Goal: Task Accomplishment & Management: Use online tool/utility

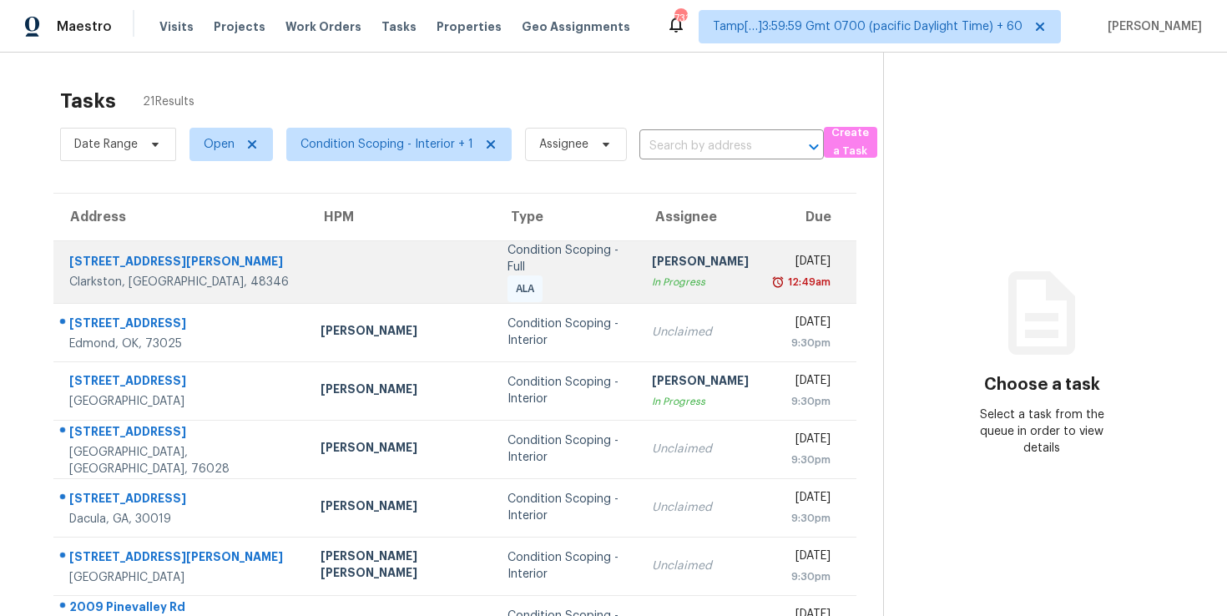
scroll to position [253, 0]
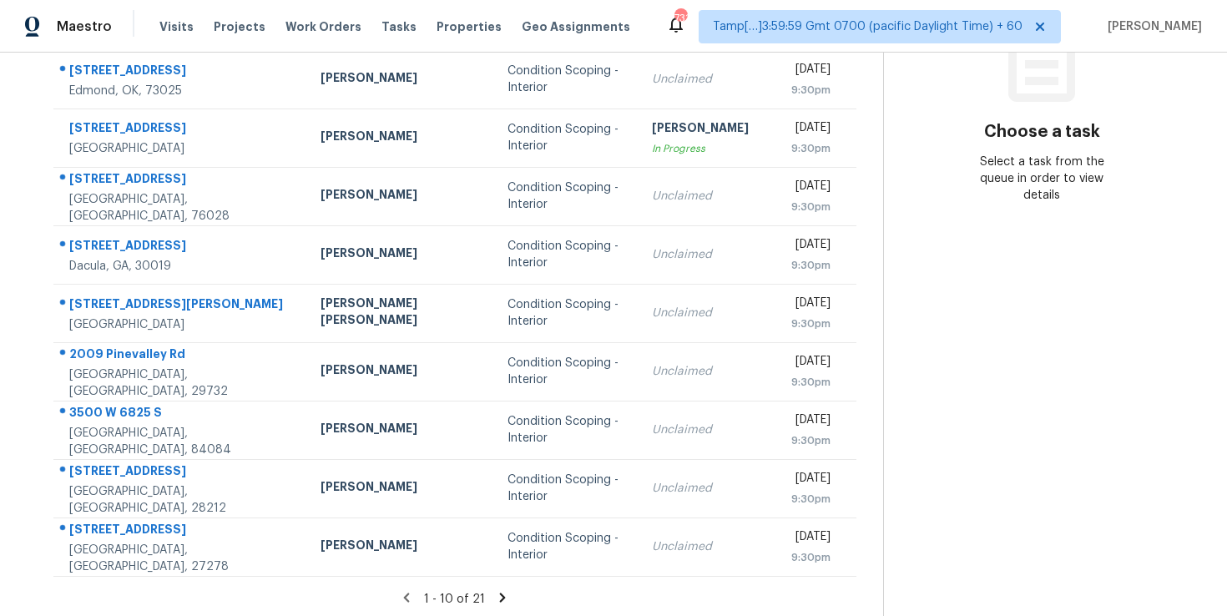
click at [500, 593] on icon at bounding box center [503, 597] width 6 height 9
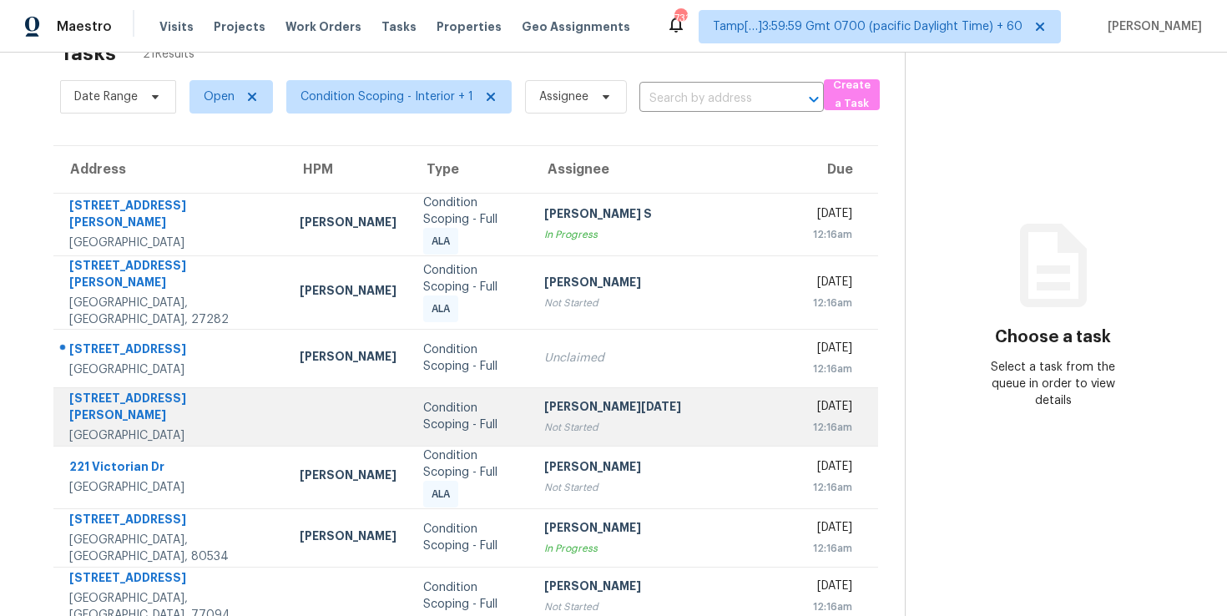
scroll to position [265, 0]
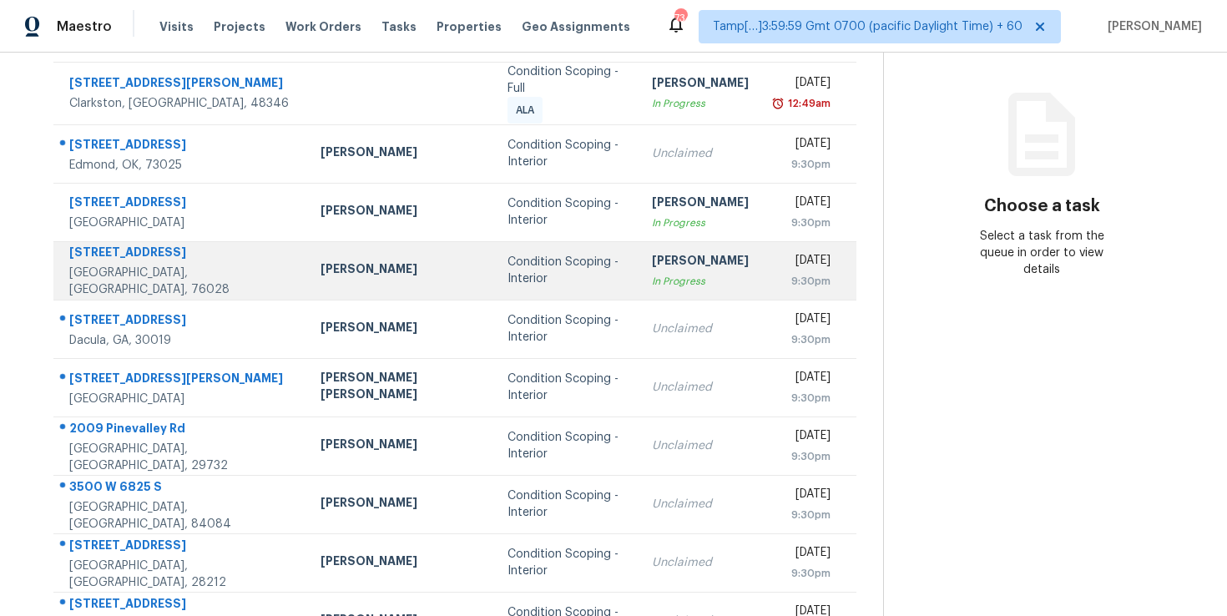
scroll to position [253, 0]
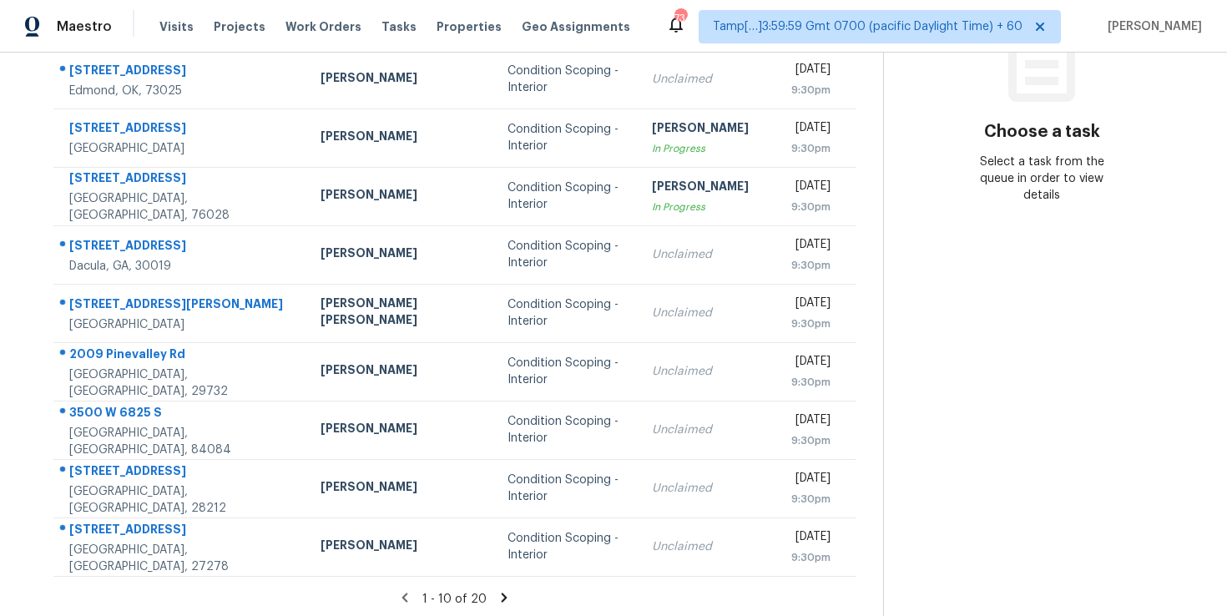
click at [502, 593] on icon at bounding box center [505, 597] width 6 height 9
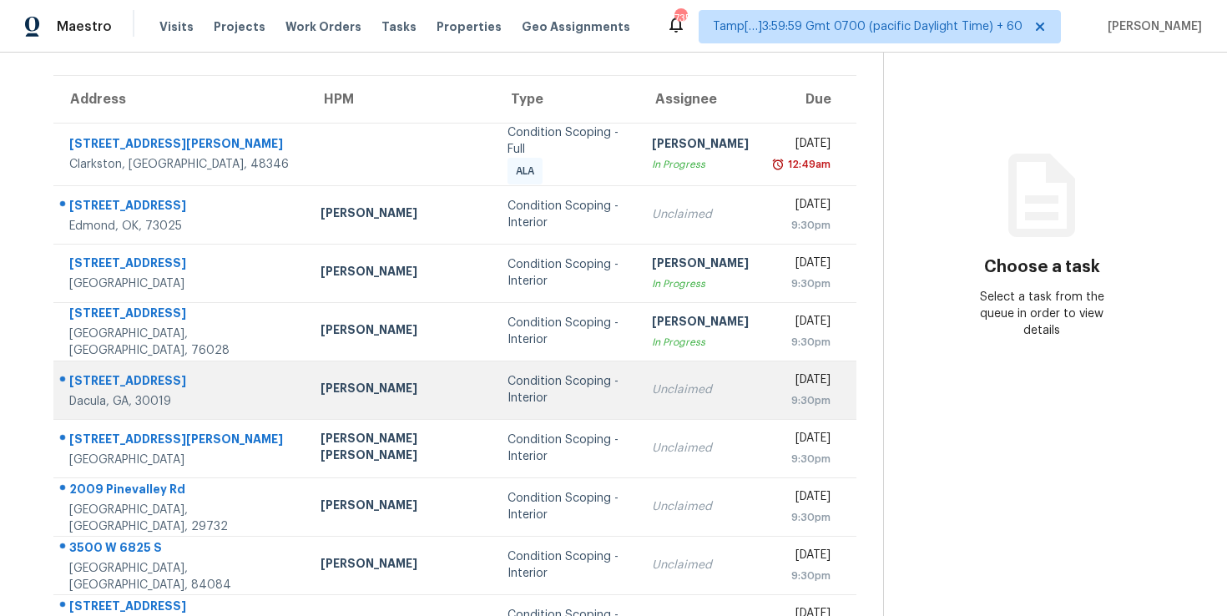
scroll to position [253, 0]
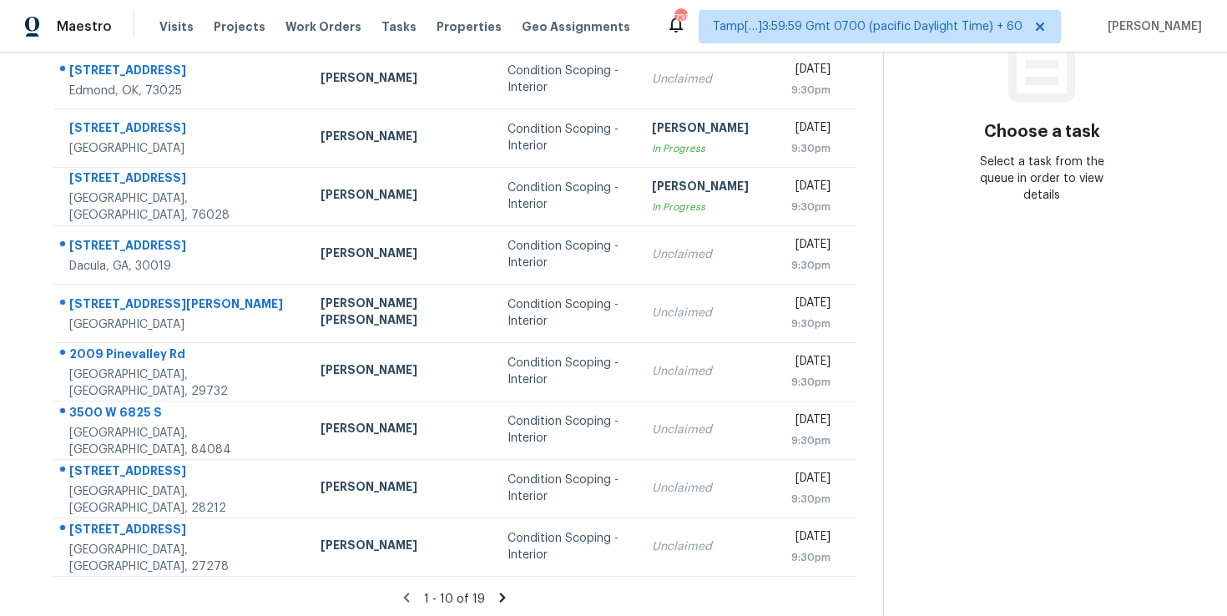
click at [381, 590] on div "1 - 10 of 19" at bounding box center [455, 599] width 856 height 18
click at [376, 593] on div "1 - 10 of 19" at bounding box center [455, 599] width 856 height 18
click at [404, 593] on icon at bounding box center [407, 597] width 6 height 9
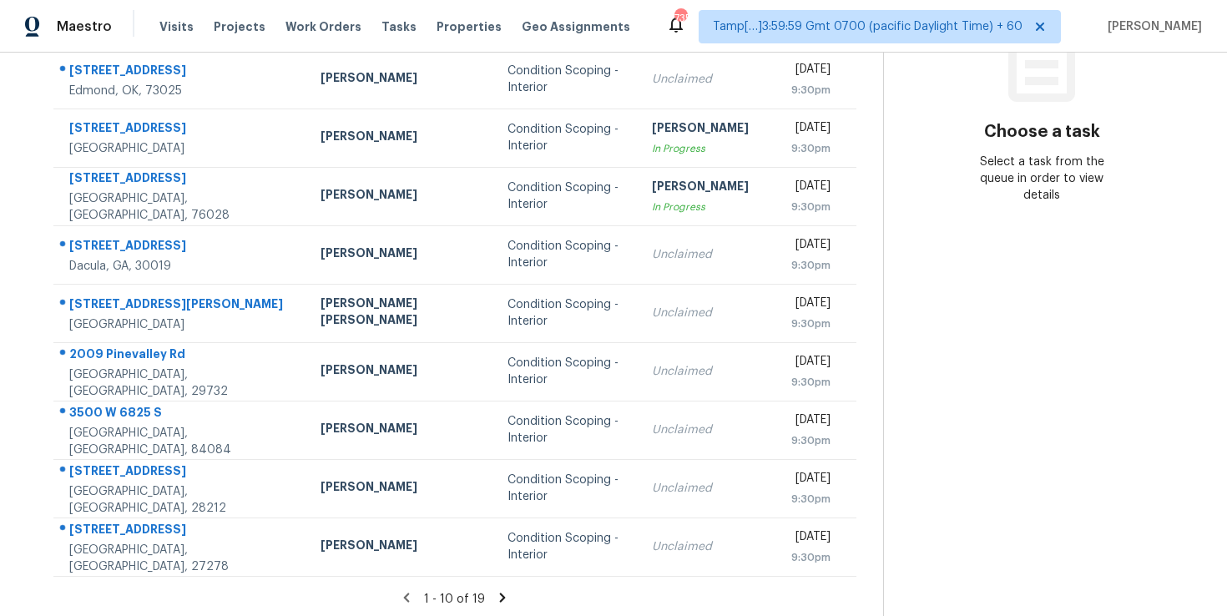
click at [500, 593] on icon at bounding box center [503, 597] width 6 height 9
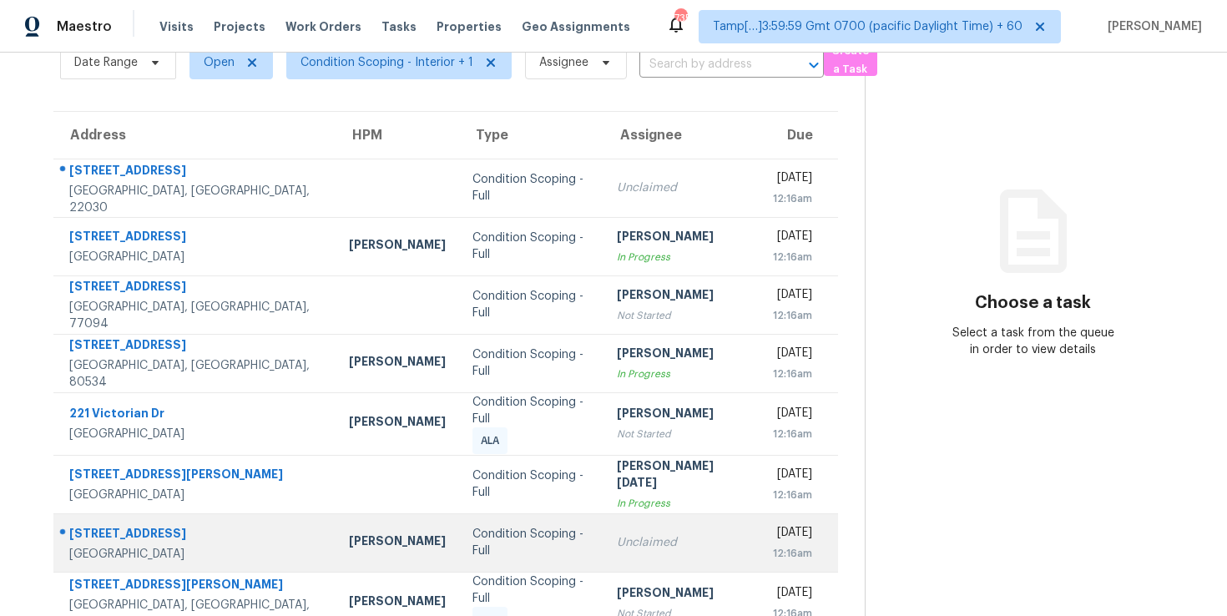
scroll to position [194, 0]
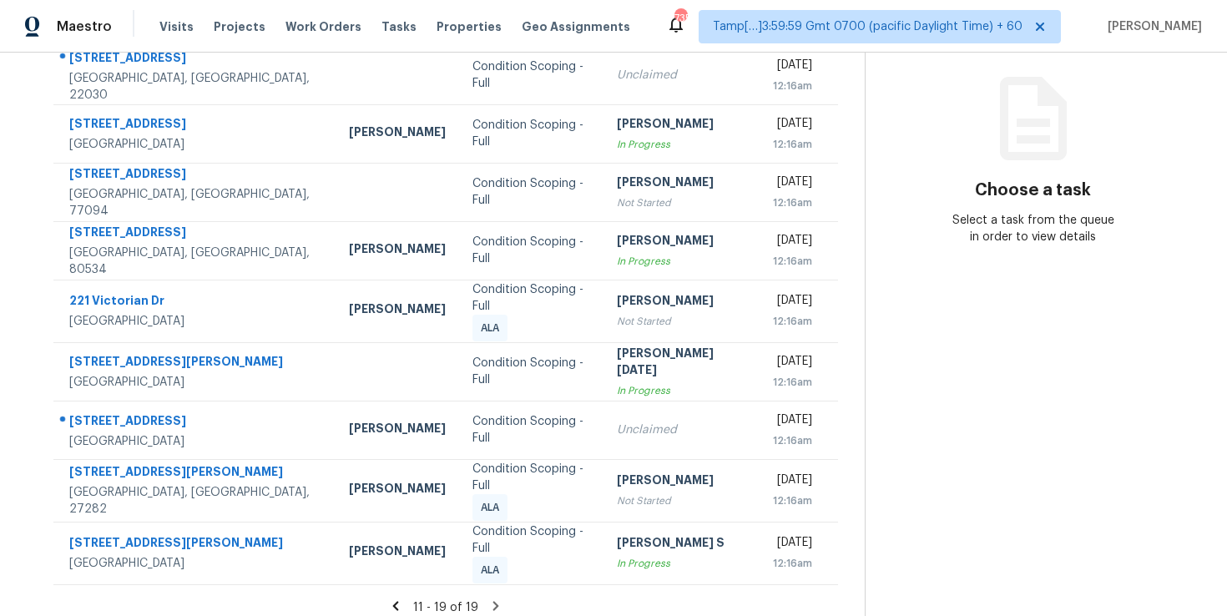
click at [399, 598] on icon at bounding box center [395, 605] width 15 height 15
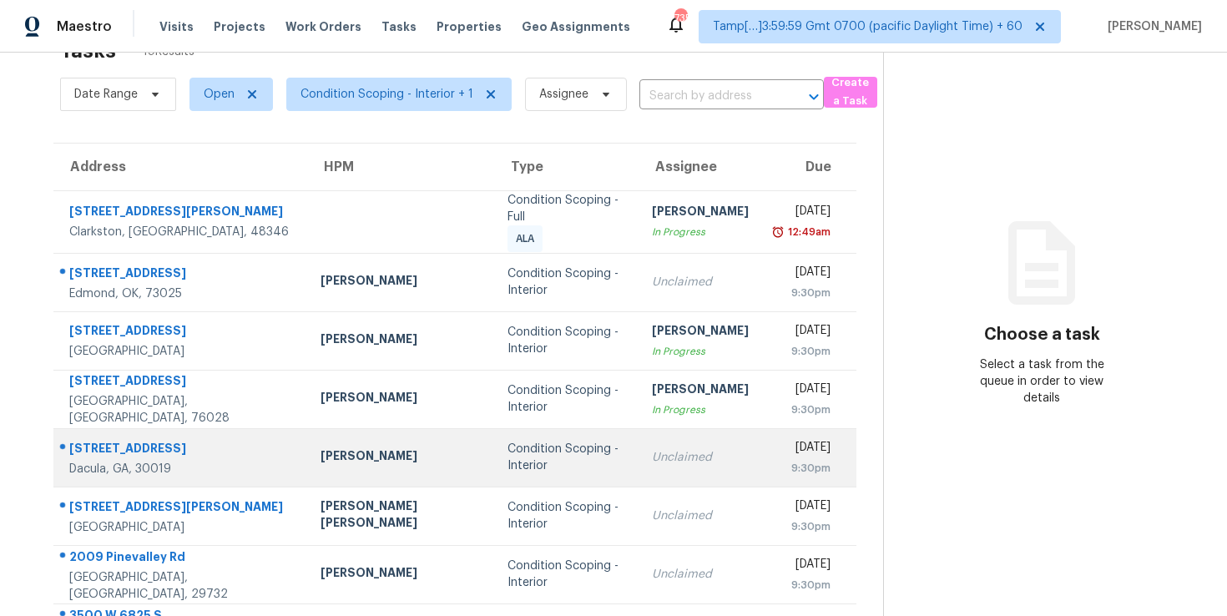
scroll to position [0, 0]
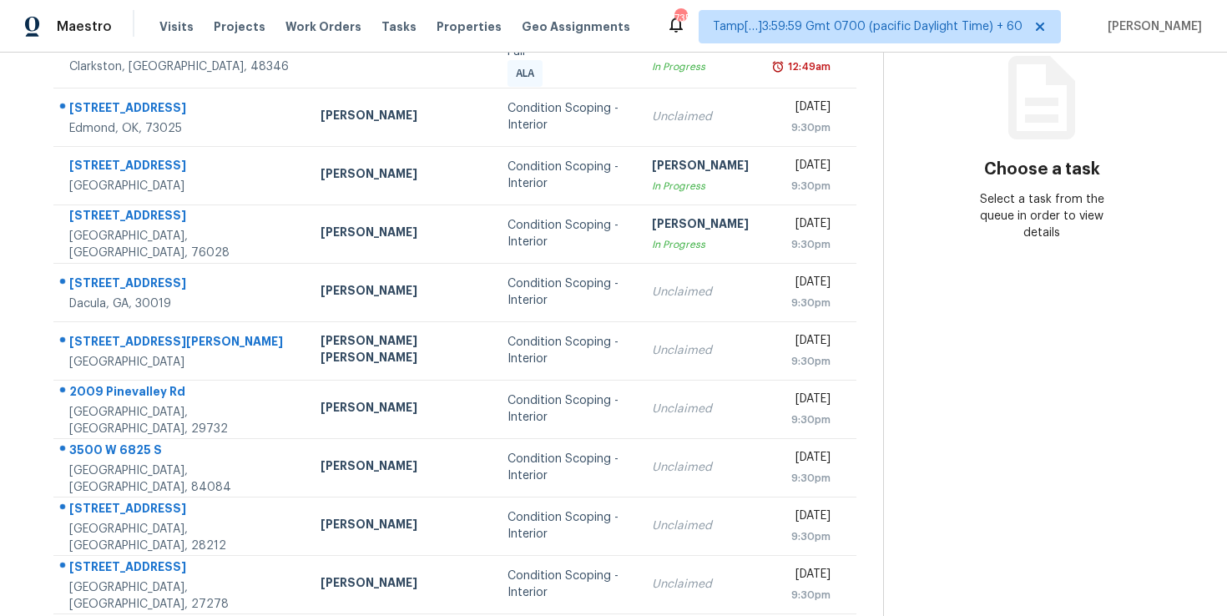
scroll to position [229, 0]
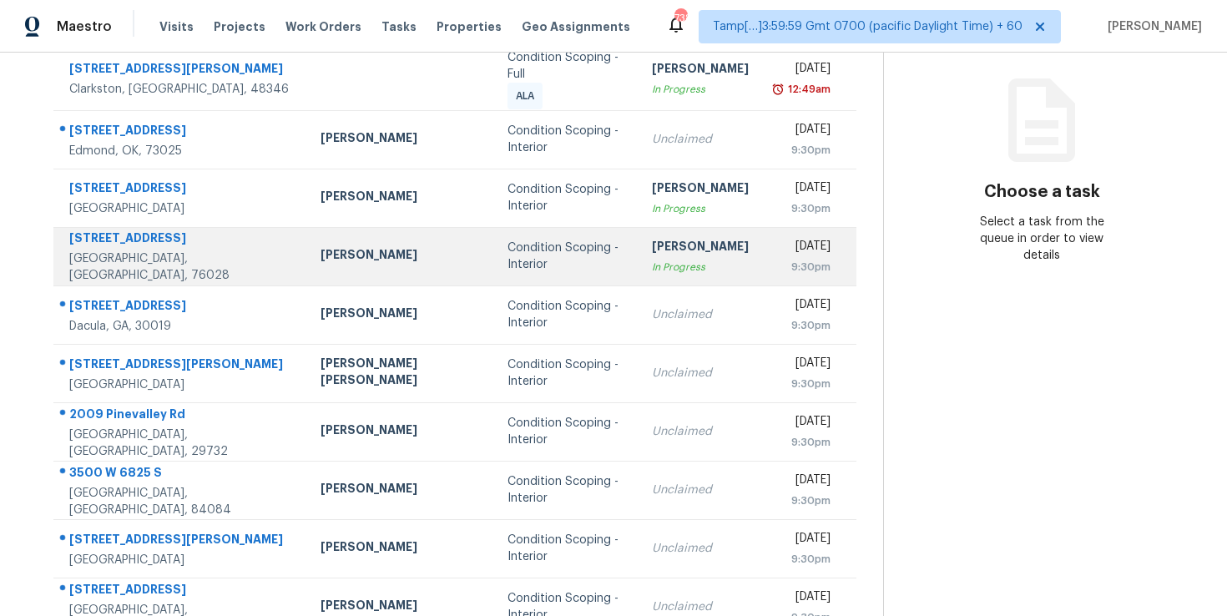
scroll to position [253, 0]
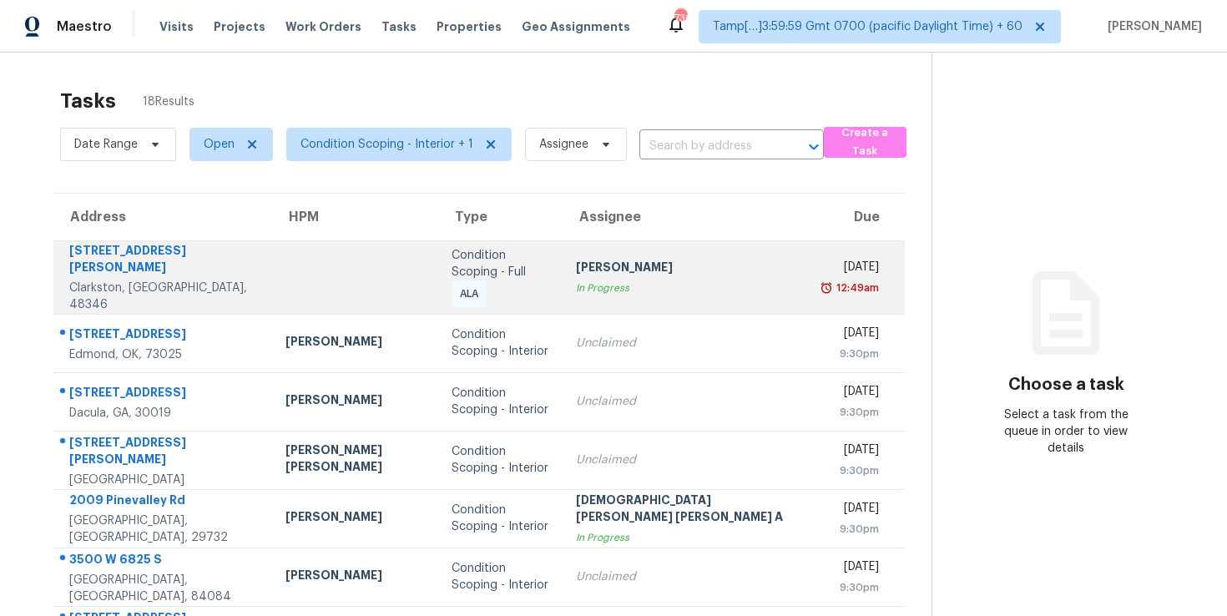
scroll to position [253, 0]
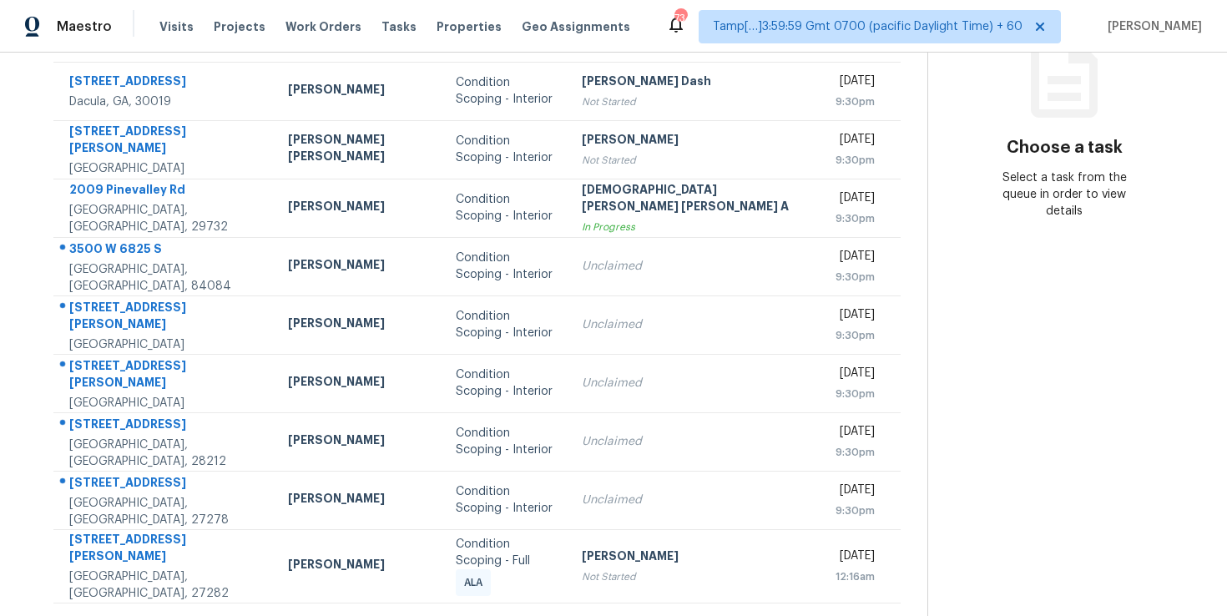
scroll to position [253, 0]
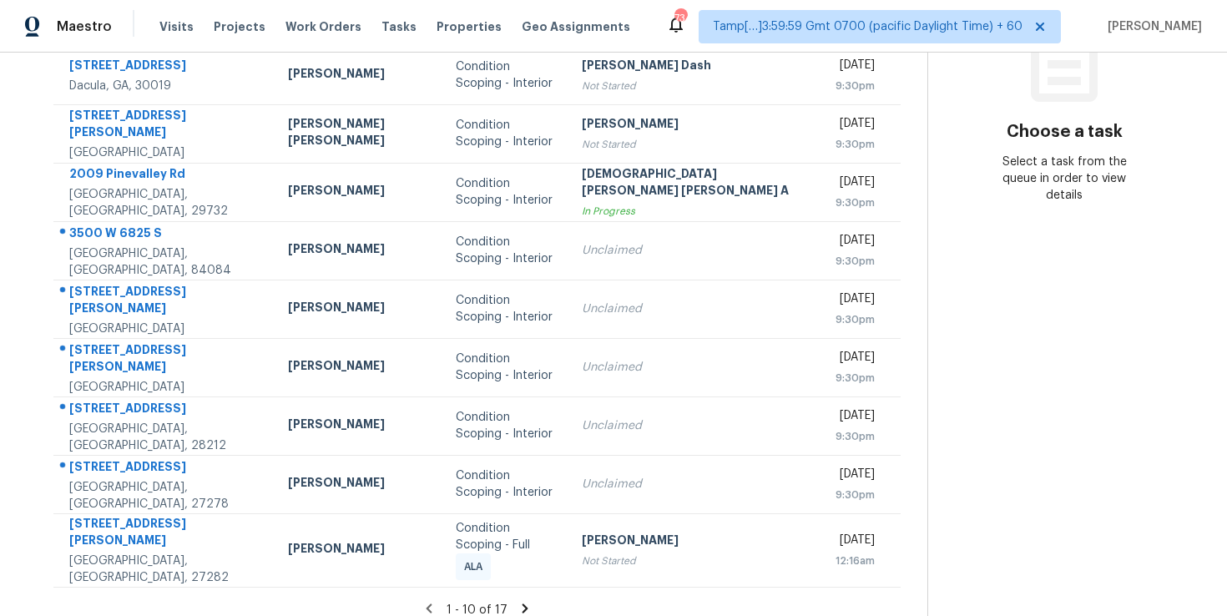
click at [522, 603] on icon at bounding box center [525, 607] width 6 height 9
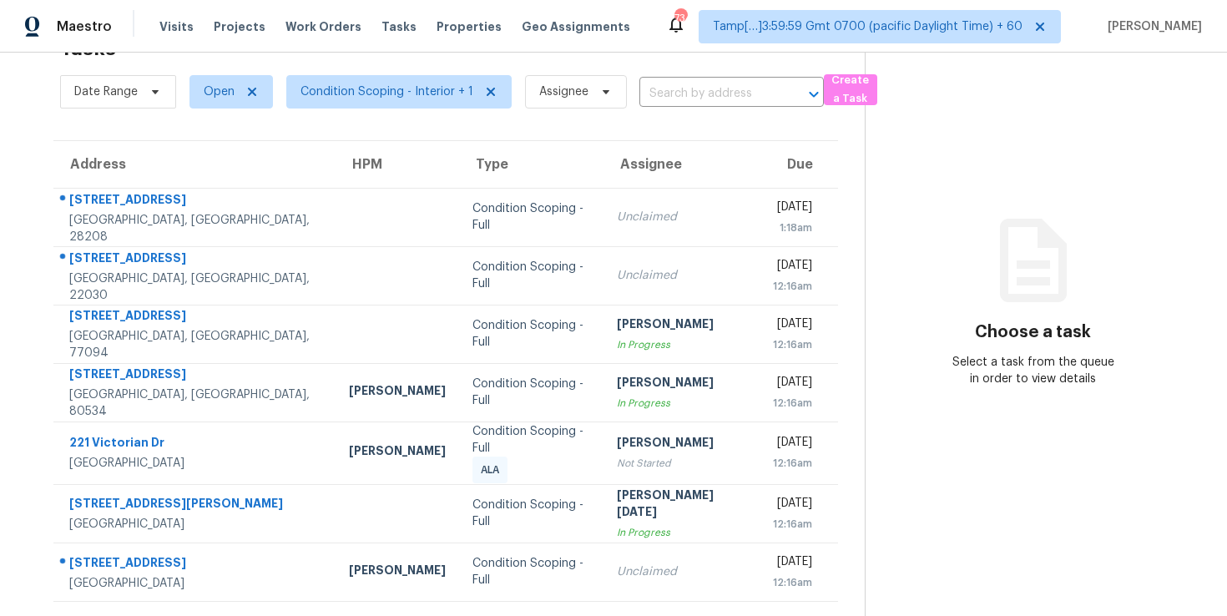
scroll to position [78, 0]
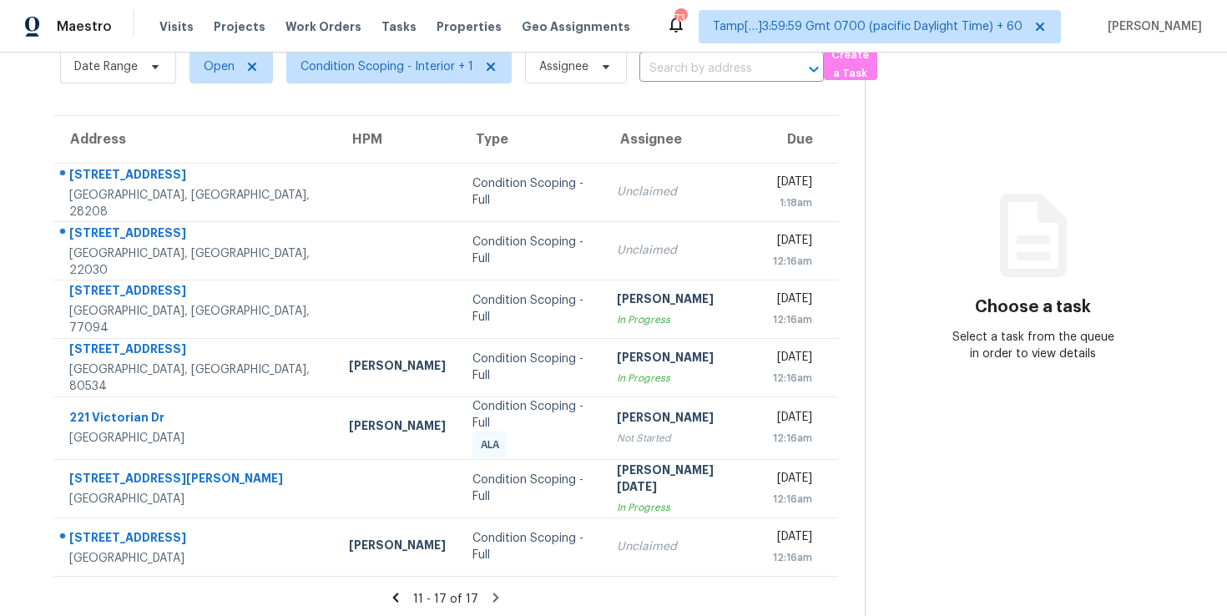
click at [397, 596] on icon at bounding box center [395, 597] width 15 height 15
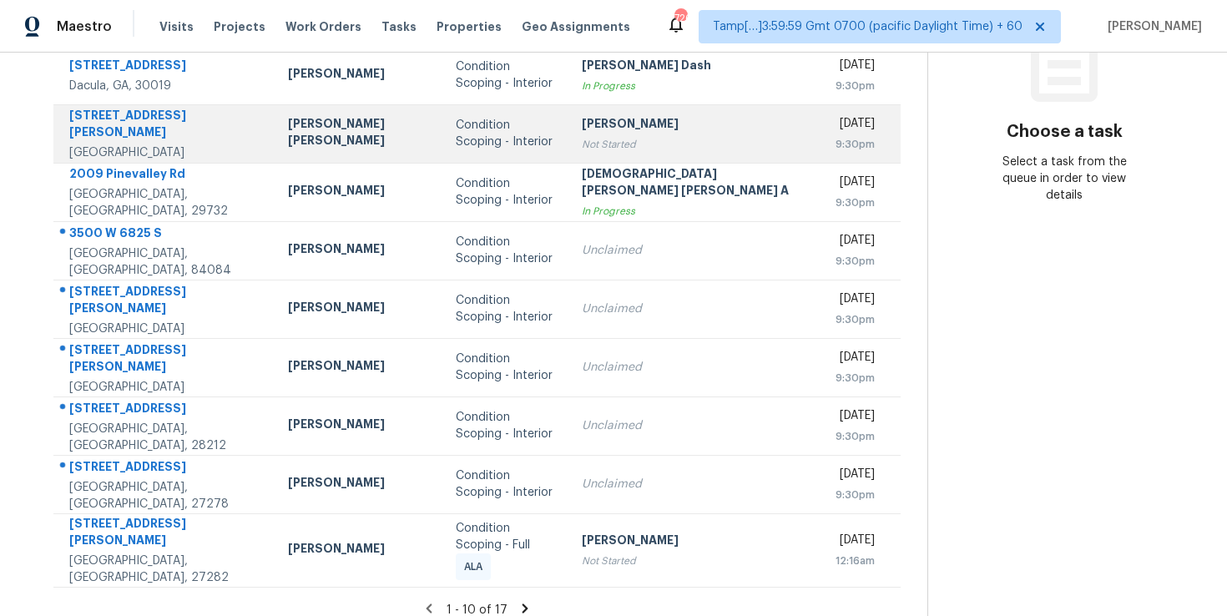
scroll to position [0, 0]
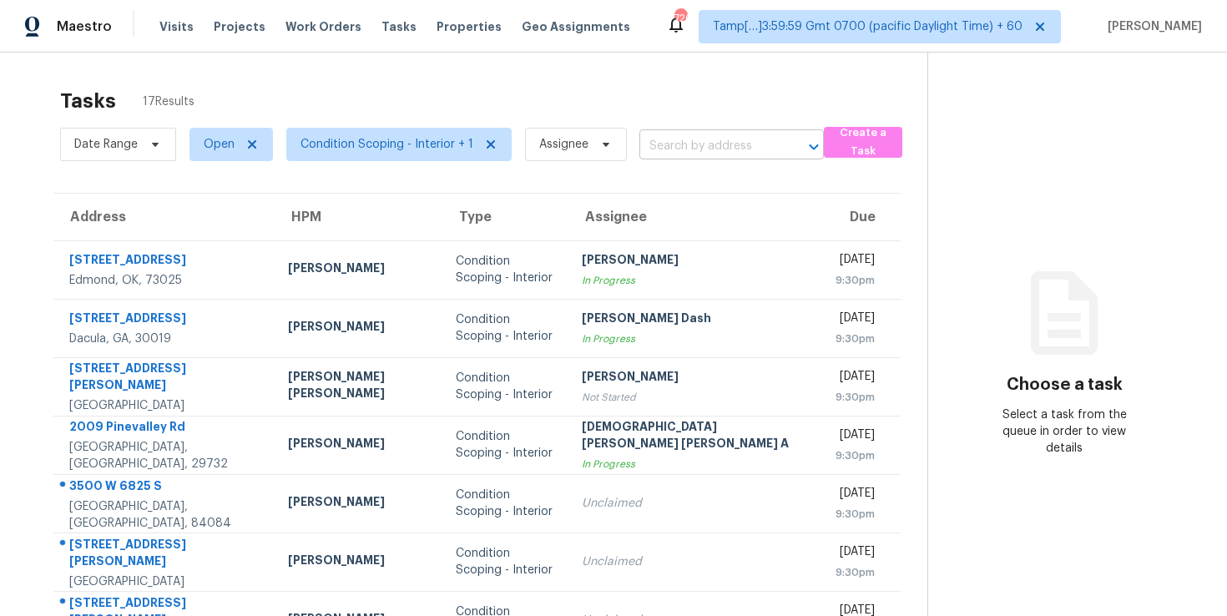
click at [679, 143] on input "text" at bounding box center [708, 147] width 138 height 26
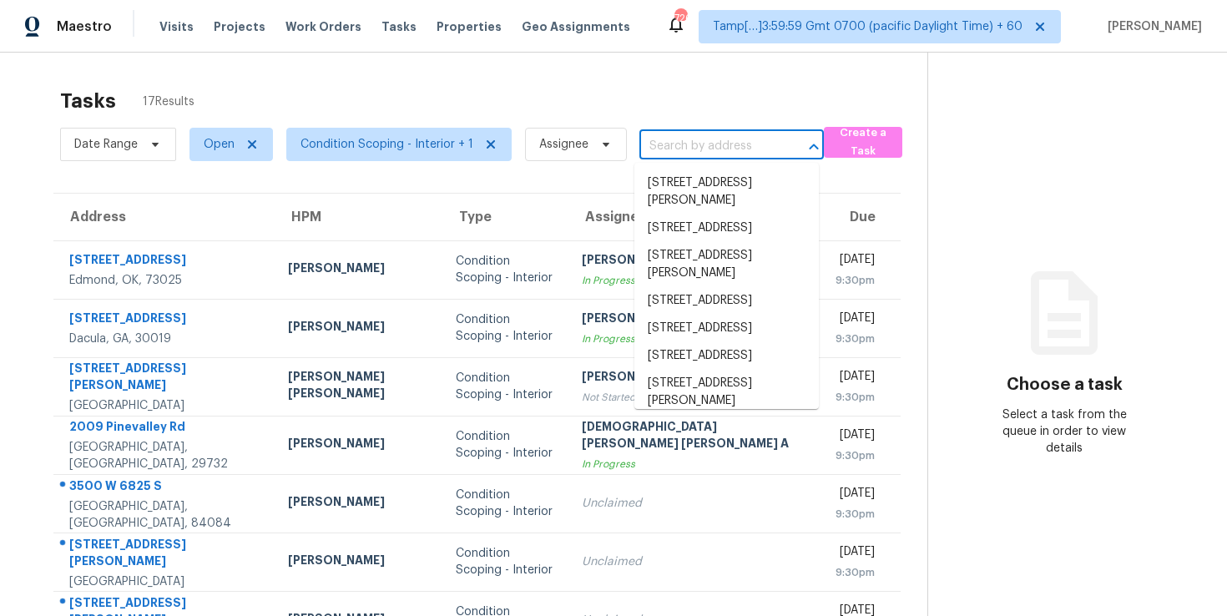
paste input "1240 Heatherton Rd, Dacula, GA 30019"
type input "1240 Heatherton Rd, Dacula, GA 30019"
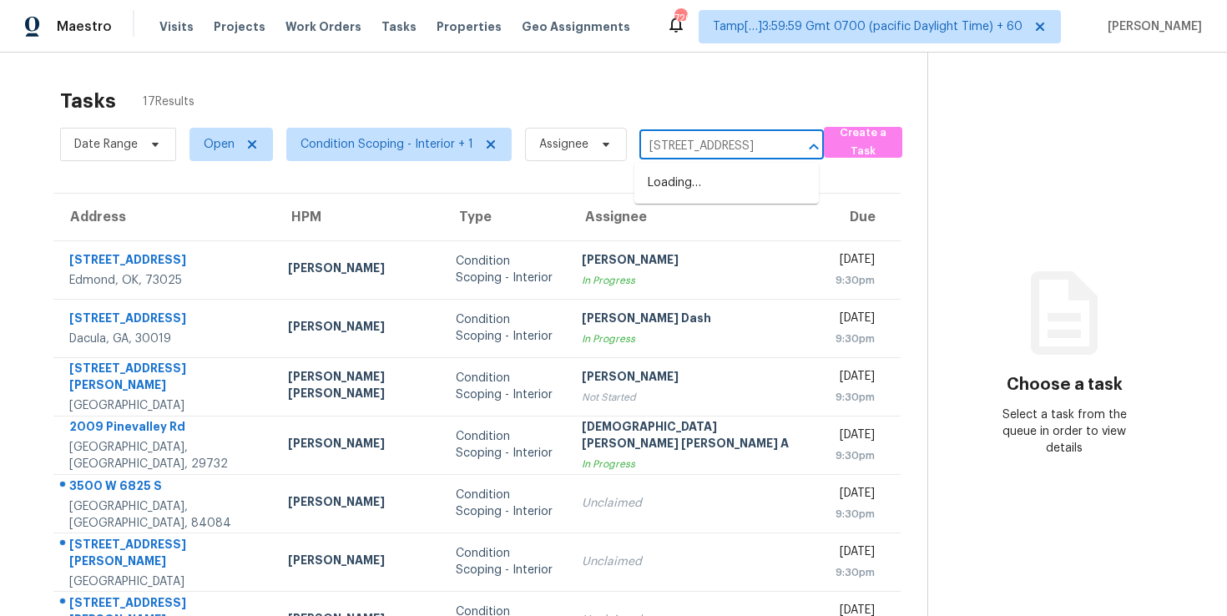
scroll to position [0, 85]
click at [696, 178] on li "1240 Heatherton Rd, Dacula, GA 30019" at bounding box center [726, 183] width 184 height 28
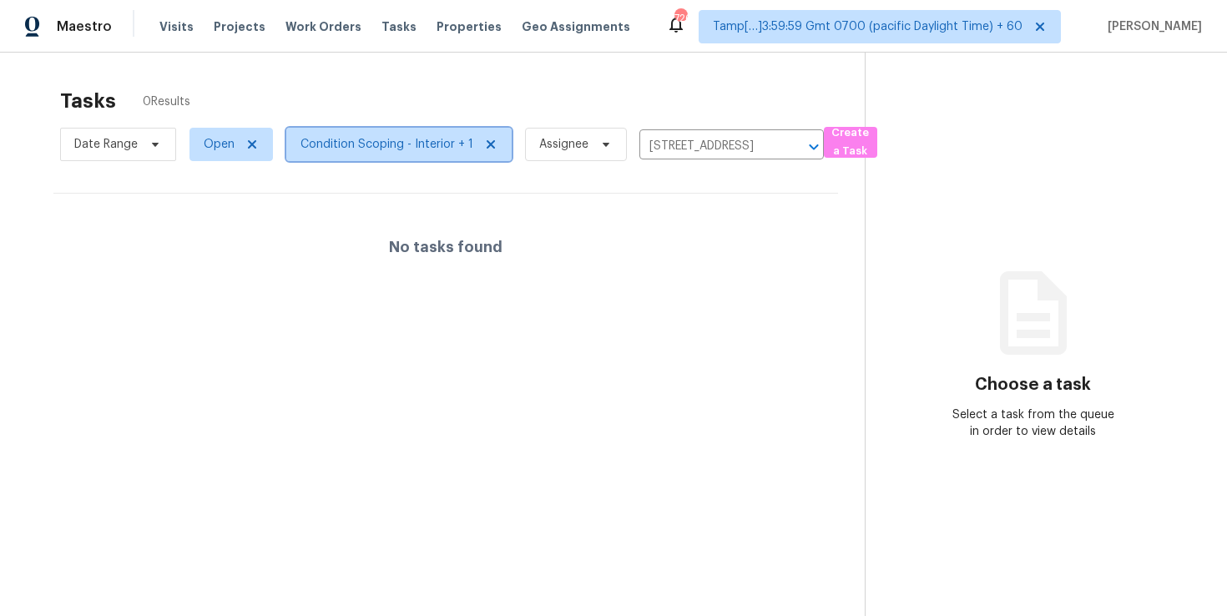
click at [400, 143] on span "Condition Scoping - Interior + 1" at bounding box center [386, 144] width 173 height 17
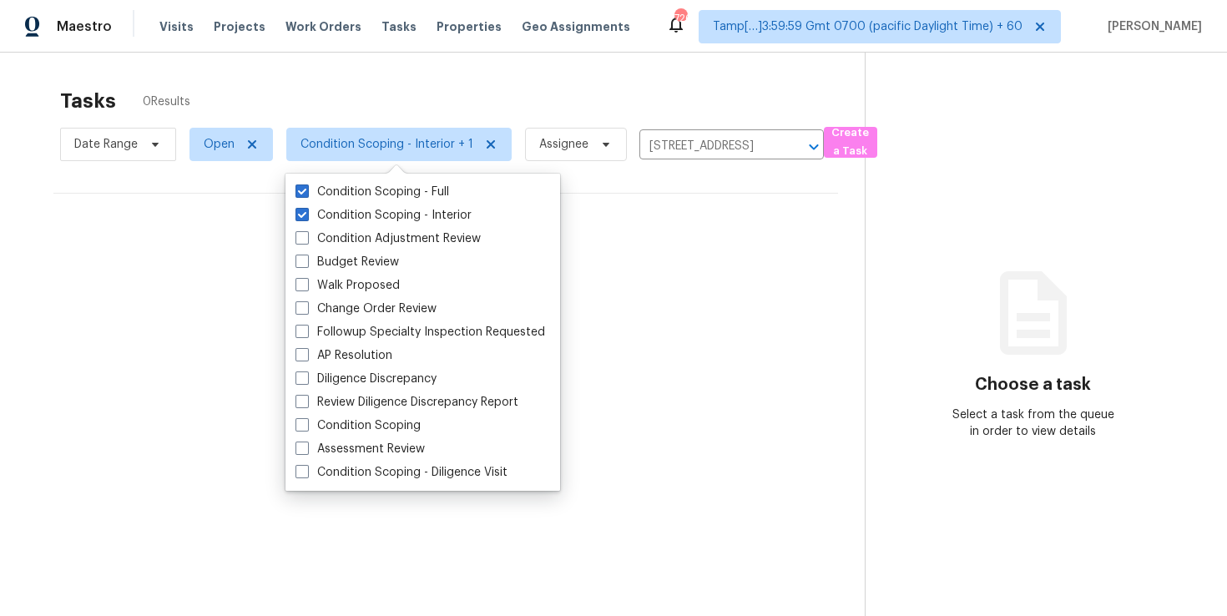
click at [647, 111] on div "Tasks 0 Results" at bounding box center [462, 100] width 804 height 43
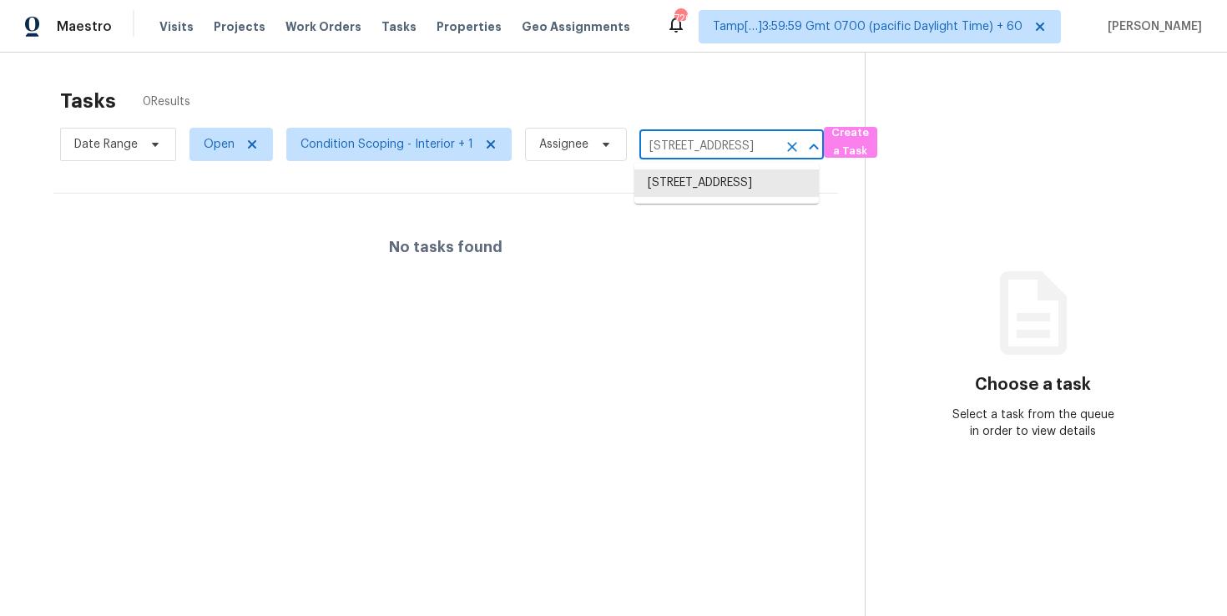
click at [749, 147] on input "1240 Heatherton Rd, Dacula, GA 30019" at bounding box center [708, 147] width 138 height 26
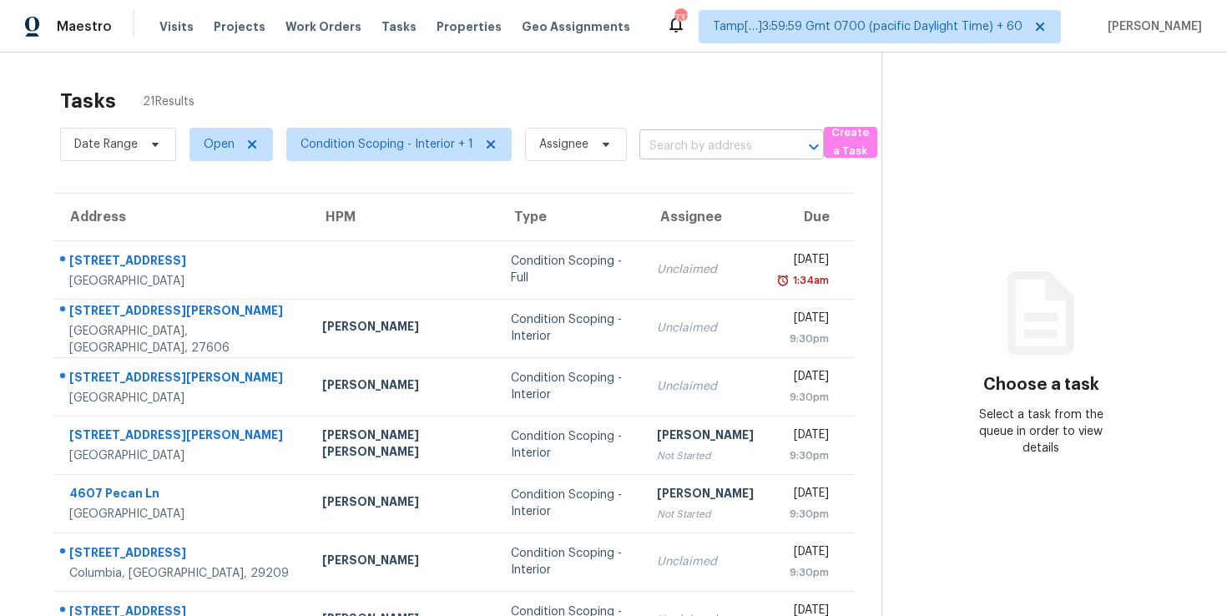
click at [690, 144] on input "text" at bounding box center [708, 147] width 138 height 26
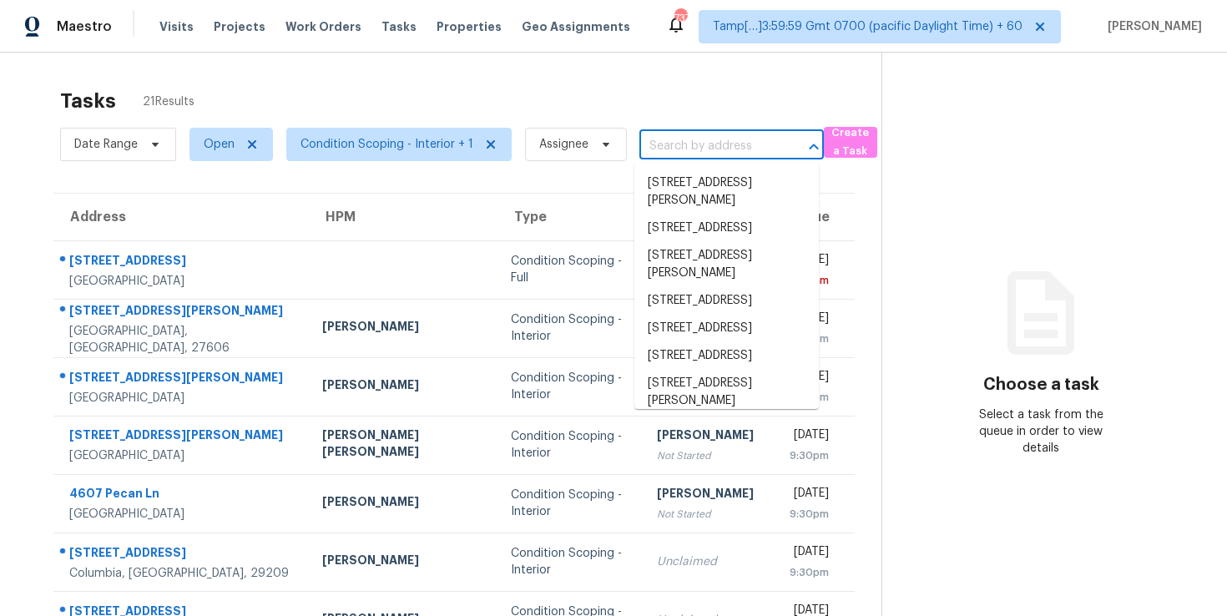
paste input "1240 Heatherton Rd, Dacula, GA 30019"
type input "1240 Heatherton Rd, Dacula, GA 30019"
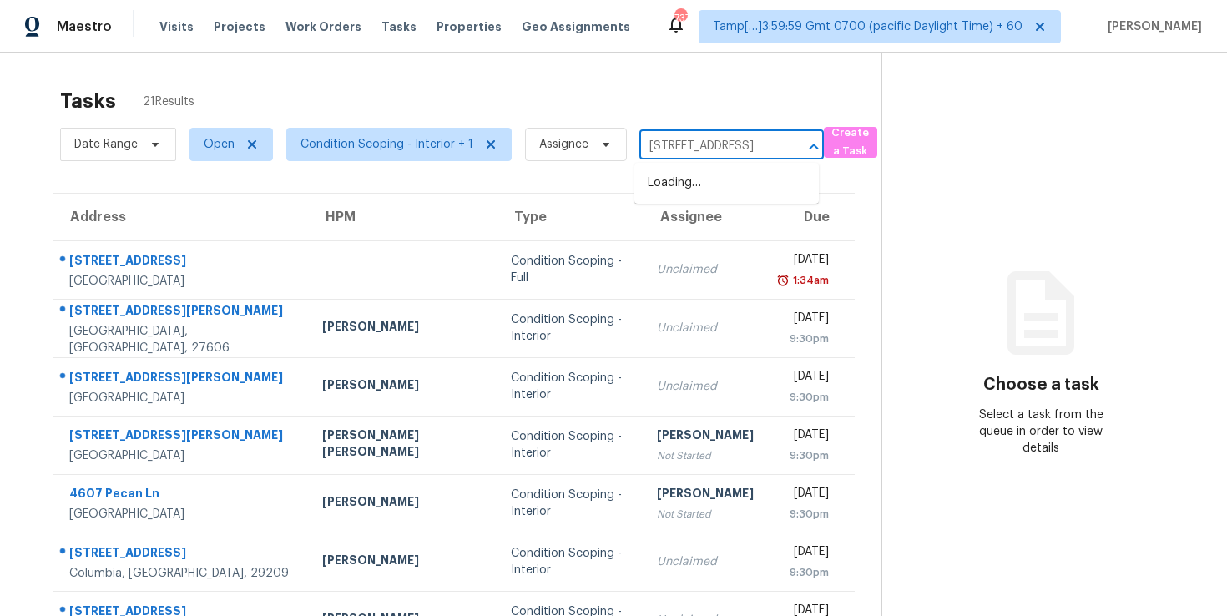
scroll to position [0, 85]
click at [690, 181] on li "1240 Heatherton Rd, Dacula, GA 30019" at bounding box center [726, 183] width 184 height 28
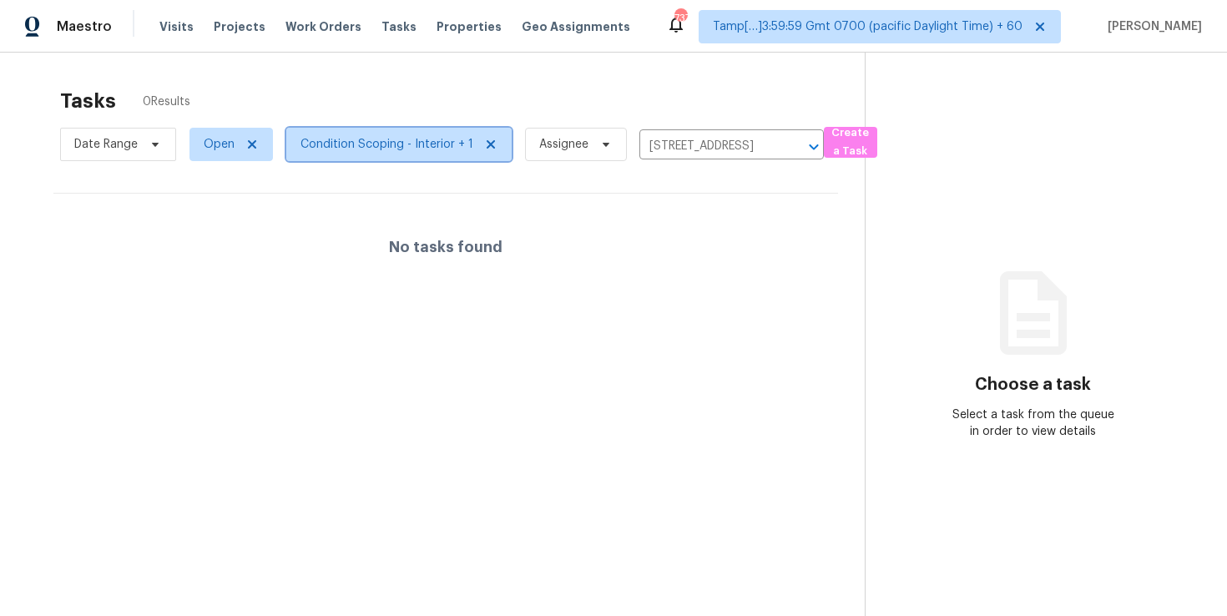
click at [408, 134] on span "Condition Scoping - Interior + 1" at bounding box center [398, 144] width 225 height 33
click at [588, 93] on div "Tasks 0 Results" at bounding box center [462, 100] width 804 height 43
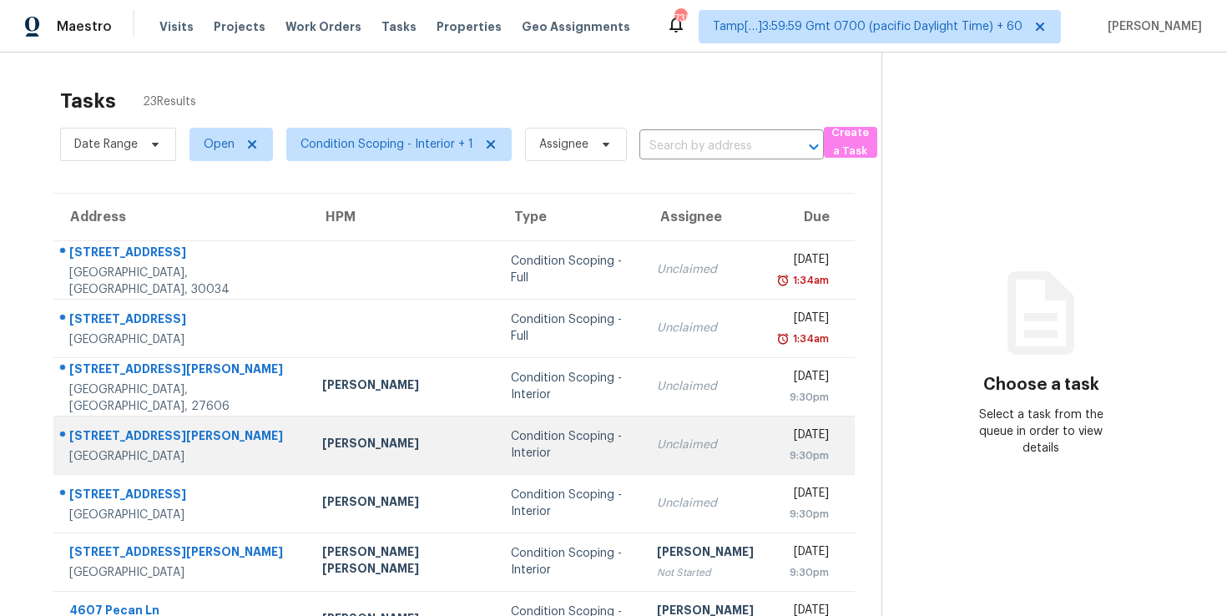
scroll to position [253, 0]
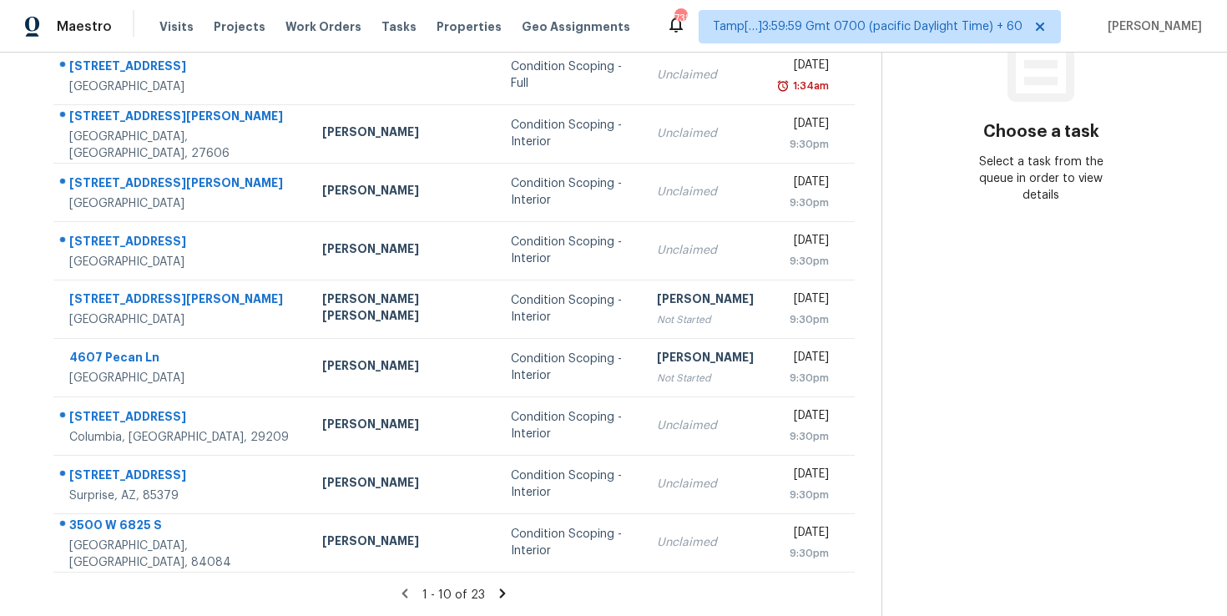
click at [495, 591] on icon at bounding box center [502, 593] width 15 height 15
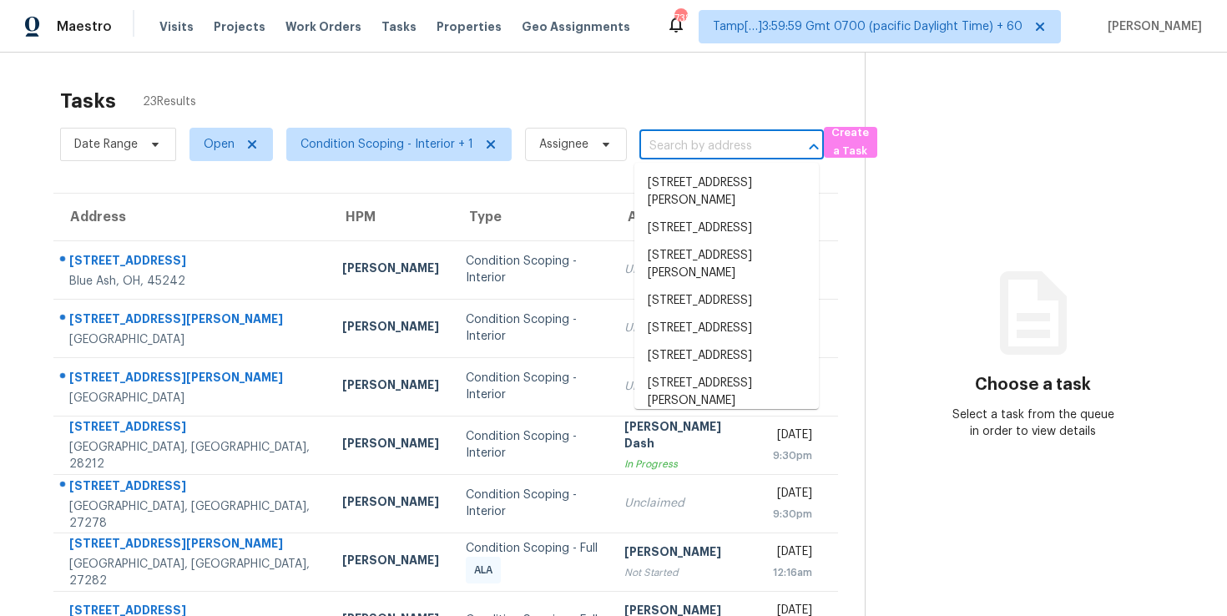
click at [653, 152] on input "text" at bounding box center [708, 147] width 138 height 26
paste input "330 Wilmot Dr, Raleigh, NC 27606"
type input "330 Wilmot Dr, Raleigh, NC 27606"
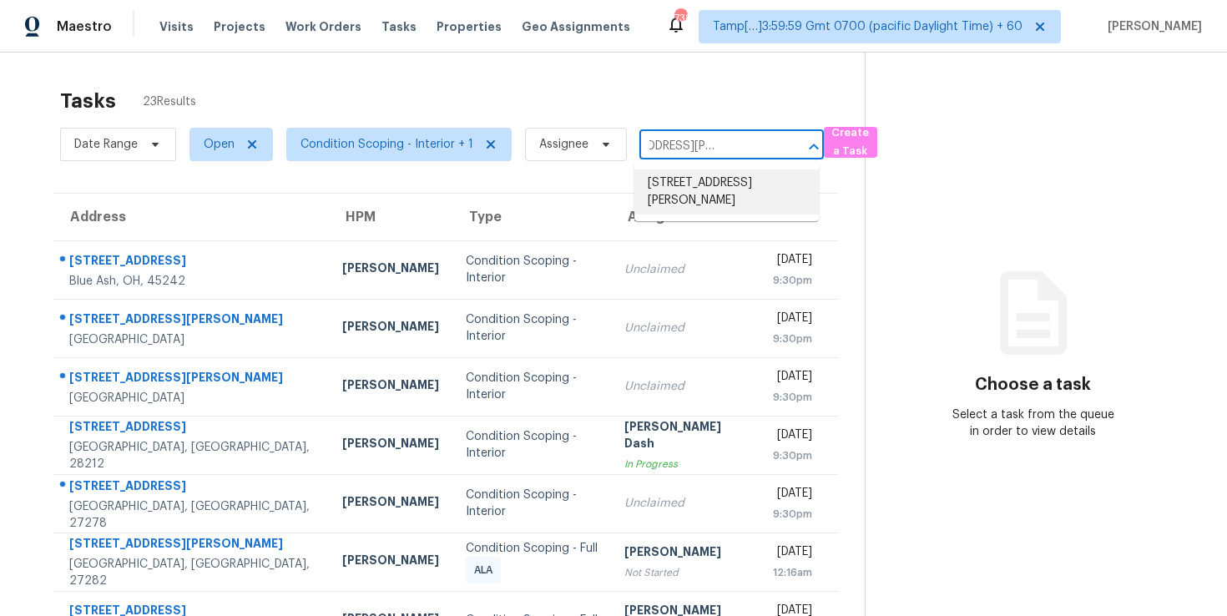
click at [695, 183] on li "330 Wilmot Dr, Raleigh, NC 27606" at bounding box center [726, 191] width 184 height 45
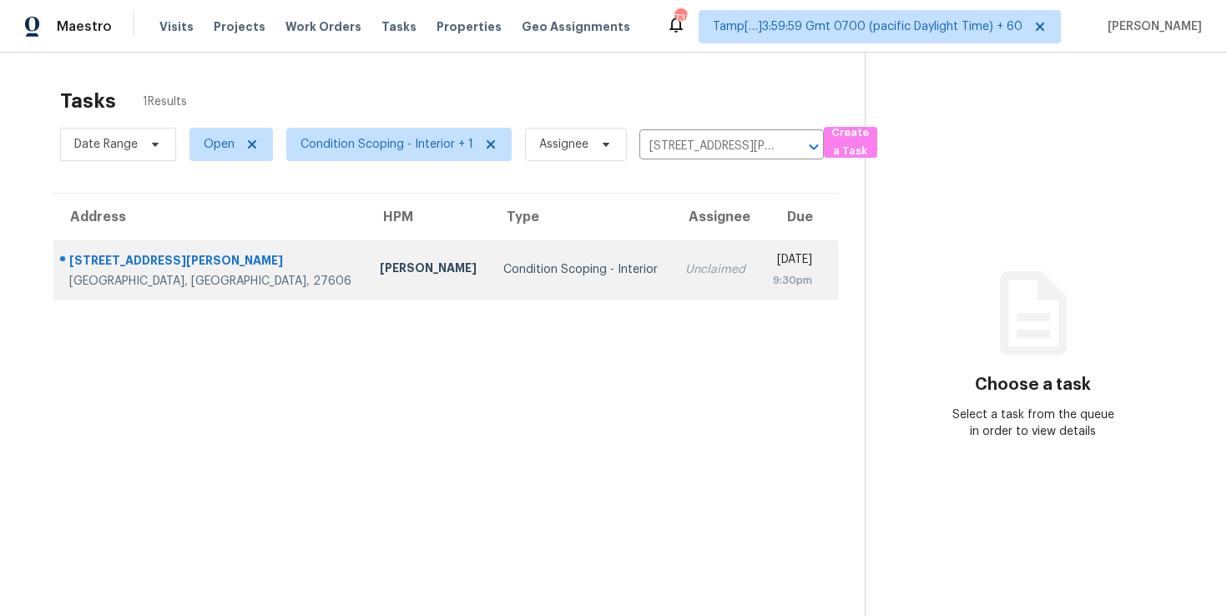
click at [759, 245] on td "Tue, Oct 14th 2025 9:30pm" at bounding box center [798, 269] width 78 height 58
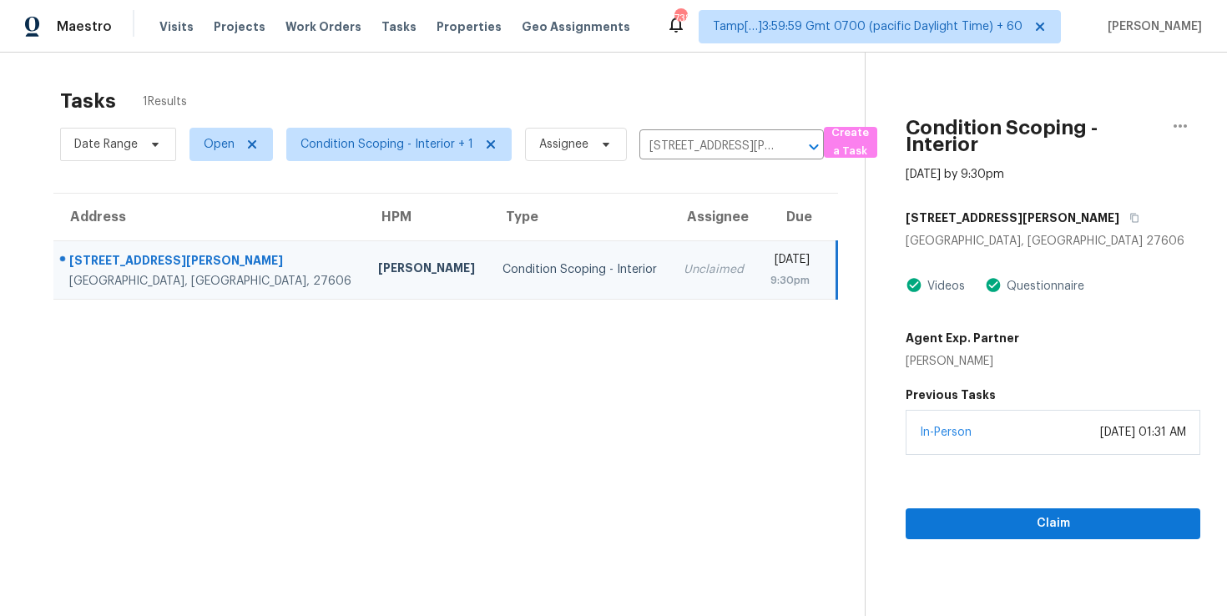
click at [1000, 446] on div "In-Person October 14, 2025 at 01:31 AM" at bounding box center [1052, 432] width 295 height 45
click at [986, 522] on span "Claim" at bounding box center [1053, 523] width 268 height 21
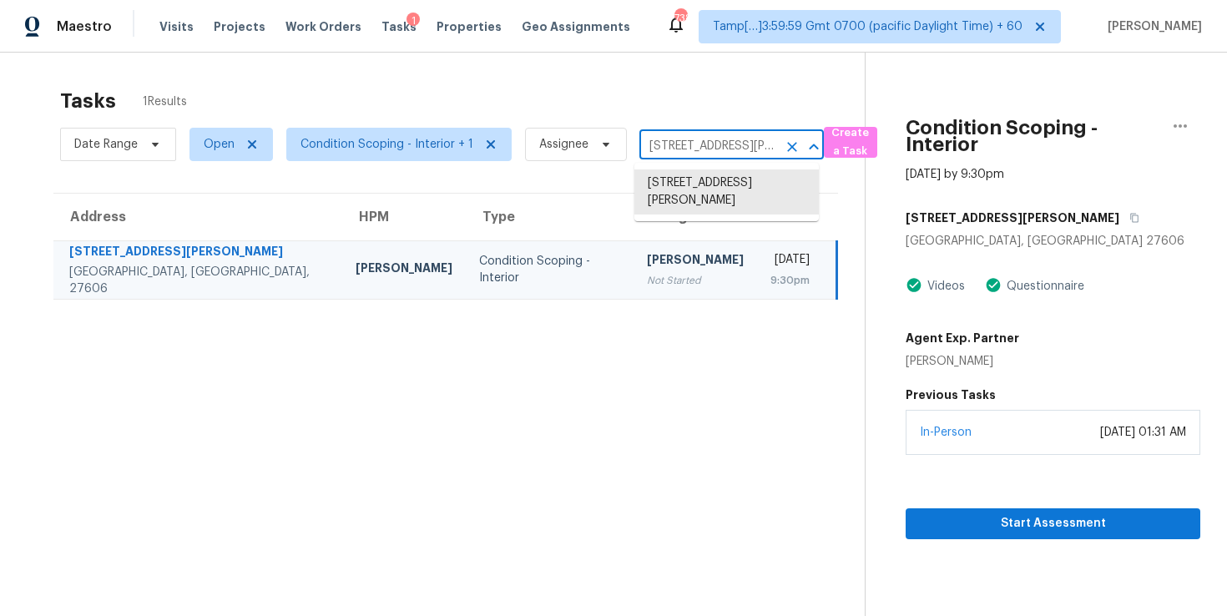
click at [706, 151] on input "330 Wilmot Dr, Raleigh, NC 27606" at bounding box center [708, 147] width 138 height 26
paste input "1433 Santa Anita Dr Apt D, Las Vegas, NV 89119"
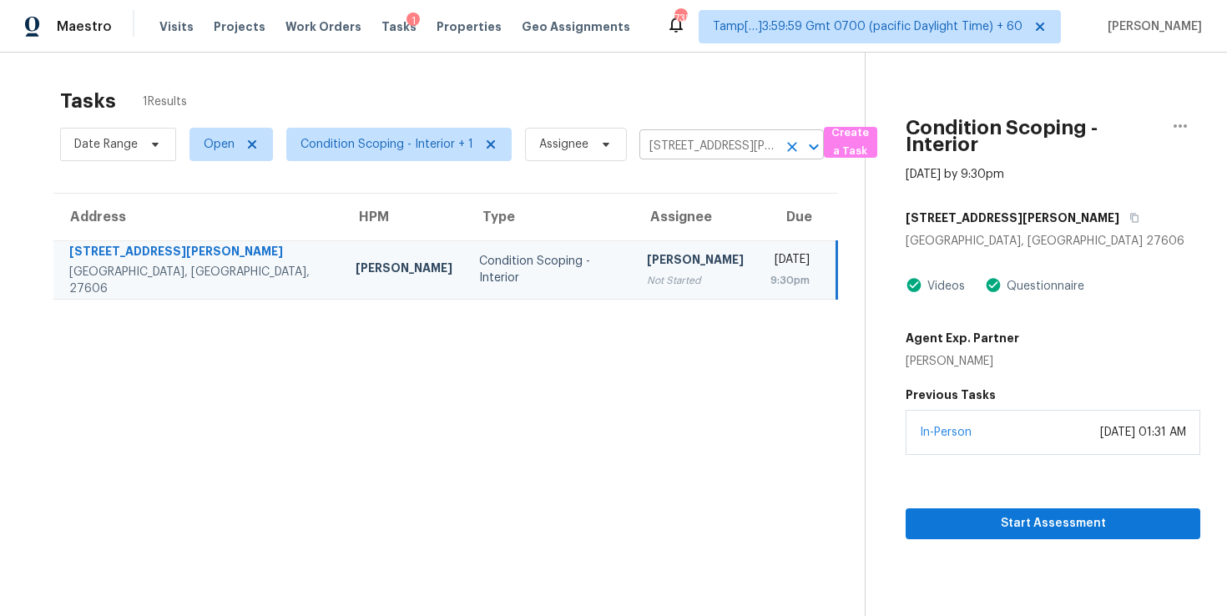
click at [711, 151] on input "330 Wilmot Dr, Raleigh, NC 27606" at bounding box center [708, 147] width 138 height 26
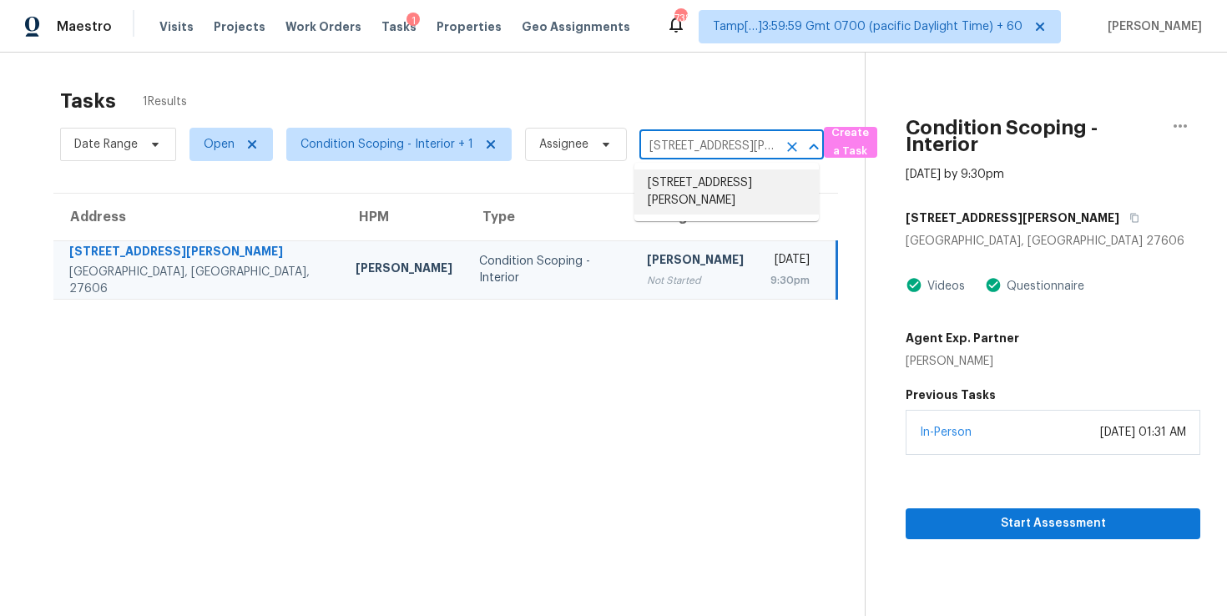
paste input "1433 Santa Anita Dr Apt D, Las Vegas, NV 89119"
type input "1433 Santa Anita Dr Apt D, Las Vegas, NV 89119"
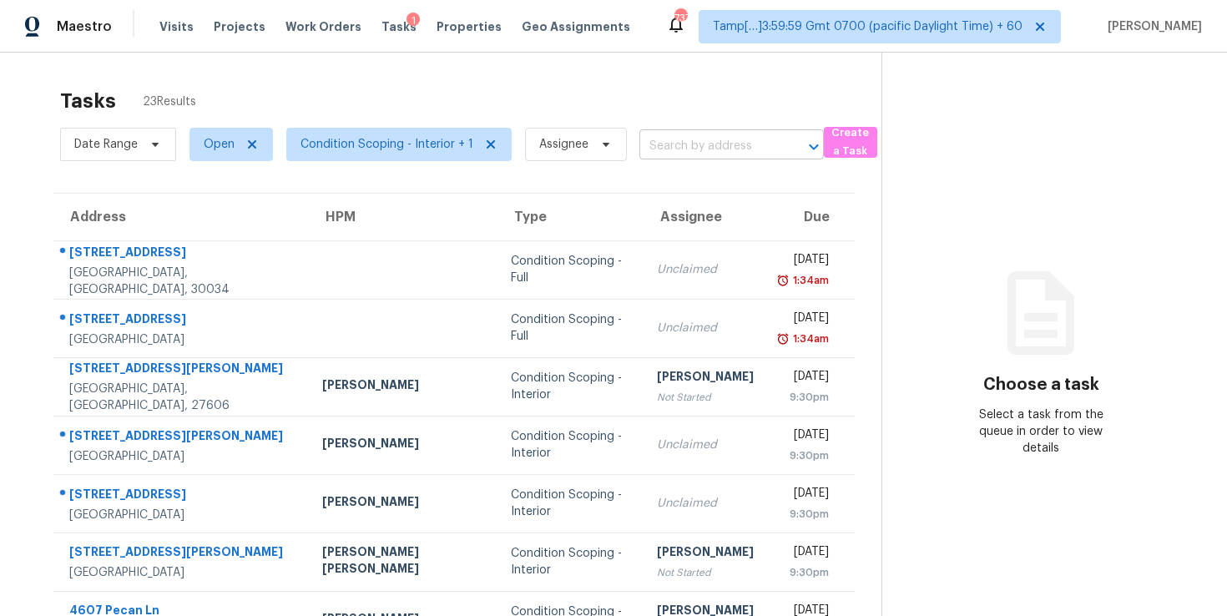
click at [677, 144] on input "text" at bounding box center [708, 147] width 138 height 26
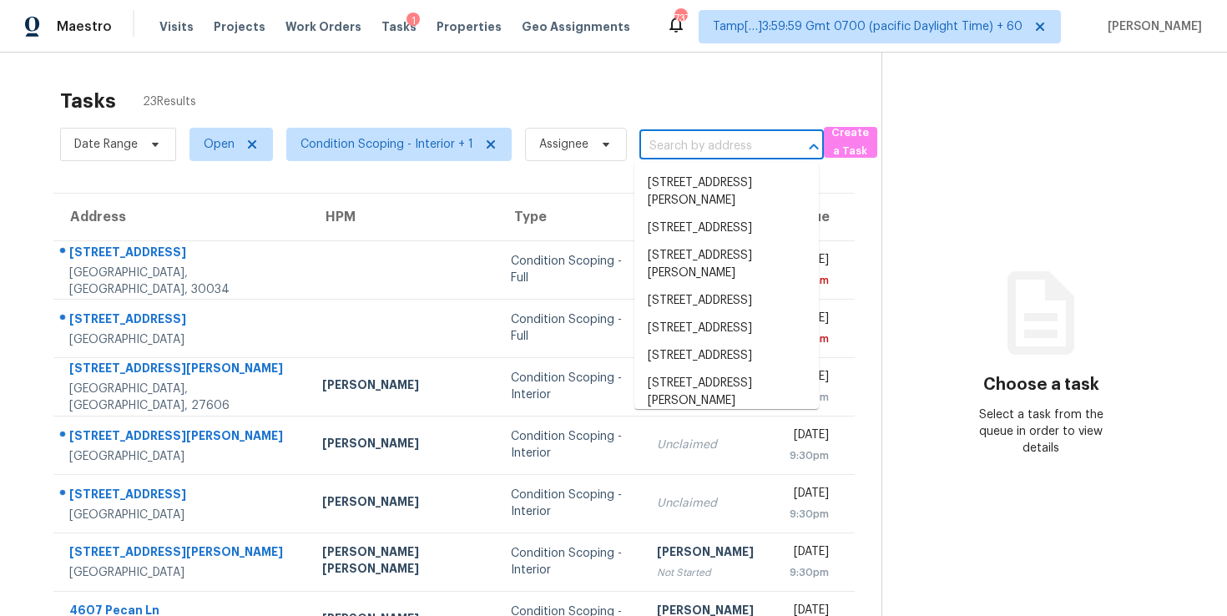
paste input "1433 Santa Anita Dr Apt D, Las Vegas, NV 89119"
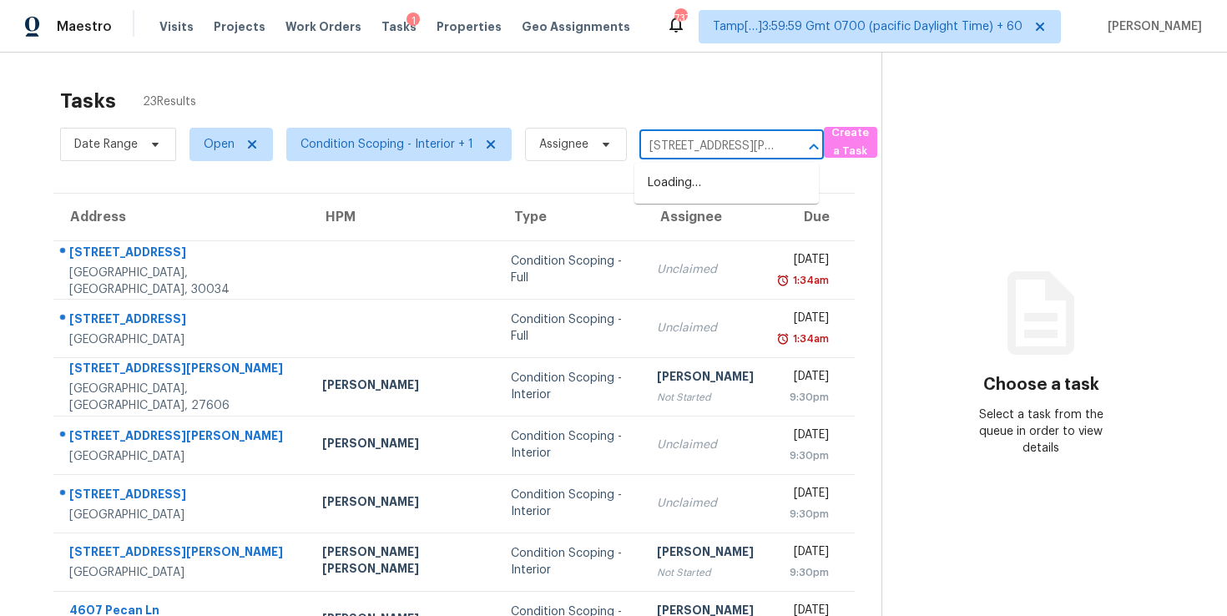
scroll to position [0, 129]
type input "1433 Santa Anita Dr Apt D, Las Vegas, NV 89119"
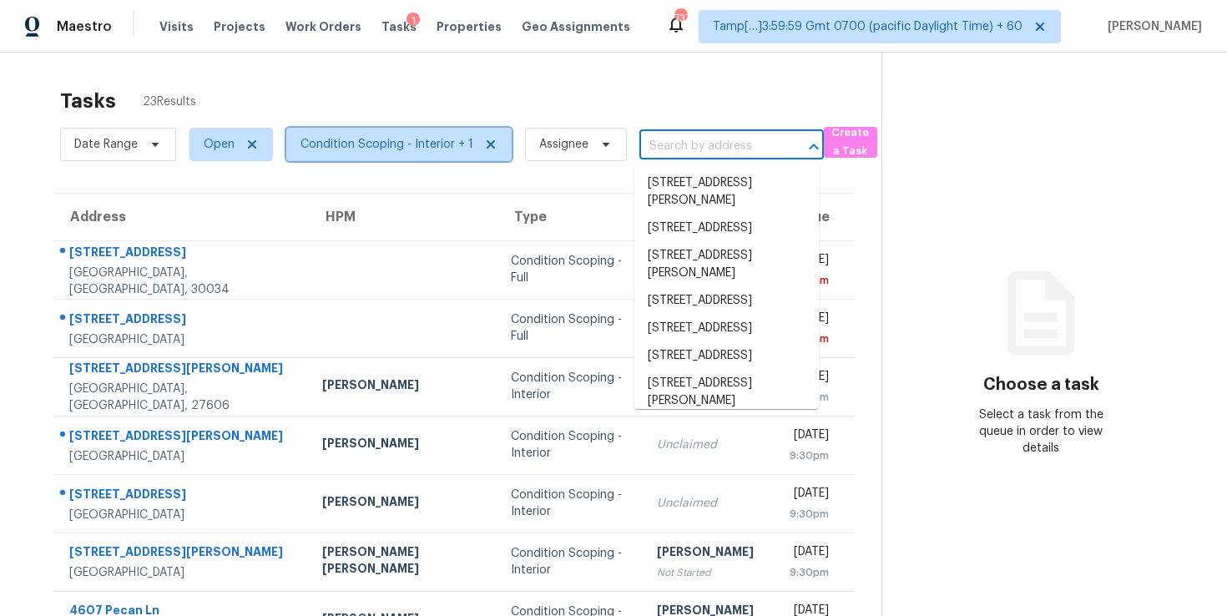
click at [444, 147] on span "Condition Scoping - Interior + 1" at bounding box center [386, 144] width 173 height 17
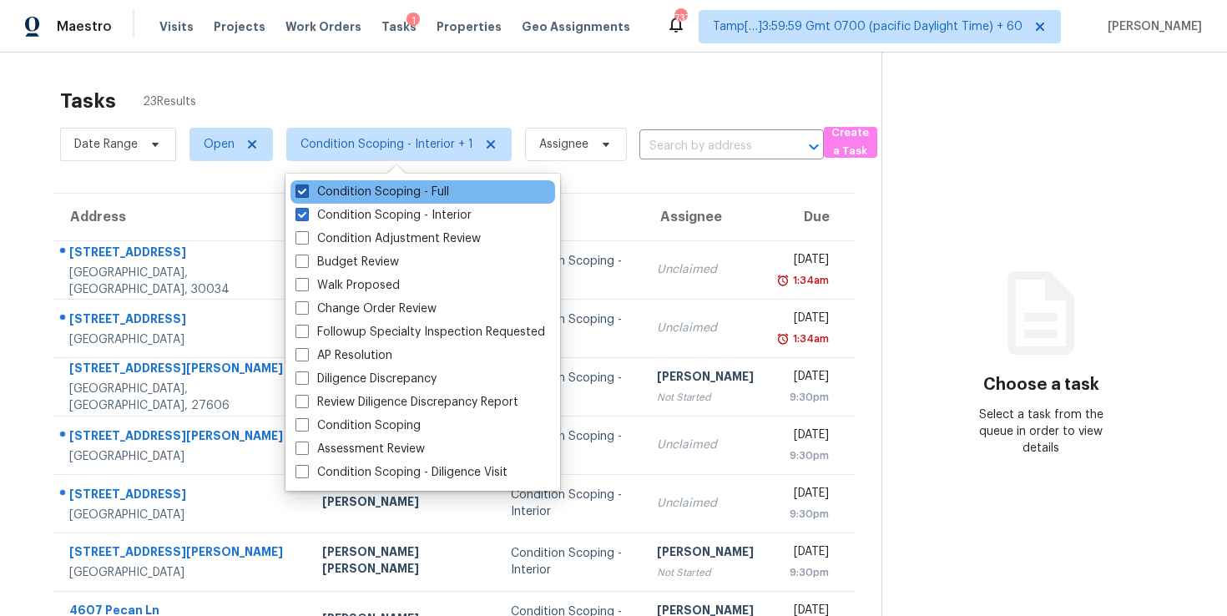
click at [449, 186] on label "Condition Scoping - Full" at bounding box center [372, 192] width 154 height 17
click at [306, 186] on input "Condition Scoping - Full" at bounding box center [300, 189] width 11 height 11
checkbox input "false"
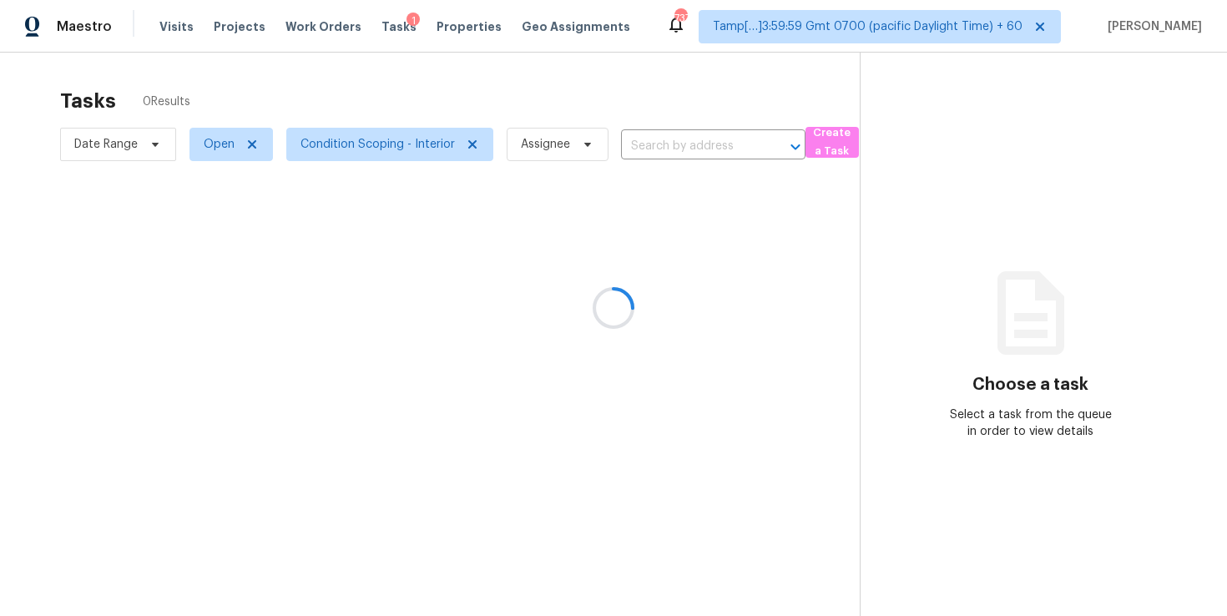
click at [662, 144] on div at bounding box center [613, 308] width 1227 height 616
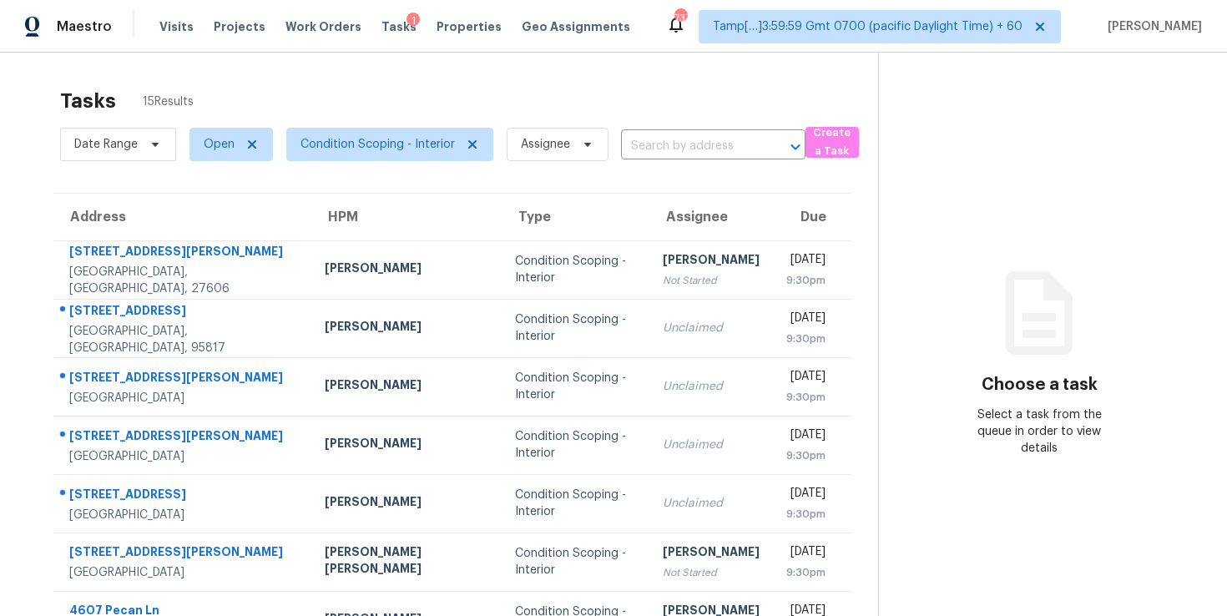
click at [662, 144] on input "text" at bounding box center [690, 147] width 138 height 26
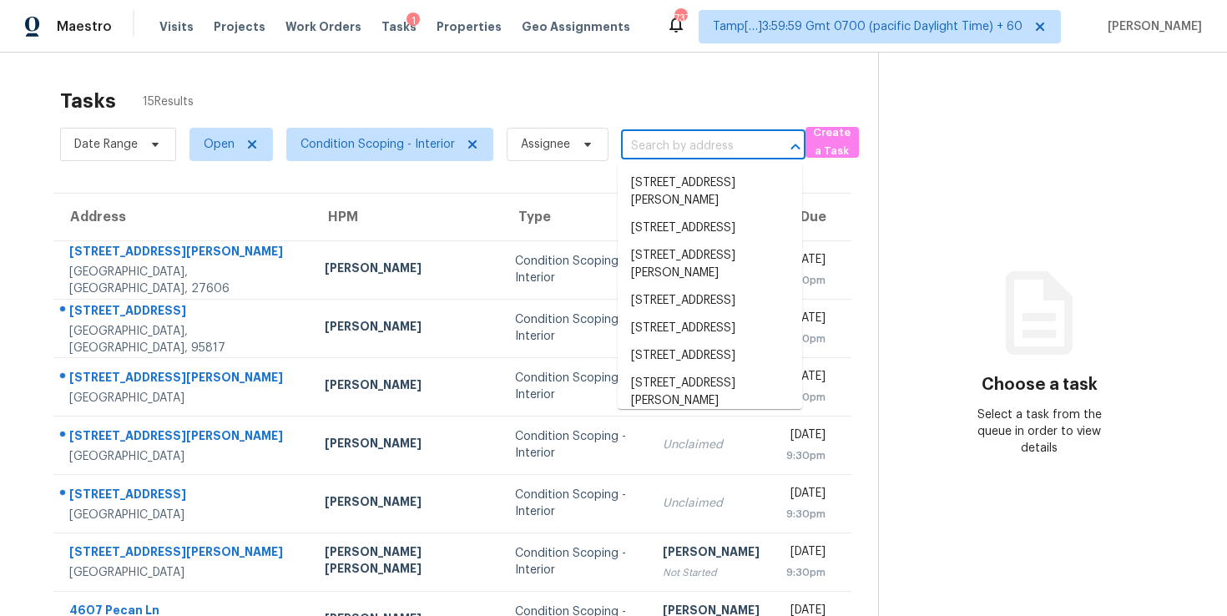
paste input "1433 Santa Anita Dr Apt D, Las Vegas, NV 89119"
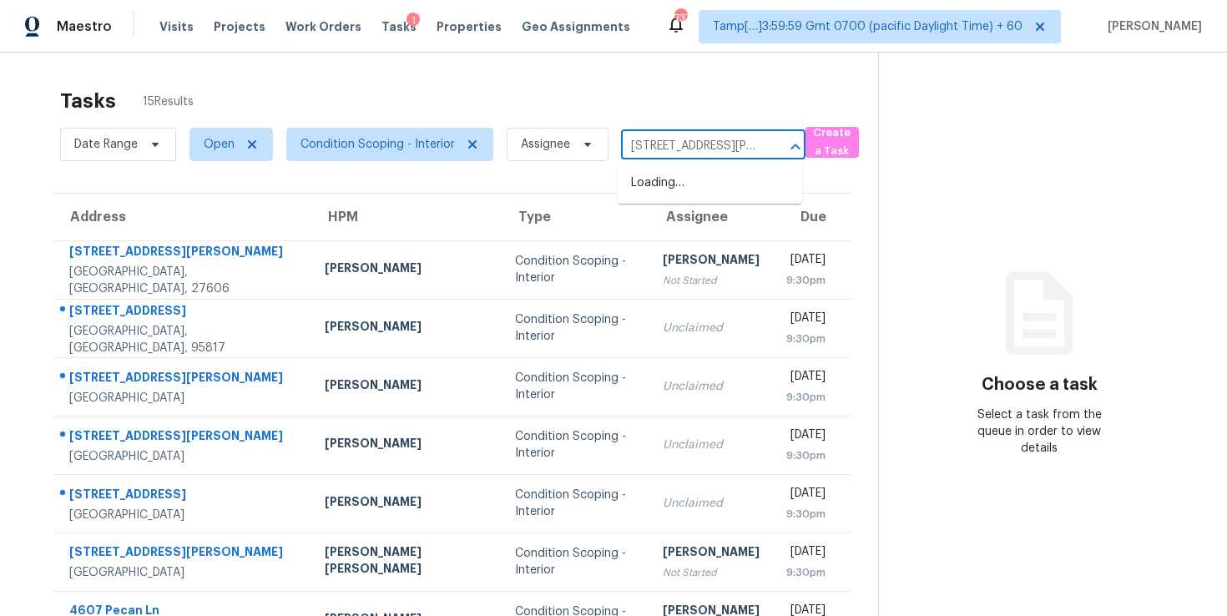
type input "1433 Santa Anita Dr"
click at [688, 185] on li "1433 Santa Anita Dr Apt D, Las Vegas, NV 89119" at bounding box center [710, 191] width 184 height 45
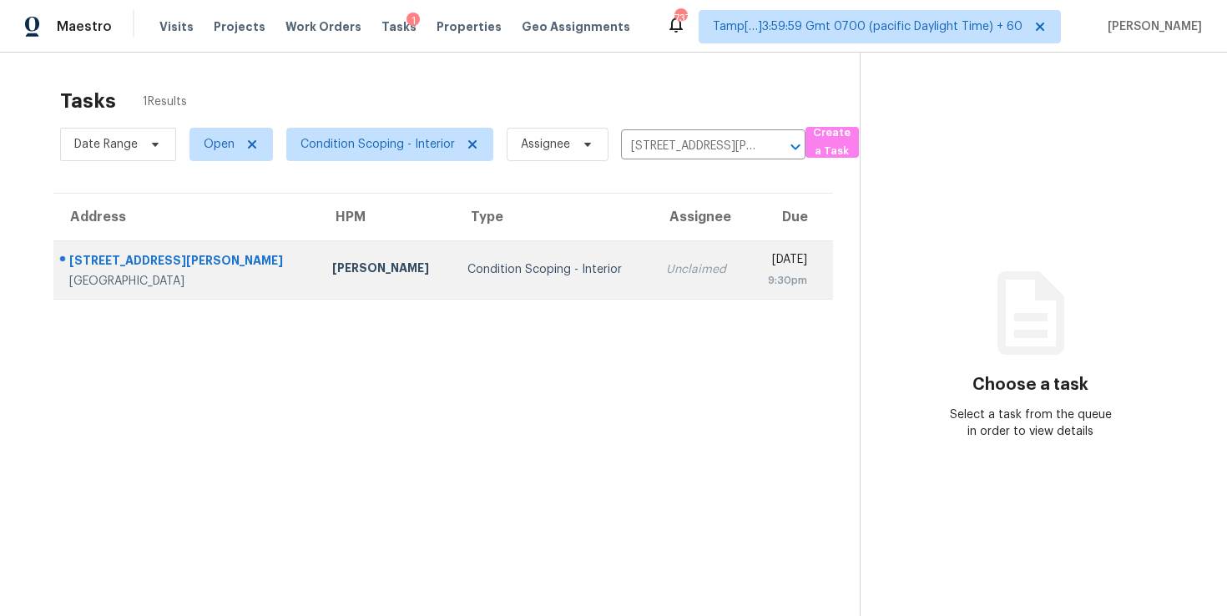
click at [668, 281] on td "Unclaimed" at bounding box center [700, 269] width 95 height 58
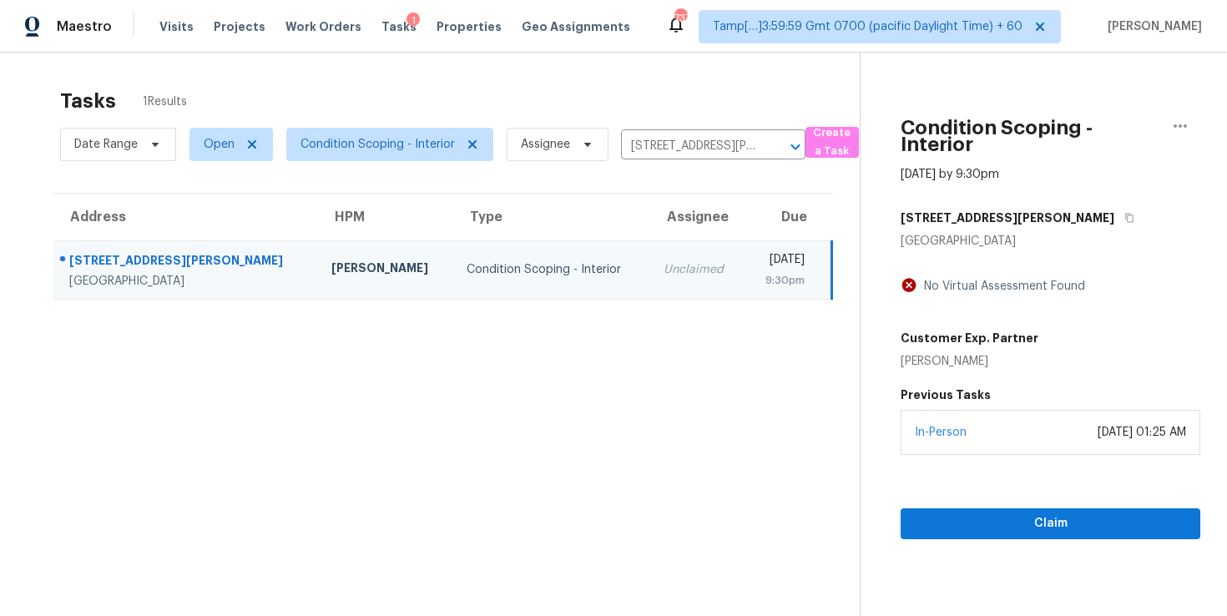
click at [956, 507] on div "Claim" at bounding box center [1050, 497] width 300 height 84
click at [955, 512] on button "Claim" at bounding box center [1050, 523] width 300 height 31
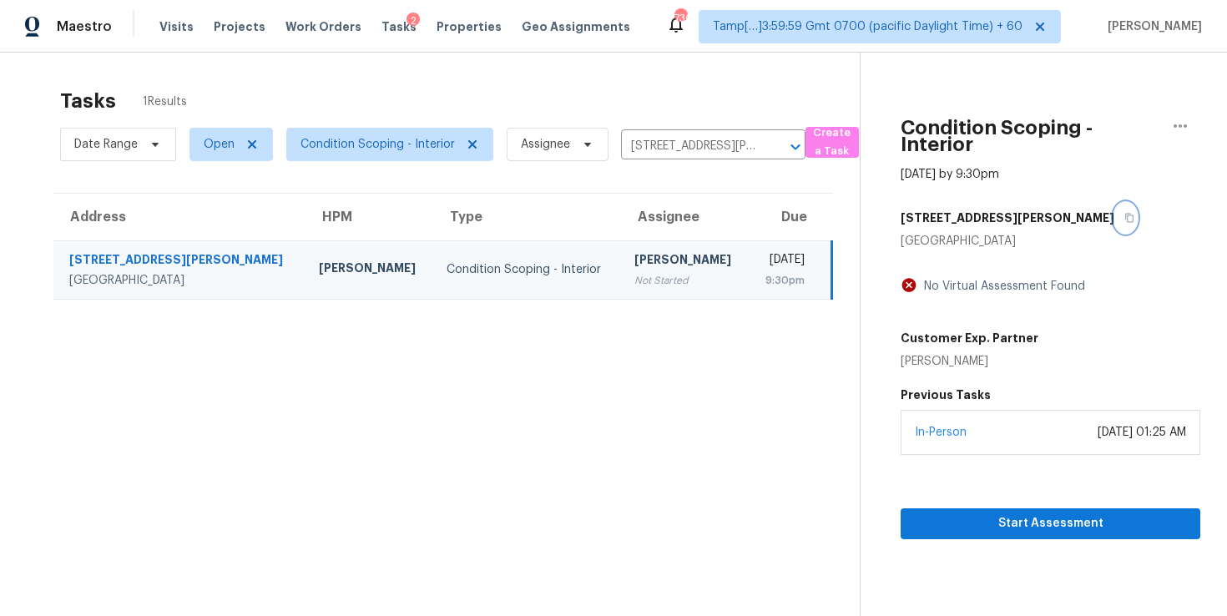
click at [1126, 219] on icon "button" at bounding box center [1130, 218] width 8 height 9
click at [1000, 521] on span "Start Assessment" at bounding box center [1050, 523] width 273 height 21
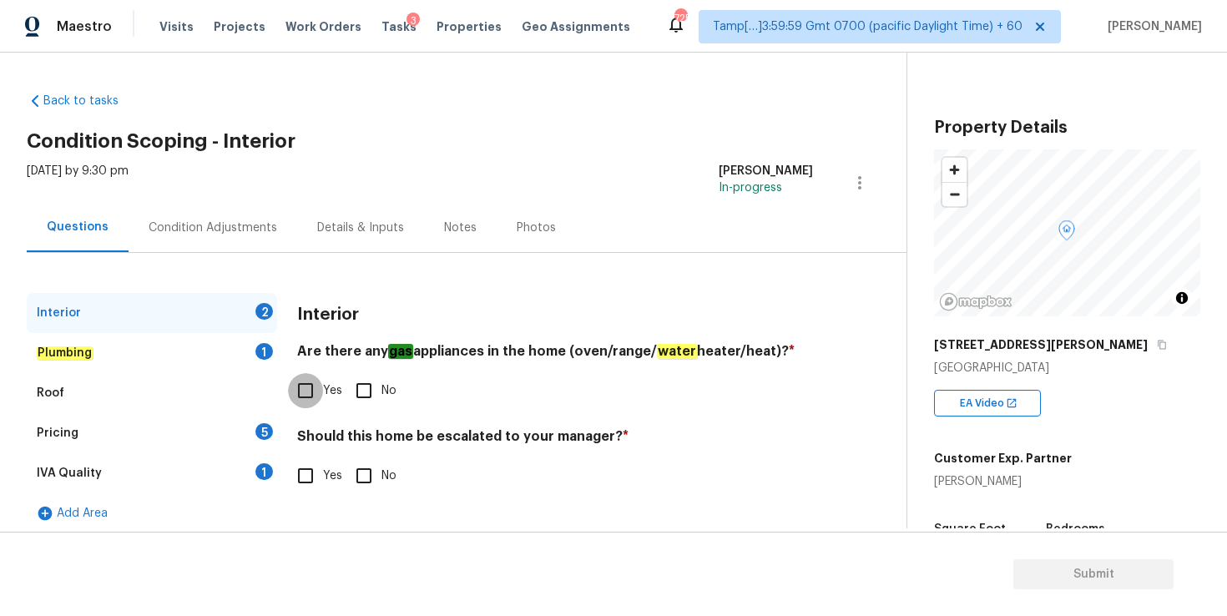
click at [300, 389] on input "Yes" at bounding box center [305, 390] width 35 height 35
checkbox input "true"
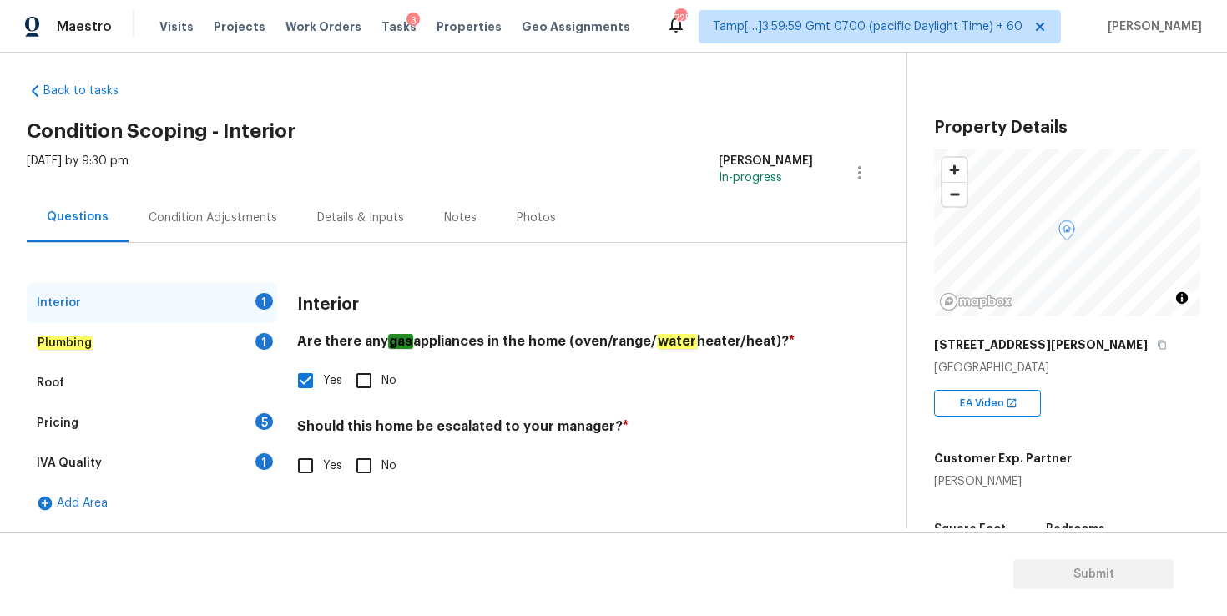
click at [366, 468] on input "No" at bounding box center [363, 465] width 35 height 35
checkbox input "true"
click at [130, 353] on div "Plumbing 1" at bounding box center [152, 343] width 250 height 40
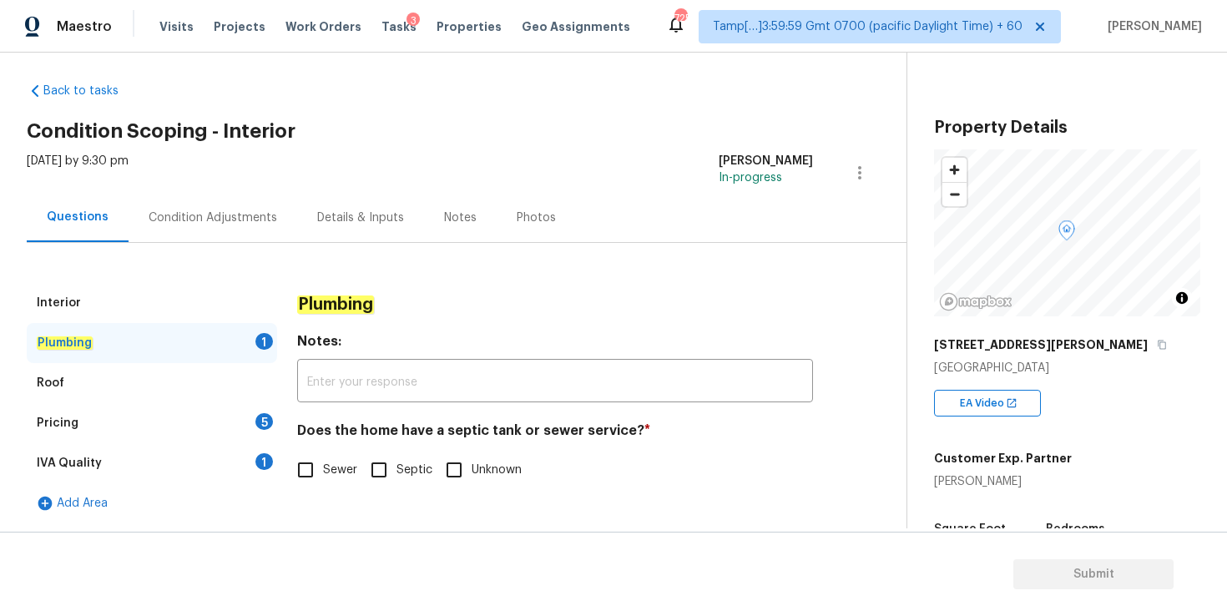
click at [309, 473] on input "Sewer" at bounding box center [305, 469] width 35 height 35
checkbox input "true"
click at [144, 357] on div "Plumbing" at bounding box center [152, 343] width 250 height 40
click at [146, 376] on div "Roof" at bounding box center [152, 383] width 250 height 40
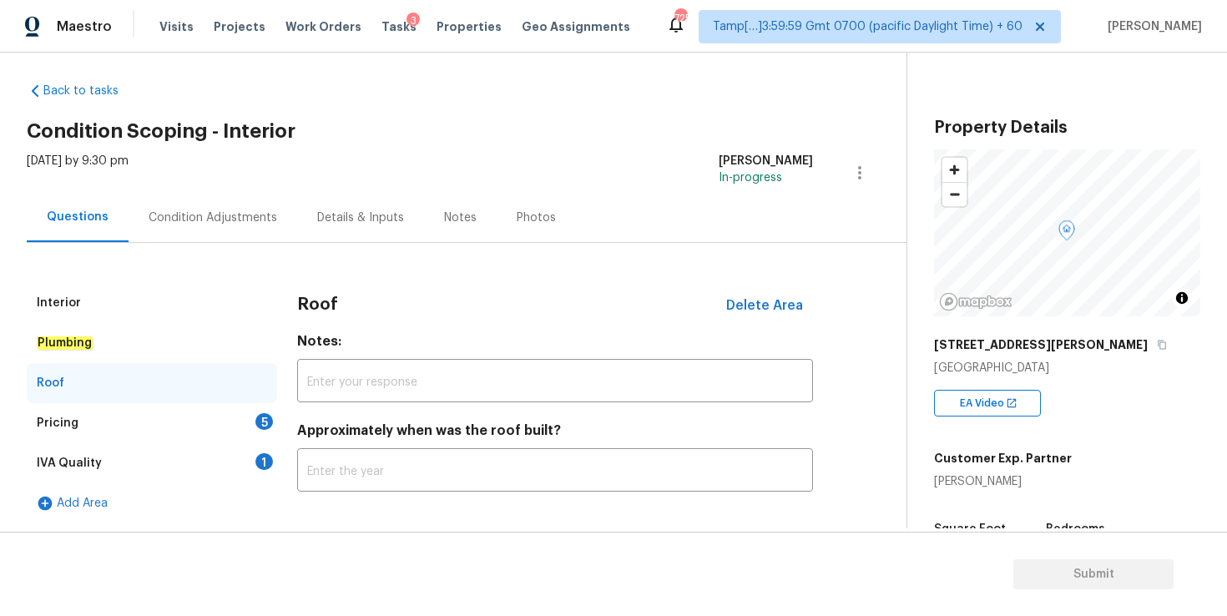
click at [143, 416] on div "Pricing 5" at bounding box center [152, 423] width 250 height 40
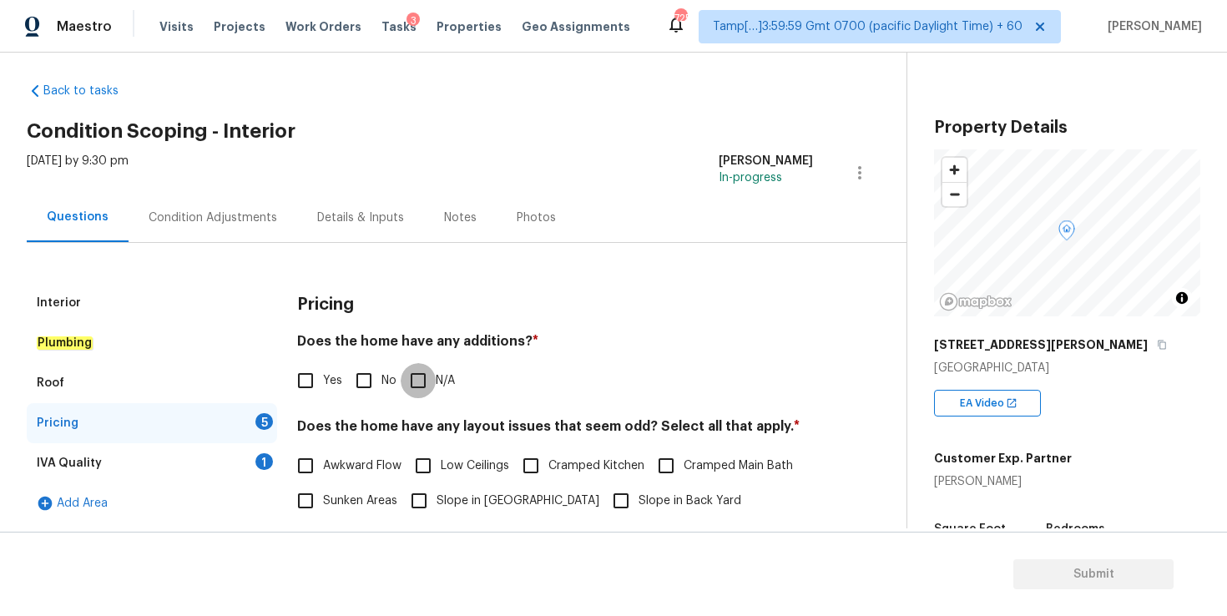
click at [417, 382] on input "N/A" at bounding box center [418, 380] width 35 height 35
checkbox input "true"
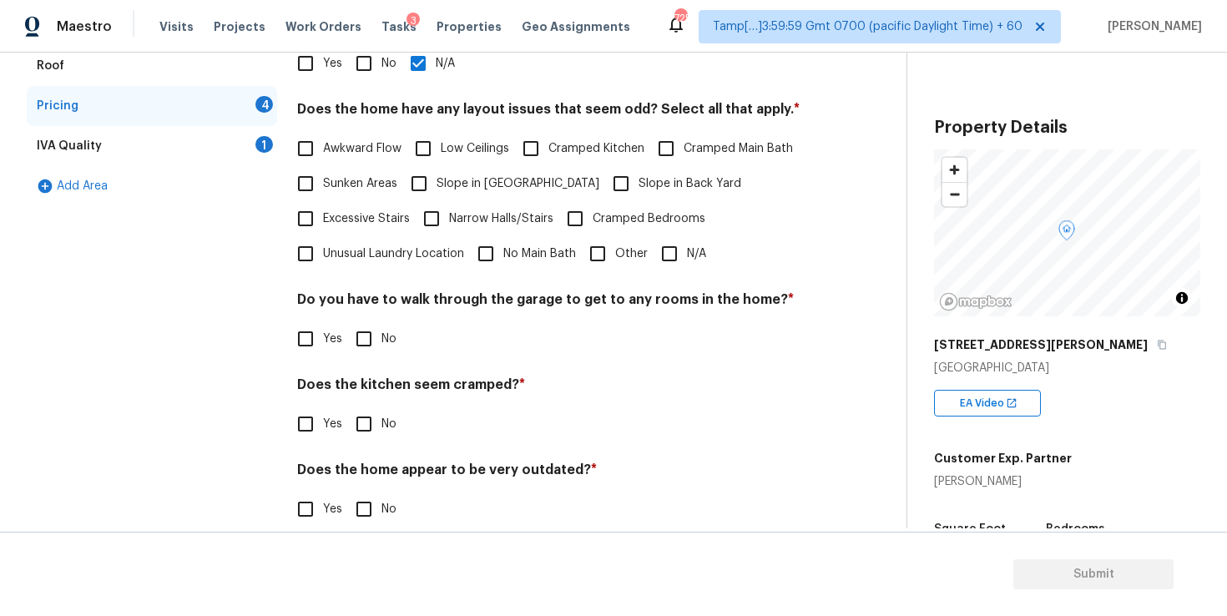
click at [673, 258] on input "N/A" at bounding box center [669, 253] width 35 height 35
checkbox input "true"
click at [359, 340] on input "No" at bounding box center [363, 338] width 35 height 35
checkbox input "true"
click at [362, 425] on input "No" at bounding box center [363, 425] width 35 height 35
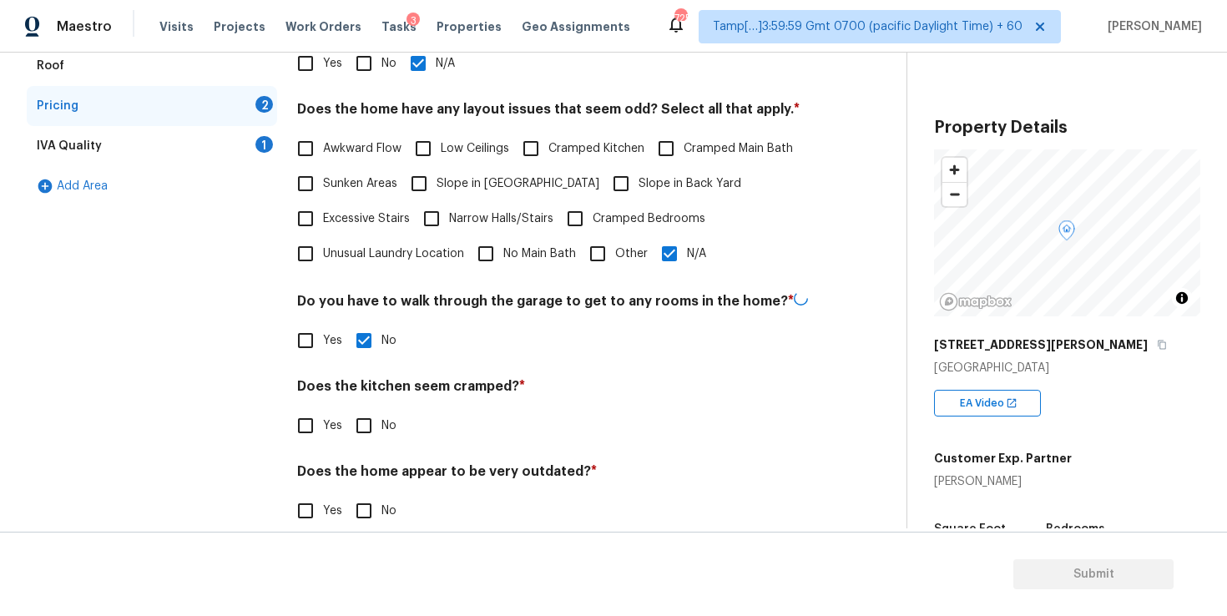
checkbox input "true"
click at [363, 517] on input "No" at bounding box center [363, 509] width 35 height 35
checkbox input "true"
click at [174, 150] on div "IVA Quality 1" at bounding box center [152, 146] width 250 height 40
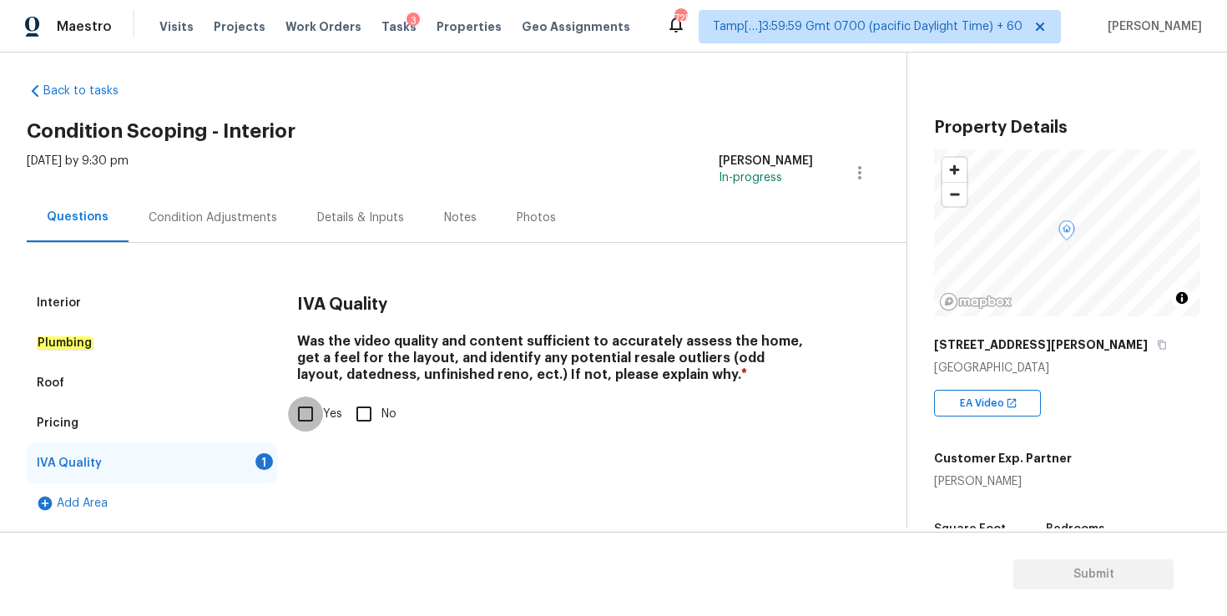
click at [309, 414] on input "Yes" at bounding box center [305, 413] width 35 height 35
checkbox input "true"
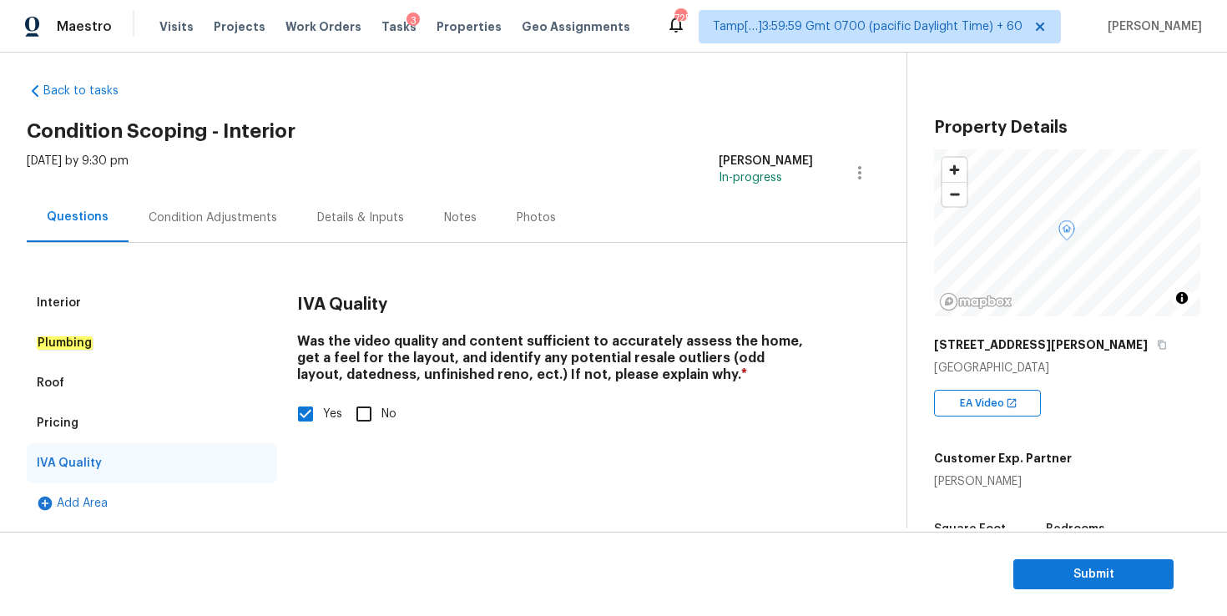
click at [254, 227] on div "Condition Adjustments" at bounding box center [213, 217] width 169 height 49
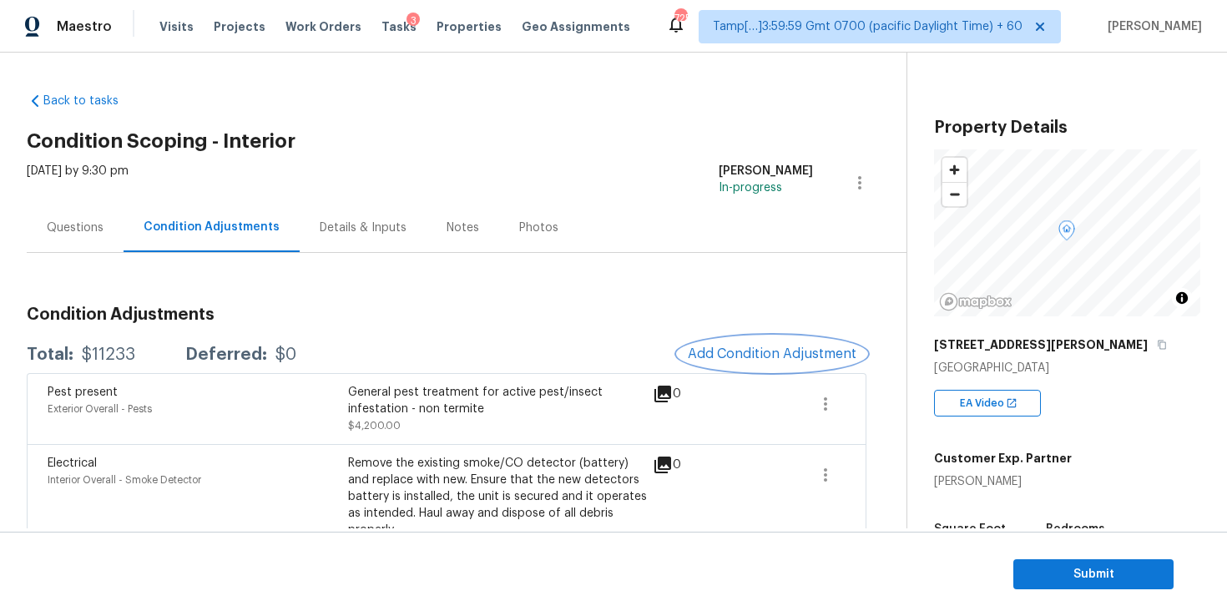
click at [721, 360] on span "Add Condition Adjustment" at bounding box center [772, 353] width 169 height 15
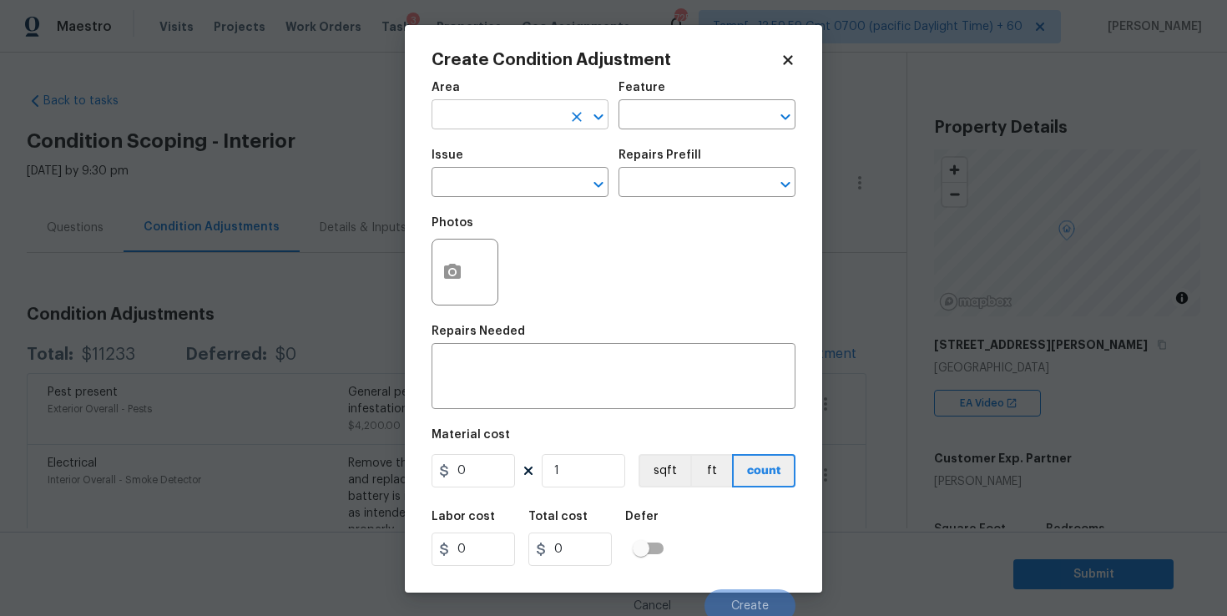
click at [536, 119] on input "text" at bounding box center [496, 116] width 130 height 26
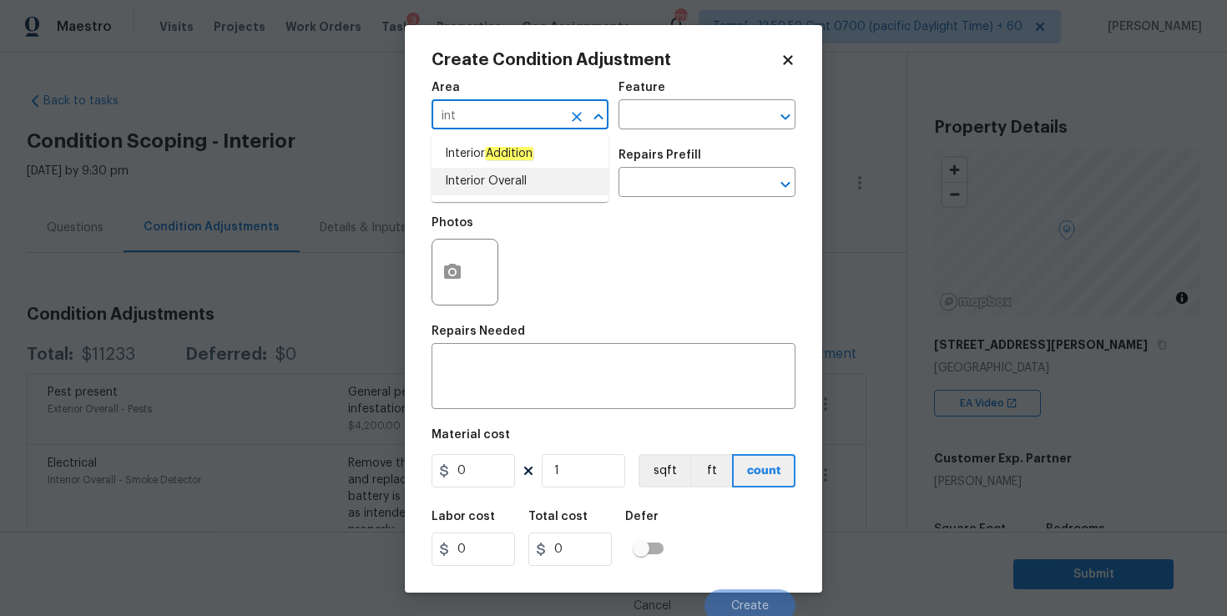
click at [532, 183] on li "Interior Overall" at bounding box center [519, 182] width 177 height 28
type input "Interior Overall"
click at [532, 183] on input "text" at bounding box center [496, 184] width 130 height 26
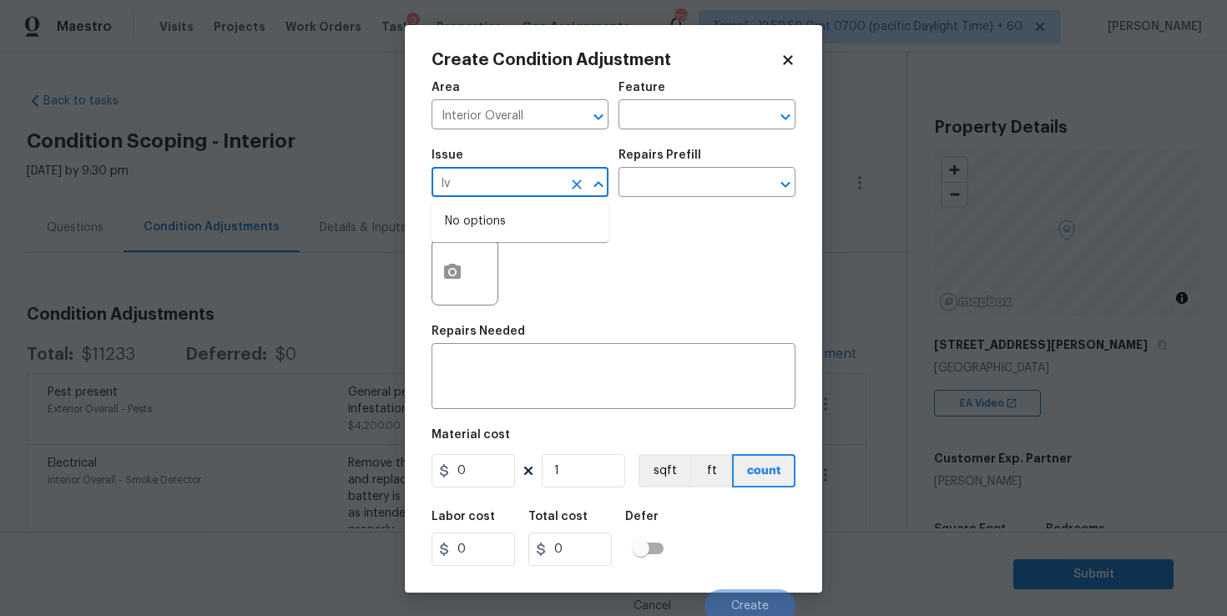
type input "l"
click at [532, 305] on li "Flooring General" at bounding box center [519, 317] width 177 height 28
type input "Flooring General"
click at [663, 189] on input "text" at bounding box center [683, 184] width 130 height 26
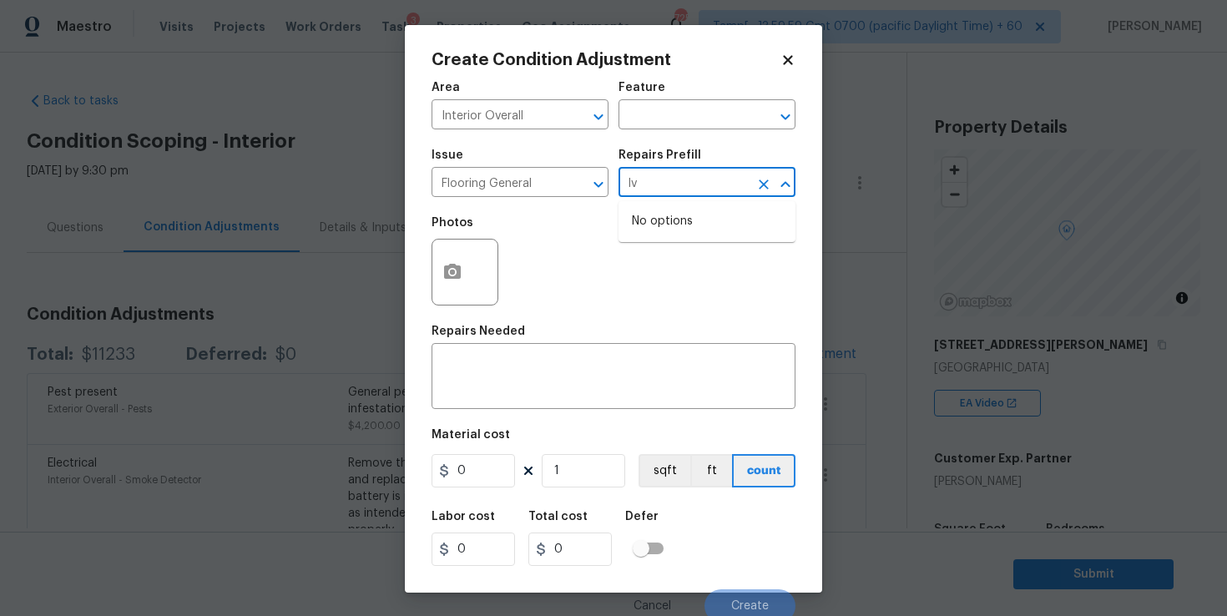
type input "l"
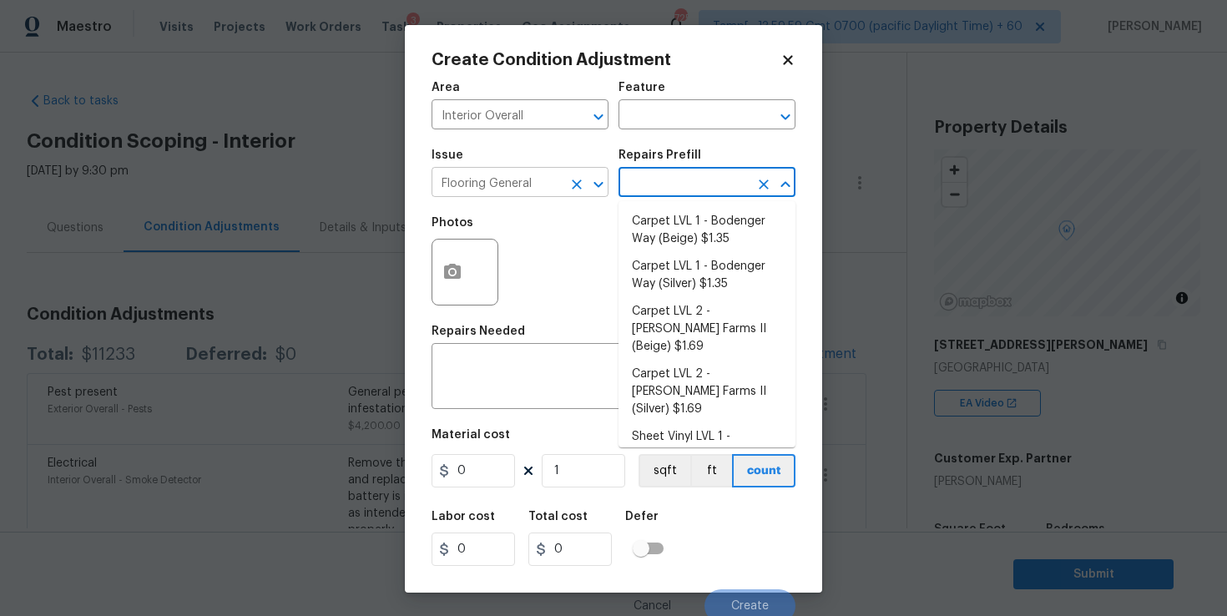
click at [549, 190] on input "Flooring General" at bounding box center [496, 184] width 130 height 26
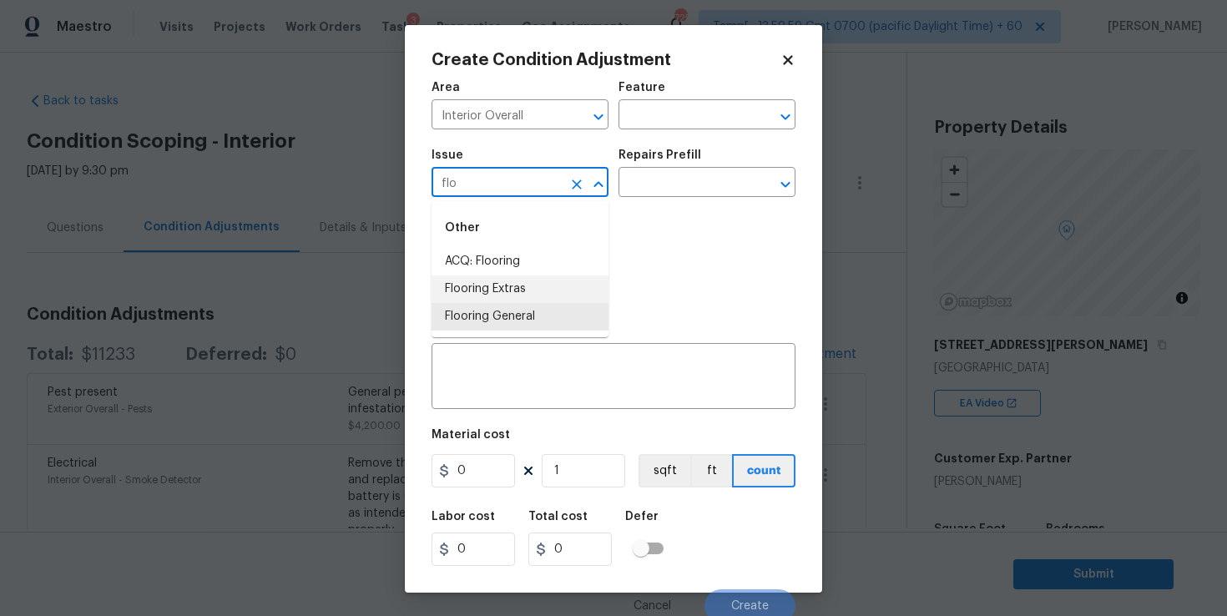
click at [516, 288] on li "Flooring Extras" at bounding box center [519, 289] width 177 height 28
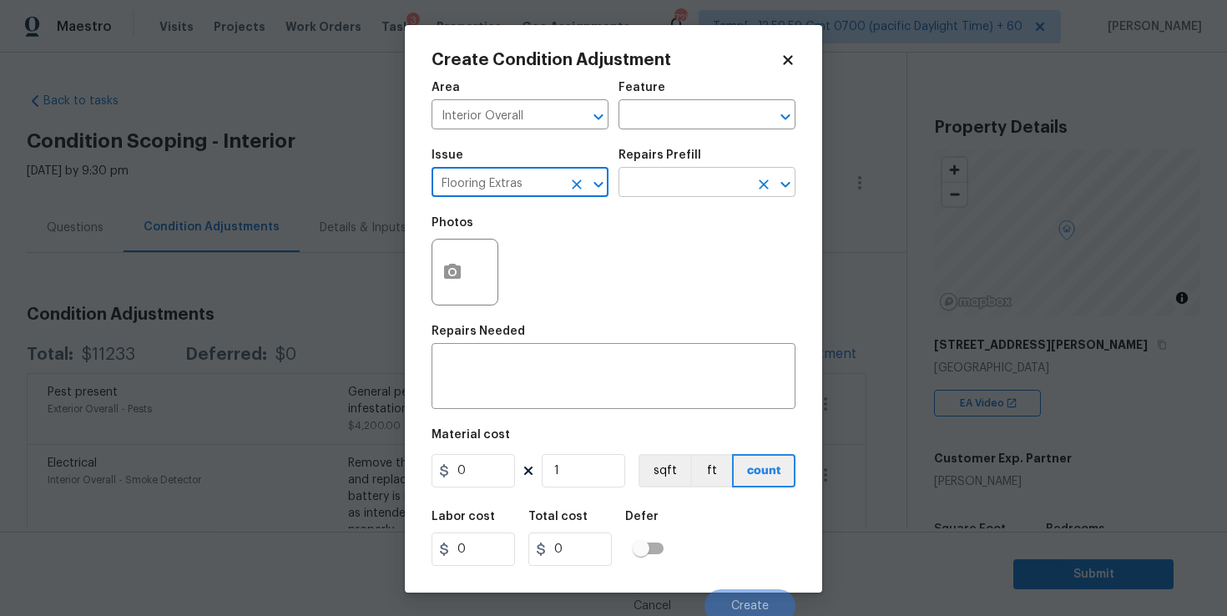
type input "Flooring Extras"
click at [638, 184] on input "text" at bounding box center [683, 184] width 130 height 26
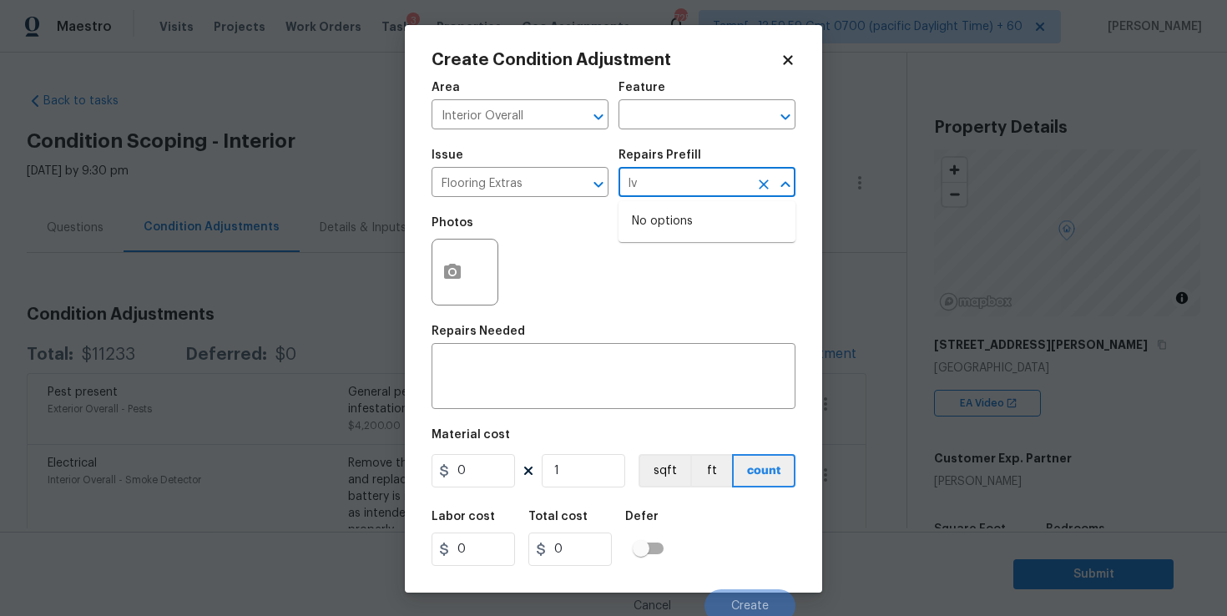
type input "l"
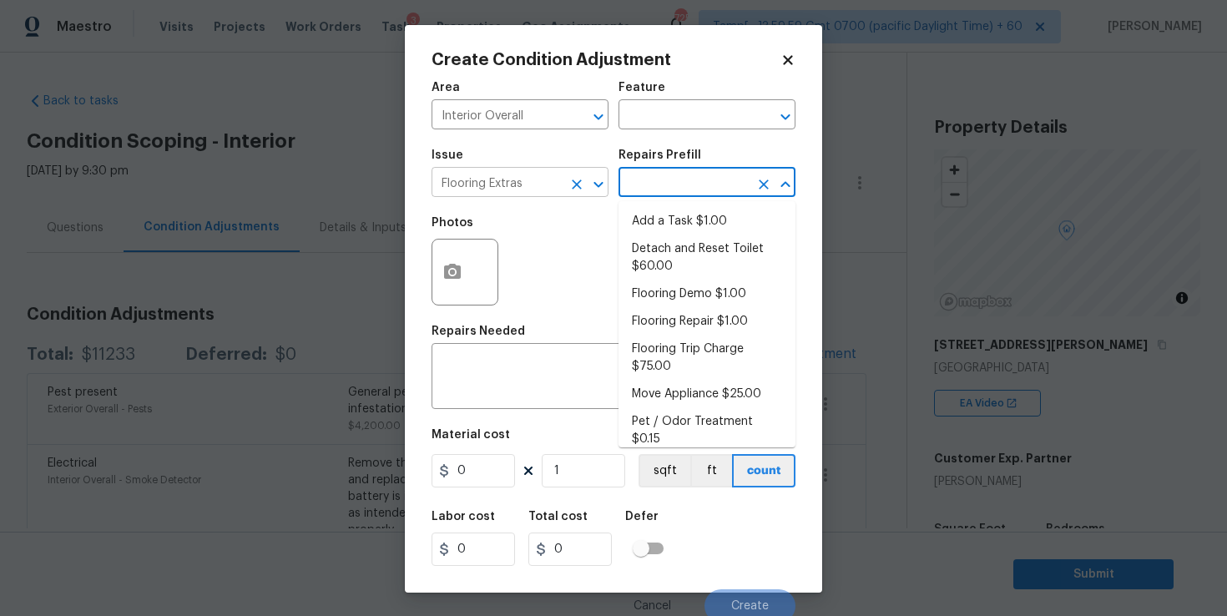
click at [575, 189] on icon "Clear" at bounding box center [576, 184] width 17 height 17
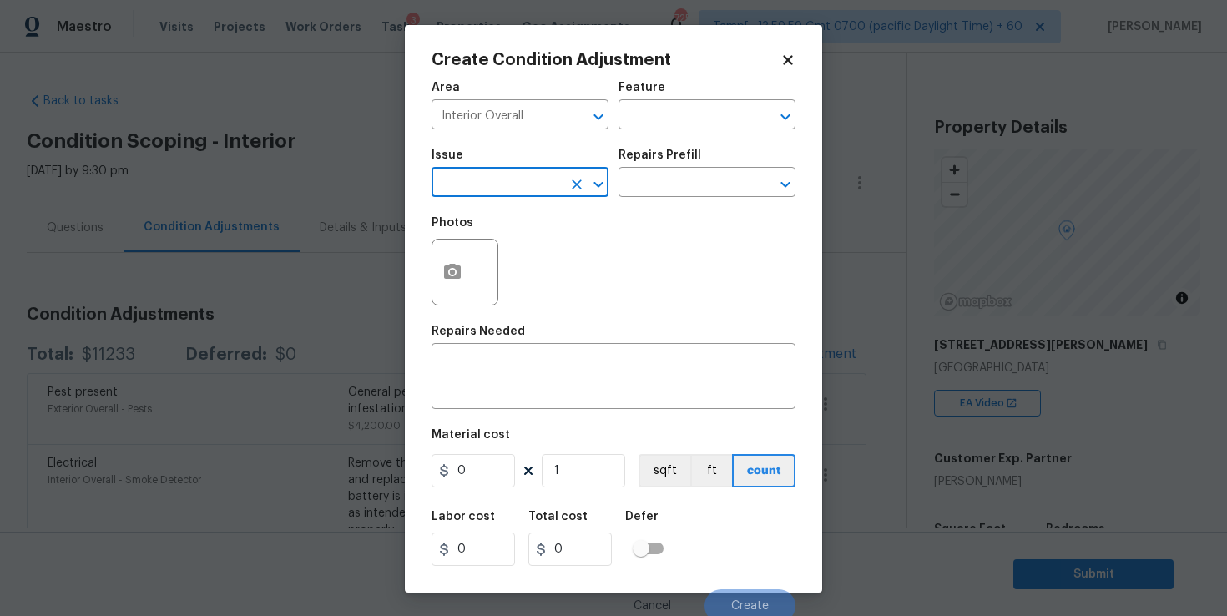
click at [527, 189] on input "text" at bounding box center [496, 184] width 130 height 26
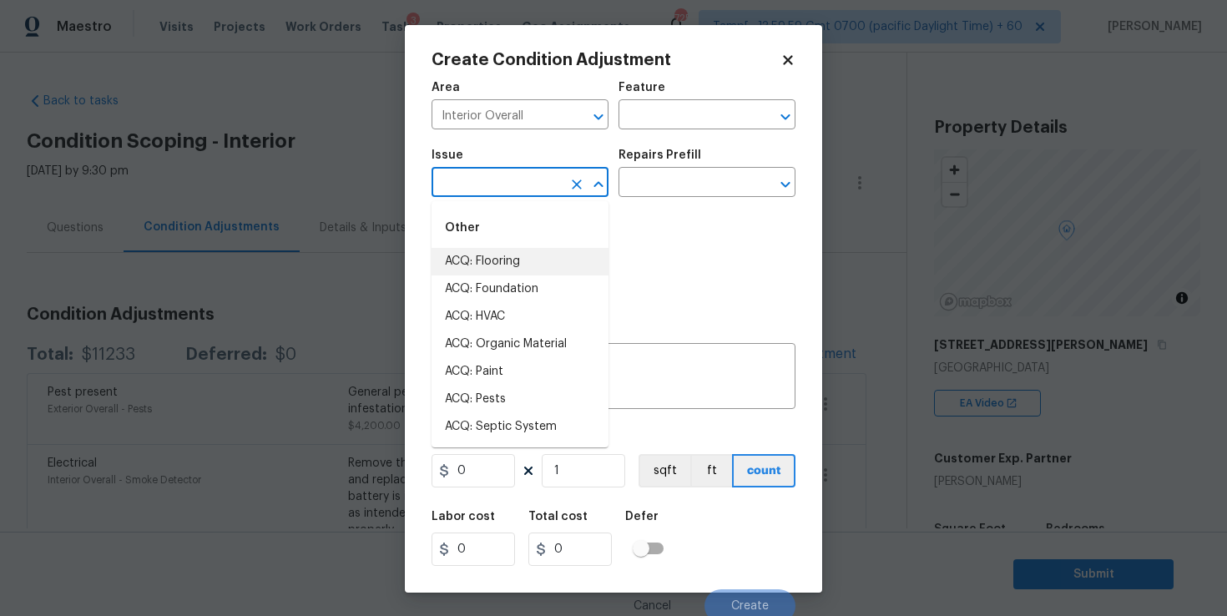
click at [496, 260] on li "ACQ: Flooring" at bounding box center [519, 262] width 177 height 28
type input "ACQ: Flooring"
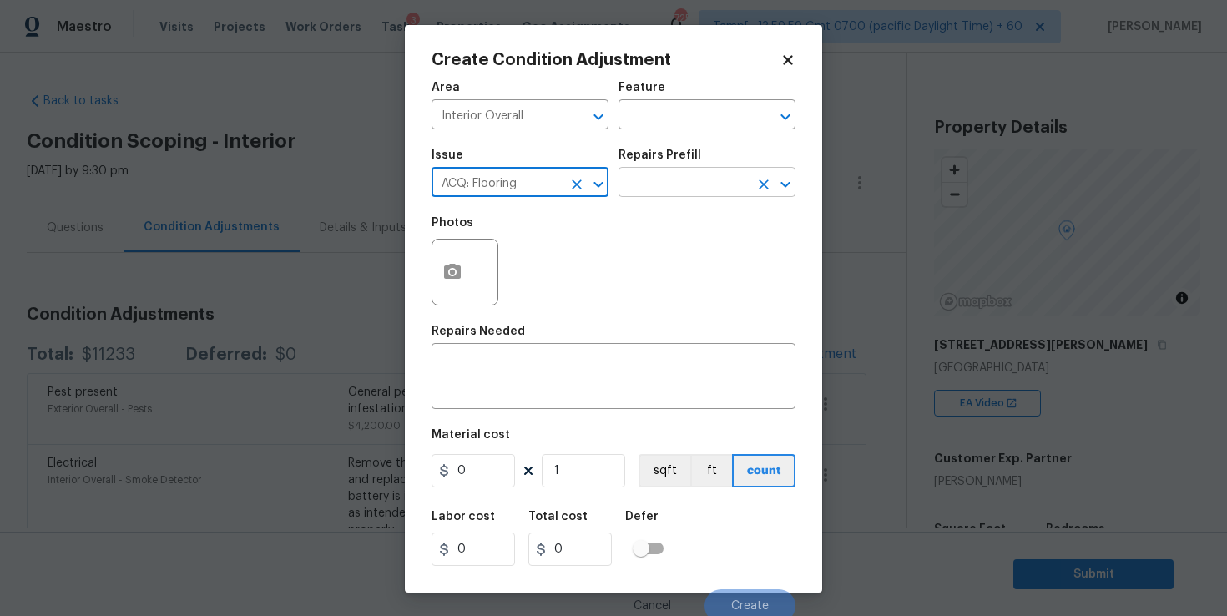
click at [656, 187] on input "text" at bounding box center [683, 184] width 130 height 26
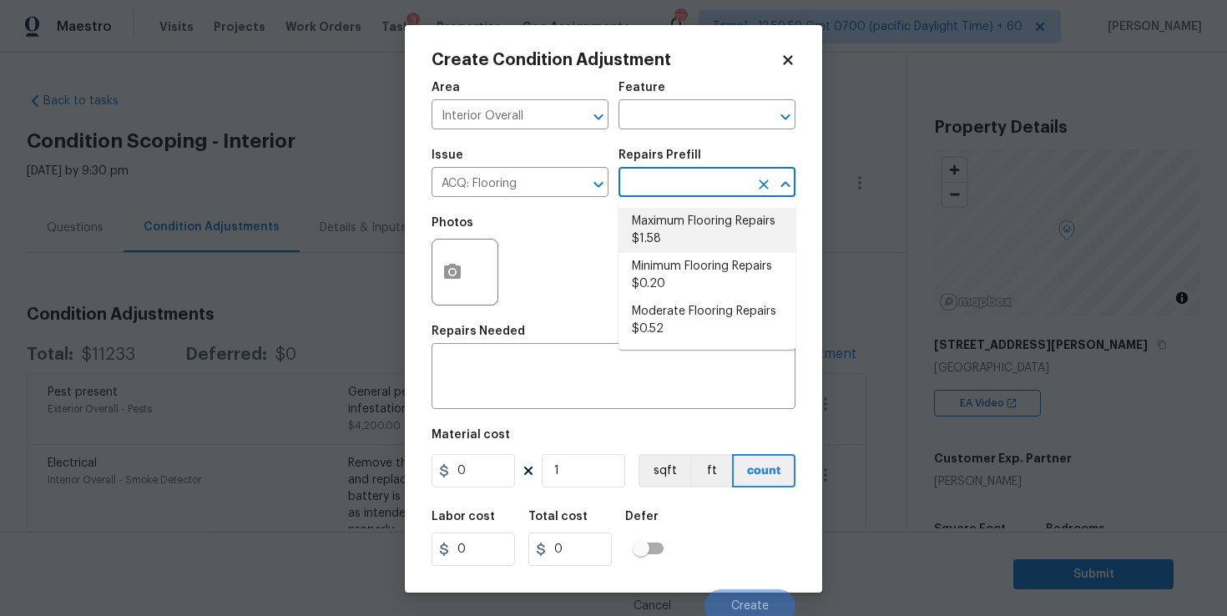
click at [693, 234] on li "Maximum Flooring Repairs $1.58" at bounding box center [706, 230] width 177 height 45
type input "Acquisition"
type textarea "Acquisition Scope: Maximum flooring repairs"
type input "1.58"
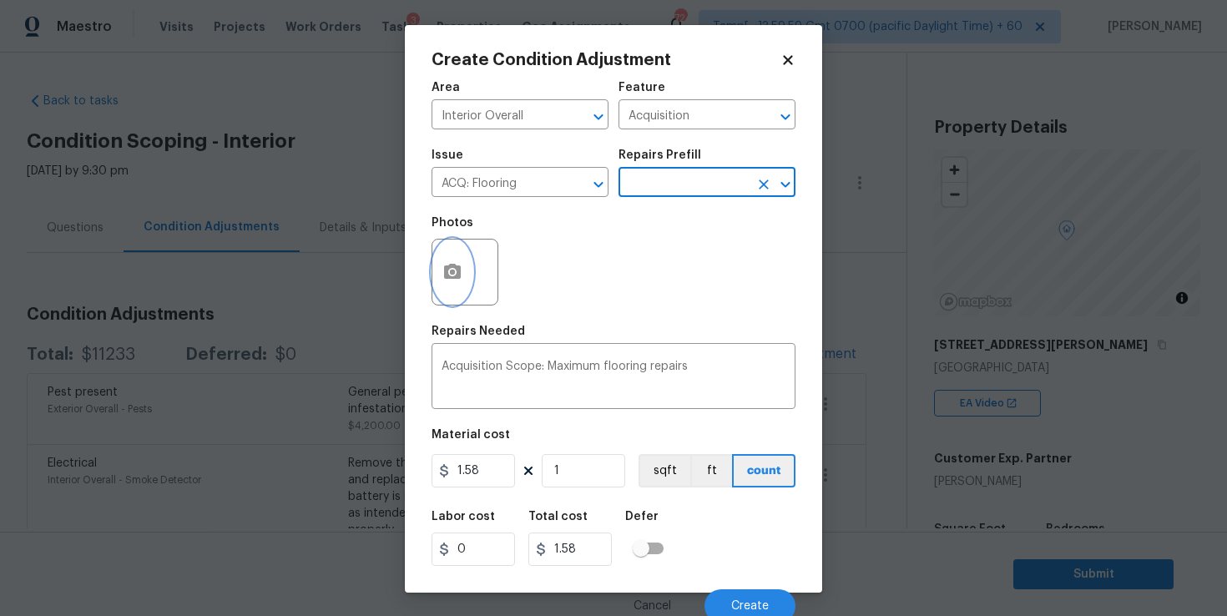
click at [456, 270] on icon "button" at bounding box center [452, 271] width 17 height 15
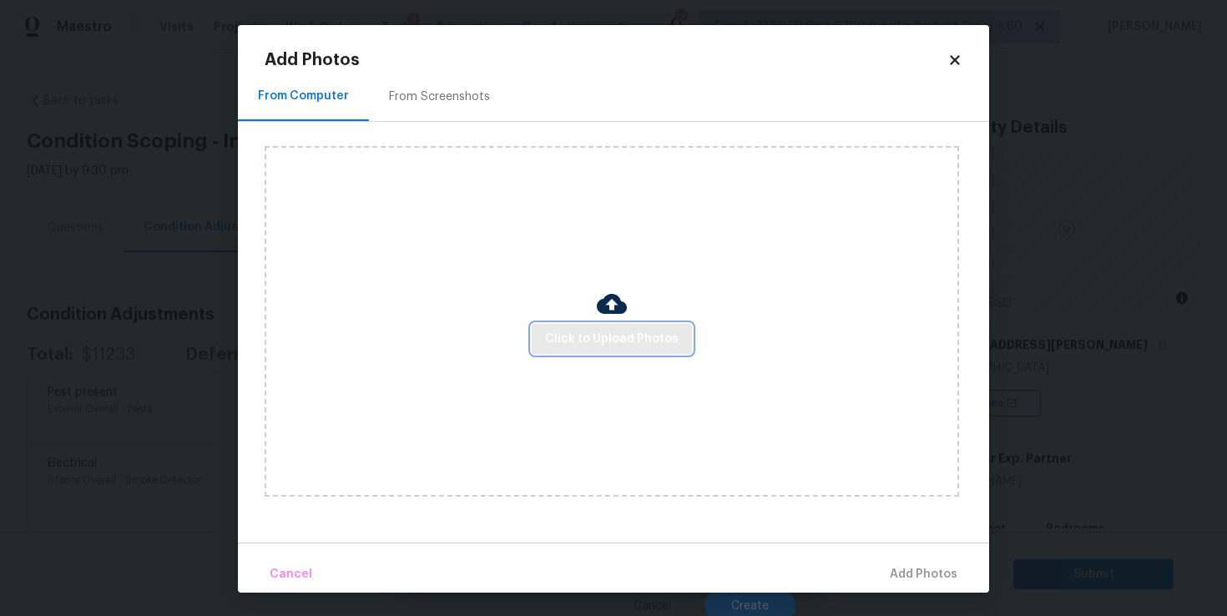
click at [598, 345] on span "Click to Upload Photos" at bounding box center [612, 339] width 134 height 21
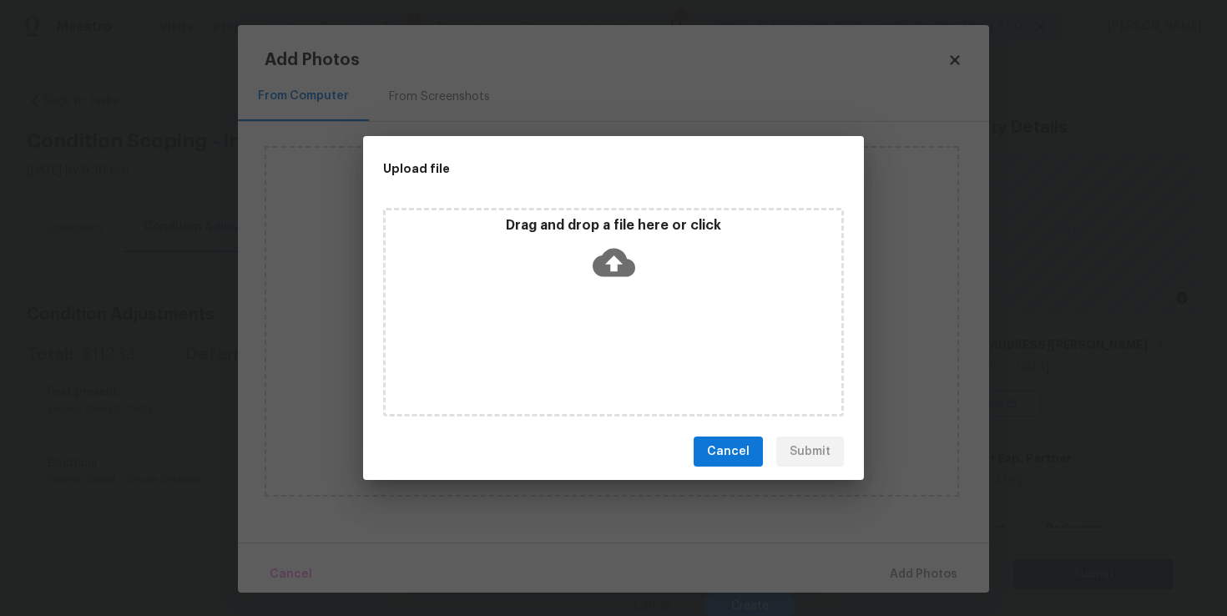
click at [613, 261] on icon at bounding box center [614, 262] width 43 height 43
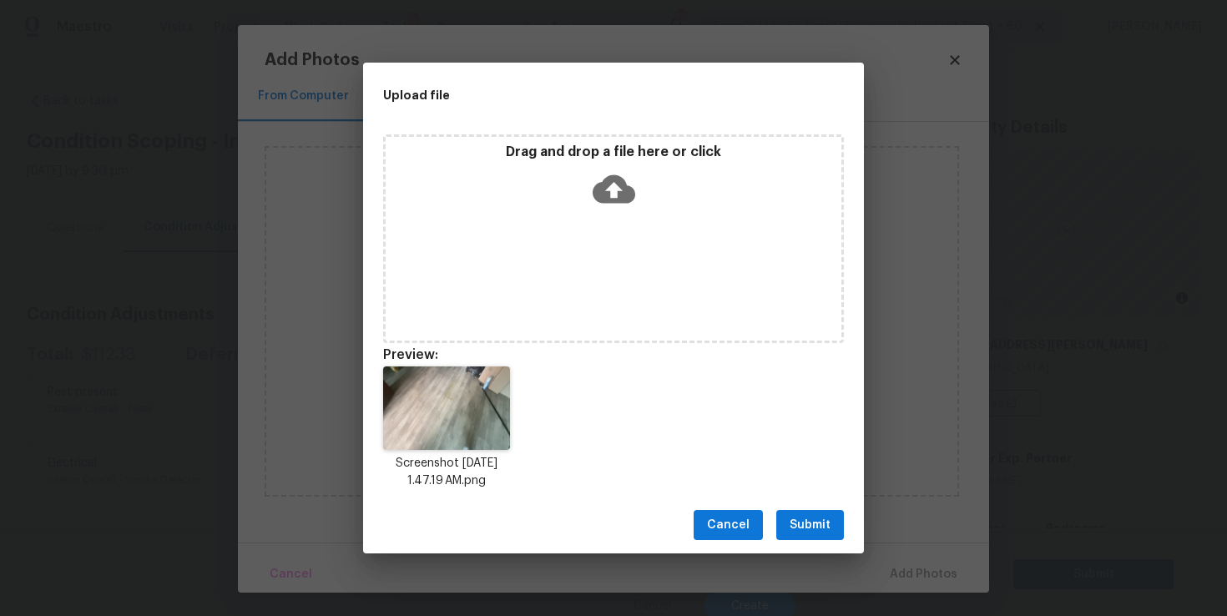
click at [604, 183] on icon at bounding box center [614, 189] width 43 height 28
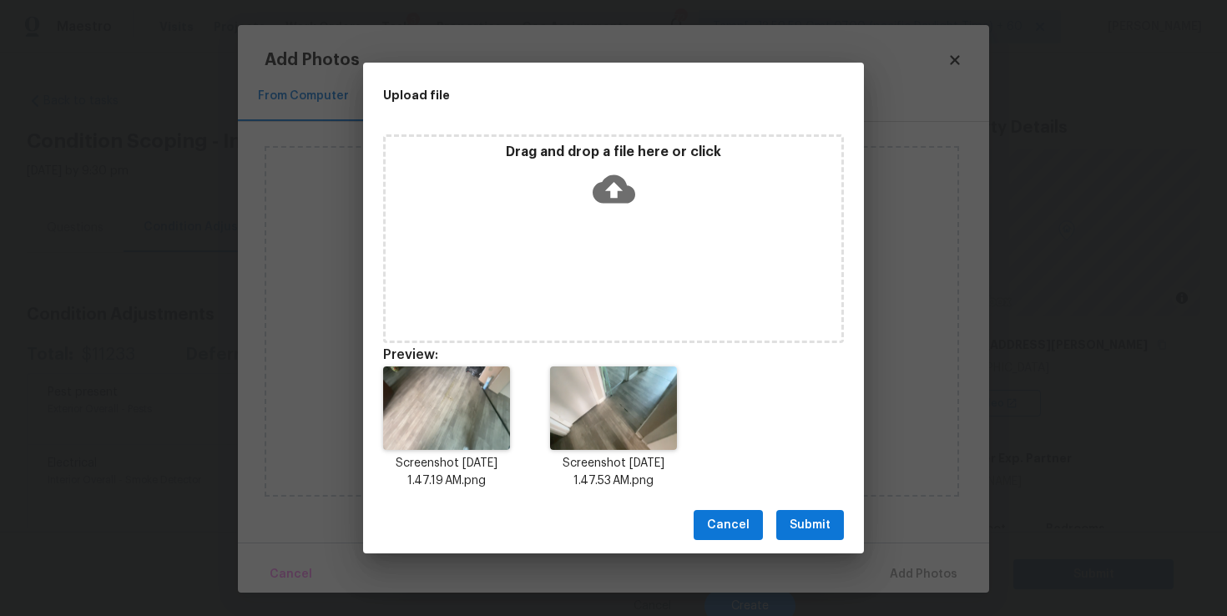
click at [614, 187] on icon at bounding box center [614, 189] width 43 height 43
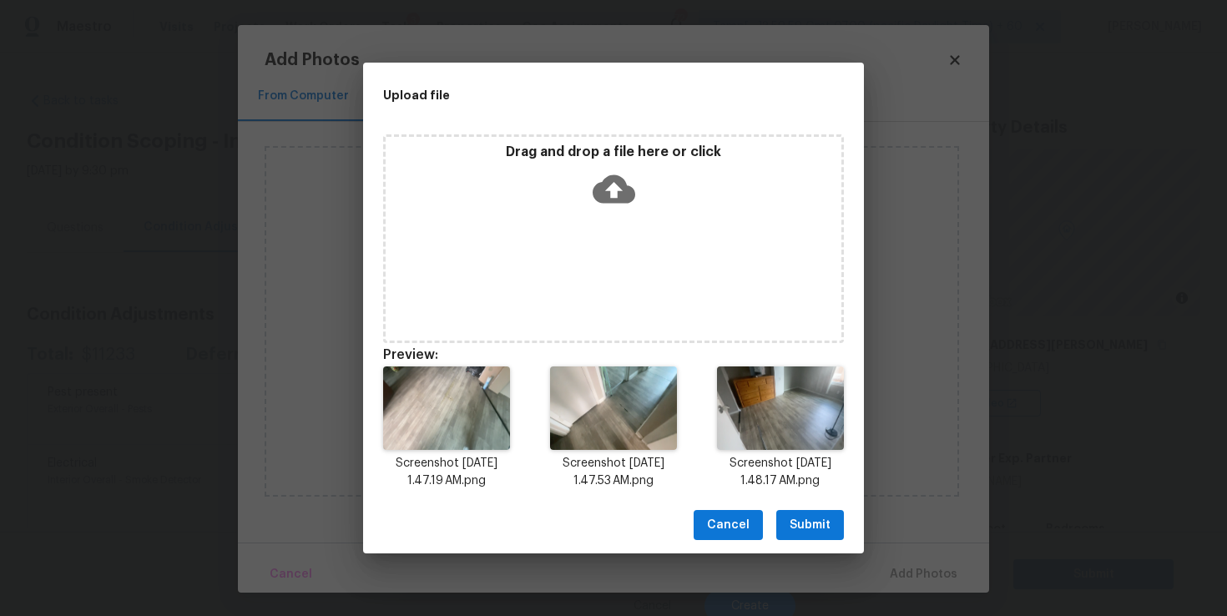
click at [621, 184] on icon at bounding box center [614, 189] width 43 height 28
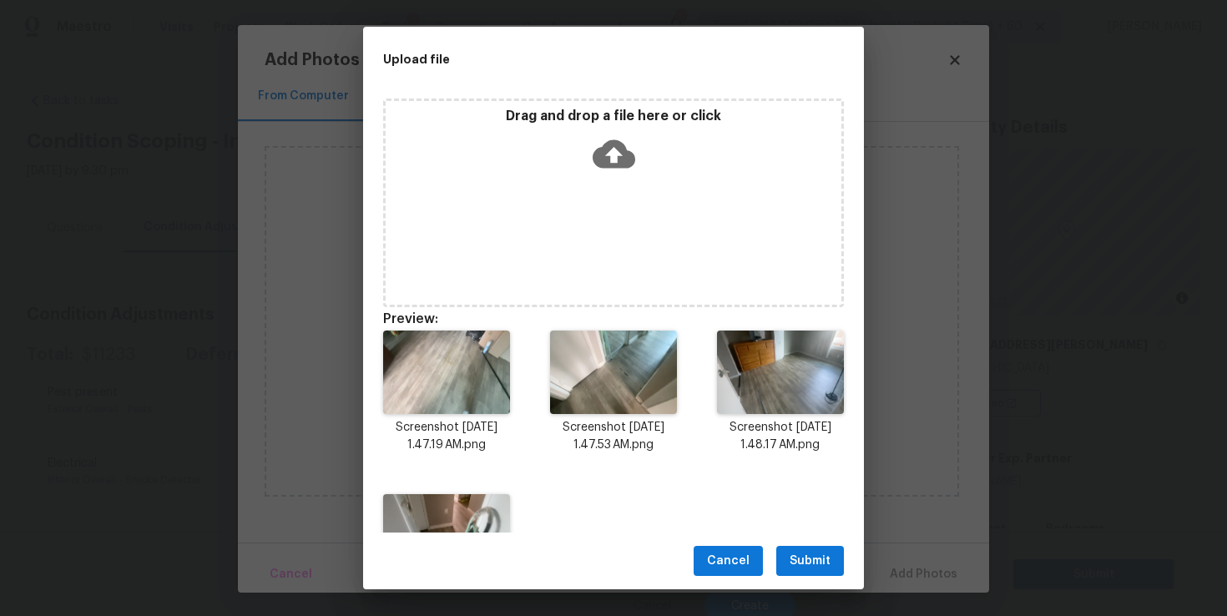
click at [613, 149] on icon at bounding box center [614, 154] width 43 height 43
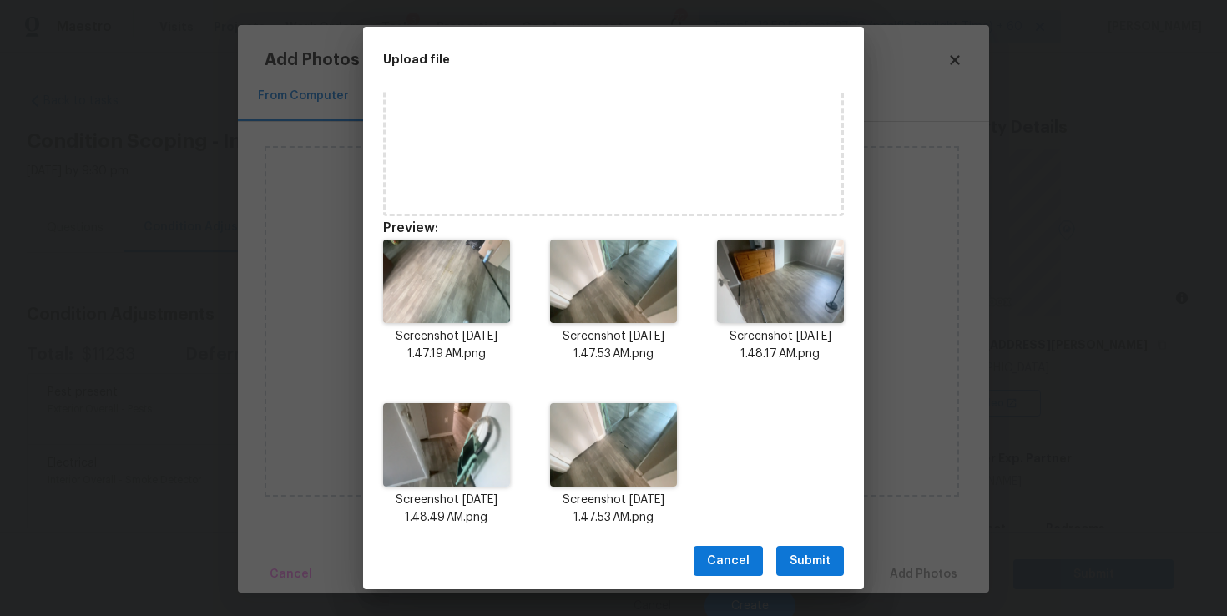
scroll to position [105, 0]
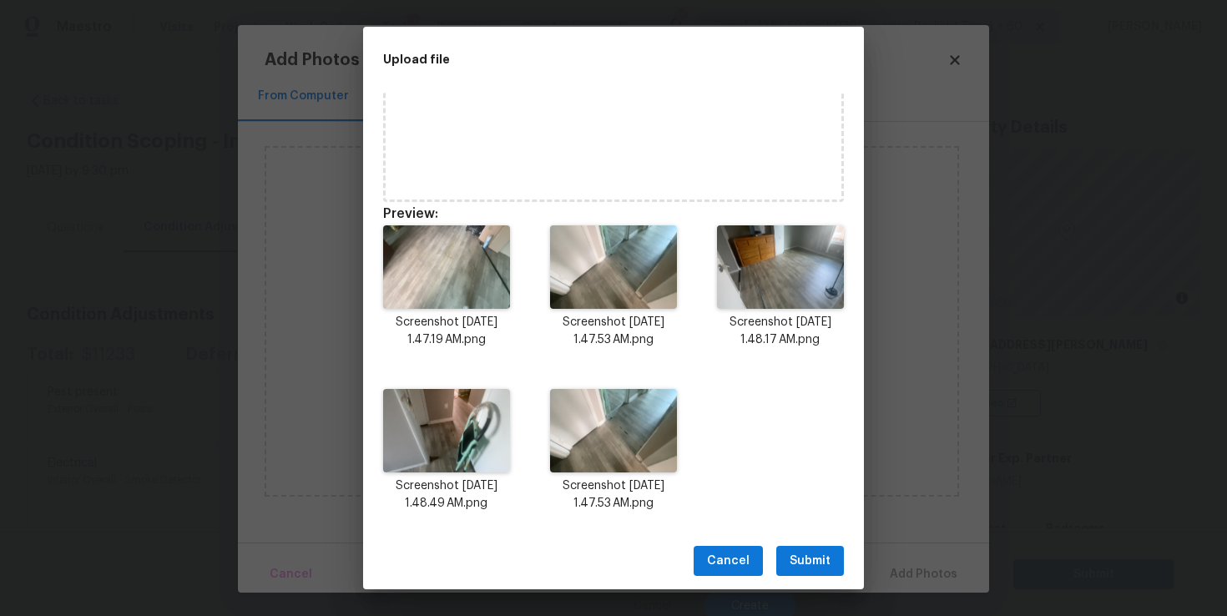
click at [803, 560] on span "Submit" at bounding box center [809, 561] width 41 height 21
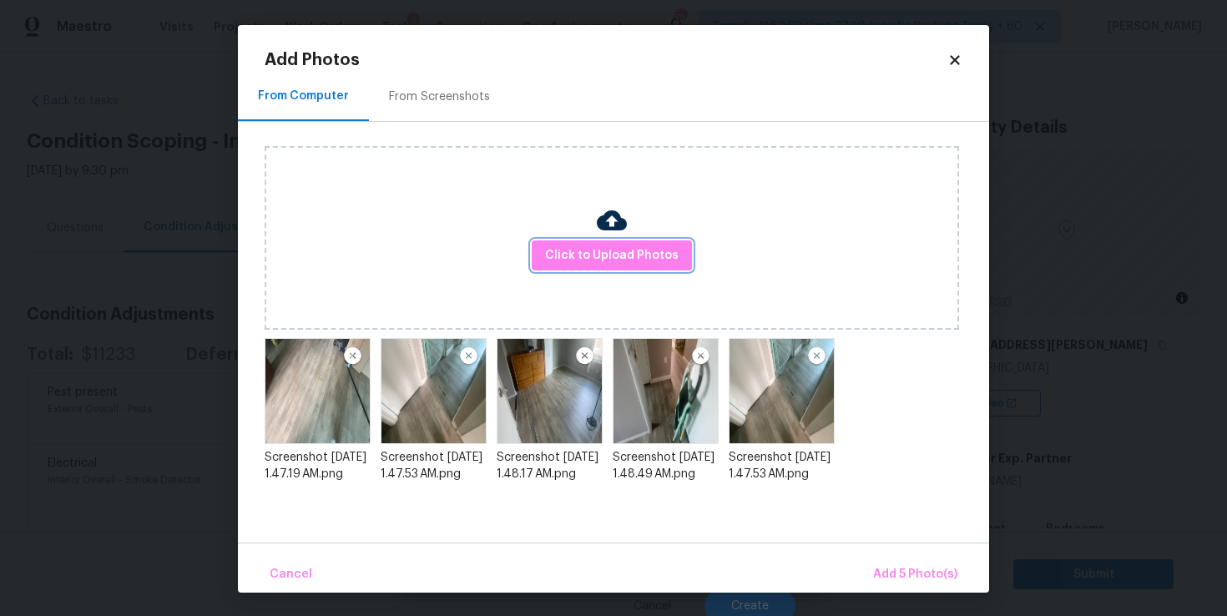
scroll to position [0, 0]
click at [896, 572] on span "Add 5 Photo(s)" at bounding box center [915, 574] width 84 height 21
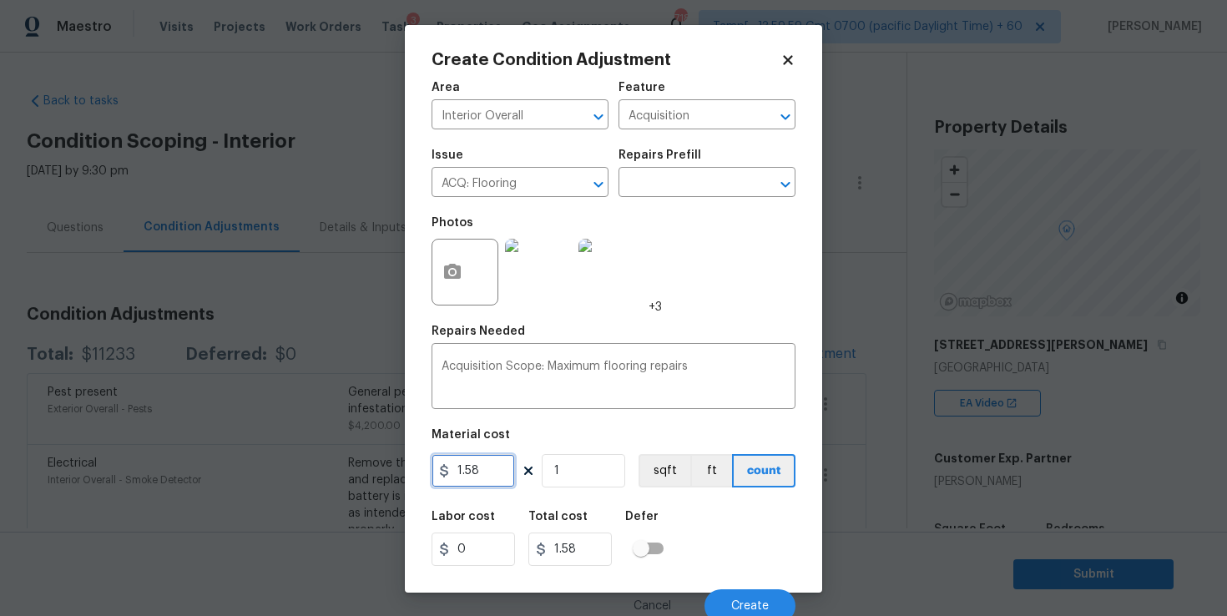
click at [495, 470] on input "1.58" at bounding box center [472, 470] width 83 height 33
type input "4.5"
click at [754, 598] on button "Create" at bounding box center [749, 605] width 91 height 33
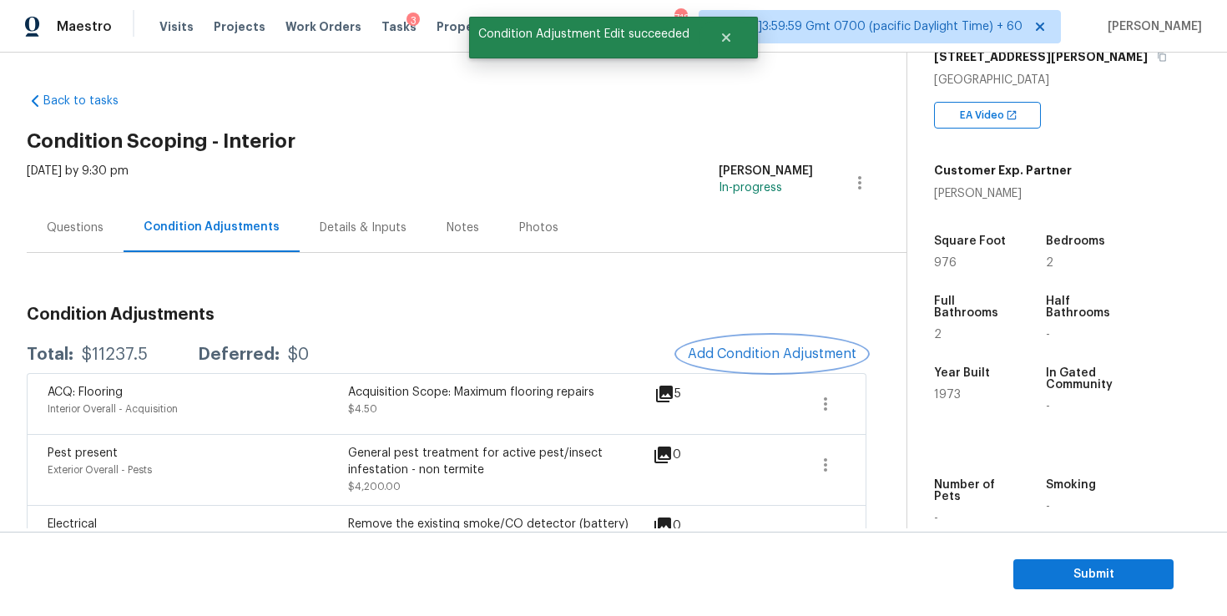
scroll to position [295, 0]
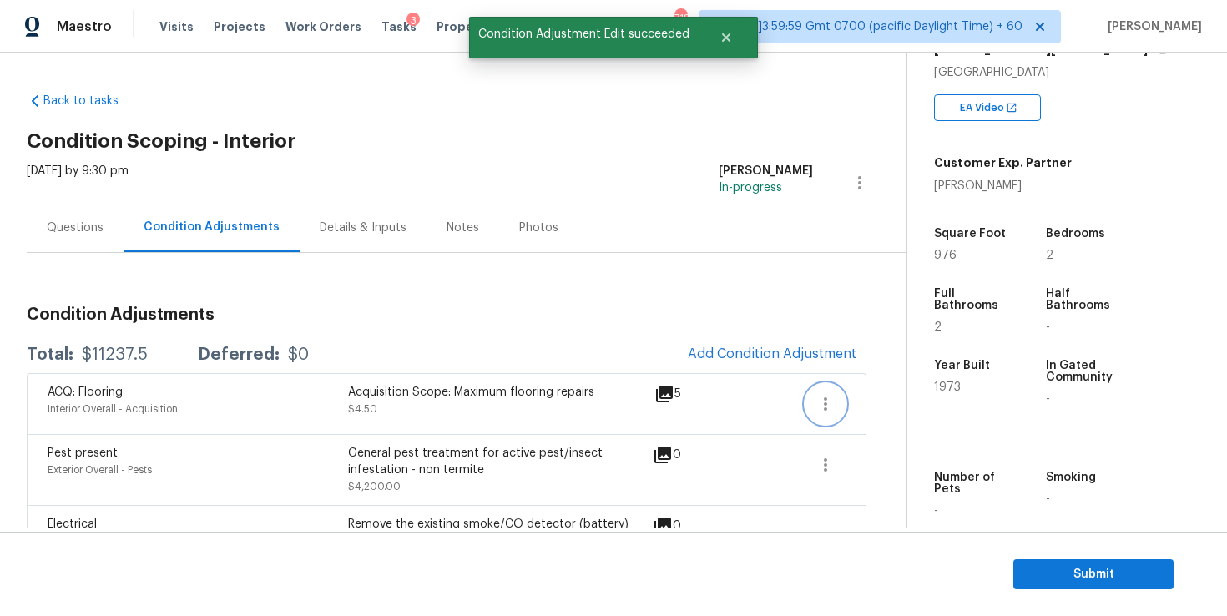
click at [824, 397] on icon "button" at bounding box center [825, 403] width 3 height 13
click at [859, 401] on div "Edit" at bounding box center [920, 400] width 130 height 17
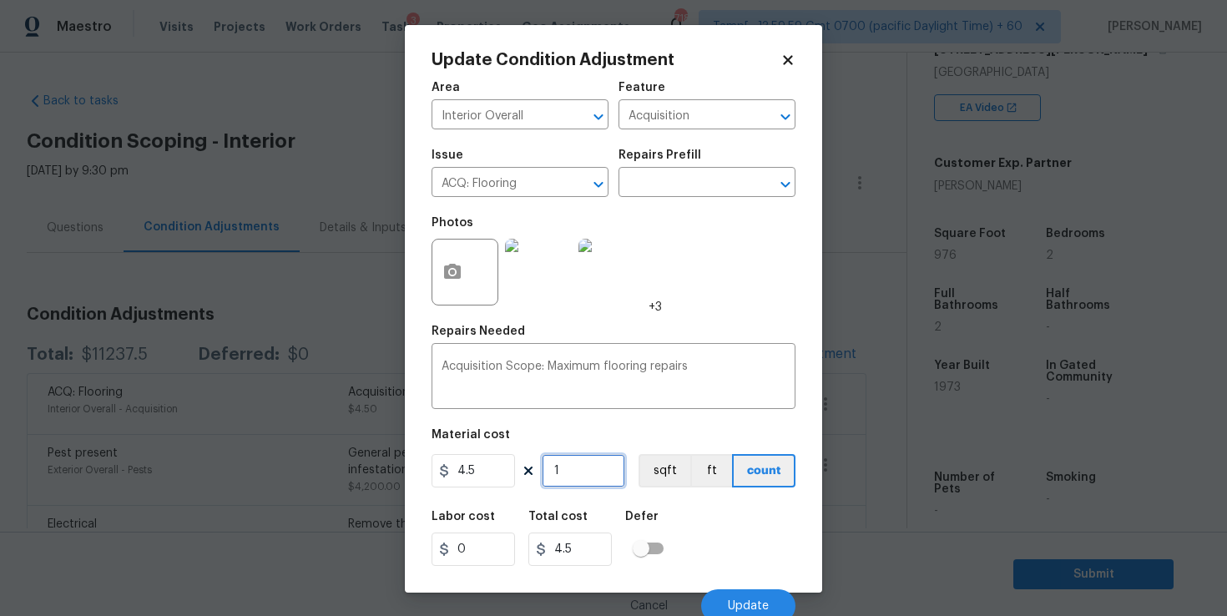
click at [588, 462] on input "1" at bounding box center [583, 470] width 83 height 33
type input "0"
type input "9"
type input "40.5"
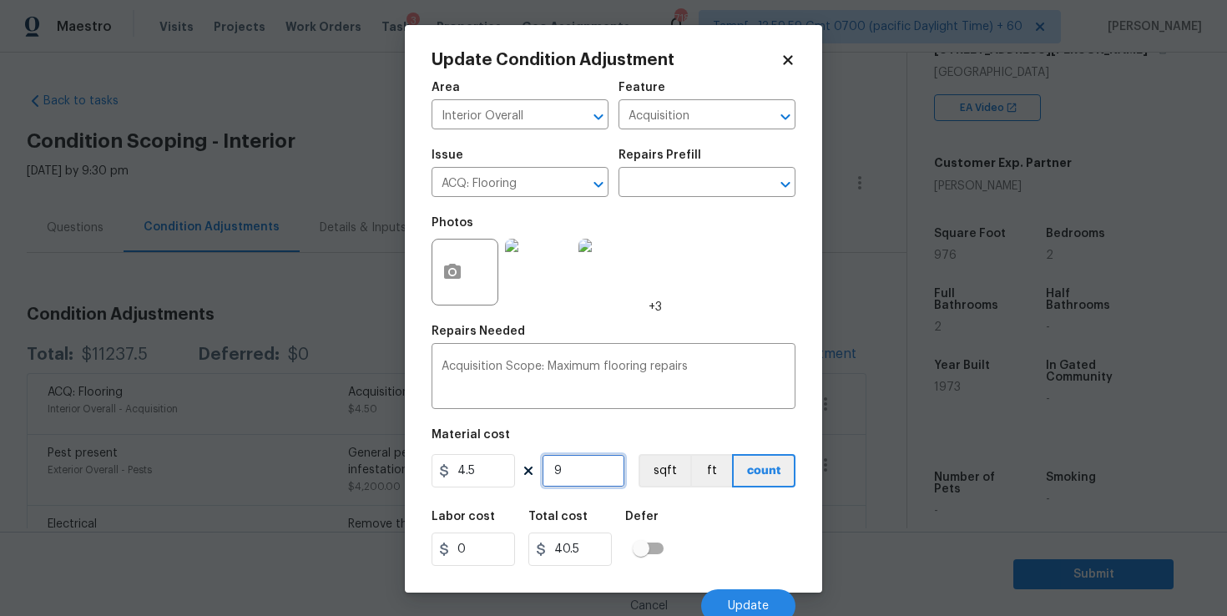
type input "97"
type input "436.5"
type input "976"
type input "4392"
type input "976"
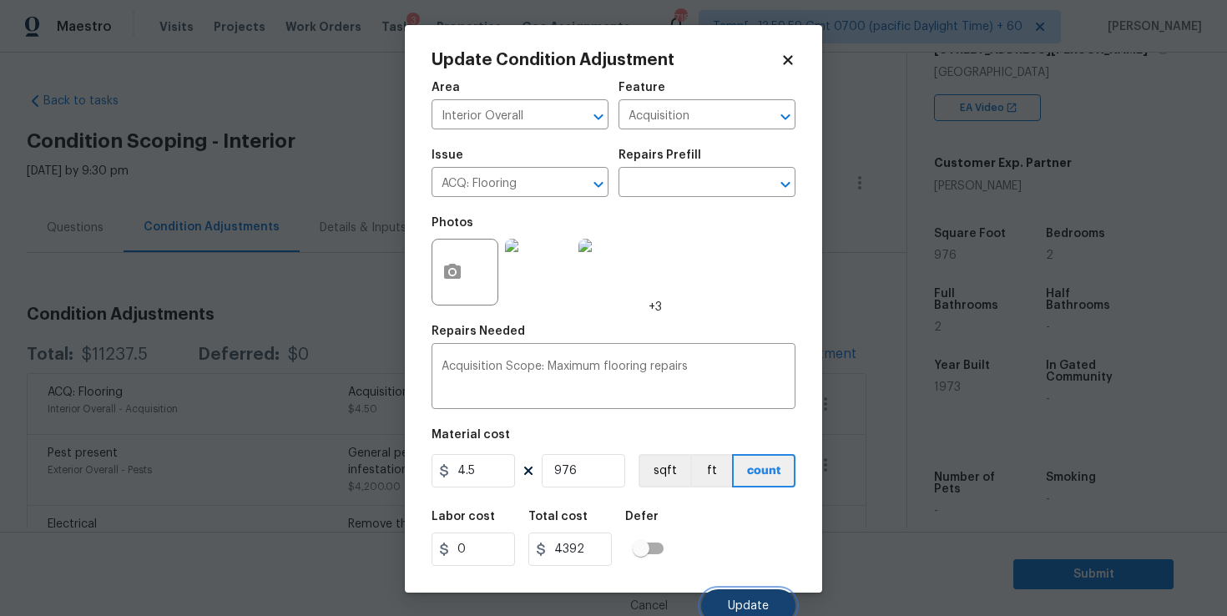
click at [742, 606] on span "Update" at bounding box center [748, 606] width 41 height 13
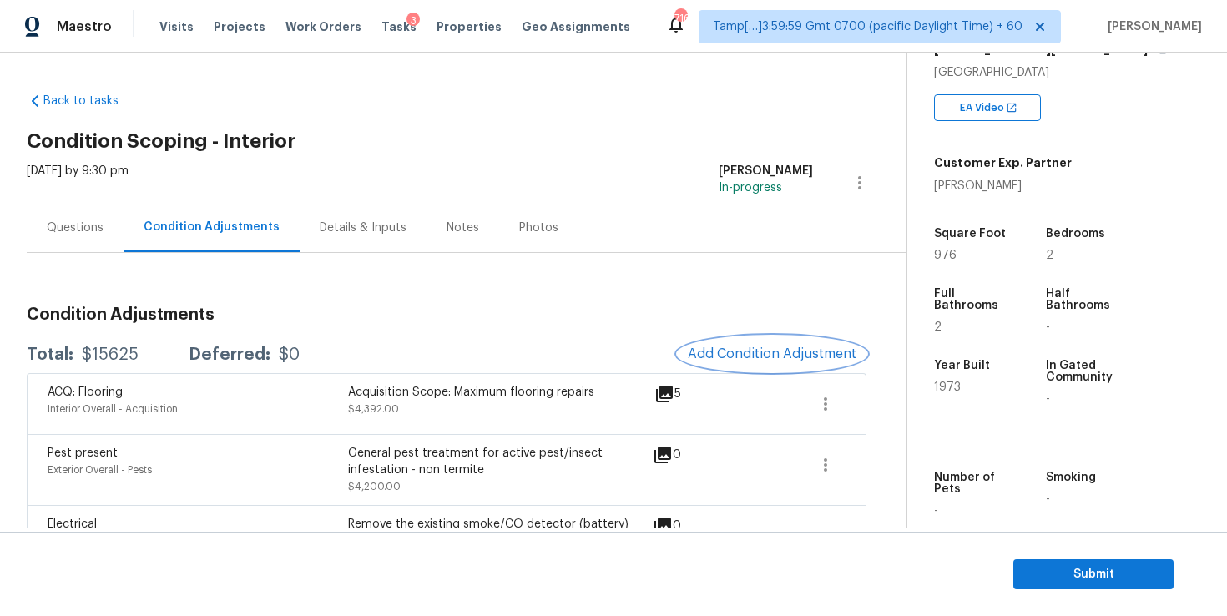
click at [739, 355] on span "Add Condition Adjustment" at bounding box center [772, 353] width 169 height 15
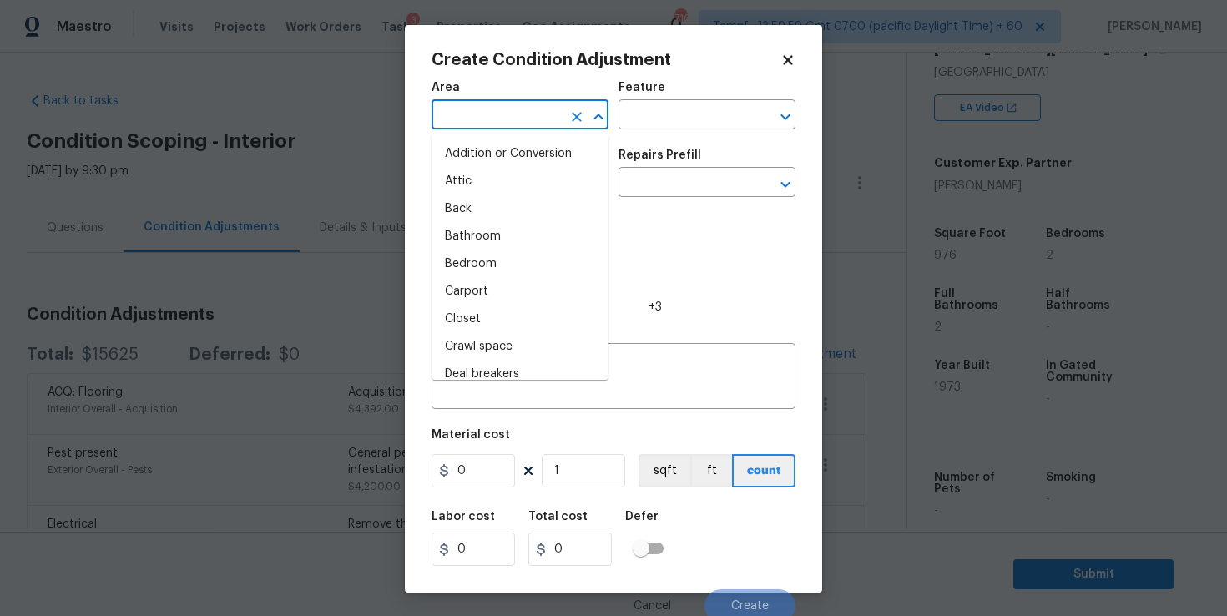
click at [526, 109] on input "text" at bounding box center [496, 116] width 130 height 26
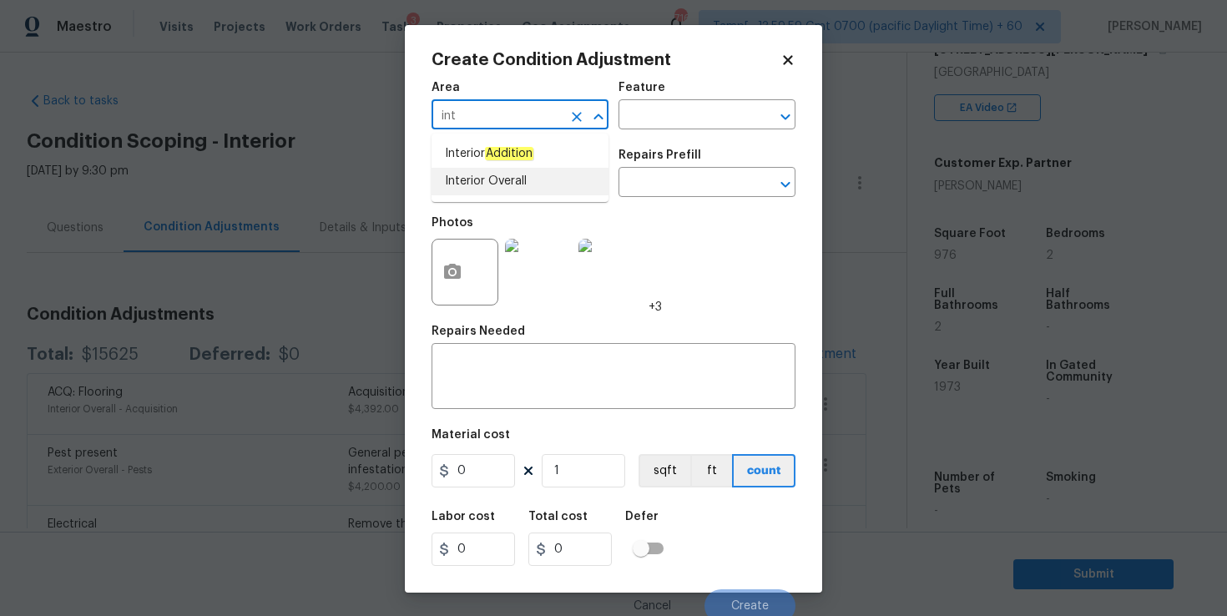
click at [506, 177] on li "Interior Overall" at bounding box center [519, 182] width 177 height 28
type input "Interior Overall"
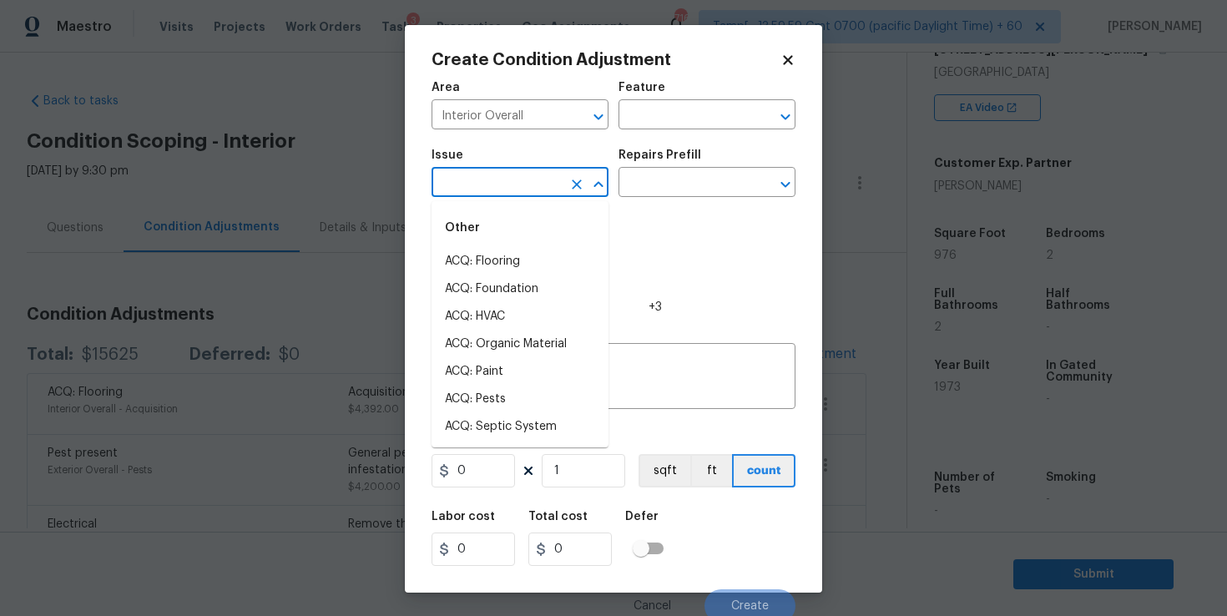
click at [507, 181] on input "text" at bounding box center [496, 184] width 130 height 26
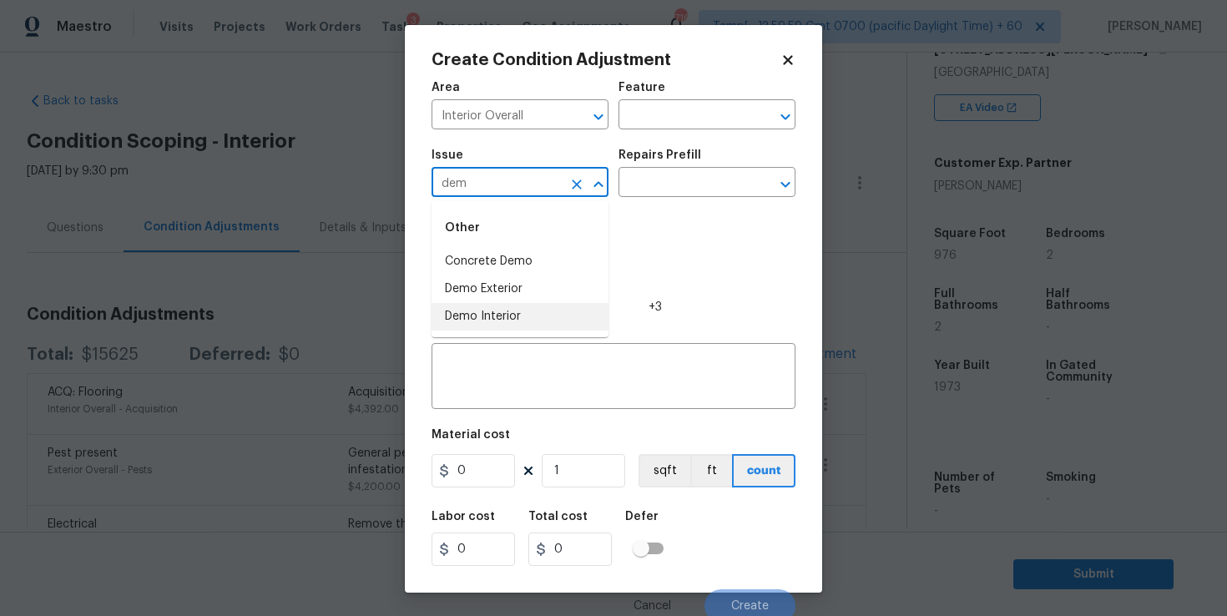
click at [512, 309] on li "Demo Interior" at bounding box center [519, 317] width 177 height 28
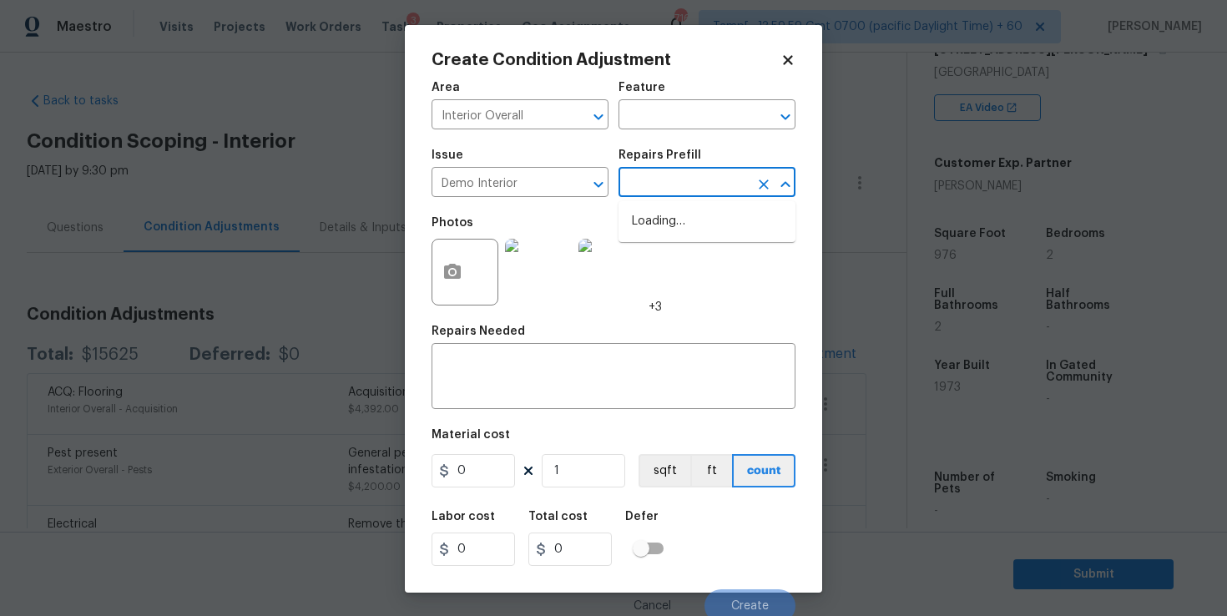
click at [694, 184] on input "text" at bounding box center [683, 184] width 130 height 26
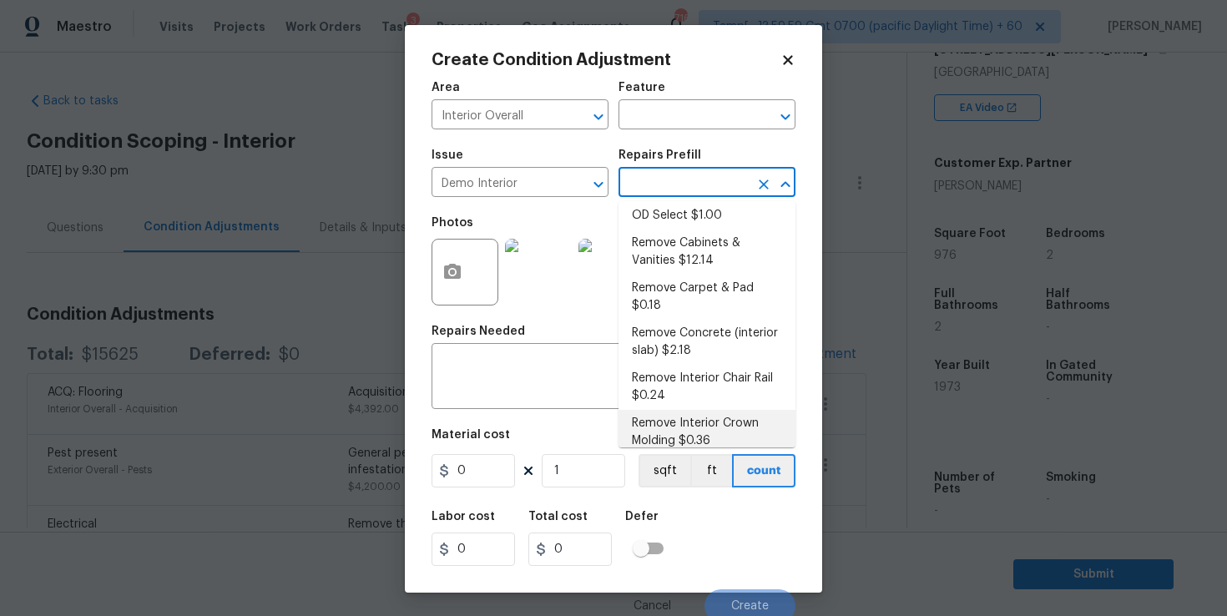
scroll to position [0, 0]
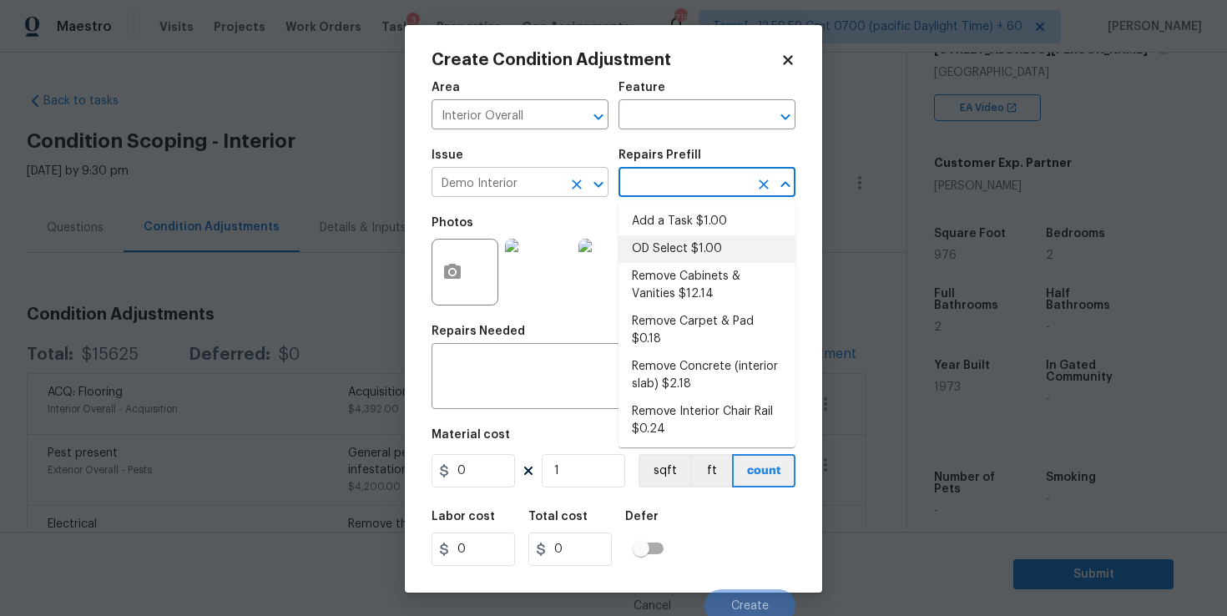
click at [556, 185] on input "Demo Interior" at bounding box center [496, 184] width 130 height 26
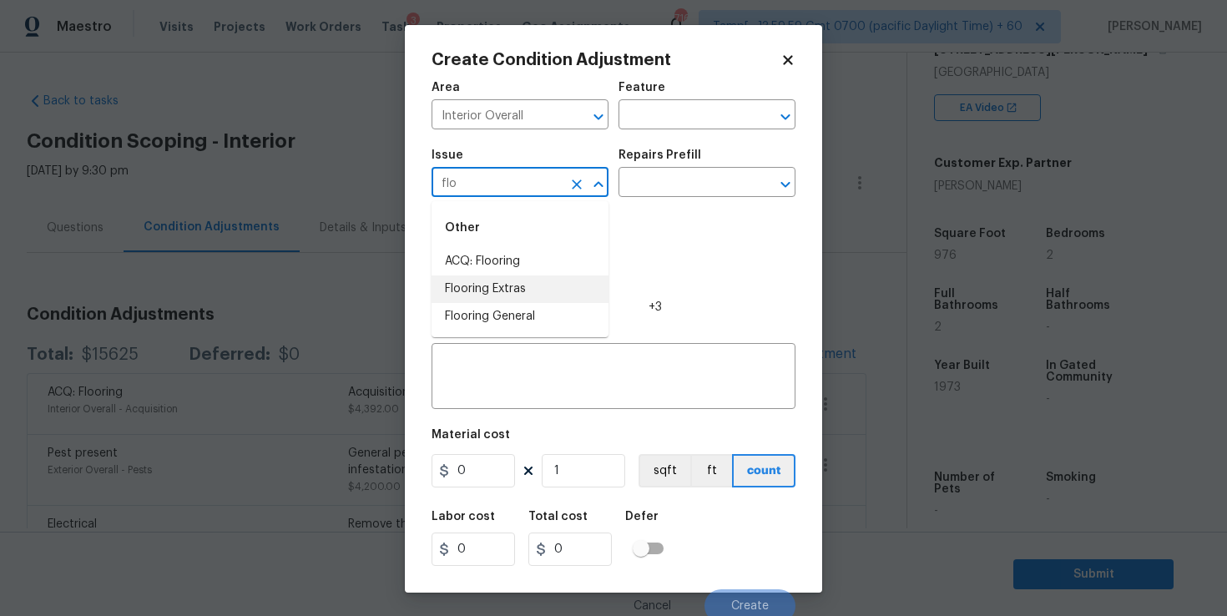
click at [553, 278] on li "Flooring Extras" at bounding box center [519, 289] width 177 height 28
type input "Flooring Extras"
click at [657, 174] on input "text" at bounding box center [683, 184] width 130 height 26
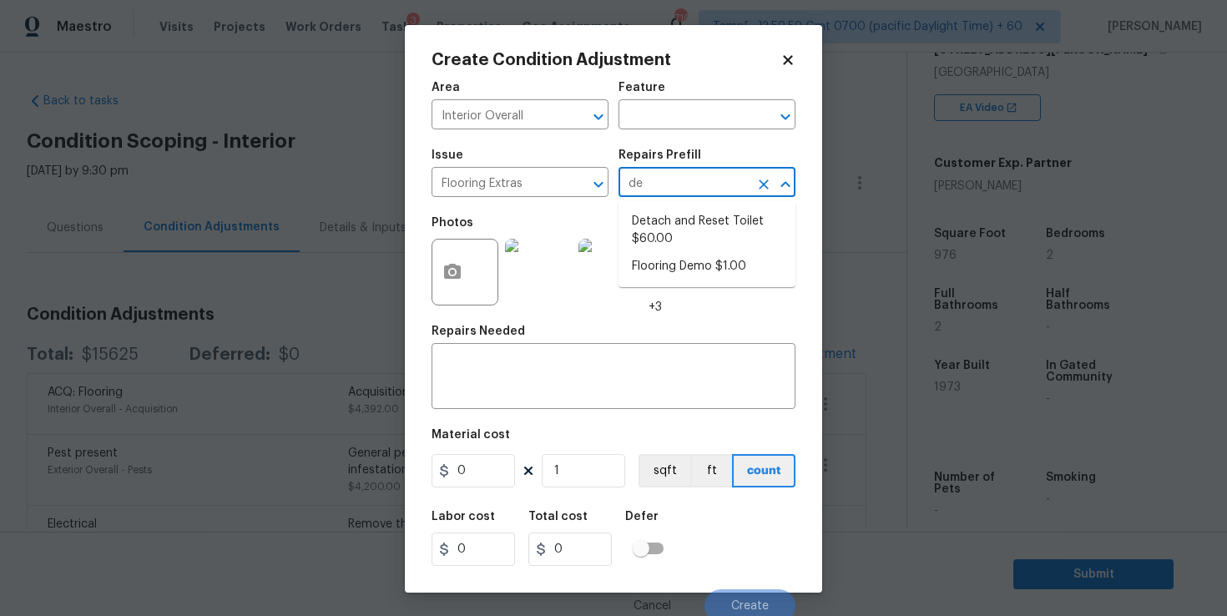
type input "dem"
click at [672, 219] on li "Flooring Demo $1.00" at bounding box center [706, 222] width 177 height 28
type input "Overall Flooring"
type textarea "Demo existing flooring."
type input "1"
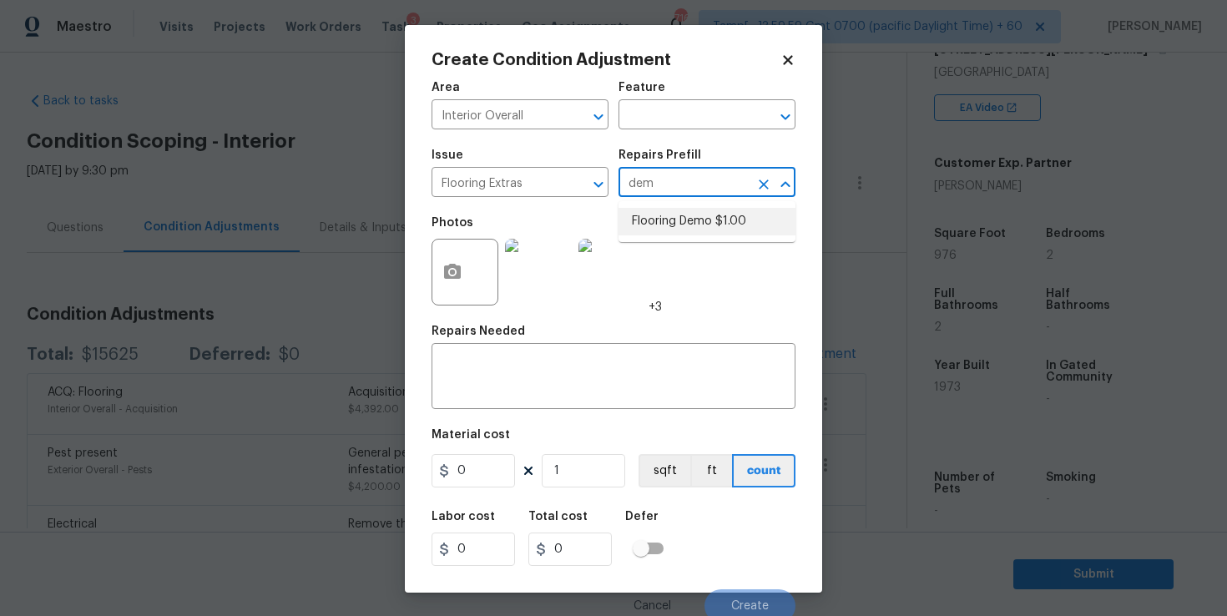
type input "1"
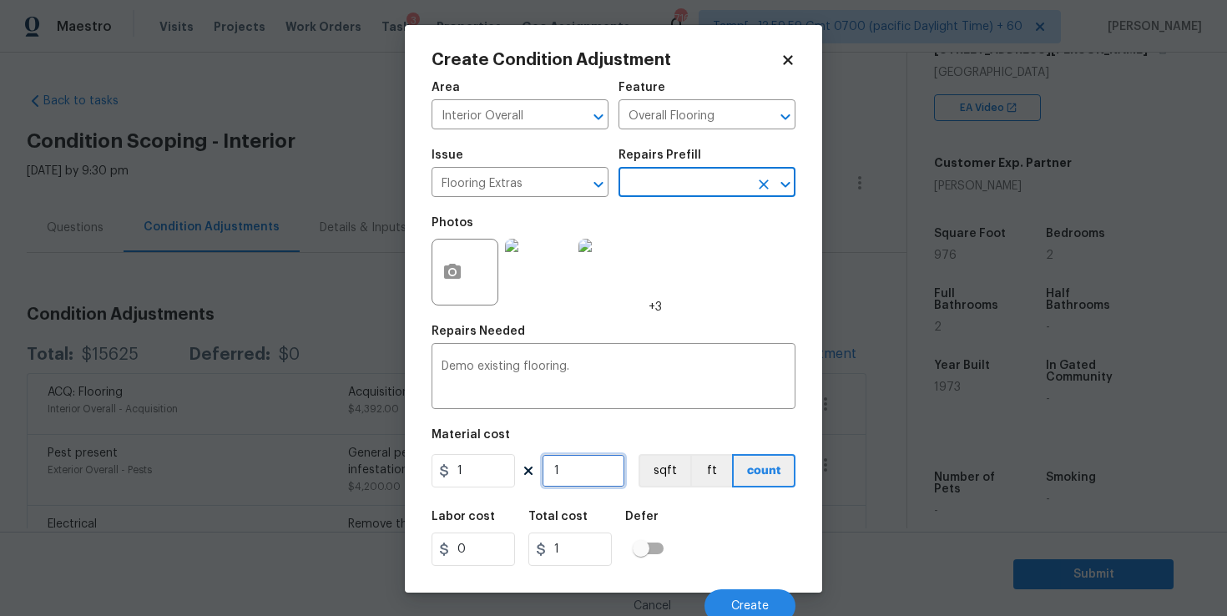
click at [585, 459] on input "1" at bounding box center [583, 470] width 83 height 33
type input "0"
type input "9"
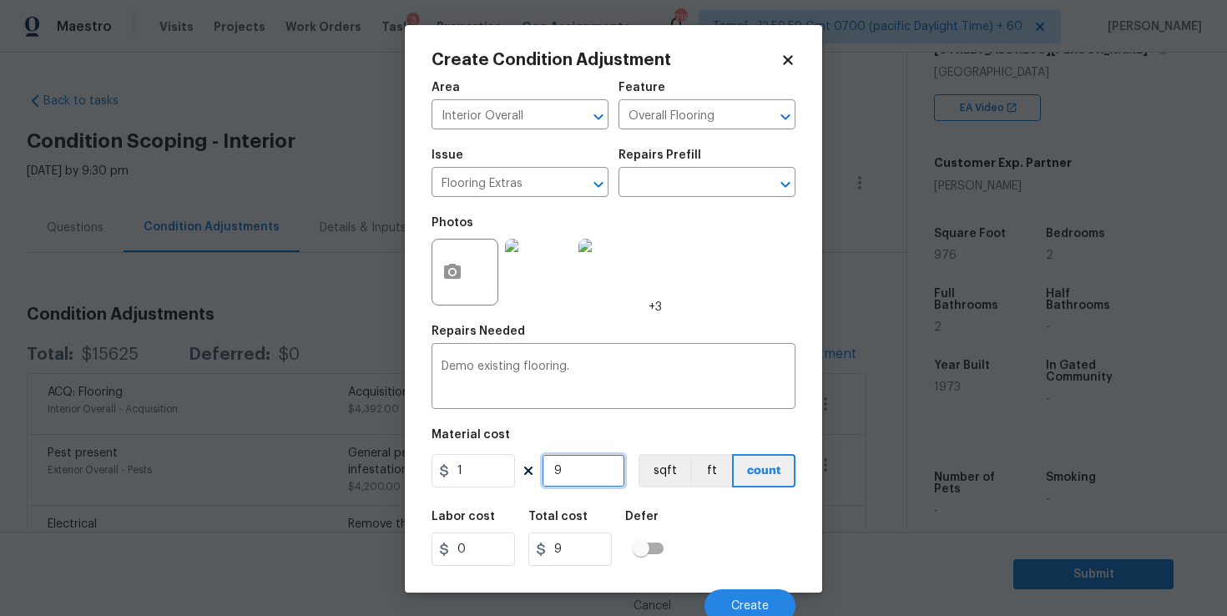
type input "97"
type input "976"
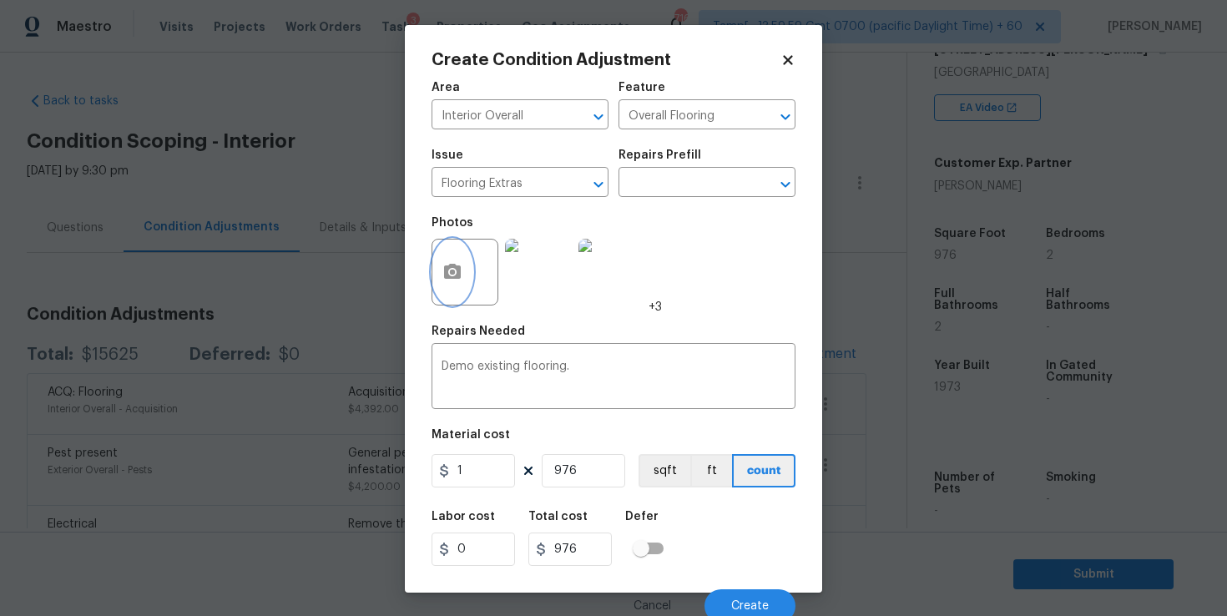
click at [456, 277] on icon "button" at bounding box center [452, 271] width 17 height 15
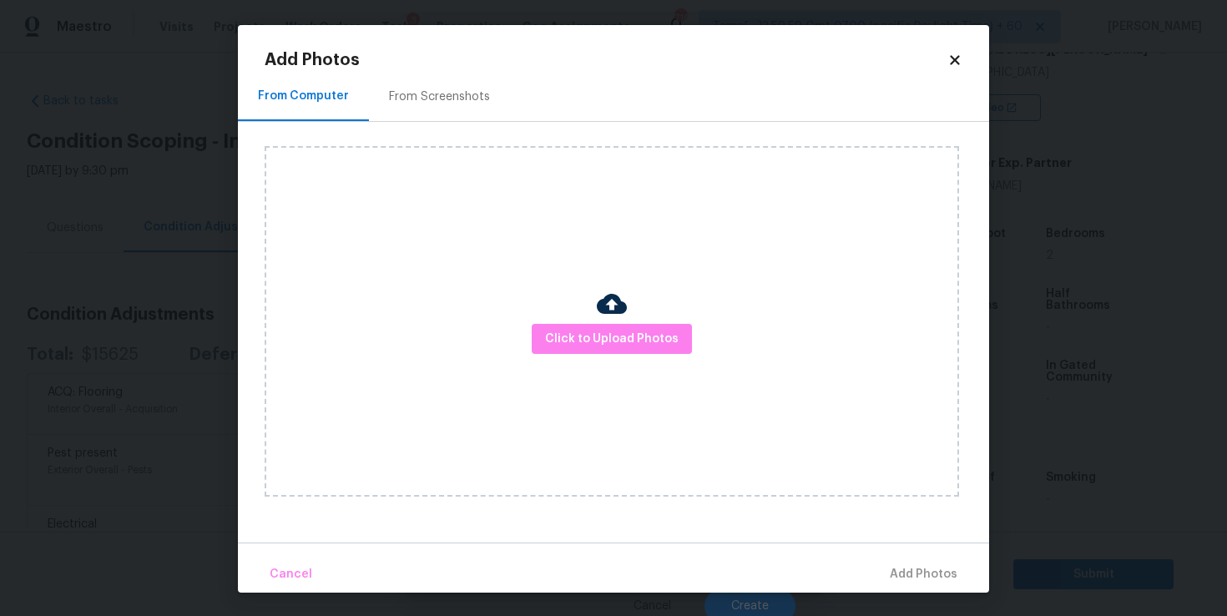
click at [626, 321] on div at bounding box center [612, 306] width 30 height 35
click at [626, 334] on span "Click to Upload Photos" at bounding box center [612, 339] width 134 height 21
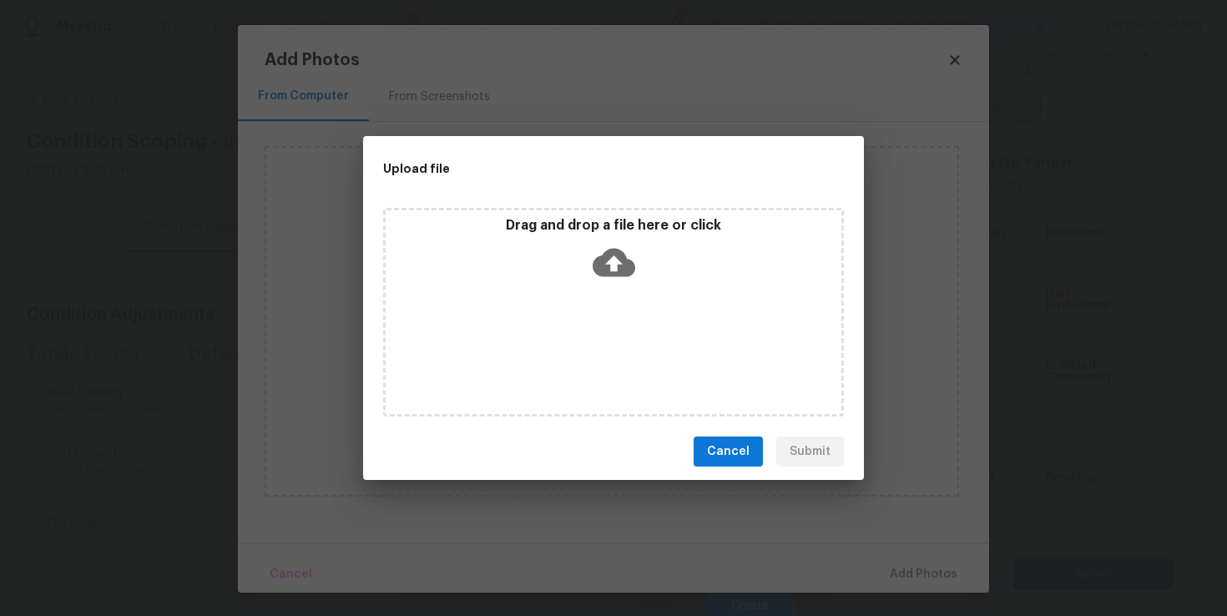
click at [621, 265] on icon at bounding box center [614, 263] width 43 height 28
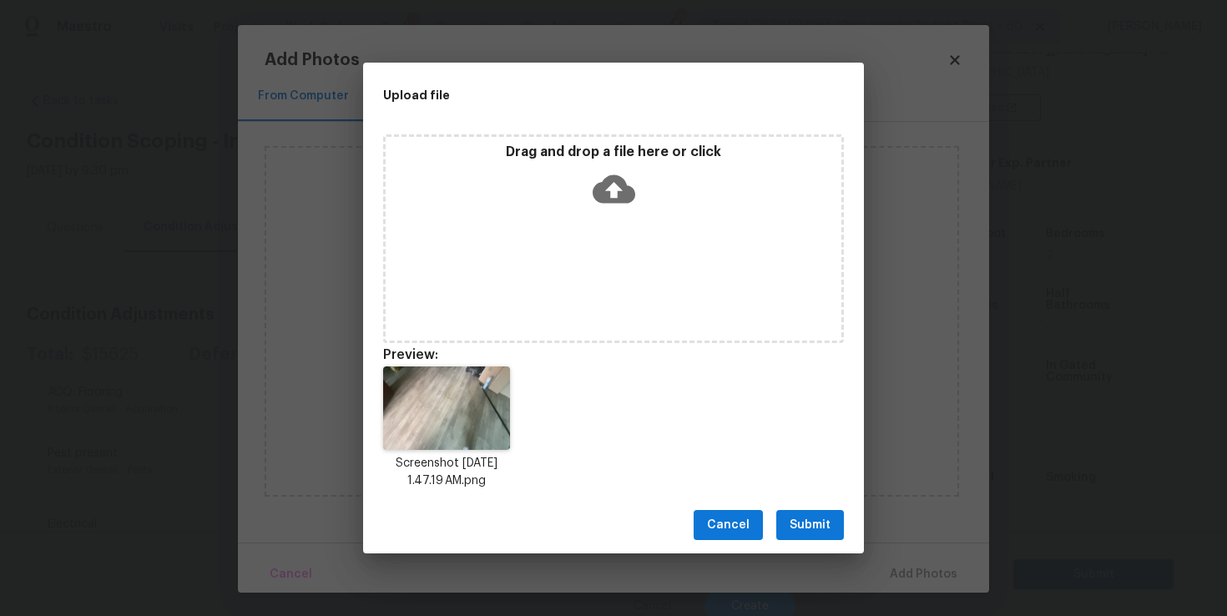
click at [610, 191] on icon at bounding box center [614, 189] width 43 height 43
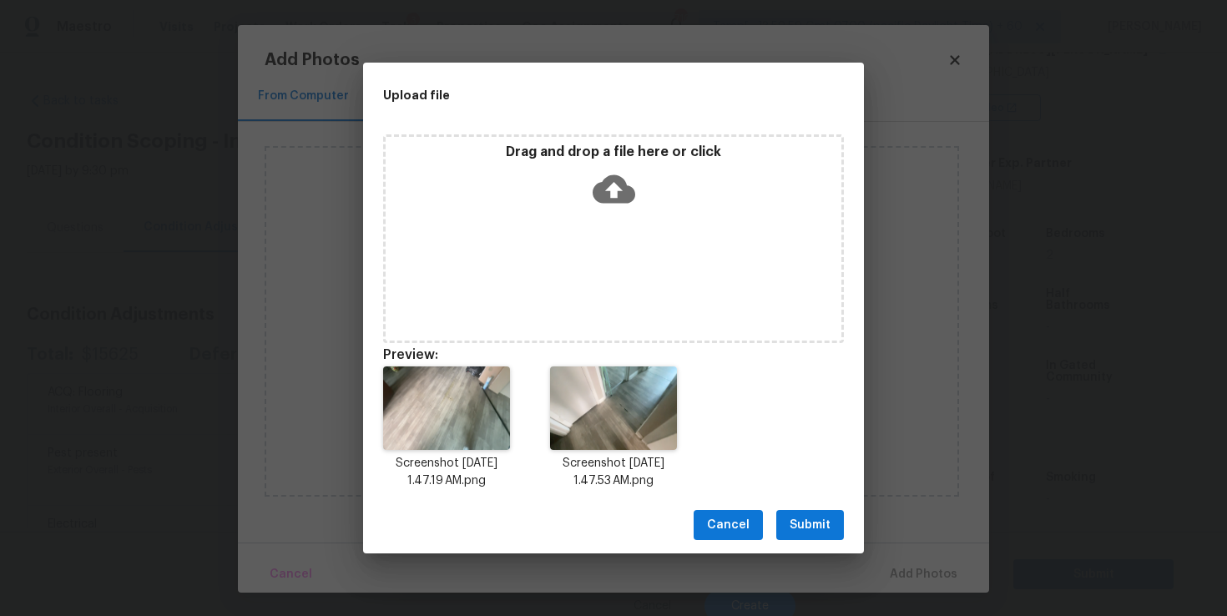
click at [609, 189] on icon at bounding box center [614, 189] width 43 height 43
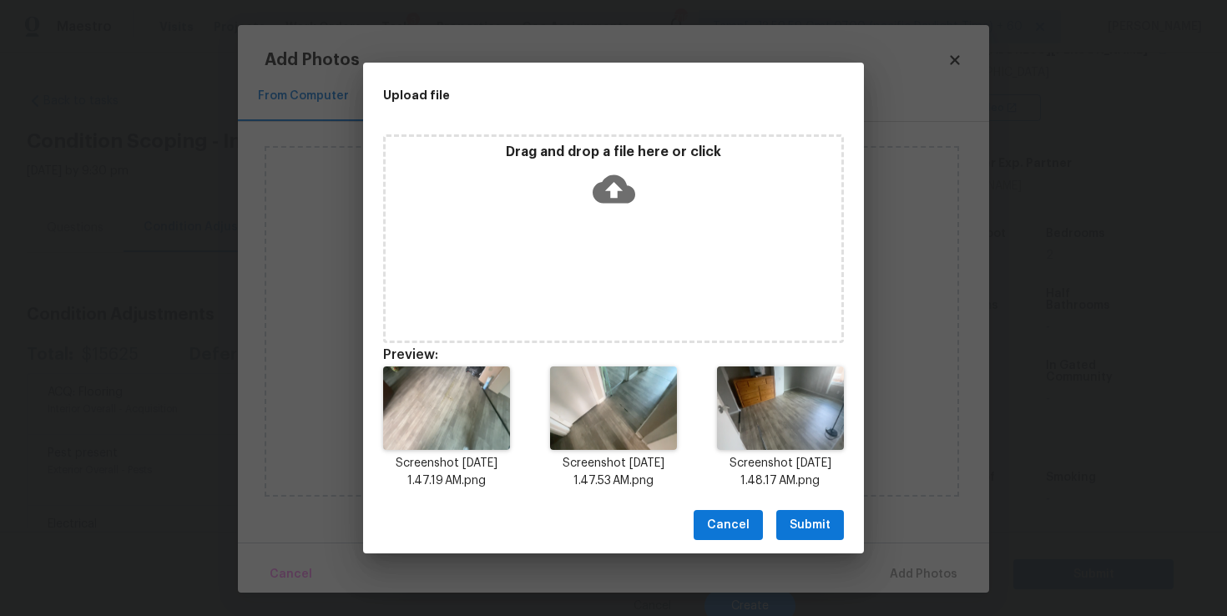
click at [602, 197] on icon at bounding box center [614, 189] width 43 height 28
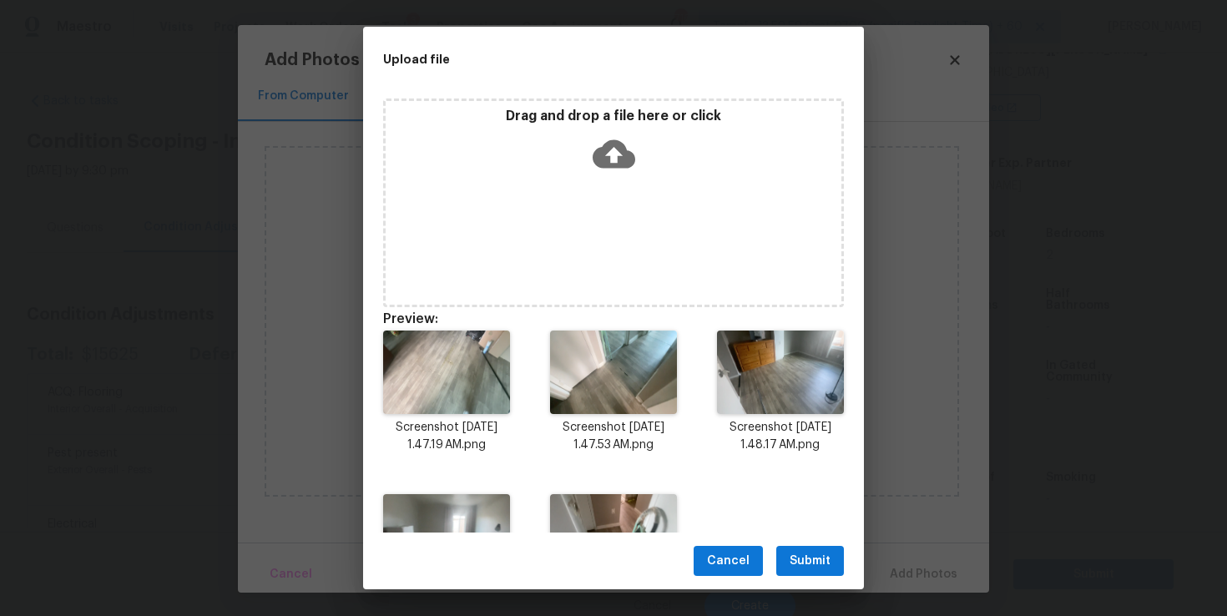
click at [819, 564] on span "Submit" at bounding box center [809, 561] width 41 height 21
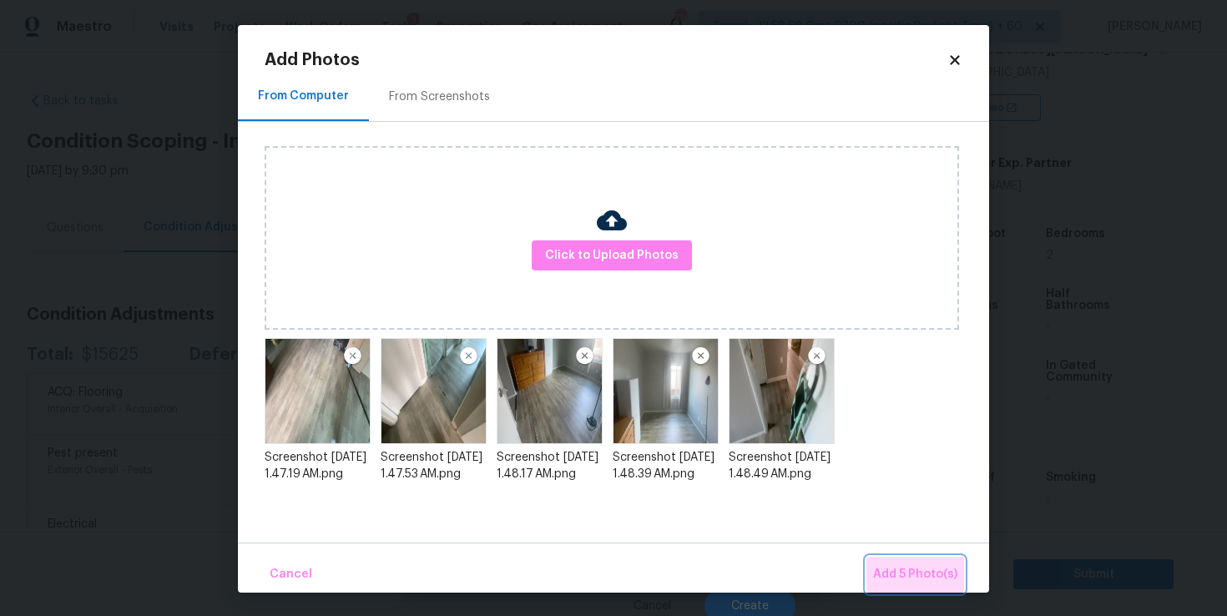
click at [898, 567] on span "Add 5 Photo(s)" at bounding box center [915, 574] width 84 height 21
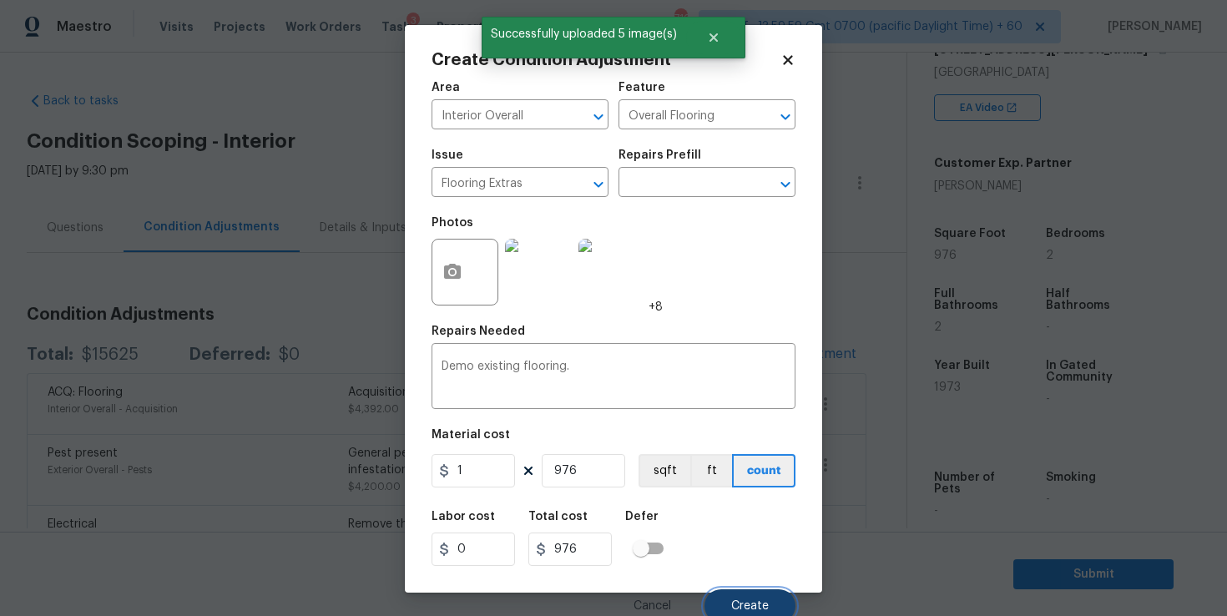
click at [743, 593] on button "Create" at bounding box center [749, 605] width 91 height 33
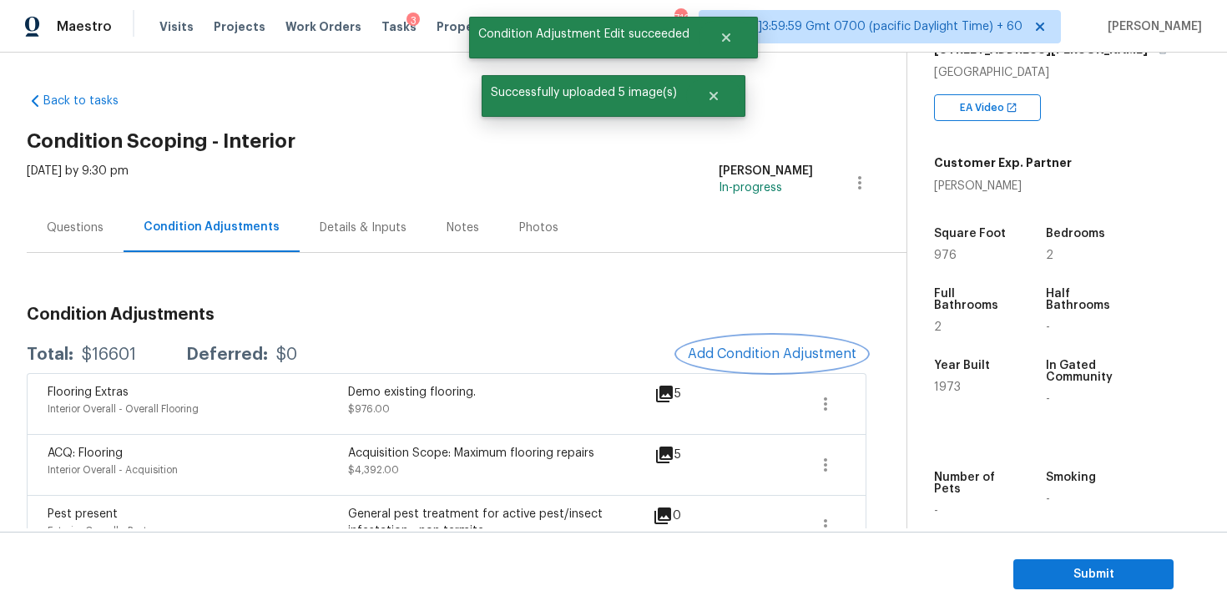
click at [736, 351] on span "Add Condition Adjustment" at bounding box center [772, 353] width 169 height 15
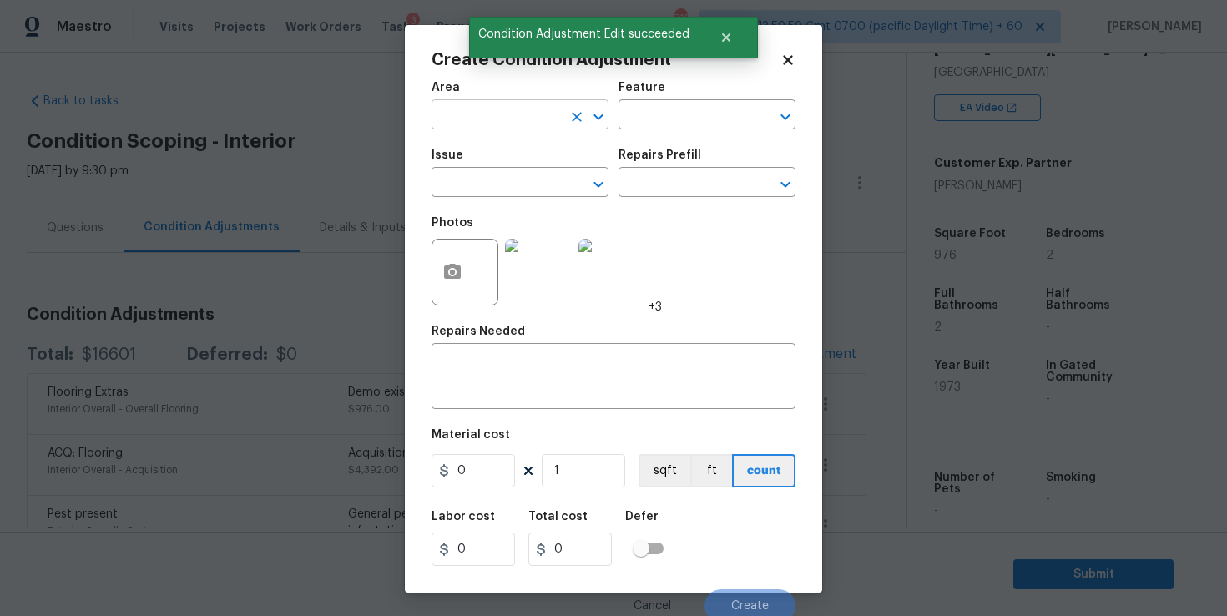
click at [487, 119] on input "text" at bounding box center [496, 116] width 130 height 26
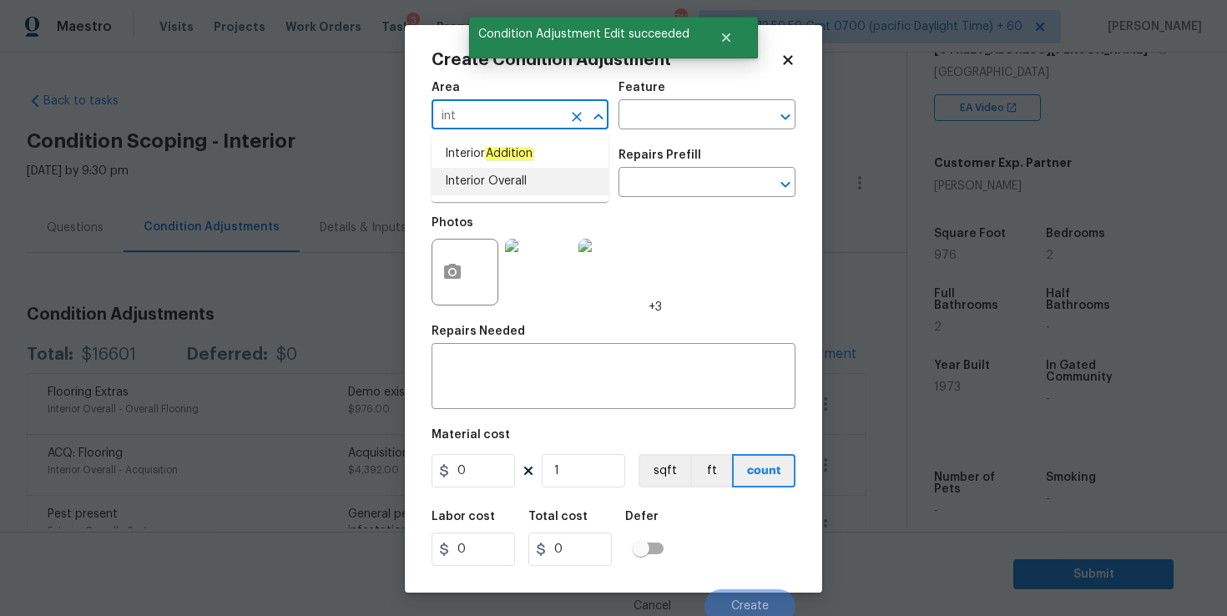
click at [495, 168] on li "Interior Overall" at bounding box center [519, 182] width 177 height 28
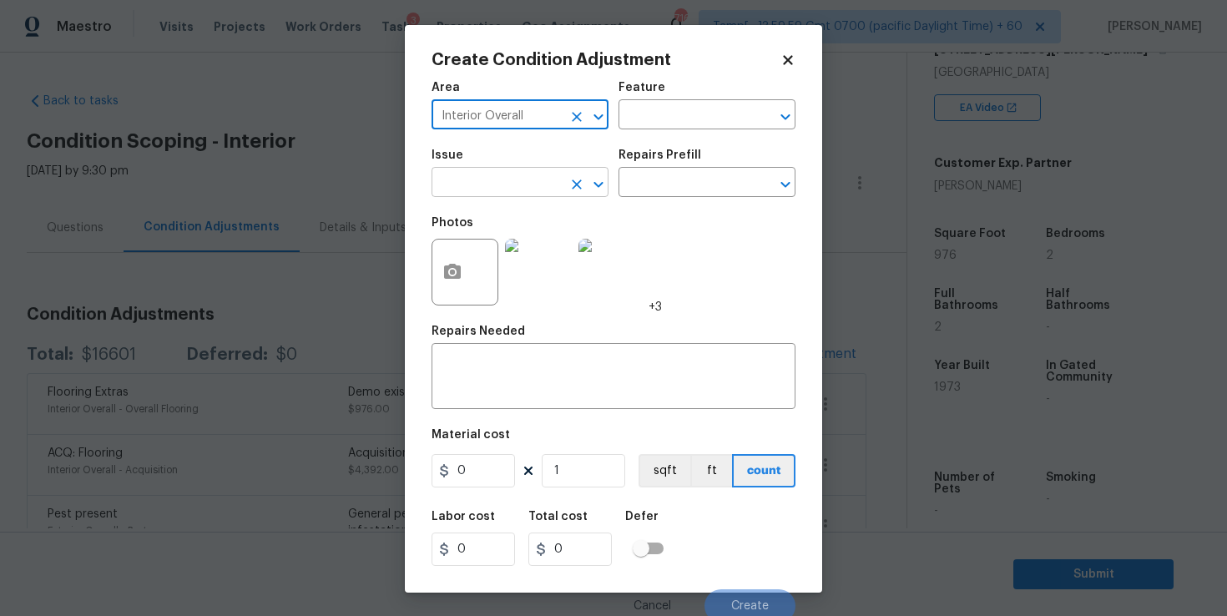
type input "Interior Overall"
click at [523, 180] on input "text" at bounding box center [496, 184] width 130 height 26
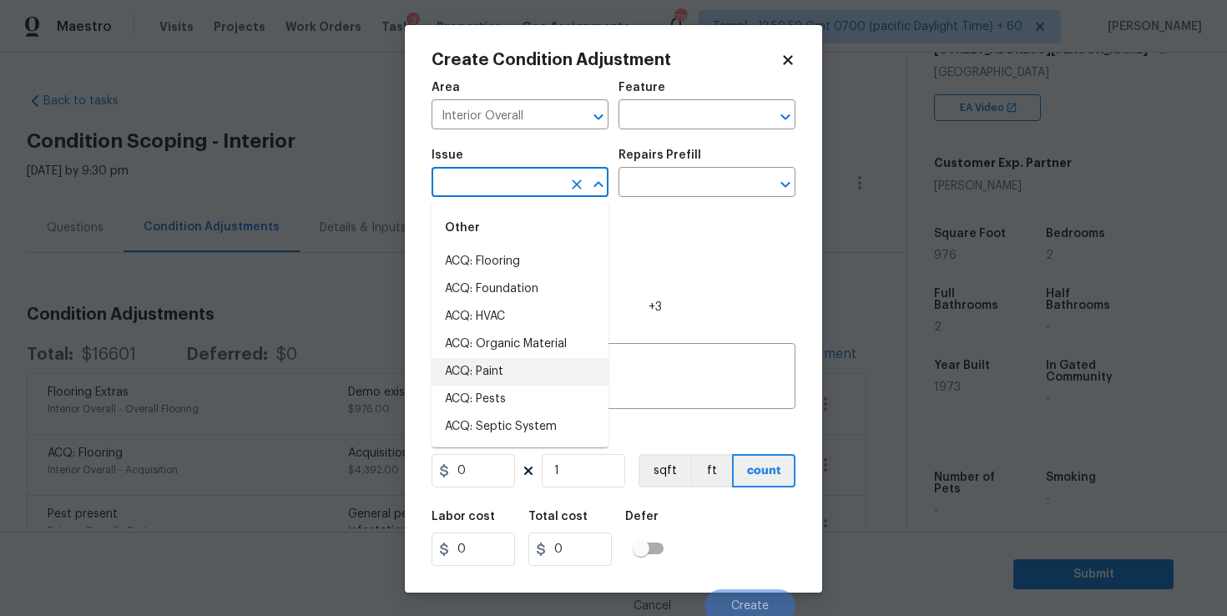
click at [522, 365] on li "ACQ: Paint" at bounding box center [519, 372] width 177 height 28
type input "ACQ: Paint"
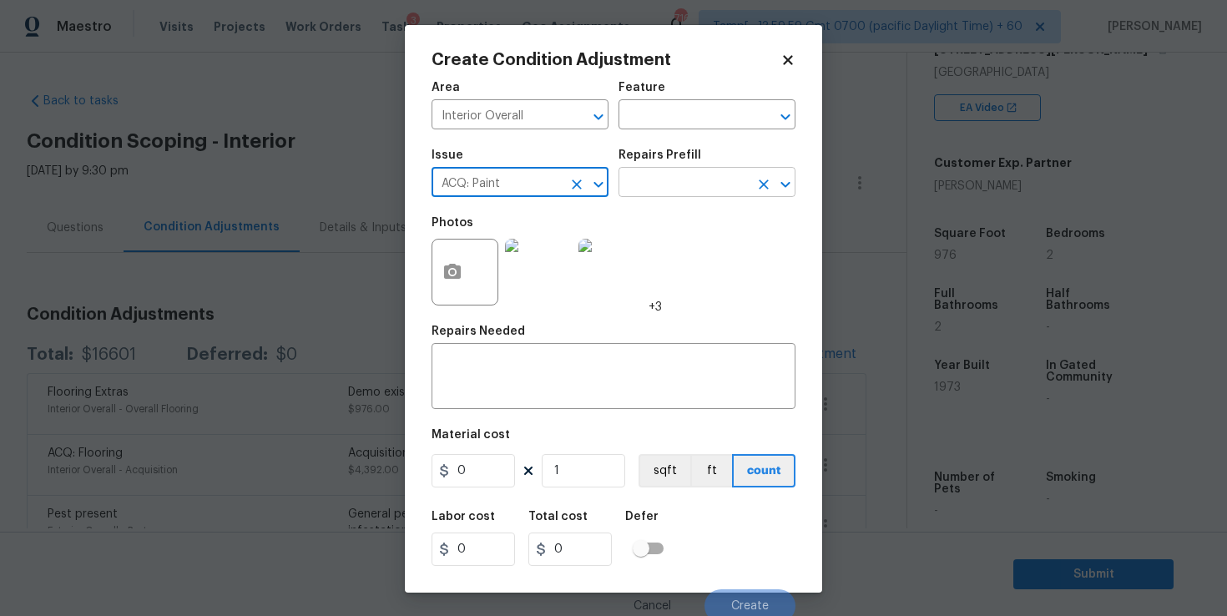
click at [673, 182] on input "text" at bounding box center [683, 184] width 130 height 26
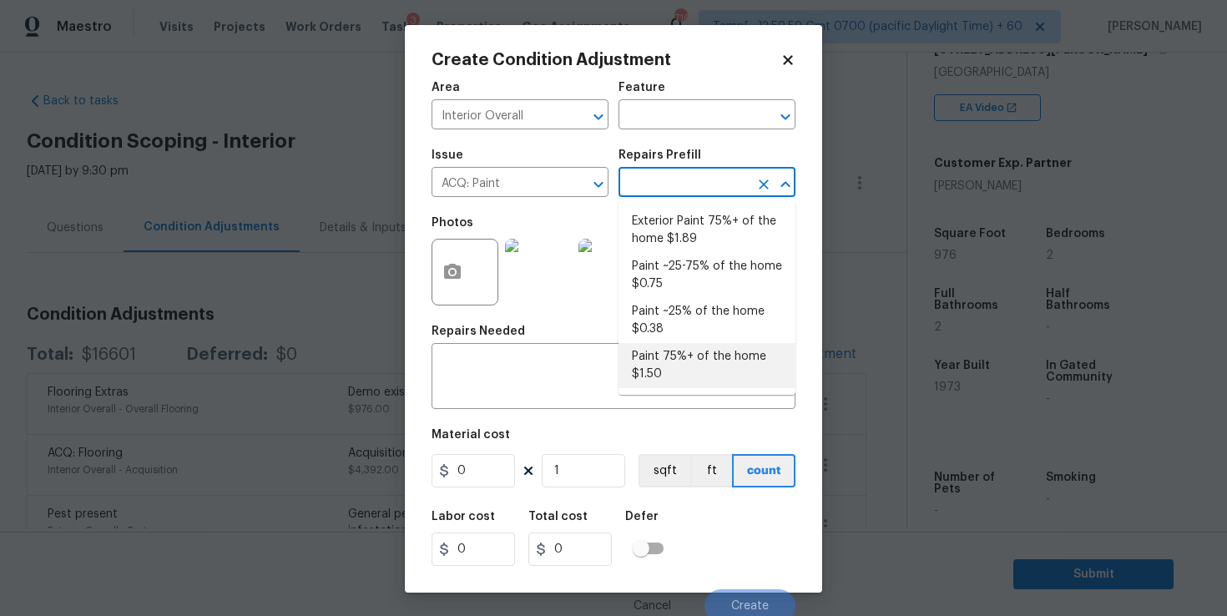
click at [693, 358] on li "Paint 75%+ of the home $1.50" at bounding box center [706, 365] width 177 height 45
type input "Acquisition"
type textarea "Acquisition Scope: 75%+ of the home will likely require interior paint"
type input "1.5"
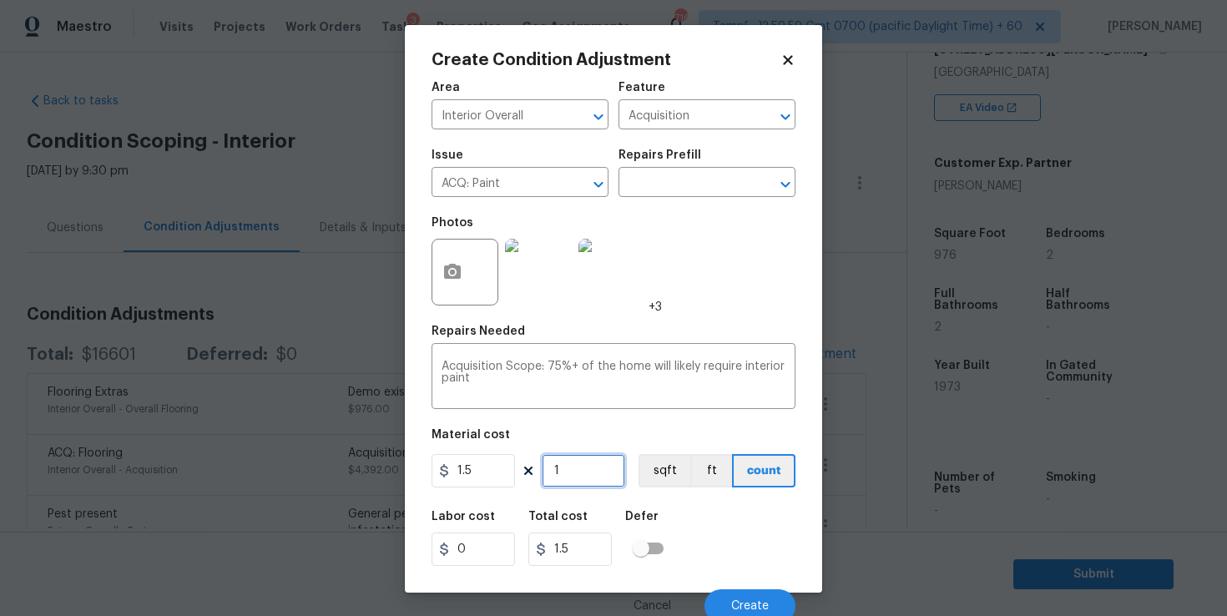
click at [572, 473] on input "1" at bounding box center [583, 470] width 83 height 33
type input "9"
type input "13.5"
type input "97"
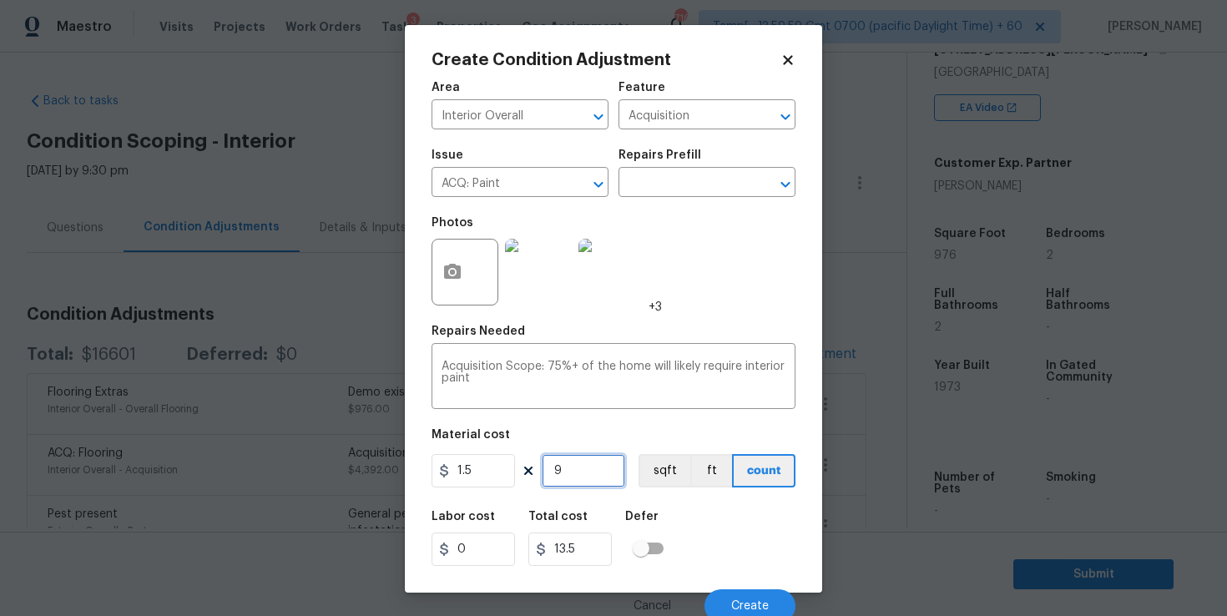
type input "145.5"
type input "976"
type input "1464"
type input "976"
click at [453, 265] on icon "button" at bounding box center [452, 271] width 17 height 15
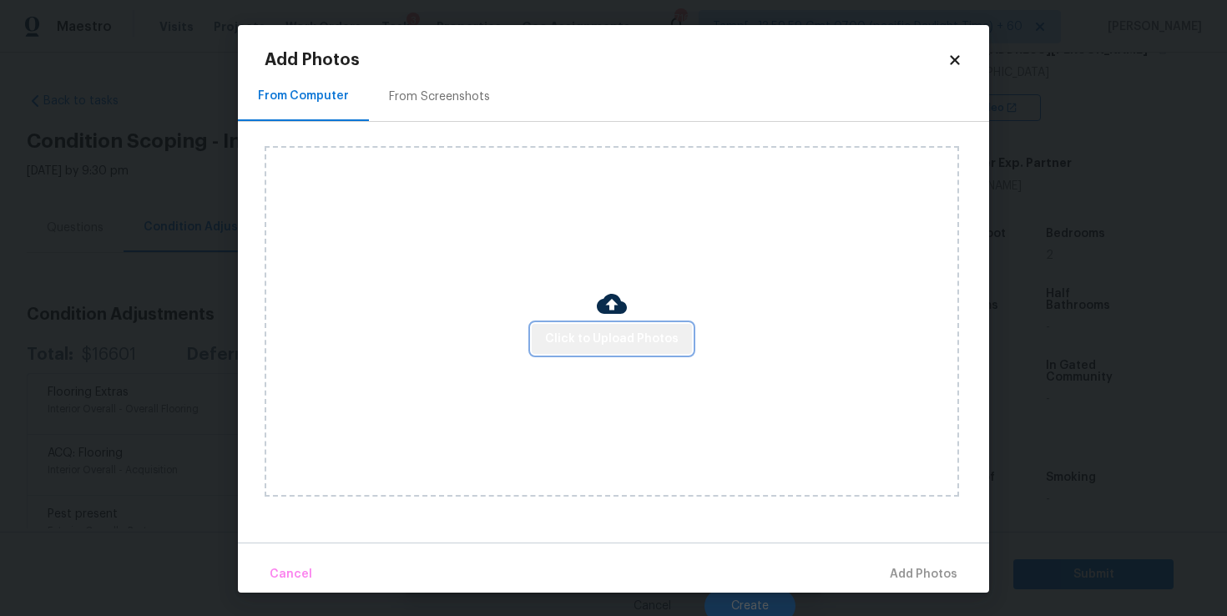
click at [623, 335] on span "Click to Upload Photos" at bounding box center [612, 339] width 134 height 21
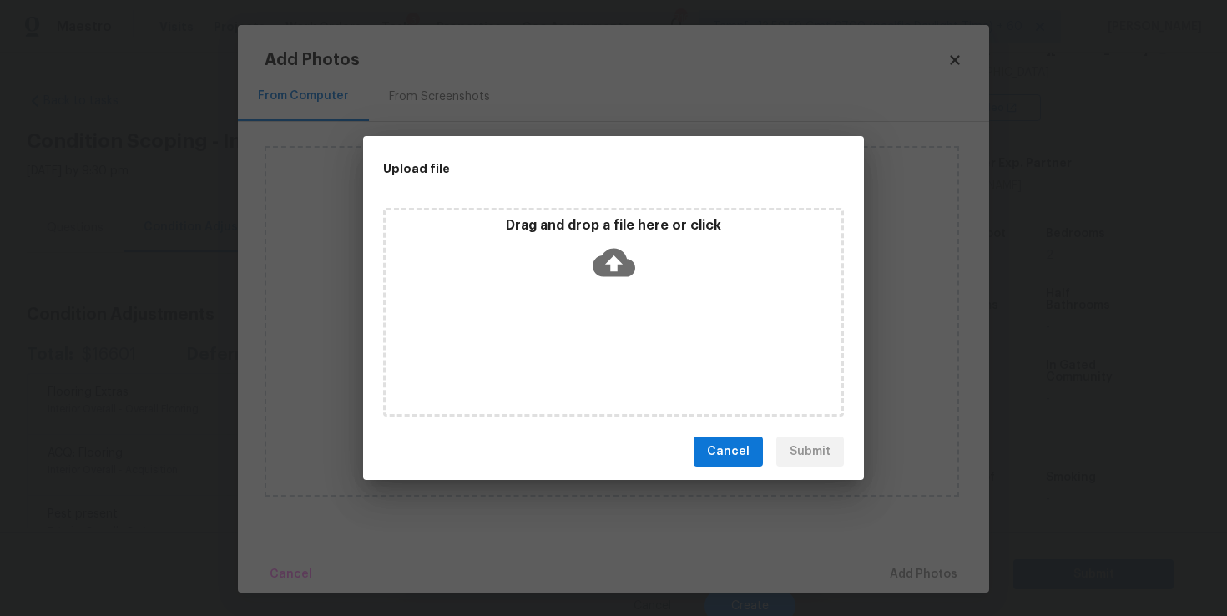
click at [623, 265] on icon at bounding box center [614, 263] width 43 height 28
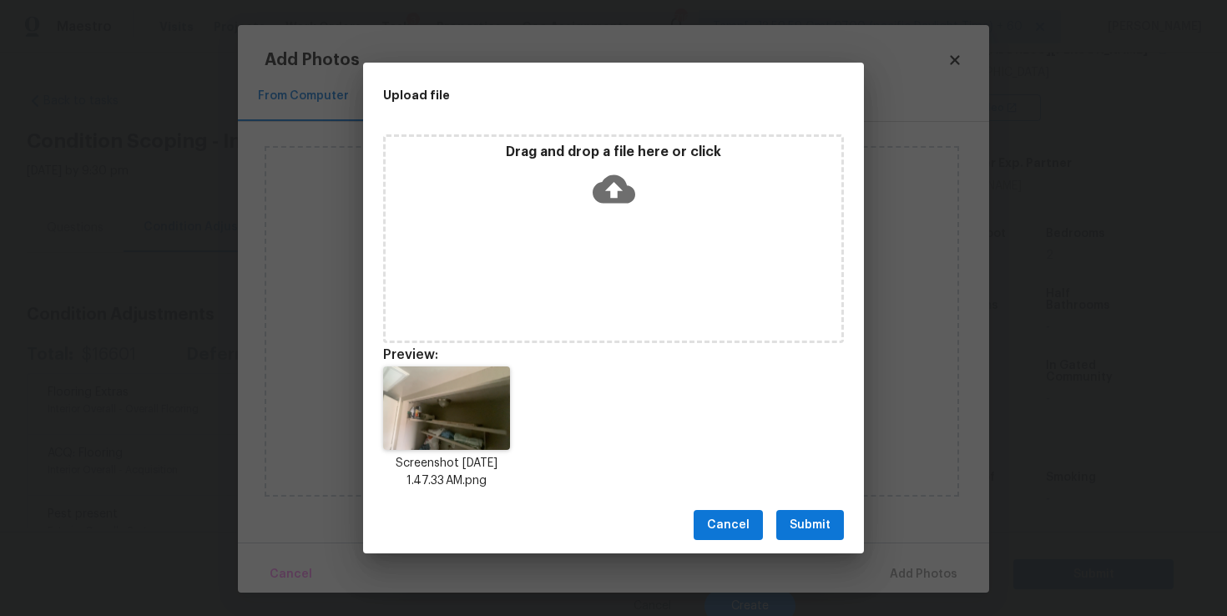
click at [619, 184] on icon at bounding box center [614, 189] width 43 height 28
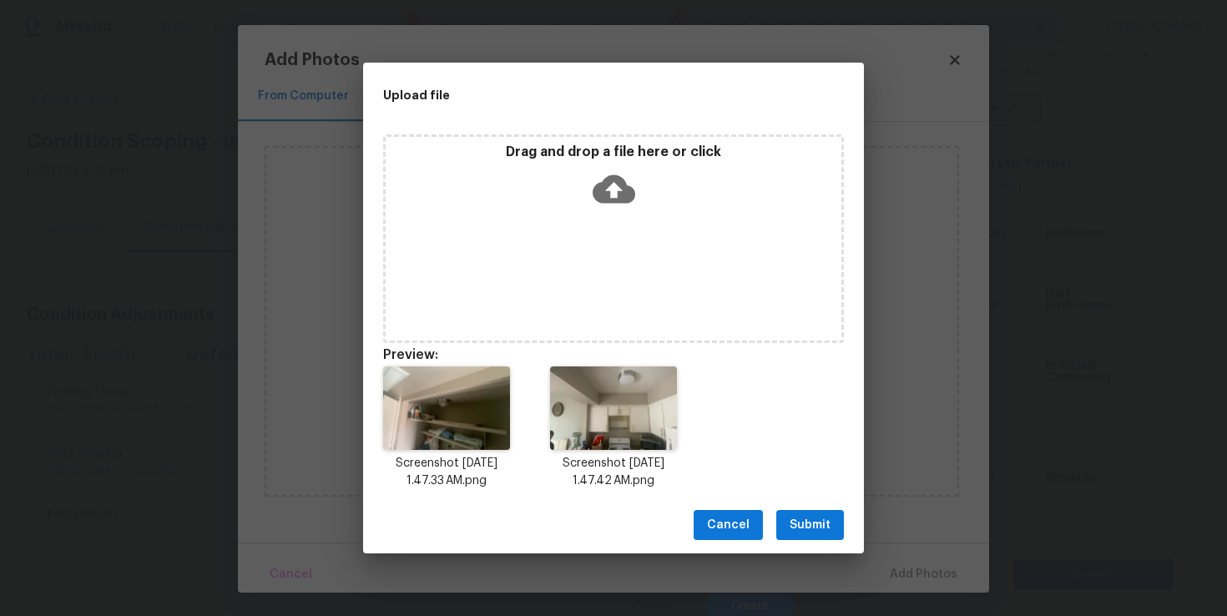
click at [623, 184] on icon at bounding box center [614, 189] width 43 height 28
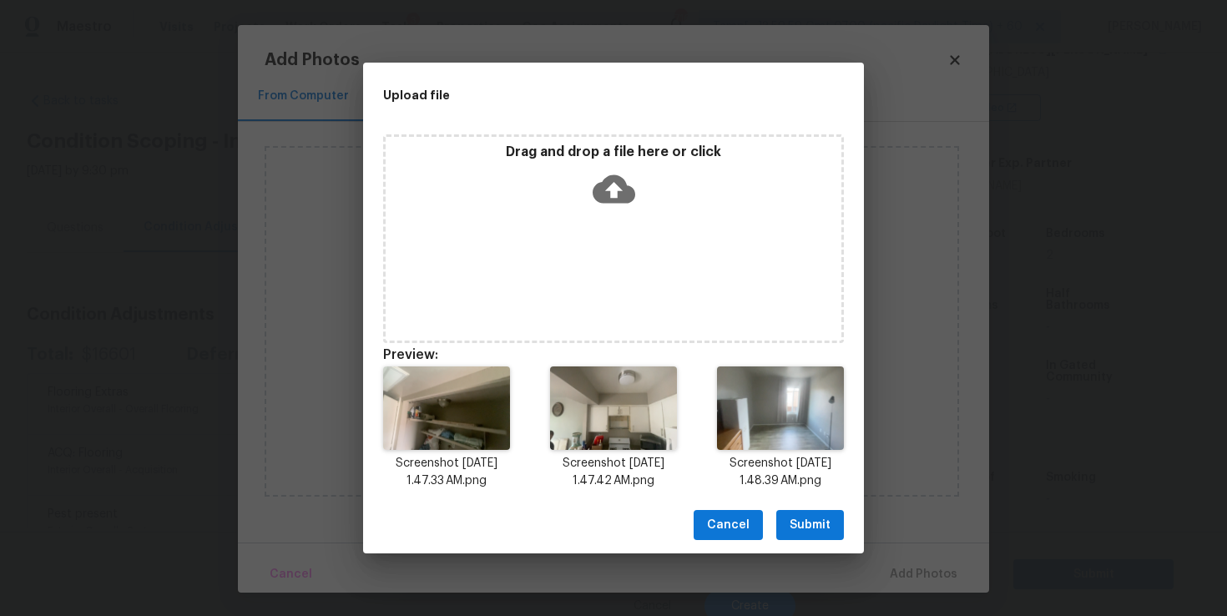
click at [618, 182] on icon at bounding box center [614, 189] width 43 height 28
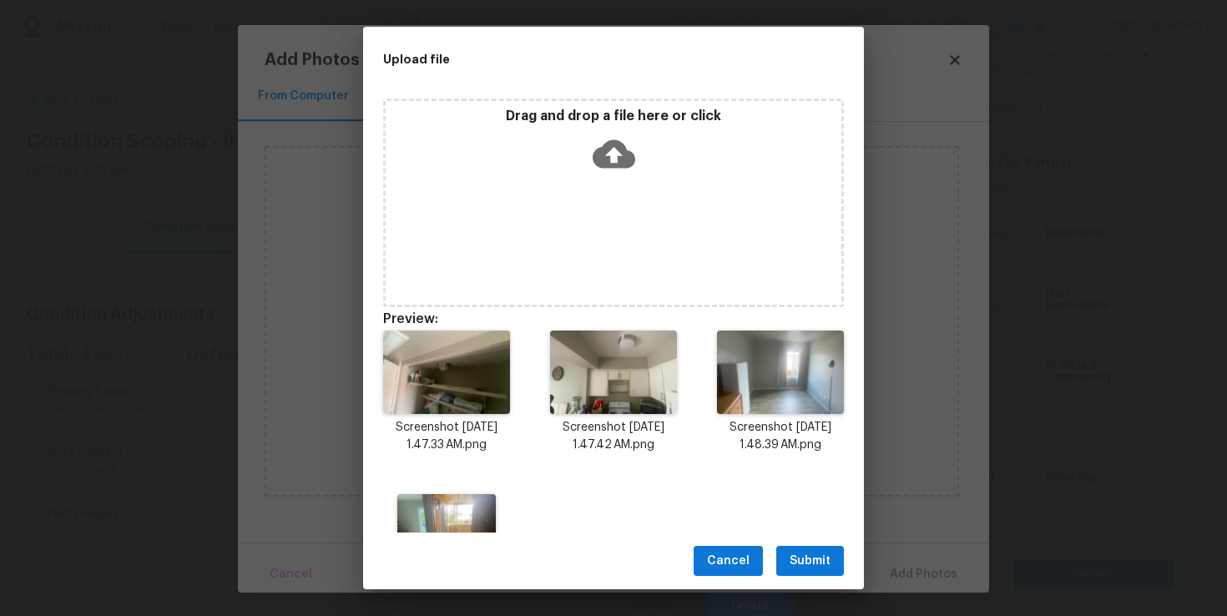
click at [627, 169] on icon at bounding box center [614, 154] width 43 height 43
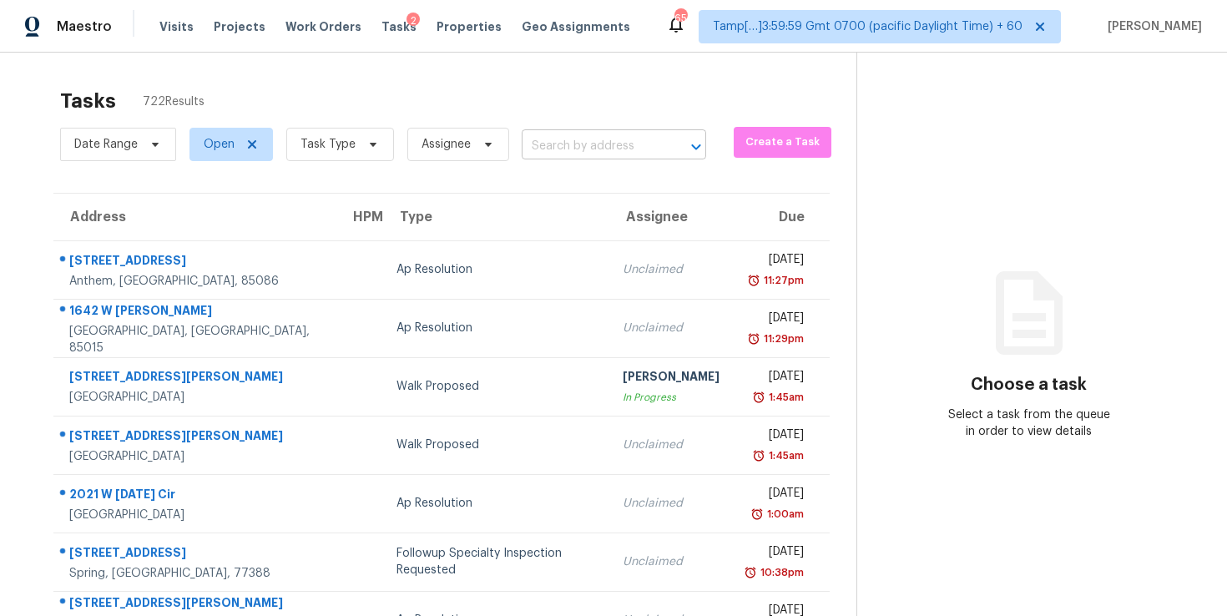
click at [558, 143] on input "text" at bounding box center [591, 147] width 138 height 26
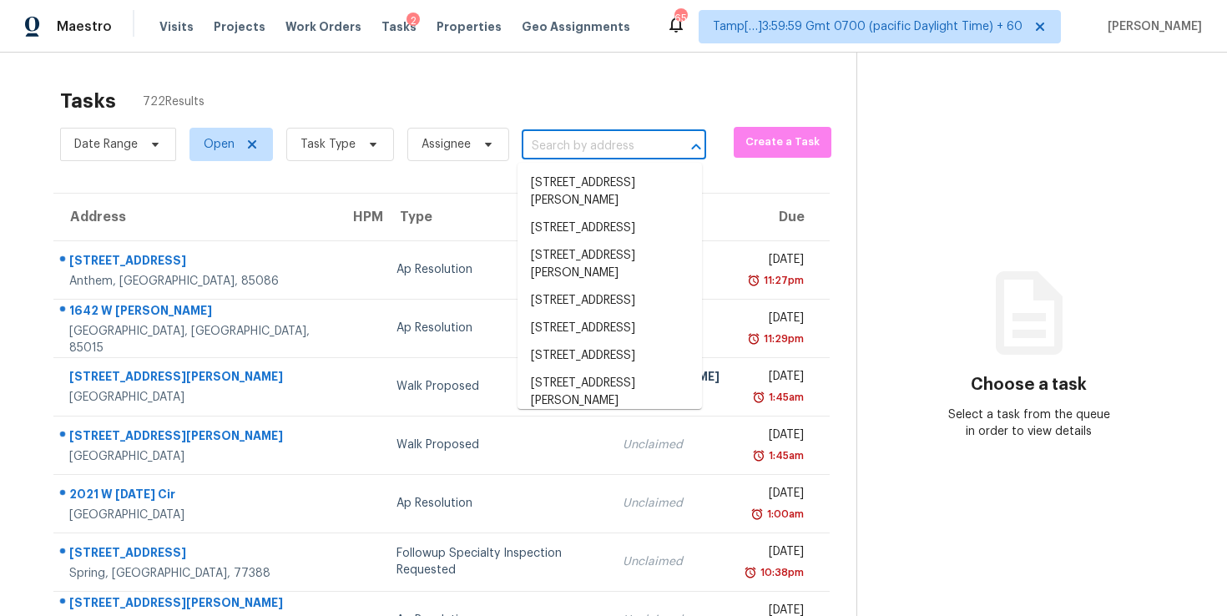
paste input "[STREET_ADDRESS][PERSON_NAME]"
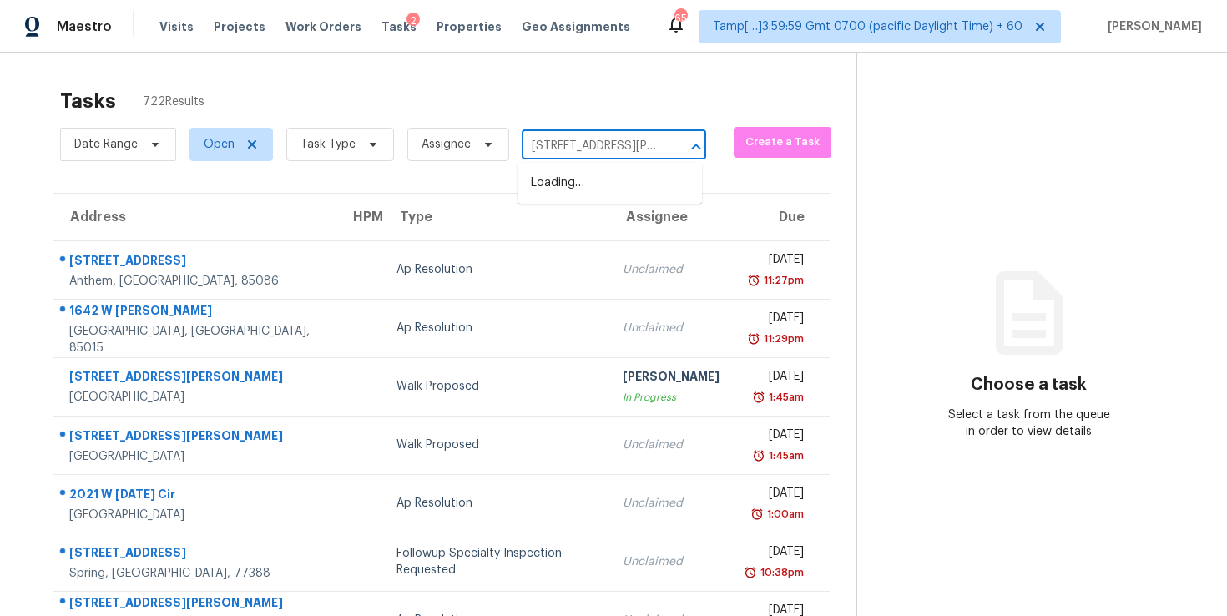
scroll to position [0, 129]
type input "[STREET_ADDRESS][PERSON_NAME]"
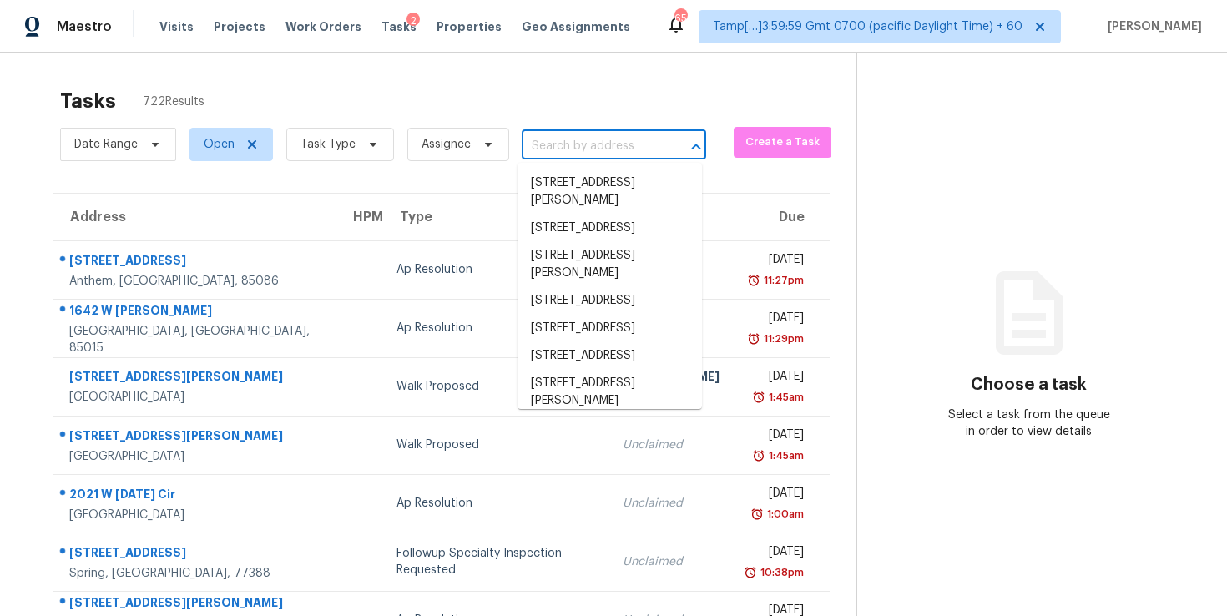
scroll to position [0, 0]
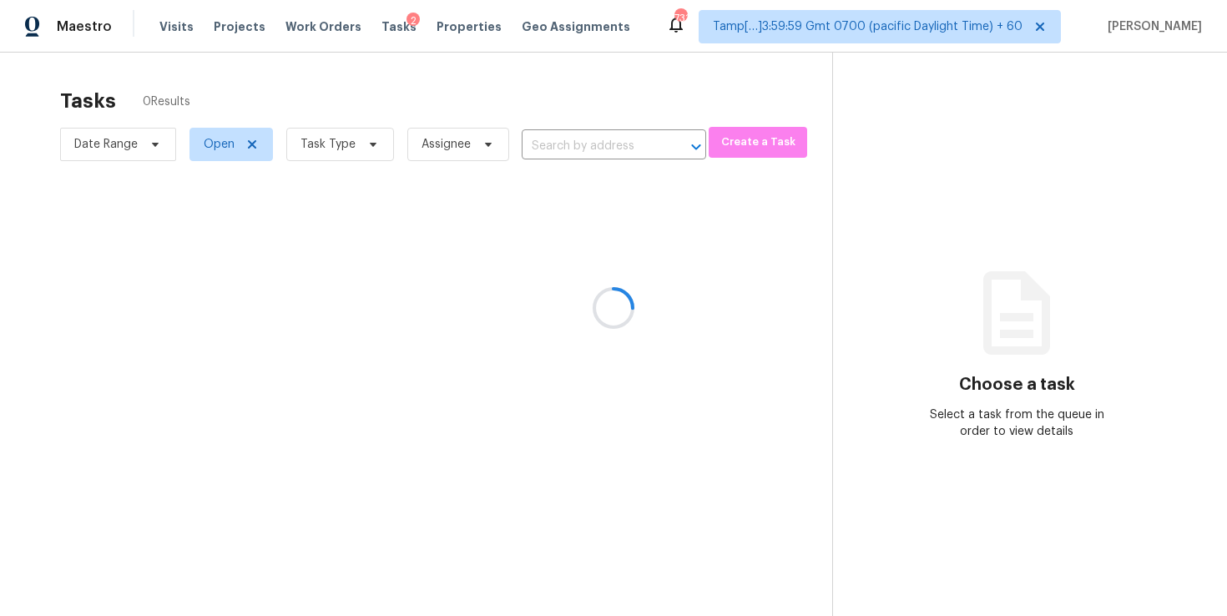
click at [335, 152] on div at bounding box center [613, 308] width 1227 height 616
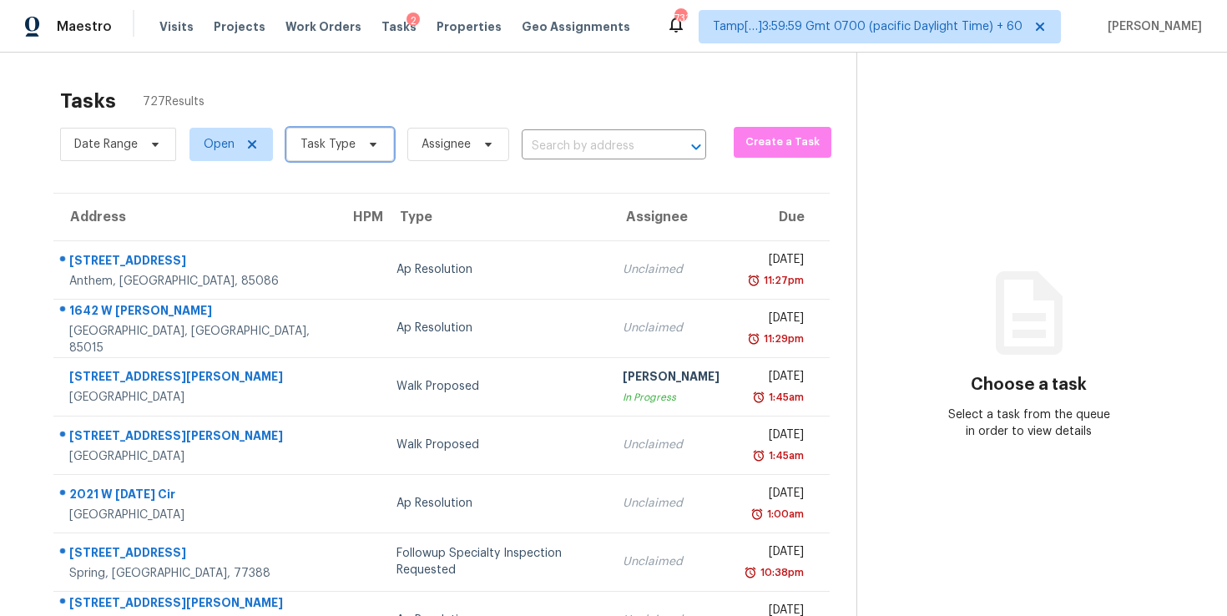
click at [366, 146] on icon at bounding box center [372, 144] width 13 height 13
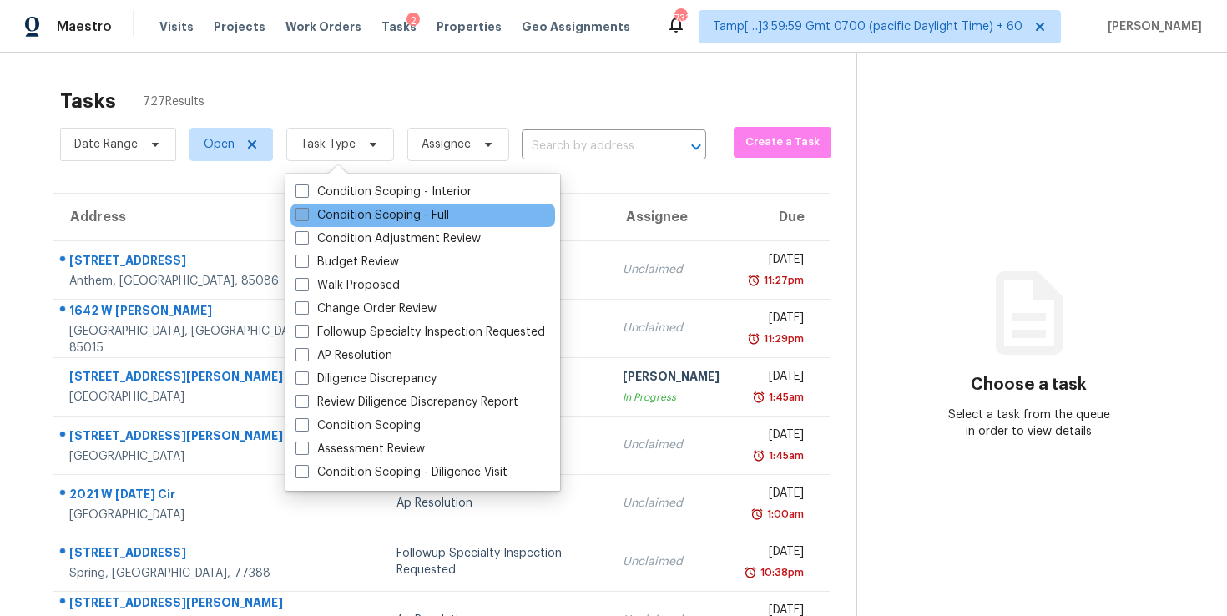
click at [381, 209] on label "Condition Scoping - Full" at bounding box center [372, 215] width 154 height 17
click at [306, 209] on input "Condition Scoping - Full" at bounding box center [300, 212] width 11 height 11
checkbox input "true"
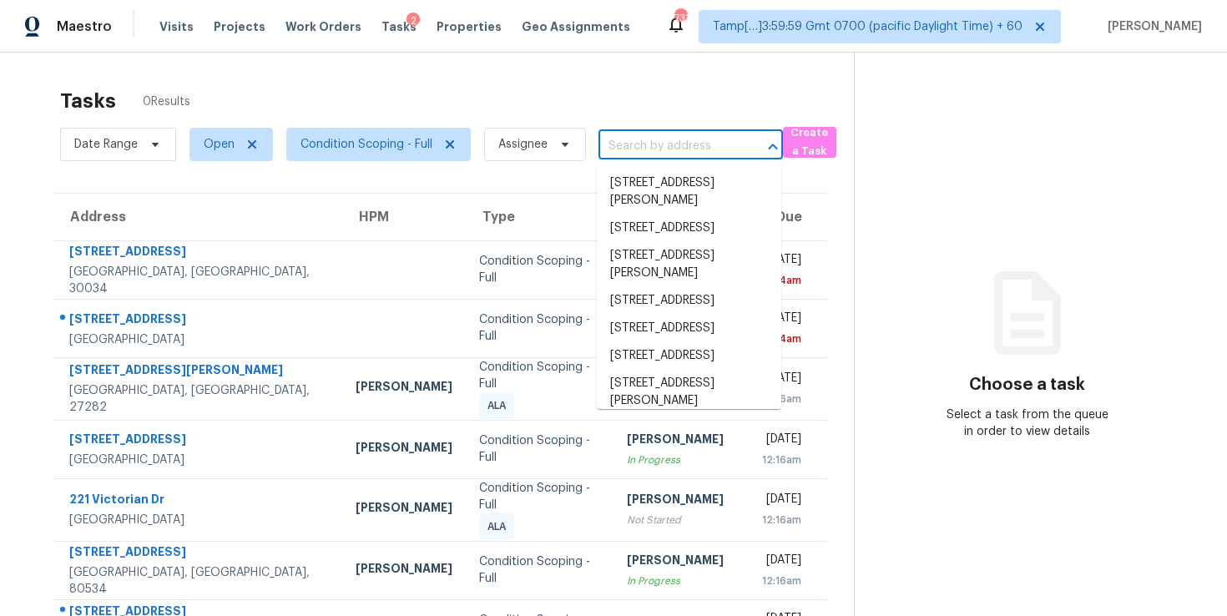
click at [672, 140] on input "text" at bounding box center [667, 147] width 138 height 26
paste input "[STREET_ADDRESS][PERSON_NAME]"
type input "[STREET_ADDRESS][PERSON_NAME]"
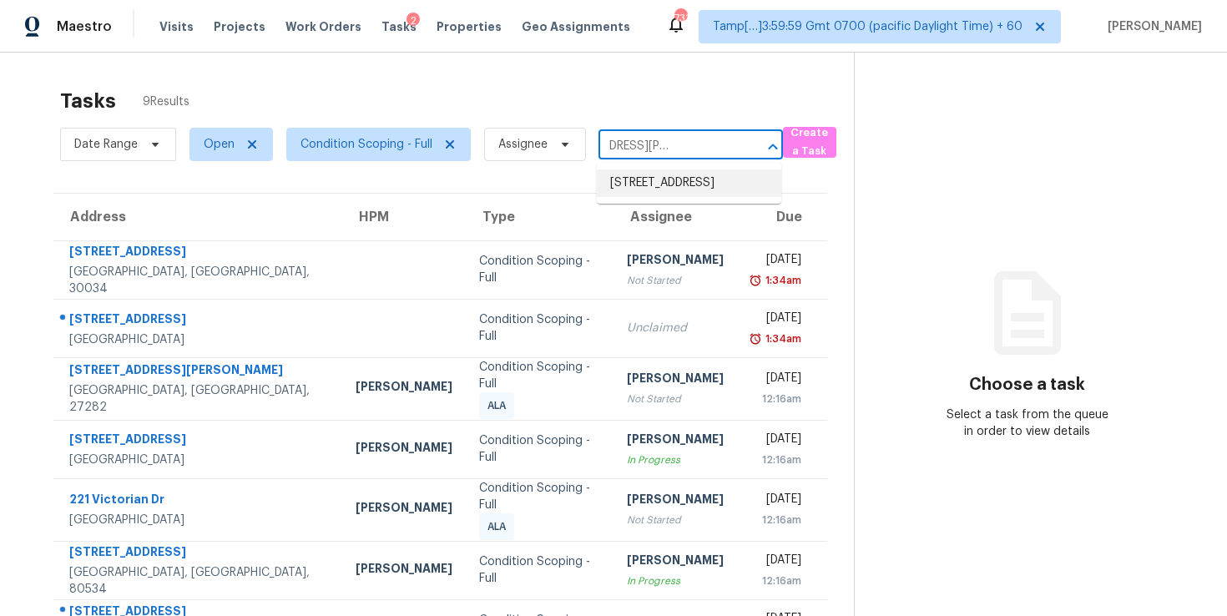
click at [687, 180] on li "[STREET_ADDRESS]" at bounding box center [689, 183] width 184 height 28
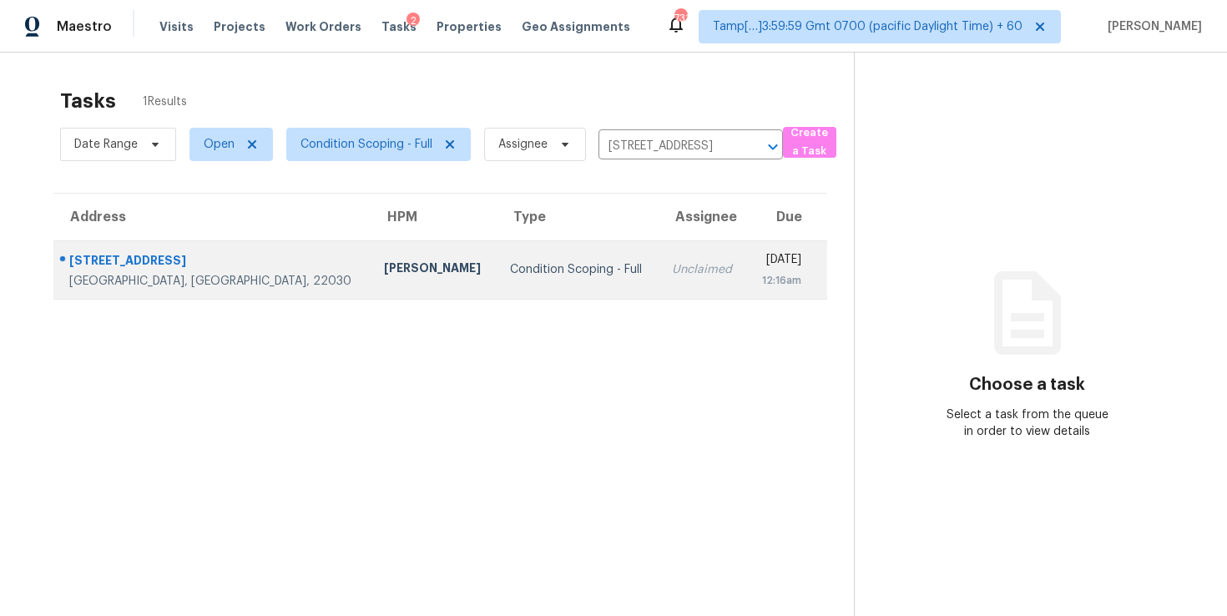
click at [760, 264] on div "Wed, Oct 15th 2025" at bounding box center [780, 261] width 41 height 21
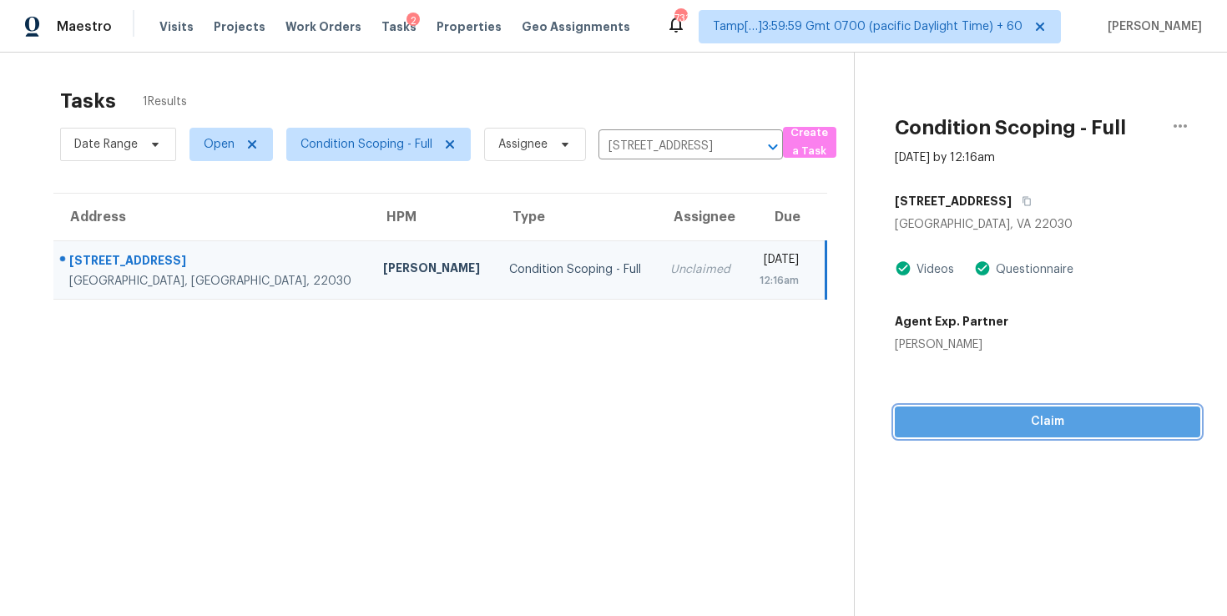
click at [957, 425] on span "Claim" at bounding box center [1047, 421] width 279 height 21
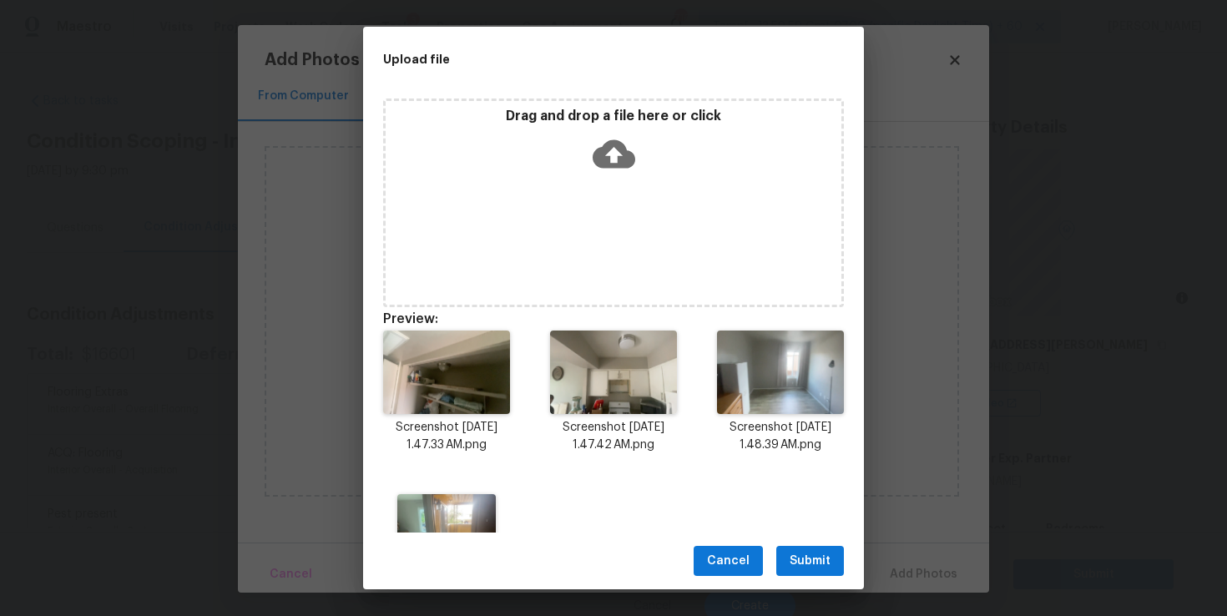
scroll to position [295, 0]
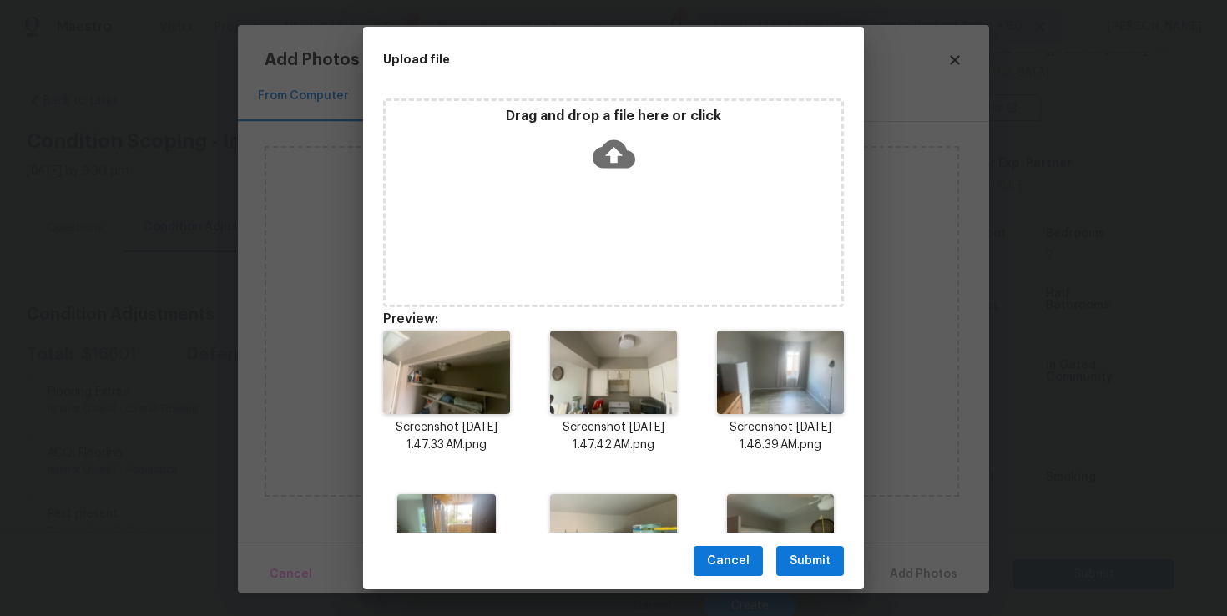
click at [805, 560] on span "Submit" at bounding box center [809, 561] width 41 height 21
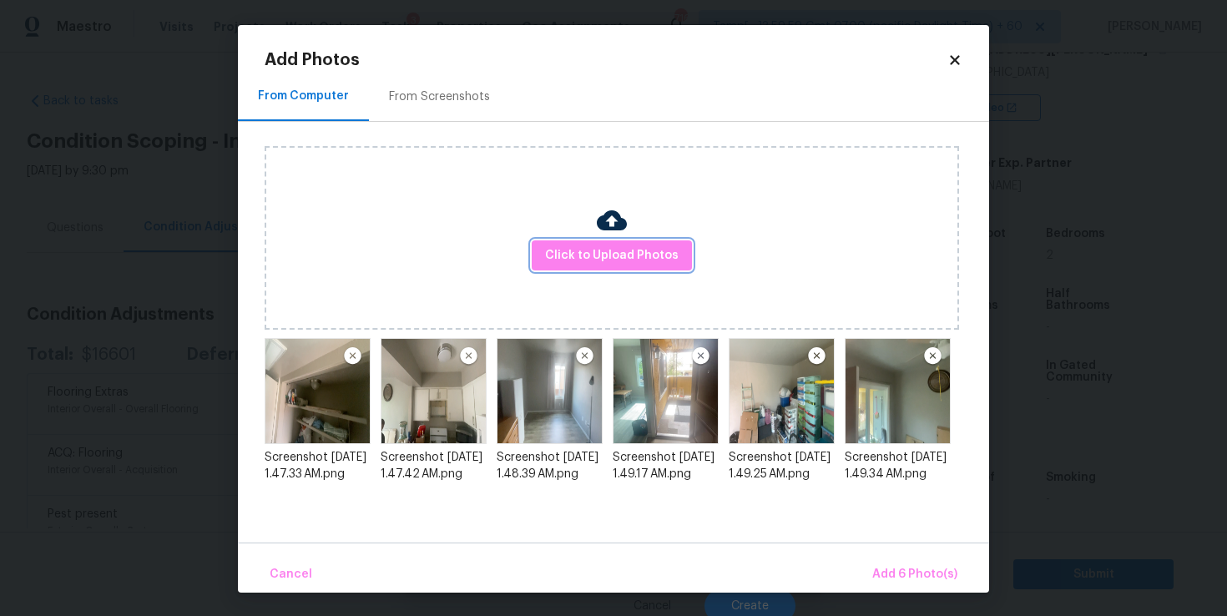
scroll to position [2, 0]
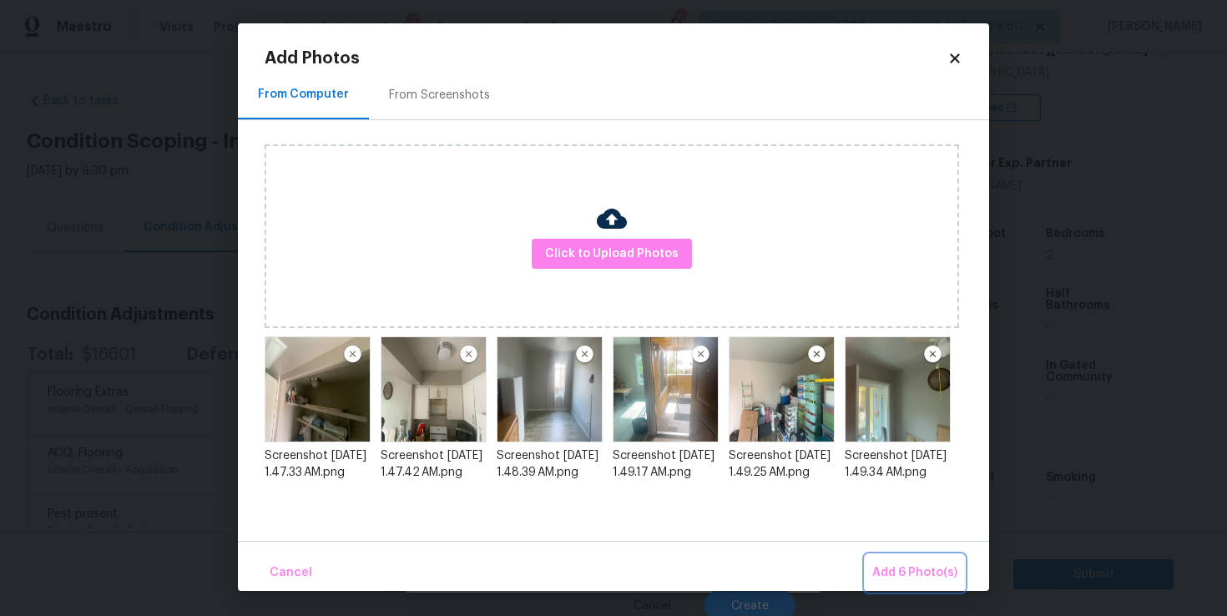
click at [888, 564] on span "Add 6 Photo(s)" at bounding box center [914, 572] width 85 height 21
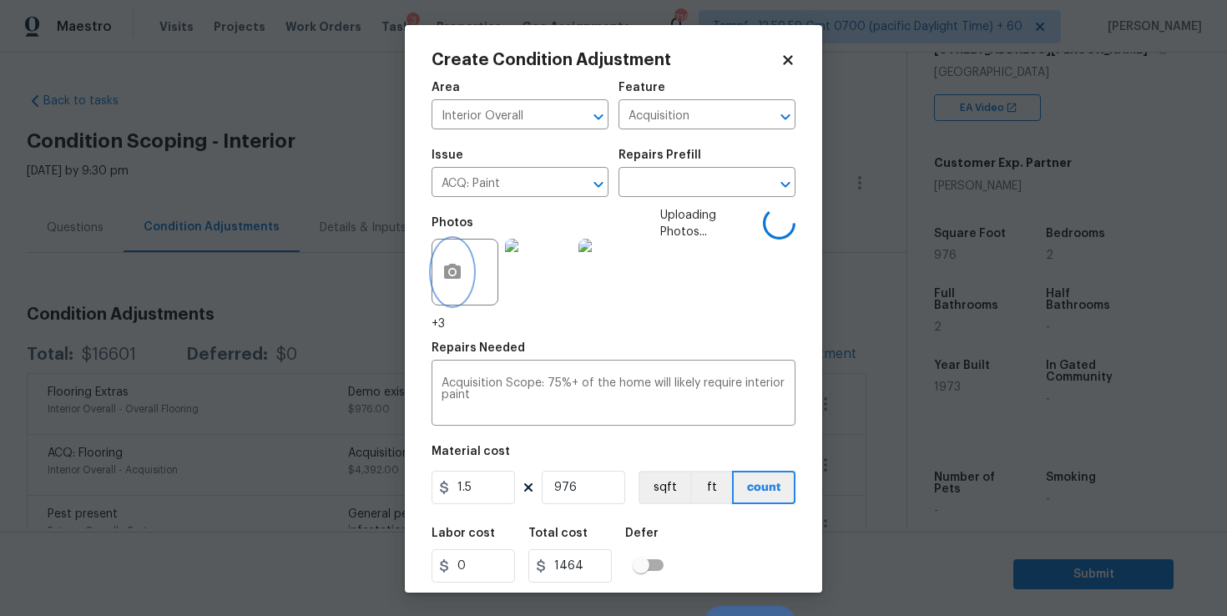
scroll to position [0, 0]
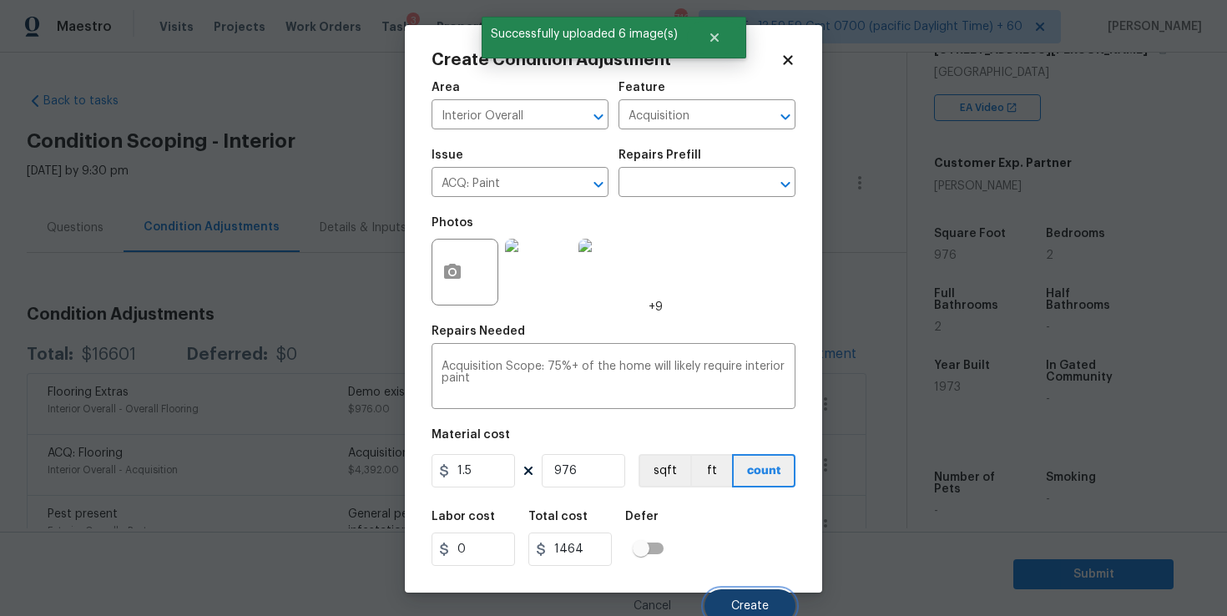
click at [751, 597] on button "Create" at bounding box center [749, 605] width 91 height 33
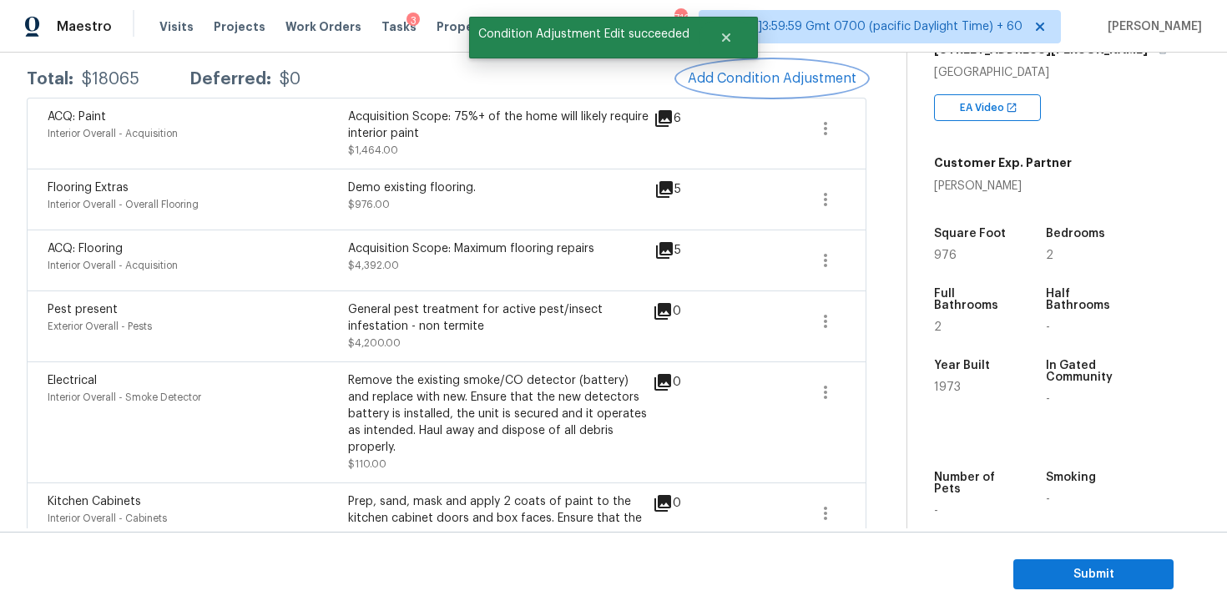
scroll to position [180, 0]
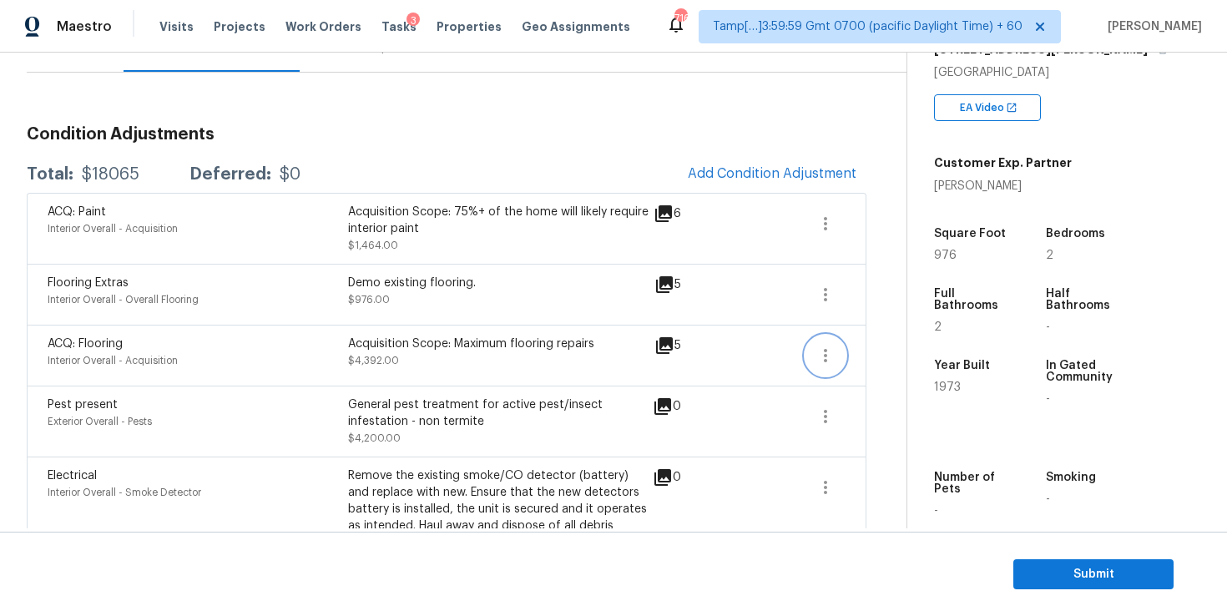
click at [830, 361] on icon "button" at bounding box center [825, 355] width 20 height 20
click at [875, 356] on div "Edit" at bounding box center [920, 353] width 130 height 17
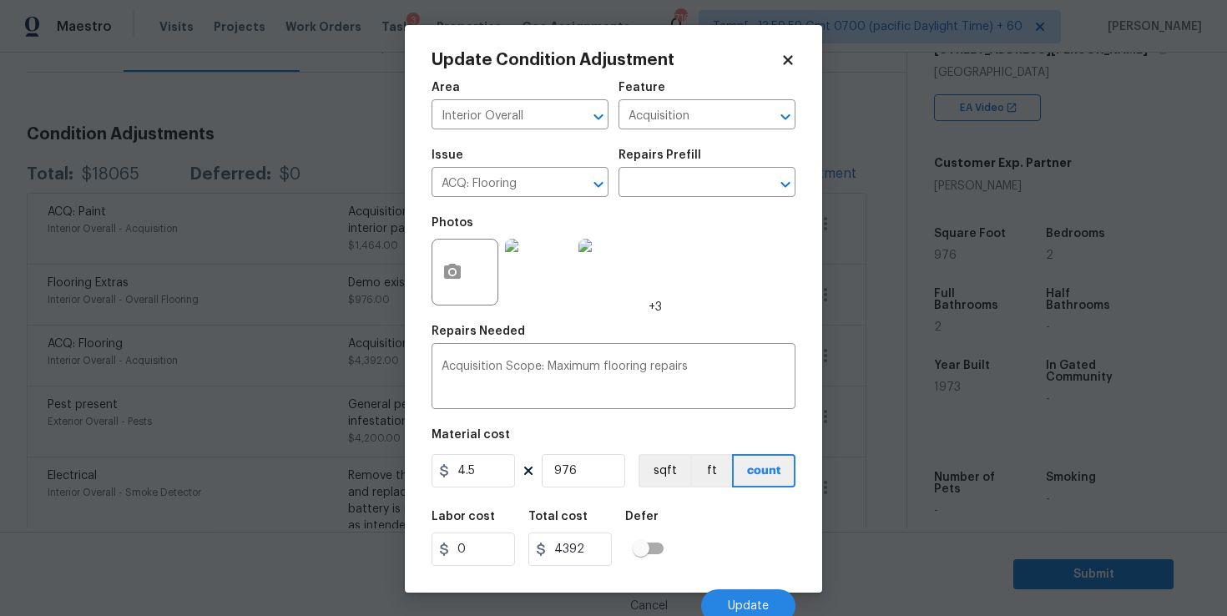
click at [350, 341] on body "Maestro Visits Projects Work Orders Tasks 3 Properties Geo Assignments 716 Tamp…" at bounding box center [613, 308] width 1227 height 616
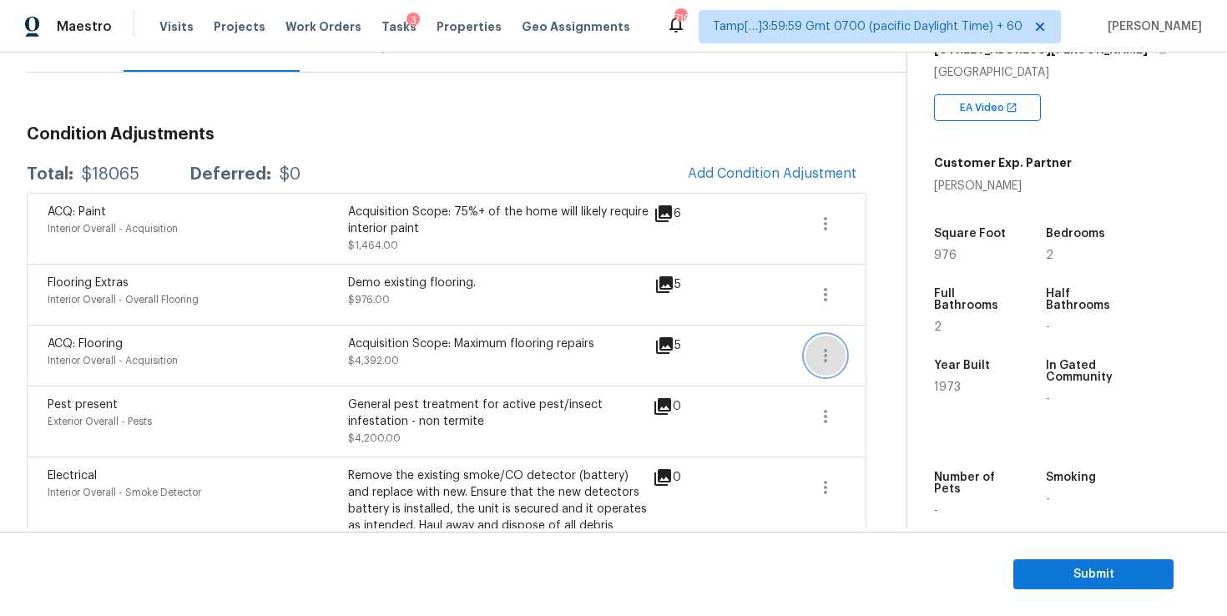
click at [830, 350] on icon "button" at bounding box center [825, 355] width 20 height 20
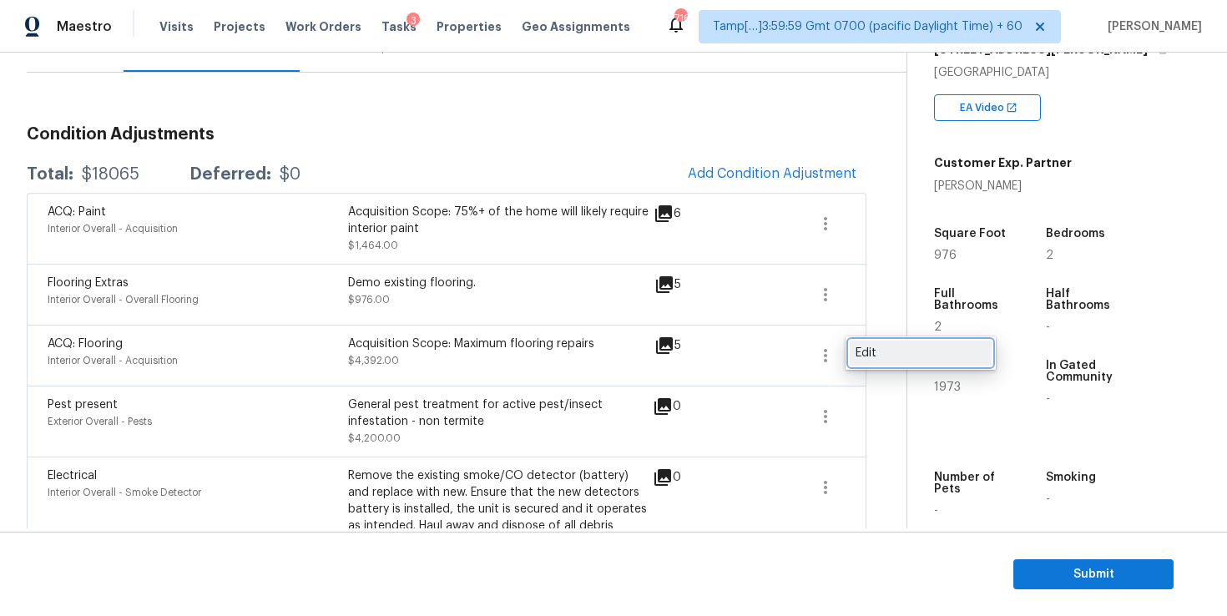
click at [881, 350] on div "Edit" at bounding box center [920, 353] width 130 height 17
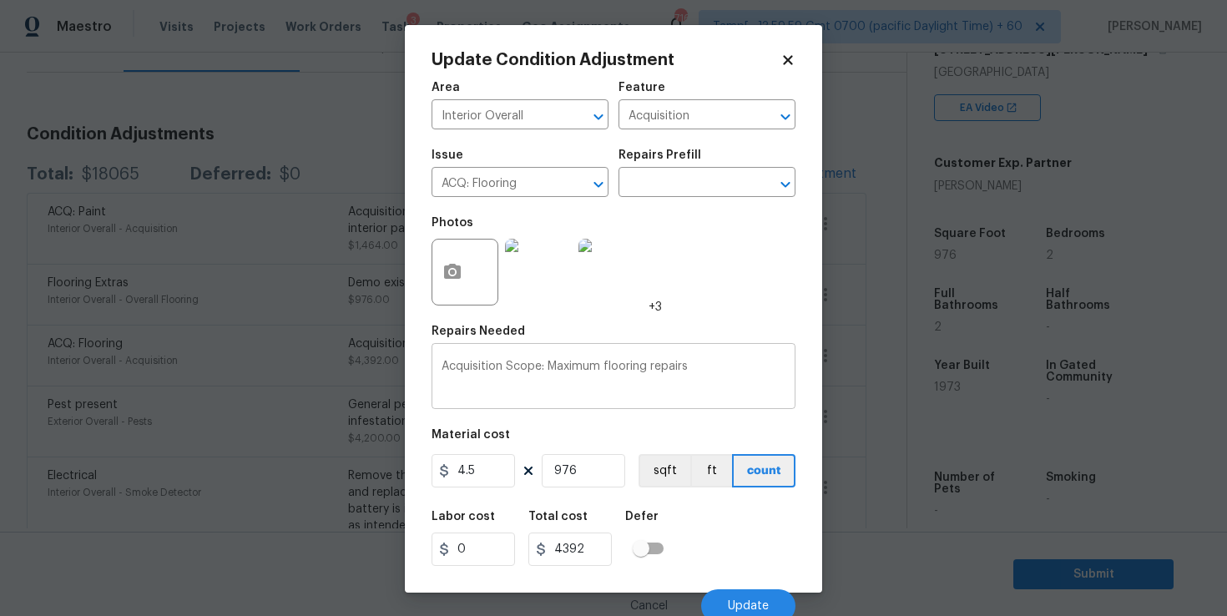
click at [703, 369] on textarea "Acquisition Scope: Maximum flooring repairs" at bounding box center [613, 378] width 344 height 35
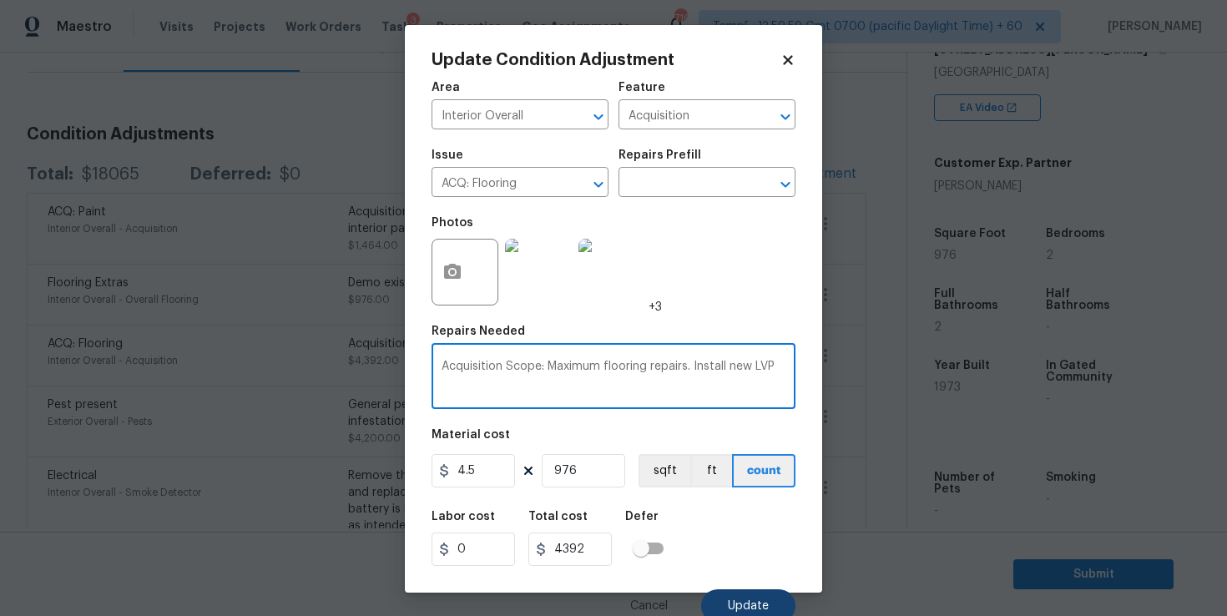
type textarea "Acquisition Scope: Maximum flooring repairs. Install new LVP"
click at [749, 594] on button "Update" at bounding box center [748, 605] width 94 height 33
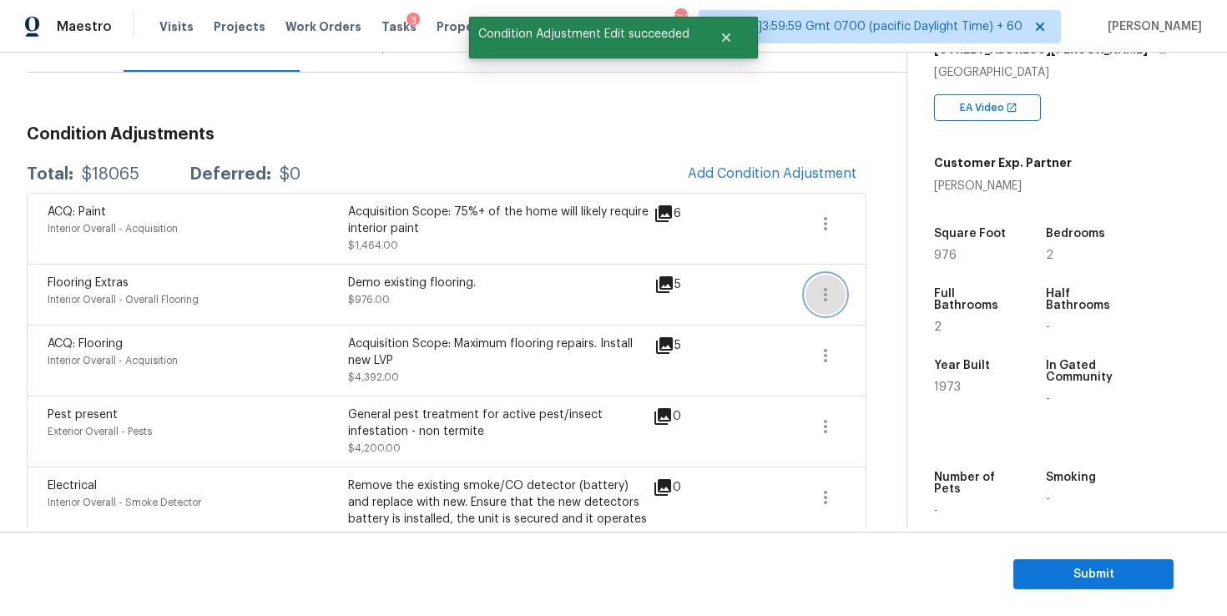
click at [830, 298] on icon "button" at bounding box center [825, 295] width 20 height 20
click at [885, 300] on div "Edit" at bounding box center [920, 292] width 130 height 17
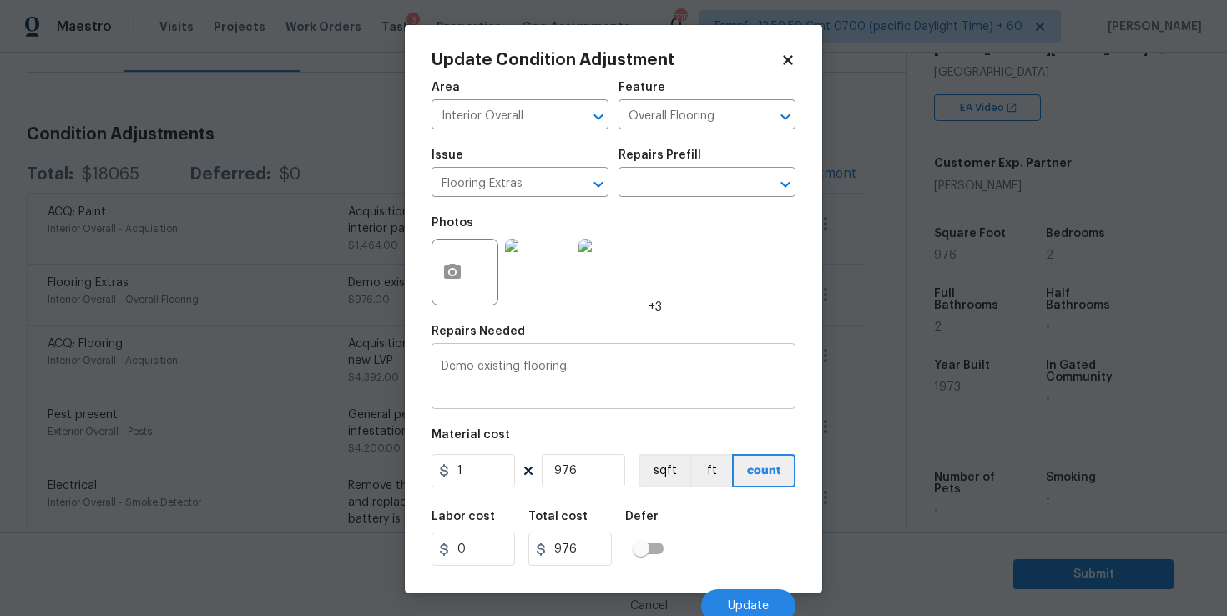
click at [522, 366] on textarea "Demo existing flooring." at bounding box center [613, 378] width 344 height 35
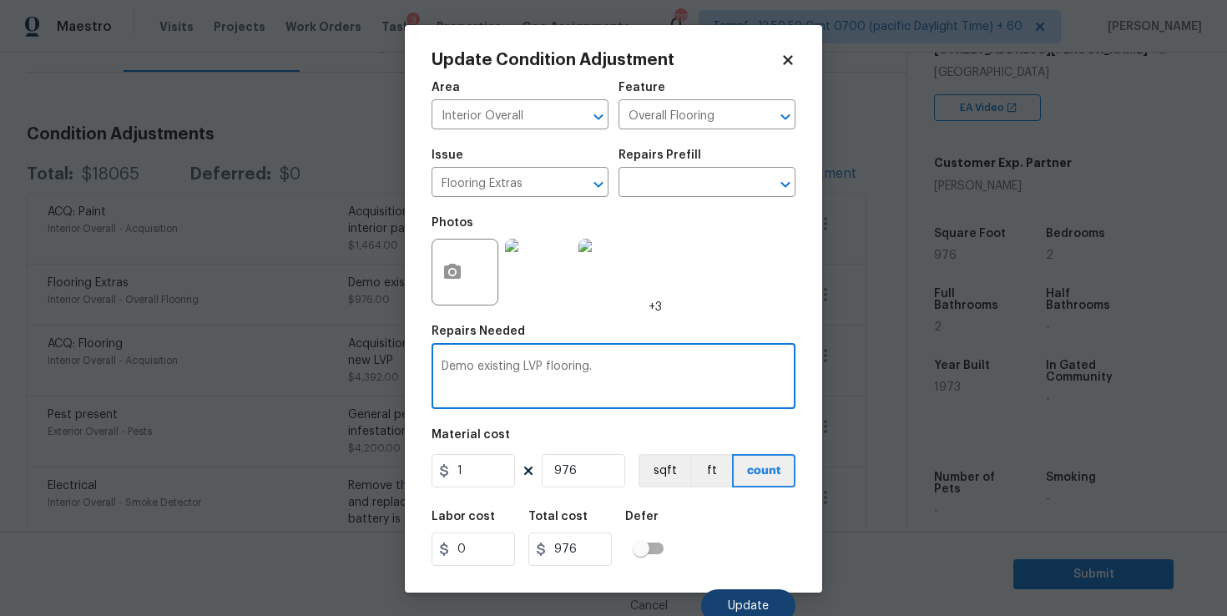
type textarea "Demo existing LVP flooring."
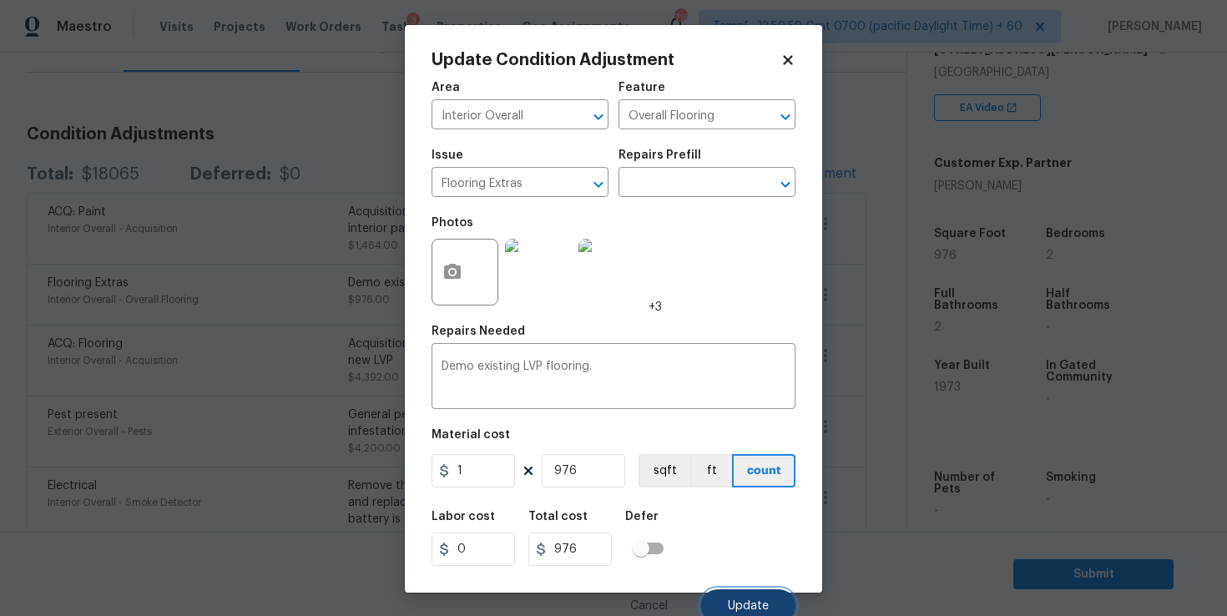
click at [750, 600] on span "Update" at bounding box center [748, 606] width 41 height 13
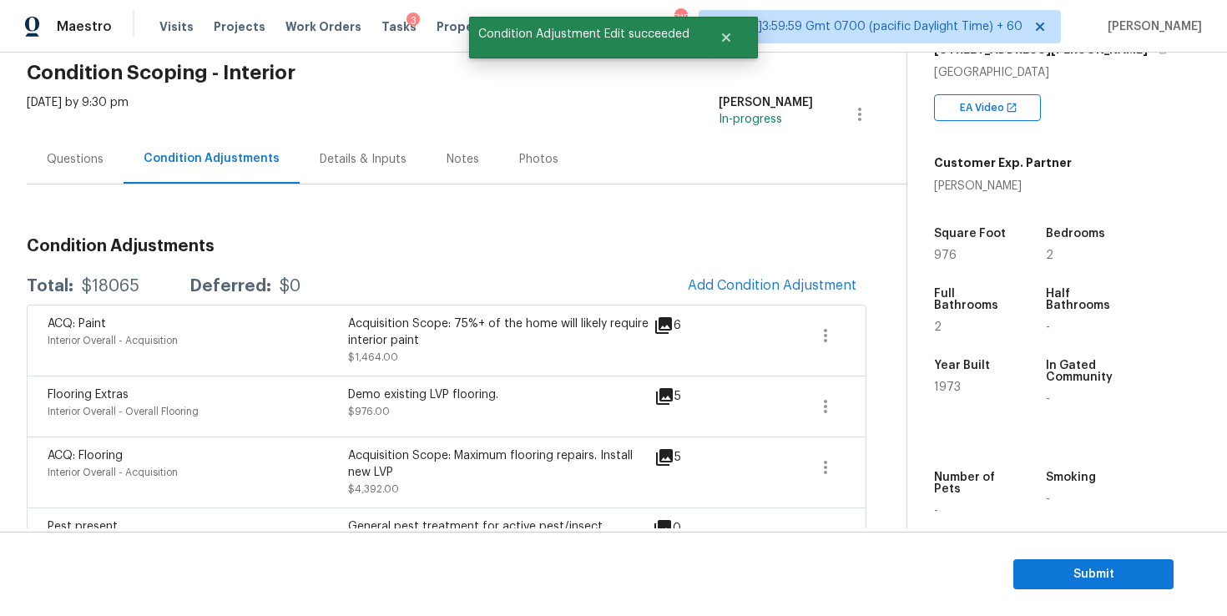
scroll to position [0, 0]
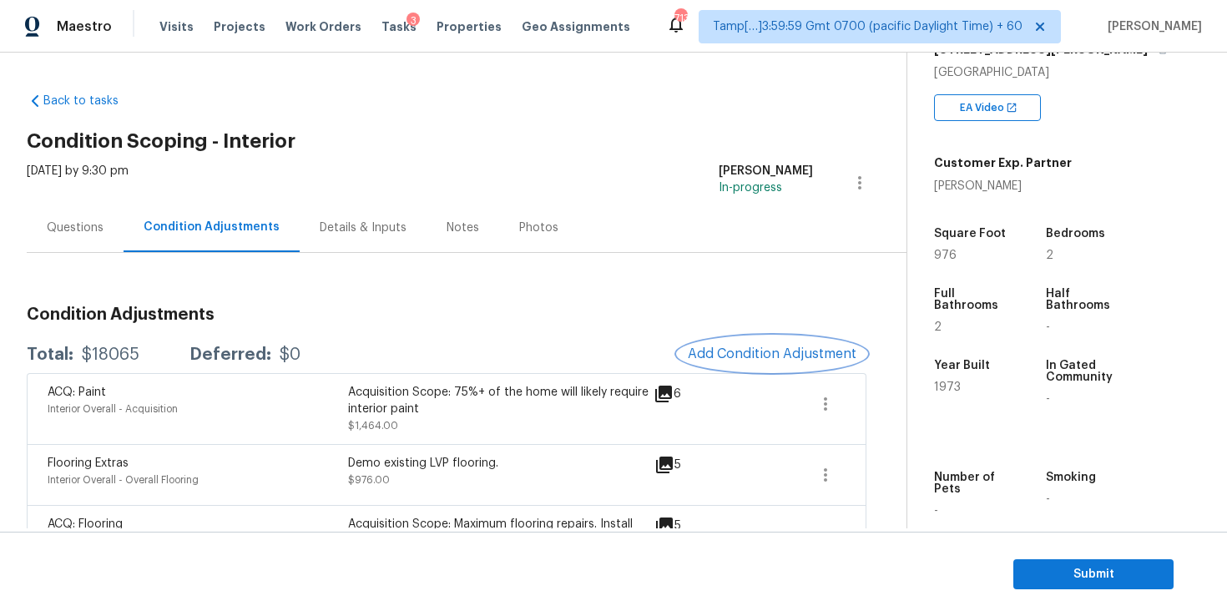
click at [726, 351] on span "Add Condition Adjustment" at bounding box center [772, 353] width 169 height 15
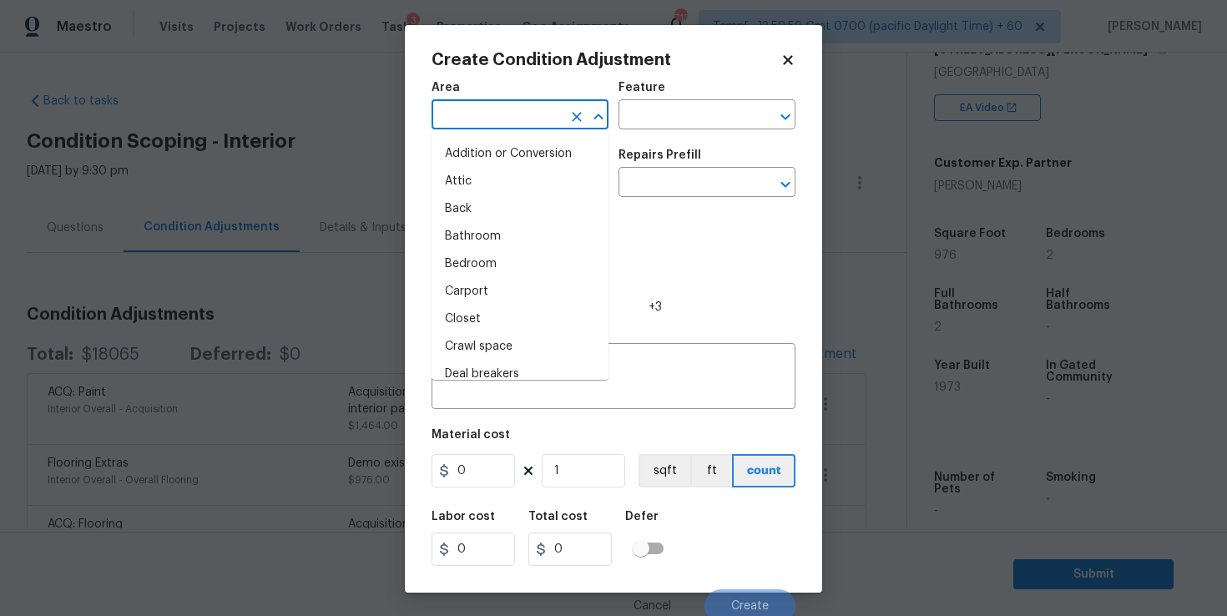
click at [507, 110] on input "text" at bounding box center [496, 116] width 130 height 26
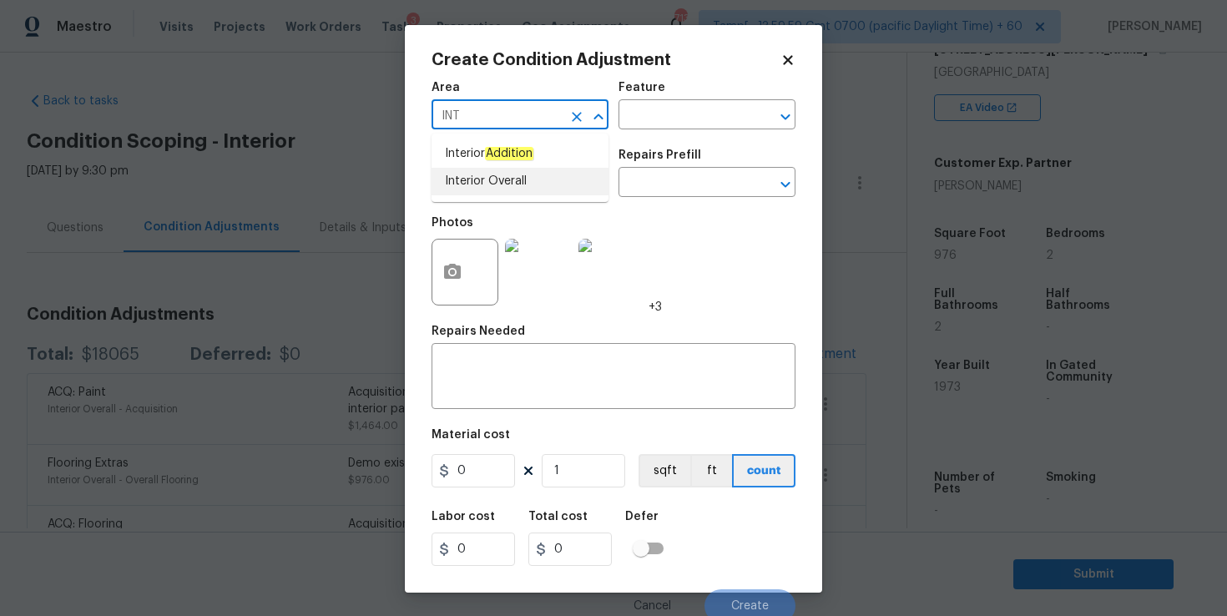
click at [482, 179] on li "Interior Overall" at bounding box center [519, 182] width 177 height 28
type input "Interior Overall"
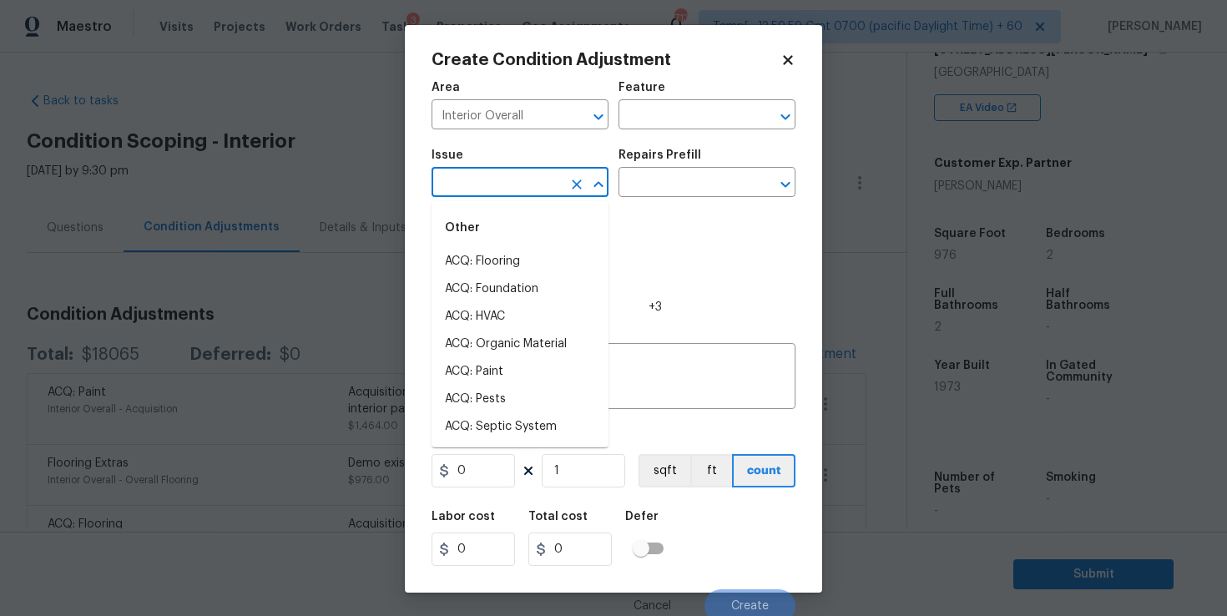
click at [488, 185] on input "text" at bounding box center [496, 184] width 130 height 26
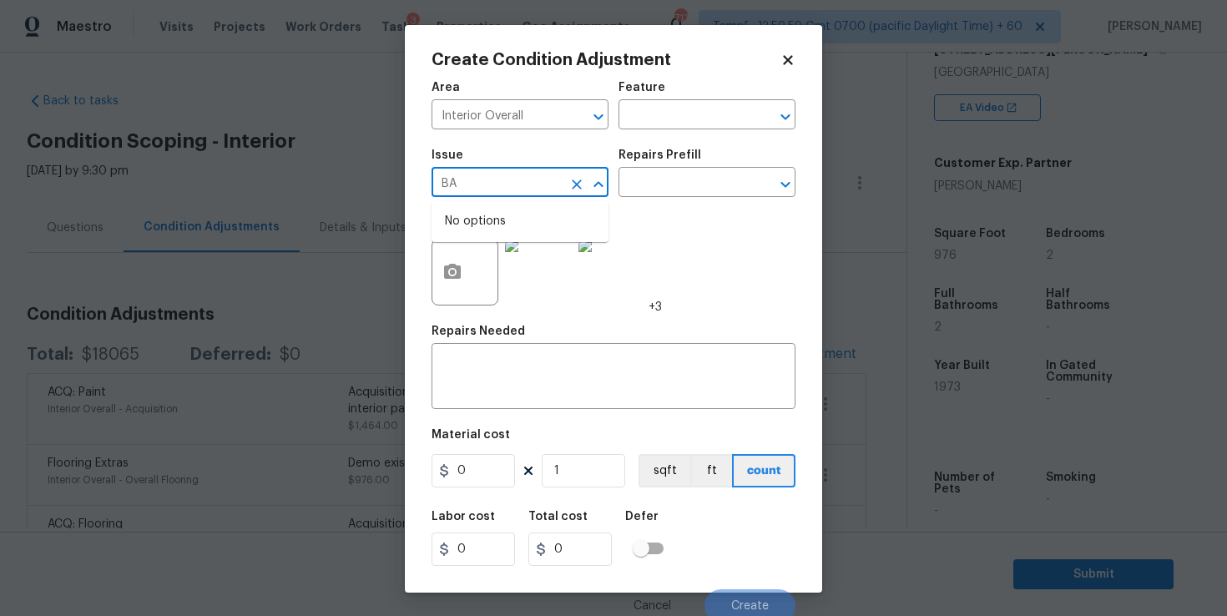
type input "B"
click at [517, 305] on li "Flooring General" at bounding box center [519, 317] width 177 height 28
type input "Flooring General"
click at [641, 184] on input "text" at bounding box center [683, 184] width 130 height 26
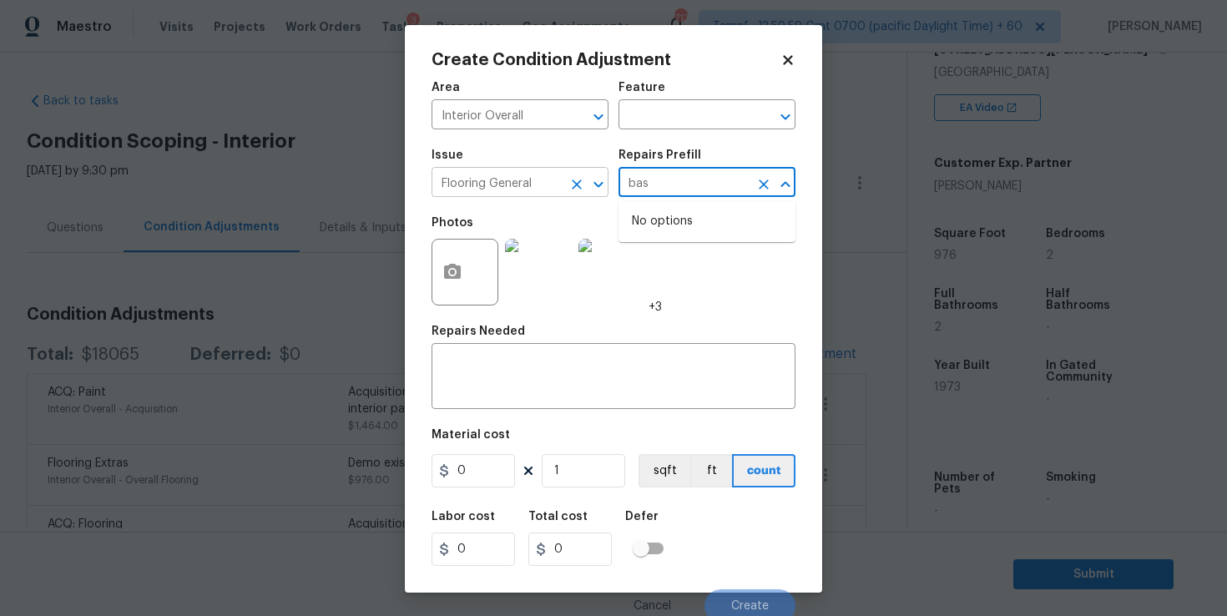
type input "bas"
click at [534, 184] on input "Flooring General" at bounding box center [496, 184] width 130 height 26
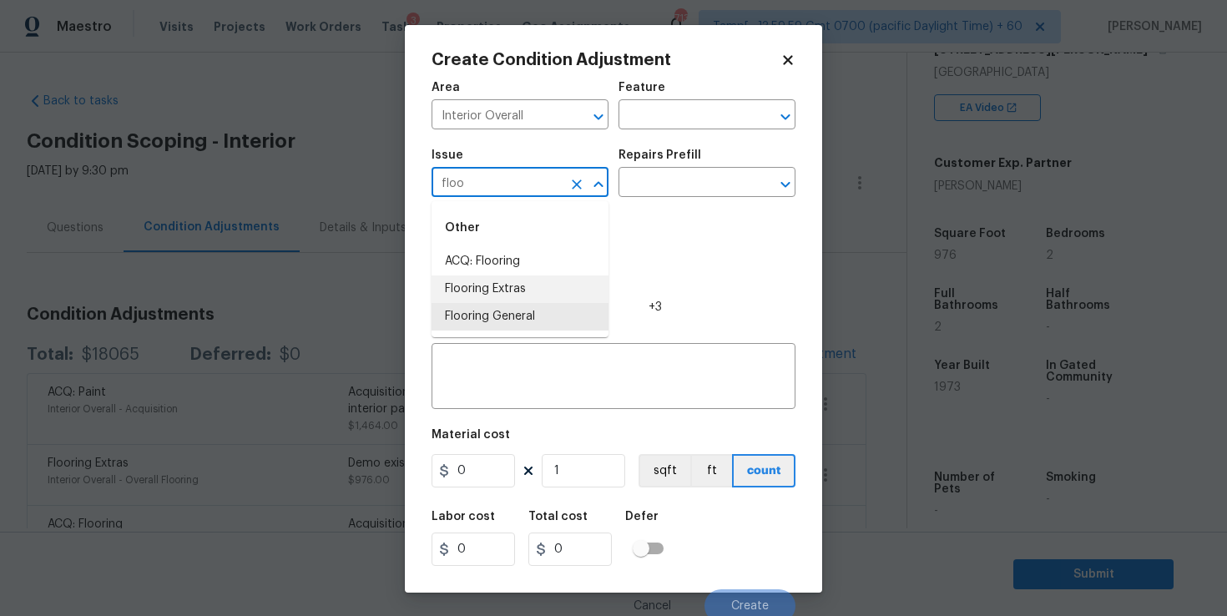
click at [556, 287] on li "Flooring Extras" at bounding box center [519, 289] width 177 height 28
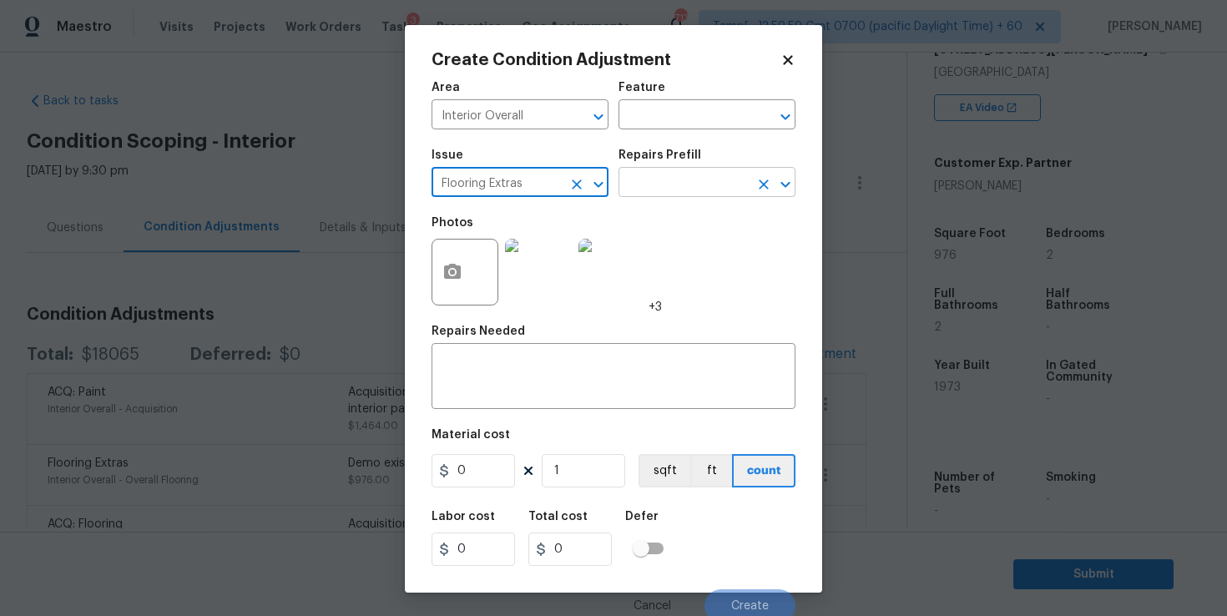
type input "Flooring Extras"
click at [658, 185] on input "text" at bounding box center [683, 184] width 130 height 26
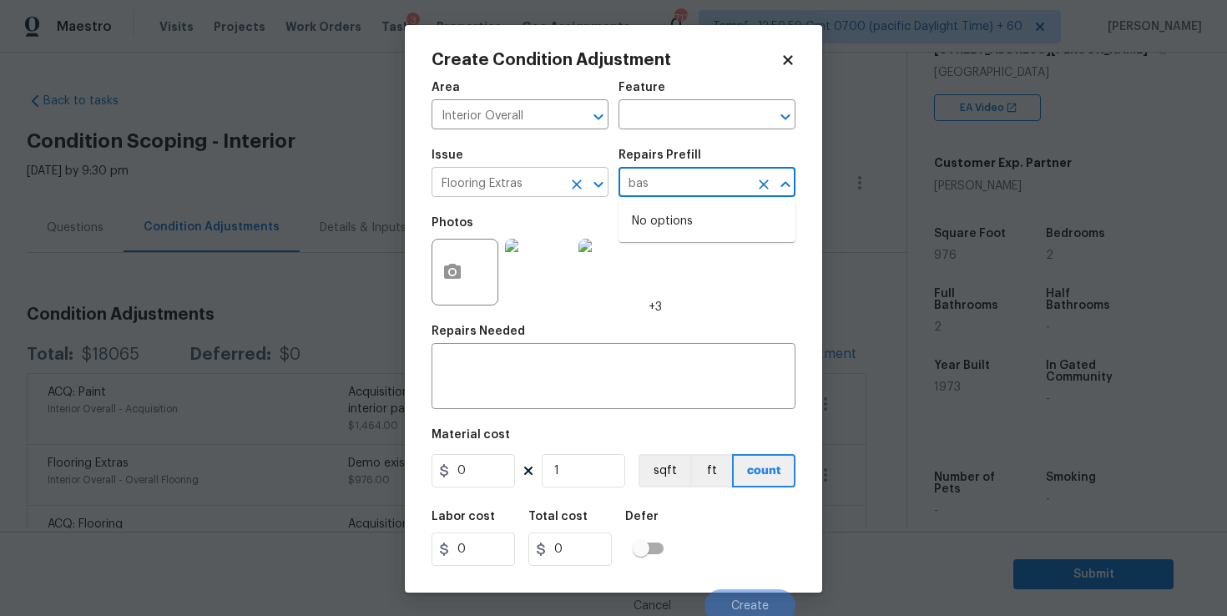
type input "bas"
click at [534, 177] on input "Flooring Extras" at bounding box center [496, 184] width 130 height 26
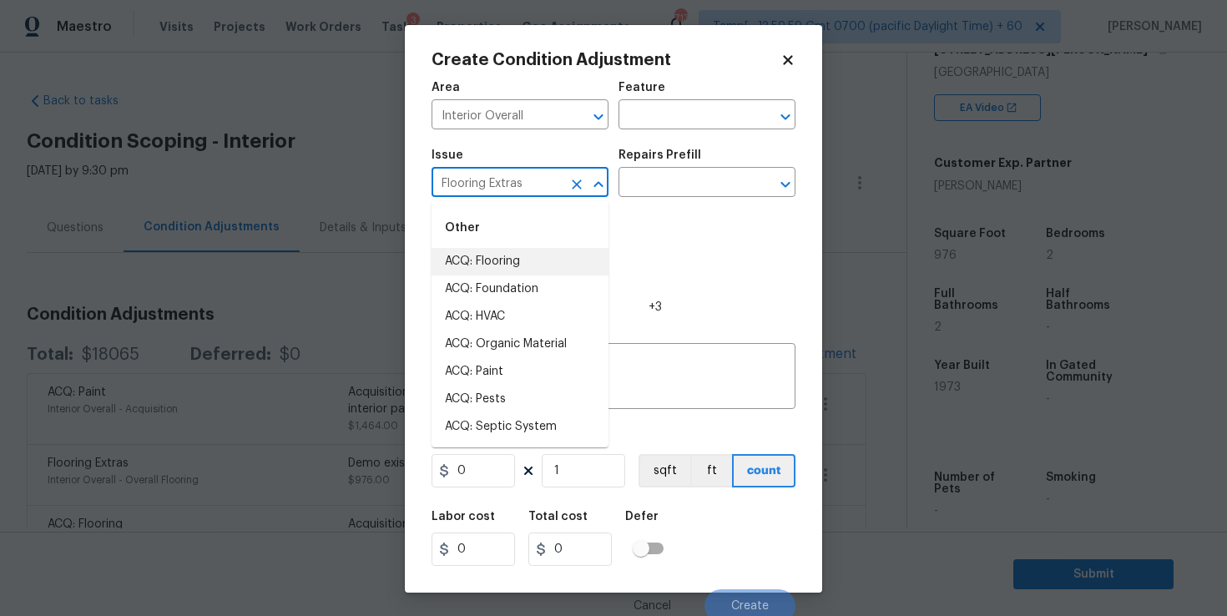
click at [518, 255] on li "ACQ: Flooring" at bounding box center [519, 262] width 177 height 28
type input "ACQ: Flooring"
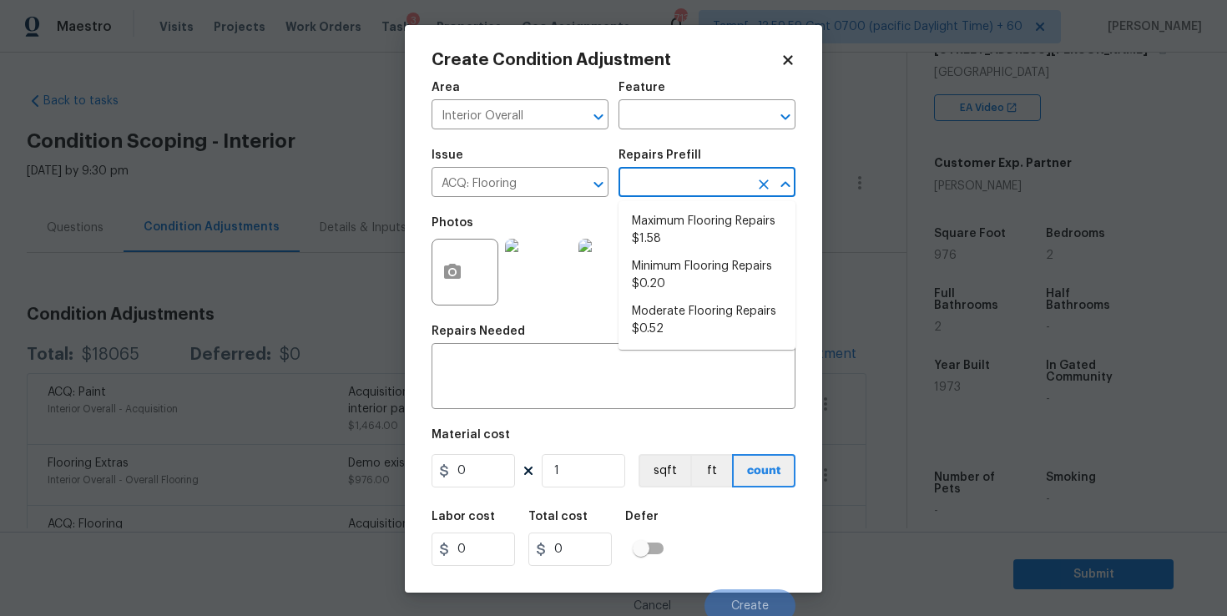
click at [648, 193] on input "text" at bounding box center [683, 184] width 130 height 26
type input "b"
click at [542, 184] on input "ACQ: Flooring" at bounding box center [496, 184] width 130 height 26
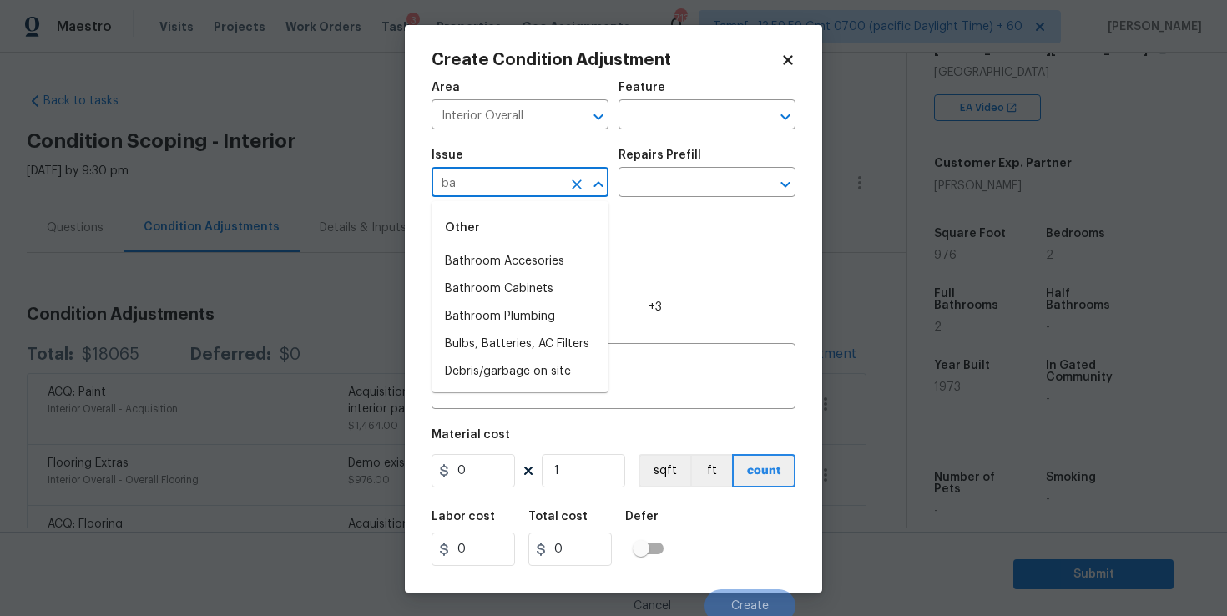
type input "b"
click at [528, 113] on input "Interior Overall" at bounding box center [496, 116] width 130 height 26
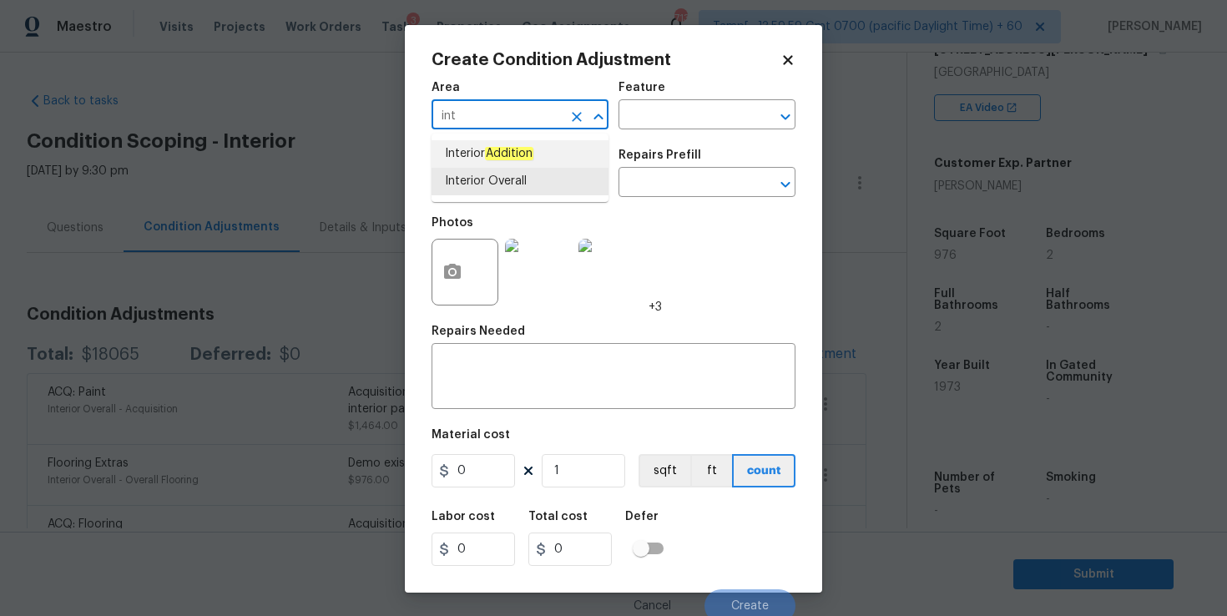
click at [518, 153] on em "Addition" at bounding box center [509, 153] width 48 height 13
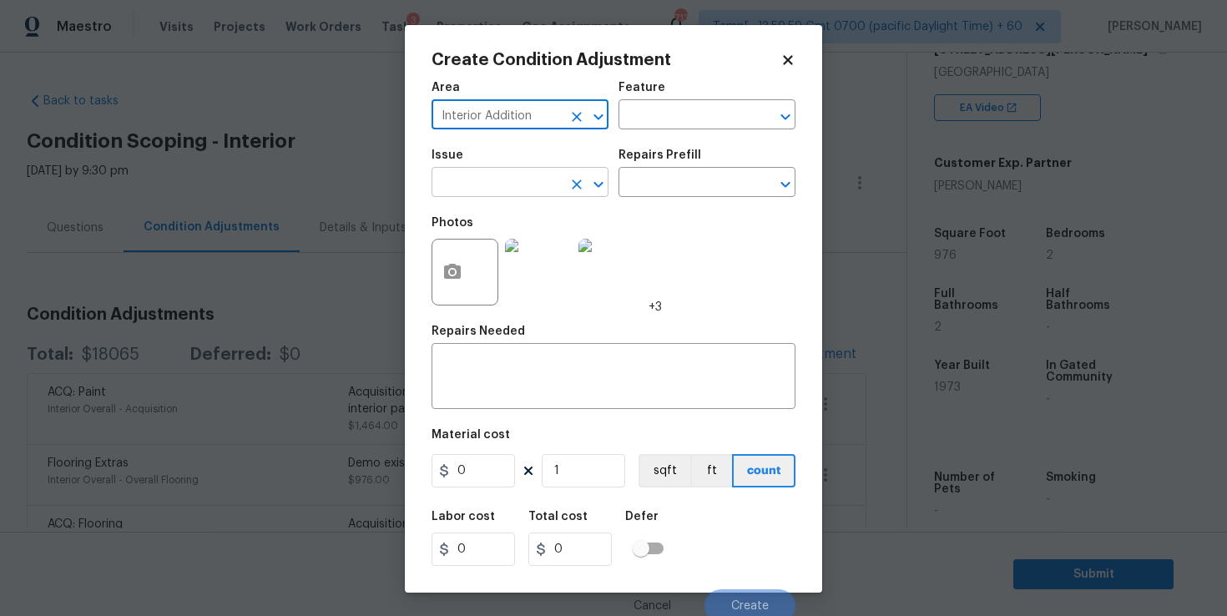
type input "Interior Addition"
click at [515, 177] on input "text" at bounding box center [496, 184] width 130 height 26
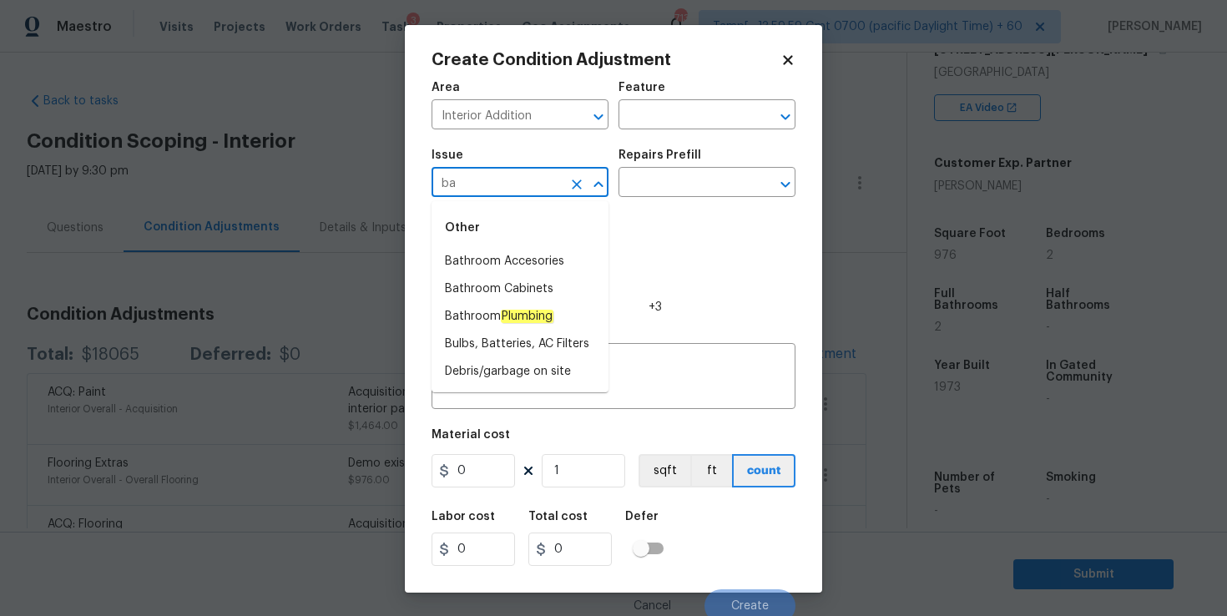
type input "b"
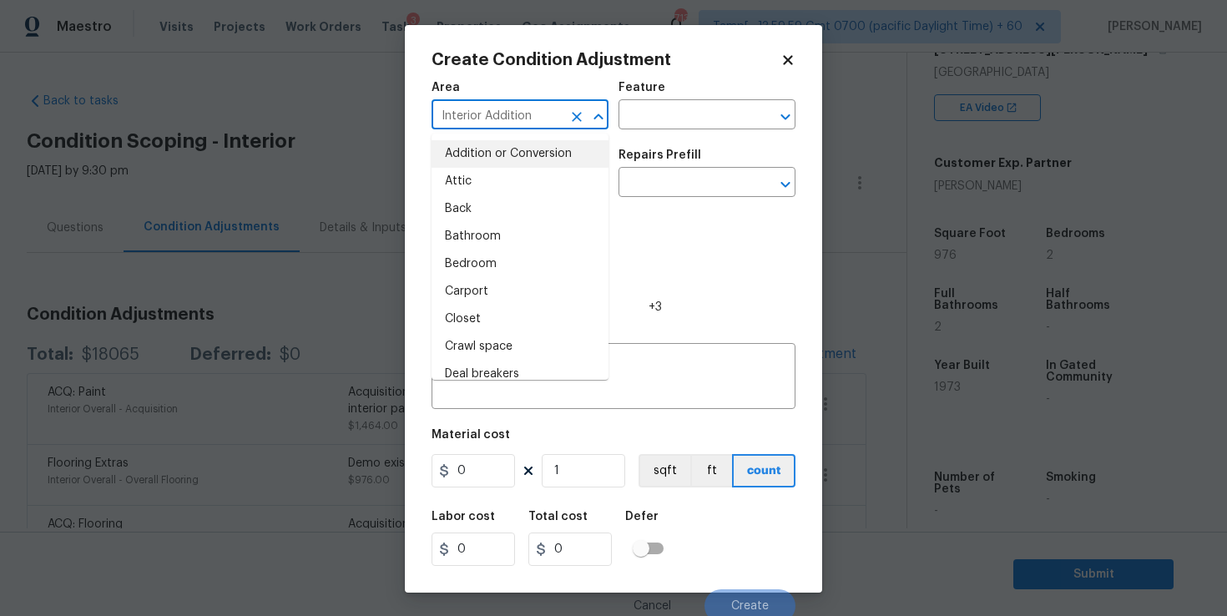
click at [536, 124] on input "Interior Addition" at bounding box center [496, 116] width 130 height 26
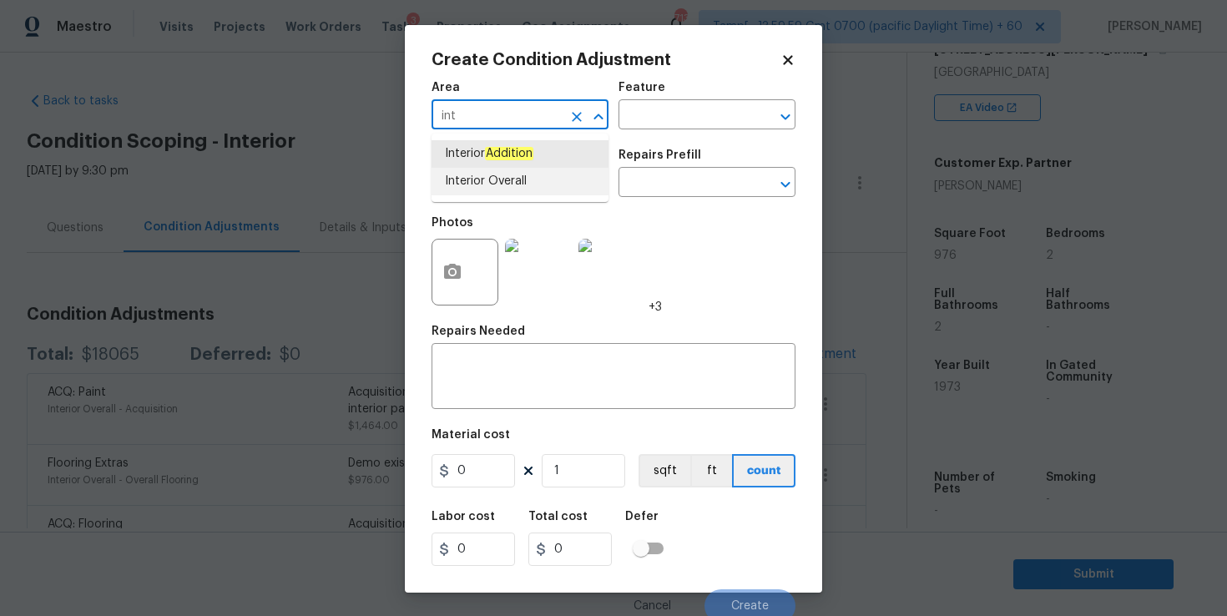
click at [517, 180] on li "Interior Overall" at bounding box center [519, 182] width 177 height 28
type input "Interior Overall"
click at [517, 180] on input "text" at bounding box center [496, 184] width 130 height 26
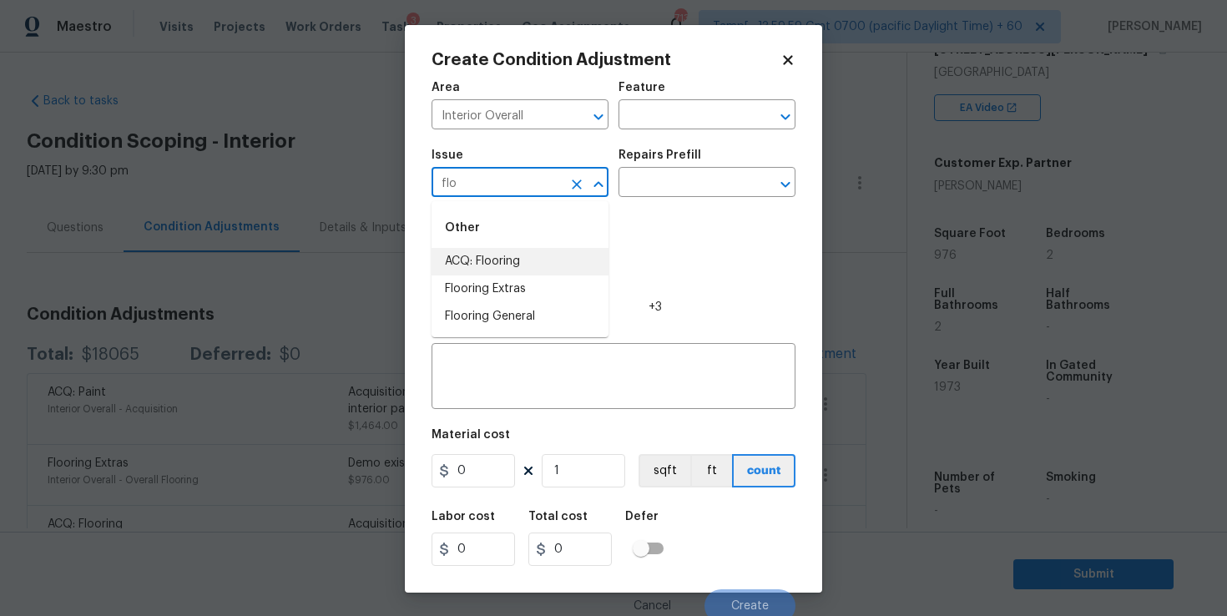
click at [545, 262] on li "ACQ: Flooring" at bounding box center [519, 262] width 177 height 28
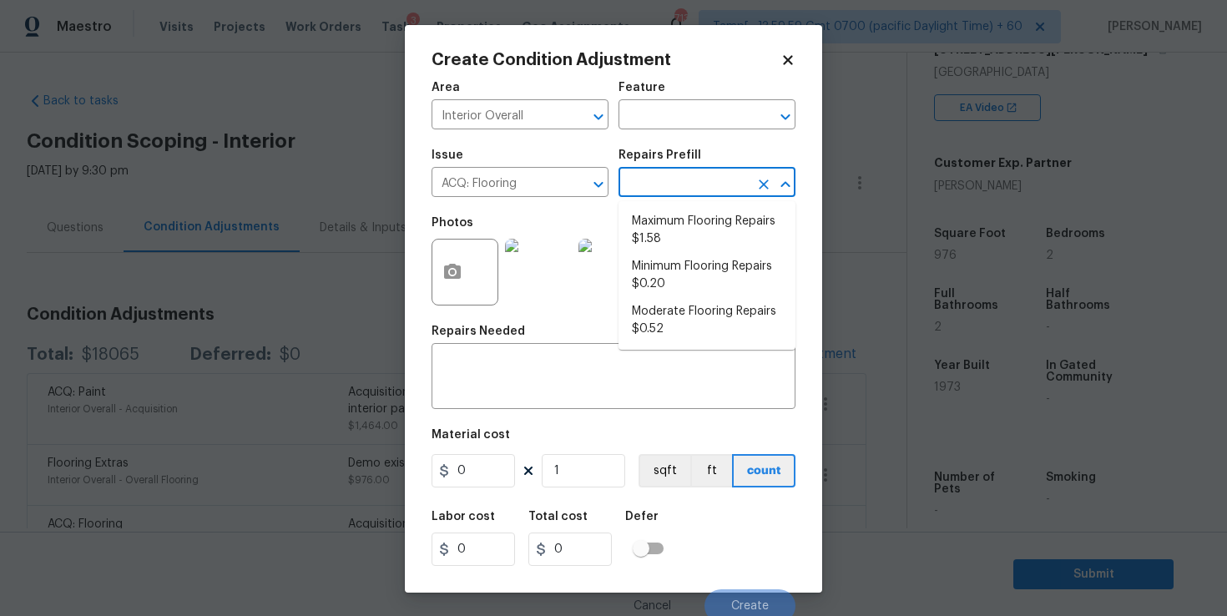
click at [656, 189] on input "text" at bounding box center [683, 184] width 130 height 26
click at [538, 187] on input "ACQ: Flooring" at bounding box center [496, 184] width 130 height 26
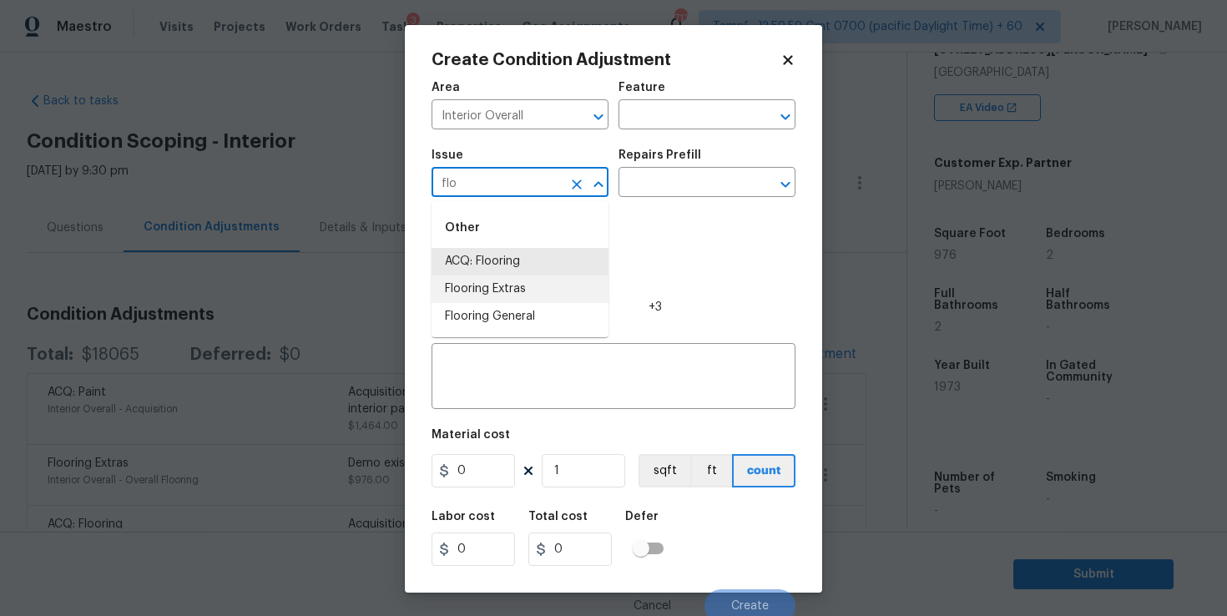
click at [527, 287] on li "Flooring Extras" at bounding box center [519, 289] width 177 height 28
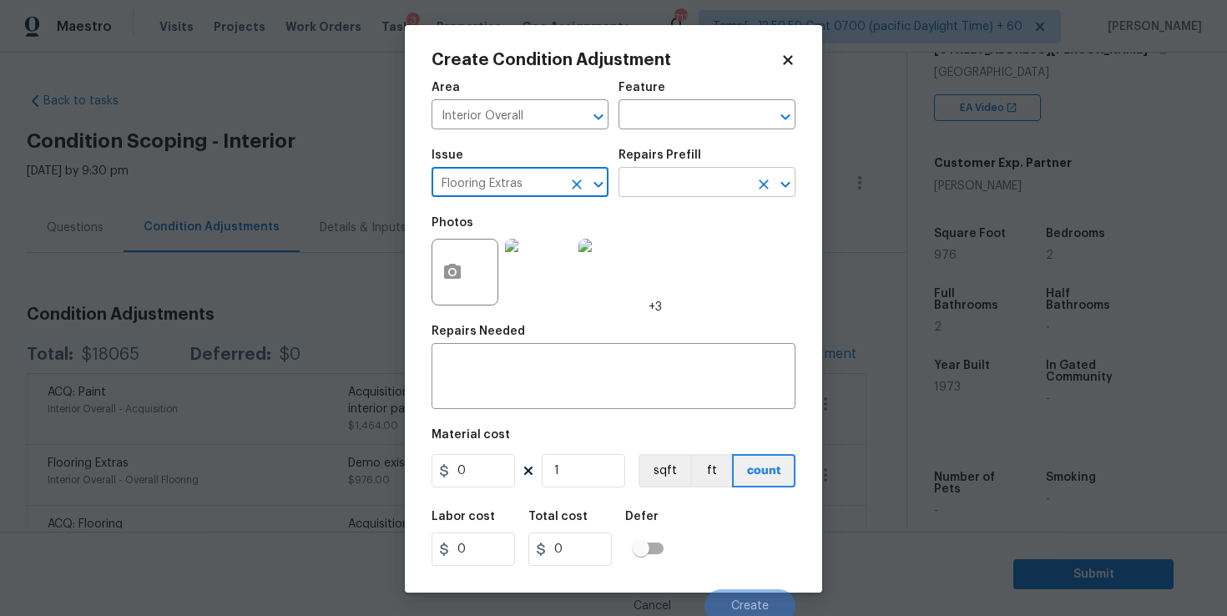
type input "Flooring Extras"
click at [658, 184] on input "text" at bounding box center [683, 184] width 130 height 26
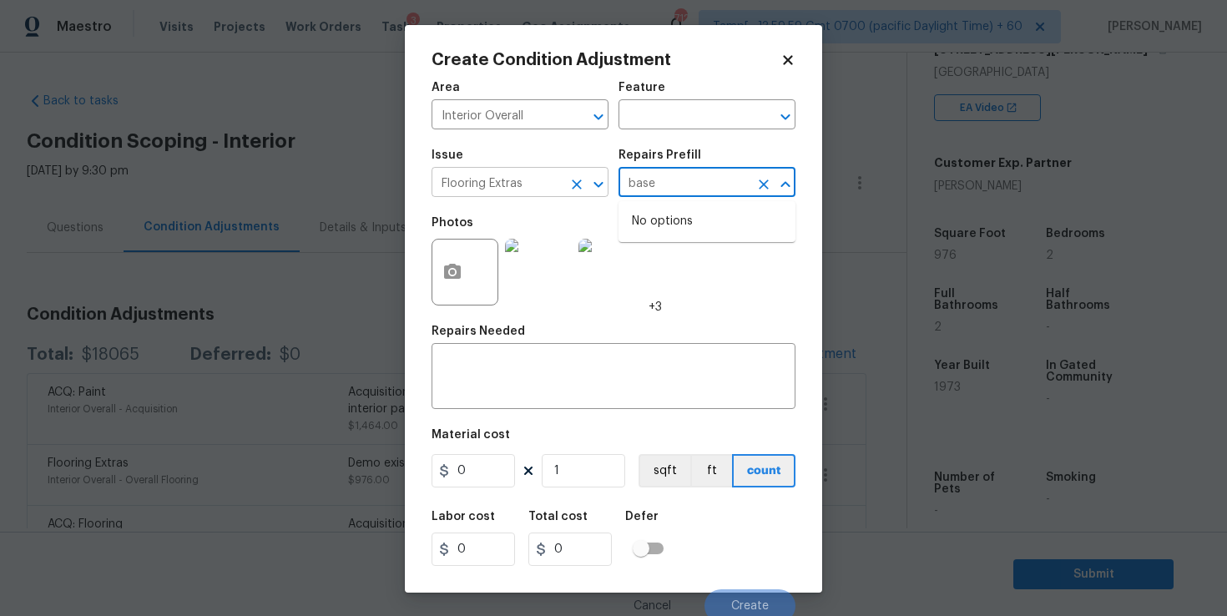
type input "base"
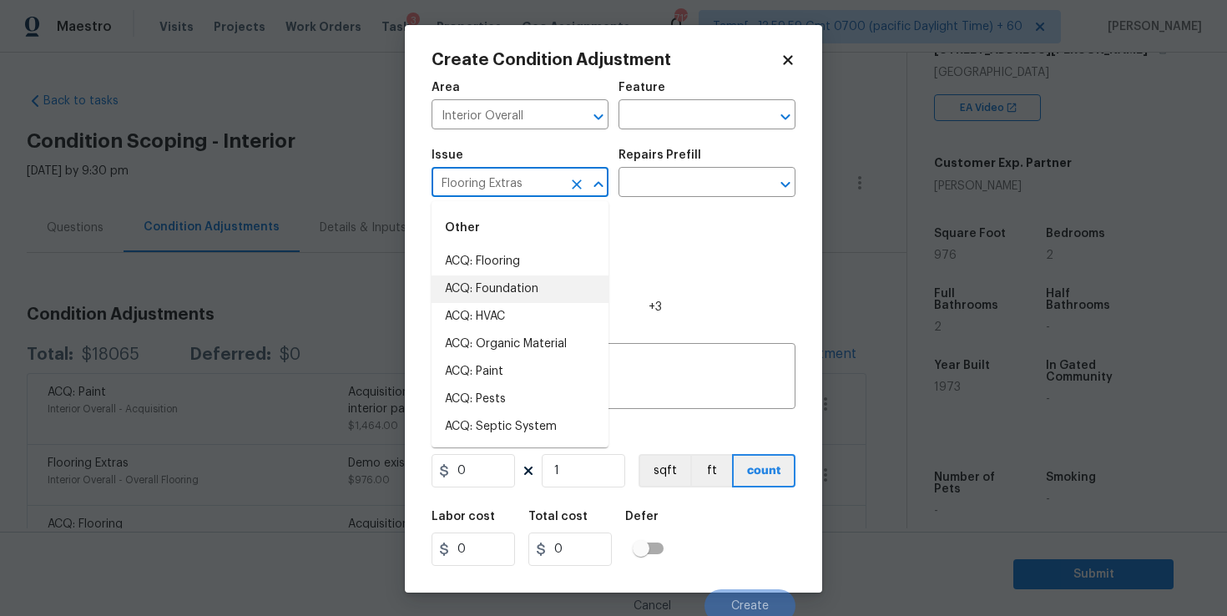
click at [548, 183] on input "Flooring Extras" at bounding box center [496, 184] width 130 height 26
click at [573, 186] on icon "Clear" at bounding box center [577, 184] width 10 height 10
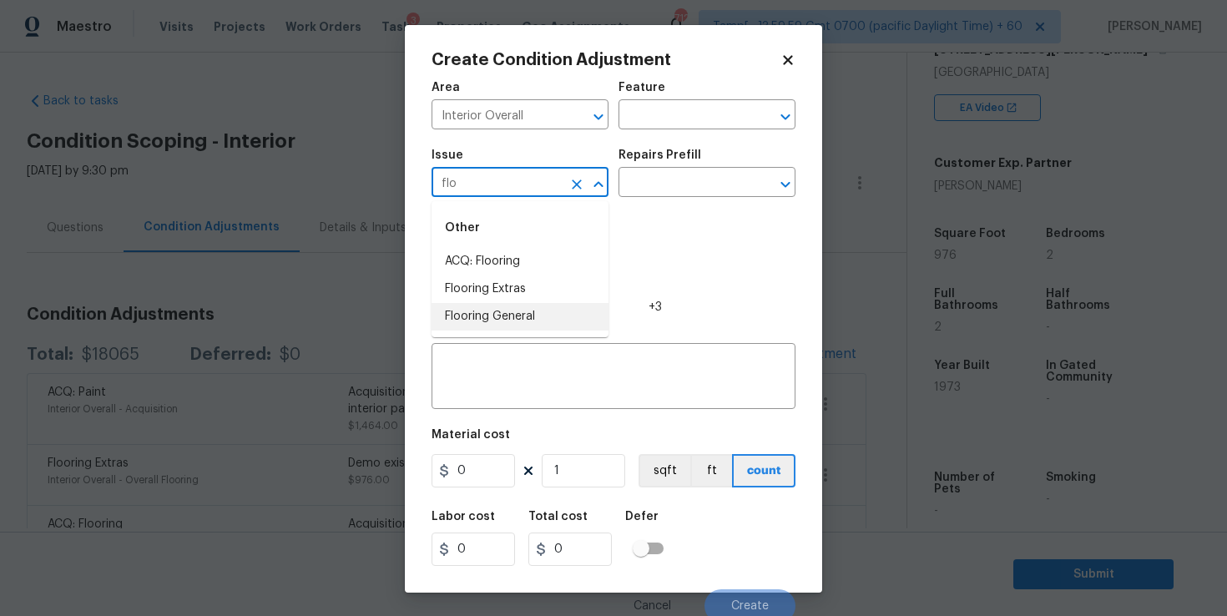
click at [492, 322] on li "Flooring General" at bounding box center [519, 317] width 177 height 28
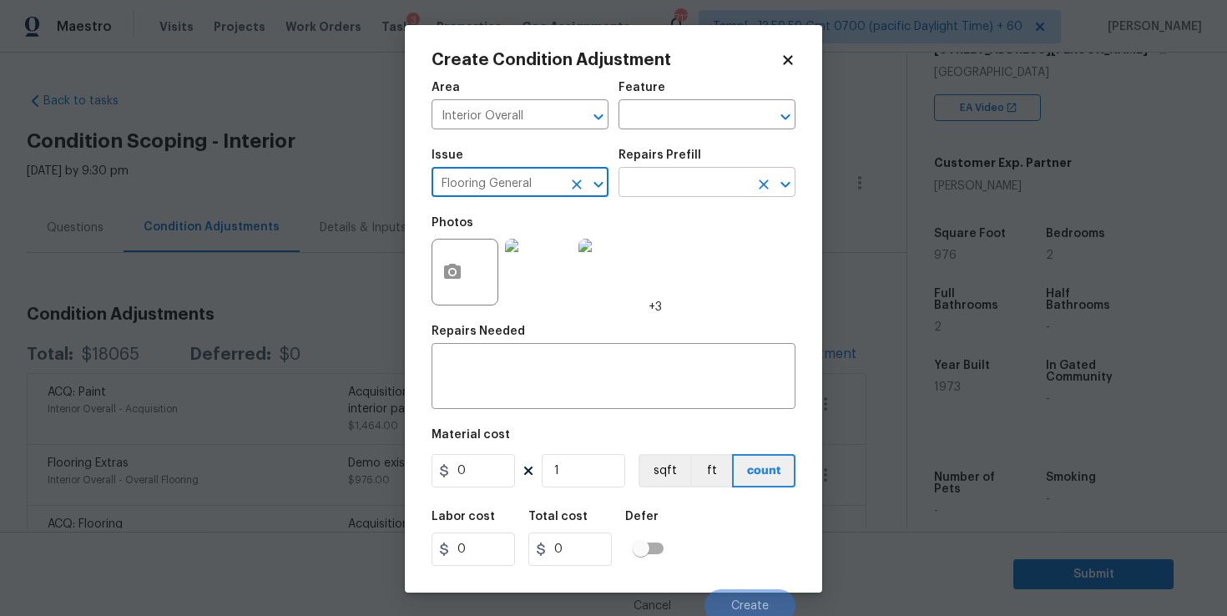
type input "Flooring General"
click at [657, 177] on input "text" at bounding box center [683, 184] width 130 height 26
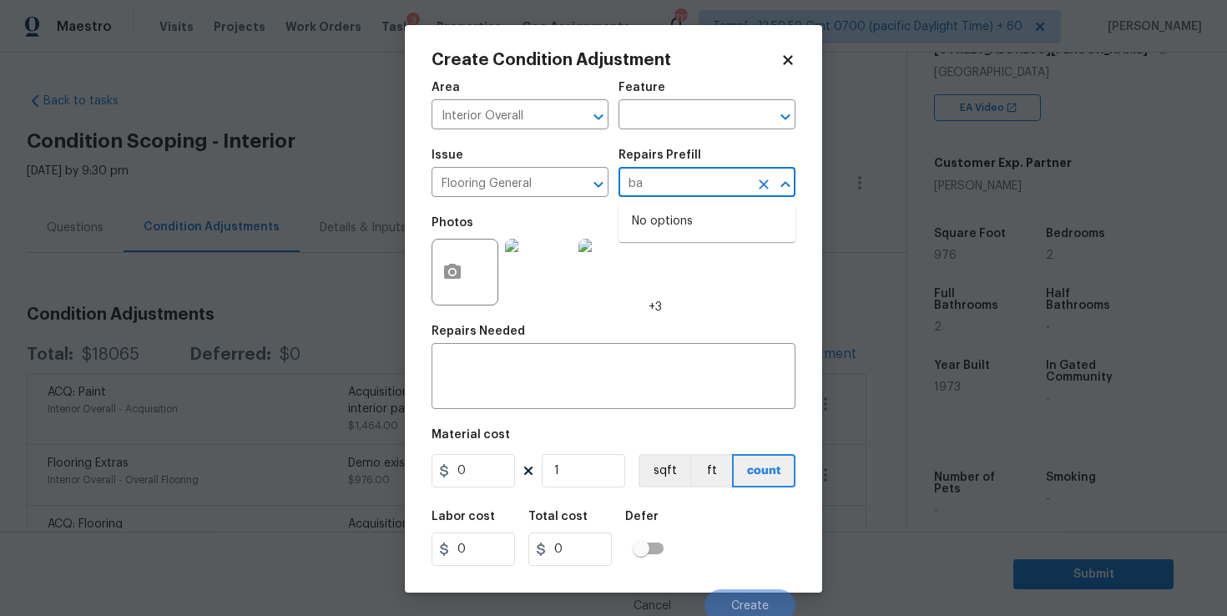
type input "b"
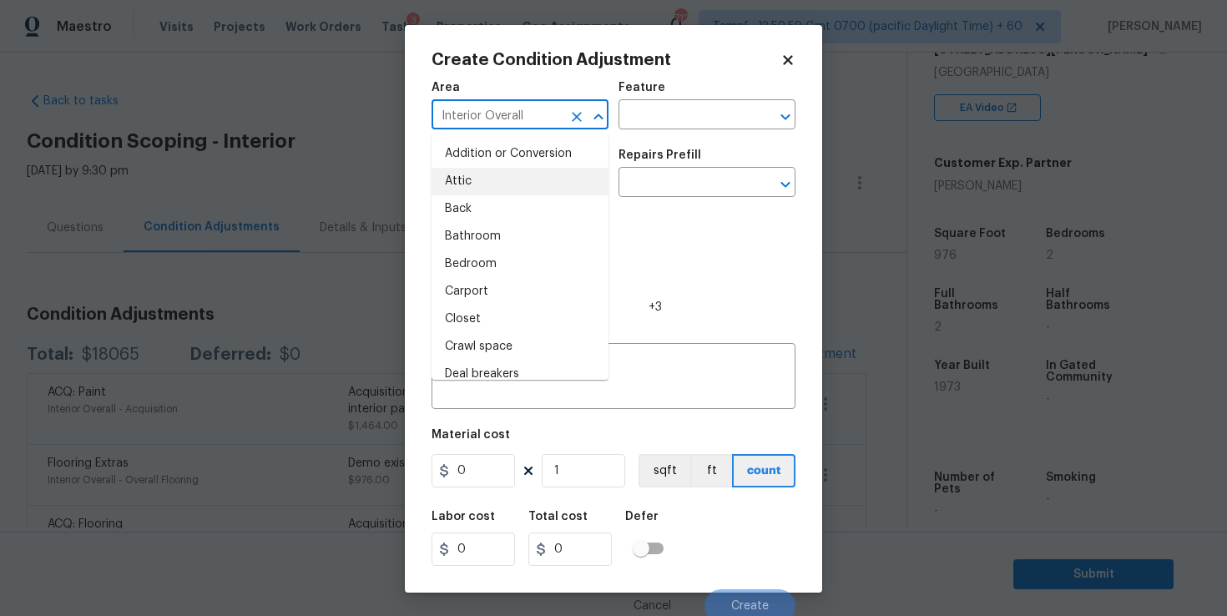
click at [548, 108] on input "Interior Overall" at bounding box center [496, 116] width 130 height 26
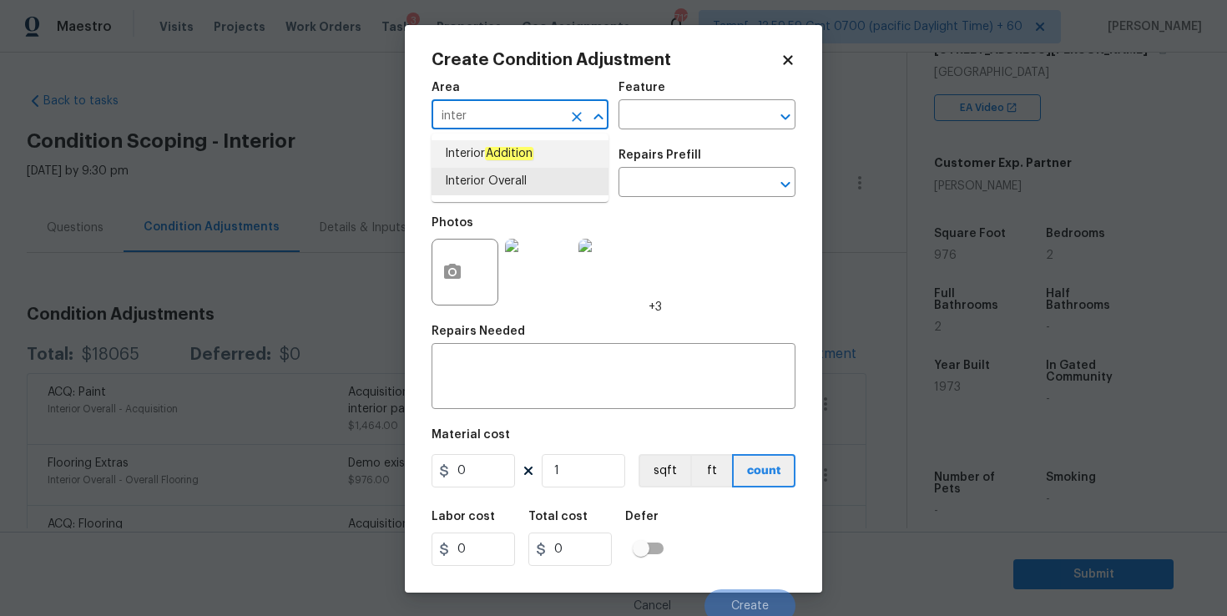
click at [547, 149] on li "Interior Addition" at bounding box center [519, 154] width 177 height 28
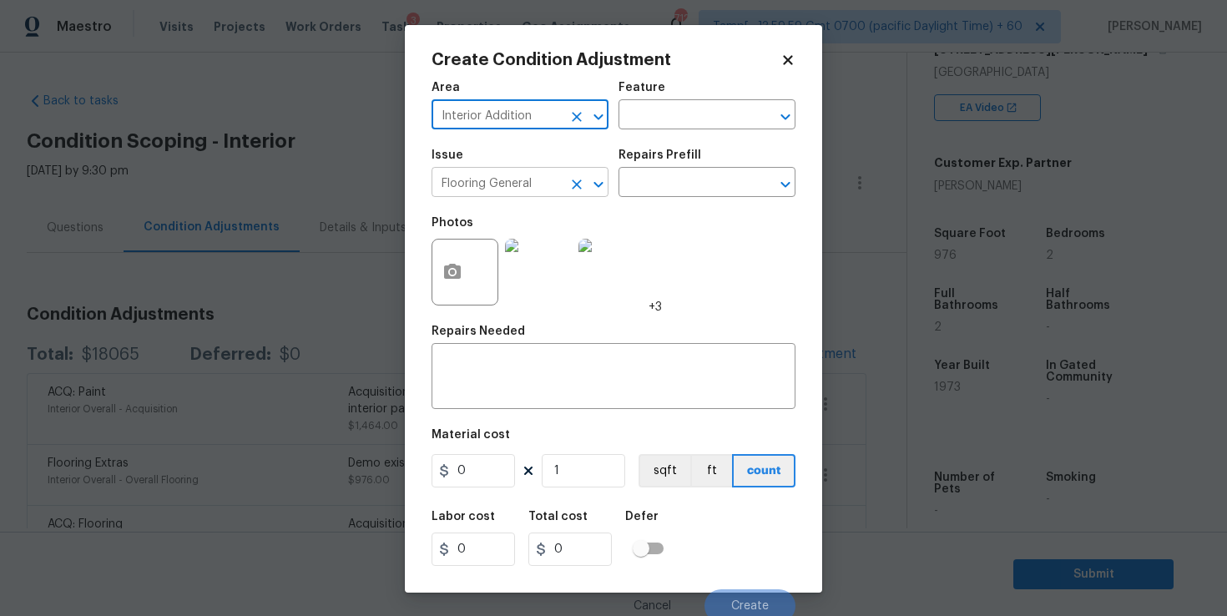
type input "Interior Addition"
click at [501, 188] on input "Flooring General" at bounding box center [496, 184] width 130 height 26
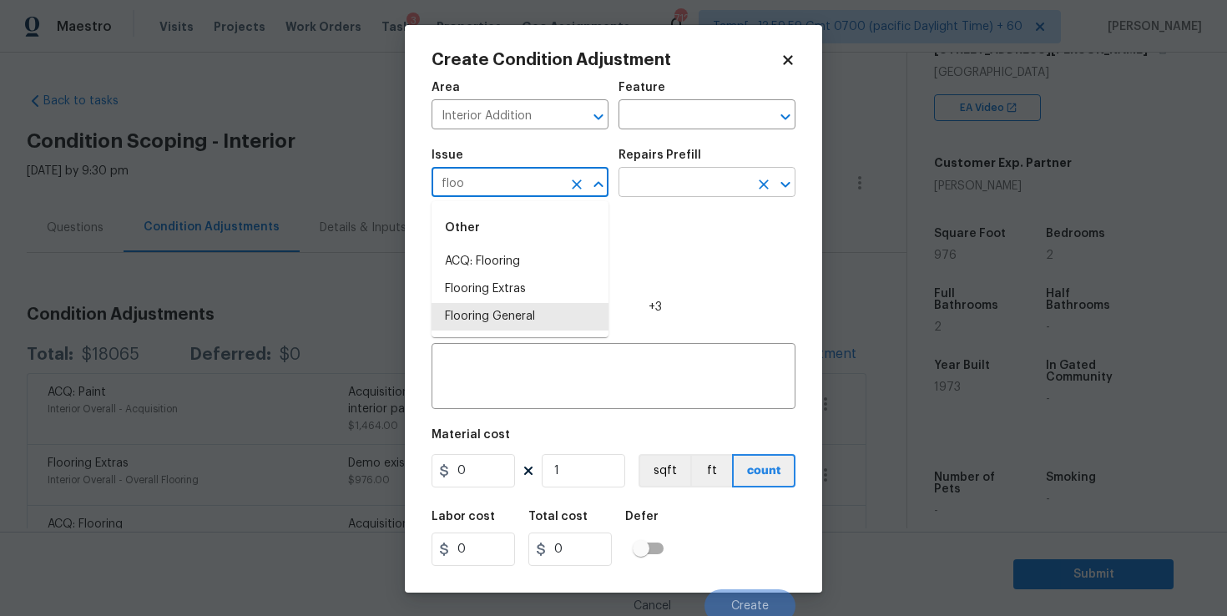
type input "Flooring General"
click at [650, 180] on input "text" at bounding box center [683, 184] width 130 height 26
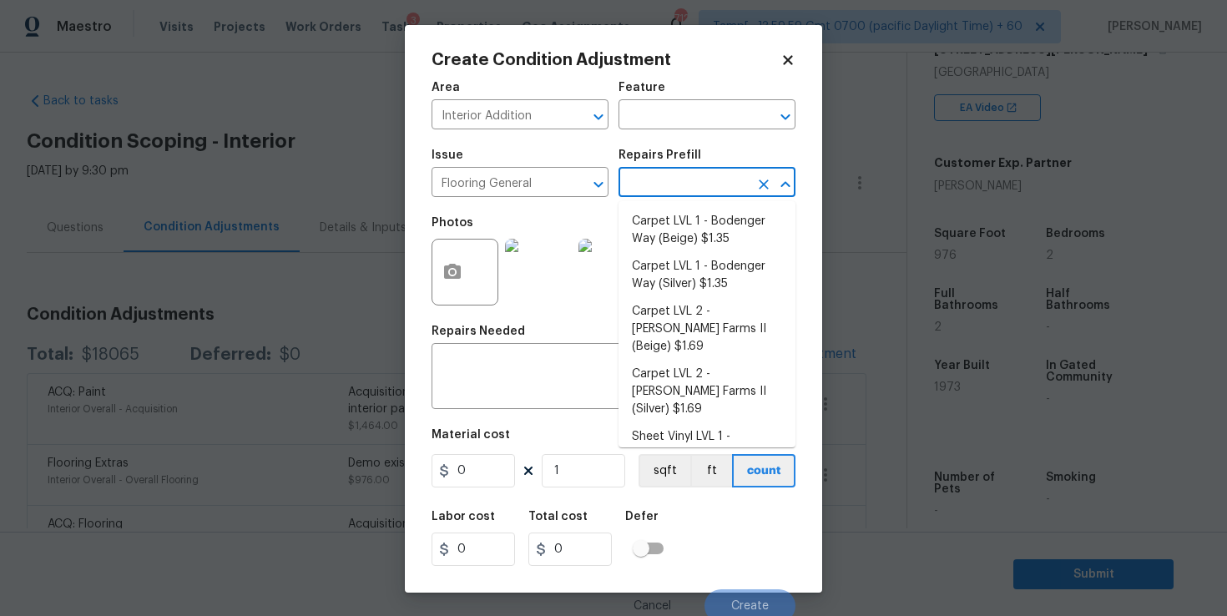
type input "n"
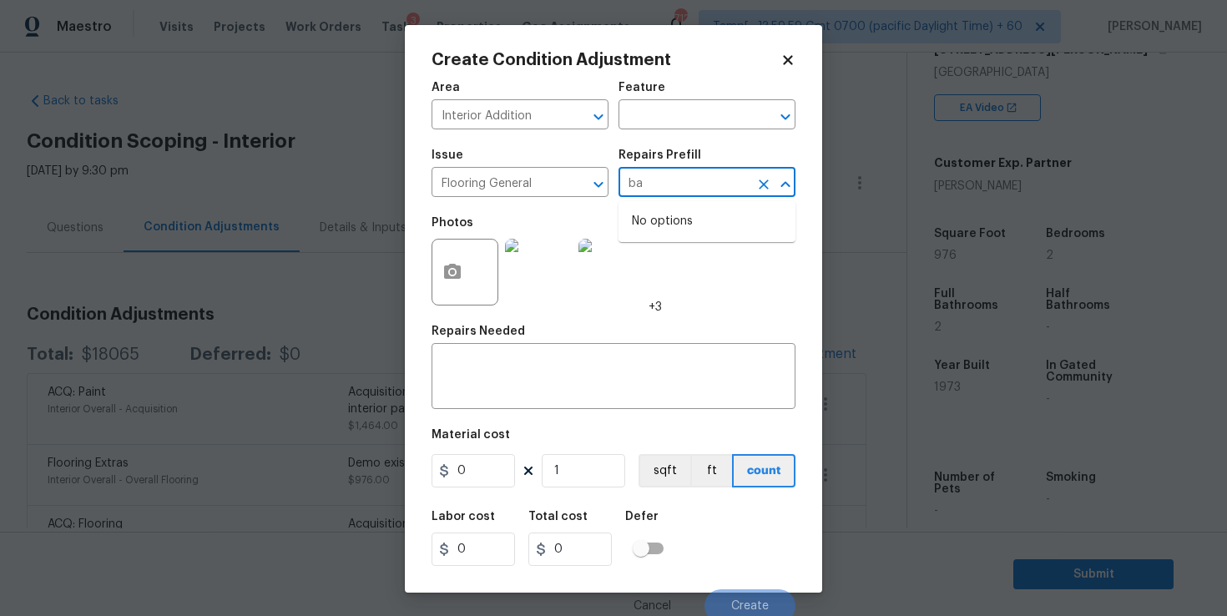
type input "bas"
click at [762, 178] on icon "Clear" at bounding box center [763, 184] width 17 height 17
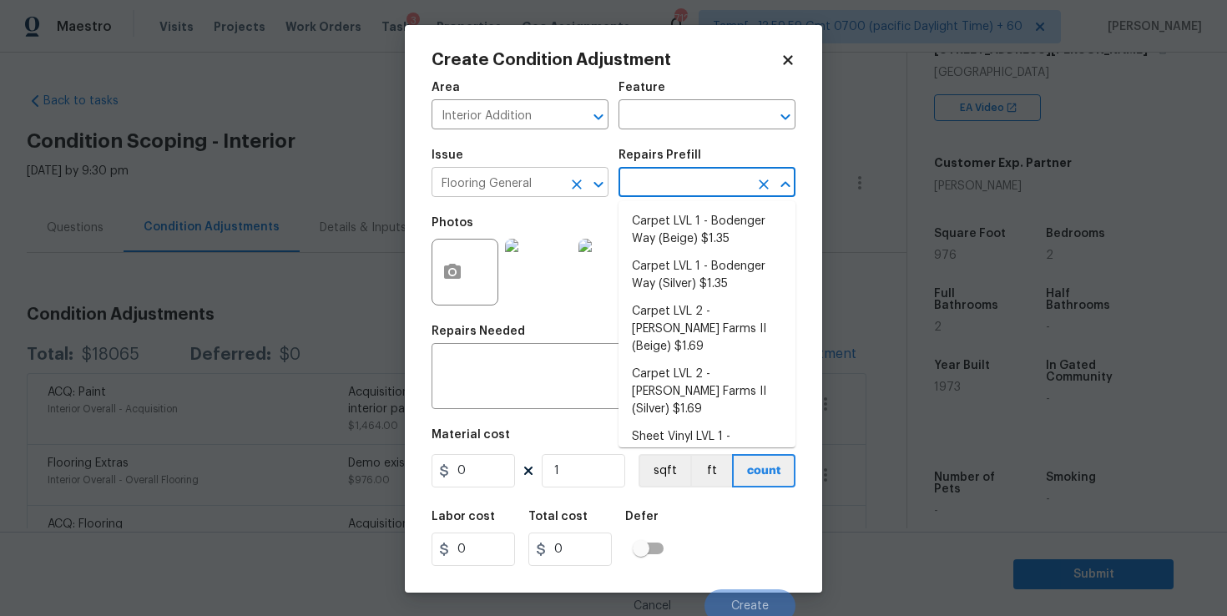
click at [572, 183] on icon "Clear" at bounding box center [576, 184] width 17 height 17
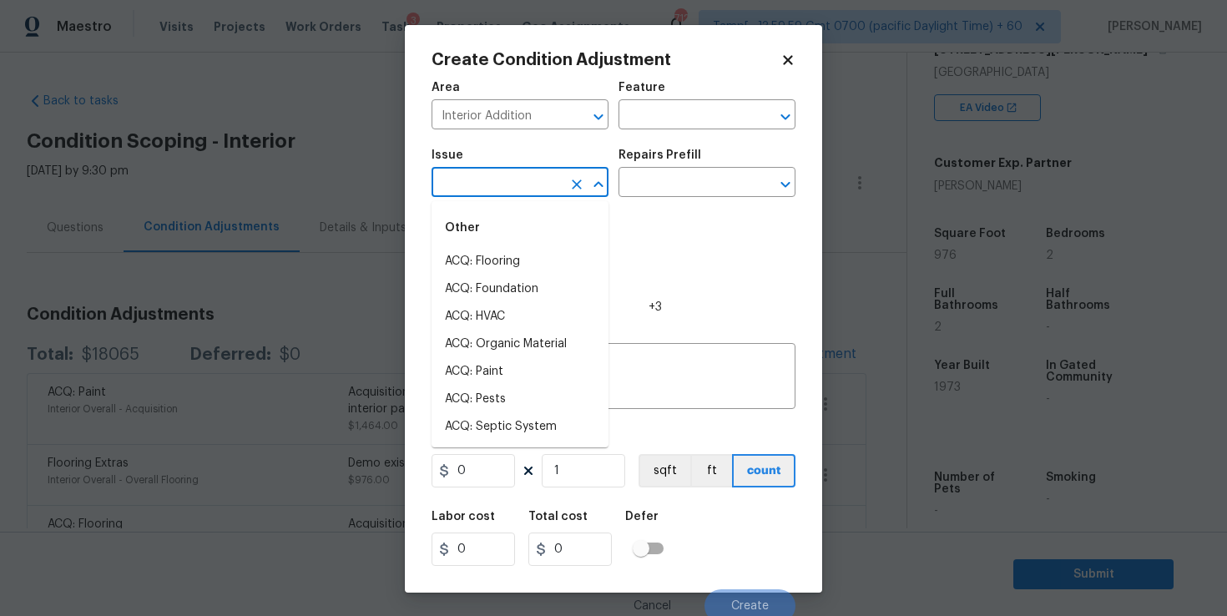
click at [517, 185] on input "text" at bounding box center [496, 184] width 130 height 26
type input "n"
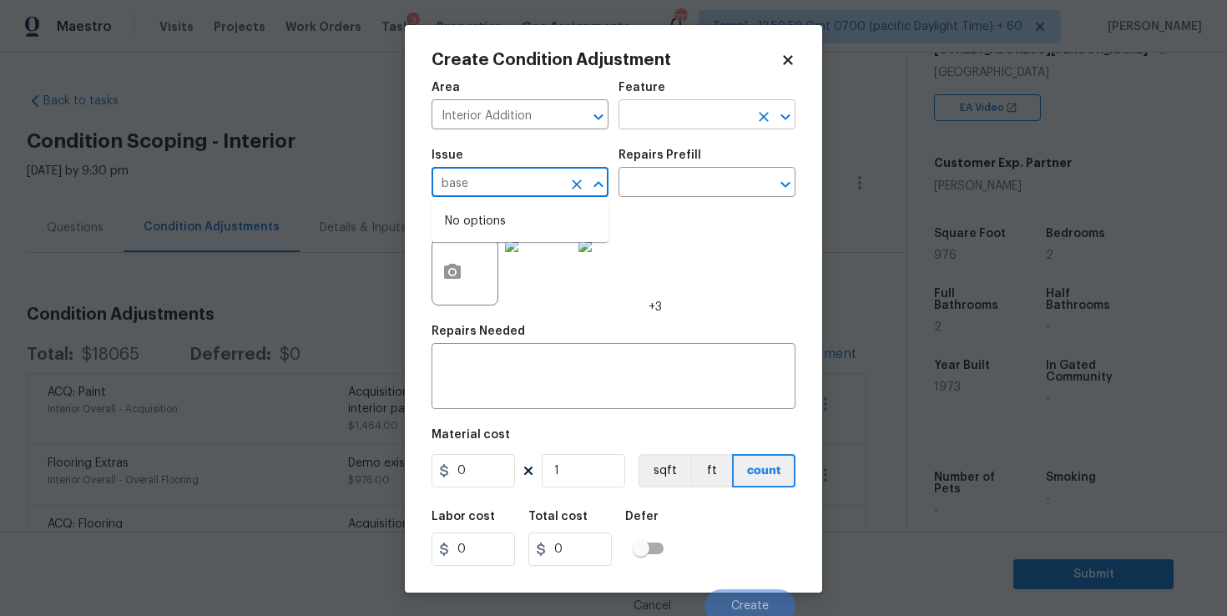
type input "base"
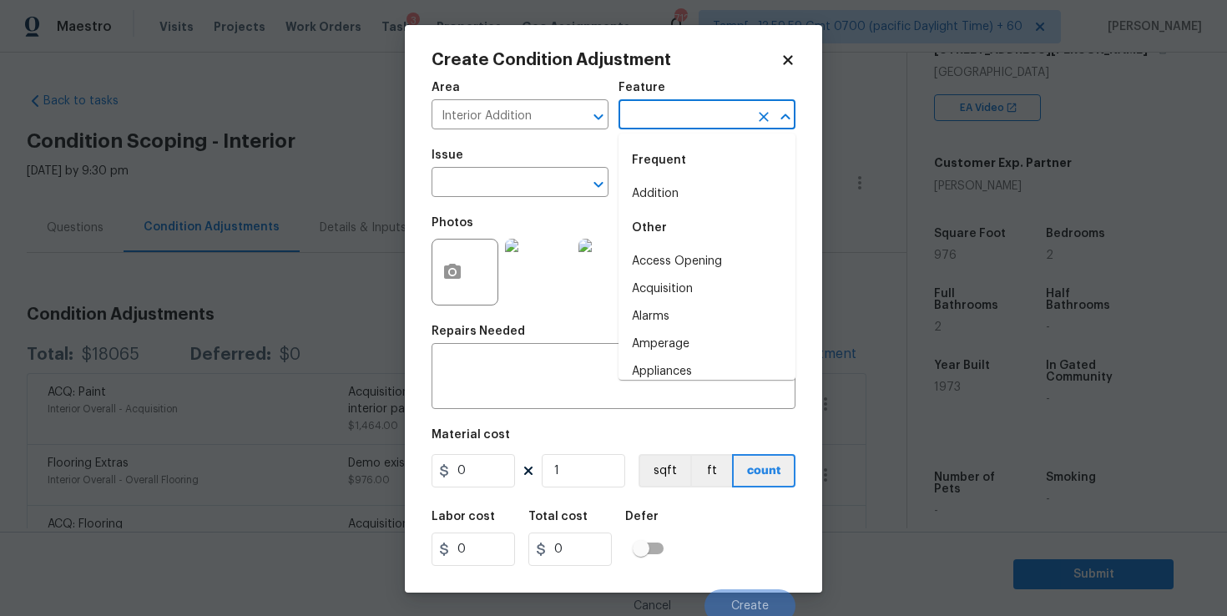
click at [676, 114] on input "text" at bounding box center [683, 116] width 130 height 26
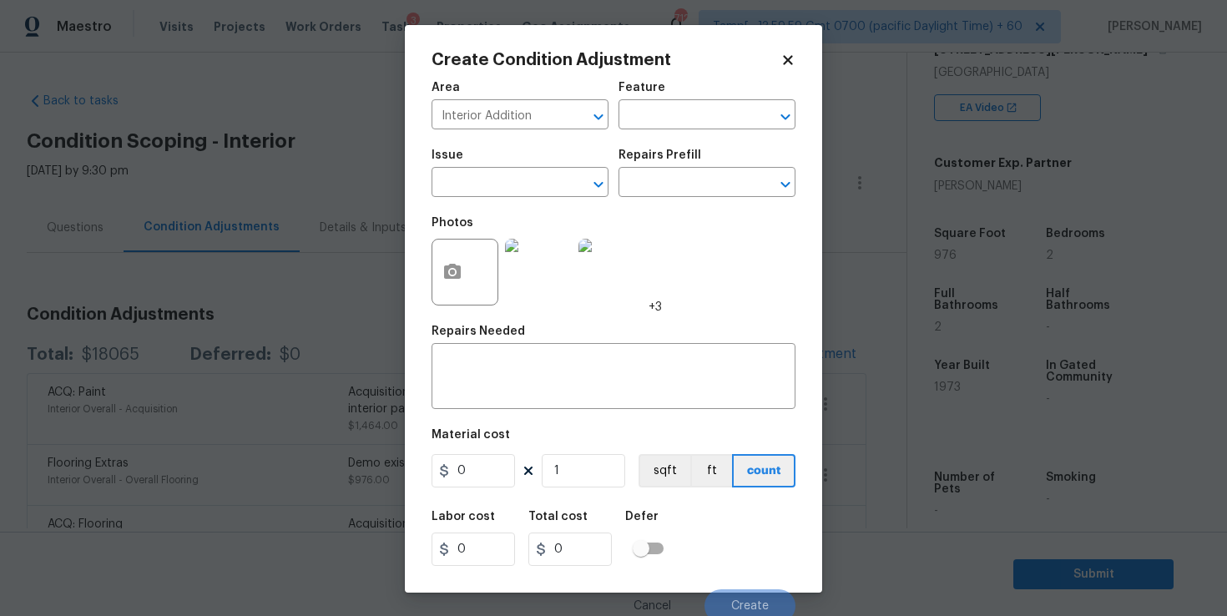
click at [541, 333] on div "Repairs Needed" at bounding box center [613, 336] width 364 height 22
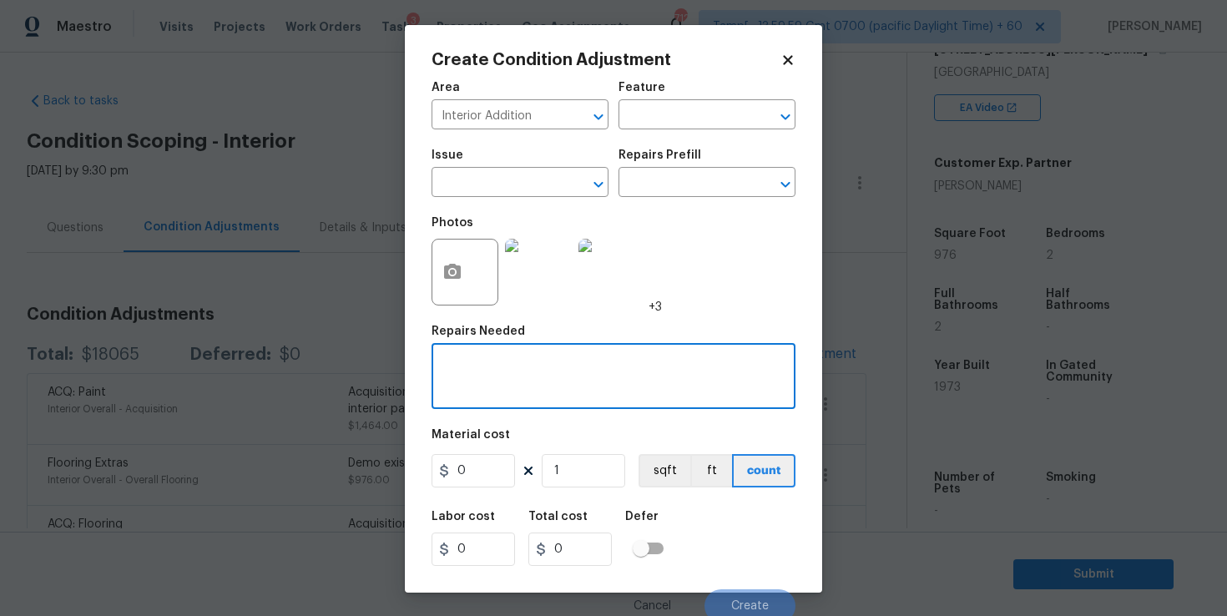
click at [516, 372] on textarea at bounding box center [613, 378] width 344 height 35
click at [533, 183] on input "text" at bounding box center [496, 184] width 130 height 26
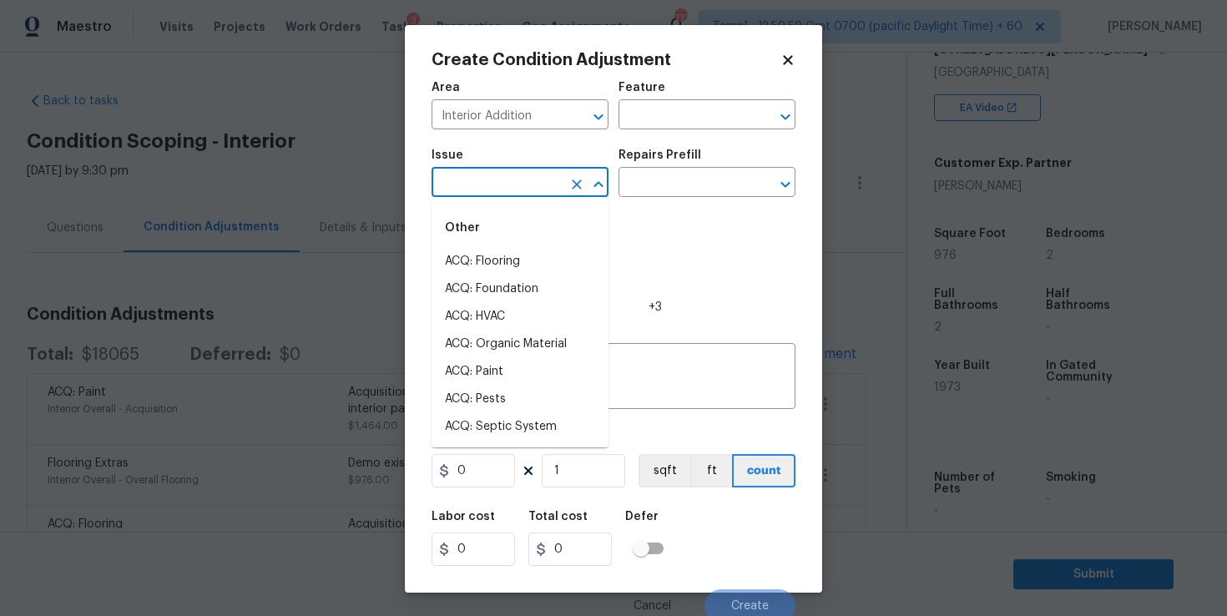
click at [545, 130] on span "Area Interior Addition ​" at bounding box center [519, 106] width 177 height 68
click at [534, 179] on input "text" at bounding box center [496, 184] width 130 height 26
click at [499, 340] on li "Interior Trim" at bounding box center [519, 344] width 177 height 28
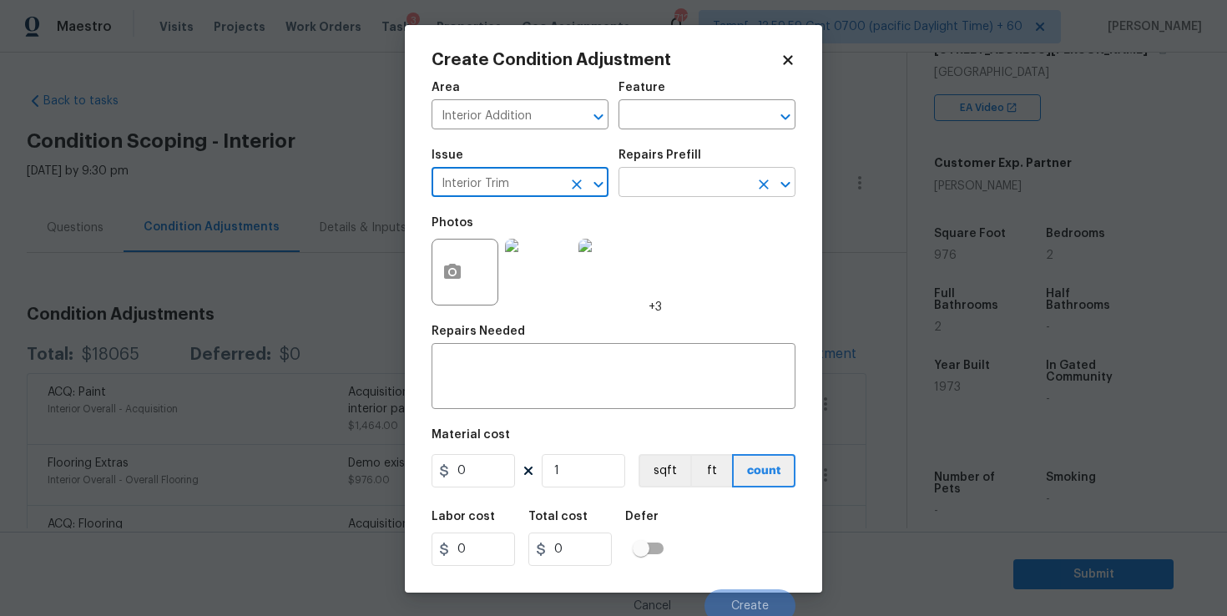
type input "Interior Trim"
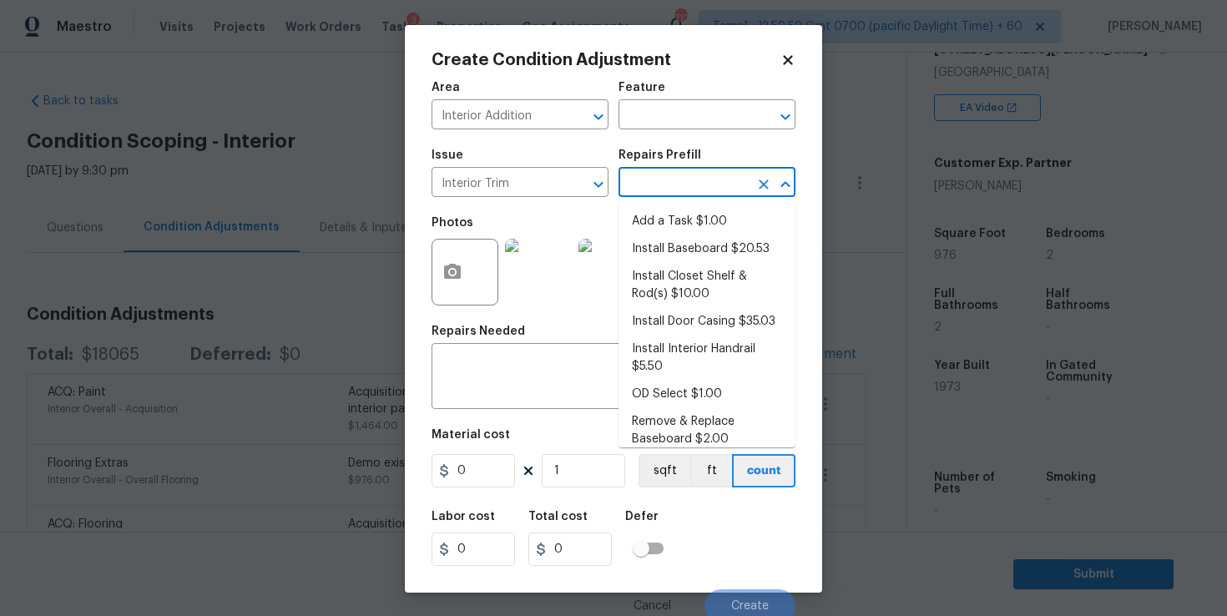
click at [666, 191] on input "text" at bounding box center [683, 184] width 130 height 26
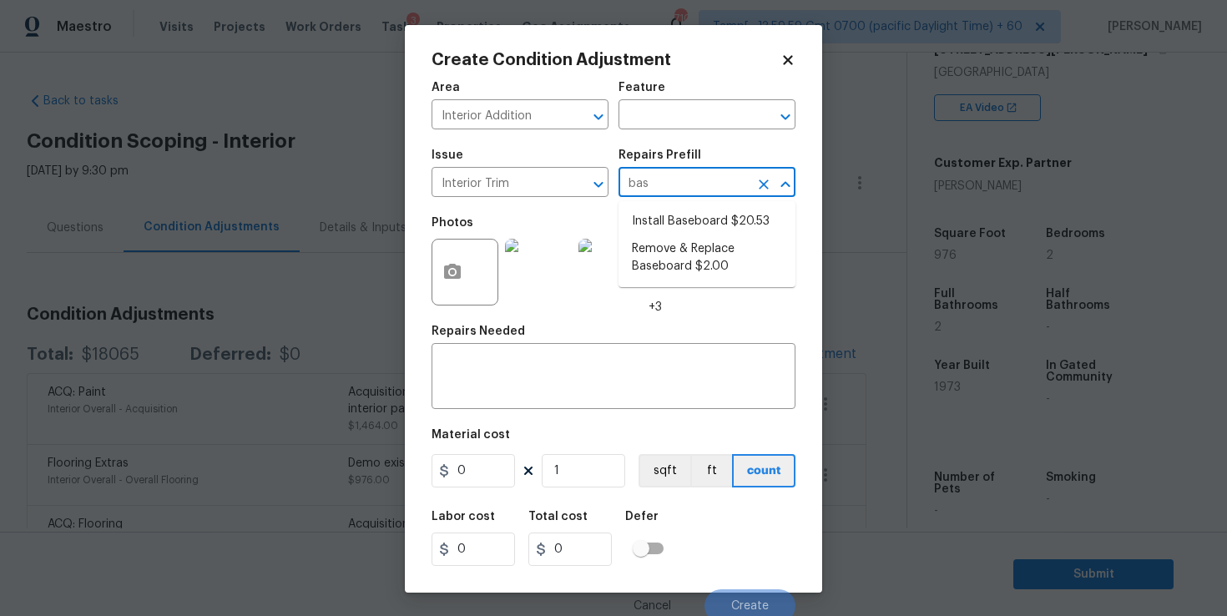
type input "bas"
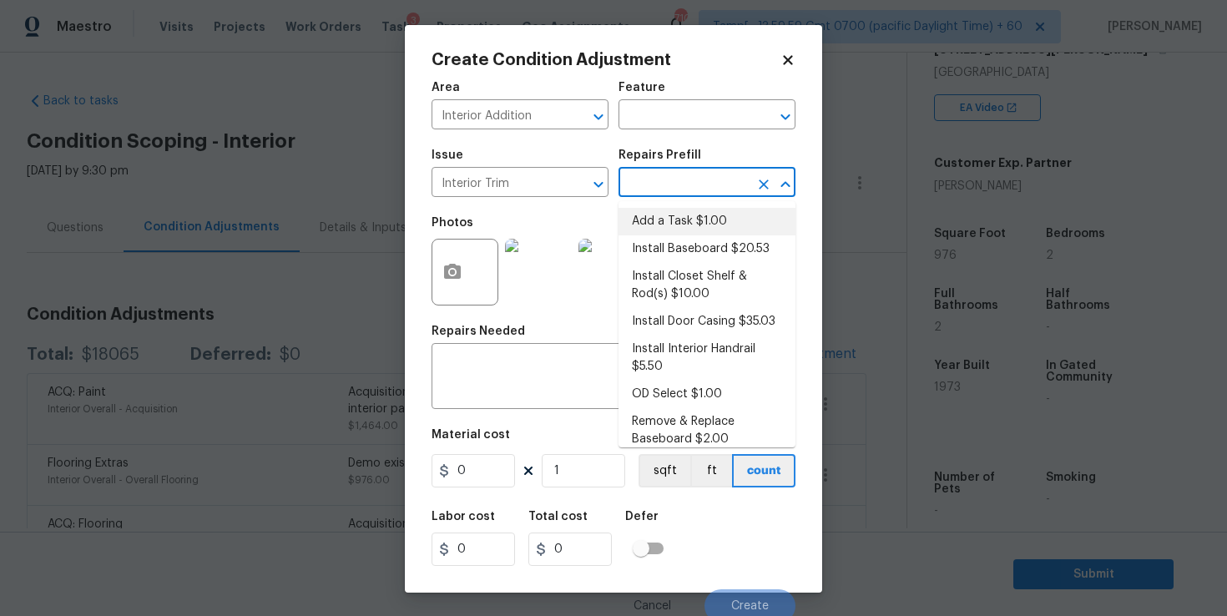
click at [790, 63] on icon at bounding box center [787, 59] width 9 height 9
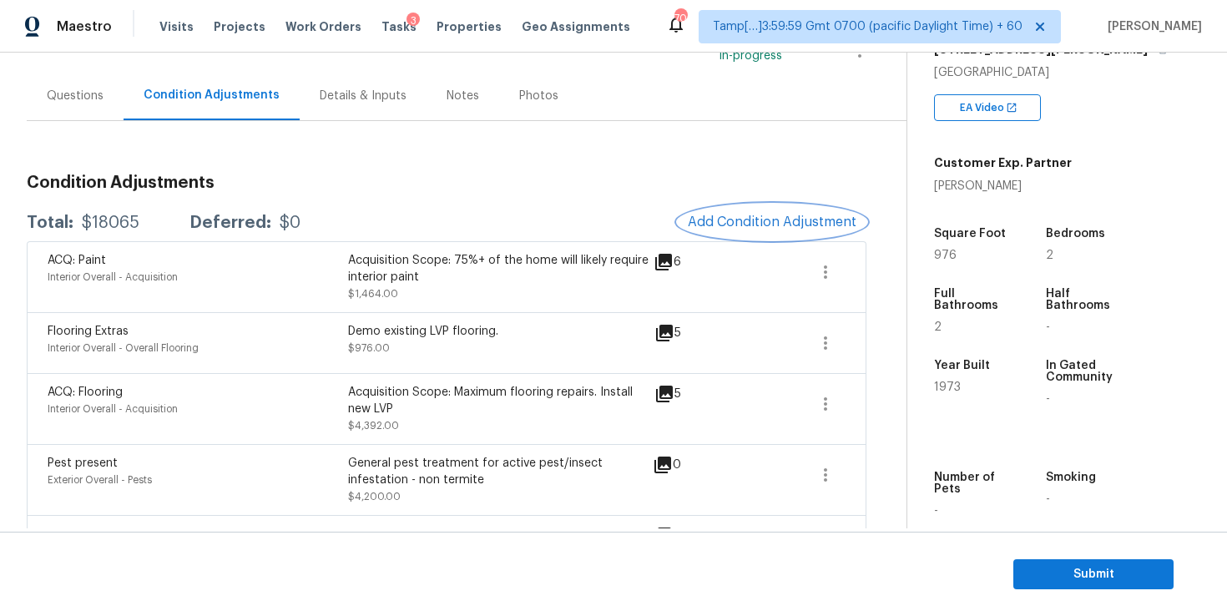
scroll to position [77, 0]
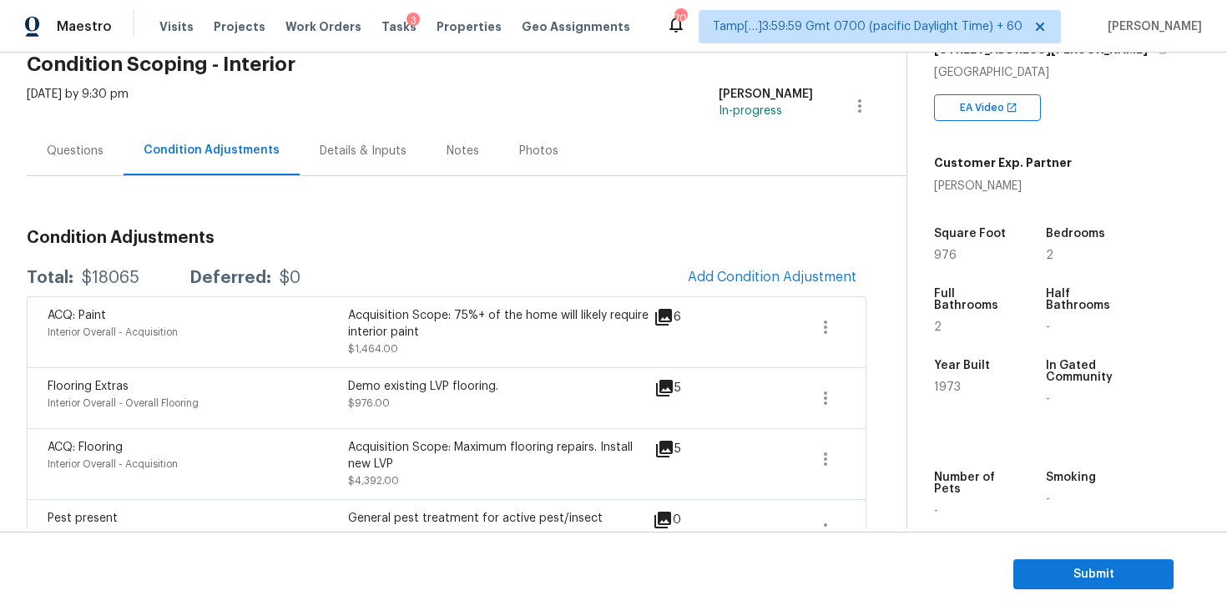
click at [747, 271] on span "Add Condition Adjustment" at bounding box center [772, 277] width 169 height 15
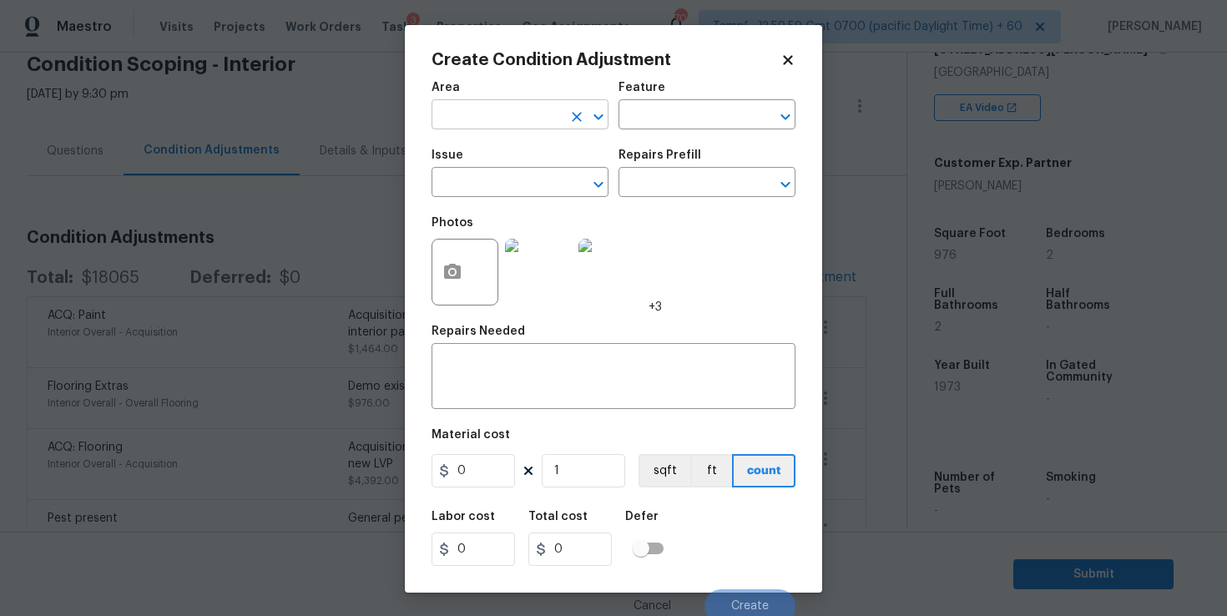
click at [542, 106] on input "text" at bounding box center [496, 116] width 130 height 26
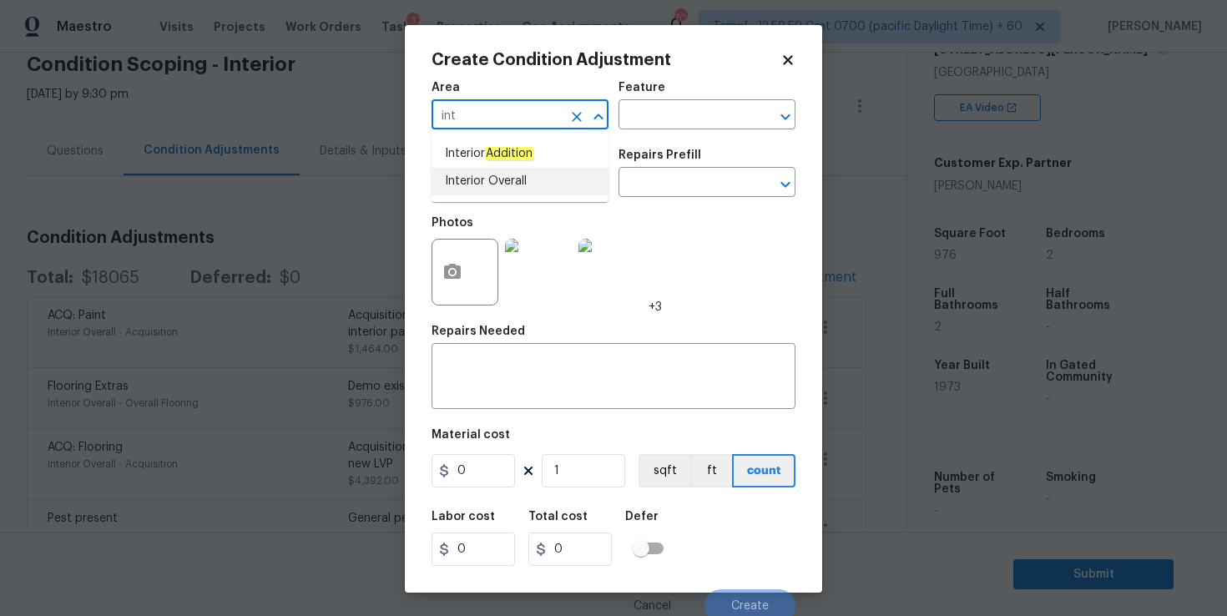
click at [522, 185] on li "Interior Overall" at bounding box center [519, 182] width 177 height 28
type input "Interior Overall"
click at [522, 185] on input "text" at bounding box center [496, 184] width 130 height 26
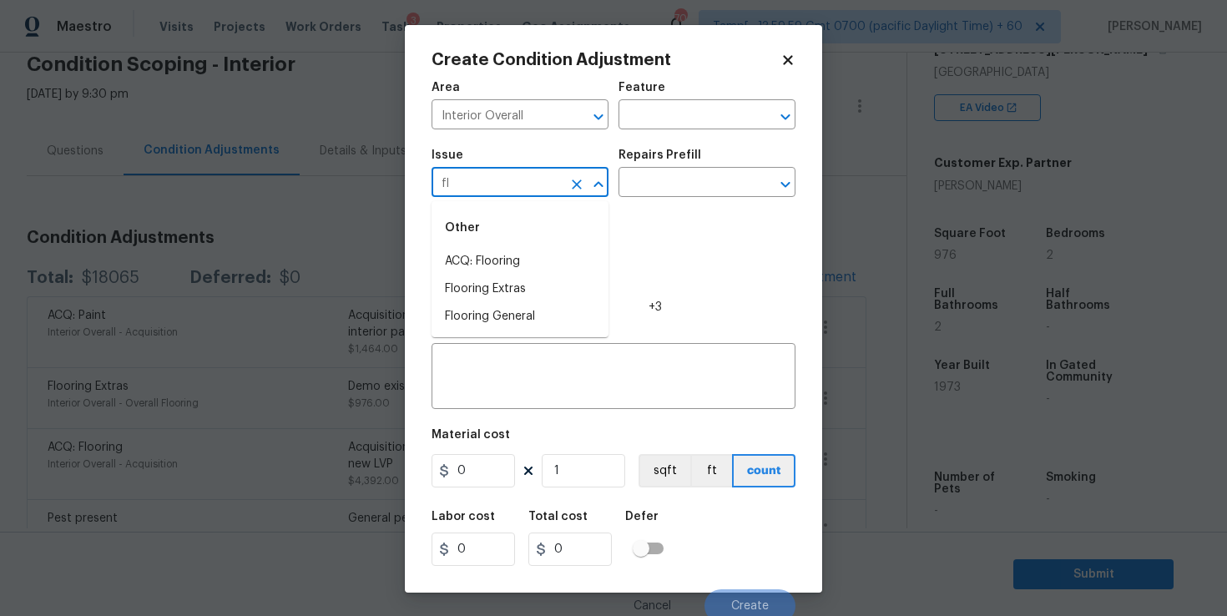
type input "f"
click at [535, 312] on li "Interior Paint" at bounding box center [519, 317] width 177 height 28
type input "Interior Paint"
click at [673, 171] on input "text" at bounding box center [683, 184] width 130 height 26
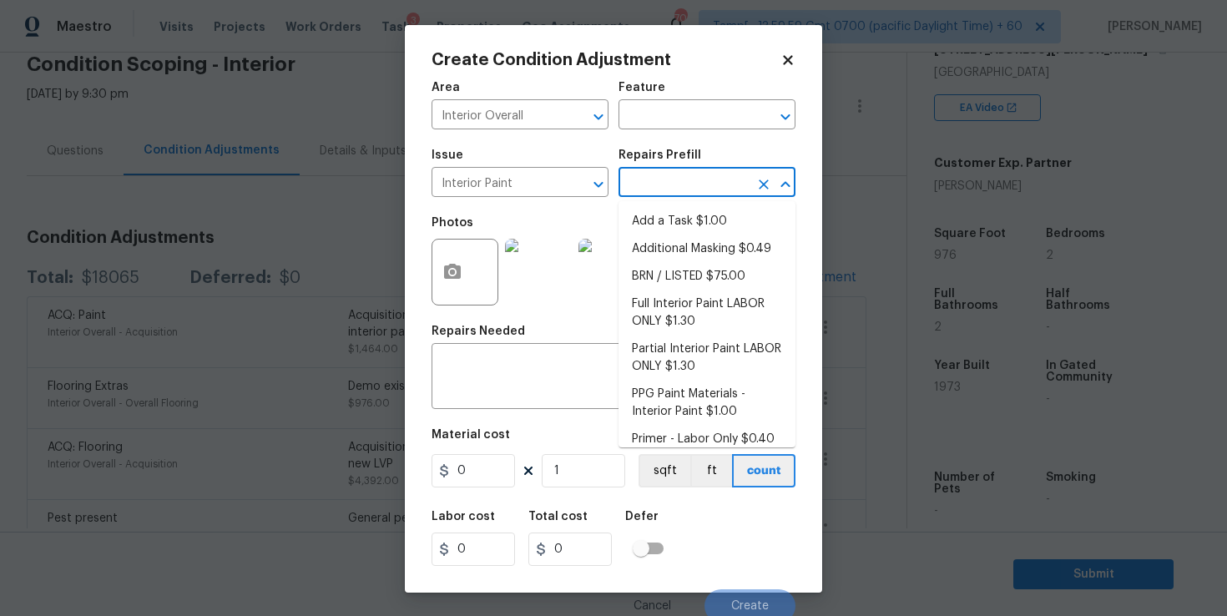
type input "p"
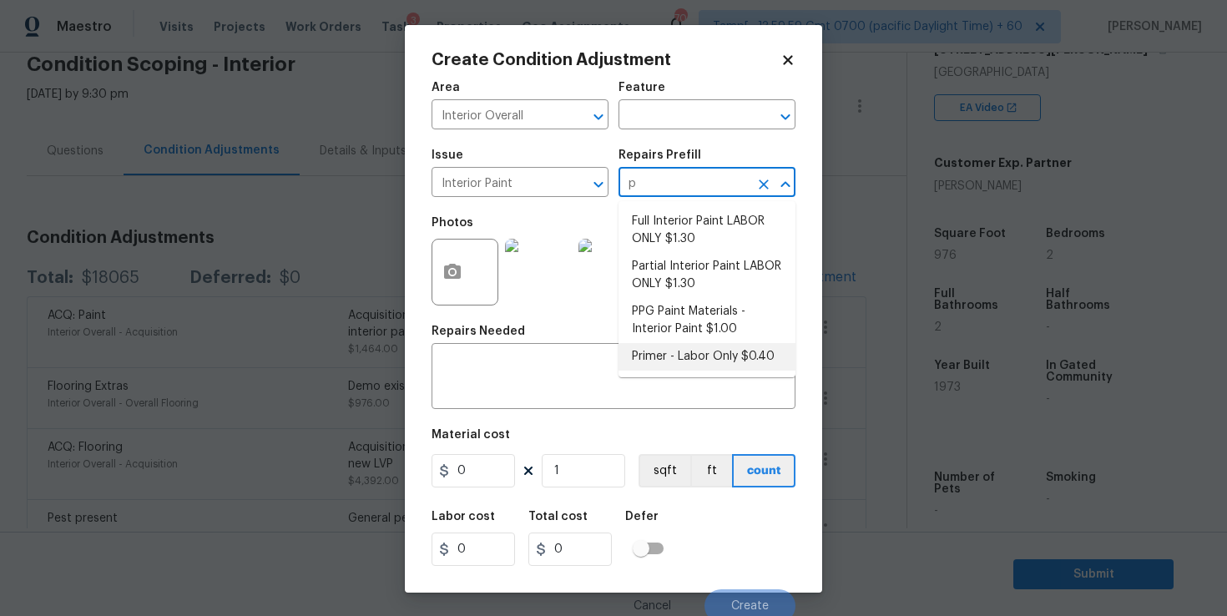
click at [684, 353] on li "Primer - Labor Only $0.40" at bounding box center [706, 357] width 177 height 28
type input "Overall Paint"
type textarea "Interior primer - PRIMER PROVIDED BY OPENDOOR - All nails, screws, drywall anch…"
type input "0.4"
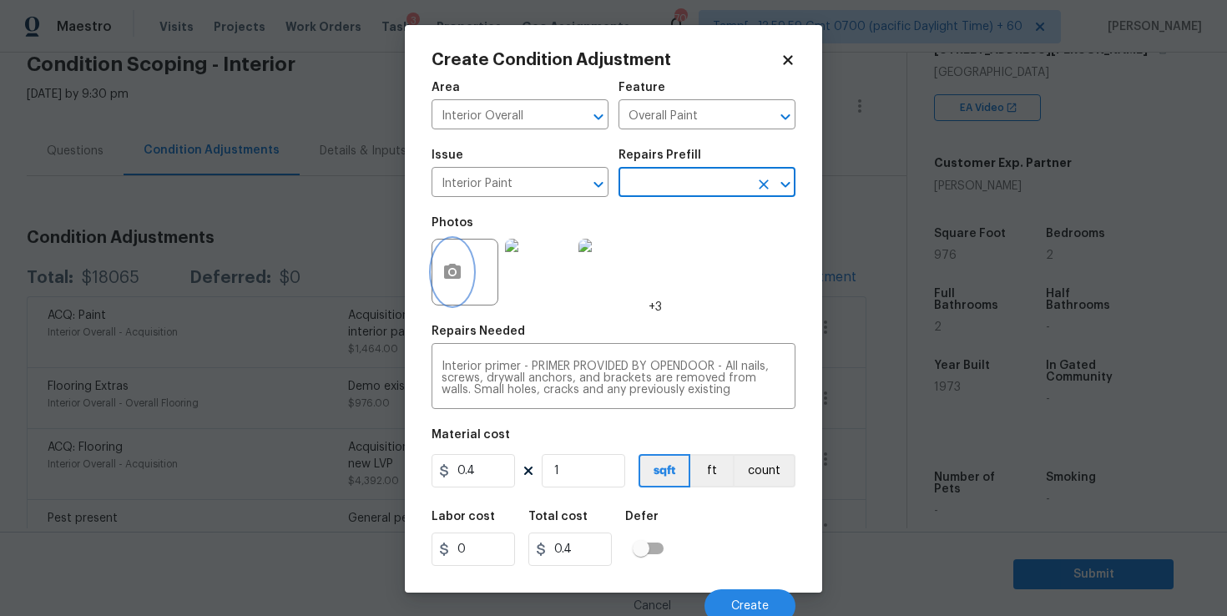
click at [458, 275] on icon "button" at bounding box center [452, 271] width 17 height 15
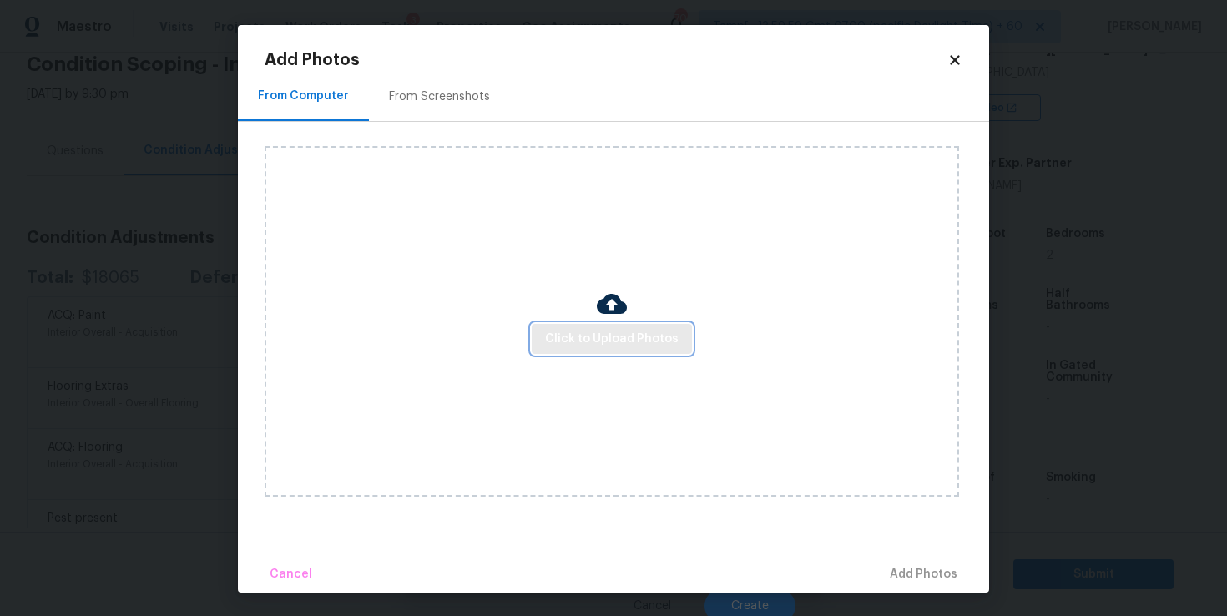
click at [565, 324] on button "Click to Upload Photos" at bounding box center [612, 339] width 160 height 31
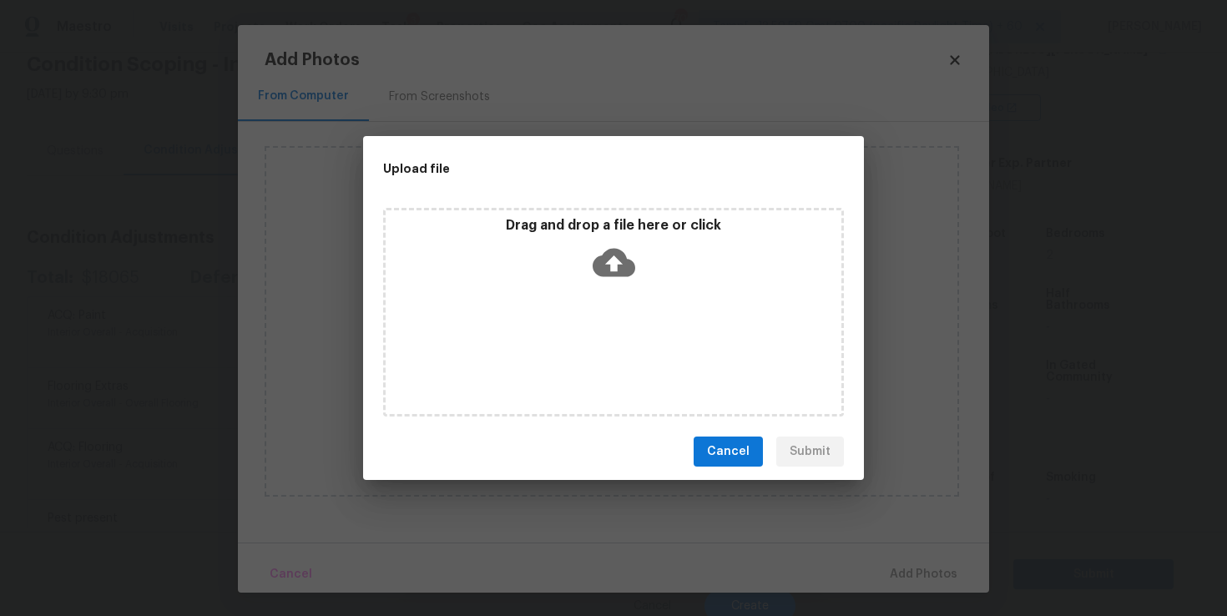
click at [623, 238] on div "Drag and drop a file here or click" at bounding box center [614, 253] width 456 height 72
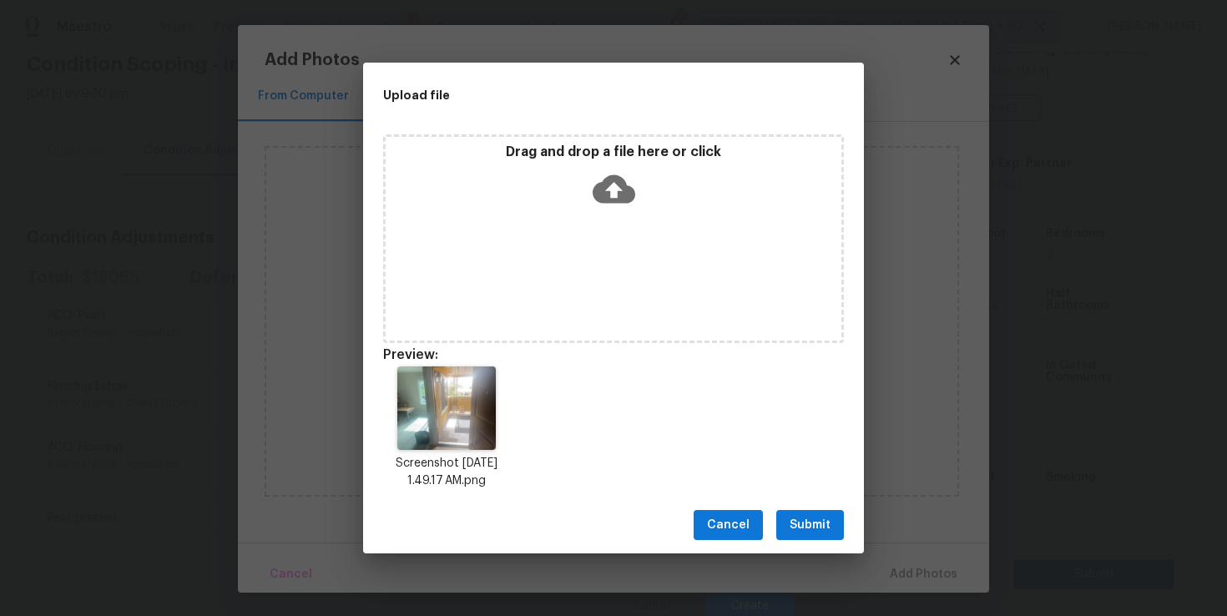
click at [801, 527] on span "Submit" at bounding box center [809, 525] width 41 height 21
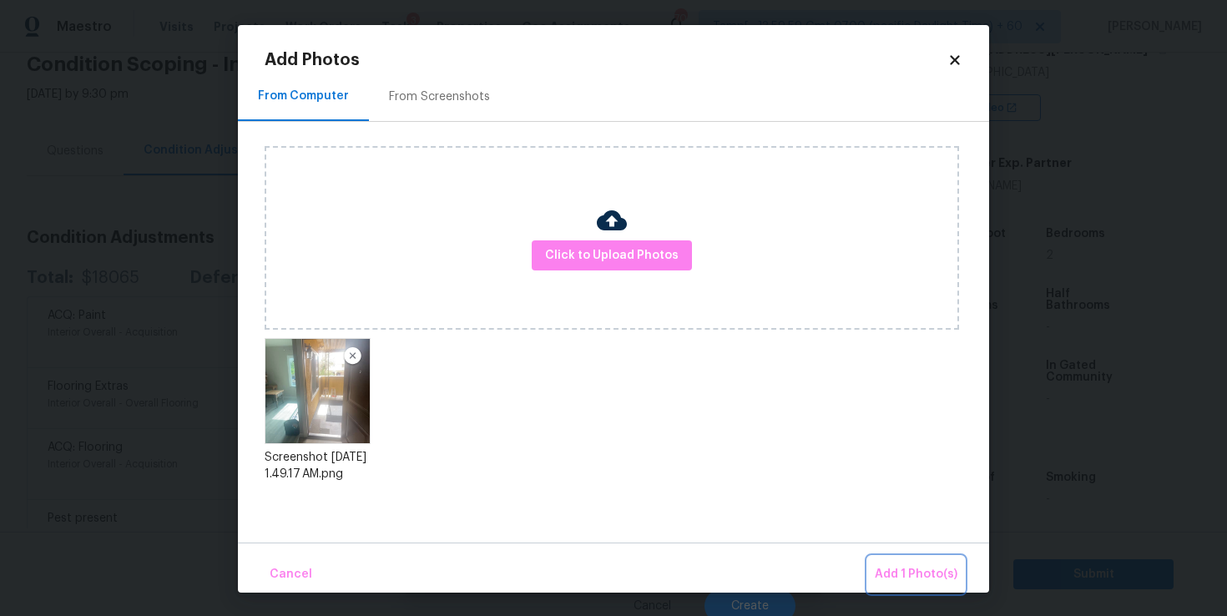
click at [900, 574] on span "Add 1 Photo(s)" at bounding box center [916, 574] width 83 height 21
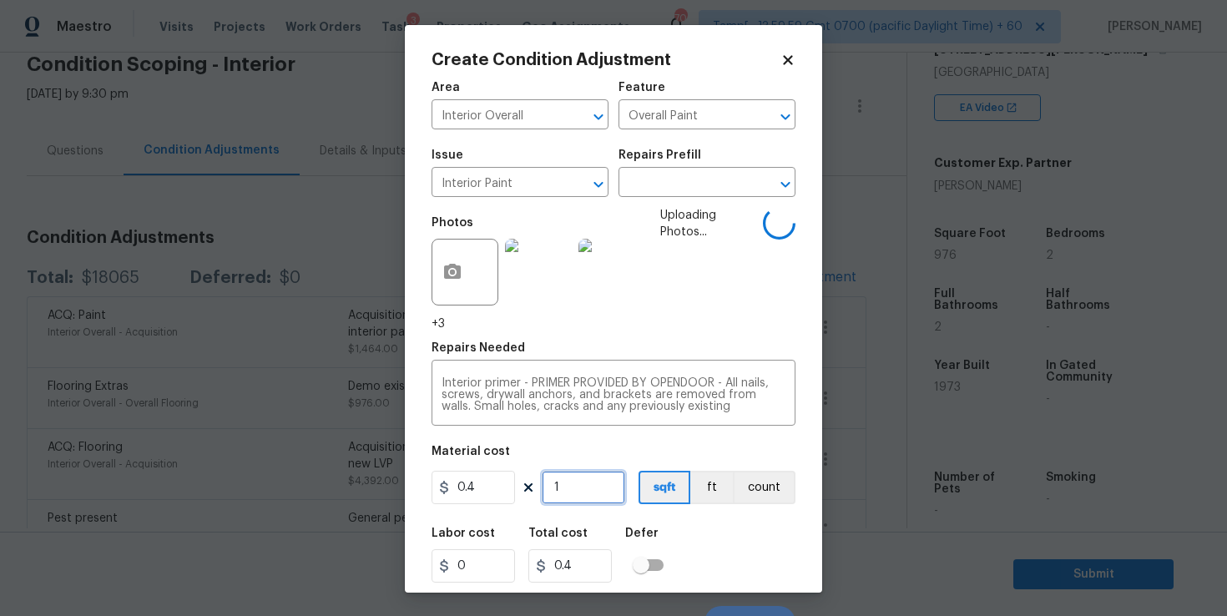
click at [589, 488] on input "1" at bounding box center [583, 487] width 83 height 33
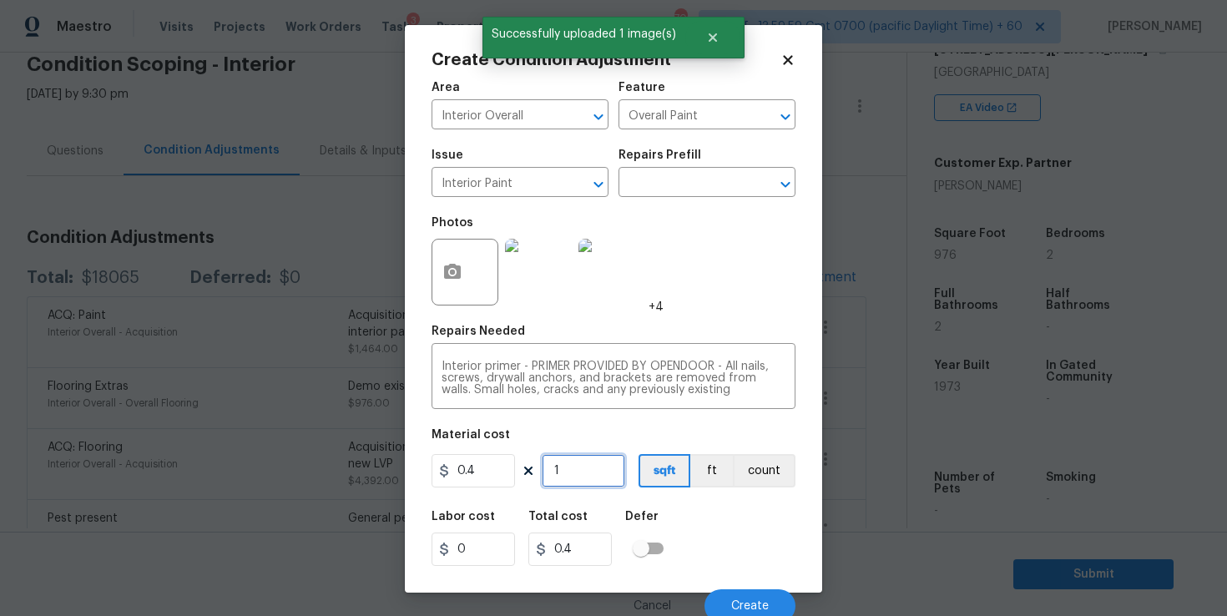
type input "15"
type input "6"
type input "150"
type input "60"
click at [740, 542] on div "Labor cost 0 Total cost 60 Defer" at bounding box center [613, 538] width 364 height 75
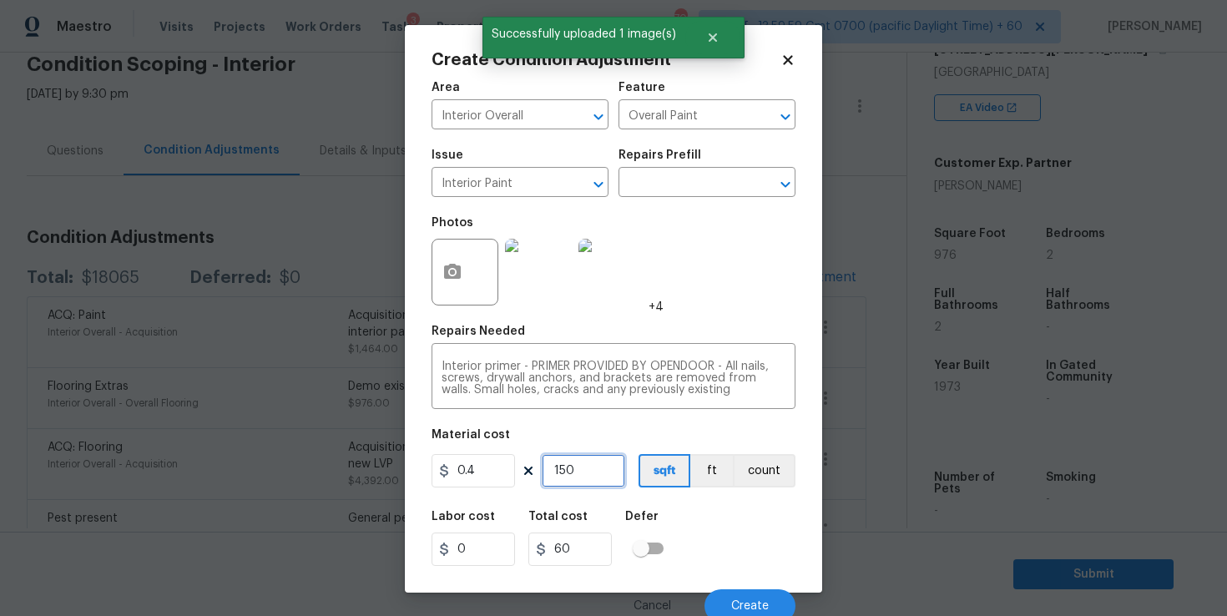
click at [580, 465] on input "150" at bounding box center [583, 470] width 83 height 33
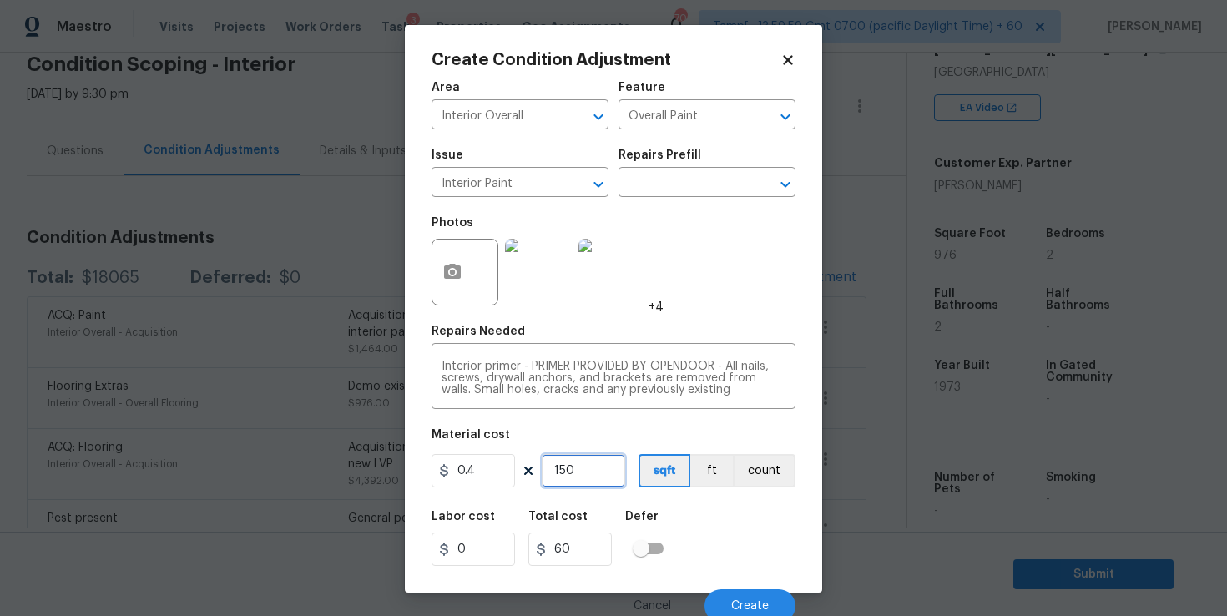
type input "2"
type input "0.8"
type input "20"
type input "8"
type input "200"
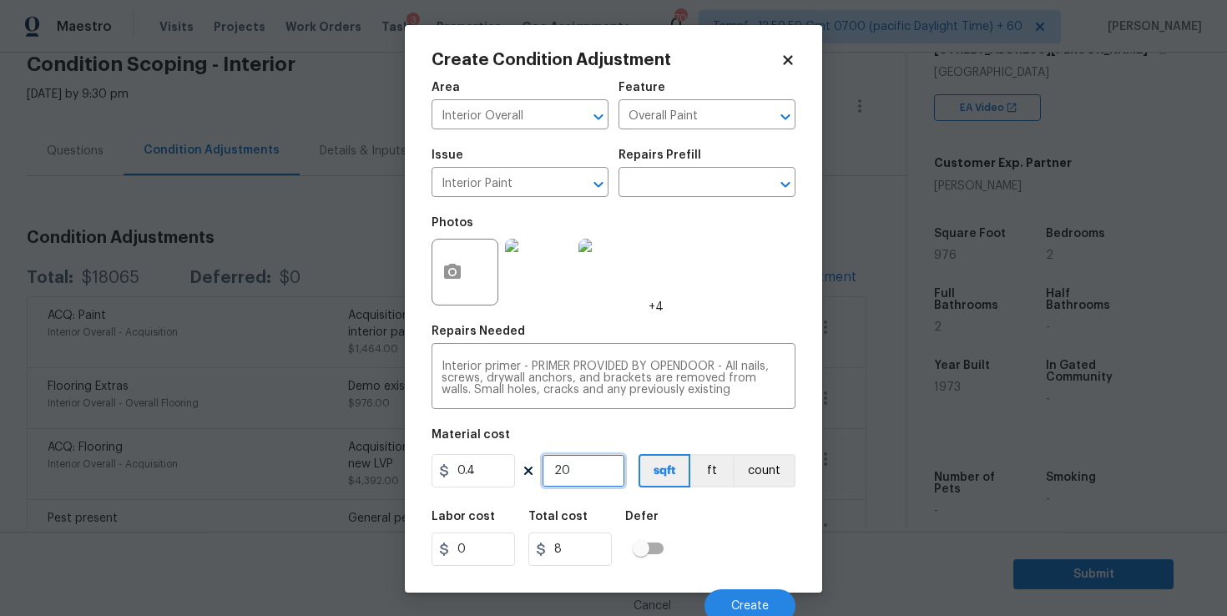
type input "80"
type input "200"
click at [703, 535] on div "Labor cost 0 Total cost 80 Defer" at bounding box center [613, 538] width 364 height 75
click at [748, 599] on button "Create" at bounding box center [749, 605] width 91 height 33
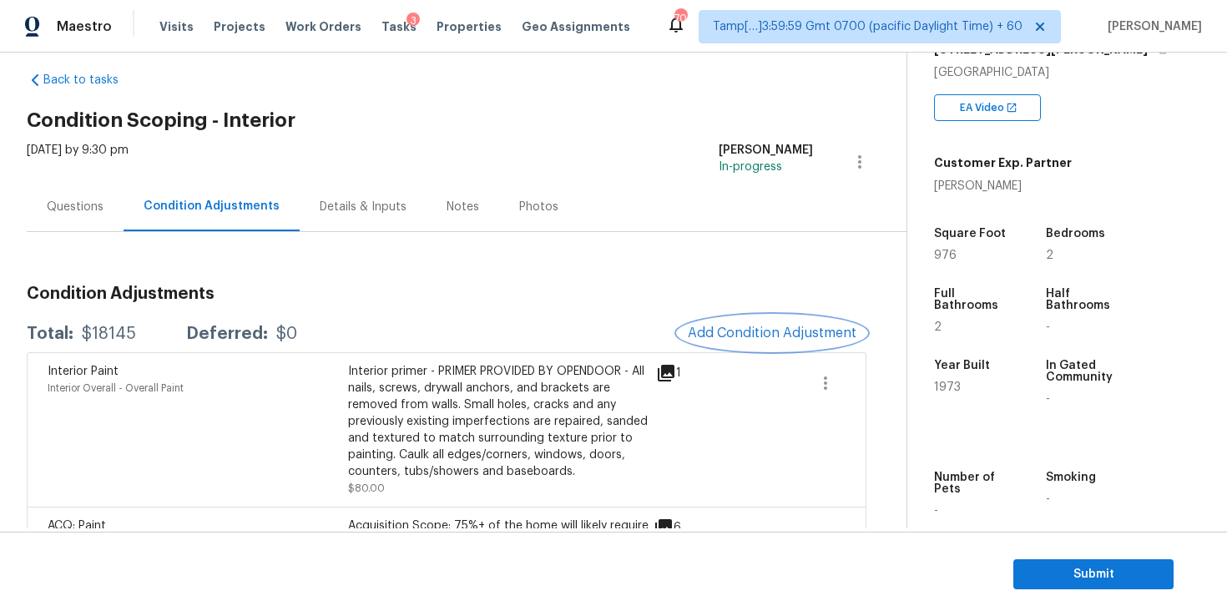
scroll to position [0, 0]
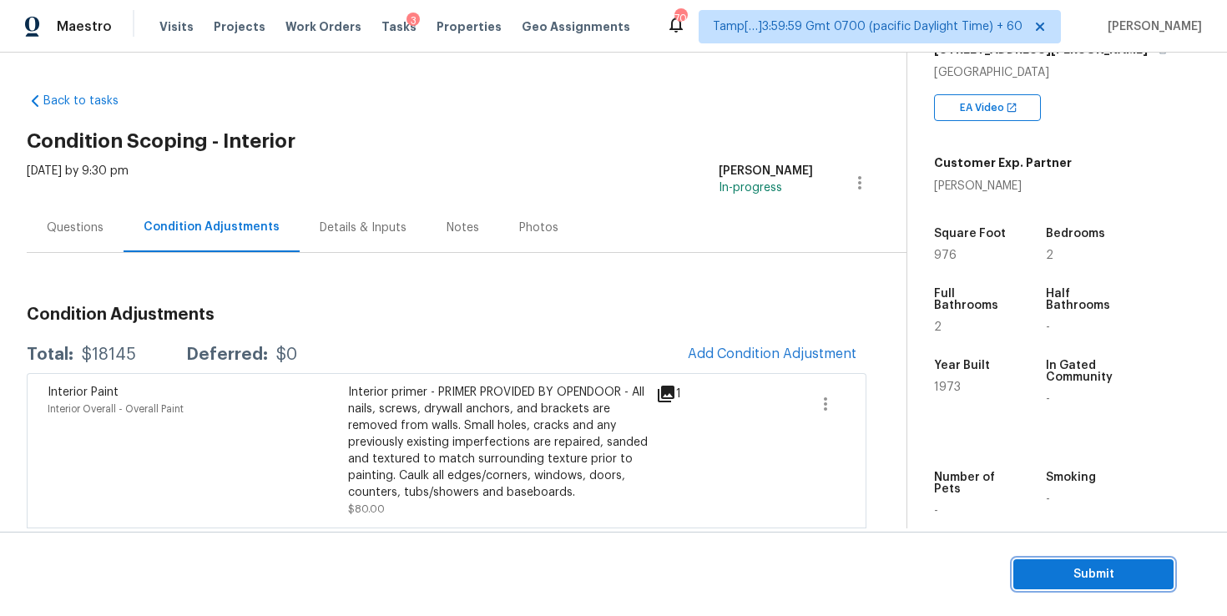
click at [1036, 571] on span "Submit" at bounding box center [1093, 574] width 134 height 21
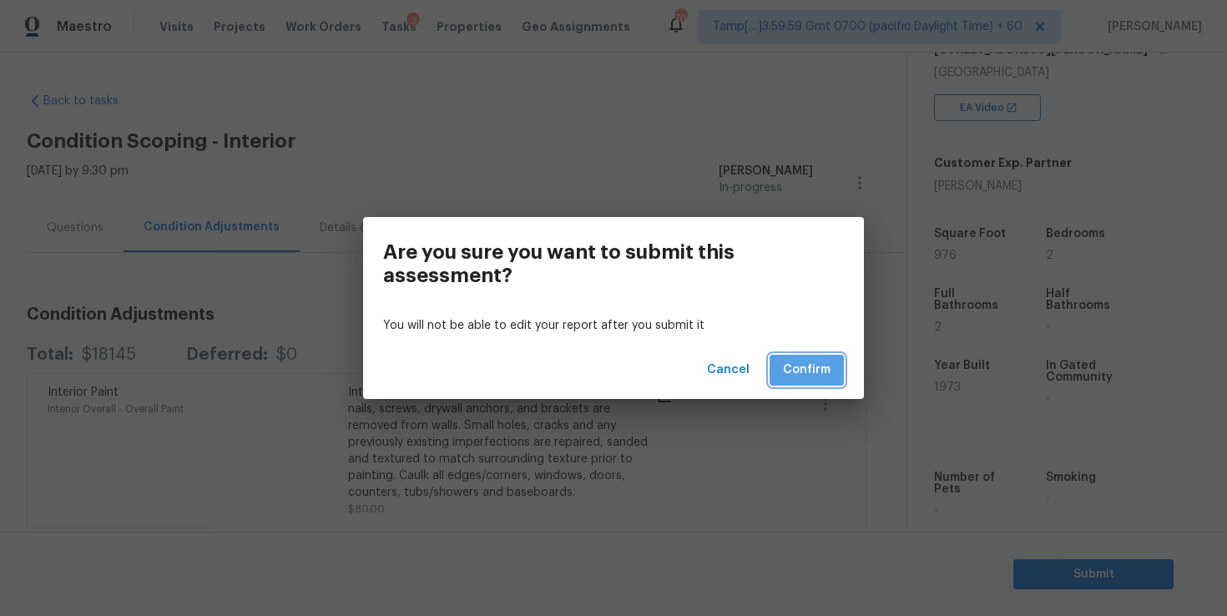
click at [794, 381] on button "Confirm" at bounding box center [806, 370] width 74 height 31
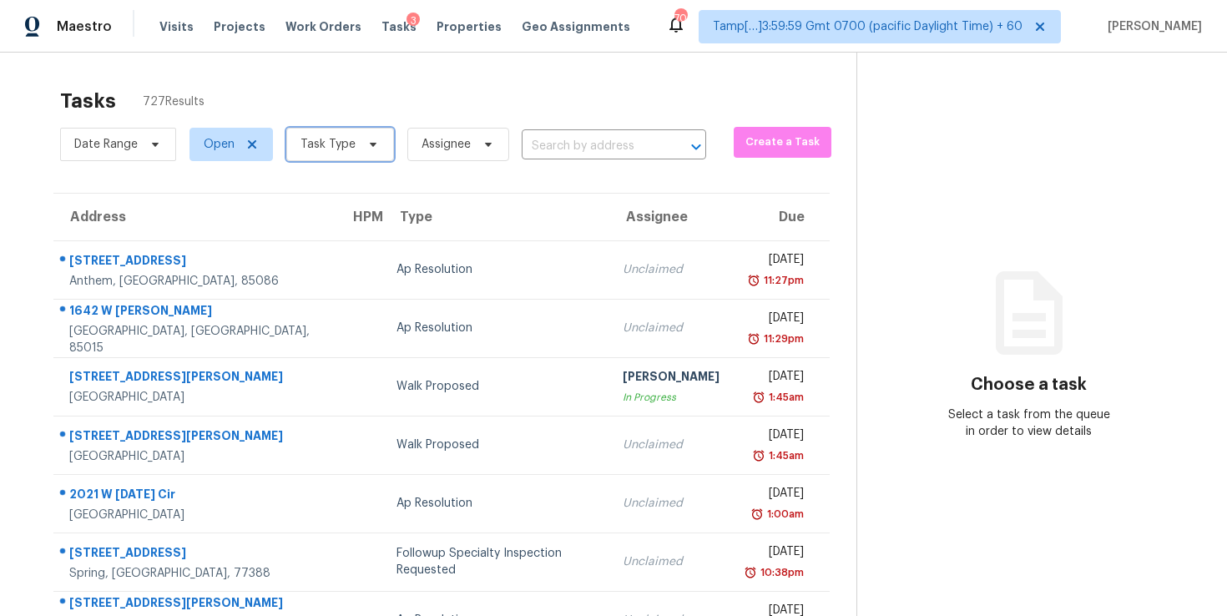
click at [352, 142] on span "Task Type" at bounding box center [340, 144] width 108 height 33
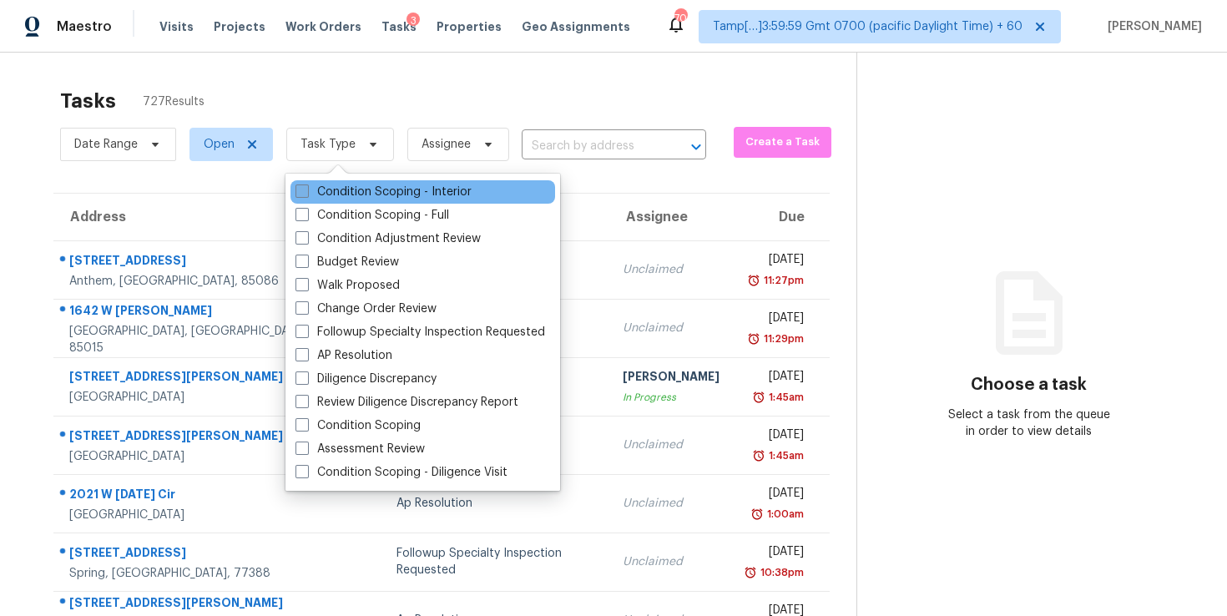
click at [396, 195] on label "Condition Scoping - Interior" at bounding box center [383, 192] width 176 height 17
click at [306, 194] on input "Condition Scoping - Interior" at bounding box center [300, 189] width 11 height 11
checkbox input "true"
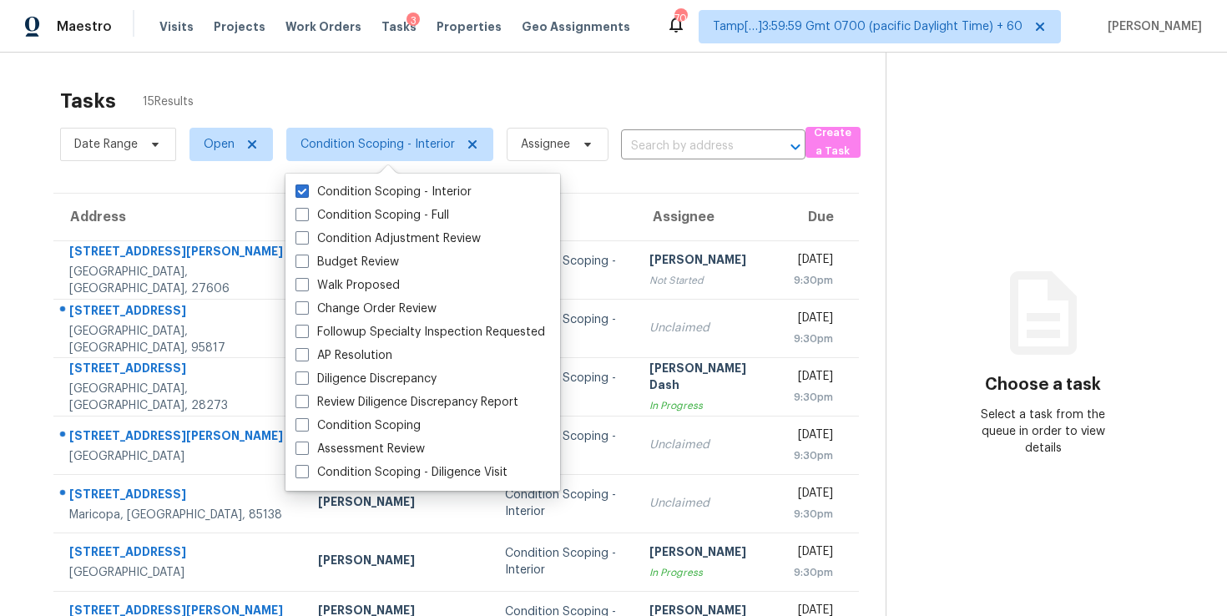
click at [533, 87] on div "Tasks 15 Results" at bounding box center [472, 100] width 825 height 43
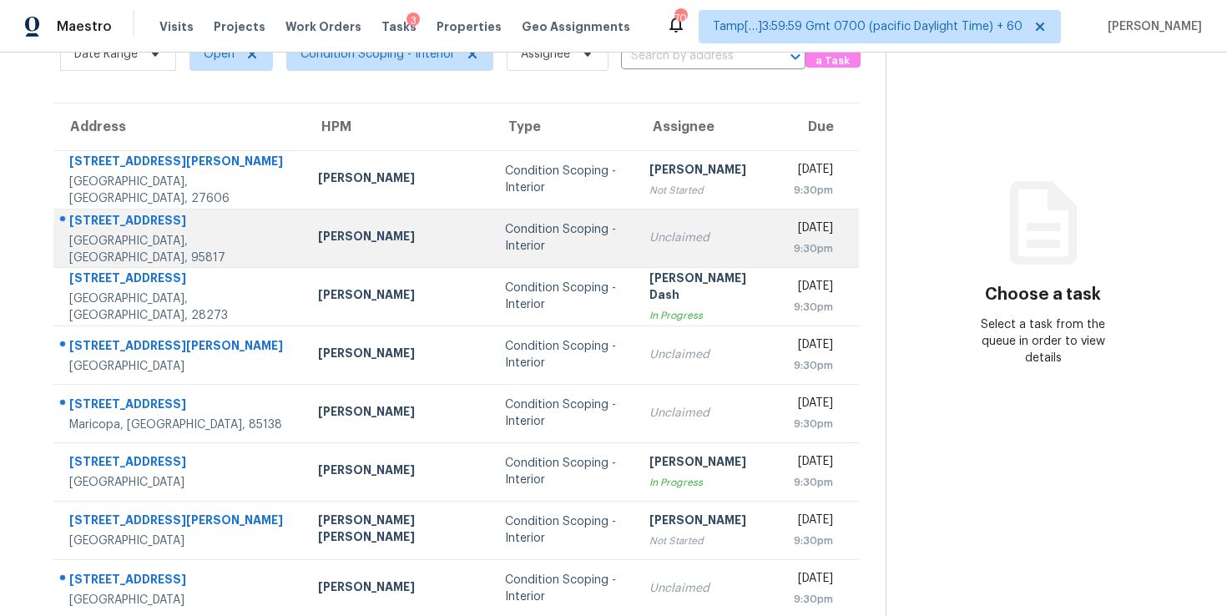
scroll to position [92, 0]
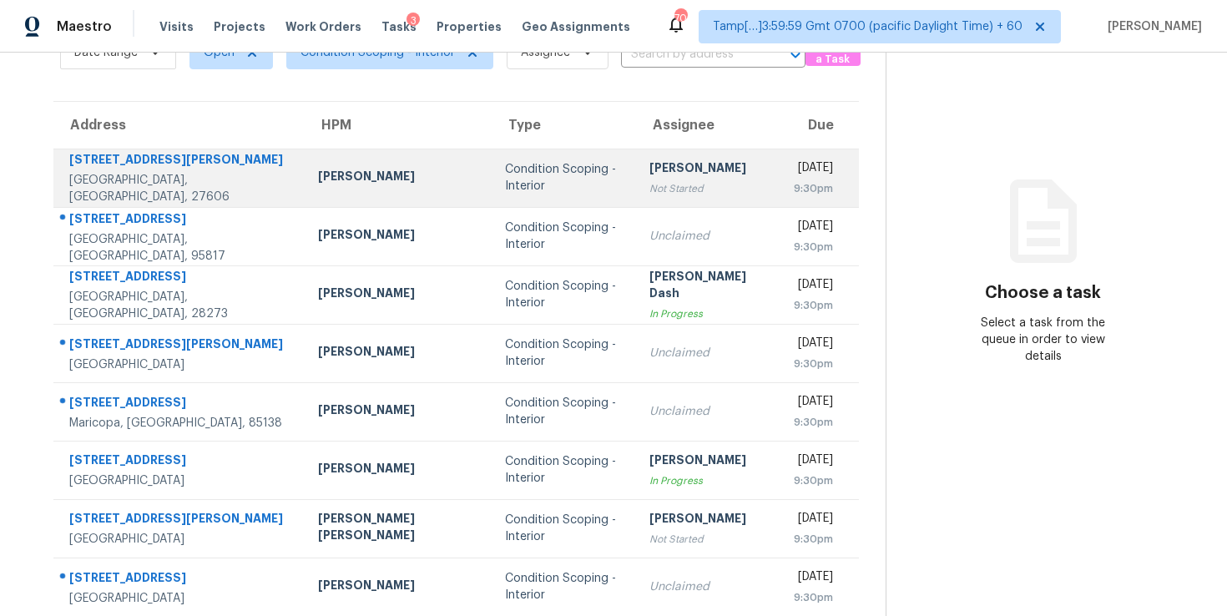
click at [649, 182] on div "Not Started" at bounding box center [708, 188] width 118 height 17
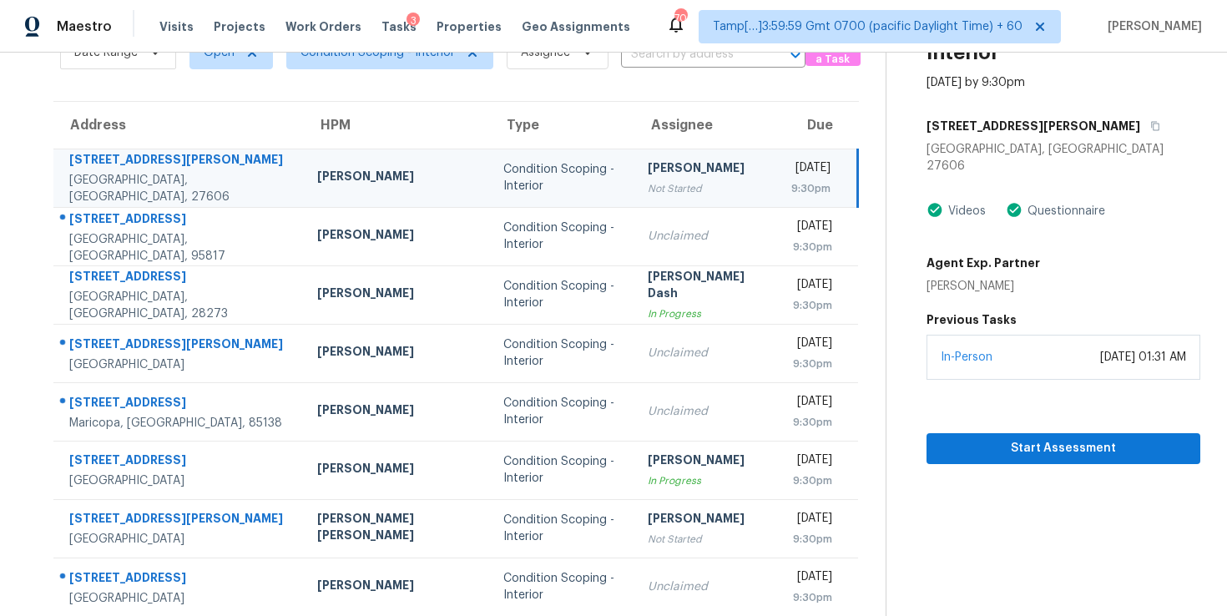
scroll to position [88, 0]
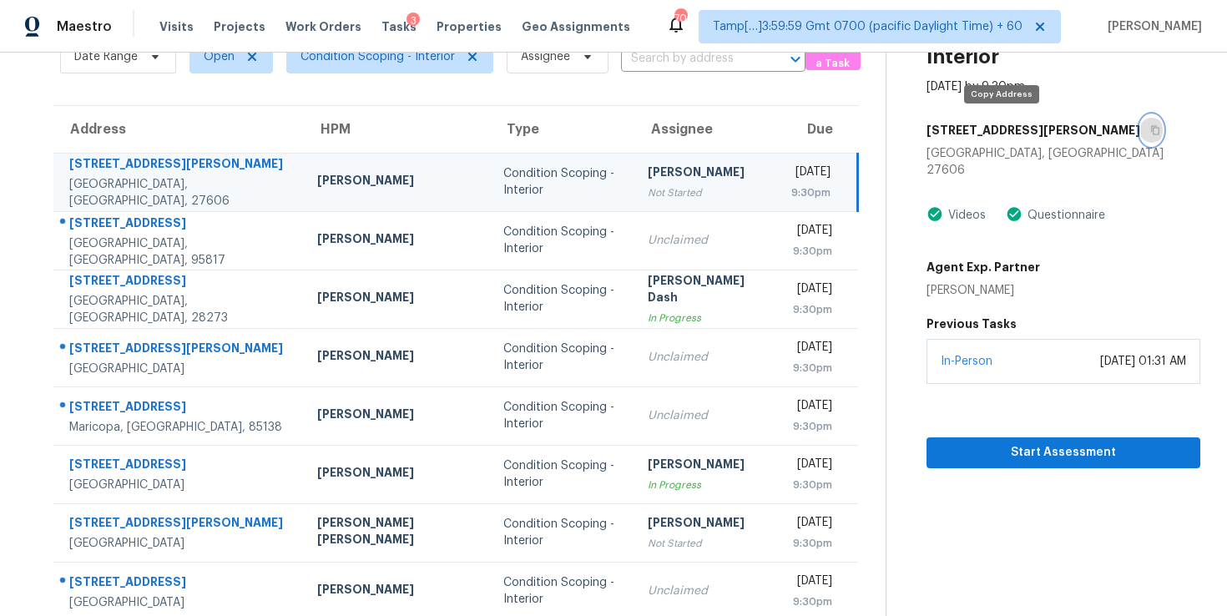
click at [1140, 137] on button "button" at bounding box center [1151, 130] width 23 height 30
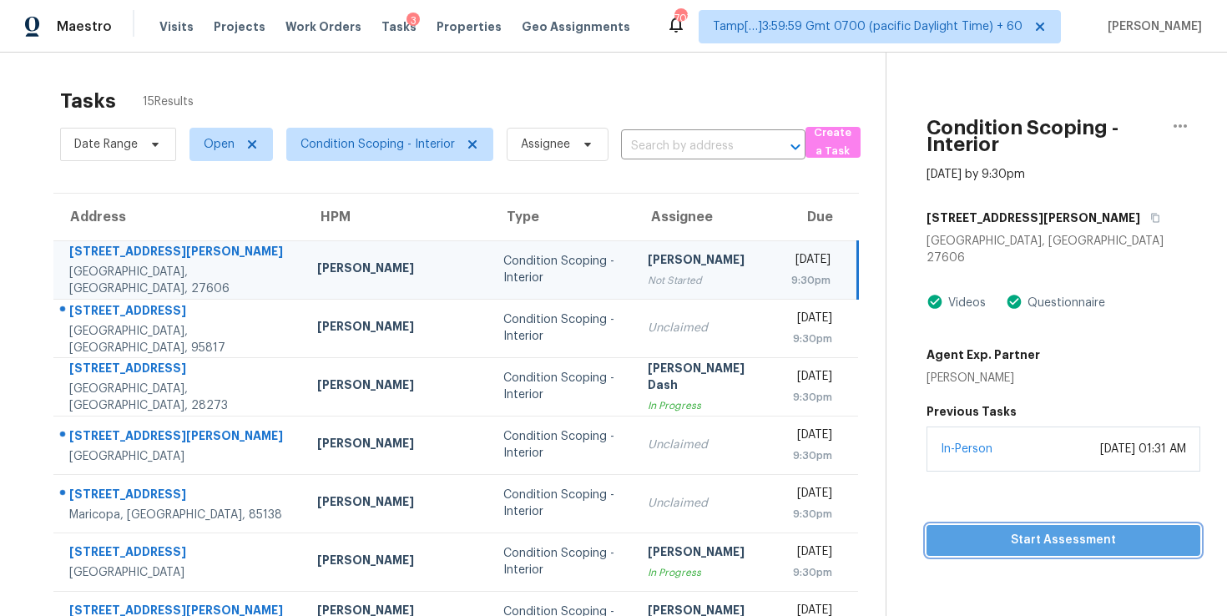
click at [959, 530] on span "Start Assessment" at bounding box center [1063, 540] width 247 height 21
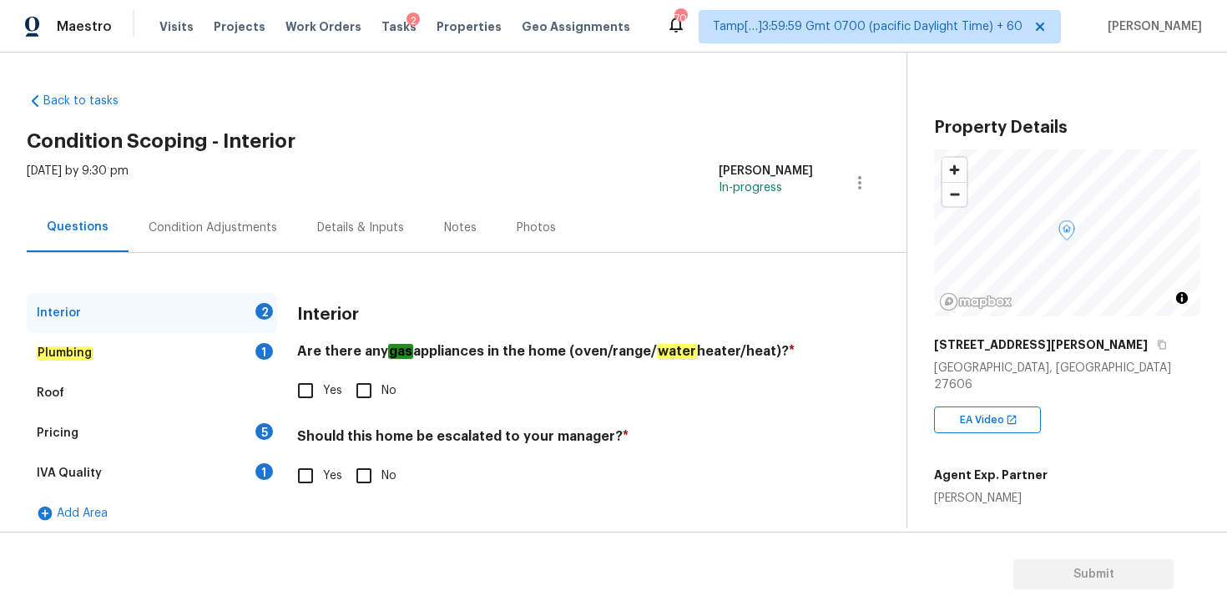
click at [306, 395] on input "Yes" at bounding box center [305, 390] width 35 height 35
checkbox input "true"
click at [310, 473] on input "Yes" at bounding box center [305, 475] width 35 height 35
click at [309, 477] on input "Yes" at bounding box center [305, 475] width 35 height 35
checkbox input "false"
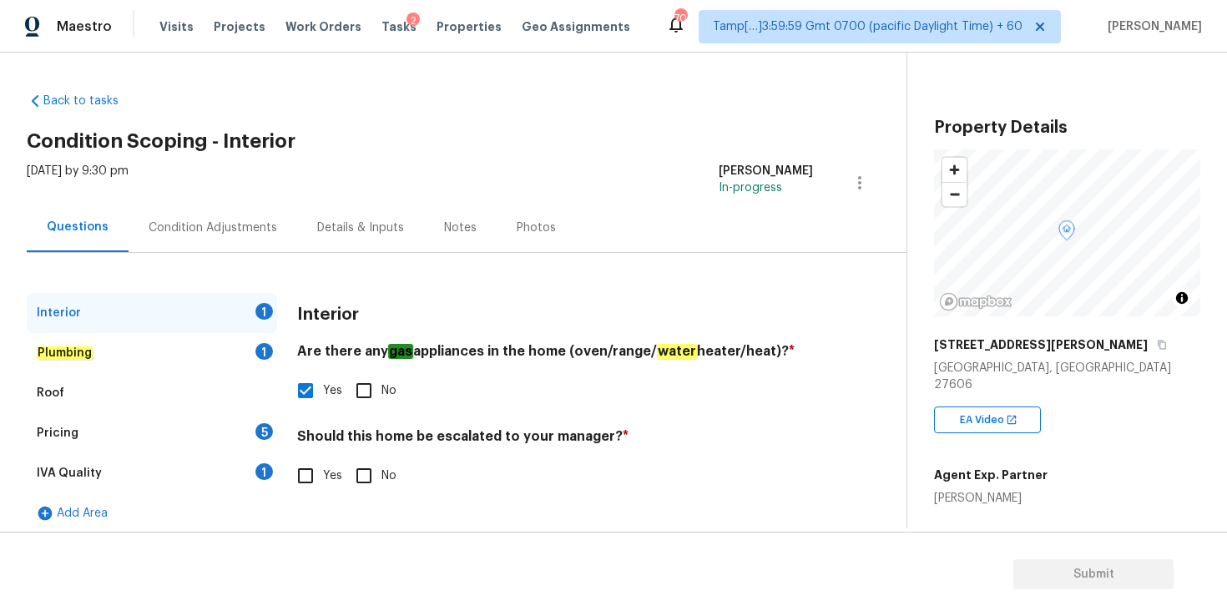
click at [362, 475] on input "No" at bounding box center [363, 475] width 35 height 35
checkbox input "true"
click at [173, 361] on div "Plumbing 1" at bounding box center [152, 353] width 250 height 40
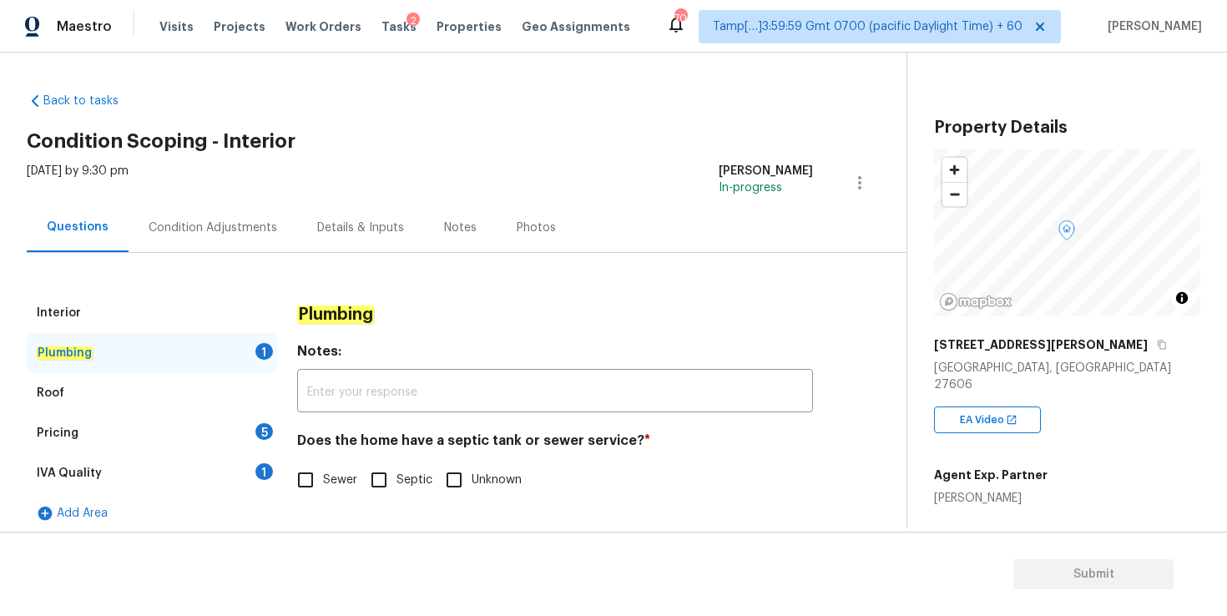
click at [300, 482] on input "Sewer" at bounding box center [305, 479] width 35 height 35
checkbox input "true"
click at [189, 391] on div "Roof" at bounding box center [152, 393] width 250 height 40
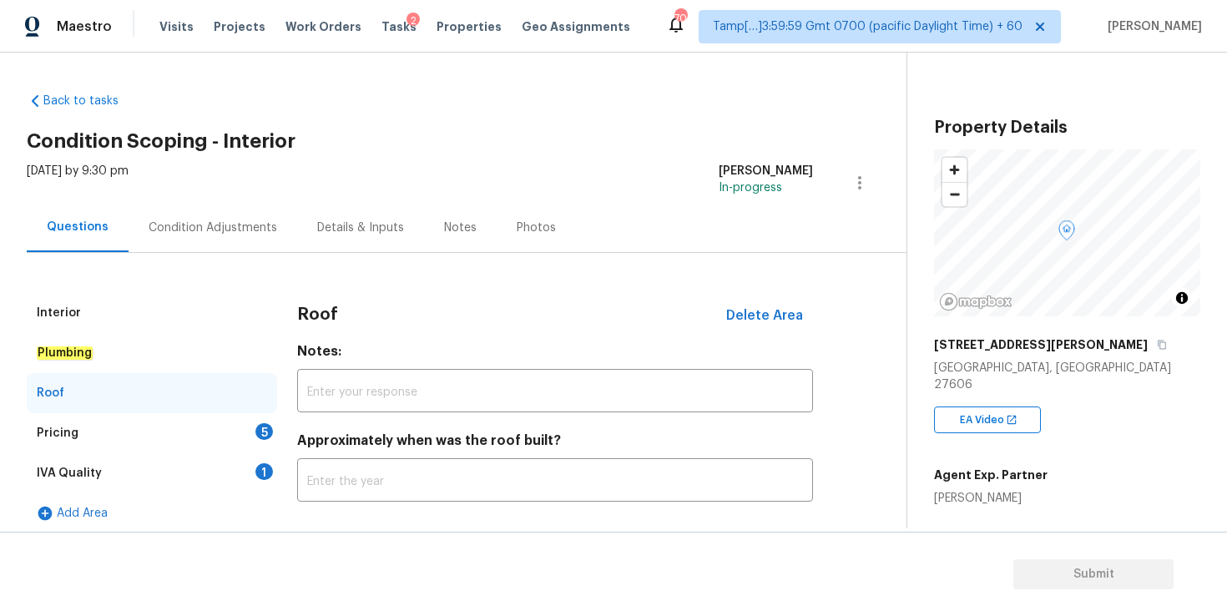
click at [196, 425] on div "Pricing 5" at bounding box center [152, 433] width 250 height 40
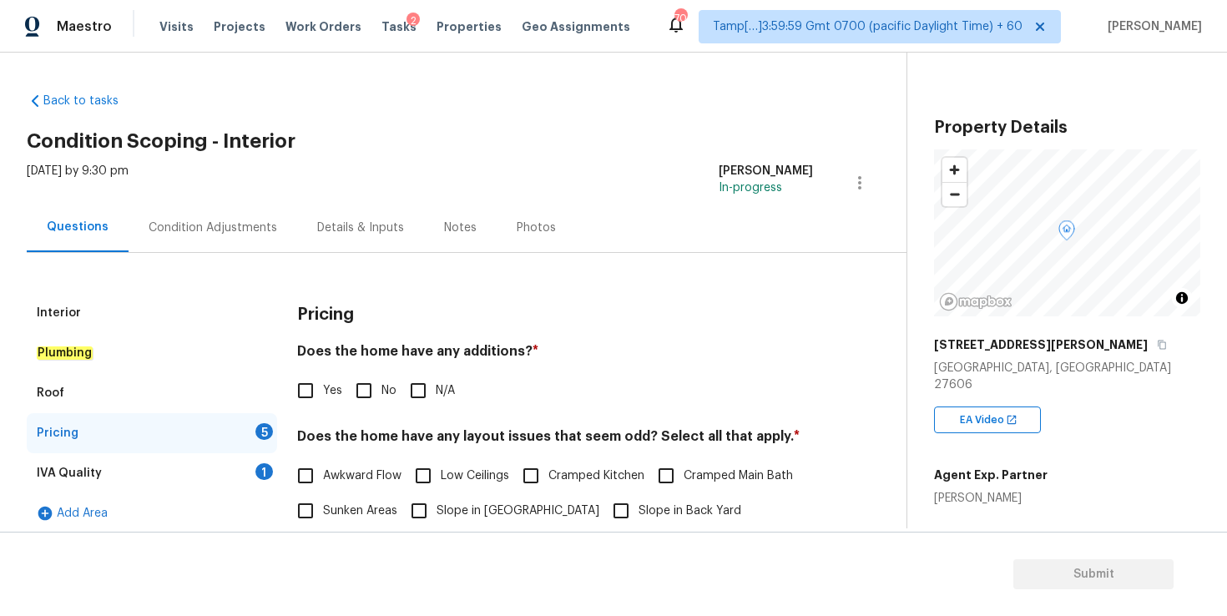
click at [311, 391] on input "Yes" at bounding box center [305, 390] width 35 height 35
checkbox input "true"
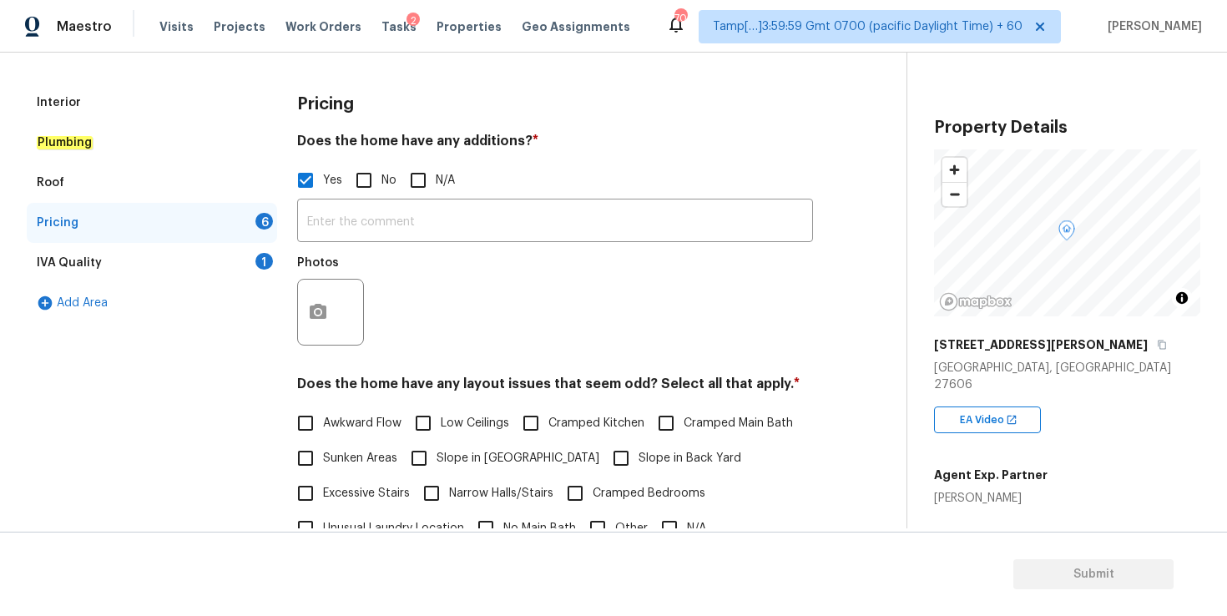
scroll to position [230, 0]
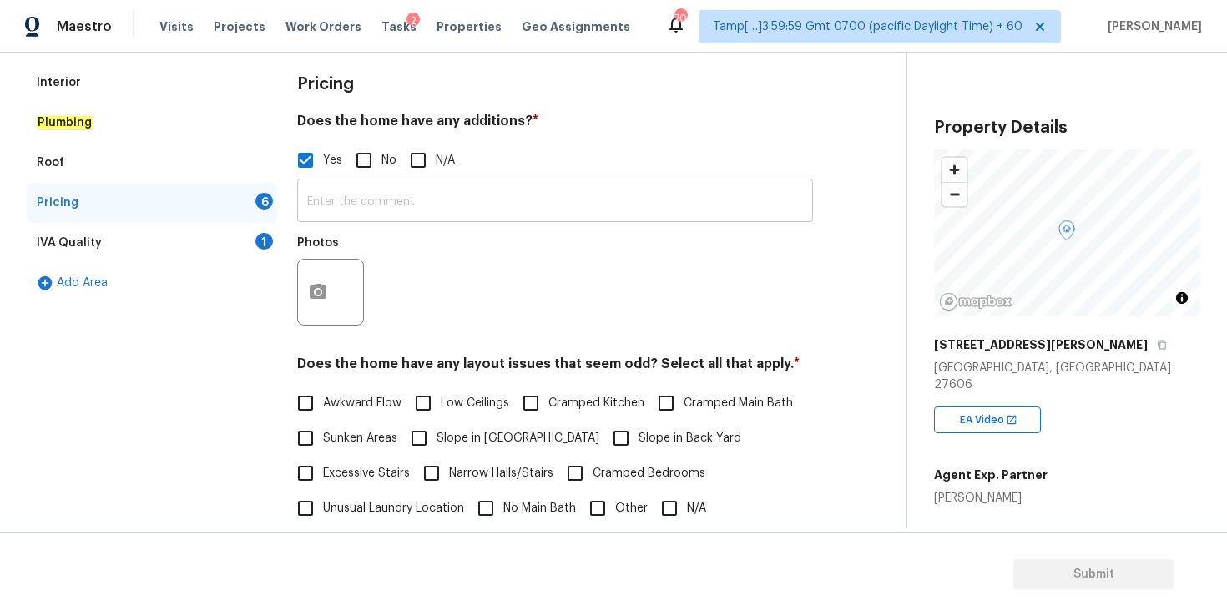
click at [440, 212] on input "text" at bounding box center [555, 202] width 516 height 39
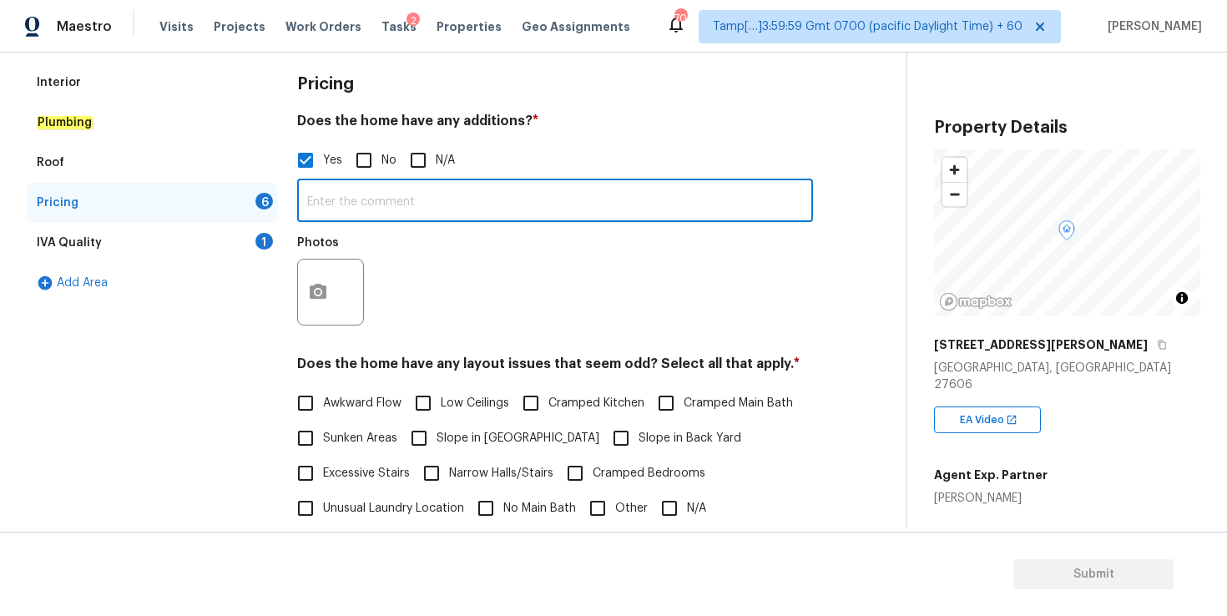
paste input "Garage converted additional living space. There is a step down into space."
type input "Garage converted additional living space. There is a step down into space."
click at [323, 296] on icon "button" at bounding box center [318, 291] width 17 height 15
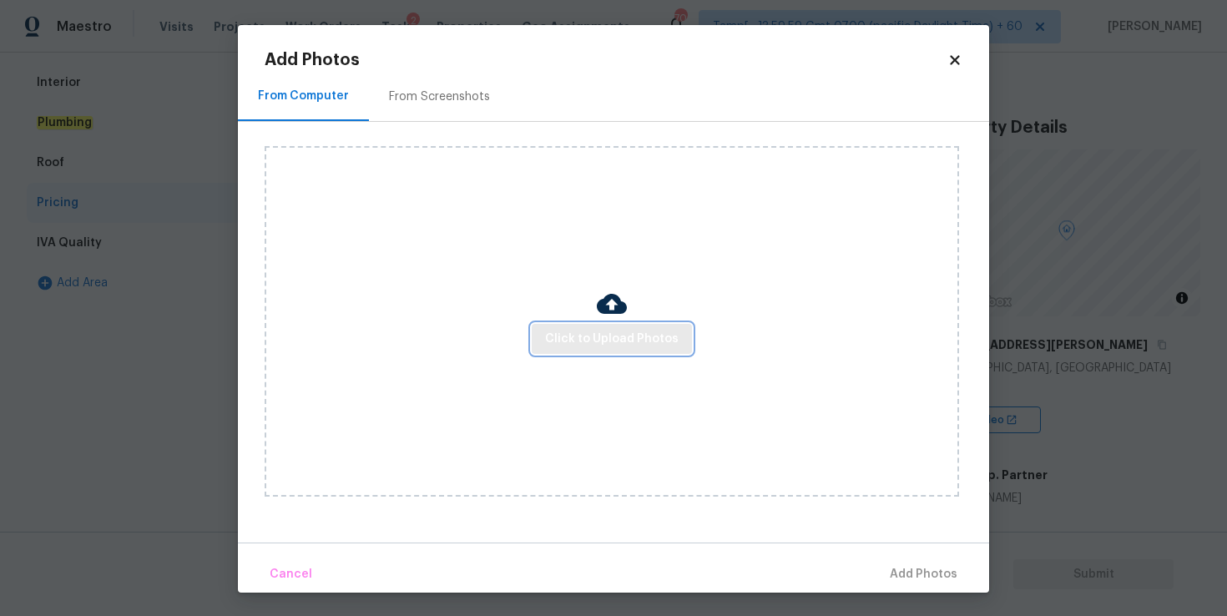
click at [588, 343] on span "Click to Upload Photos" at bounding box center [612, 339] width 134 height 21
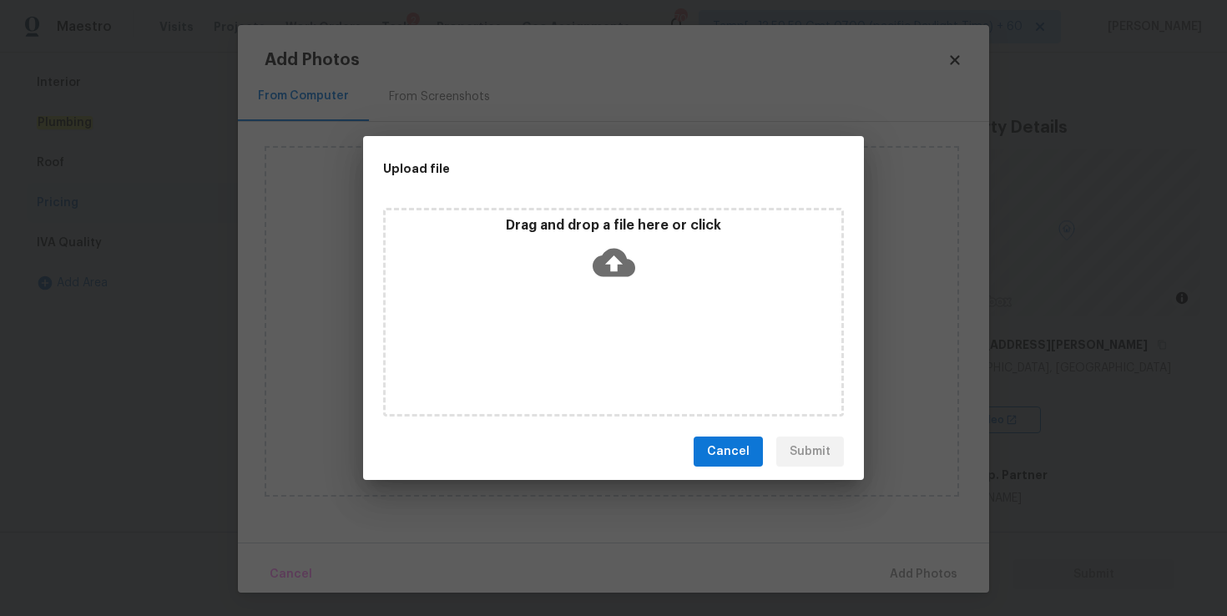
click at [628, 245] on icon at bounding box center [614, 262] width 43 height 43
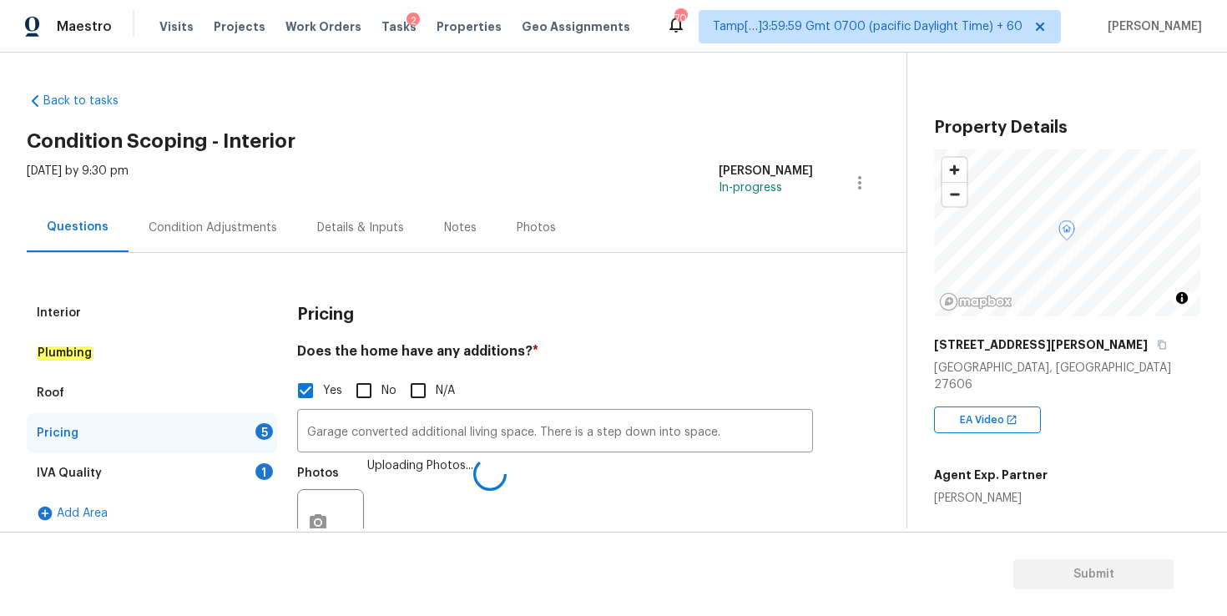
scroll to position [397, 0]
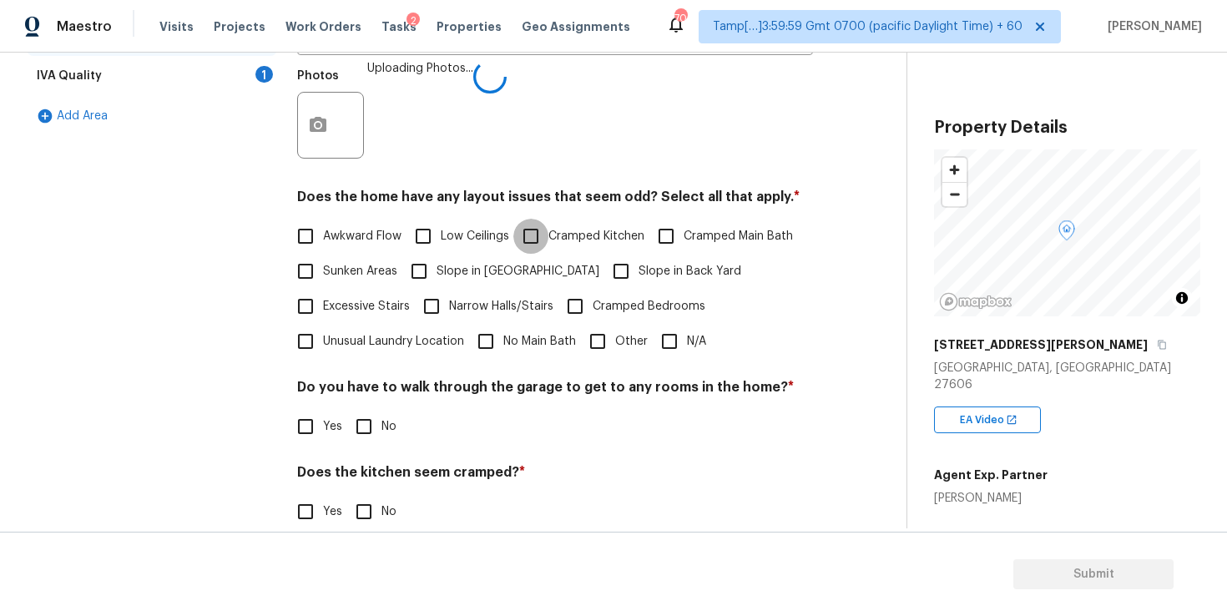
click at [538, 237] on input "Cramped Kitchen" at bounding box center [530, 236] width 35 height 35
checkbox input "true"
click at [310, 272] on input "Sunken Areas" at bounding box center [305, 271] width 35 height 35
checkbox input "true"
click at [305, 340] on input "Unusual Laundry Location" at bounding box center [305, 341] width 35 height 35
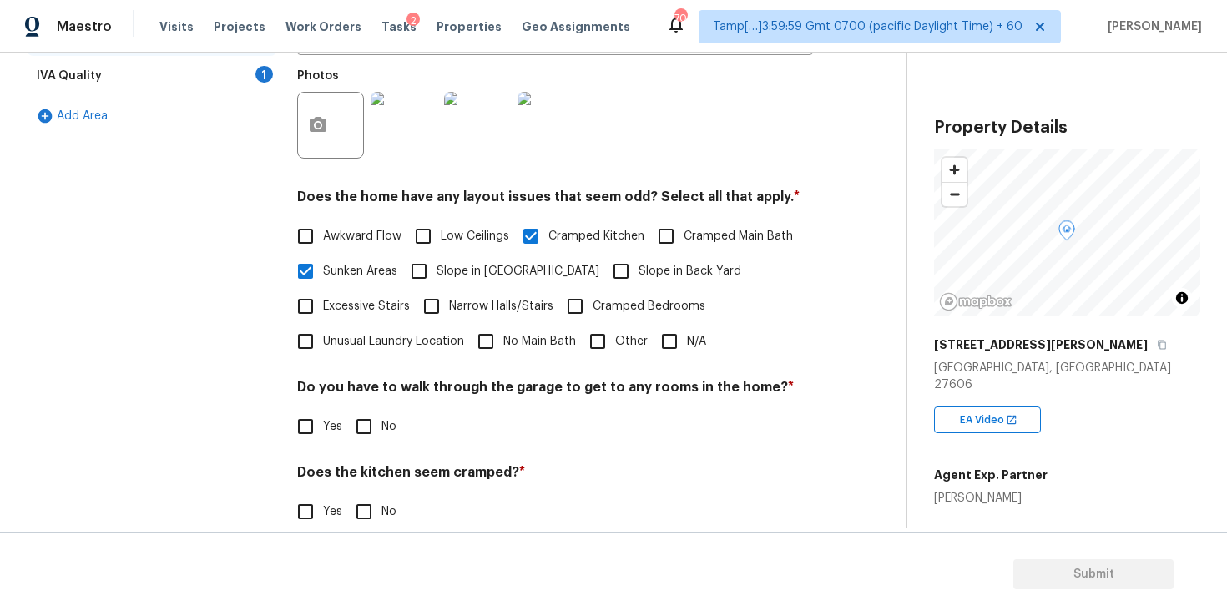
checkbox input "true"
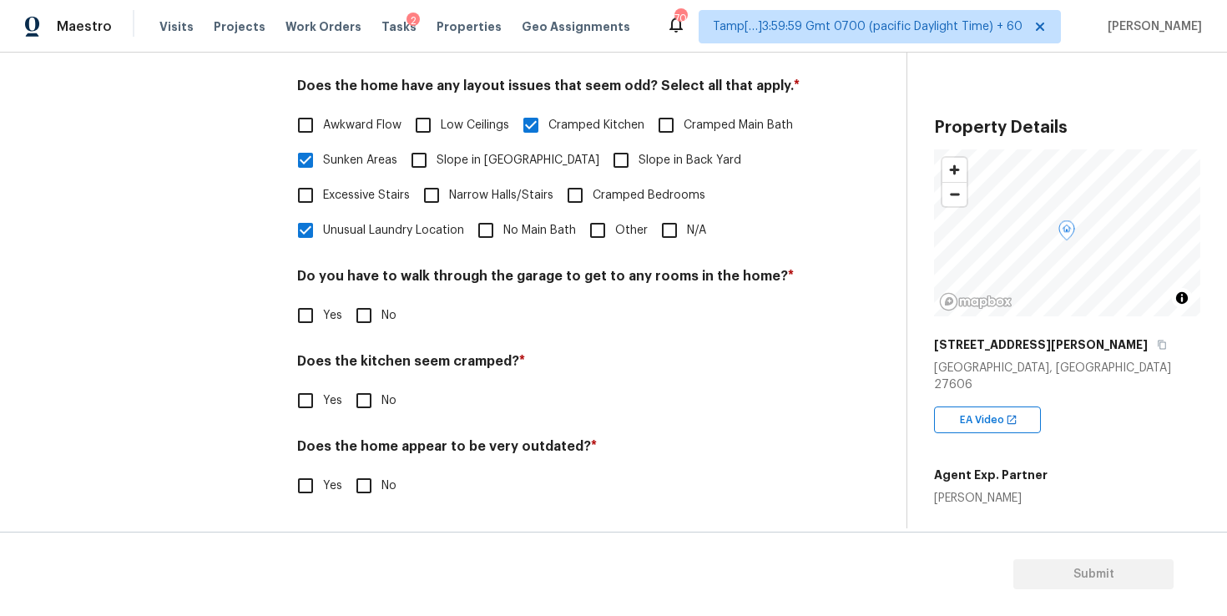
click at [307, 401] on input "Yes" at bounding box center [305, 400] width 35 height 35
checkbox input "true"
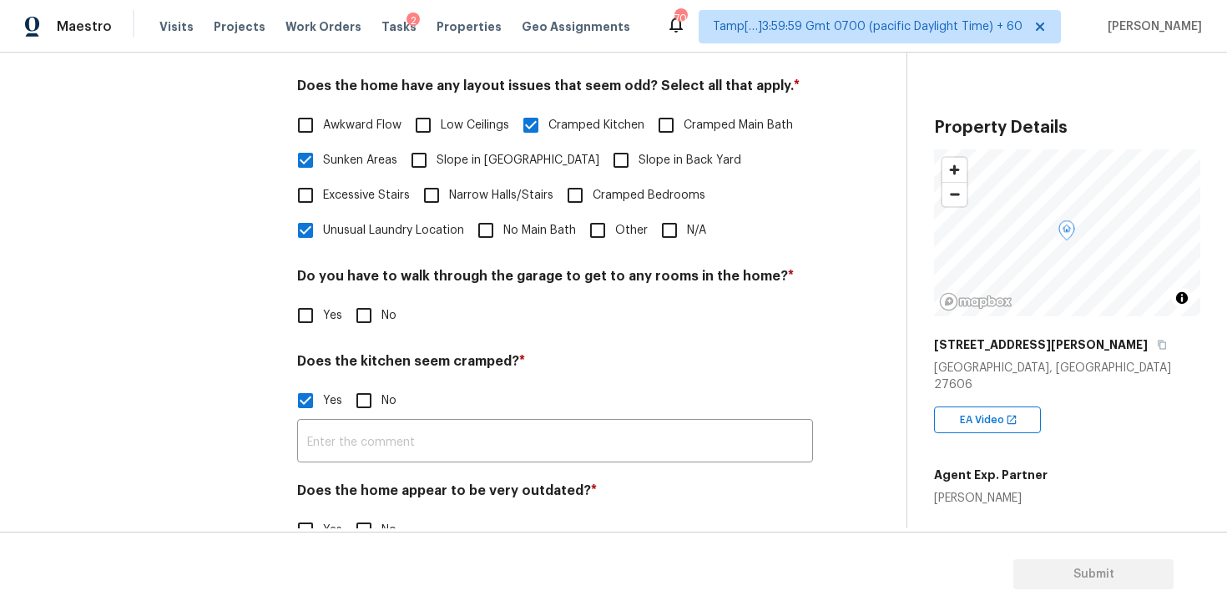
scroll to position [553, 0]
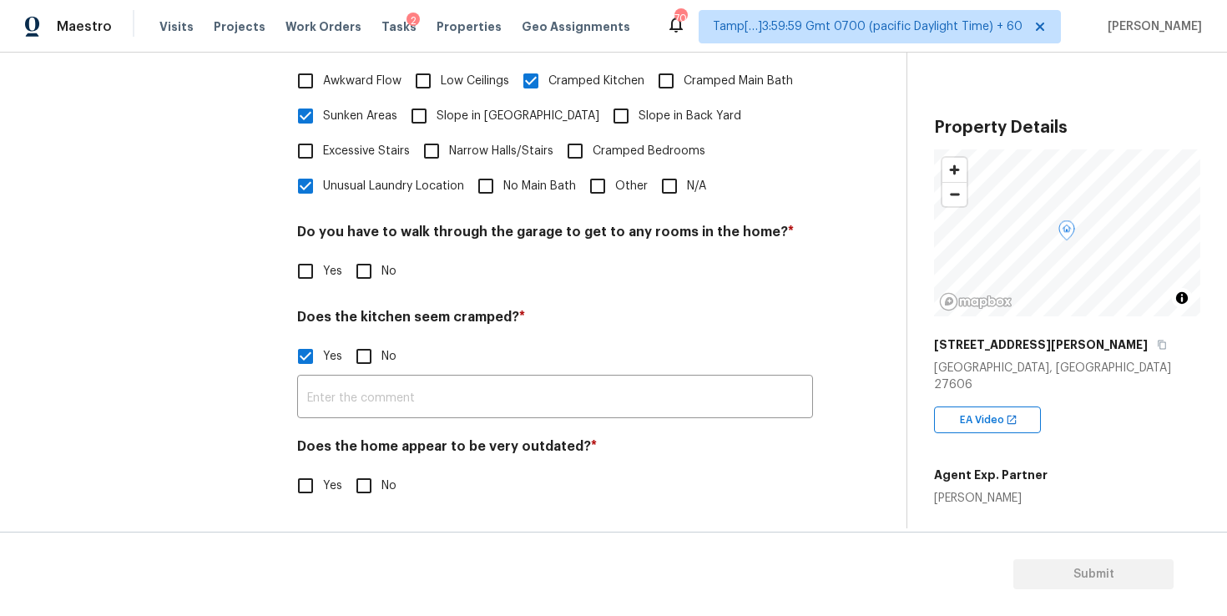
click at [307, 484] on input "Yes" at bounding box center [305, 485] width 35 height 35
click at [309, 485] on input "Yes" at bounding box center [305, 484] width 35 height 35
checkbox input "false"
click at [380, 485] on input "No" at bounding box center [363, 486] width 35 height 35
checkbox input "true"
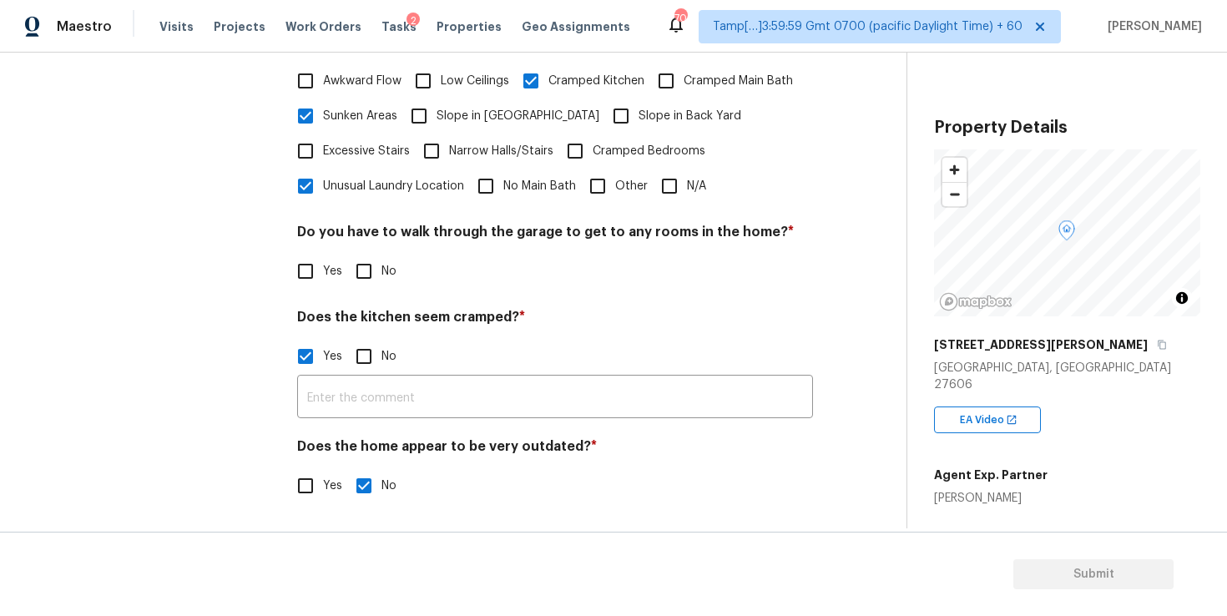
click at [367, 270] on input "No" at bounding box center [363, 271] width 35 height 35
checkbox input "true"
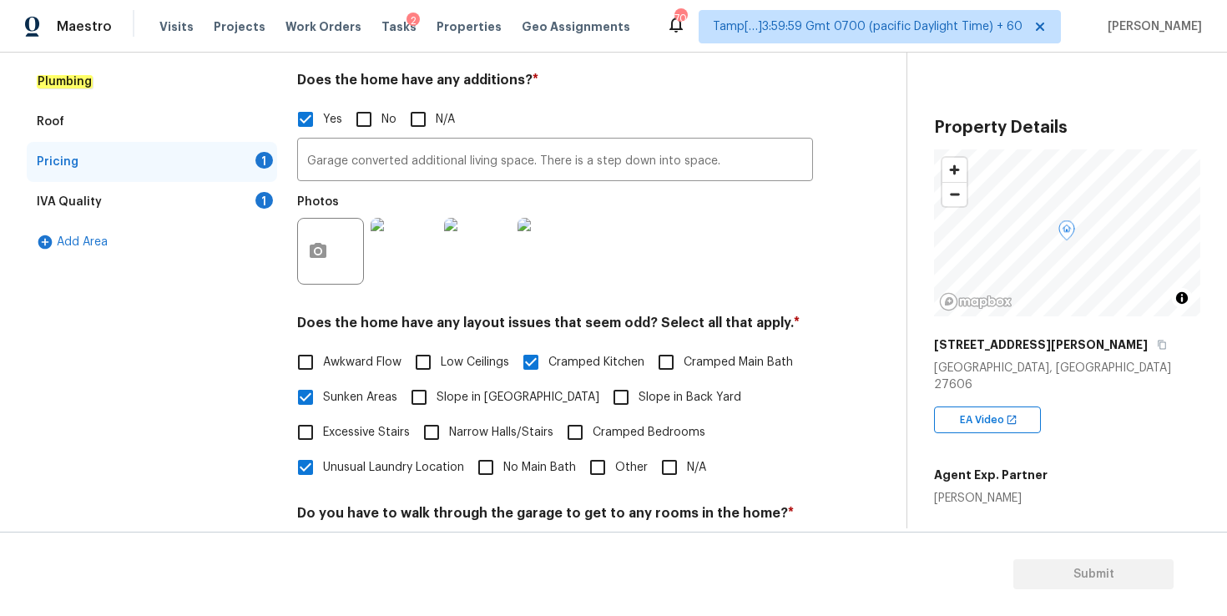
scroll to position [235, 0]
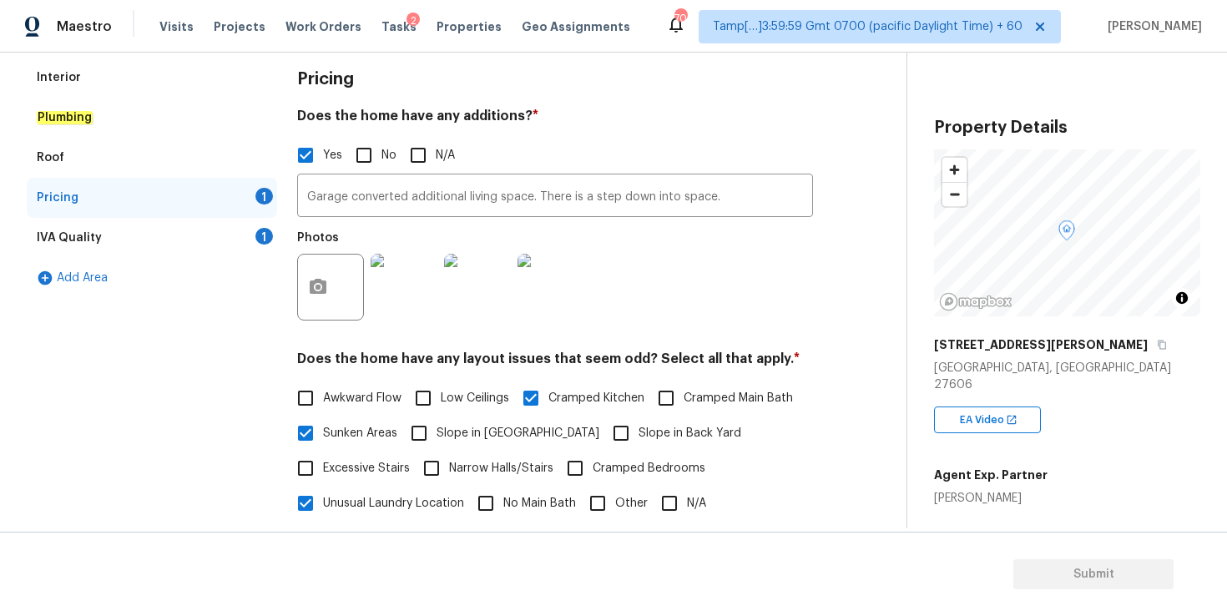
click at [168, 236] on div "IVA Quality 1" at bounding box center [152, 238] width 250 height 40
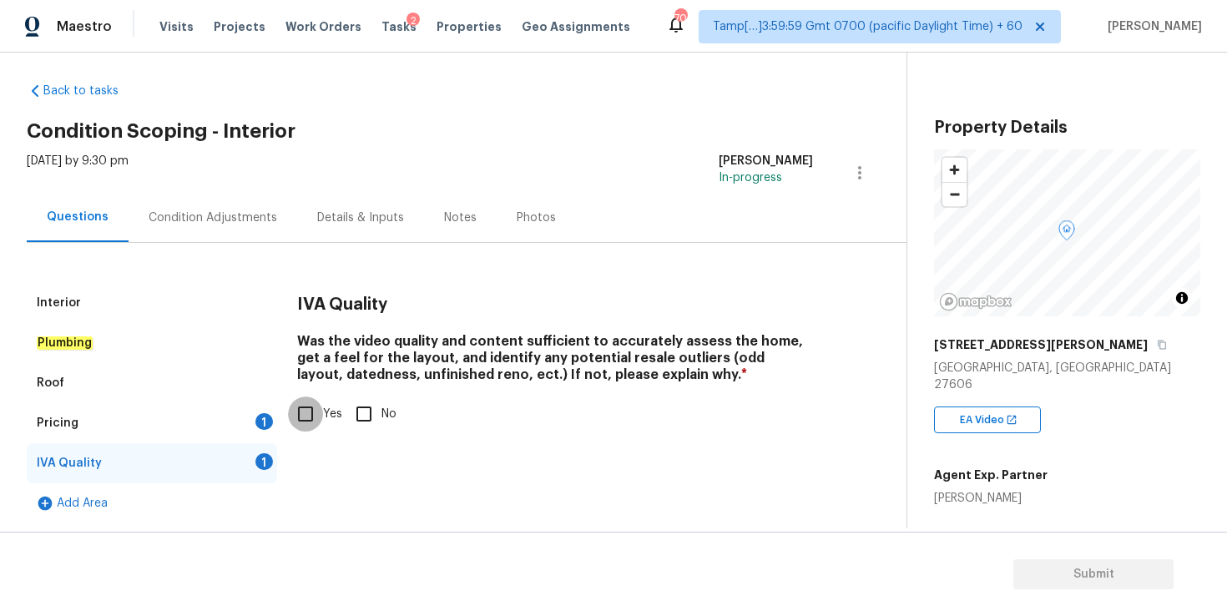
click at [312, 411] on input "Yes" at bounding box center [305, 413] width 35 height 35
checkbox input "true"
click at [182, 421] on div "Pricing 1" at bounding box center [152, 423] width 250 height 40
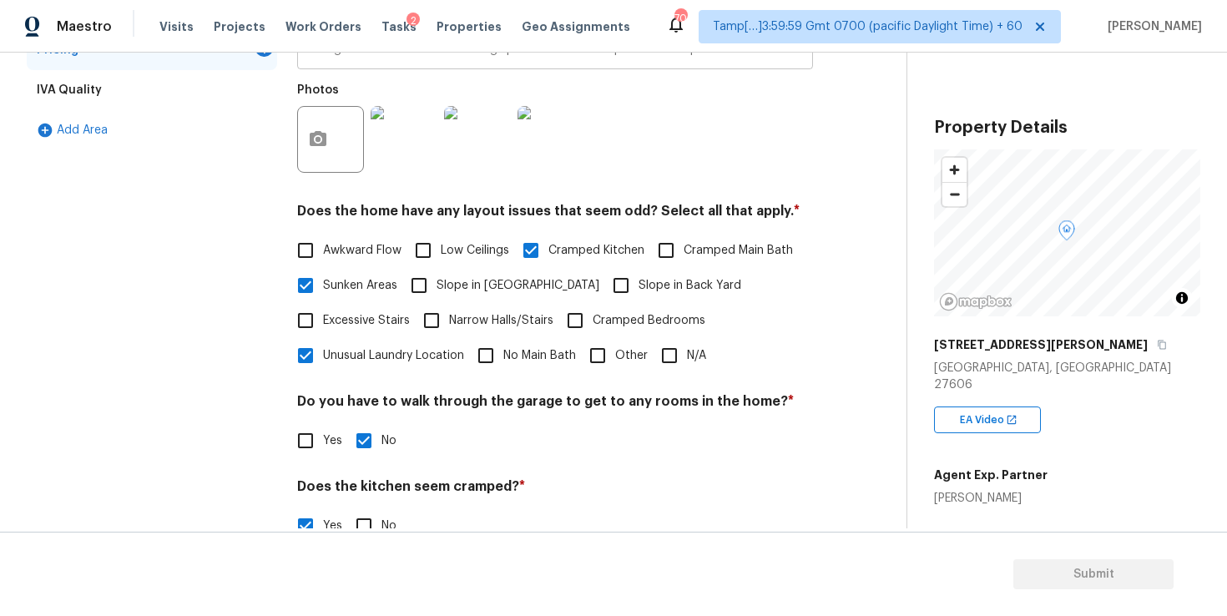
scroll to position [553, 0]
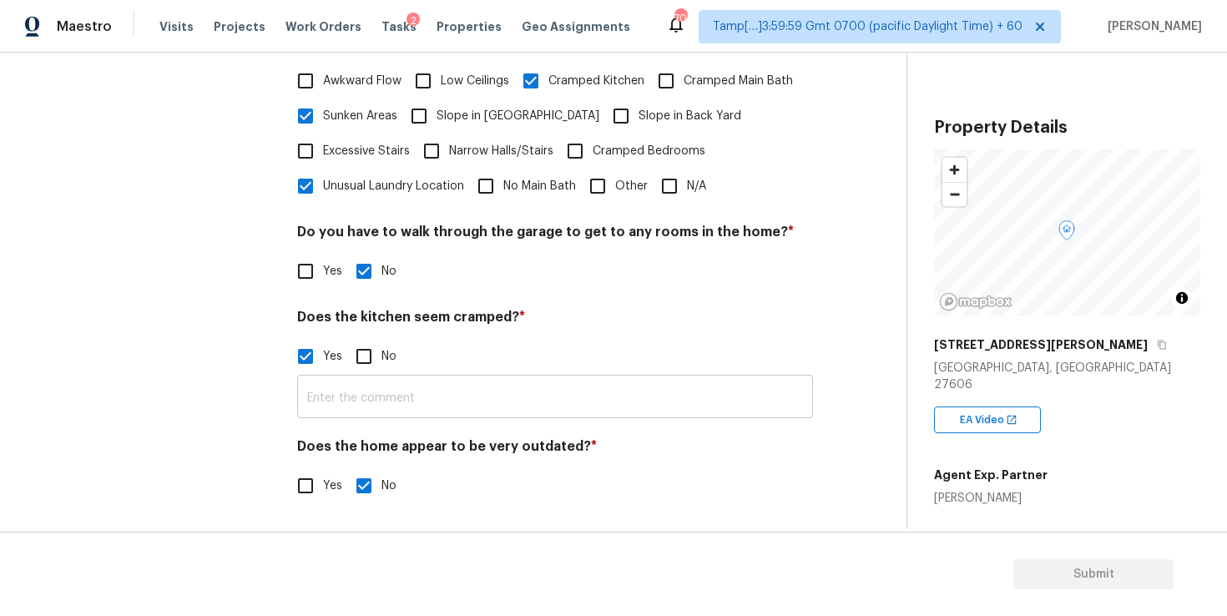
click at [468, 406] on input "text" at bounding box center [555, 398] width 516 height 39
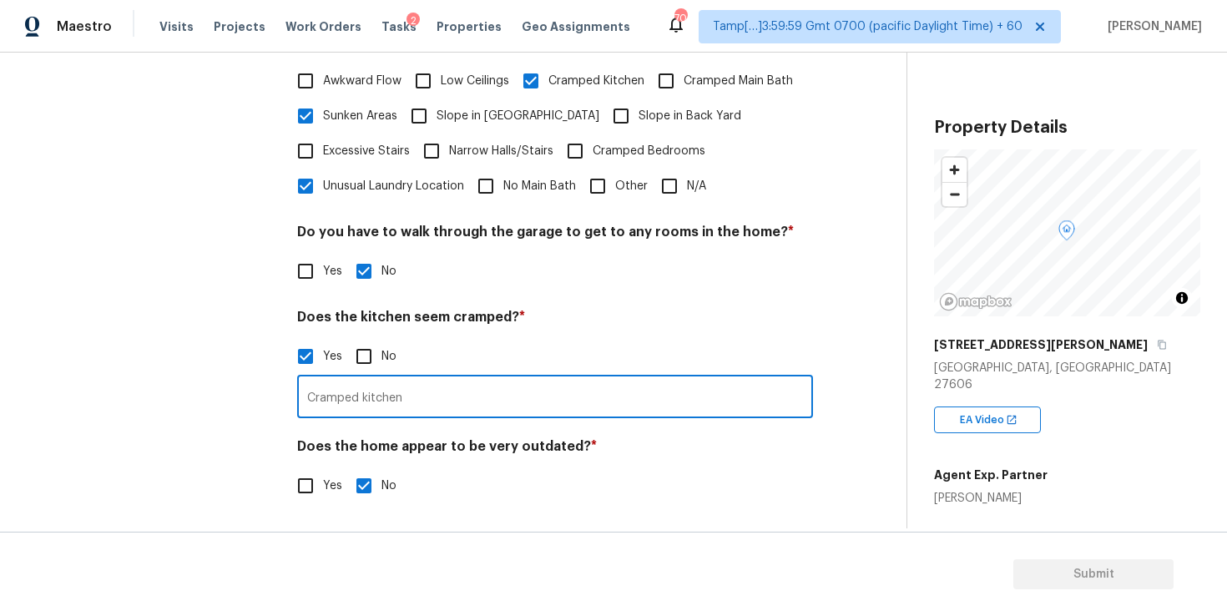
type input "Cramped kitchen"
click at [180, 223] on div "Interior Plumbing Roof Pricing 1 IVA Quality Add Area" at bounding box center [152, 131] width 250 height 783
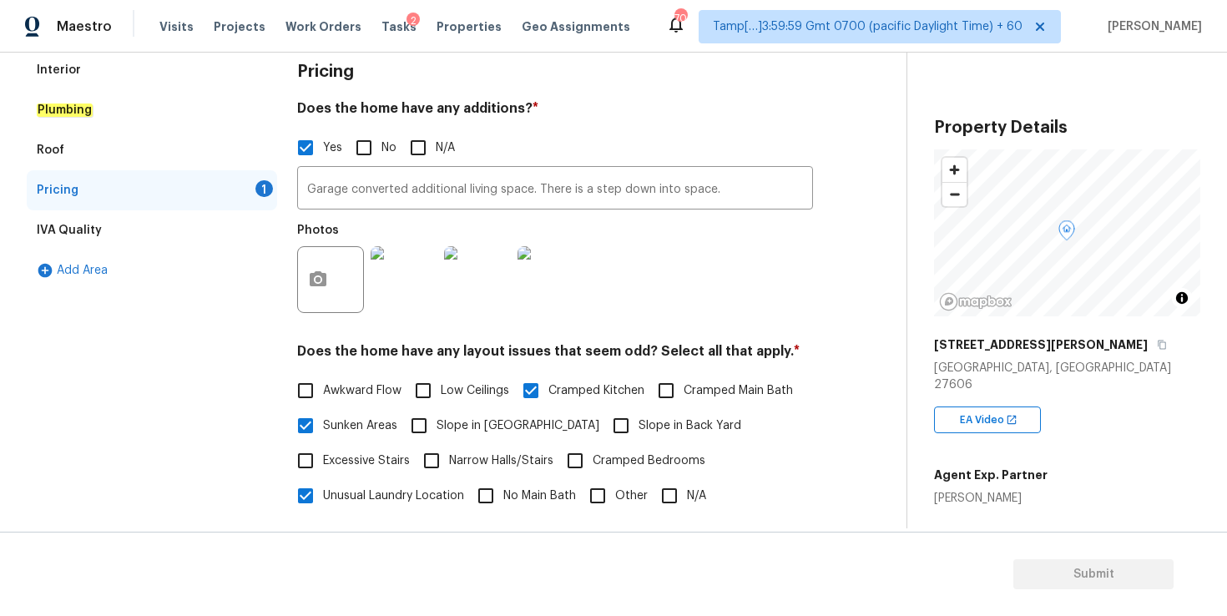
scroll to position [246, 0]
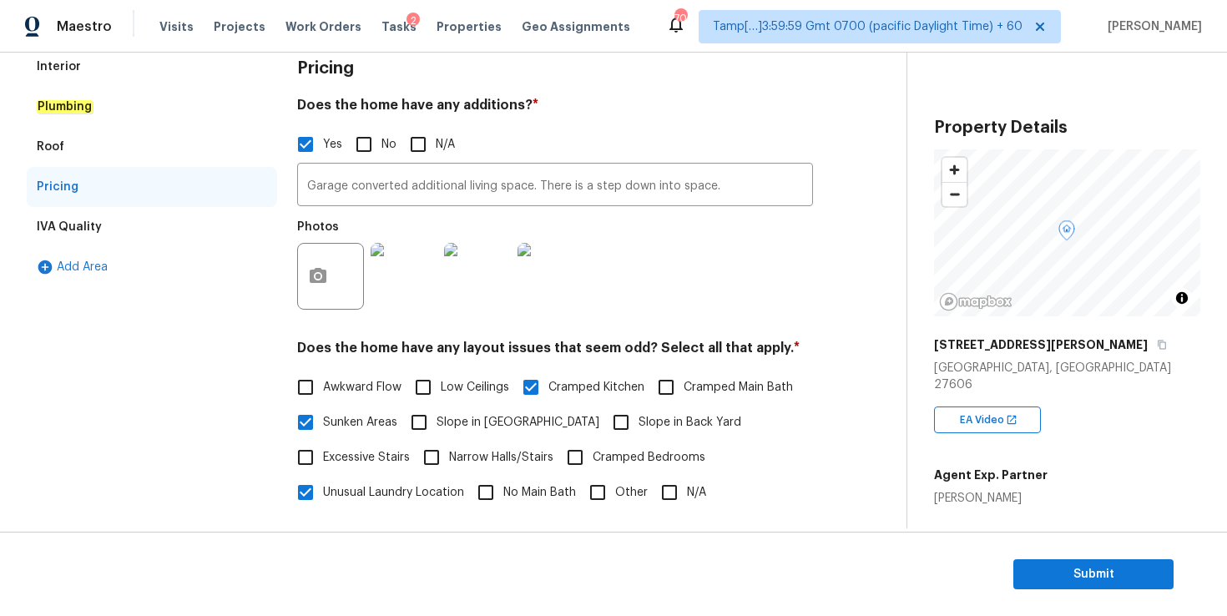
click at [153, 232] on div "IVA Quality" at bounding box center [152, 227] width 250 height 40
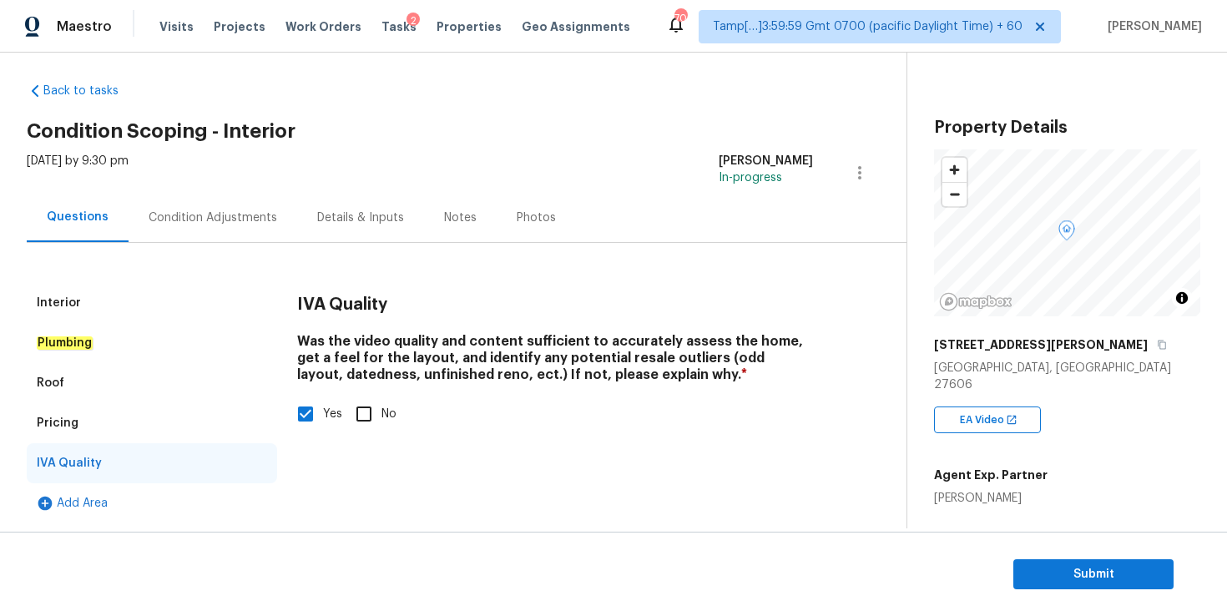
click at [217, 221] on div "Condition Adjustments" at bounding box center [213, 217] width 129 height 17
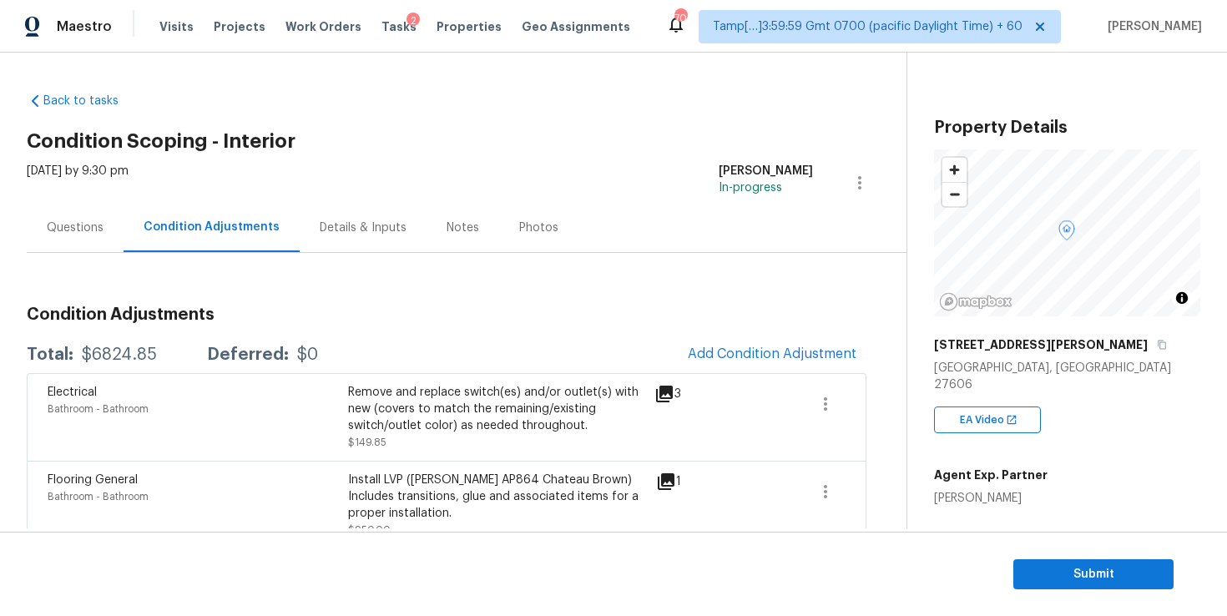
scroll to position [250, 0]
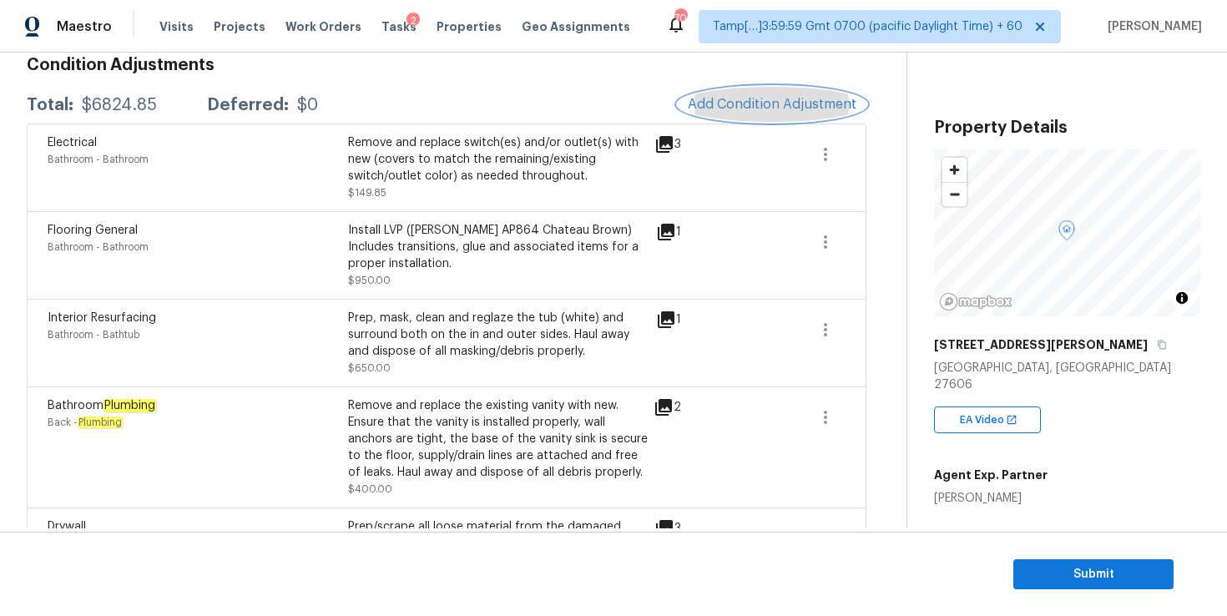
click at [724, 103] on span "Add Condition Adjustment" at bounding box center [772, 104] width 169 height 15
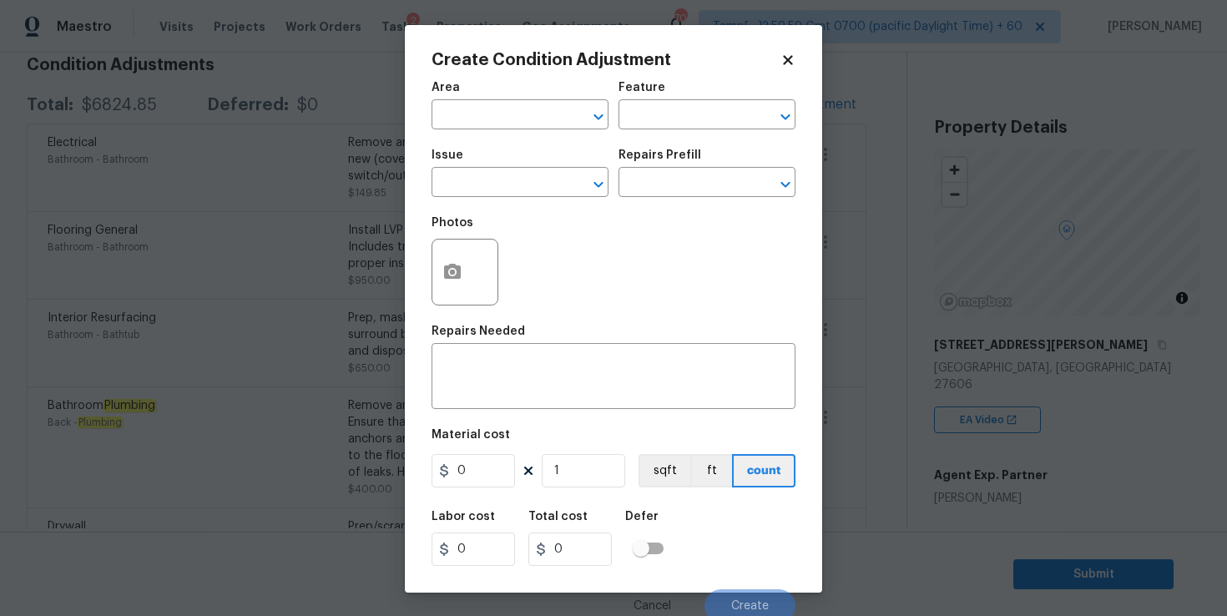
click at [535, 101] on div "Area" at bounding box center [519, 93] width 177 height 22
click at [524, 110] on input "text" at bounding box center [496, 116] width 130 height 26
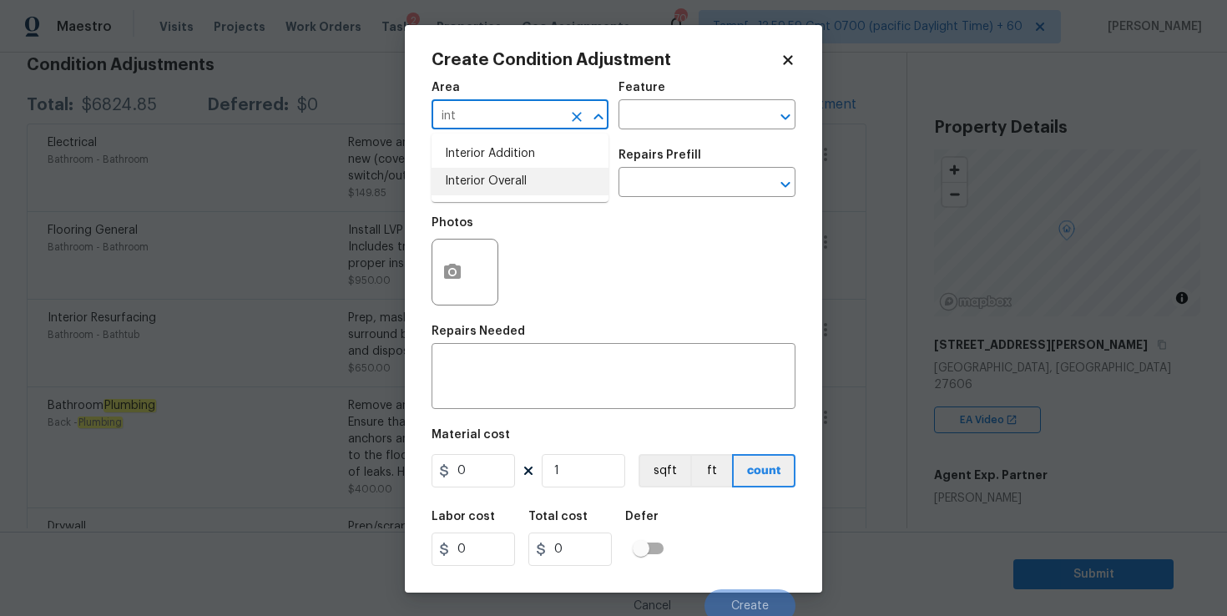
click at [509, 174] on li "Interior Overall" at bounding box center [519, 182] width 177 height 28
type input "Interior Overall"
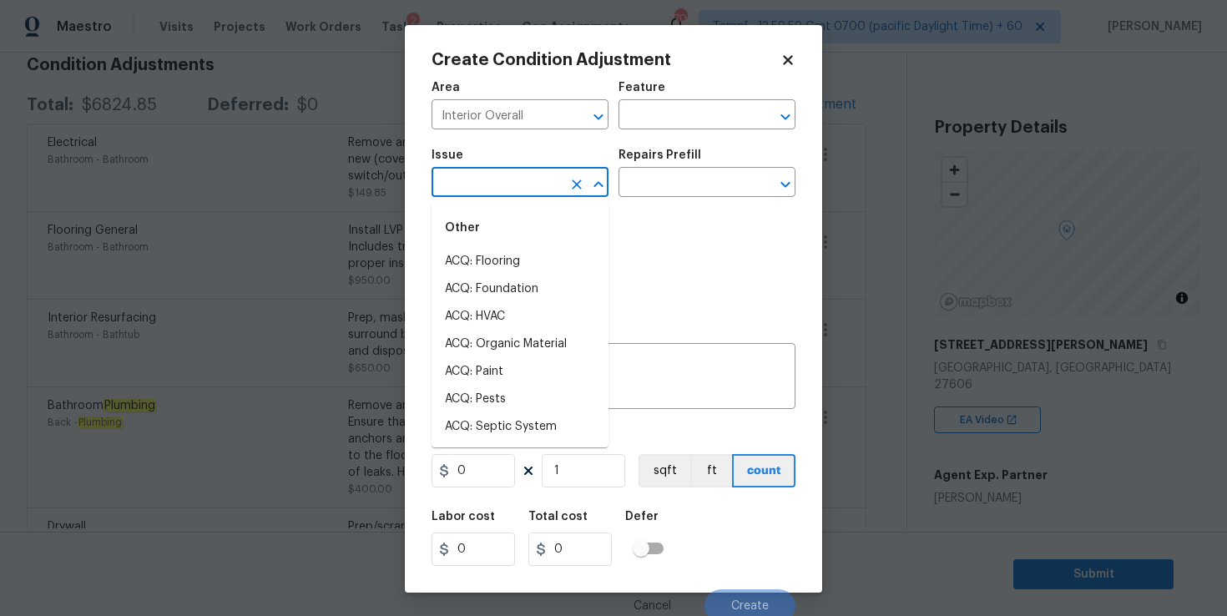
click at [509, 176] on input "text" at bounding box center [496, 184] width 130 height 26
click at [512, 271] on li "ACQ: Paint" at bounding box center [519, 262] width 177 height 28
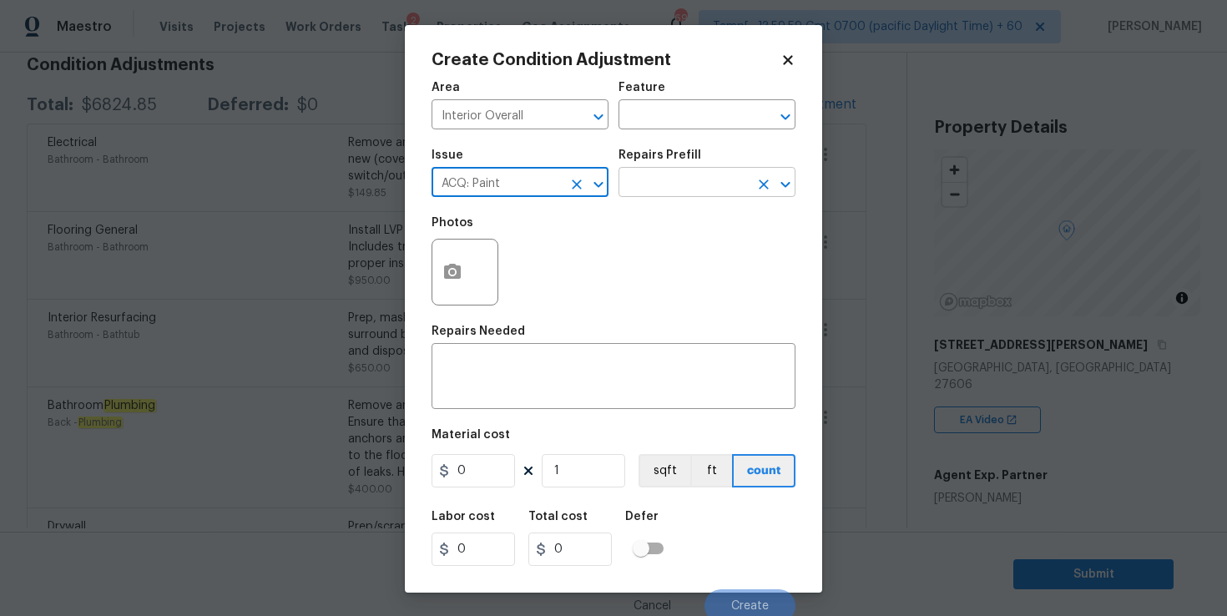
type input "ACQ: Paint"
click at [674, 183] on input "text" at bounding box center [683, 184] width 130 height 26
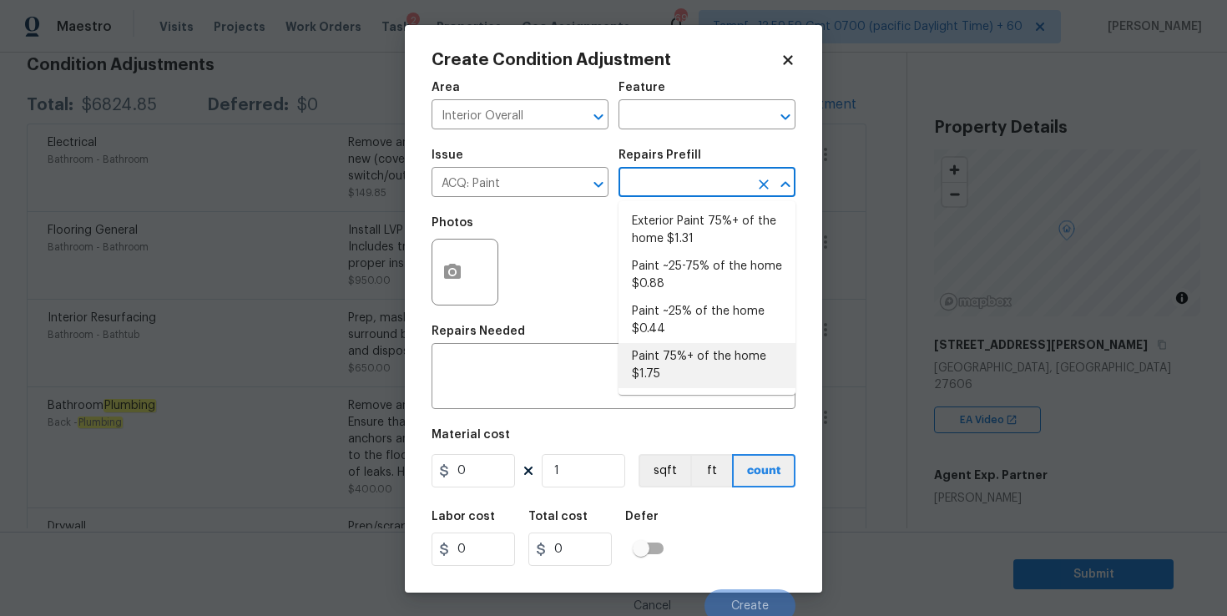
click at [684, 371] on li "Paint 75%+ of the home $1.75" at bounding box center [706, 365] width 177 height 45
type input "Acquisition"
type textarea "Acquisition Scope: 75%+ of the home will likely require interior paint"
type input "1.75"
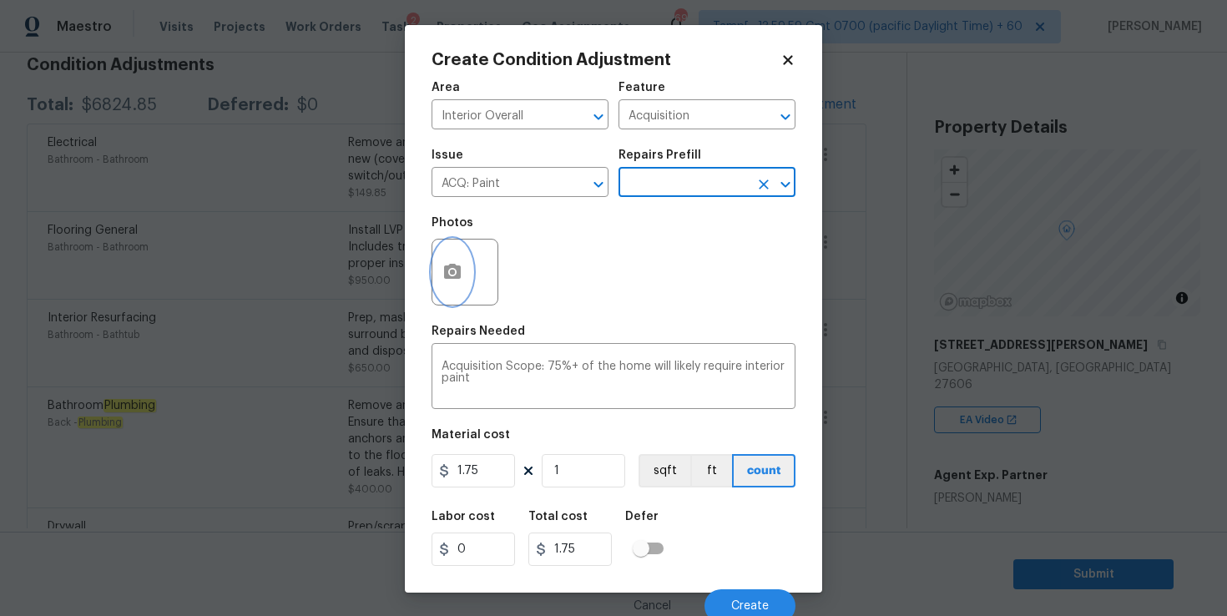
click at [461, 274] on icon "button" at bounding box center [452, 272] width 20 height 20
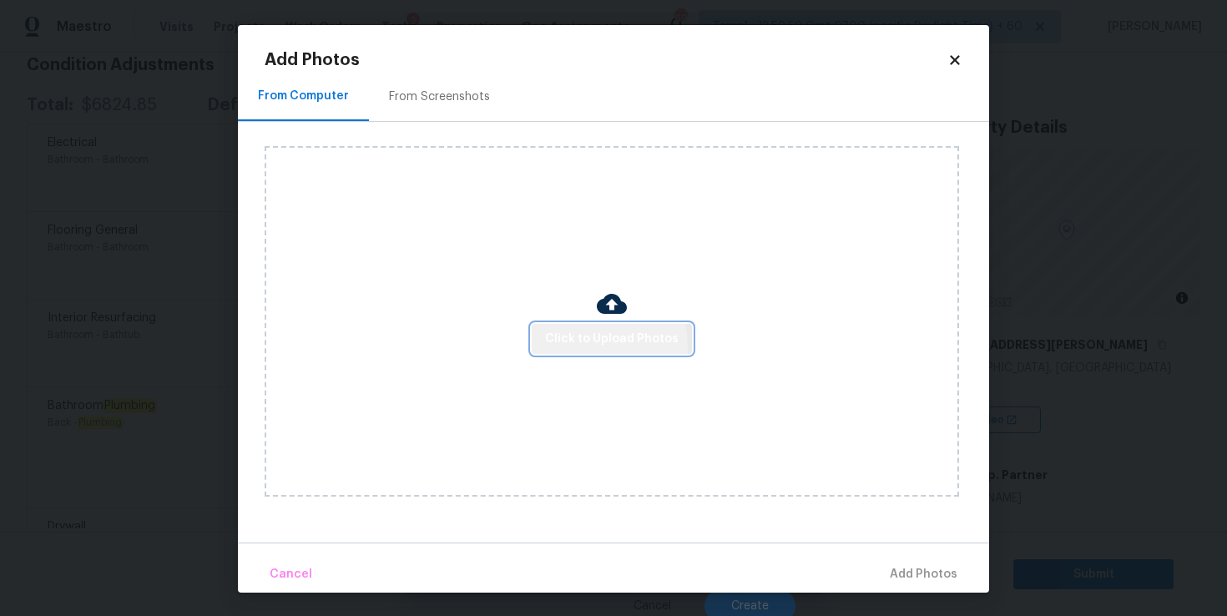
click at [574, 345] on span "Click to Upload Photos" at bounding box center [612, 339] width 134 height 21
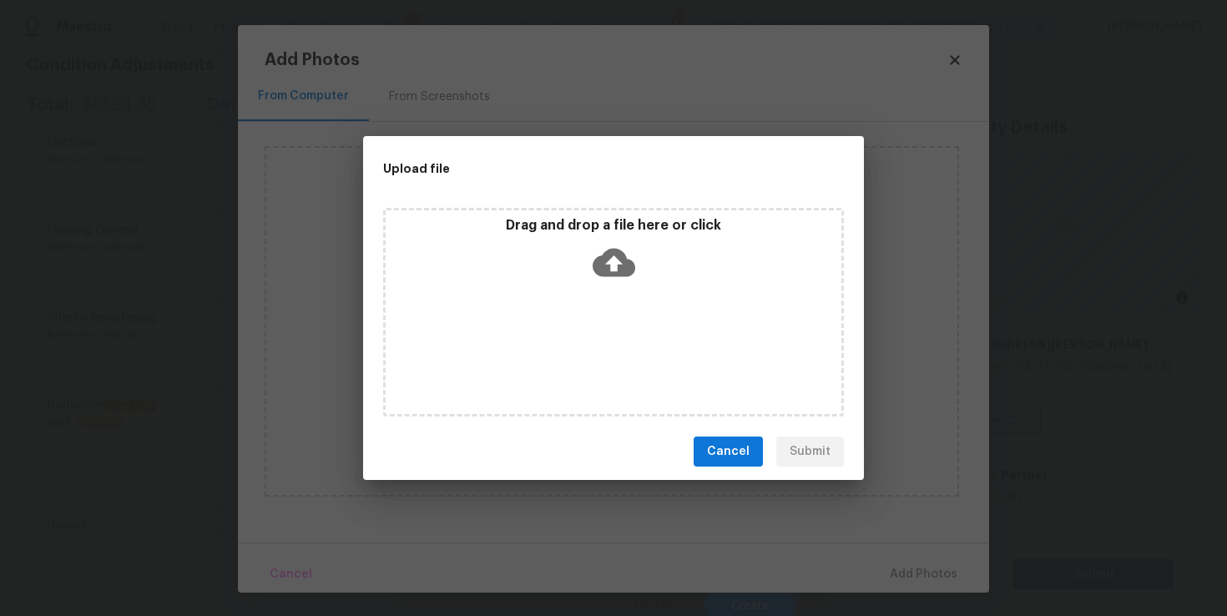
click at [608, 267] on icon at bounding box center [614, 263] width 43 height 28
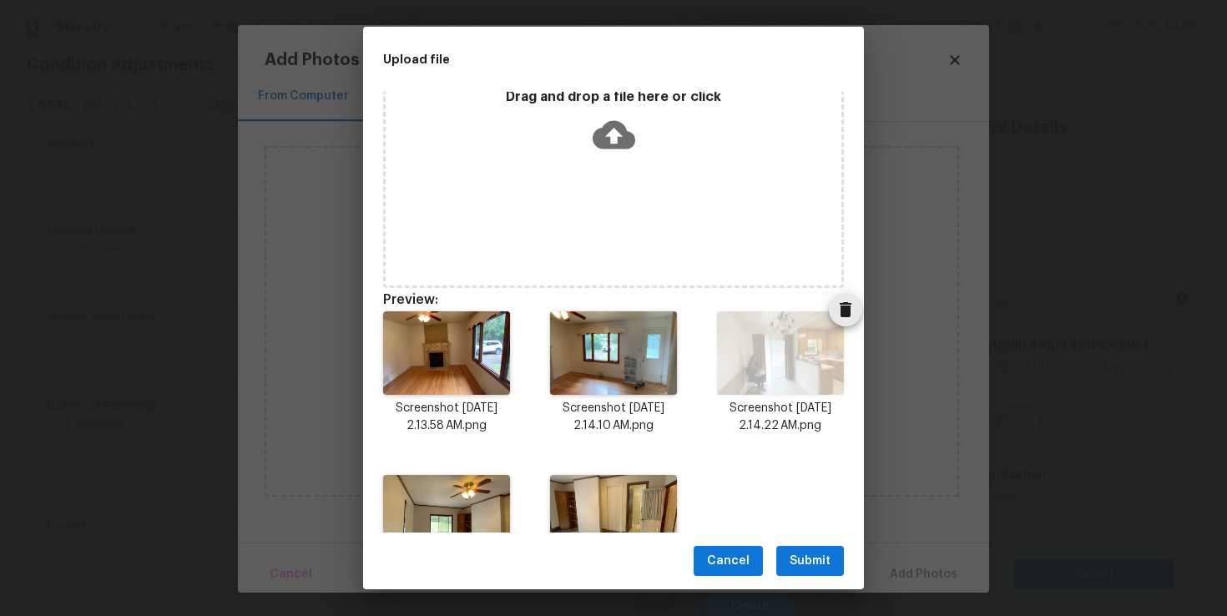
scroll to position [0, 0]
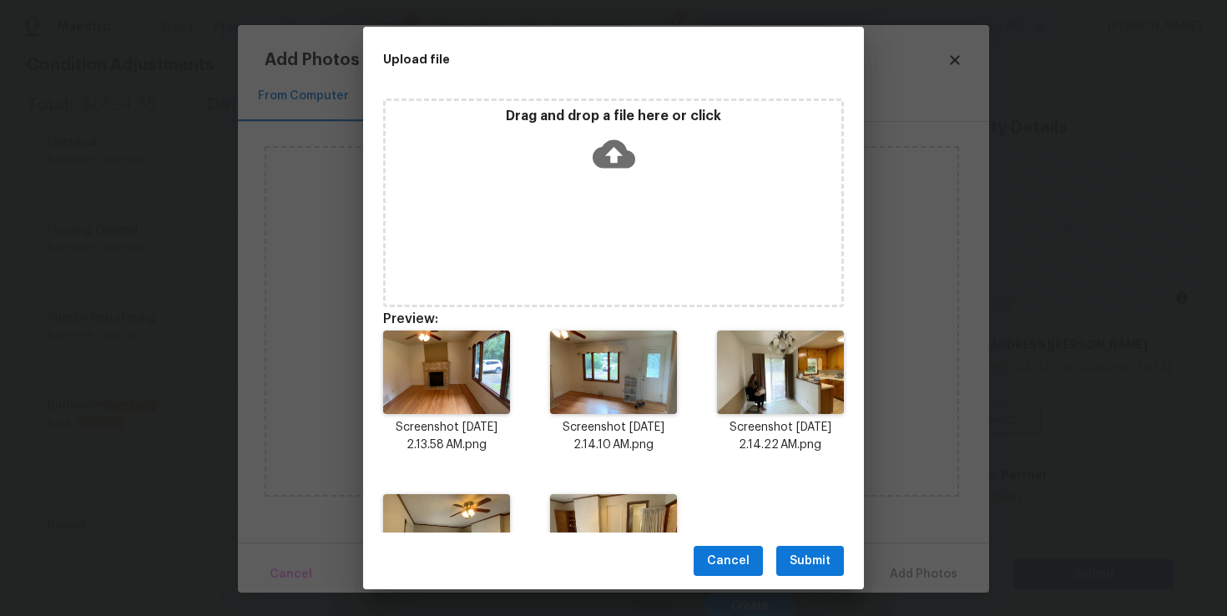
click at [608, 164] on icon at bounding box center [614, 153] width 43 height 28
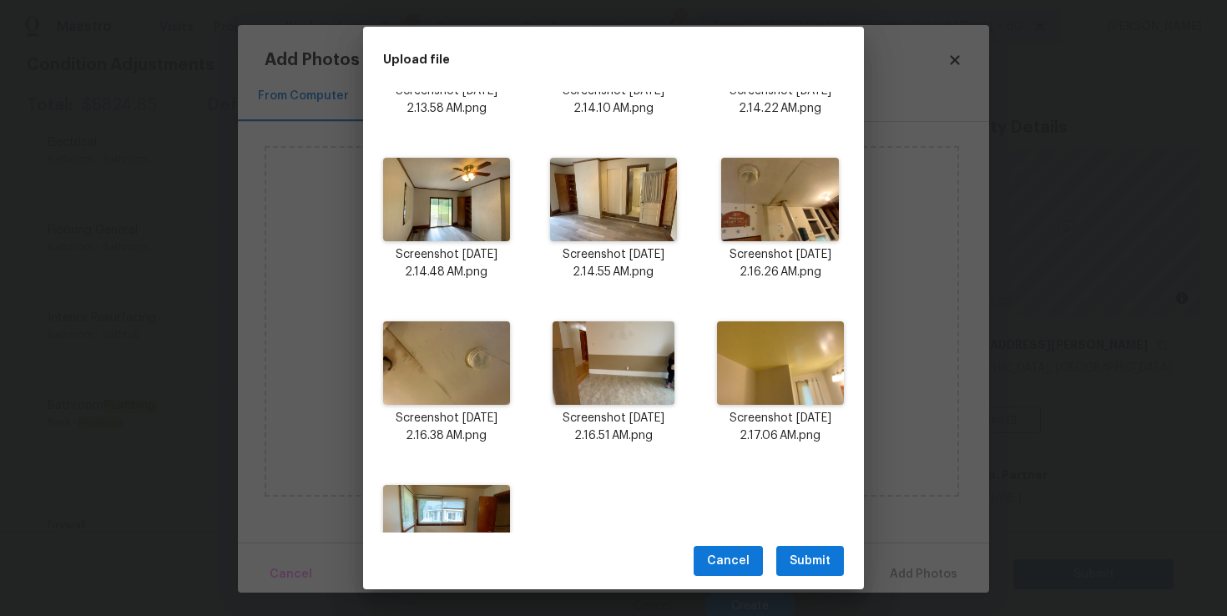
scroll to position [431, 0]
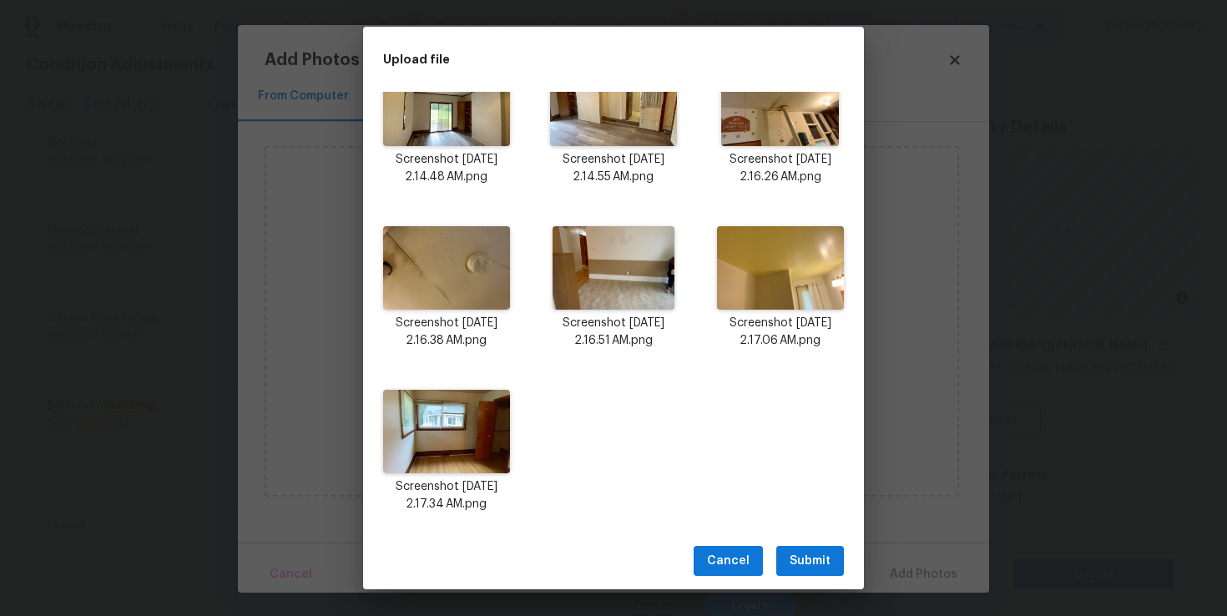
click at [802, 560] on span "Submit" at bounding box center [809, 561] width 41 height 21
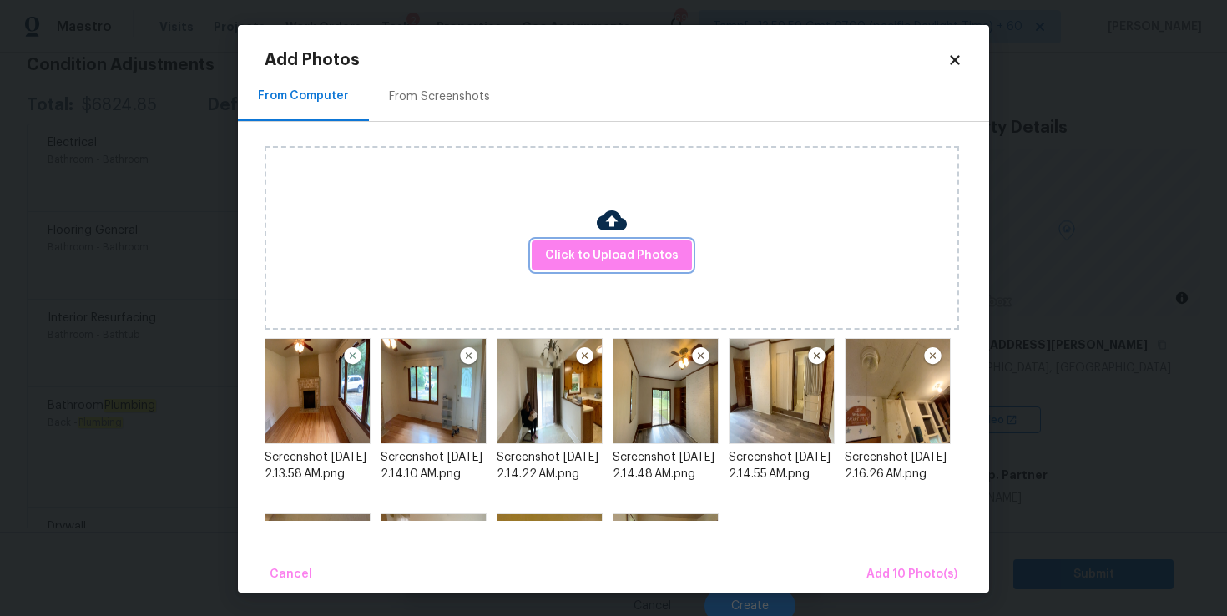
scroll to position [0, 0]
click at [902, 572] on span "Add 10 Photo(s)" at bounding box center [911, 574] width 91 height 21
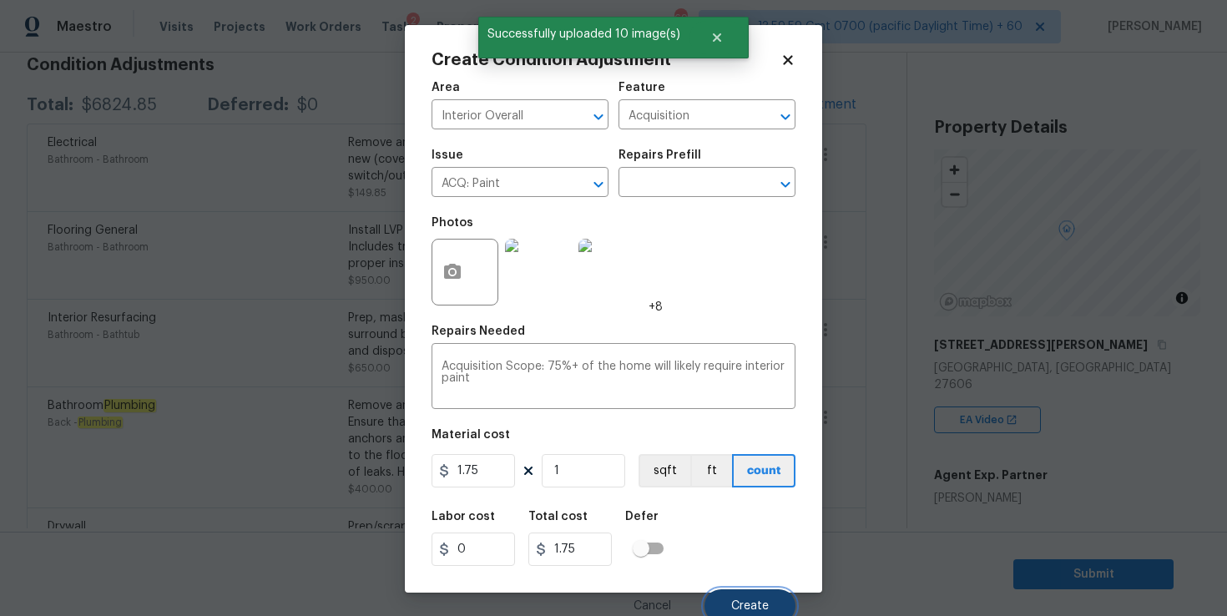
click at [749, 595] on button "Create" at bounding box center [749, 605] width 91 height 33
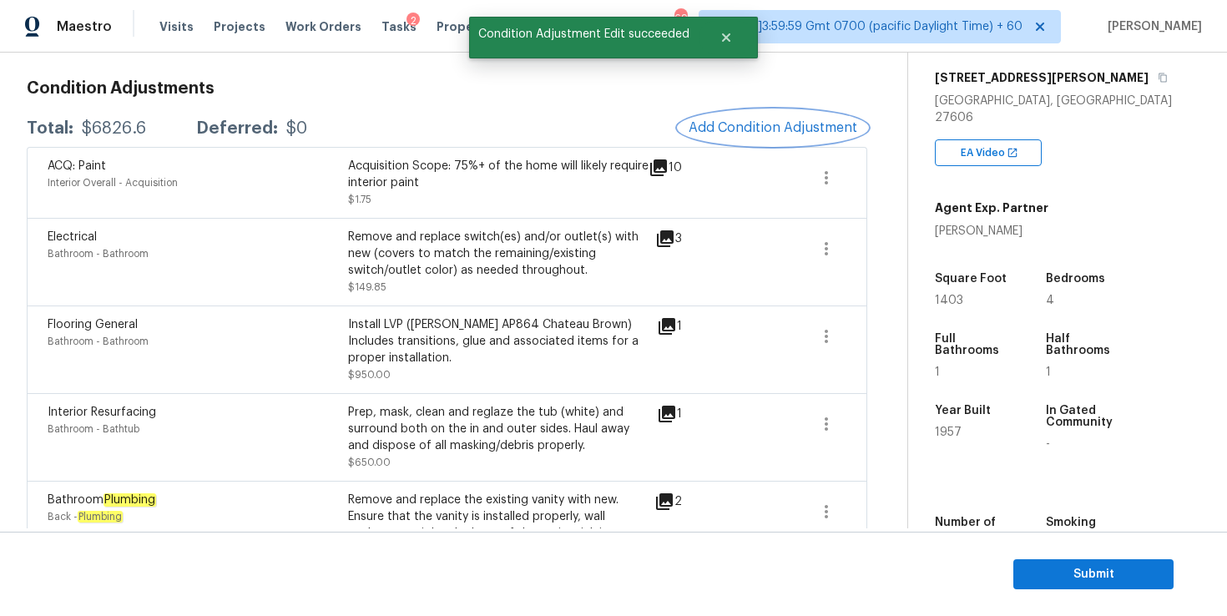
scroll to position [214, 0]
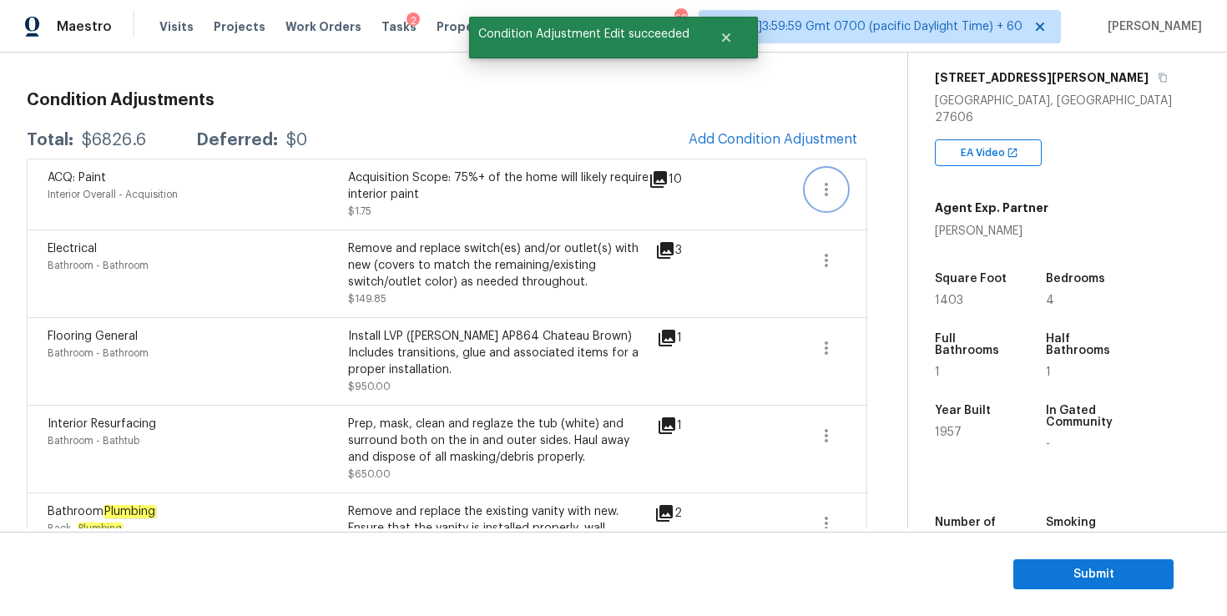
click at [826, 188] on icon "button" at bounding box center [825, 189] width 3 height 13
click at [873, 189] on div "Edit" at bounding box center [920, 186] width 130 height 17
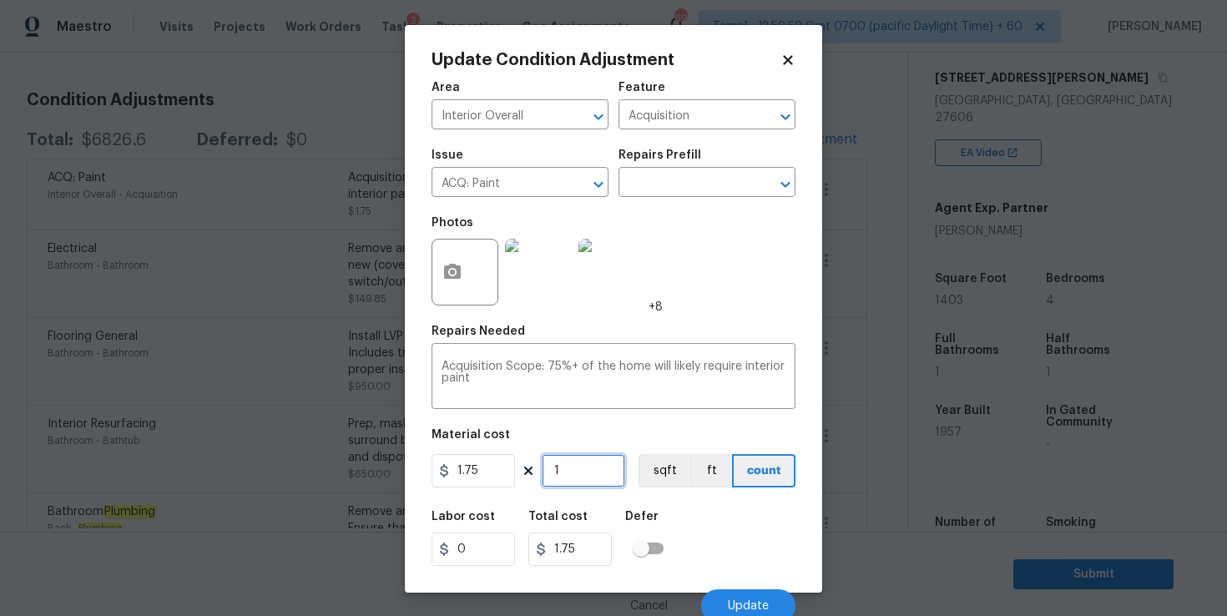
click at [571, 477] on input "1" at bounding box center [583, 470] width 83 height 33
type input "14"
type input "24.5"
type input "140"
type input "245"
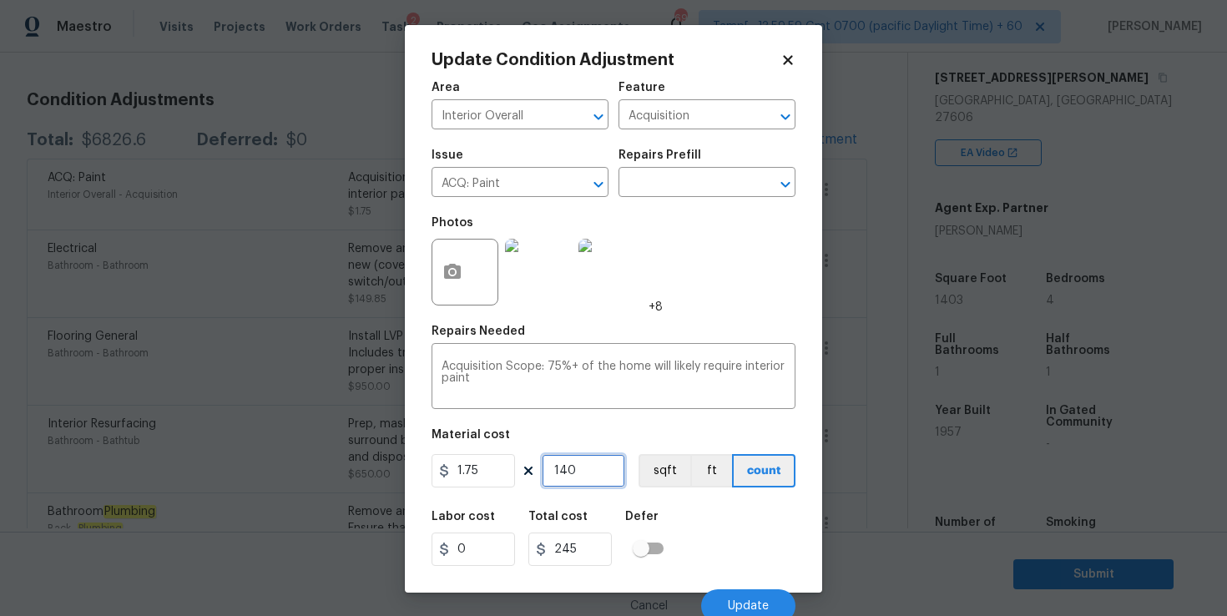
type input "1403"
type input "2455.25"
type input "1403"
click at [739, 602] on span "Update" at bounding box center [748, 606] width 41 height 13
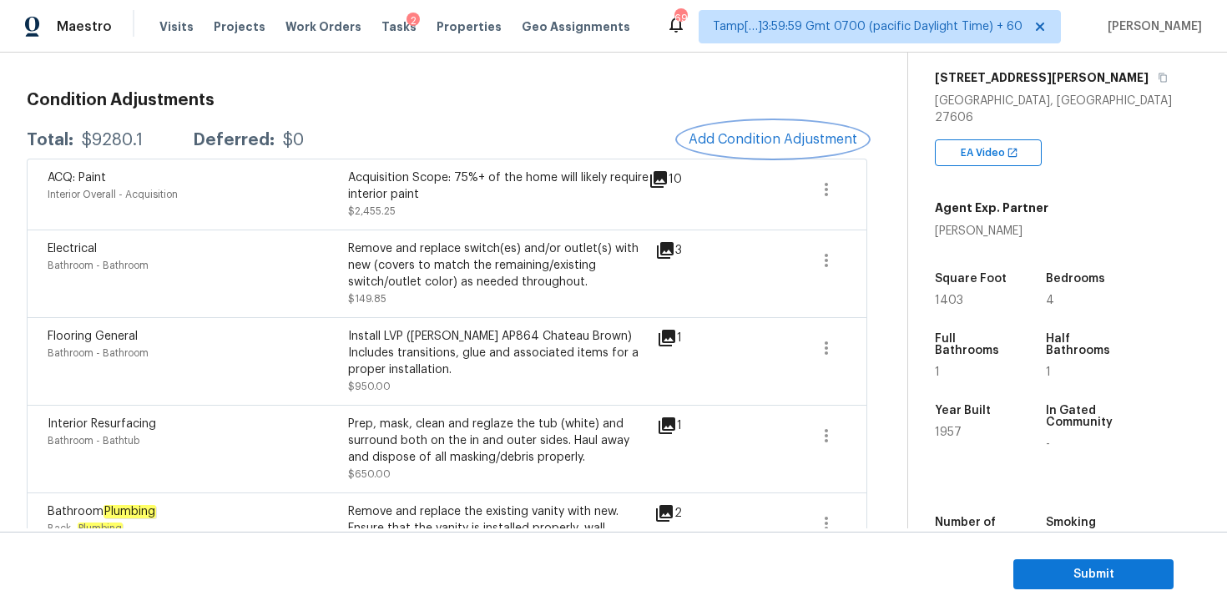
click at [739, 132] on span "Add Condition Adjustment" at bounding box center [772, 139] width 169 height 15
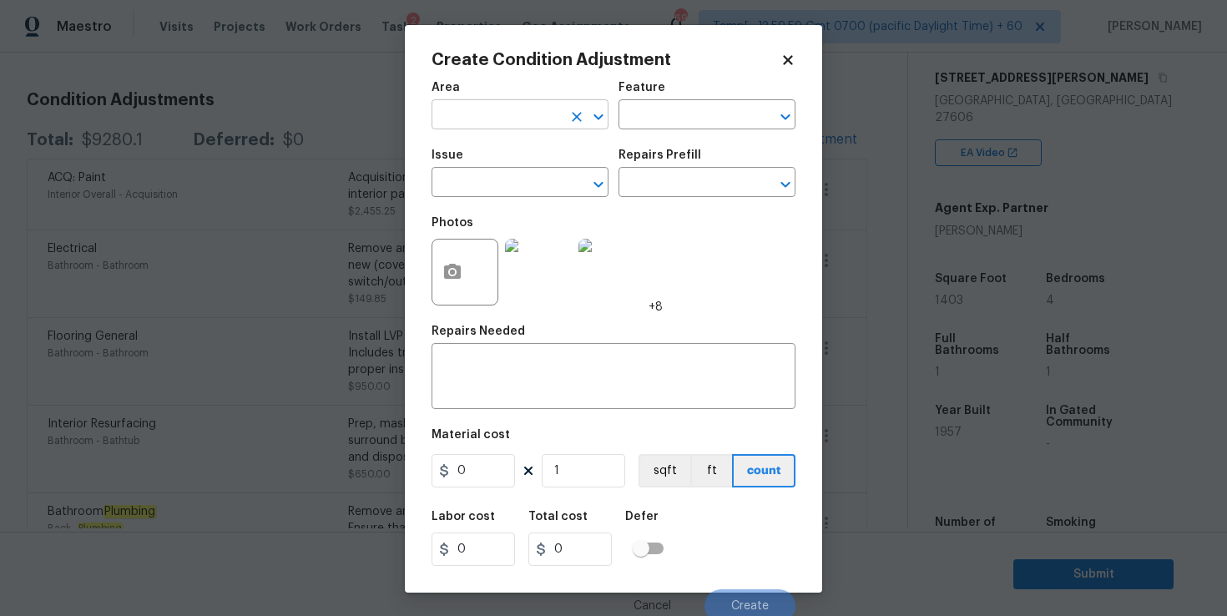
click at [548, 121] on input "text" at bounding box center [496, 116] width 130 height 26
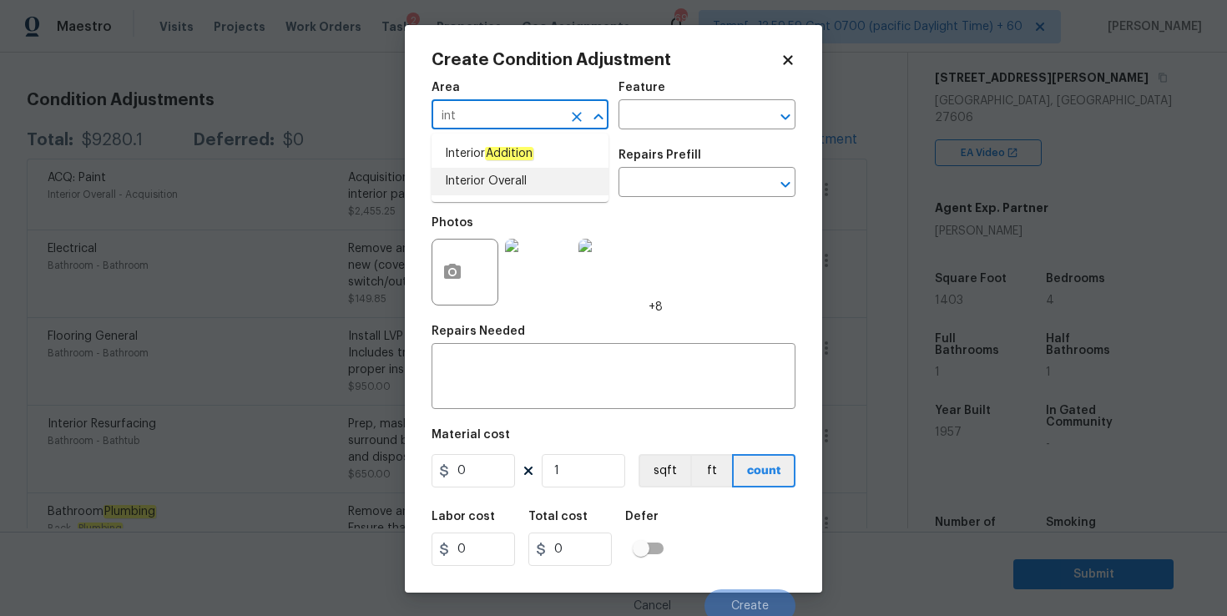
click at [495, 178] on li "Interior Overall" at bounding box center [519, 182] width 177 height 28
type input "Interior Overall"
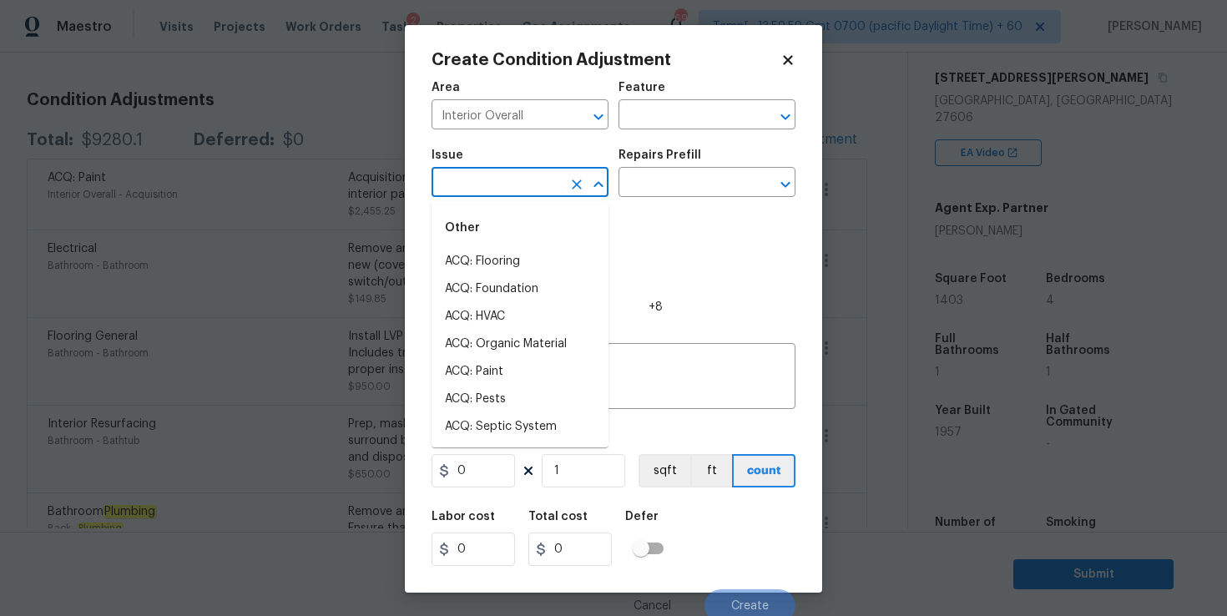
click at [495, 178] on input "text" at bounding box center [496, 184] width 130 height 26
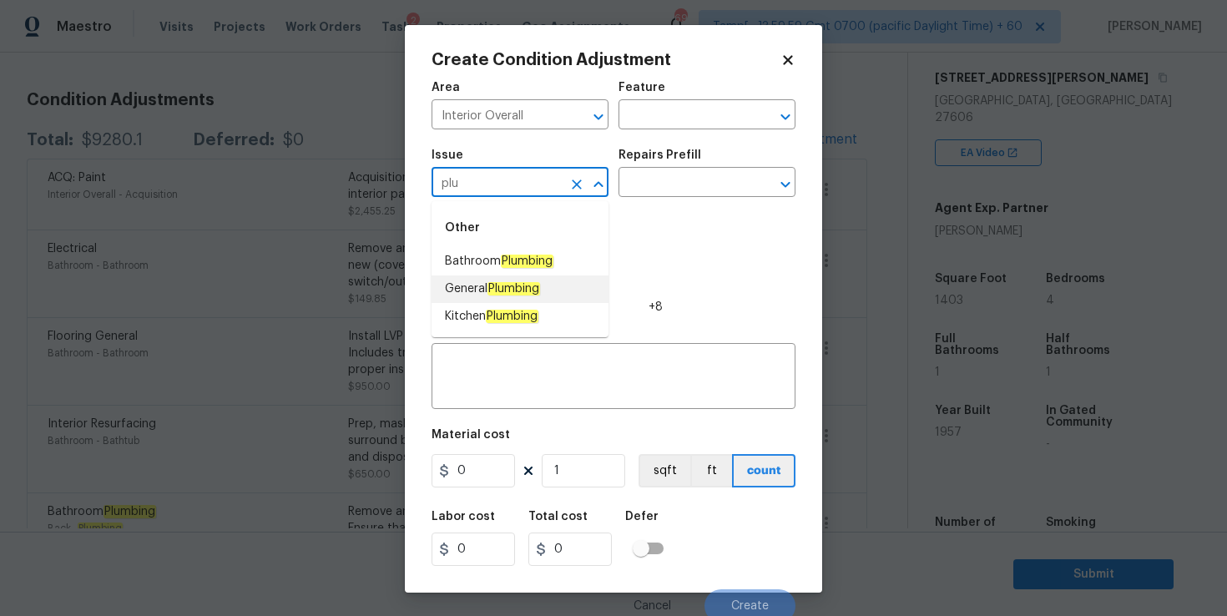
click at [532, 282] on em "Plumbing" at bounding box center [513, 288] width 53 height 13
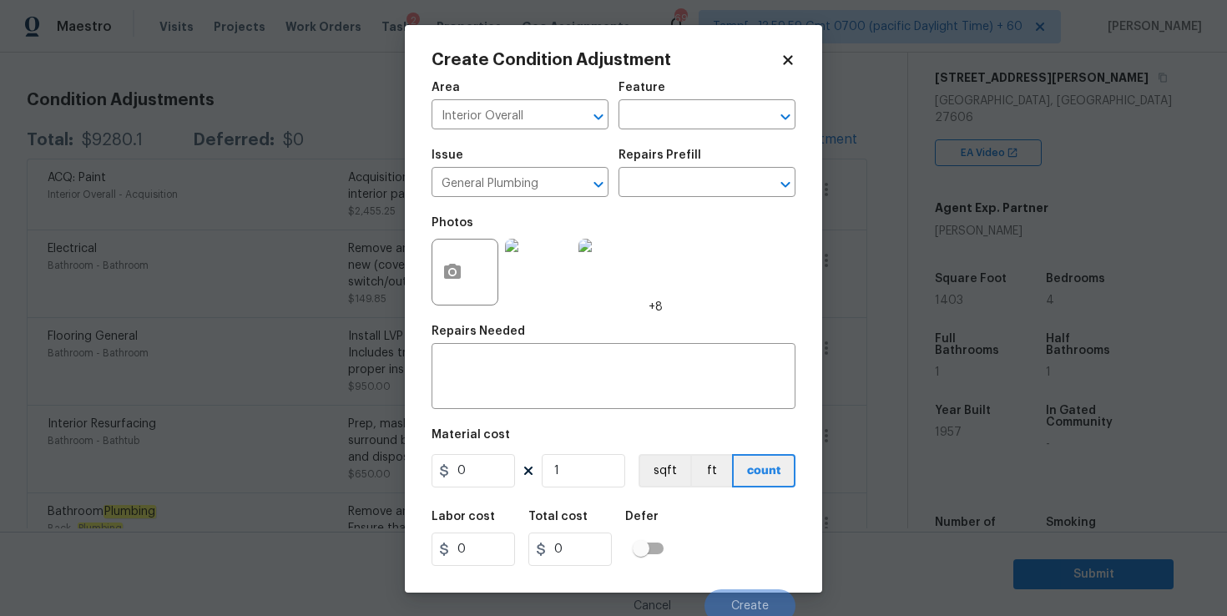
click at [681, 198] on div "Issue General Plumbing ​ Repairs Prefill ​" at bounding box center [613, 173] width 364 height 68
click at [681, 189] on input "text" at bounding box center [683, 184] width 130 height 26
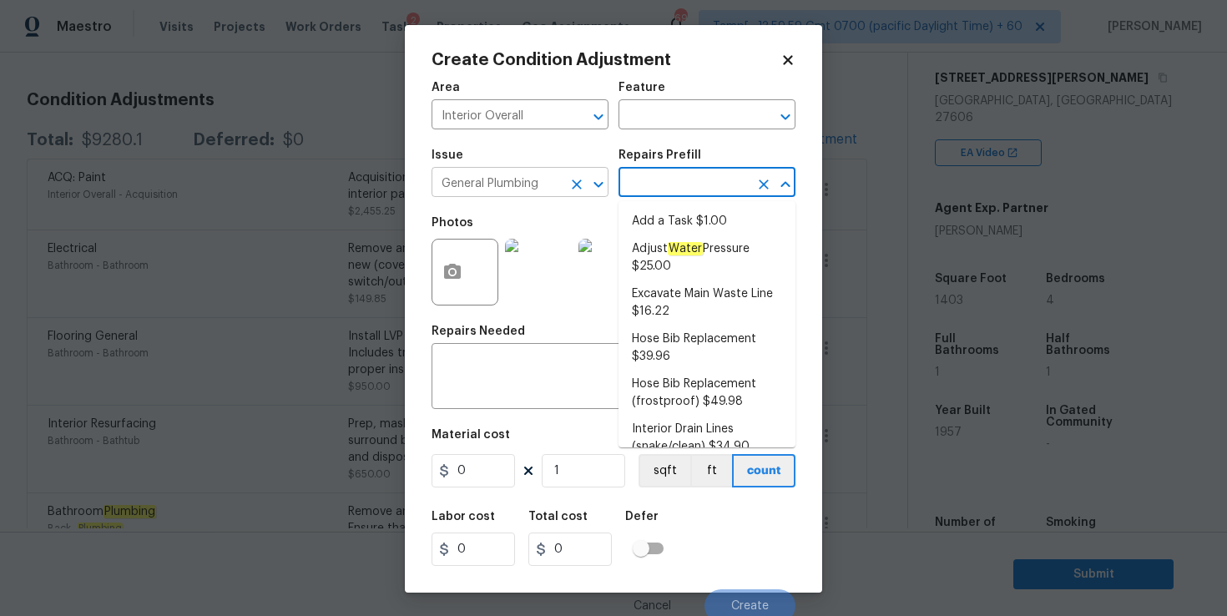
click at [489, 186] on input "General Plumbing" at bounding box center [496, 184] width 130 height 26
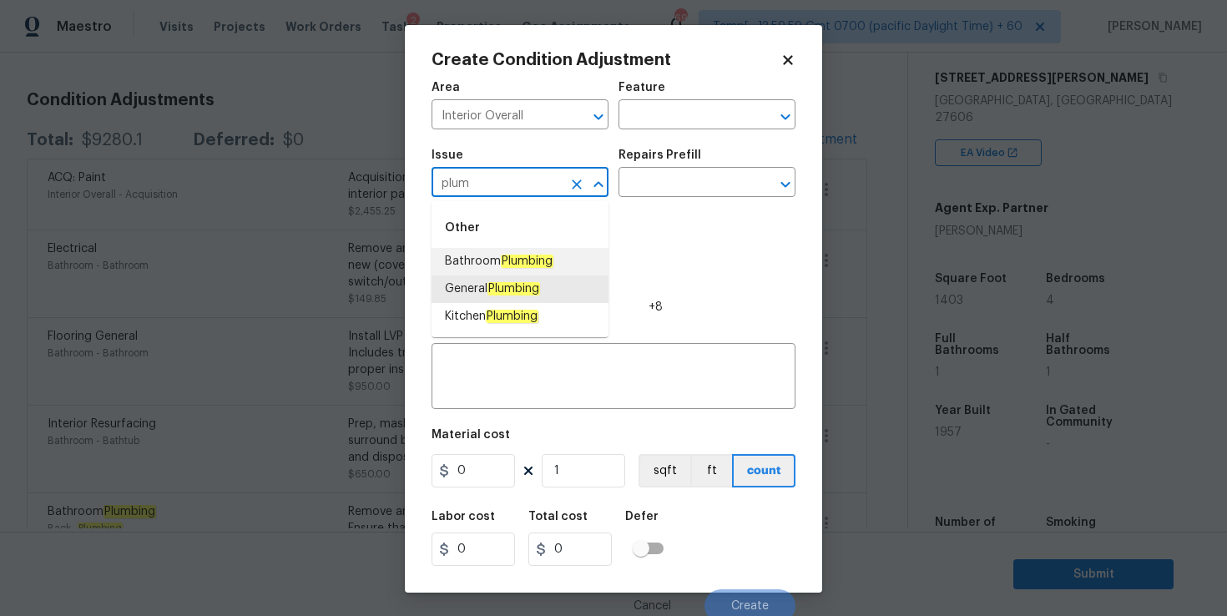
click at [524, 264] on em "Plumbing" at bounding box center [527, 261] width 53 height 13
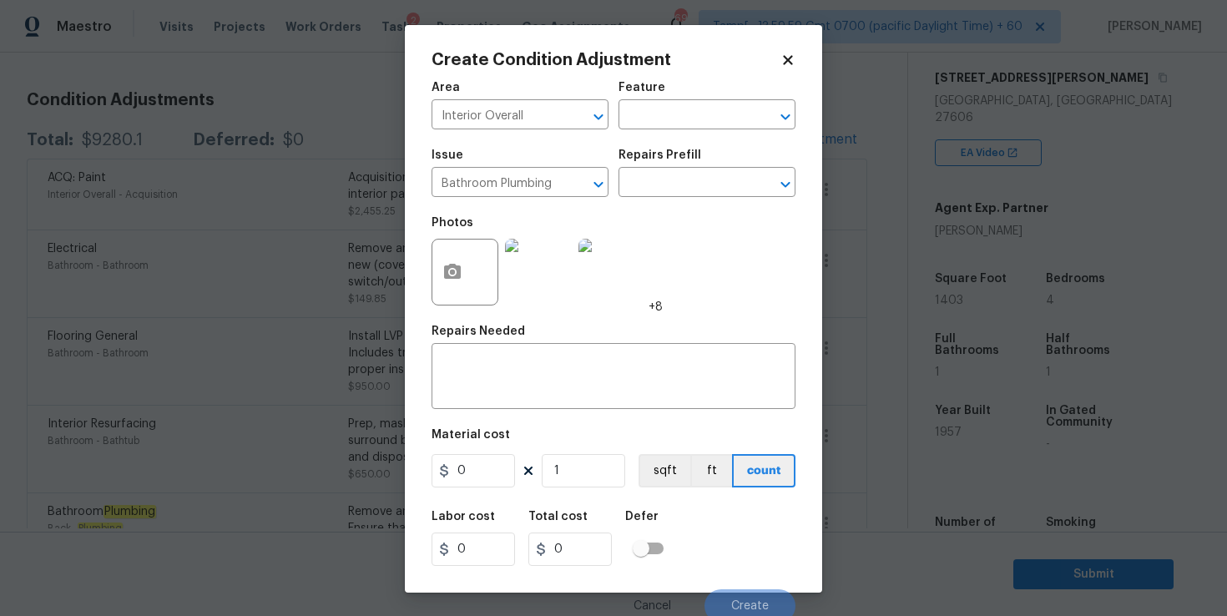
click at [639, 199] on div "Issue Bathroom Plumbing ​ Repairs Prefill ​" at bounding box center [613, 173] width 364 height 68
click at [655, 169] on div "Repairs Prefill" at bounding box center [706, 160] width 177 height 22
click at [655, 183] on input "text" at bounding box center [683, 184] width 130 height 26
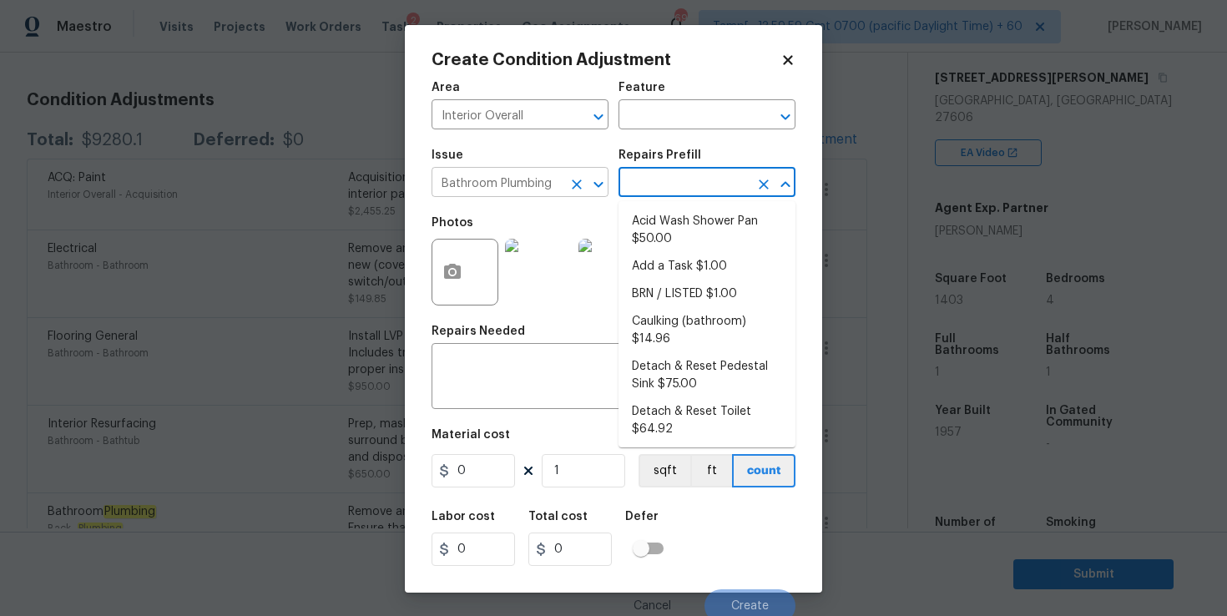
click at [532, 184] on input "Bathroom Plumbing" at bounding box center [496, 184] width 130 height 26
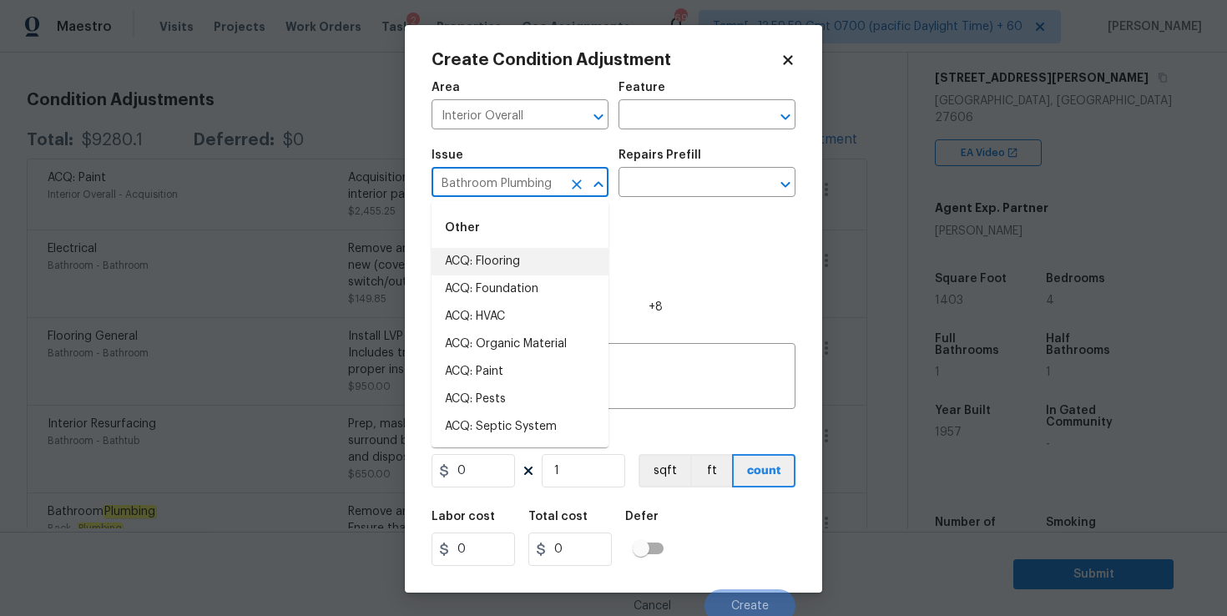
click at [532, 184] on input "Bathroom Plumbing" at bounding box center [496, 184] width 130 height 26
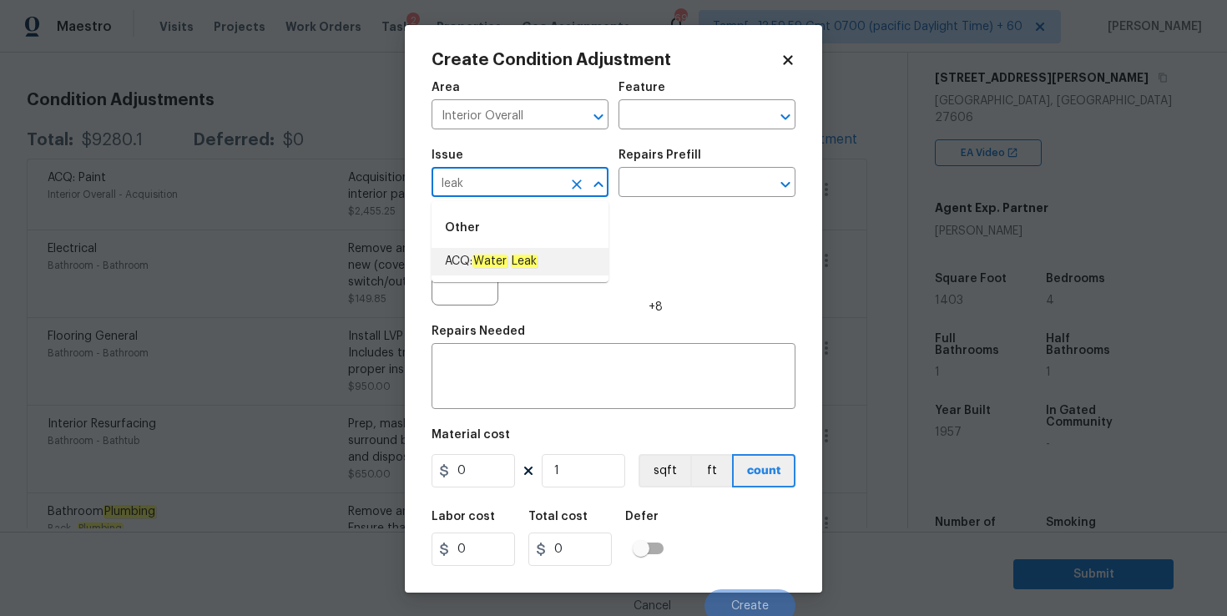
click at [530, 259] on em "Leak" at bounding box center [524, 261] width 27 height 13
type input "ACQ: Water Leak"
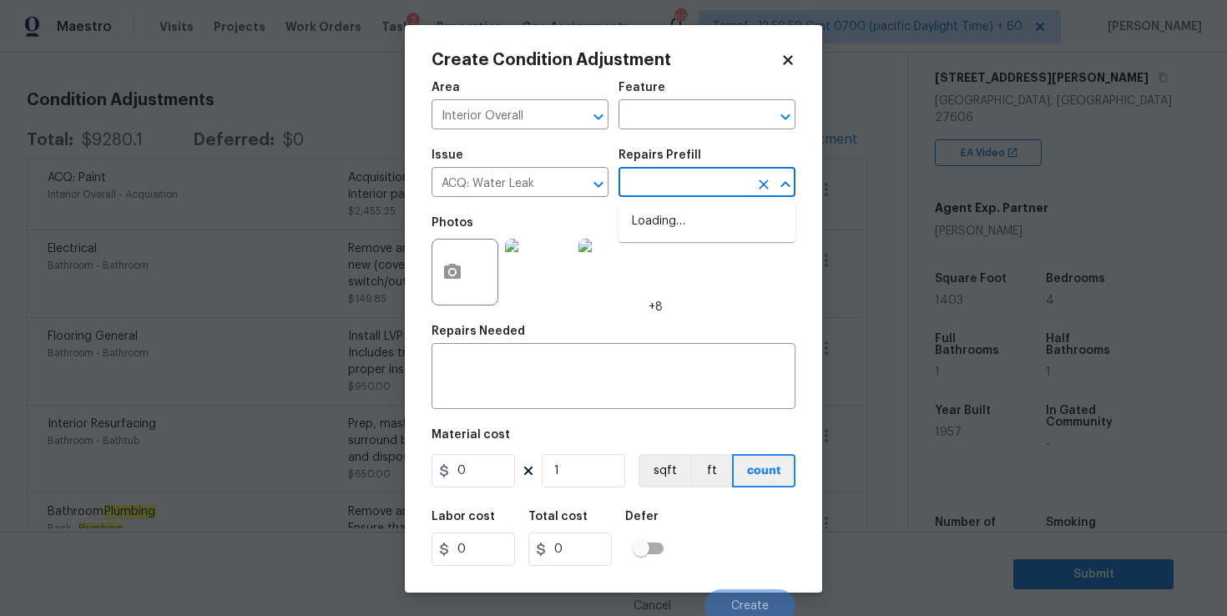
click at [658, 186] on input "text" at bounding box center [683, 184] width 130 height 26
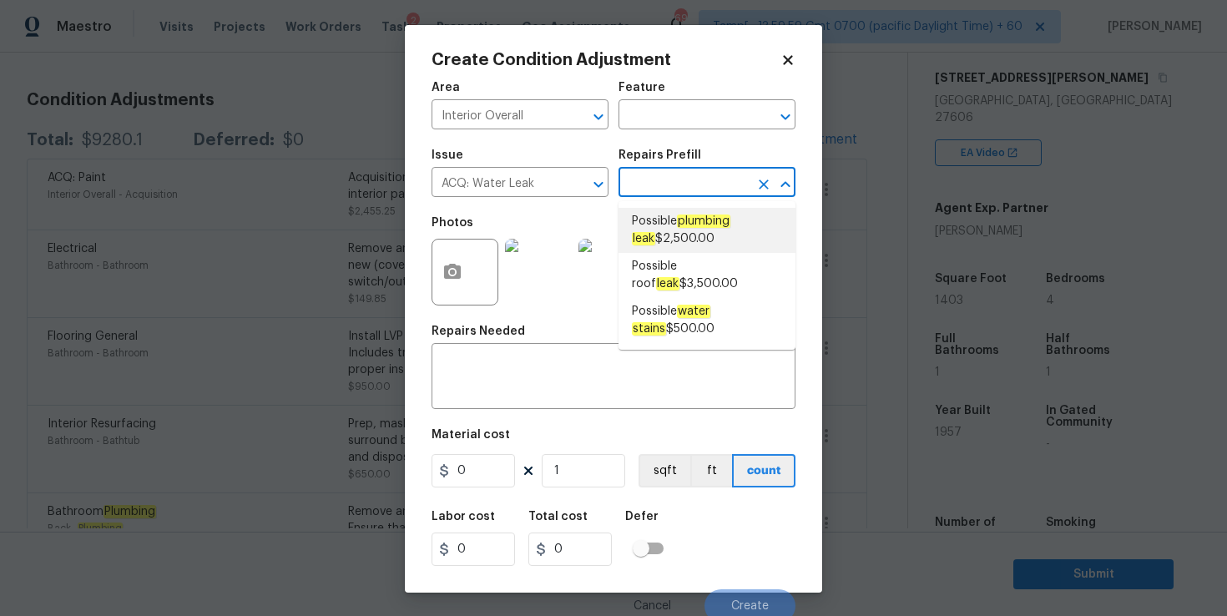
click at [674, 229] on span "Possible plumbing leak $2,500.00" at bounding box center [707, 230] width 150 height 35
type input "Acquisition"
type textarea "Acquisition Scope: Possible plumbing leak"
type input "2500"
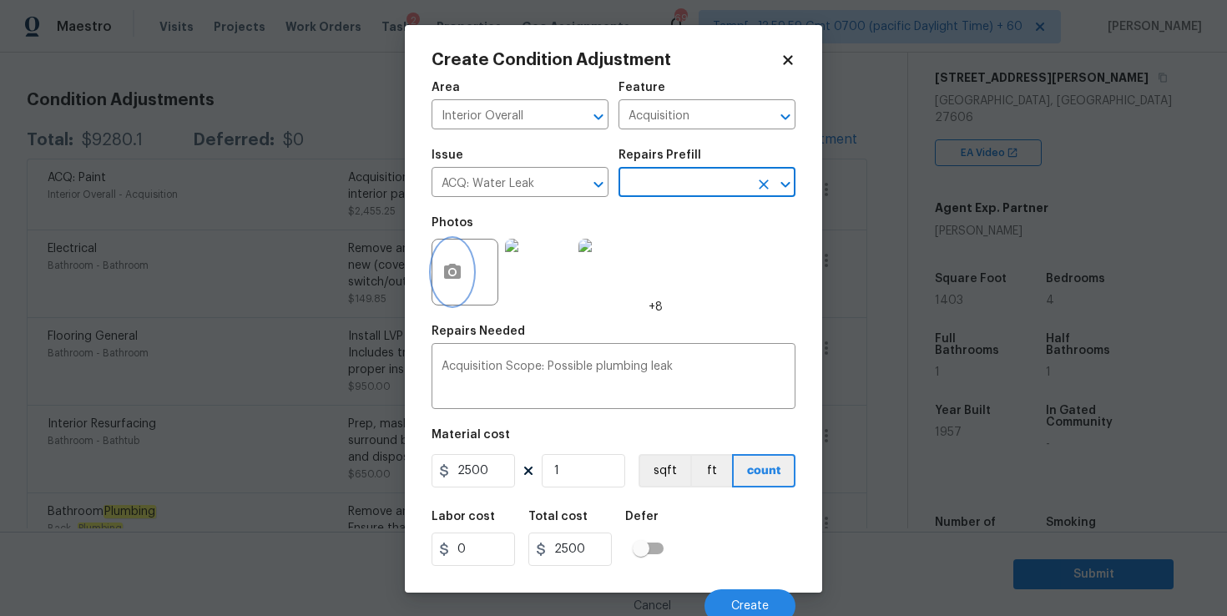
click at [456, 270] on icon "button" at bounding box center [452, 271] width 17 height 15
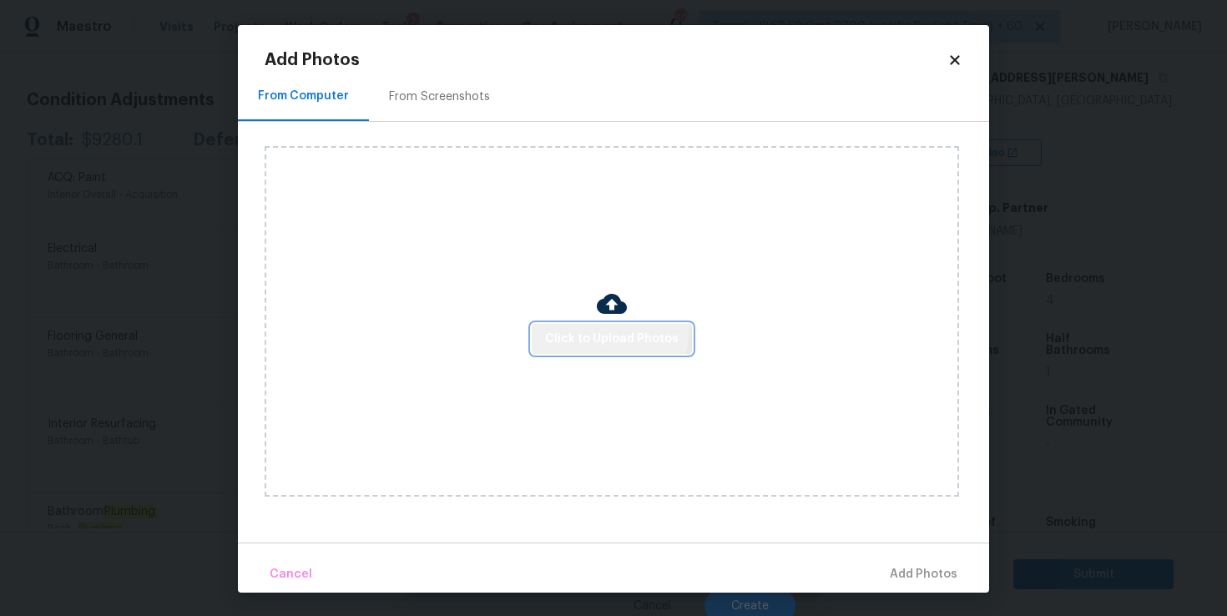
click at [600, 329] on span "Click to Upload Photos" at bounding box center [612, 339] width 134 height 21
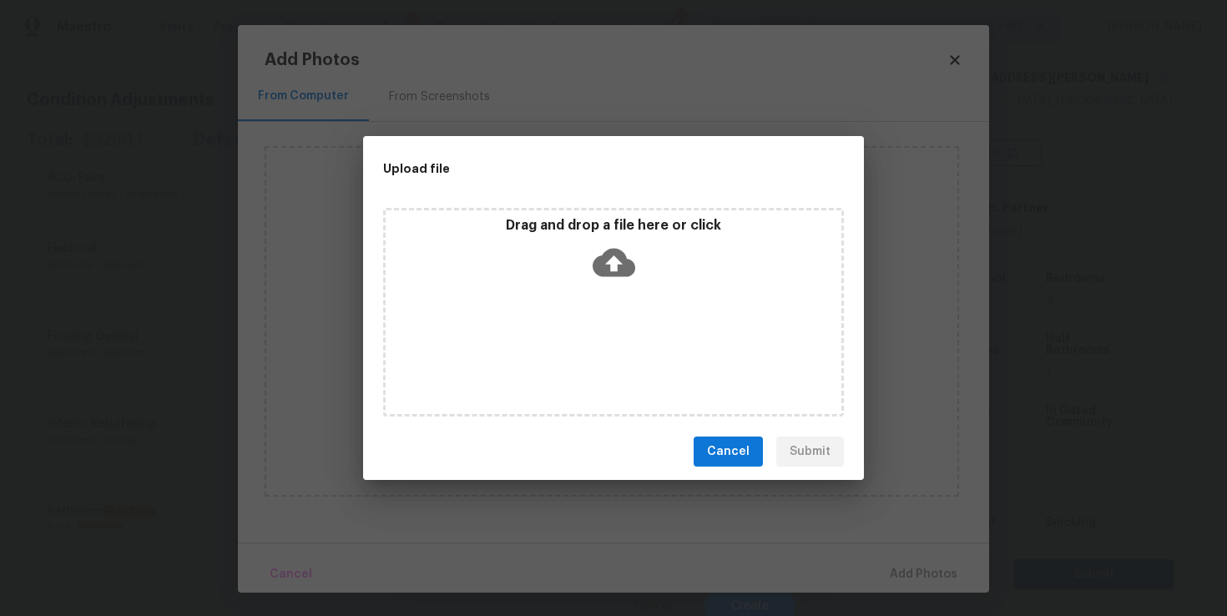
click at [611, 268] on icon at bounding box center [614, 262] width 43 height 43
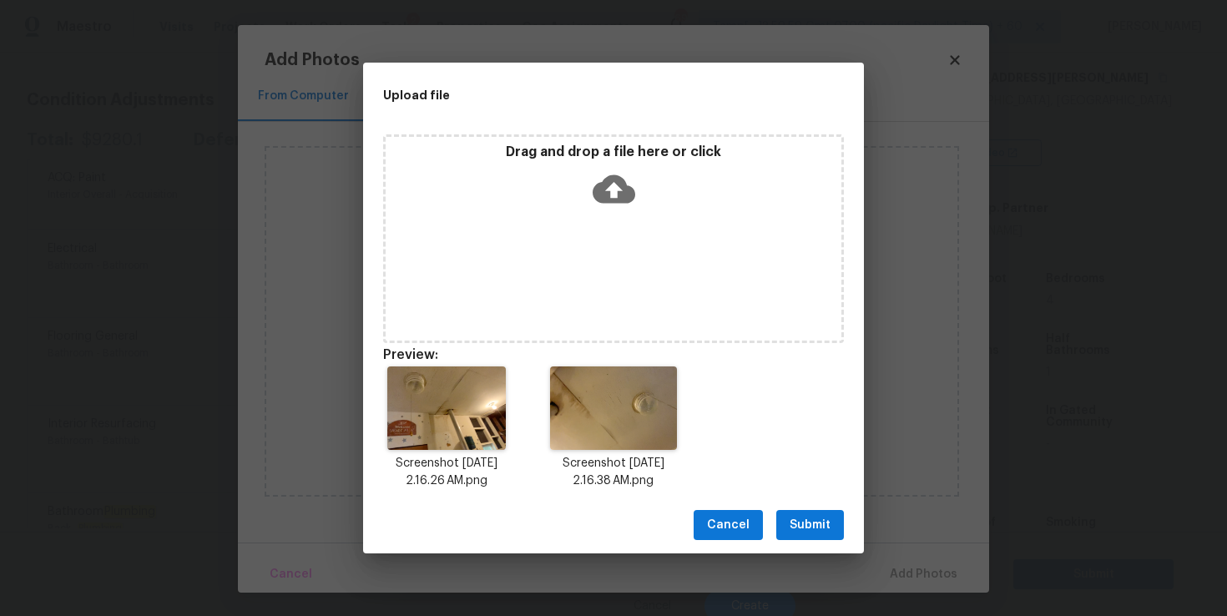
click at [802, 522] on span "Submit" at bounding box center [809, 525] width 41 height 21
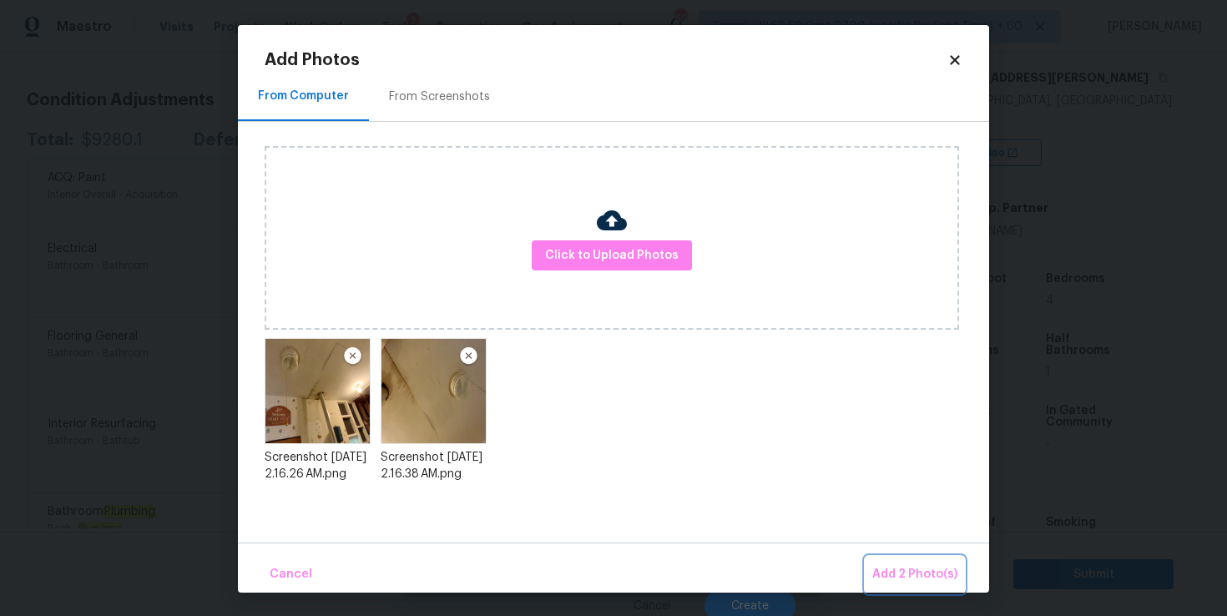
click at [895, 567] on span "Add 2 Photo(s)" at bounding box center [914, 574] width 85 height 21
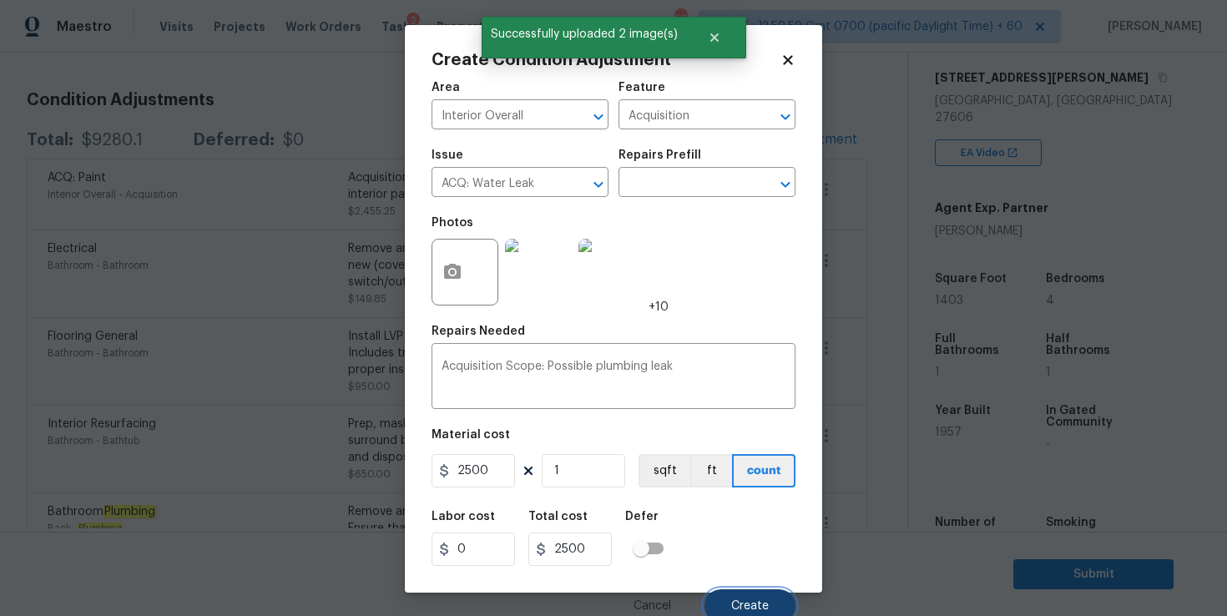
click at [746, 599] on button "Create" at bounding box center [749, 605] width 91 height 33
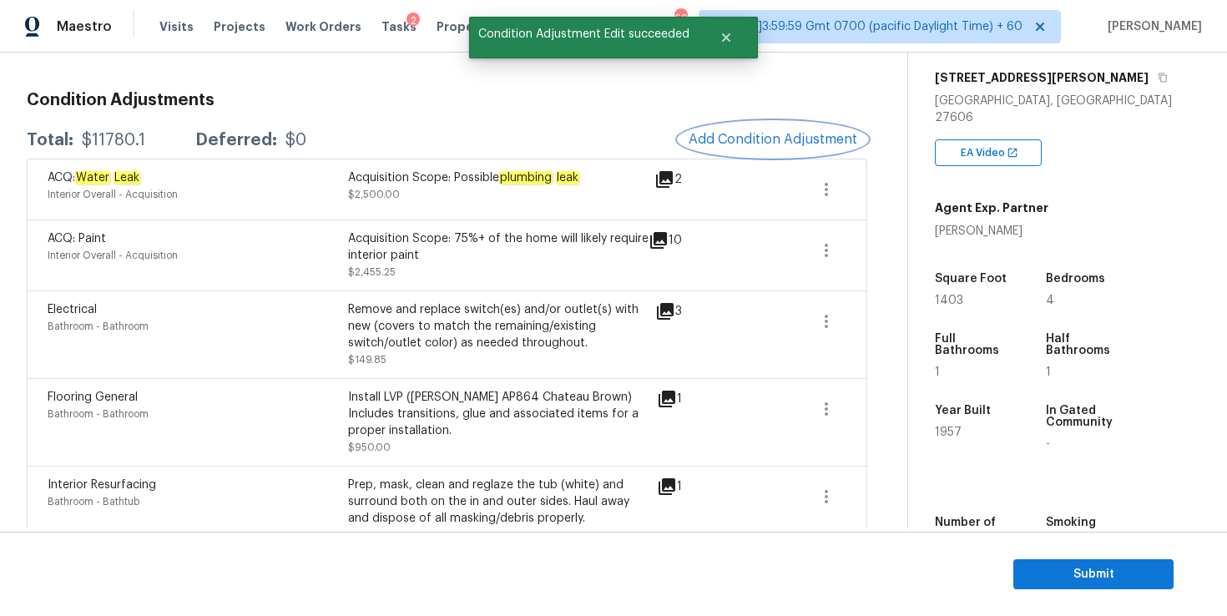
click at [744, 142] on span "Add Condition Adjustment" at bounding box center [772, 139] width 169 height 15
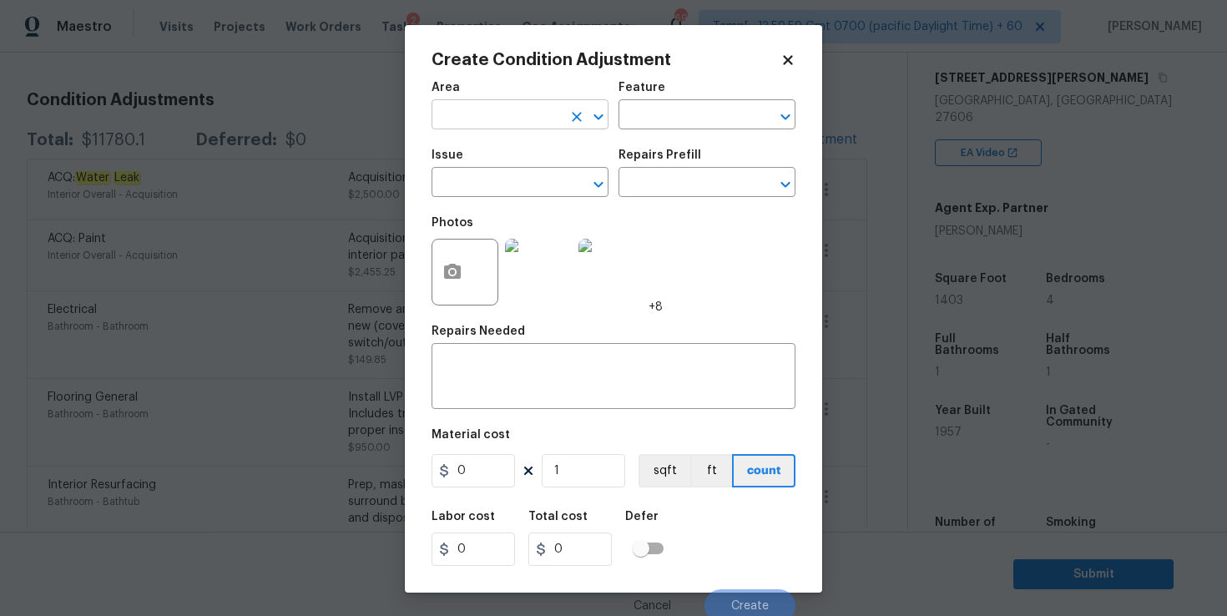
click at [499, 122] on input "text" at bounding box center [496, 116] width 130 height 26
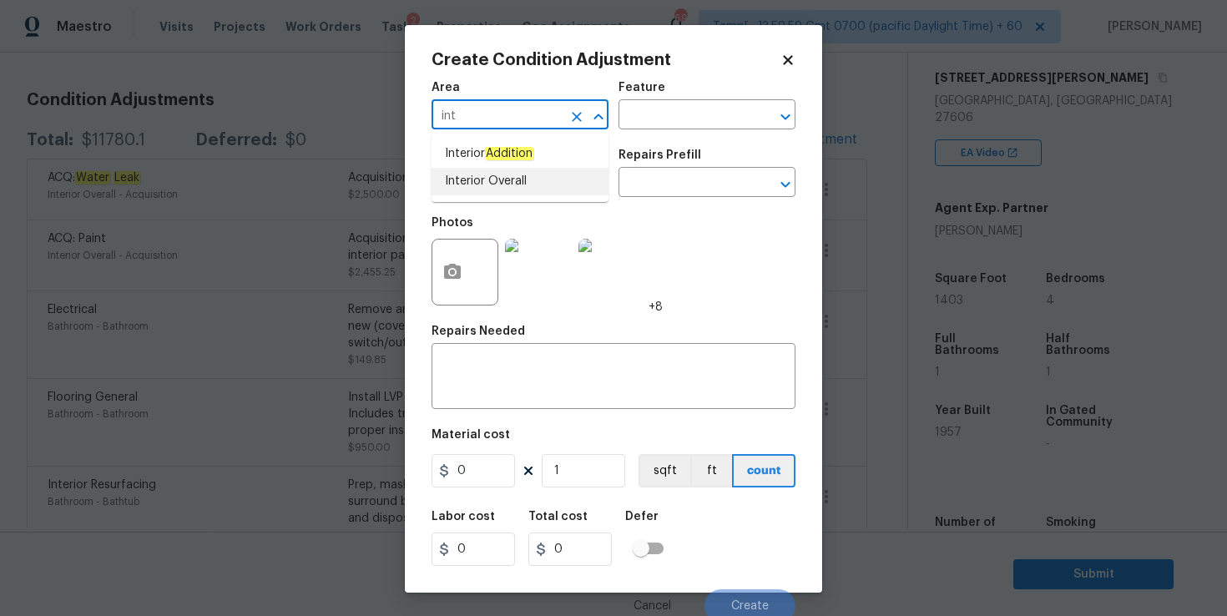
click at [493, 187] on li "Interior Overall" at bounding box center [519, 182] width 177 height 28
type input "Interior Overall"
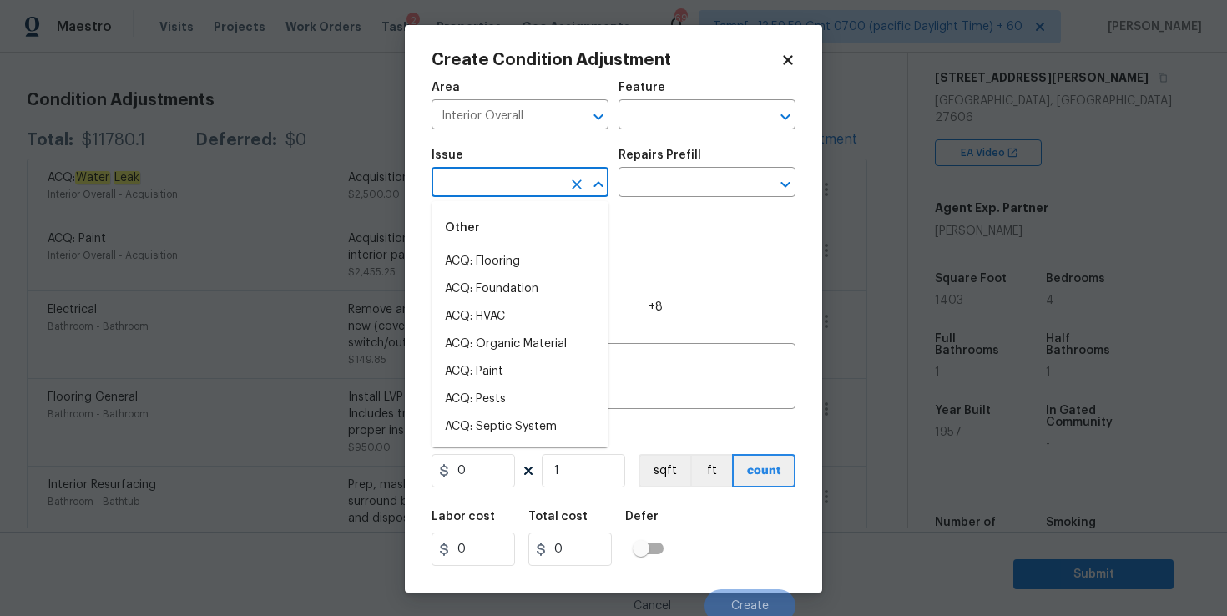
click at [493, 187] on input "text" at bounding box center [496, 184] width 130 height 26
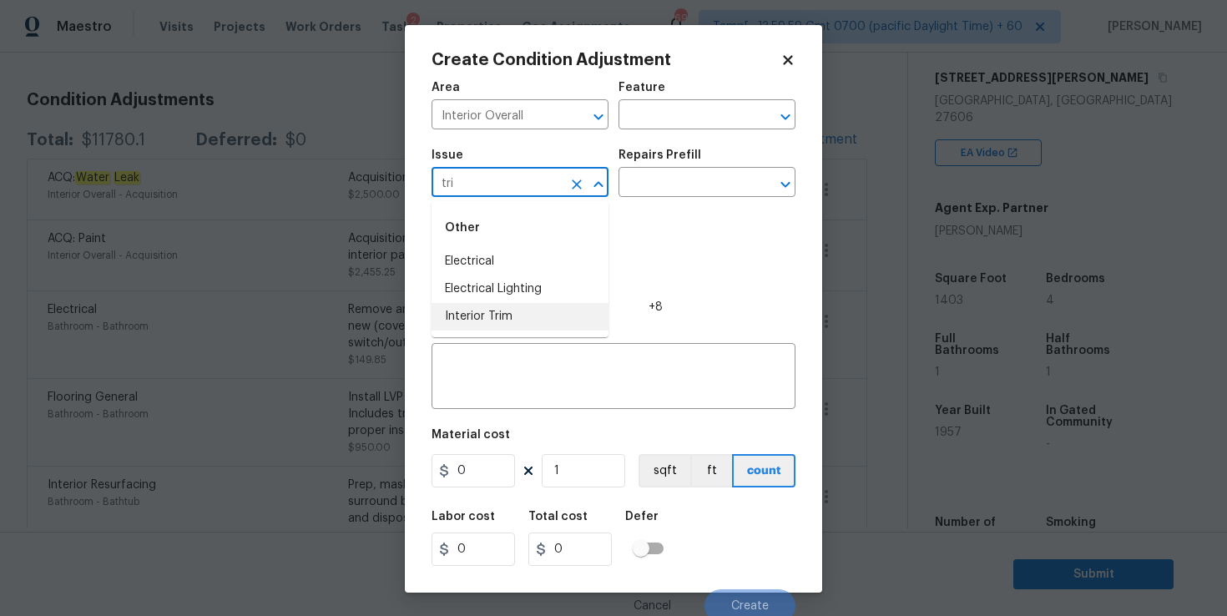
click at [507, 311] on li "Interior Trim" at bounding box center [519, 317] width 177 height 28
type input "Interior Trim"
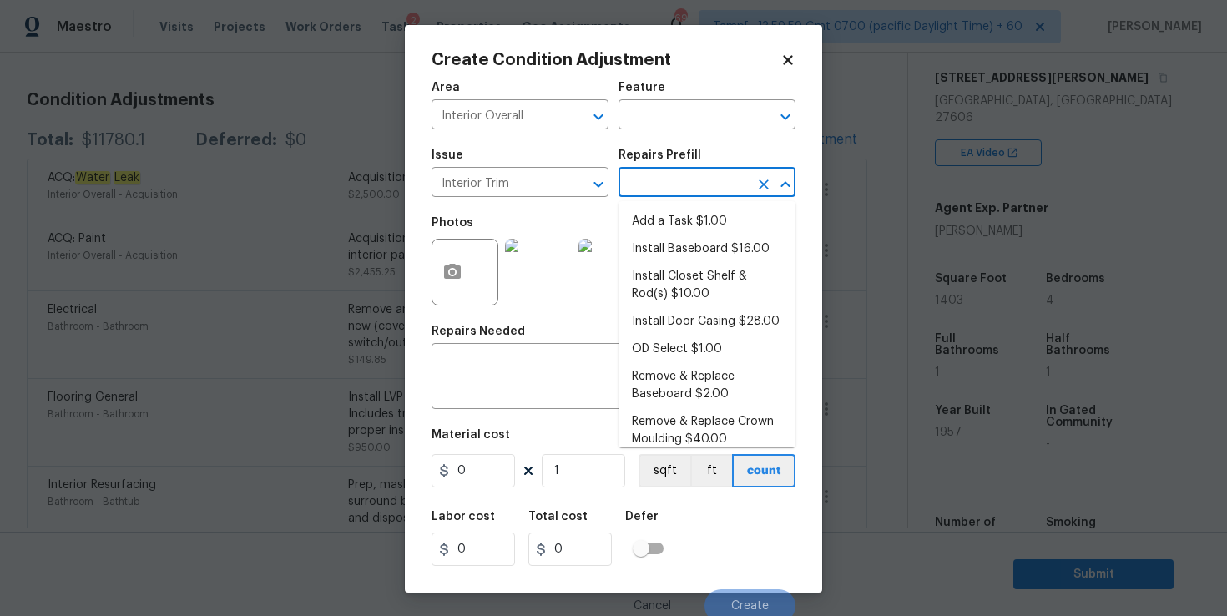
click at [704, 180] on input "text" at bounding box center [683, 184] width 130 height 26
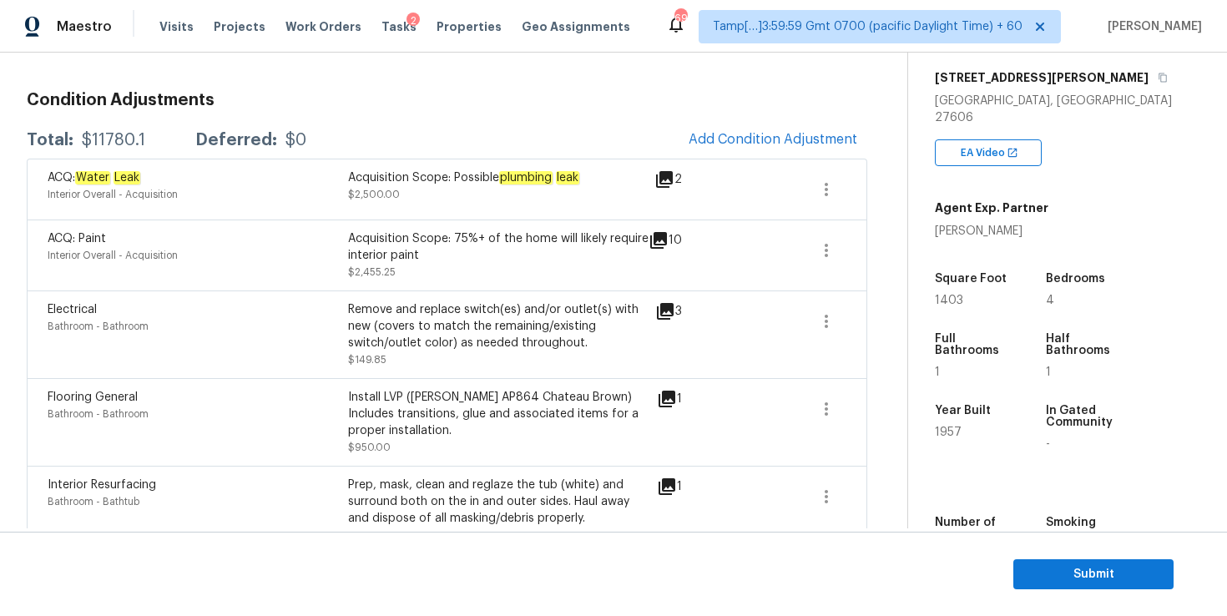
click at [270, 295] on body "Maestro Visits Projects Work Orders Tasks 2 Properties Geo Assignments 693 Tamp…" at bounding box center [613, 308] width 1227 height 616
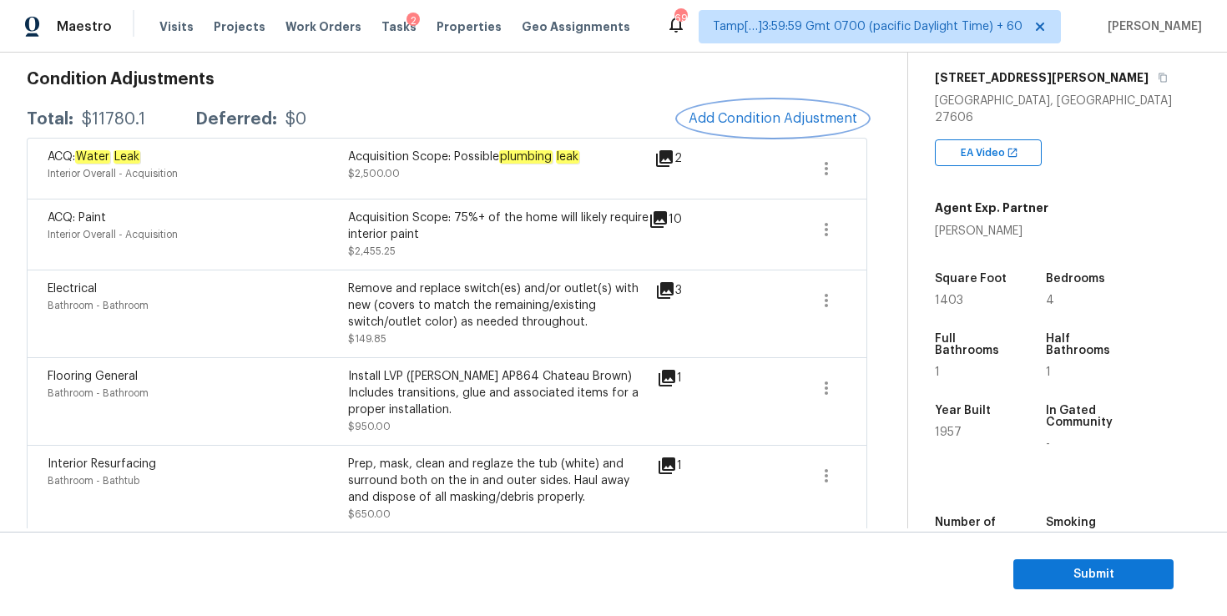
scroll to position [214, 0]
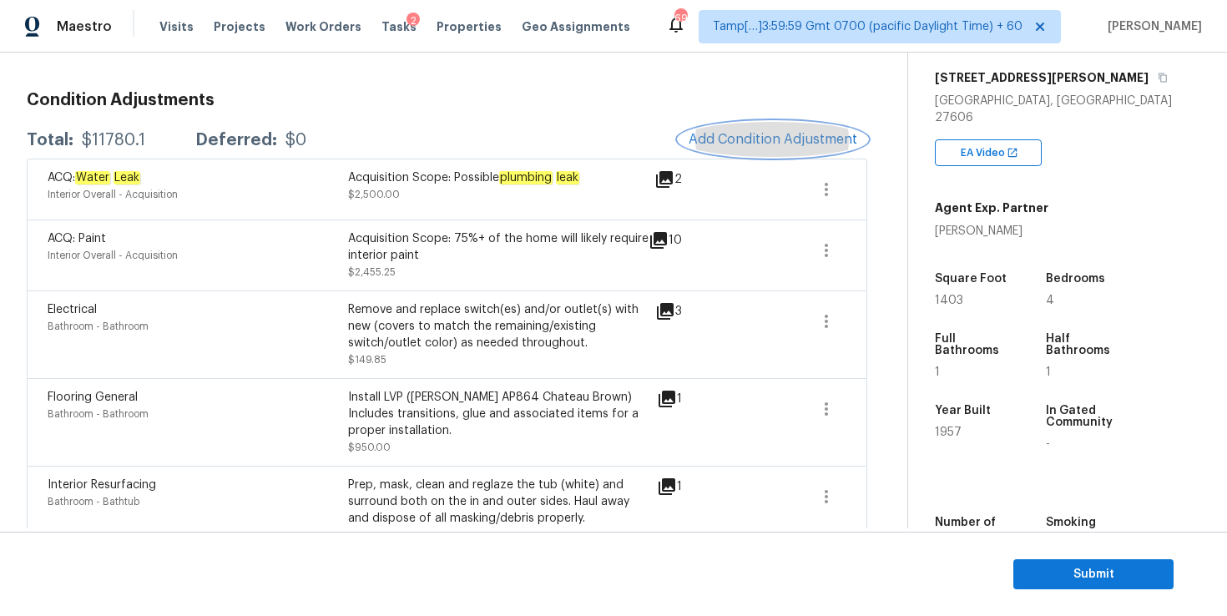
click at [743, 135] on span "Add Condition Adjustment" at bounding box center [772, 139] width 169 height 15
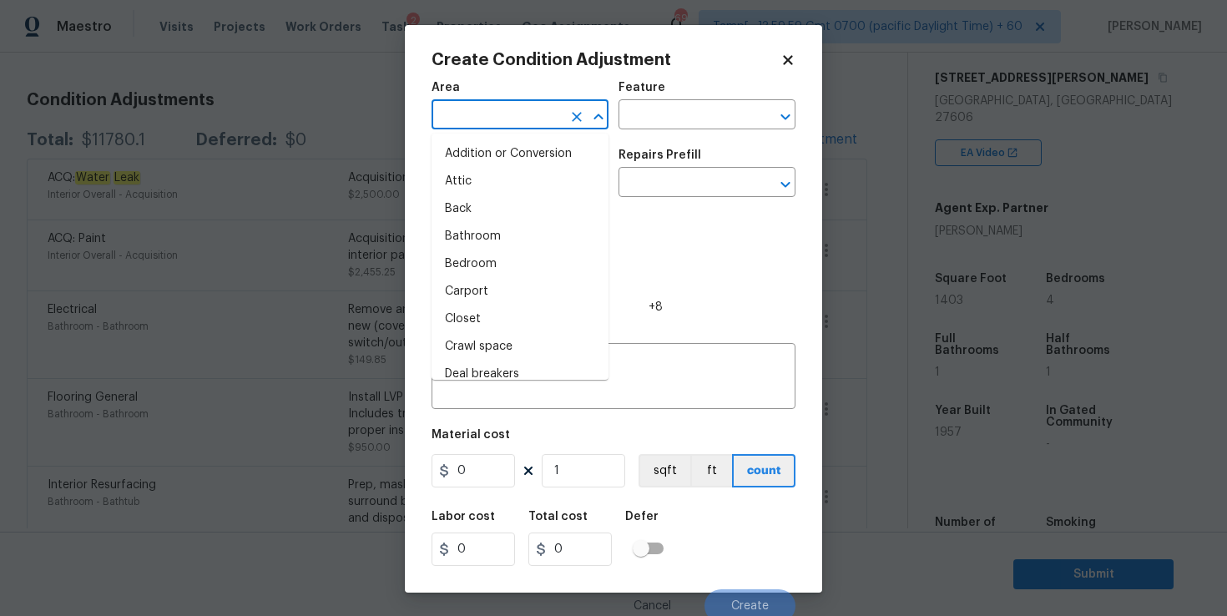
click at [534, 114] on input "text" at bounding box center [496, 116] width 130 height 26
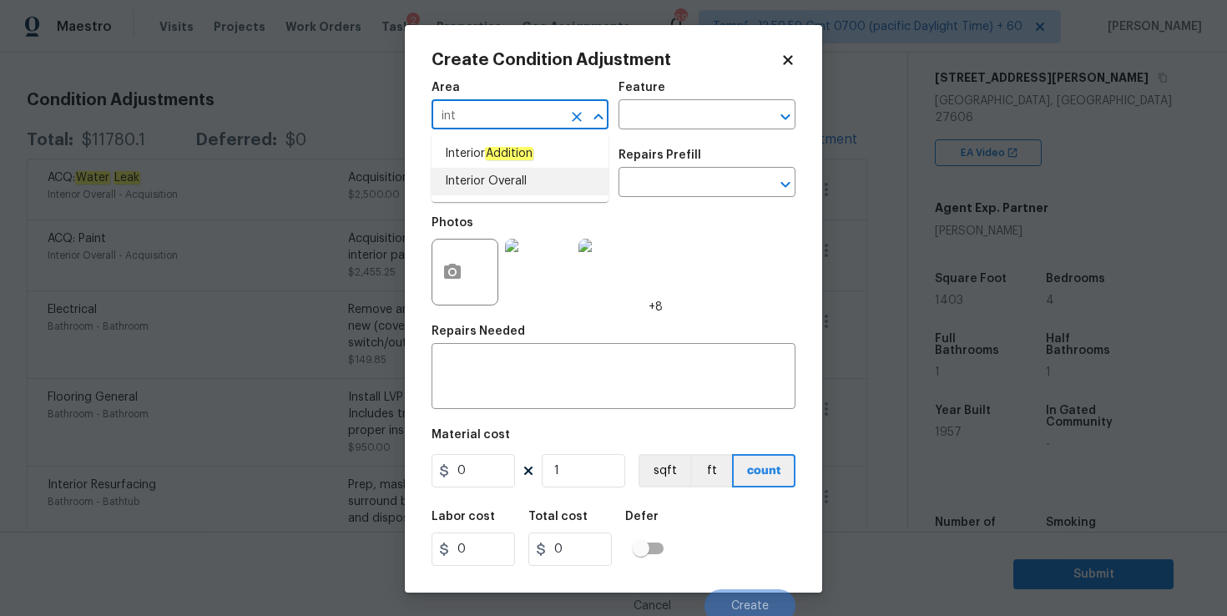
click at [526, 179] on li "Interior Overall" at bounding box center [519, 182] width 177 height 28
type input "Interior Overall"
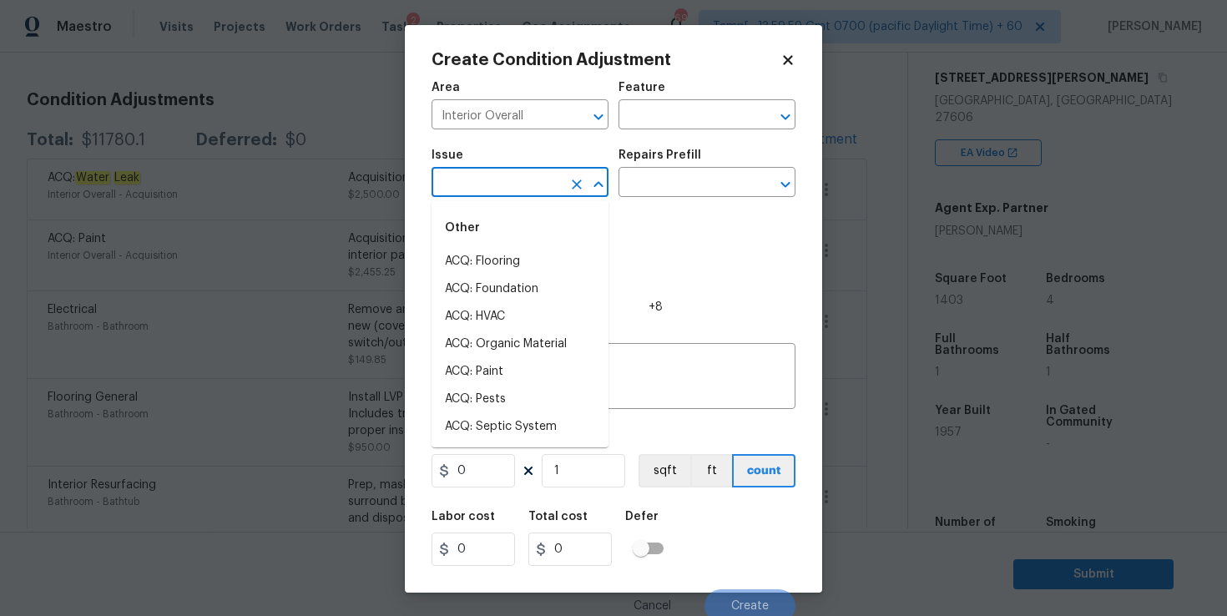
click at [523, 180] on input "text" at bounding box center [496, 184] width 130 height 26
click at [517, 259] on li "ACQ: Flooring" at bounding box center [519, 262] width 177 height 28
type input "ACQ: Flooring"
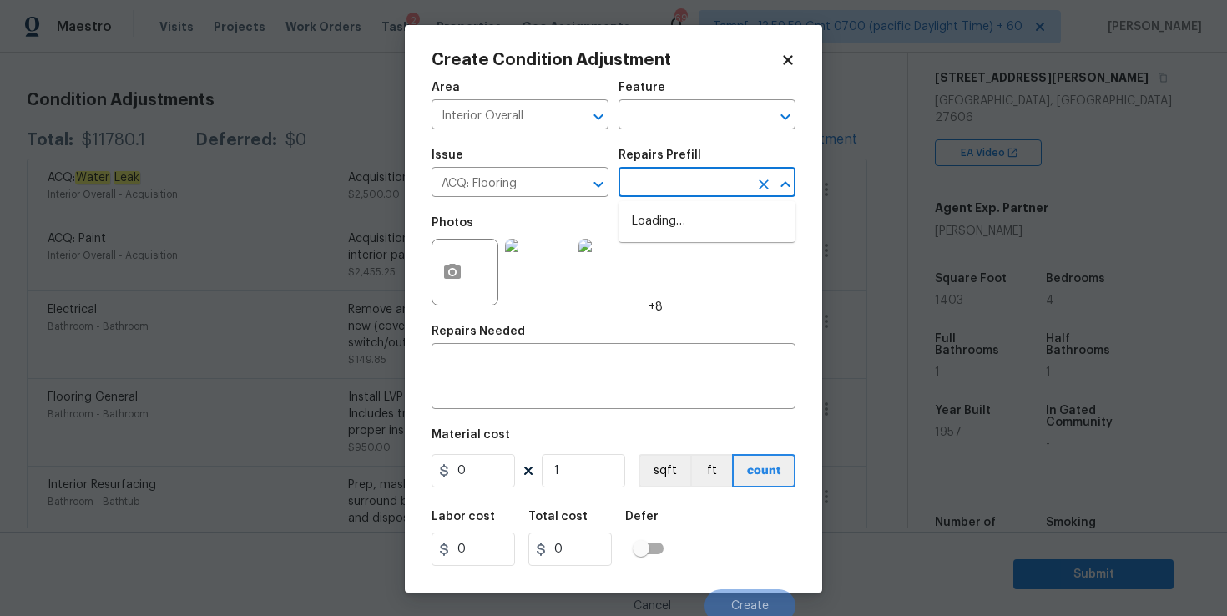
click at [696, 172] on input "text" at bounding box center [683, 184] width 130 height 26
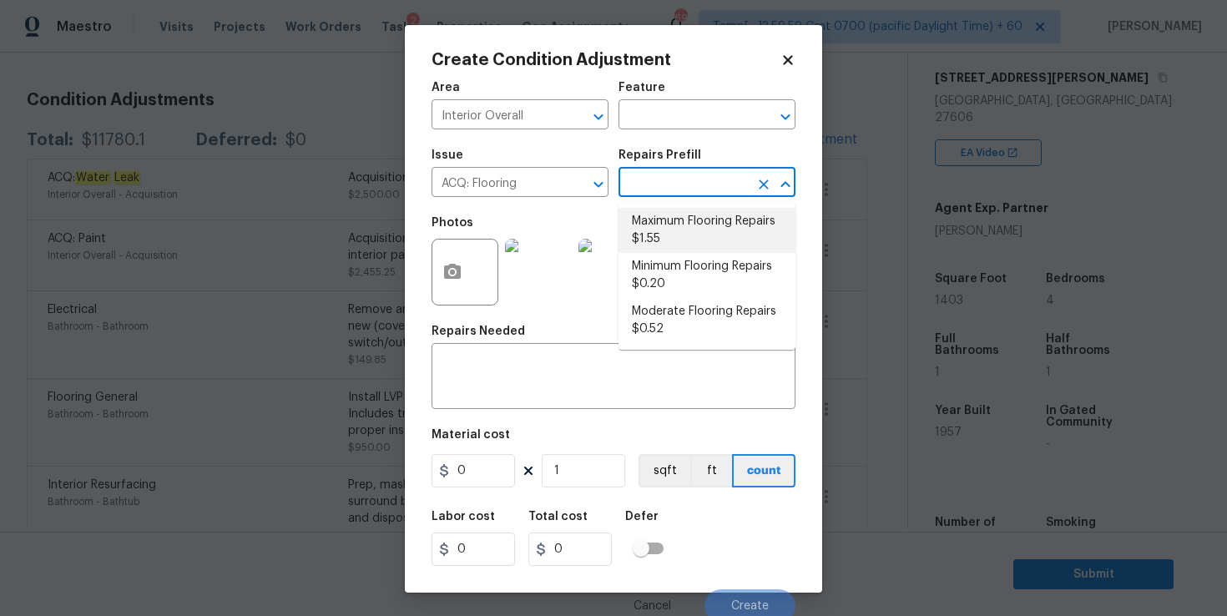
click at [692, 221] on li "Maximum Flooring Repairs $1.55" at bounding box center [706, 230] width 177 height 45
type input "Acquisition"
type textarea "Acquisition Scope: Maximum flooring repairs"
type input "1.55"
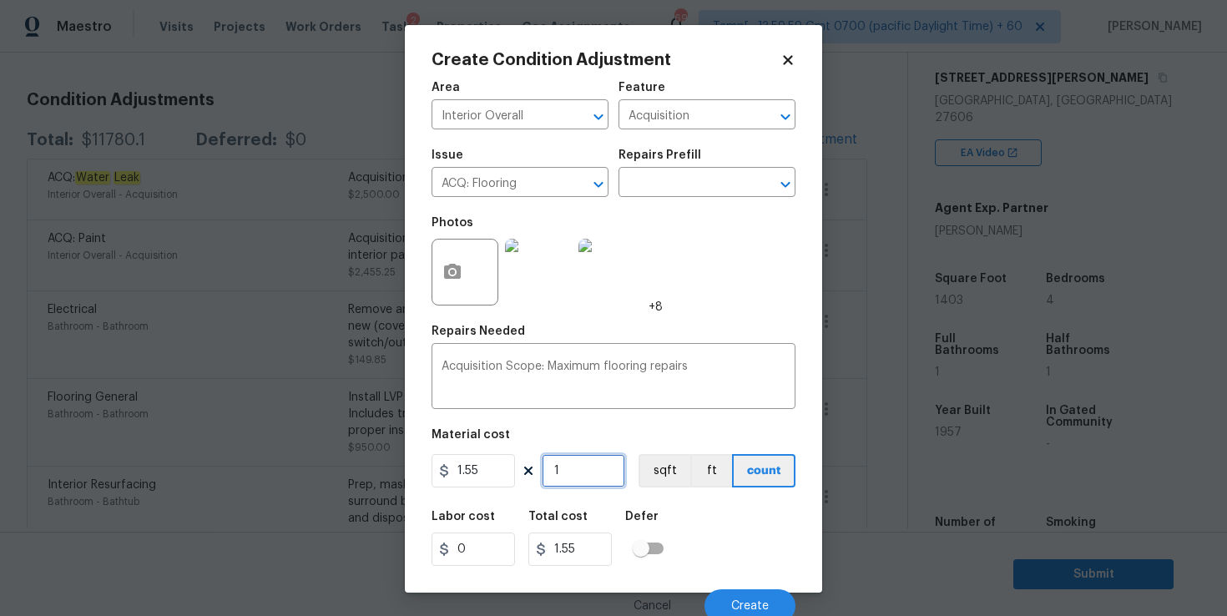
click at [598, 476] on input "1" at bounding box center [583, 470] width 83 height 33
type input "14"
type input "21.7"
type input "140"
type input "217"
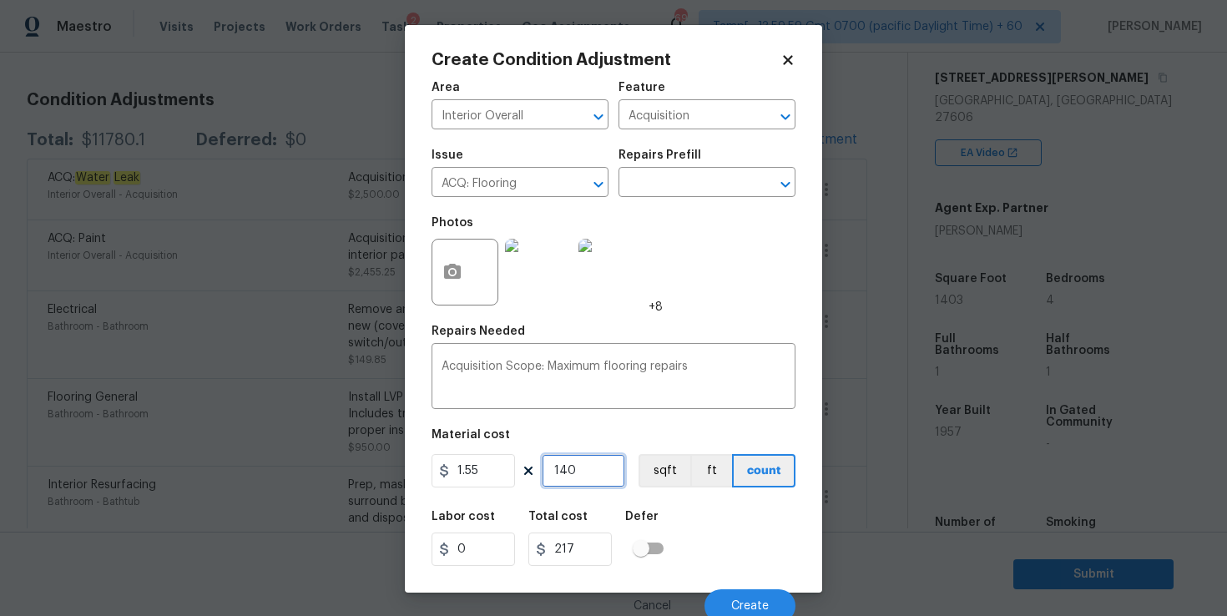
type input "1403"
type input "2174.65"
type input "1403"
click at [457, 274] on icon "button" at bounding box center [452, 271] width 17 height 15
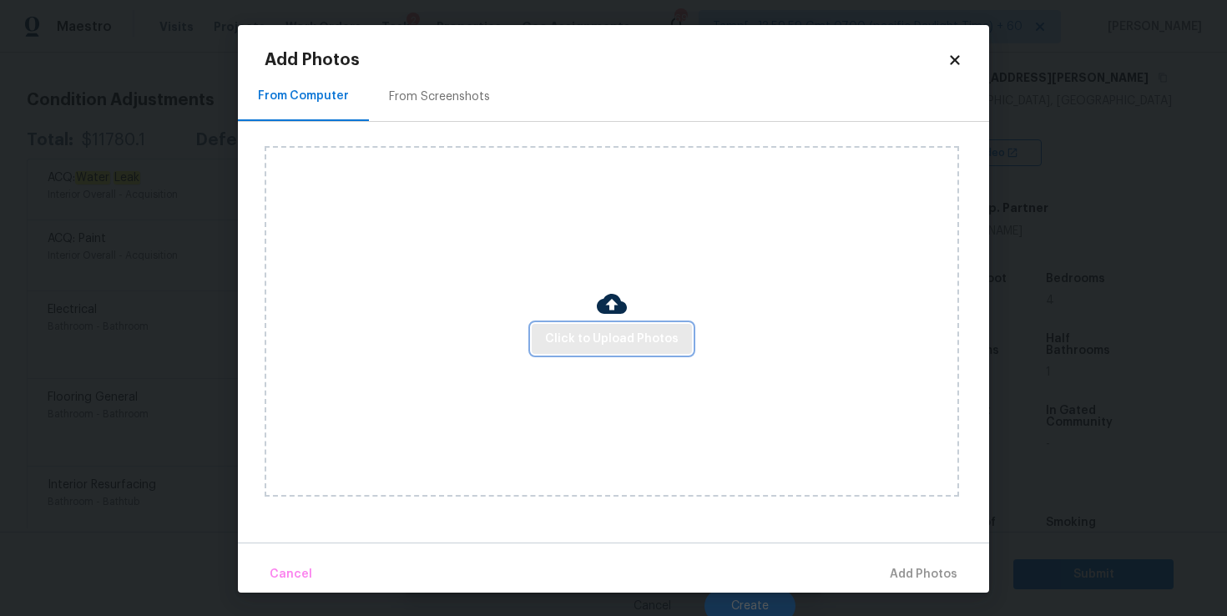
click at [600, 343] on span "Click to Upload Photos" at bounding box center [612, 339] width 134 height 21
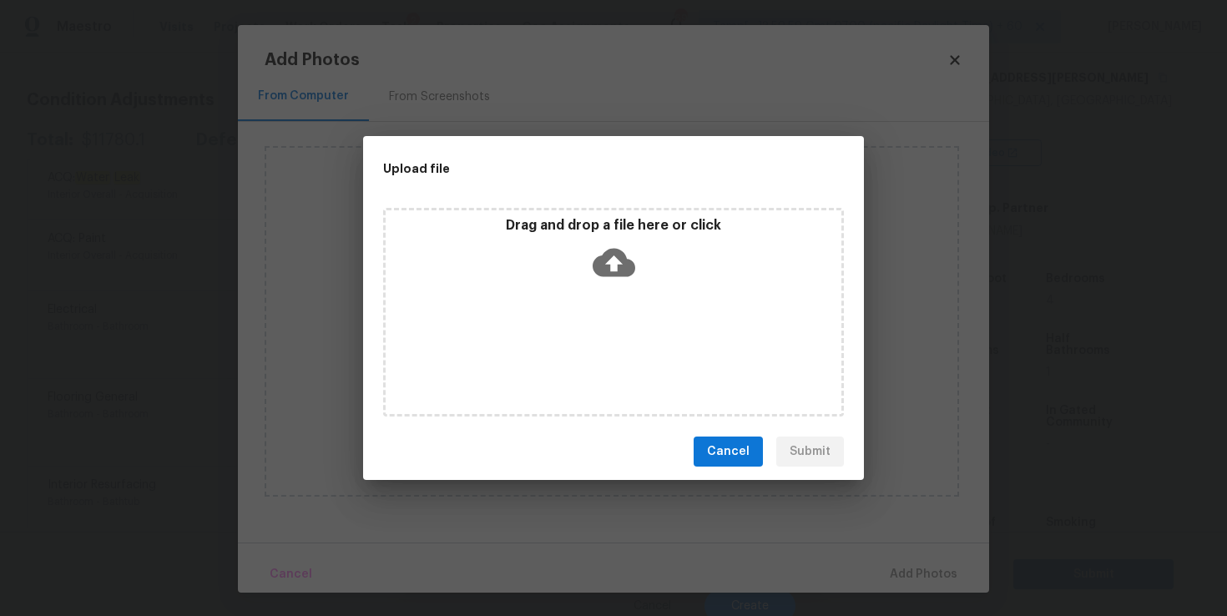
click at [623, 255] on icon at bounding box center [614, 263] width 43 height 28
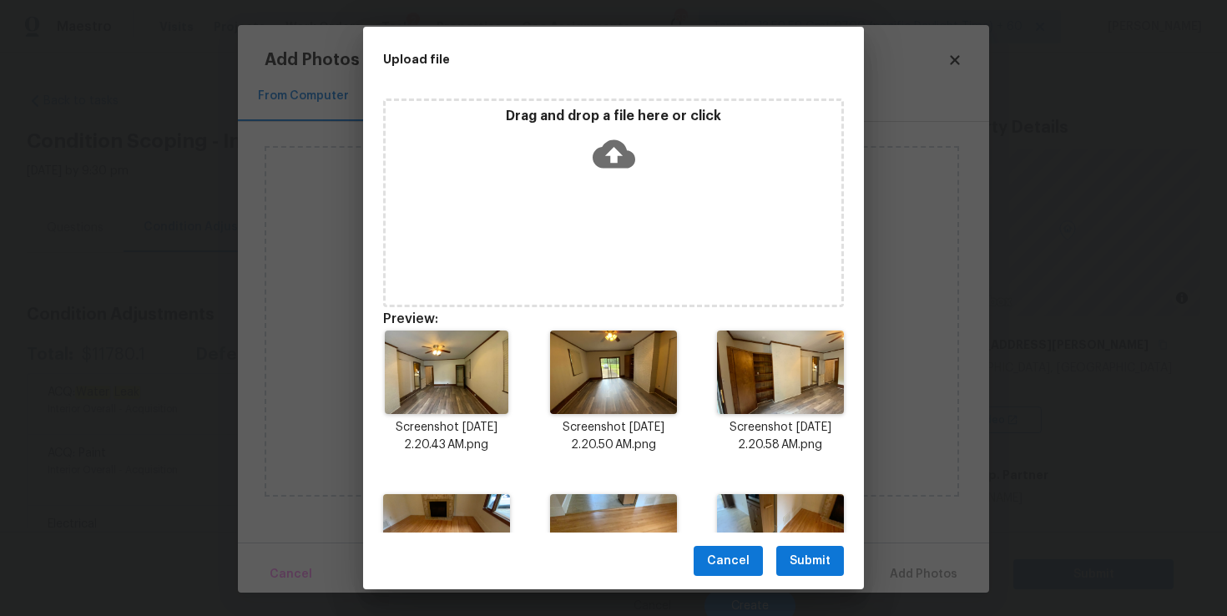
click at [811, 558] on span "Submit" at bounding box center [809, 561] width 41 height 21
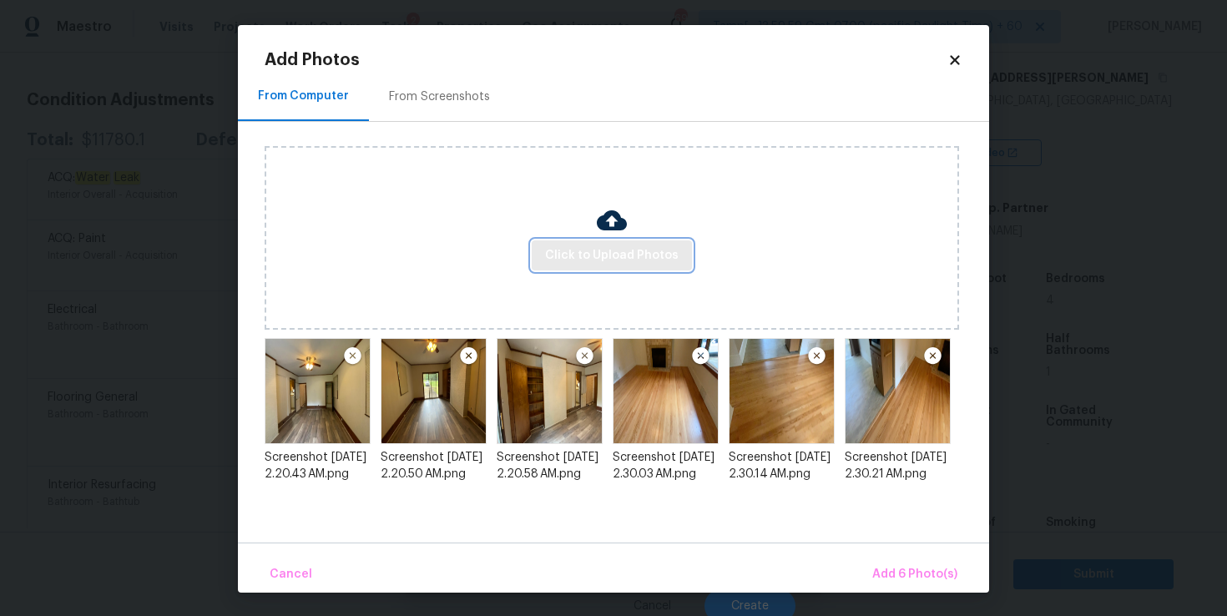
click at [623, 254] on span "Click to Upload Photos" at bounding box center [612, 255] width 134 height 21
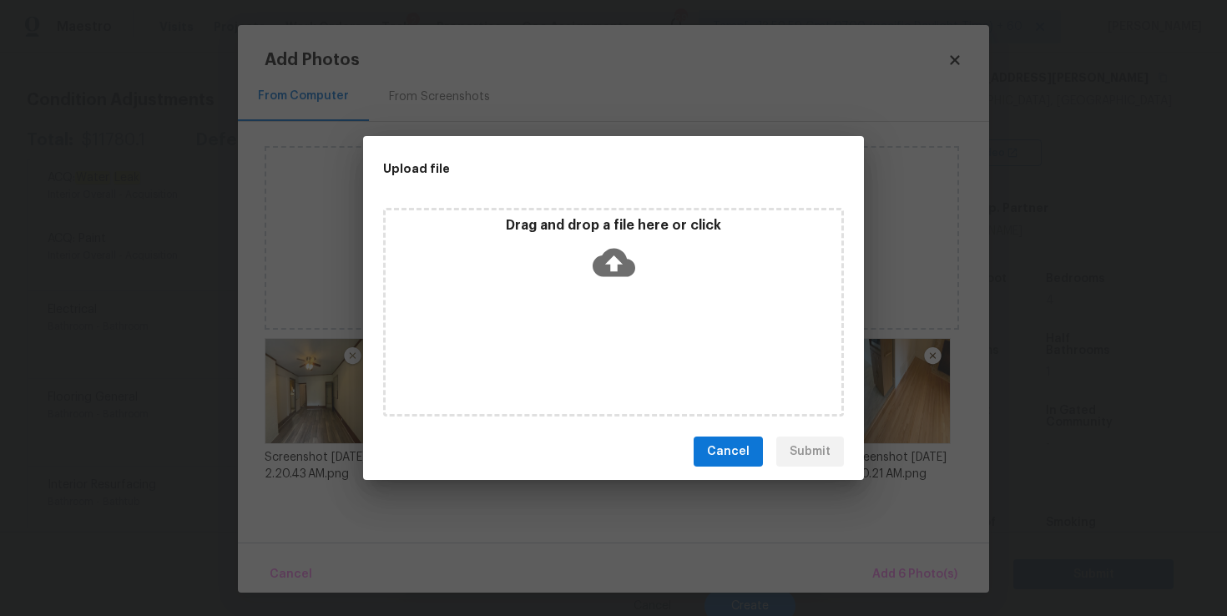
click at [603, 269] on icon at bounding box center [614, 263] width 43 height 28
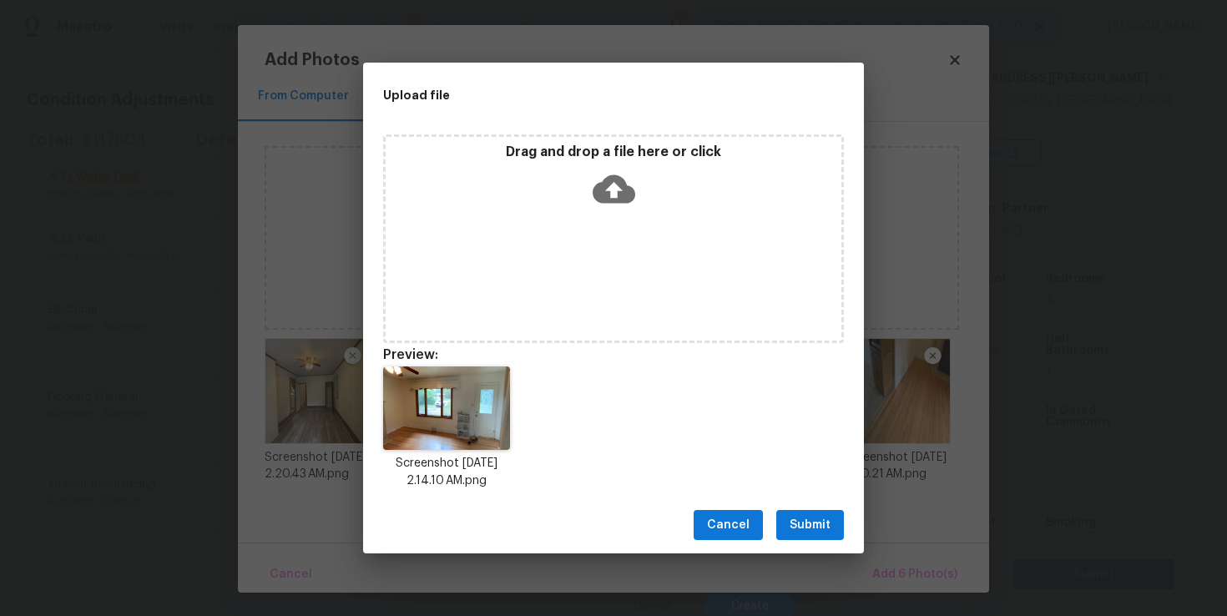
click at [817, 522] on span "Submit" at bounding box center [809, 525] width 41 height 21
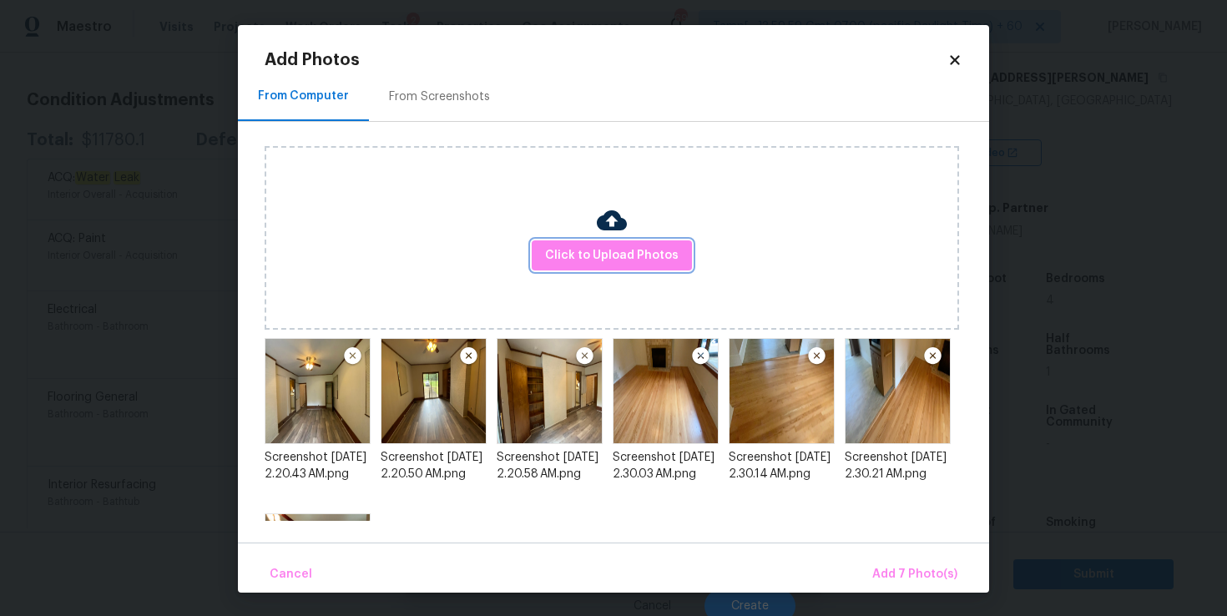
scroll to position [2, 0]
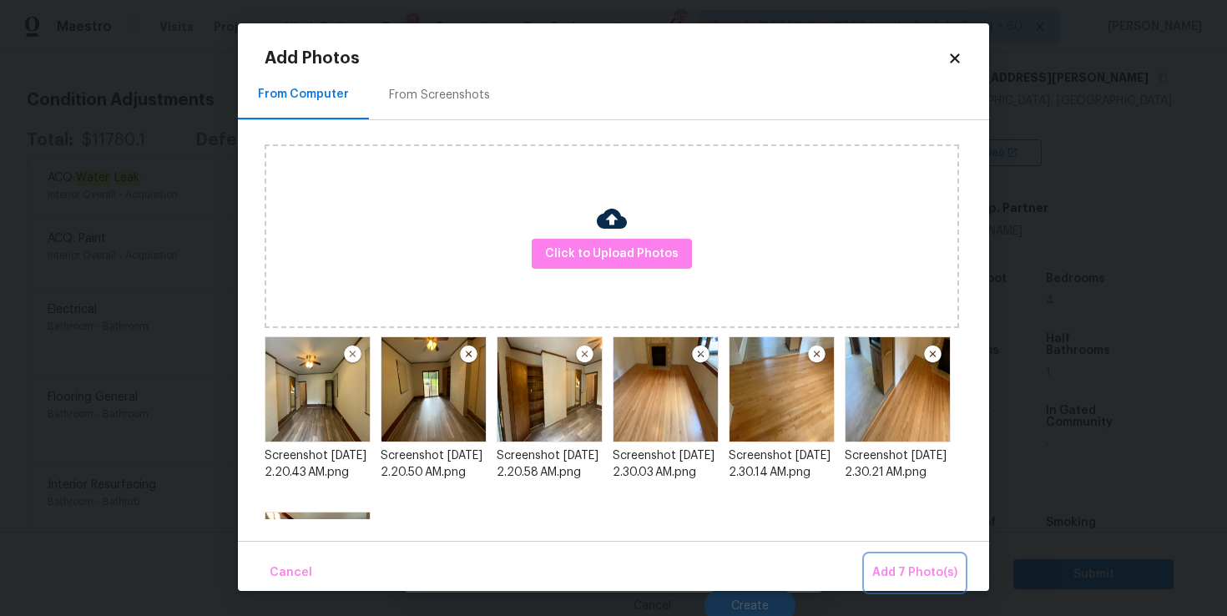
click at [918, 569] on span "Add 7 Photo(s)" at bounding box center [914, 572] width 85 height 21
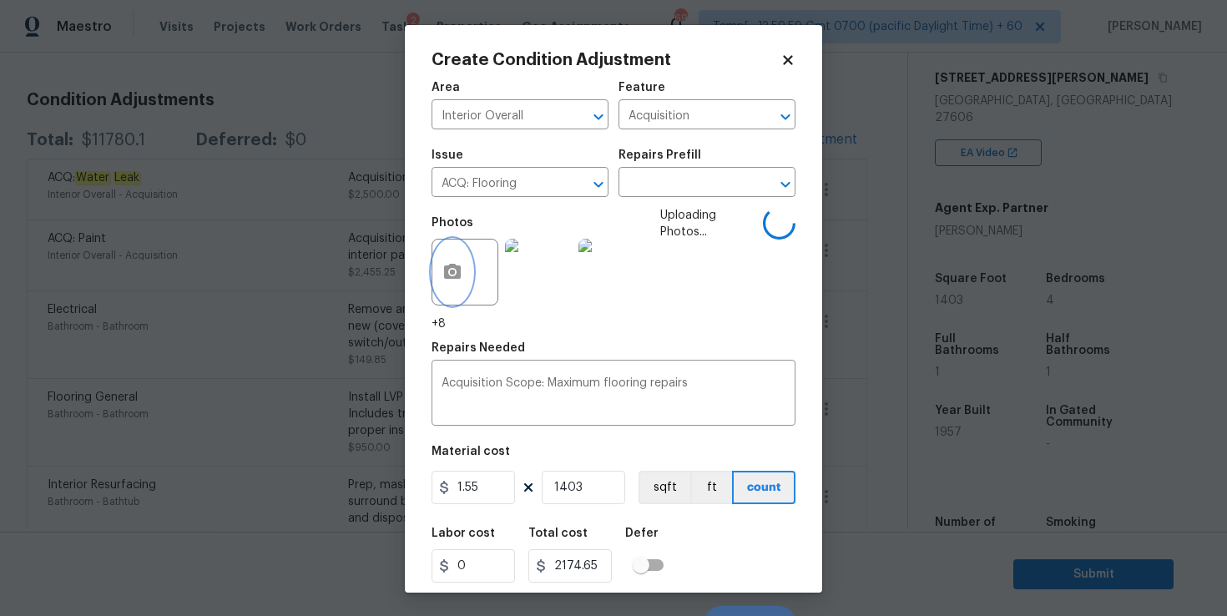
scroll to position [0, 0]
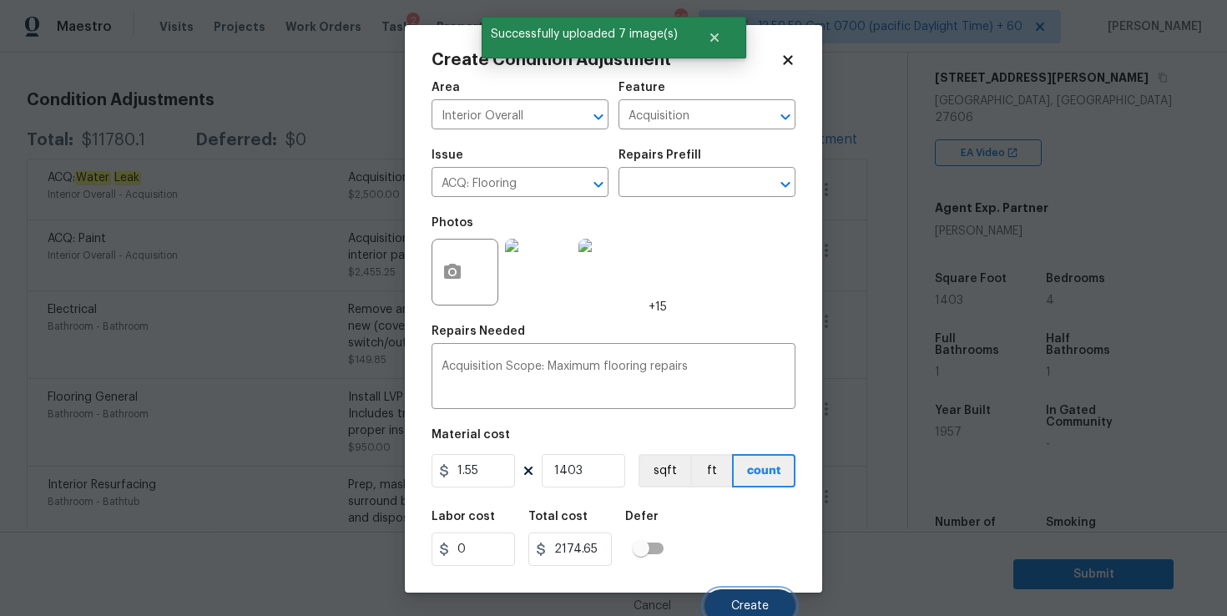
click at [748, 602] on span "Create" at bounding box center [750, 606] width 38 height 13
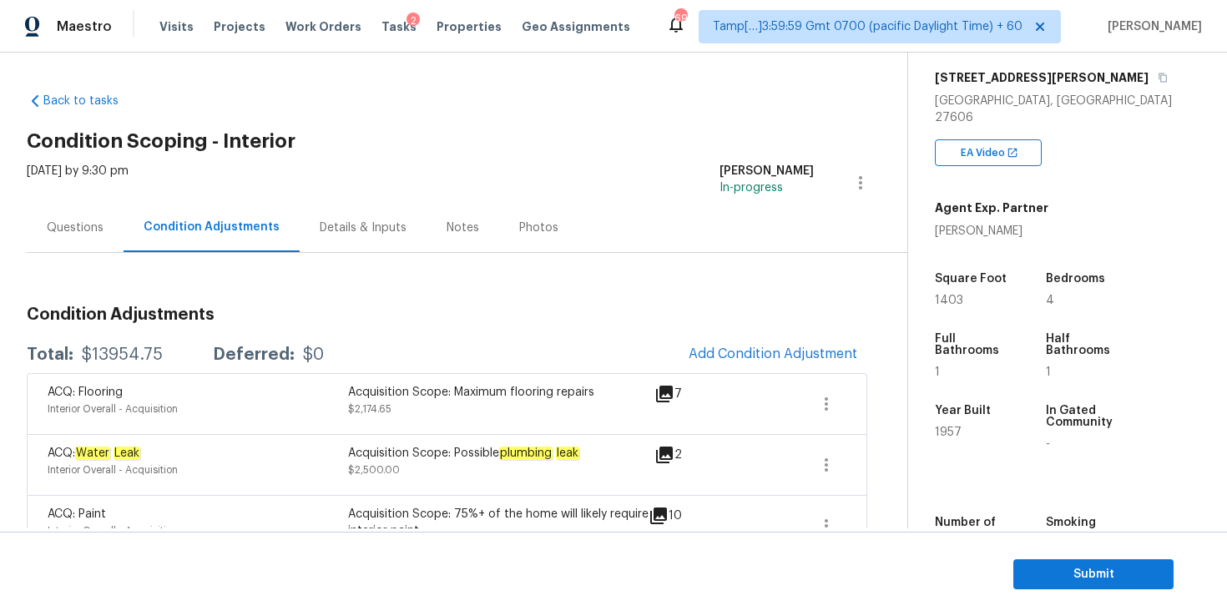
click at [93, 234] on div "Questions" at bounding box center [75, 227] width 57 height 17
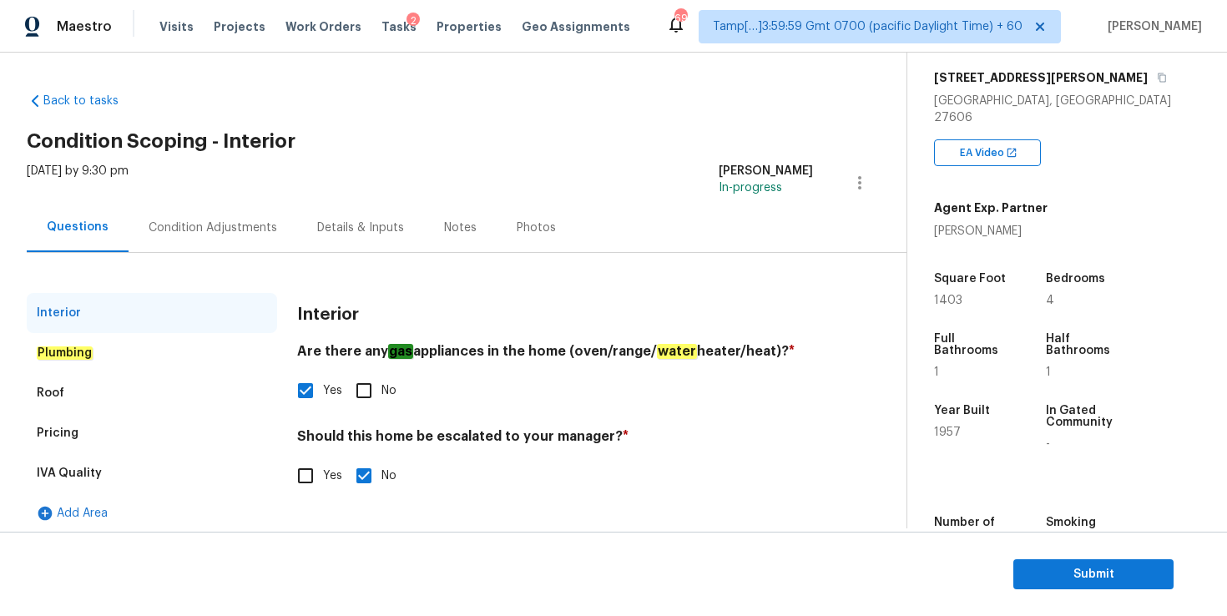
click at [117, 428] on div "Pricing" at bounding box center [152, 433] width 250 height 40
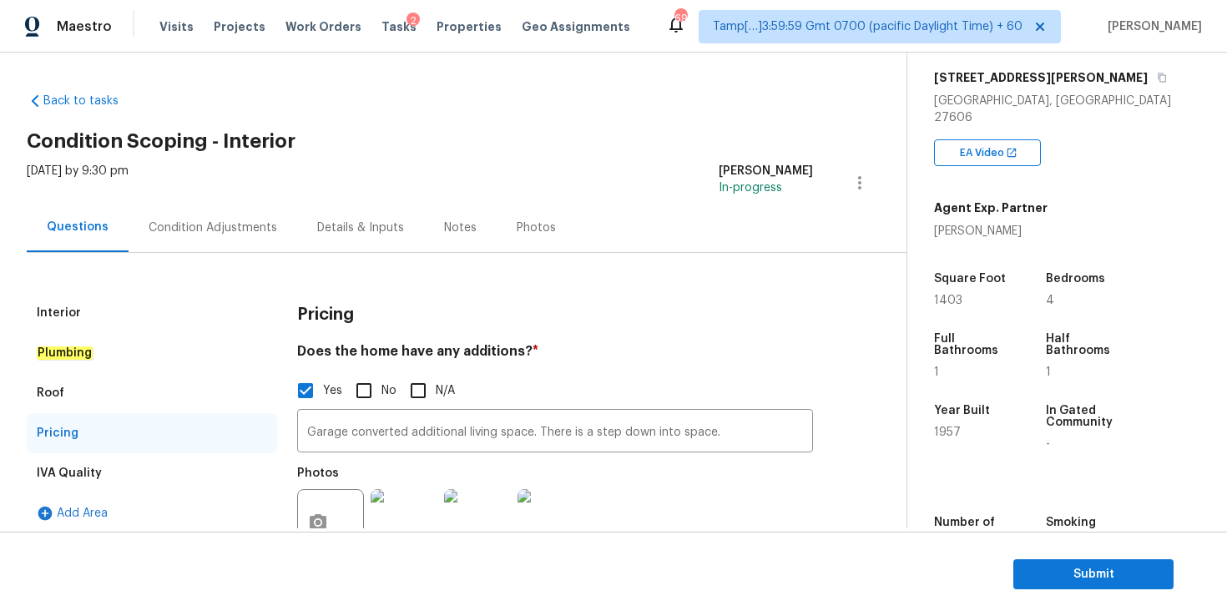
click at [114, 467] on div "IVA Quality" at bounding box center [152, 473] width 250 height 40
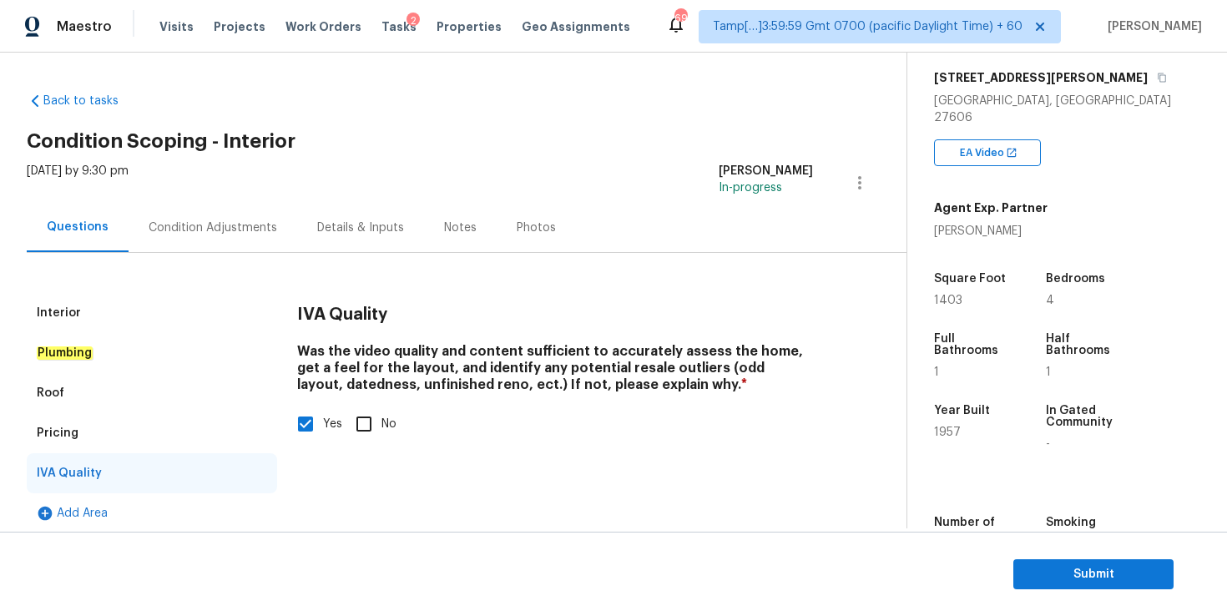
click at [204, 229] on div "Condition Adjustments" at bounding box center [213, 227] width 129 height 17
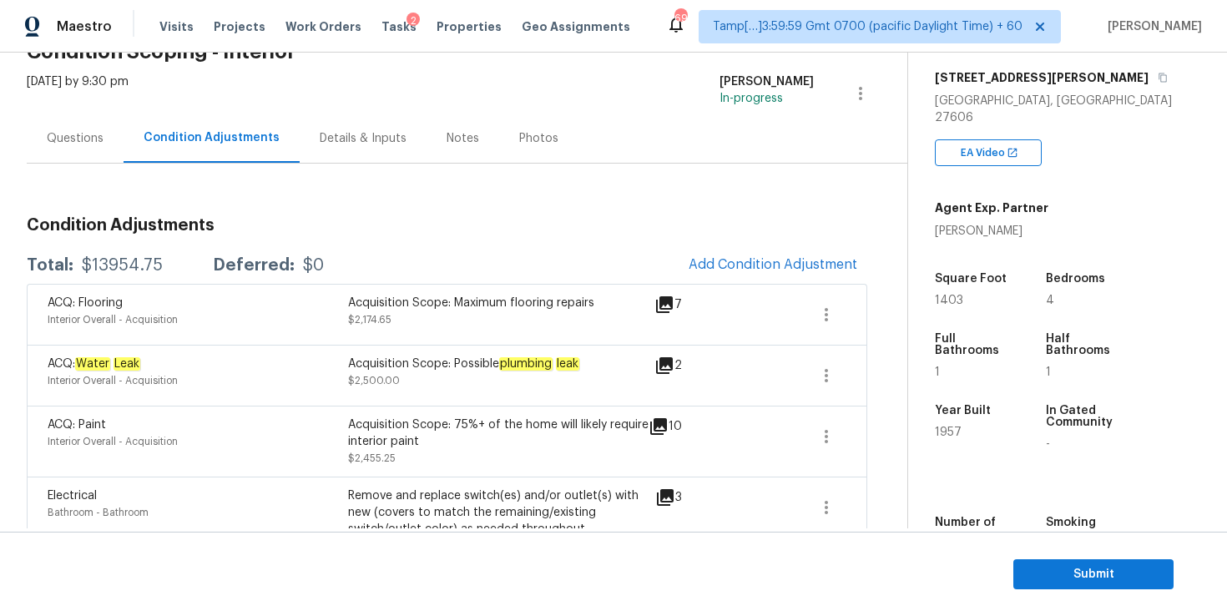
scroll to position [148, 0]
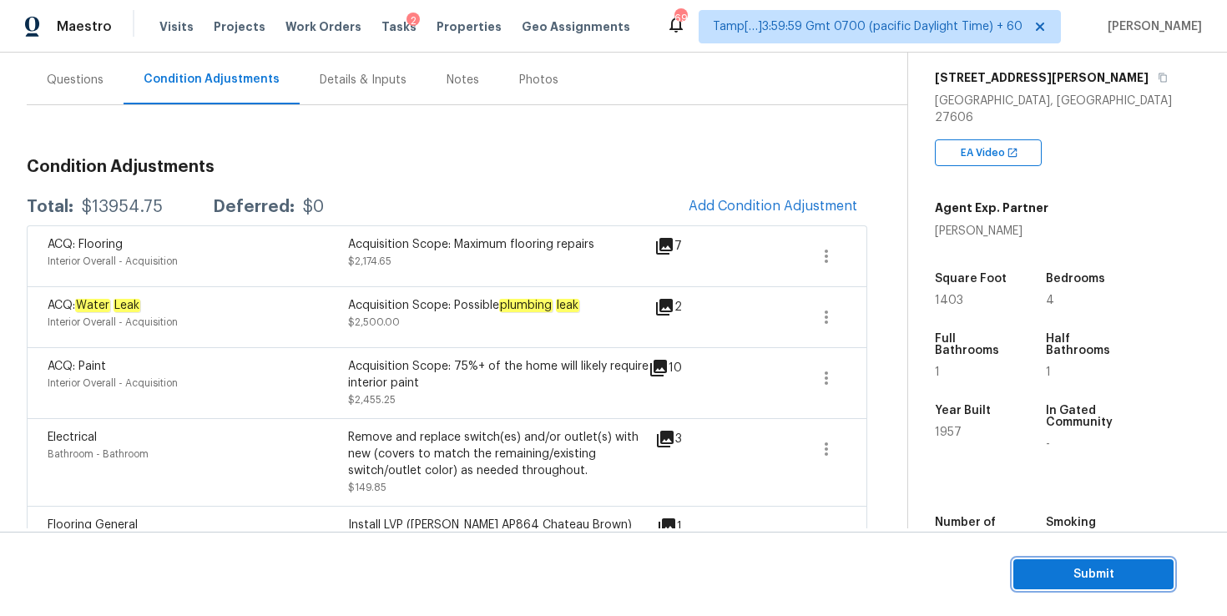
click at [1031, 573] on span "Submit" at bounding box center [1093, 574] width 134 height 21
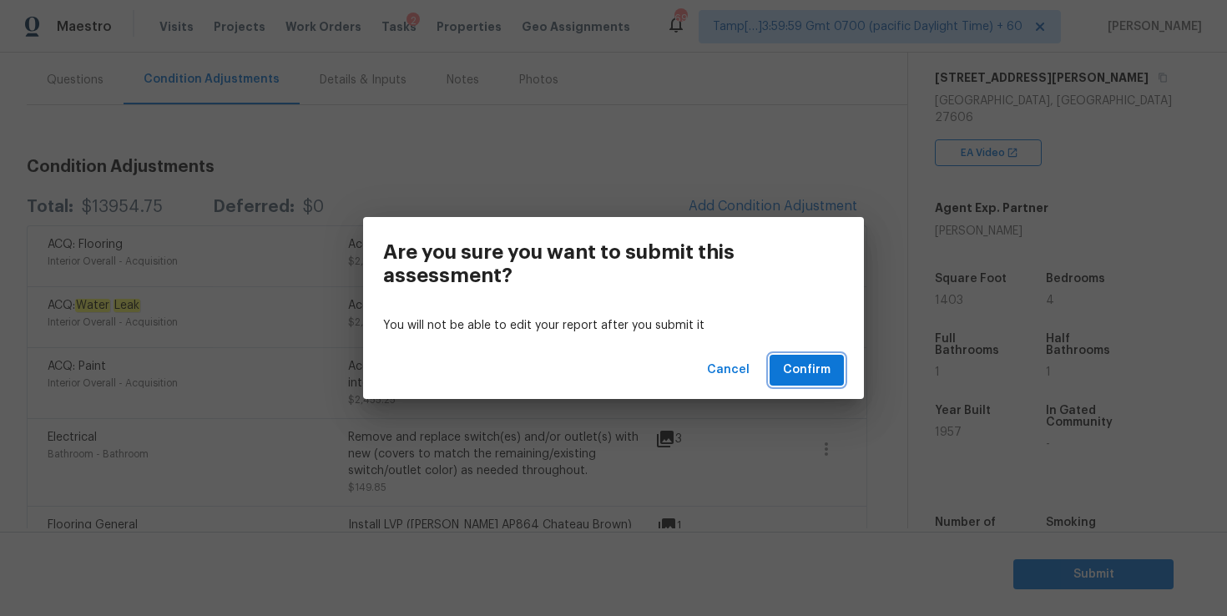
click at [813, 376] on span "Confirm" at bounding box center [807, 370] width 48 height 21
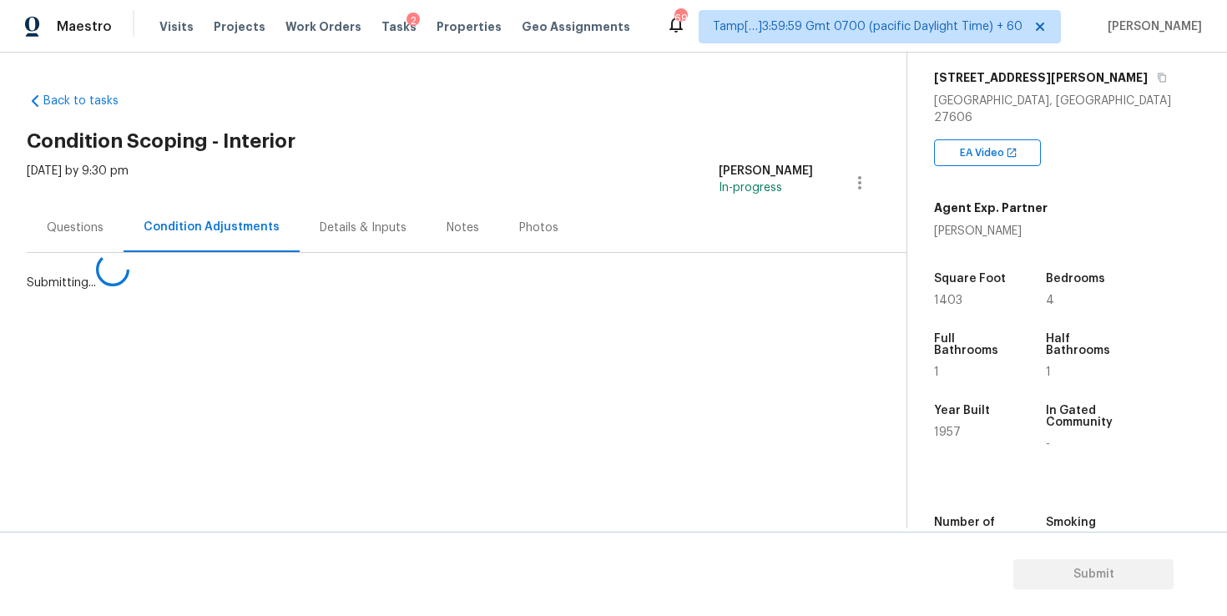
scroll to position [0, 0]
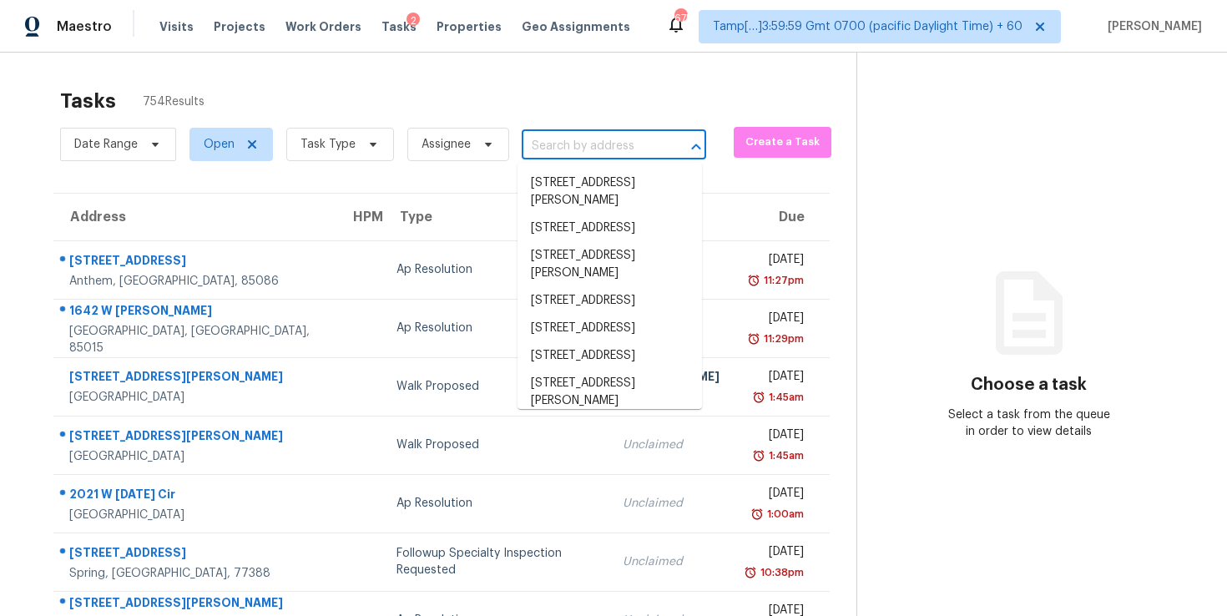
click at [626, 144] on input "text" at bounding box center [591, 147] width 138 height 26
paste input "22919 SW Cowlitz Dr, Tualatin, OR 97062"
type input "22919 SW Cowlitz Dr, Tualatin, OR 97062"
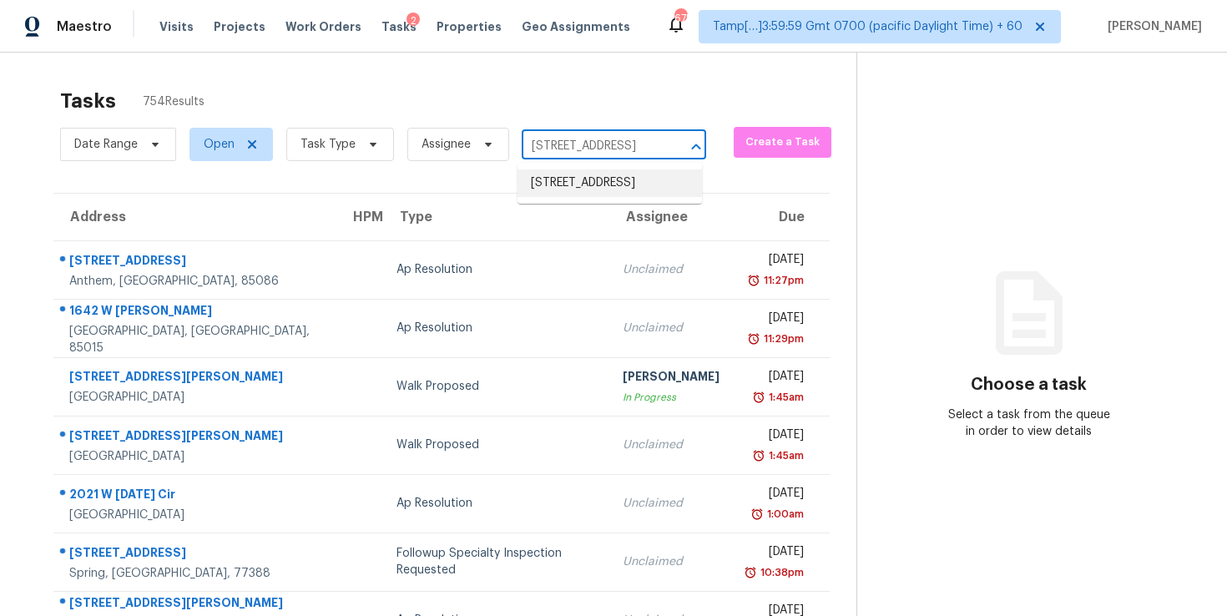
click at [594, 190] on li "22919 SW Cowlitz Dr, Tualatin, OR 97062" at bounding box center [609, 183] width 184 height 28
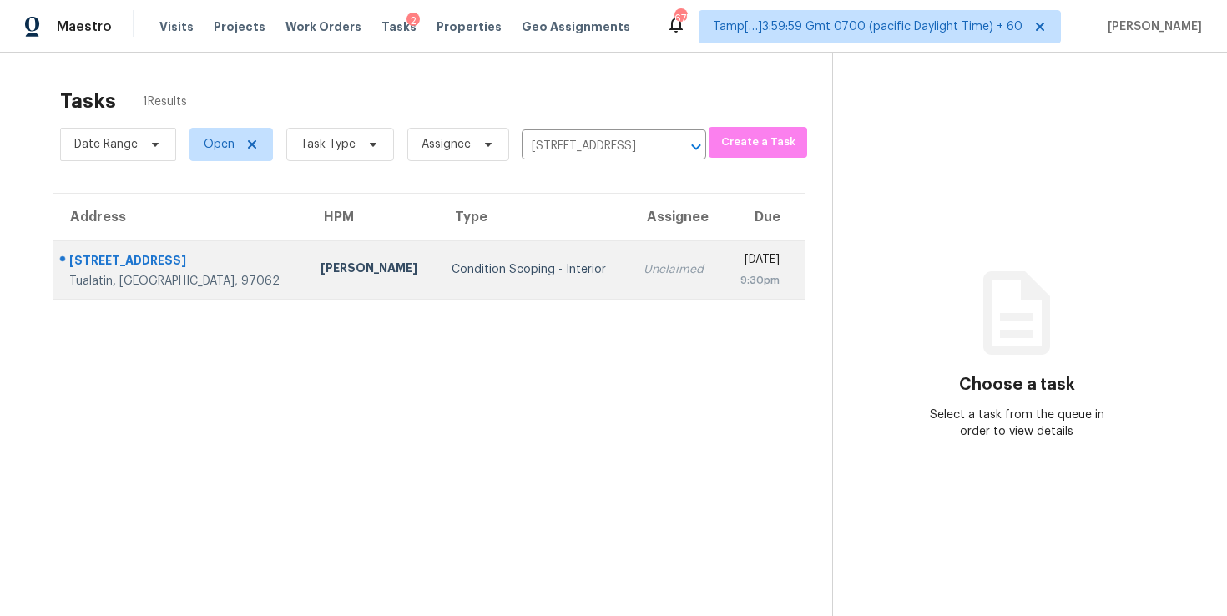
click at [643, 267] on div "Unclaimed" at bounding box center [675, 269] width 65 height 17
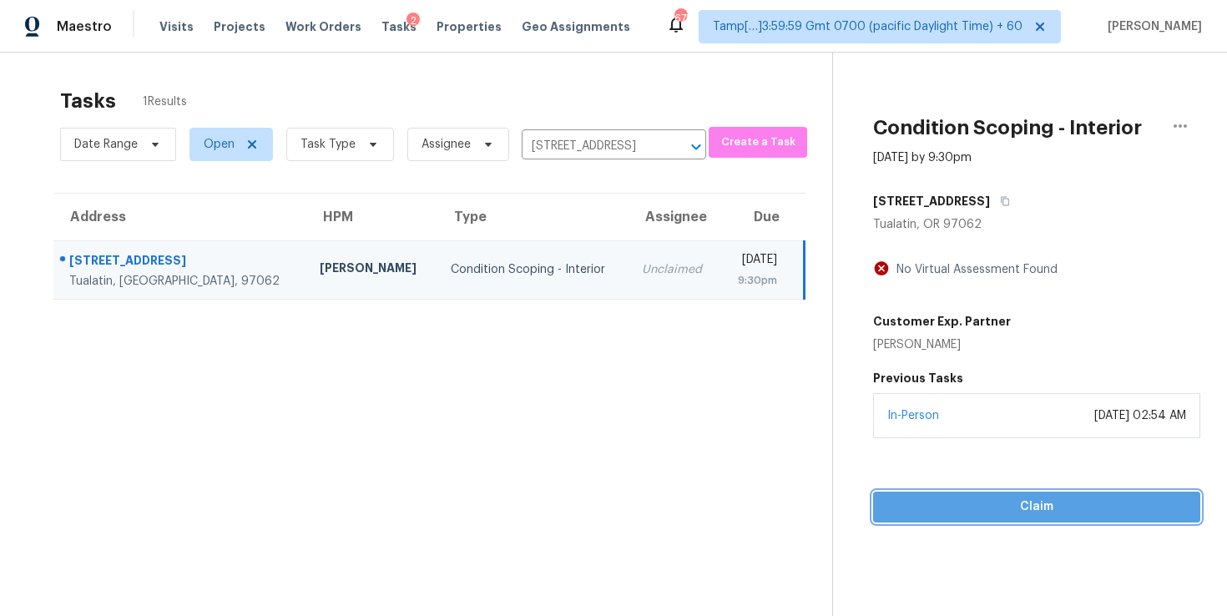
click at [909, 509] on span "Claim" at bounding box center [1036, 507] width 300 height 21
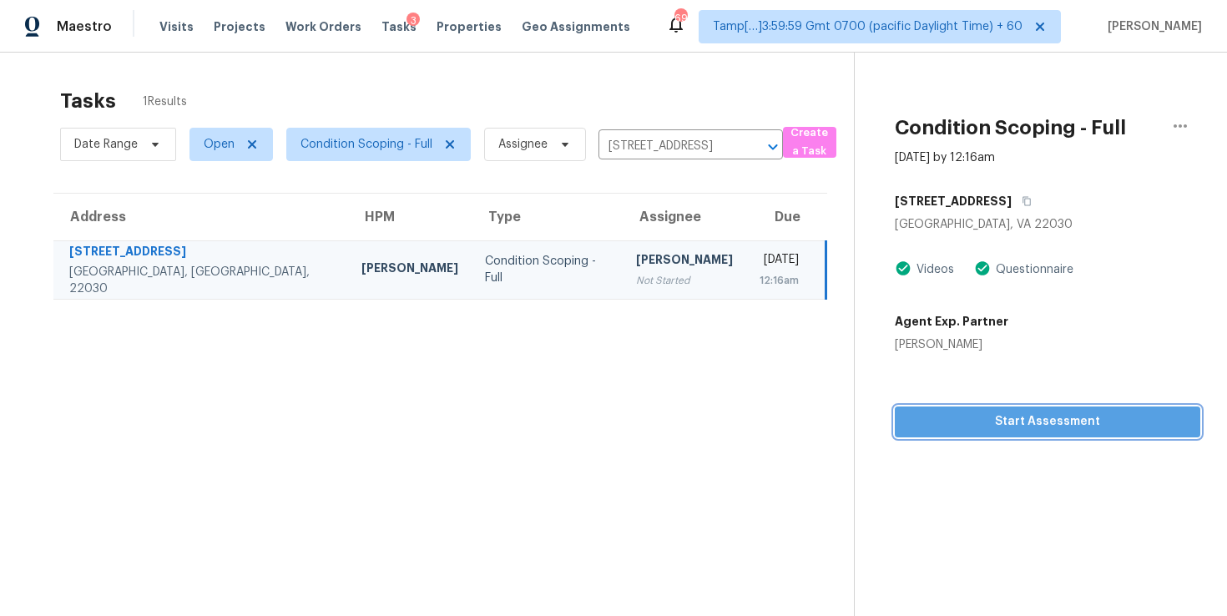
click at [921, 424] on span "Start Assessment" at bounding box center [1047, 421] width 279 height 21
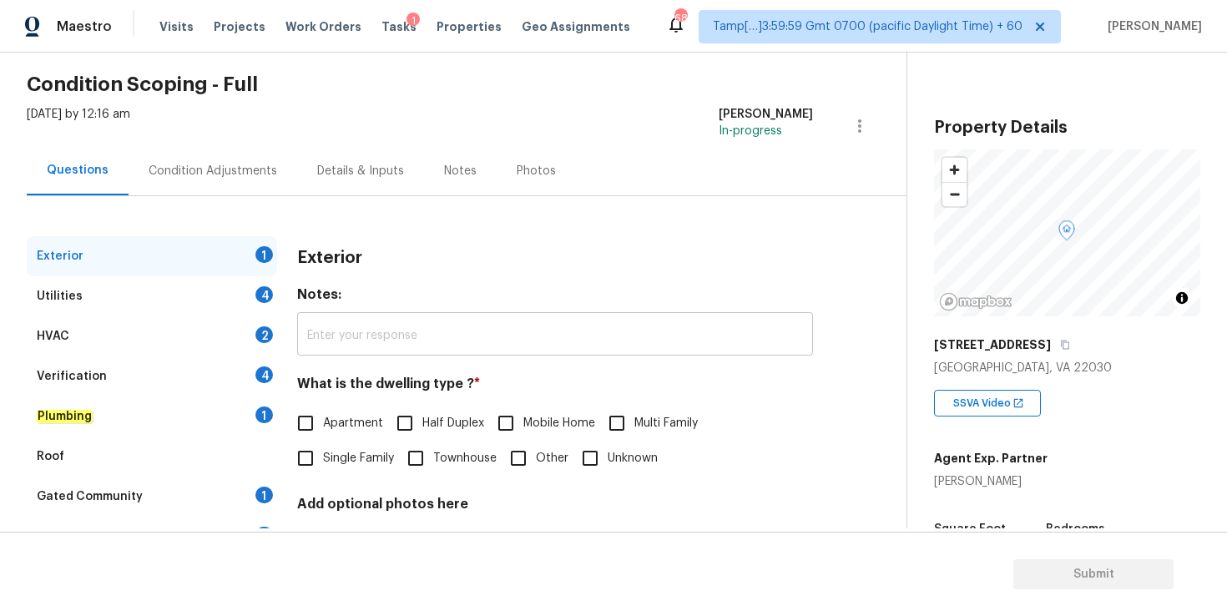
scroll to position [61, 0]
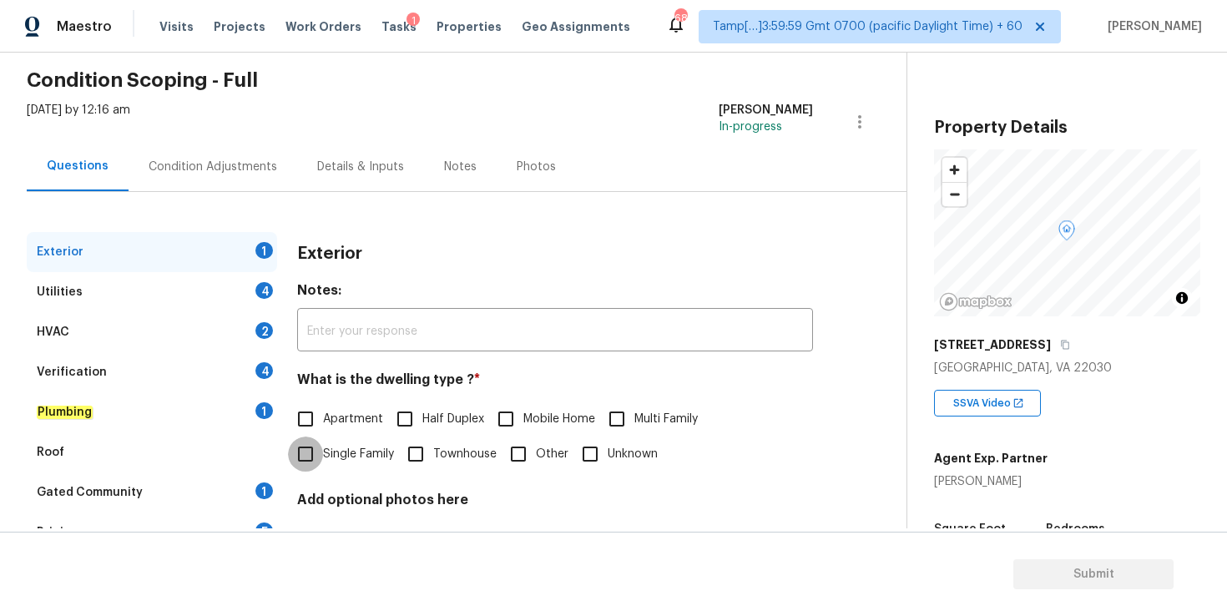
click at [309, 463] on input "Single Family" at bounding box center [305, 453] width 35 height 35
checkbox input "true"
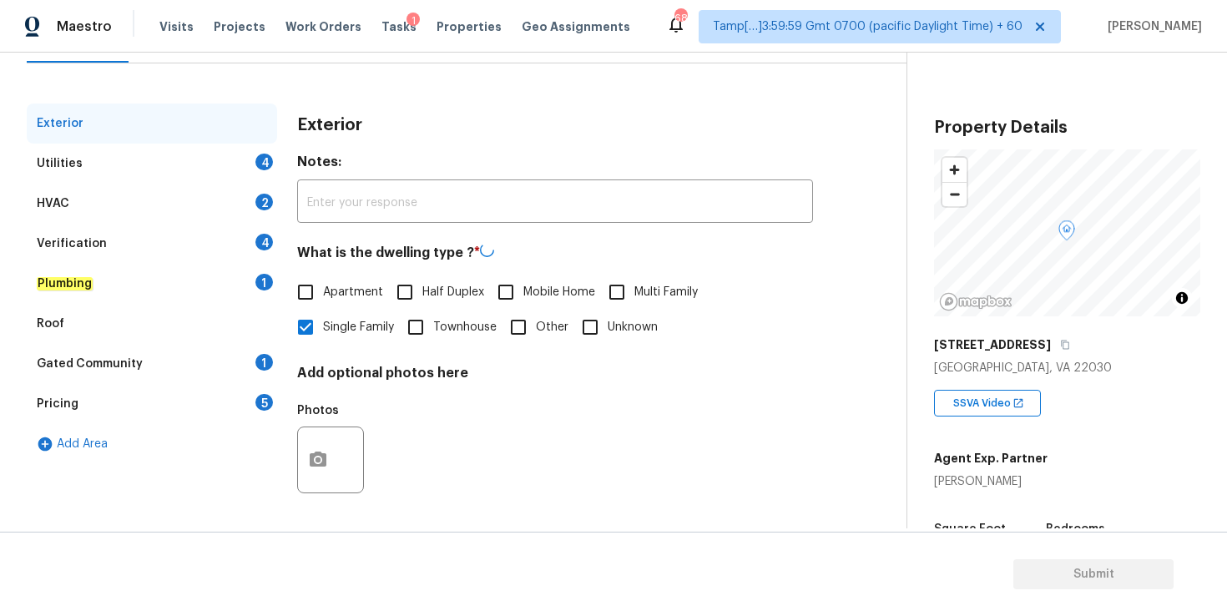
scroll to position [188, 0]
click at [143, 169] on div "Utilities 4" at bounding box center [152, 165] width 250 height 40
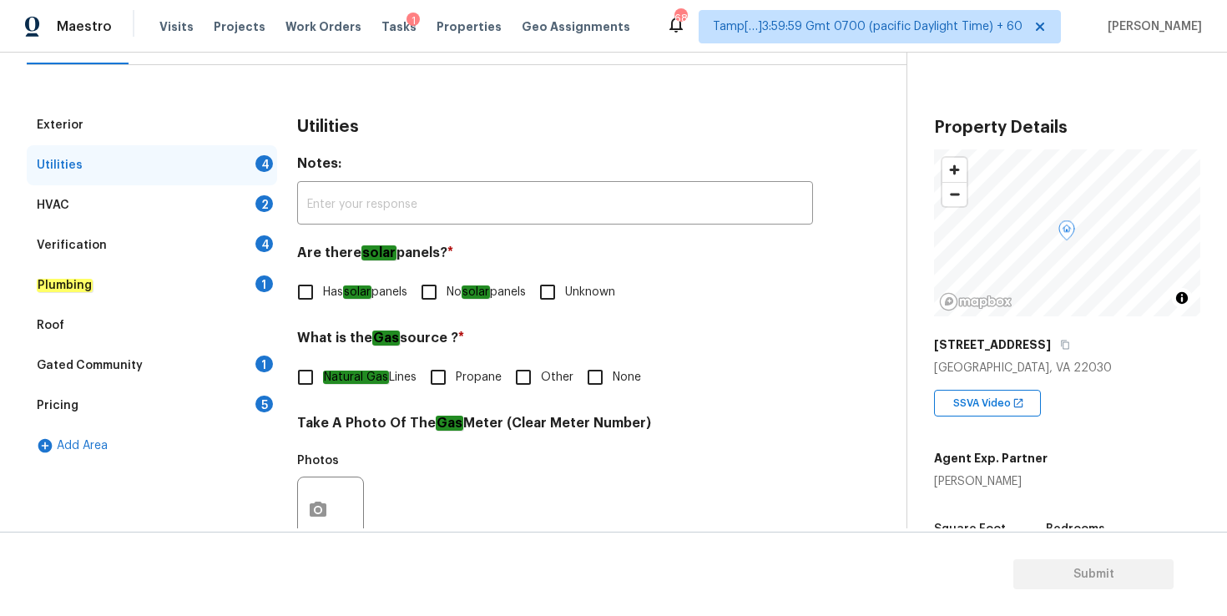
click at [431, 294] on input "No solar panels" at bounding box center [428, 292] width 35 height 35
checkbox input "true"
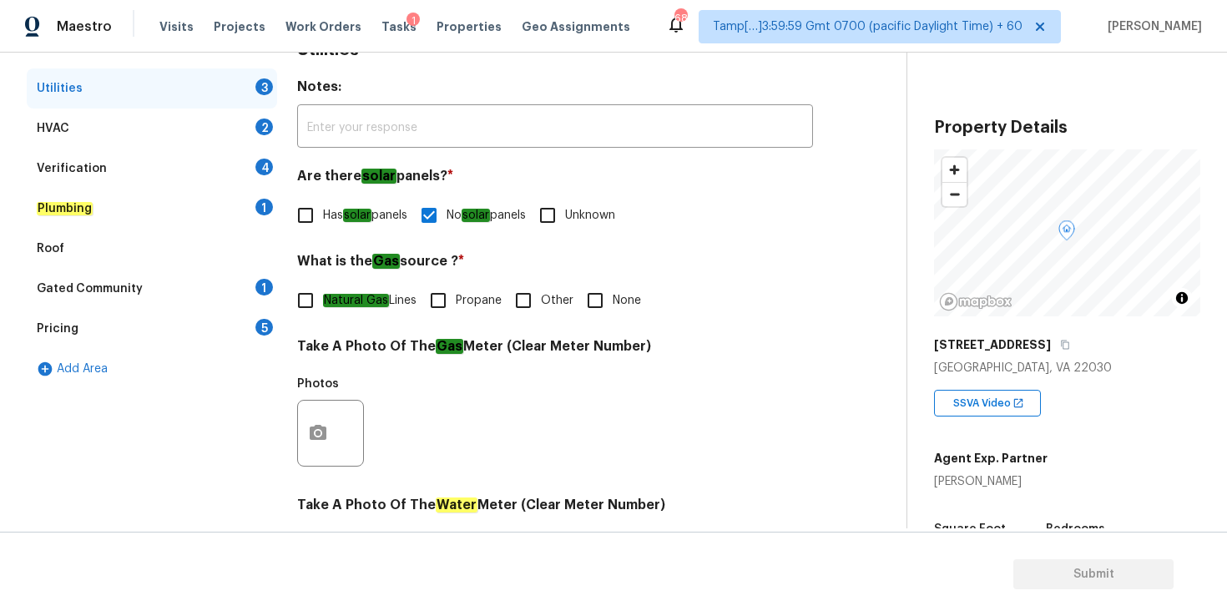
scroll to position [265, 0]
click at [169, 121] on div "HVAC 2" at bounding box center [152, 128] width 250 height 40
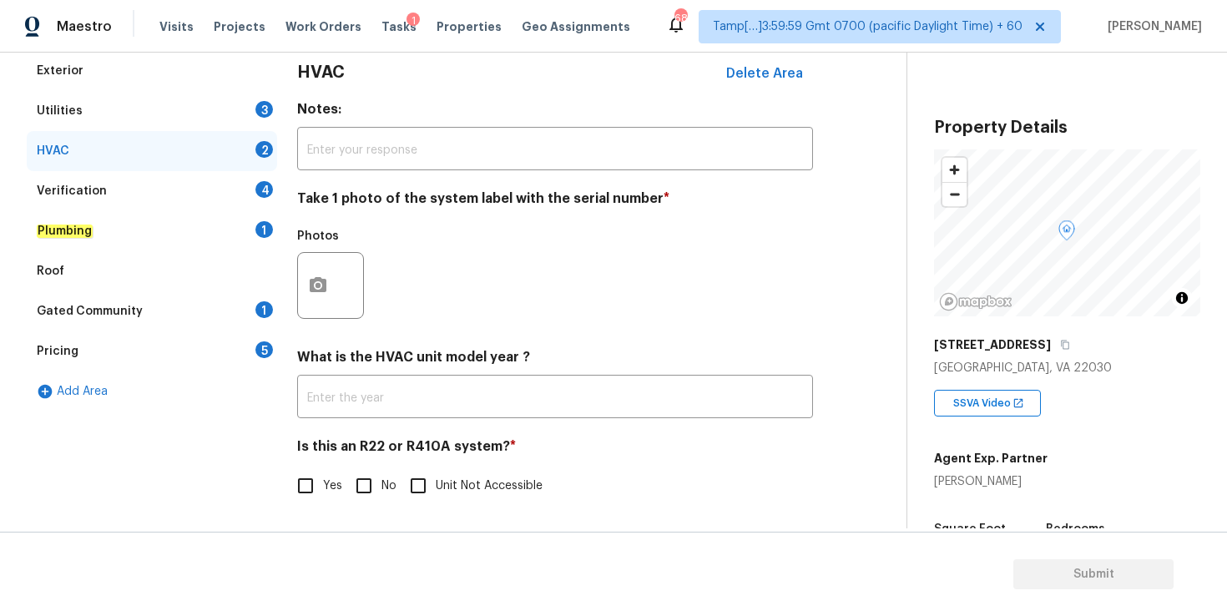
scroll to position [243, 0]
click at [330, 275] on button "button" at bounding box center [318, 285] width 40 height 65
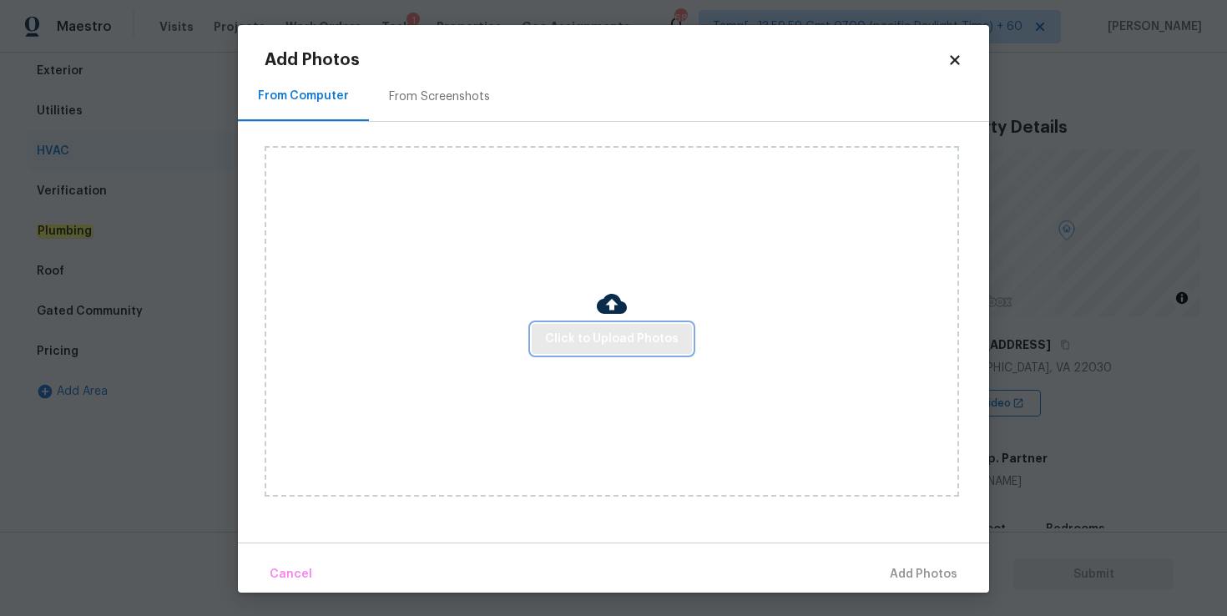
click at [561, 345] on span "Click to Upload Photos" at bounding box center [612, 339] width 134 height 21
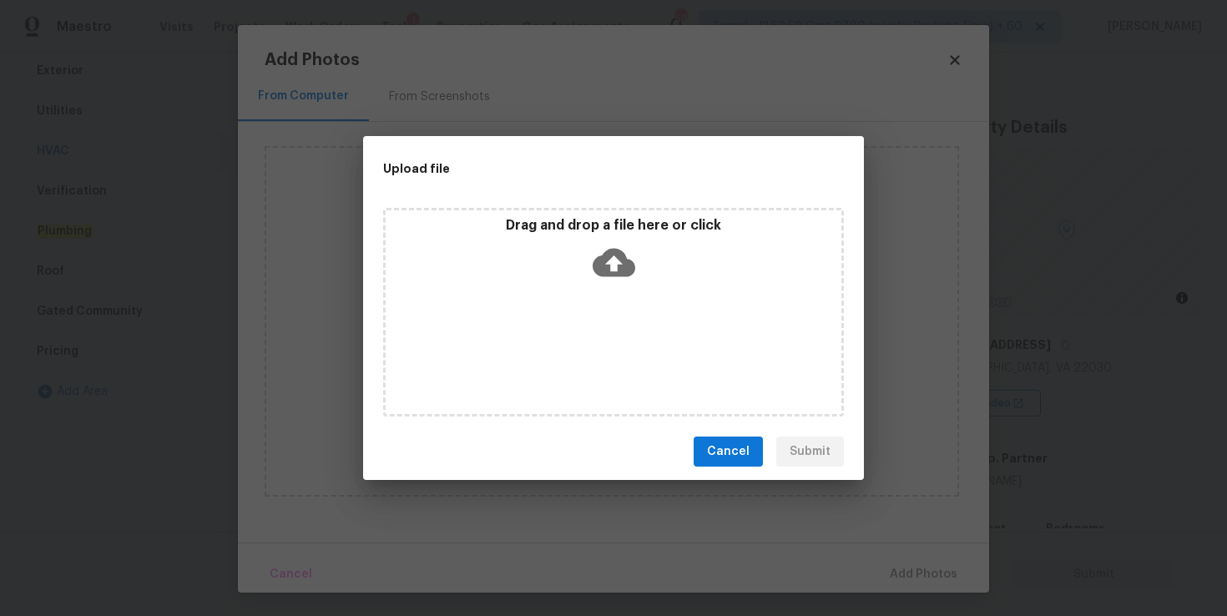
click at [607, 260] on icon at bounding box center [614, 262] width 43 height 43
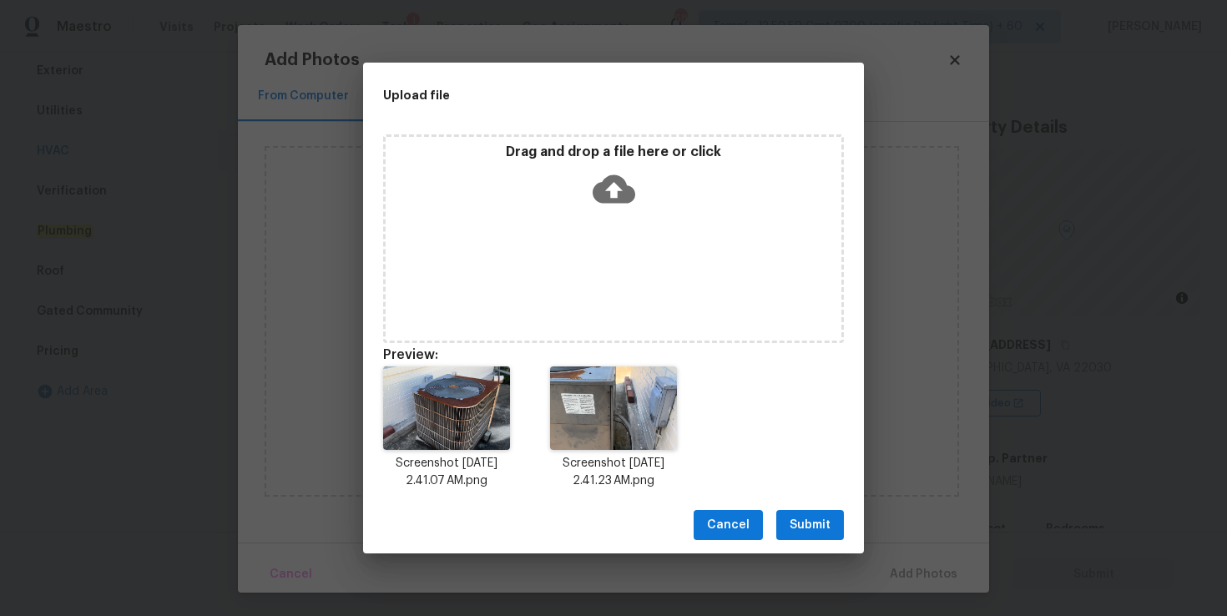
click at [804, 518] on span "Submit" at bounding box center [809, 525] width 41 height 21
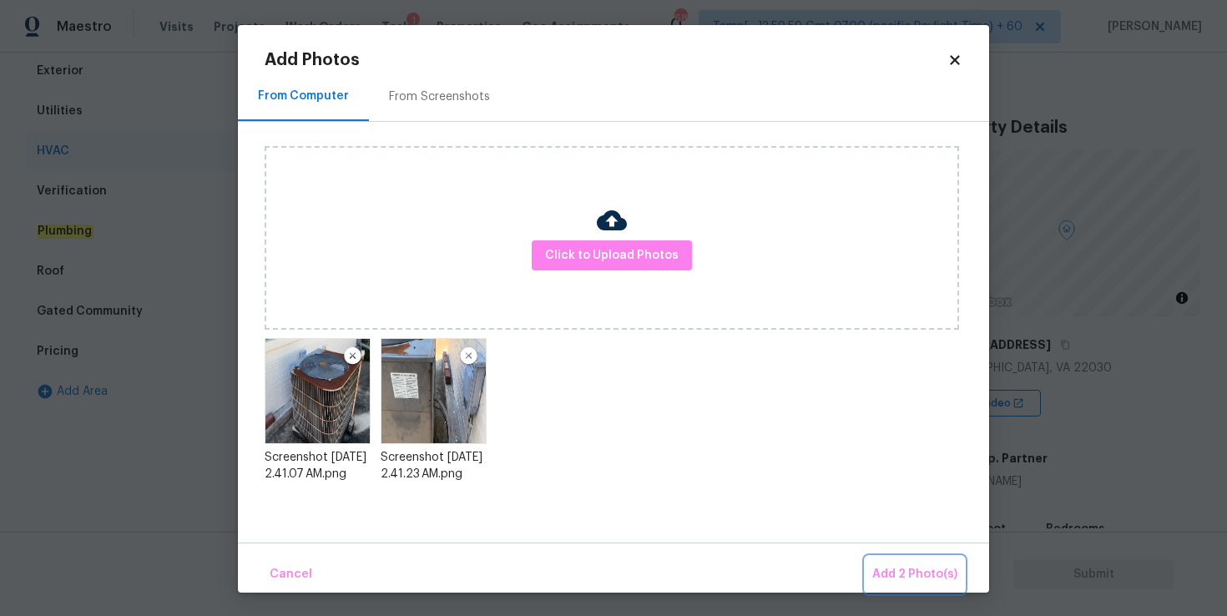
click at [910, 566] on span "Add 2 Photo(s)" at bounding box center [914, 574] width 85 height 21
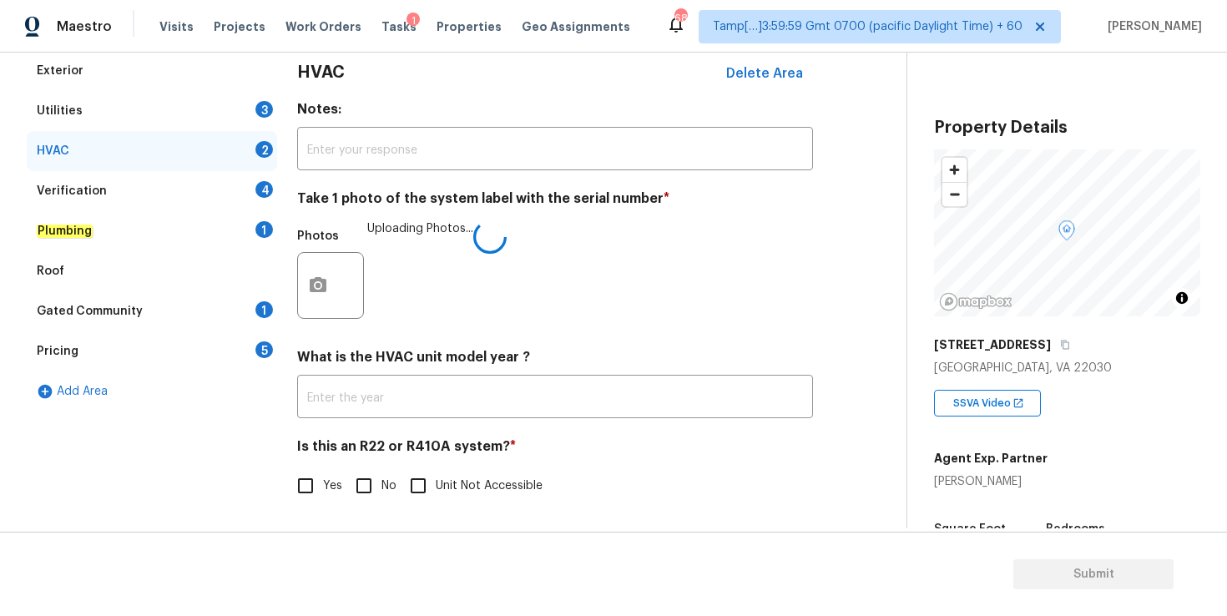
click at [304, 480] on input "Yes" at bounding box center [305, 485] width 35 height 35
checkbox input "true"
click at [180, 184] on div "Verification 4" at bounding box center [152, 191] width 250 height 40
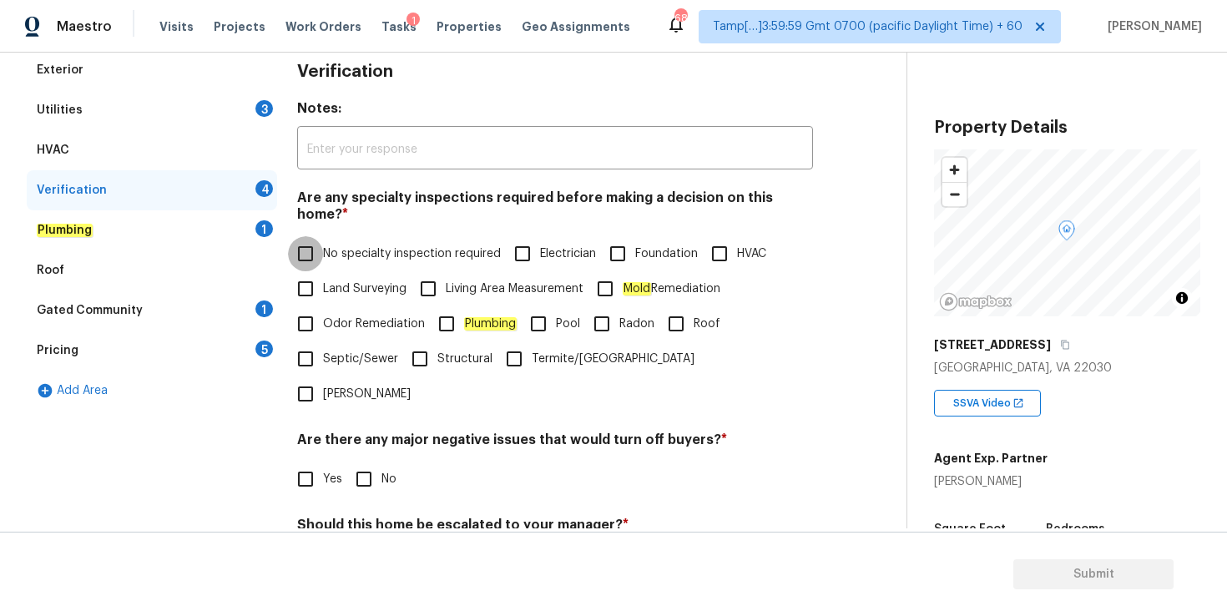
click at [304, 236] on input "No specialty inspection required" at bounding box center [305, 253] width 35 height 35
checkbox input "true"
click at [366, 461] on input "No" at bounding box center [363, 478] width 35 height 35
checkbox input "true"
click at [362, 547] on input "No" at bounding box center [363, 564] width 35 height 35
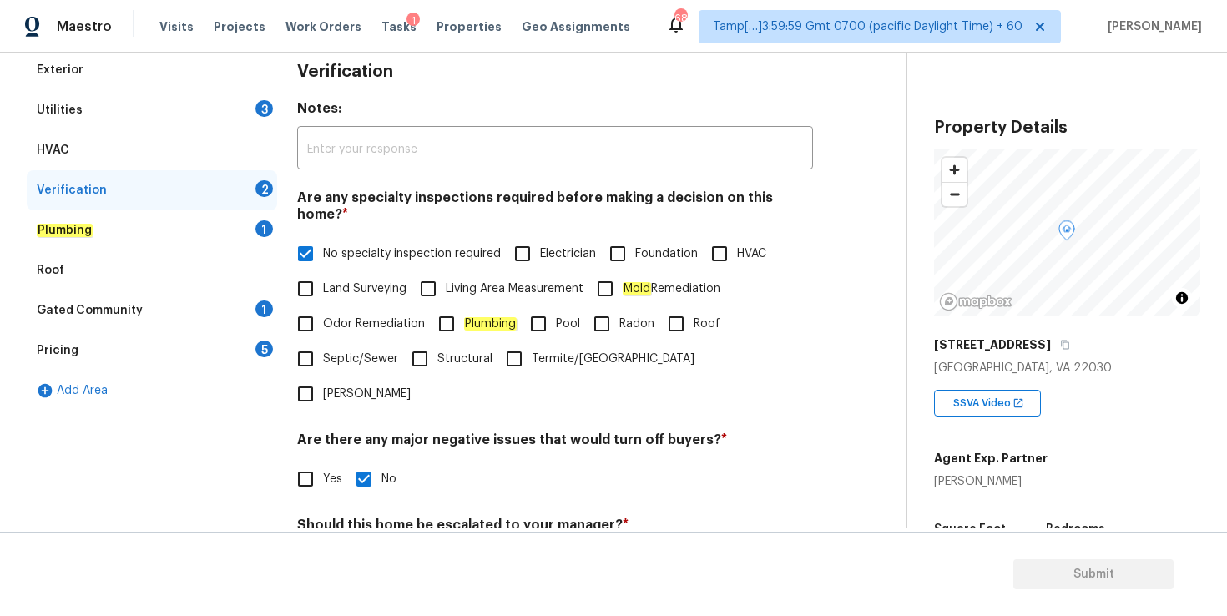
checkbox input "true"
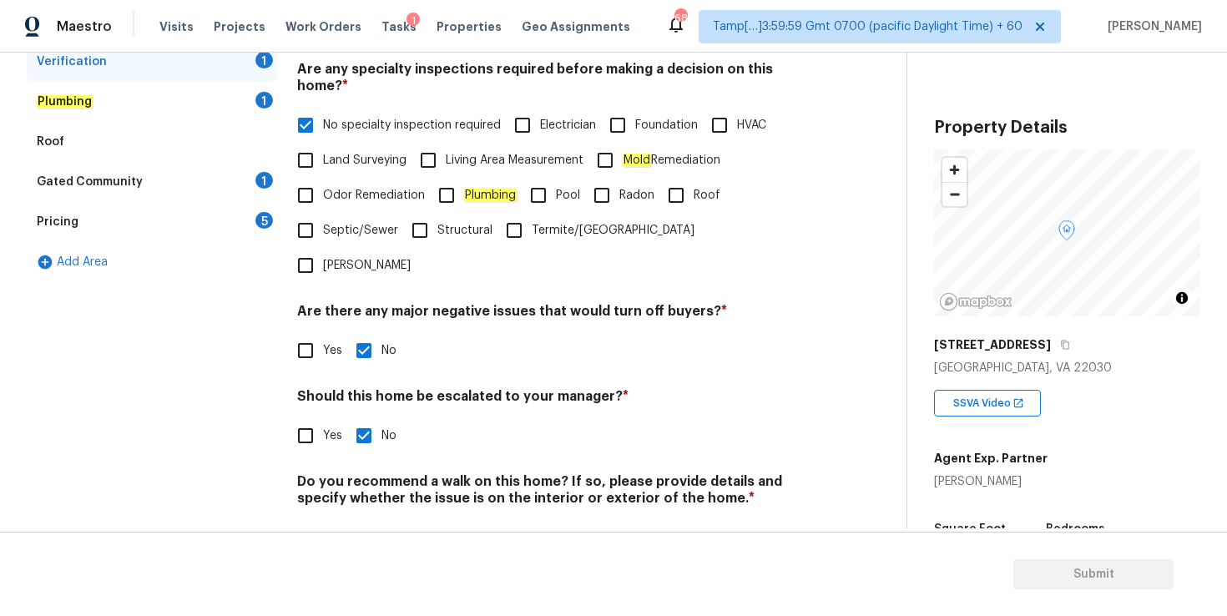
click at [365, 520] on input "No" at bounding box center [363, 537] width 35 height 35
checkbox input "true"
click at [207, 98] on div "Plumbing 1" at bounding box center [152, 102] width 250 height 40
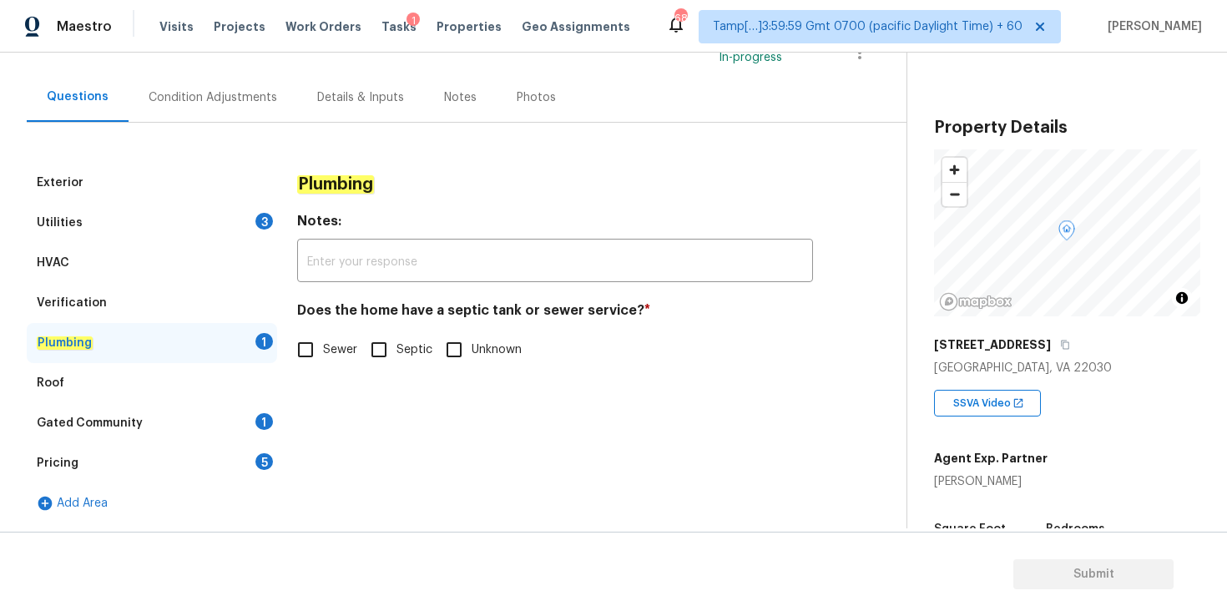
click at [303, 350] on input "Sewer" at bounding box center [305, 349] width 35 height 35
checkbox input "true"
click at [204, 424] on div "Gated Community 1" at bounding box center [152, 423] width 250 height 40
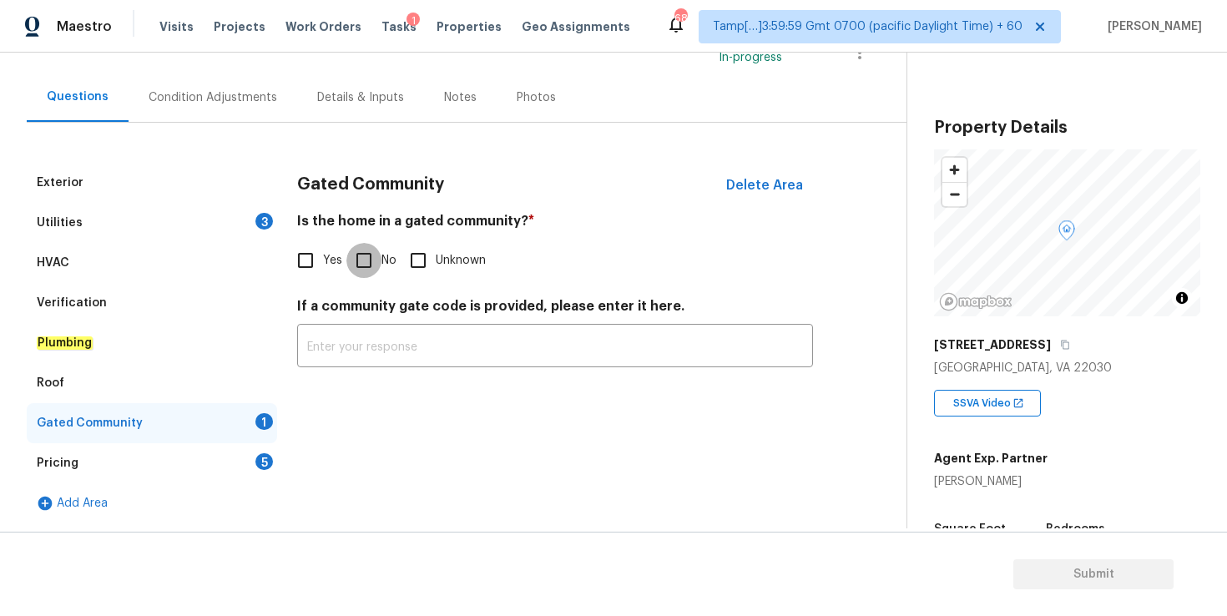
click at [361, 258] on input "No" at bounding box center [363, 260] width 35 height 35
checkbox input "true"
click at [214, 466] on div "Pricing 5" at bounding box center [152, 463] width 250 height 40
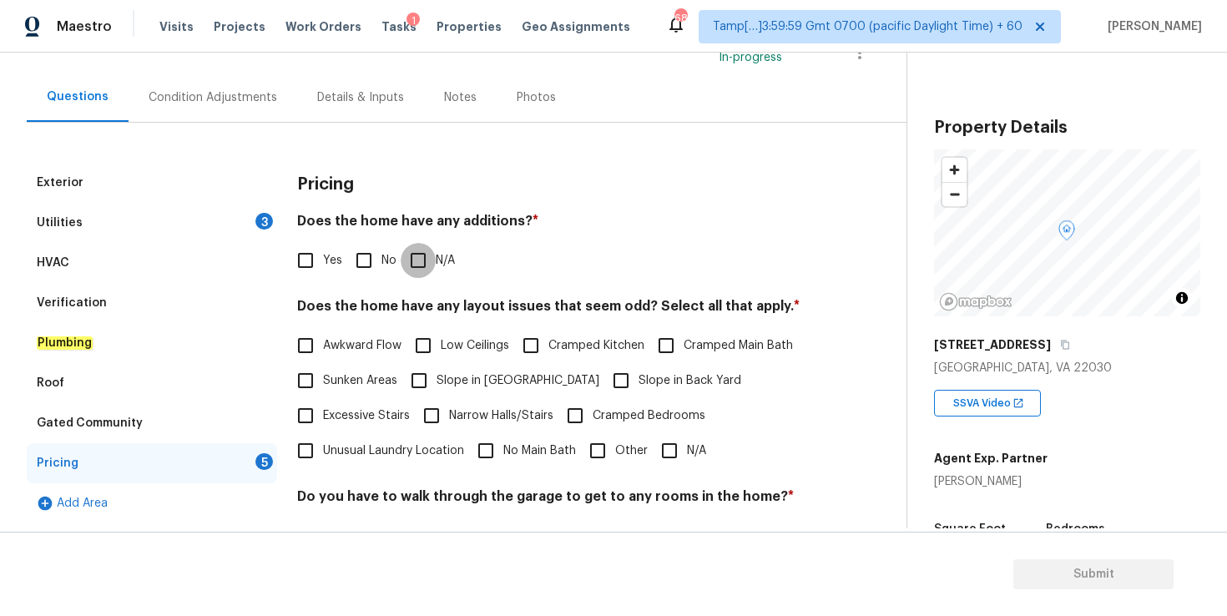
click at [419, 265] on input "N/A" at bounding box center [418, 260] width 35 height 35
checkbox input "true"
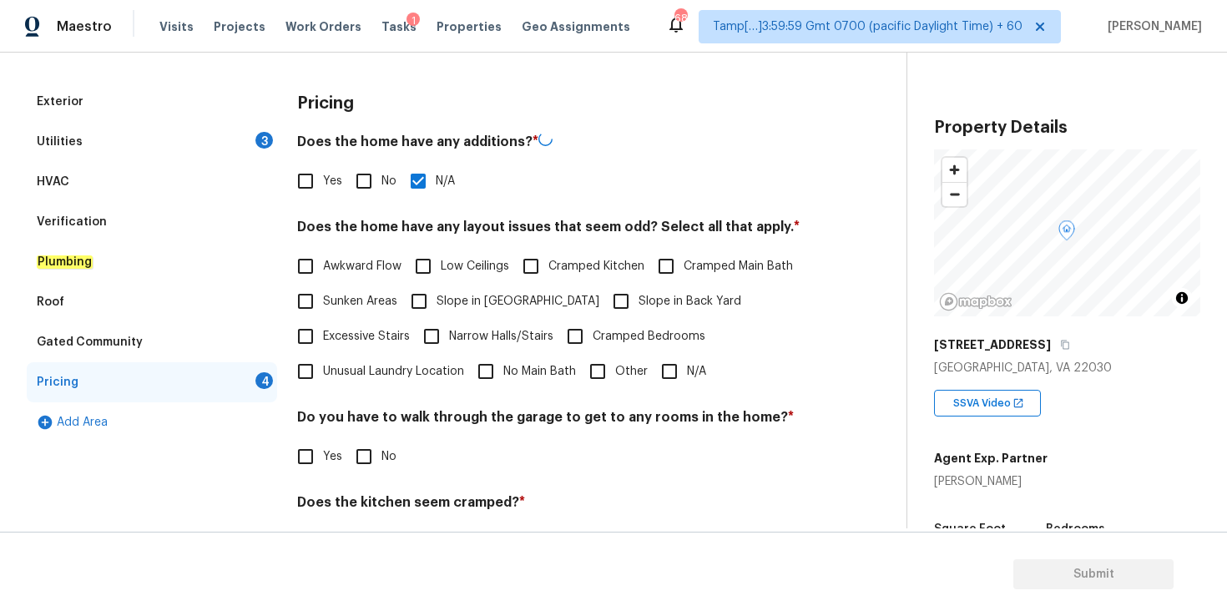
scroll to position [228, 0]
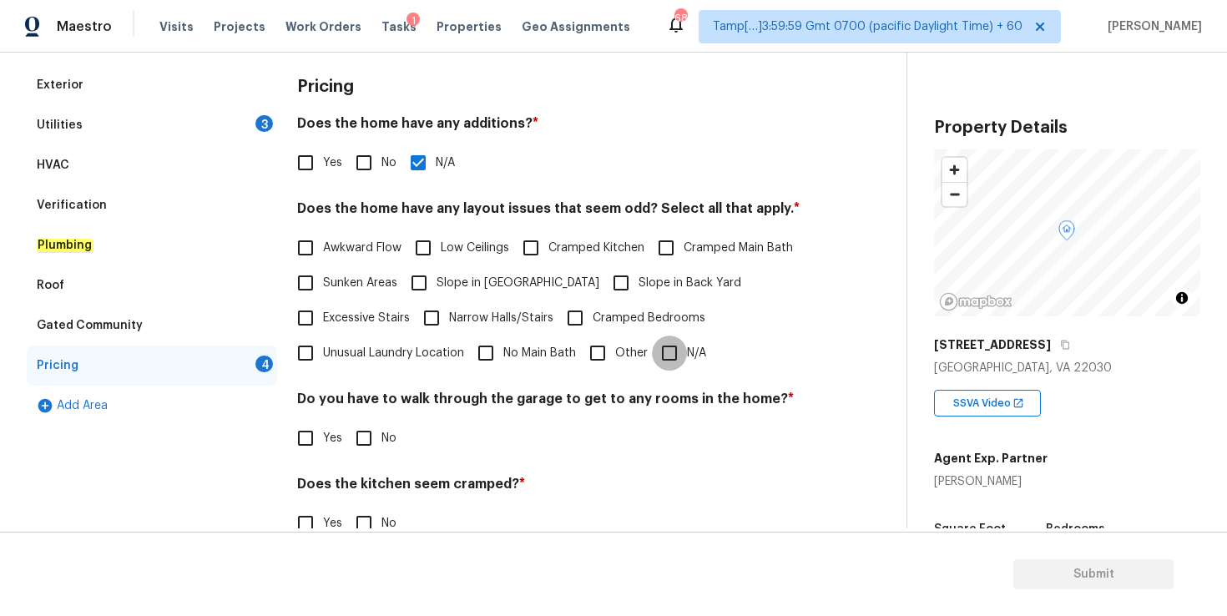
click at [669, 356] on input "N/A" at bounding box center [669, 352] width 35 height 35
checkbox input "true"
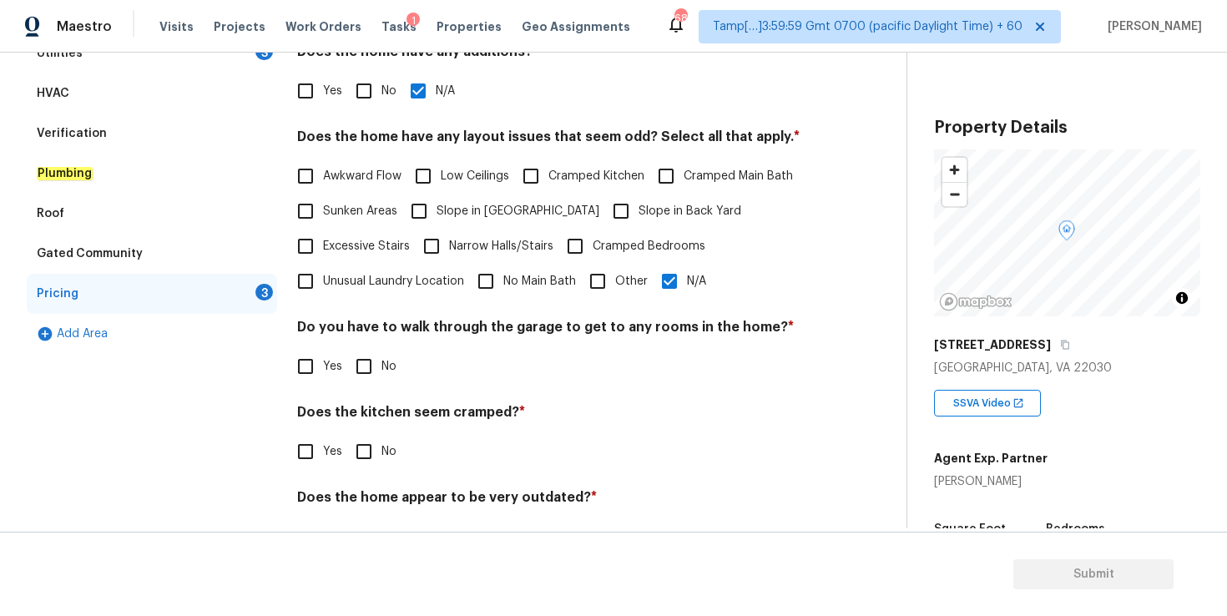
scroll to position [305, 0]
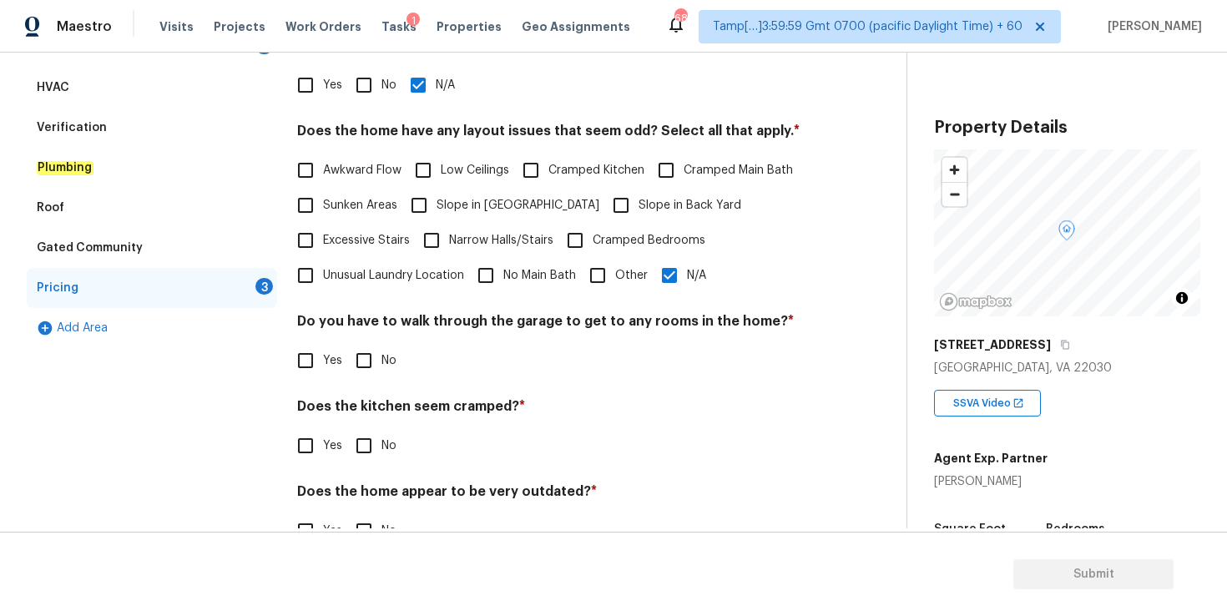
click at [361, 365] on input "No" at bounding box center [363, 360] width 35 height 35
checkbox input "true"
click at [366, 446] on input "No" at bounding box center [363, 445] width 35 height 35
checkbox input "true"
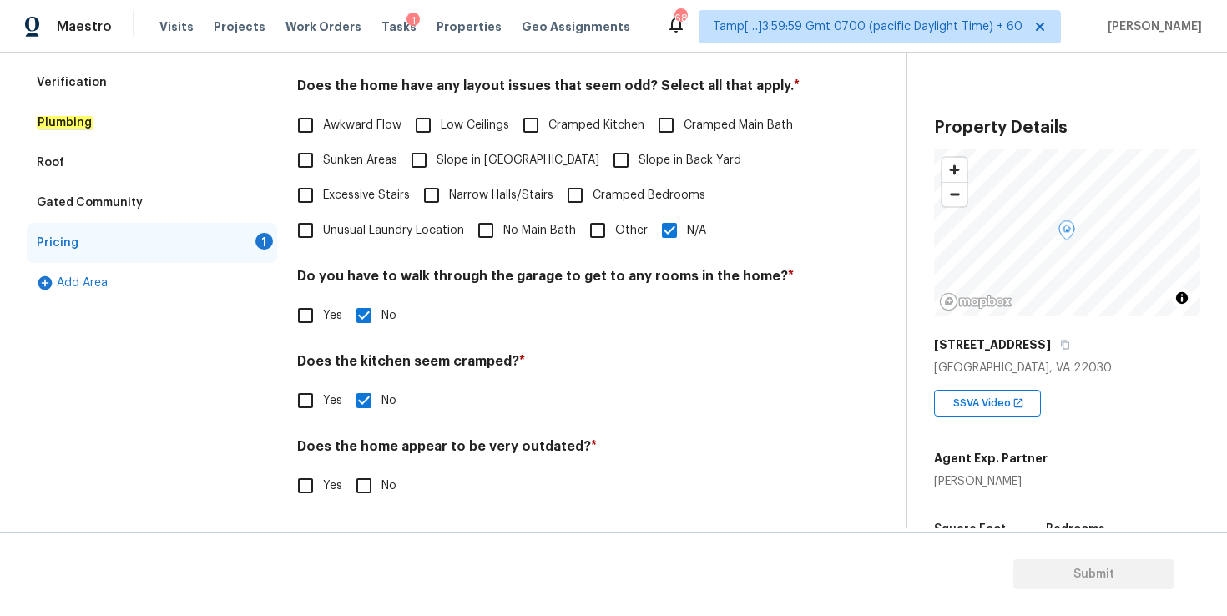
click at [359, 490] on input "No" at bounding box center [363, 485] width 35 height 35
checkbox input "true"
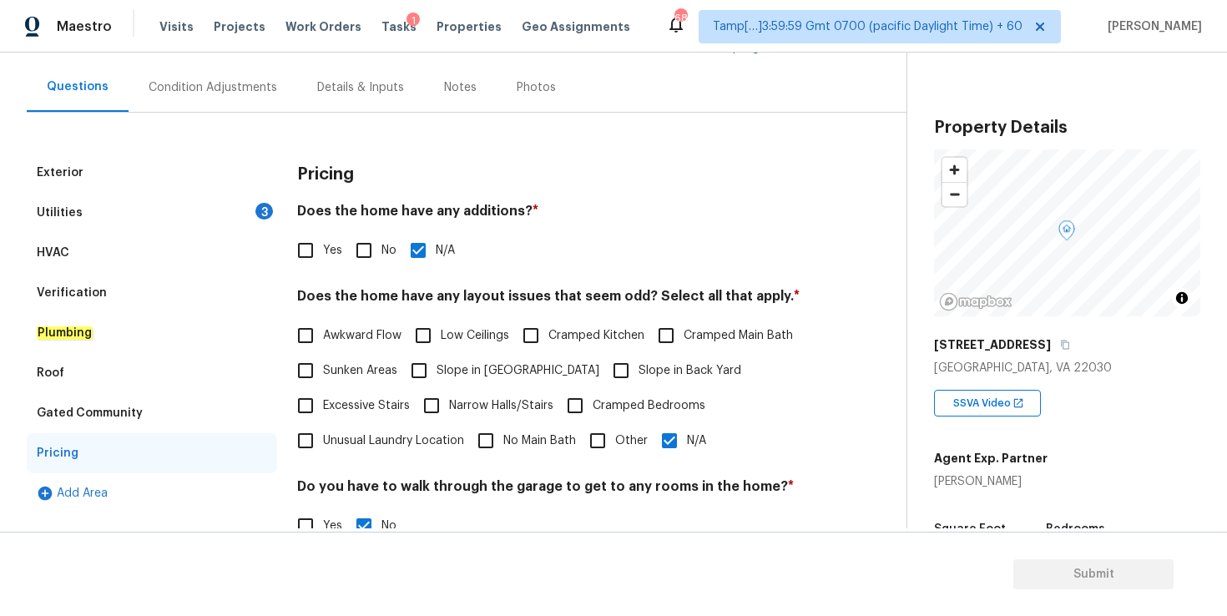
scroll to position [0, 0]
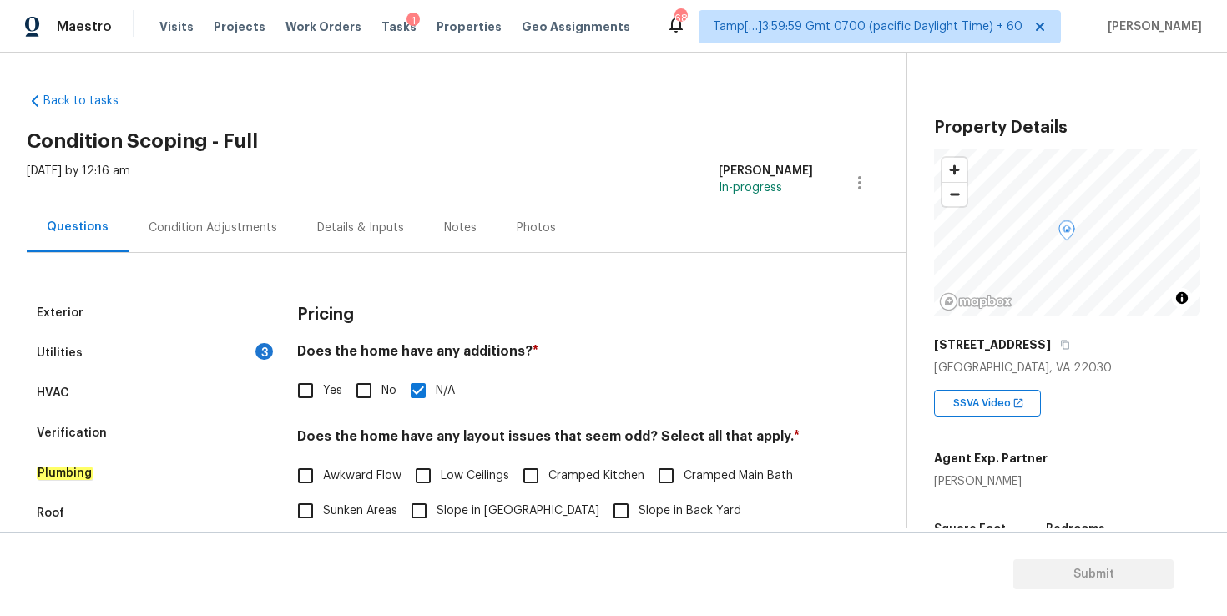
click at [218, 226] on div "Condition Adjustments" at bounding box center [213, 227] width 129 height 17
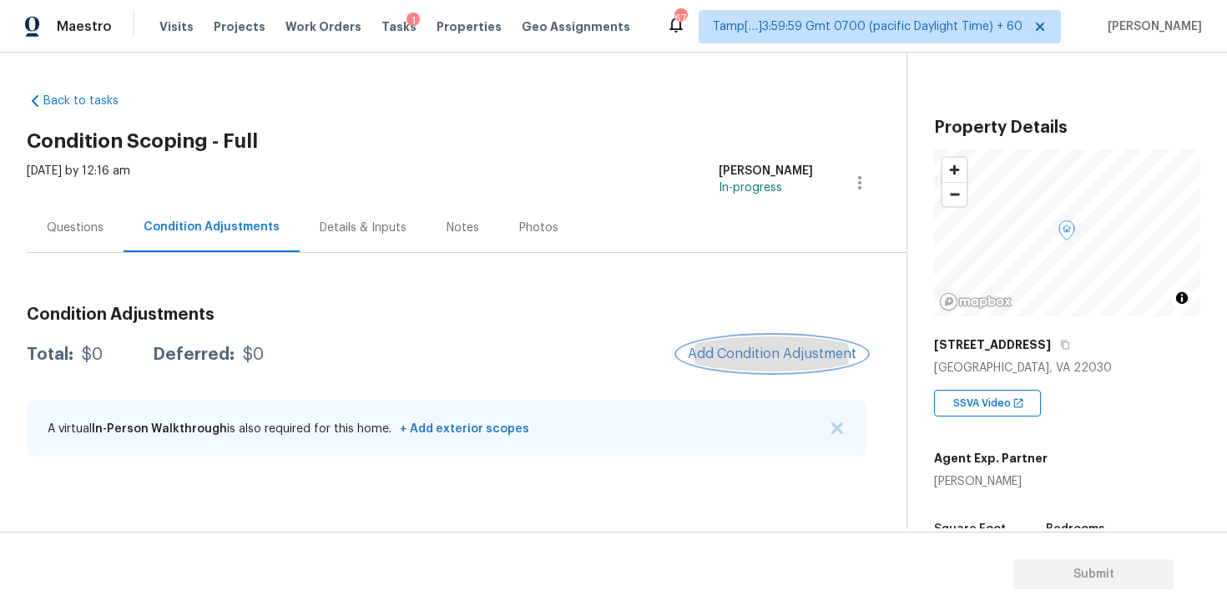
click at [784, 360] on span "Add Condition Adjustment" at bounding box center [772, 353] width 169 height 15
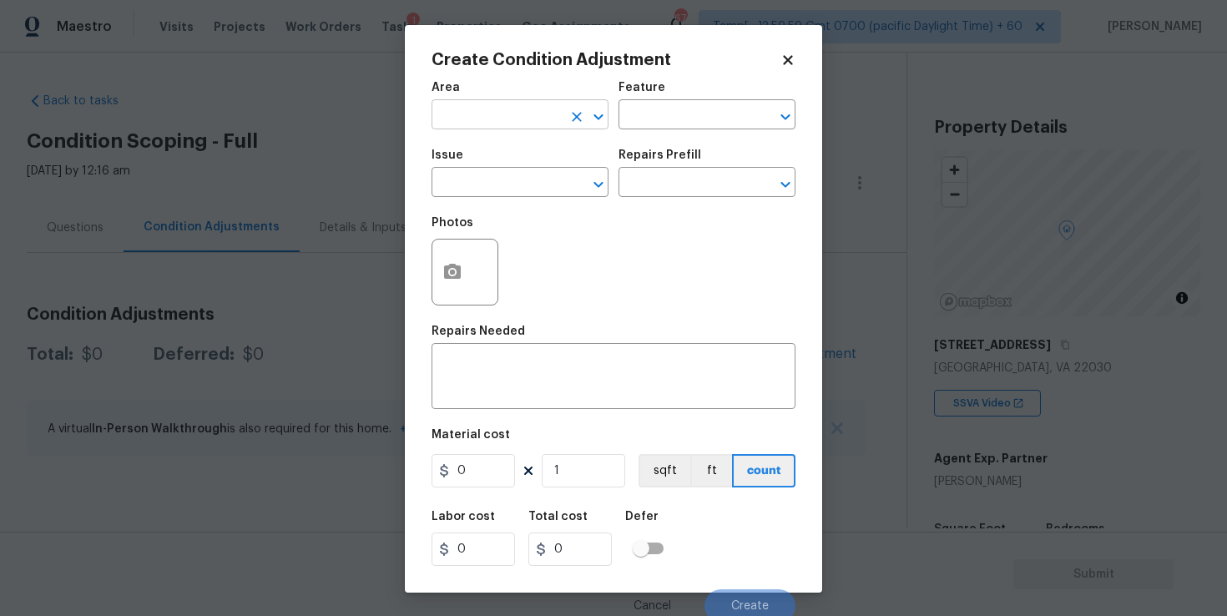
click at [485, 118] on input "text" at bounding box center [496, 116] width 130 height 26
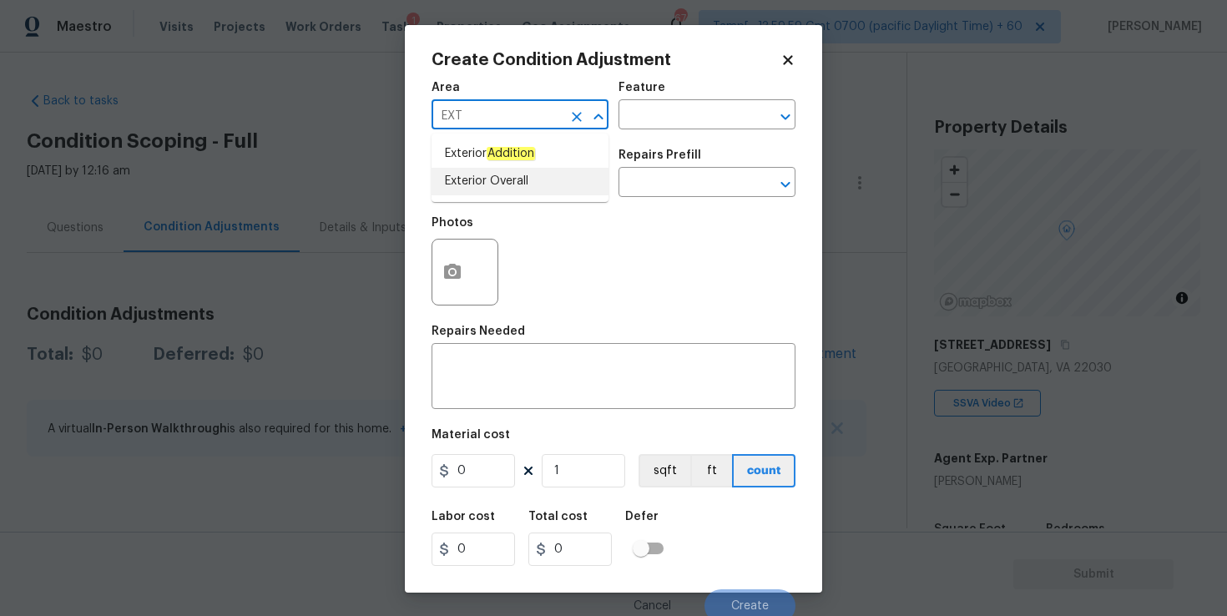
click at [486, 182] on li "Exterior Overall" at bounding box center [519, 182] width 177 height 28
type input "Exterior Overall"
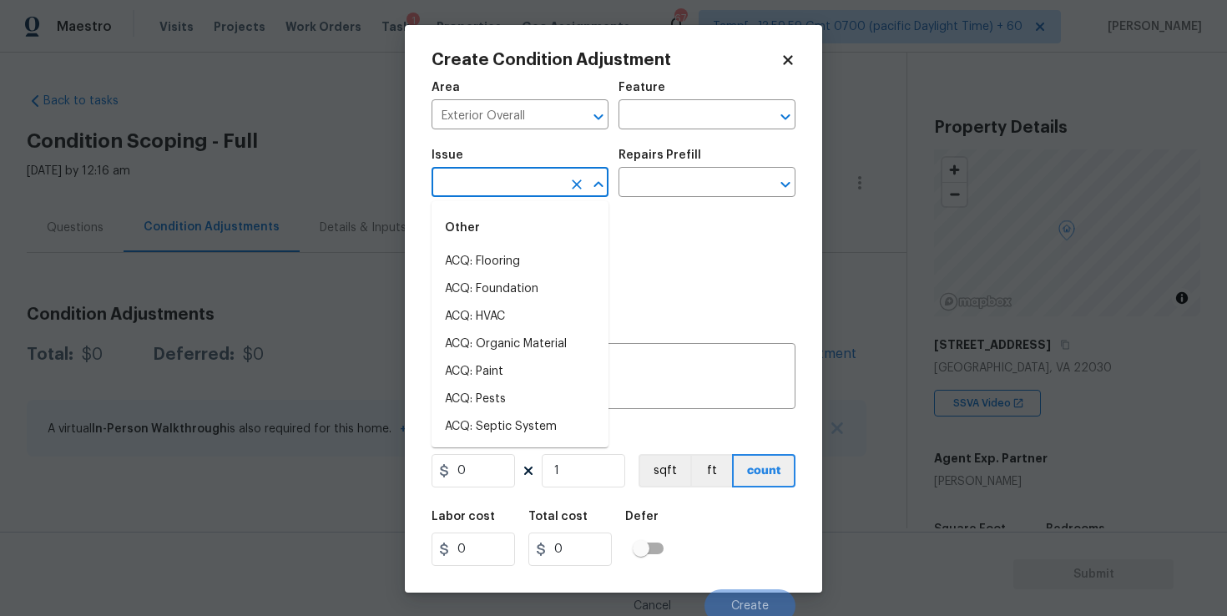
click at [486, 182] on input "text" at bounding box center [496, 184] width 130 height 26
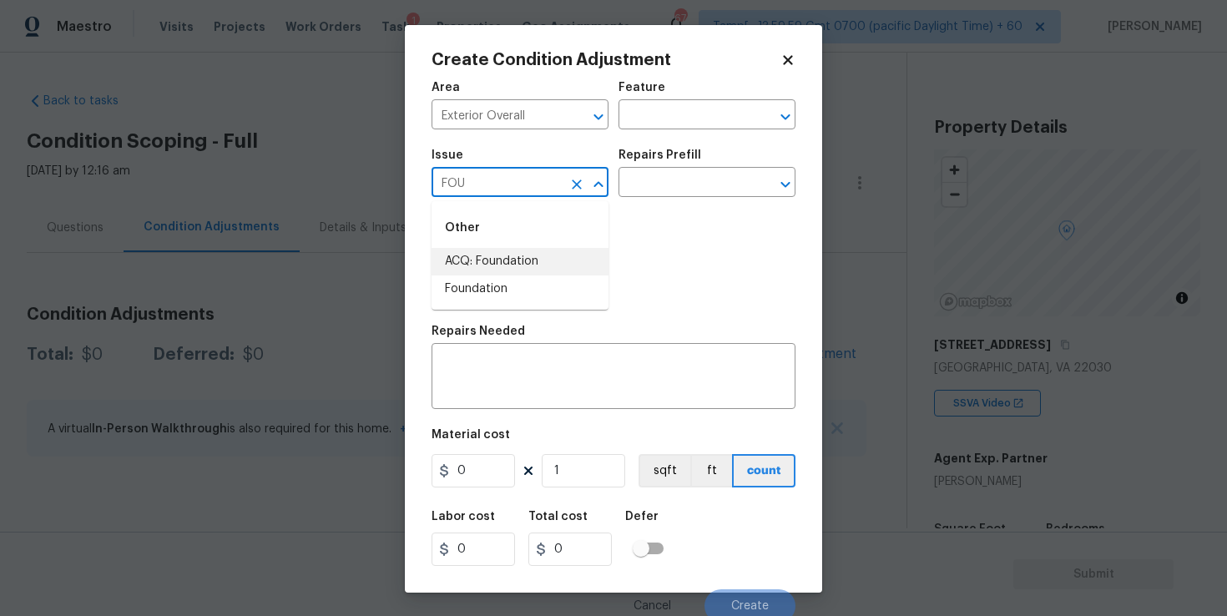
click at [505, 261] on li "ACQ: Foundation" at bounding box center [519, 262] width 177 height 28
type input "ACQ: Foundation"
click at [648, 194] on input "text" at bounding box center [683, 184] width 130 height 26
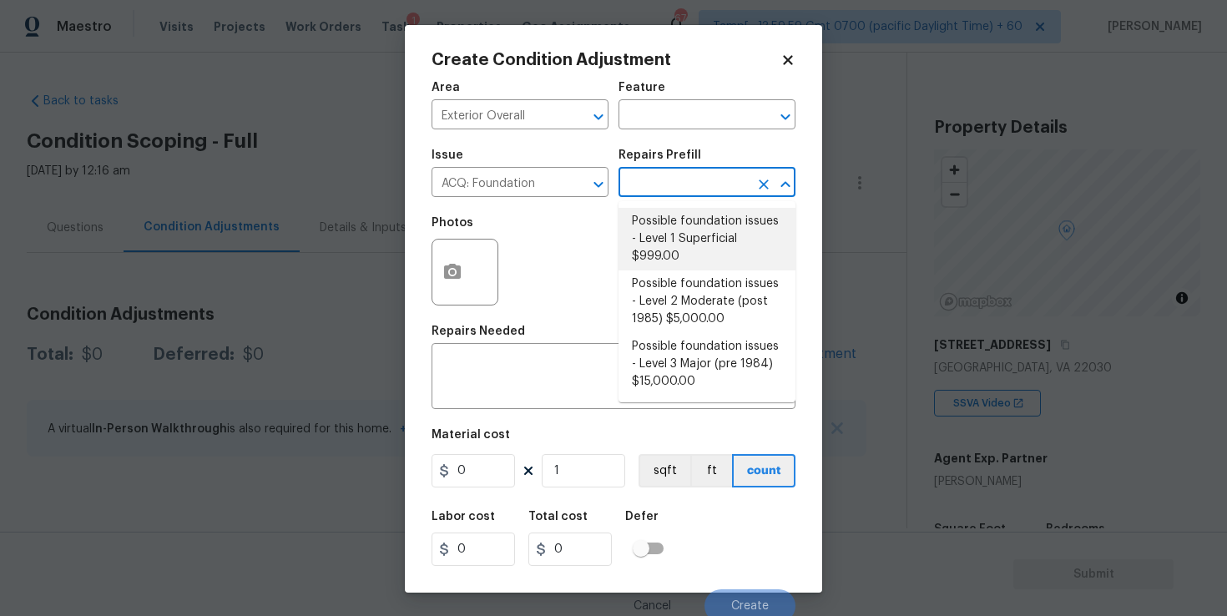
click at [716, 253] on li "Possible foundation issues - Level 1 Superficial $999.00" at bounding box center [706, 239] width 177 height 63
type input "Acquisition"
type textarea "Possible foundation issues - Level 1 - Superficial. Disclaimer: This is NOT a t…"
type input "999"
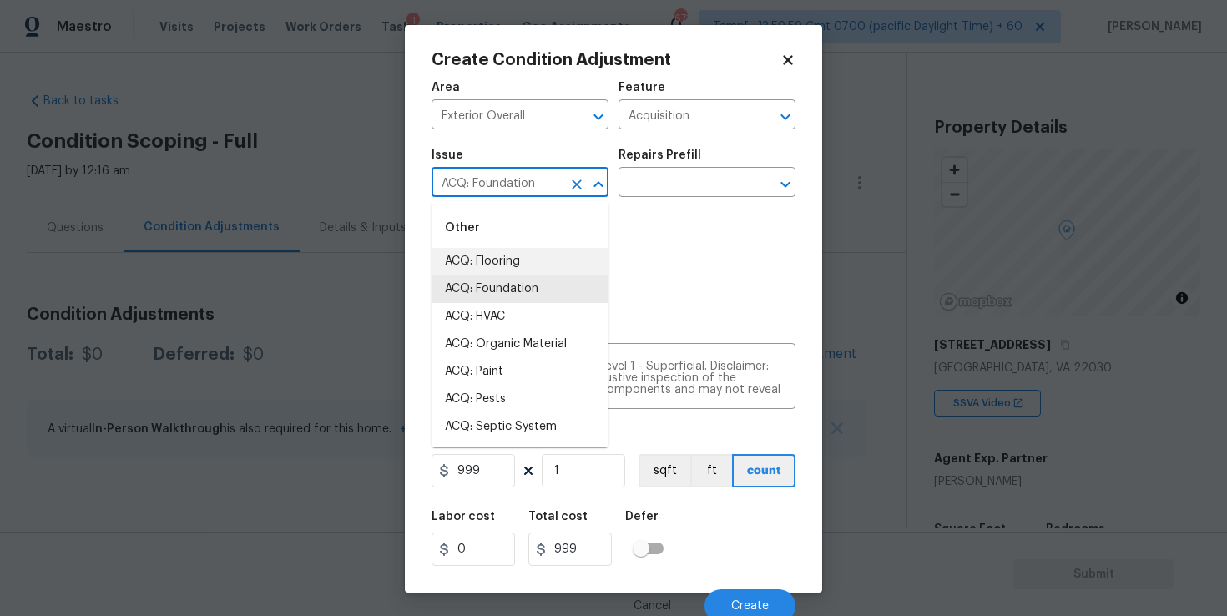
click at [538, 184] on input "ACQ: Foundation" at bounding box center [496, 184] width 130 height 26
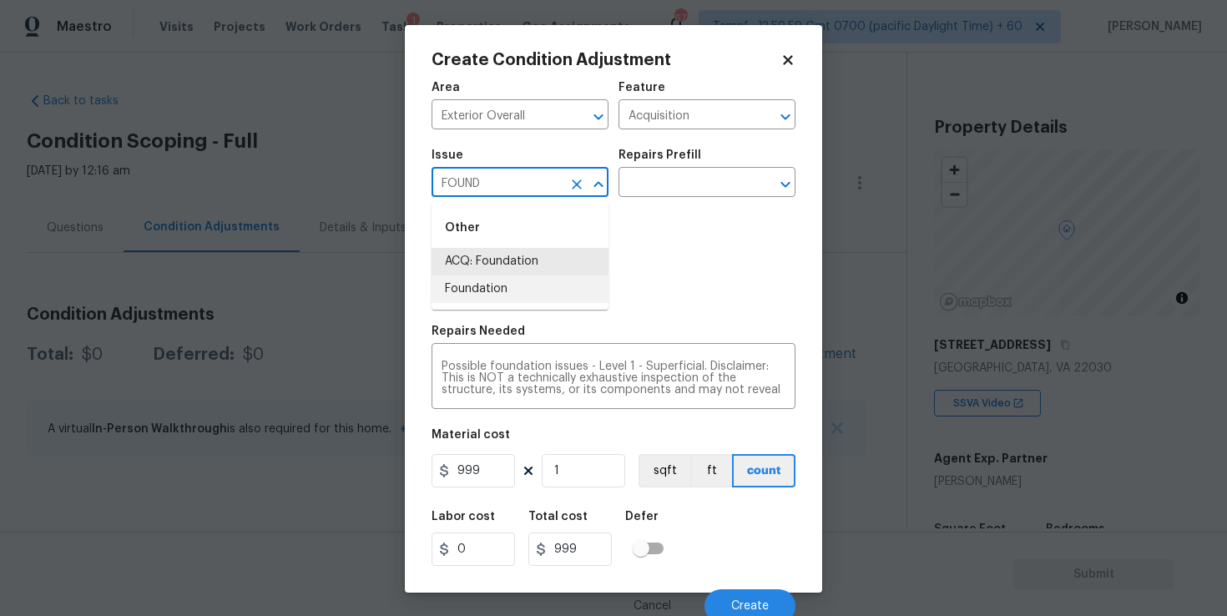
click at [531, 294] on li "Foundation" at bounding box center [519, 289] width 177 height 28
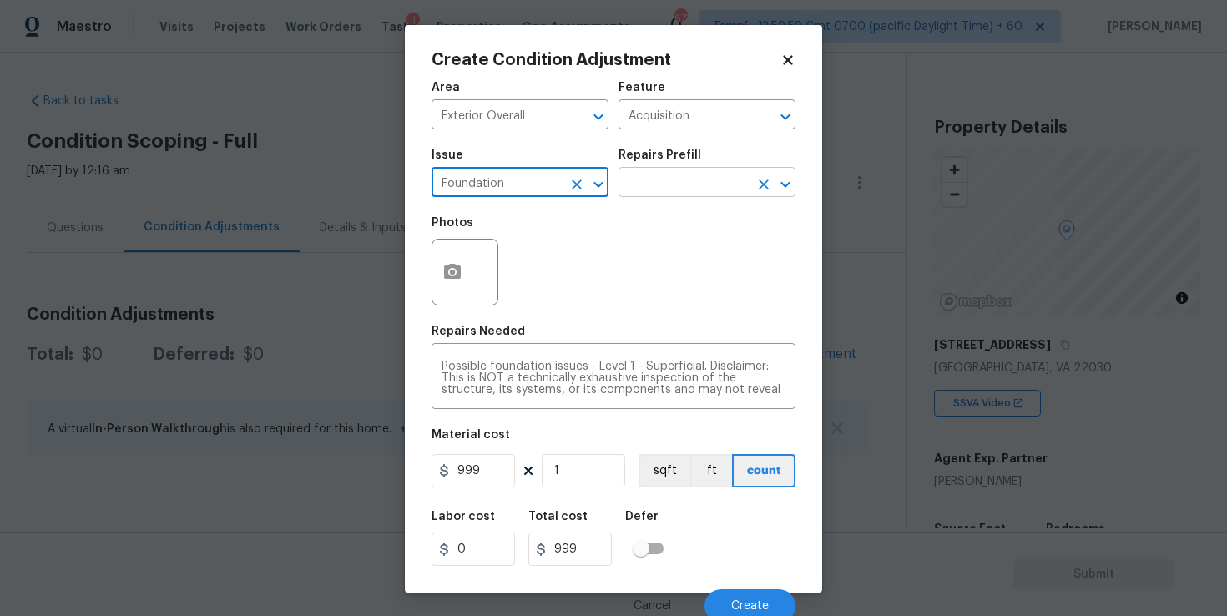
click at [677, 181] on input "text" at bounding box center [683, 184] width 130 height 26
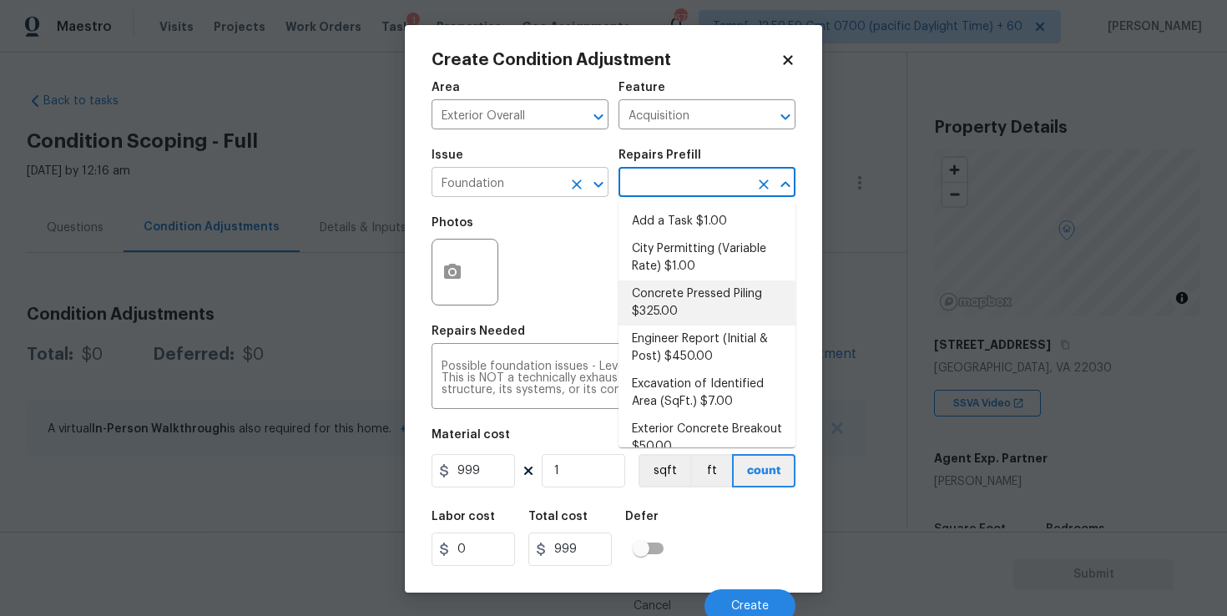
click at [526, 180] on input "Foundation" at bounding box center [496, 184] width 130 height 26
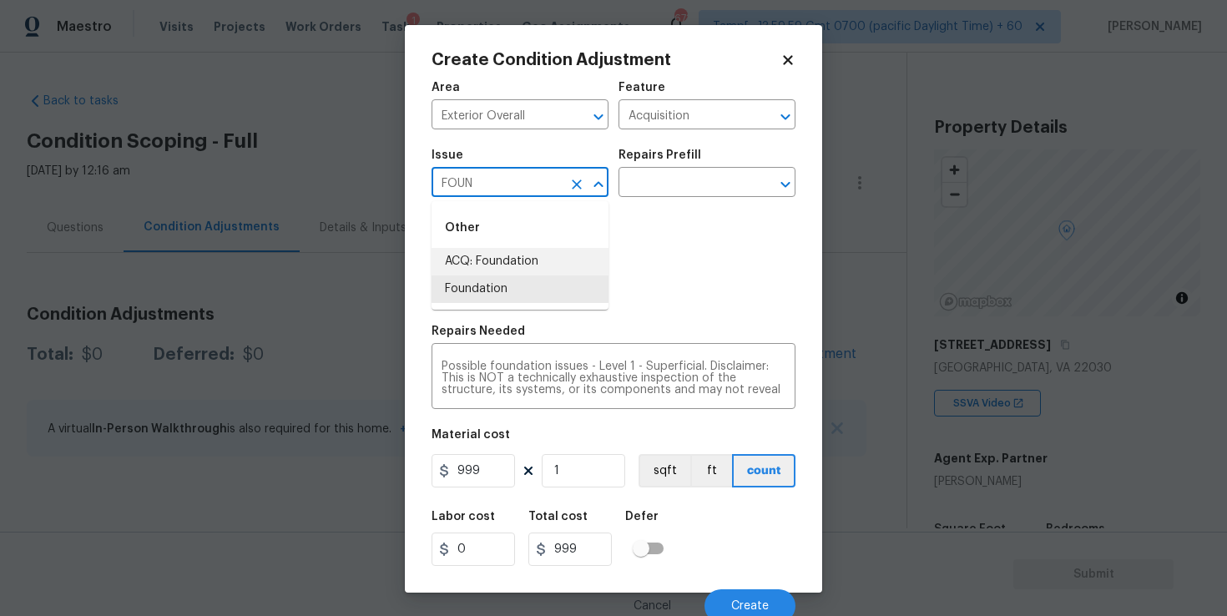
click at [526, 254] on li "ACQ: Foundation" at bounding box center [519, 262] width 177 height 28
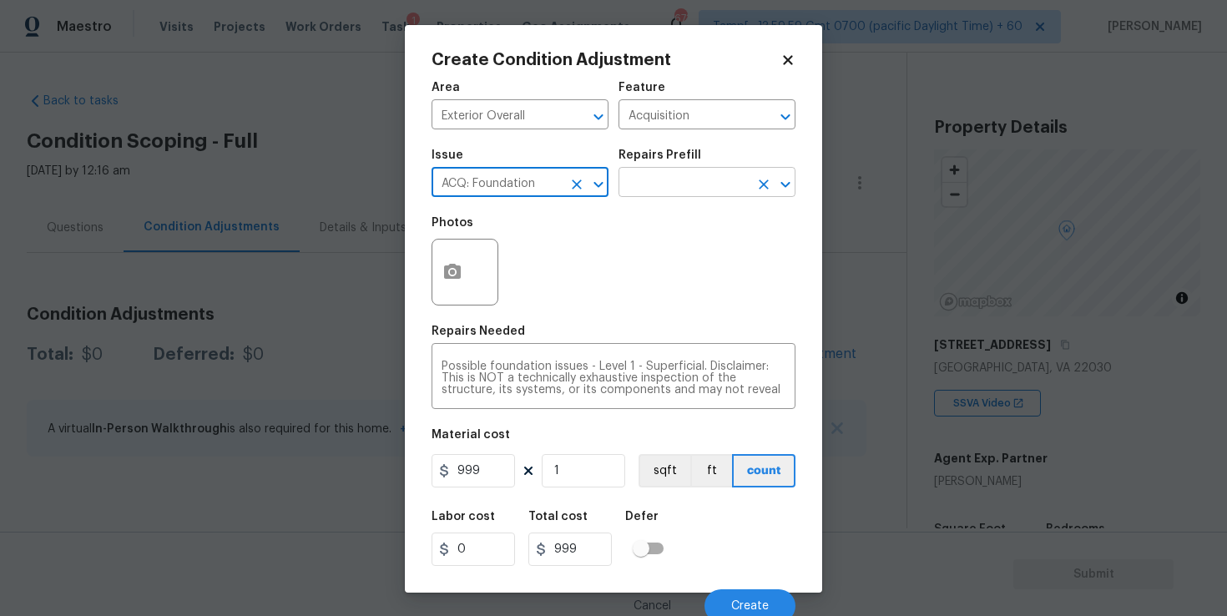
type input "ACQ: Foundation"
click at [658, 185] on input "text" at bounding box center [683, 184] width 130 height 26
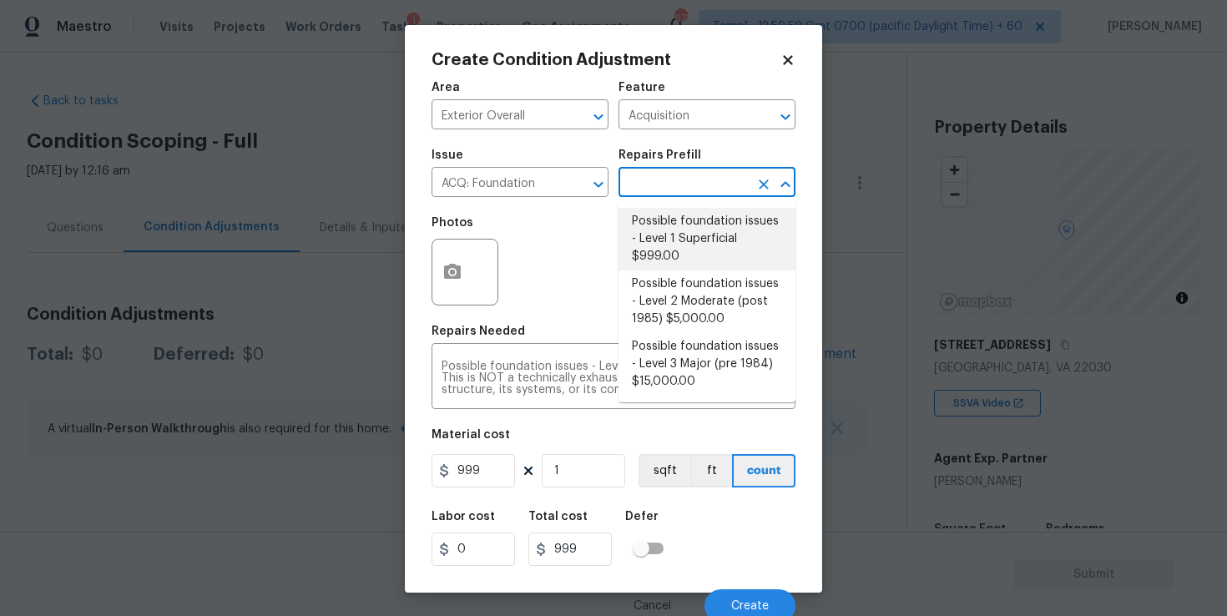
click at [532, 322] on div "Area Exterior Overall ​ Feature Acquisition ​ Issue ACQ: Foundation ​ Repairs P…" at bounding box center [613, 347] width 364 height 551
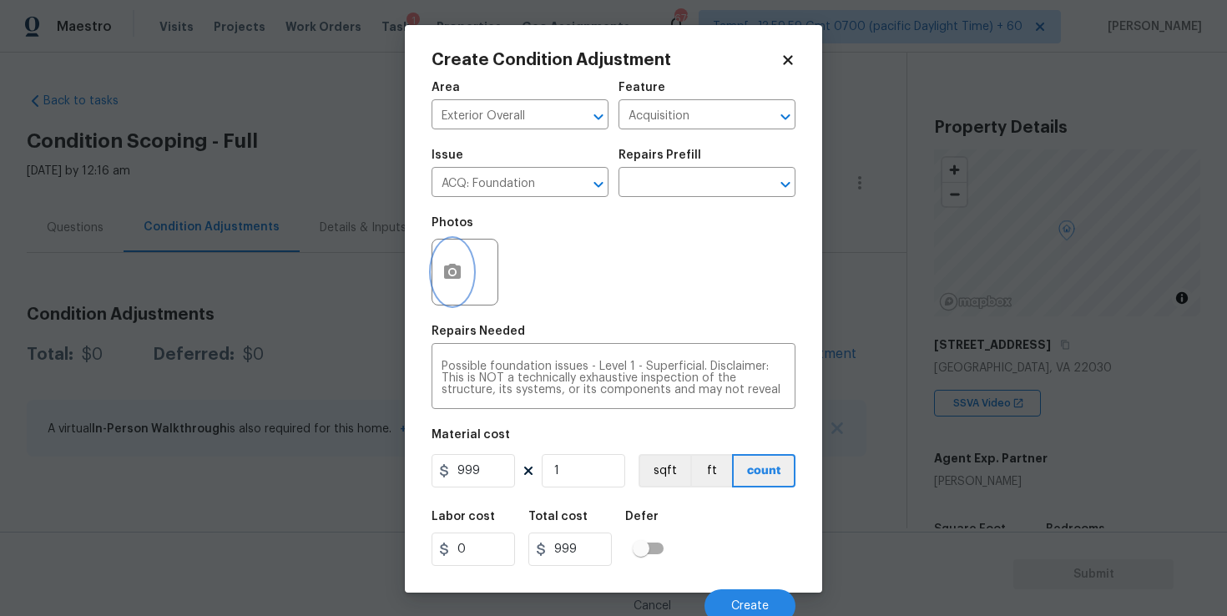
click at [453, 270] on circle "button" at bounding box center [452, 272] width 5 height 5
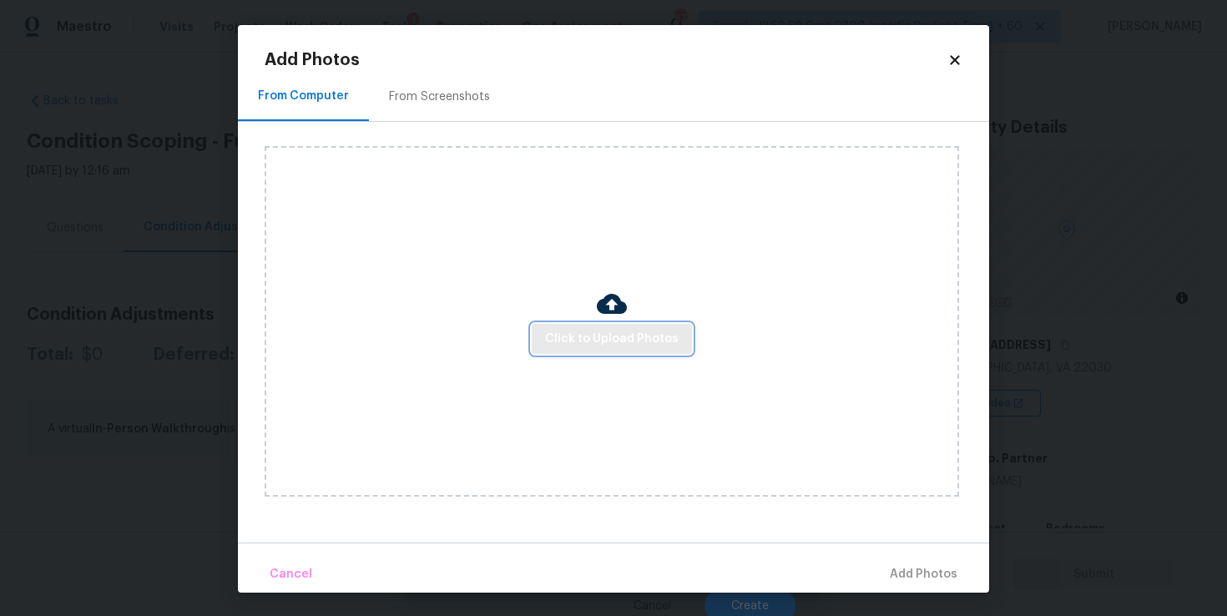
click at [585, 345] on span "Click to Upload Photos" at bounding box center [612, 339] width 134 height 21
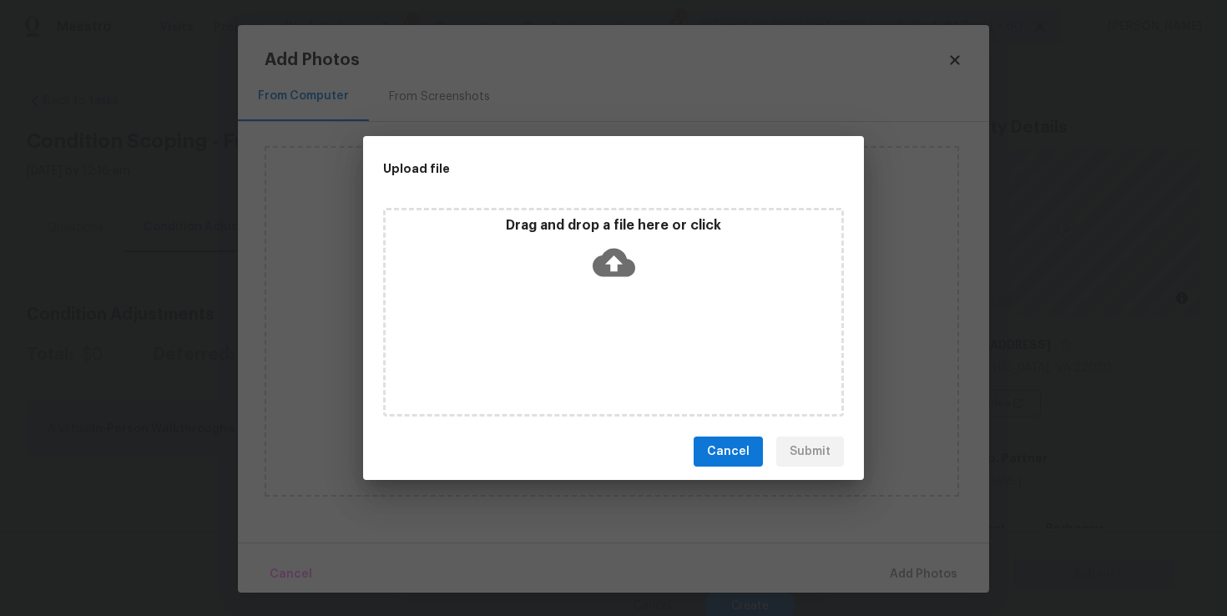
click at [615, 269] on icon at bounding box center [614, 262] width 43 height 43
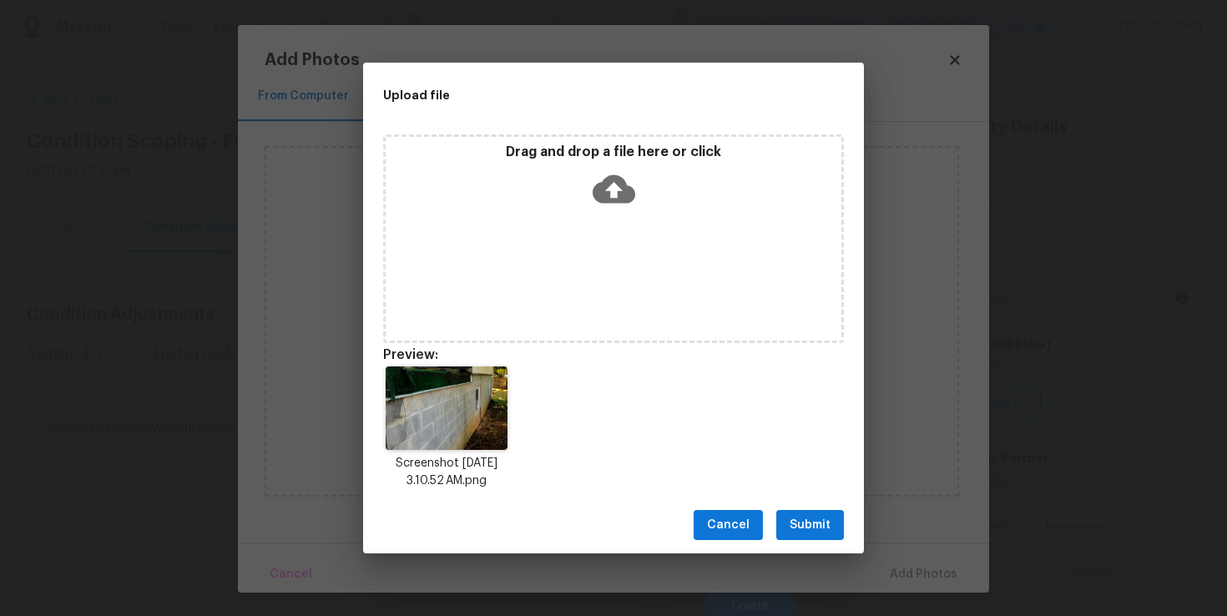
click at [823, 516] on span "Submit" at bounding box center [809, 525] width 41 height 21
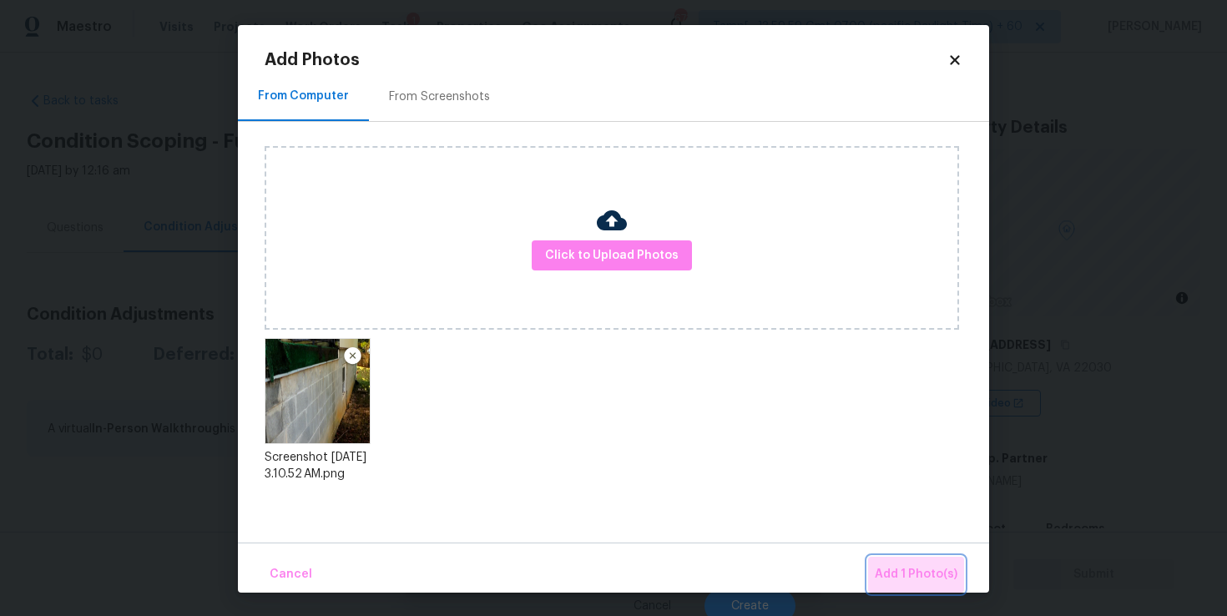
click at [947, 566] on span "Add 1 Photo(s)" at bounding box center [916, 574] width 83 height 21
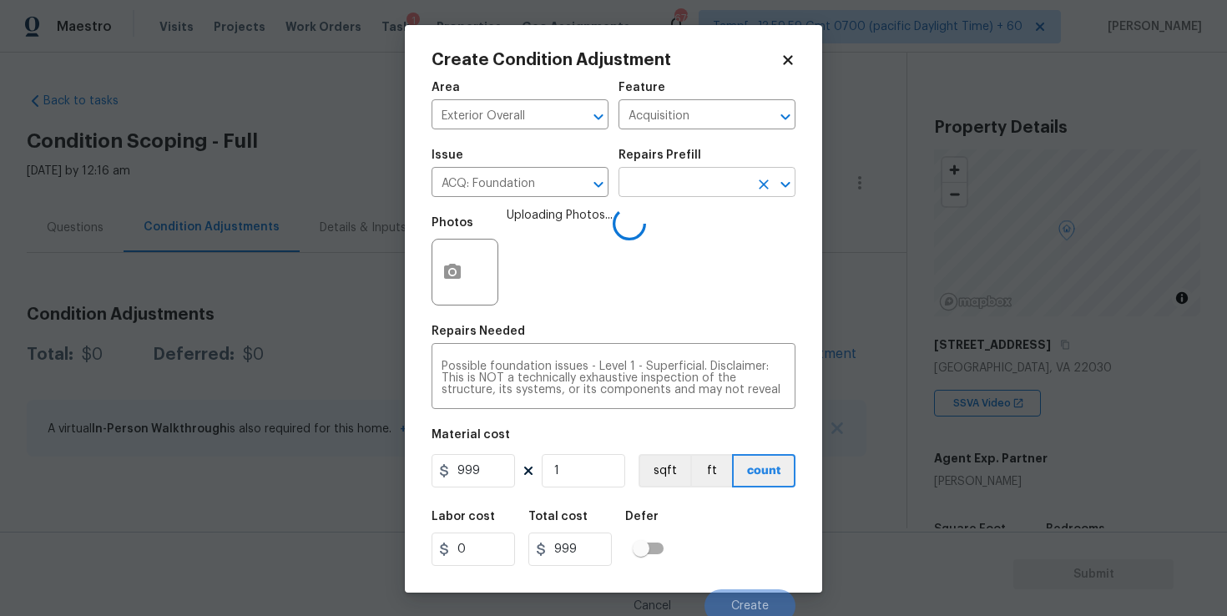
click at [691, 190] on input "text" at bounding box center [683, 184] width 130 height 26
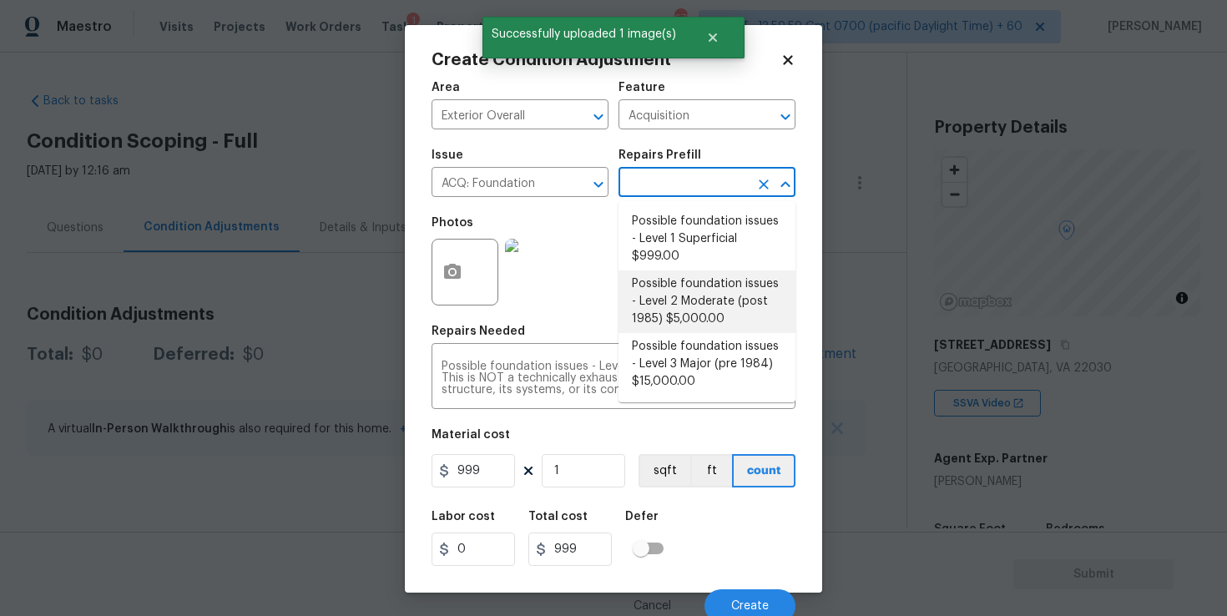
click at [743, 290] on li "Possible foundation issues - Level 2 Moderate (post 1985) $5,000.00" at bounding box center [706, 301] width 177 height 63
type textarea "Possible foundation issues - Level 2 Moderate: Disclaimer: This is NOT a techni…"
type input "5000"
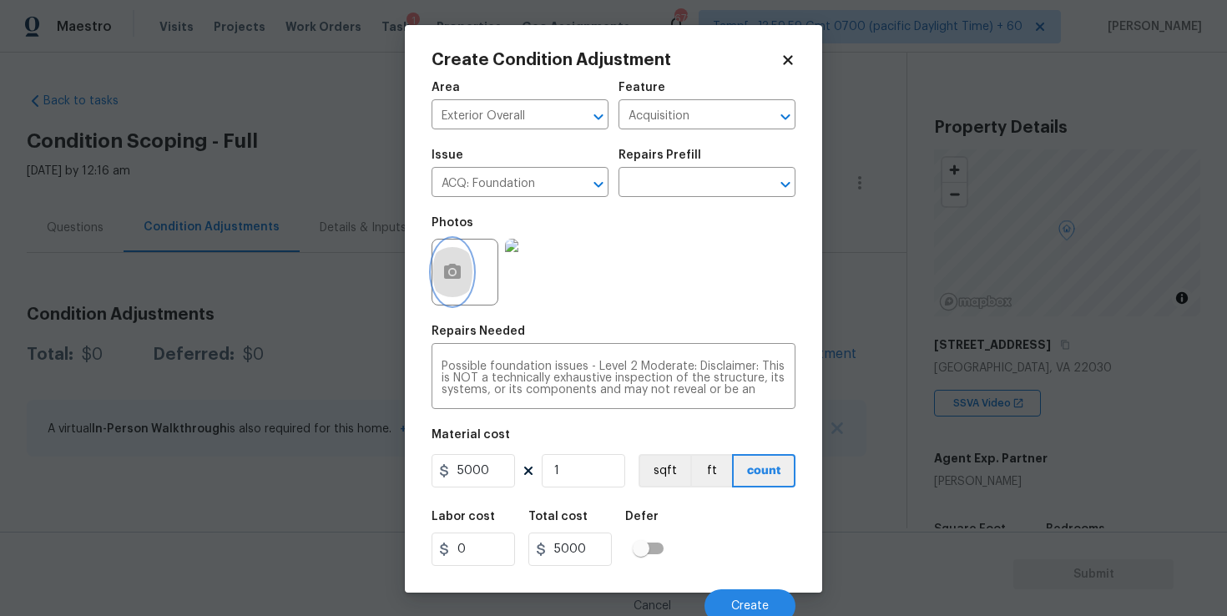
click at [454, 267] on icon "button" at bounding box center [452, 271] width 17 height 15
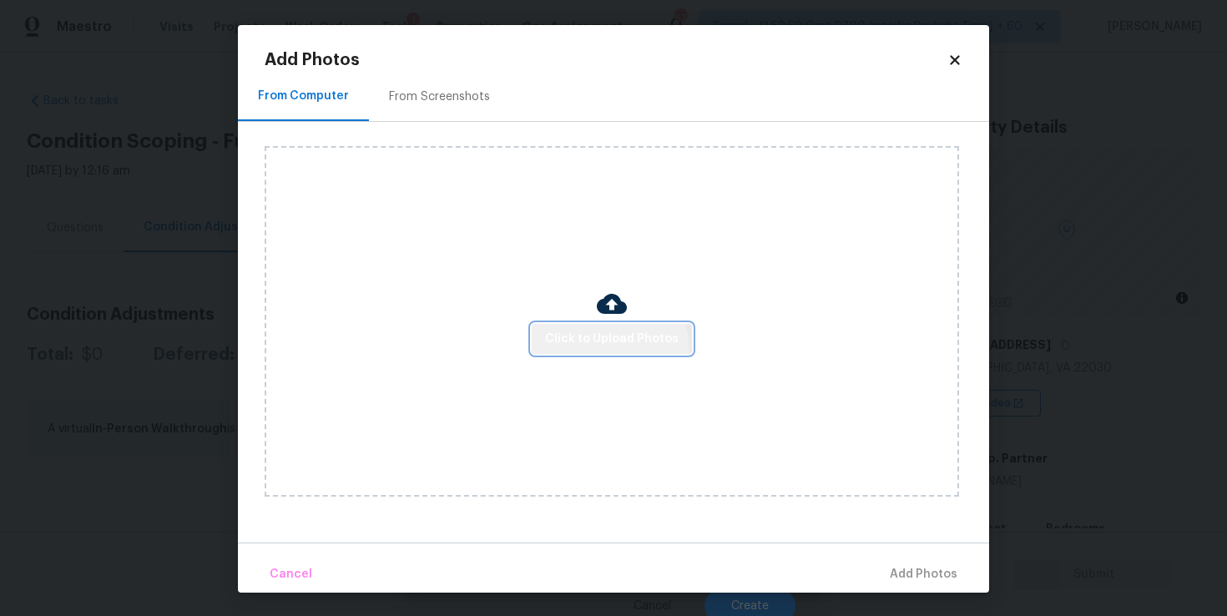
click at [593, 351] on button "Click to Upload Photos" at bounding box center [612, 339] width 160 height 31
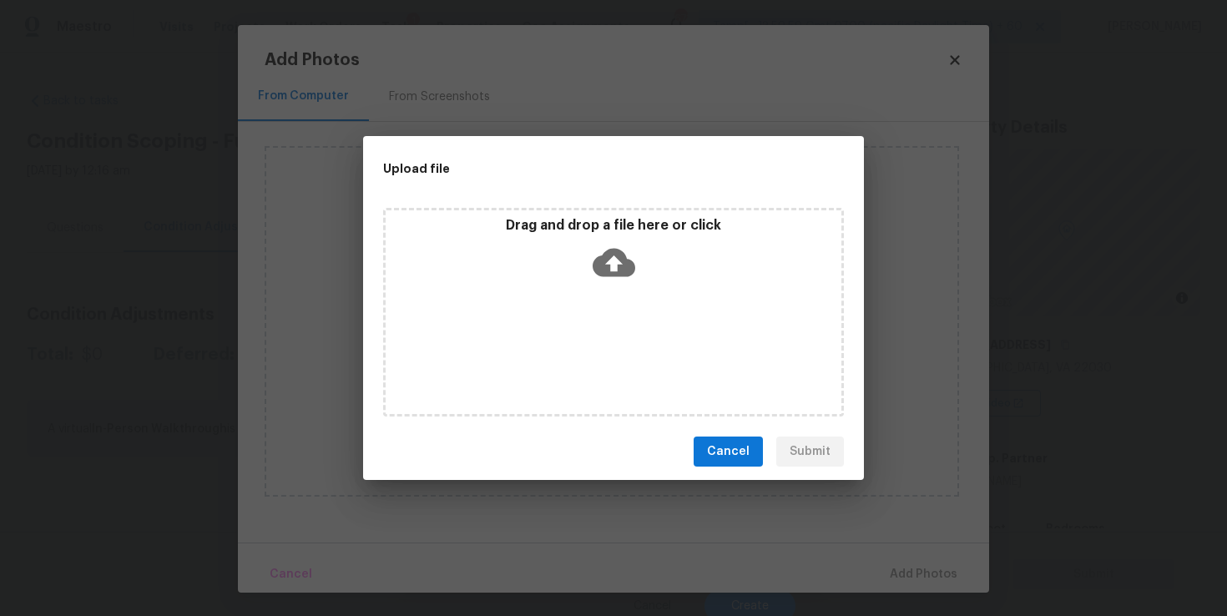
click at [613, 272] on icon at bounding box center [614, 263] width 43 height 28
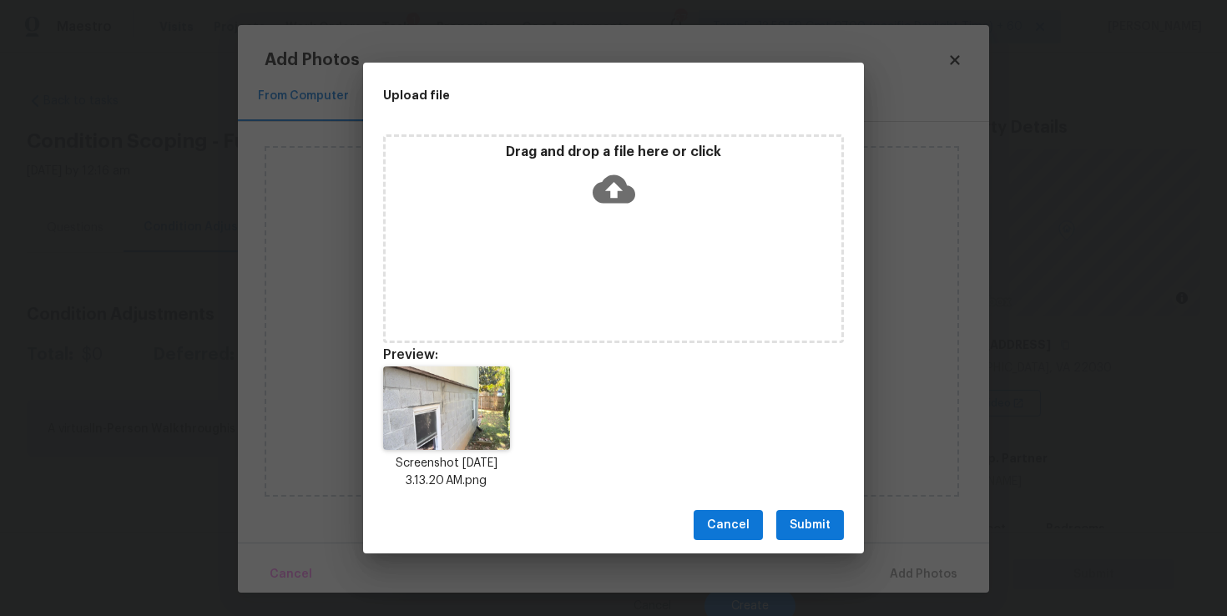
click at [805, 516] on span "Submit" at bounding box center [809, 525] width 41 height 21
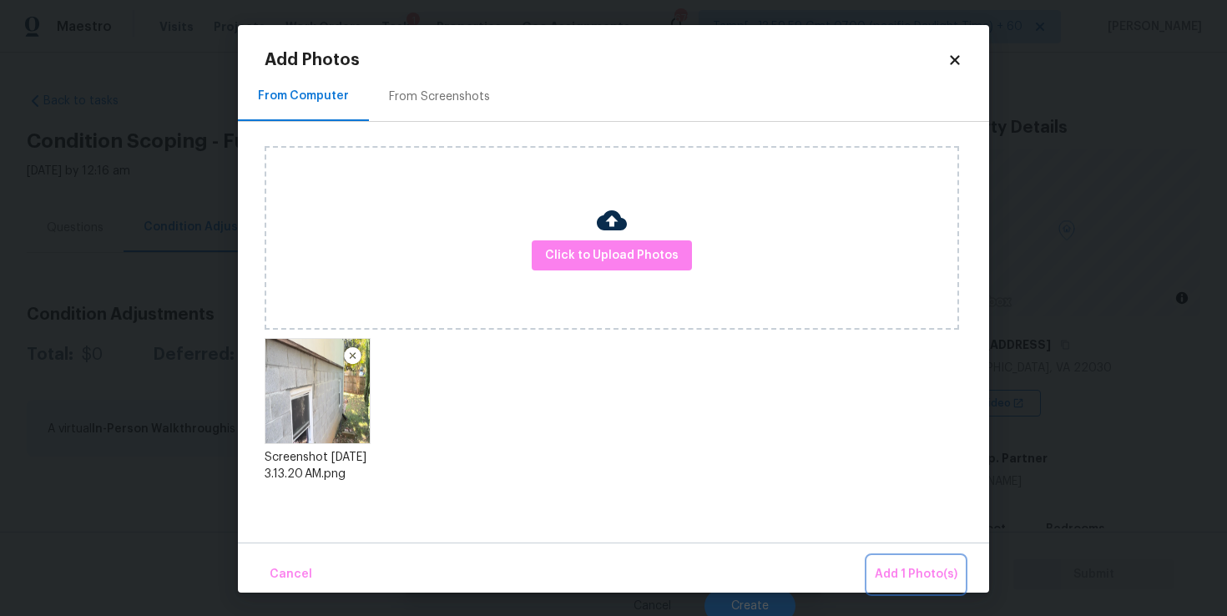
click at [920, 582] on span "Add 1 Photo(s)" at bounding box center [916, 574] width 83 height 21
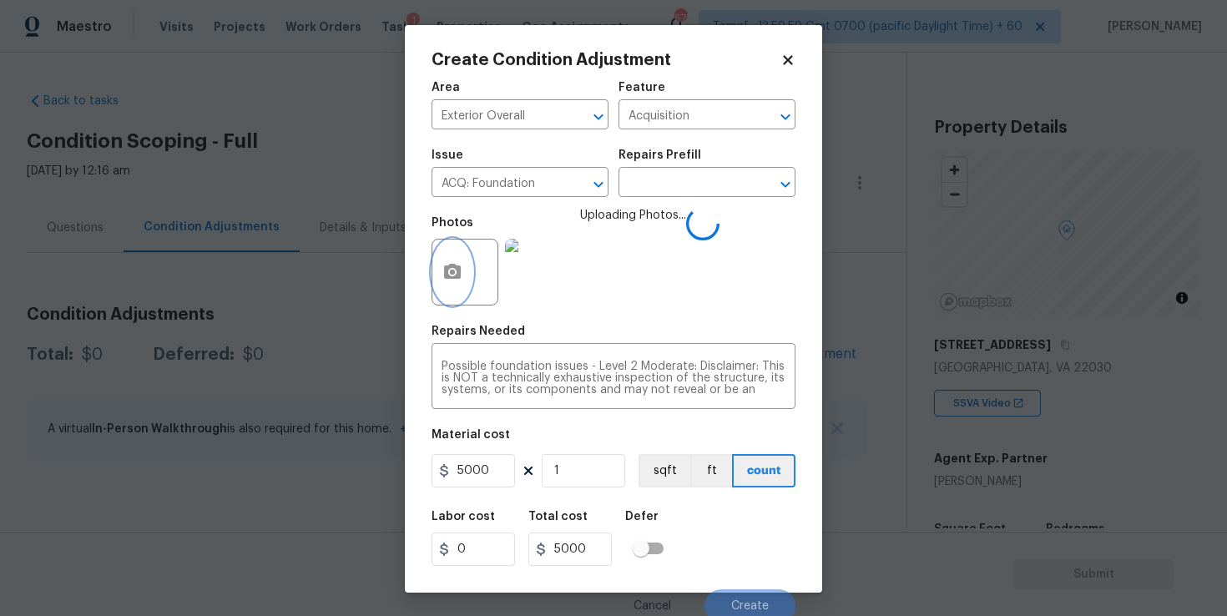
scroll to position [8, 0]
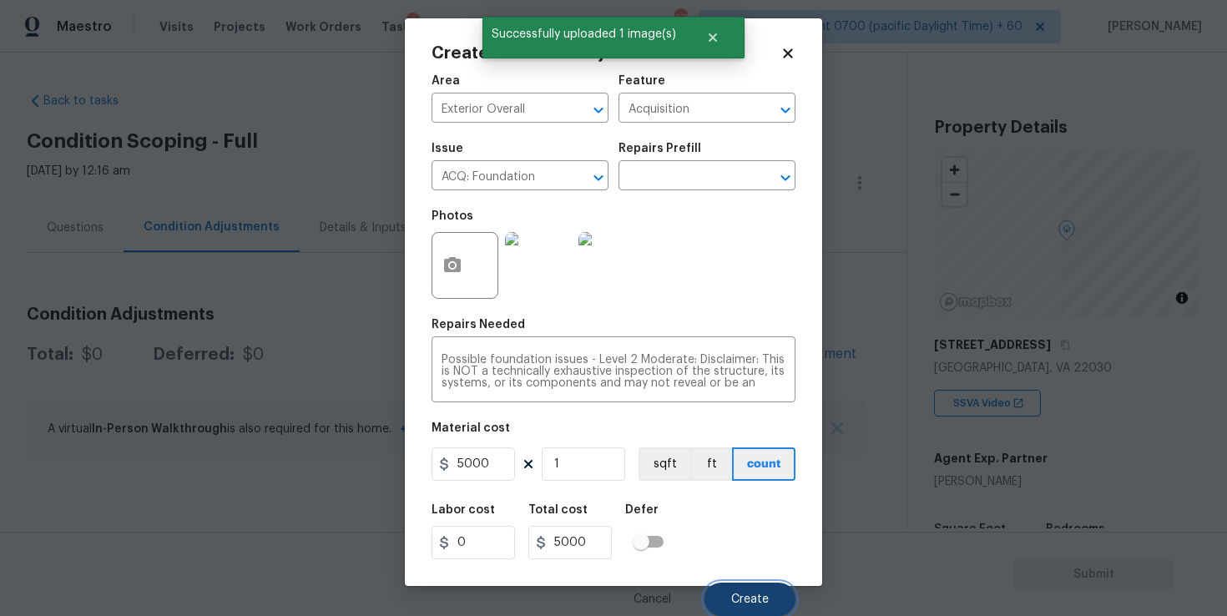
click at [755, 590] on button "Create" at bounding box center [749, 598] width 91 height 33
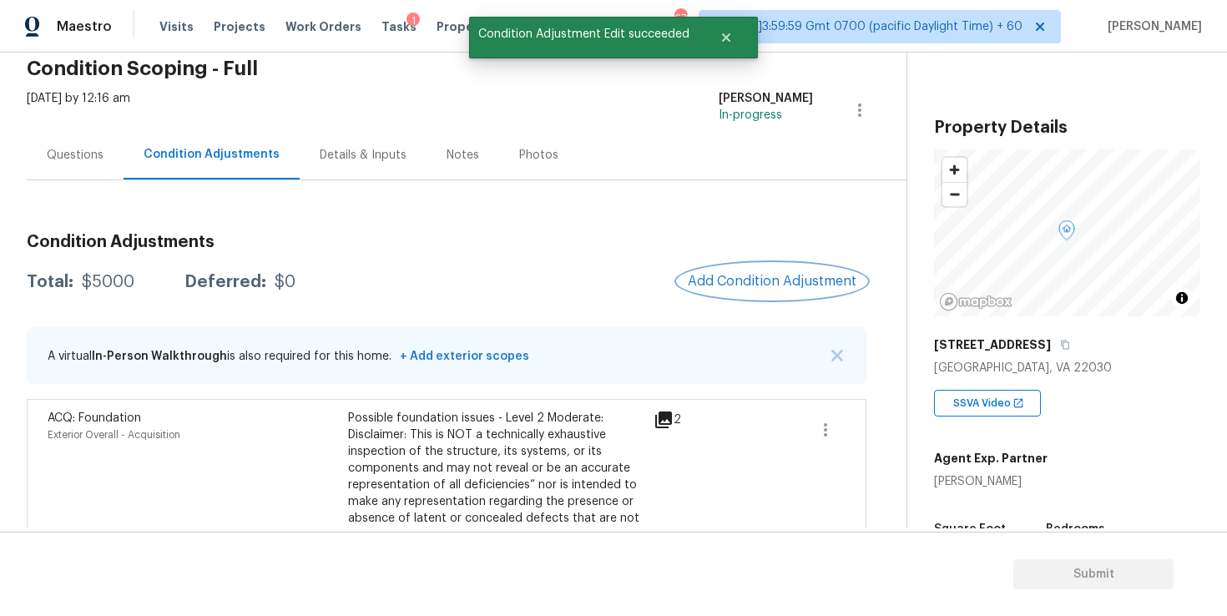
scroll to position [45, 0]
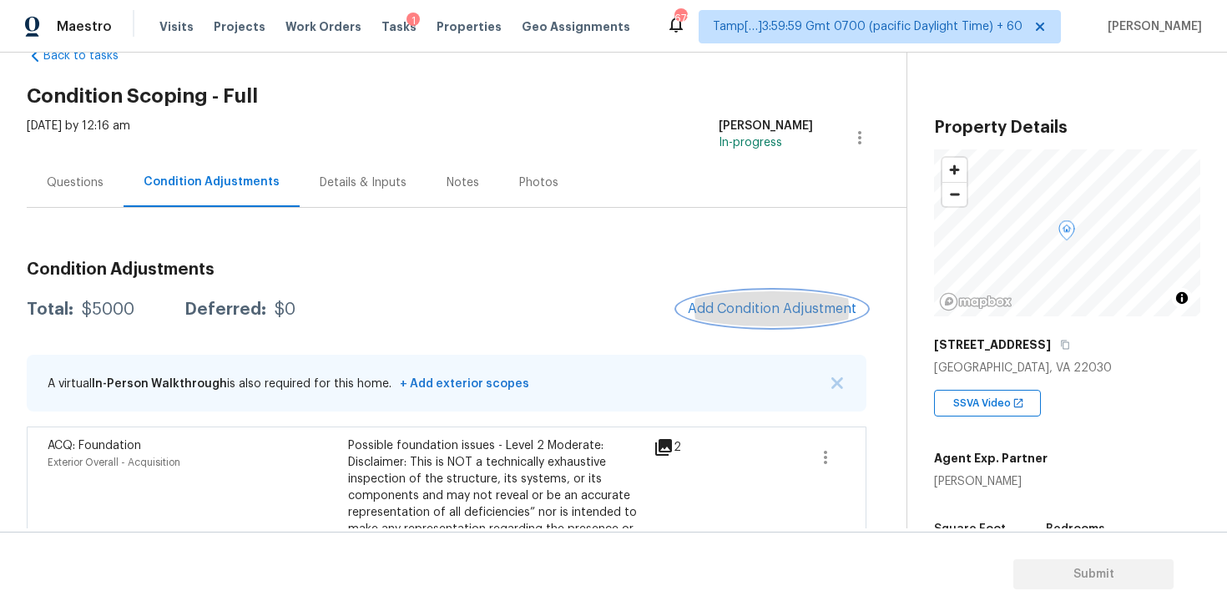
click at [758, 299] on button "Add Condition Adjustment" at bounding box center [772, 308] width 189 height 35
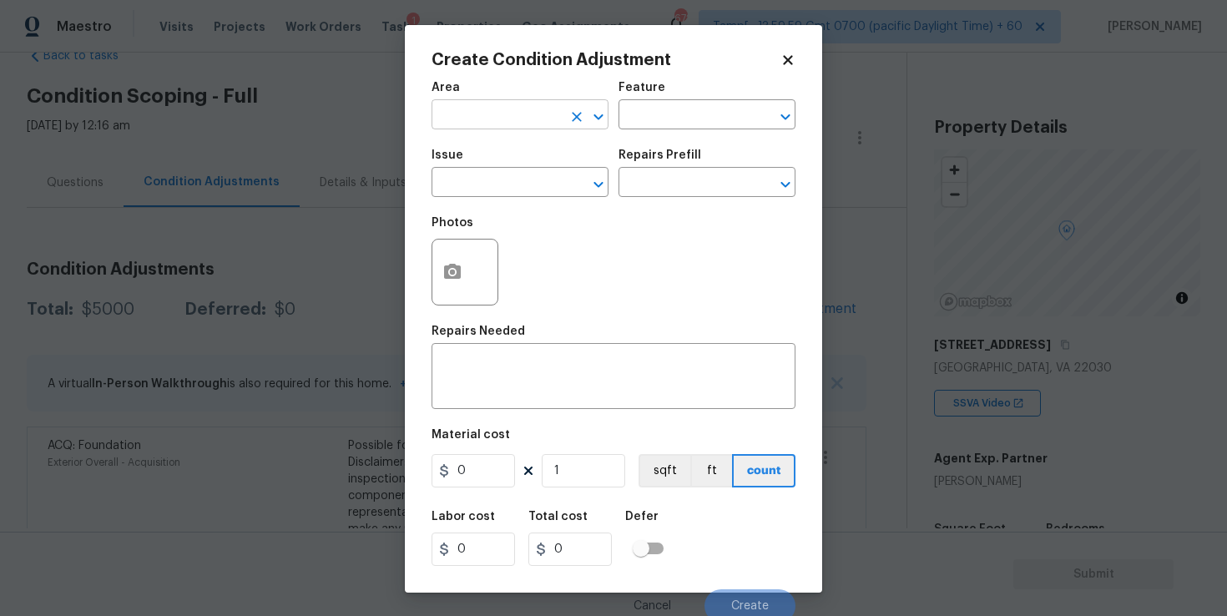
click at [519, 127] on input "text" at bounding box center [496, 116] width 130 height 26
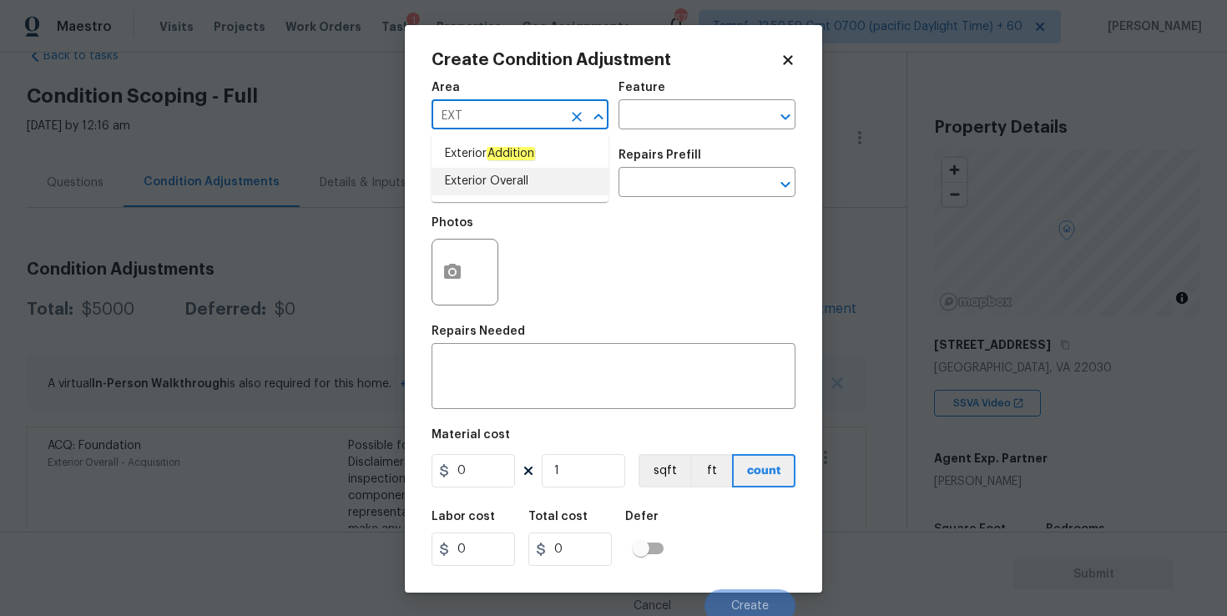
click at [510, 193] on li "Exterior Overall" at bounding box center [519, 182] width 177 height 28
type input "Exterior Overall"
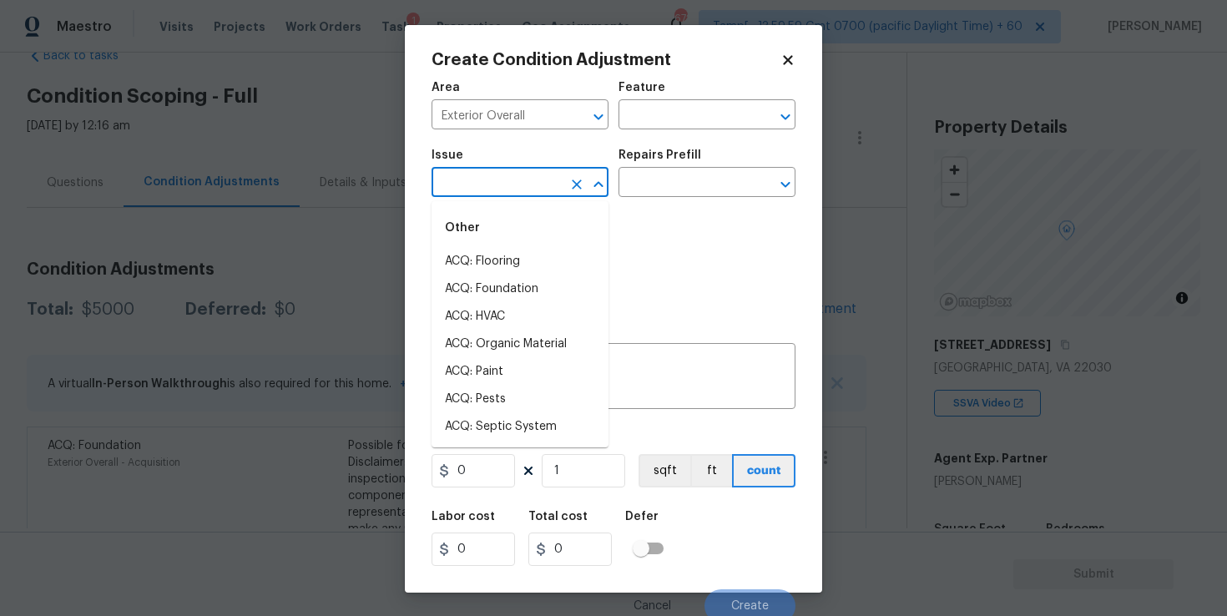
click at [496, 174] on input "text" at bounding box center [496, 184] width 130 height 26
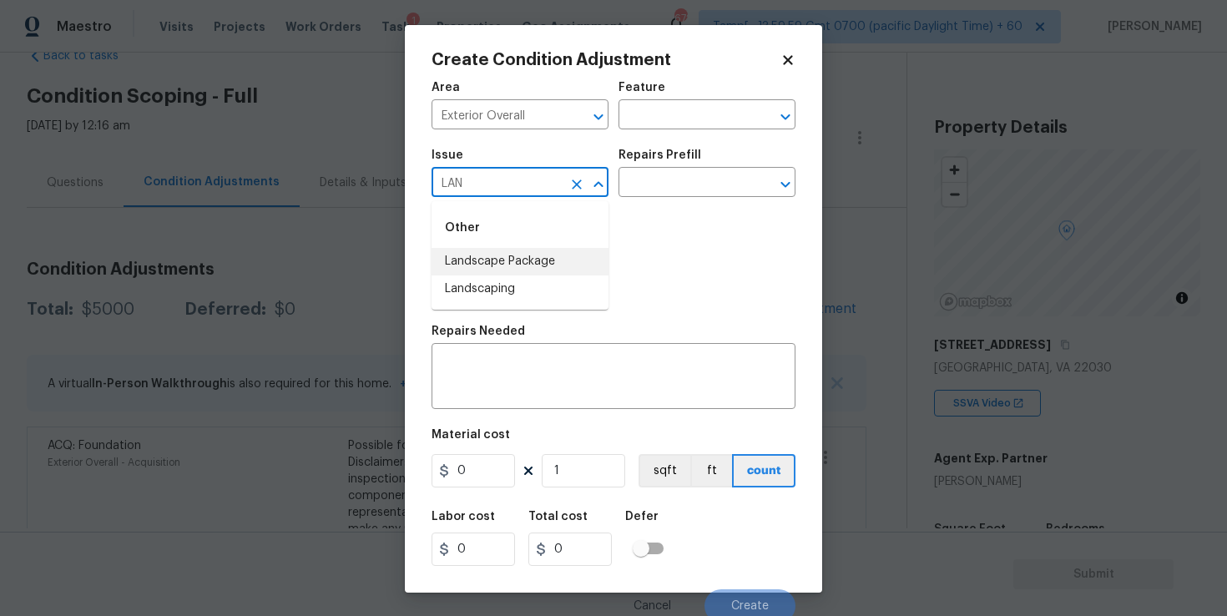
click at [543, 265] on li "Landscape Package" at bounding box center [519, 262] width 177 height 28
type input "Landscape Package"
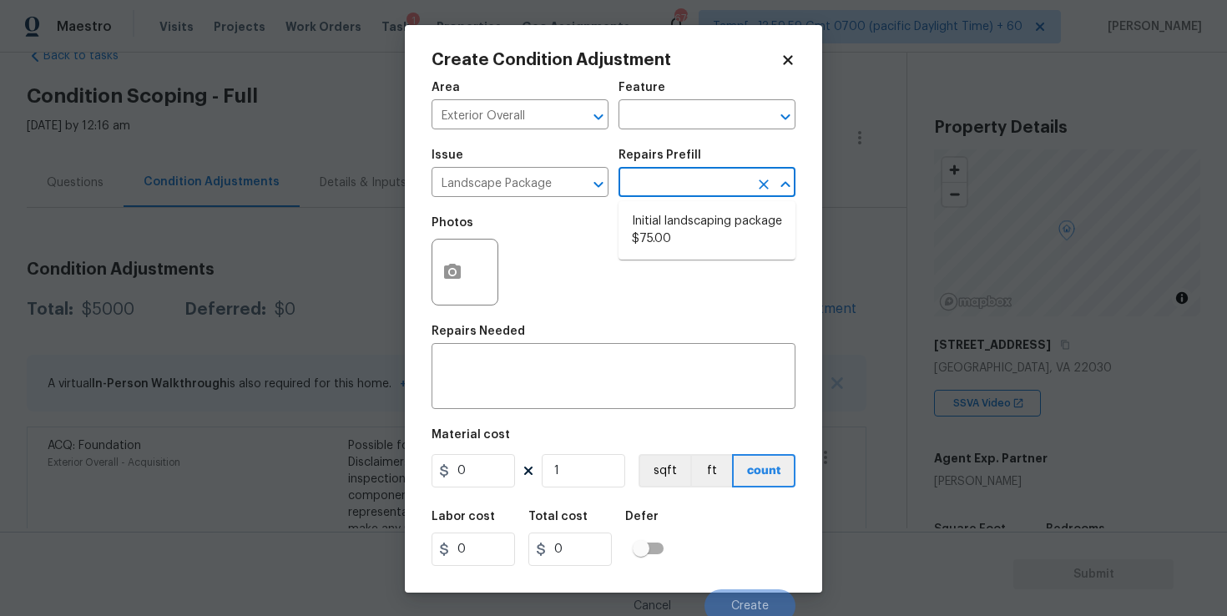
click at [688, 187] on input "text" at bounding box center [683, 184] width 130 height 26
click at [688, 219] on li "Initial landscaping package $75.00" at bounding box center [706, 230] width 177 height 45
type input "Home Readiness Packages"
type textarea "Mowing of grass up to 6" in height. Mow, edge along driveways & sidewalks, trim…"
type input "75"
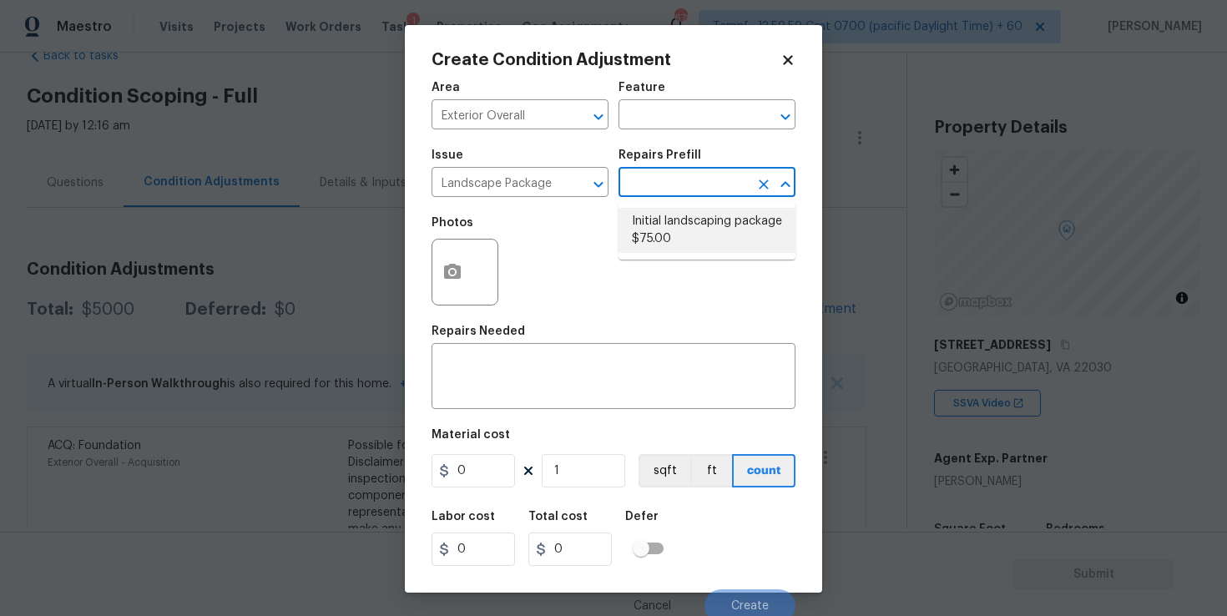
type input "75"
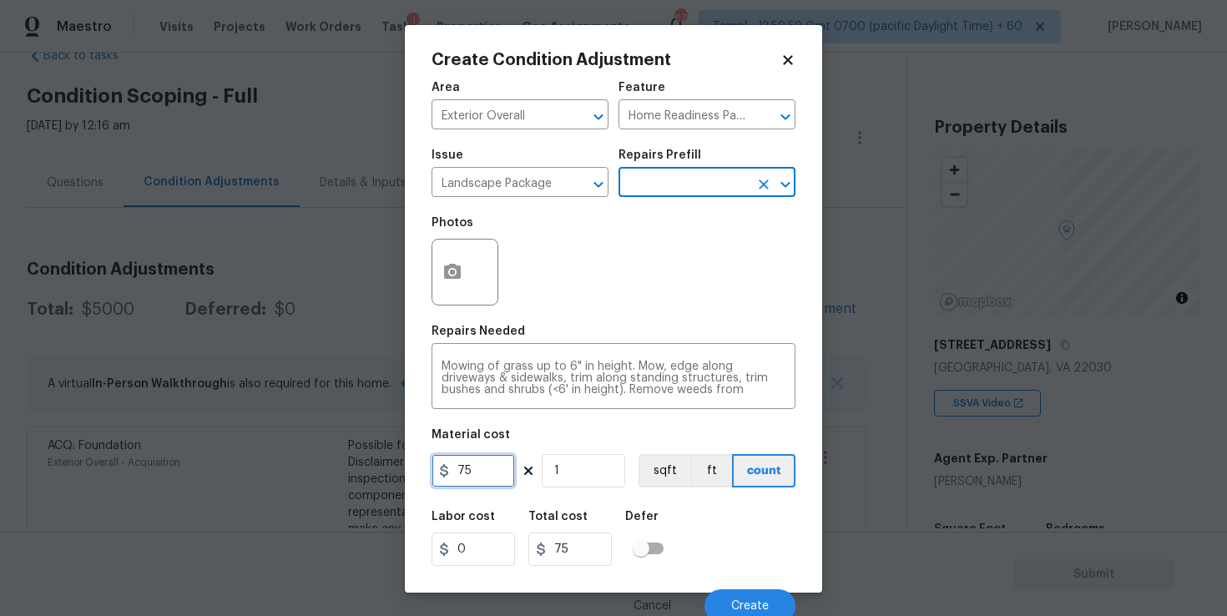
click at [475, 475] on input "75" at bounding box center [472, 470] width 83 height 33
type input "700"
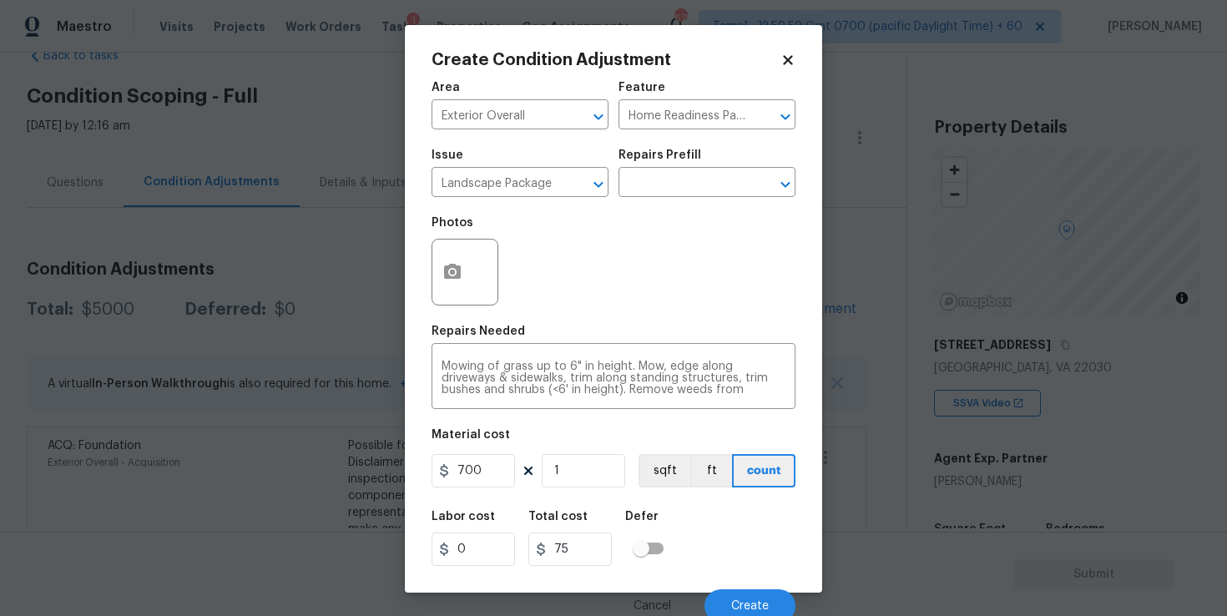
type input "700"
click at [582, 320] on div "Area Exterior Overall ​ Feature Home Readiness Packages ​ Issue Landscape Packa…" at bounding box center [613, 347] width 364 height 551
click at [446, 280] on icon "button" at bounding box center [452, 272] width 20 height 20
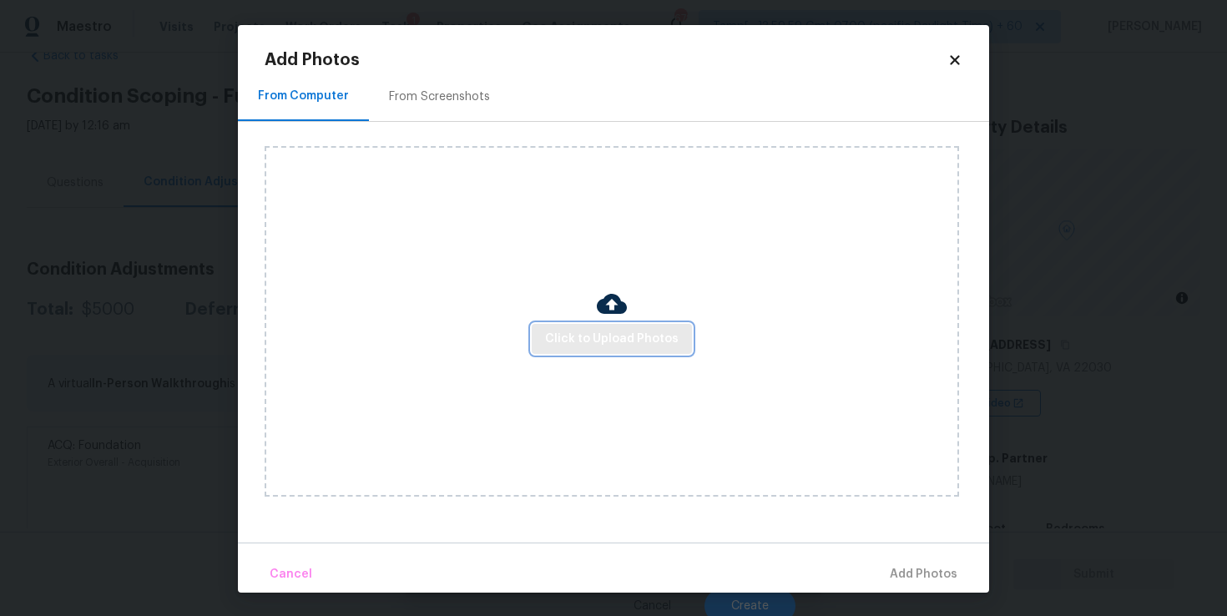
click at [591, 337] on span "Click to Upload Photos" at bounding box center [612, 339] width 134 height 21
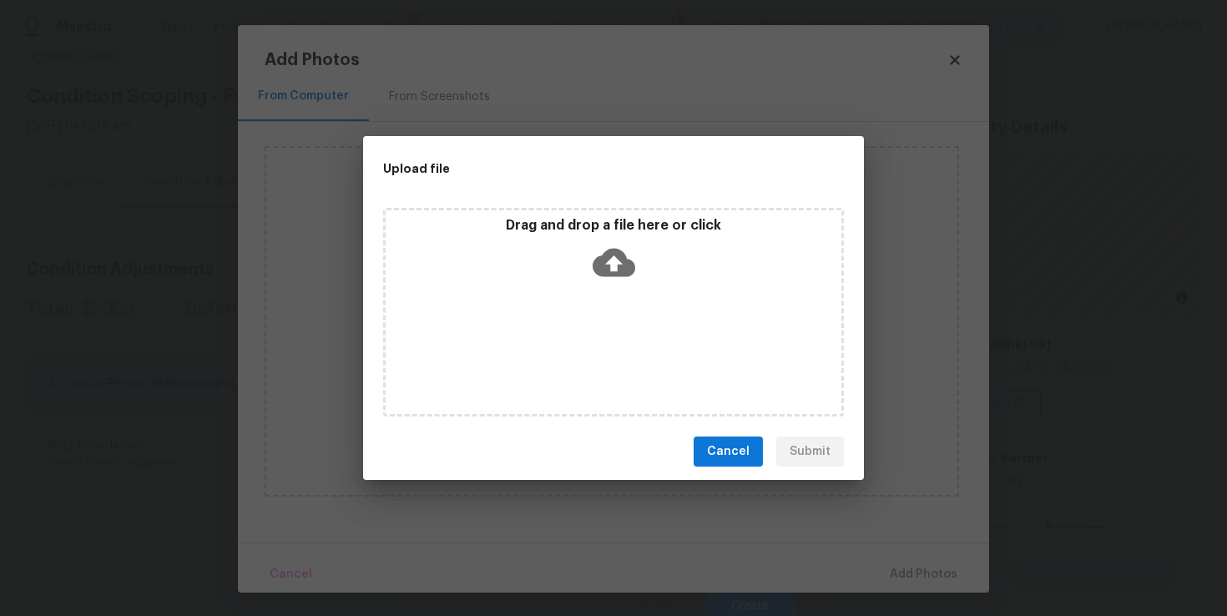
click at [612, 250] on icon at bounding box center [614, 263] width 43 height 28
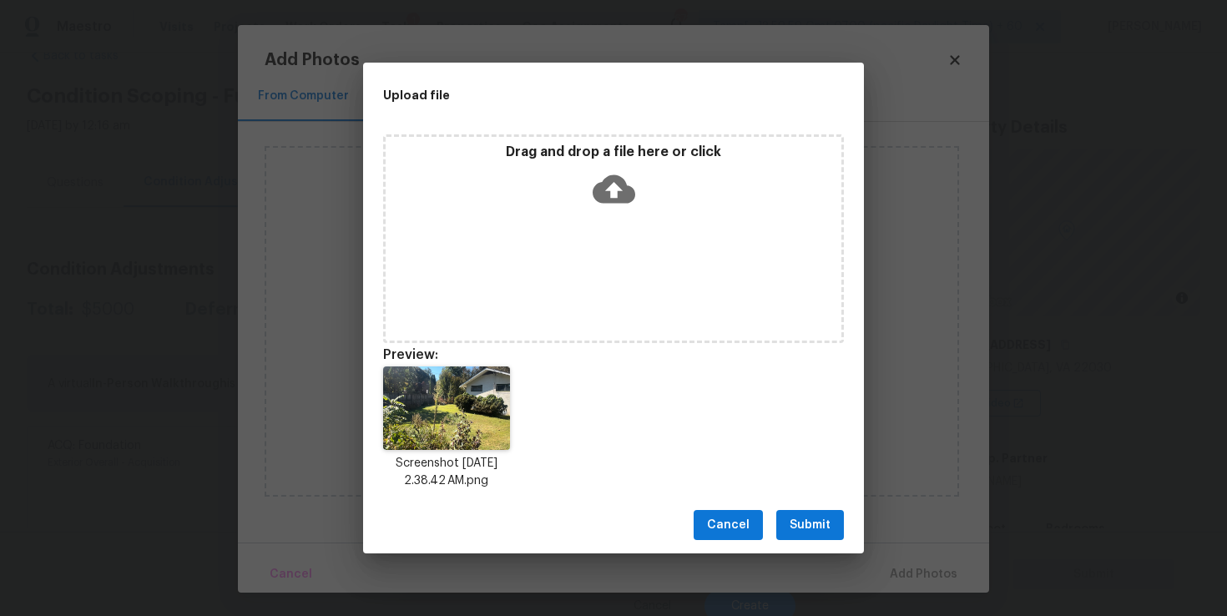
click at [598, 197] on icon at bounding box center [614, 189] width 43 height 28
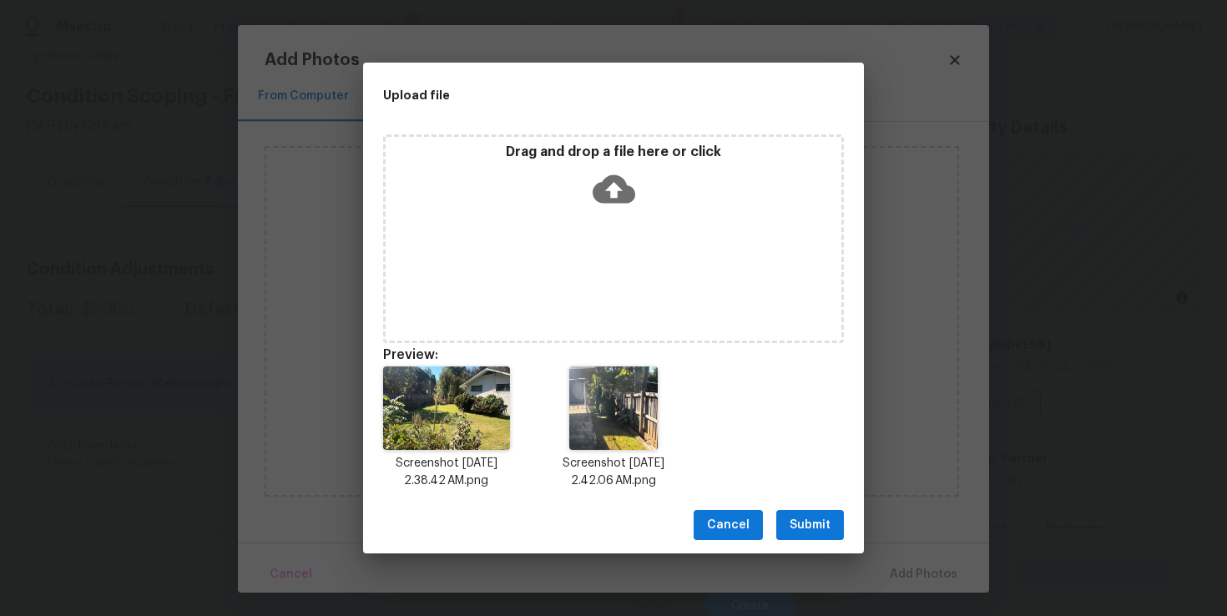
click at [622, 190] on icon at bounding box center [614, 189] width 43 height 28
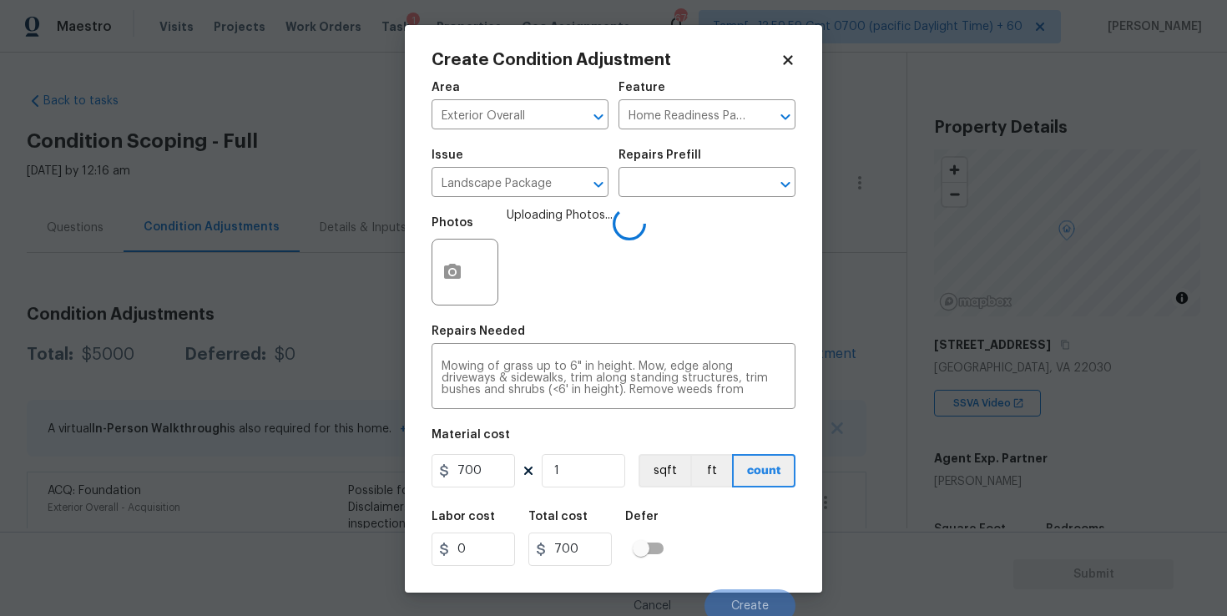
scroll to position [45, 0]
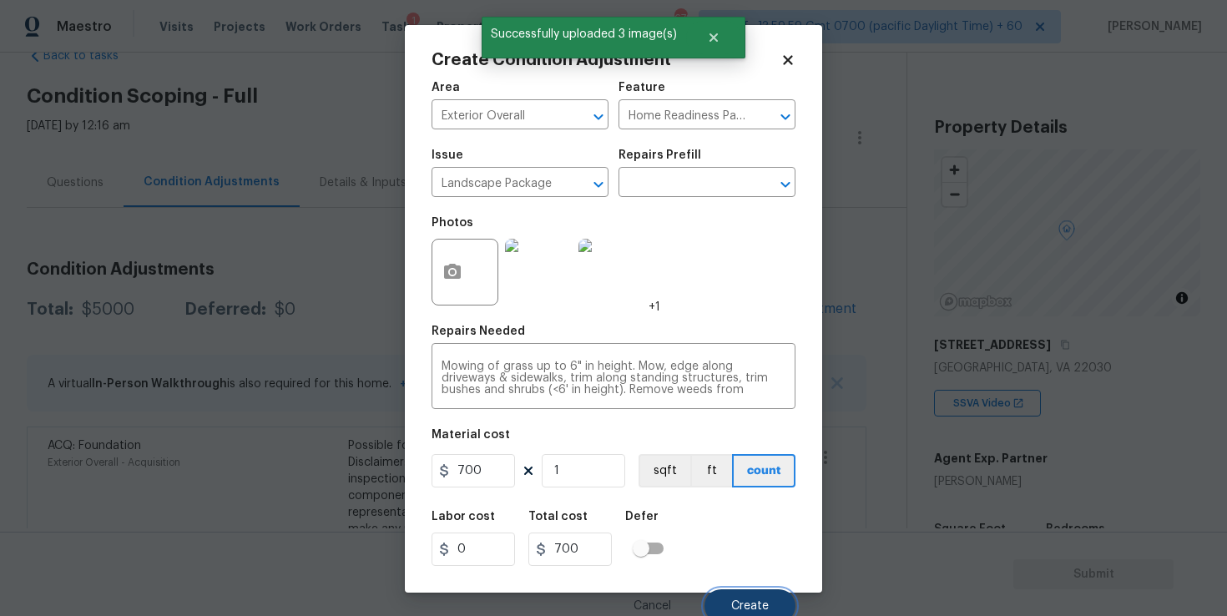
click at [755, 597] on button "Create" at bounding box center [749, 605] width 91 height 33
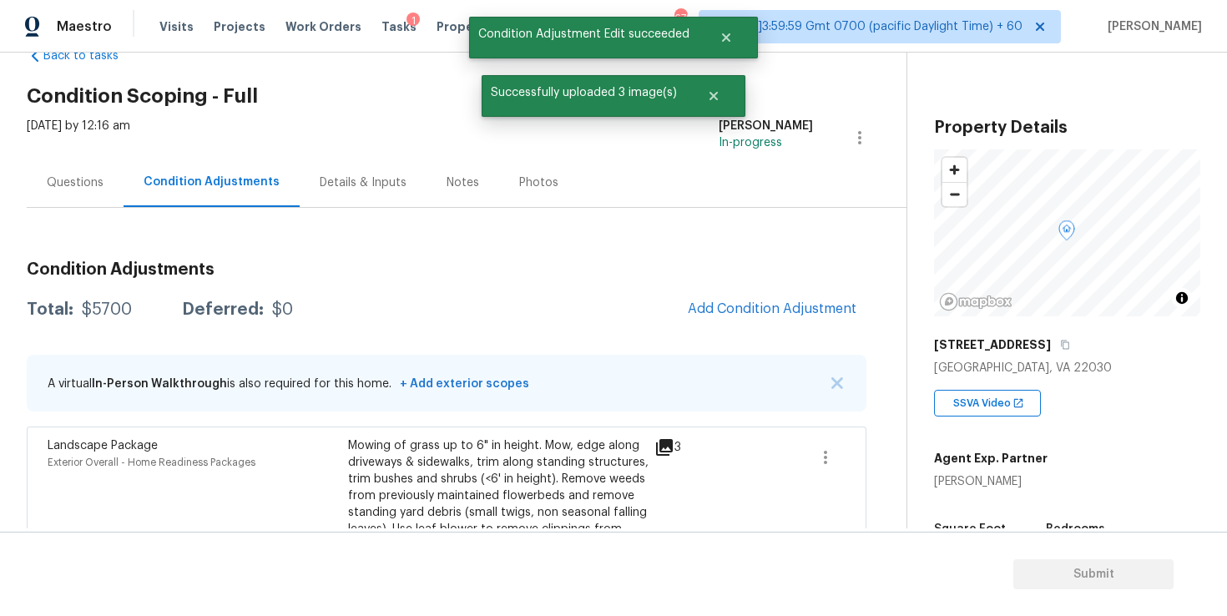
click at [80, 182] on div "Questions" at bounding box center [75, 182] width 57 height 17
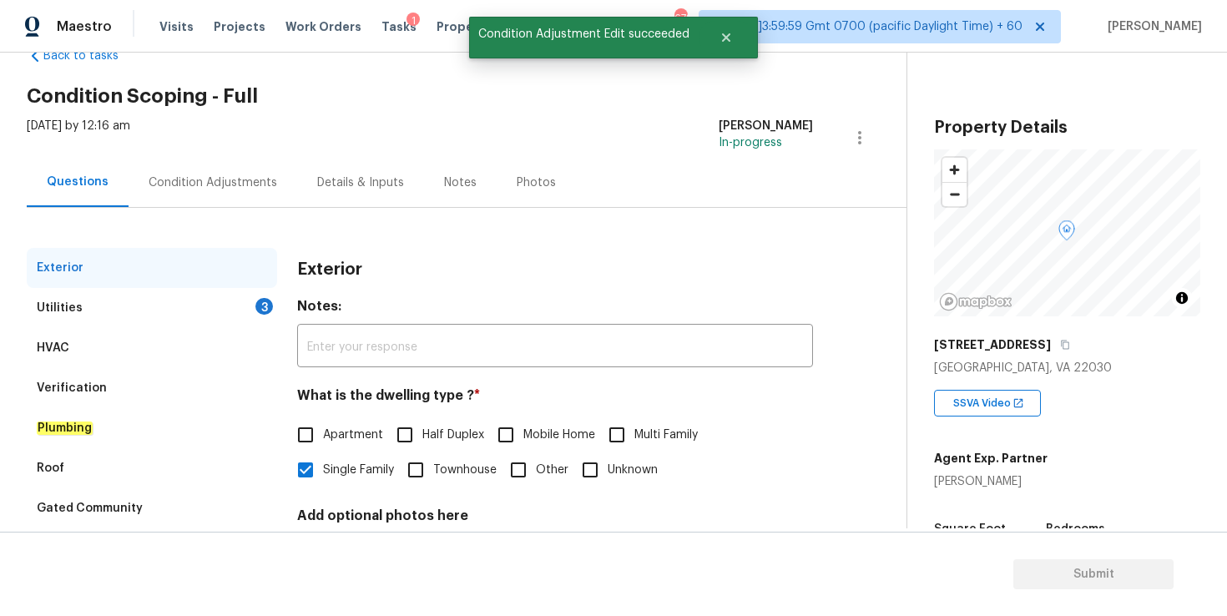
click at [116, 389] on div "Verification" at bounding box center [152, 388] width 250 height 40
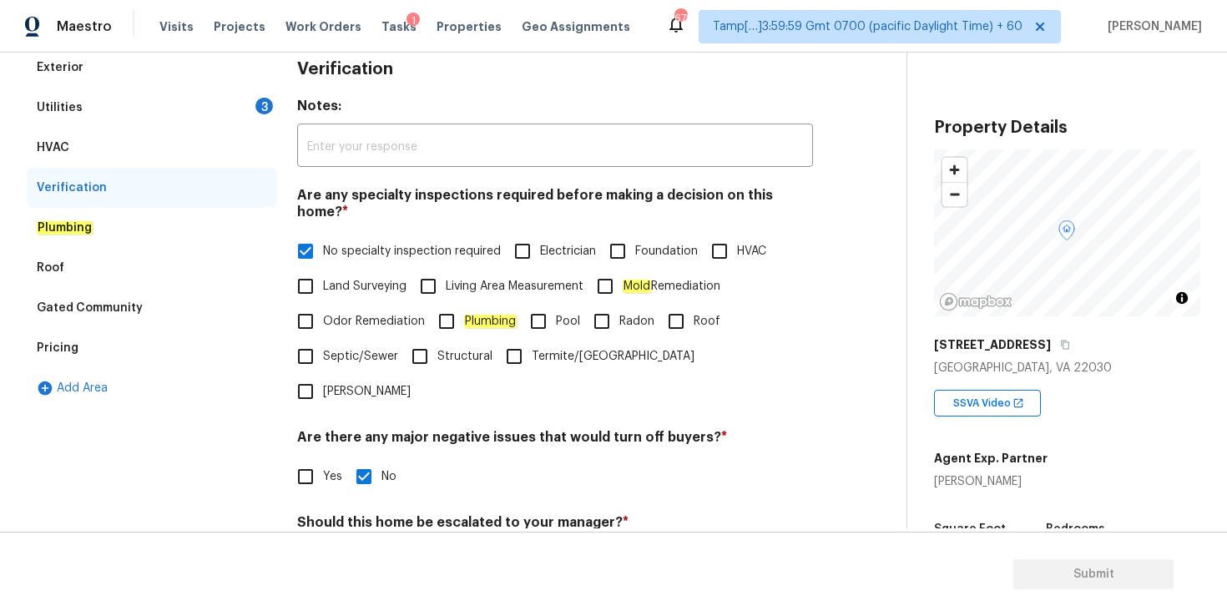
scroll to position [350, 0]
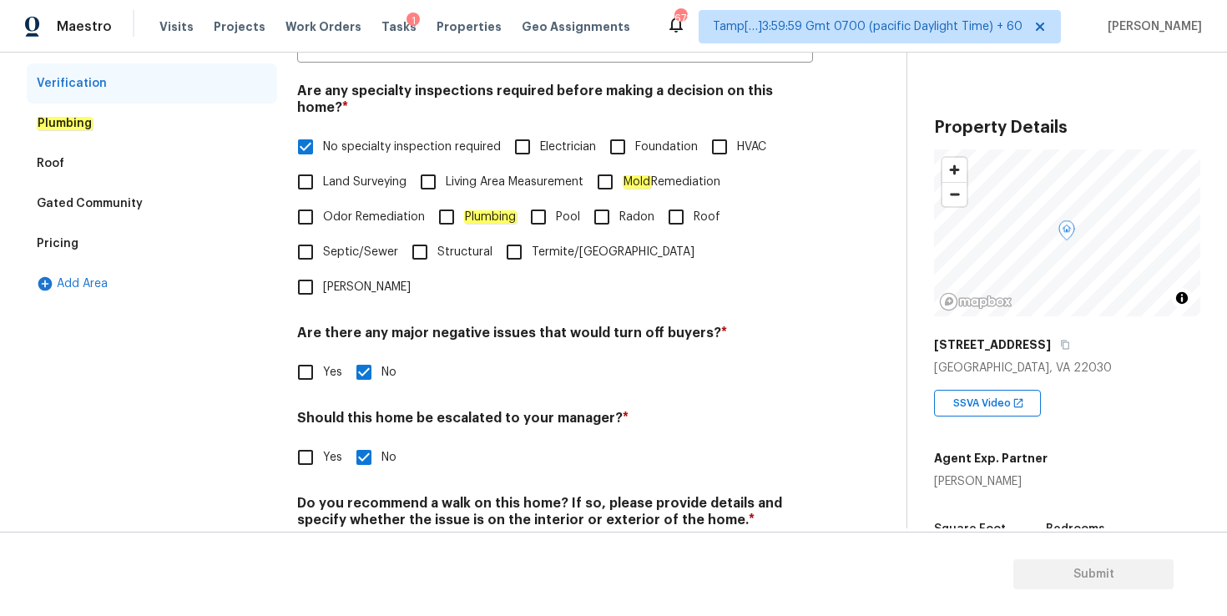
click at [304, 440] on input "Yes" at bounding box center [305, 457] width 35 height 35
checkbox input "true"
checkbox input "false"
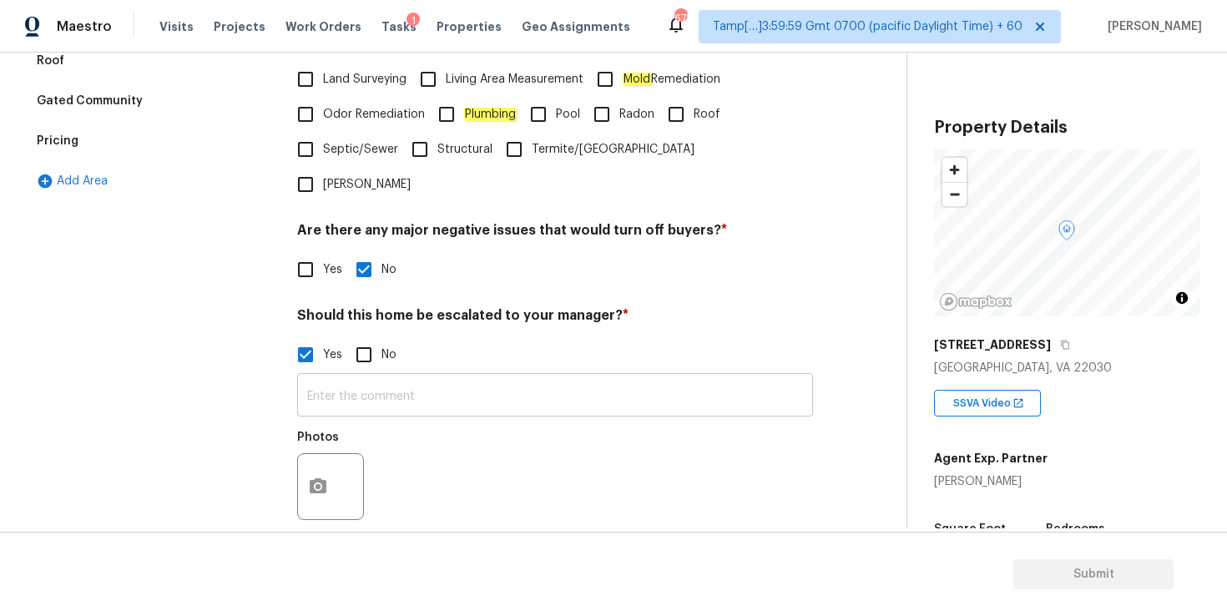
scroll to position [484, 0]
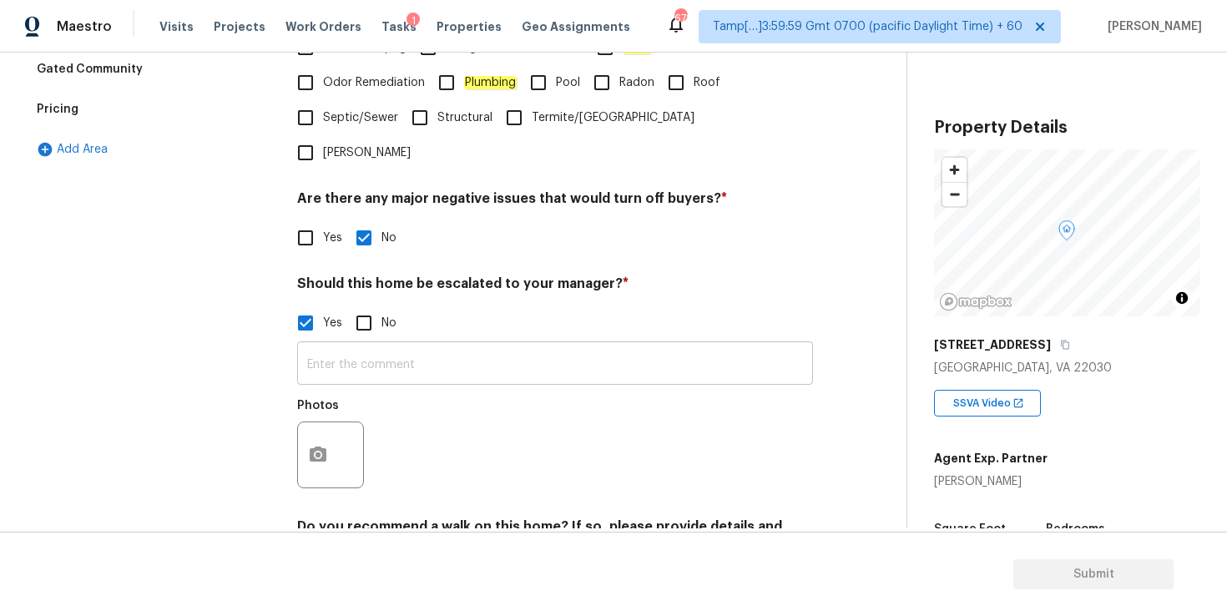
click at [396, 345] on input "text" at bounding box center [555, 364] width 516 height 39
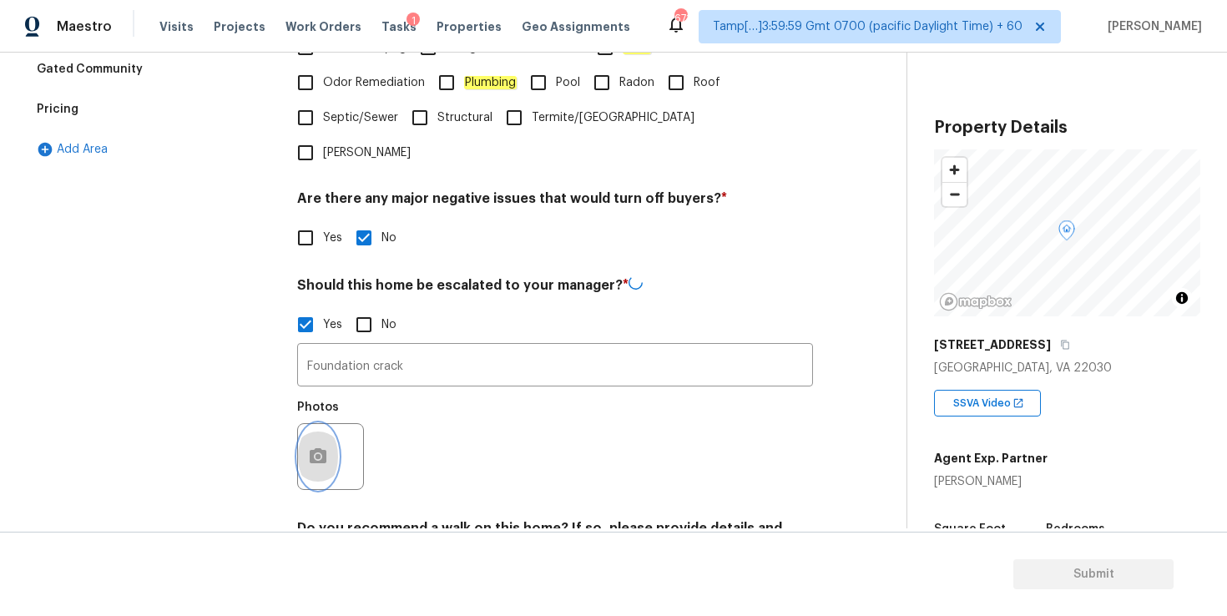
click at [315, 448] on icon "button" at bounding box center [318, 455] width 17 height 15
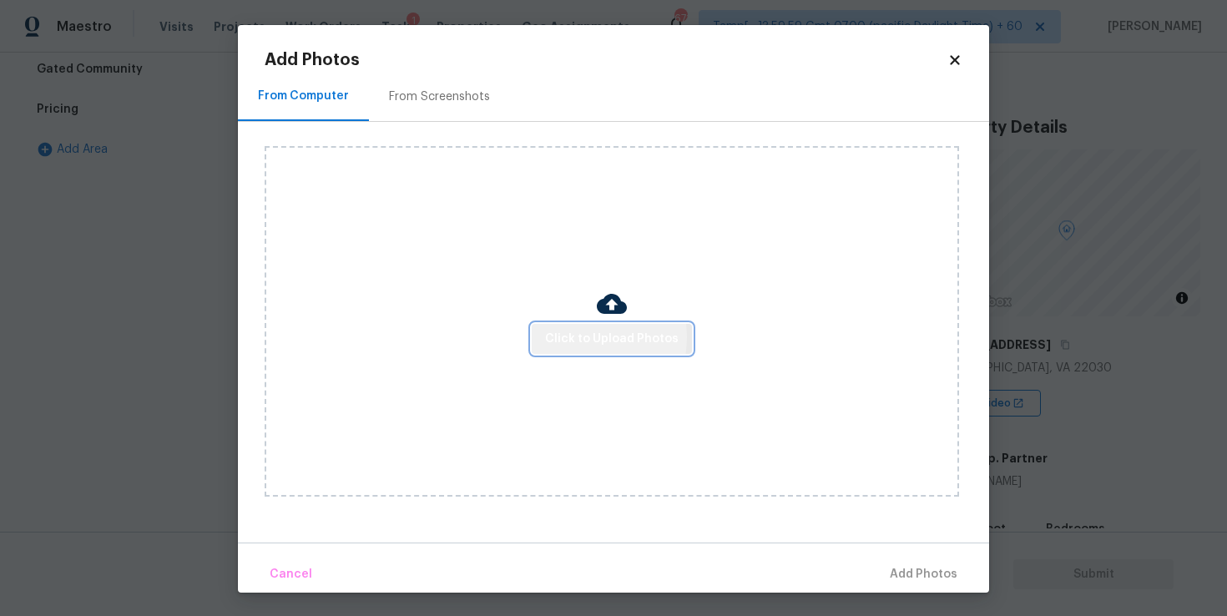
click at [578, 336] on span "Click to Upload Photos" at bounding box center [612, 339] width 134 height 21
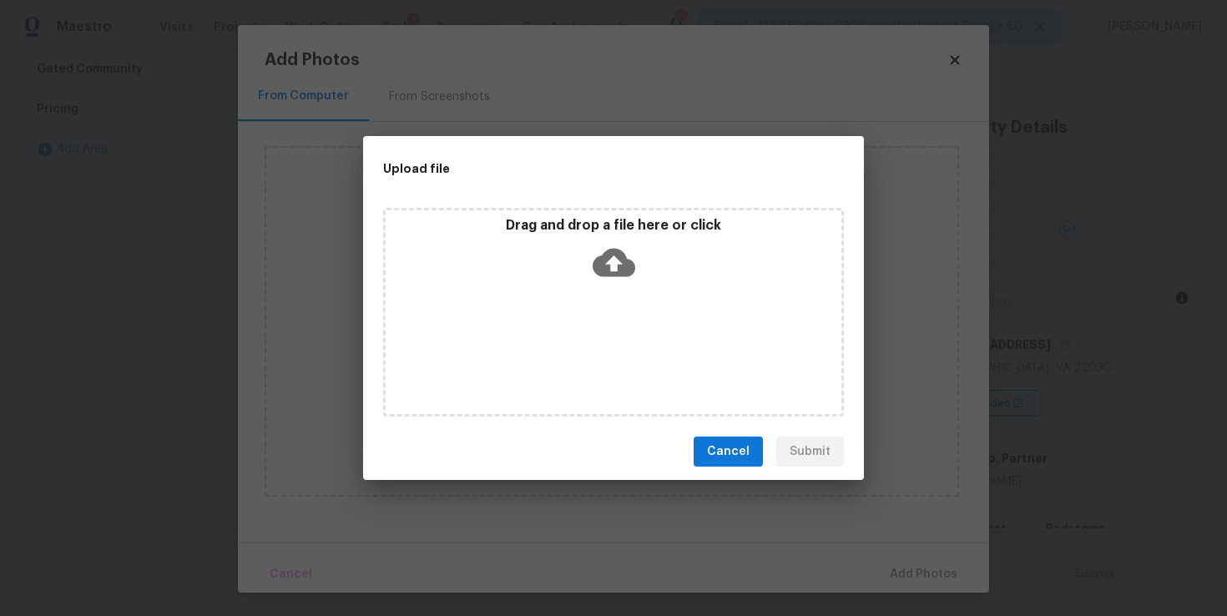
click at [611, 270] on icon at bounding box center [614, 263] width 43 height 28
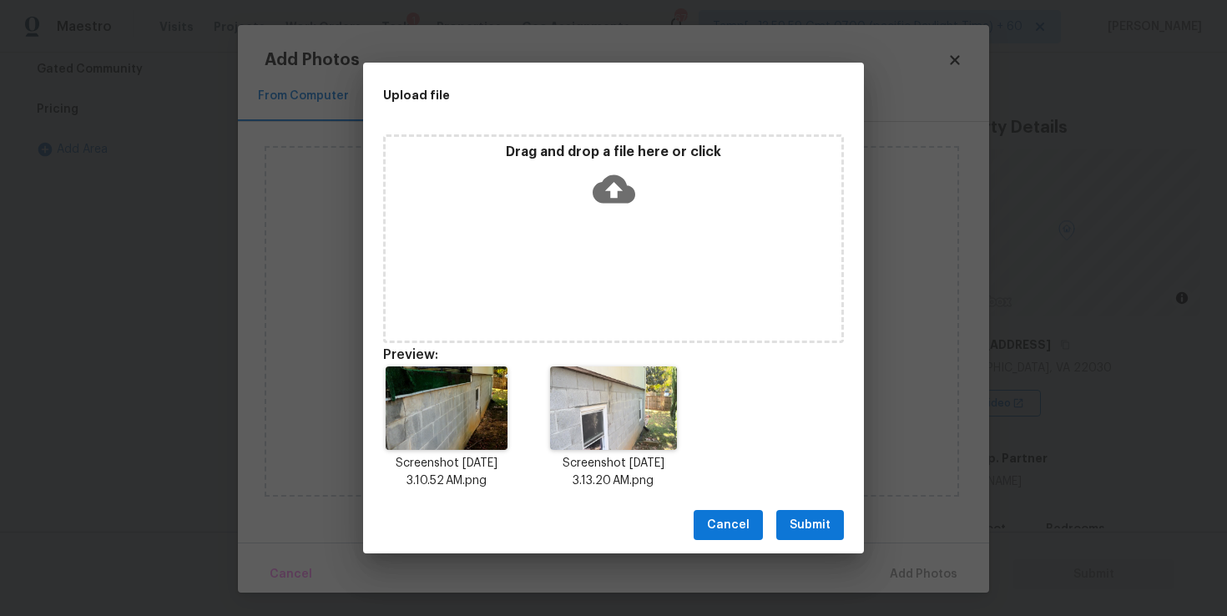
click at [816, 525] on span "Submit" at bounding box center [809, 525] width 41 height 21
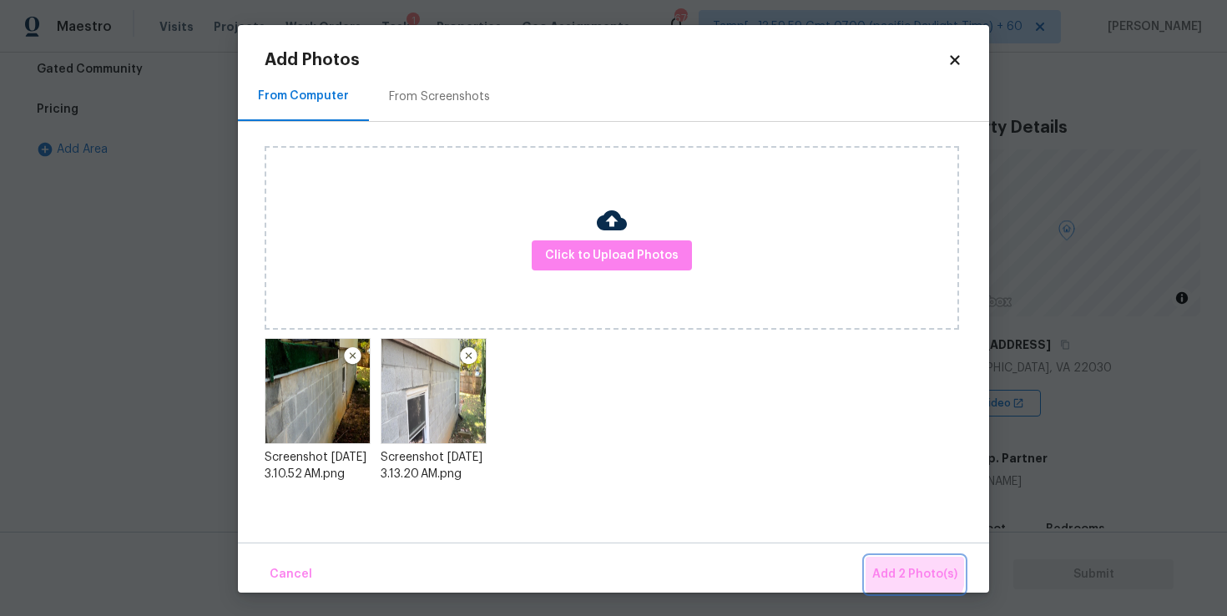
click at [897, 567] on span "Add 2 Photo(s)" at bounding box center [914, 574] width 85 height 21
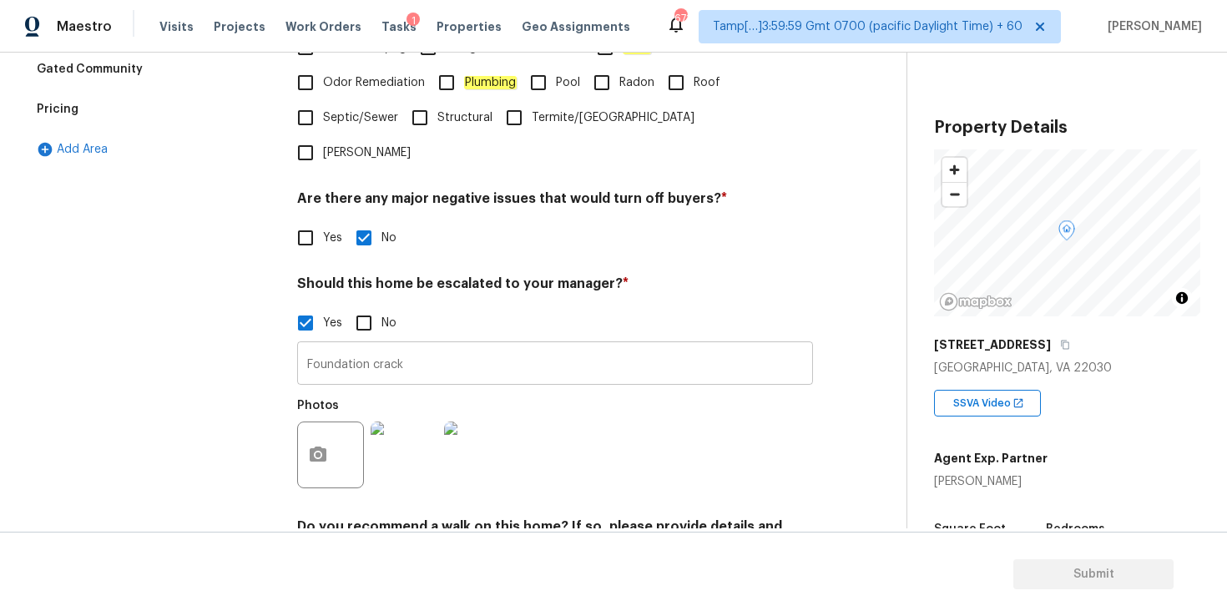
click at [597, 345] on input "Foundation crack" at bounding box center [555, 364] width 516 height 39
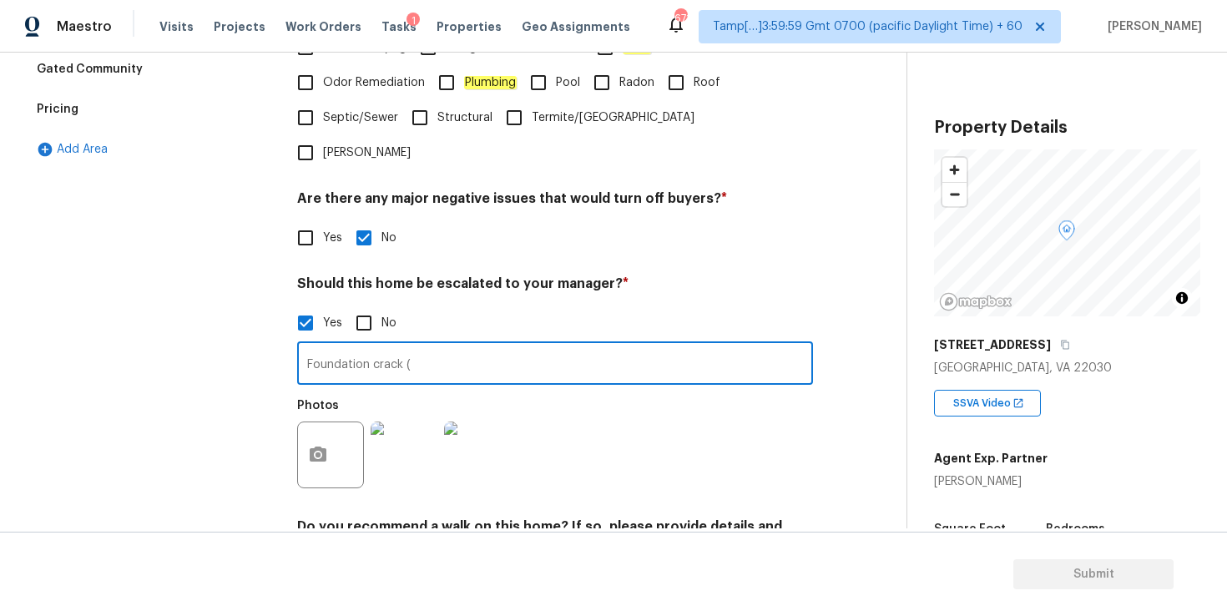
type input "Foundation crack"
click at [267, 336] on div "Exterior Utilities 3 HVAC Verification Plumbing Roof Gated Community Pricing Ad…" at bounding box center [152, 214] width 250 height 811
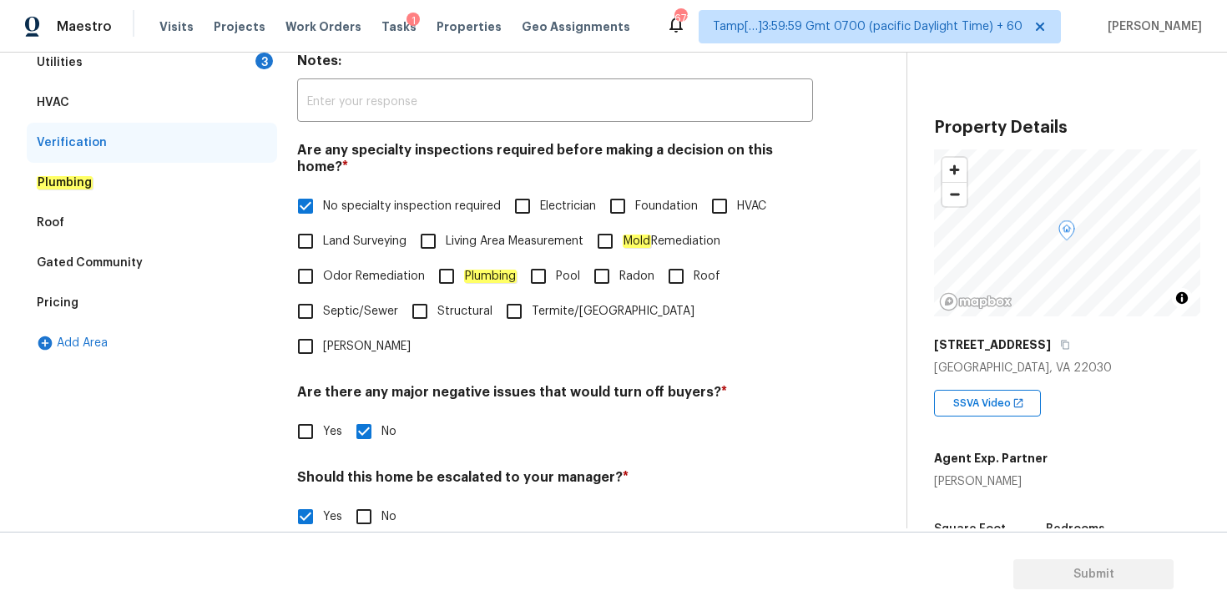
scroll to position [33, 0]
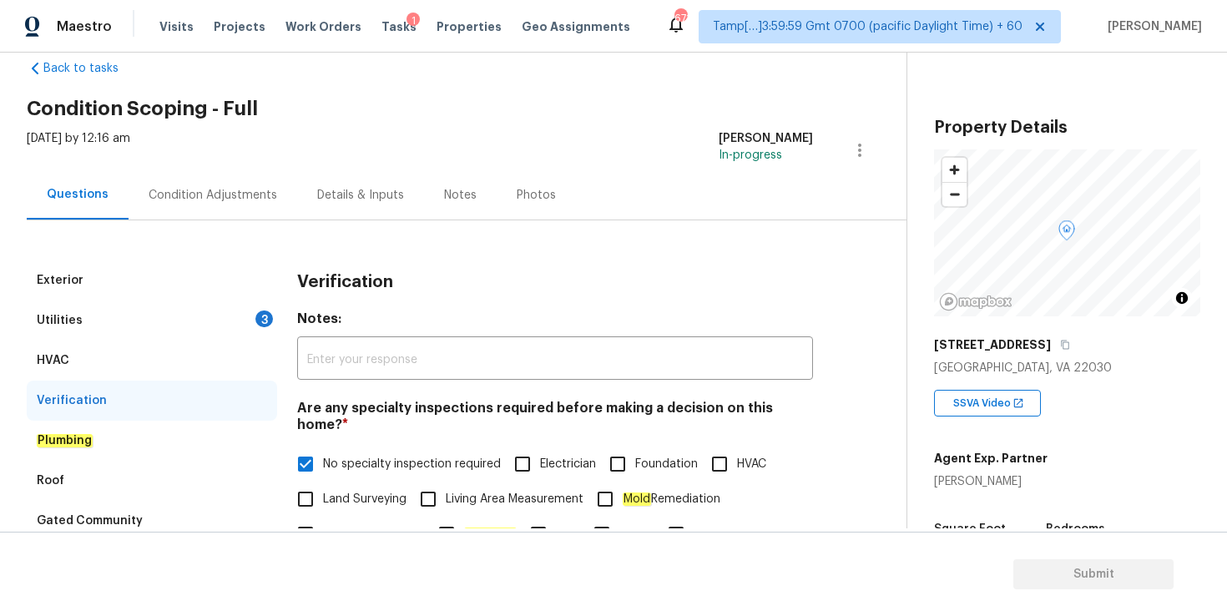
click at [209, 200] on div "Condition Adjustments" at bounding box center [213, 195] width 129 height 17
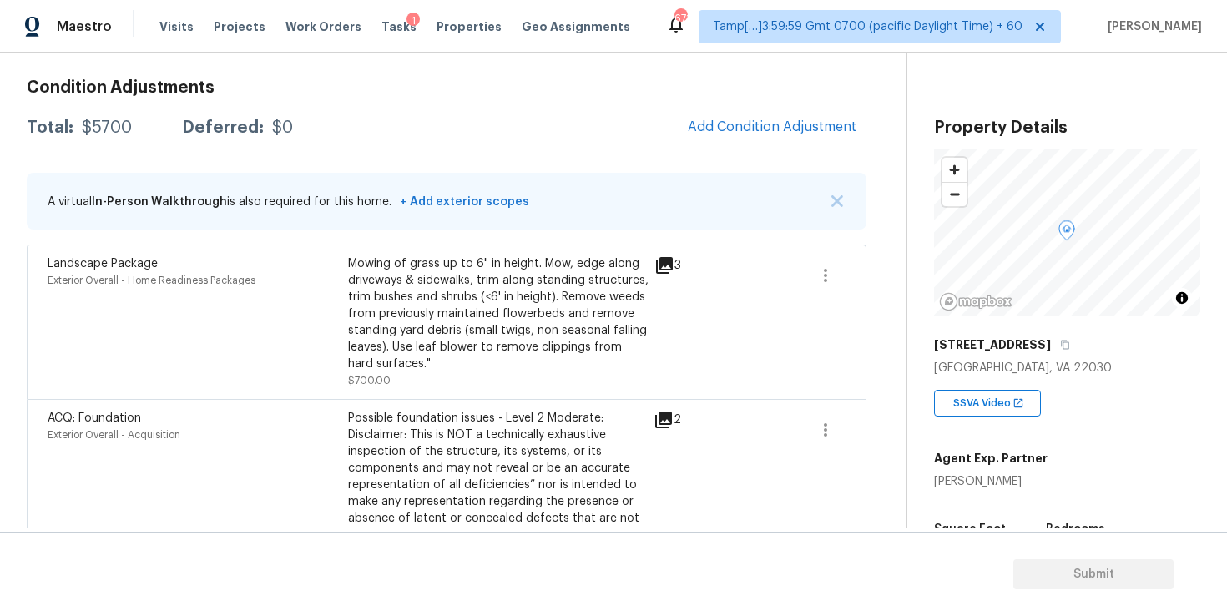
scroll to position [207, 0]
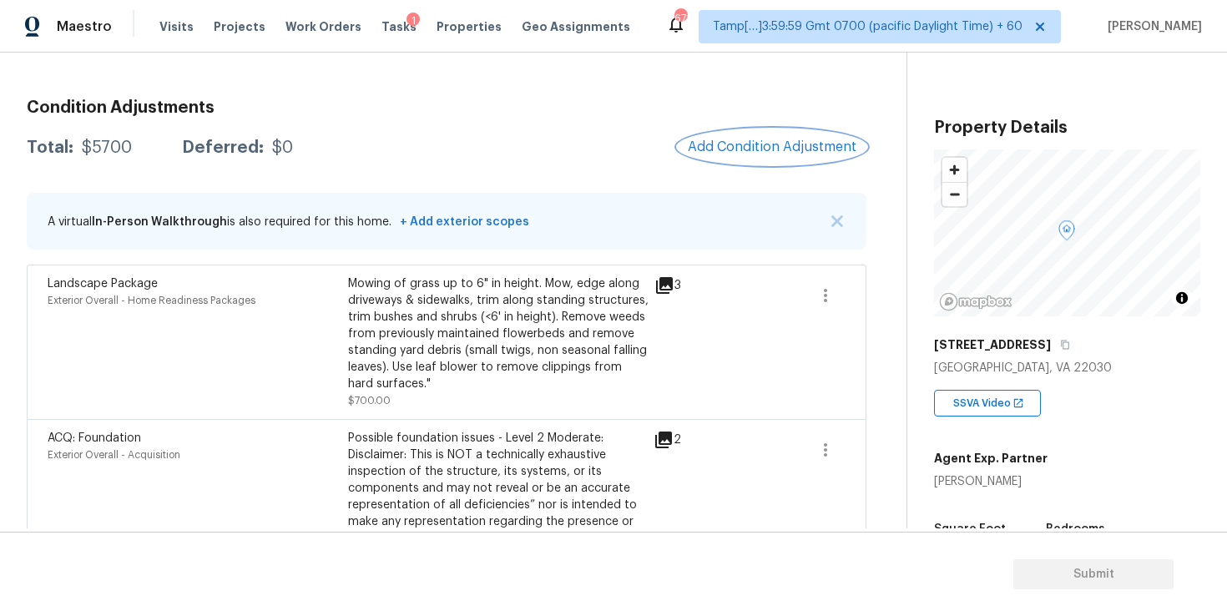
click at [759, 145] on span "Add Condition Adjustment" at bounding box center [772, 146] width 169 height 15
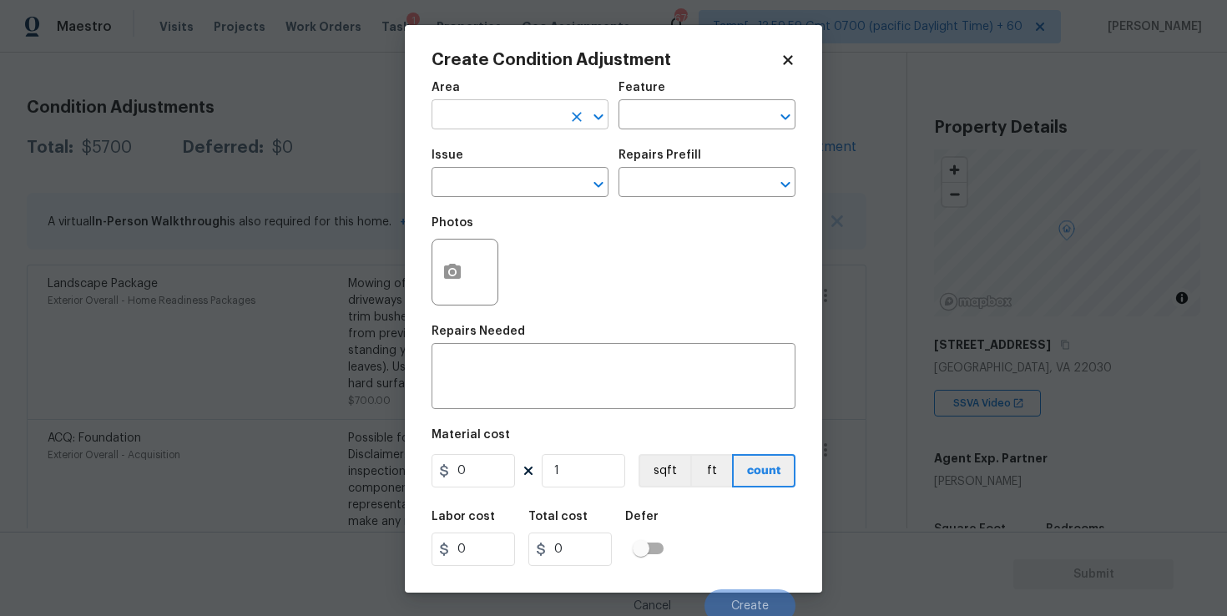
click at [512, 119] on input "text" at bounding box center [496, 116] width 130 height 26
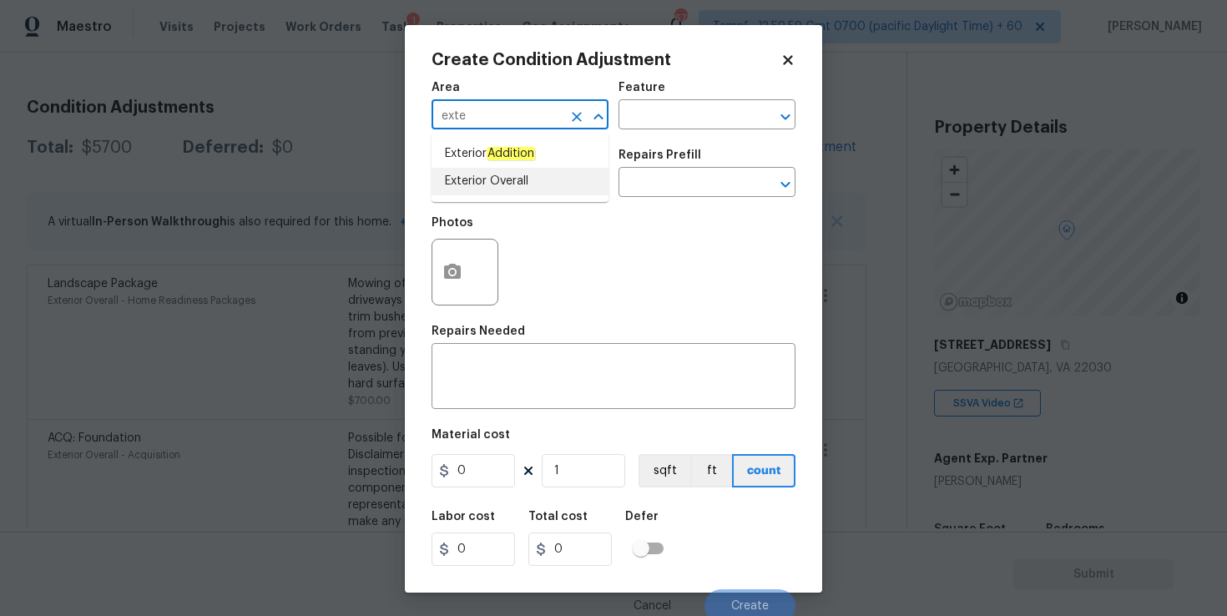
click at [502, 176] on li "Exterior Overall" at bounding box center [519, 182] width 177 height 28
type input "Exterior Overall"
click at [502, 188] on input "text" at bounding box center [496, 184] width 130 height 26
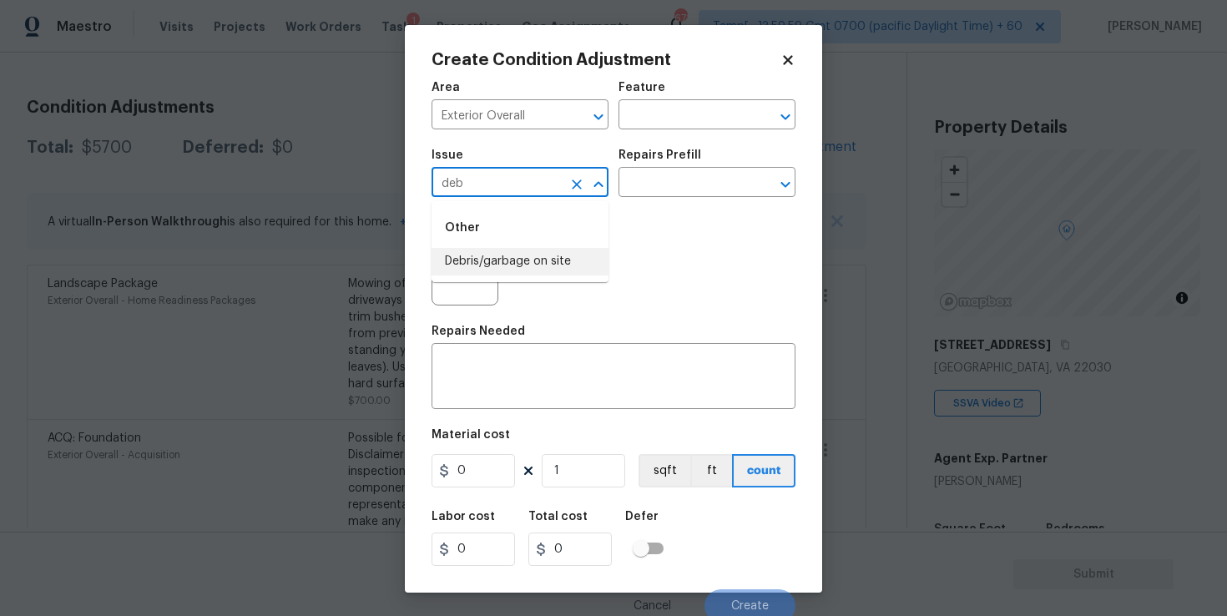
click at [522, 254] on li "Debris/garbage on site" at bounding box center [519, 262] width 177 height 28
type input "Debris/garbage on site"
click at [708, 176] on input "text" at bounding box center [683, 184] width 130 height 26
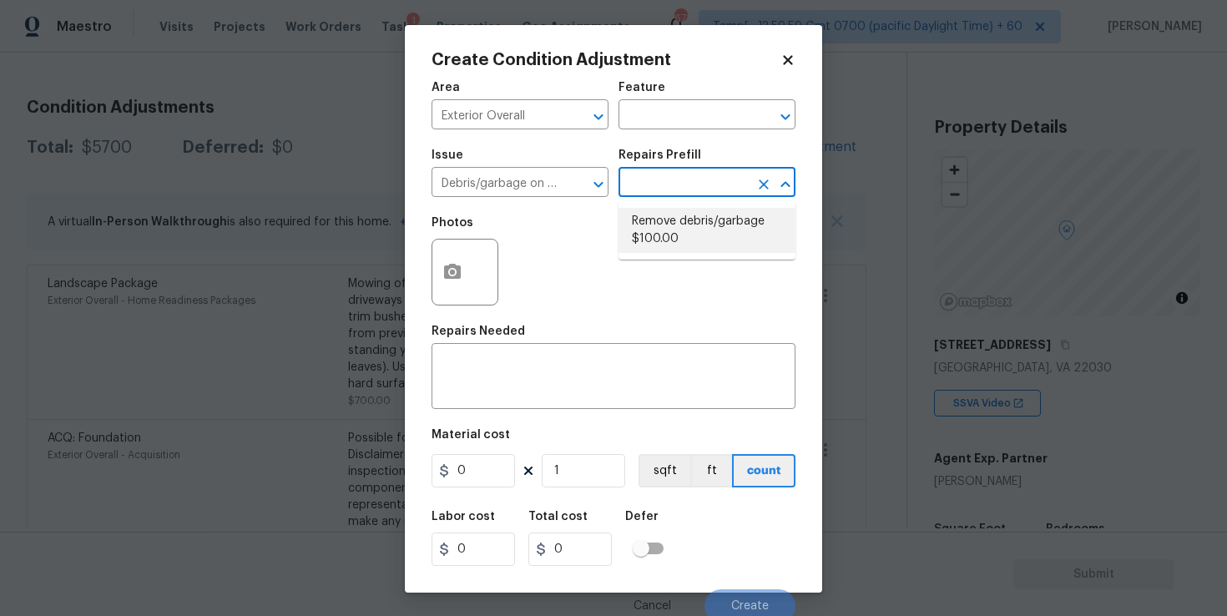
click at [684, 230] on li "Remove debris/garbage $100.00" at bounding box center [706, 230] width 177 height 45
type textarea "Remove, haul off, and properly dispose of any debris left by seller to offsite …"
type input "100"
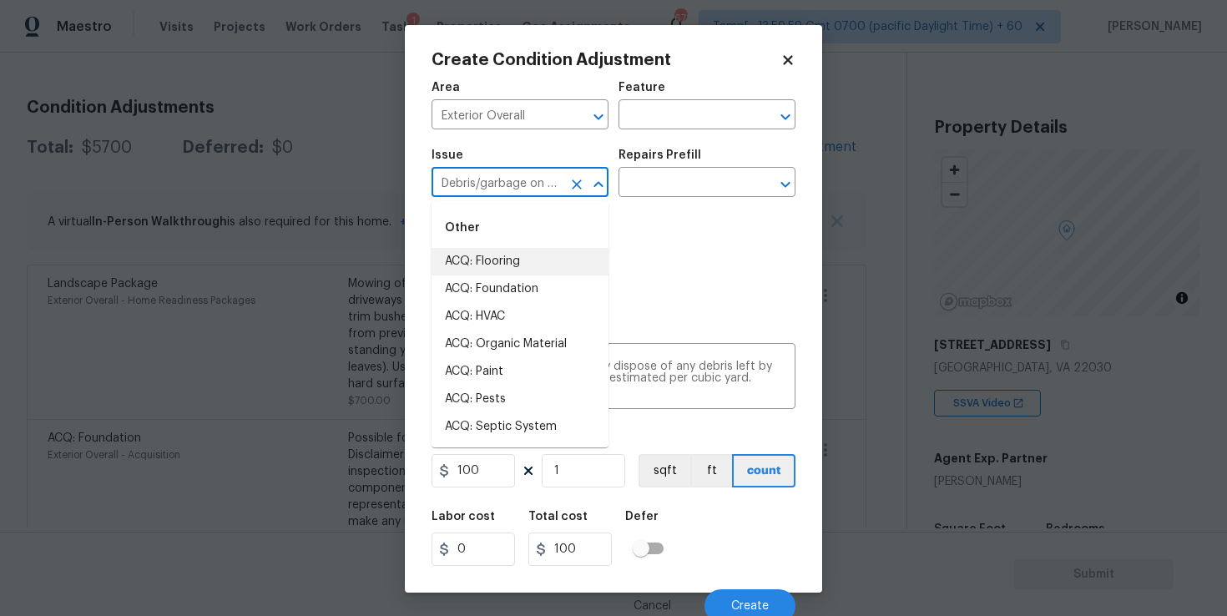
click at [540, 188] on input "Debris/garbage on site" at bounding box center [496, 184] width 130 height 26
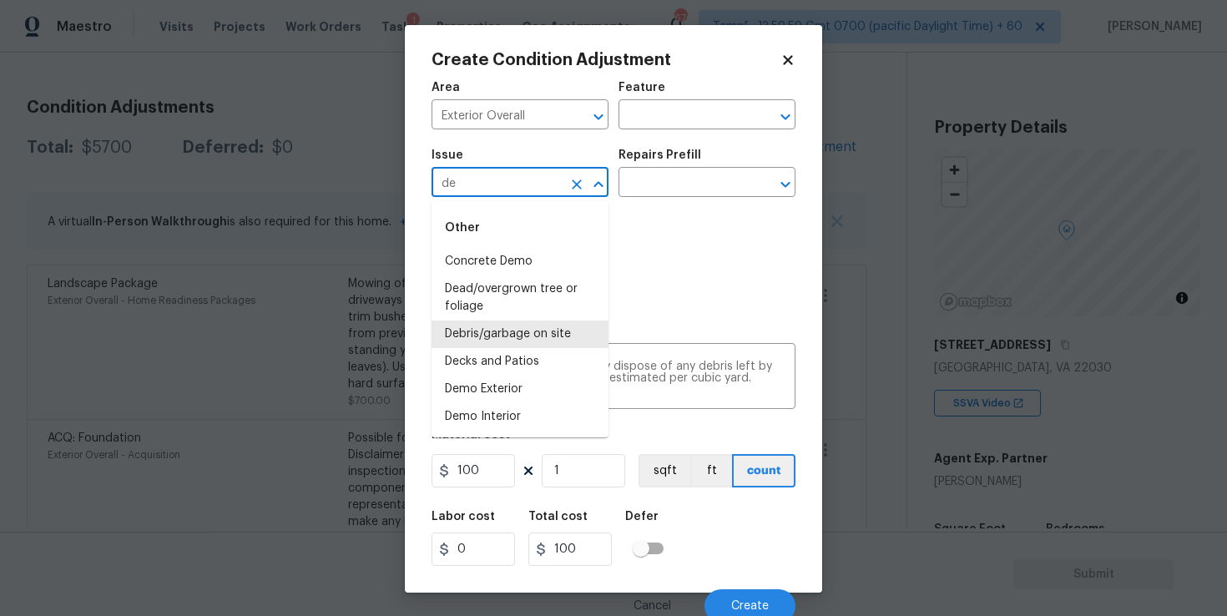
type input "d"
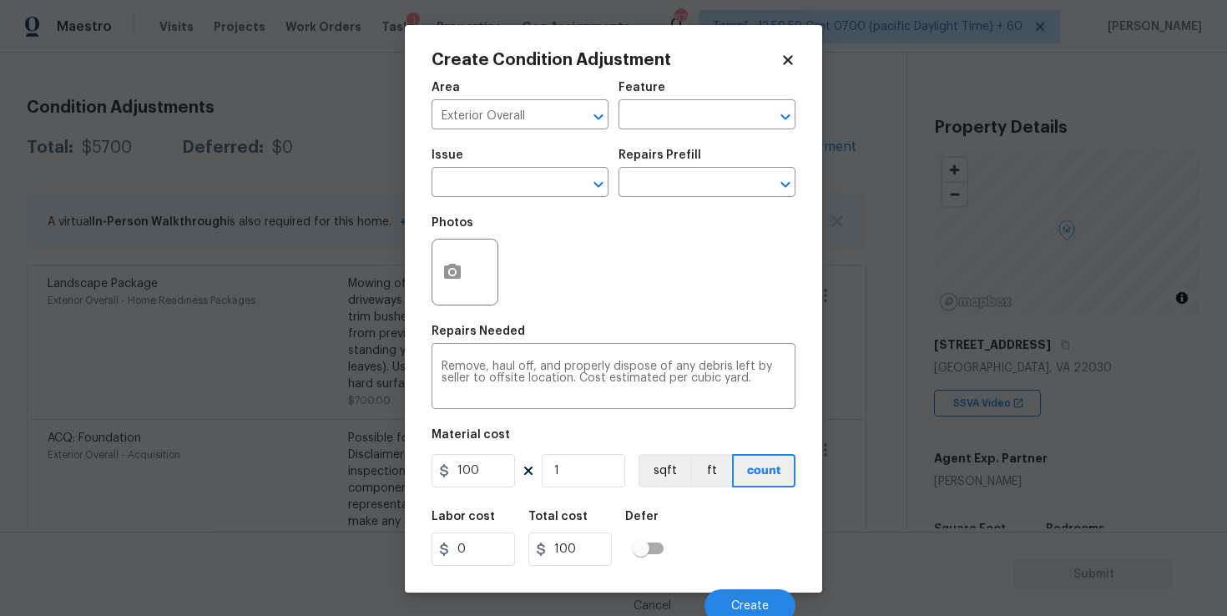
click at [710, 245] on div "Photos" at bounding box center [613, 261] width 364 height 108
click at [683, 112] on input "text" at bounding box center [683, 116] width 130 height 26
click at [572, 232] on div "Photos" at bounding box center [613, 261] width 364 height 108
click at [477, 474] on input "100" at bounding box center [472, 470] width 83 height 33
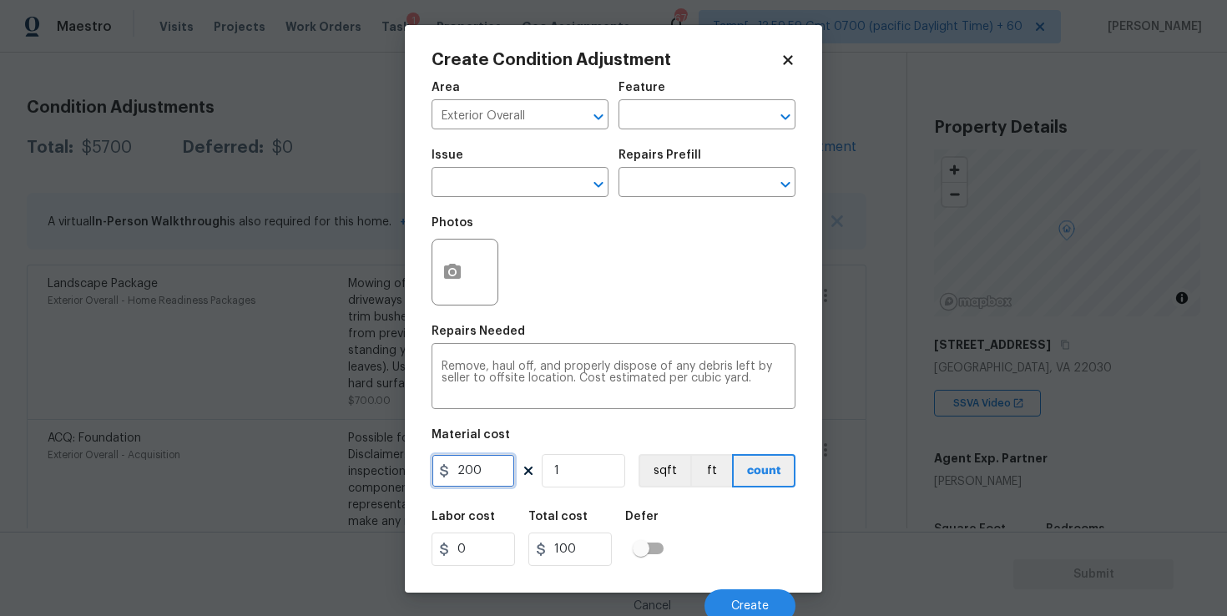
type input "200"
click at [764, 549] on div "Labor cost 0 Total cost 200 Defer" at bounding box center [613, 538] width 364 height 75
click at [753, 593] on button "Create" at bounding box center [749, 605] width 91 height 33
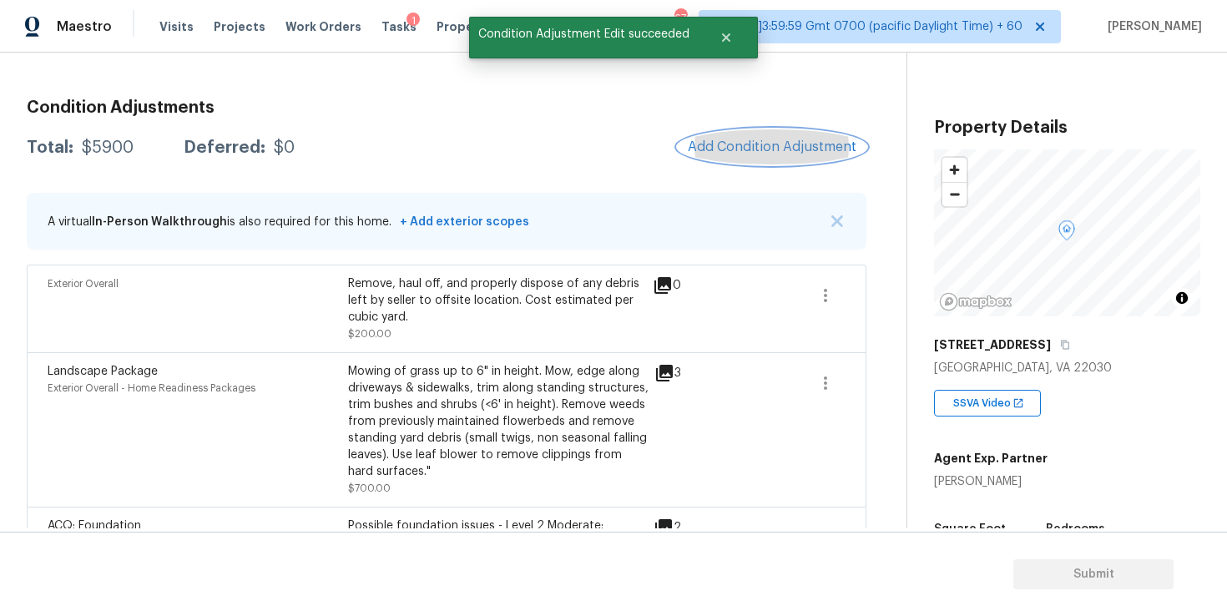
click at [748, 152] on span "Add Condition Adjustment" at bounding box center [772, 146] width 169 height 15
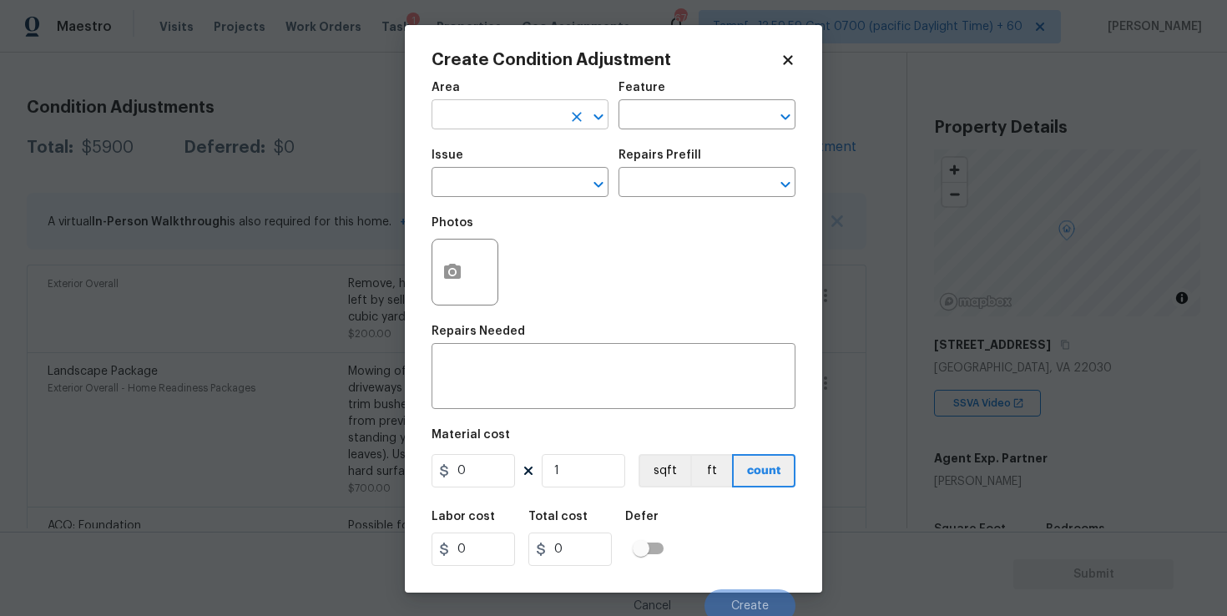
click at [525, 125] on input "text" at bounding box center [496, 116] width 130 height 26
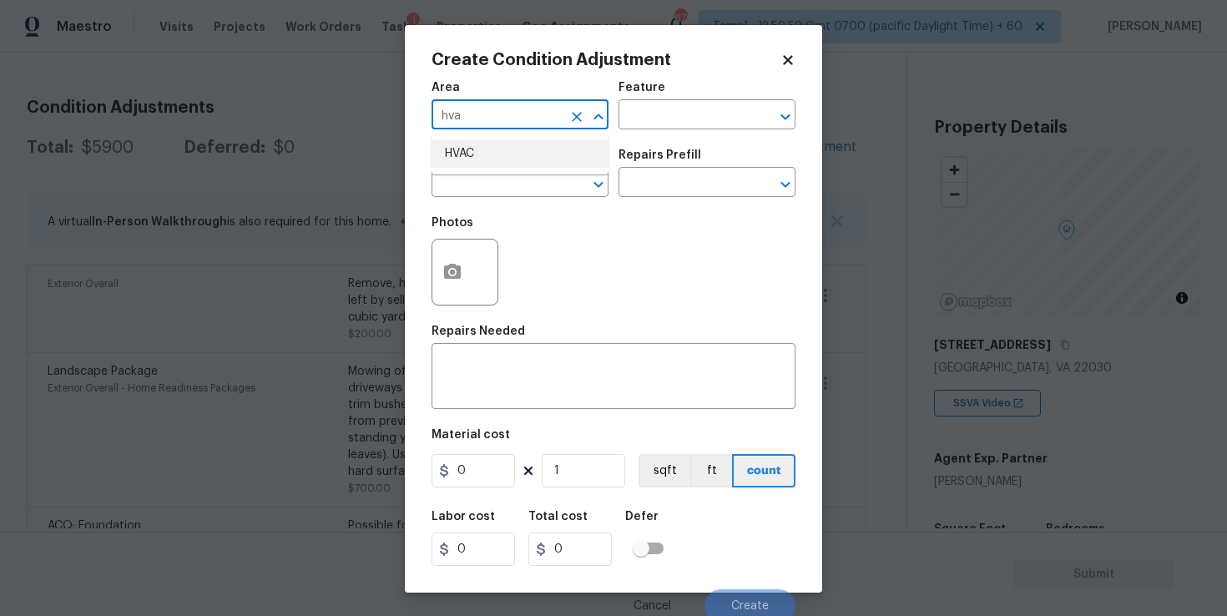
click at [487, 150] on li "HVAC" at bounding box center [519, 154] width 177 height 28
type input "HVAC"
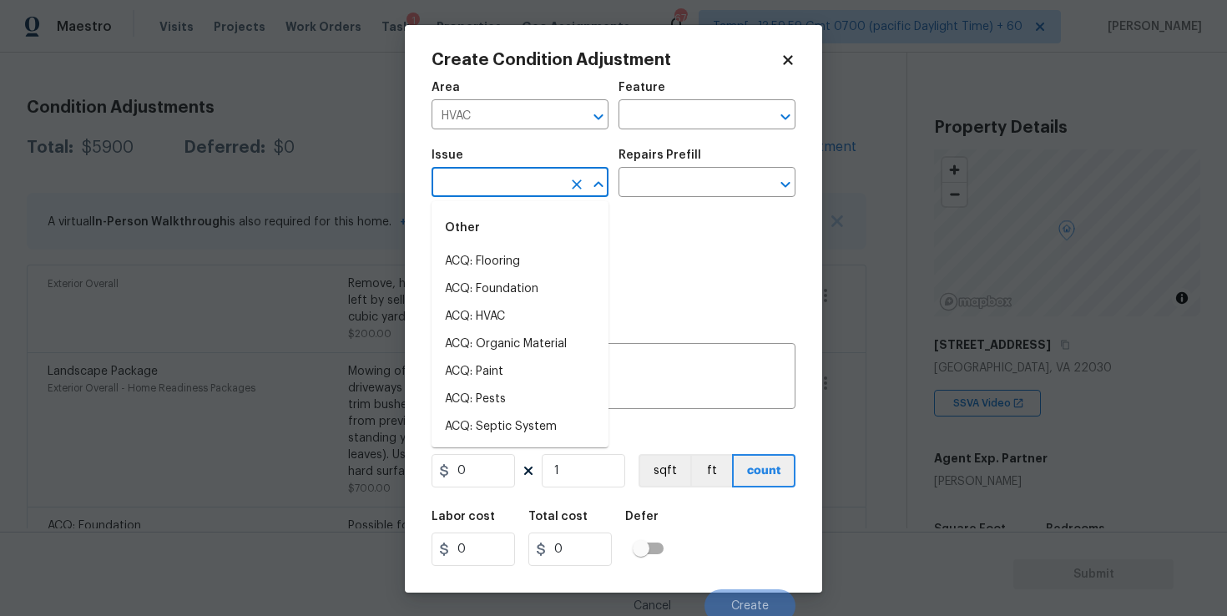
click at [491, 179] on input "text" at bounding box center [496, 184] width 130 height 26
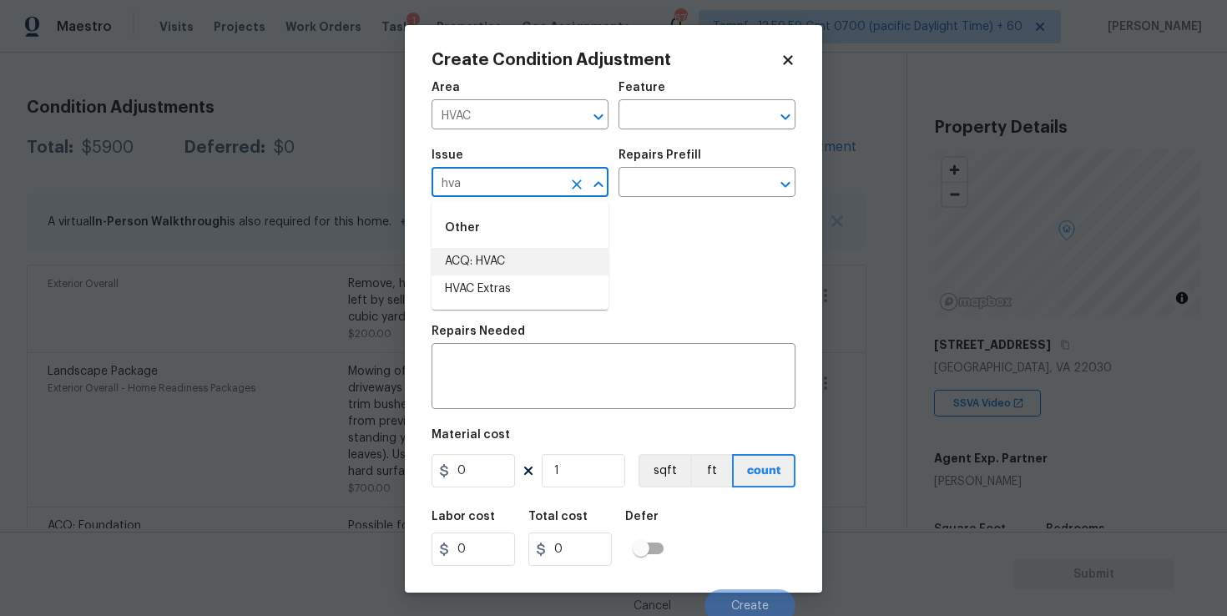
click at [497, 269] on li "ACQ: HVAC" at bounding box center [519, 262] width 177 height 28
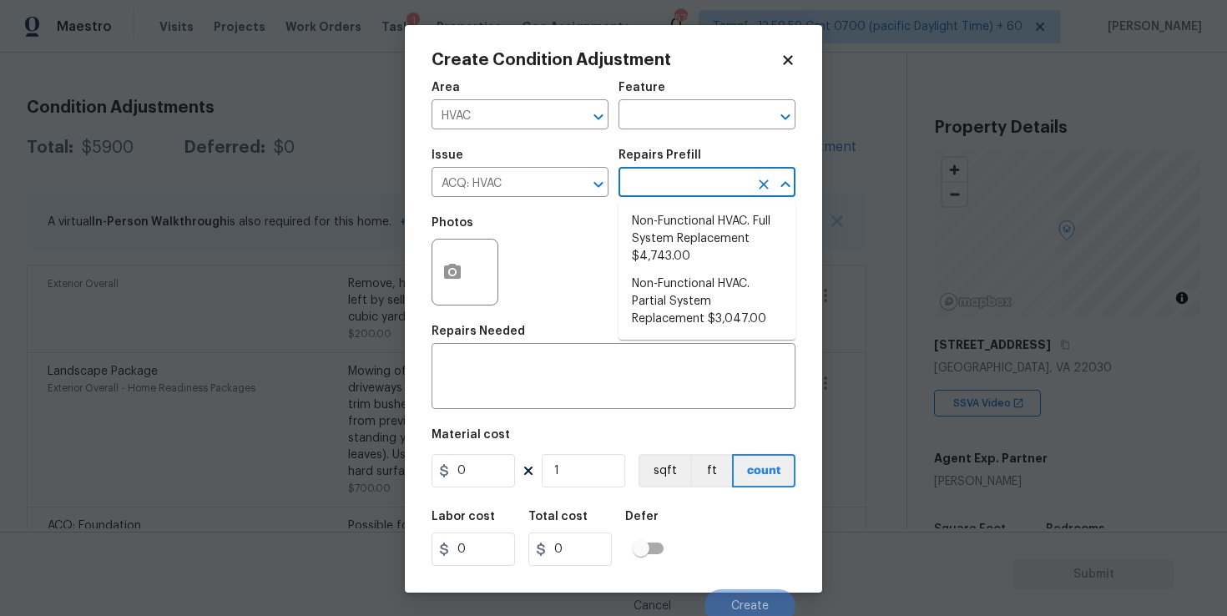
click at [680, 195] on input "text" at bounding box center [683, 184] width 130 height 26
click at [526, 174] on input "ACQ: HVAC" at bounding box center [496, 184] width 130 height 26
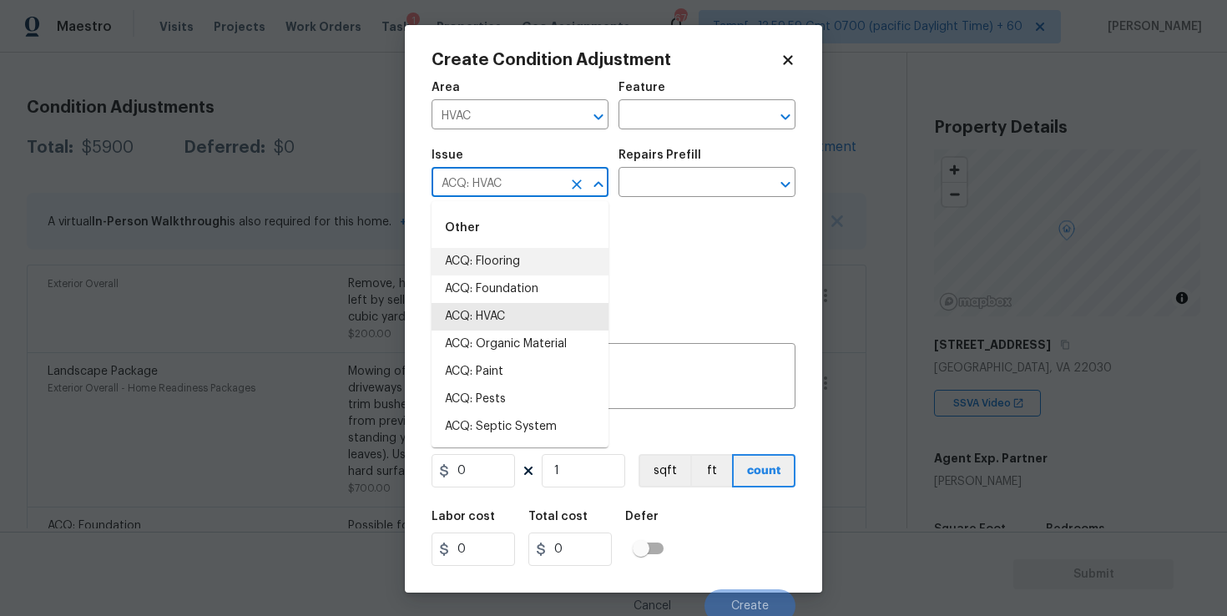
click at [526, 174] on input "ACQ: HVAC" at bounding box center [496, 184] width 130 height 26
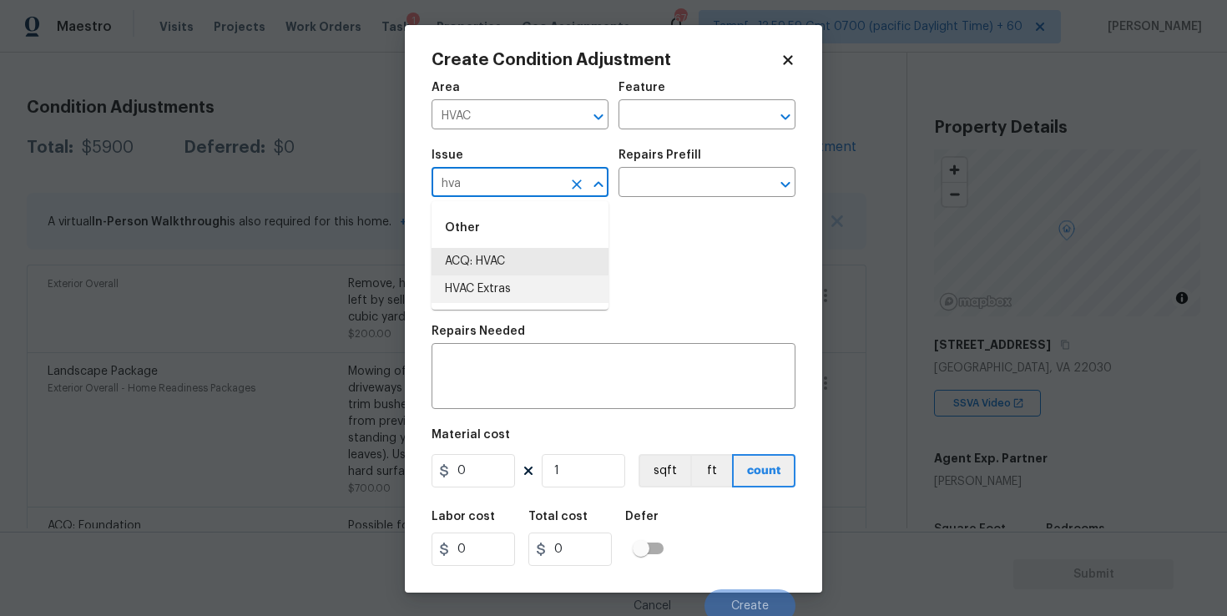
click at [520, 288] on li "HVAC Extras" at bounding box center [519, 289] width 177 height 28
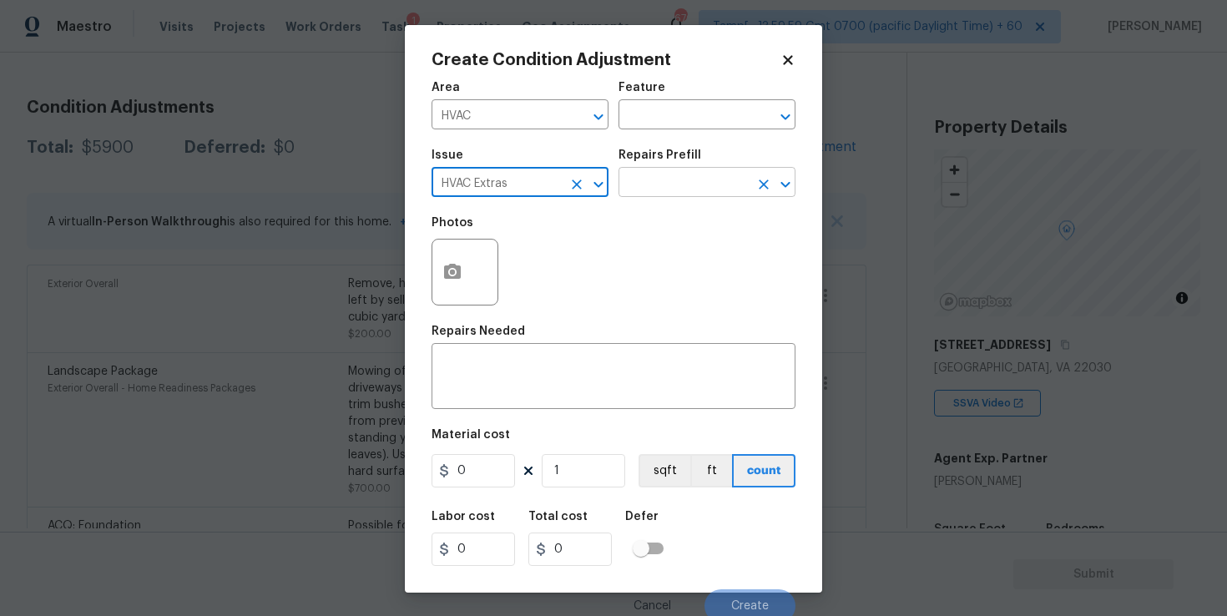
click at [690, 188] on input "text" at bounding box center [683, 184] width 130 height 26
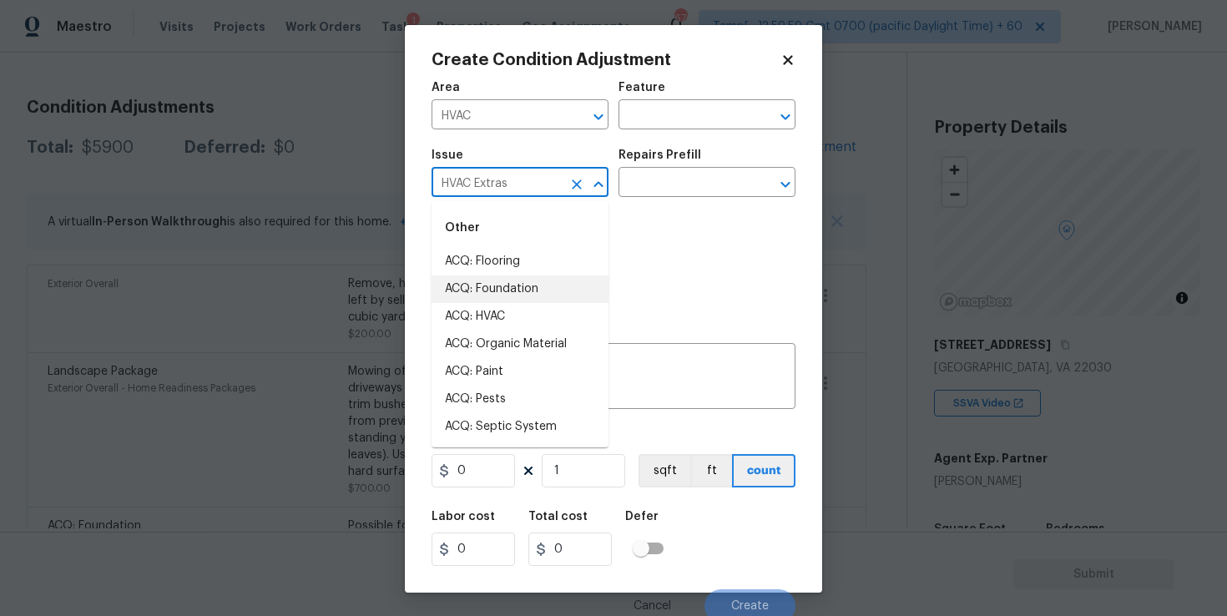
click at [537, 190] on input "HVAC Extras" at bounding box center [496, 184] width 130 height 26
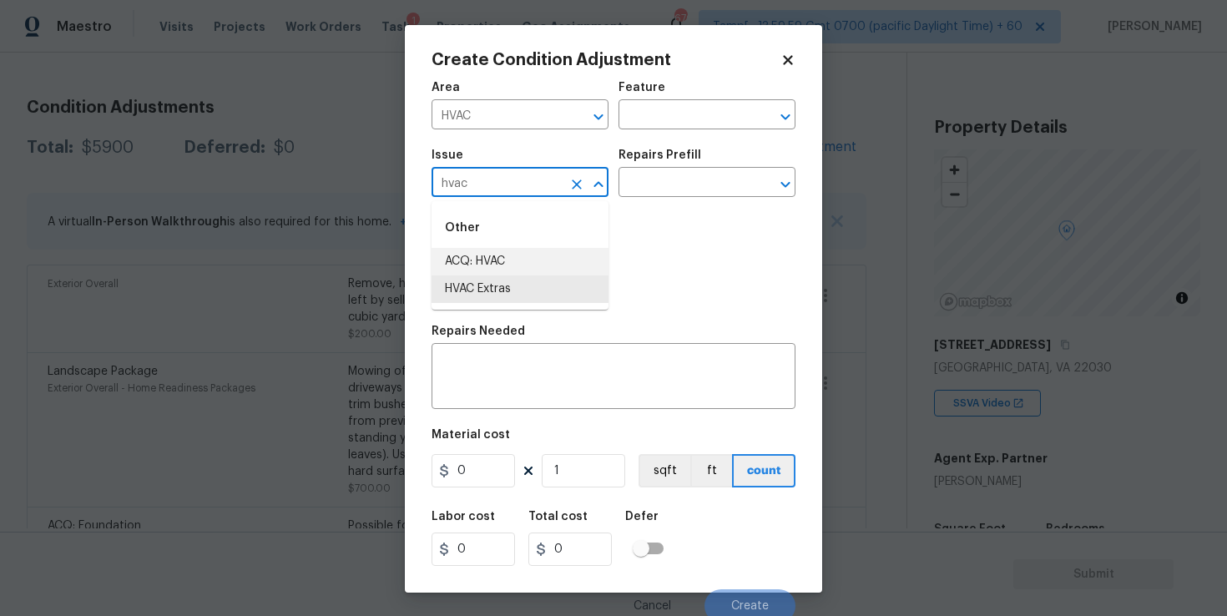
click at [522, 262] on li "ACQ: HVAC" at bounding box center [519, 262] width 177 height 28
type input "ACQ: HVAC"
click at [693, 184] on input "text" at bounding box center [683, 184] width 130 height 26
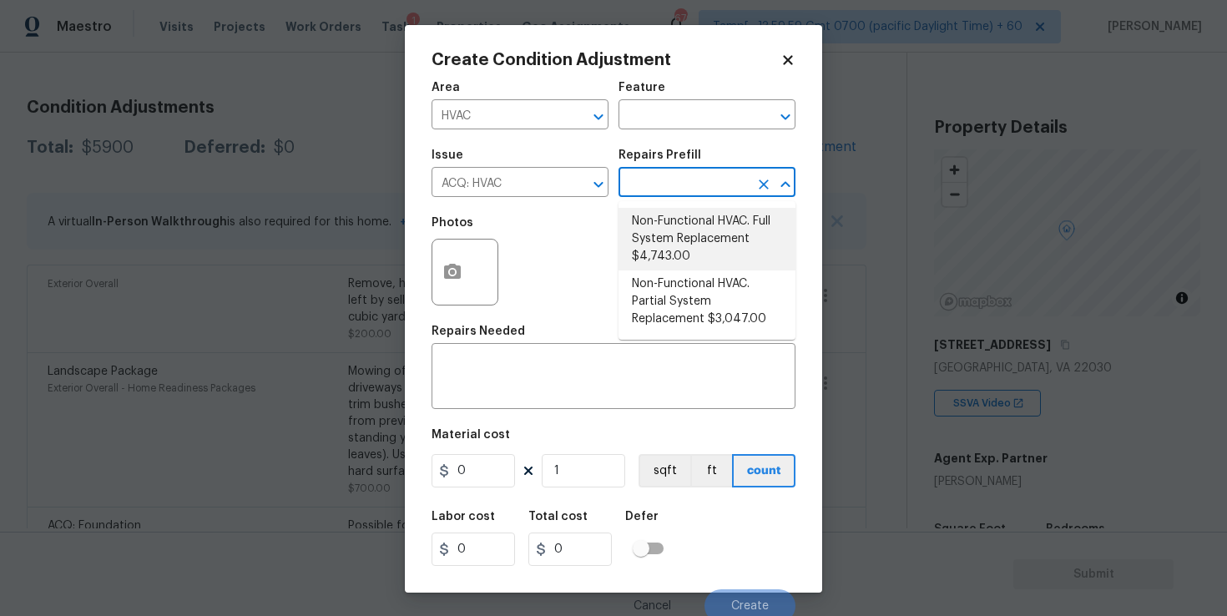
click at [701, 247] on li "Non-Functional HVAC. Full System Replacement $4,743.00" at bounding box center [706, 239] width 177 height 63
type input "Acquisition"
type textarea "Acquisition Scope: Full System Replacement"
type input "4743"
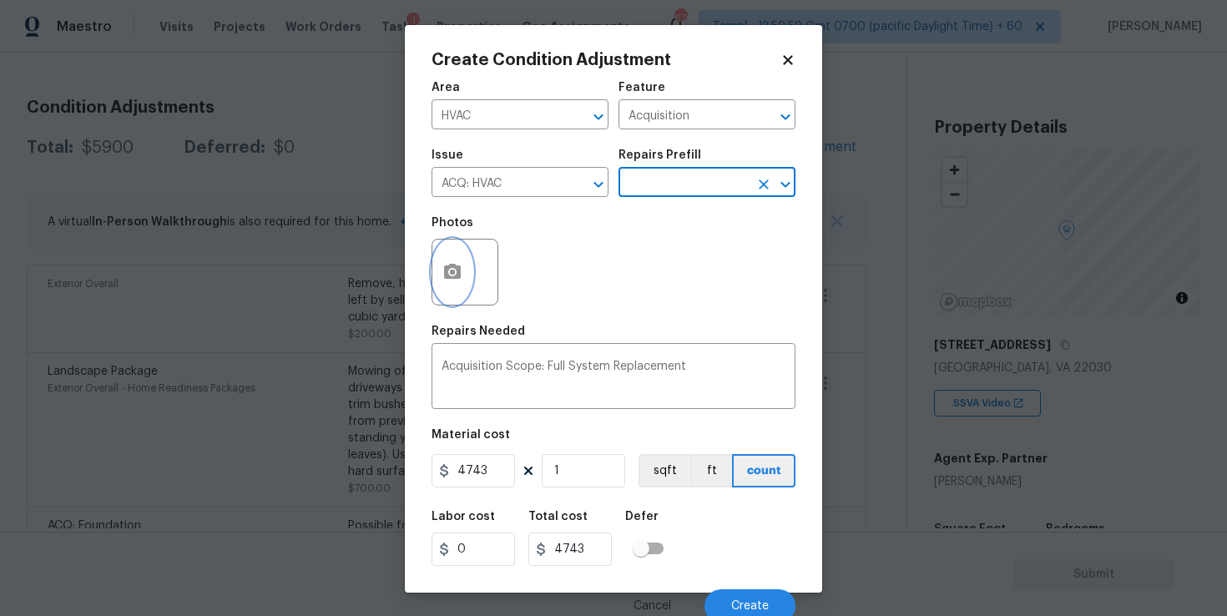
click at [463, 275] on button "button" at bounding box center [452, 272] width 40 height 65
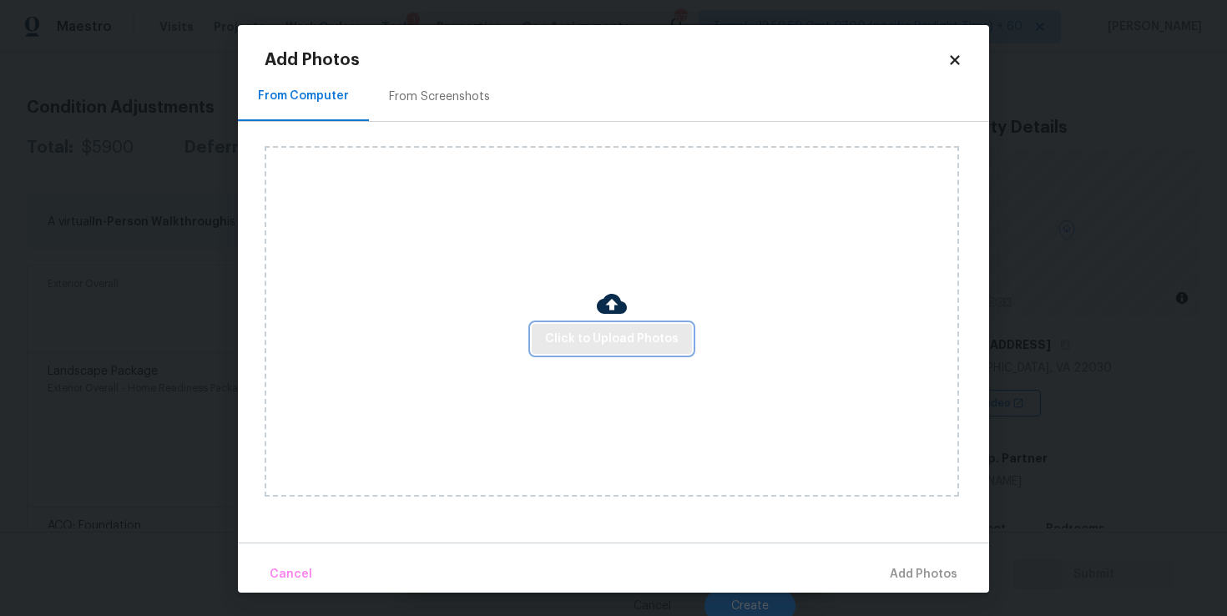
click at [561, 347] on span "Click to Upload Photos" at bounding box center [612, 339] width 134 height 21
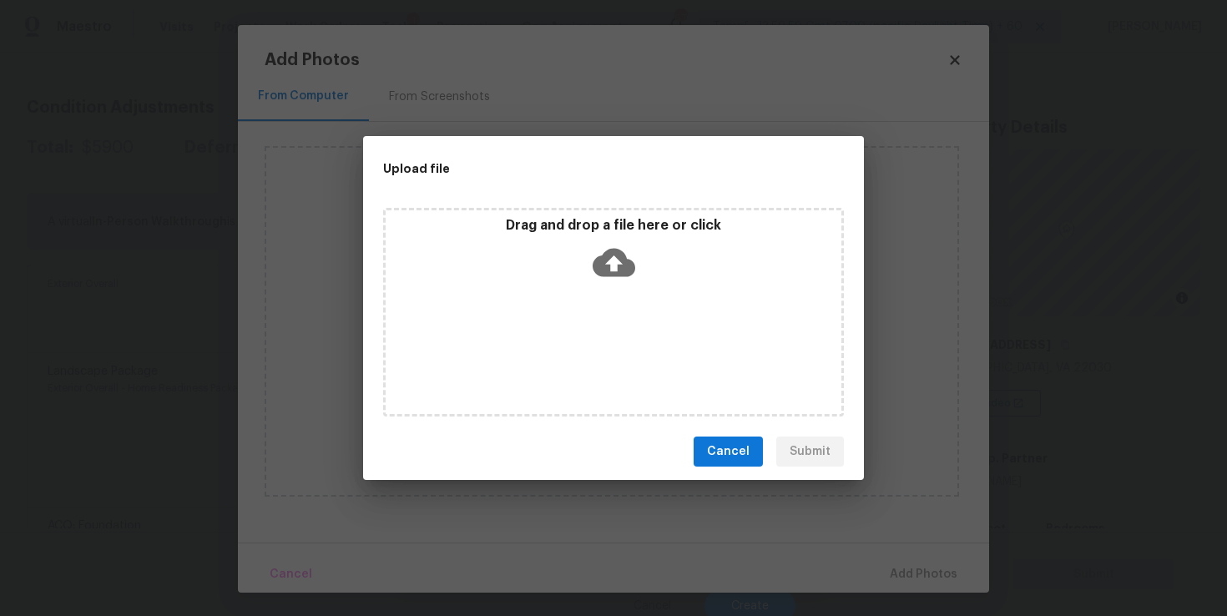
click at [619, 269] on icon at bounding box center [614, 263] width 43 height 28
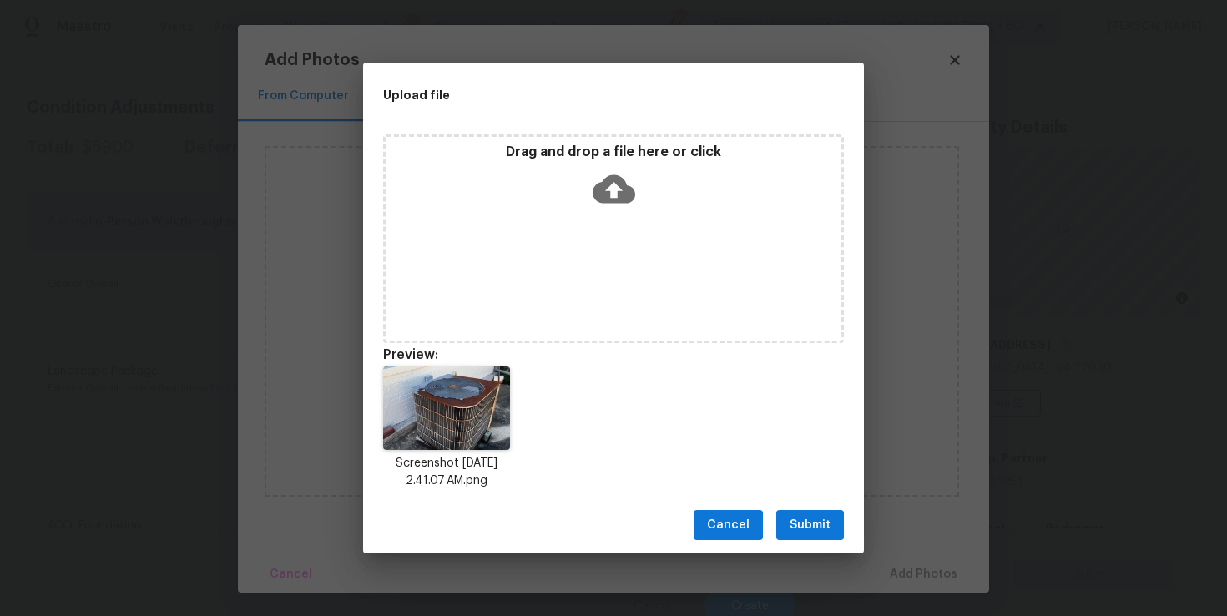
click at [834, 526] on button "Submit" at bounding box center [810, 525] width 68 height 31
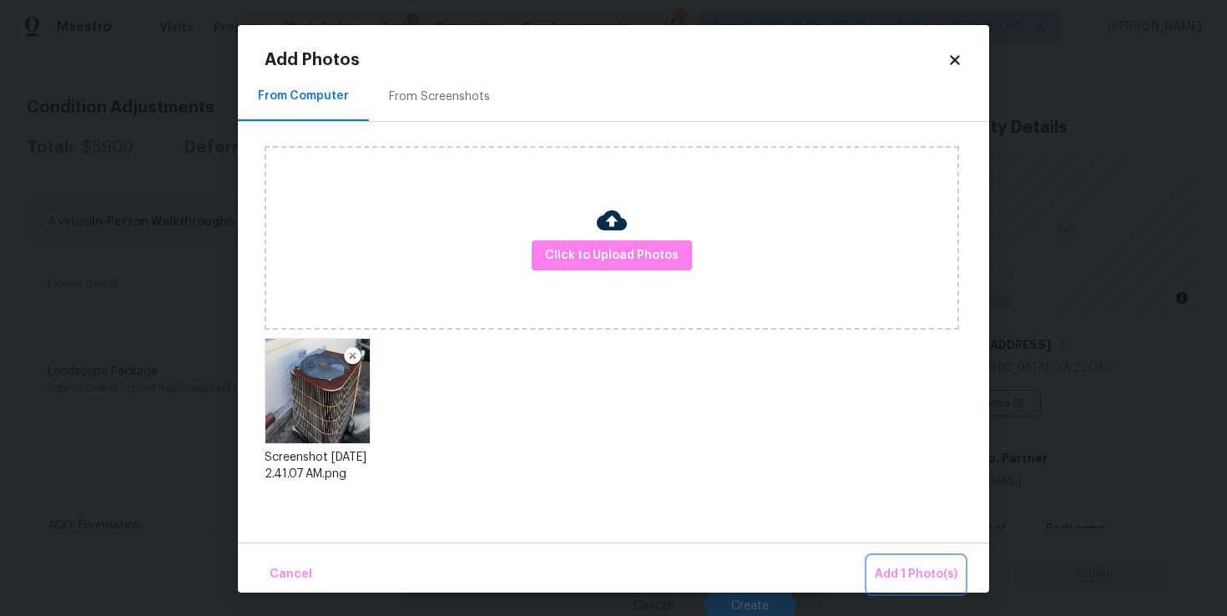
click at [927, 573] on span "Add 1 Photo(s)" at bounding box center [916, 574] width 83 height 21
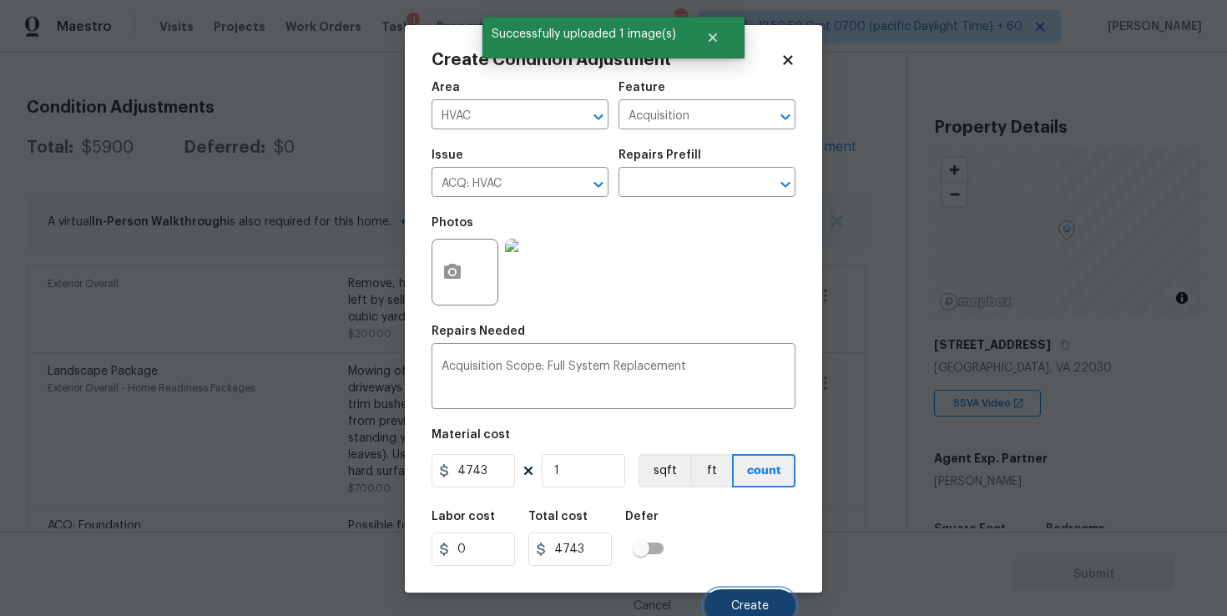
click at [744, 603] on span "Create" at bounding box center [750, 606] width 38 height 13
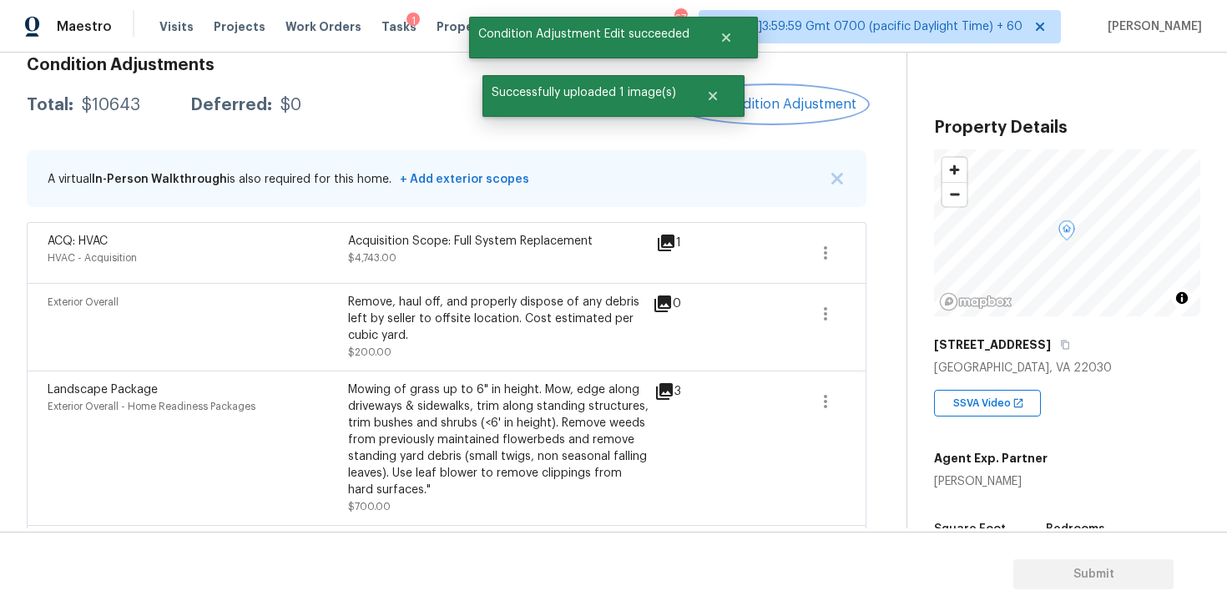
scroll to position [149, 0]
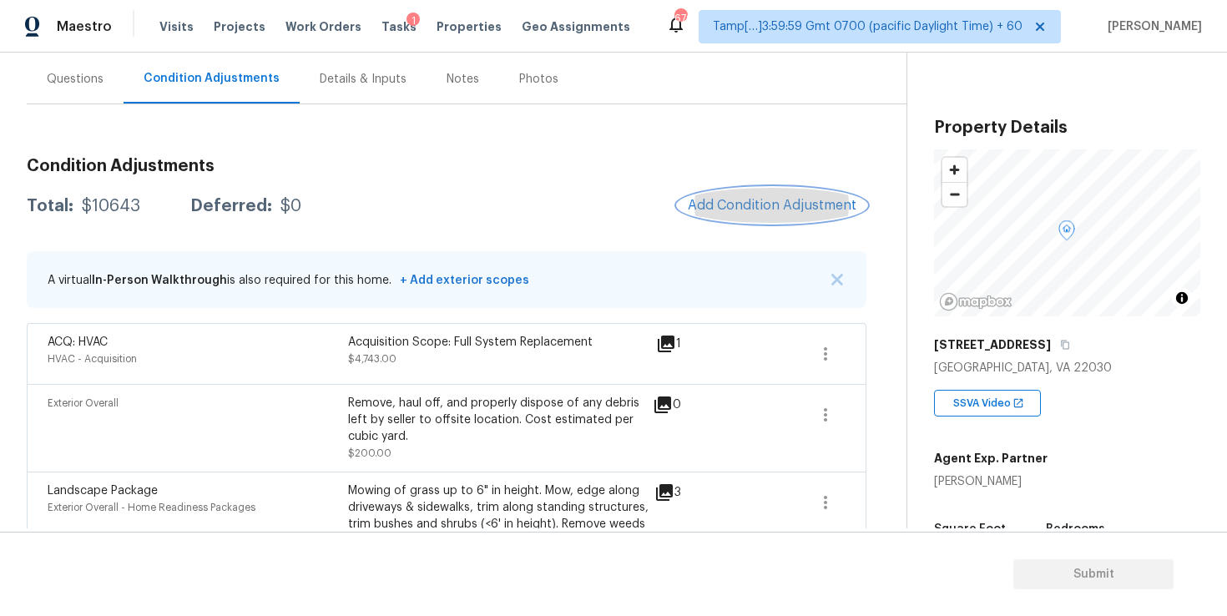
click at [744, 204] on span "Add Condition Adjustment" at bounding box center [772, 205] width 169 height 15
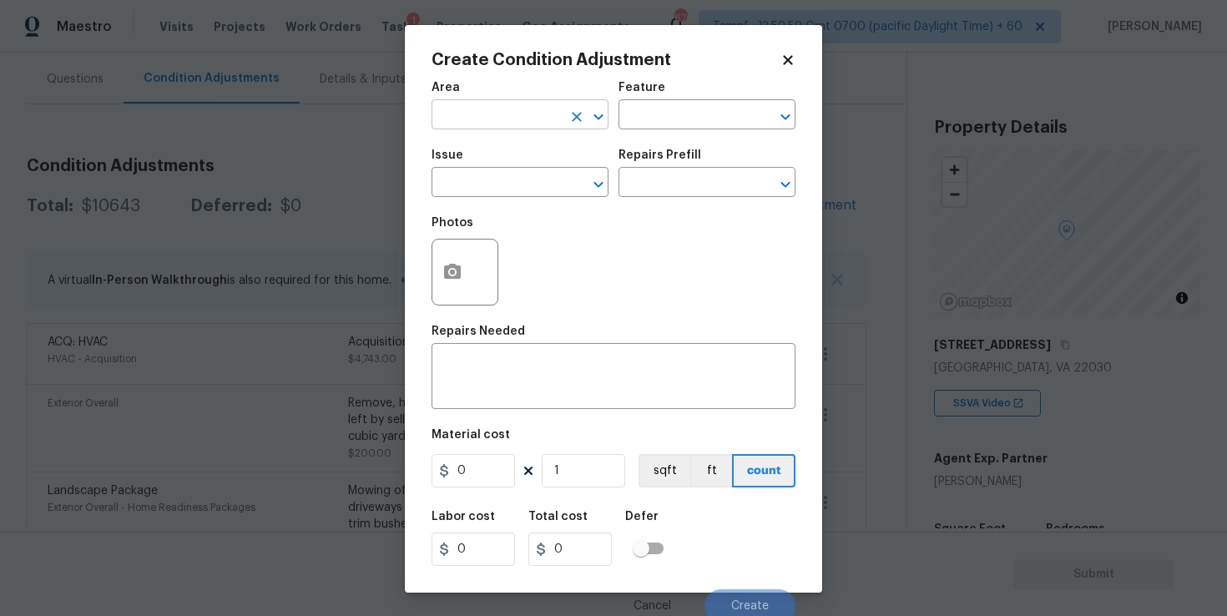
click at [506, 119] on input "text" at bounding box center [496, 116] width 130 height 26
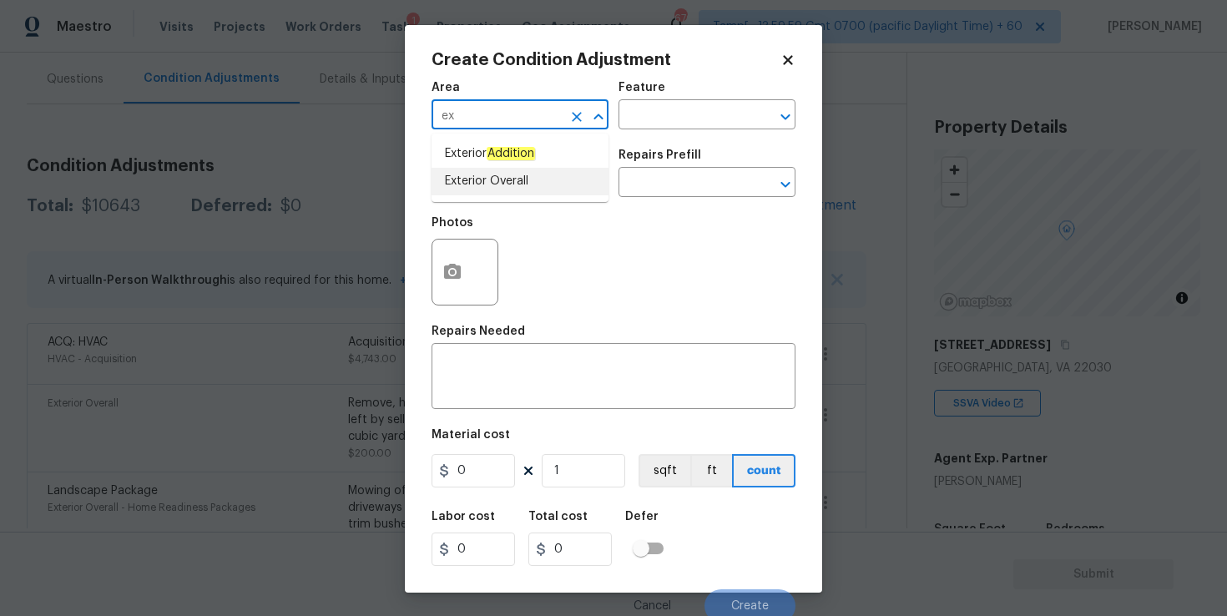
click at [500, 184] on li "Exterior Overall" at bounding box center [519, 182] width 177 height 28
type input "Exterior Overall"
click at [500, 184] on input "text" at bounding box center [496, 184] width 130 height 26
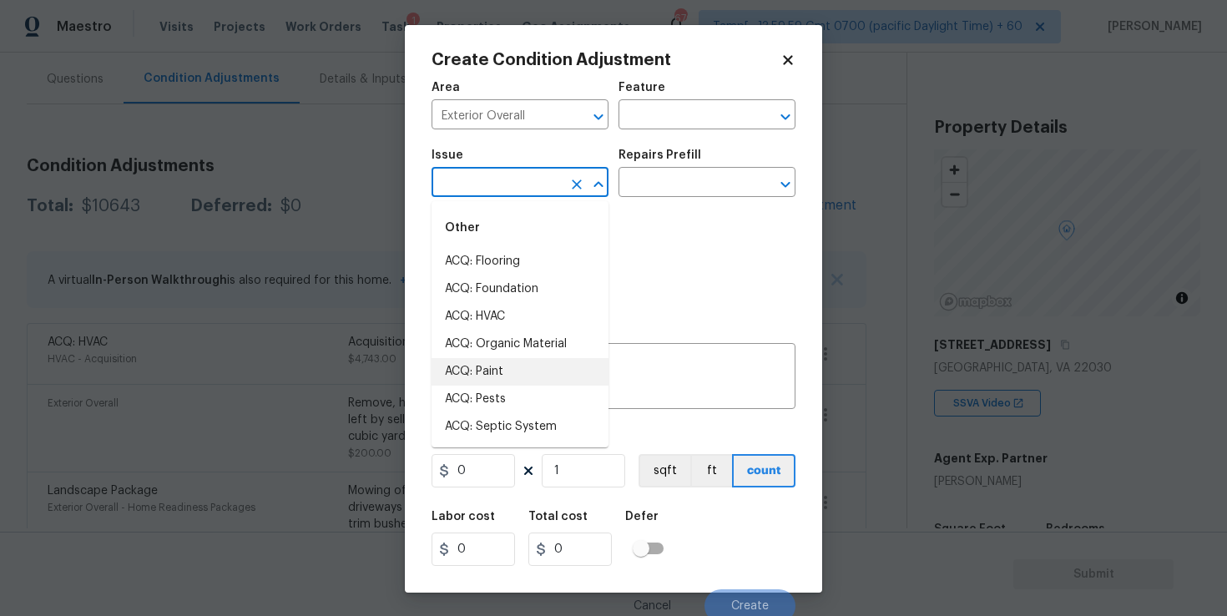
click at [503, 363] on li "ACQ: Paint" at bounding box center [519, 372] width 177 height 28
type input "ACQ: Paint"
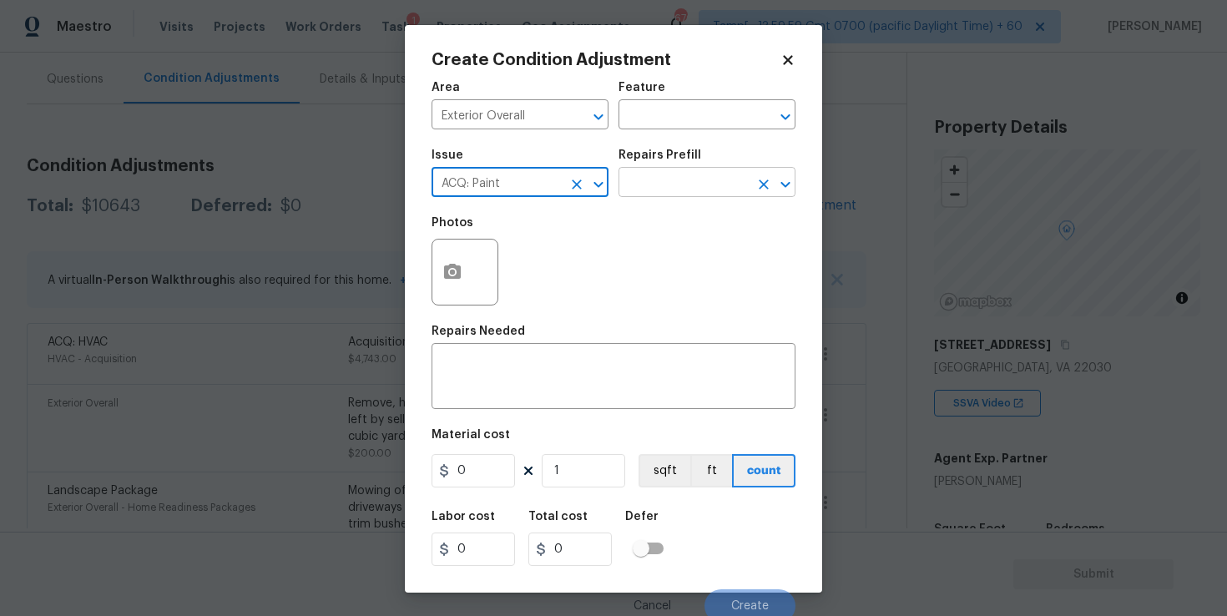
click at [685, 188] on input "text" at bounding box center [683, 184] width 130 height 26
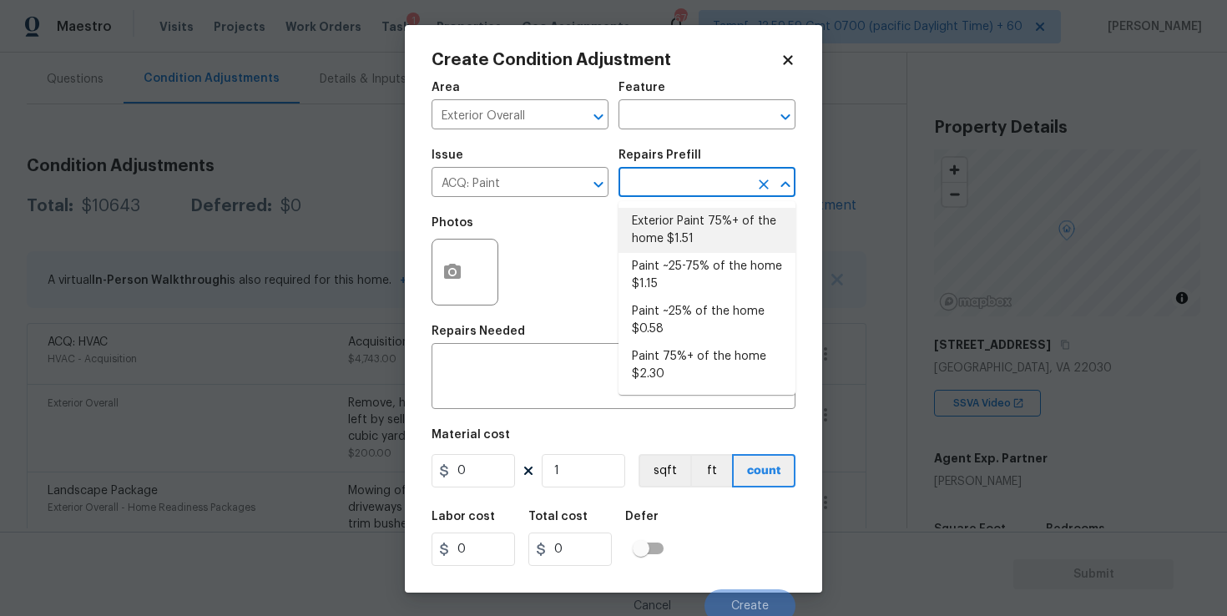
click at [694, 224] on li "Exterior Paint 75%+ of the home $1.51" at bounding box center [706, 230] width 177 height 45
type input "Acquisition"
type textarea "Acquisition Scope: 75%+ of the home exterior will likely require paint"
type input "1.51"
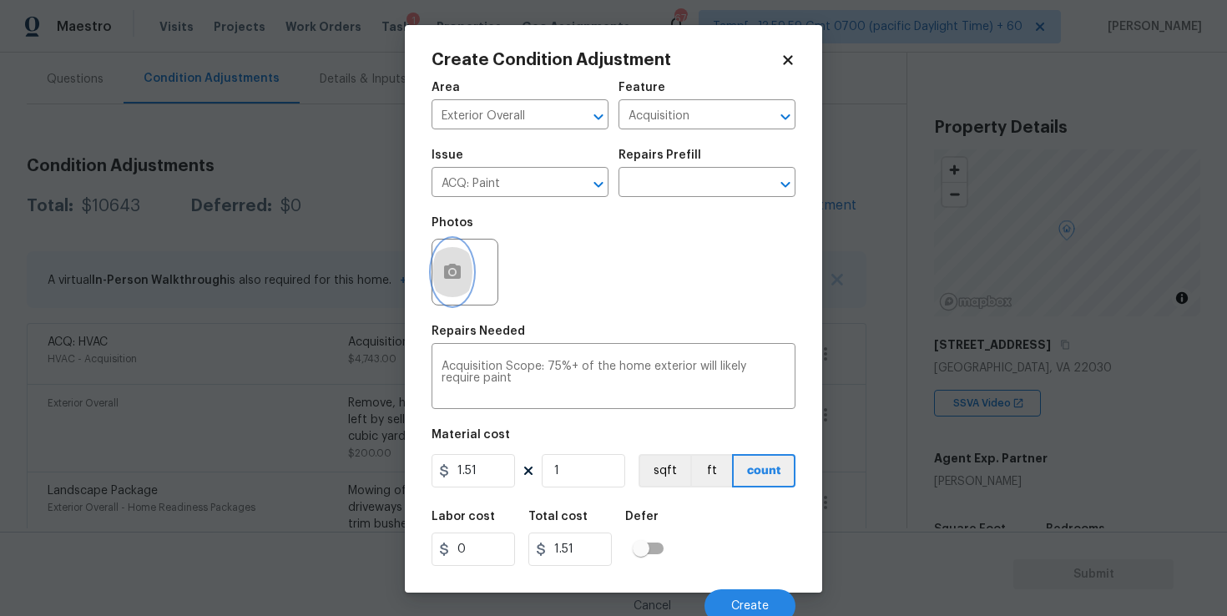
click at [450, 284] on button "button" at bounding box center [452, 272] width 40 height 65
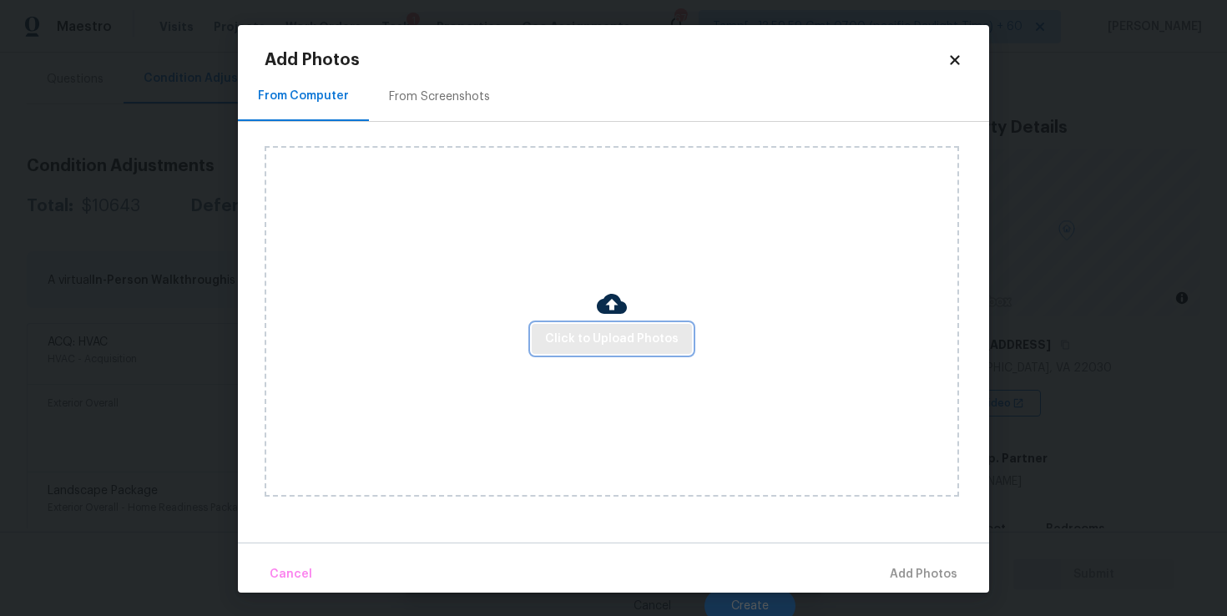
click at [636, 340] on span "Click to Upload Photos" at bounding box center [612, 339] width 134 height 21
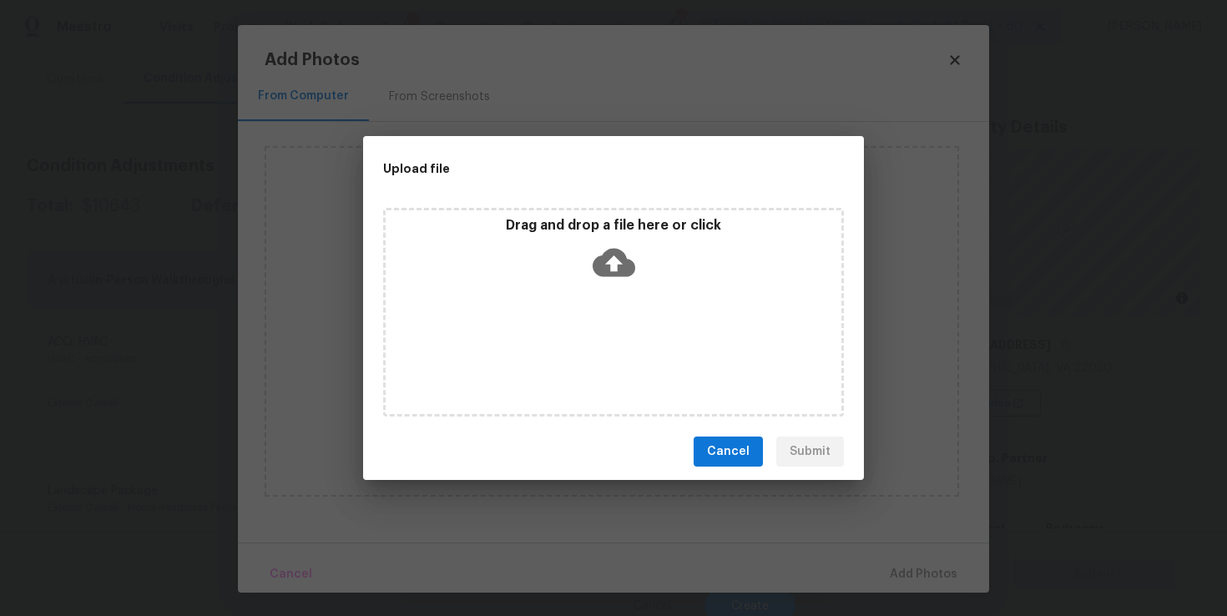
click at [624, 274] on icon at bounding box center [614, 263] width 43 height 28
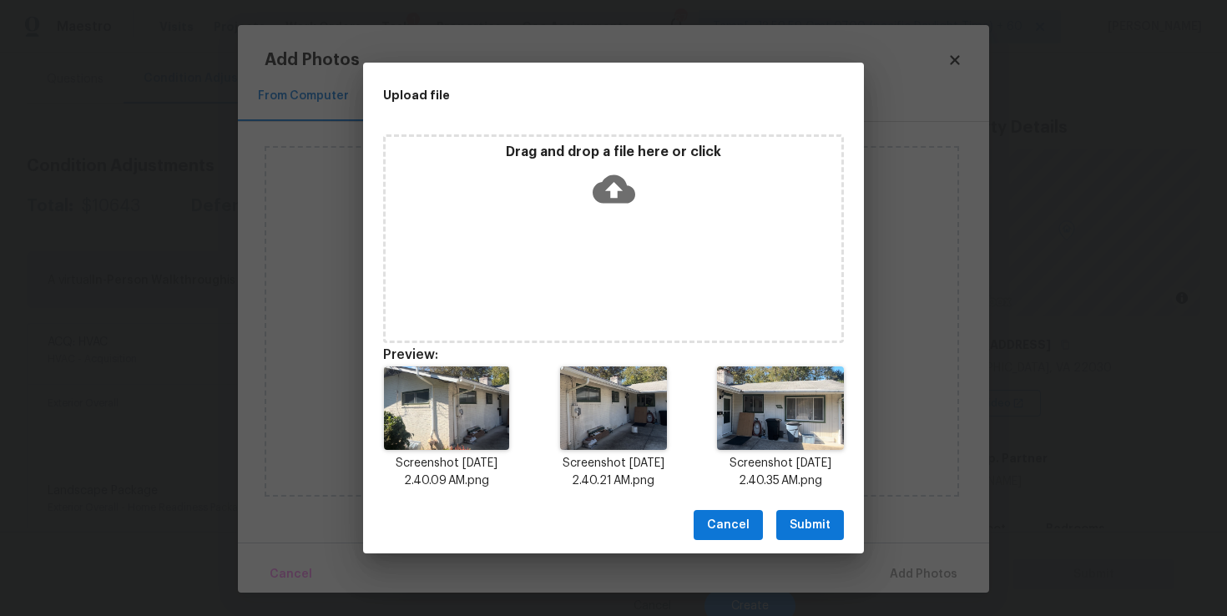
click at [616, 186] on icon at bounding box center [614, 189] width 43 height 43
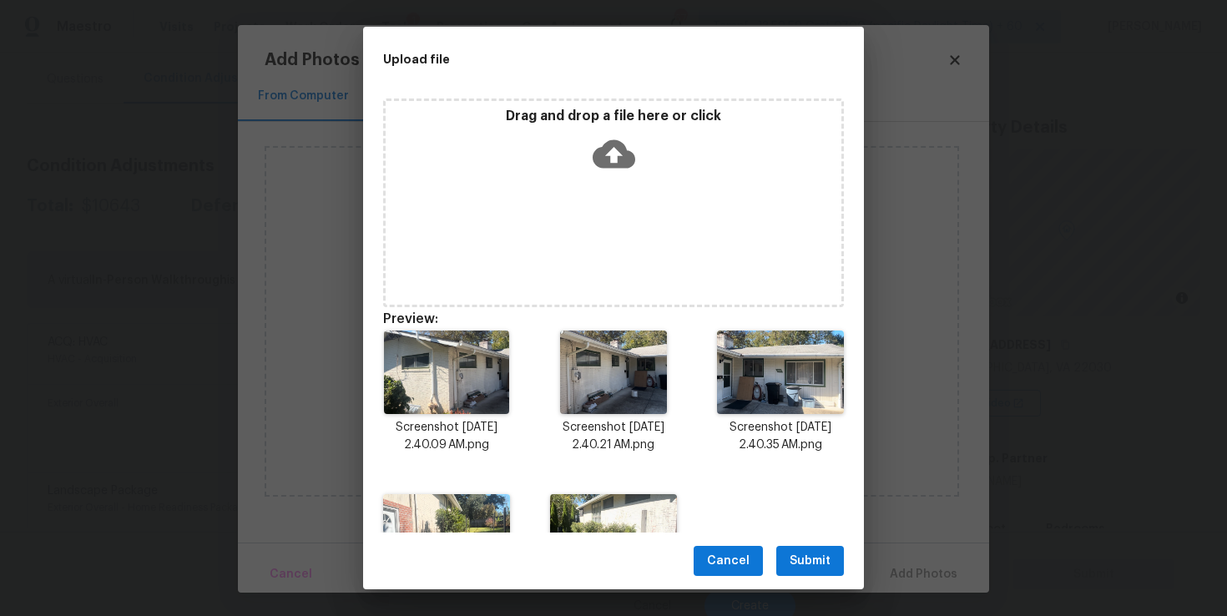
scroll to position [105, 0]
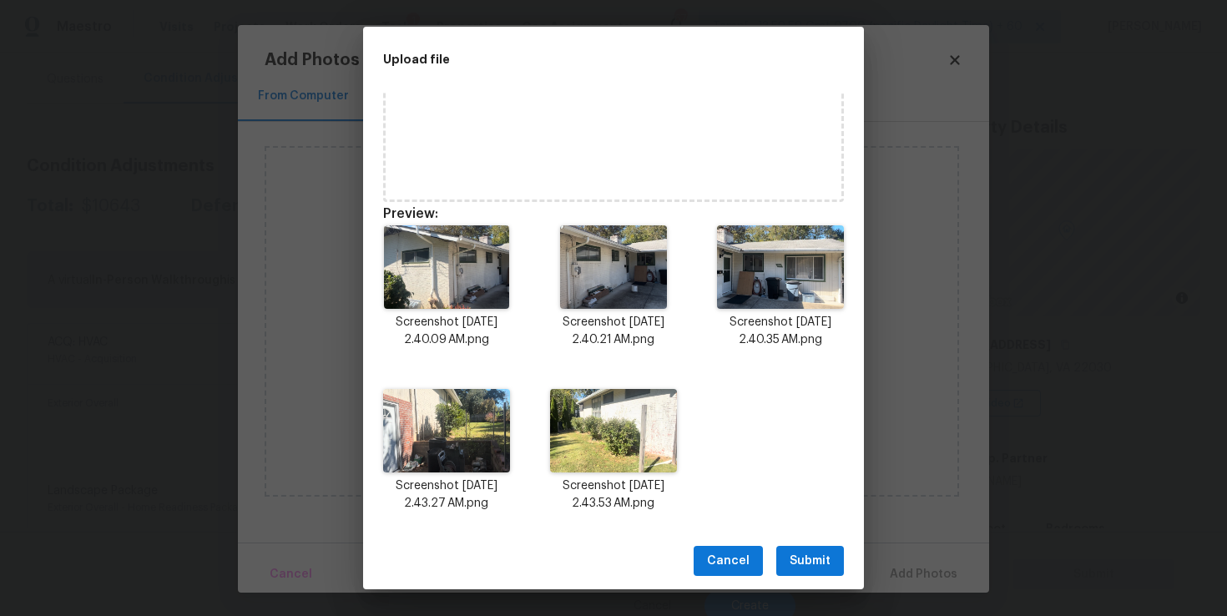
click at [808, 552] on span "Submit" at bounding box center [809, 561] width 41 height 21
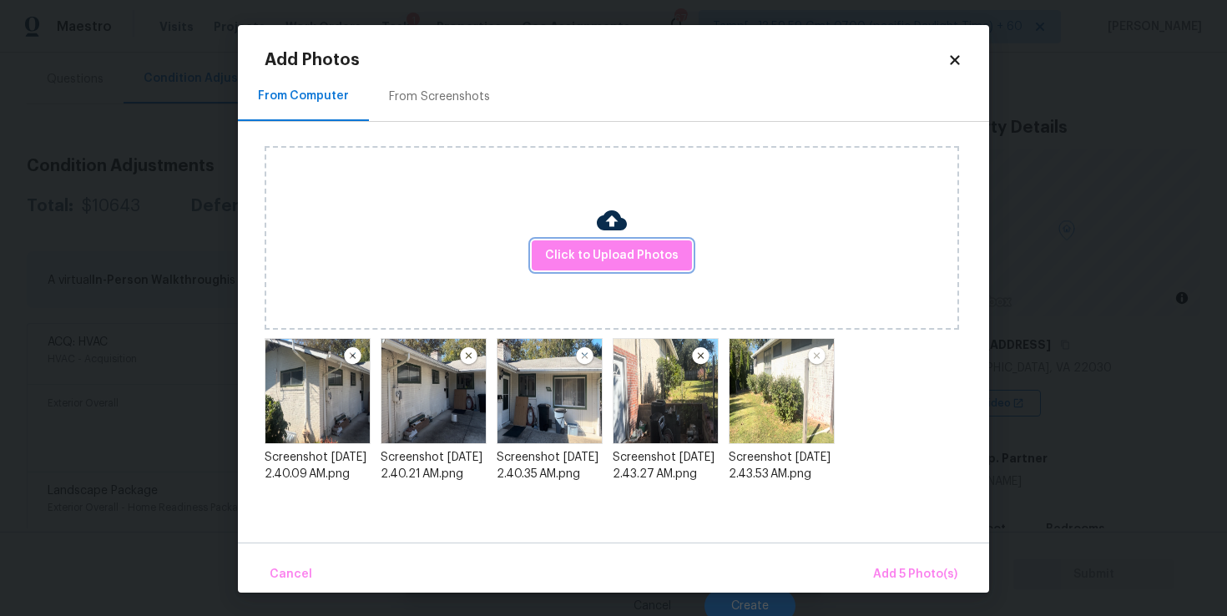
scroll to position [0, 0]
click at [893, 574] on span "Add 5 Photo(s)" at bounding box center [915, 574] width 84 height 21
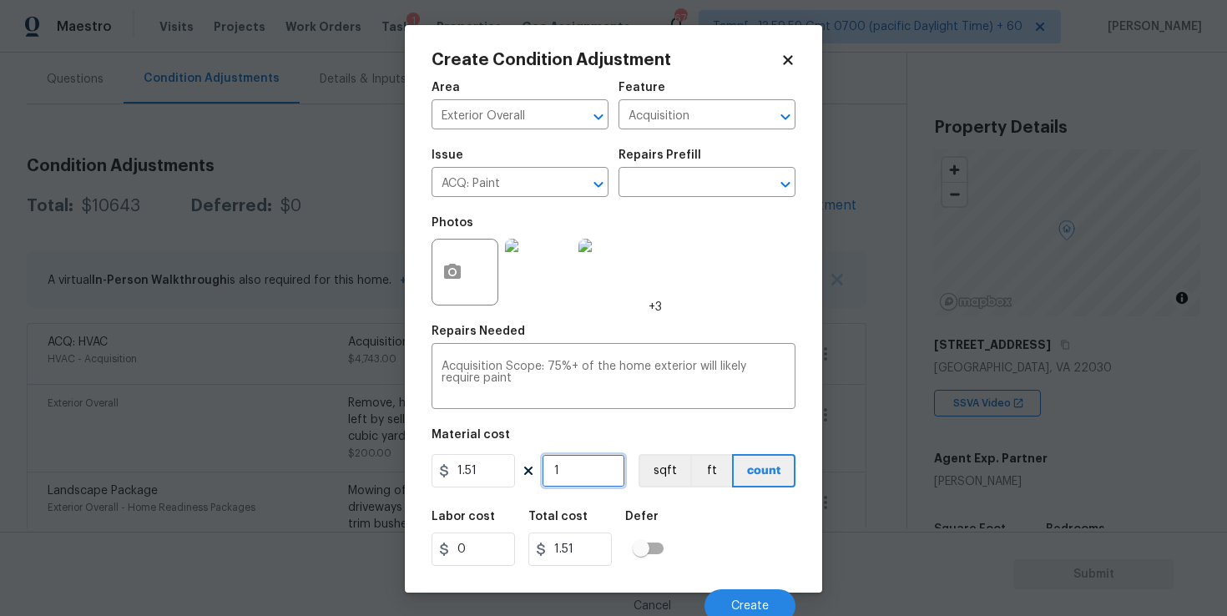
click at [566, 474] on input "1" at bounding box center [583, 470] width 83 height 33
type input "14"
type input "21.14"
type input "149"
type input "224.99"
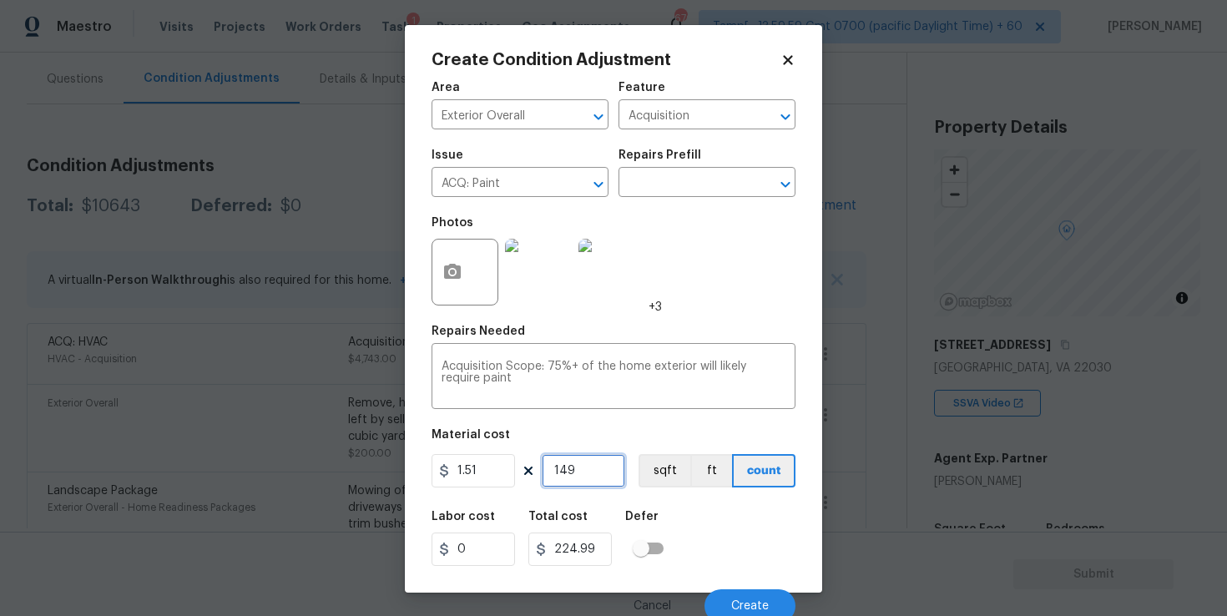
type input "1492"
type input "2252.92"
type input "1492"
click at [739, 602] on span "Create" at bounding box center [750, 606] width 38 height 13
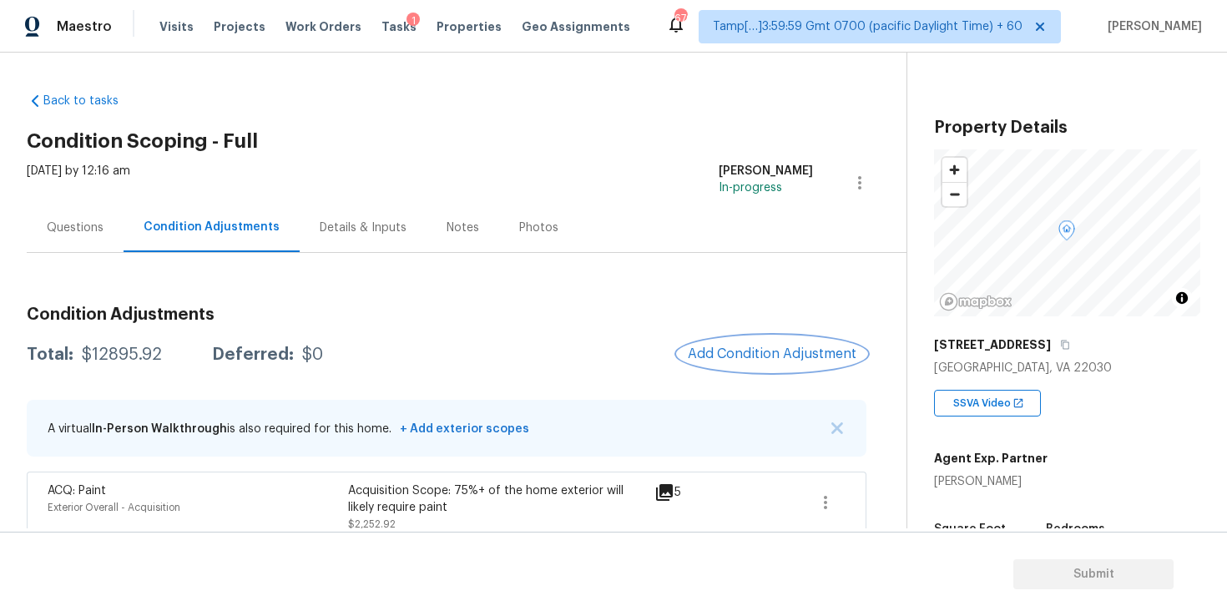
click at [739, 355] on span "Add Condition Adjustment" at bounding box center [772, 353] width 169 height 15
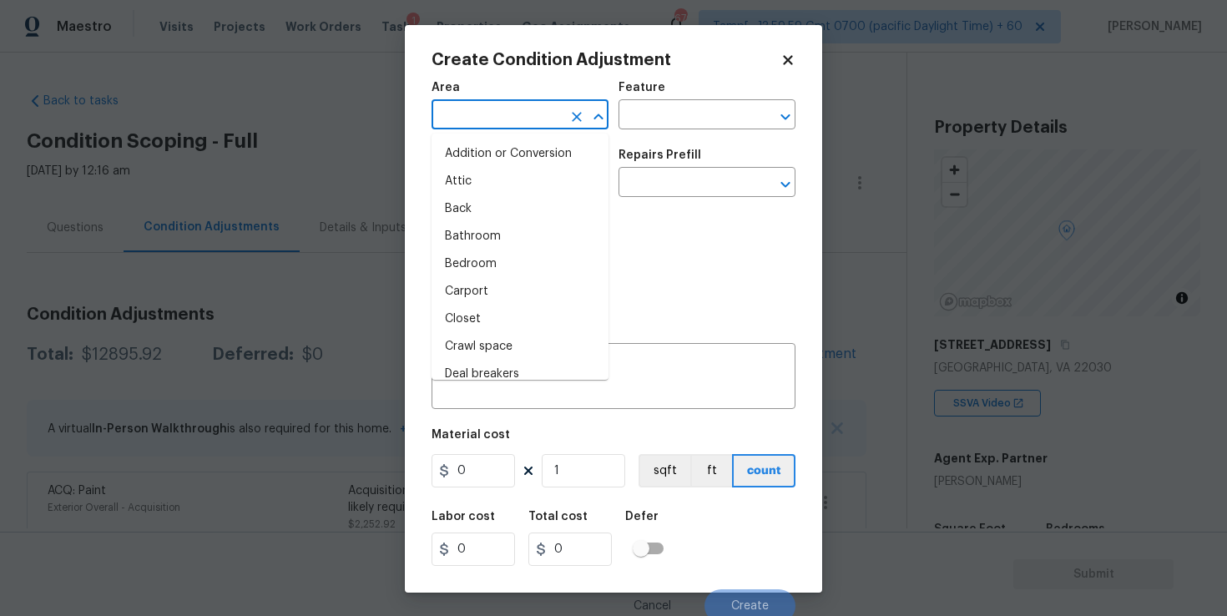
click at [491, 126] on input "text" at bounding box center [496, 116] width 130 height 26
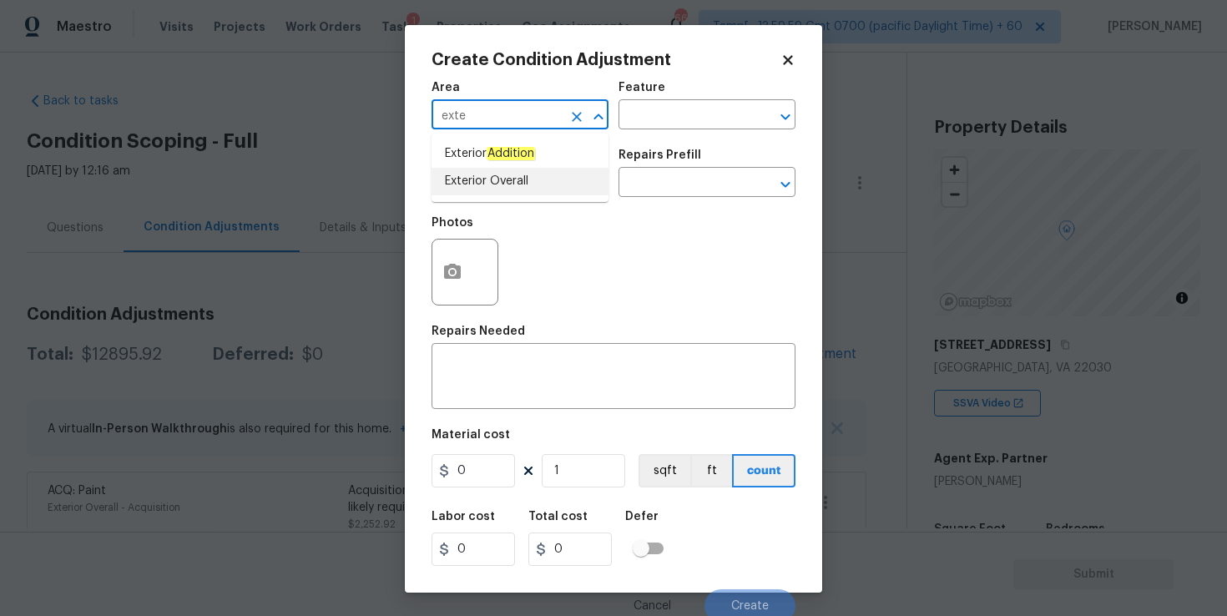
click at [509, 189] on li "Exterior Overall" at bounding box center [519, 182] width 177 height 28
type input "Exterior Overall"
click at [509, 189] on input "text" at bounding box center [496, 184] width 130 height 26
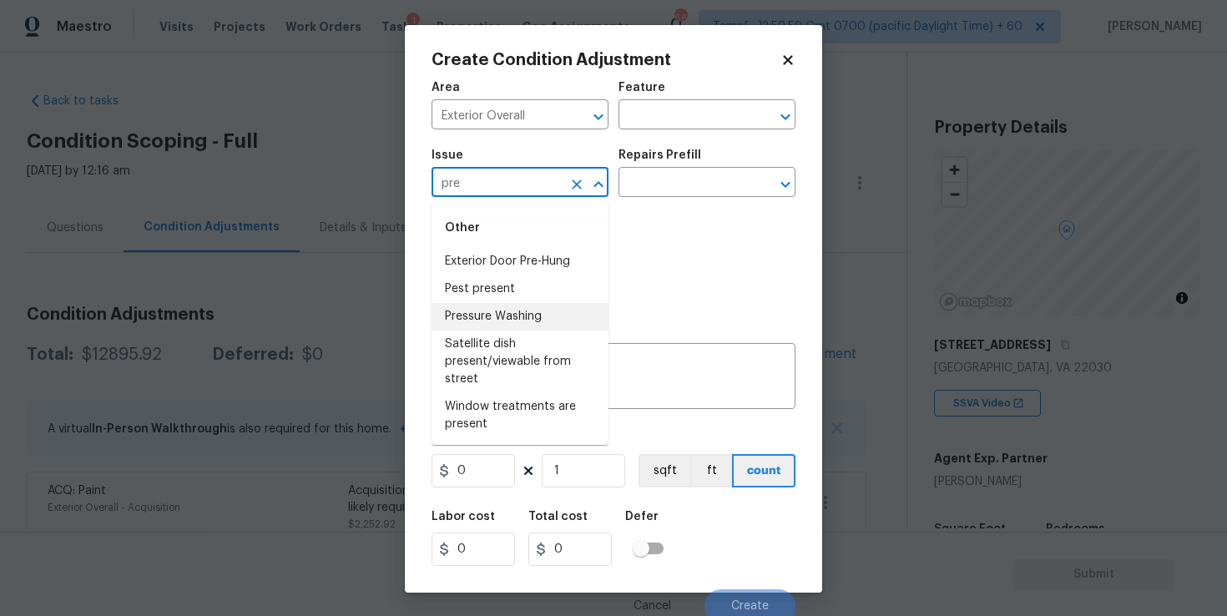
click at [512, 308] on li "Pressure Washing" at bounding box center [519, 317] width 177 height 28
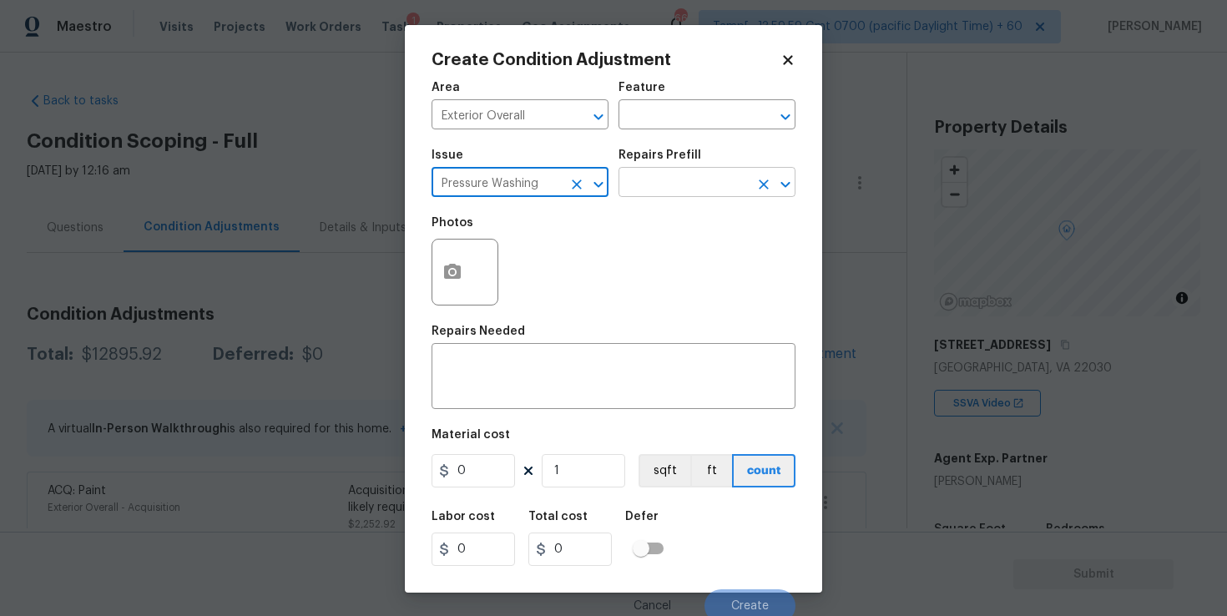
type input "Pressure Washing"
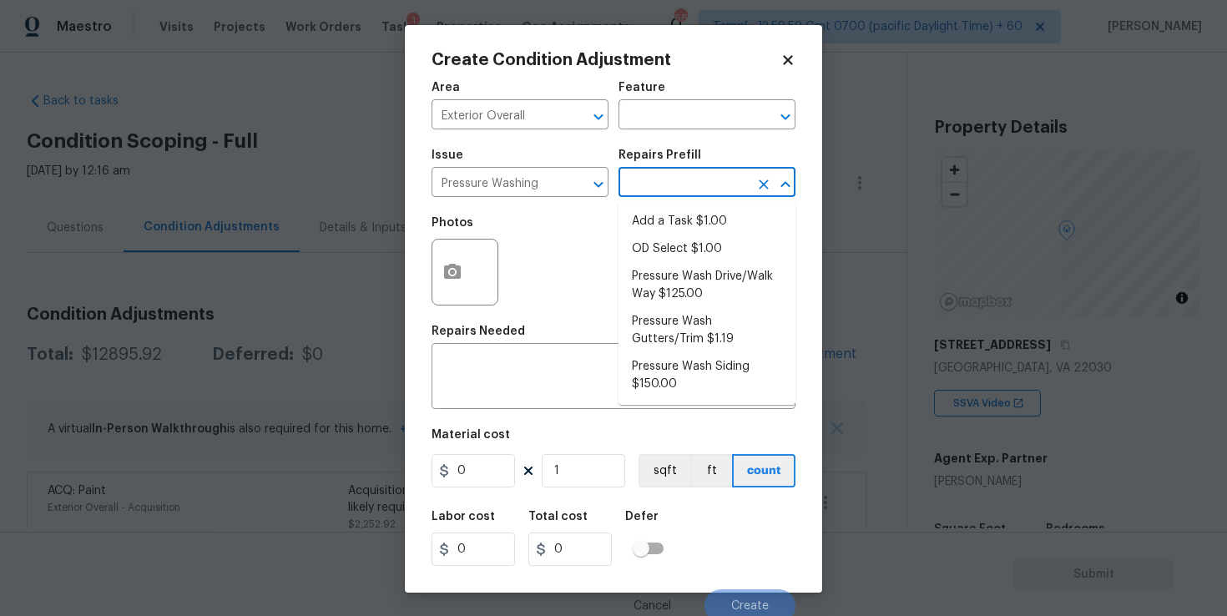
click at [668, 189] on input "text" at bounding box center [683, 184] width 130 height 26
click at [728, 279] on li "Pressure Wash Drive/Walk Way $125.00" at bounding box center [706, 285] width 177 height 45
type input "Siding"
type textarea "Pressure wash the driveways/walkways as directed by the PM. Ensure that all deb…"
type input "125"
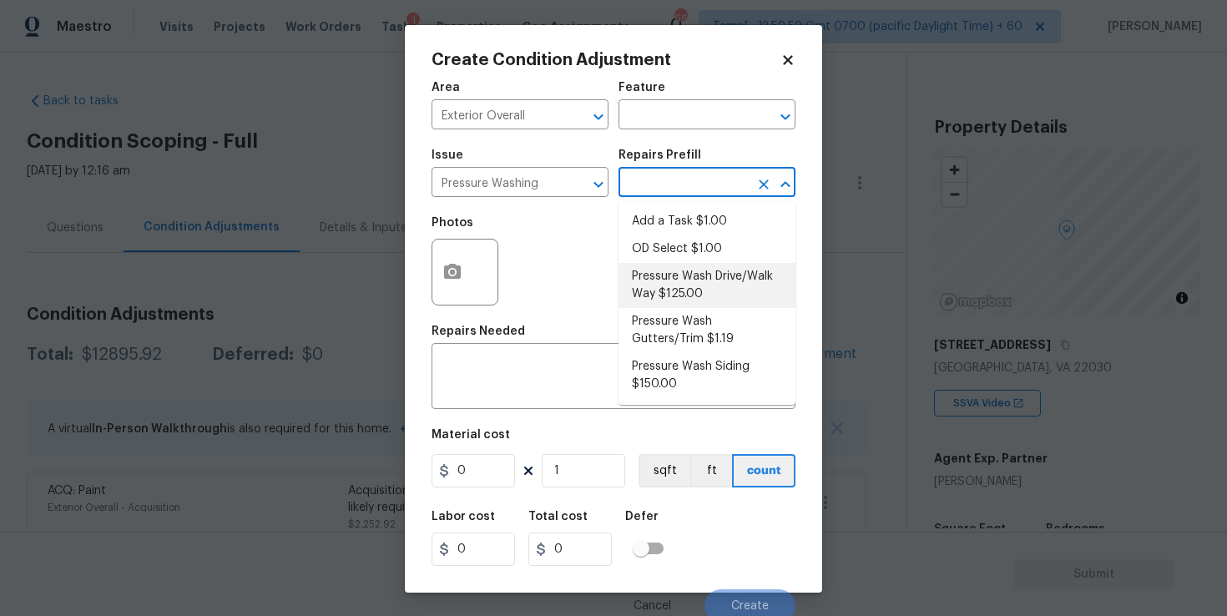
type input "125"
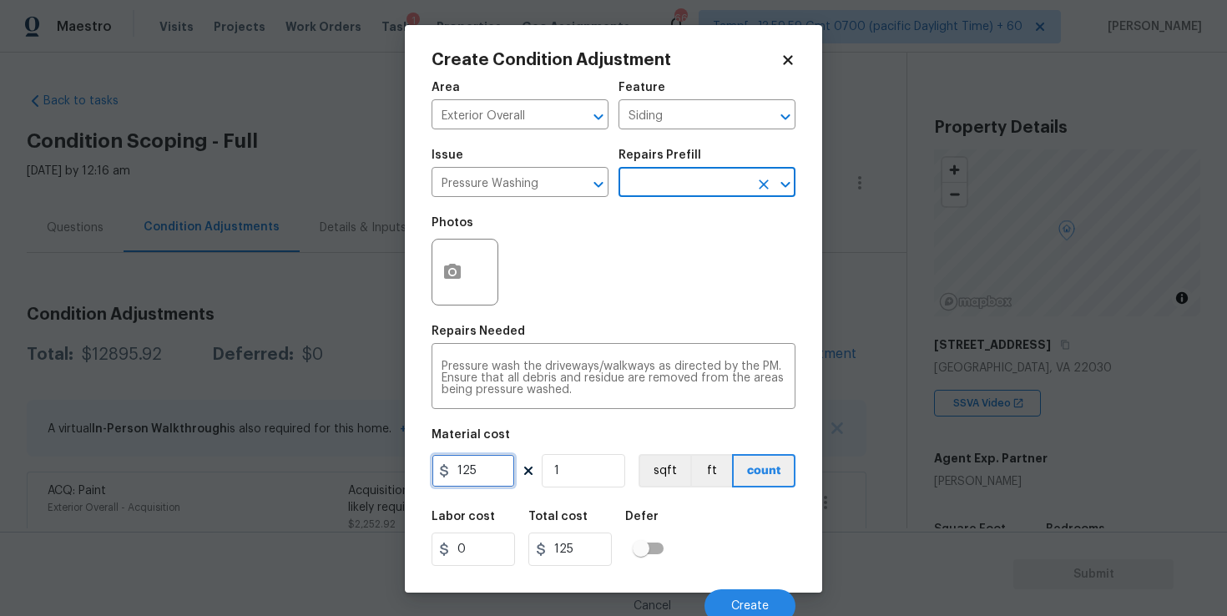
click at [483, 473] on input "125" at bounding box center [472, 470] width 83 height 33
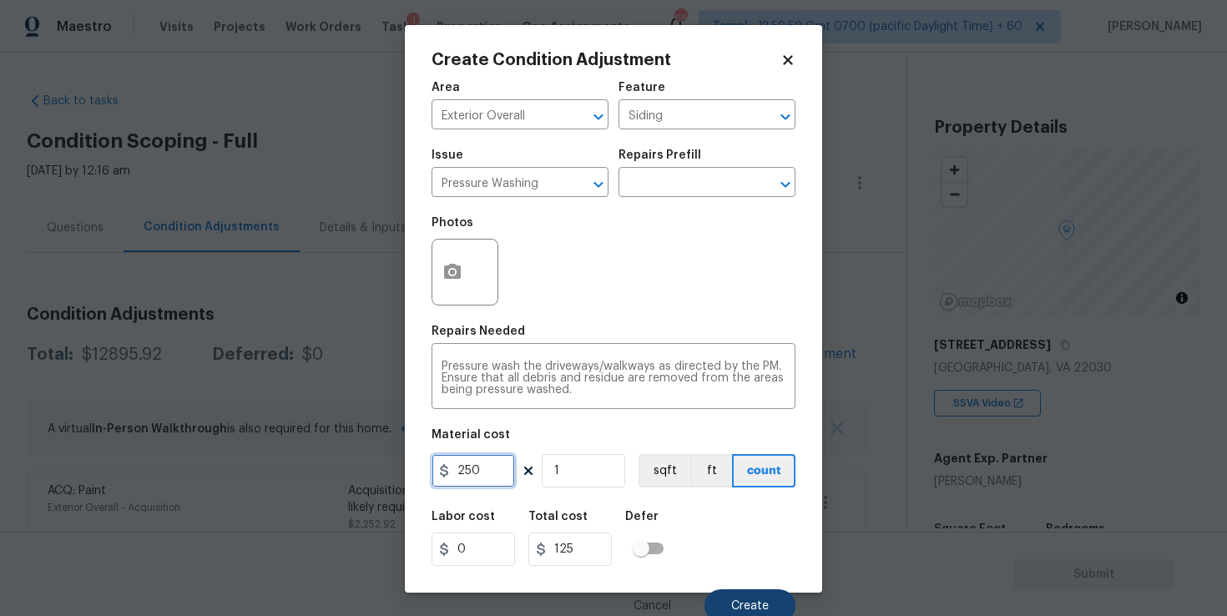
type input "250"
click at [739, 595] on button "Create" at bounding box center [749, 605] width 91 height 33
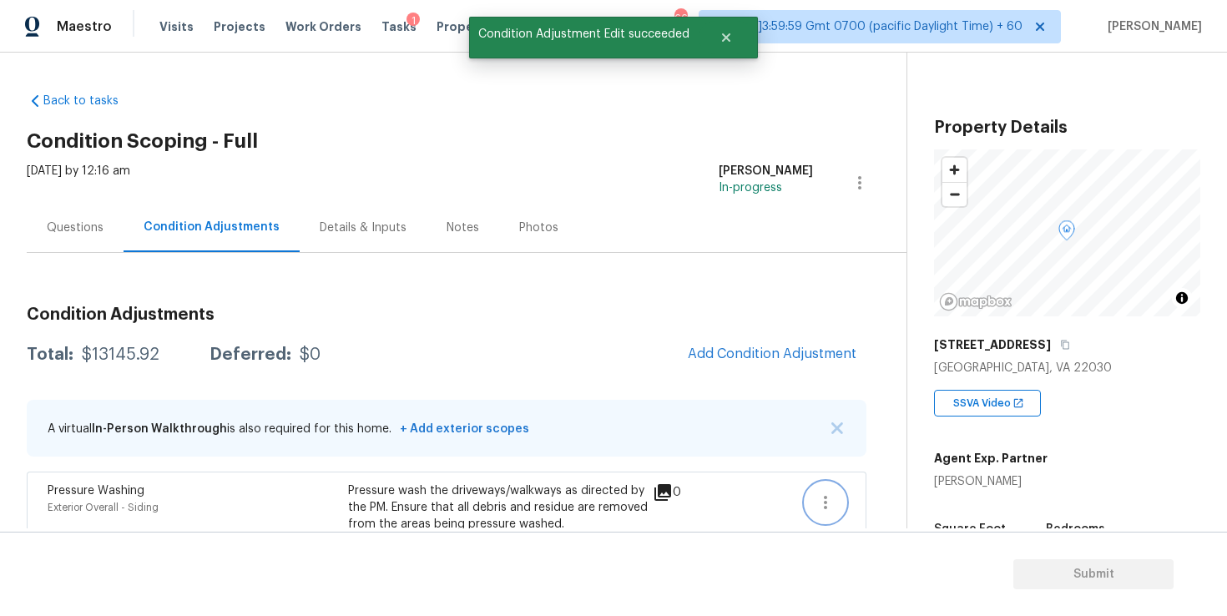
click at [831, 500] on icon "button" at bounding box center [825, 502] width 20 height 20
click at [866, 485] on ul "Edit" at bounding box center [920, 498] width 150 height 33
click at [869, 495] on div "Edit" at bounding box center [920, 499] width 130 height 17
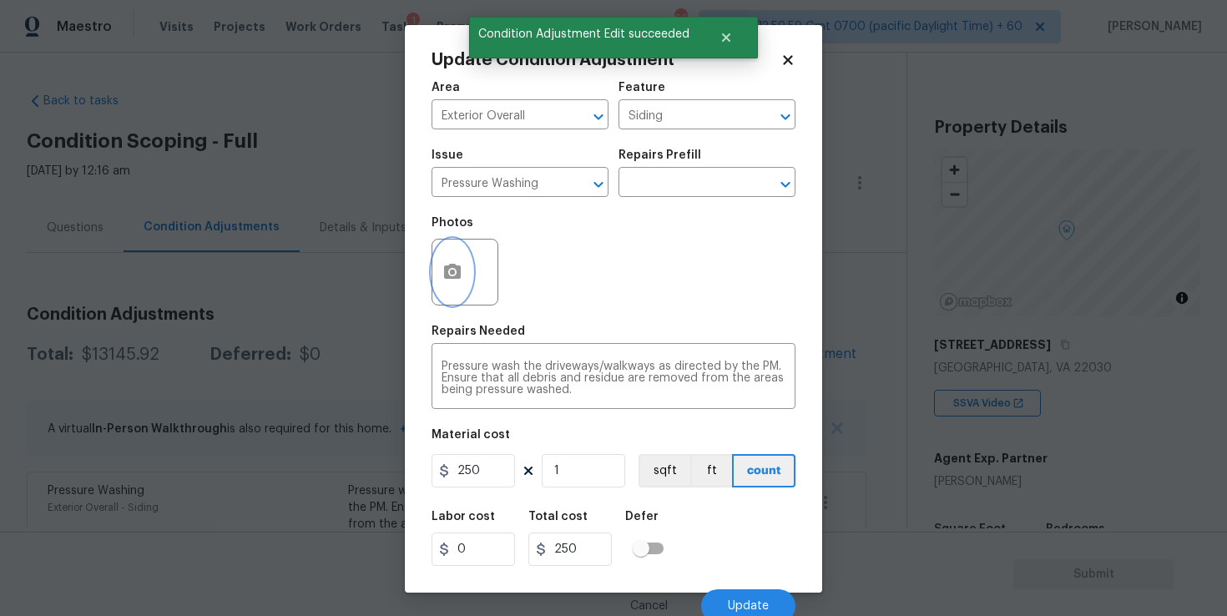
click at [461, 267] on icon "button" at bounding box center [452, 272] width 20 height 20
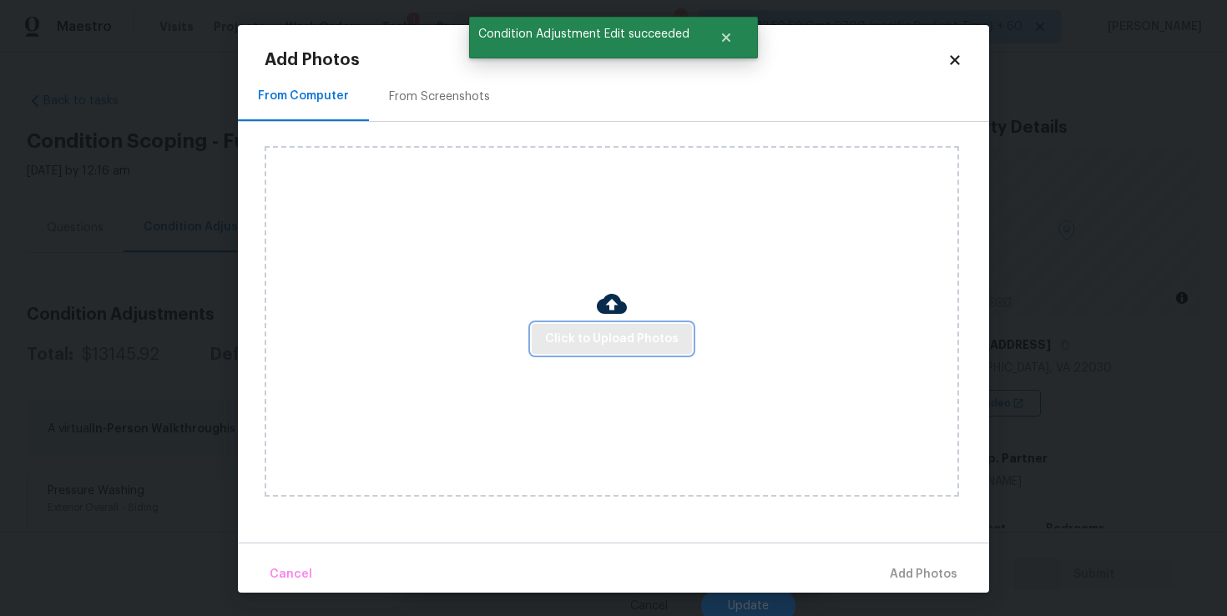
click at [574, 338] on span "Click to Upload Photos" at bounding box center [612, 339] width 134 height 21
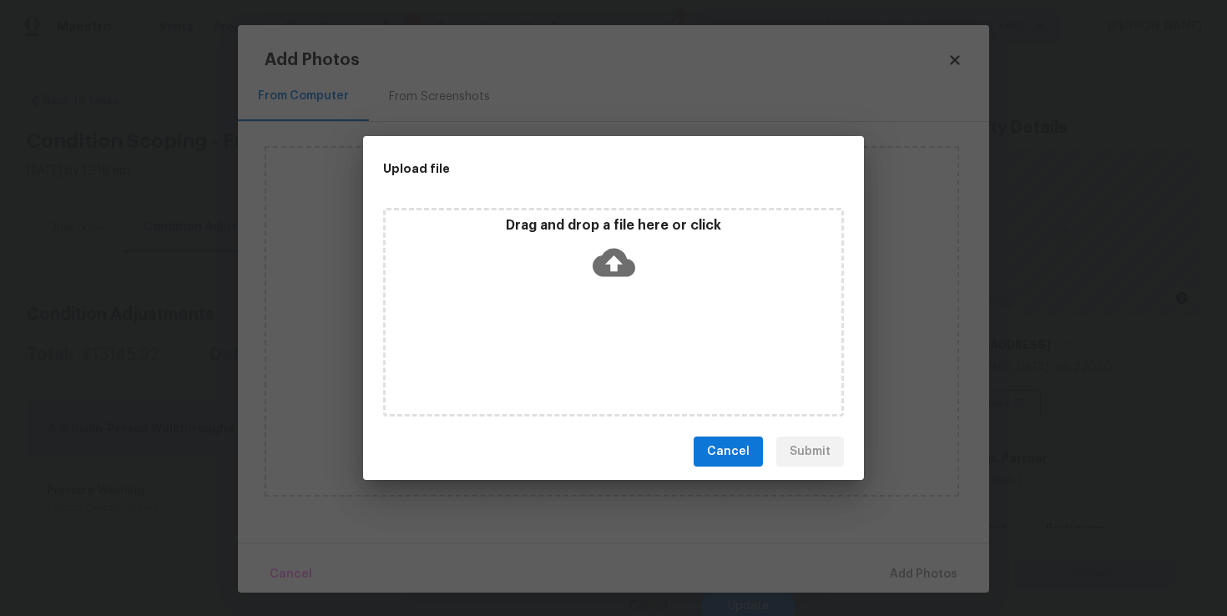
click at [606, 254] on icon at bounding box center [614, 263] width 43 height 28
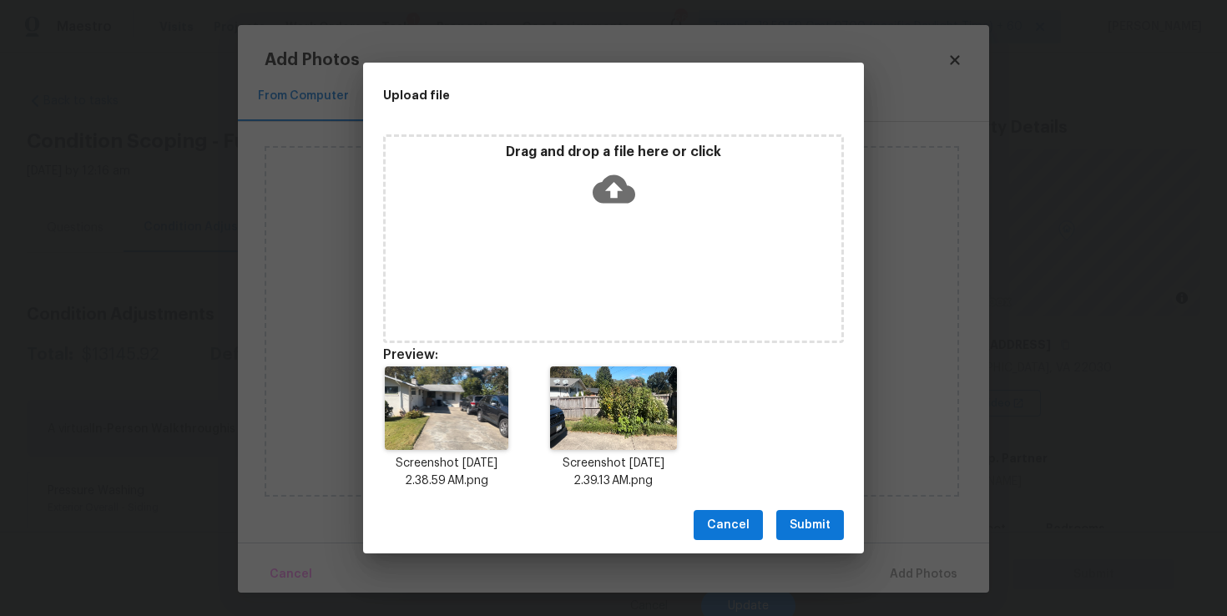
click at [611, 192] on icon at bounding box center [614, 189] width 43 height 43
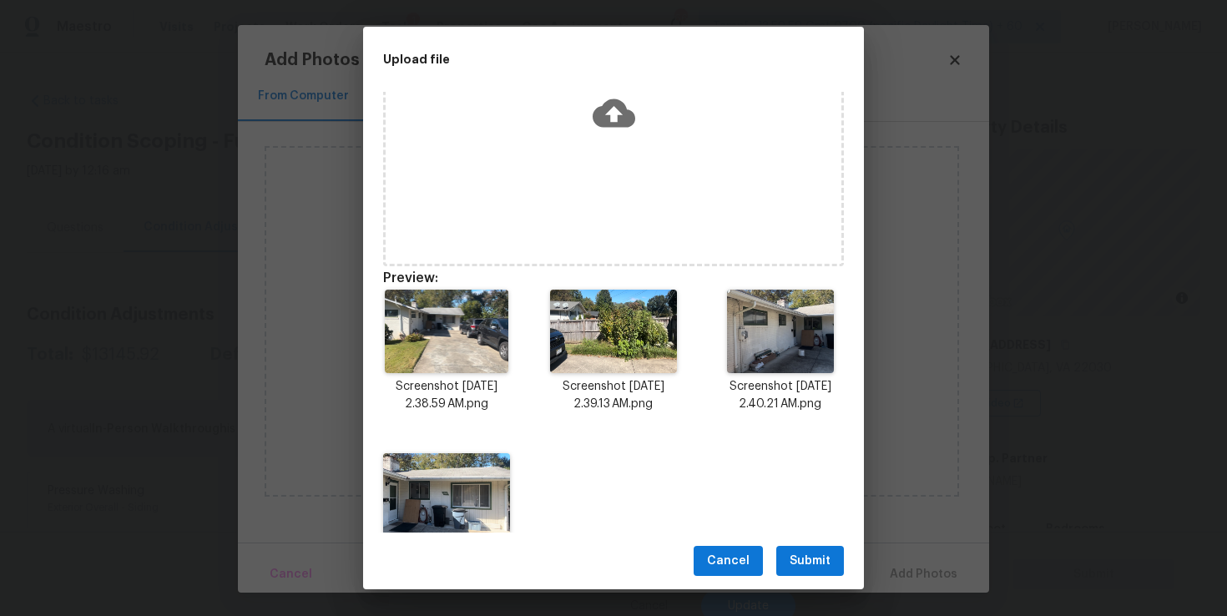
scroll to position [40, 0]
click at [810, 557] on span "Submit" at bounding box center [809, 561] width 41 height 21
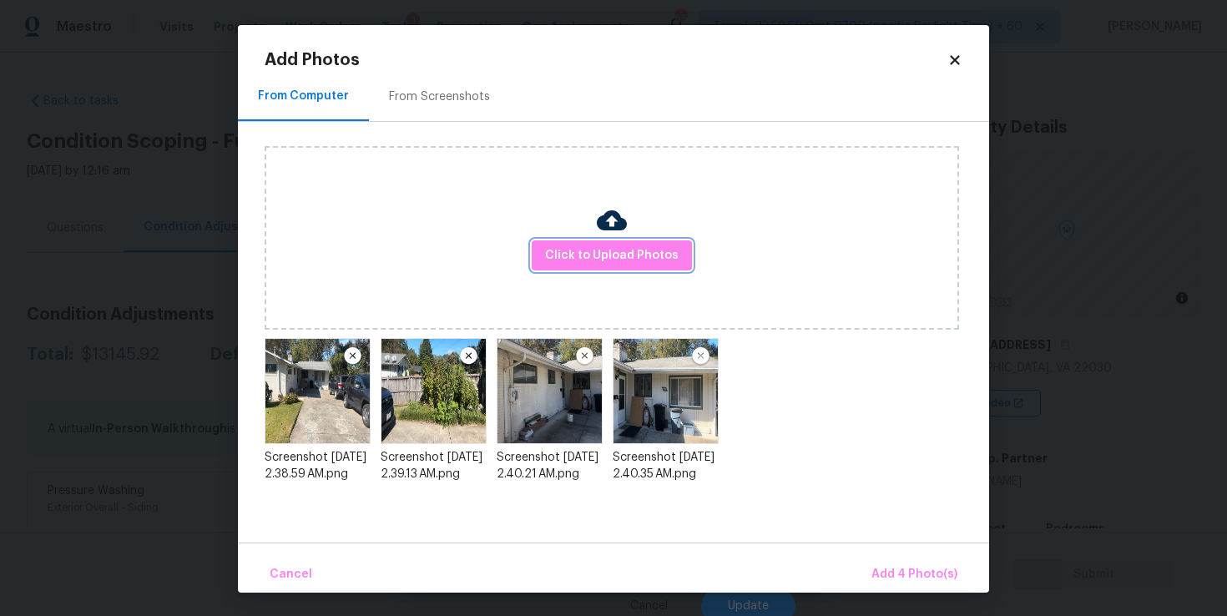
scroll to position [0, 0]
click at [936, 577] on span "Add 4 Photo(s)" at bounding box center [914, 574] width 86 height 21
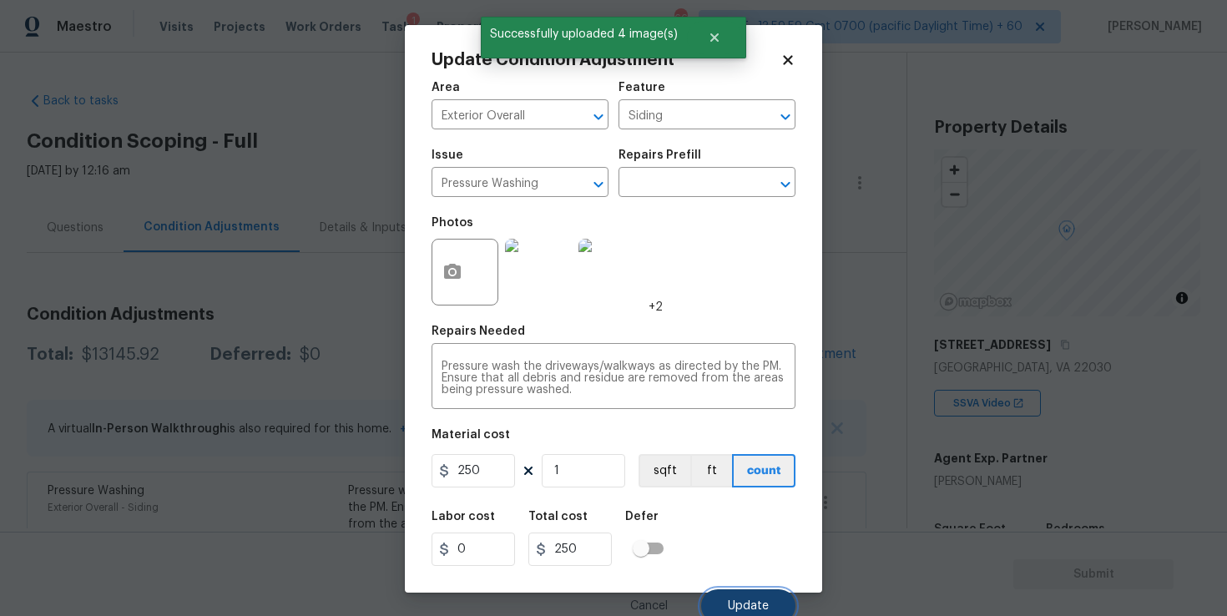
click at [739, 599] on button "Update" at bounding box center [748, 605] width 94 height 33
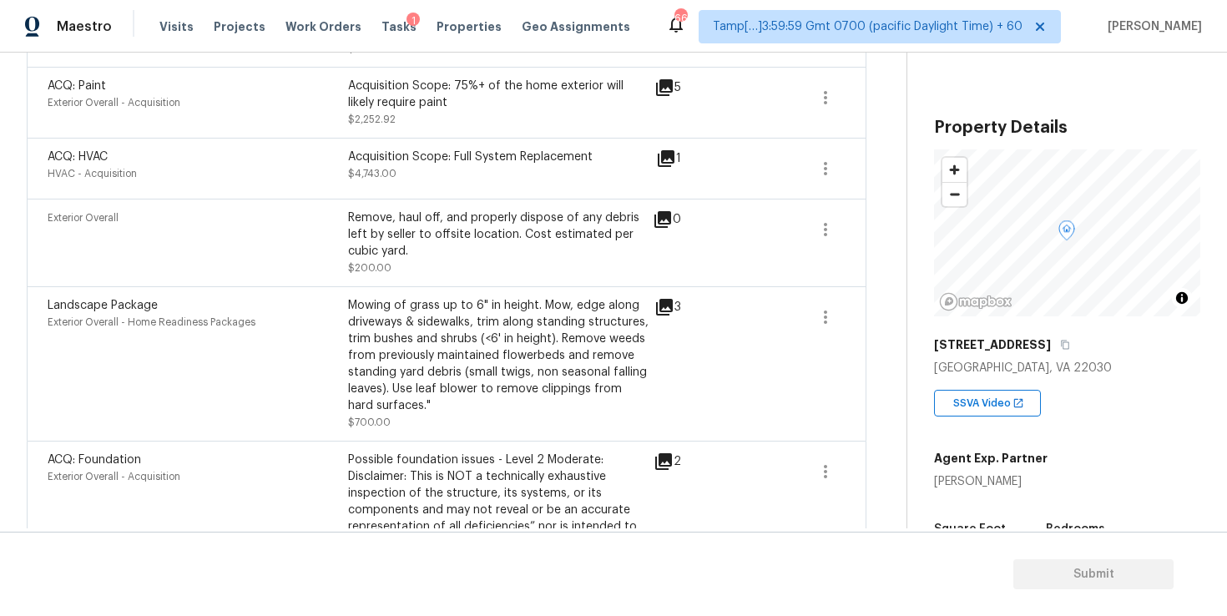
scroll to position [421, 0]
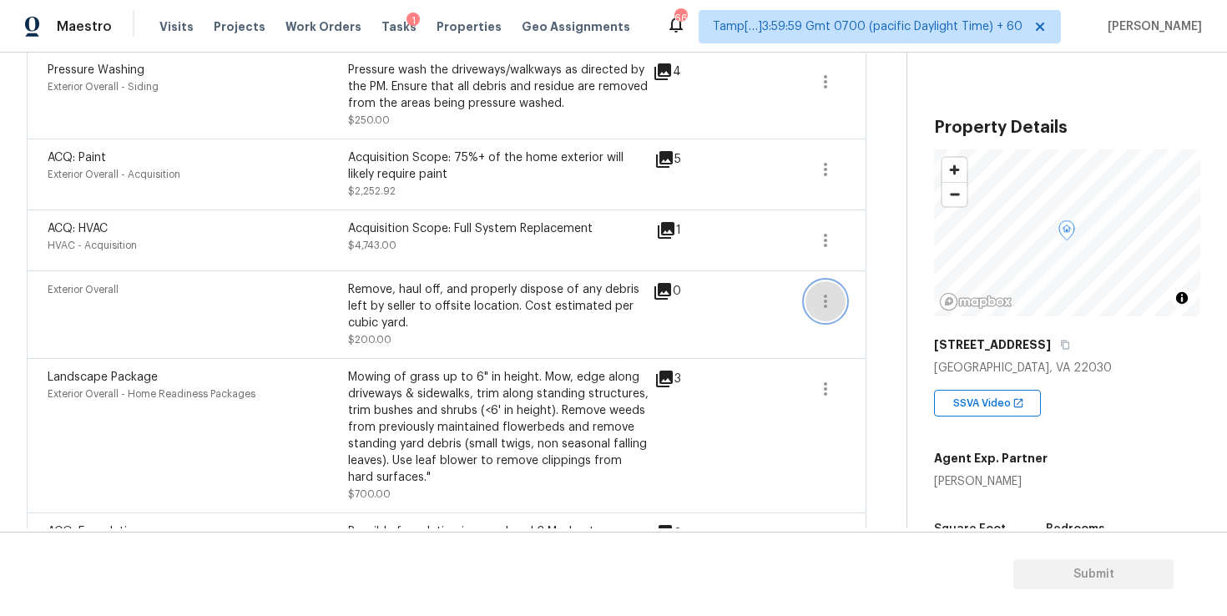
click at [815, 300] on icon "button" at bounding box center [825, 301] width 20 height 20
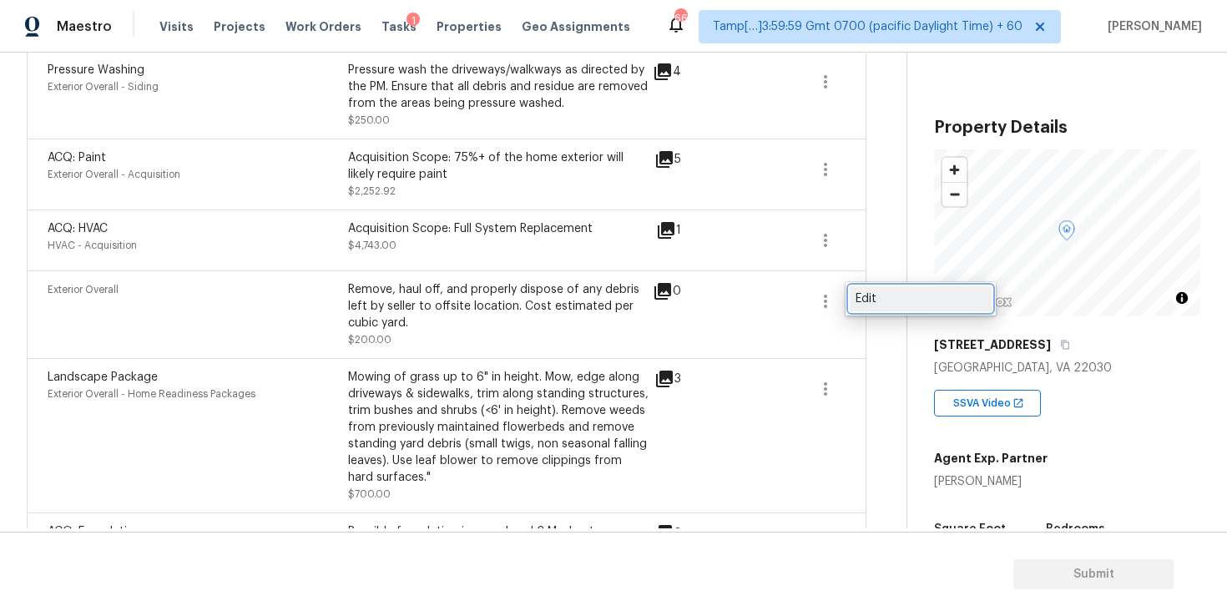
click at [858, 298] on div "Edit" at bounding box center [920, 298] width 130 height 17
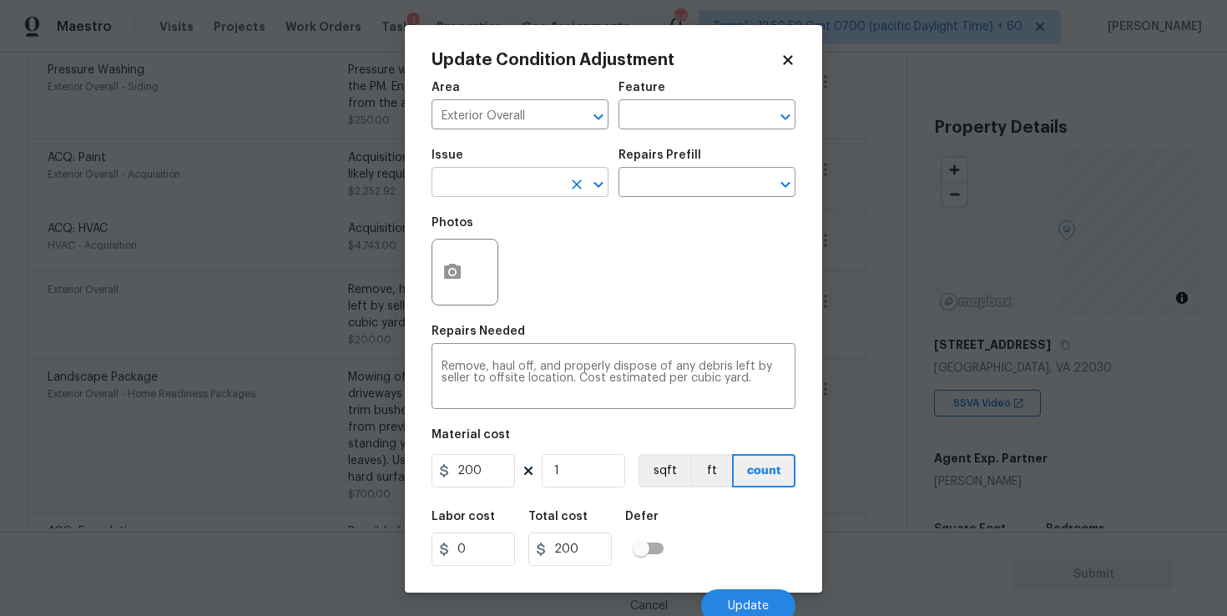
click at [492, 186] on input "text" at bounding box center [496, 184] width 130 height 26
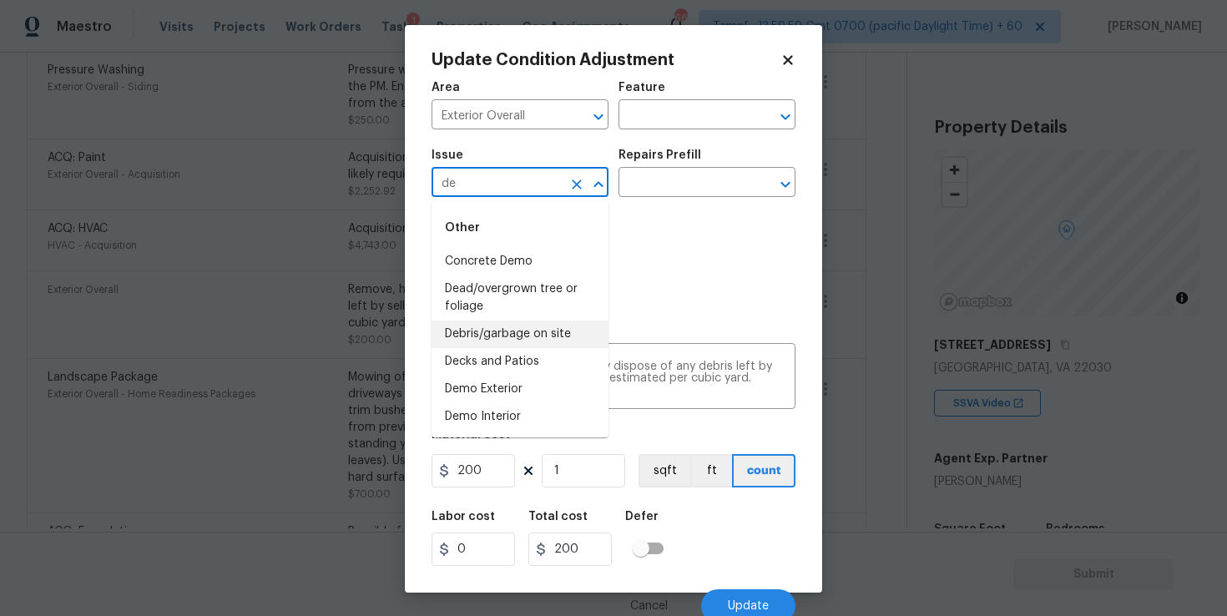
click at [542, 334] on li "Debris/garbage on site" at bounding box center [519, 334] width 177 height 28
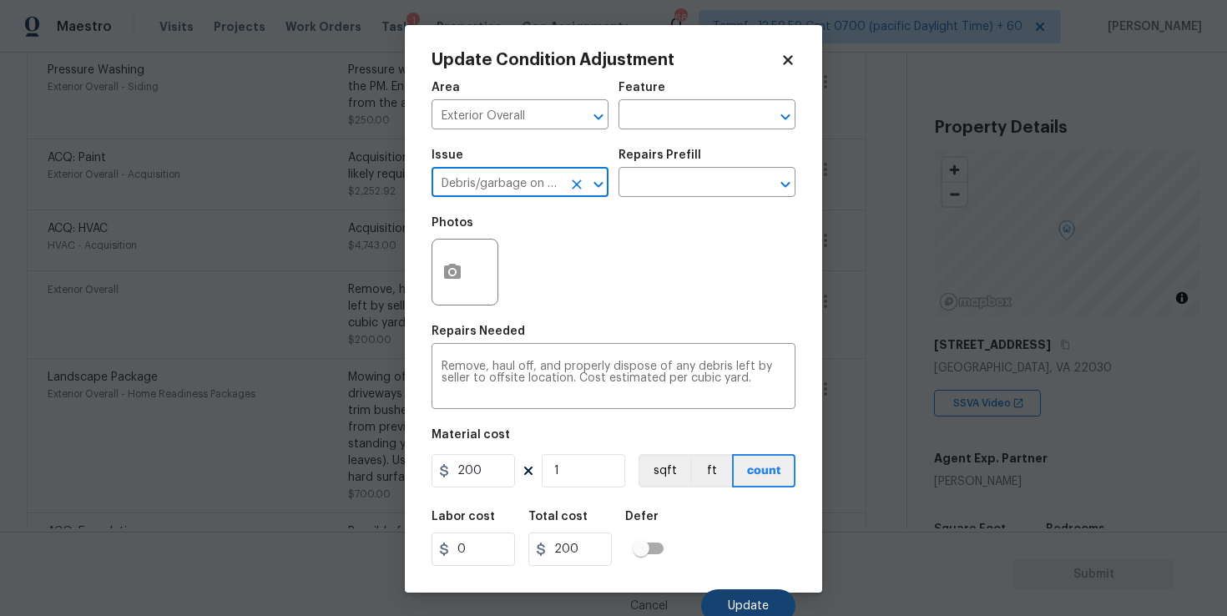
type input "Debris/garbage on site"
click at [742, 602] on span "Update" at bounding box center [748, 606] width 41 height 13
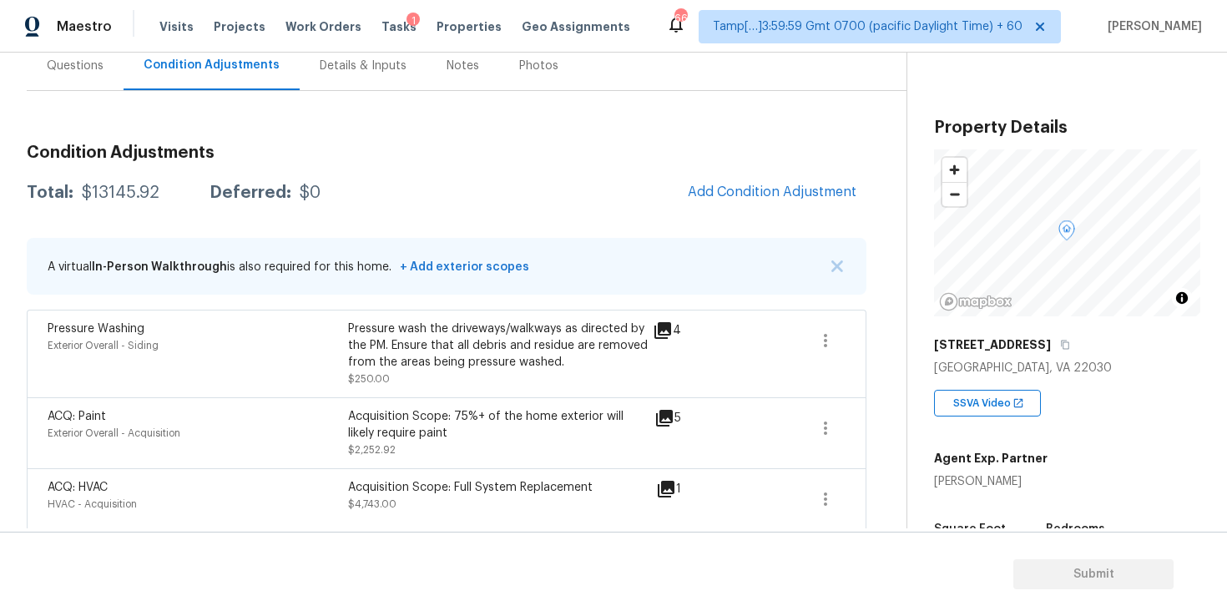
scroll to position [127, 0]
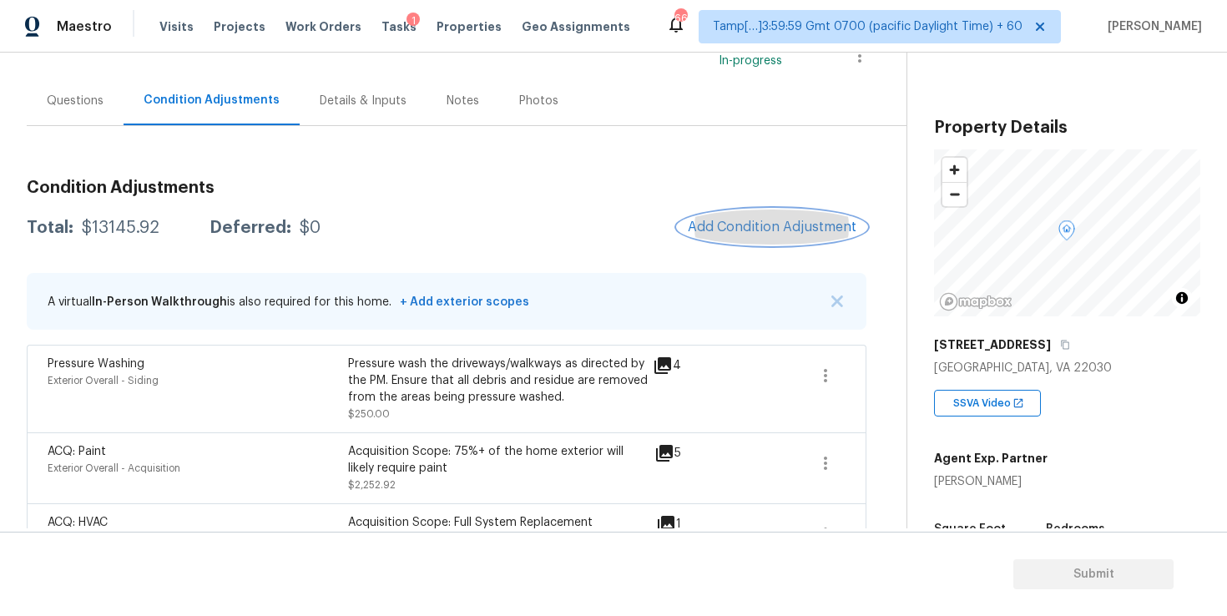
click at [732, 228] on span "Add Condition Adjustment" at bounding box center [772, 226] width 169 height 15
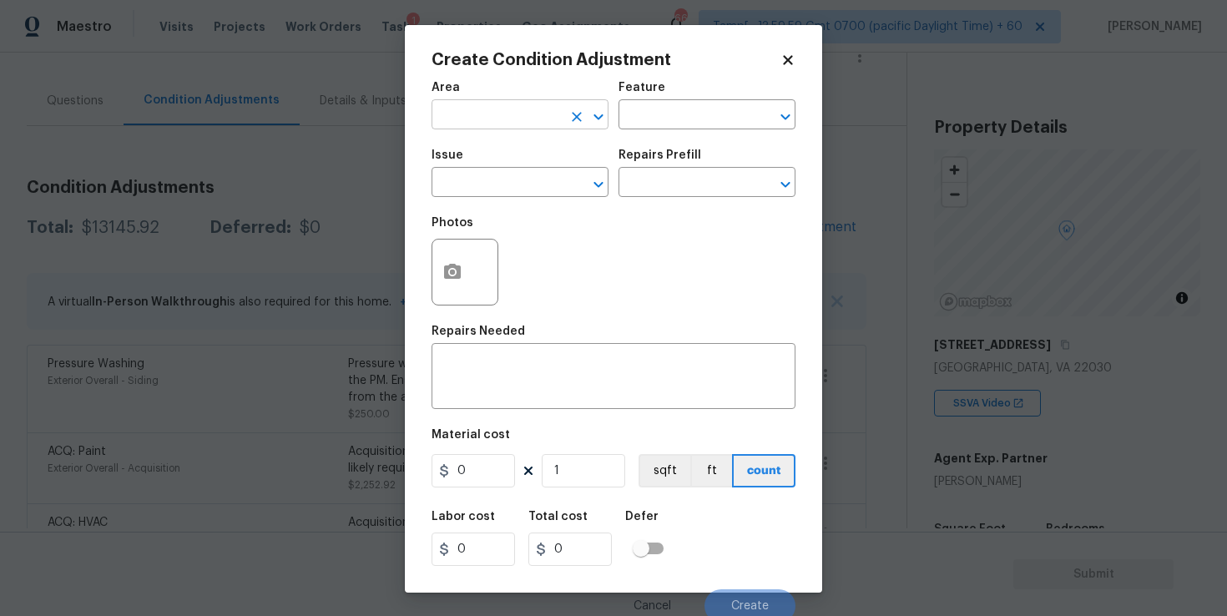
click at [514, 107] on input "text" at bounding box center [496, 116] width 130 height 26
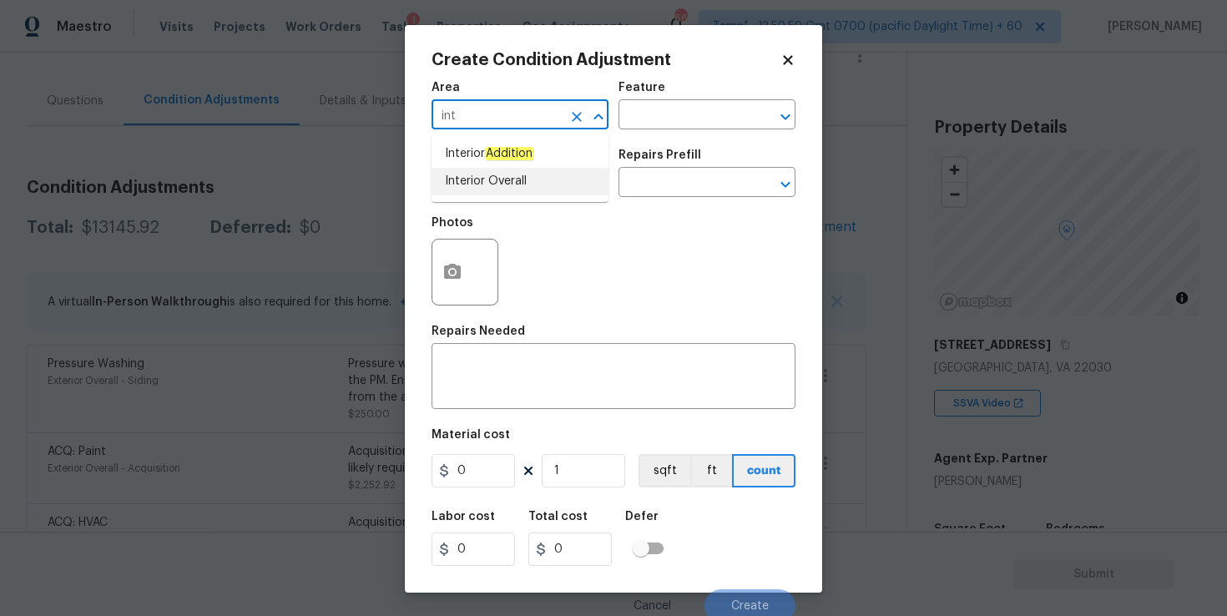
click at [518, 185] on li "Interior Overall" at bounding box center [519, 182] width 177 height 28
type input "Interior Overall"
click at [518, 185] on input "text" at bounding box center [496, 184] width 130 height 26
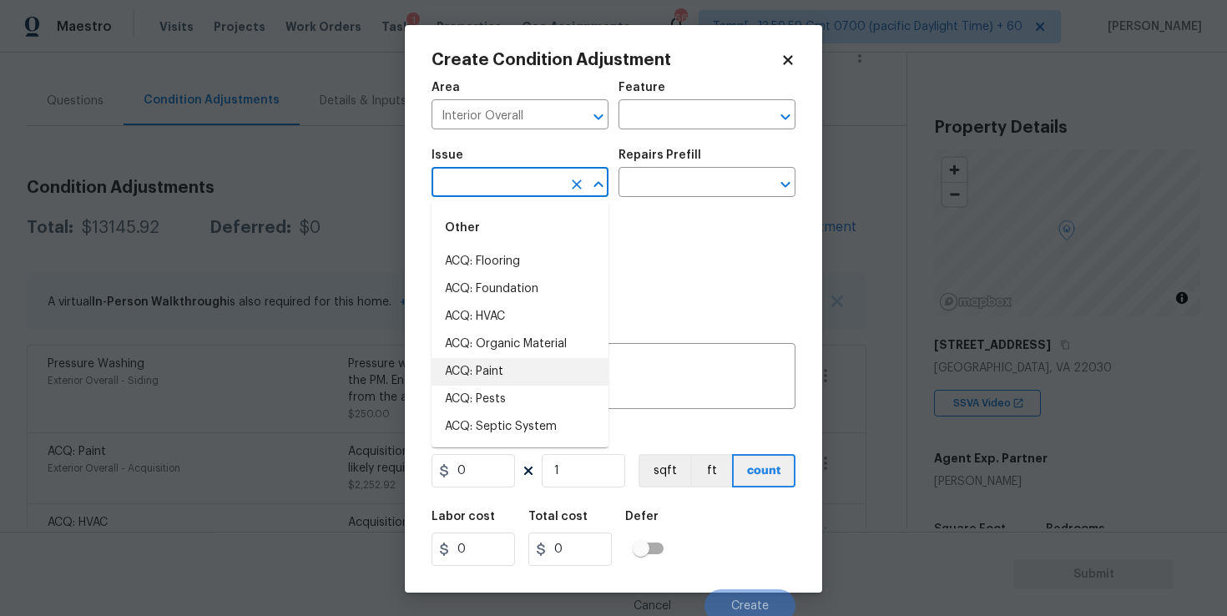
click at [494, 366] on li "ACQ: Paint" at bounding box center [519, 372] width 177 height 28
type input "ACQ: Paint"
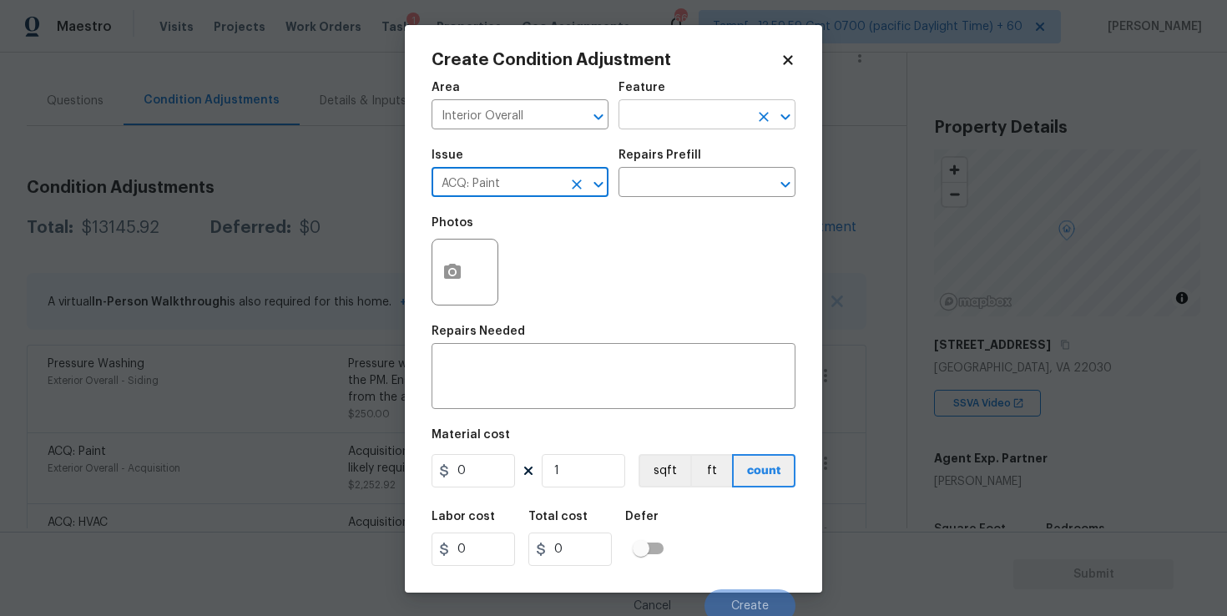
click at [667, 122] on input "text" at bounding box center [683, 116] width 130 height 26
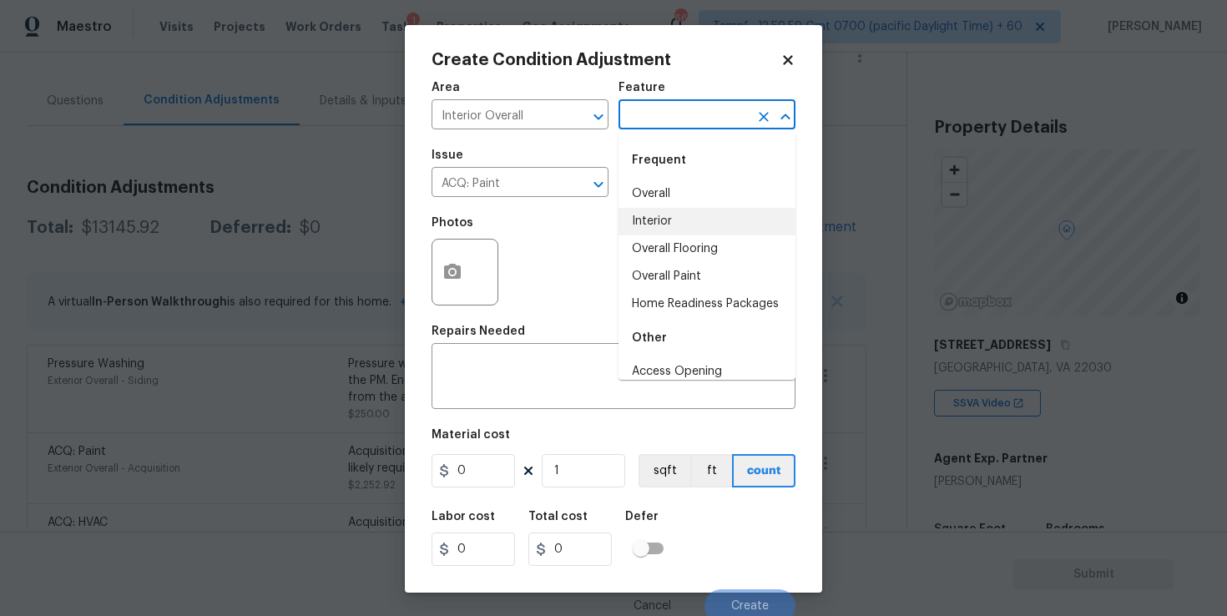
click at [663, 224] on li "Interior" at bounding box center [706, 222] width 177 height 28
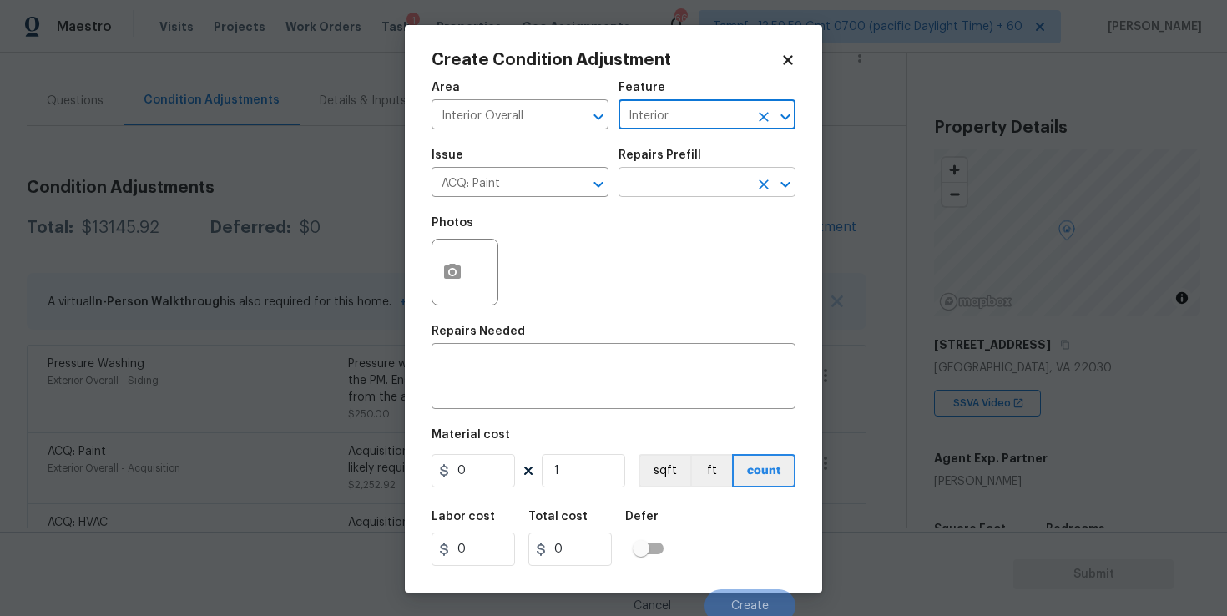
click at [663, 184] on input "text" at bounding box center [683, 184] width 130 height 26
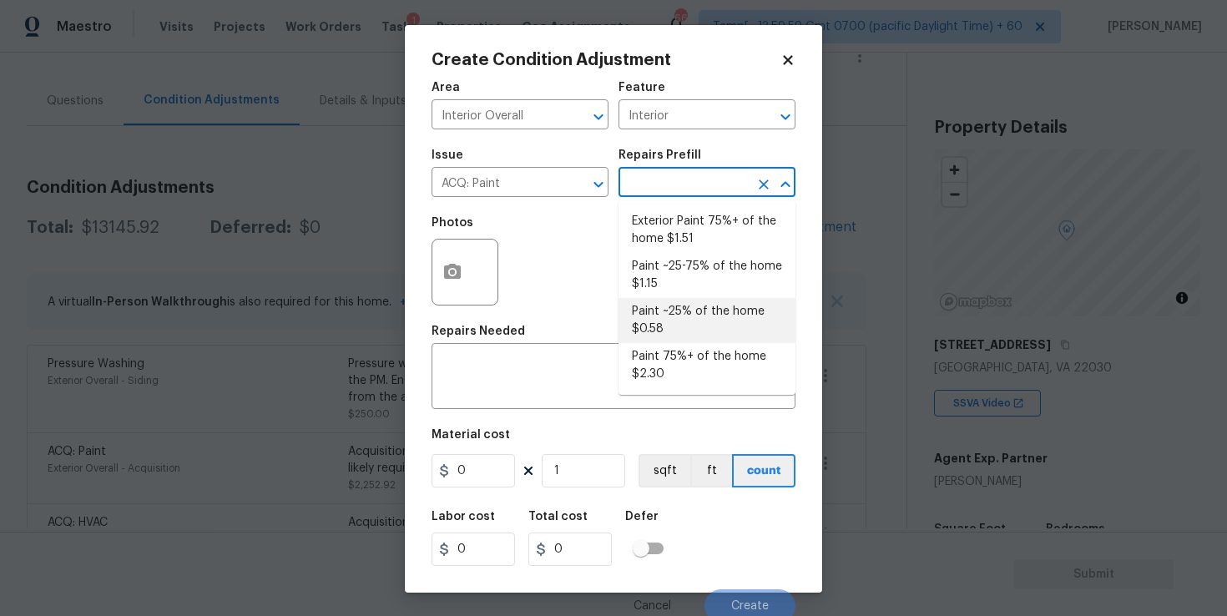
click at [691, 310] on li "Paint ~25% of the home $0.58" at bounding box center [706, 320] width 177 height 45
type input "Acquisition"
type textarea "Acquisition Scope: ~25% of the home needs interior paint"
type input "0.58"
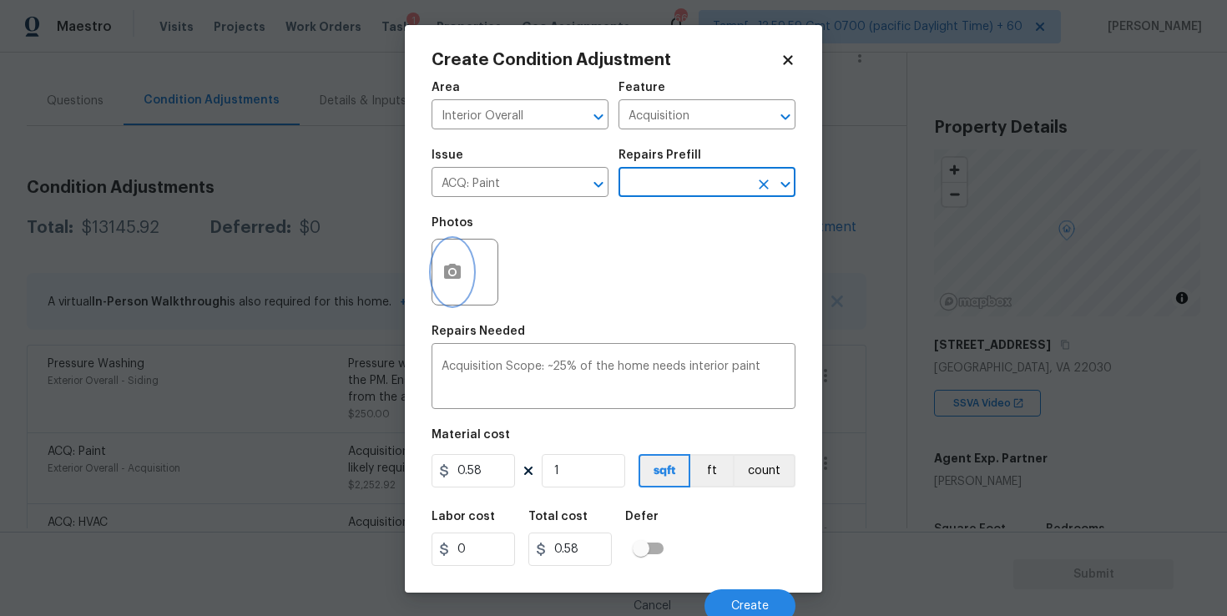
click at [455, 282] on icon "button" at bounding box center [452, 272] width 20 height 20
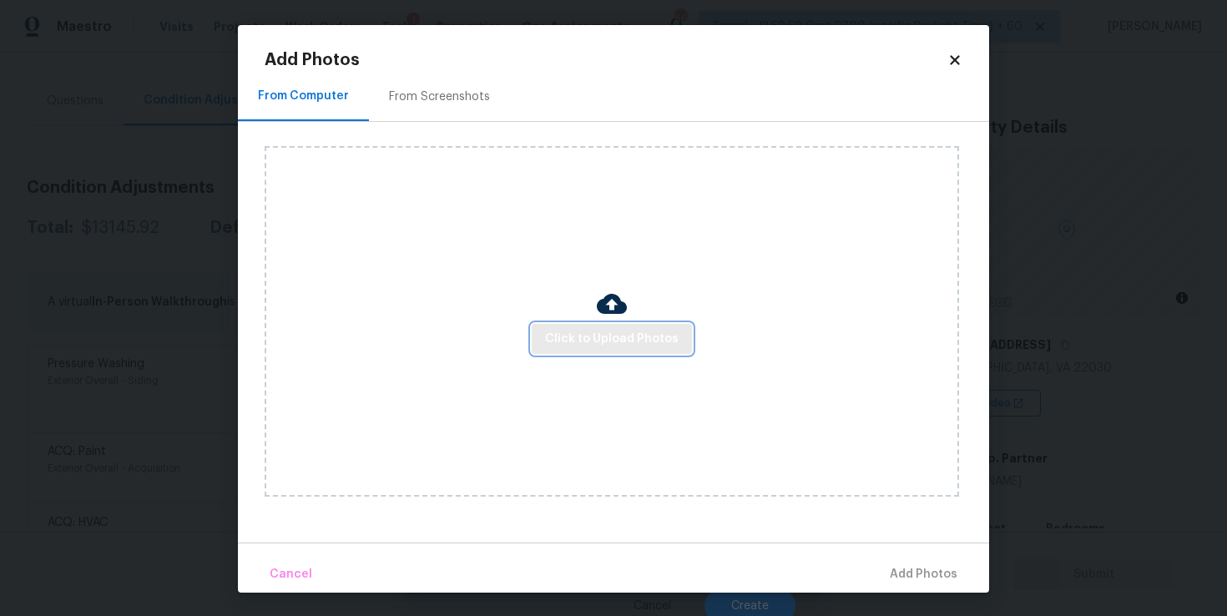
click at [566, 330] on span "Click to Upload Photos" at bounding box center [612, 339] width 134 height 21
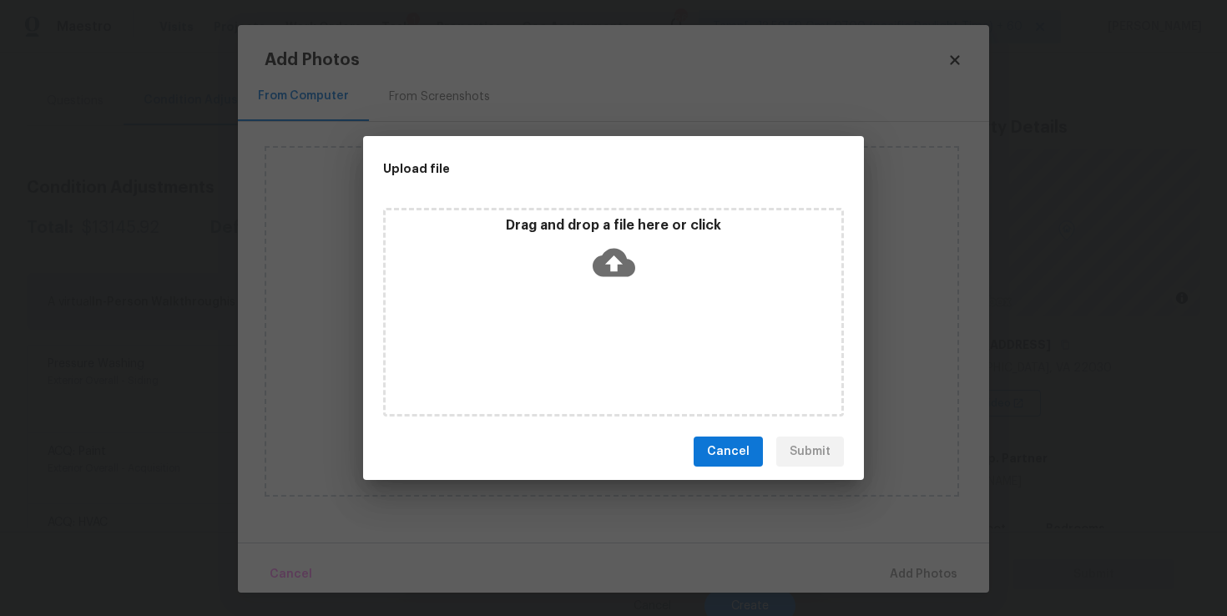
click at [606, 265] on icon at bounding box center [614, 263] width 43 height 28
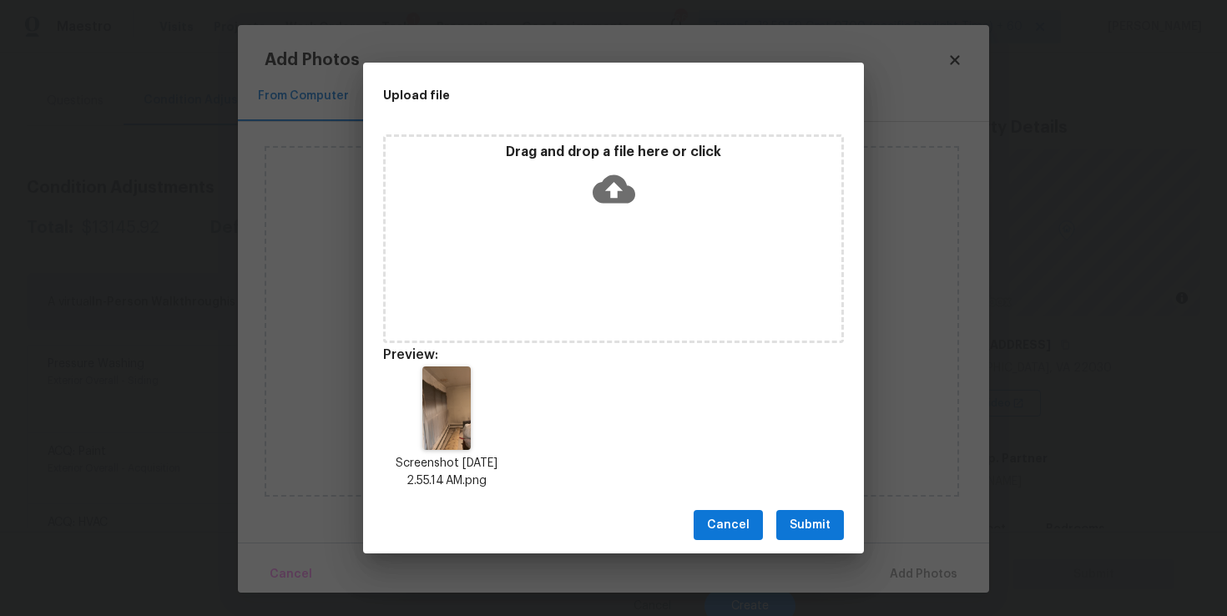
click at [618, 188] on icon at bounding box center [614, 189] width 43 height 43
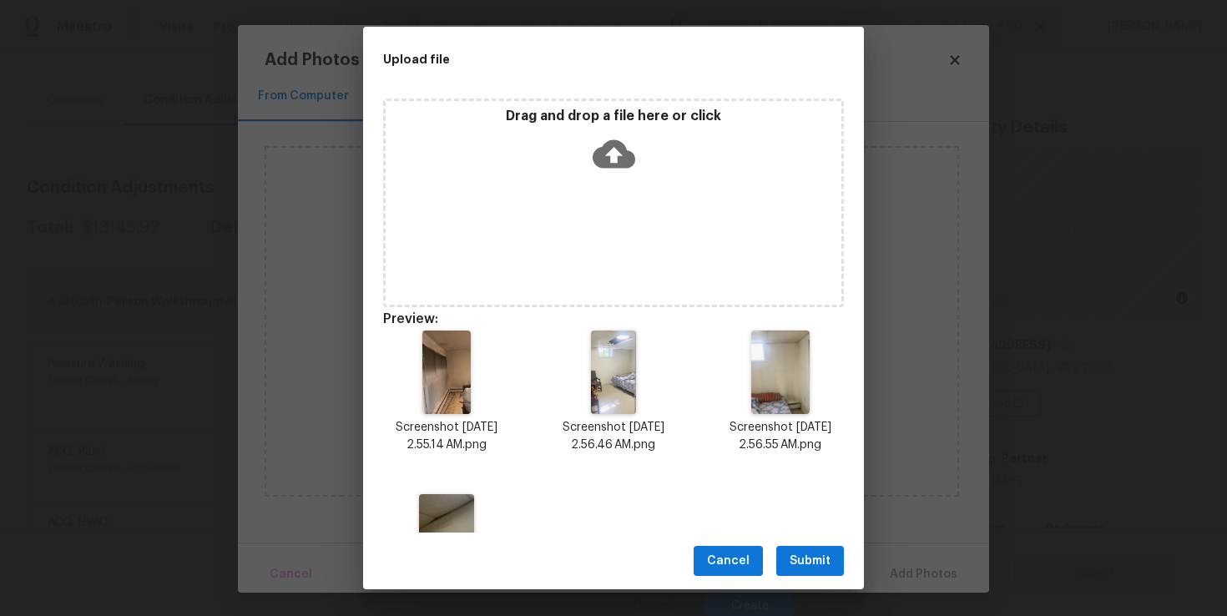
click at [618, 153] on icon at bounding box center [614, 154] width 43 height 43
click at [822, 562] on span "Submit" at bounding box center [809, 561] width 41 height 21
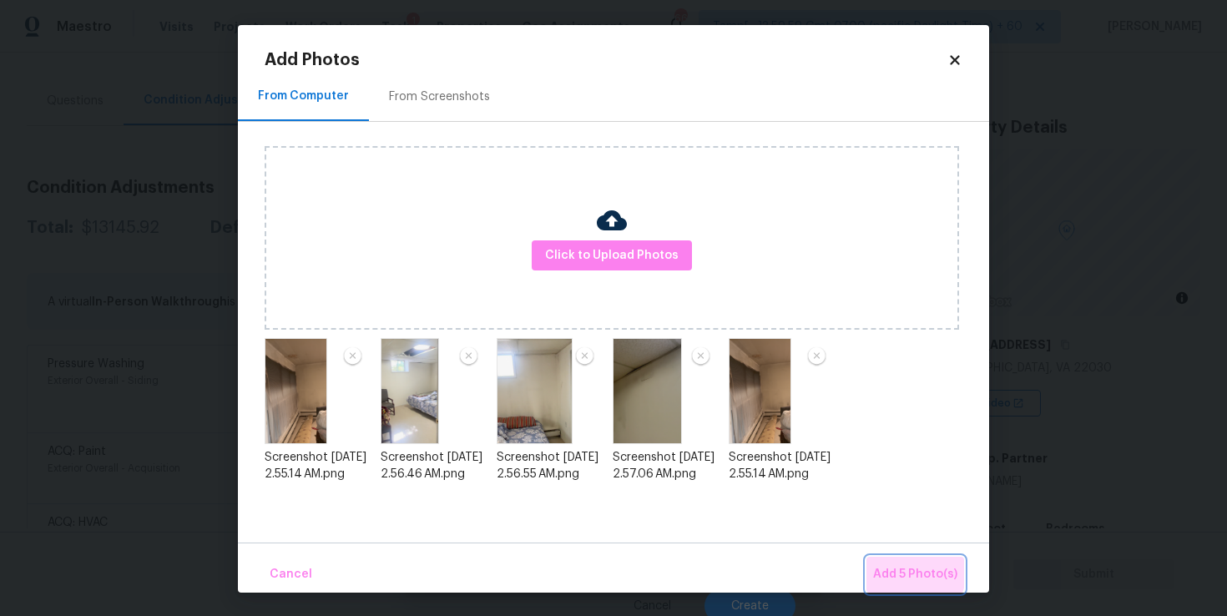
click at [910, 571] on span "Add 5 Photo(s)" at bounding box center [915, 574] width 84 height 21
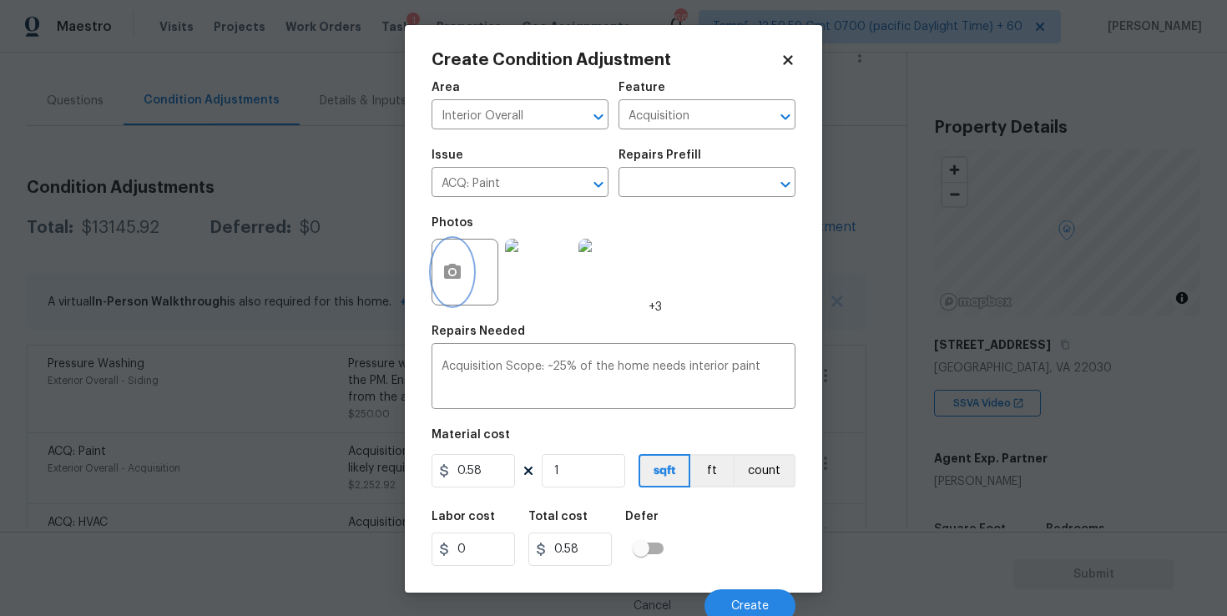
scroll to position [8, 0]
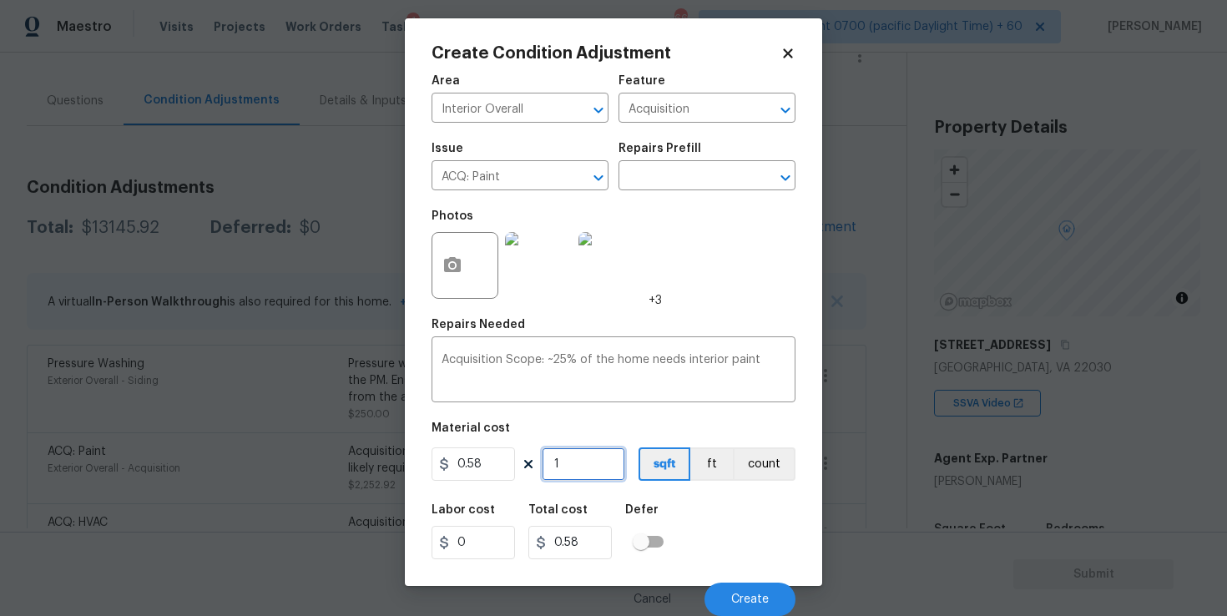
click at [560, 462] on input "1" at bounding box center [583, 463] width 83 height 33
type input "14"
type input "8.12"
type input "149"
type input "86.42"
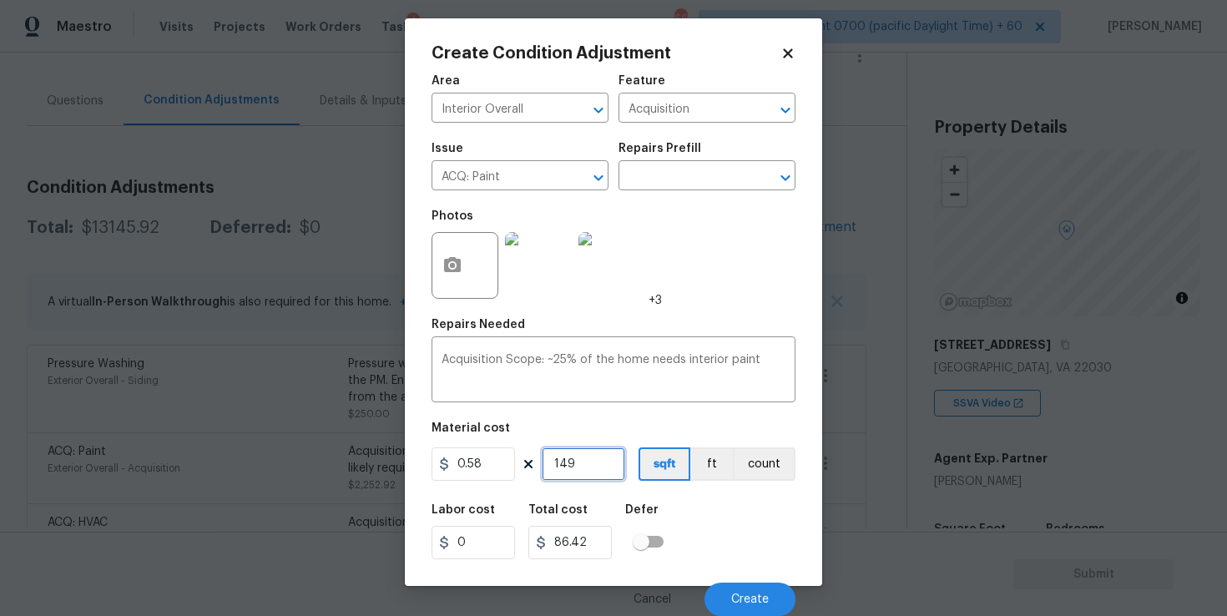
type input "1492"
type input "865.36"
type input "1492"
click at [742, 595] on span "Create" at bounding box center [750, 599] width 38 height 13
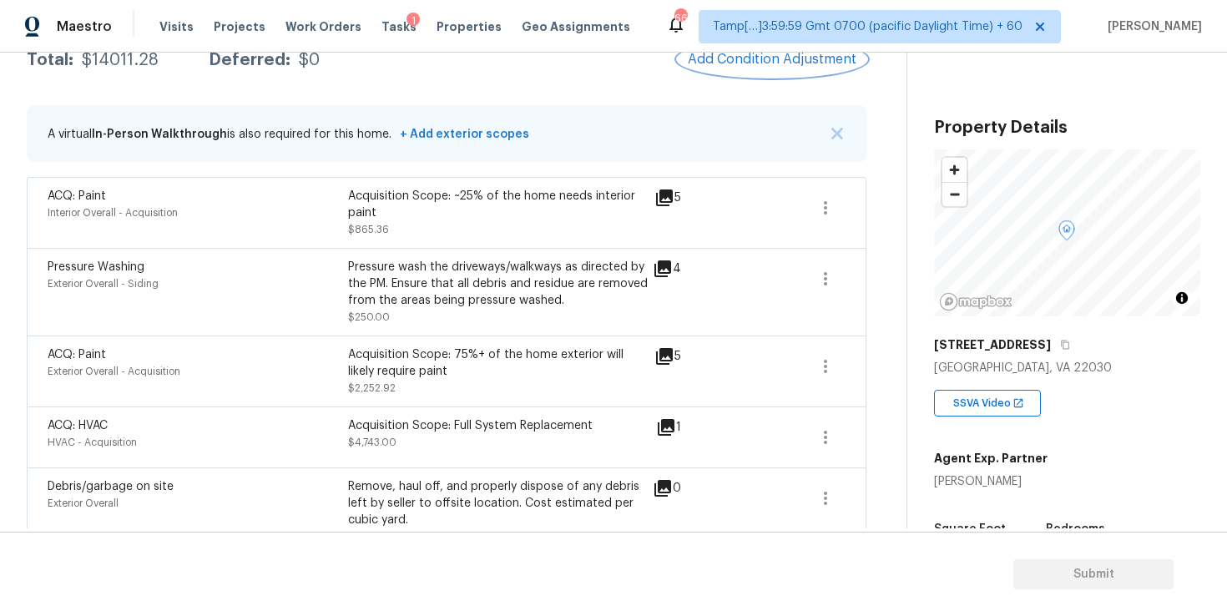
scroll to position [240, 0]
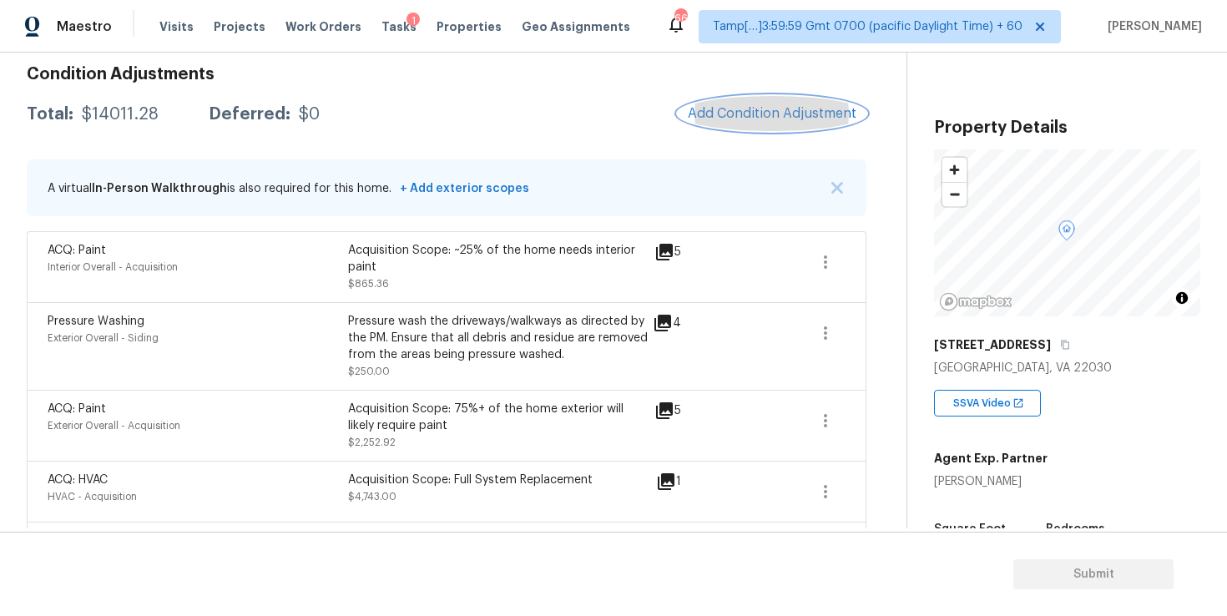
click at [763, 107] on span "Add Condition Adjustment" at bounding box center [772, 113] width 169 height 15
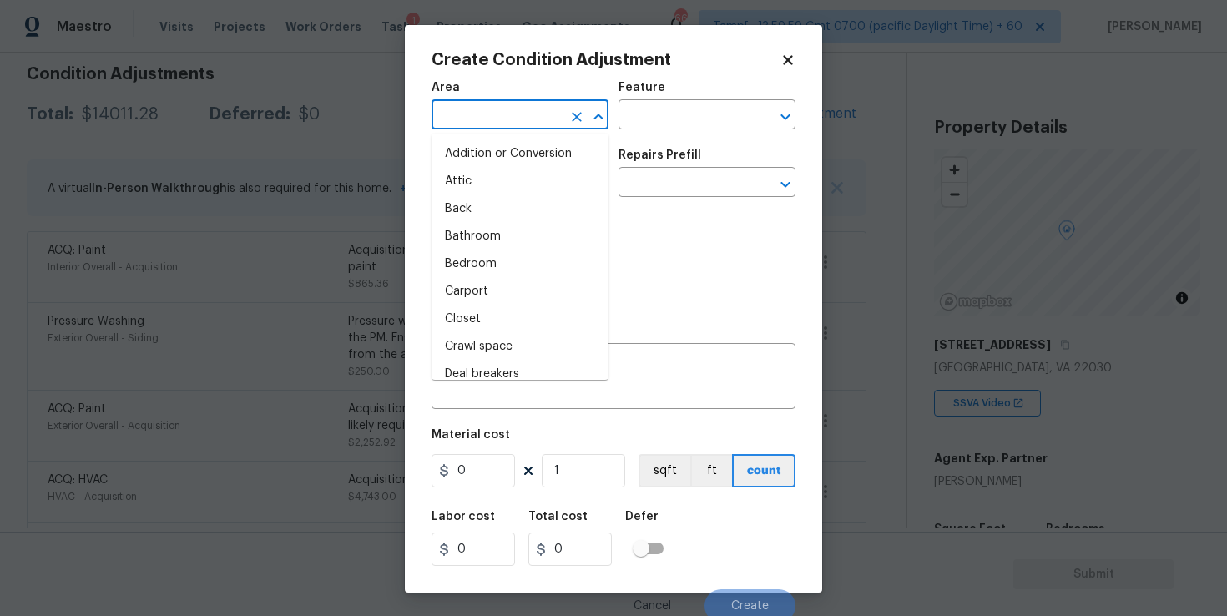
click at [526, 113] on input "text" at bounding box center [496, 116] width 130 height 26
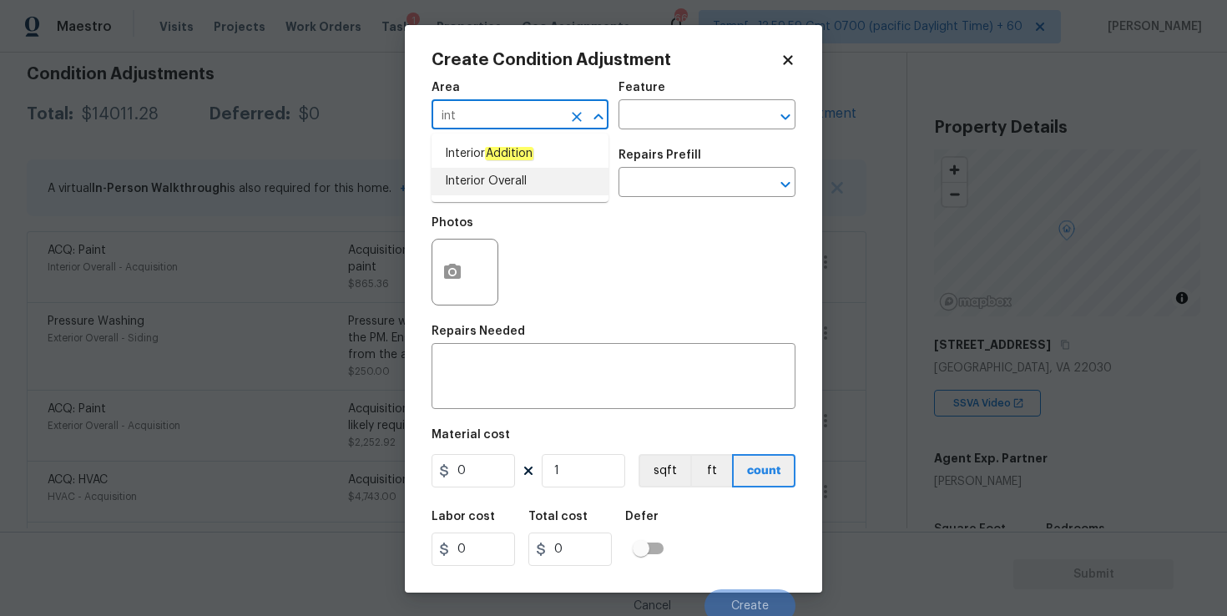
click at [510, 181] on li "Interior Overall" at bounding box center [519, 182] width 177 height 28
type input "Interior Overall"
click at [510, 181] on input "text" at bounding box center [496, 184] width 130 height 26
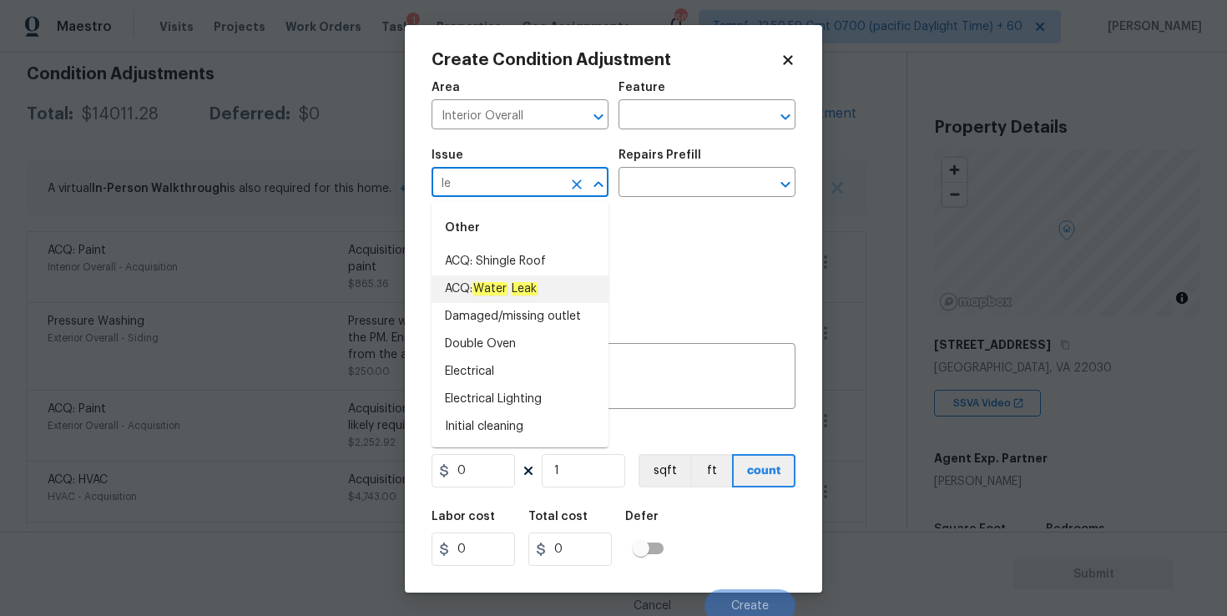
click at [519, 289] on em "Leak" at bounding box center [524, 288] width 27 height 13
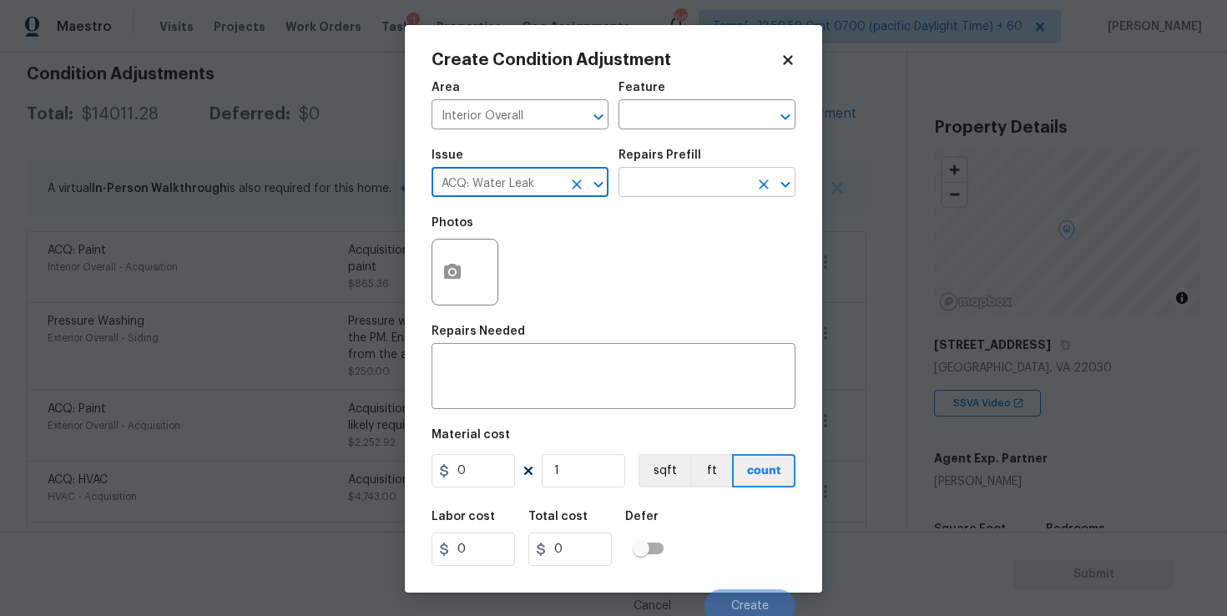
type input "ACQ: Water Leak"
click at [655, 194] on input "text" at bounding box center [683, 184] width 130 height 26
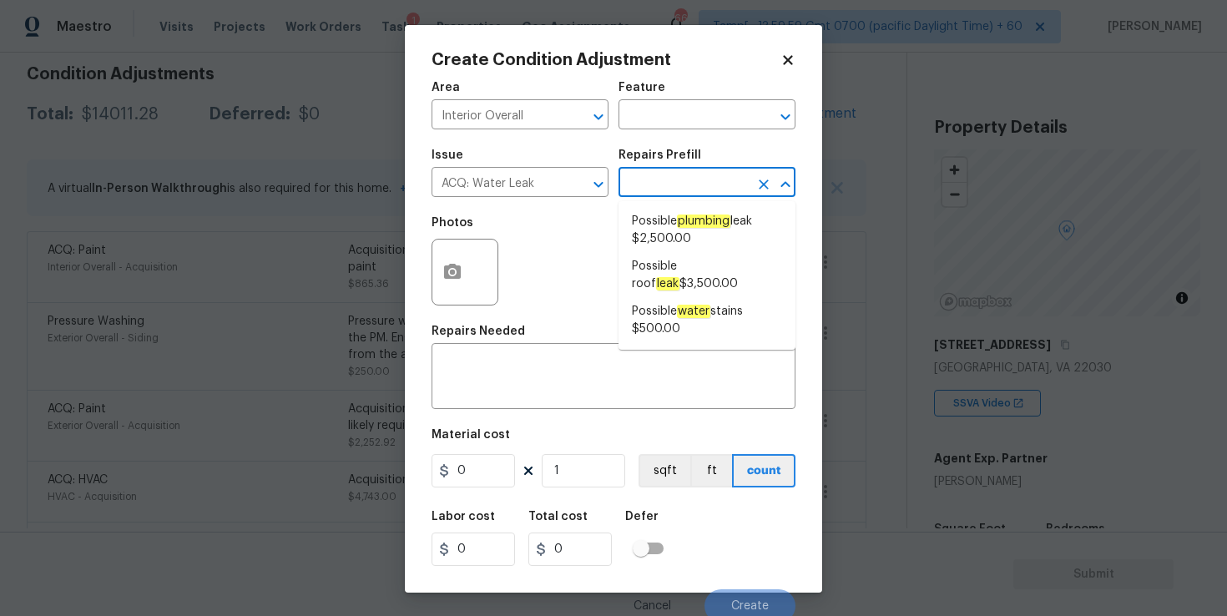
click at [667, 225] on span "Possible plumbing leak $2,500.00" at bounding box center [707, 230] width 150 height 35
type input "Acquisition"
type textarea "Acquisition Scope: Possible plumbing leak"
type input "2500"
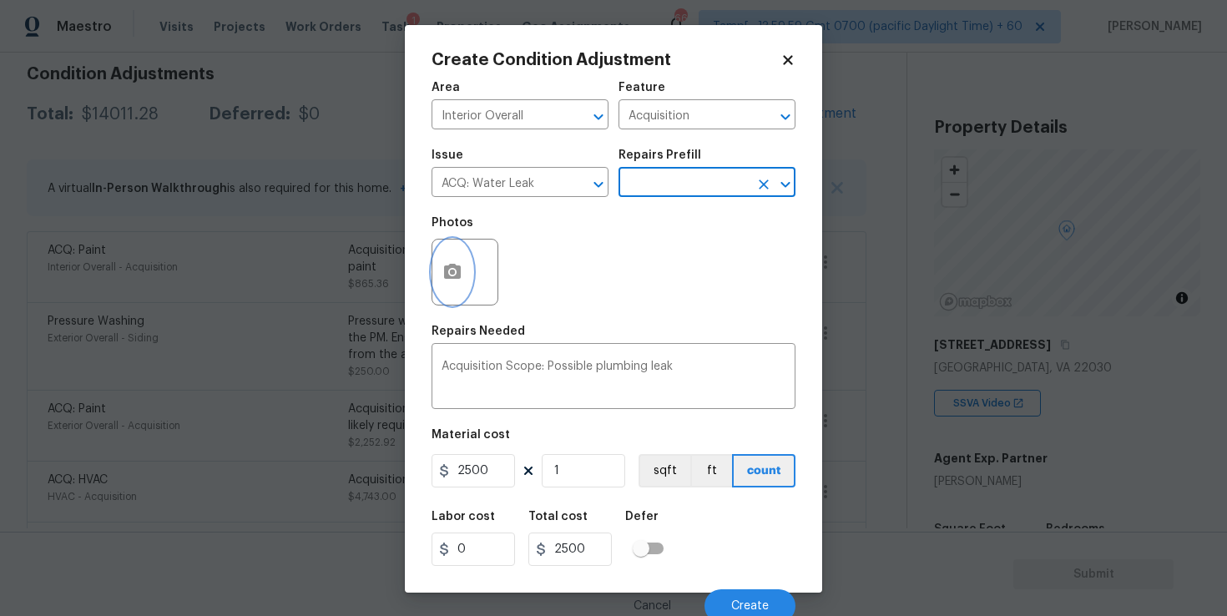
click at [456, 279] on icon "button" at bounding box center [452, 271] width 17 height 15
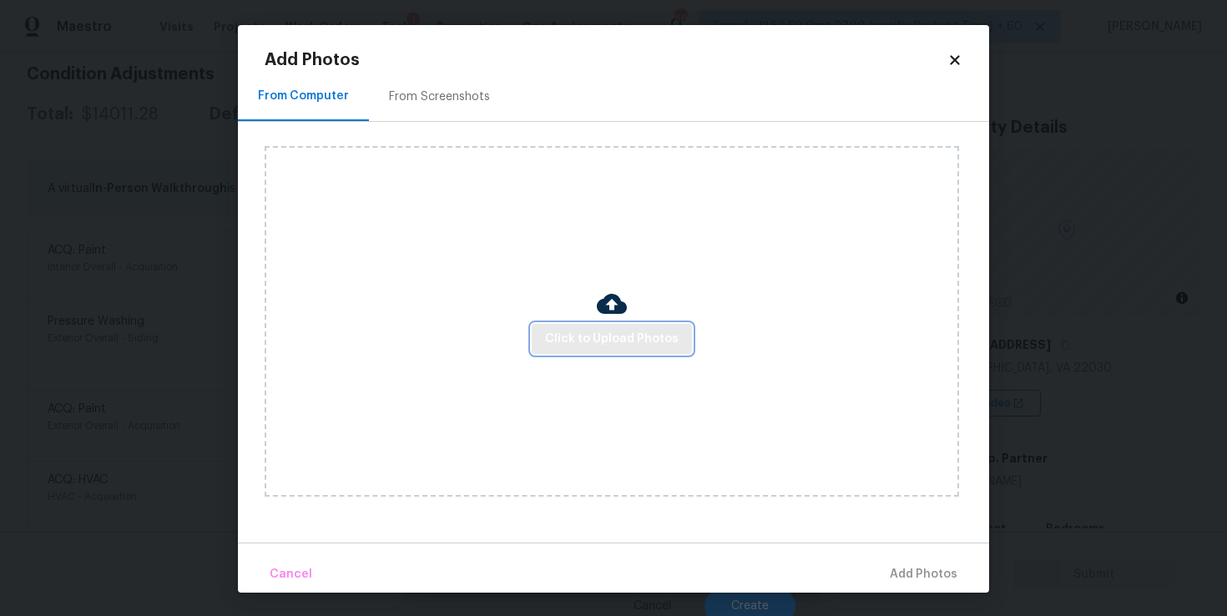
click at [595, 340] on span "Click to Upload Photos" at bounding box center [612, 339] width 134 height 21
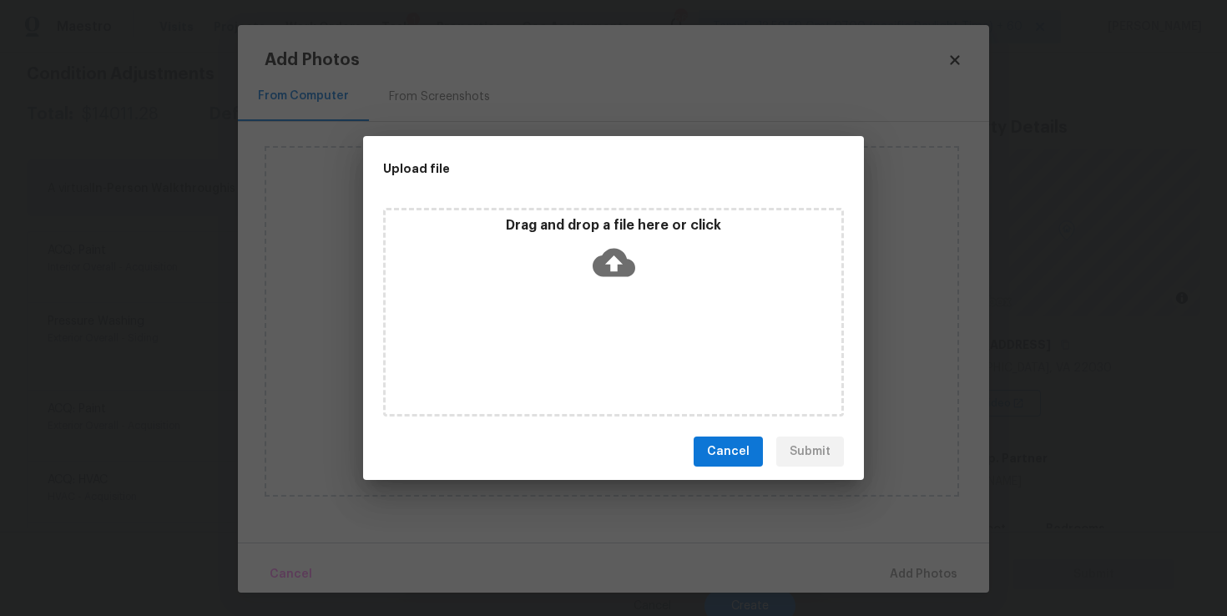
click at [619, 260] on icon at bounding box center [614, 263] width 43 height 28
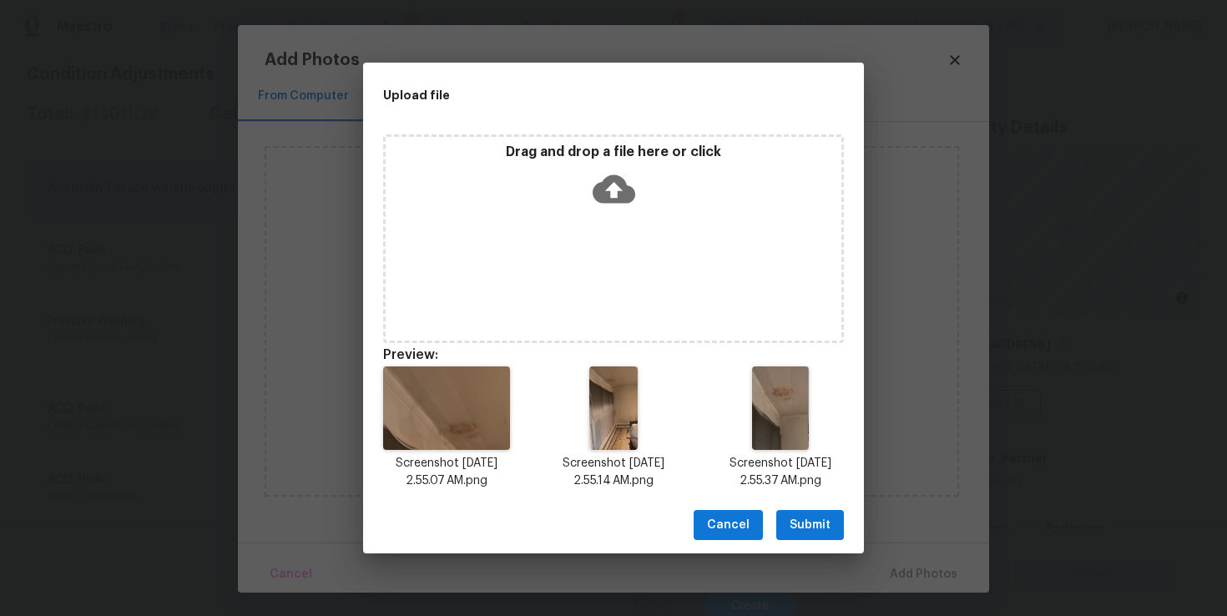
click at [829, 524] on span "Submit" at bounding box center [809, 525] width 41 height 21
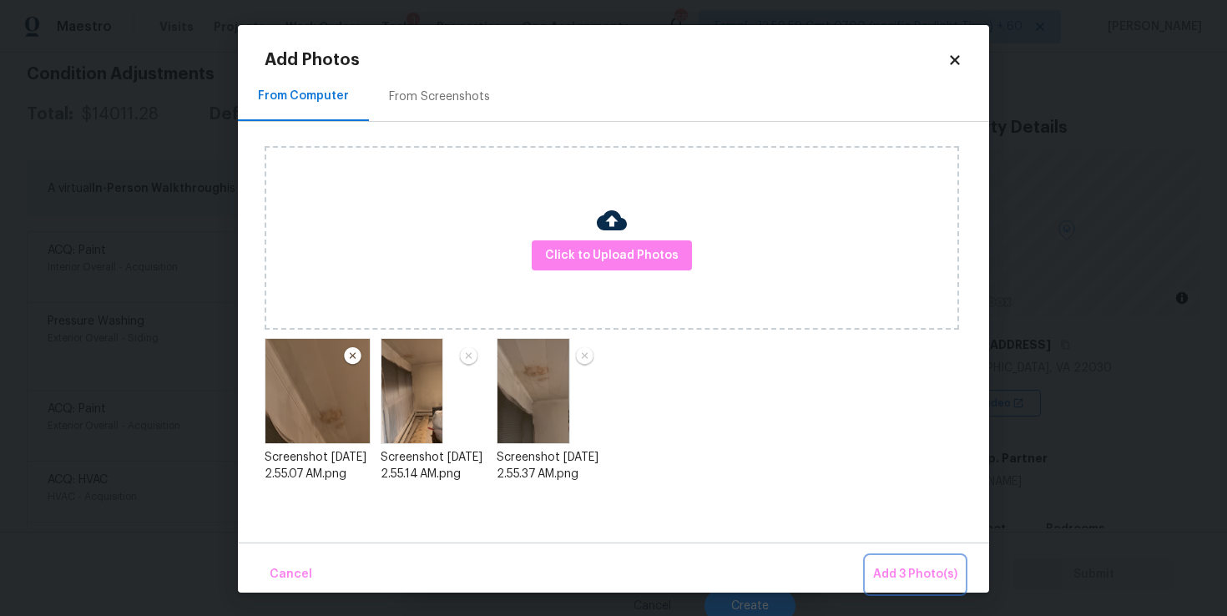
click at [920, 567] on span "Add 3 Photo(s)" at bounding box center [915, 574] width 84 height 21
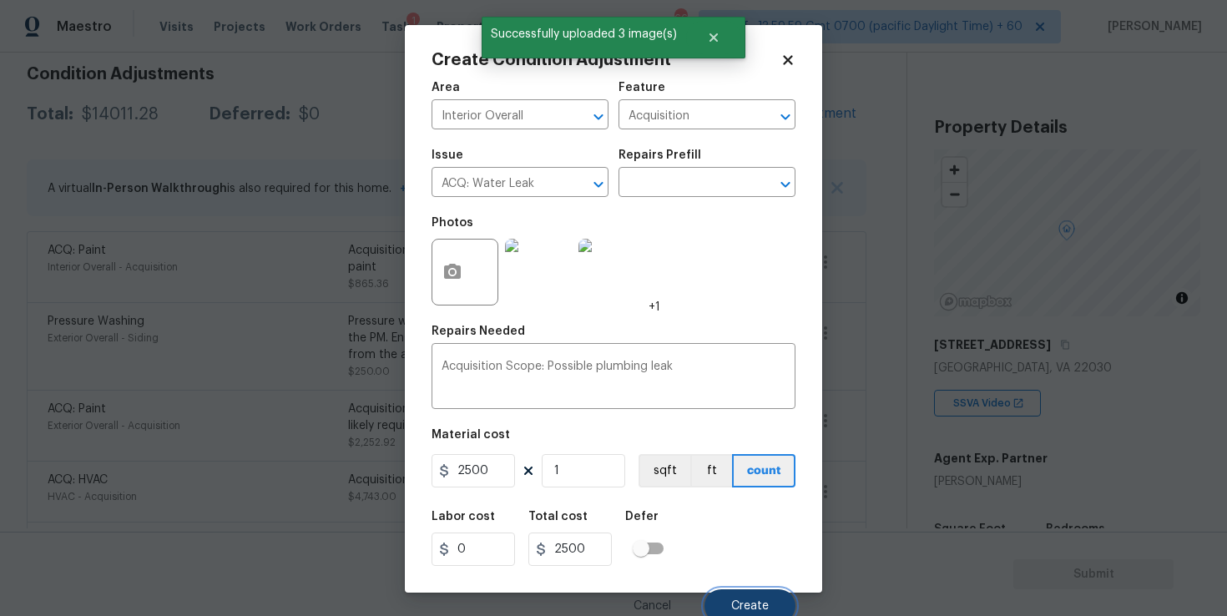
click at [776, 604] on button "Create" at bounding box center [749, 605] width 91 height 33
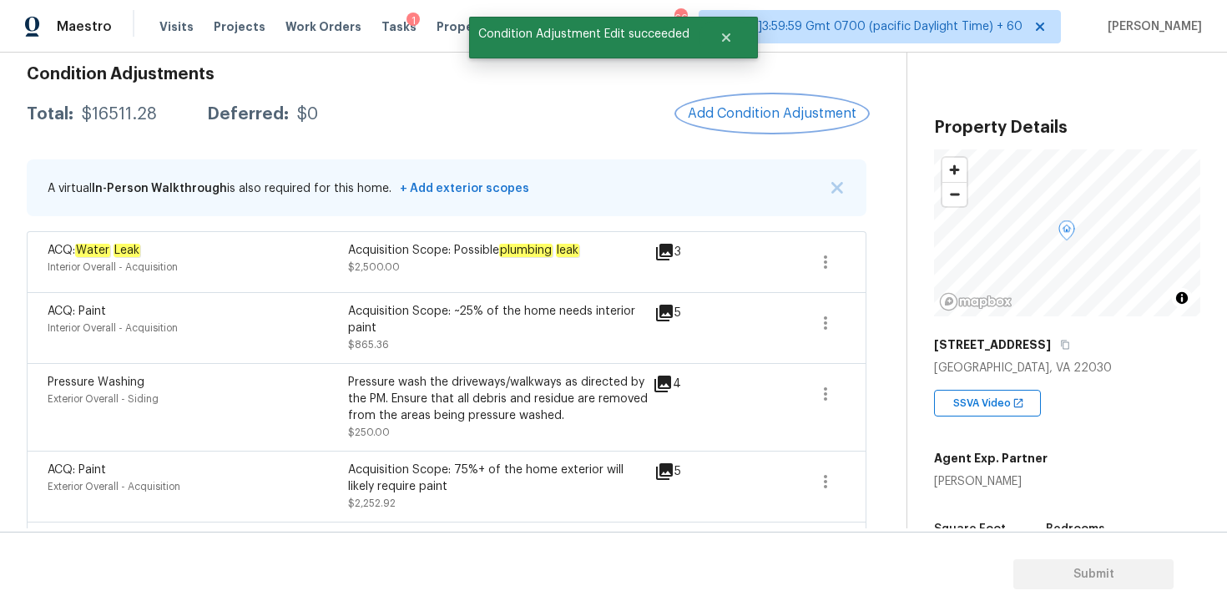
click at [724, 108] on span "Add Condition Adjustment" at bounding box center [772, 113] width 169 height 15
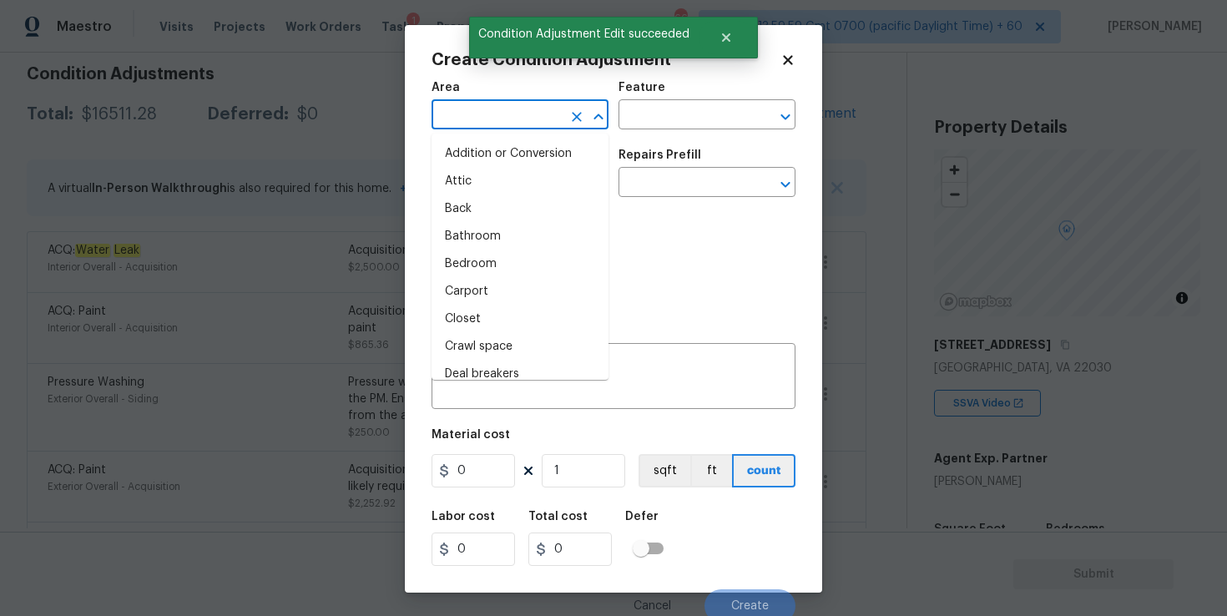
click at [533, 107] on input "text" at bounding box center [496, 116] width 130 height 26
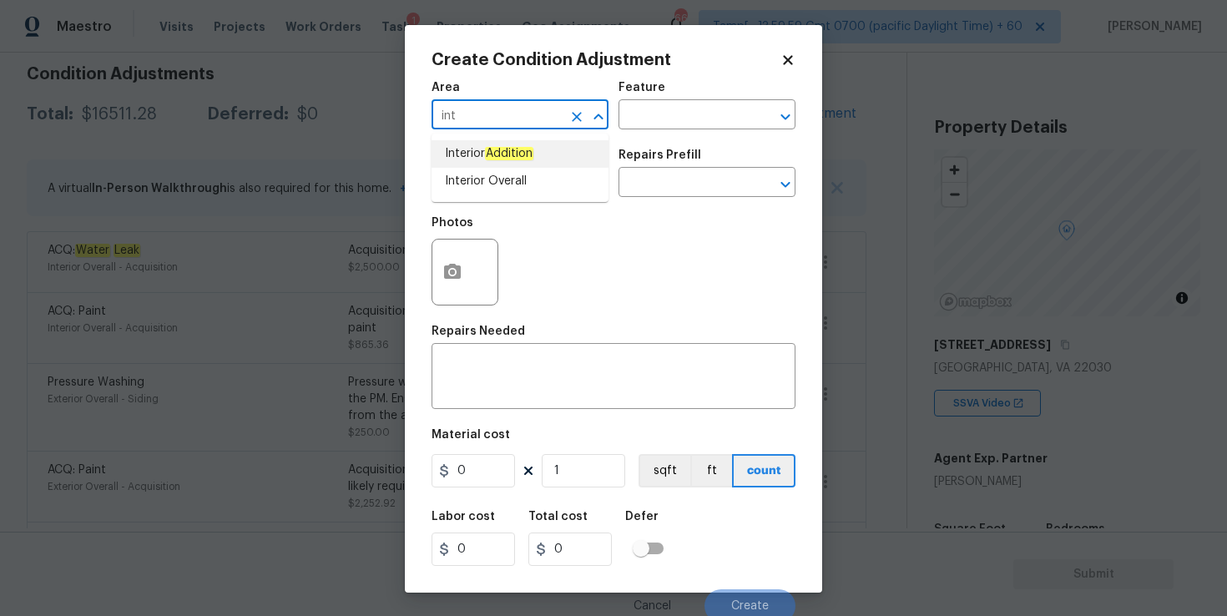
click at [509, 166] on li "Interior Addition" at bounding box center [519, 154] width 177 height 28
click at [507, 108] on input "Interior Addition" at bounding box center [496, 116] width 130 height 26
click at [509, 192] on li "Interior Overall" at bounding box center [519, 182] width 177 height 28
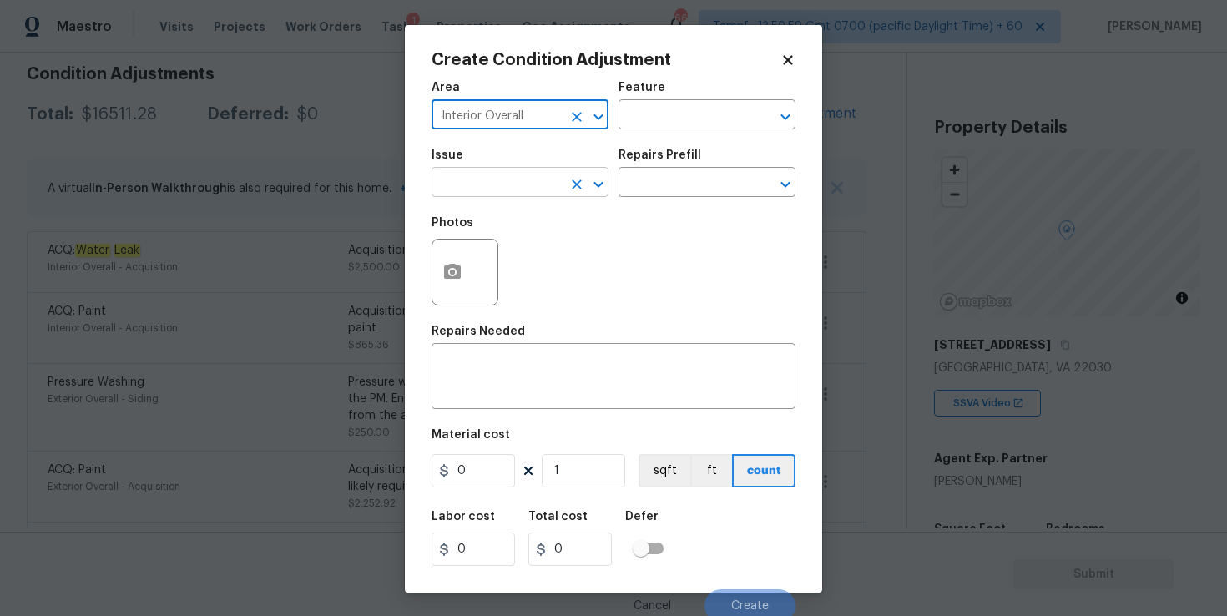
type input "Interior Overall"
click at [509, 189] on input "text" at bounding box center [496, 184] width 130 height 26
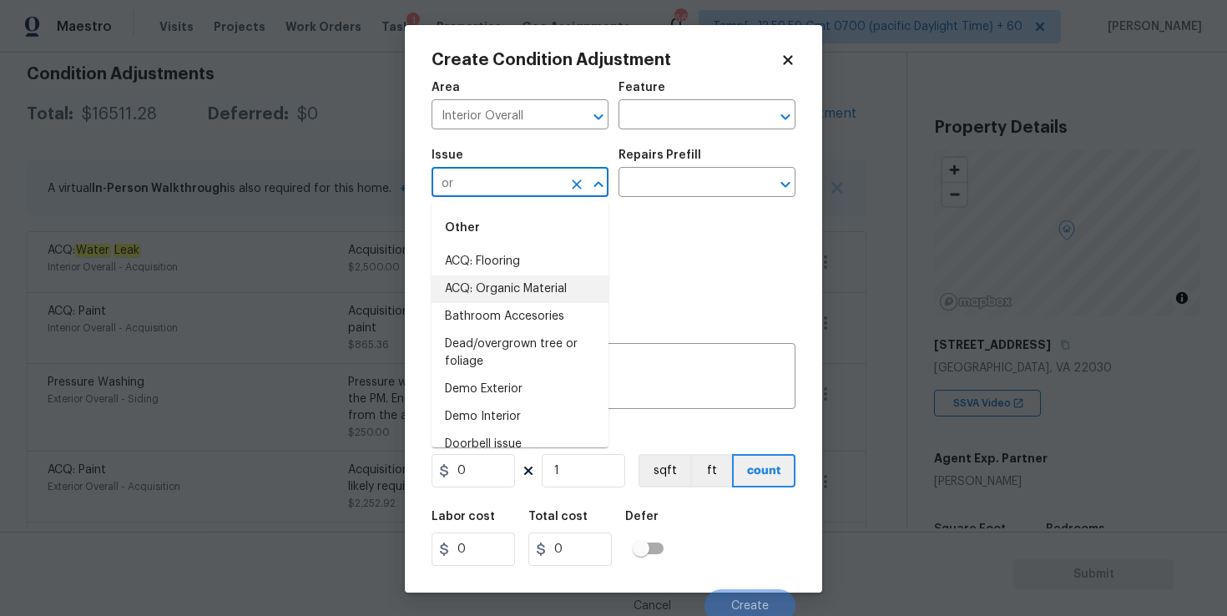
click at [518, 290] on li "ACQ: Organic Material" at bounding box center [519, 289] width 177 height 28
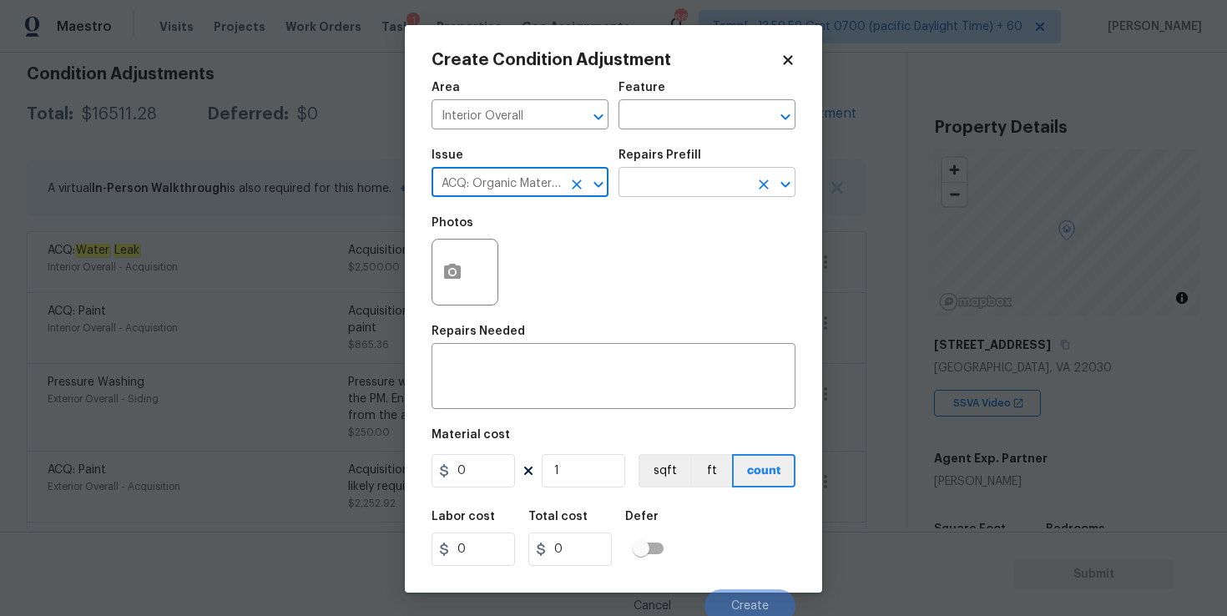
type input "ACQ: Organic Material"
click at [660, 183] on input "text" at bounding box center [683, 184] width 130 height 26
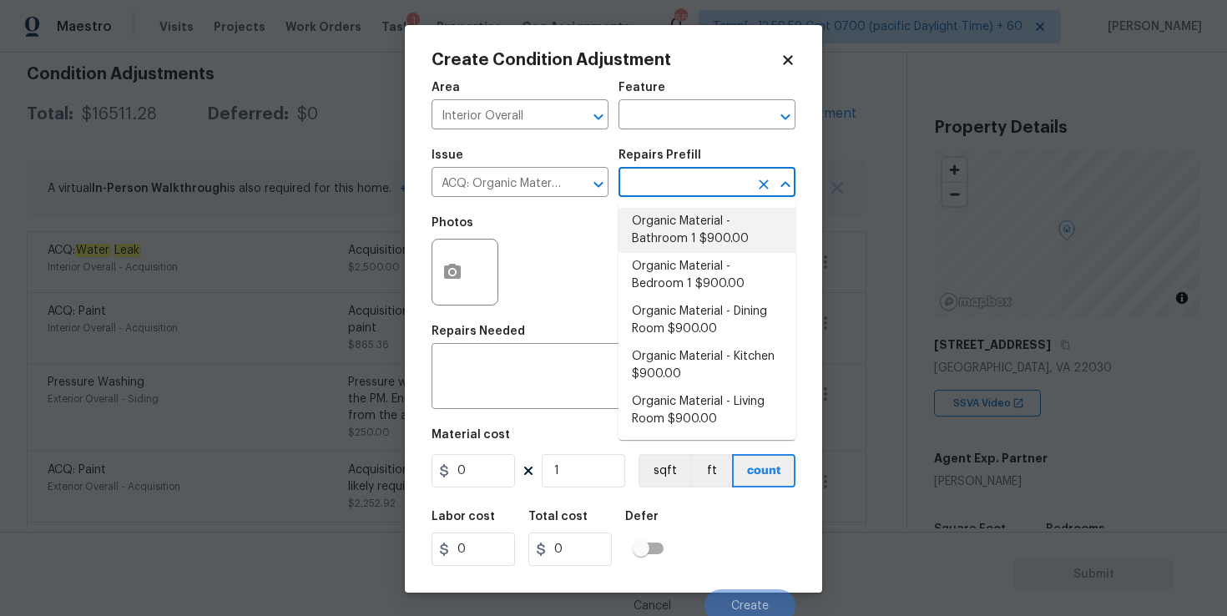
click at [693, 240] on li "Organic Material - Bathroom 1 $900.00" at bounding box center [706, 230] width 177 height 45
type input "Acquisition"
type textarea "Acquisition Scope: Conditions Conducive to Organic Material - Bathroom 1 Discla…"
type input "900"
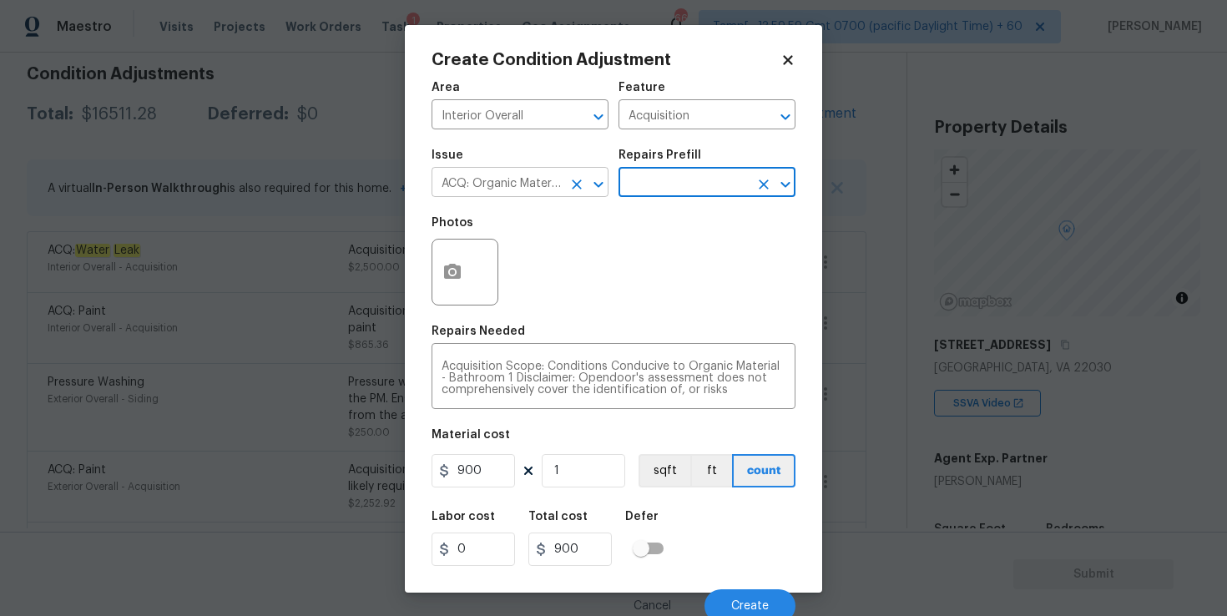
click at [500, 189] on input "ACQ: Organic Material" at bounding box center [496, 184] width 130 height 26
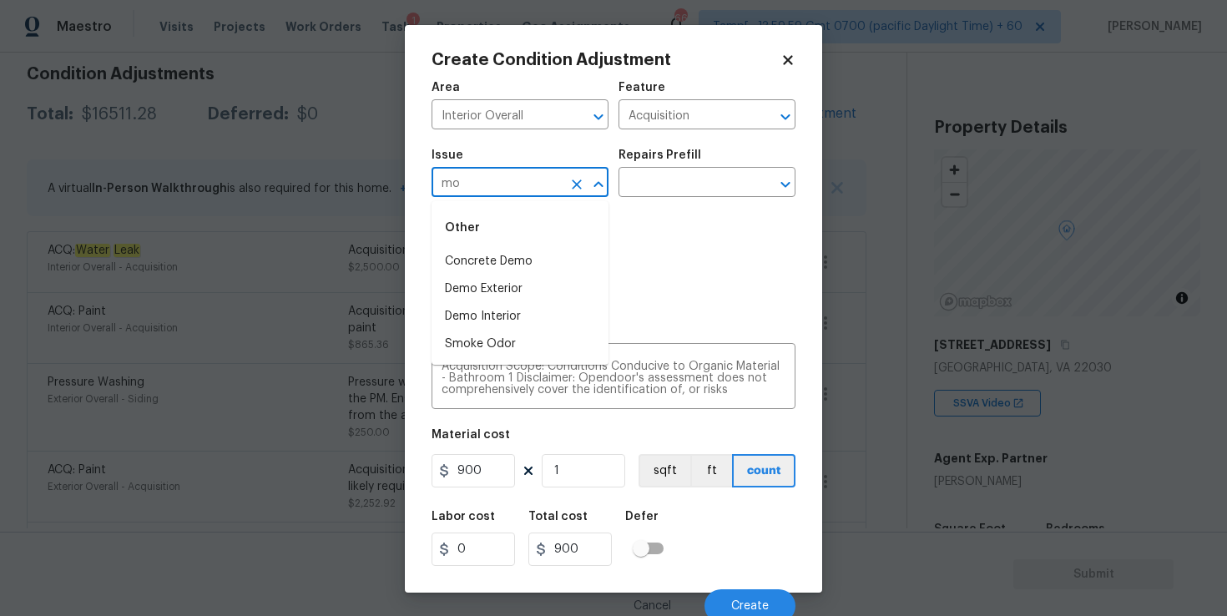
type input "m"
click at [528, 252] on li "ACQ: Organic Material" at bounding box center [519, 262] width 177 height 28
type input "ACQ: Organic Material"
click at [456, 276] on icon "button" at bounding box center [452, 271] width 17 height 15
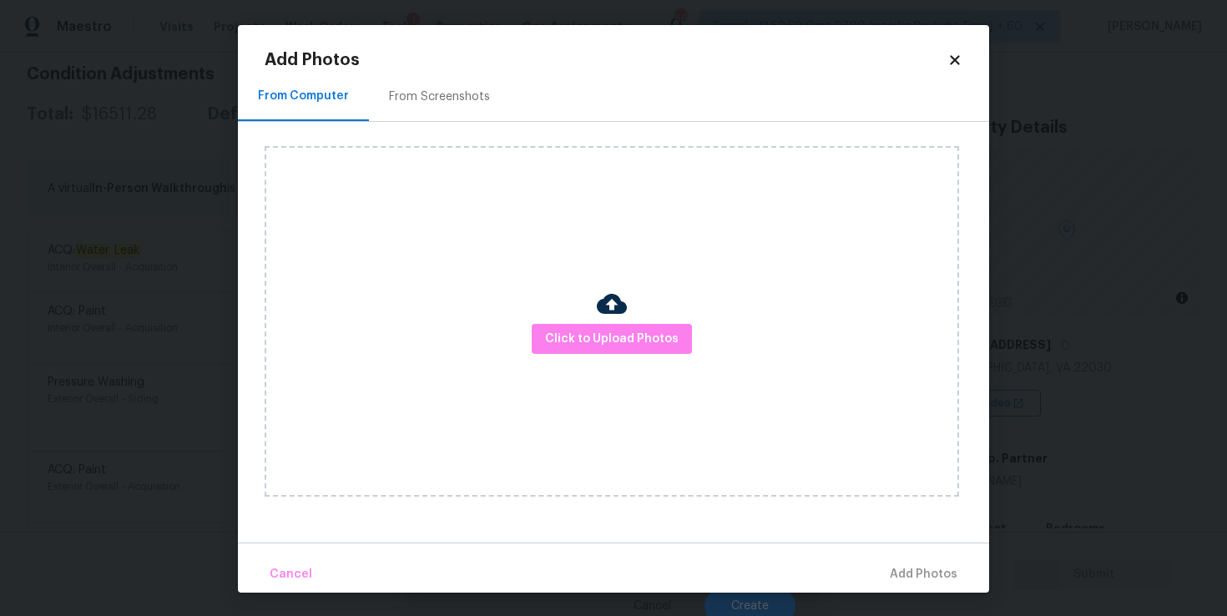
click at [569, 315] on div "Click to Upload Photos" at bounding box center [612, 321] width 694 height 350
click at [573, 336] on span "Click to Upload Photos" at bounding box center [612, 339] width 134 height 21
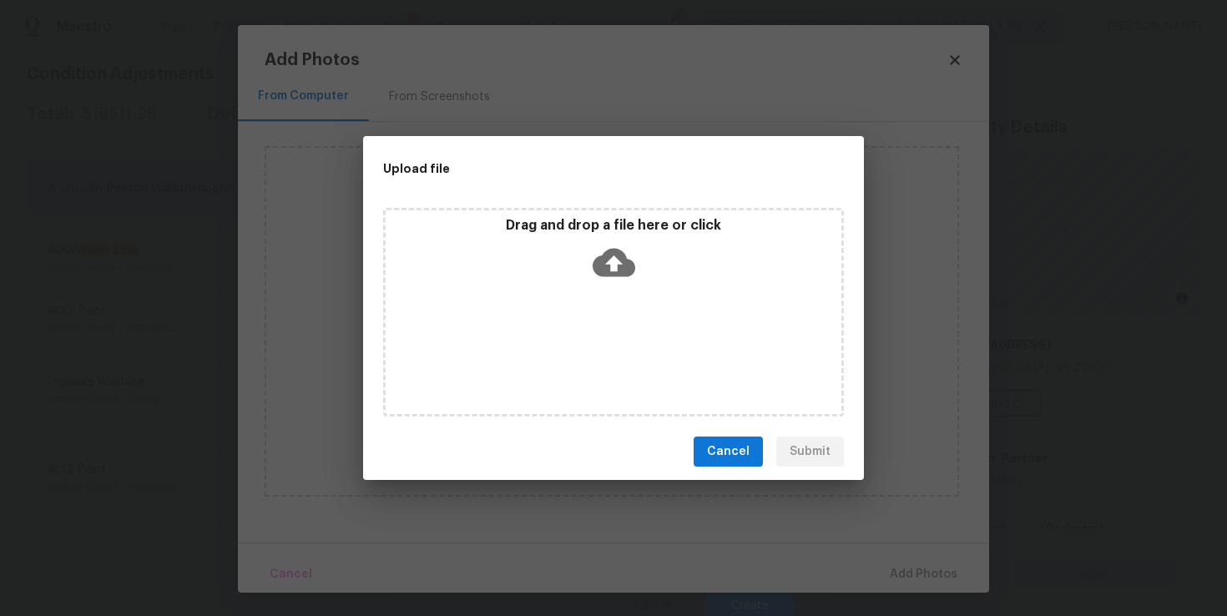
click at [615, 240] on div "Drag and drop a file here or click" at bounding box center [614, 253] width 456 height 72
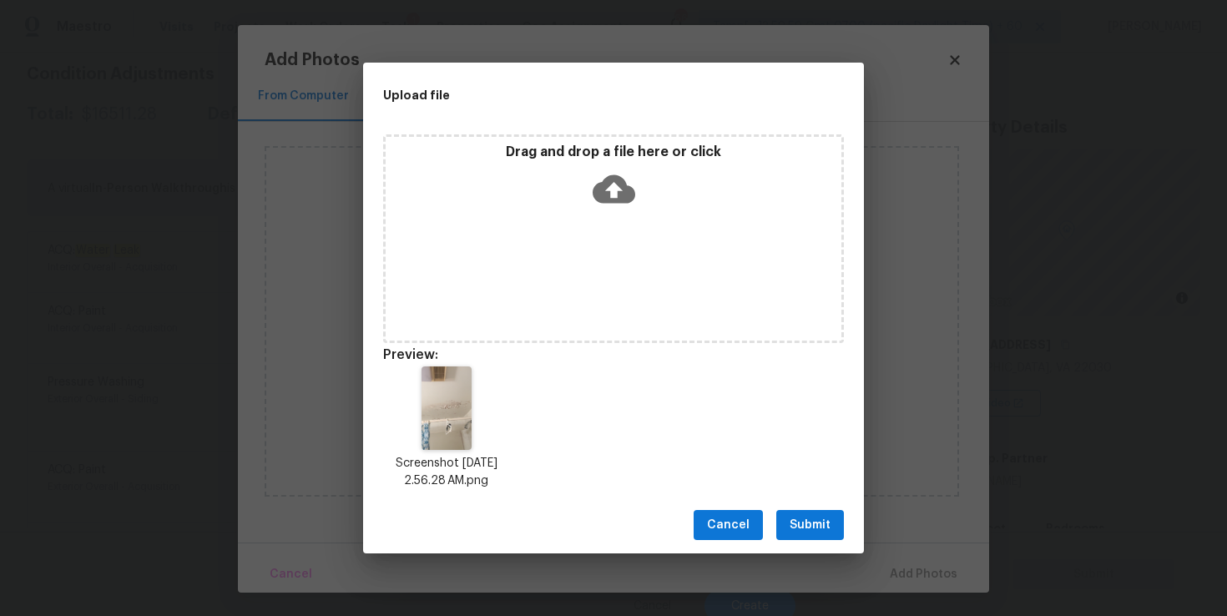
click at [614, 187] on icon at bounding box center [614, 189] width 43 height 43
click at [822, 517] on span "Submit" at bounding box center [809, 525] width 41 height 21
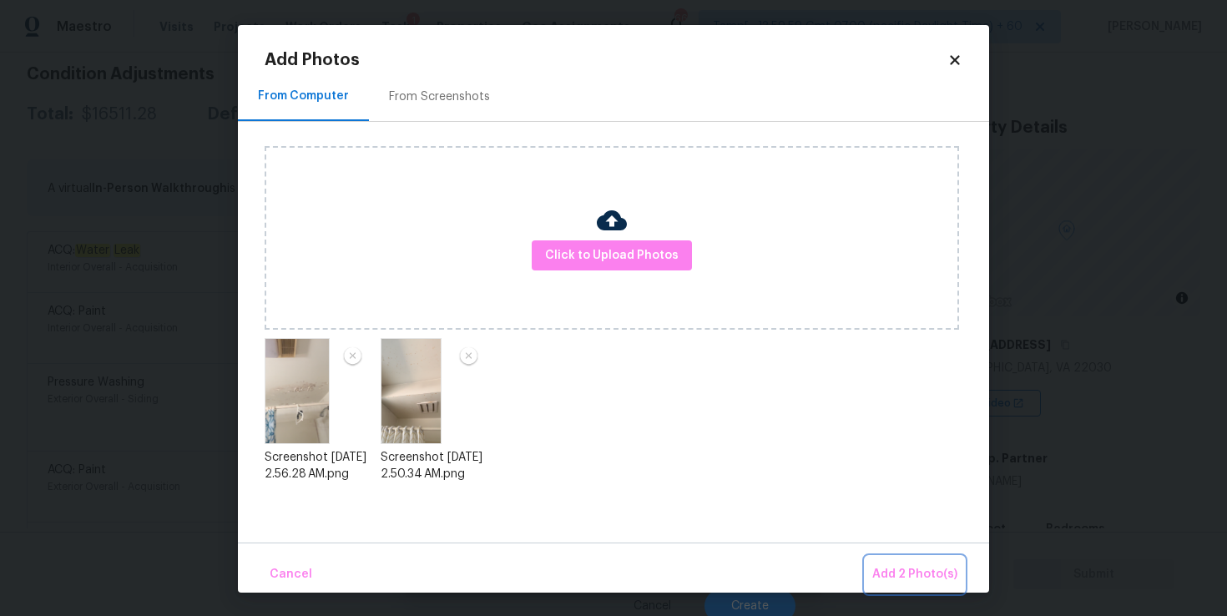
click at [895, 577] on span "Add 2 Photo(s)" at bounding box center [914, 574] width 85 height 21
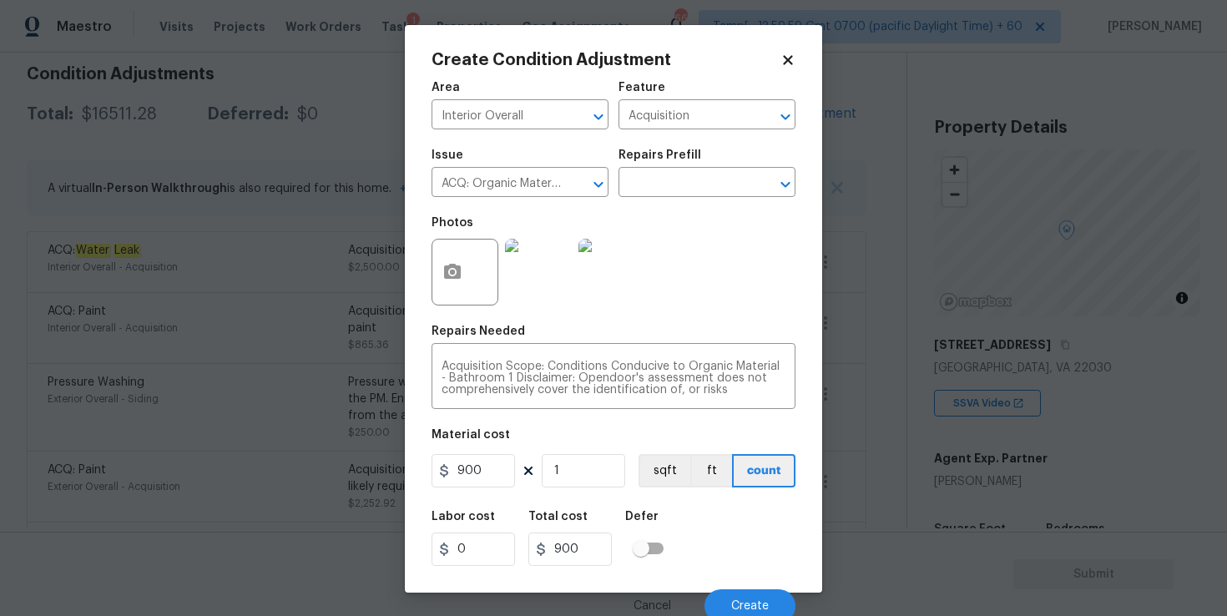
click at [615, 282] on img at bounding box center [611, 272] width 67 height 67
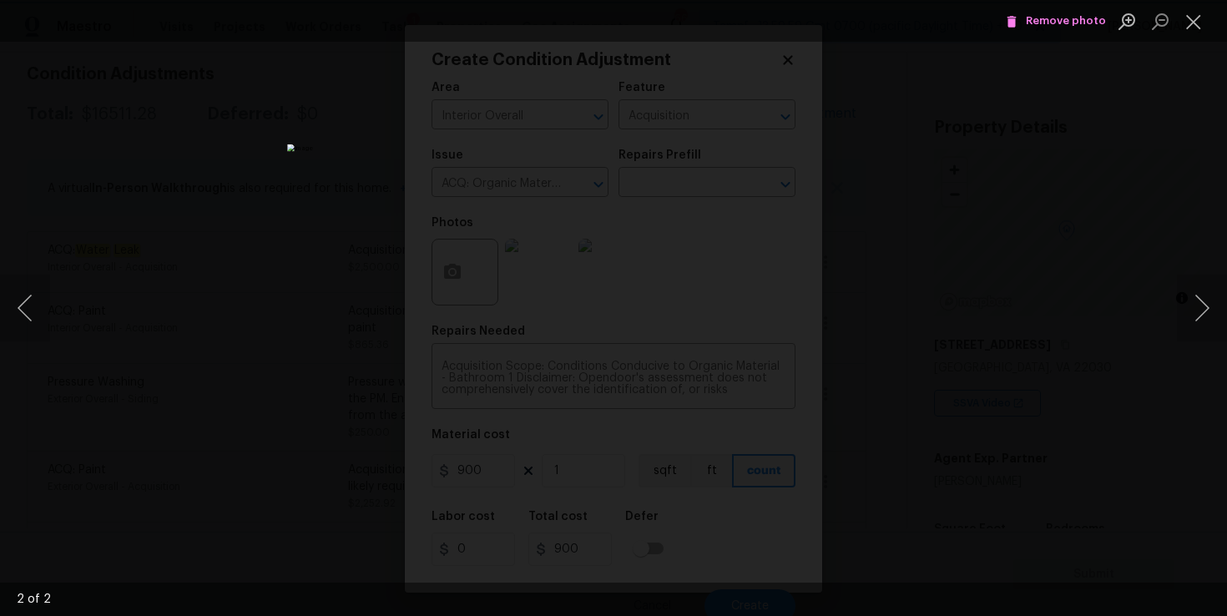
click at [805, 268] on div "Lightbox" at bounding box center [613, 308] width 1227 height 616
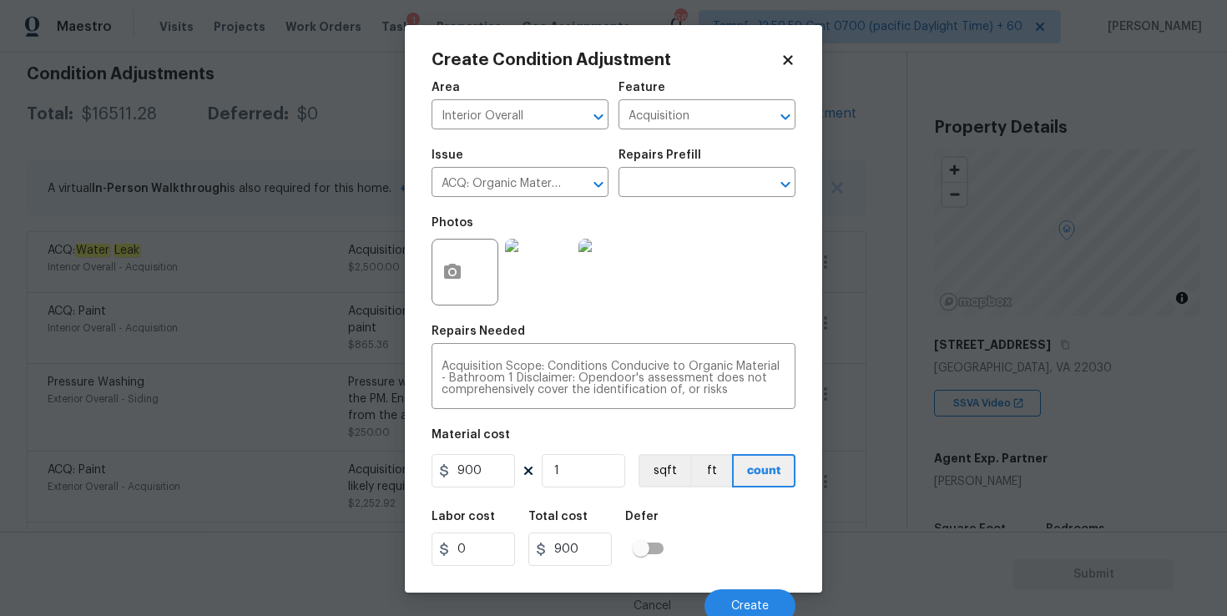
click at [546, 275] on img at bounding box center [538, 272] width 67 height 67
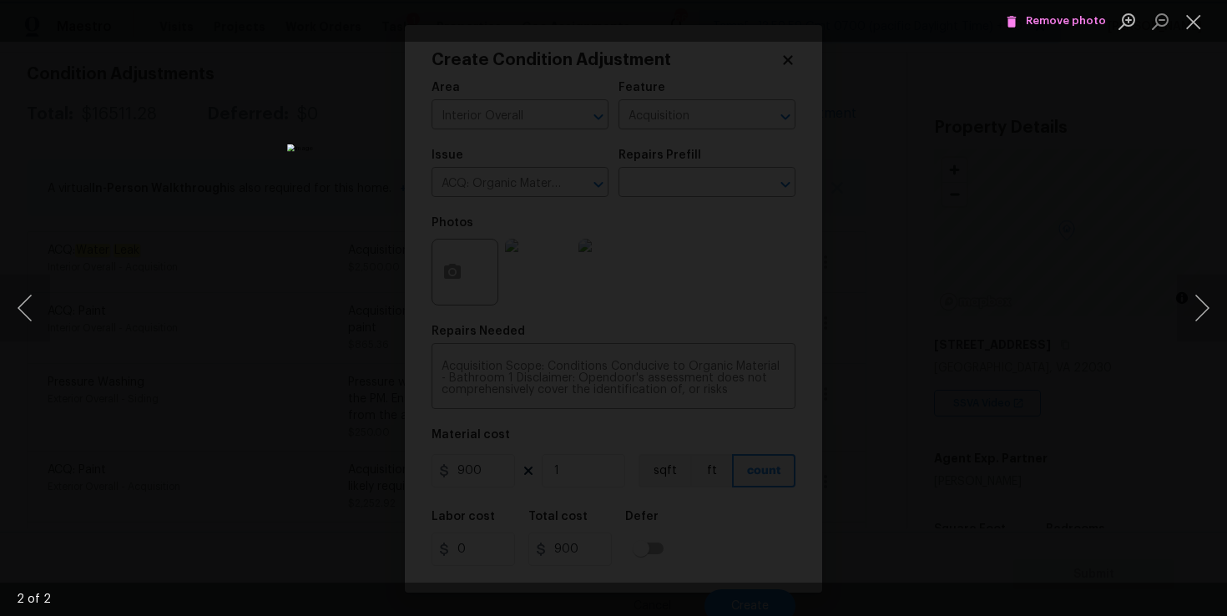
click at [801, 281] on div "Lightbox" at bounding box center [613, 308] width 1227 height 616
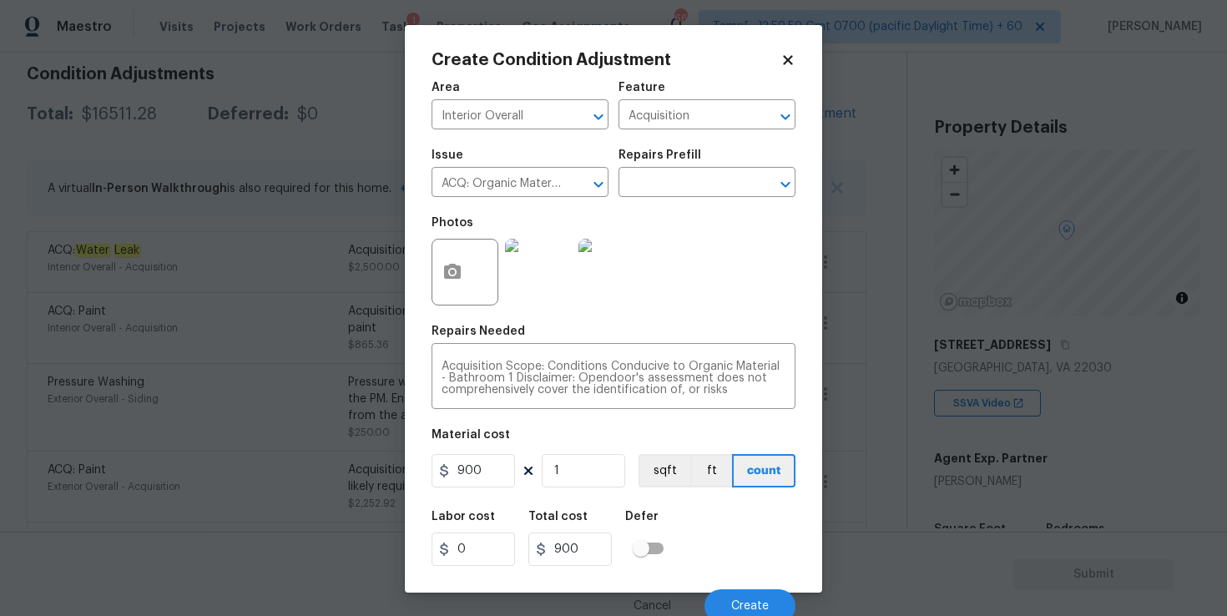
click at [541, 279] on img at bounding box center [538, 272] width 67 height 67
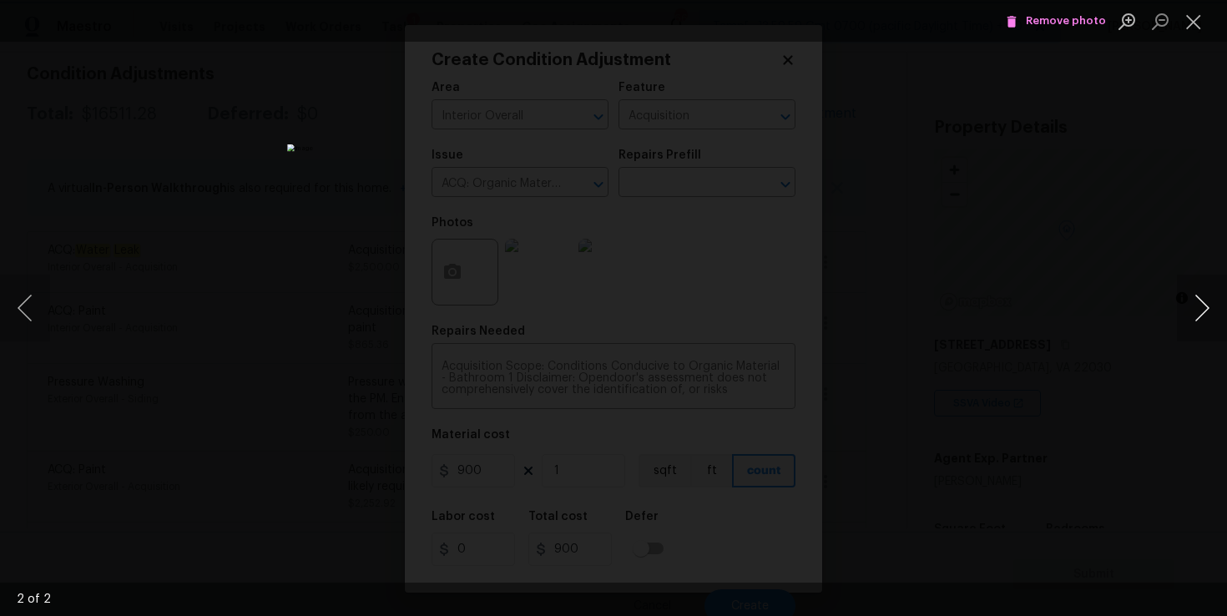
click at [1215, 306] on button "Next image" at bounding box center [1202, 308] width 50 height 67
click at [1216, 307] on button "Next image" at bounding box center [1202, 308] width 50 height 67
click at [1142, 185] on div "Lightbox" at bounding box center [613, 308] width 1227 height 616
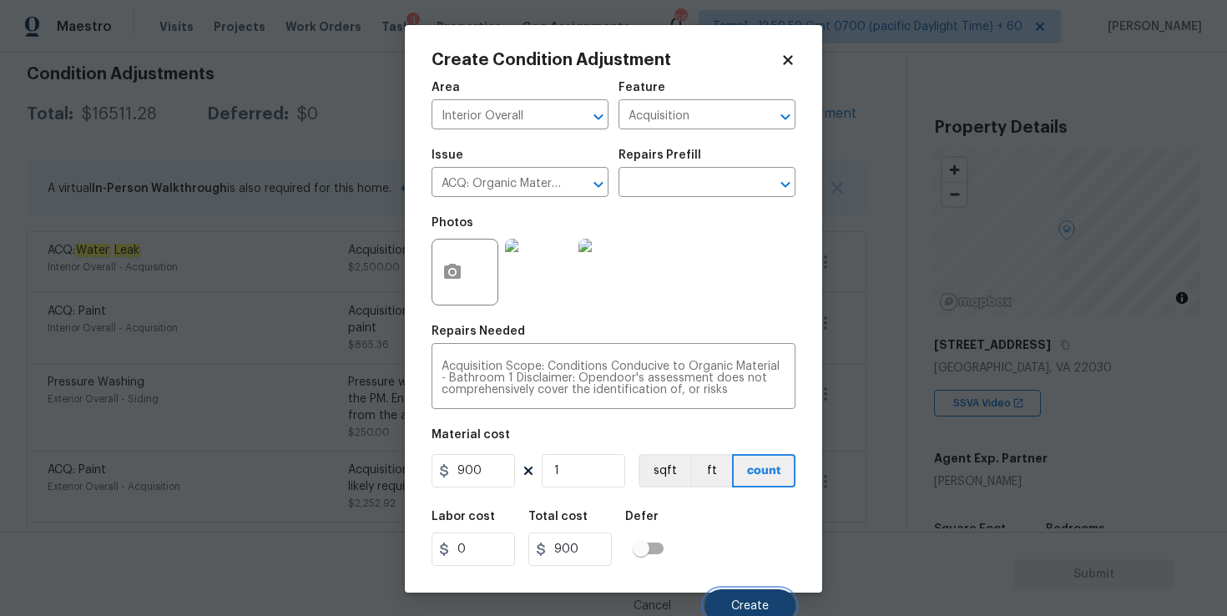
click at [754, 603] on span "Create" at bounding box center [750, 606] width 38 height 13
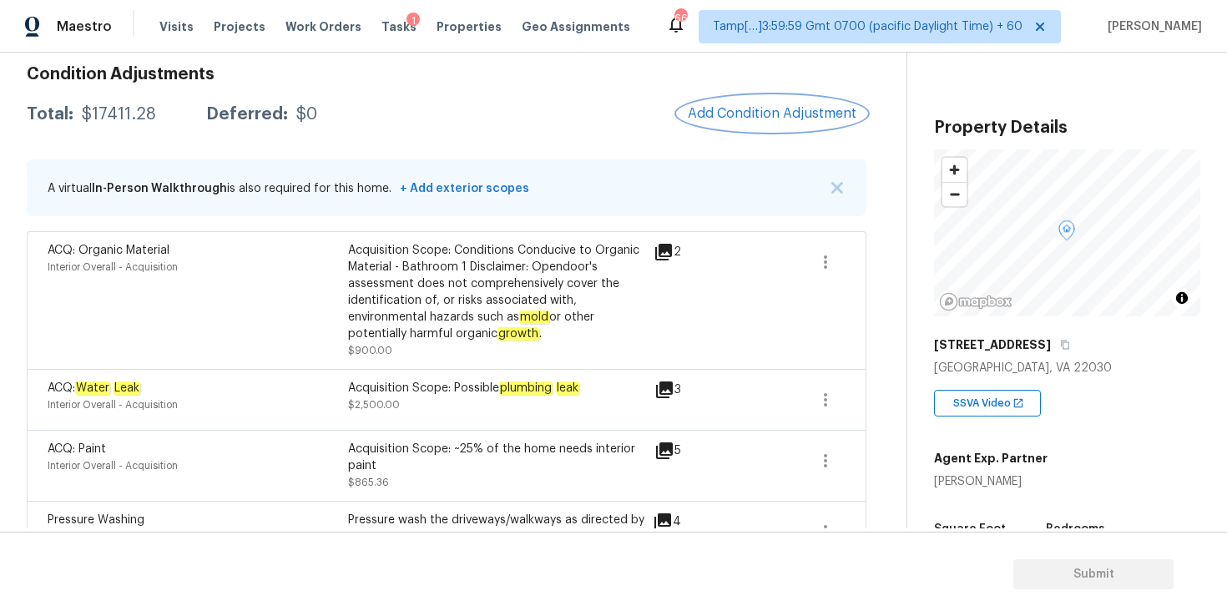
scroll to position [84, 0]
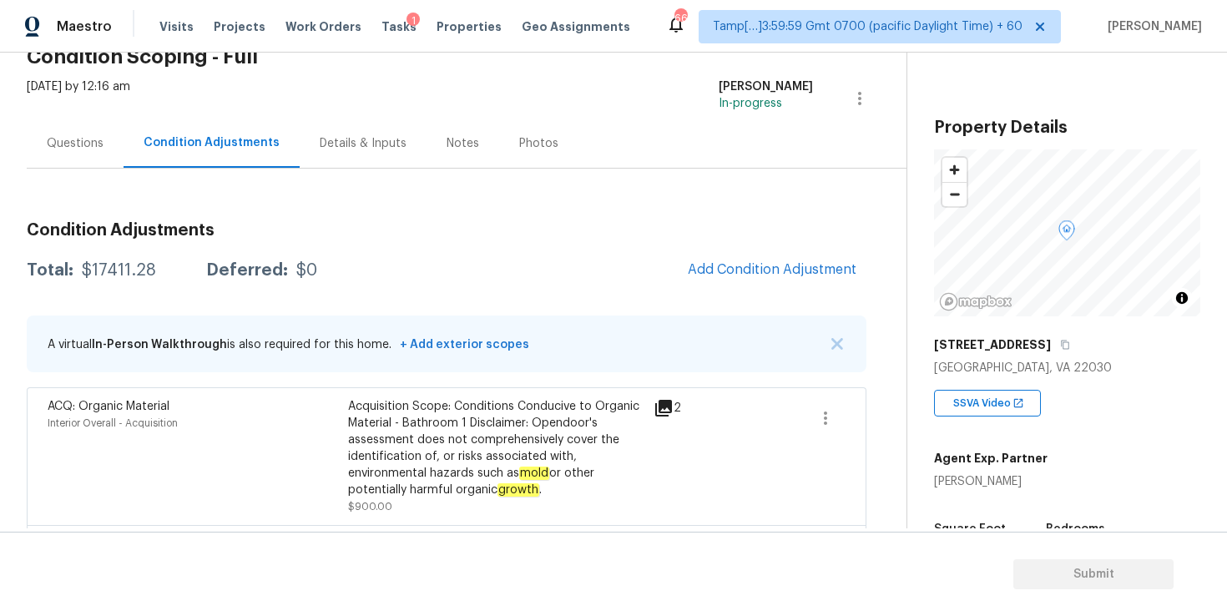
click at [83, 149] on div "Questions" at bounding box center [75, 143] width 57 height 17
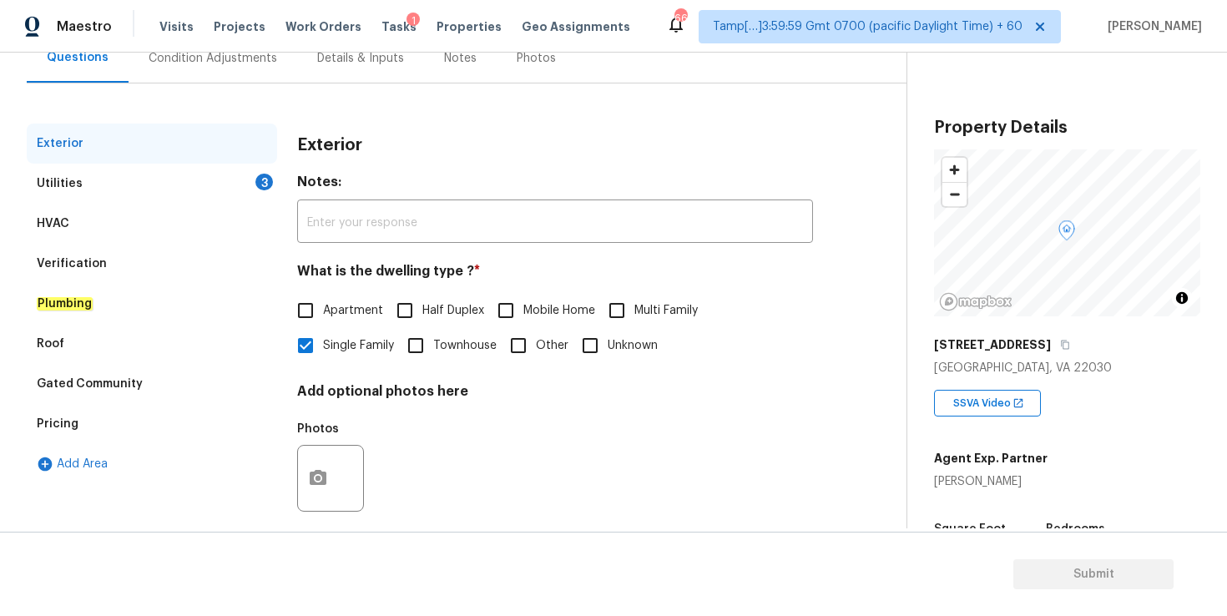
scroll to position [188, 0]
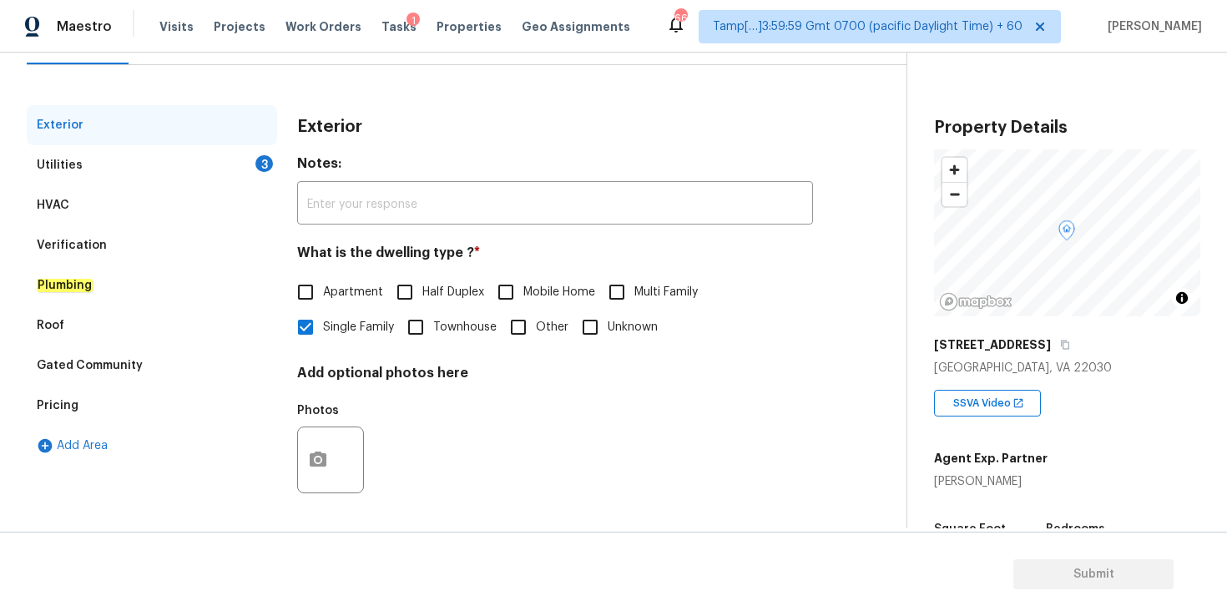
click at [127, 243] on div "Verification" at bounding box center [152, 245] width 250 height 40
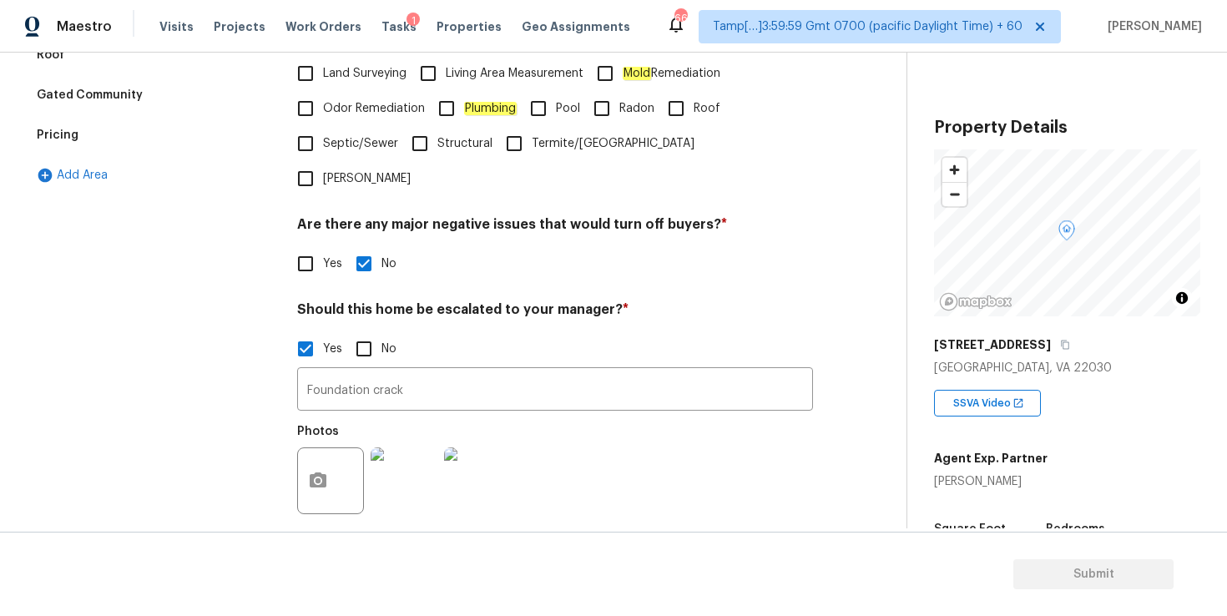
scroll to position [530, 0]
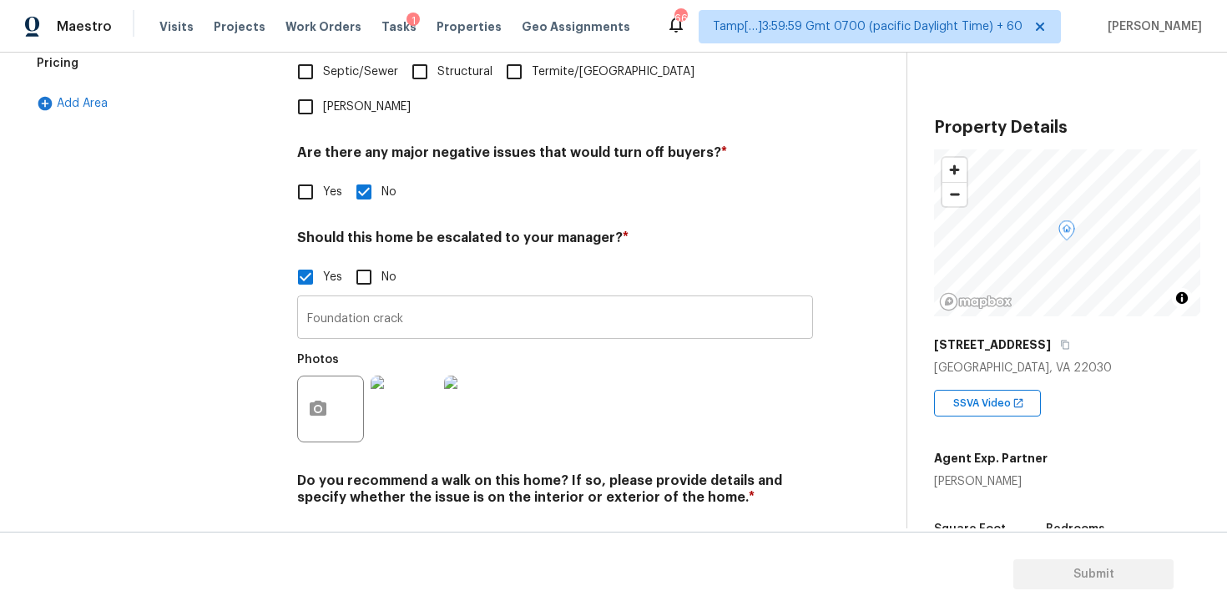
click at [424, 300] on input "Foundation crack" at bounding box center [555, 319] width 516 height 39
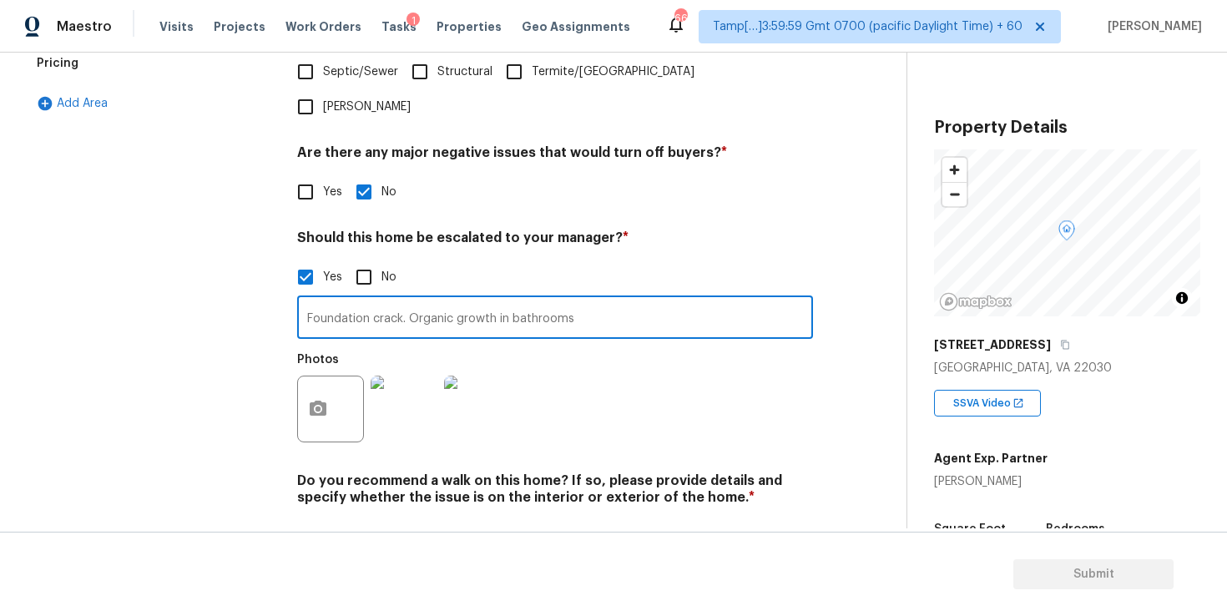
type input "Foundation crack. Organic growth in bathrooms"
click at [325, 401] on icon "button" at bounding box center [318, 408] width 17 height 15
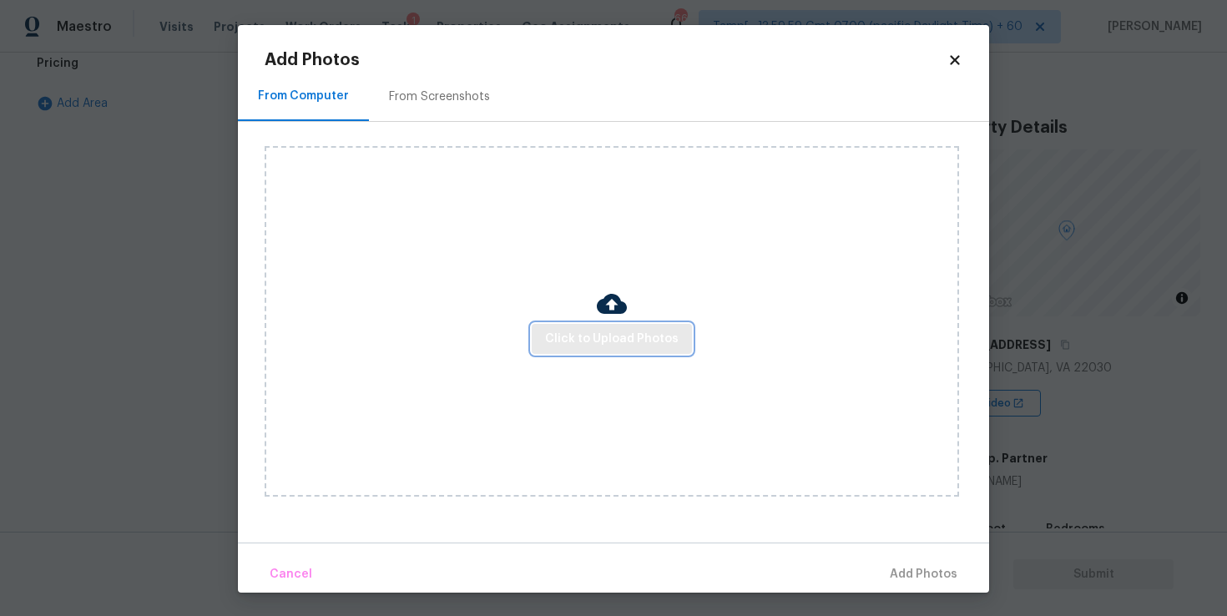
click at [575, 345] on span "Click to Upload Photos" at bounding box center [612, 339] width 134 height 21
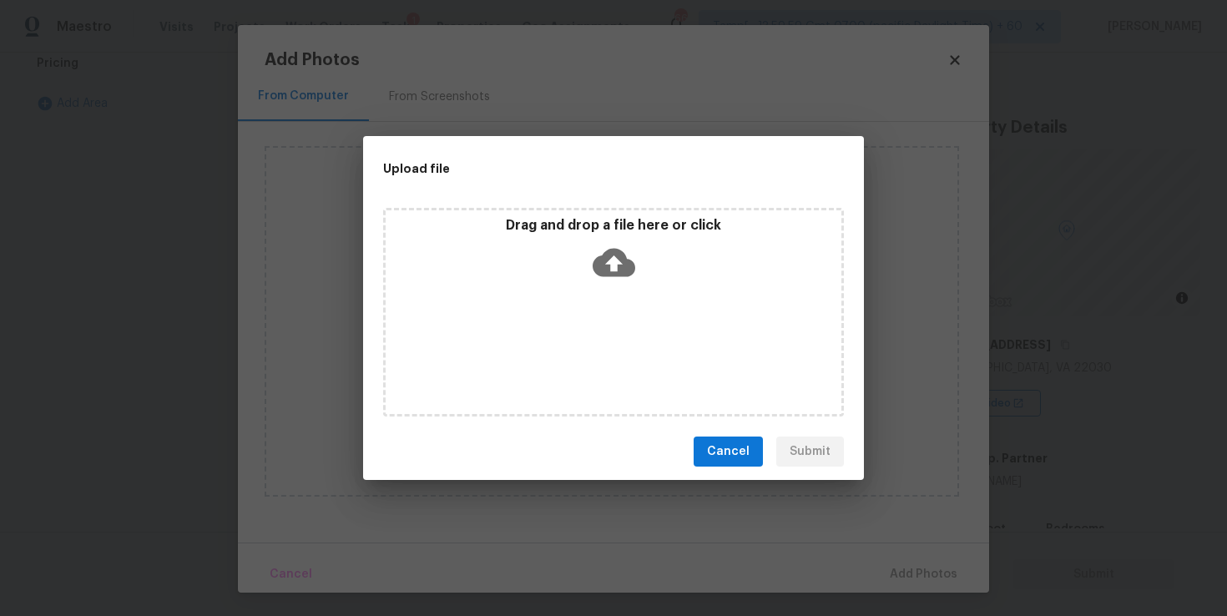
click at [615, 269] on icon at bounding box center [614, 262] width 43 height 43
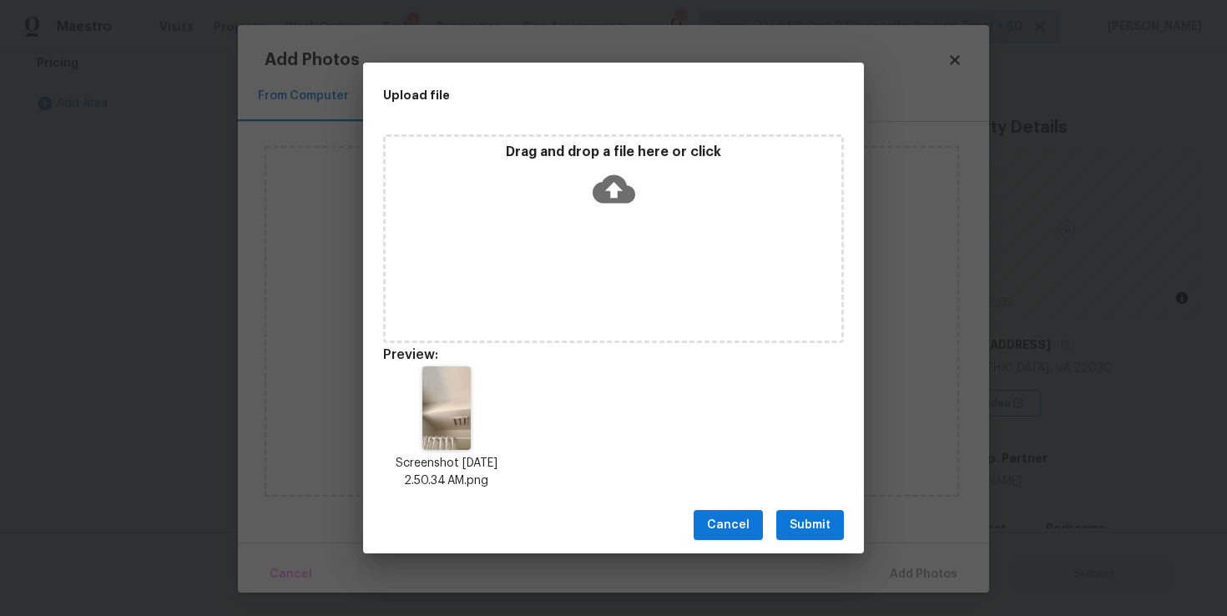
click at [611, 209] on icon at bounding box center [614, 189] width 43 height 43
click at [814, 517] on span "Submit" at bounding box center [809, 525] width 41 height 21
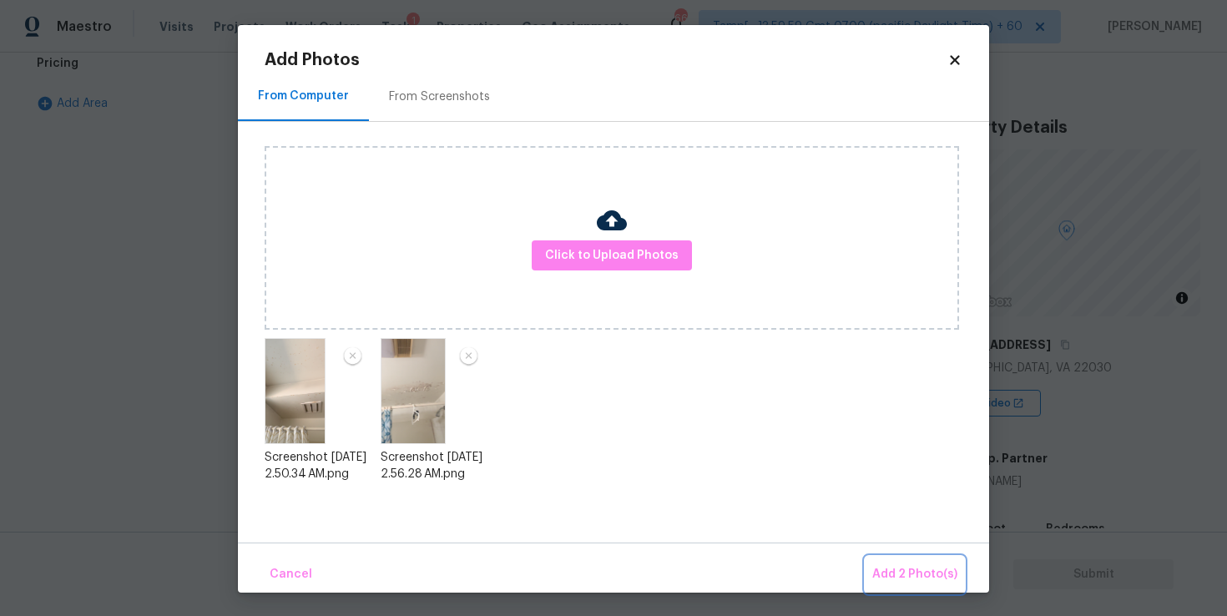
click at [918, 568] on span "Add 2 Photo(s)" at bounding box center [914, 574] width 85 height 21
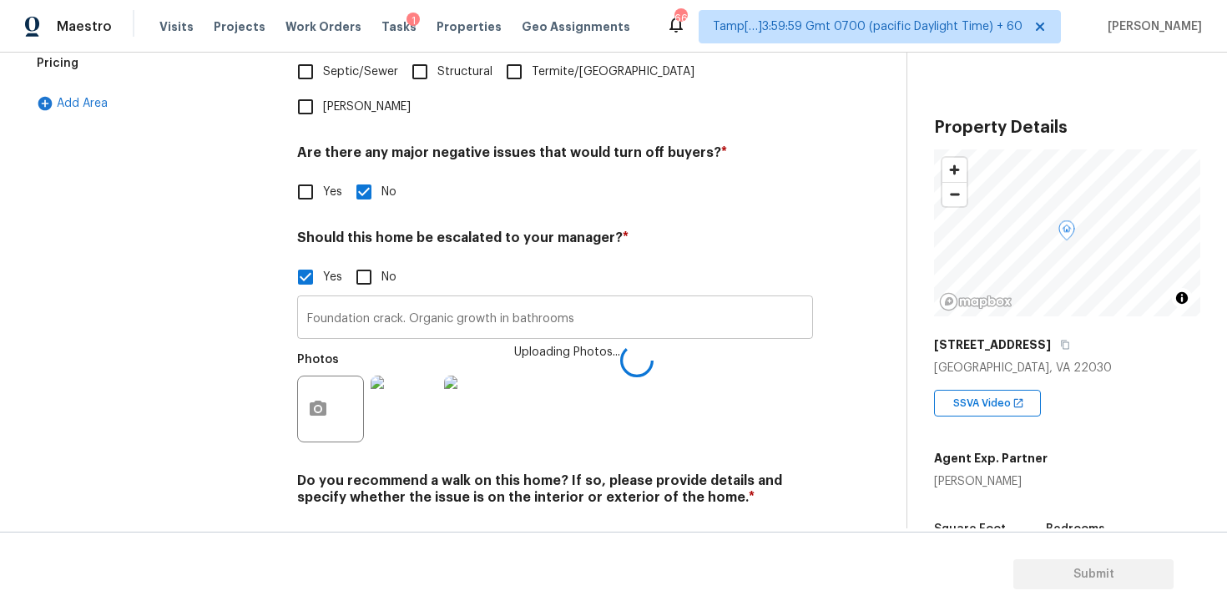
click at [410, 300] on input "Foundation crack. Organic growth in bathrooms" at bounding box center [555, 319] width 516 height 39
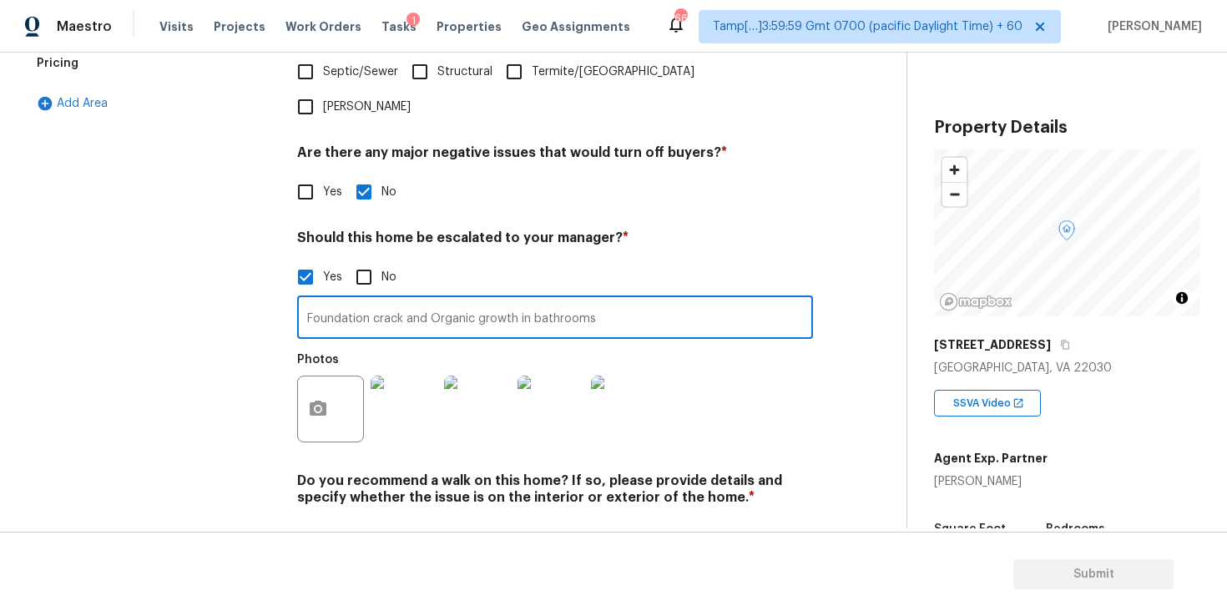
click at [885, 419] on div "Back to tasks Condition Scoping - Full Wed, Oct 15 2025 by 12:16 am Anand Prasa…" at bounding box center [467, 64] width 880 height 1030
click at [401, 300] on input "Foundation crack and Organic growth in bathrooms" at bounding box center [555, 319] width 516 height 39
type input "Foundation crack in exterior back and Organic growth in bathrooms"
click at [891, 454] on div "Back to tasks Condition Scoping - Full Wed, Oct 15 2025 by 12:16 am Anand Prasa…" at bounding box center [467, 64] width 880 height 1030
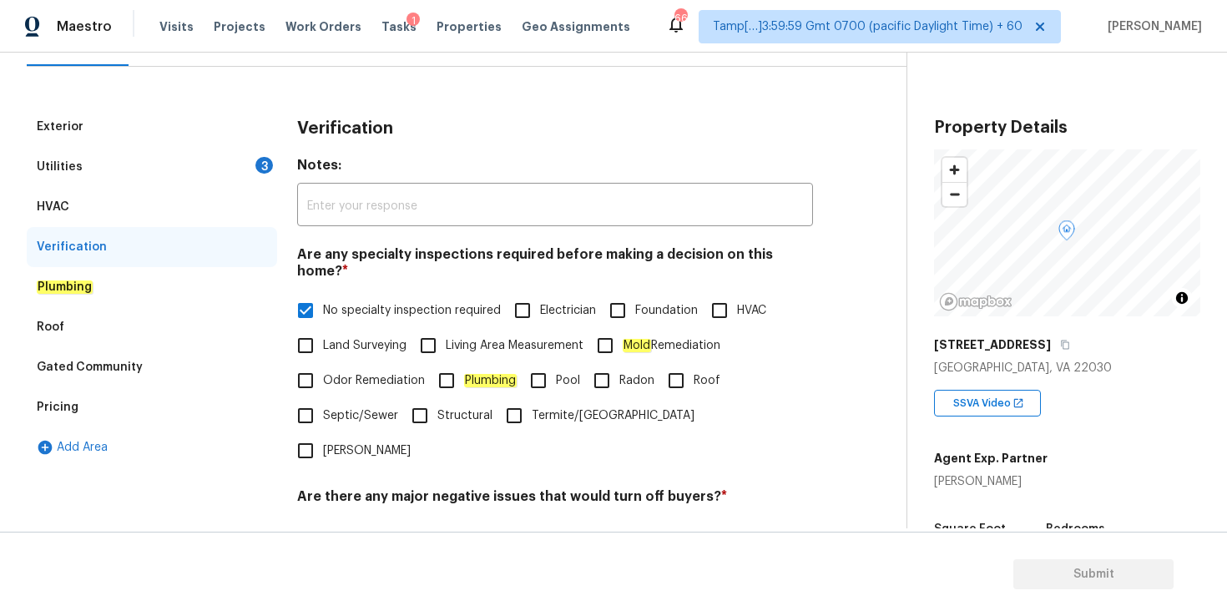
scroll to position [86, 0]
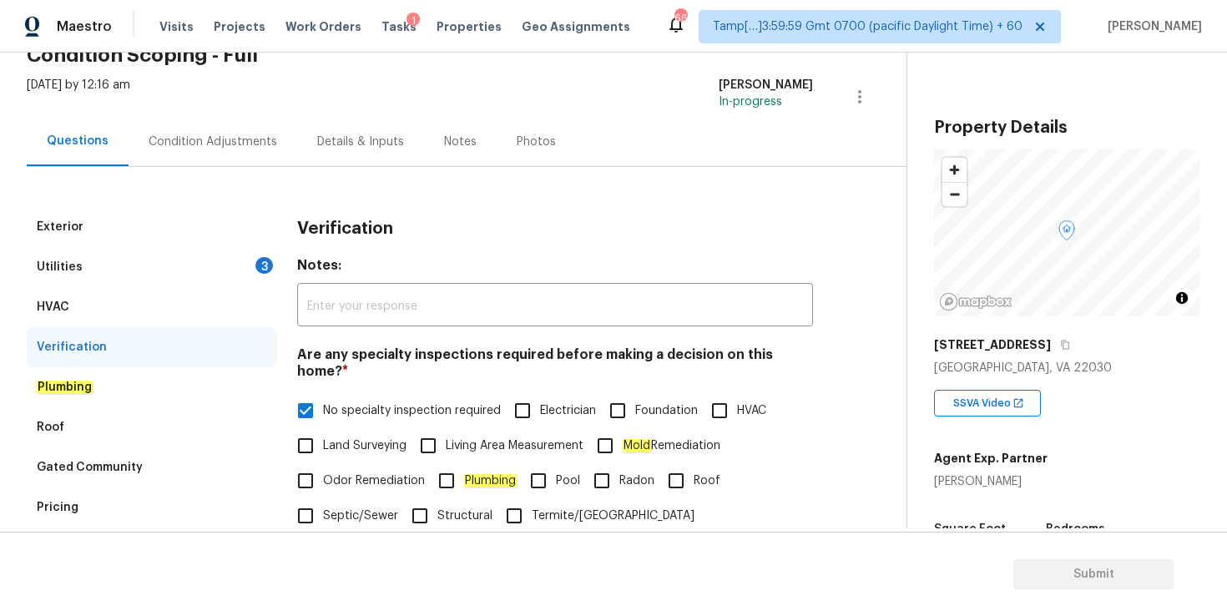
click at [260, 147] on div "Condition Adjustments" at bounding box center [213, 142] width 129 height 17
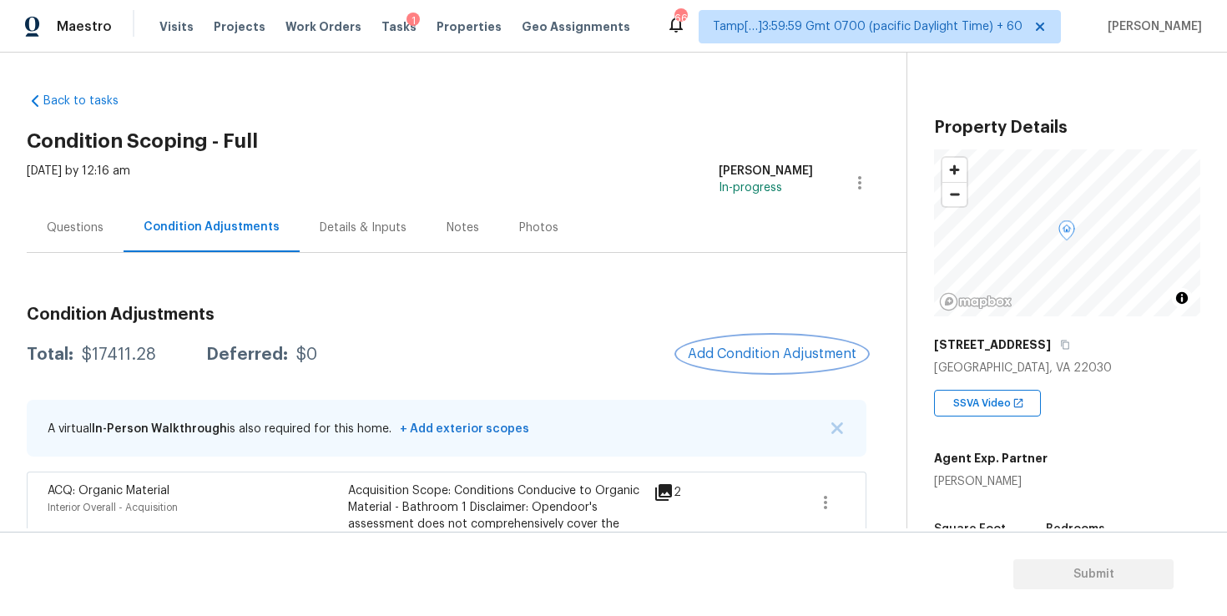
click at [728, 347] on span "Add Condition Adjustment" at bounding box center [772, 353] width 169 height 15
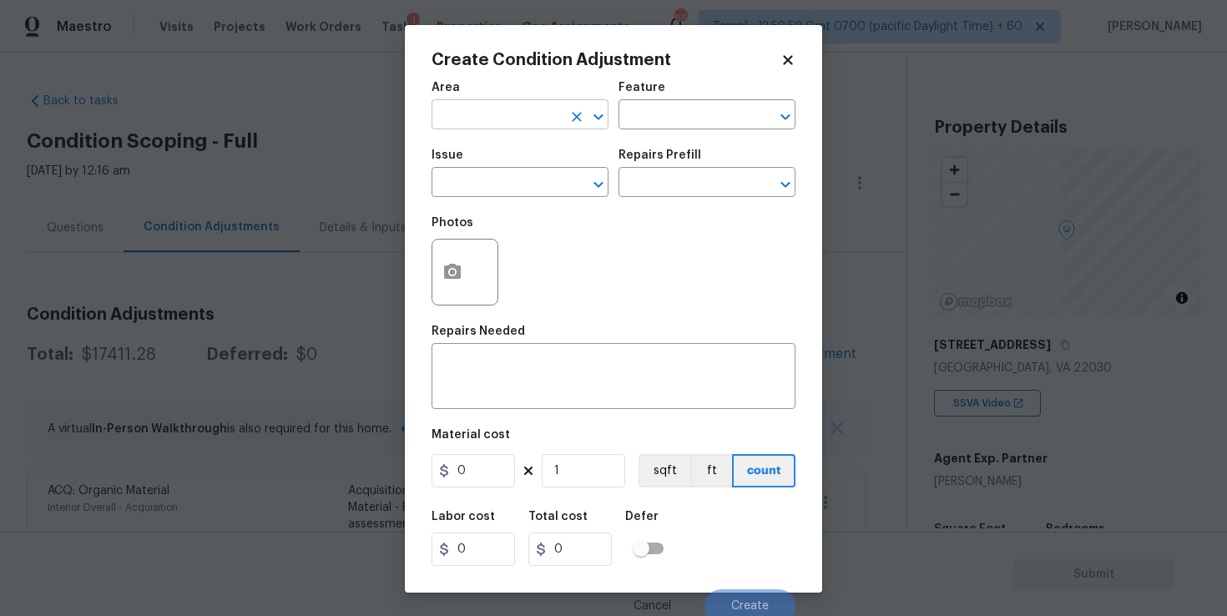
click at [511, 128] on input "text" at bounding box center [496, 116] width 130 height 26
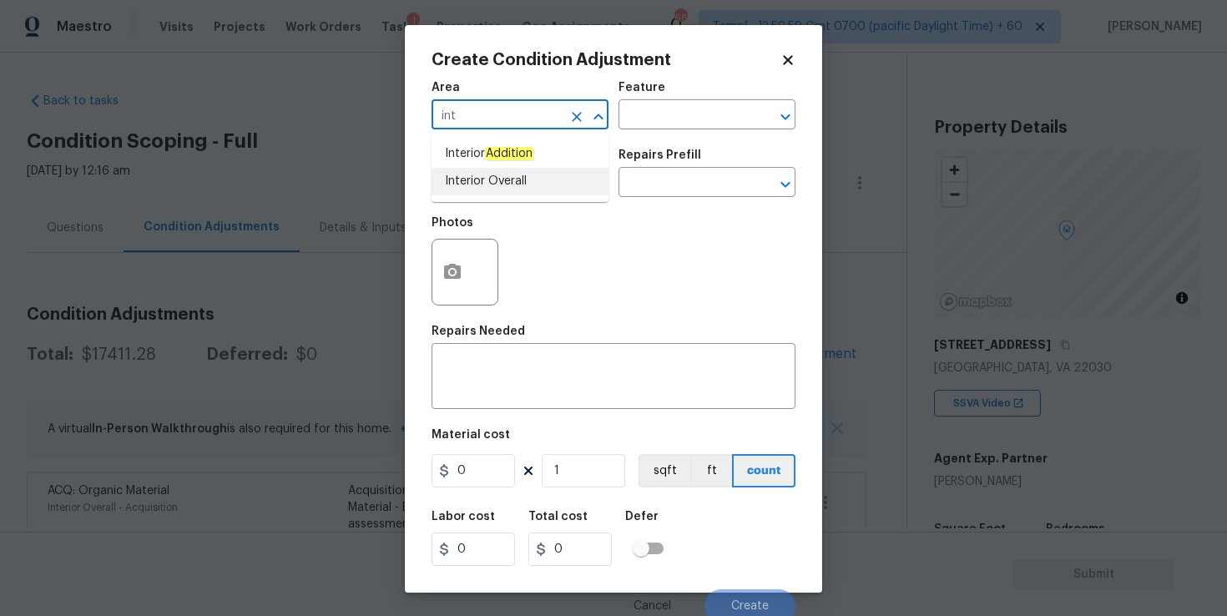
click at [510, 181] on li "Interior Overall" at bounding box center [519, 182] width 177 height 28
type input "Interior Overall"
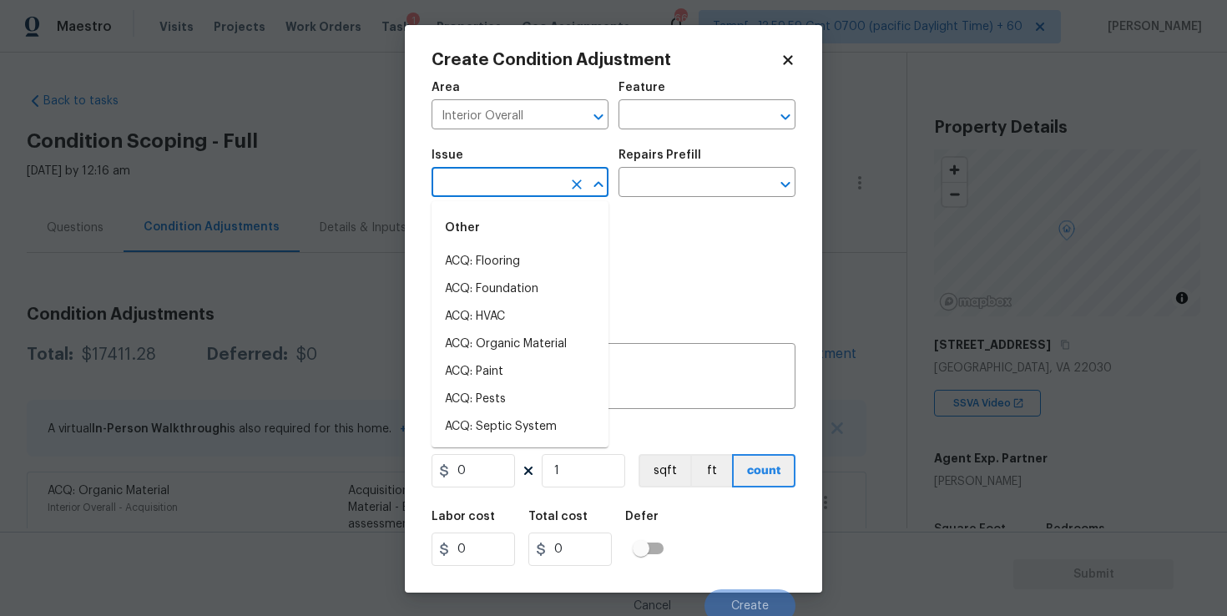
click at [510, 181] on input "text" at bounding box center [496, 184] width 130 height 26
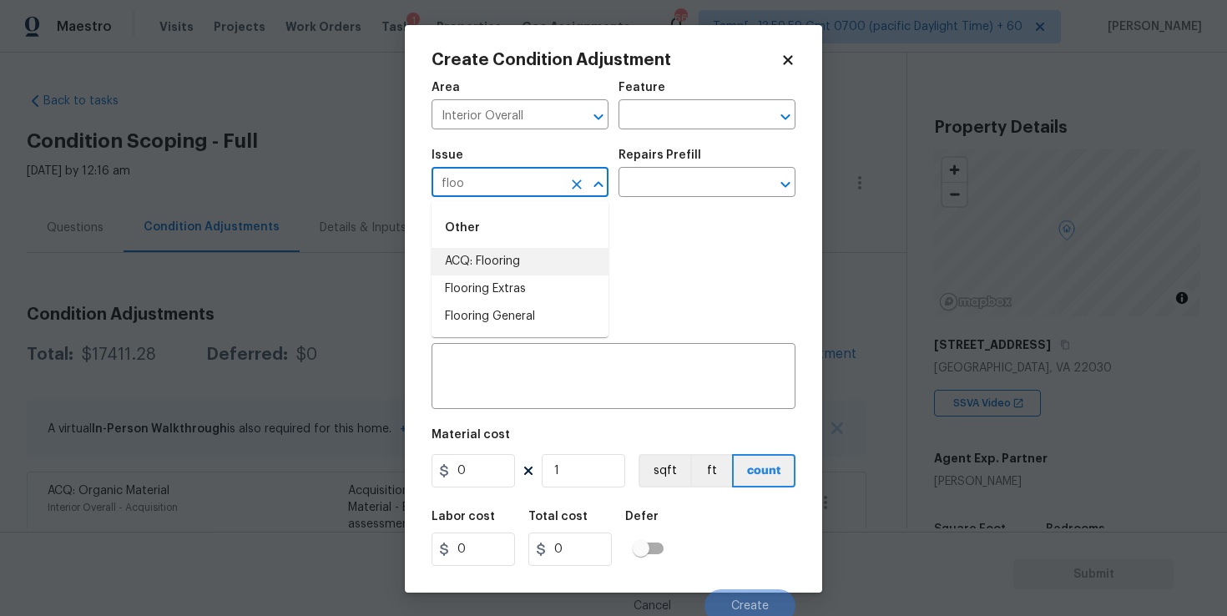
click at [527, 260] on li "ACQ: Flooring" at bounding box center [519, 262] width 177 height 28
type input "ACQ: Flooring"
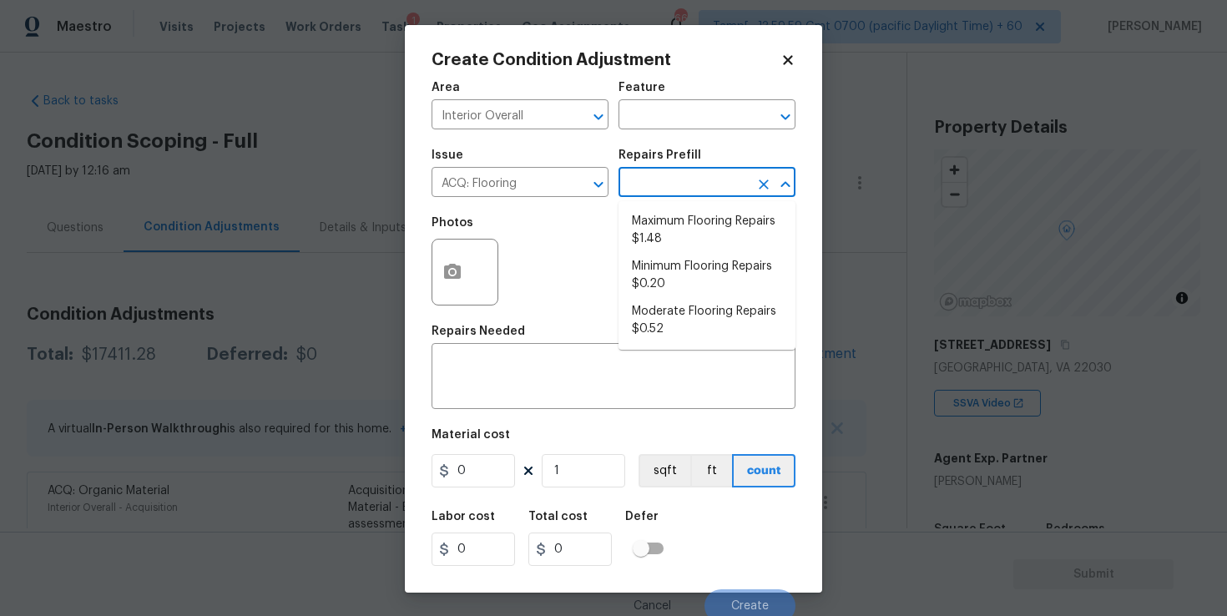
click at [657, 182] on input "text" at bounding box center [683, 184] width 130 height 26
click at [697, 267] on li "Minimum Flooring Repairs $0.20" at bounding box center [706, 275] width 177 height 45
type input "Acquisition"
type textarea "Acquisition Scope: Minimum flooring repairs"
type input "0.2"
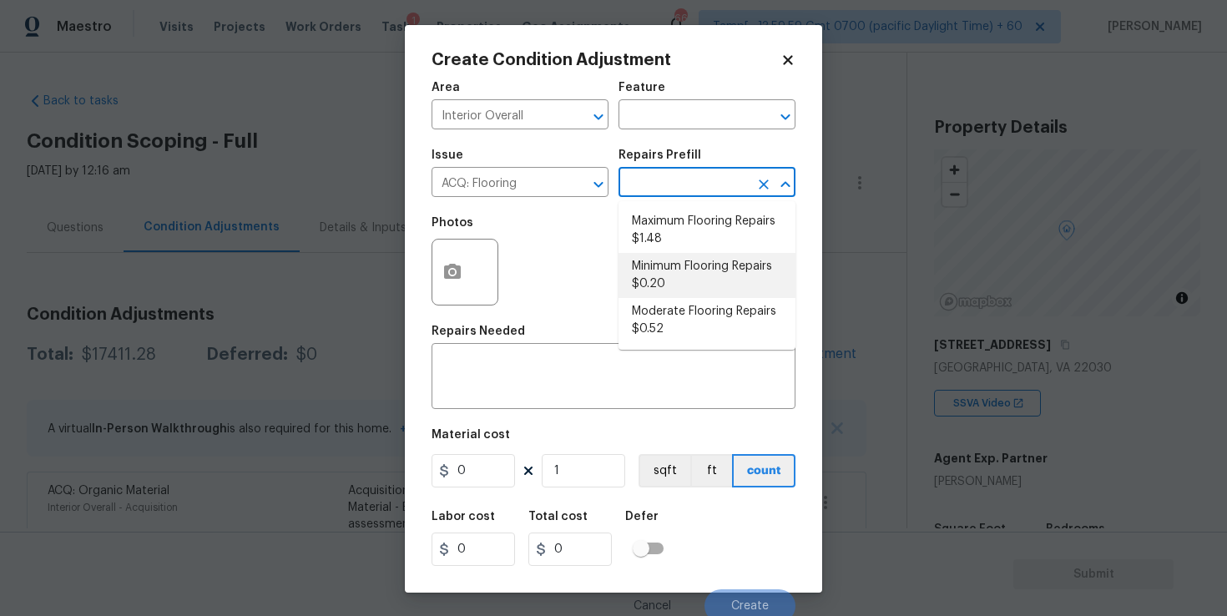
type input "0.2"
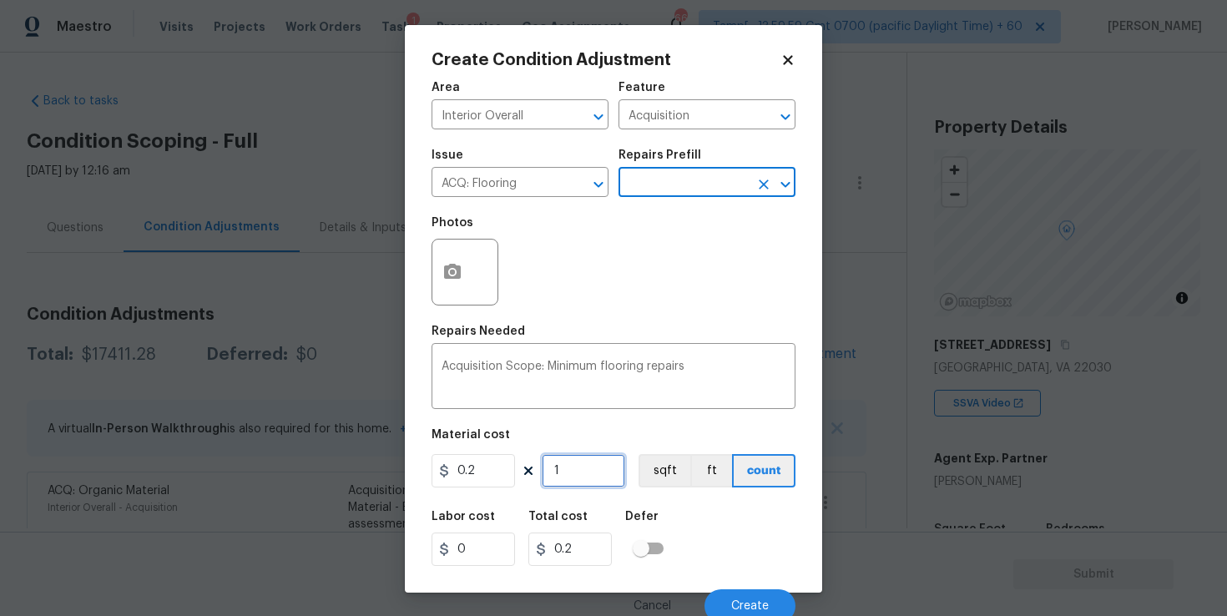
click at [574, 466] on input "1" at bounding box center [583, 470] width 83 height 33
type input "14"
type input "2.8"
type input "149"
type input "29.8"
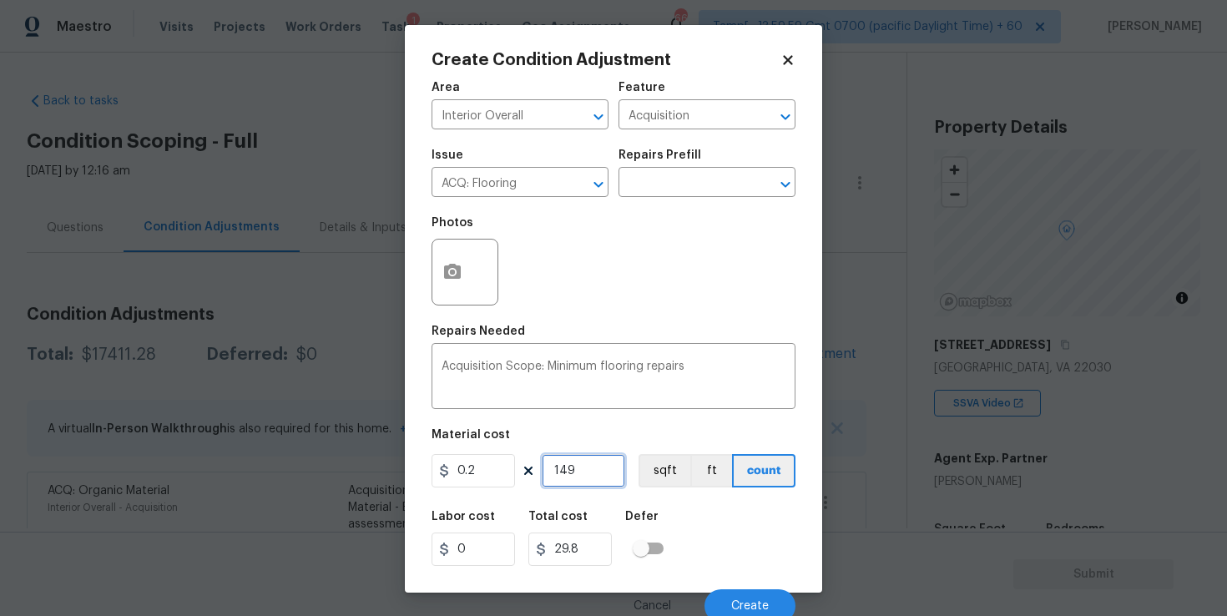
type input "1492"
type input "298.4"
type input "1492"
click at [745, 597] on button "Create" at bounding box center [749, 605] width 91 height 33
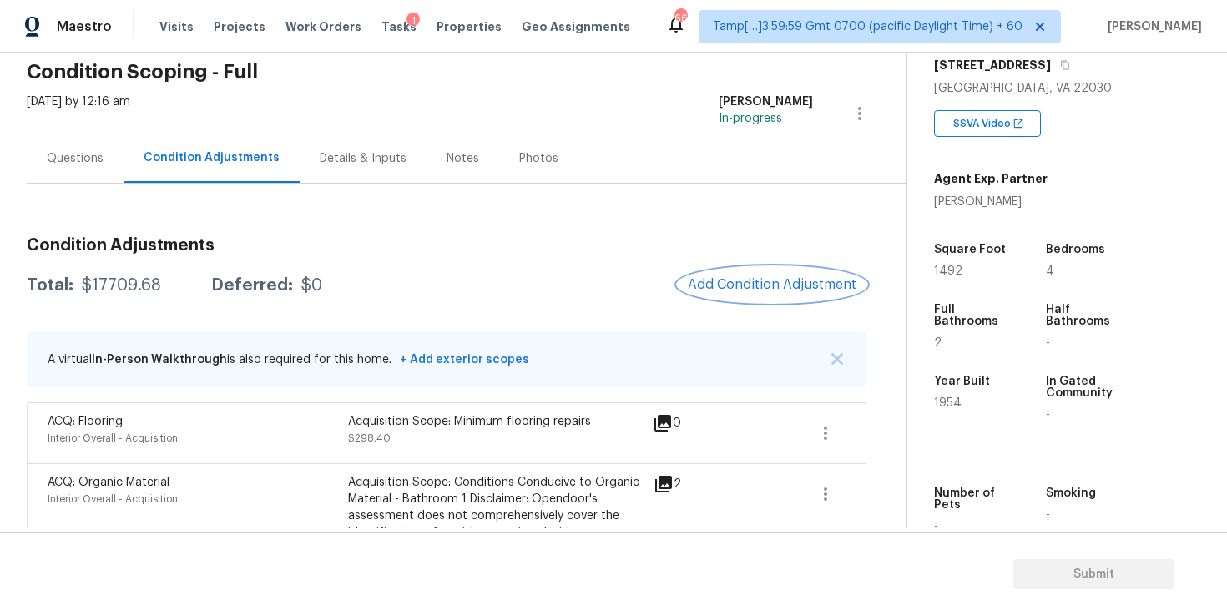
scroll to position [68, 0]
click at [726, 280] on span "Add Condition Adjustment" at bounding box center [772, 285] width 169 height 15
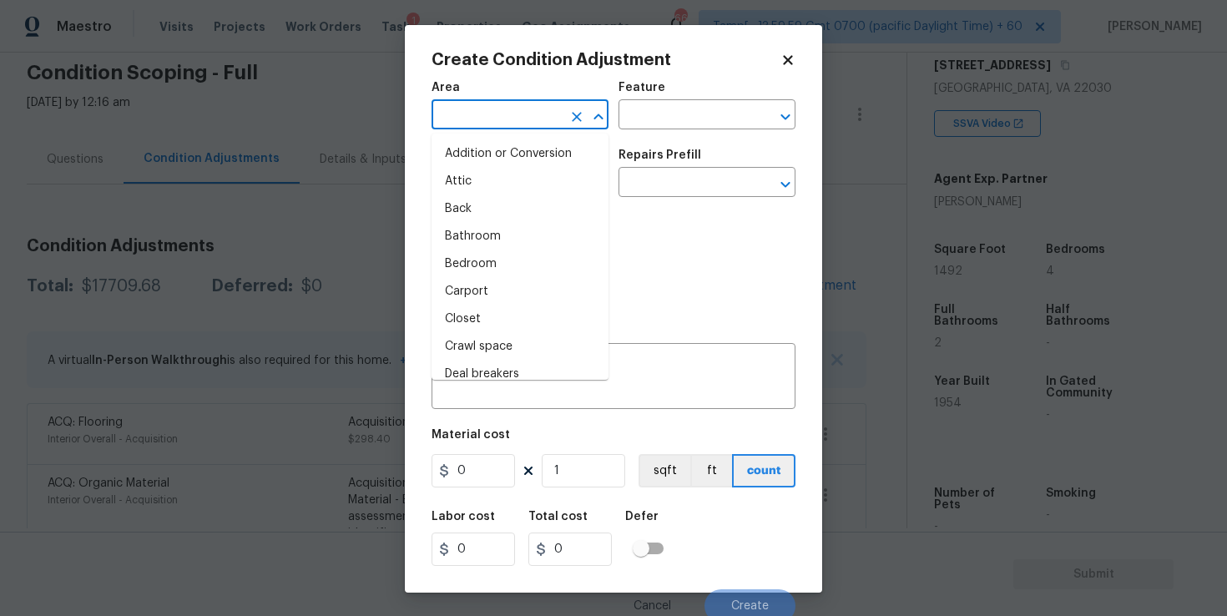
click at [522, 111] on input "text" at bounding box center [496, 116] width 130 height 26
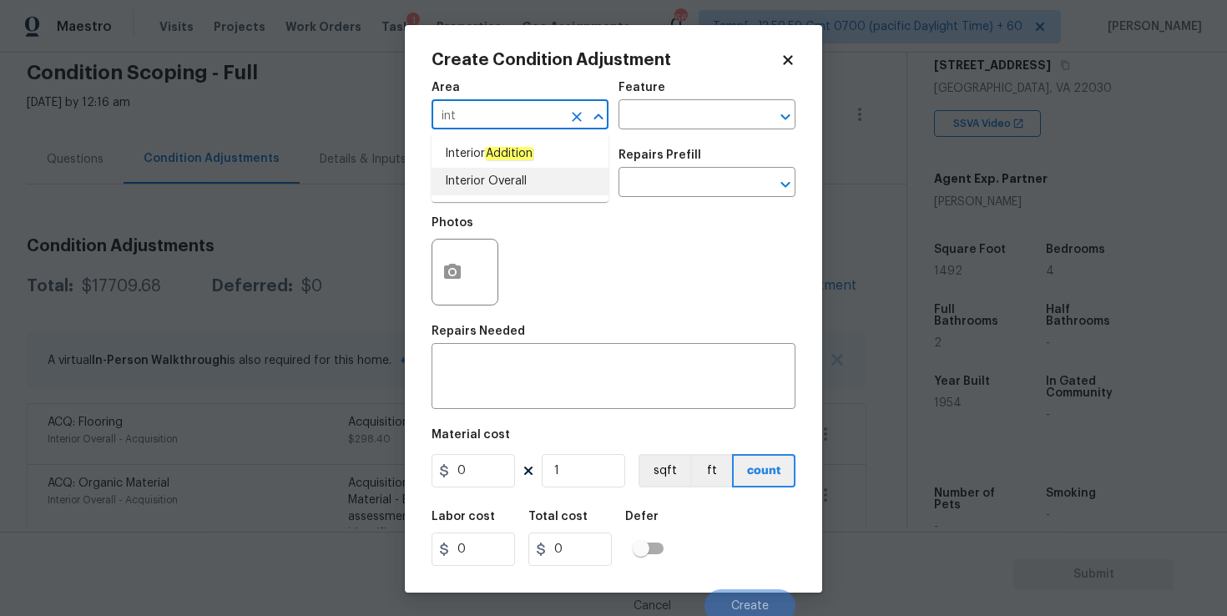
click at [536, 174] on li "Interior Overall" at bounding box center [519, 182] width 177 height 28
type input "Interior Overall"
click at [533, 178] on input "text" at bounding box center [496, 184] width 130 height 26
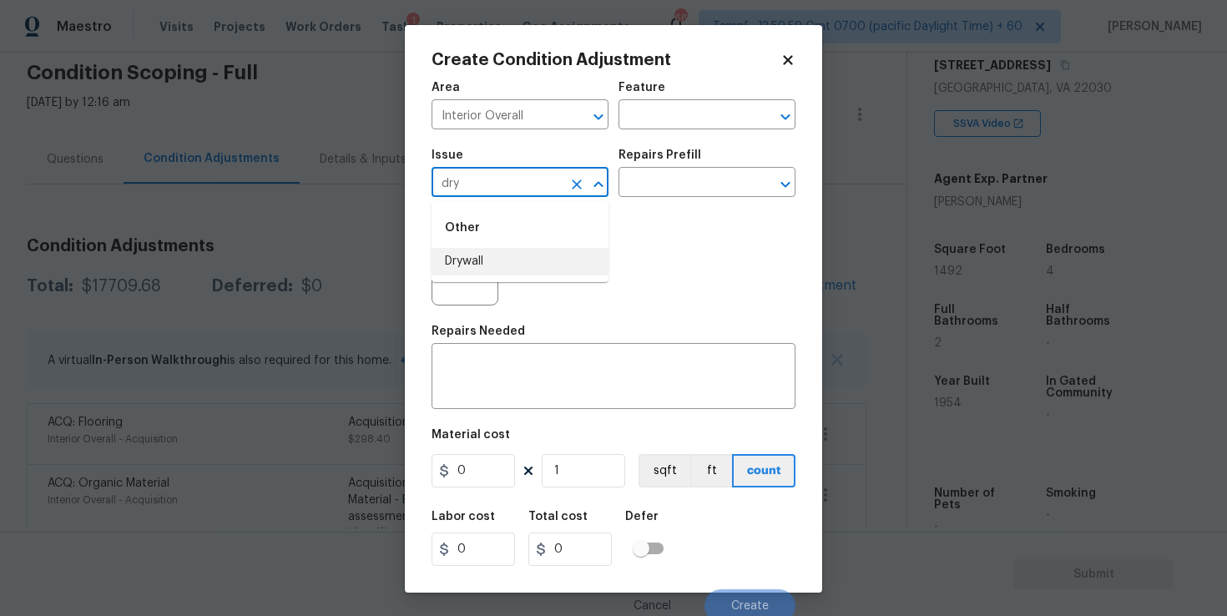
click at [532, 259] on li "Drywall" at bounding box center [519, 262] width 177 height 28
click at [657, 190] on input "text" at bounding box center [683, 184] width 130 height 26
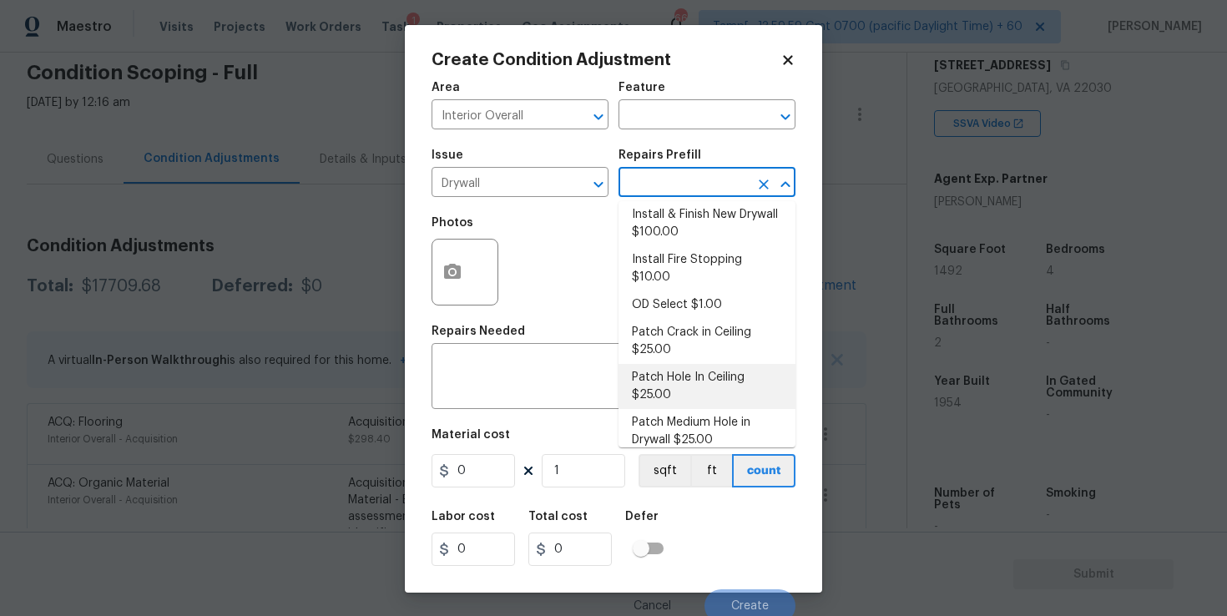
scroll to position [0, 0]
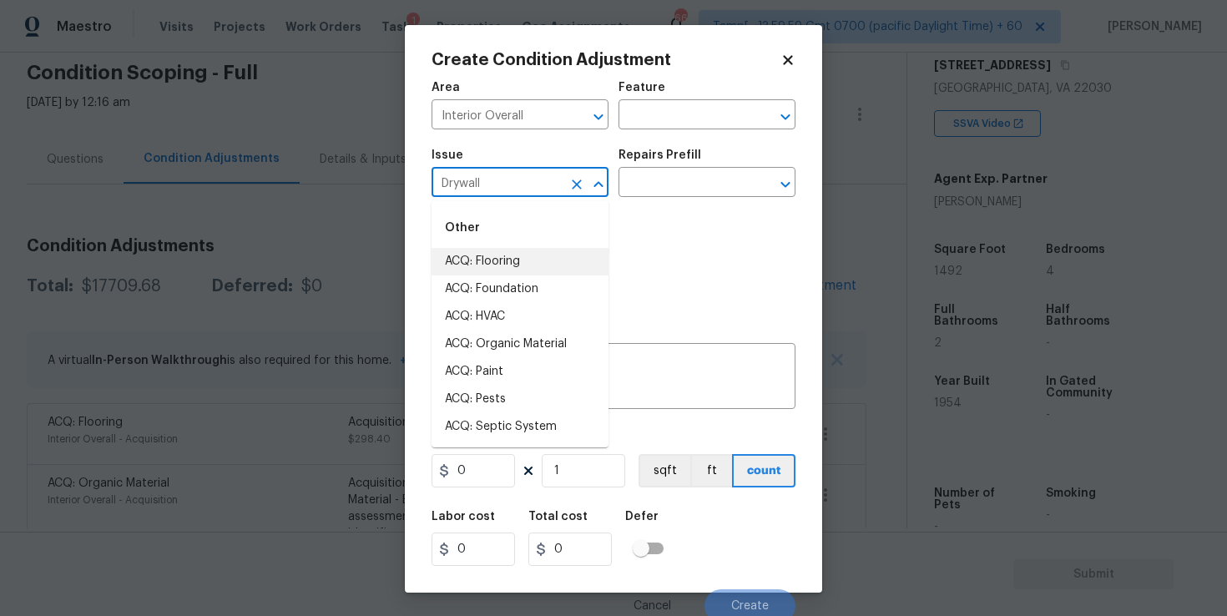
click at [525, 179] on input "Drywall" at bounding box center [496, 184] width 130 height 26
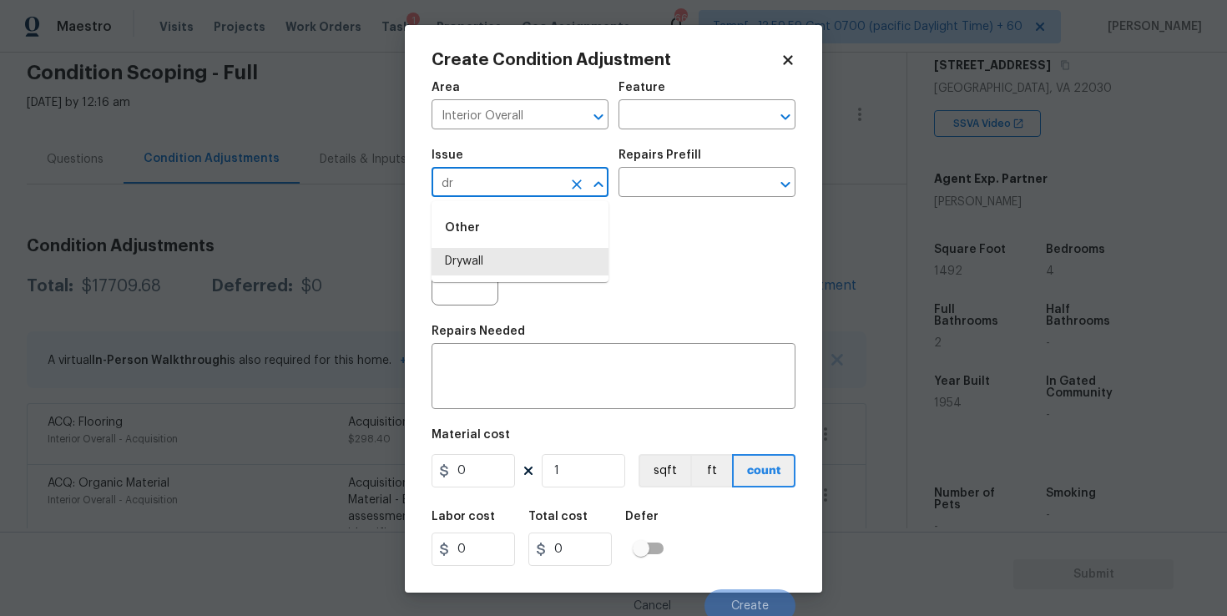
type input "d"
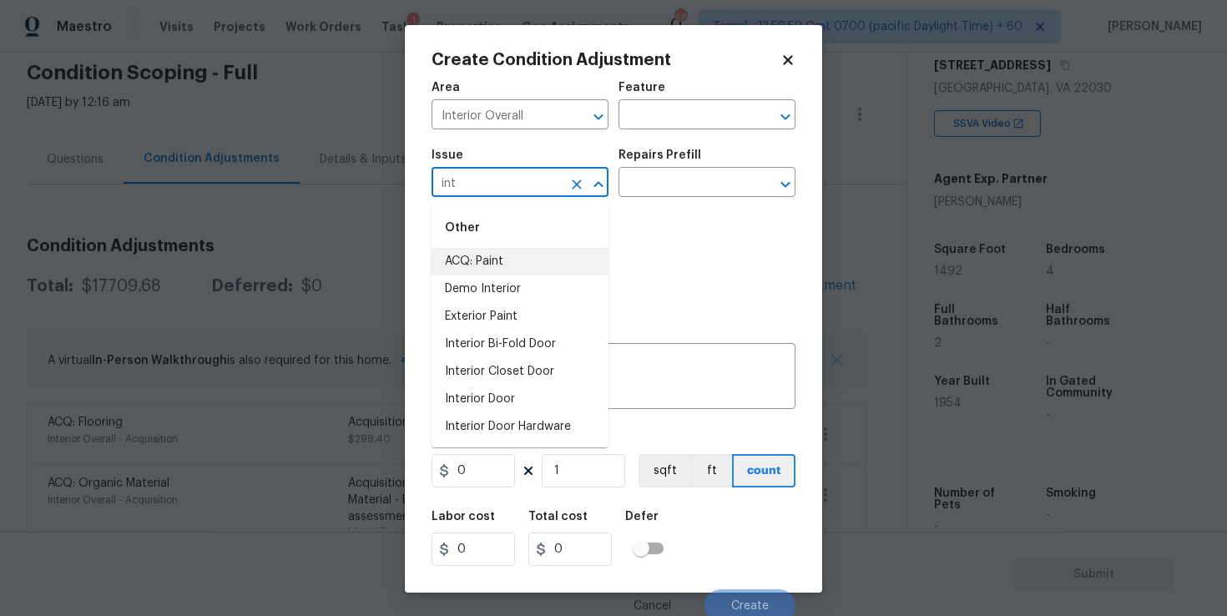
click at [507, 190] on input "int" at bounding box center [496, 184] width 130 height 26
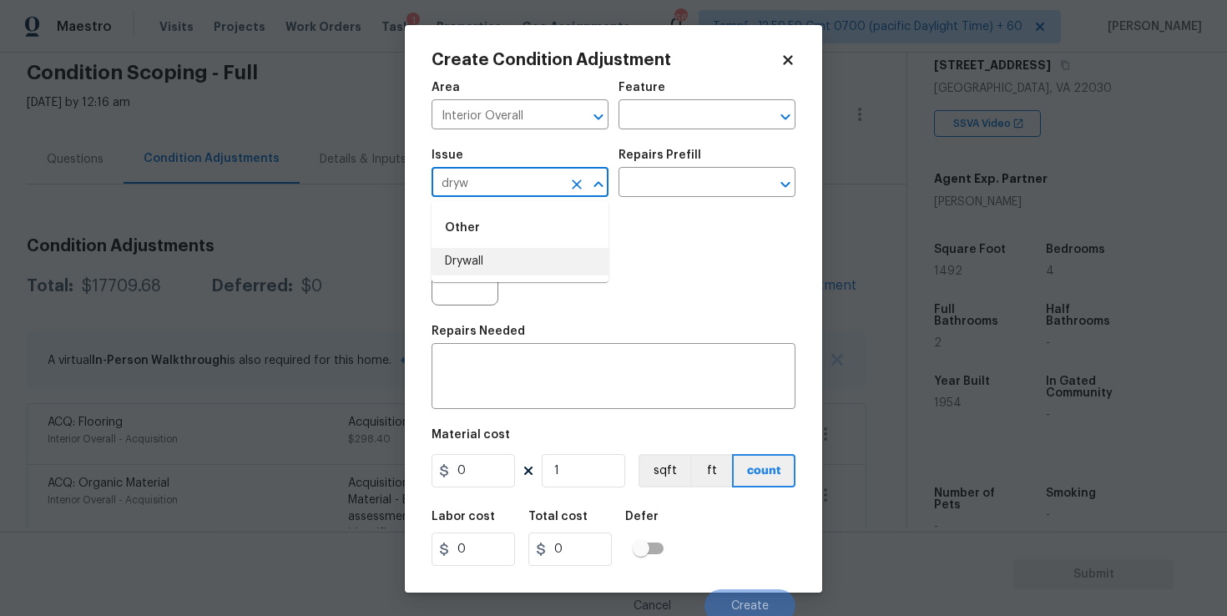
click at [486, 265] on li "Drywall" at bounding box center [519, 262] width 177 height 28
type input "Drywall"
click at [666, 122] on input "text" at bounding box center [683, 116] width 130 height 26
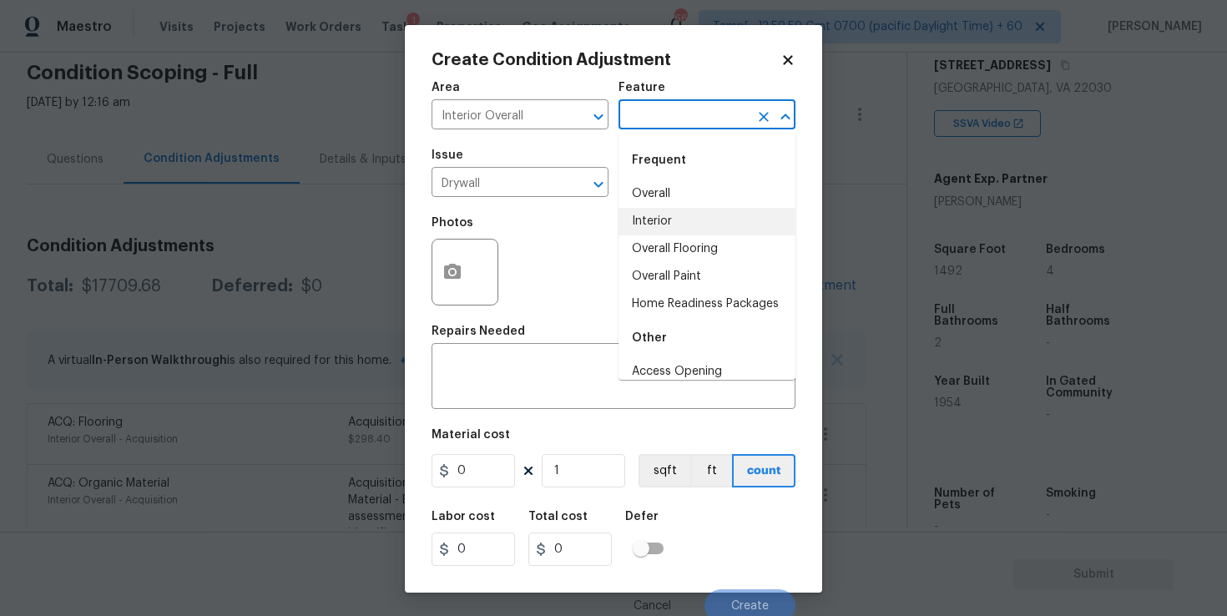
click at [677, 219] on li "Interior" at bounding box center [706, 222] width 177 height 28
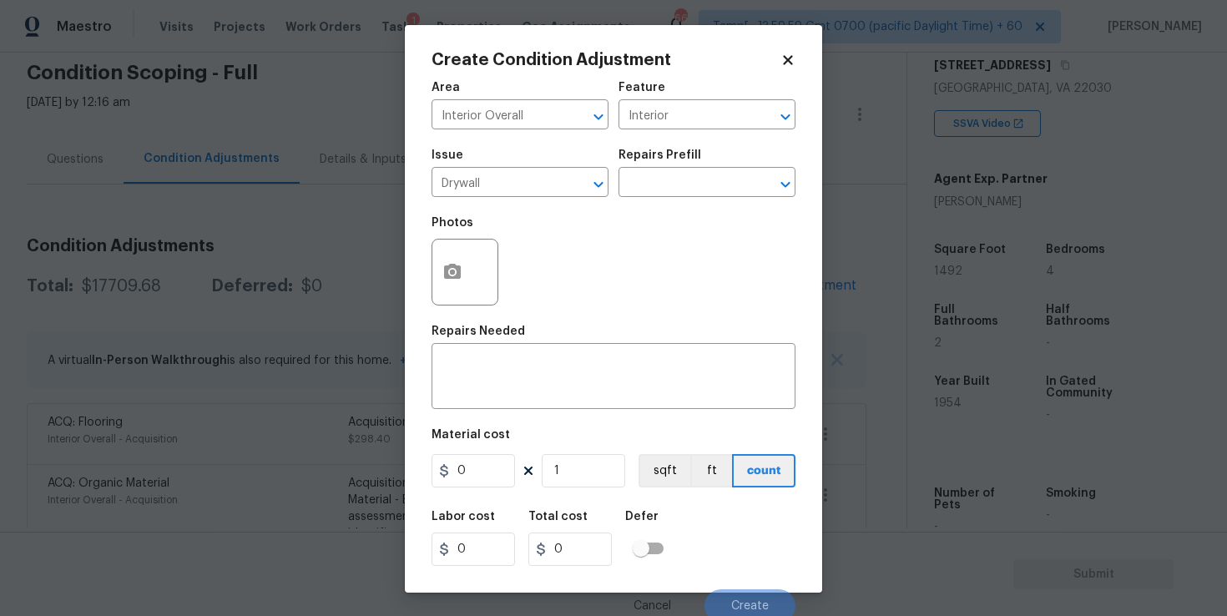
click at [668, 167] on div "Repairs Prefill" at bounding box center [706, 160] width 177 height 22
click at [668, 173] on input "text" at bounding box center [683, 184] width 130 height 26
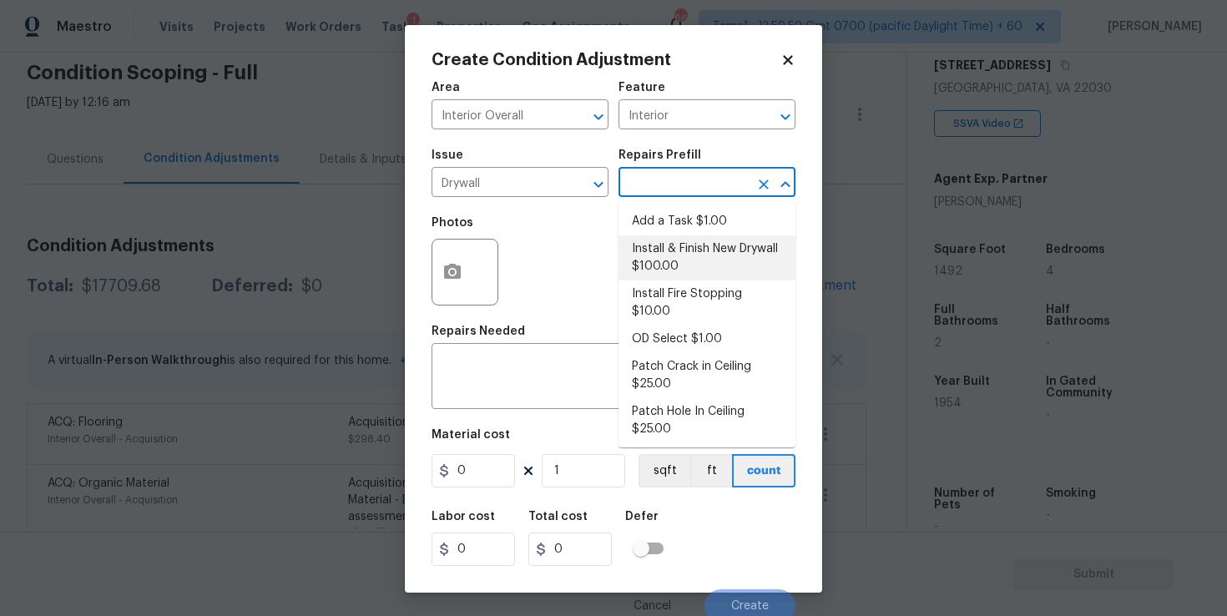
click at [704, 266] on li "Install & Finish New Drywall $100.00" at bounding box center [706, 257] width 177 height 45
type input "Walls and Ceiling"
type textarea "Remove the existing damaged drywall and replace with new. Ensure that the new d…"
type input "100"
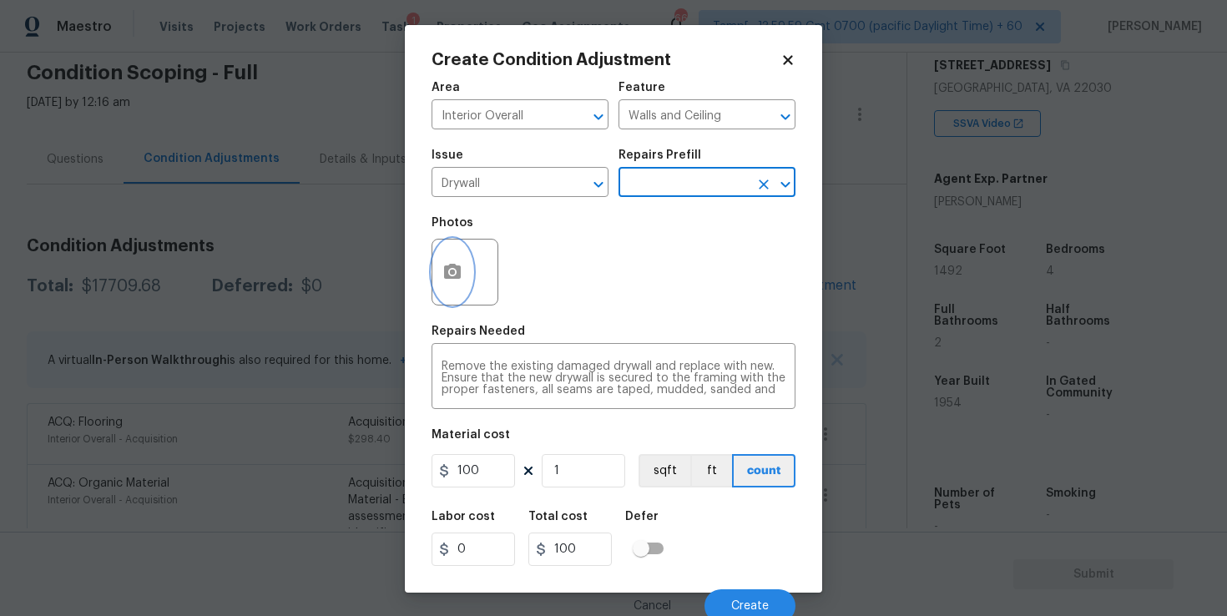
click at [456, 283] on button "button" at bounding box center [452, 272] width 40 height 65
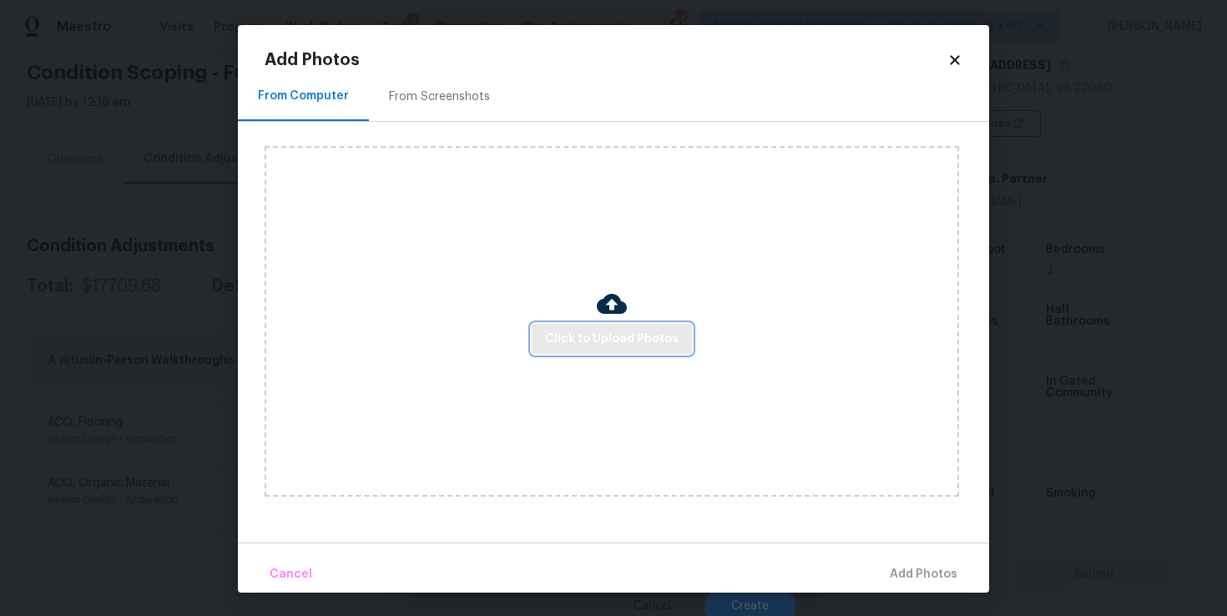
click at [638, 334] on span "Click to Upload Photos" at bounding box center [612, 339] width 134 height 21
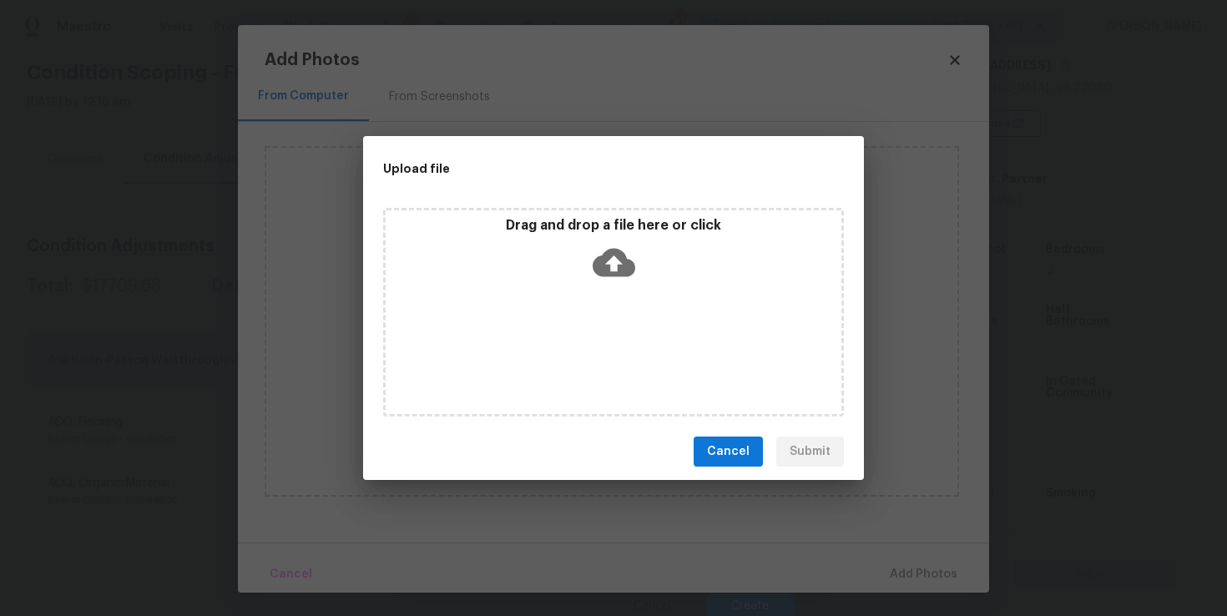
click at [609, 274] on icon at bounding box center [614, 263] width 43 height 28
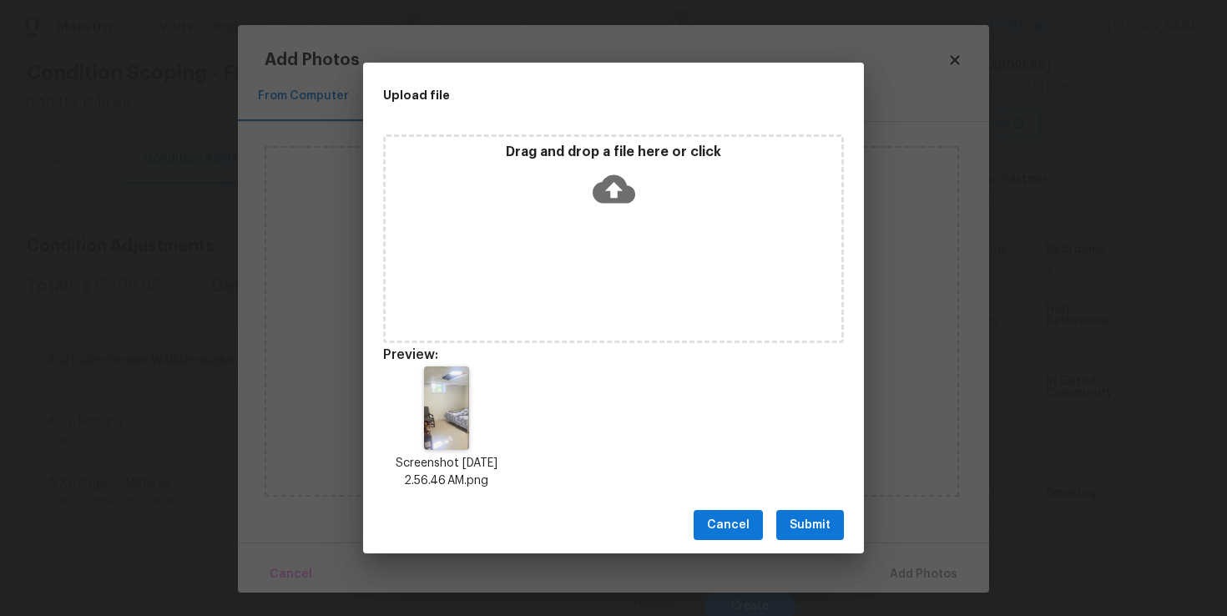
click at [808, 526] on span "Submit" at bounding box center [809, 525] width 41 height 21
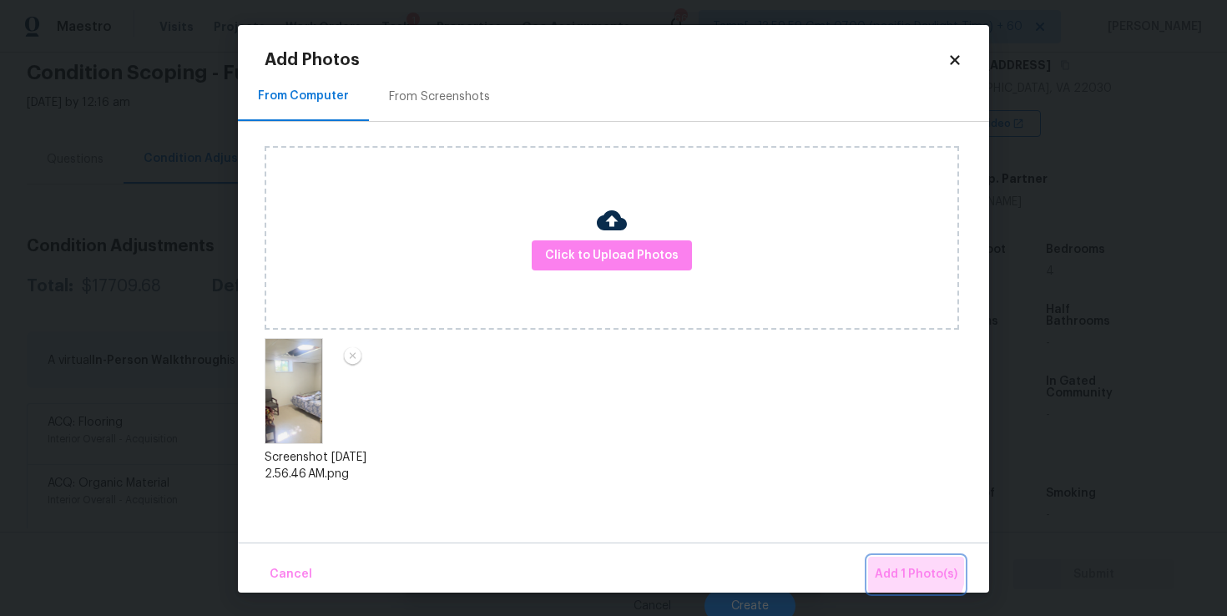
click at [902, 569] on span "Add 1 Photo(s)" at bounding box center [916, 574] width 83 height 21
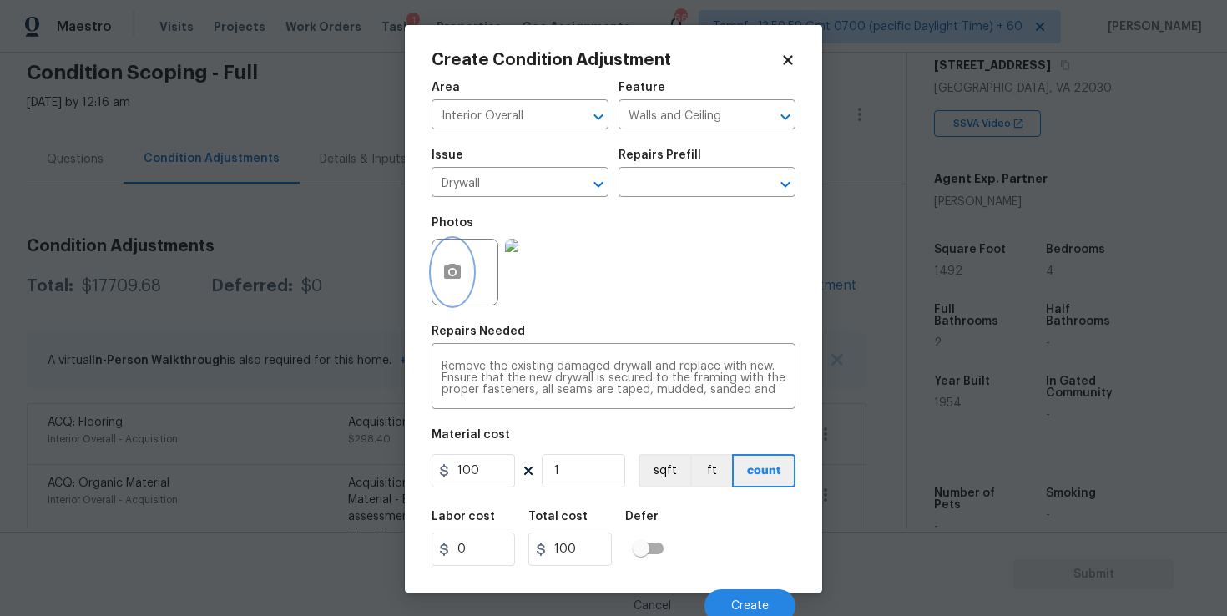
click at [466, 280] on button "button" at bounding box center [452, 272] width 40 height 65
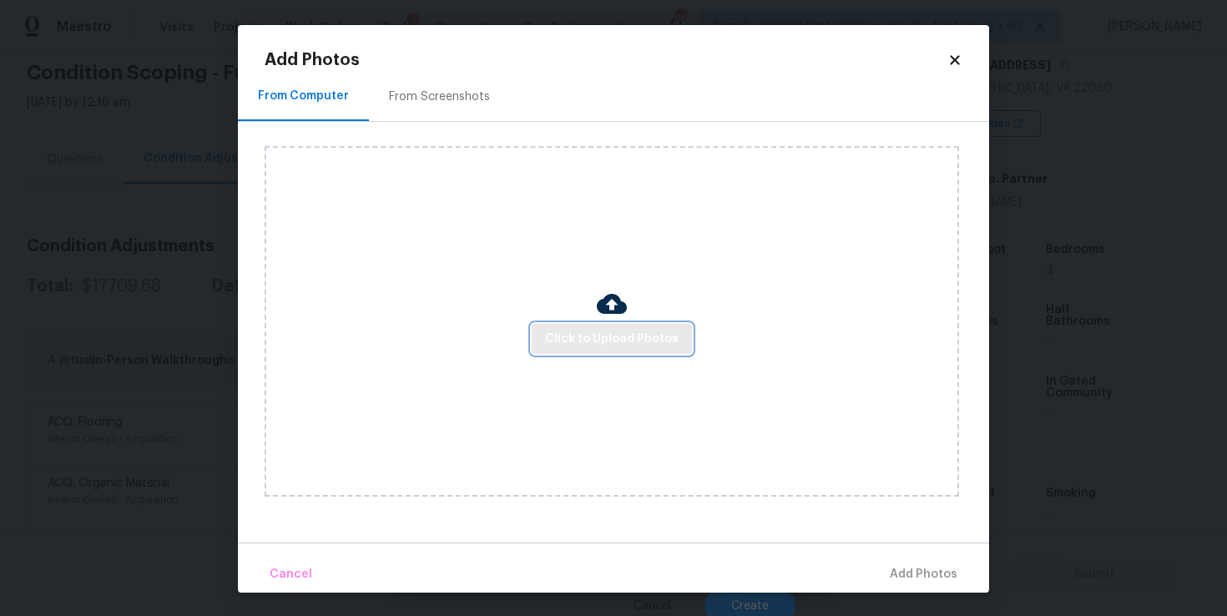
click at [616, 353] on button "Click to Upload Photos" at bounding box center [612, 339] width 160 height 31
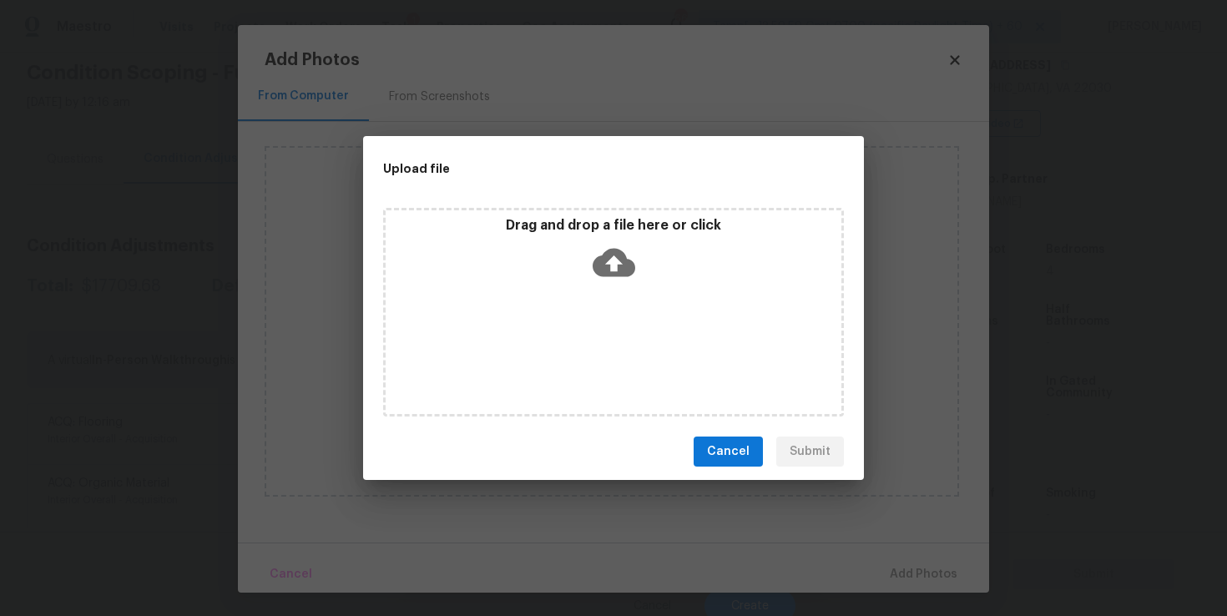
click at [608, 255] on icon at bounding box center [614, 263] width 43 height 28
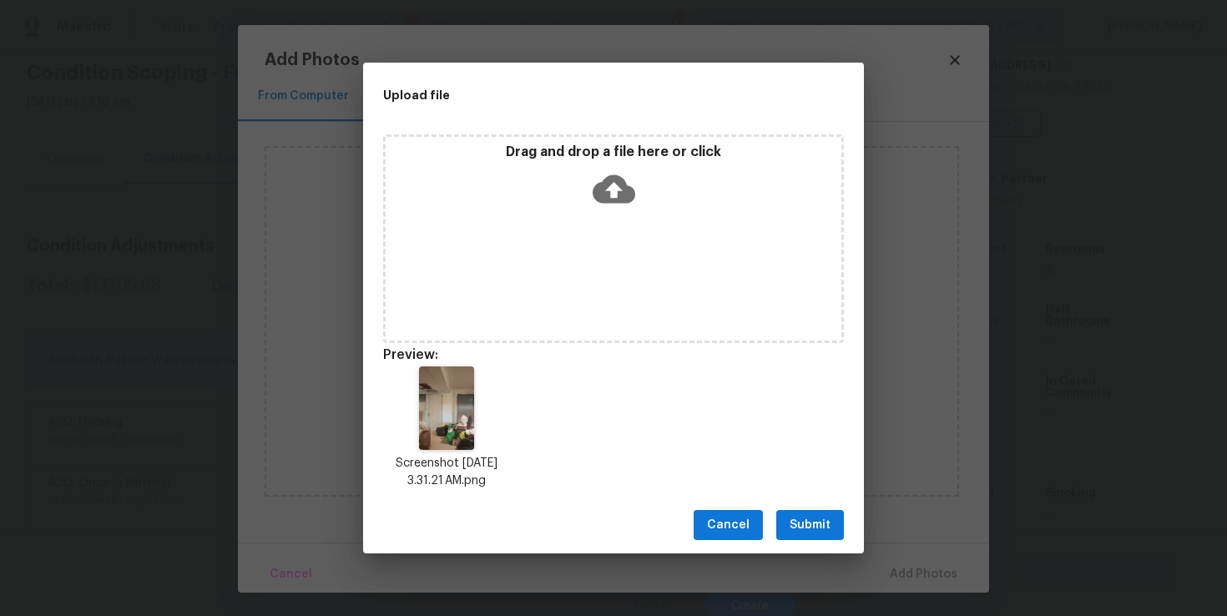
click at [819, 527] on span "Submit" at bounding box center [809, 525] width 41 height 21
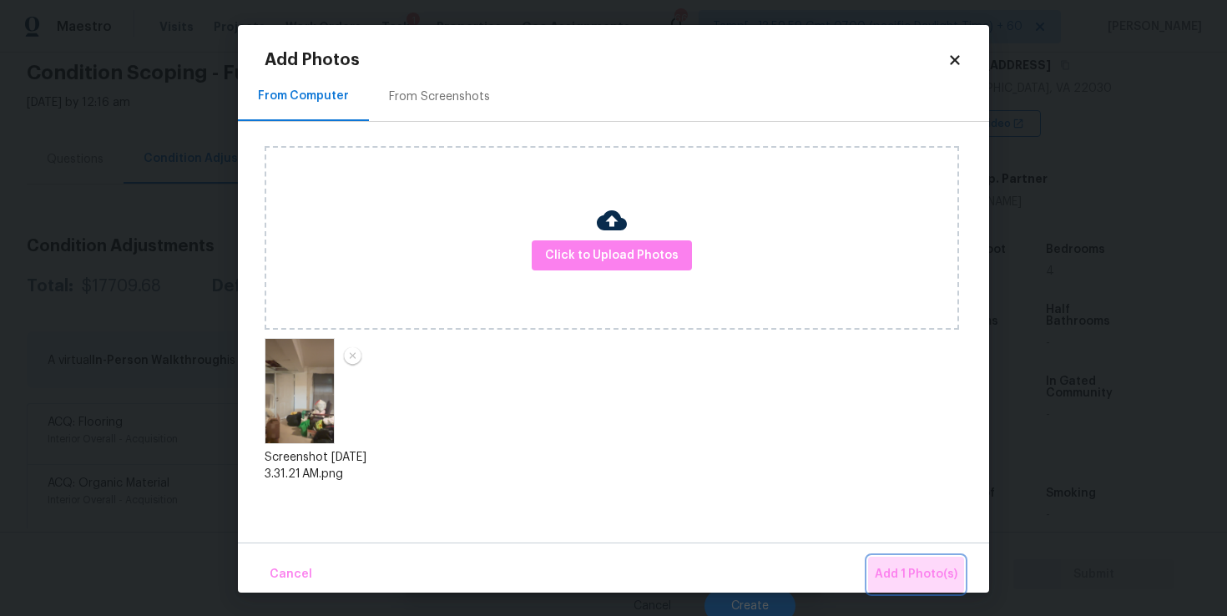
click at [935, 565] on span "Add 1 Photo(s)" at bounding box center [916, 574] width 83 height 21
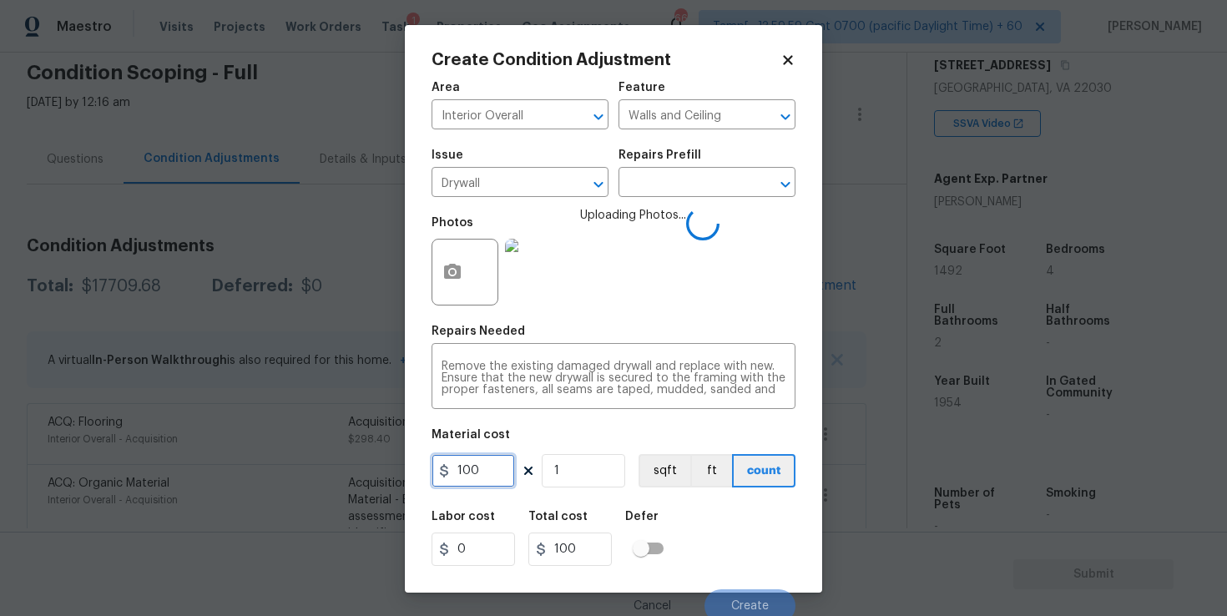
click at [486, 469] on input "100" at bounding box center [472, 470] width 83 height 33
type input "400"
click at [688, 520] on div "Labor cost 0 Total cost 400 Defer" at bounding box center [613, 538] width 364 height 75
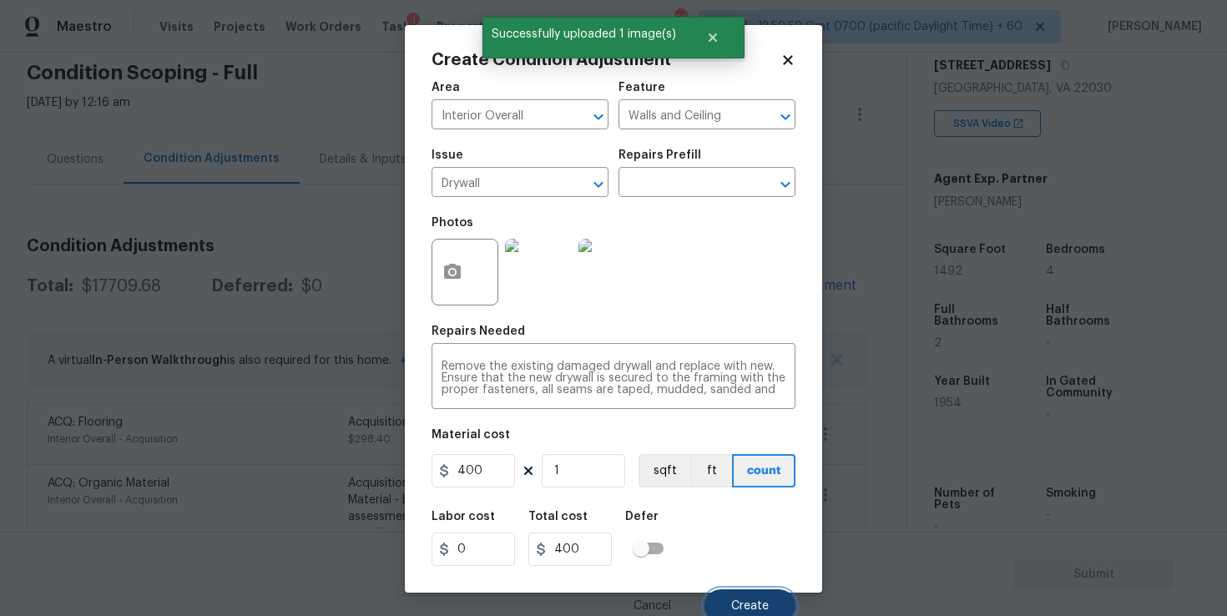
click at [752, 597] on button "Create" at bounding box center [749, 605] width 91 height 33
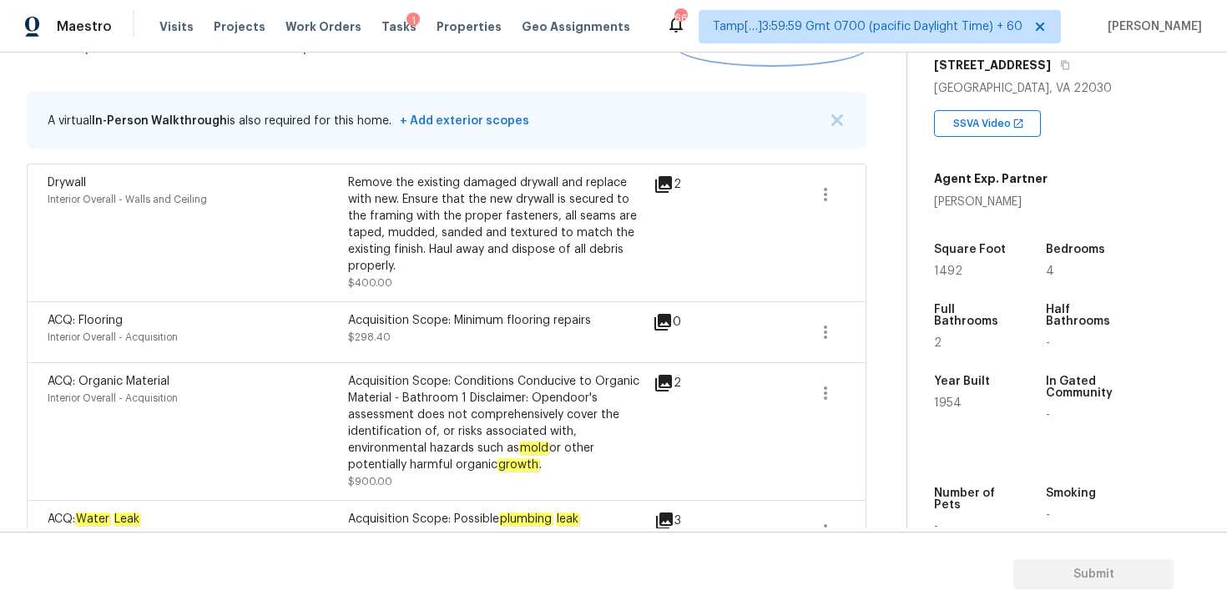
scroll to position [184, 0]
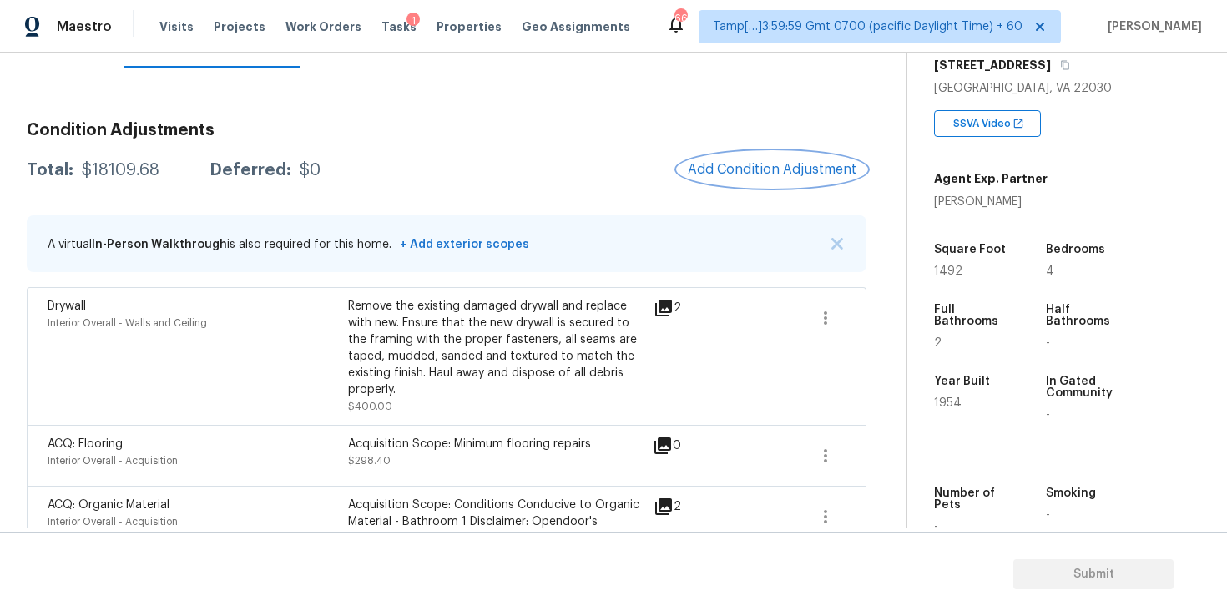
click at [724, 164] on span "Add Condition Adjustment" at bounding box center [772, 169] width 169 height 15
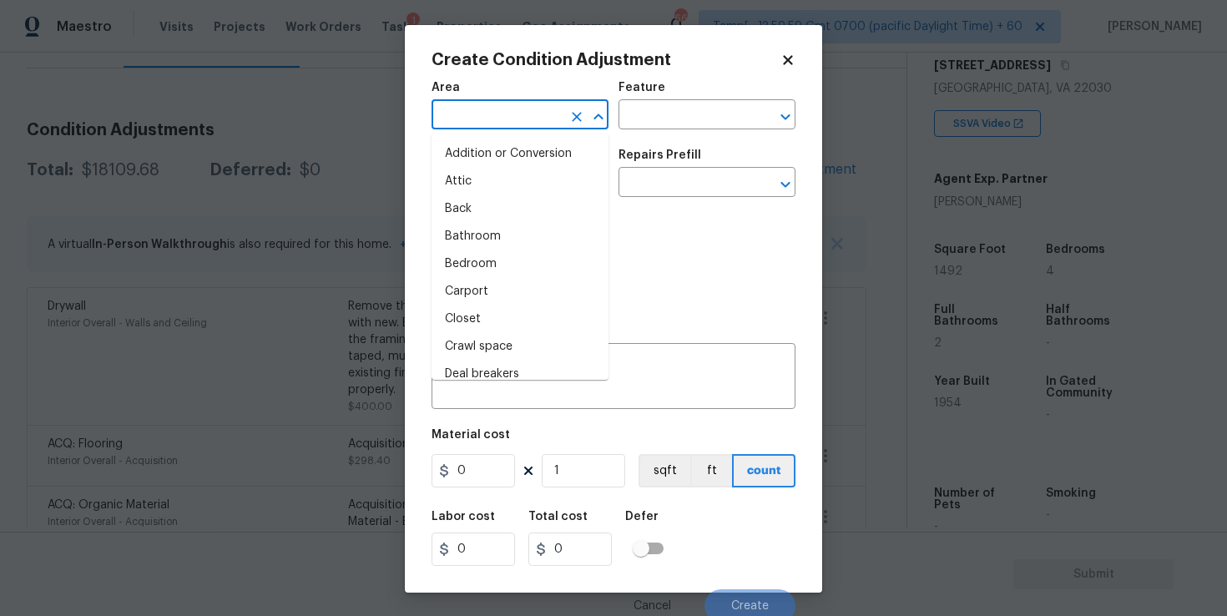
click at [543, 127] on input "text" at bounding box center [496, 116] width 130 height 26
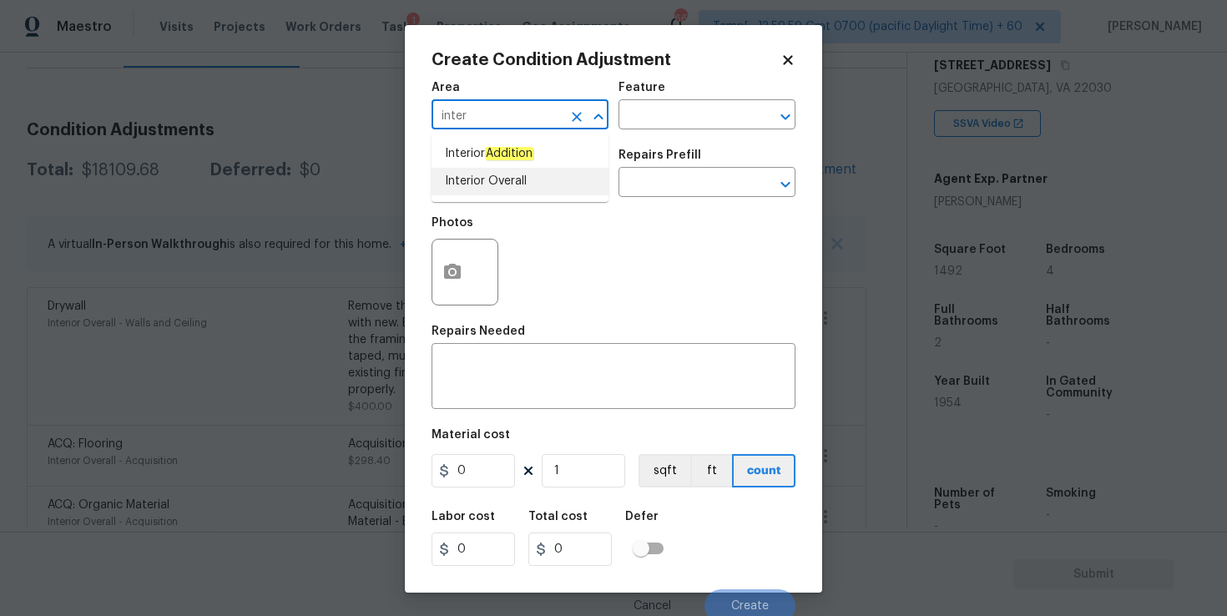
click at [535, 177] on li "Interior Overall" at bounding box center [519, 182] width 177 height 28
type input "Interior Overall"
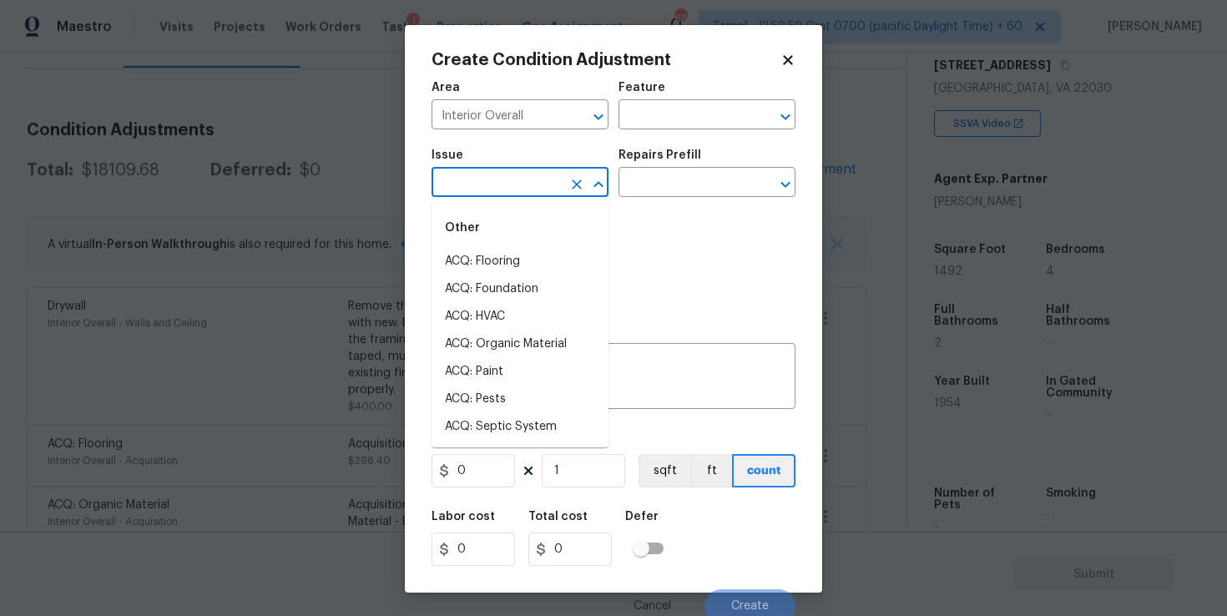
click at [535, 177] on input "text" at bounding box center [496, 184] width 130 height 26
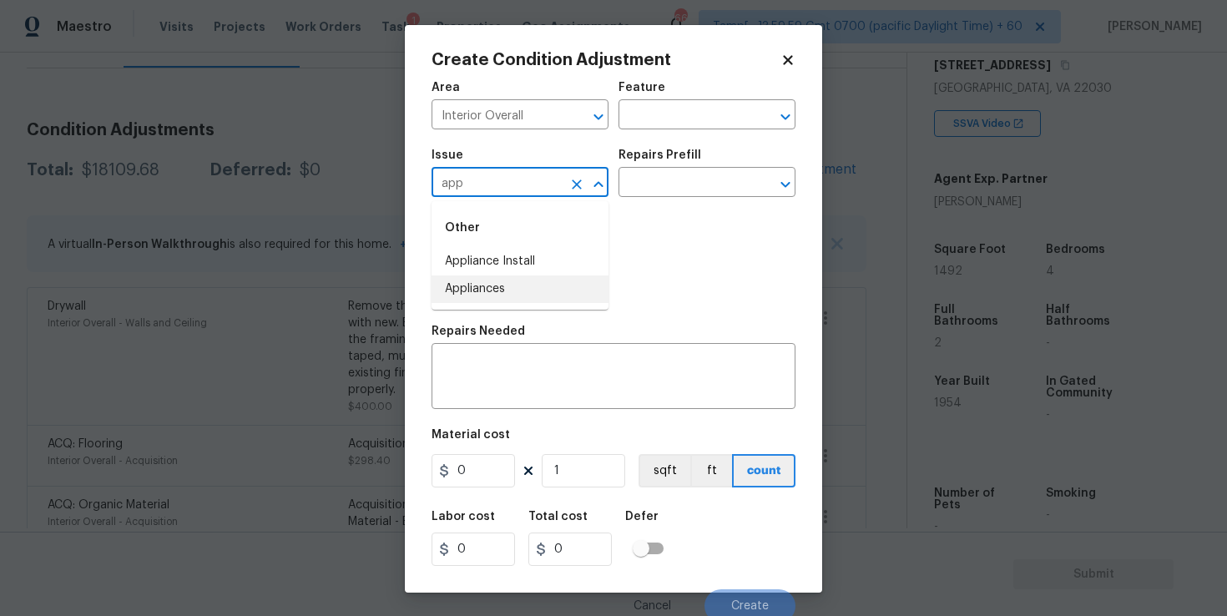
click at [501, 290] on li "Appliances" at bounding box center [519, 289] width 177 height 28
type input "Appliances"
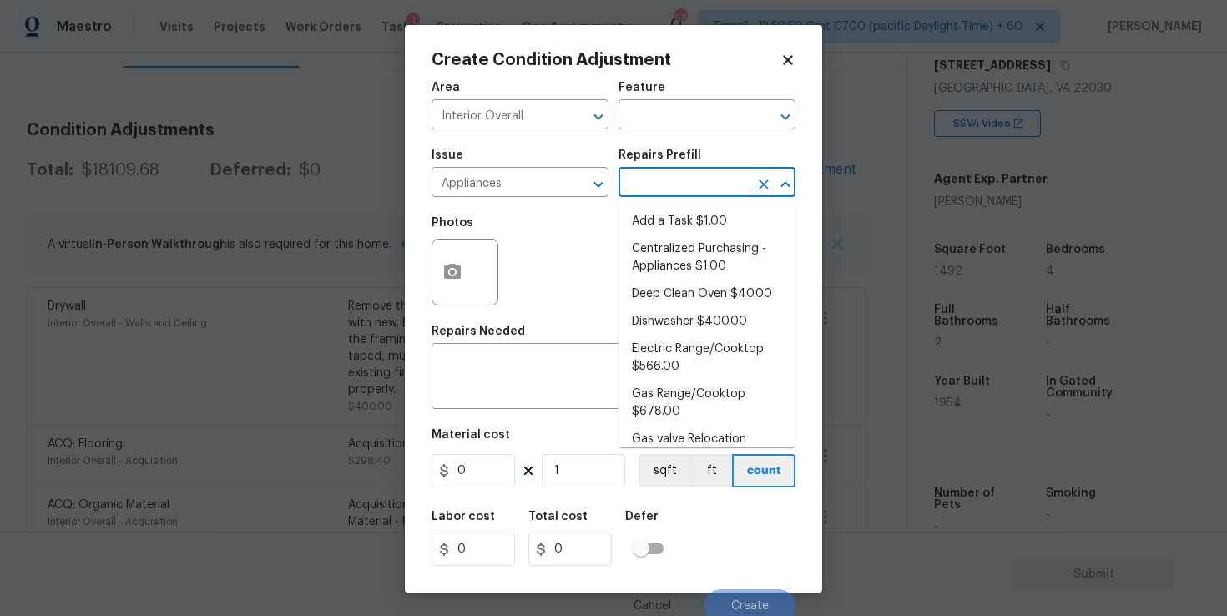
click at [653, 188] on input "text" at bounding box center [683, 184] width 130 height 26
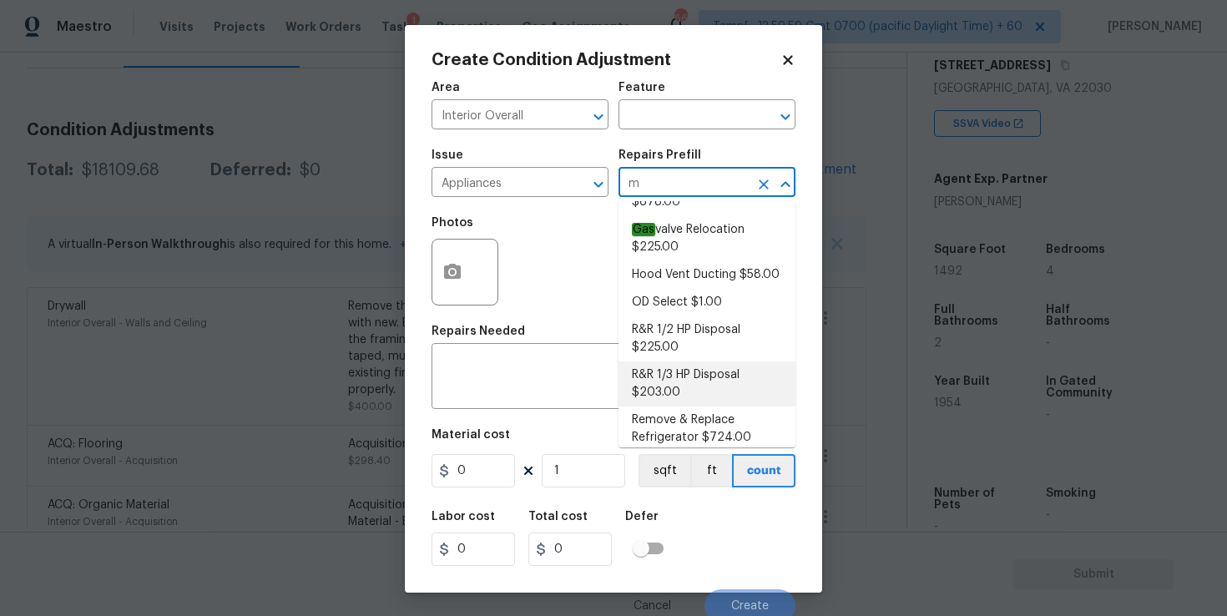
scroll to position [0, 0]
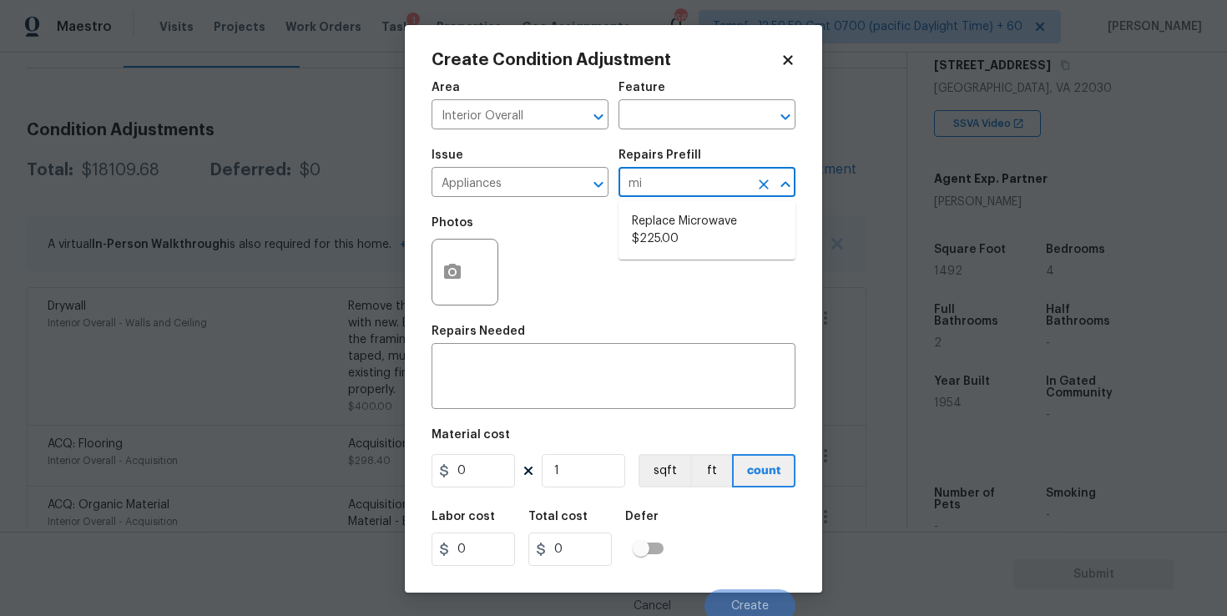
type input "mic"
click at [682, 243] on li "Replace Microwave $225.00" at bounding box center [706, 230] width 177 height 45
type input "Appliances"
type textarea "Remove the existing microwave and replace it with a new microwave"
type input "225"
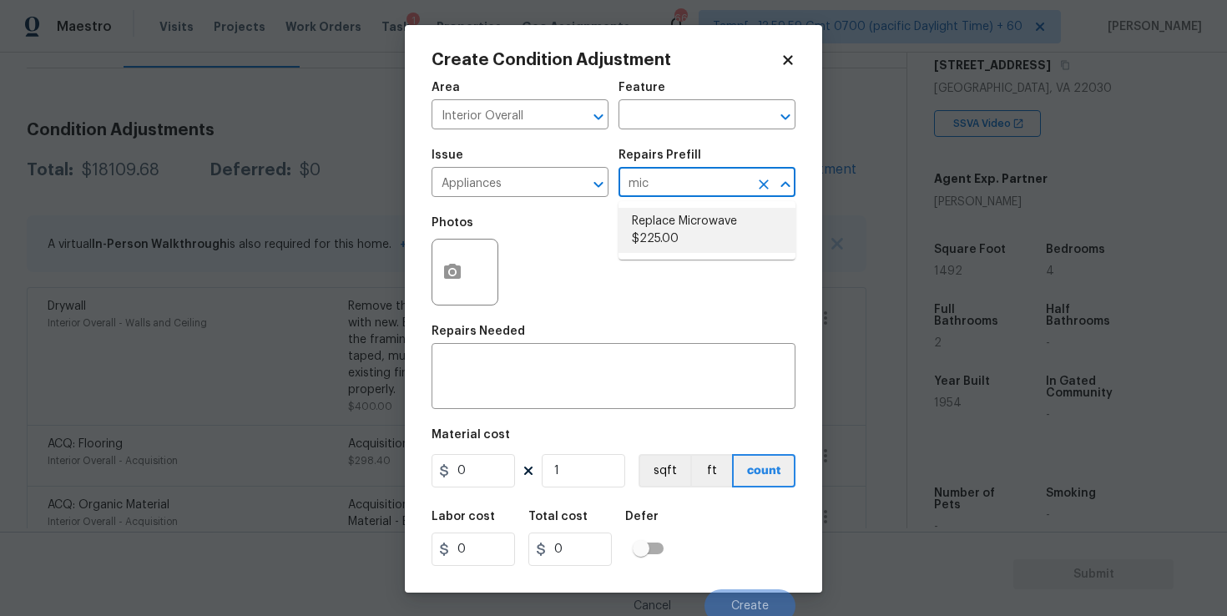
type input "225"
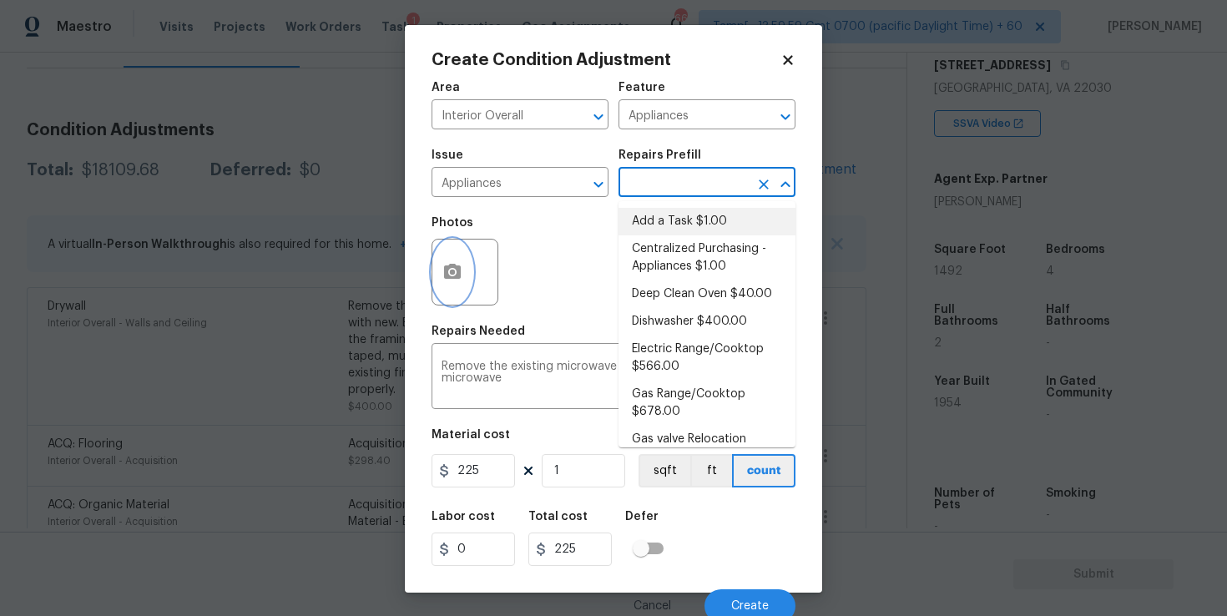
click at [460, 283] on button "button" at bounding box center [452, 272] width 40 height 65
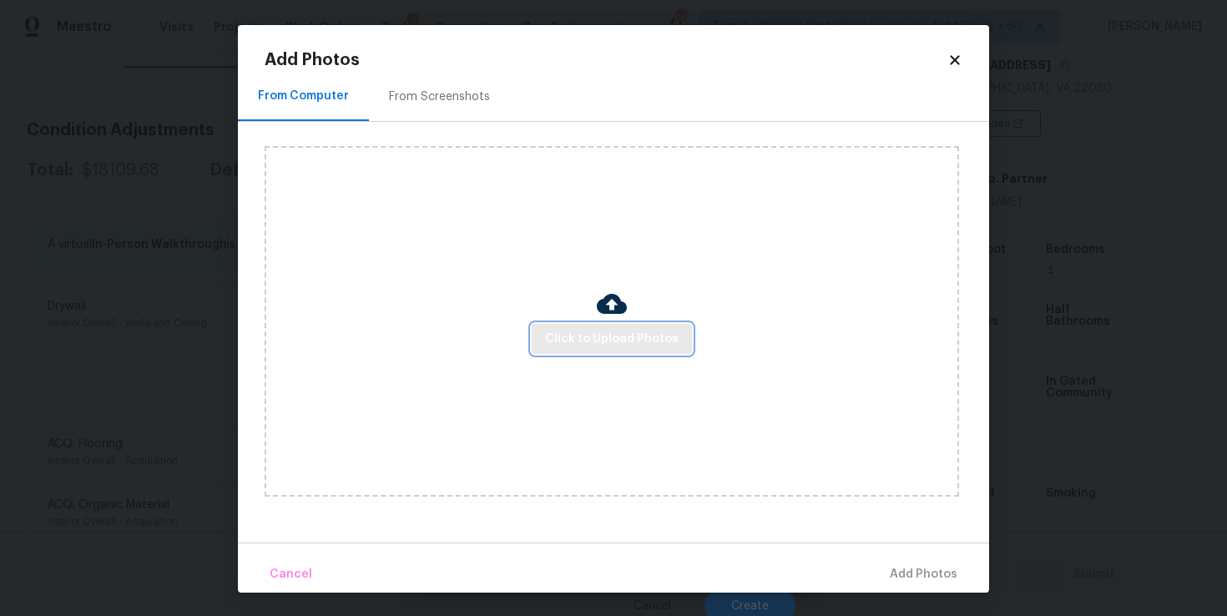
click at [567, 327] on button "Click to Upload Photos" at bounding box center [612, 339] width 160 height 31
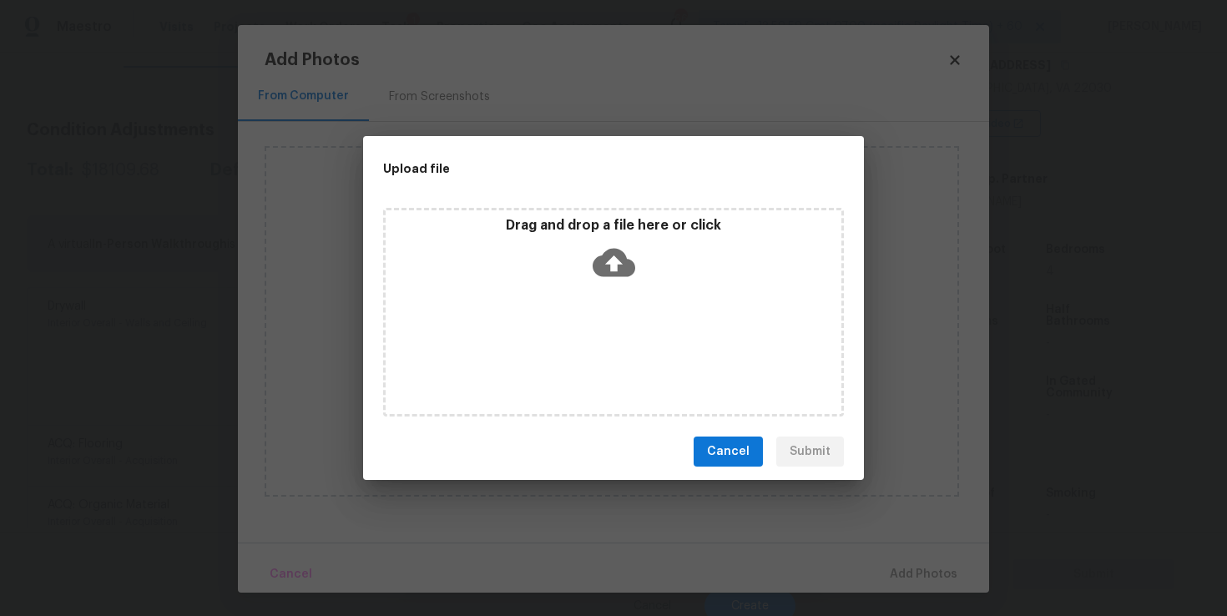
click at [614, 260] on icon at bounding box center [614, 262] width 43 height 43
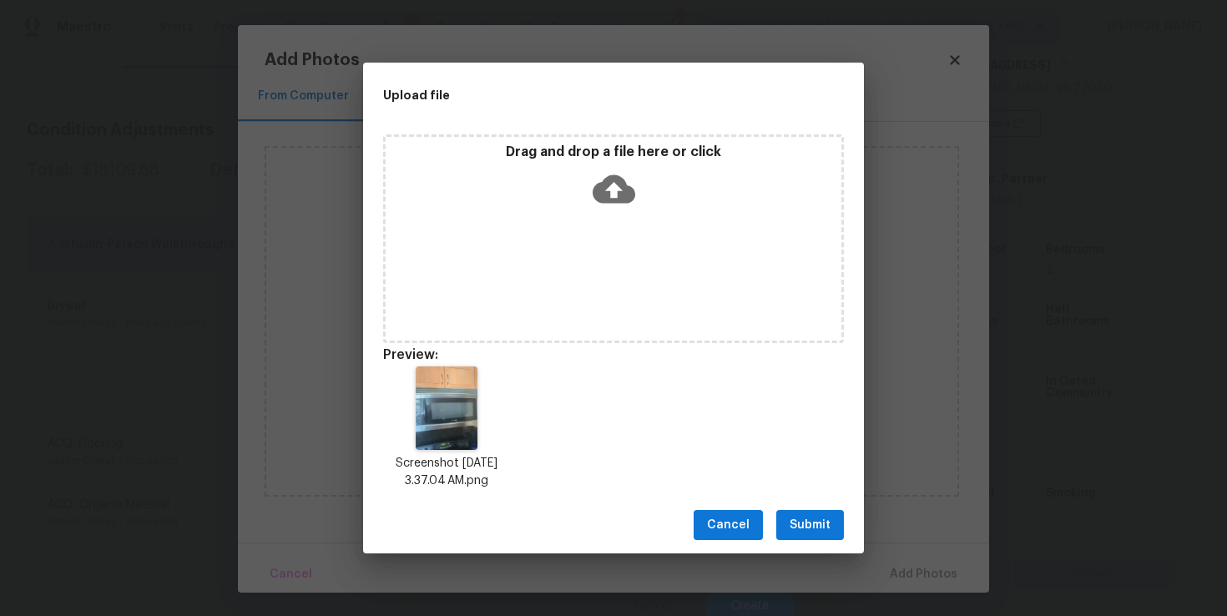
click at [812, 515] on span "Submit" at bounding box center [809, 525] width 41 height 21
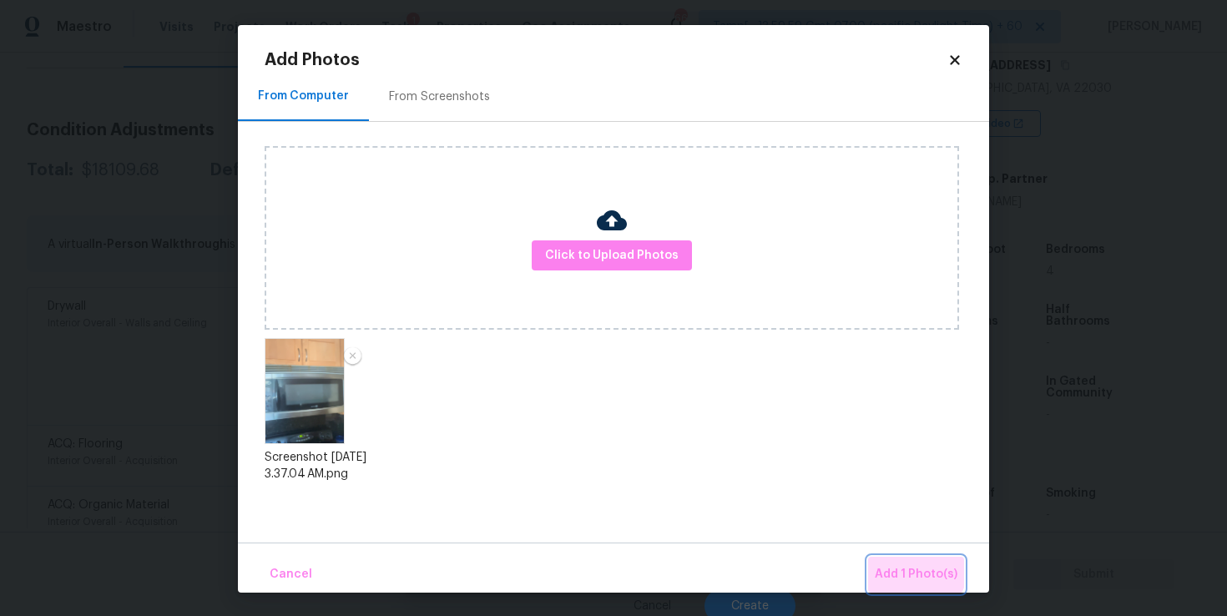
click at [907, 562] on button "Add 1 Photo(s)" at bounding box center [916, 575] width 96 height 36
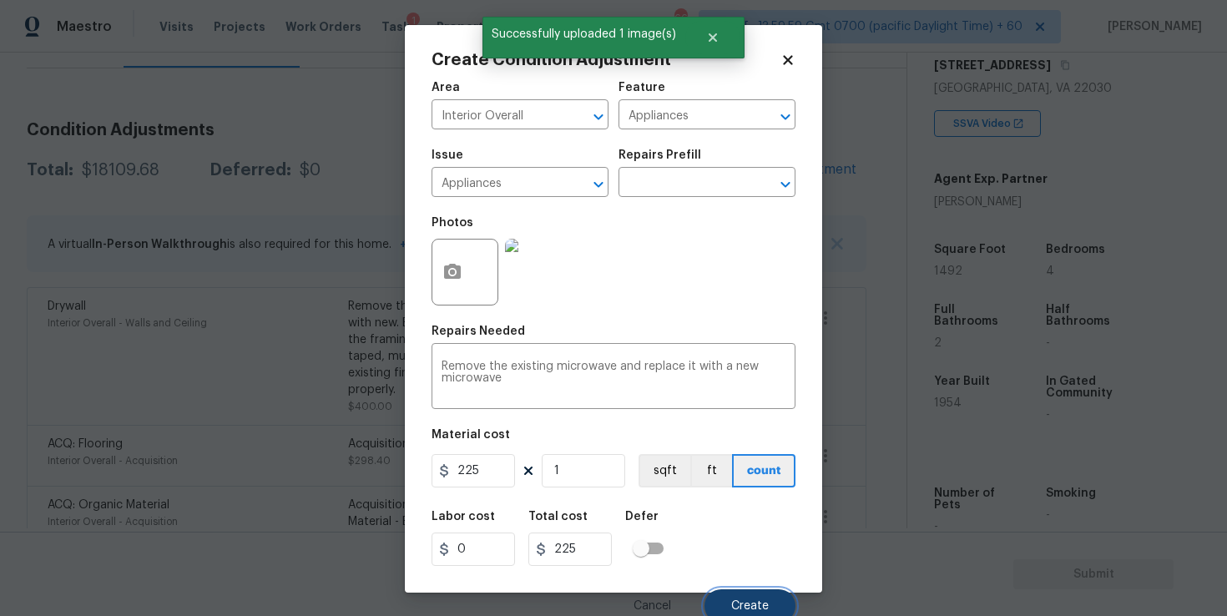
click at [768, 595] on button "Create" at bounding box center [749, 605] width 91 height 33
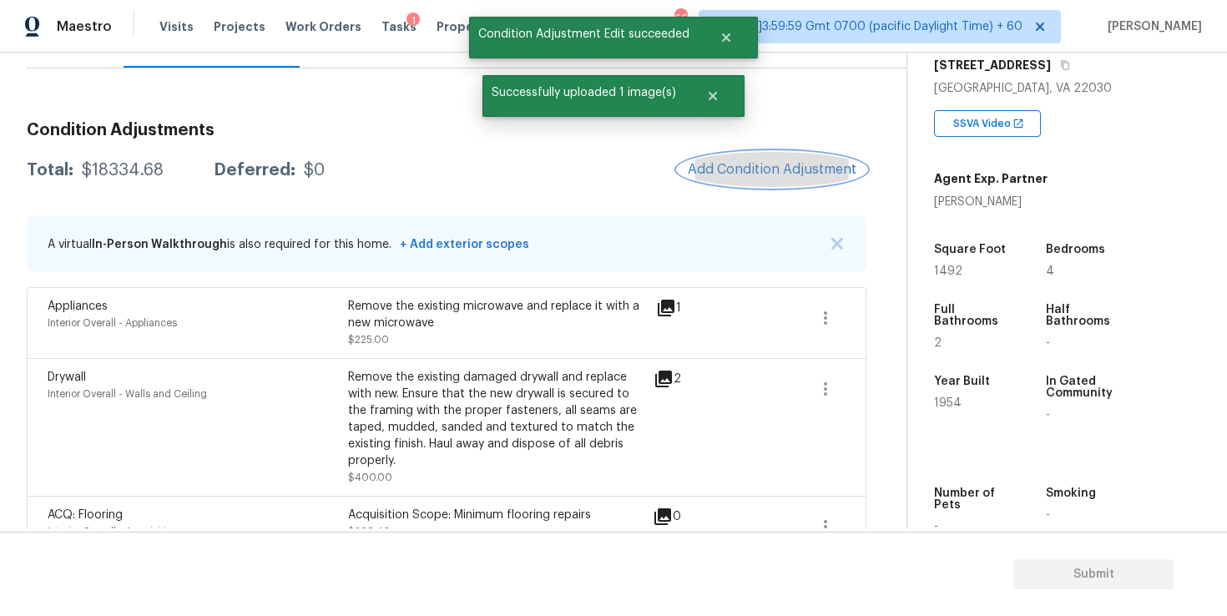
click at [771, 166] on span "Add Condition Adjustment" at bounding box center [772, 169] width 169 height 15
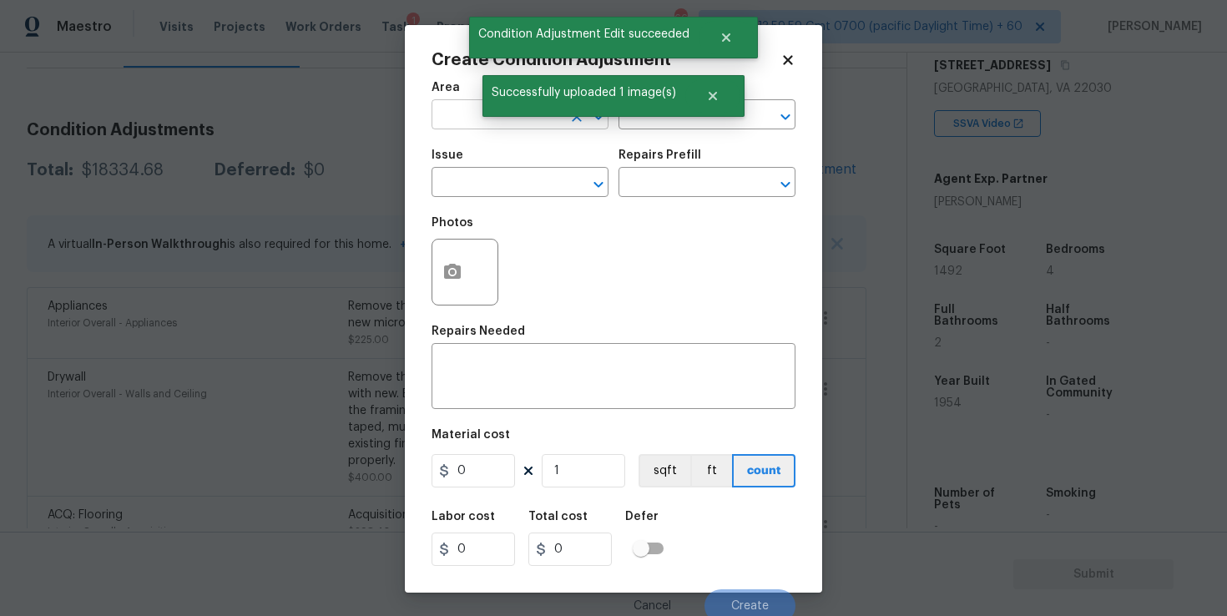
click at [473, 110] on input "text" at bounding box center [496, 116] width 130 height 26
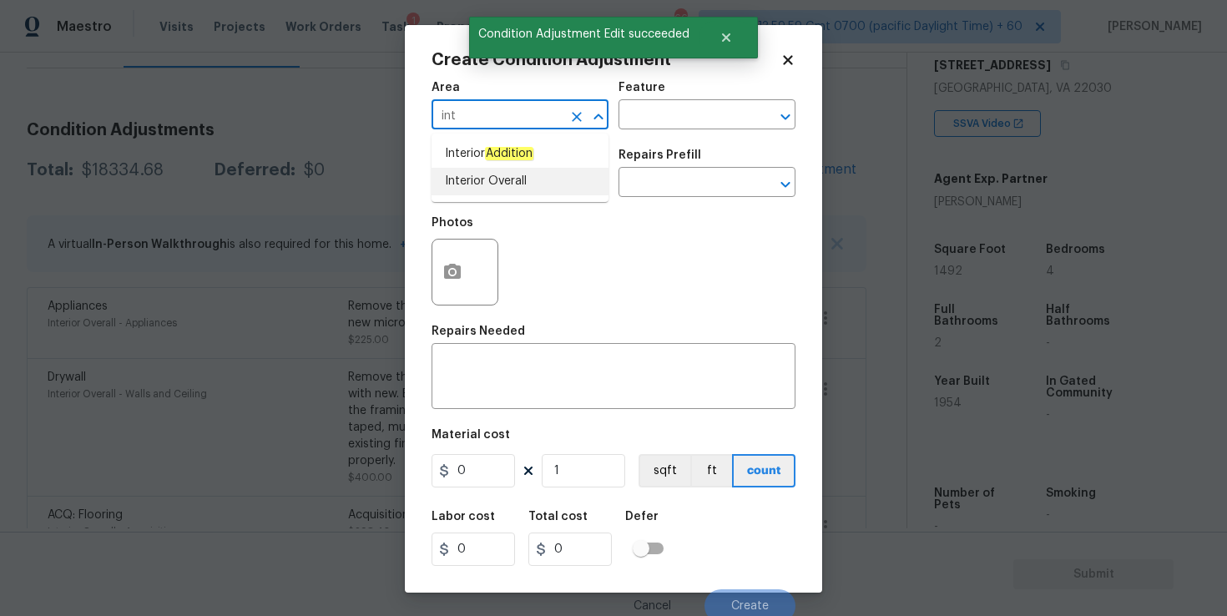
click at [466, 170] on li "Interior Overall" at bounding box center [519, 182] width 177 height 28
type input "Interior Overall"
click at [467, 184] on input "text" at bounding box center [496, 184] width 130 height 26
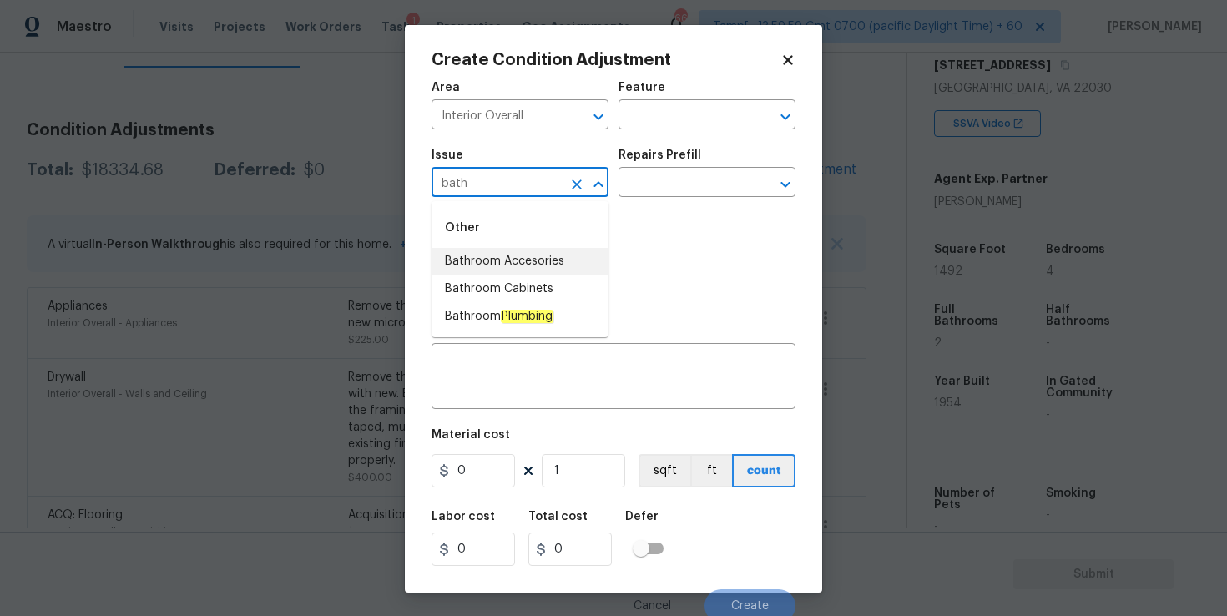
click at [534, 259] on li "Bathroom Accesories" at bounding box center [519, 262] width 177 height 28
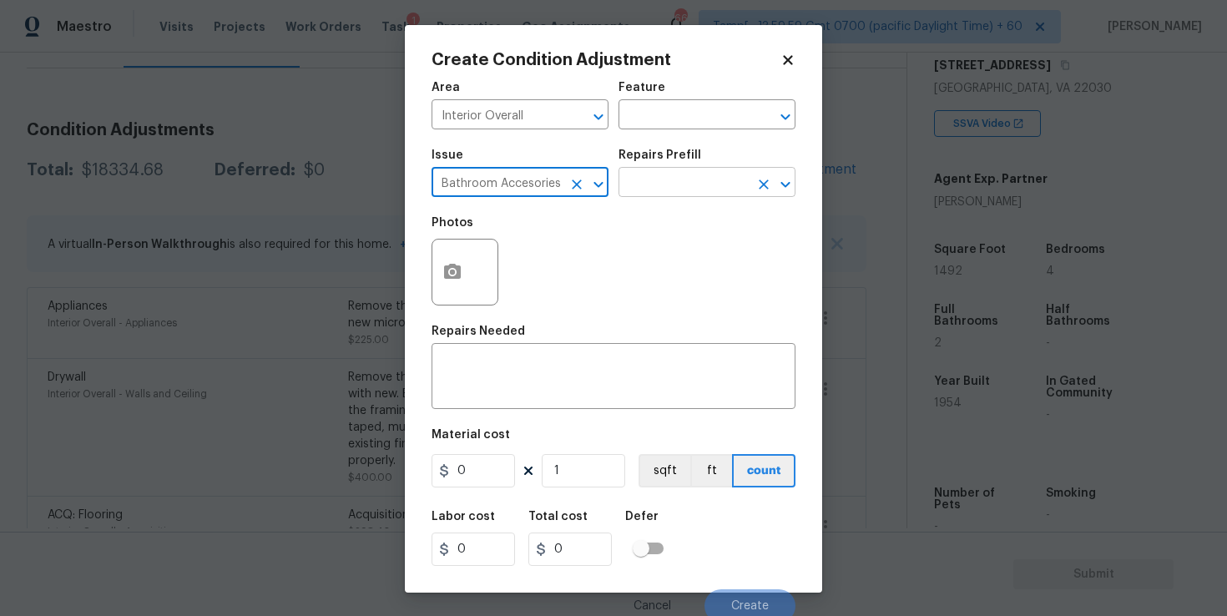
type input "Bathroom Accesories"
click at [674, 191] on input "text" at bounding box center [683, 184] width 130 height 26
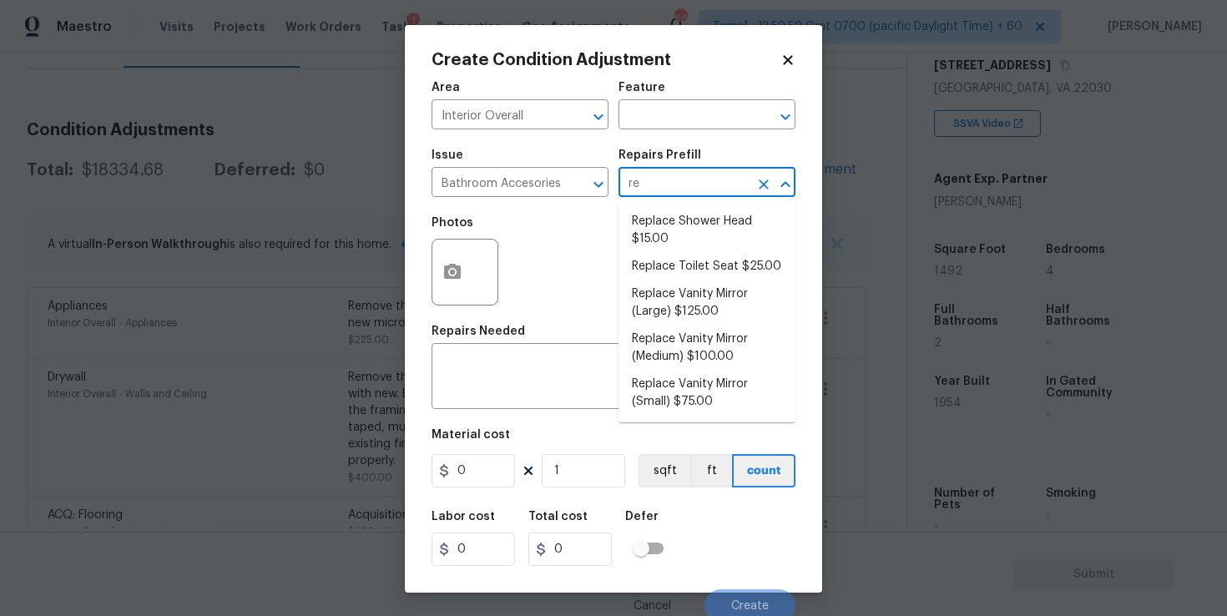
type input "r"
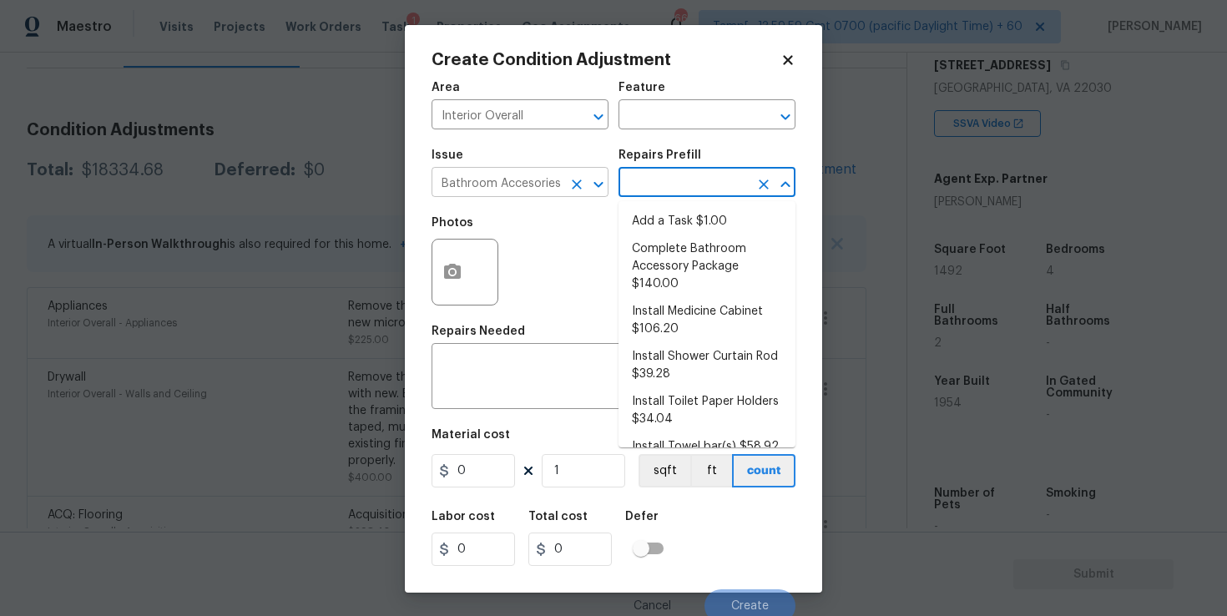
click at [550, 186] on input "Bathroom Accesories" at bounding box center [496, 184] width 130 height 26
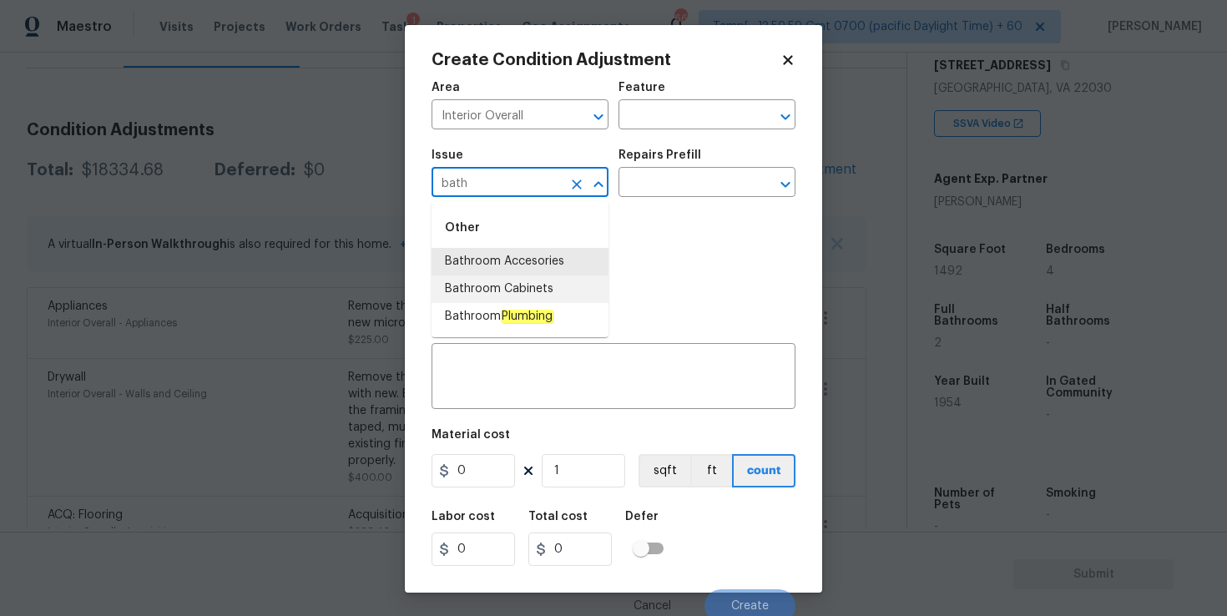
click at [552, 279] on li "Bathroom Cabinets" at bounding box center [519, 289] width 177 height 28
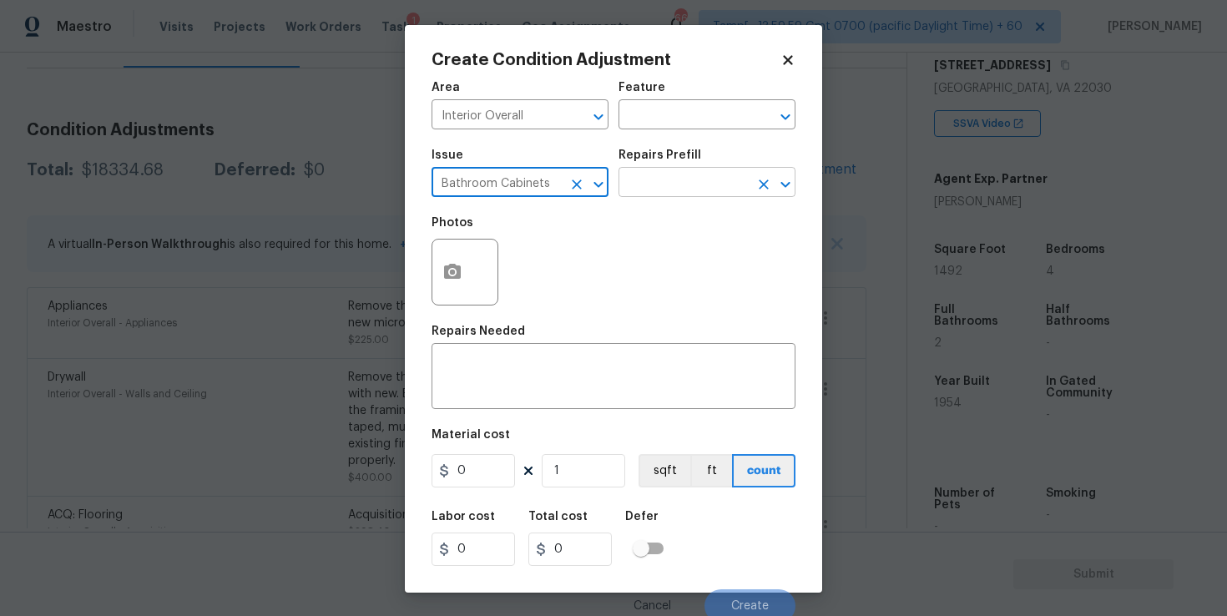
type input "Bathroom Cabinets"
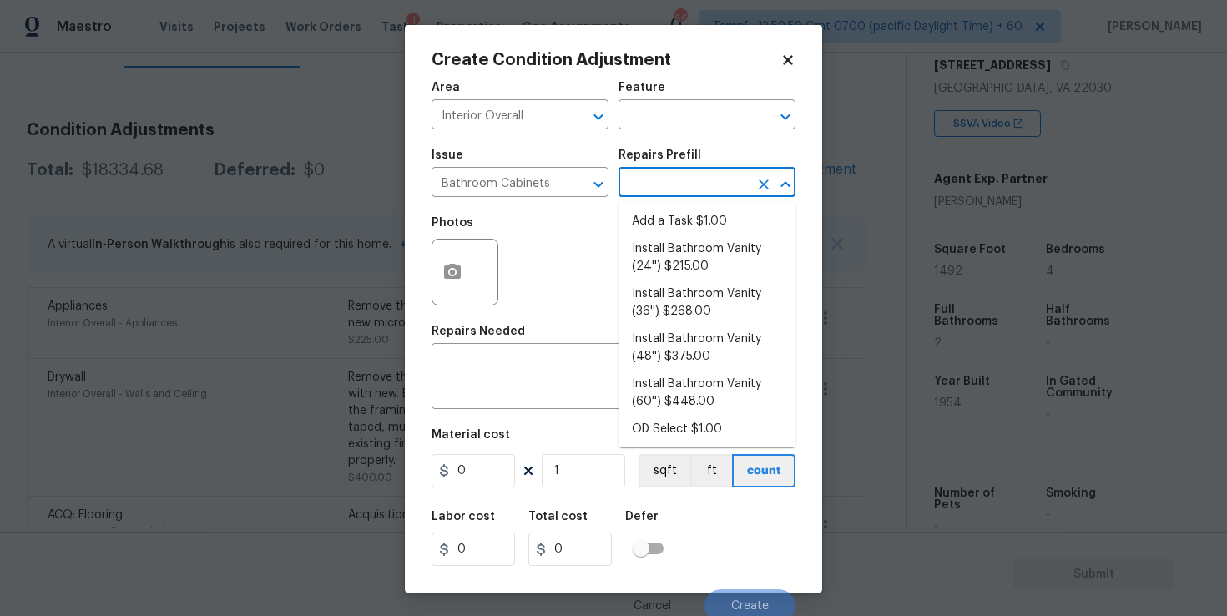
click at [653, 183] on input "text" at bounding box center [683, 184] width 130 height 26
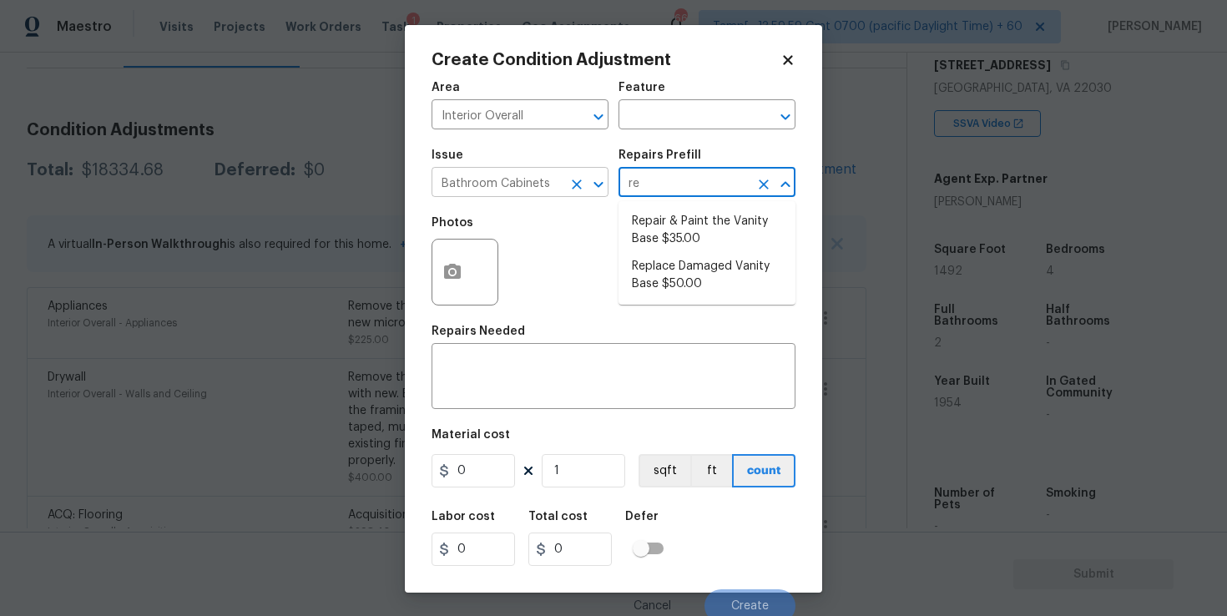
type input "re"
click at [538, 187] on input "Bathroom Cabinets" at bounding box center [496, 184] width 130 height 26
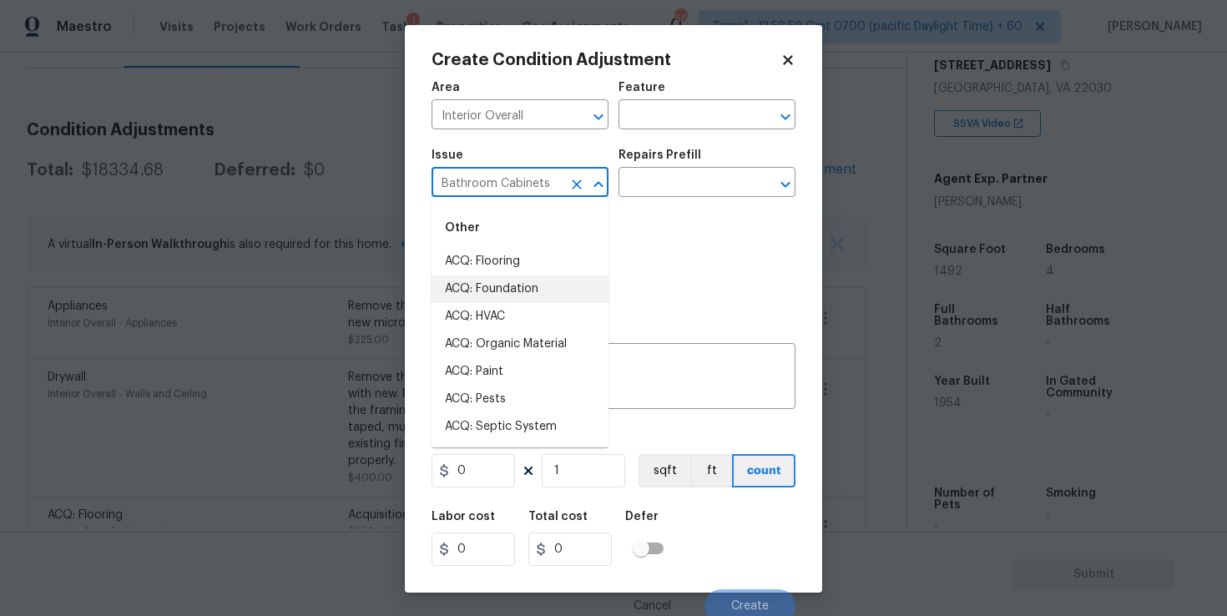
click at [538, 187] on input "Bathroom Cabinets" at bounding box center [496, 184] width 130 height 26
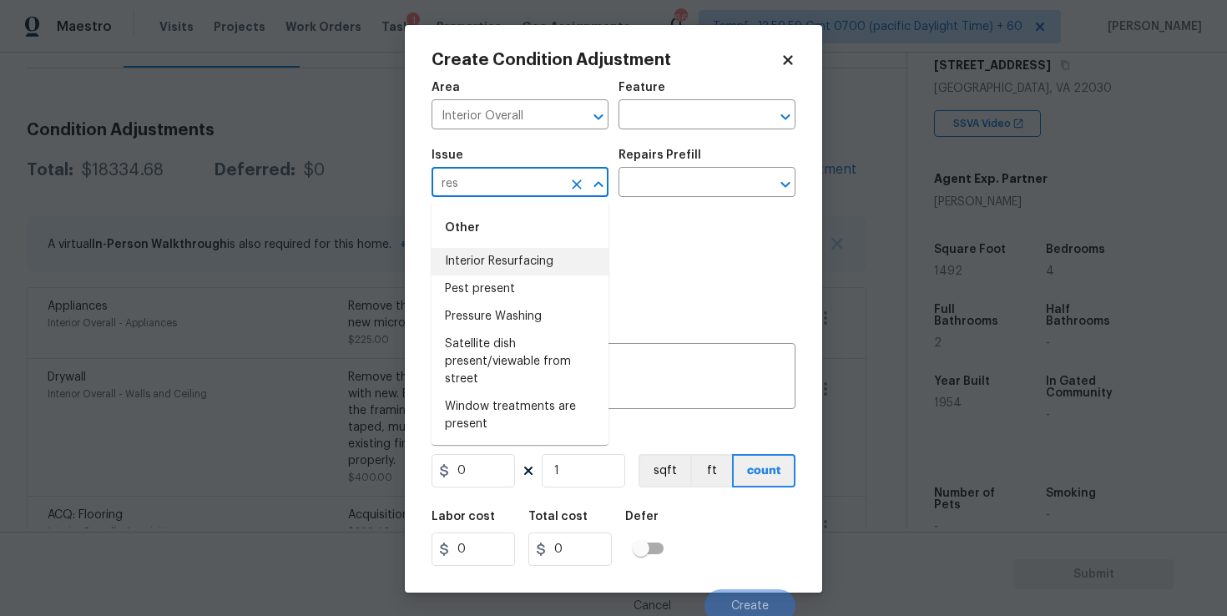
click at [529, 257] on li "Interior Resurfacing" at bounding box center [519, 262] width 177 height 28
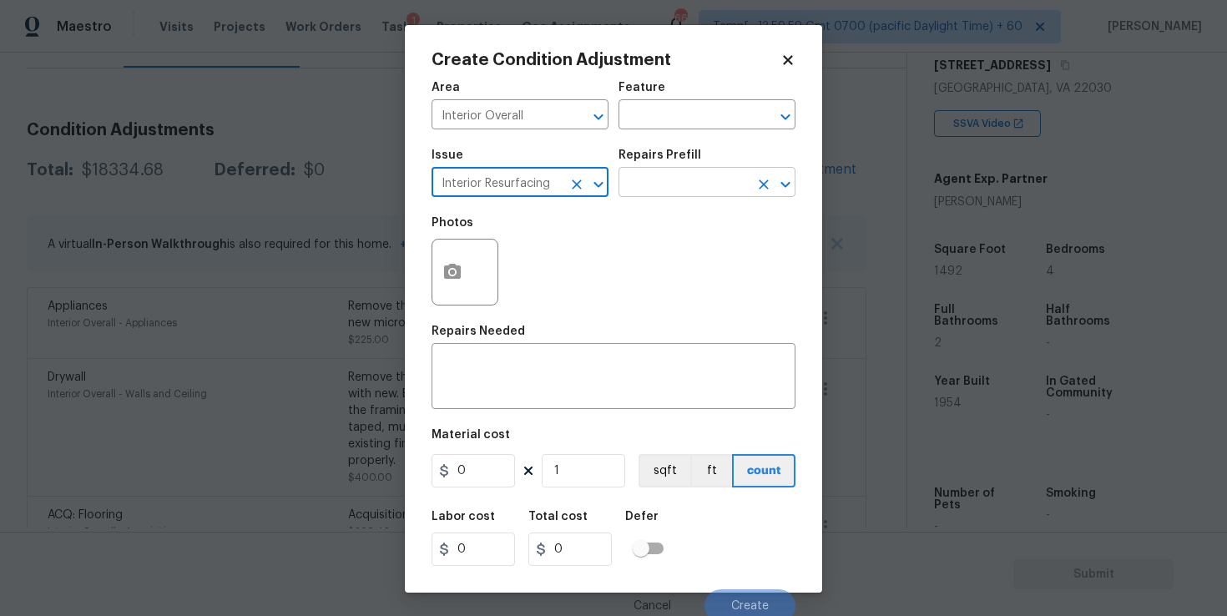
type input "Interior Resurfacing"
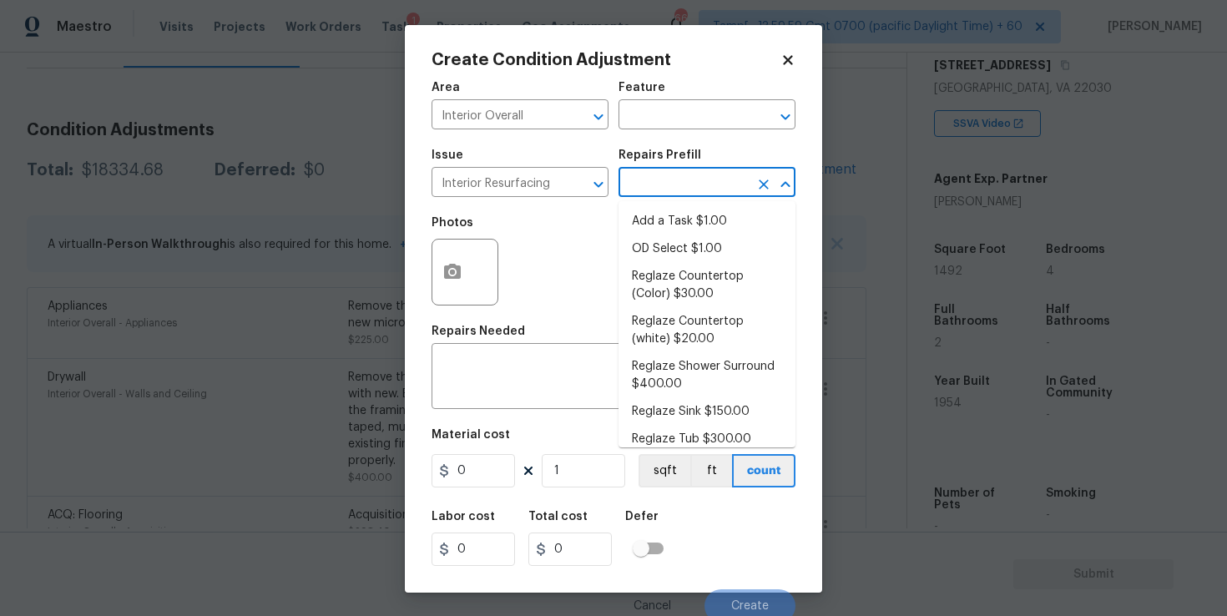
click at [636, 177] on input "text" at bounding box center [683, 184] width 130 height 26
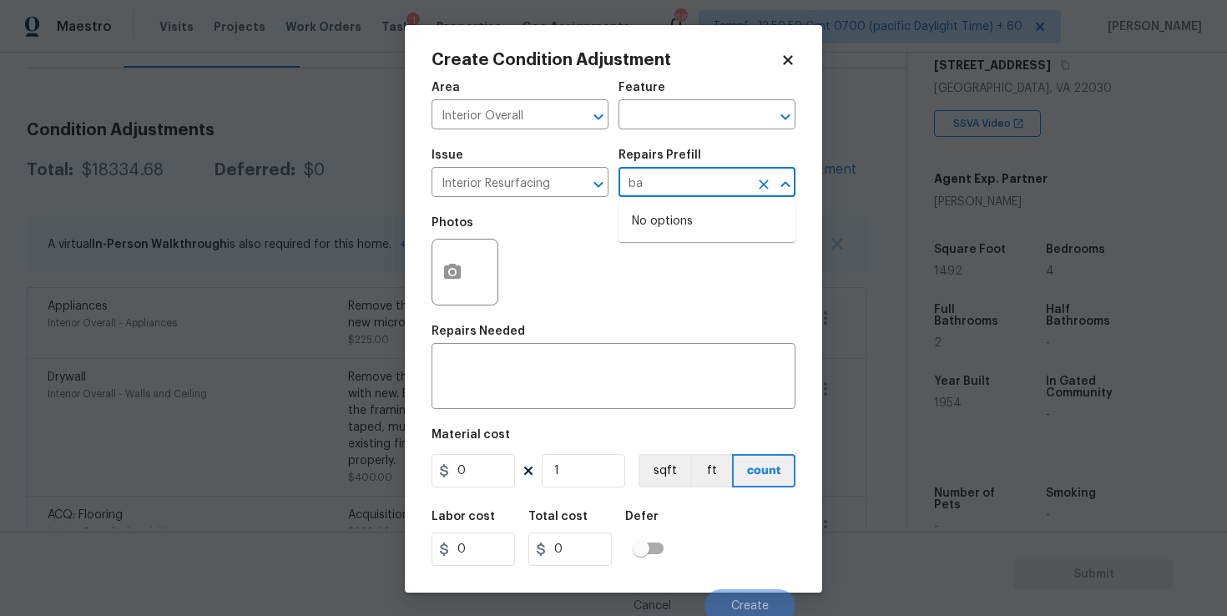
type input "b"
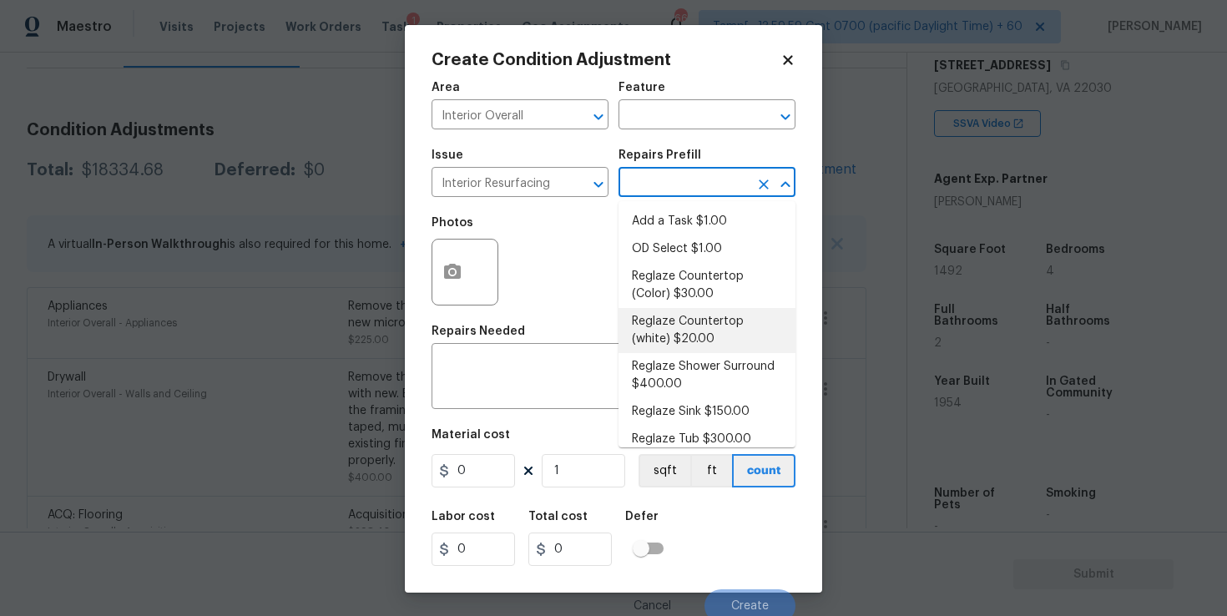
scroll to position [13, 0]
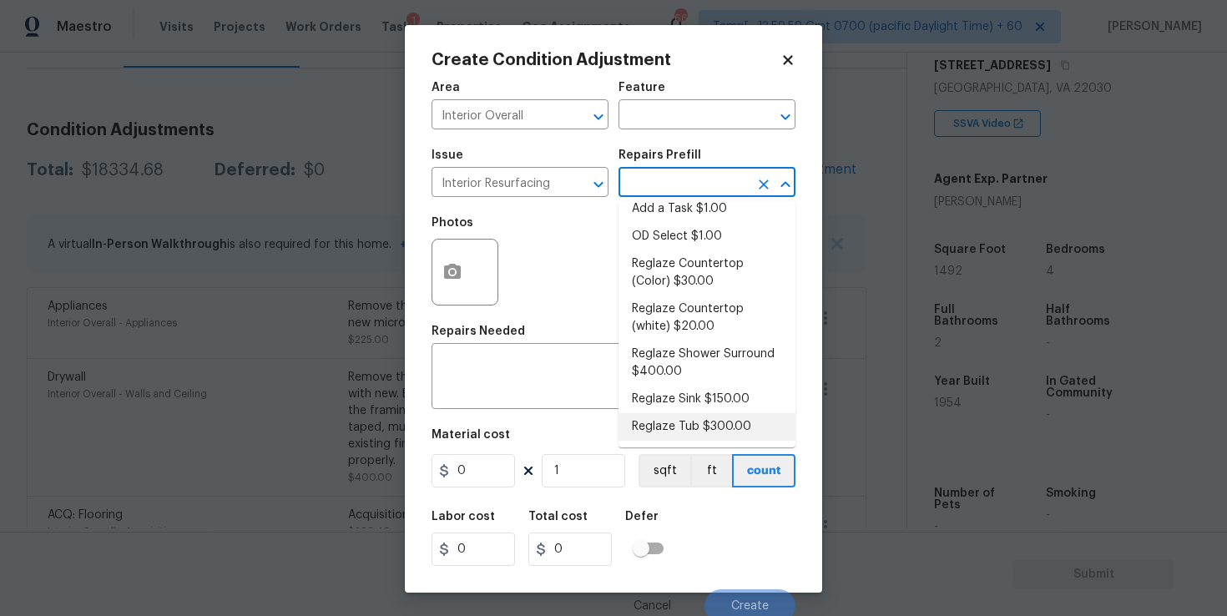
click at [677, 419] on li "Reglaze Tub $300.00" at bounding box center [706, 427] width 177 height 28
type textarea "Prep, mask, clean and reglaze the tub (white) both on the in and outer sides. H…"
type input "300"
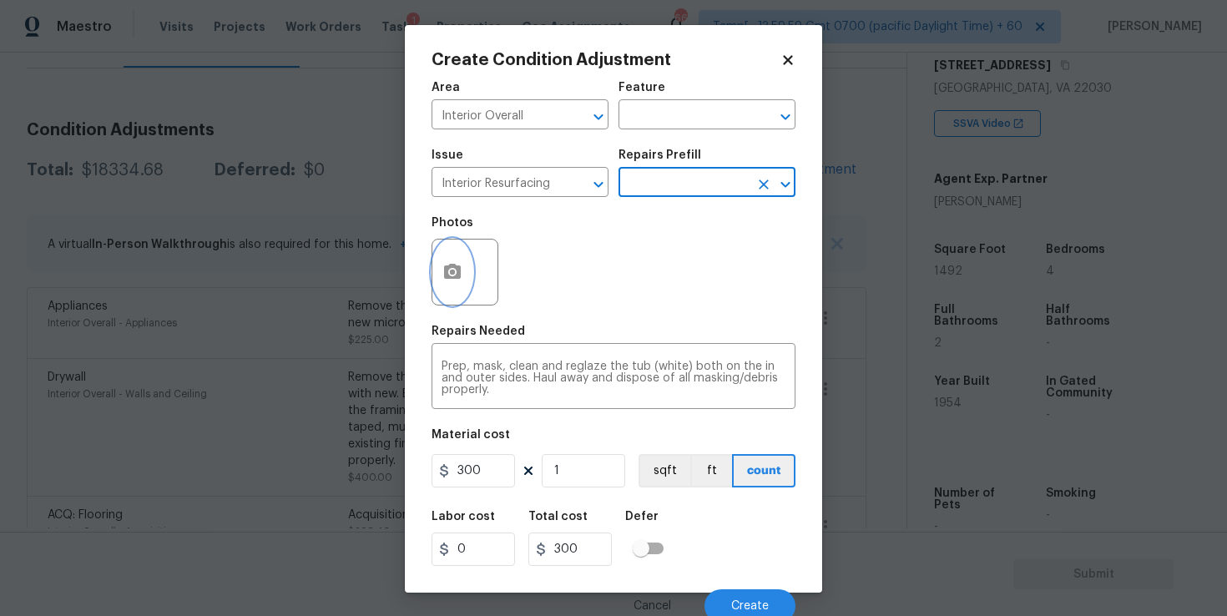
click at [456, 266] on icon "button" at bounding box center [452, 271] width 17 height 15
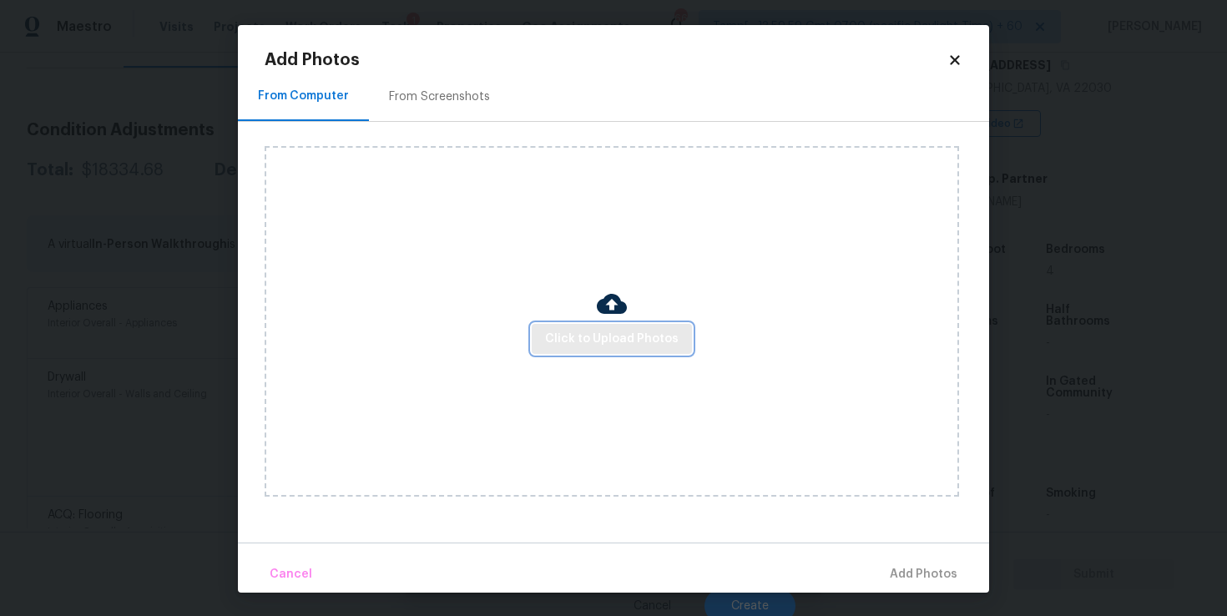
click at [604, 340] on span "Click to Upload Photos" at bounding box center [612, 339] width 134 height 21
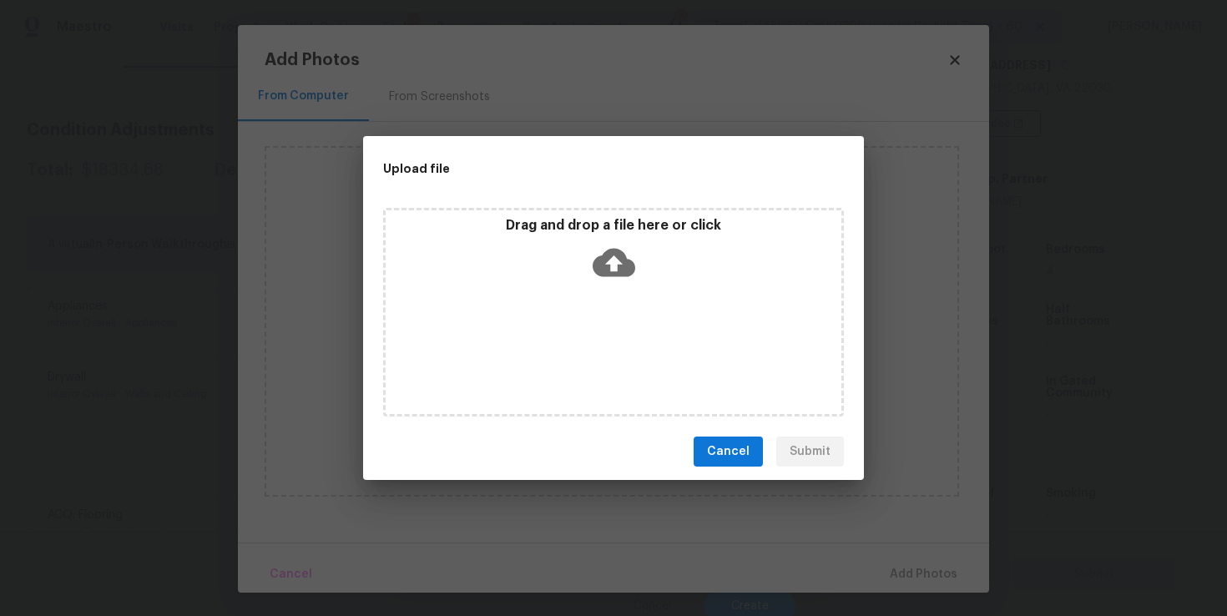
click at [613, 269] on icon at bounding box center [614, 262] width 43 height 43
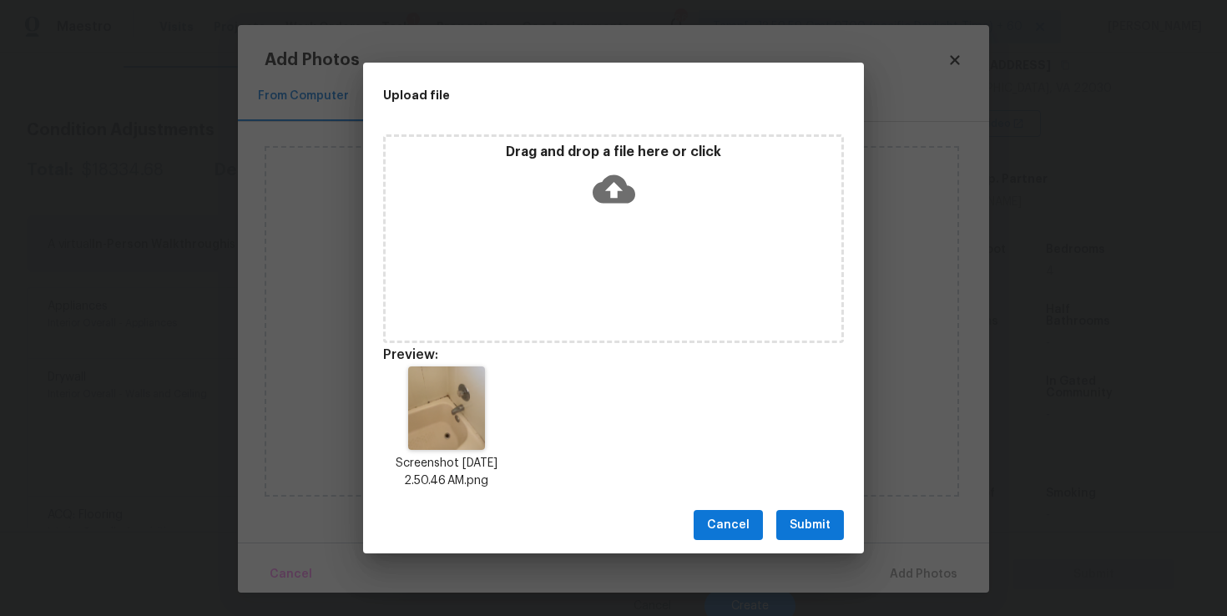
click at [804, 521] on span "Submit" at bounding box center [809, 525] width 41 height 21
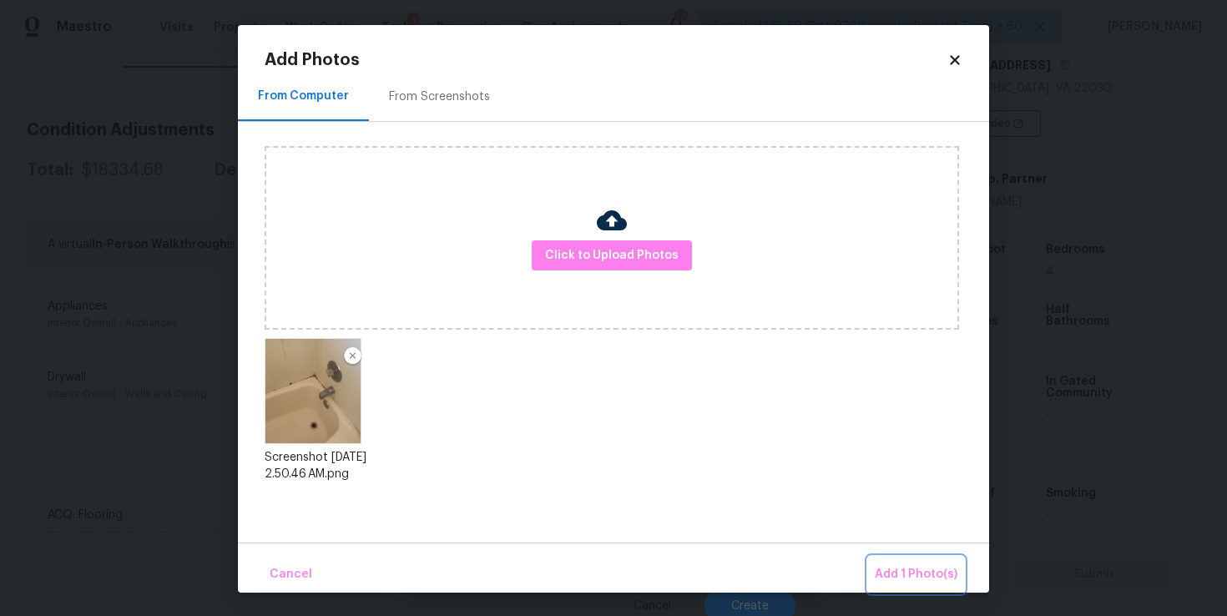
click at [915, 575] on span "Add 1 Photo(s)" at bounding box center [916, 574] width 83 height 21
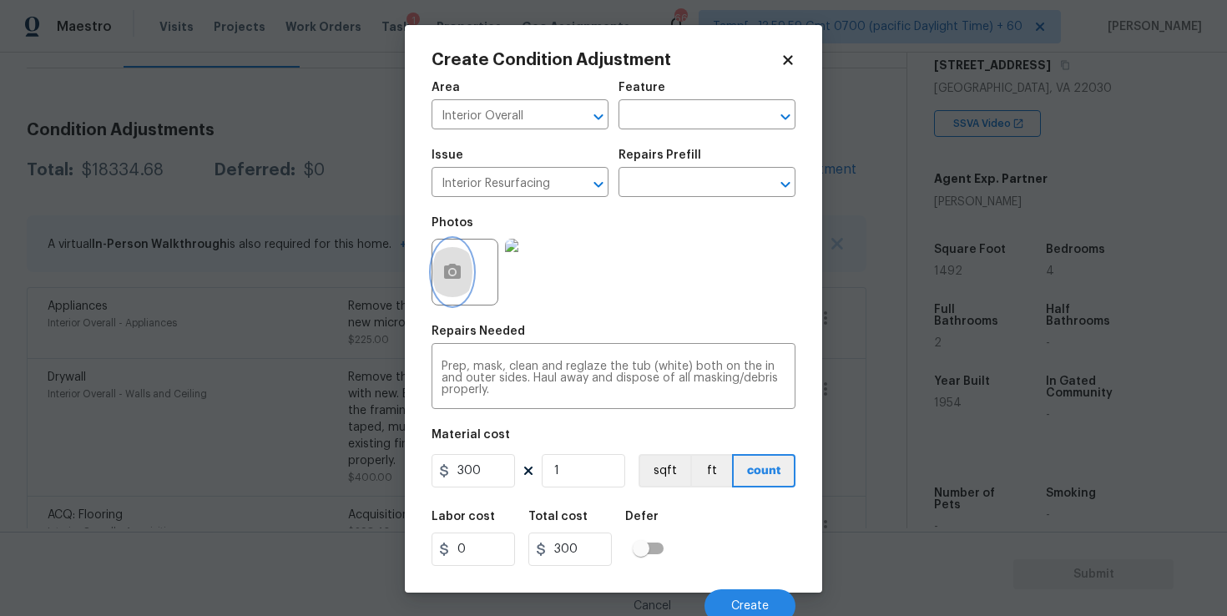
click at [446, 268] on icon "button" at bounding box center [452, 271] width 17 height 15
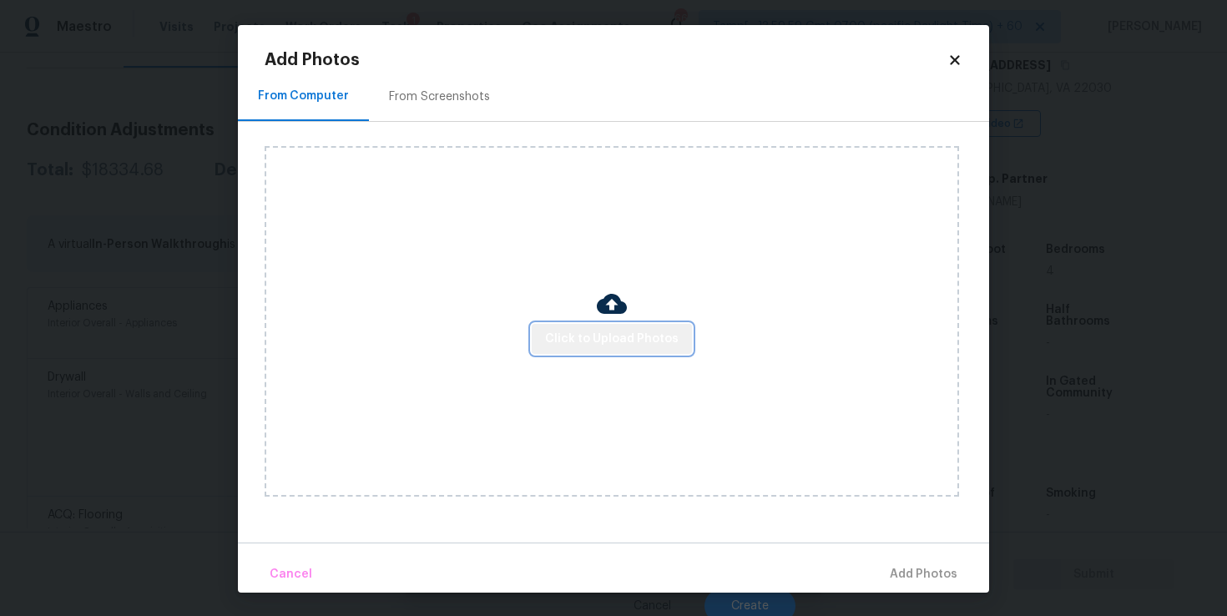
click at [625, 334] on span "Click to Upload Photos" at bounding box center [612, 339] width 134 height 21
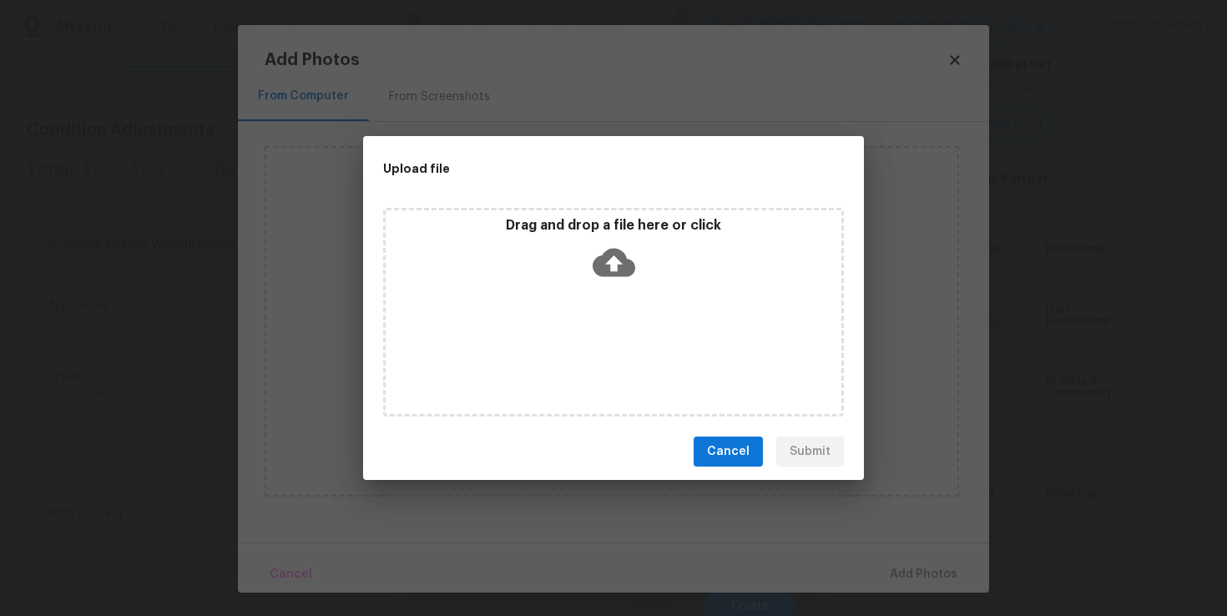
click at [614, 275] on icon at bounding box center [614, 262] width 43 height 43
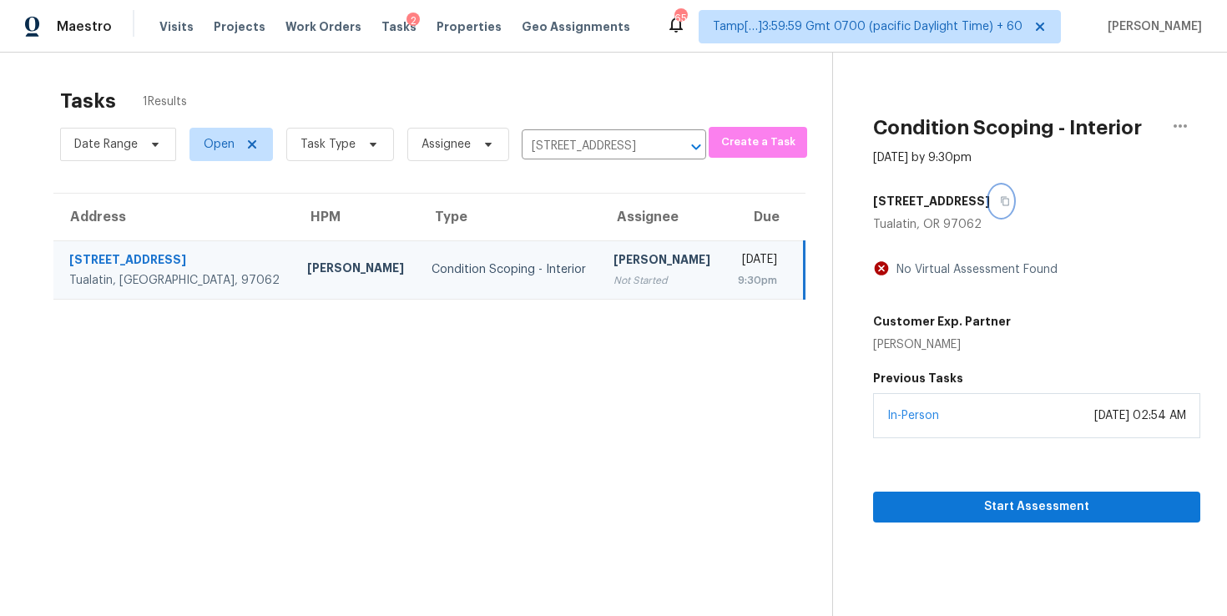
click at [1003, 198] on icon "button" at bounding box center [1005, 201] width 8 height 9
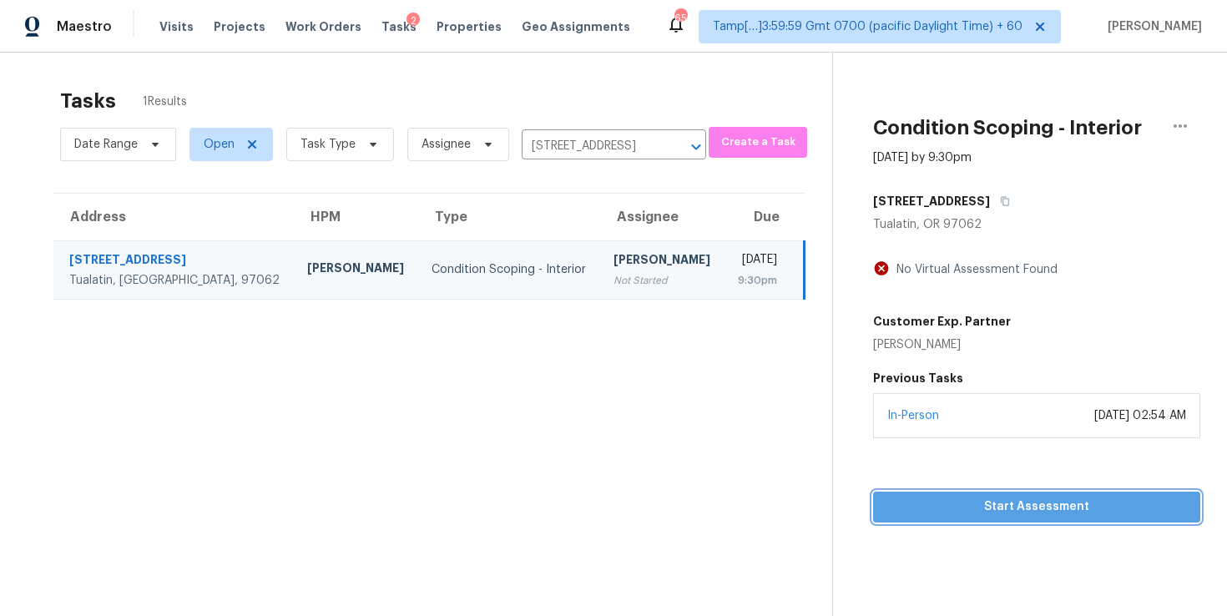
click at [978, 502] on span "Start Assessment" at bounding box center [1036, 507] width 300 height 21
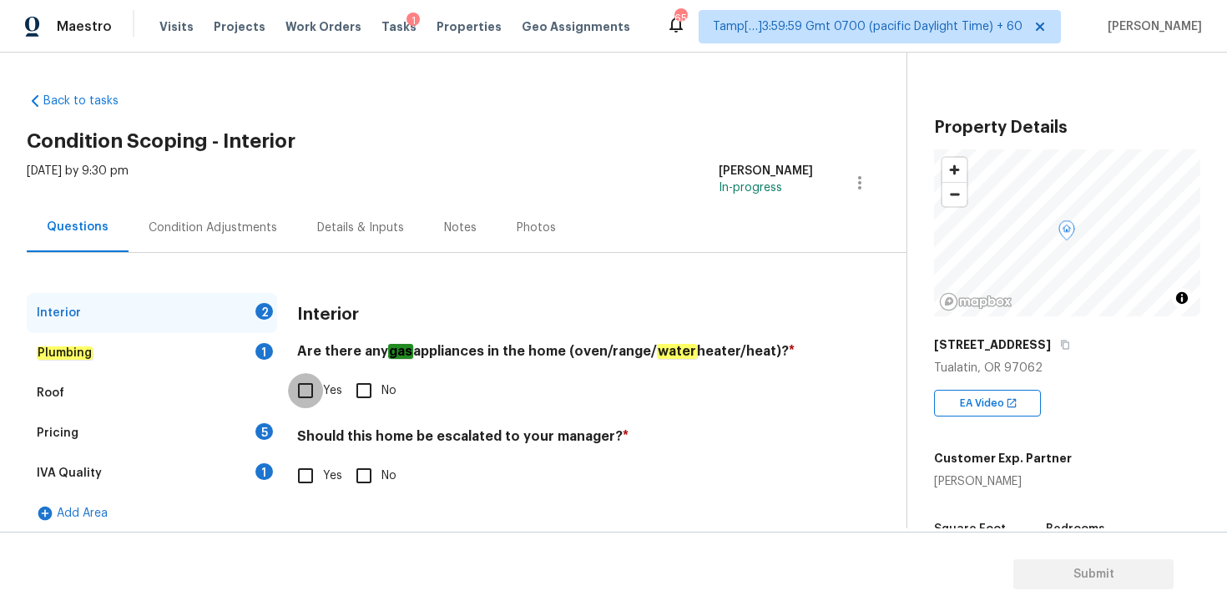
click at [305, 393] on input "Yes" at bounding box center [305, 390] width 35 height 35
checkbox input "true"
click at [357, 477] on input "No" at bounding box center [363, 475] width 35 height 35
checkbox input "true"
click at [131, 356] on div "Plumbing 1" at bounding box center [152, 353] width 250 height 40
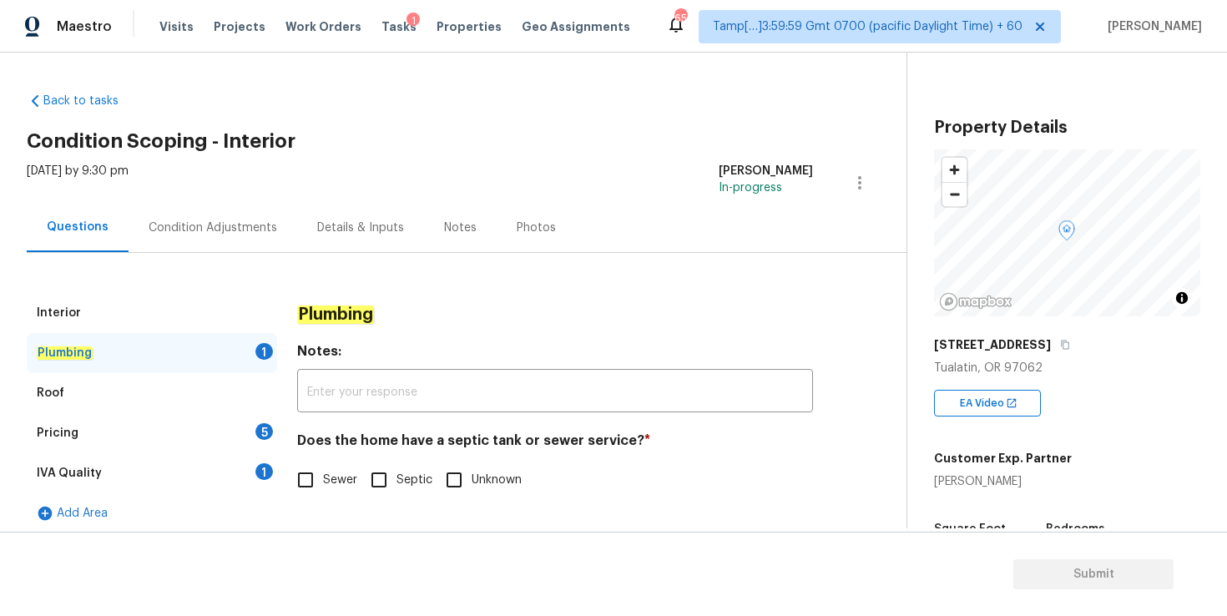
click at [308, 482] on input "Sewer" at bounding box center [305, 479] width 35 height 35
checkbox input "true"
click at [184, 385] on div "Roof" at bounding box center [152, 393] width 250 height 40
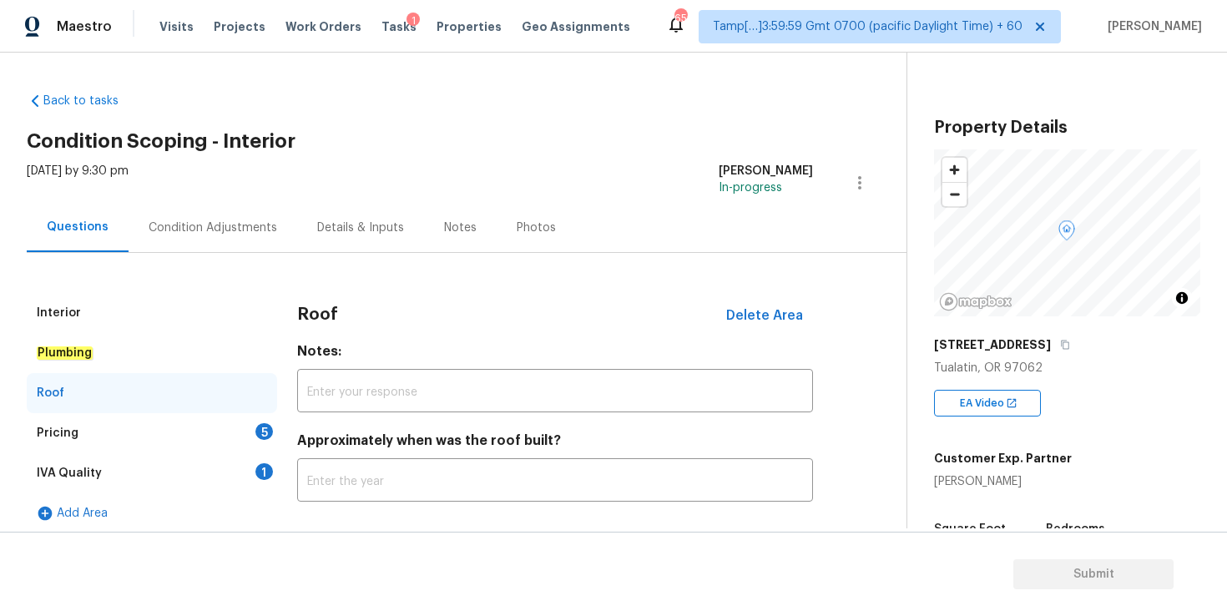
click at [184, 430] on div "Pricing 5" at bounding box center [152, 433] width 250 height 40
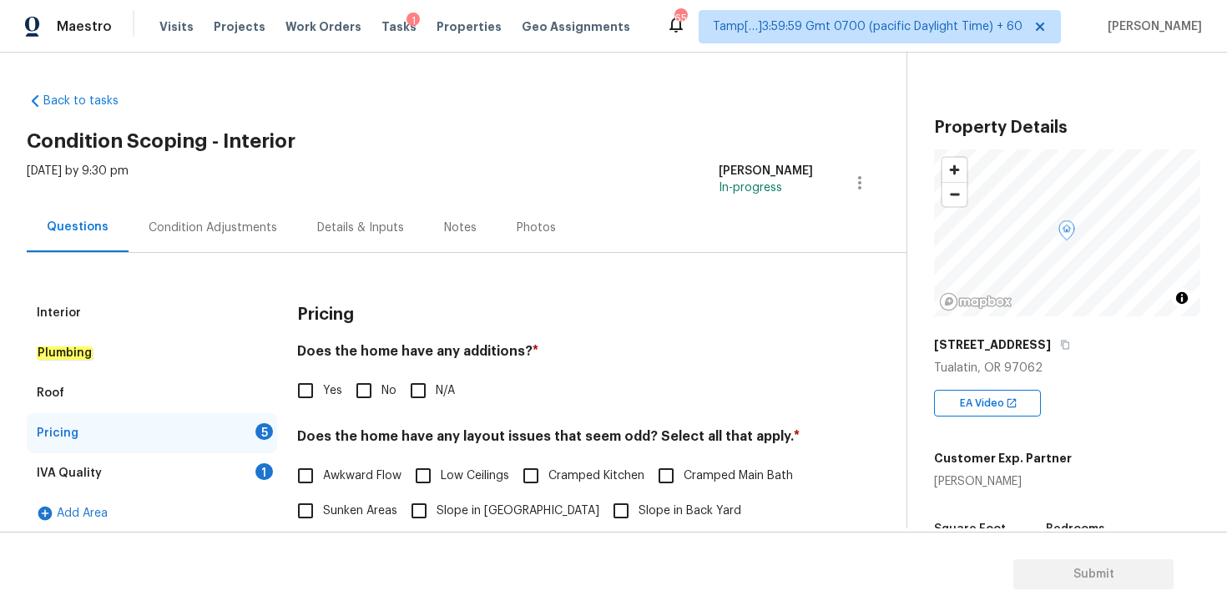
click at [414, 394] on input "N/A" at bounding box center [418, 390] width 35 height 35
checkbox input "true"
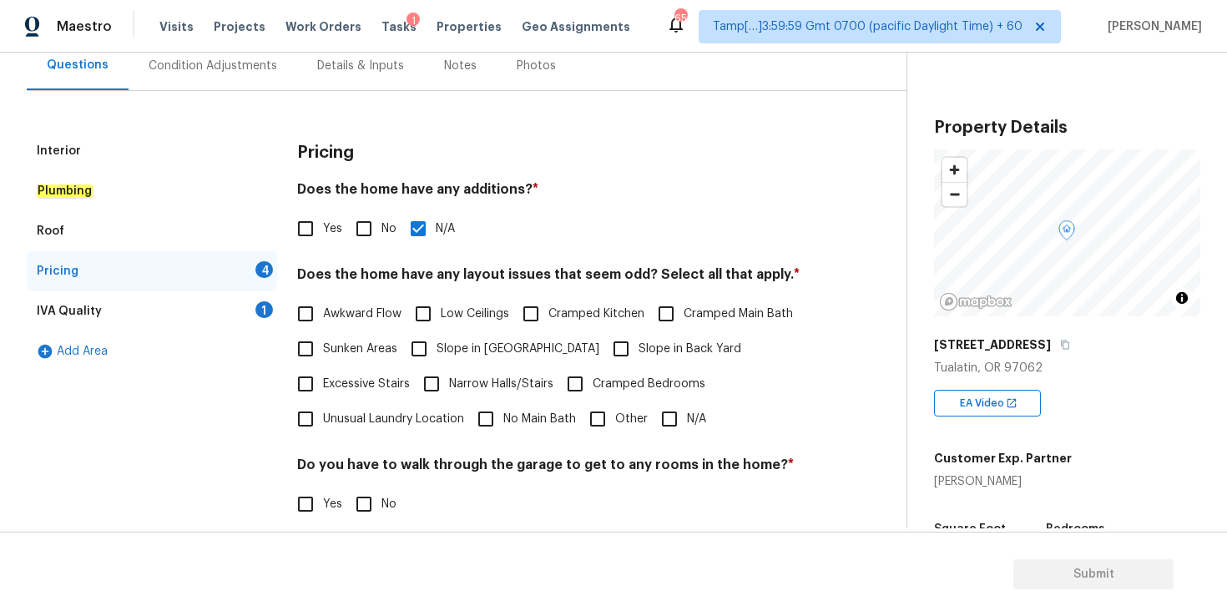
scroll to position [350, 0]
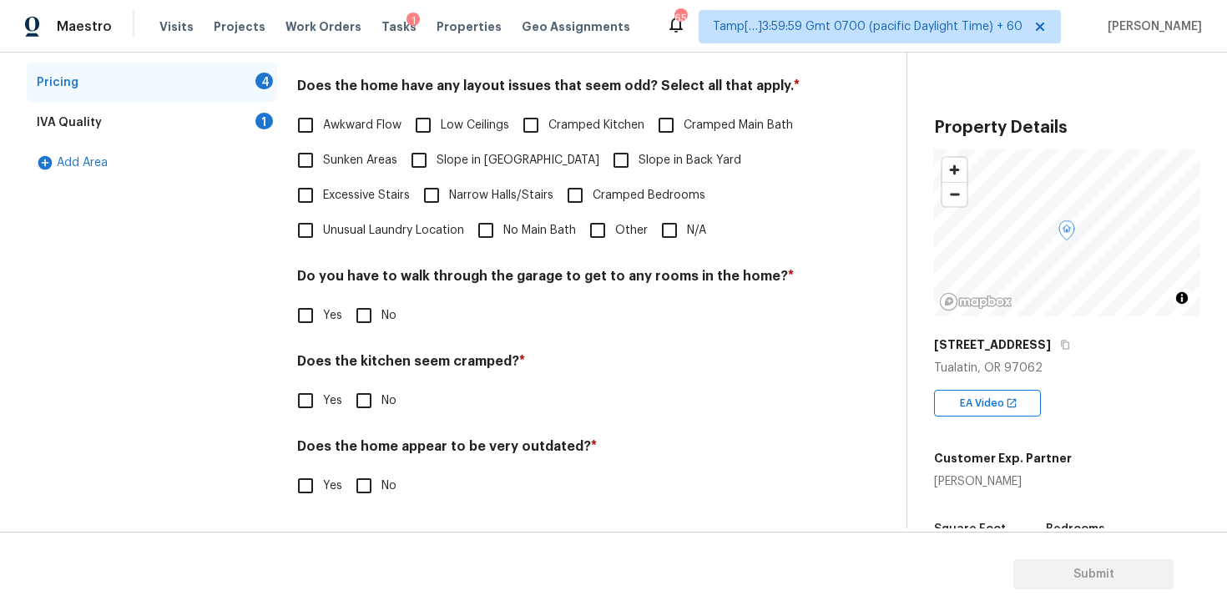
click at [368, 315] on input "No" at bounding box center [363, 315] width 35 height 35
checkbox input "true"
click at [366, 407] on input "No" at bounding box center [363, 400] width 35 height 35
checkbox input "true"
click at [366, 481] on input "No" at bounding box center [363, 485] width 35 height 35
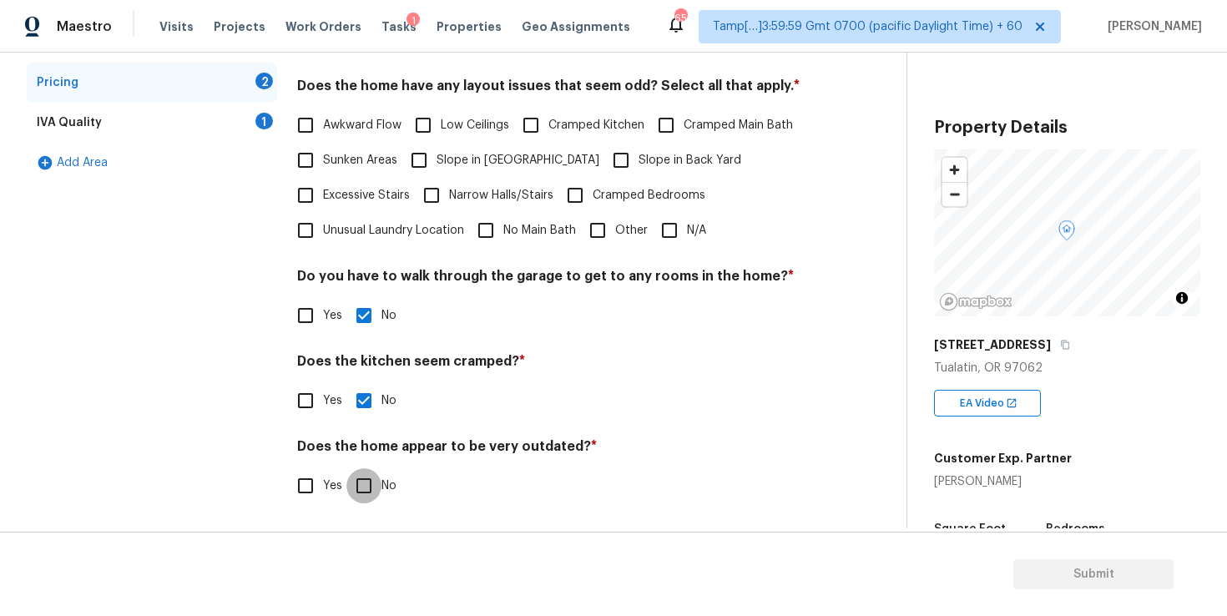
checkbox input "true"
click at [156, 120] on div "IVA Quality 1" at bounding box center [152, 123] width 250 height 40
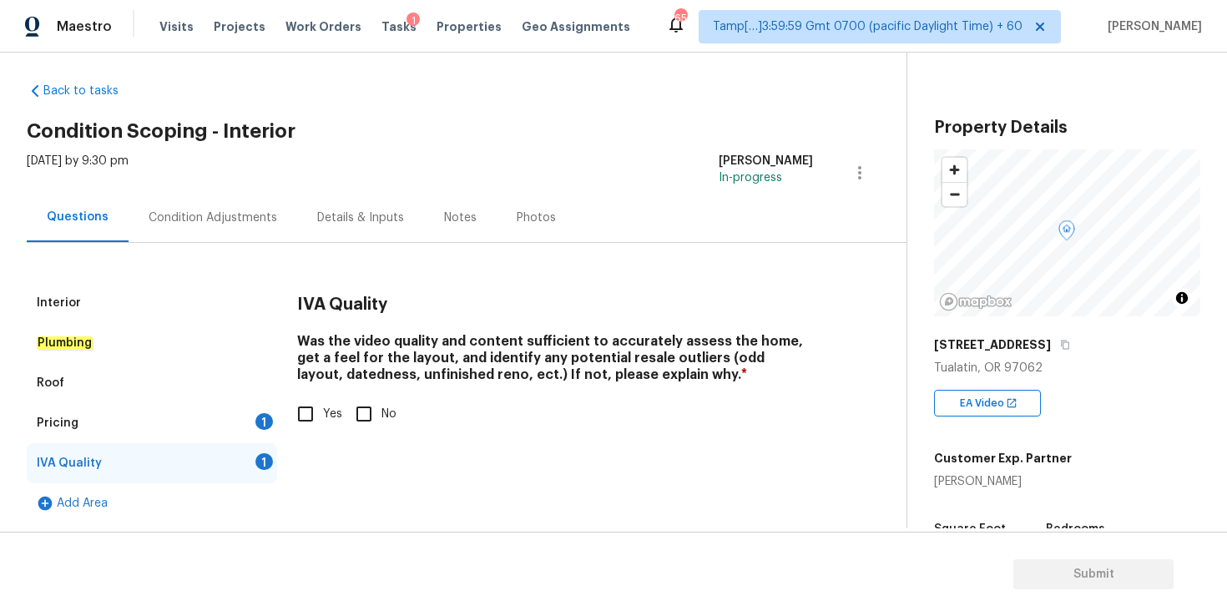
click at [305, 413] on input "Yes" at bounding box center [305, 413] width 35 height 35
checkbox input "true"
click at [207, 418] on div "Pricing 1" at bounding box center [152, 423] width 250 height 40
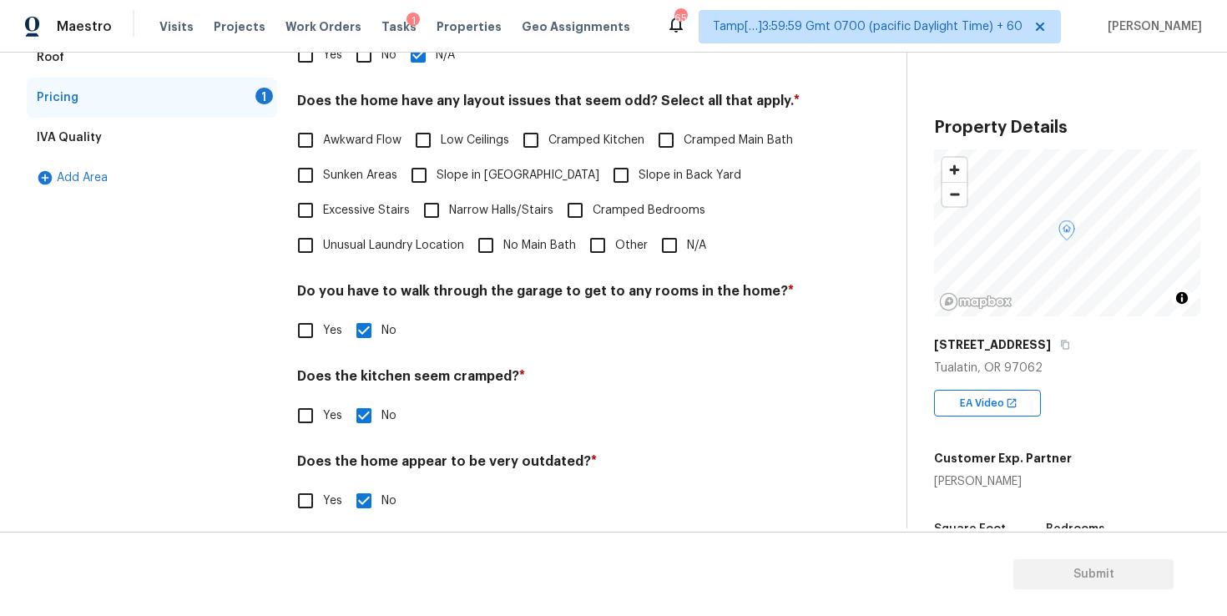
scroll to position [337, 0]
click at [670, 246] on input "N/A" at bounding box center [669, 243] width 35 height 35
checkbox input "true"
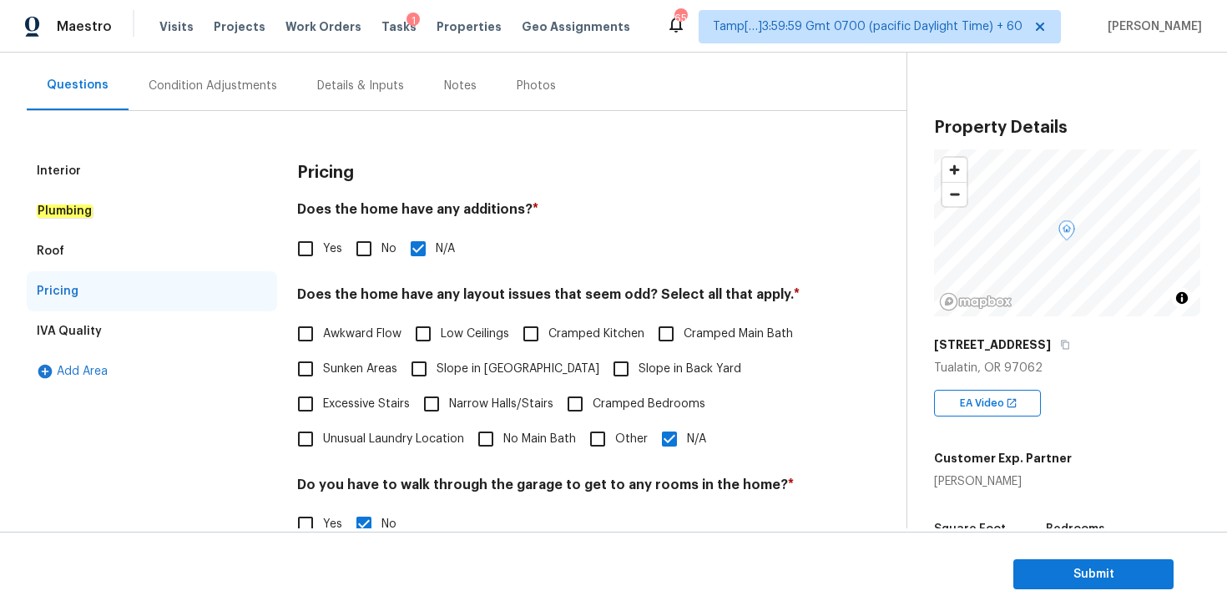
scroll to position [0, 0]
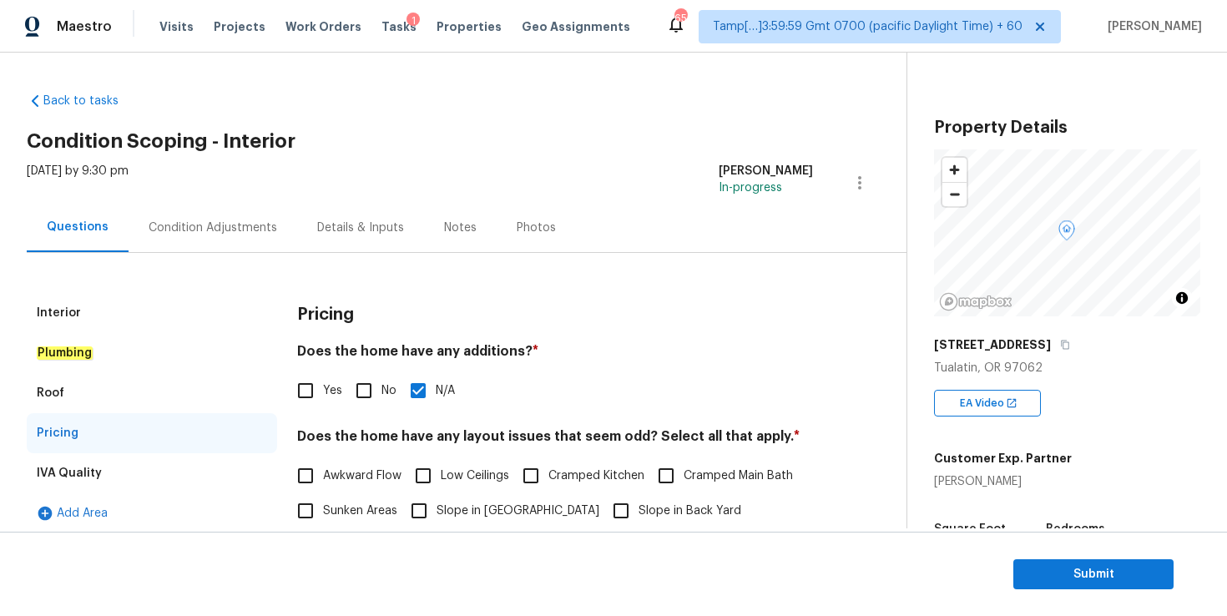
click at [219, 224] on div "Condition Adjustments" at bounding box center [213, 227] width 129 height 17
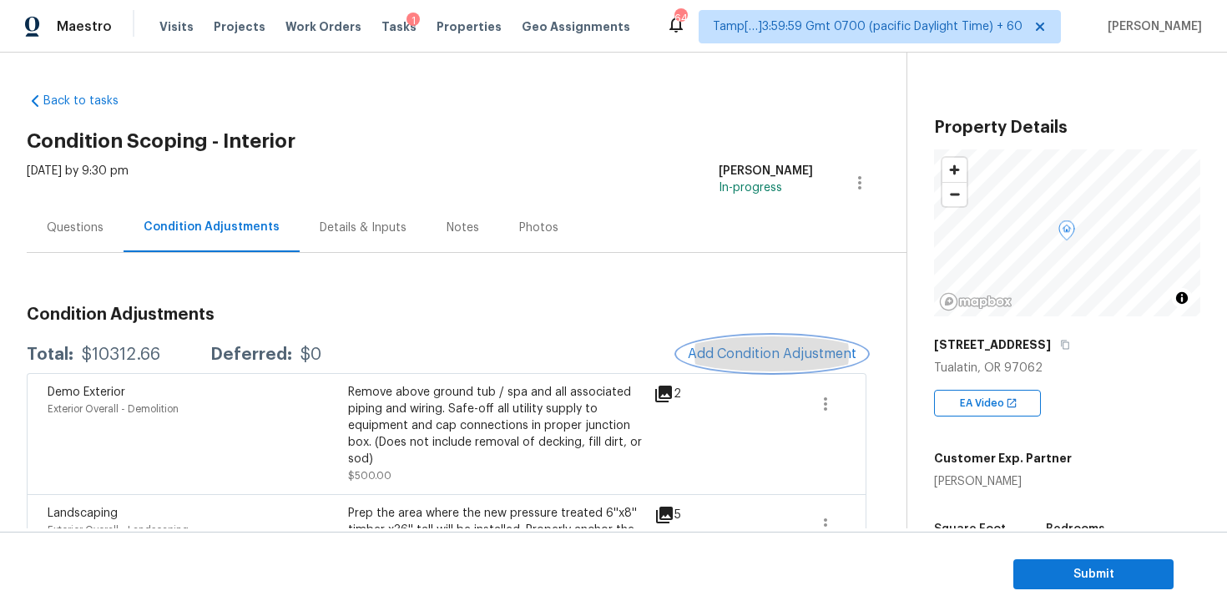
click at [747, 352] on span "Add Condition Adjustment" at bounding box center [772, 353] width 169 height 15
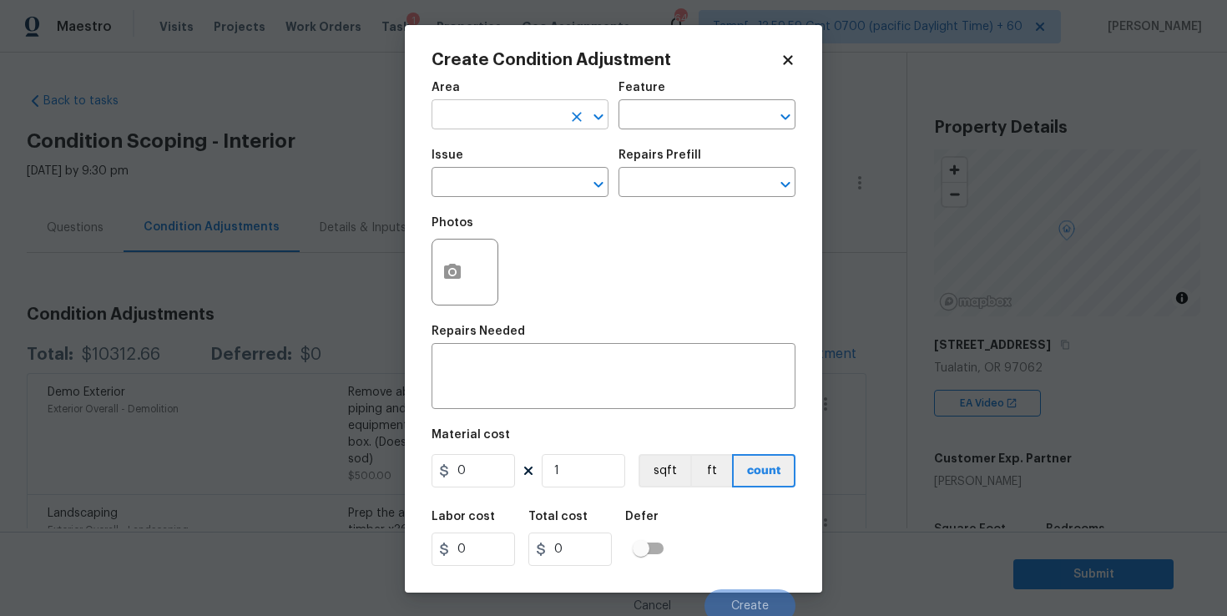
click at [541, 114] on input "text" at bounding box center [496, 116] width 130 height 26
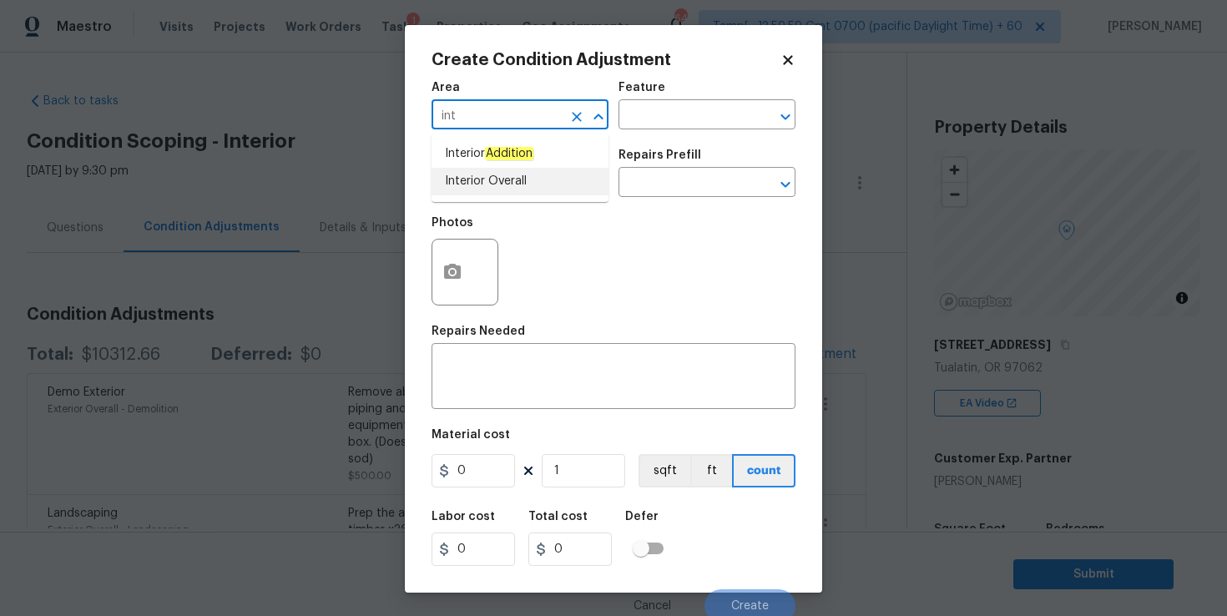
click at [522, 184] on li "Interior Overall" at bounding box center [519, 182] width 177 height 28
type input "Interior Overall"
click at [522, 184] on input "text" at bounding box center [496, 184] width 130 height 26
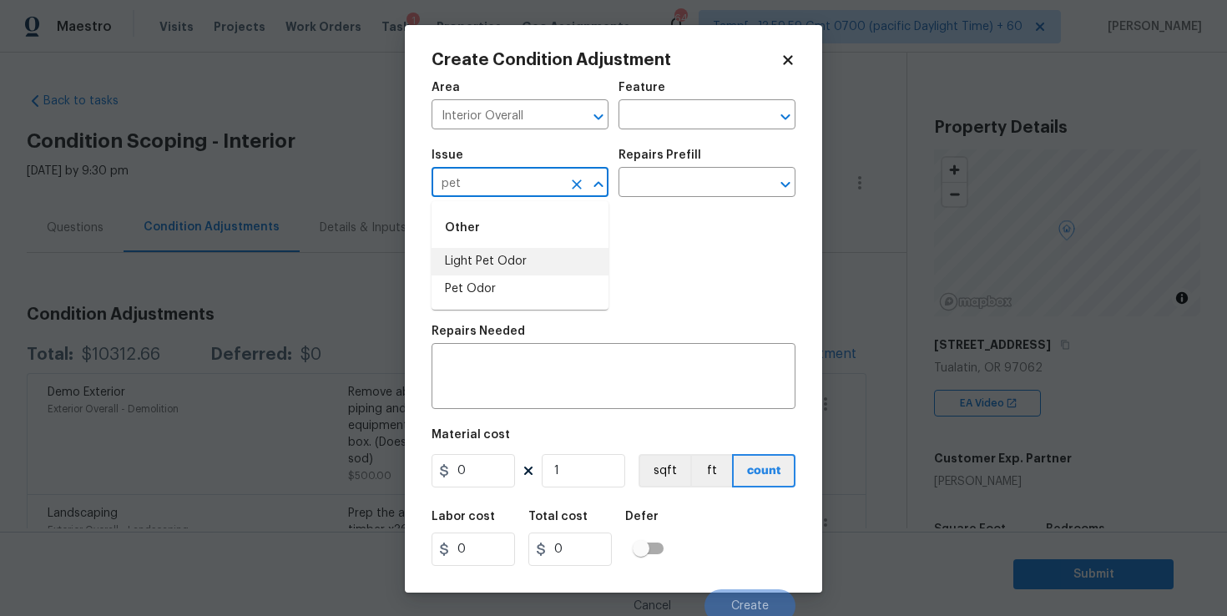
click at [527, 263] on li "Light Pet Odor" at bounding box center [519, 262] width 177 height 28
click at [527, 181] on input "Light Pet Odor" at bounding box center [496, 184] width 130 height 26
click at [525, 190] on input "Light Pet Odor" at bounding box center [496, 184] width 130 height 26
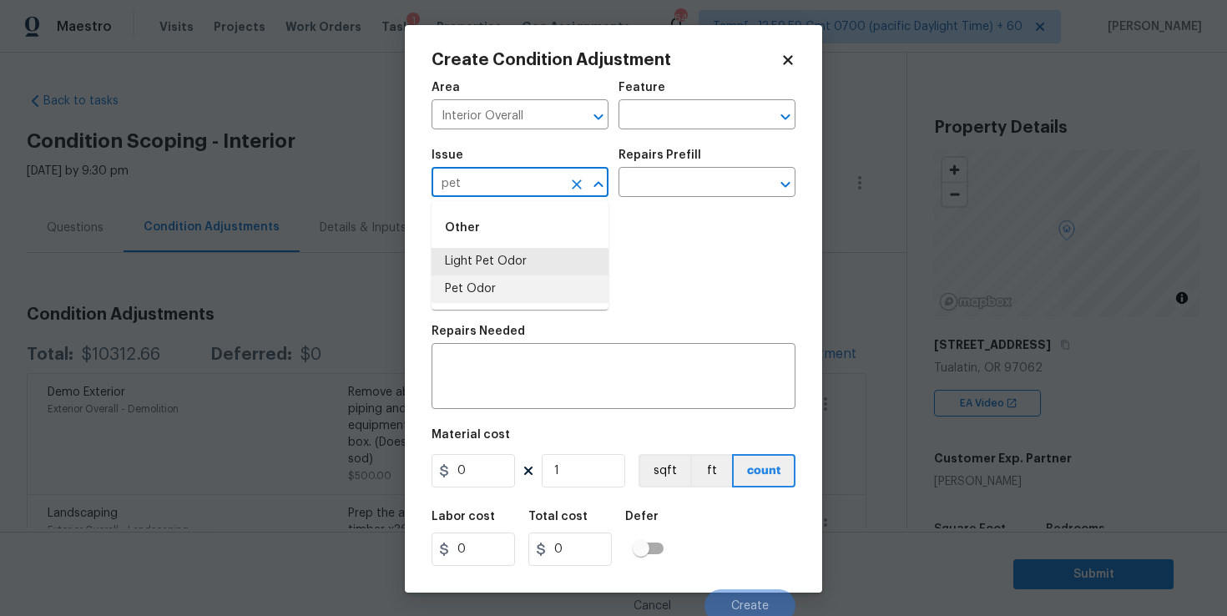
click at [522, 282] on li "Pet Odor" at bounding box center [519, 289] width 177 height 28
click at [716, 160] on div "Repairs Prefill" at bounding box center [706, 160] width 177 height 22
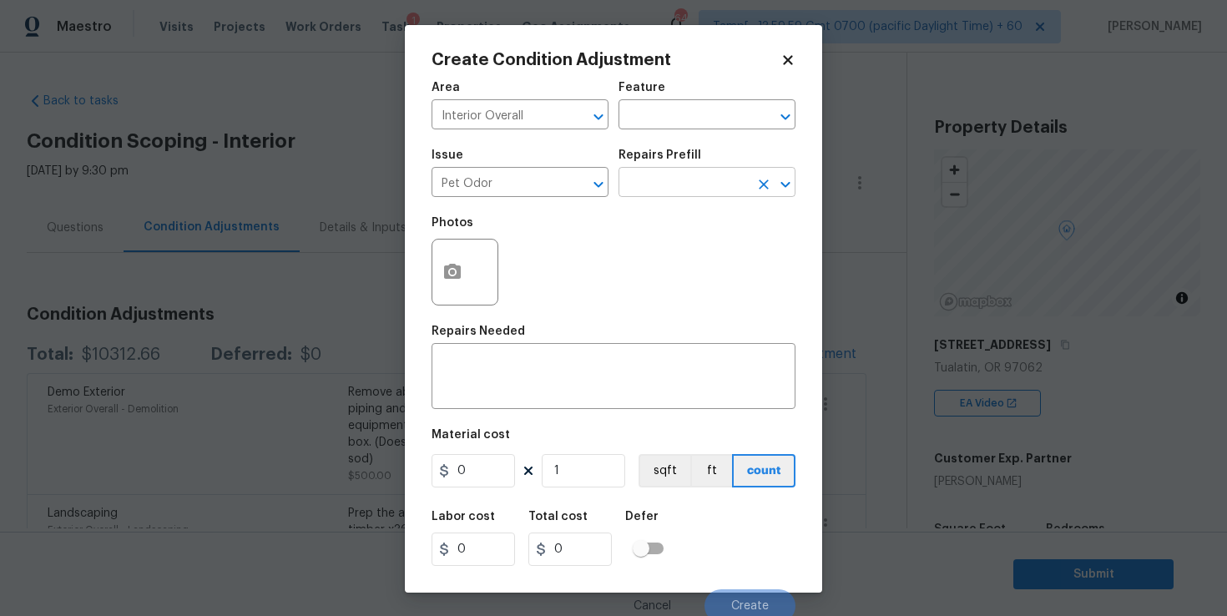
click at [709, 178] on input "text" at bounding box center [683, 184] width 130 height 26
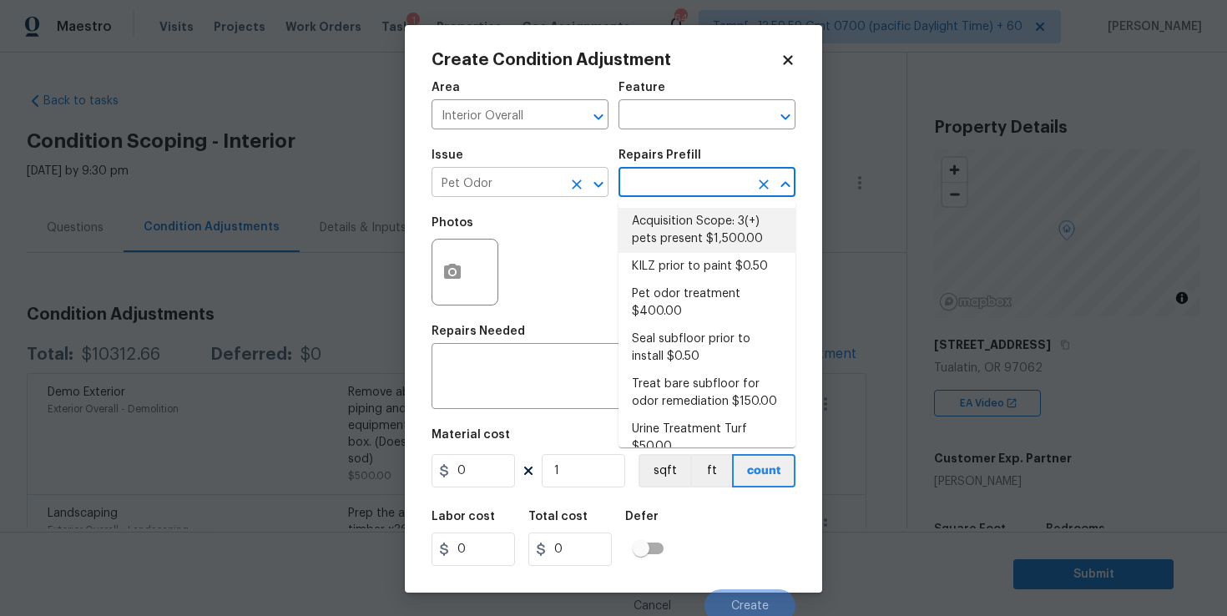
click at [511, 180] on input "Pet Odor" at bounding box center [496, 184] width 130 height 26
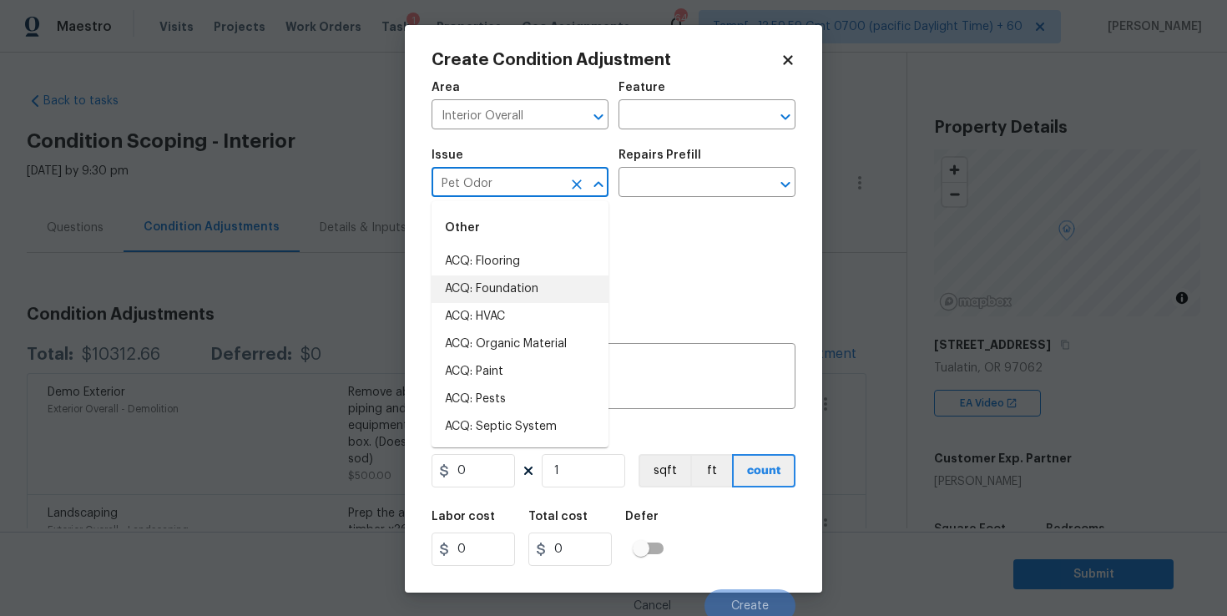
click at [511, 180] on input "Pet Odor" at bounding box center [496, 184] width 130 height 26
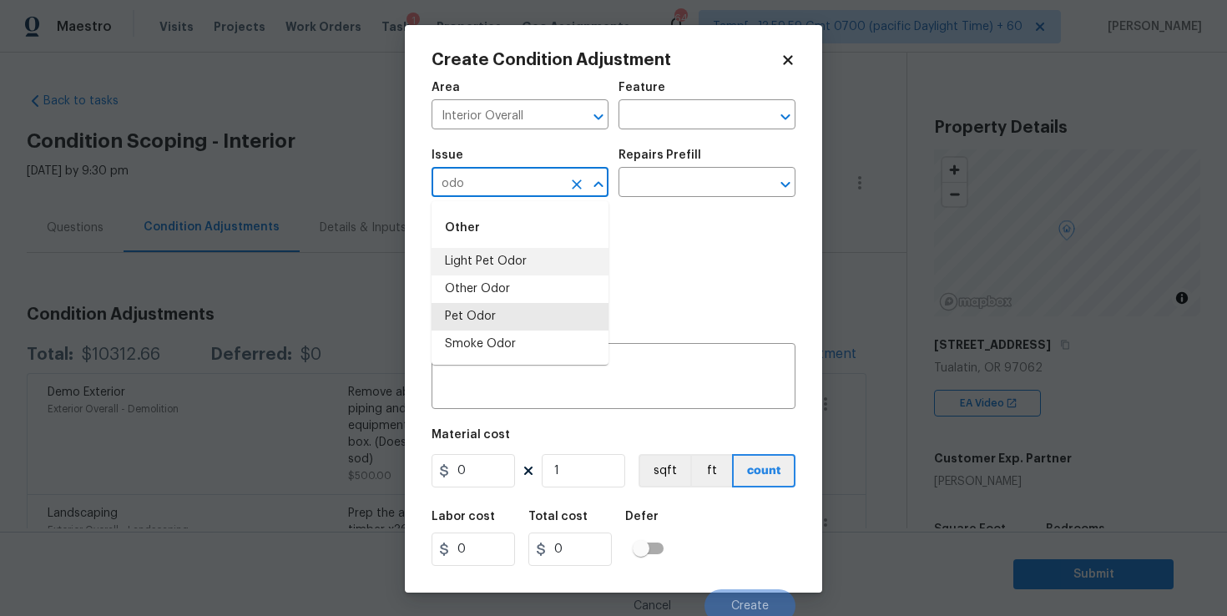
click at [508, 268] on li "Light Pet Odor" at bounding box center [519, 262] width 177 height 28
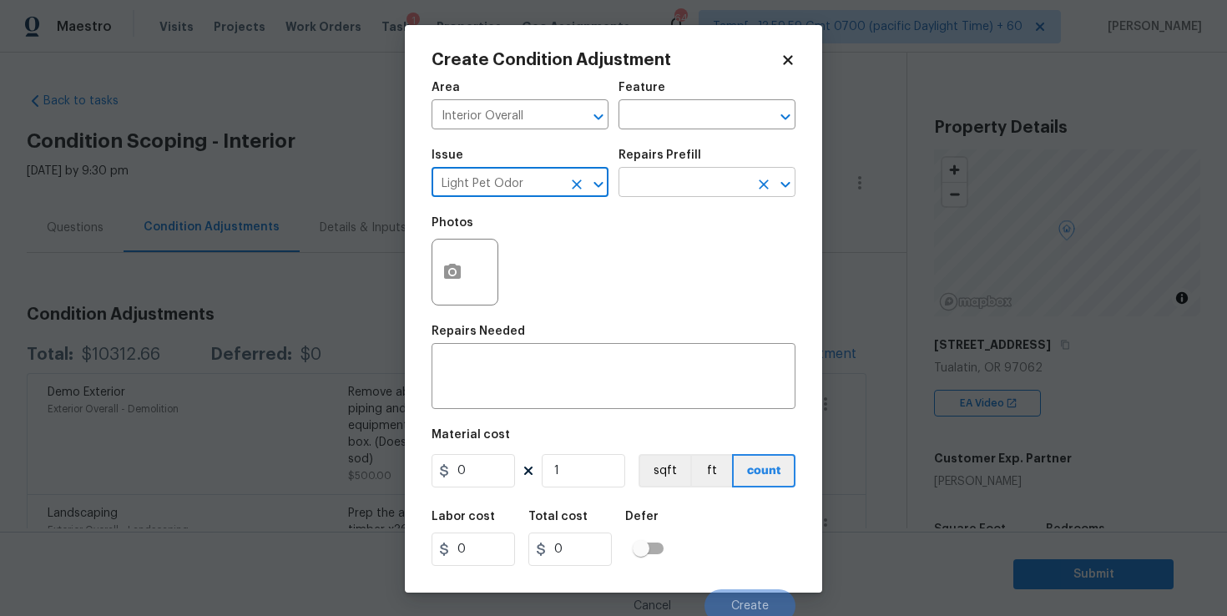
type input "Light Pet Odor"
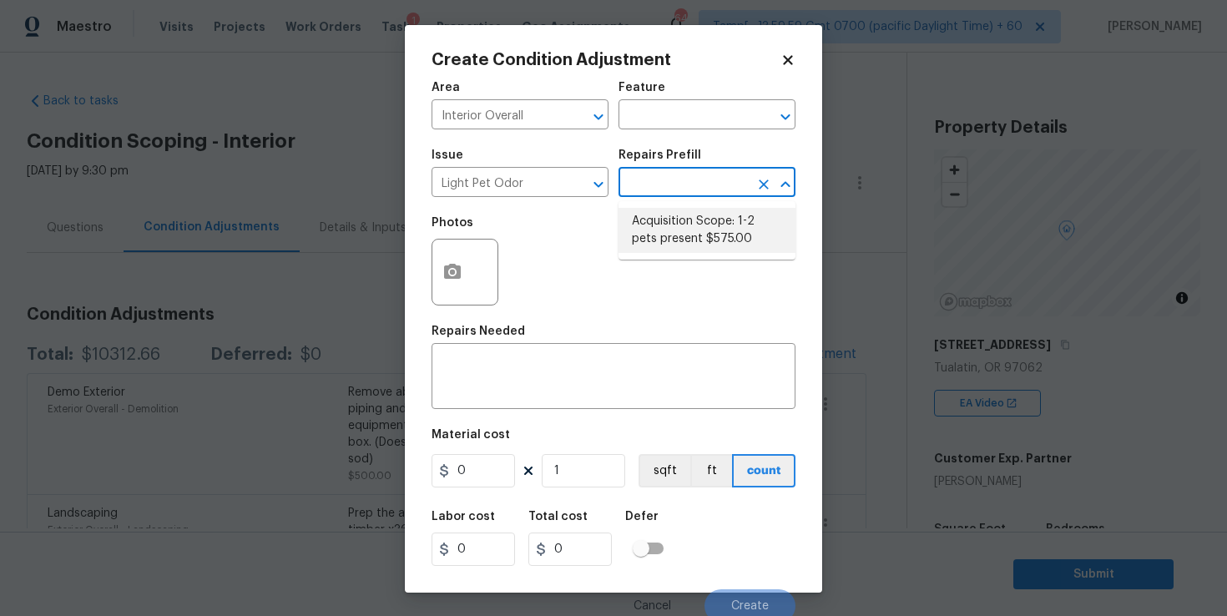
click at [657, 193] on input "text" at bounding box center [683, 184] width 130 height 26
click at [677, 233] on li "Acquisition Scope: 1-2 pets present $575.00" at bounding box center [706, 230] width 177 height 45
type textarea "Acquisition Scope: 1-2 pets present"
type input "575"
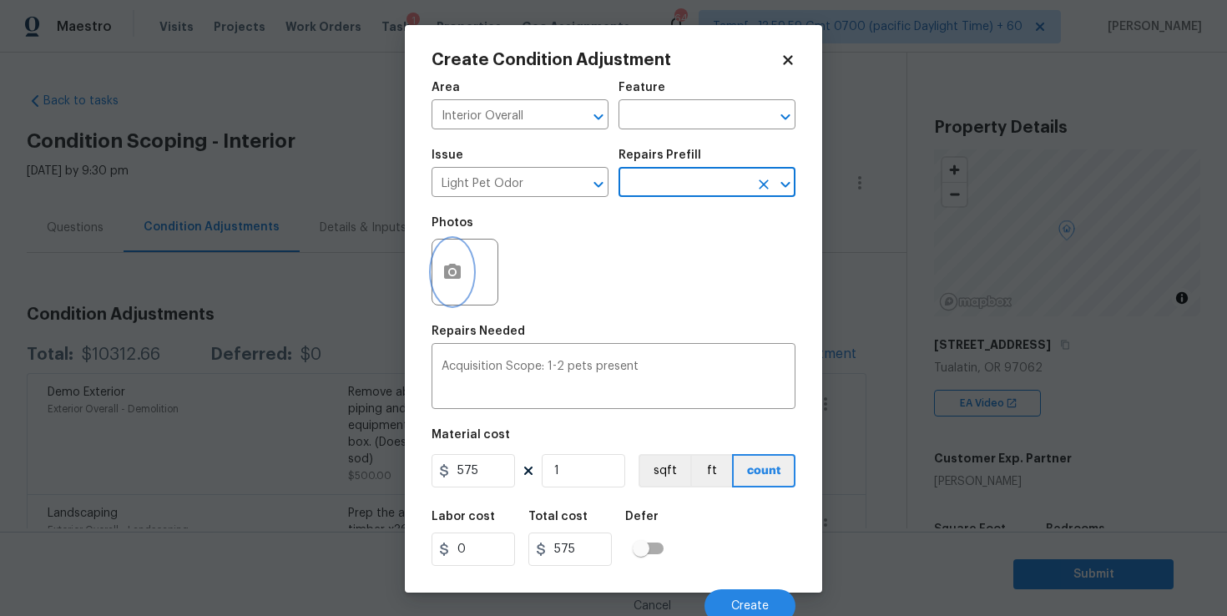
click at [451, 280] on icon "button" at bounding box center [452, 272] width 20 height 20
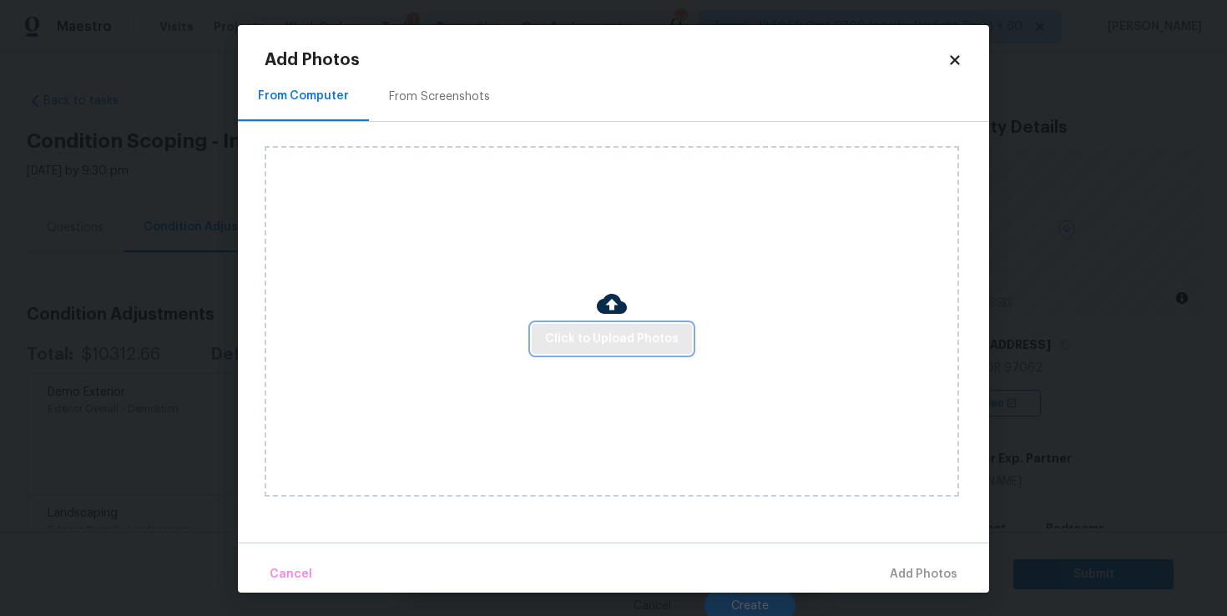
click at [619, 340] on span "Click to Upload Photos" at bounding box center [612, 339] width 134 height 21
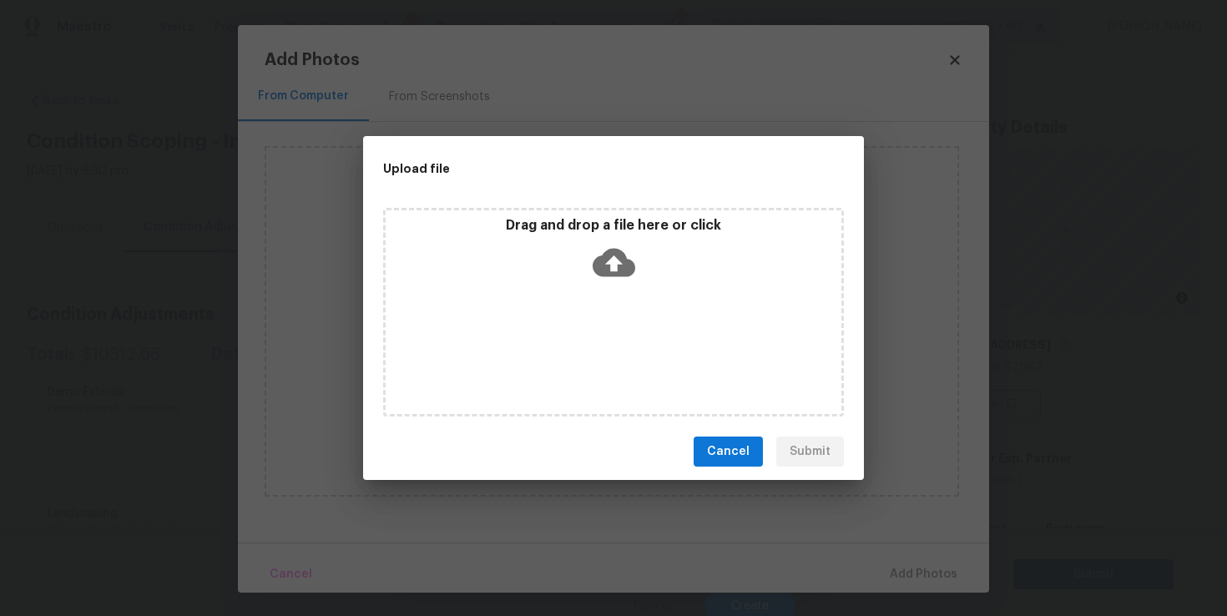
click at [608, 251] on icon at bounding box center [614, 263] width 43 height 28
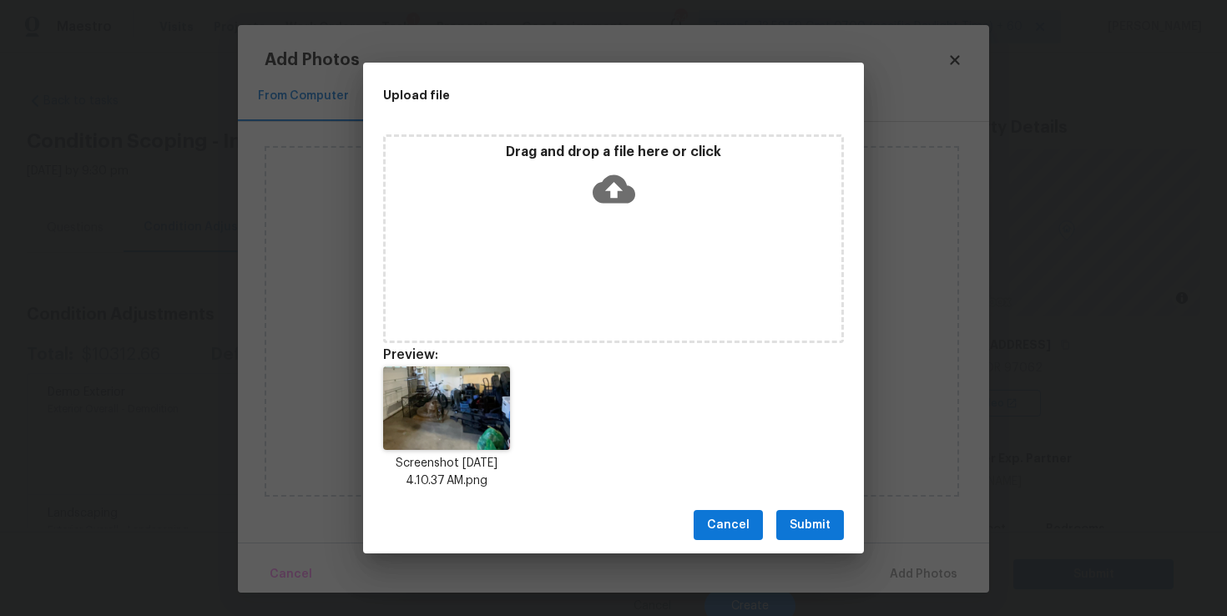
click at [809, 517] on span "Submit" at bounding box center [809, 525] width 41 height 21
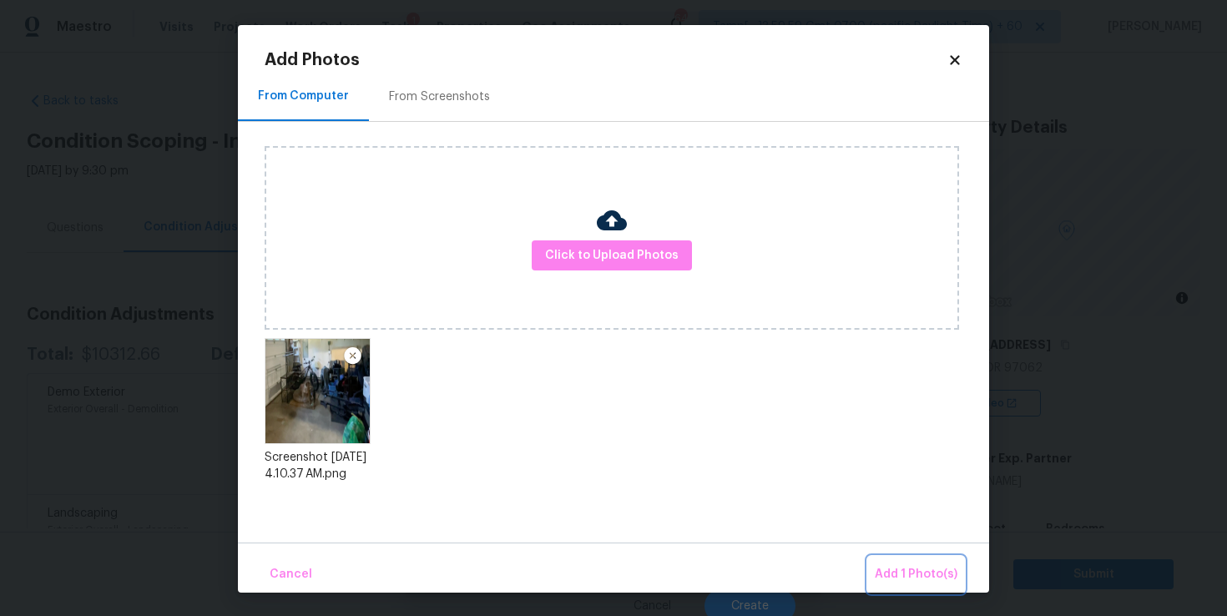
click at [916, 571] on span "Add 1 Photo(s)" at bounding box center [916, 574] width 83 height 21
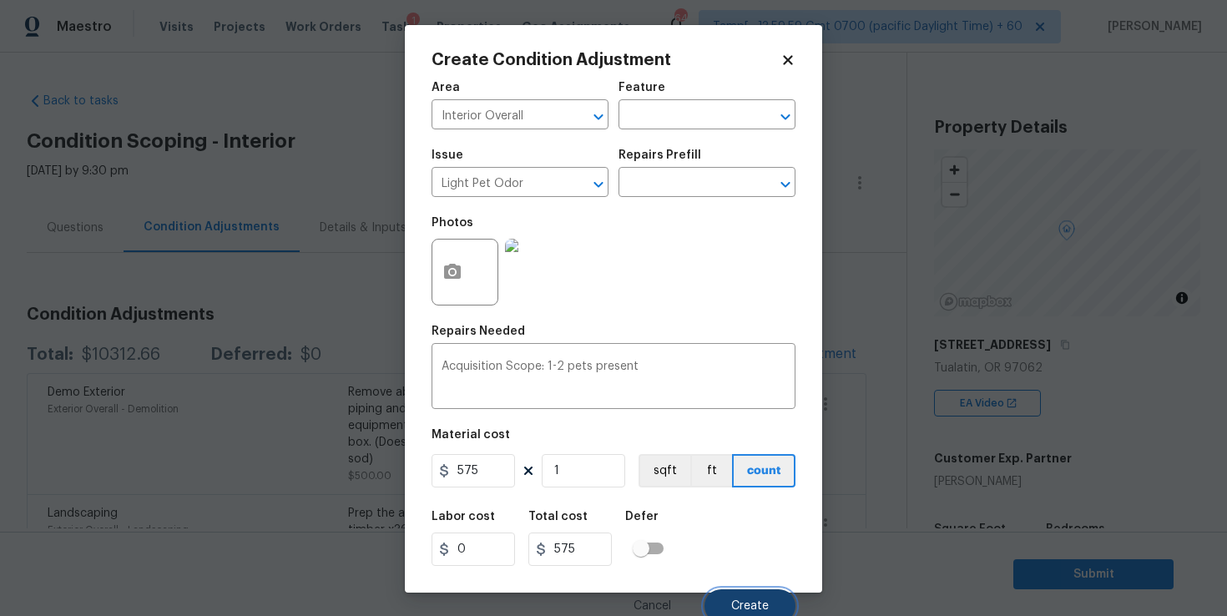
click at [750, 596] on button "Create" at bounding box center [749, 605] width 91 height 33
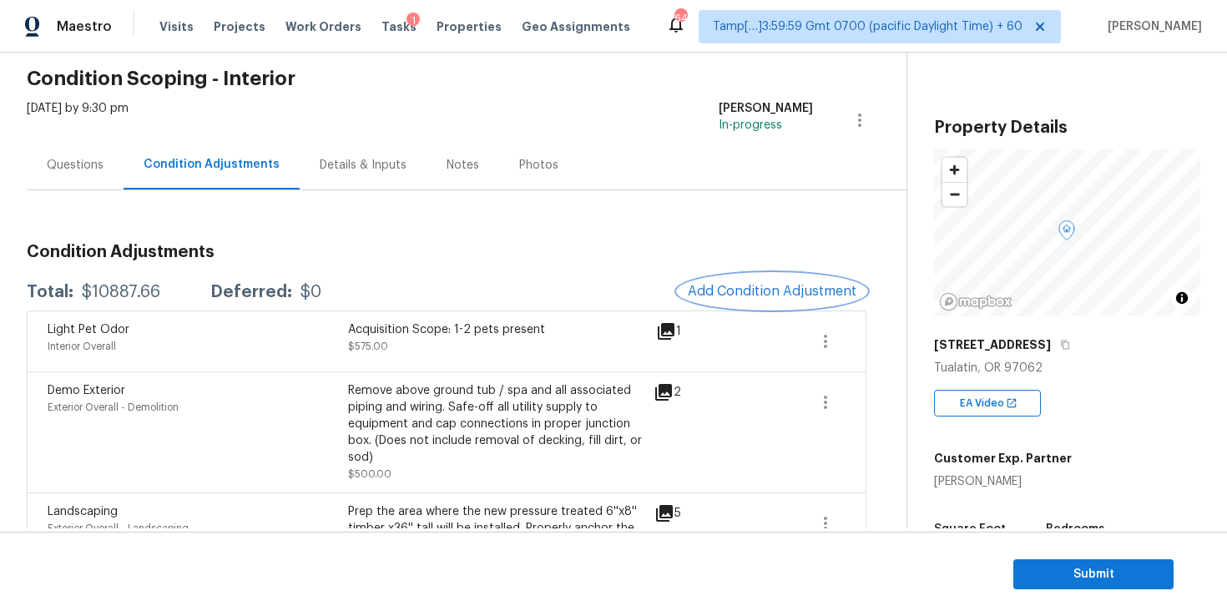
scroll to position [102, 0]
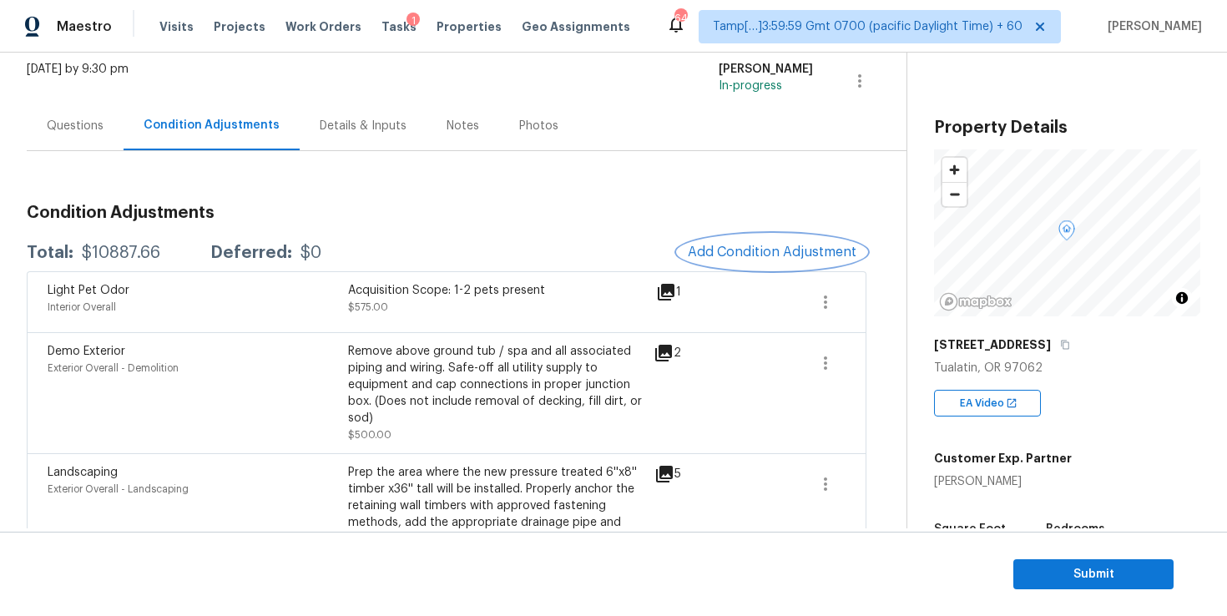
click at [751, 254] on span "Add Condition Adjustment" at bounding box center [772, 252] width 169 height 15
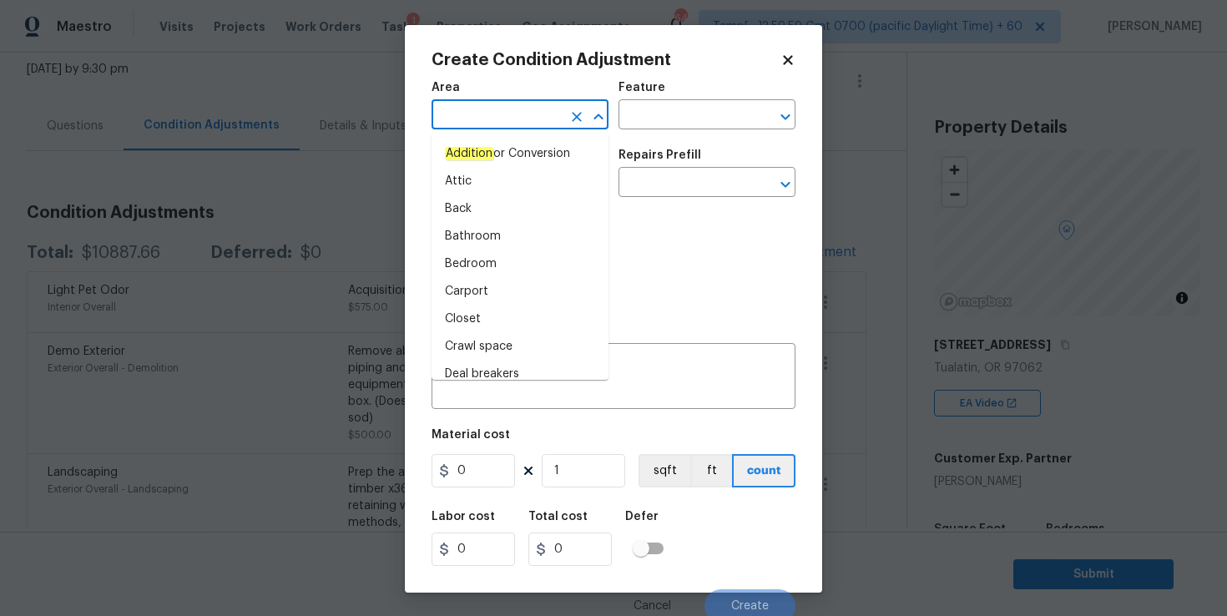
click at [545, 110] on input "text" at bounding box center [496, 116] width 130 height 26
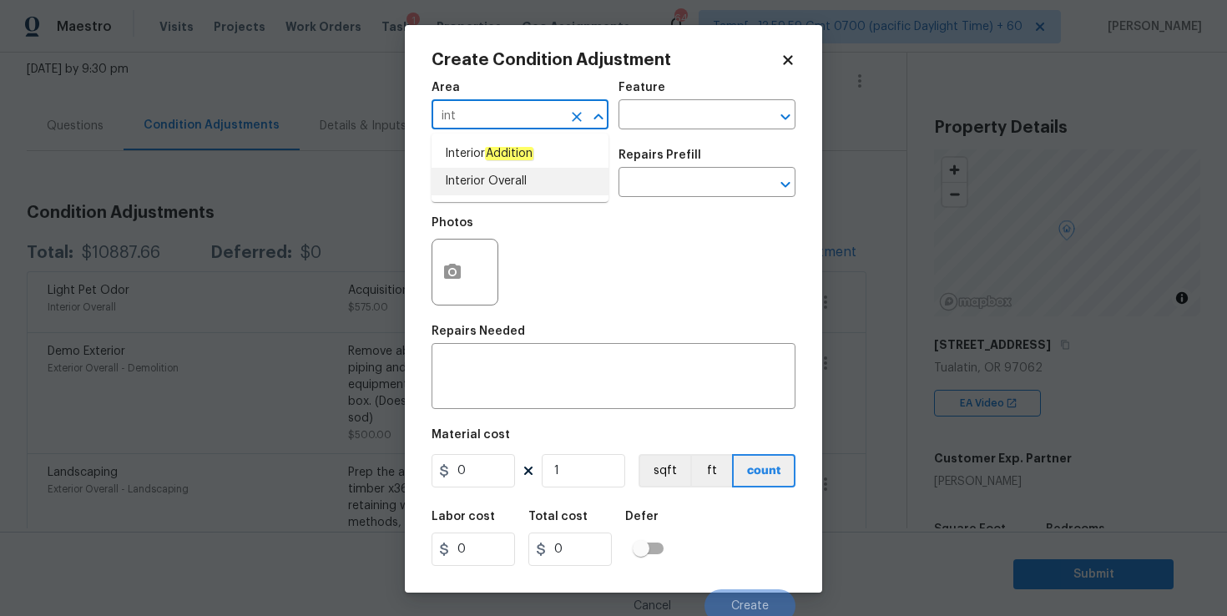
click at [528, 169] on li "Interior Overall" at bounding box center [519, 182] width 177 height 28
type input "Interior Overall"
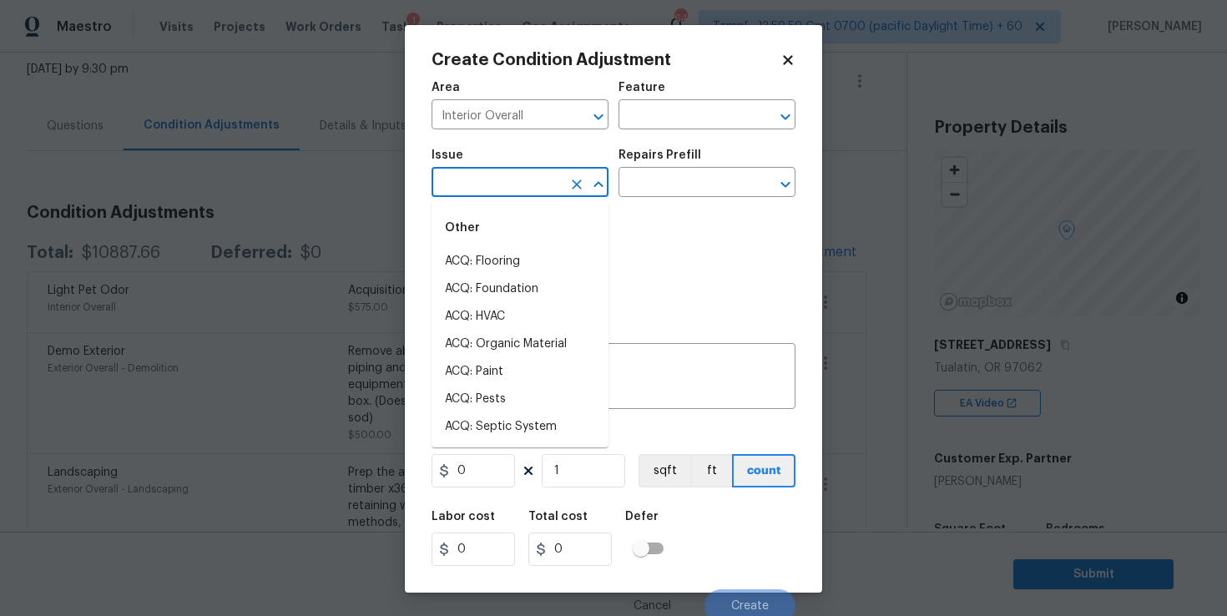
click at [528, 184] on input "text" at bounding box center [496, 184] width 130 height 26
click at [520, 259] on li "ACQ: Flooring" at bounding box center [519, 262] width 177 height 28
type input "ACQ: Flooring"
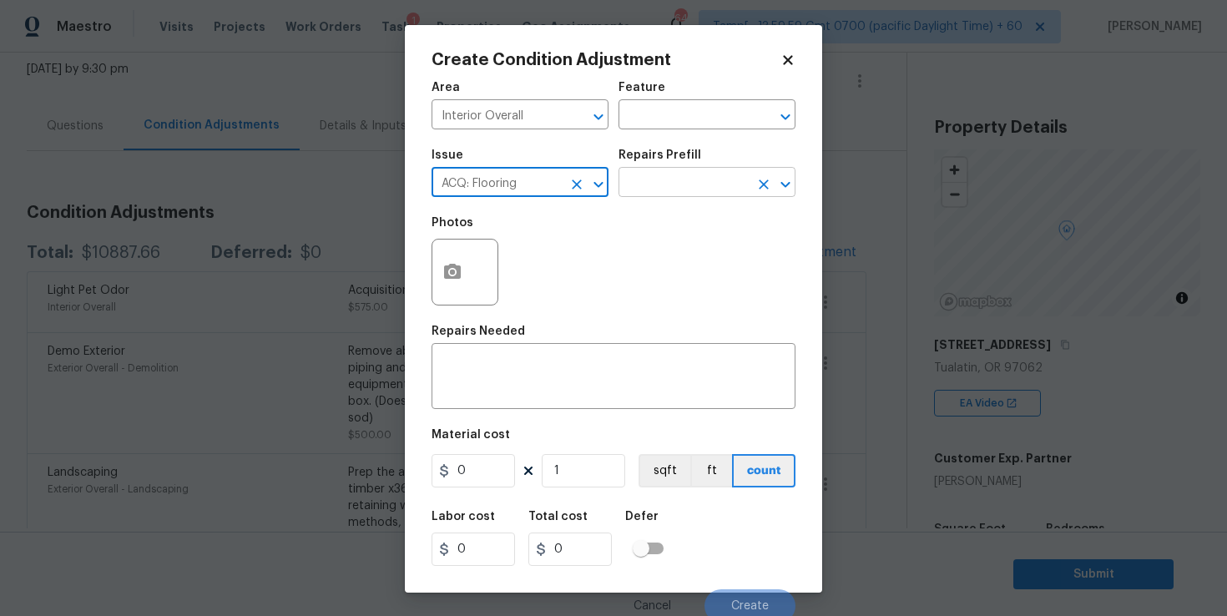
click at [681, 193] on input "text" at bounding box center [683, 184] width 130 height 26
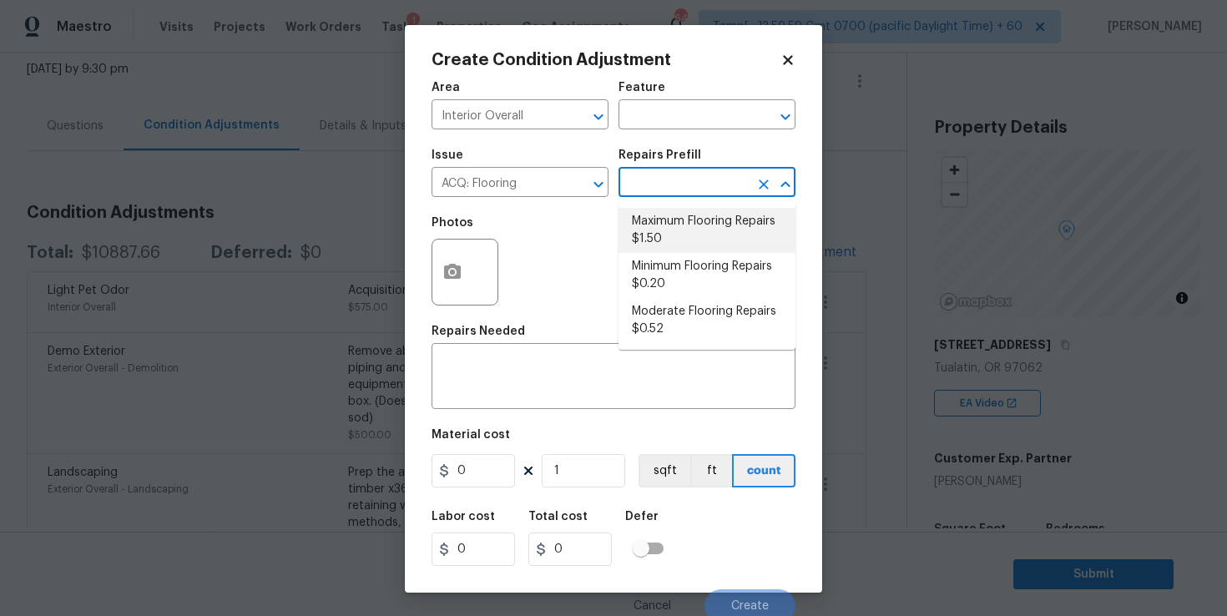
click at [698, 238] on li "Maximum Flooring Repairs $1.50" at bounding box center [706, 230] width 177 height 45
type input "Acquisition"
type textarea "Acquisition Scope: Maximum flooring repairs"
type input "1.5"
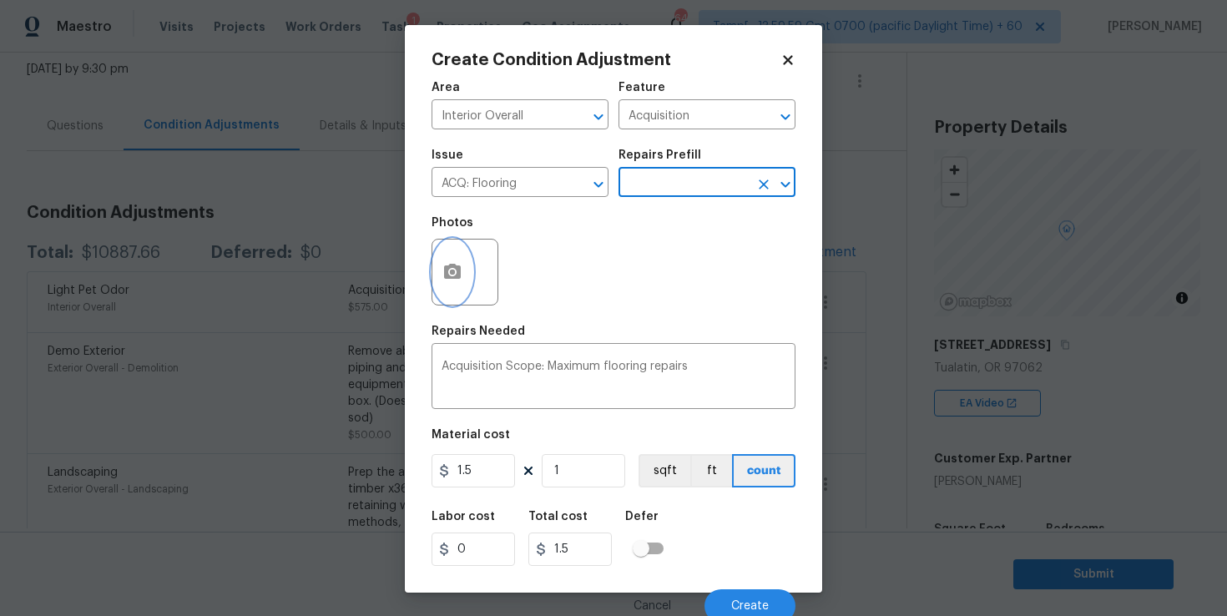
click at [457, 272] on icon "button" at bounding box center [452, 271] width 17 height 15
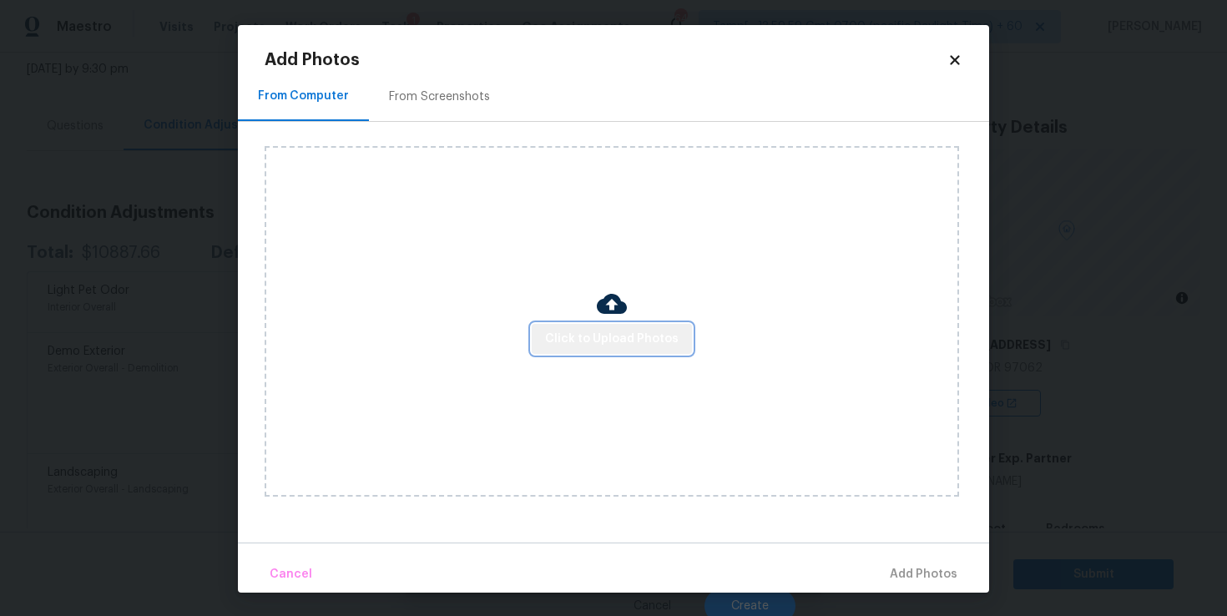
click at [623, 335] on span "Click to Upload Photos" at bounding box center [612, 339] width 134 height 21
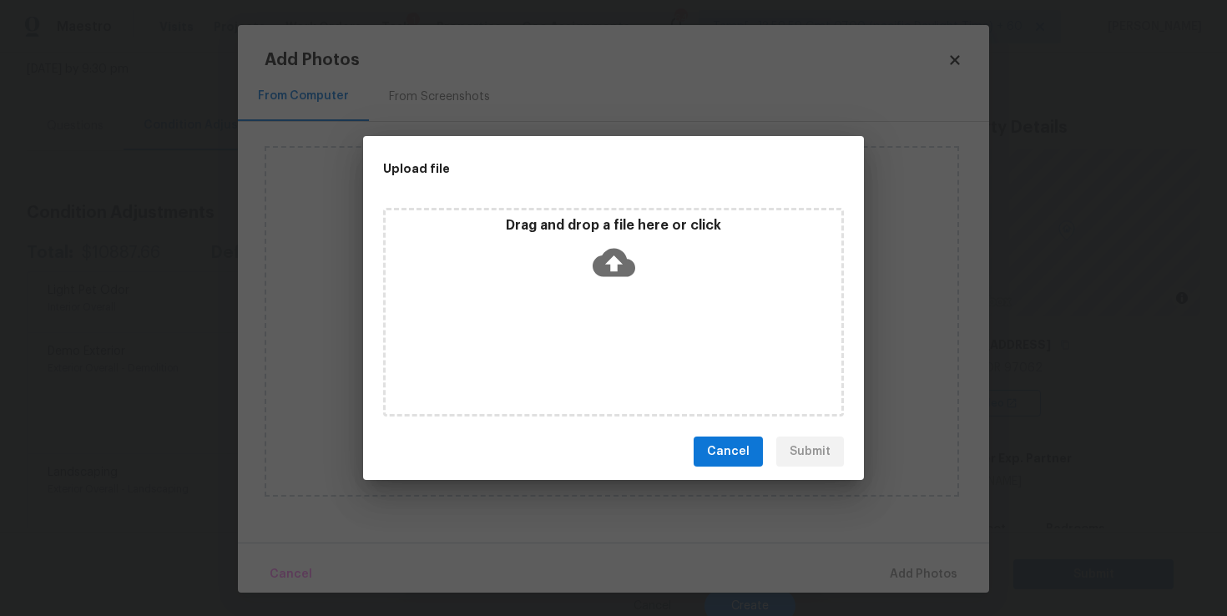
click at [615, 267] on icon at bounding box center [614, 262] width 43 height 43
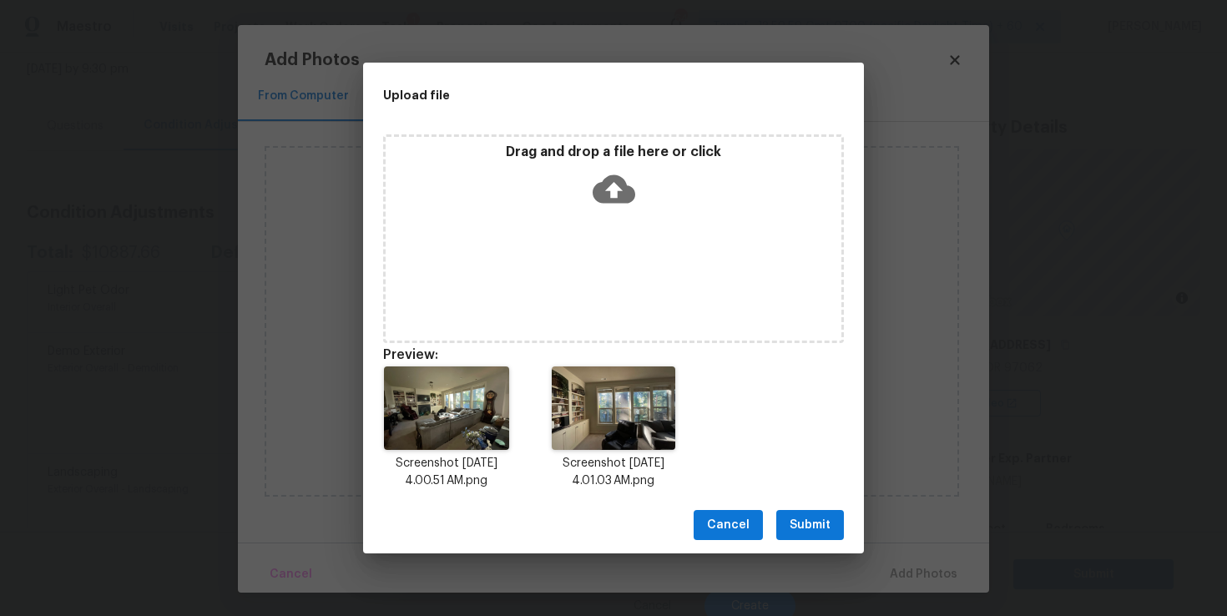
click at [609, 189] on icon at bounding box center [614, 189] width 43 height 43
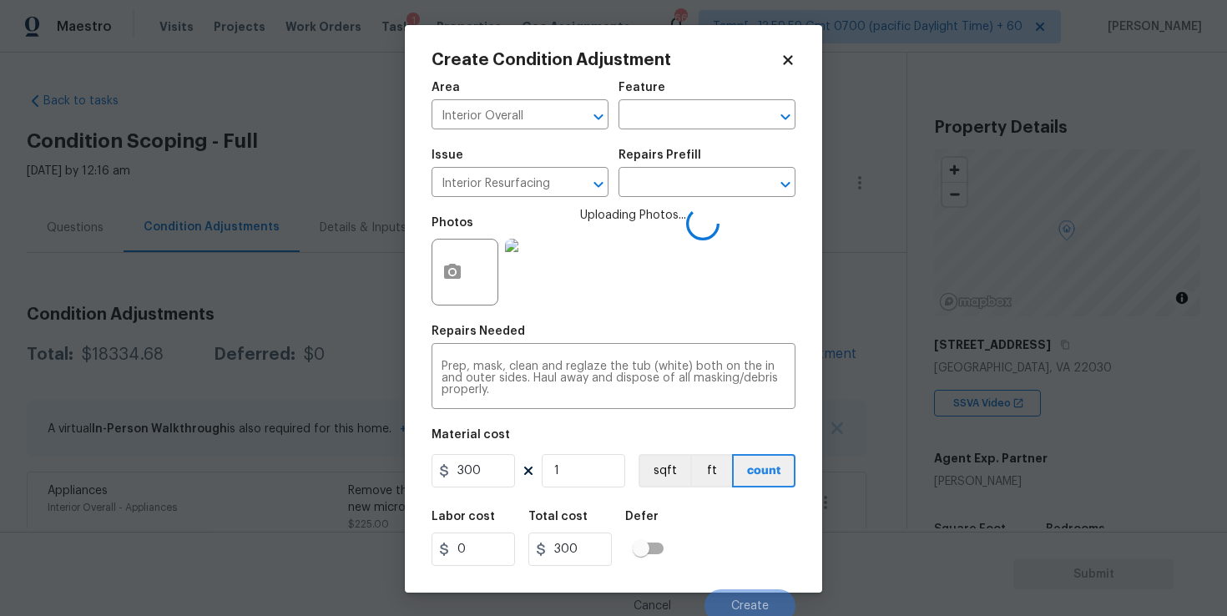
scroll to position [280, 0]
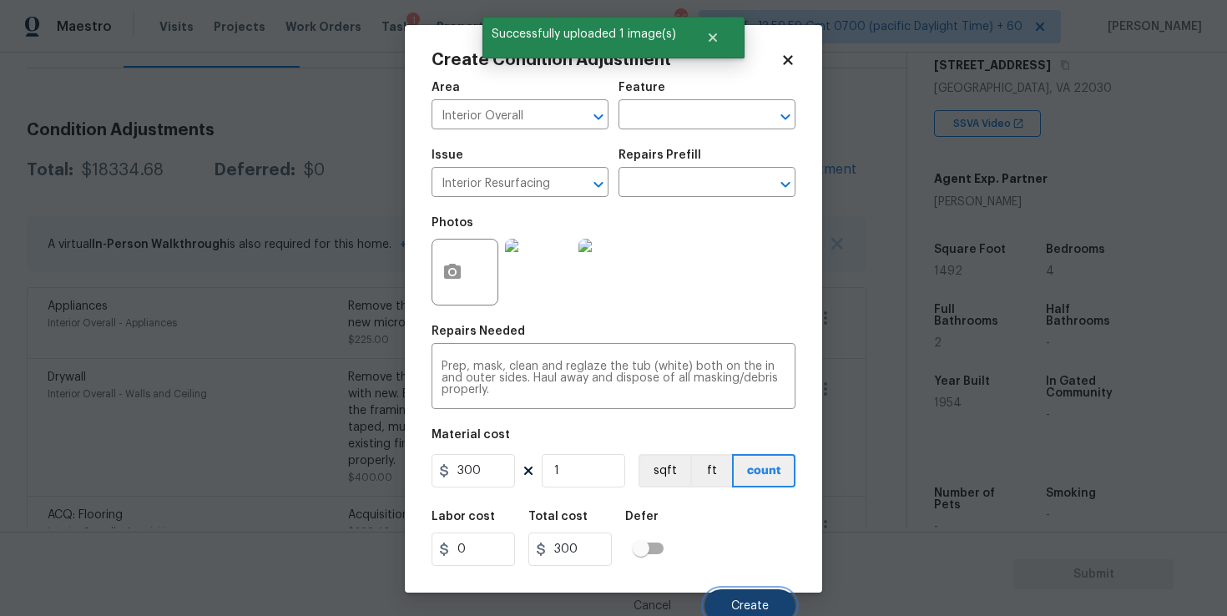
click at [750, 595] on button "Create" at bounding box center [749, 605] width 91 height 33
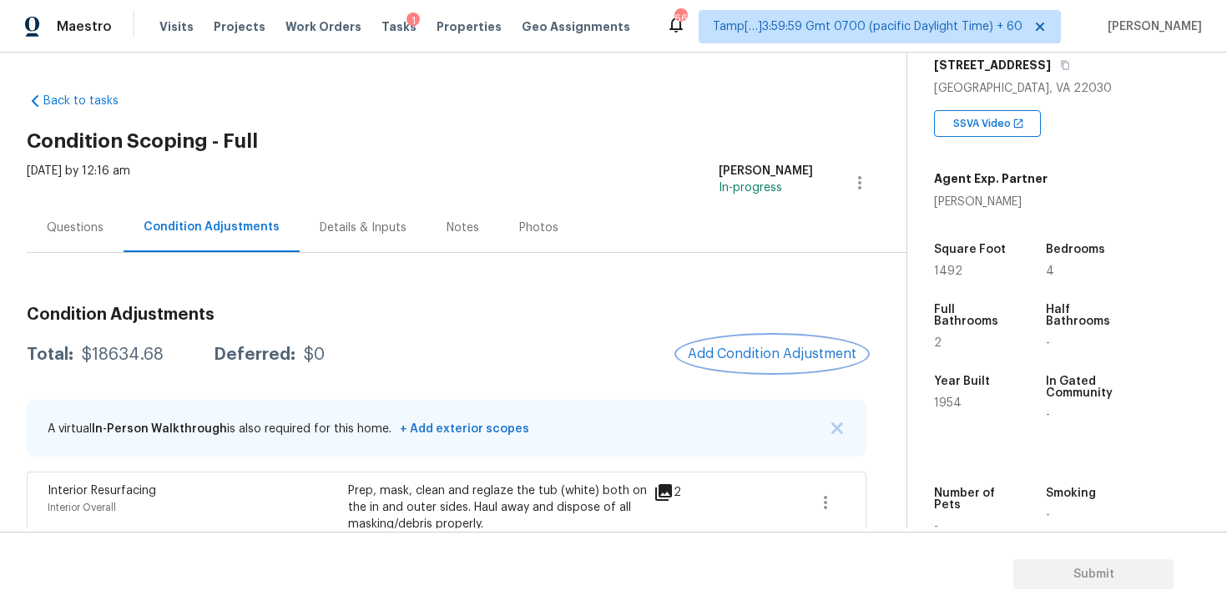
scroll to position [0, 0]
click at [74, 234] on div "Questions" at bounding box center [75, 227] width 57 height 17
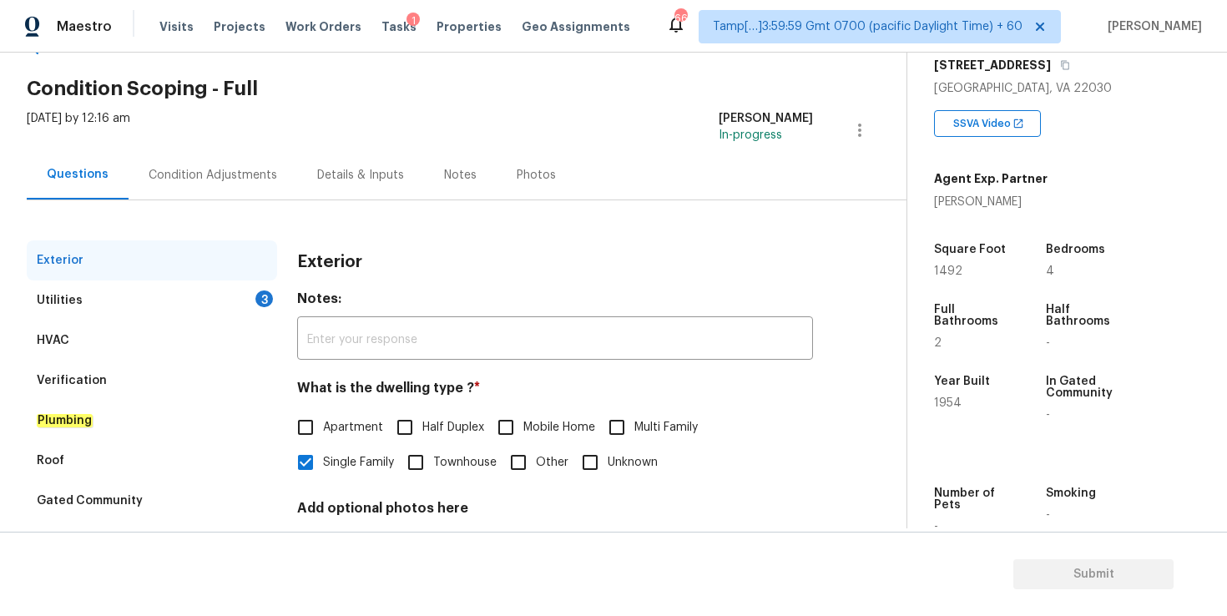
scroll to position [74, 0]
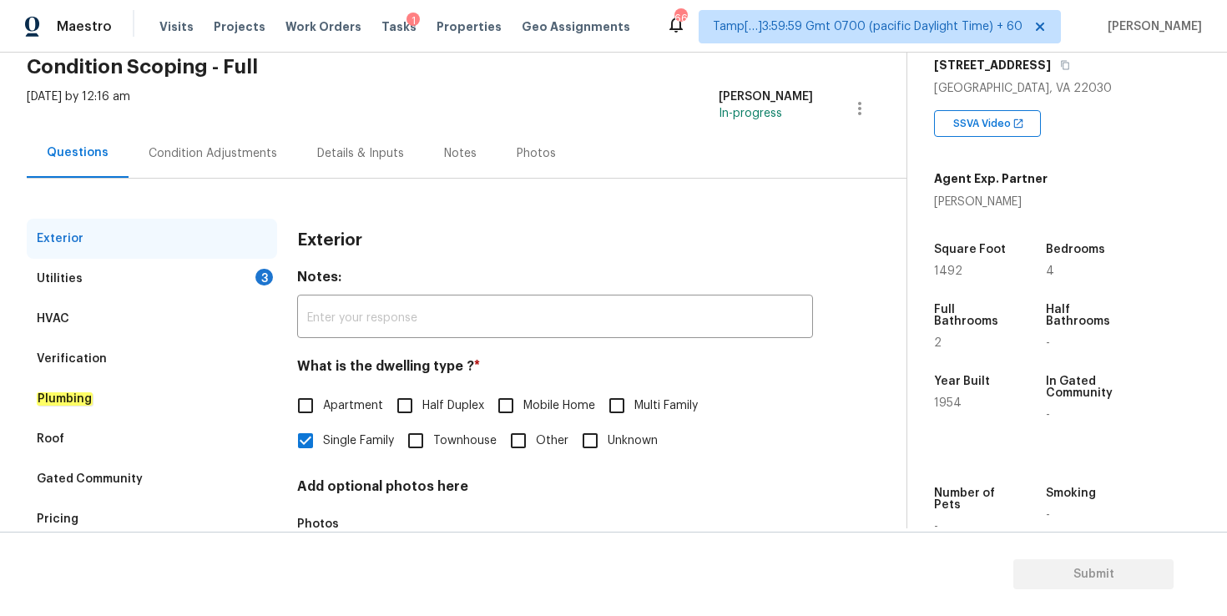
click at [169, 275] on div "Utilities 3" at bounding box center [152, 279] width 250 height 40
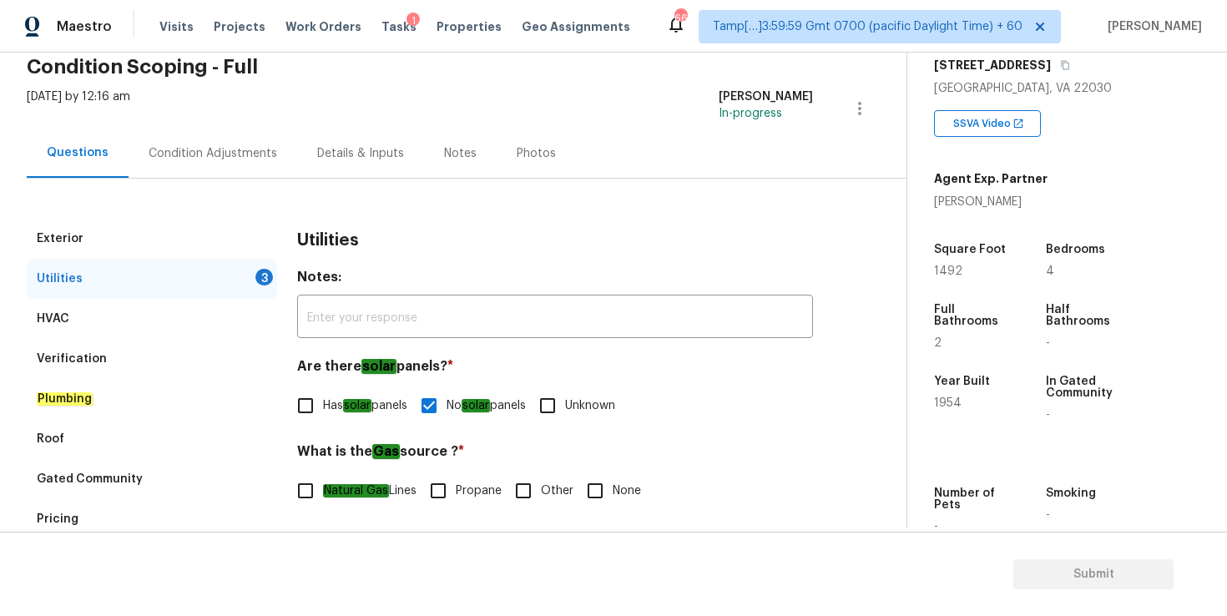
scroll to position [270, 0]
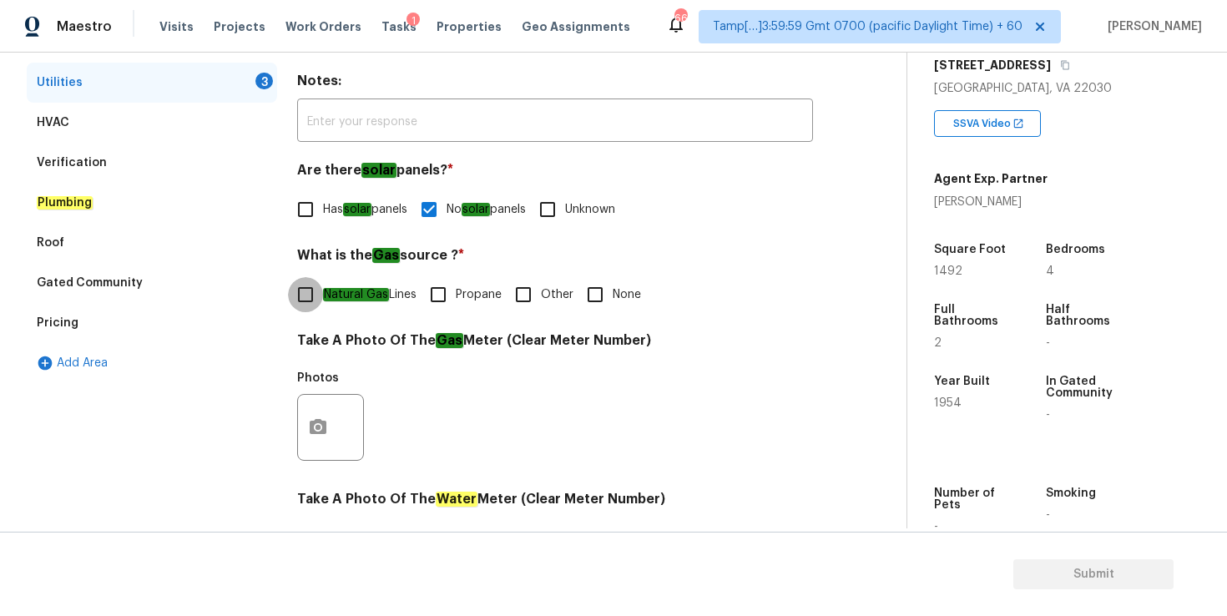
click at [310, 298] on input "Natural Gas Lines" at bounding box center [305, 294] width 35 height 35
checkbox input "true"
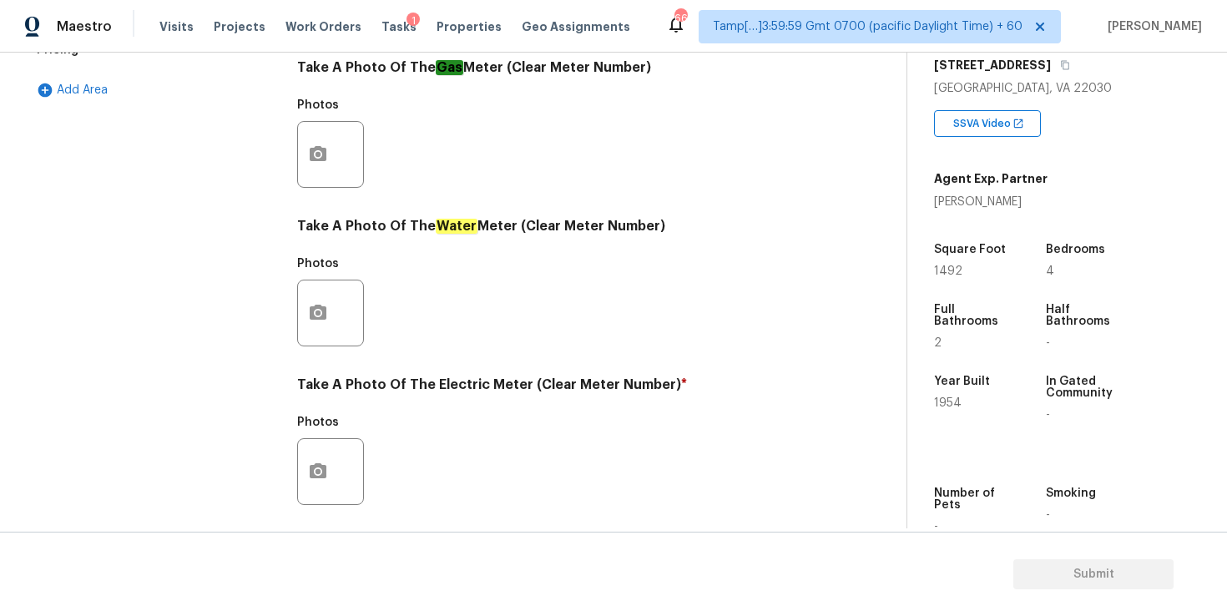
scroll to position [640, 0]
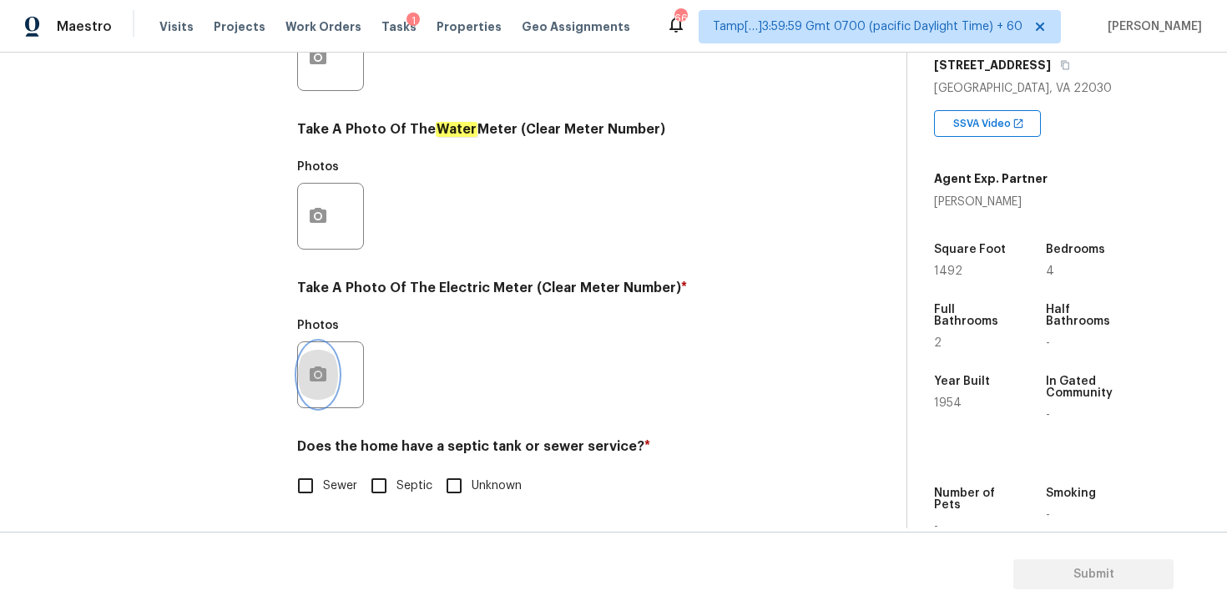
click at [321, 375] on icon "button" at bounding box center [318, 375] width 20 height 20
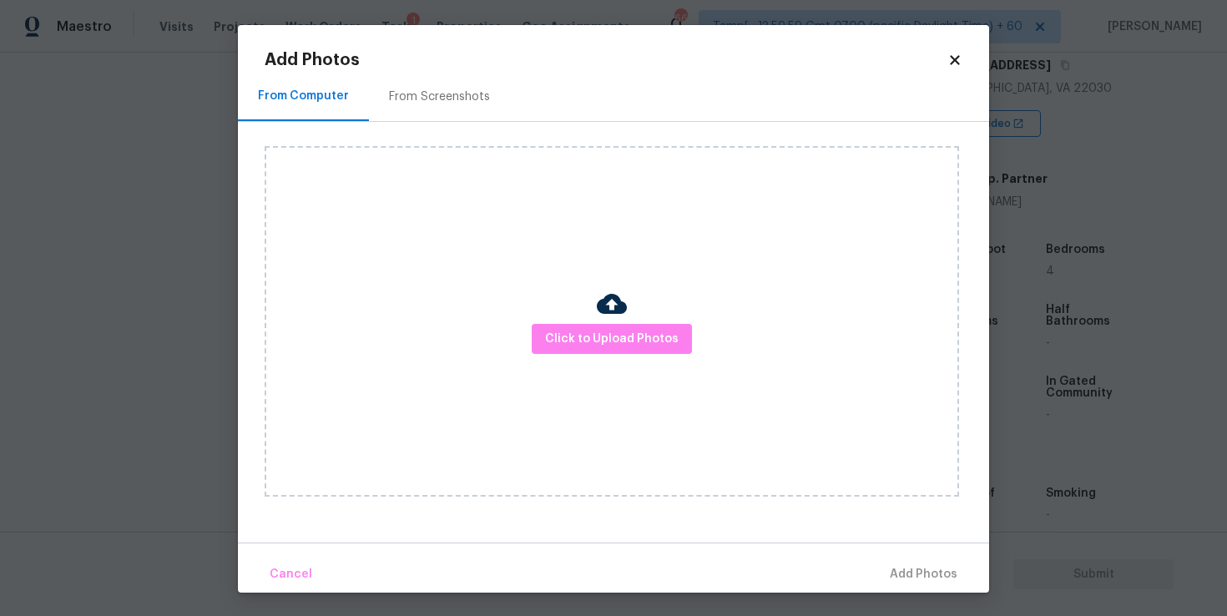
click at [608, 354] on div "Click to Upload Photos" at bounding box center [612, 321] width 694 height 350
click at [608, 345] on span "Click to Upload Photos" at bounding box center [612, 339] width 134 height 21
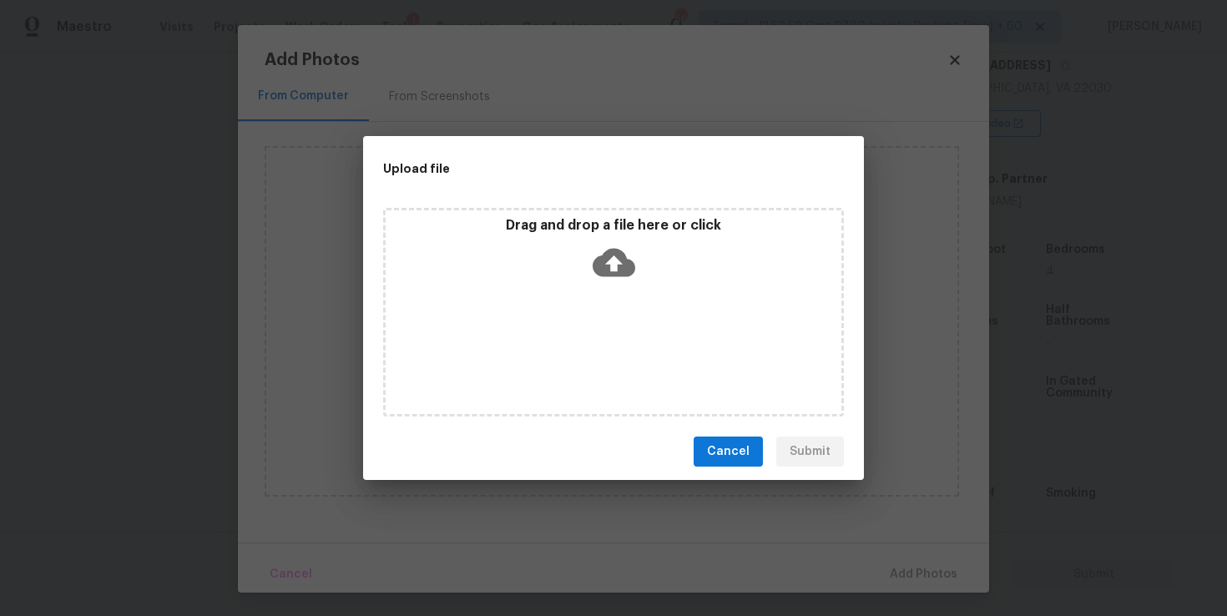
click at [616, 265] on icon at bounding box center [614, 262] width 43 height 43
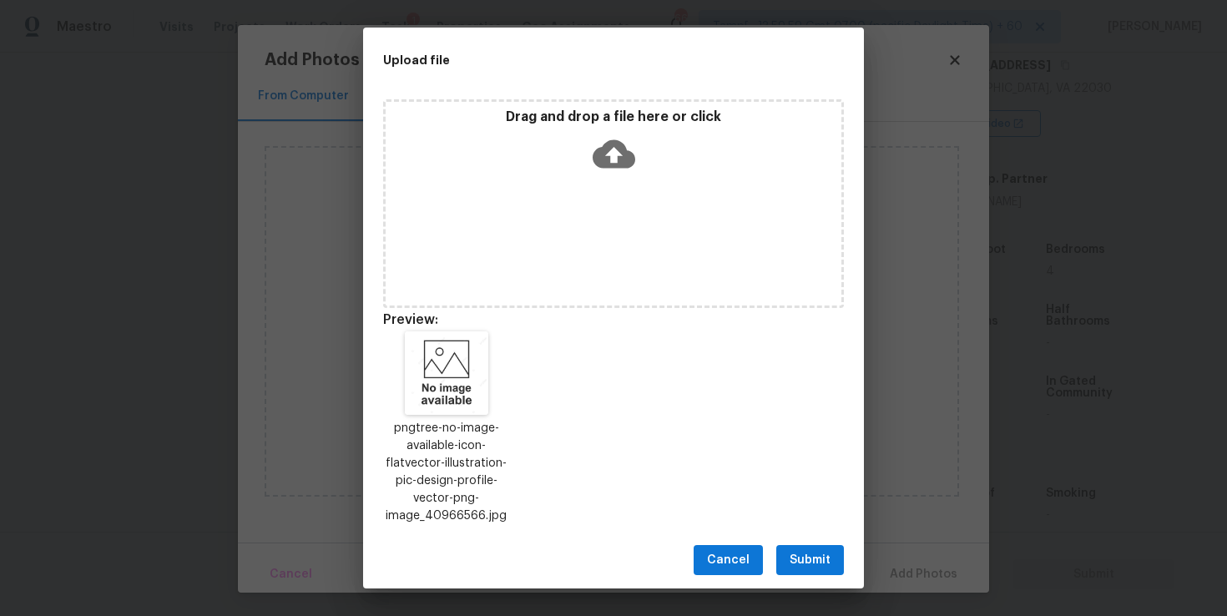
click at [825, 557] on span "Submit" at bounding box center [809, 560] width 41 height 21
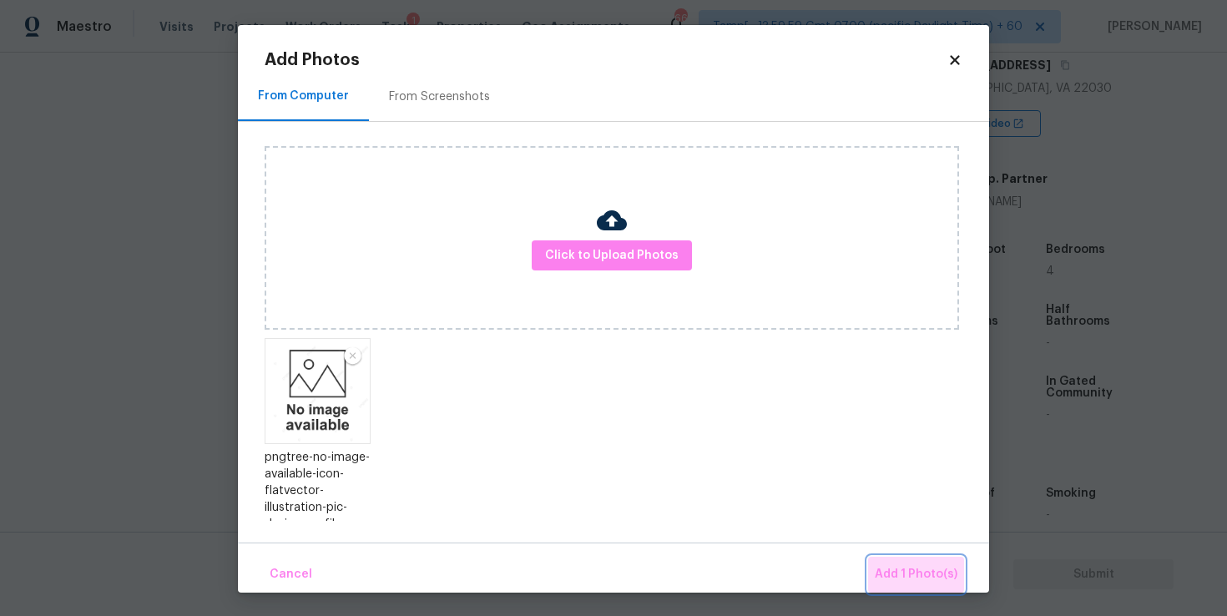
click at [928, 571] on span "Add 1 Photo(s)" at bounding box center [916, 574] width 83 height 21
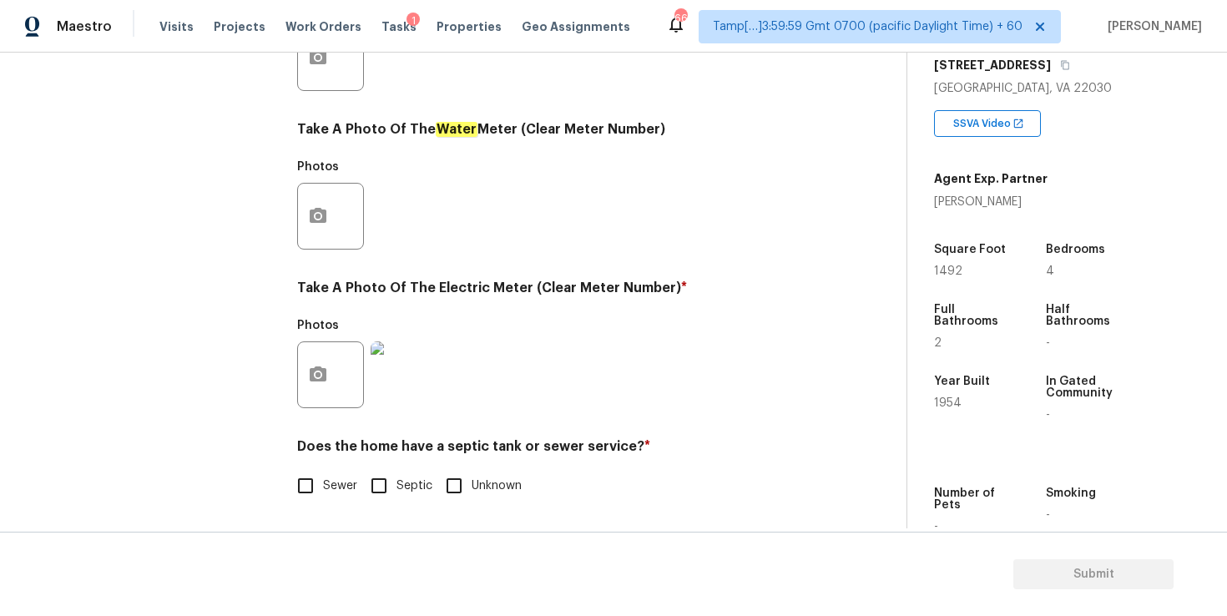
click at [314, 480] on input "Sewer" at bounding box center [305, 485] width 35 height 35
checkbox input "true"
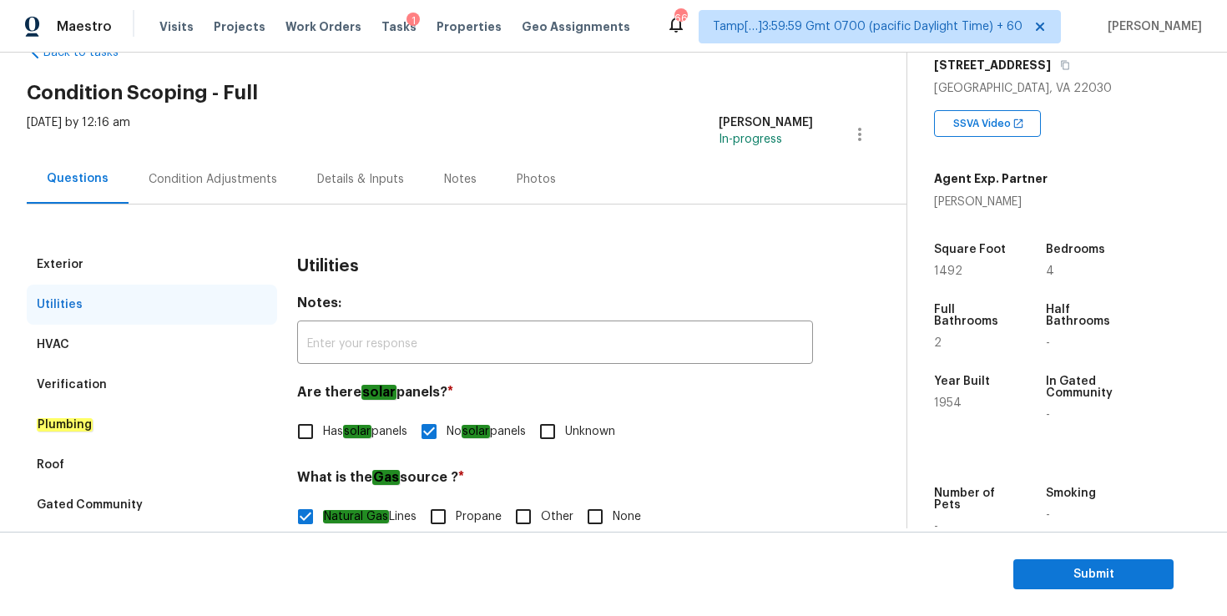
scroll to position [0, 0]
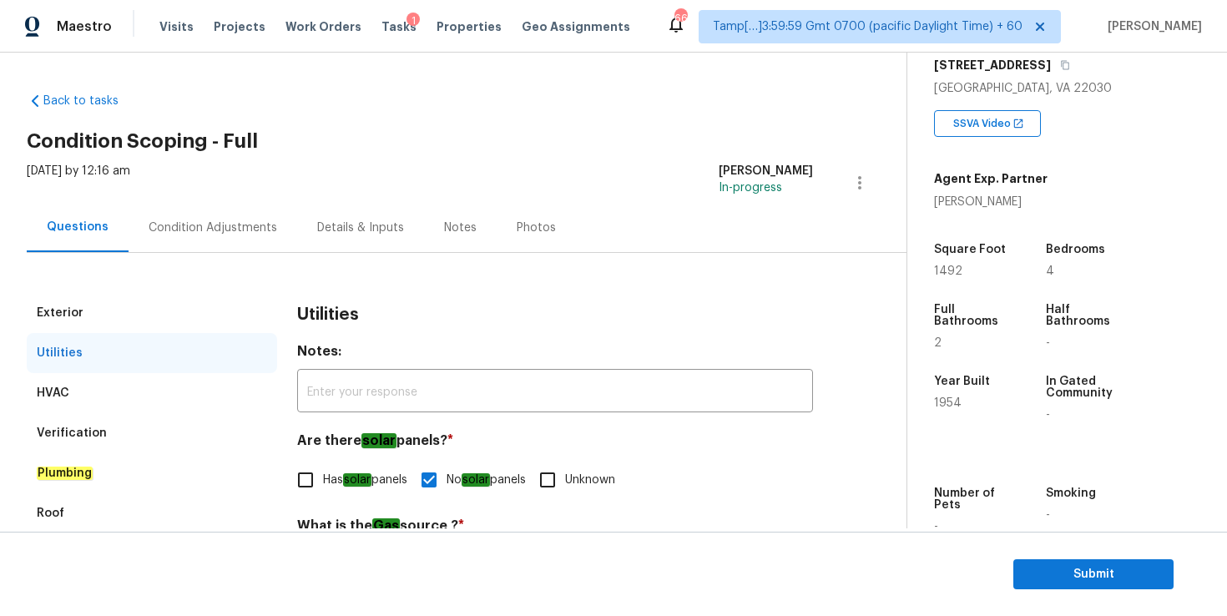
click at [225, 223] on div "Condition Adjustments" at bounding box center [213, 227] width 129 height 17
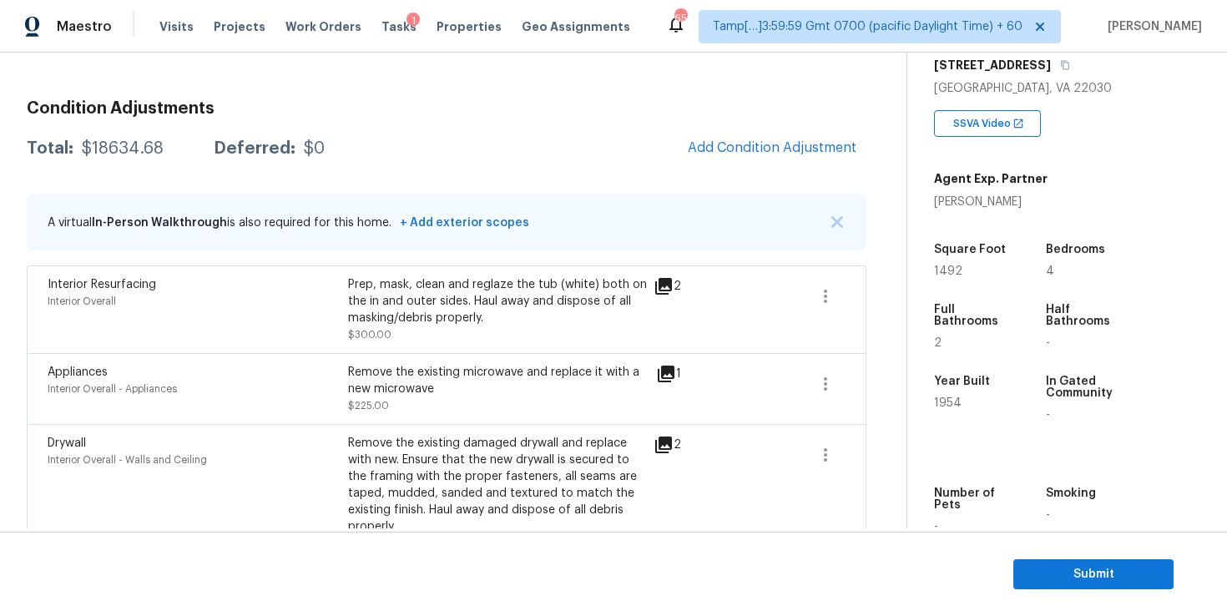
scroll to position [205, 0]
click at [1041, 576] on span "Submit" at bounding box center [1093, 574] width 134 height 21
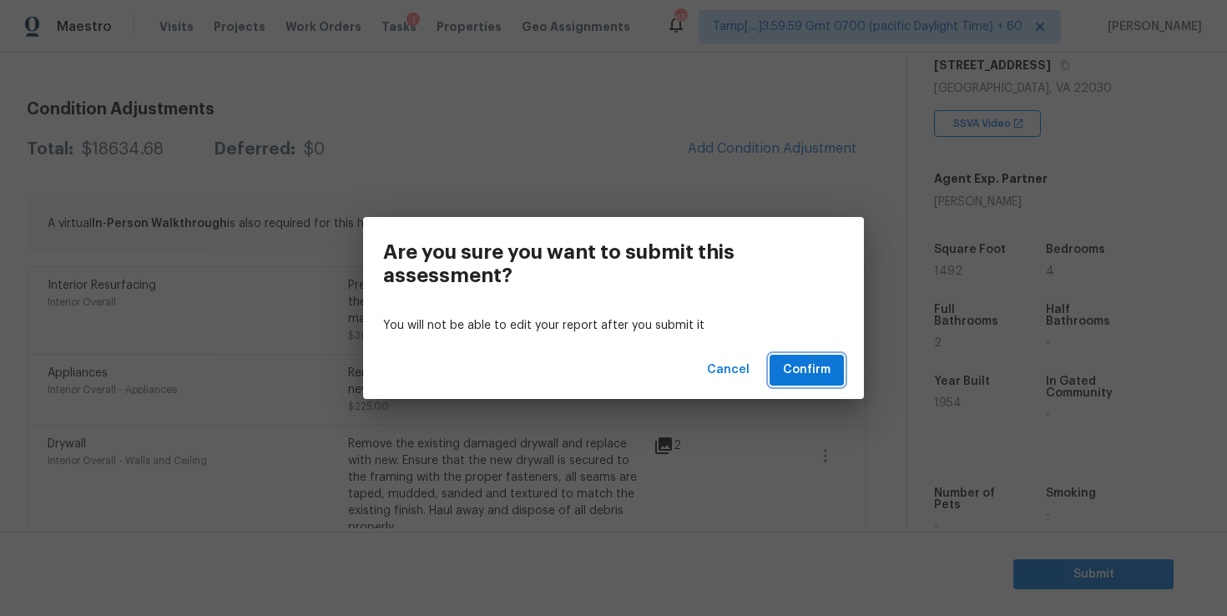
click at [826, 374] on span "Confirm" at bounding box center [807, 370] width 48 height 21
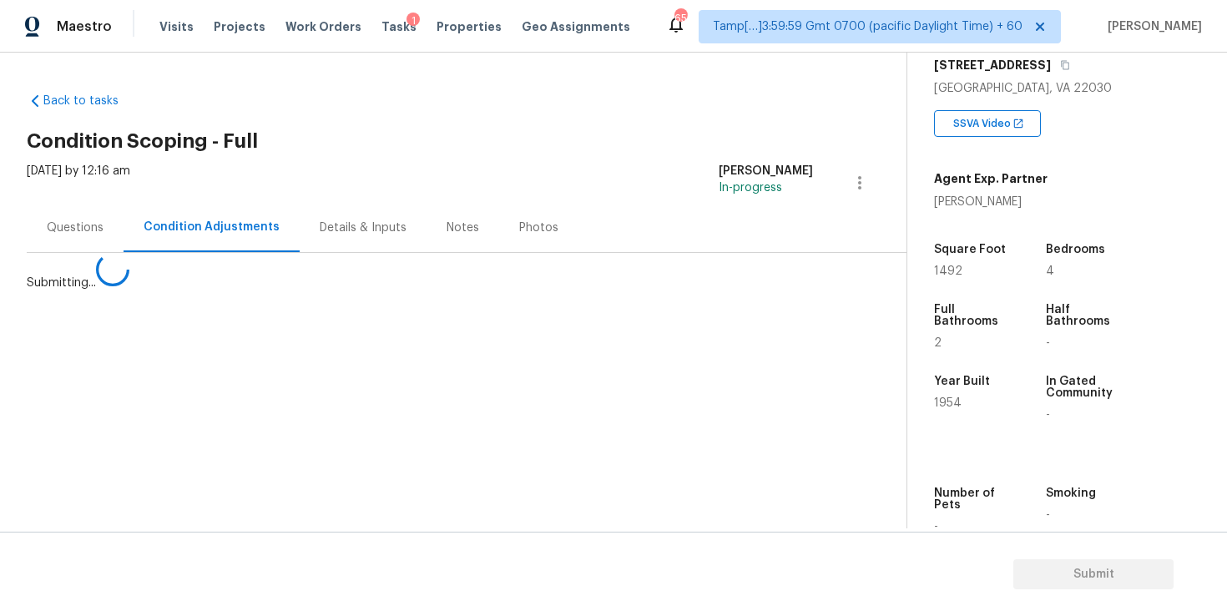
scroll to position [0, 0]
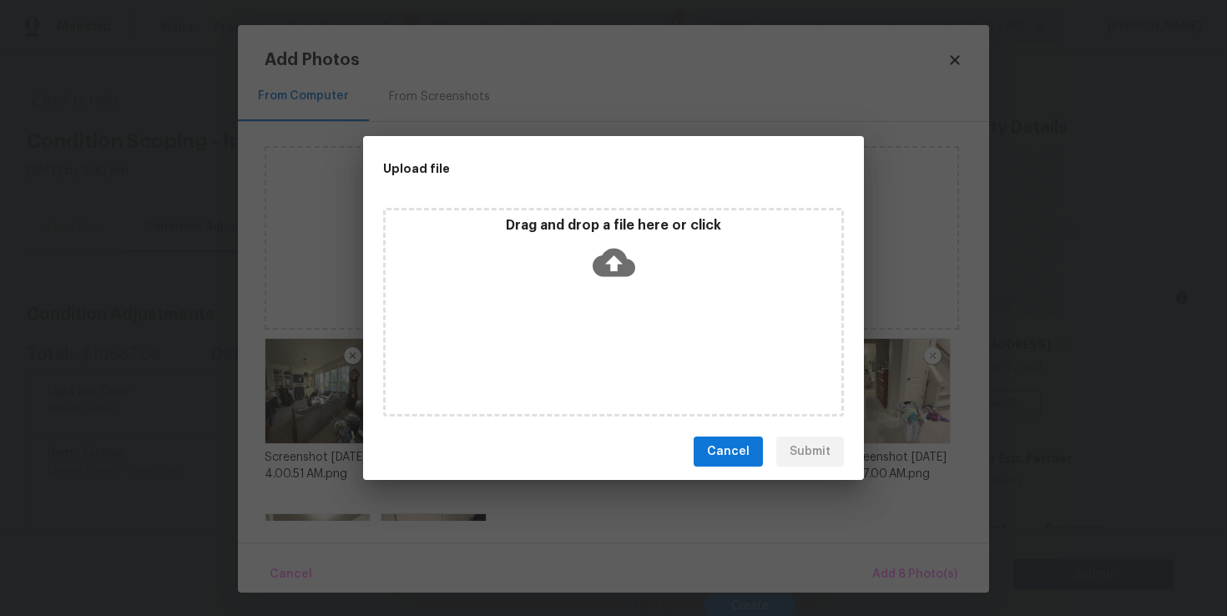
scroll to position [102, 0]
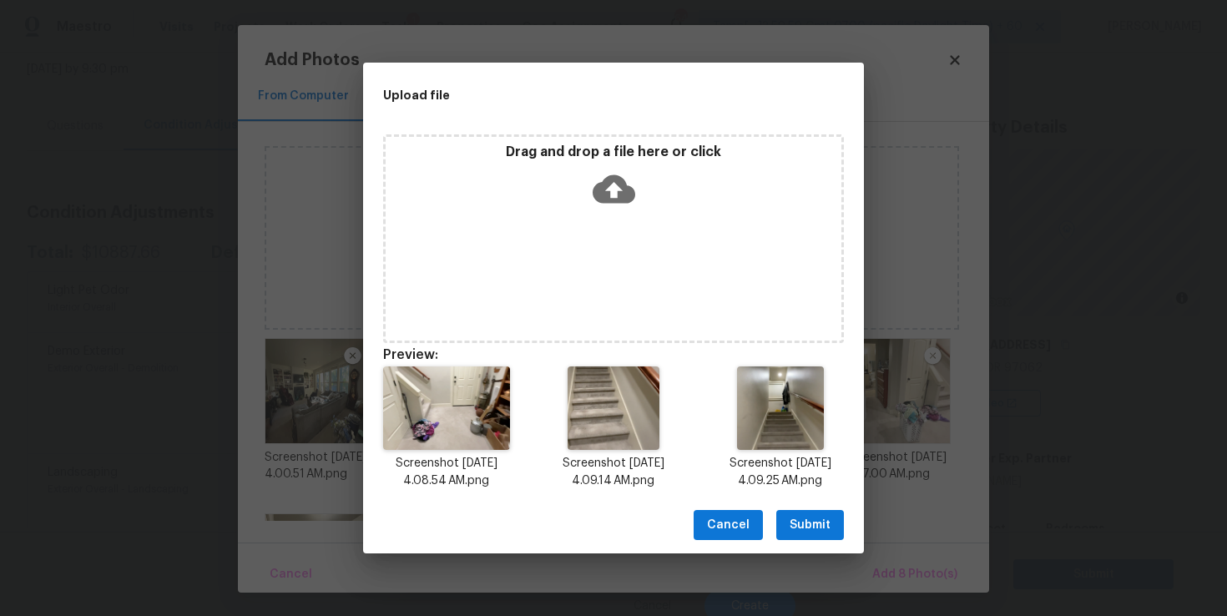
click at [796, 517] on span "Submit" at bounding box center [809, 525] width 41 height 21
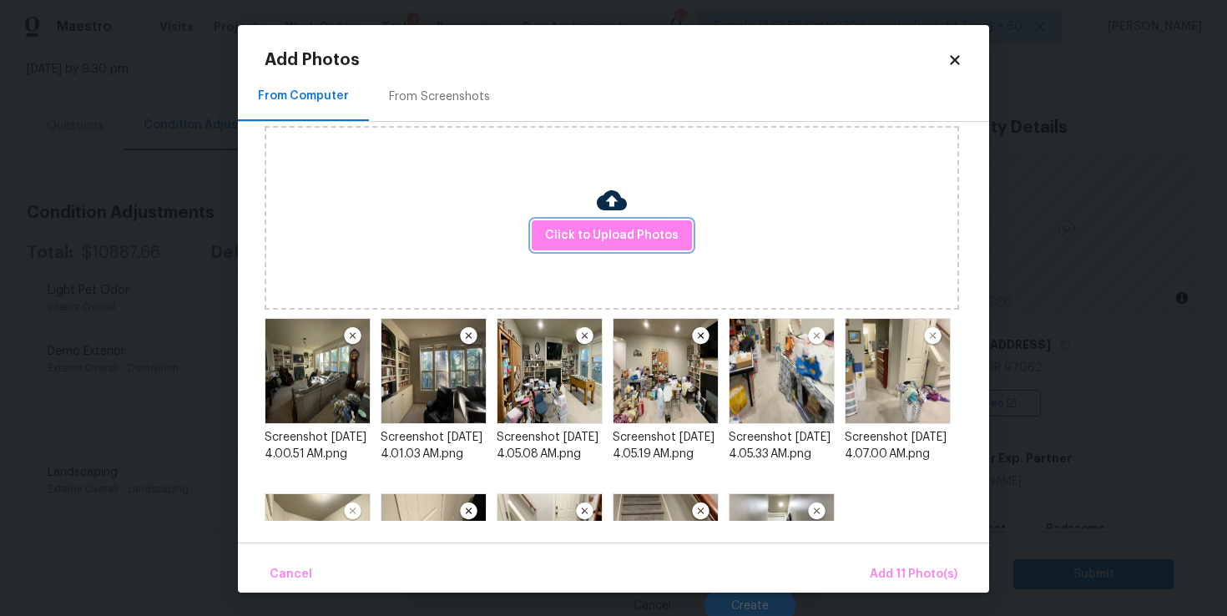
scroll to position [0, 0]
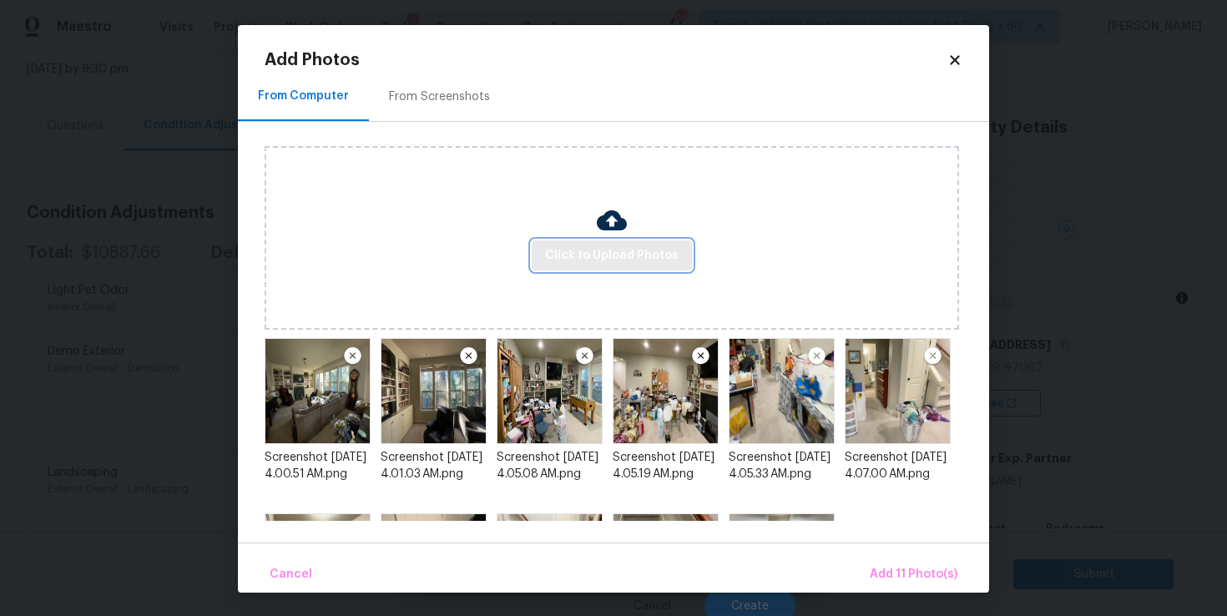
click at [638, 251] on span "Click to Upload Photos" at bounding box center [612, 255] width 134 height 21
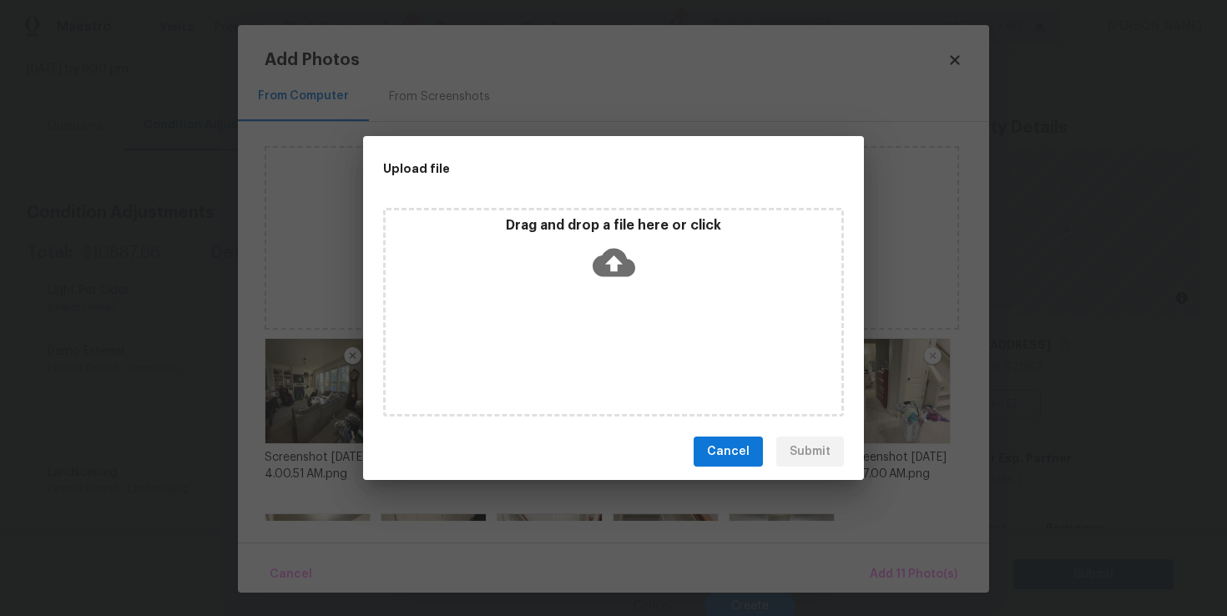
click at [614, 260] on icon at bounding box center [614, 262] width 43 height 43
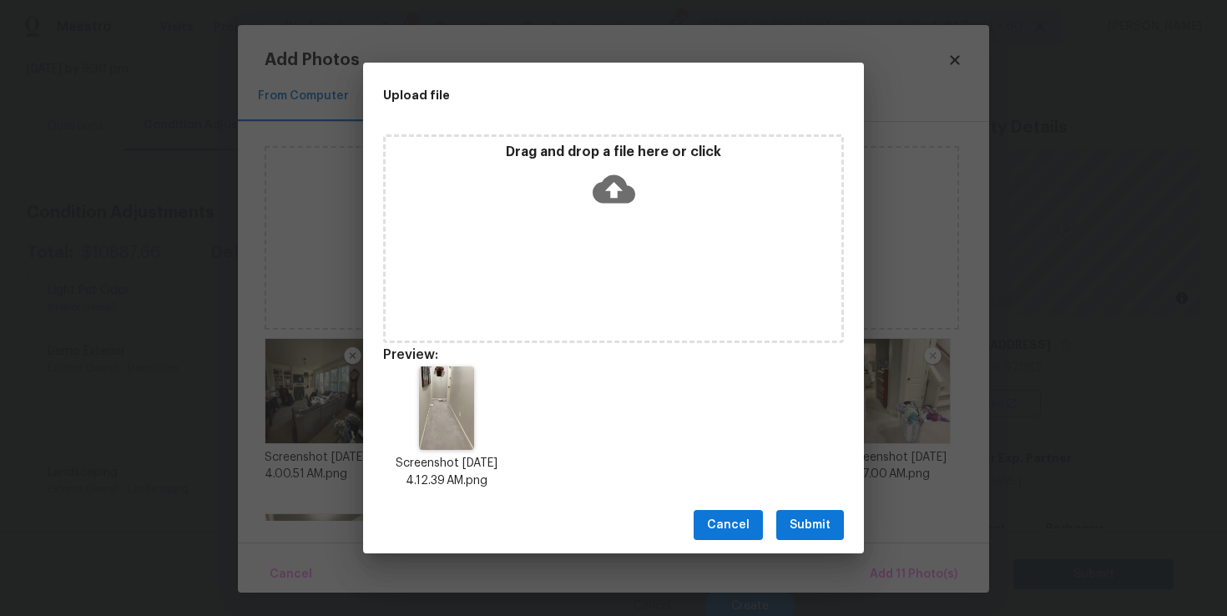
click at [819, 519] on span "Submit" at bounding box center [809, 525] width 41 height 21
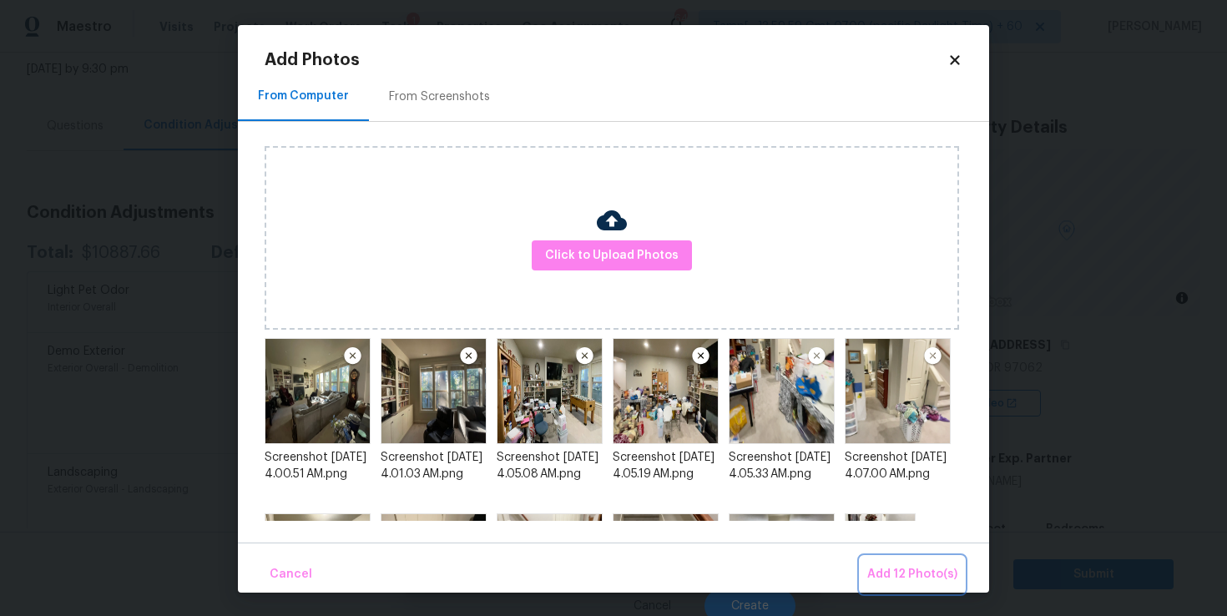
click at [914, 557] on button "Add 12 Photo(s)" at bounding box center [911, 575] width 103 height 36
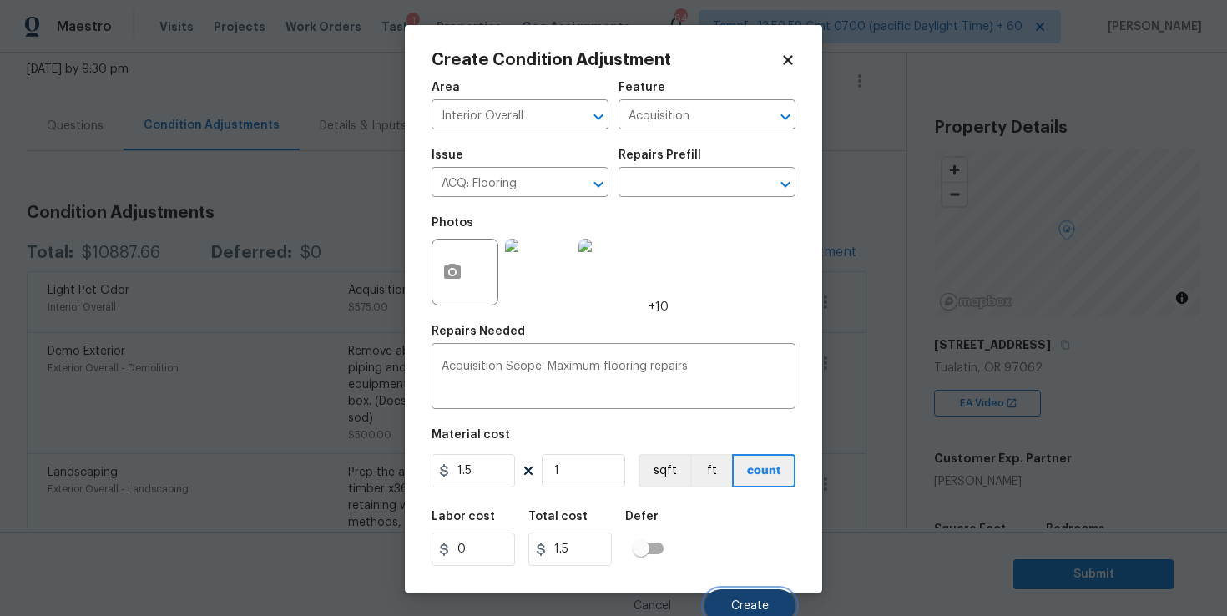
click at [765, 601] on span "Create" at bounding box center [750, 606] width 38 height 13
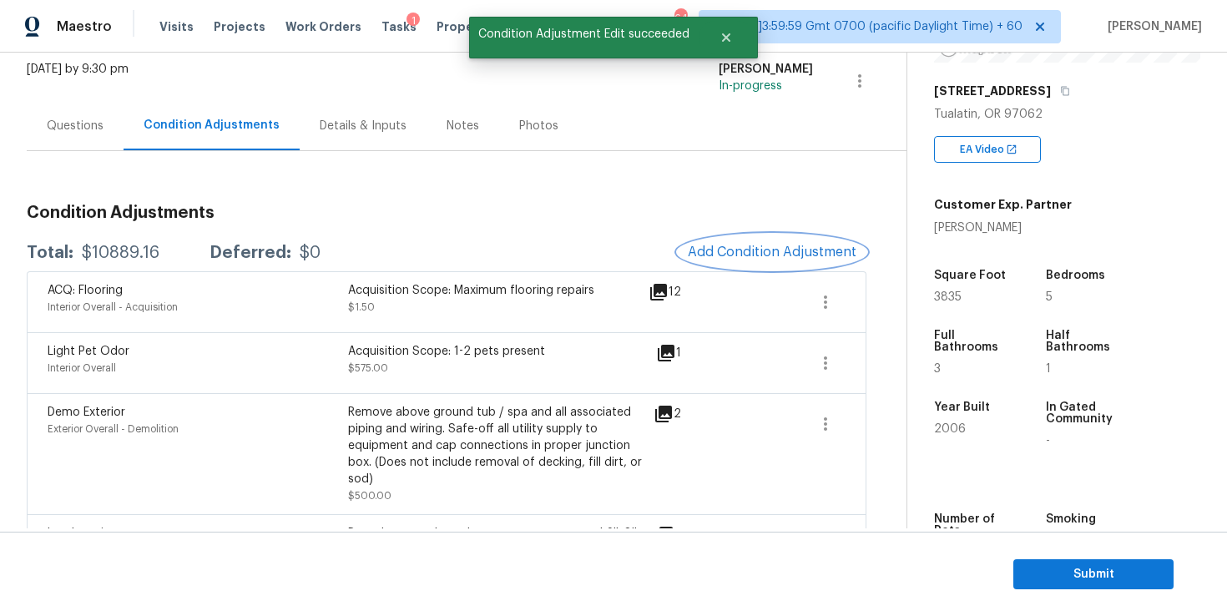
scroll to position [261, 0]
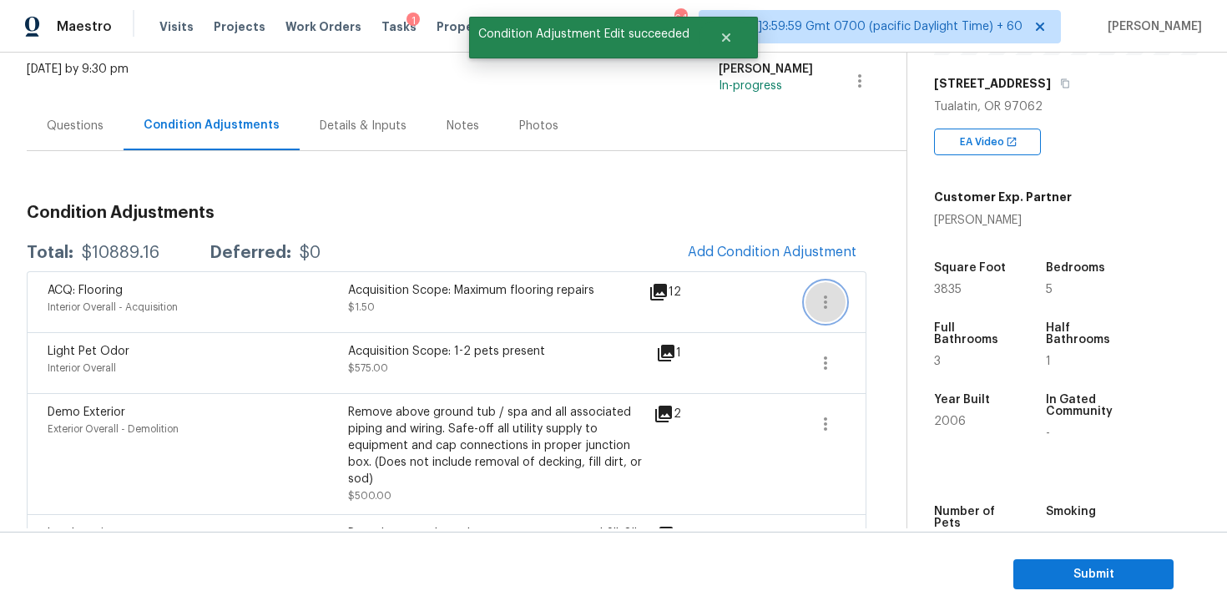
click at [824, 305] on icon "button" at bounding box center [825, 302] width 20 height 20
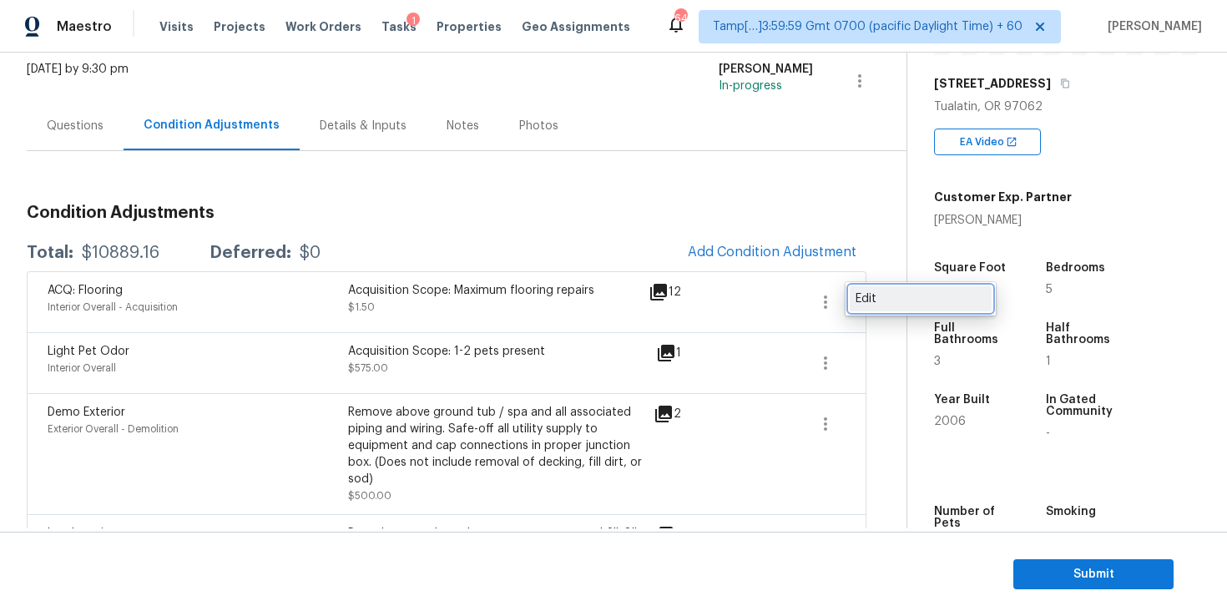
click at [873, 297] on div "Edit" at bounding box center [920, 298] width 130 height 17
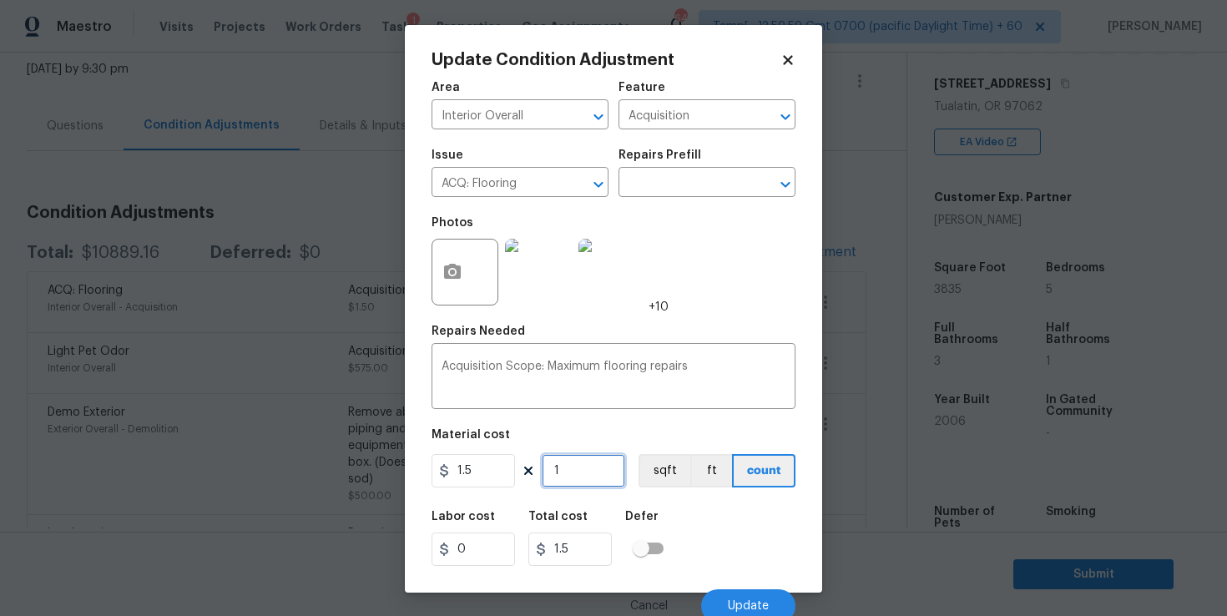
click at [580, 473] on input "1" at bounding box center [583, 470] width 83 height 33
click at [537, 184] on input "ACQ: Flooring" at bounding box center [496, 184] width 130 height 26
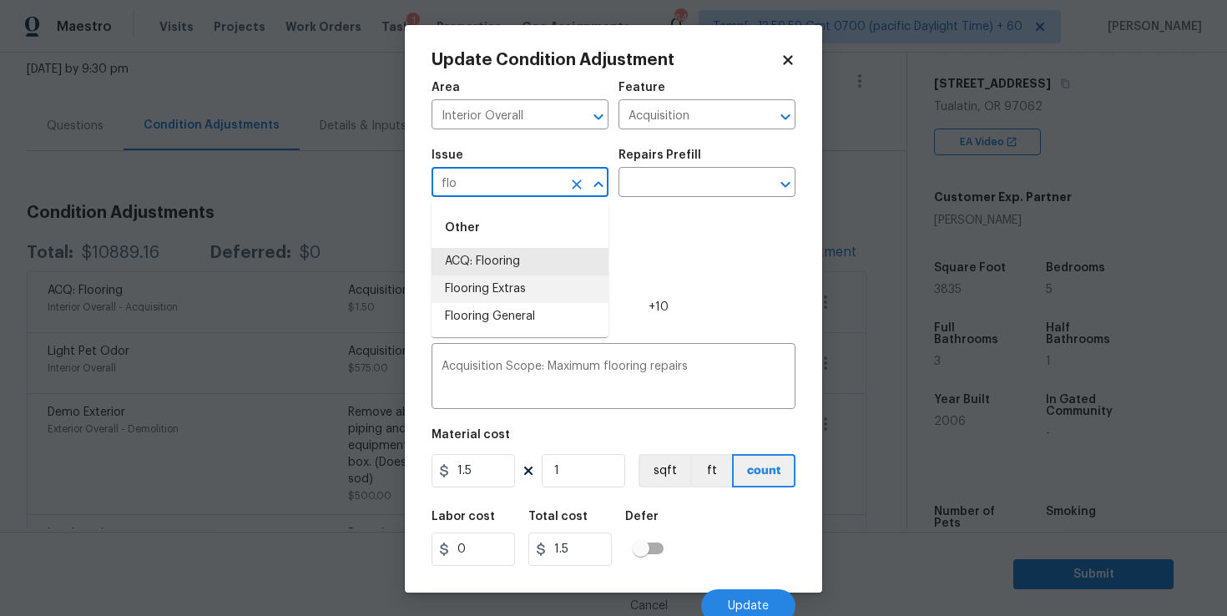
click at [532, 285] on li "Flooring Extras" at bounding box center [519, 289] width 177 height 28
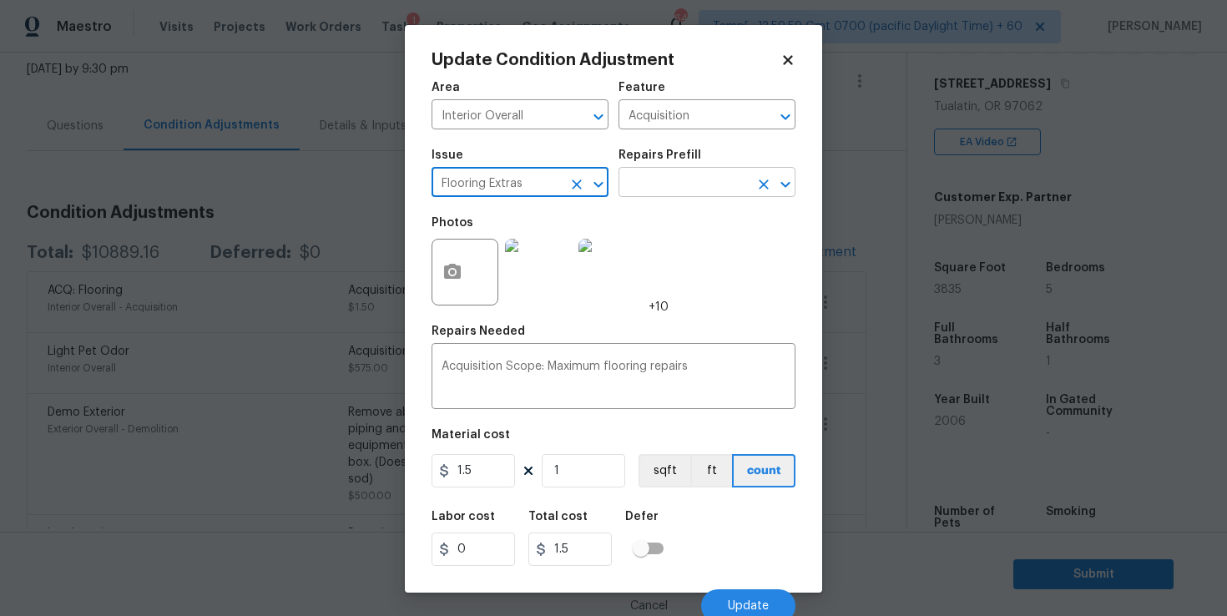
type input "Flooring Extras"
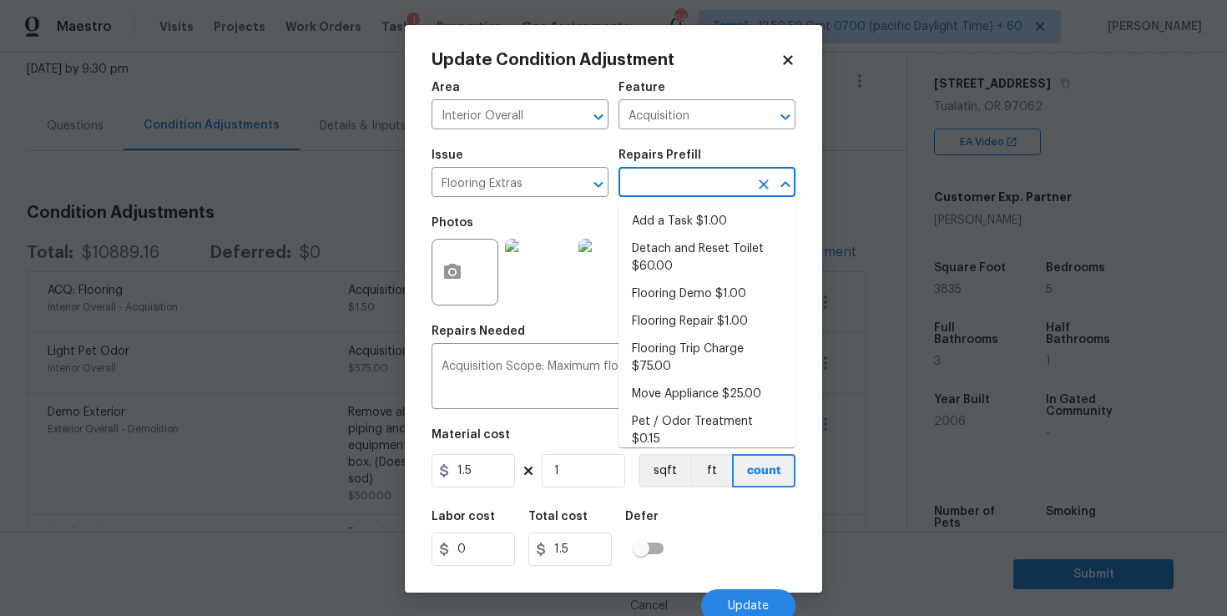
click at [649, 188] on input "text" at bounding box center [683, 184] width 130 height 26
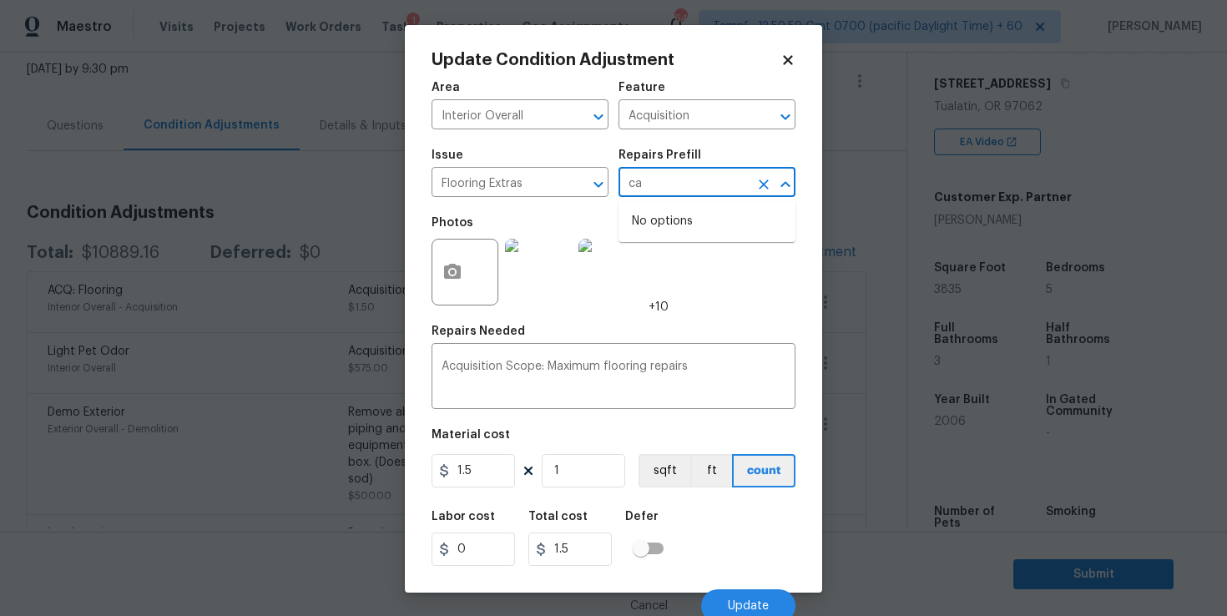
type input "c"
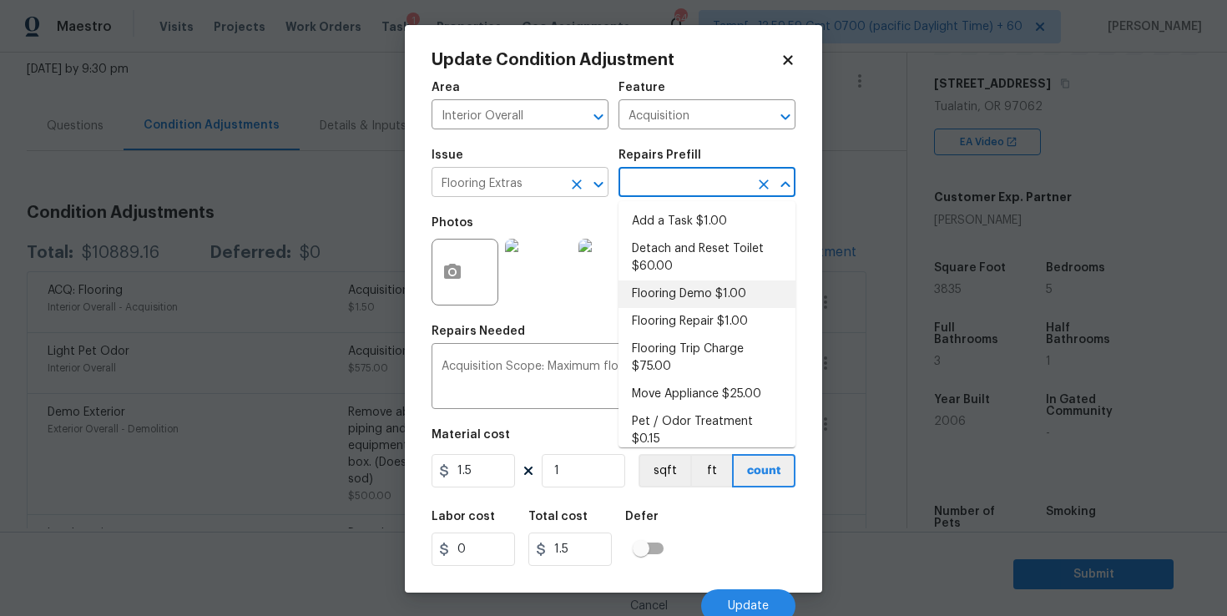
click at [533, 188] on input "Flooring Extras" at bounding box center [496, 184] width 130 height 26
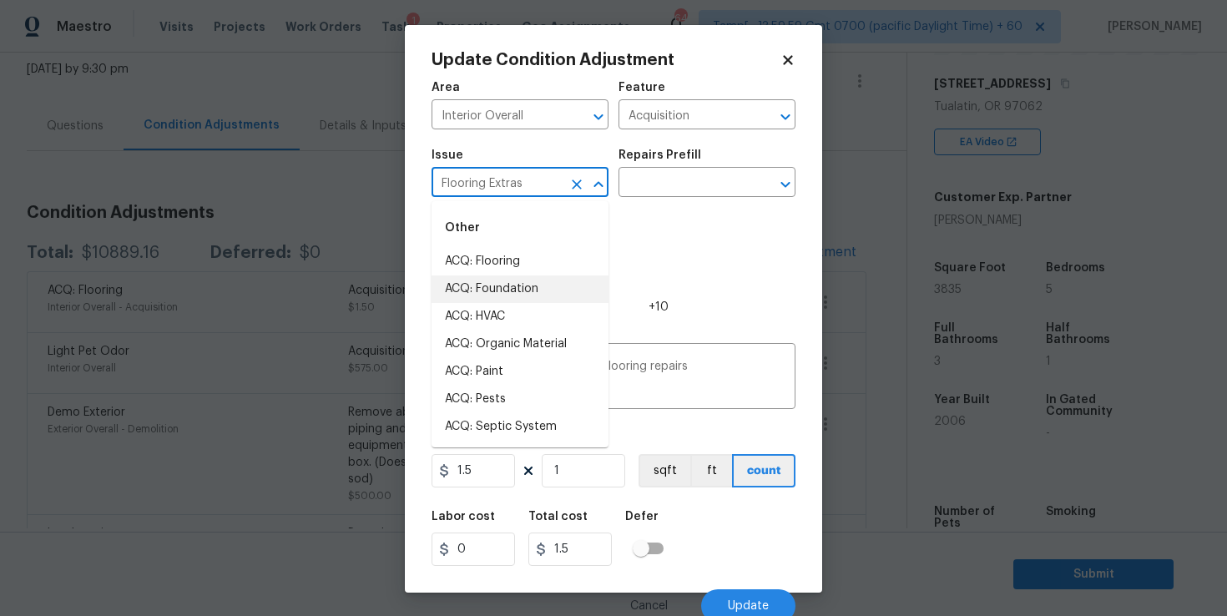
click at [533, 188] on input "Flooring Extras" at bounding box center [496, 184] width 130 height 26
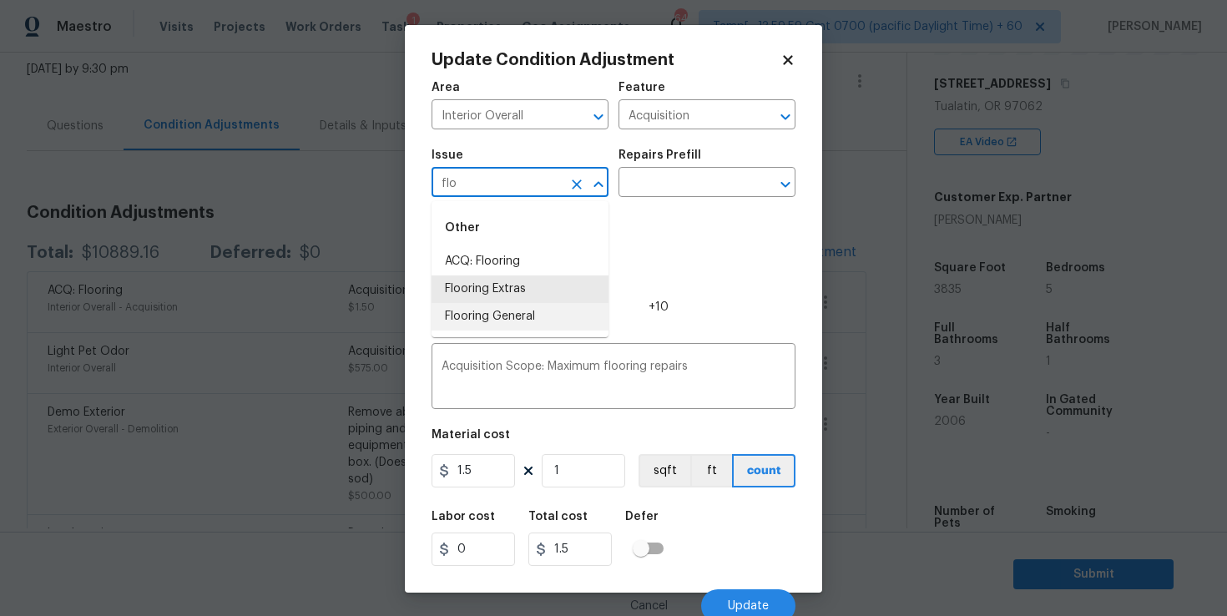
click at [533, 317] on li "Flooring General" at bounding box center [519, 317] width 177 height 28
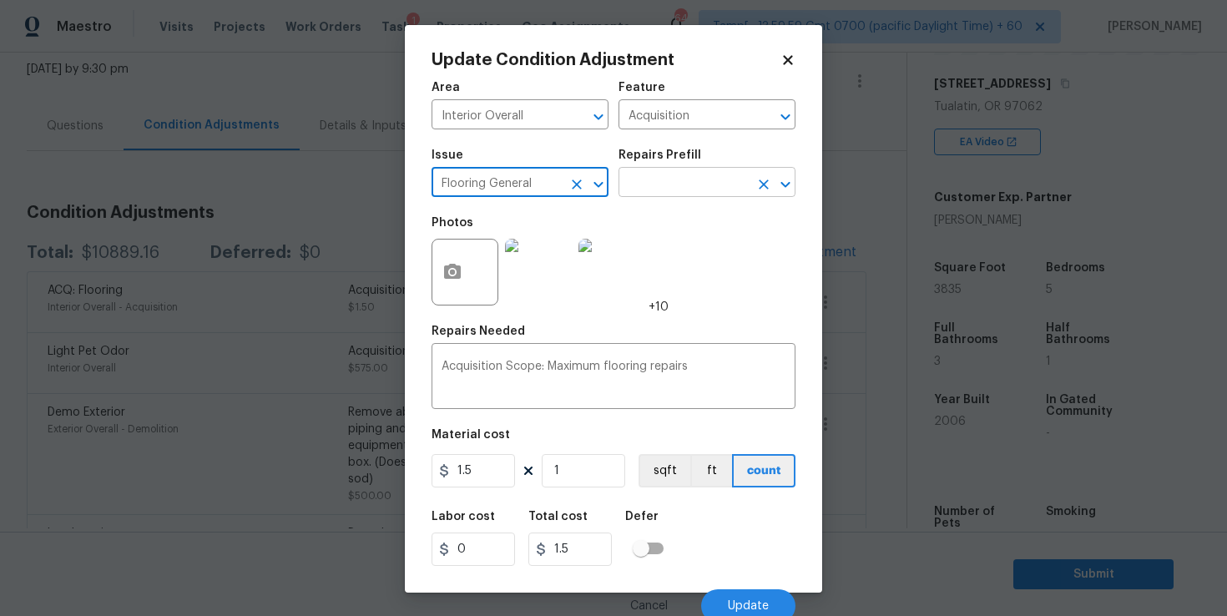
type input "Flooring General"
click at [667, 180] on input "text" at bounding box center [683, 184] width 130 height 26
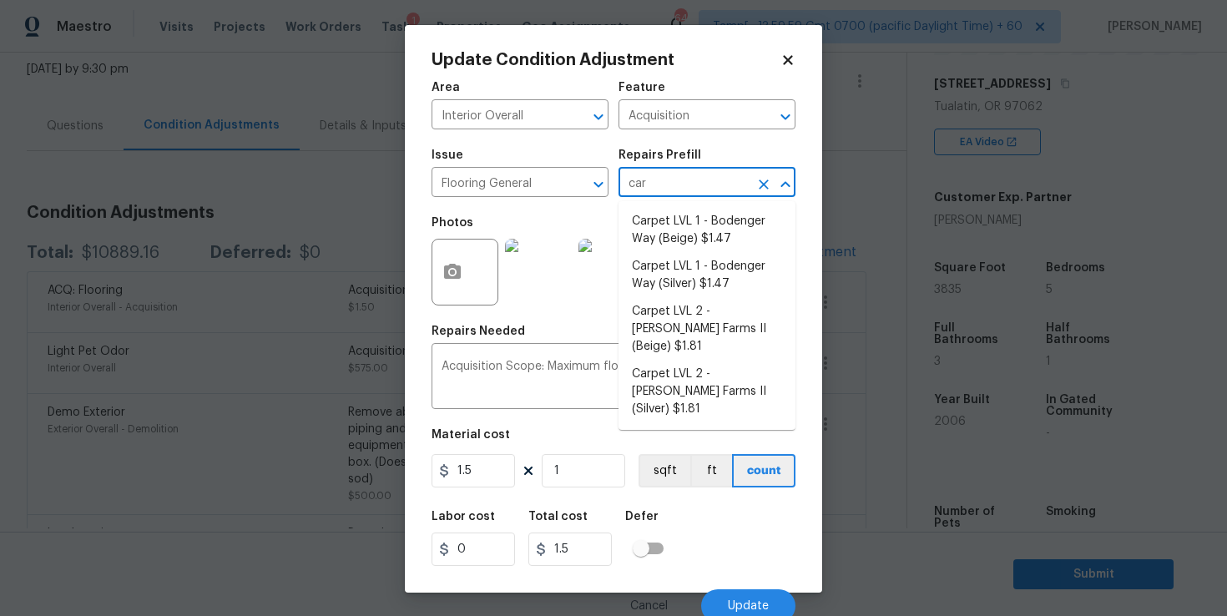
type input "carp"
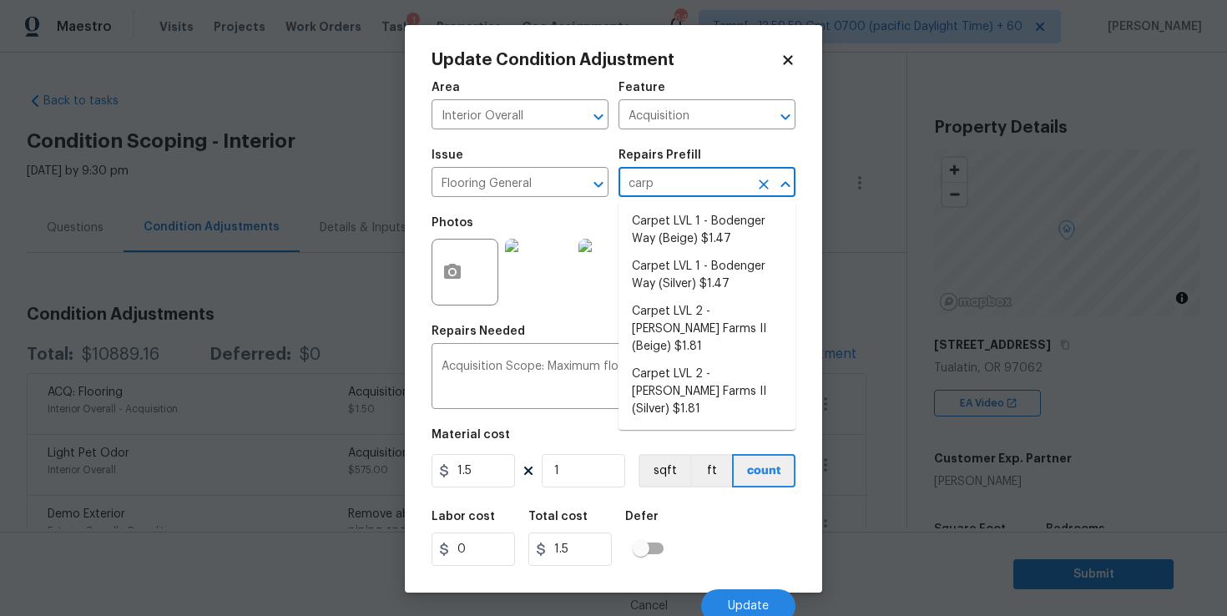
scroll to position [261, 0]
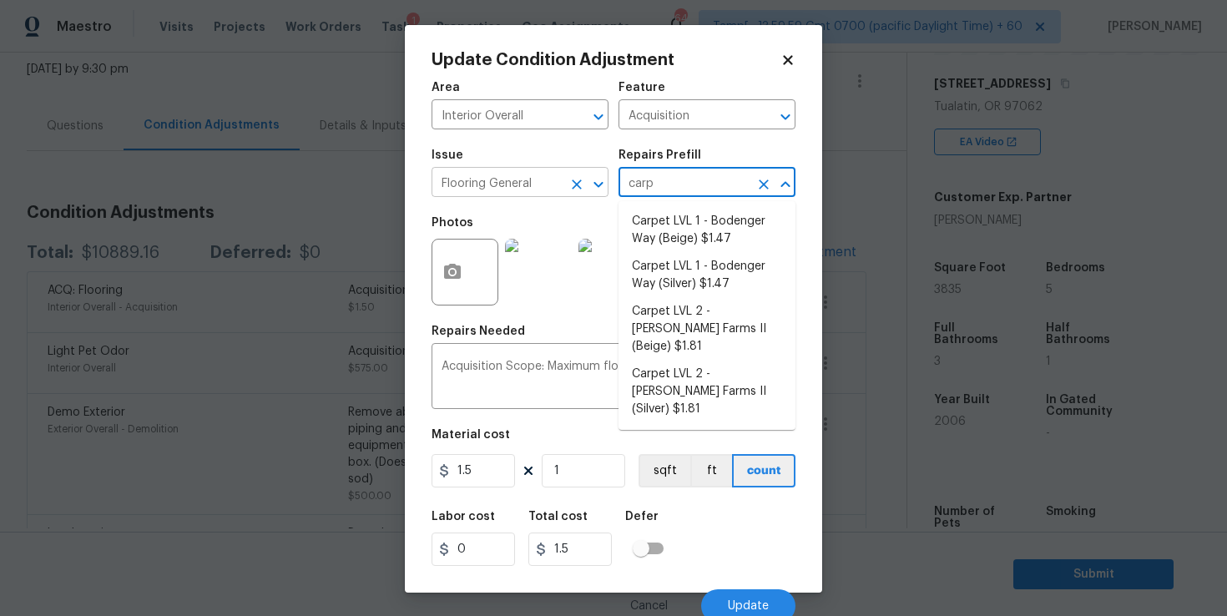
type input "carp"
click at [538, 187] on input "Flooring General" at bounding box center [496, 184] width 130 height 26
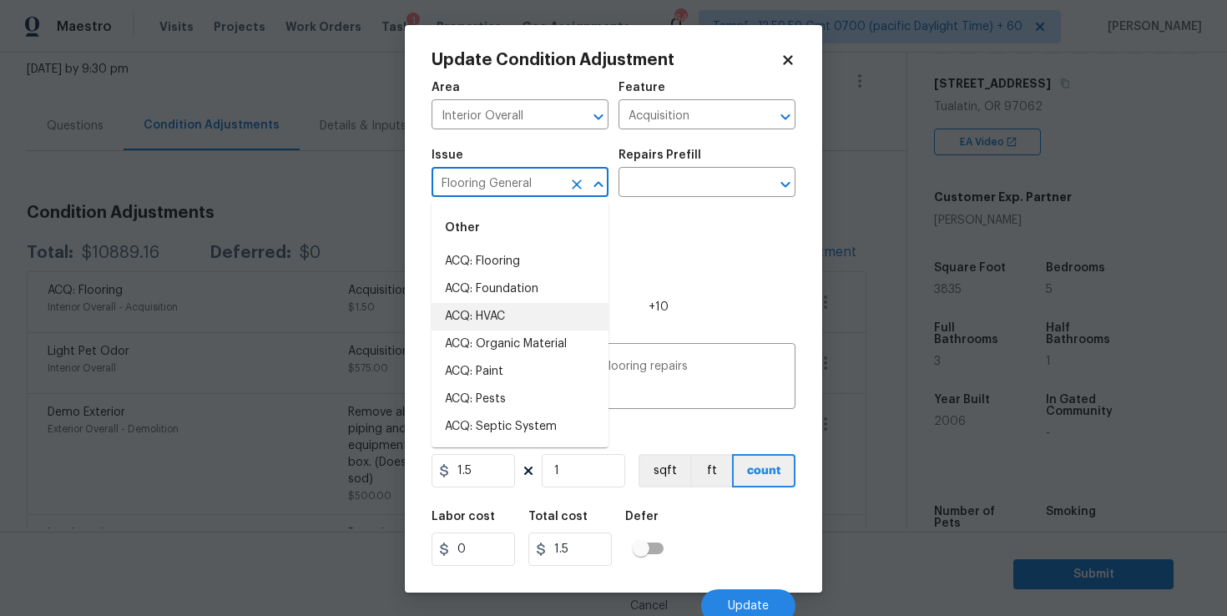
click at [538, 187] on input "Flooring General" at bounding box center [496, 184] width 130 height 26
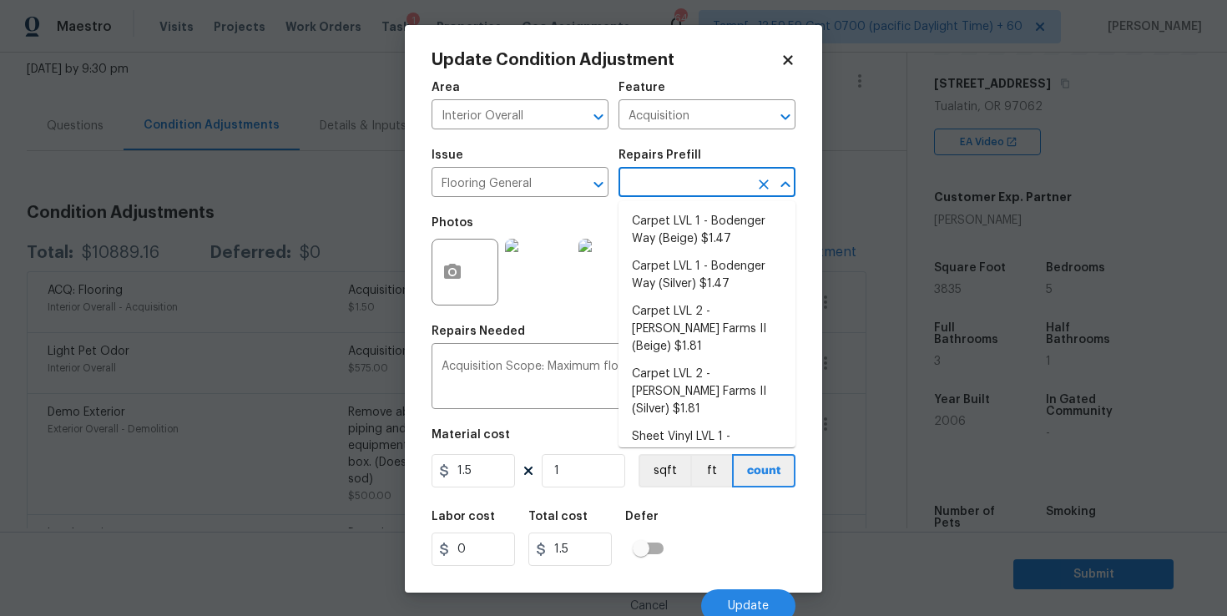
click at [667, 183] on input "text" at bounding box center [683, 184] width 130 height 26
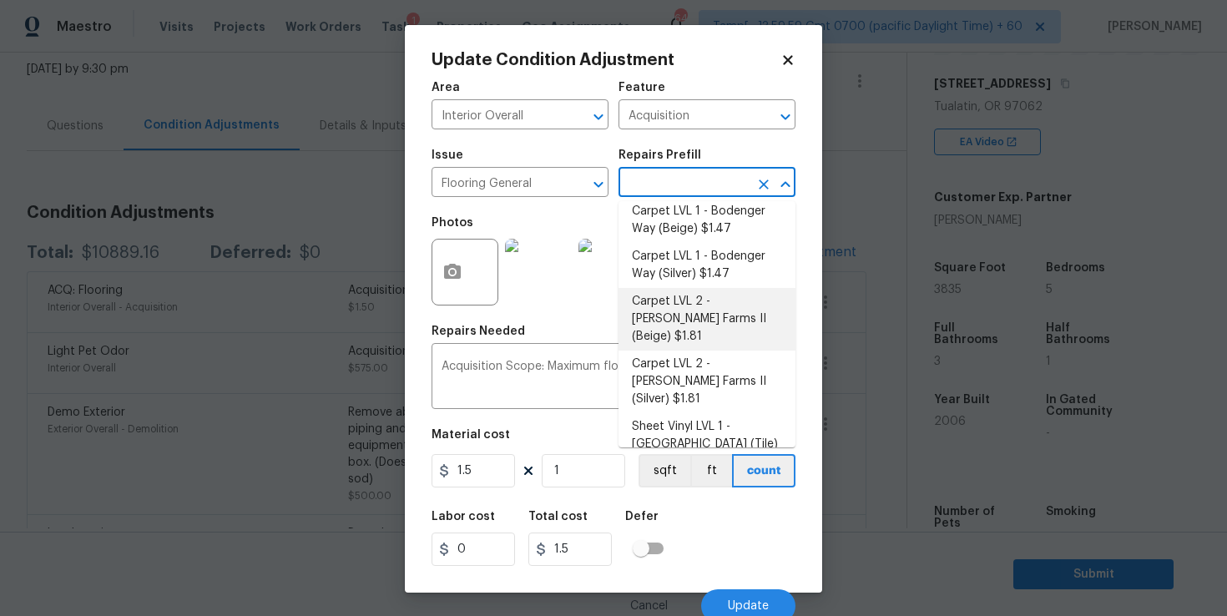
scroll to position [0, 0]
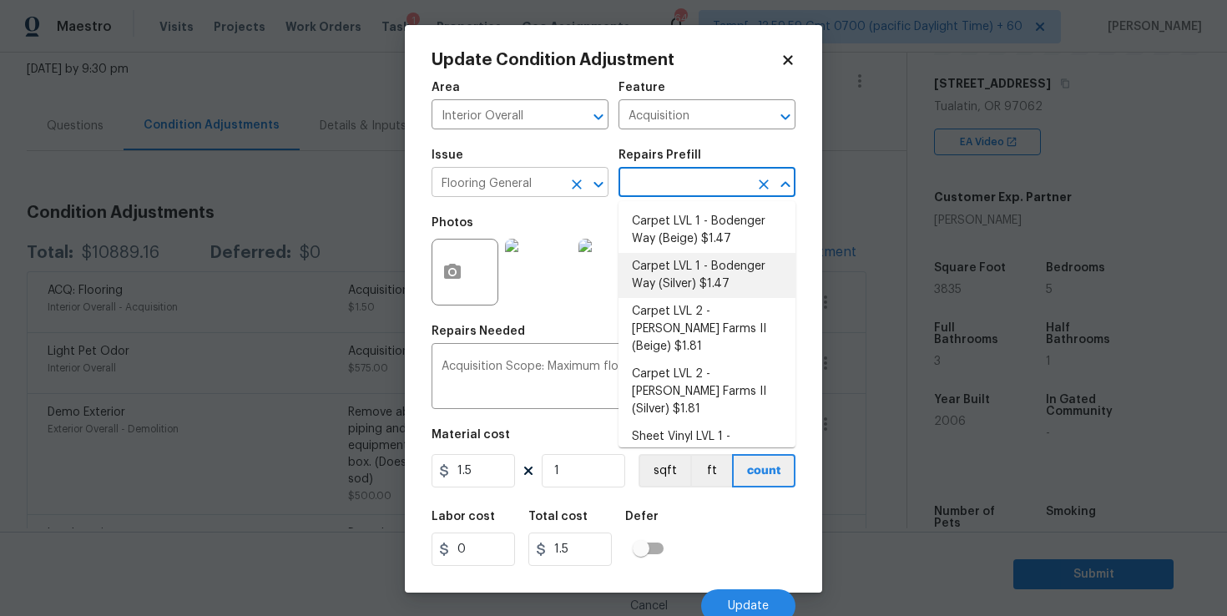
click at [535, 184] on input "Flooring General" at bounding box center [496, 184] width 130 height 26
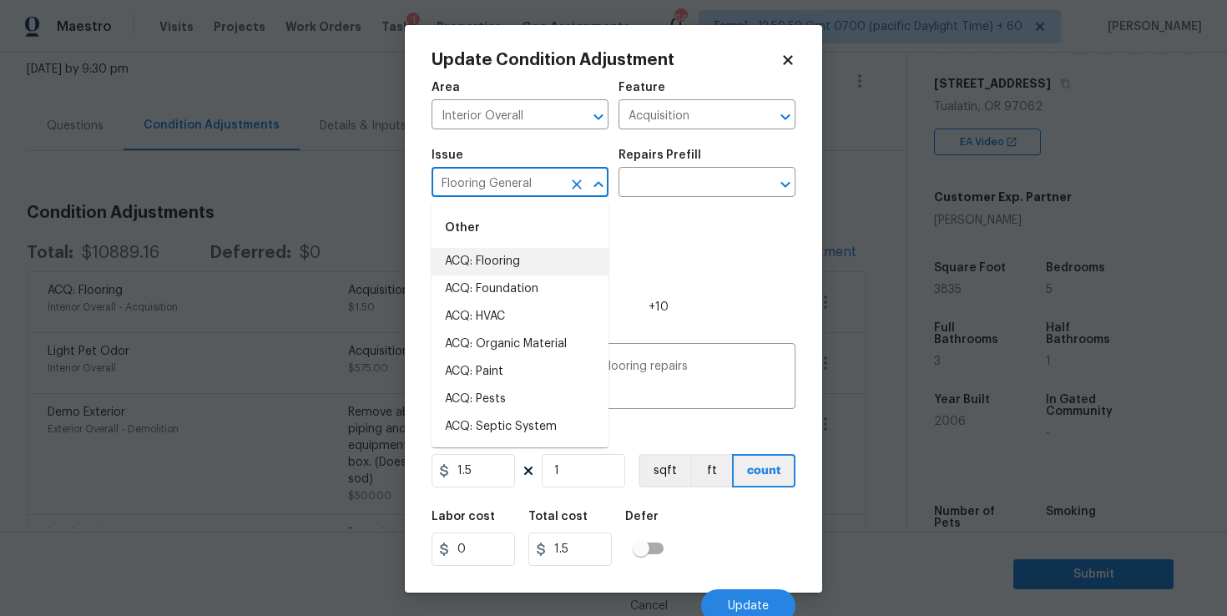
click at [535, 184] on input "Flooring General" at bounding box center [496, 184] width 130 height 26
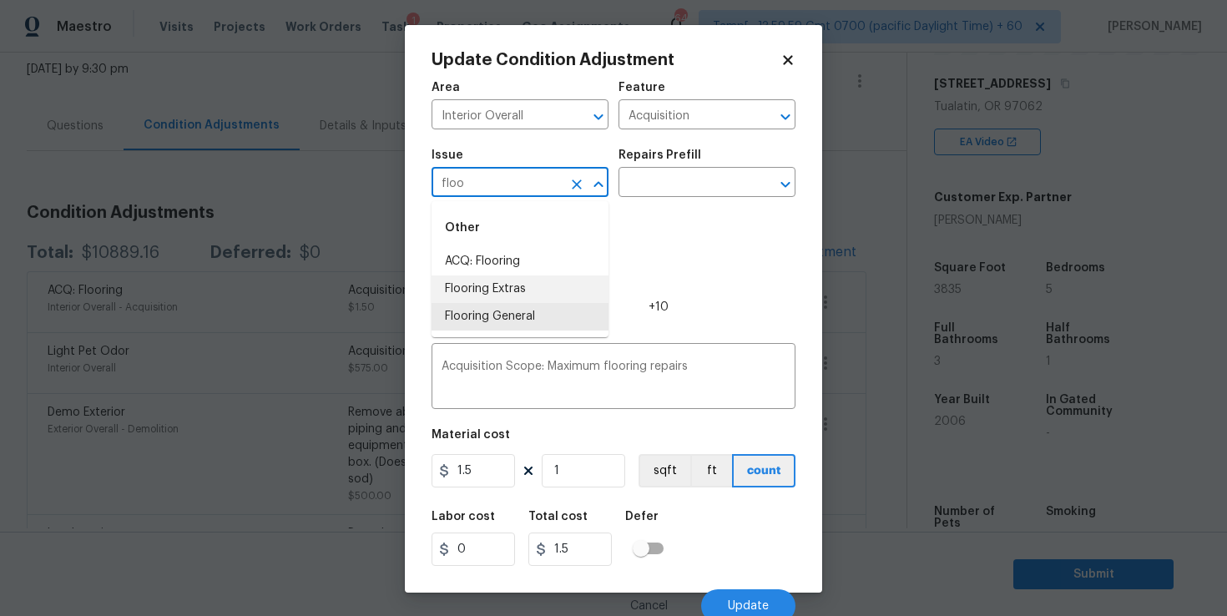
click at [502, 292] on li "Flooring Extras" at bounding box center [519, 289] width 177 height 28
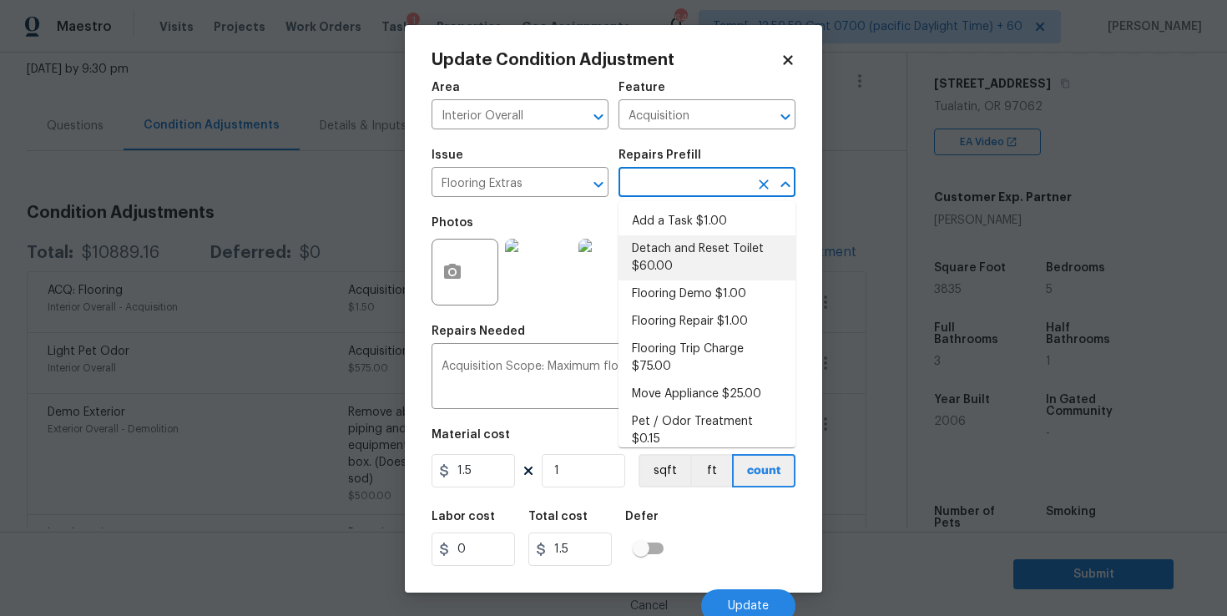
click at [656, 181] on input "text" at bounding box center [683, 184] width 130 height 26
click at [527, 175] on input "Flooring Extras" at bounding box center [496, 184] width 130 height 26
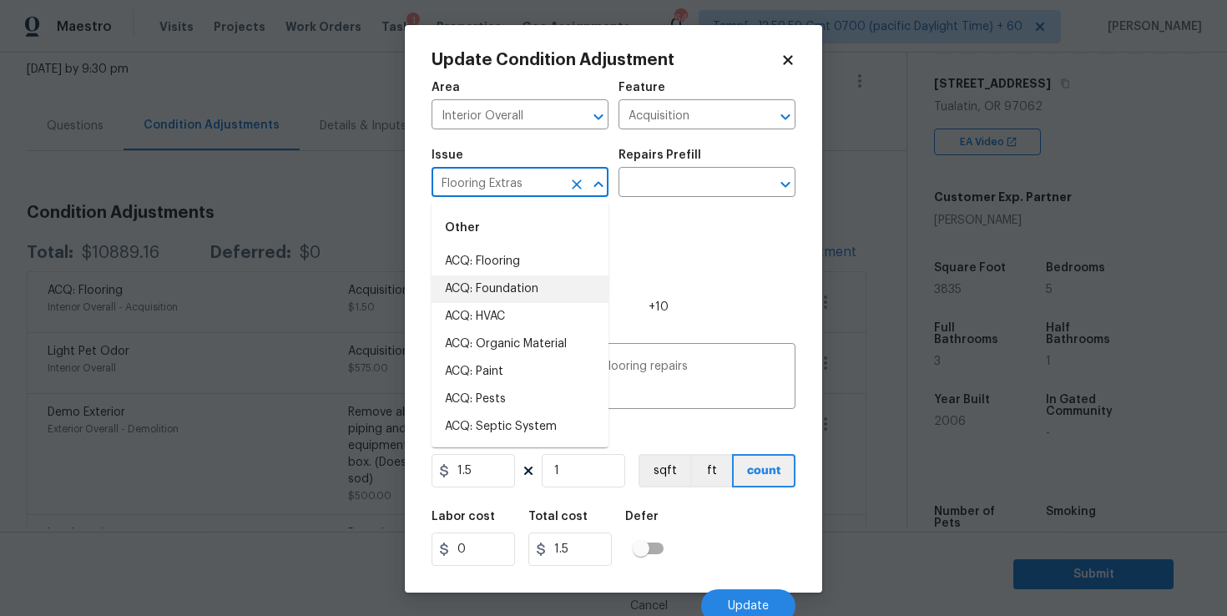
click at [527, 175] on input "Flooring Extras" at bounding box center [496, 184] width 130 height 26
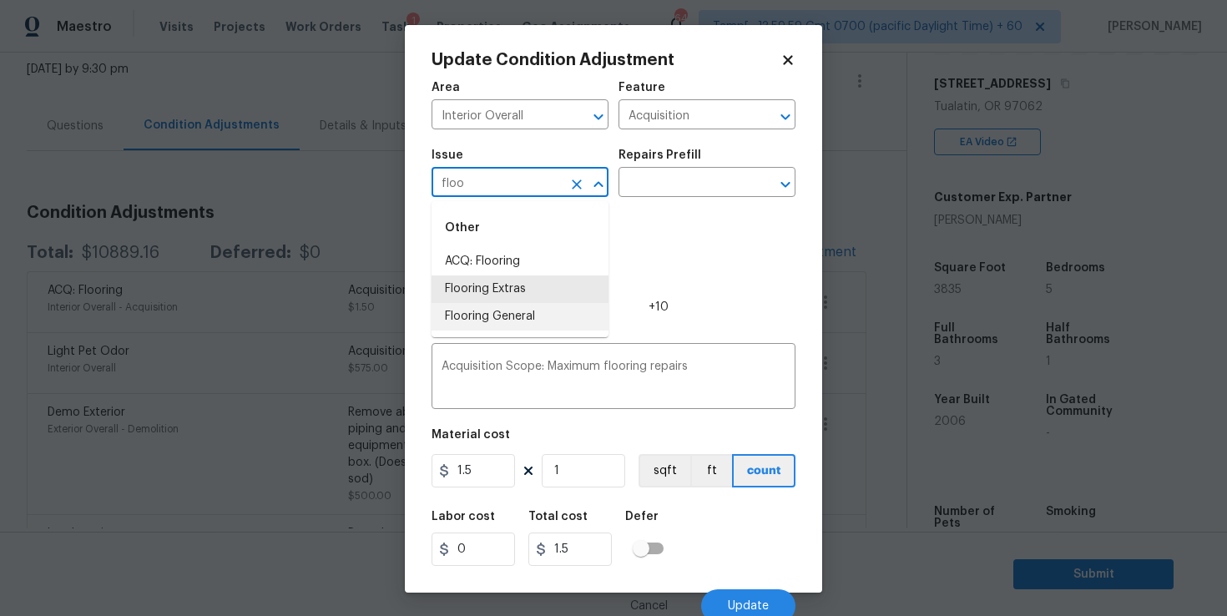
click at [517, 308] on li "Flooring General" at bounding box center [519, 317] width 177 height 28
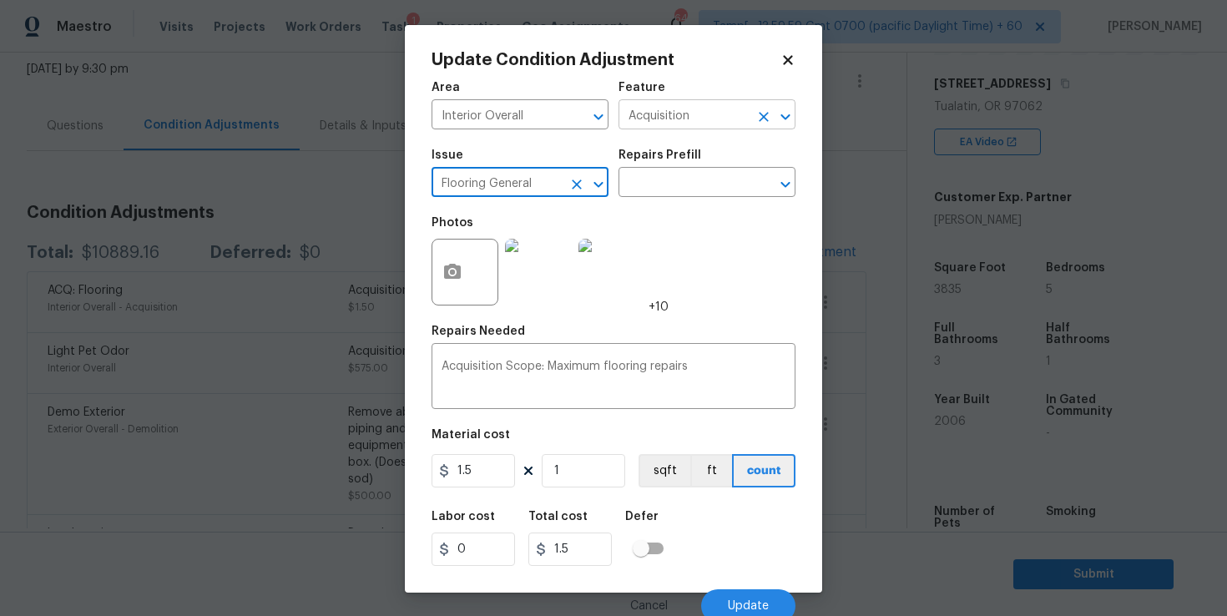
type input "Flooring General"
click at [691, 108] on input "Acquisition" at bounding box center [683, 116] width 130 height 26
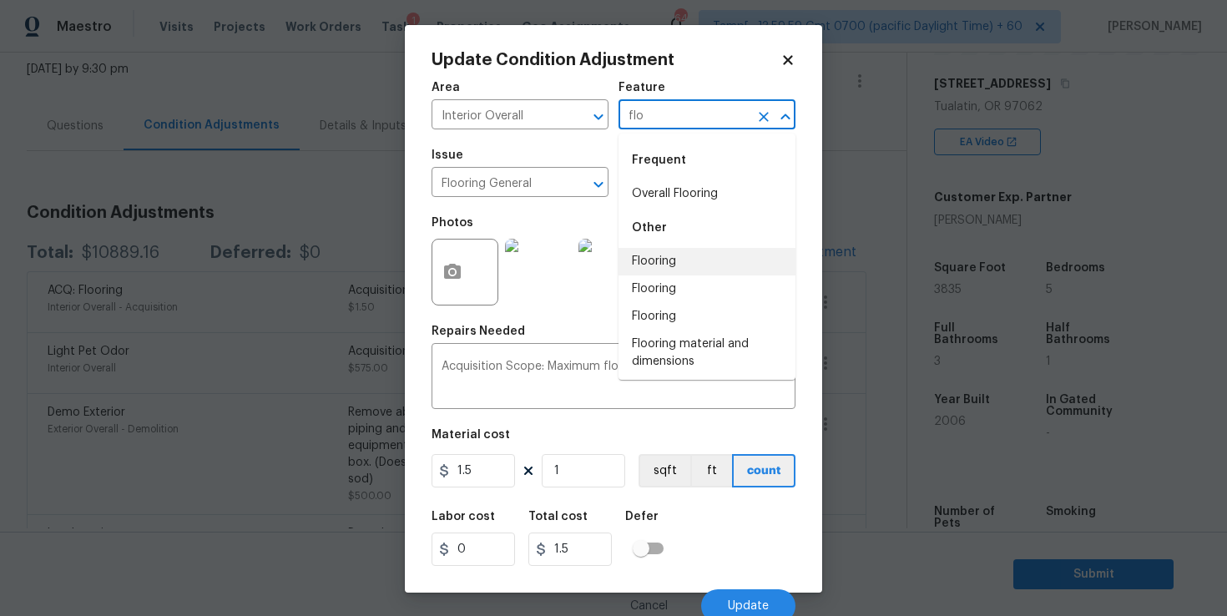
click at [683, 252] on li "Flooring" at bounding box center [706, 262] width 177 height 28
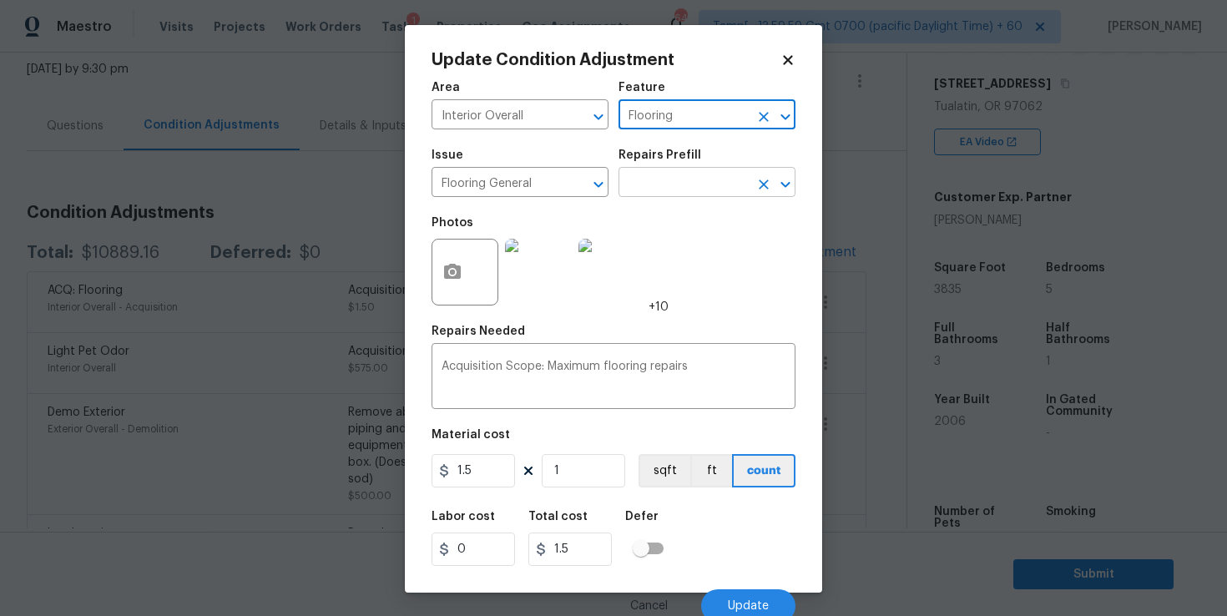
type input "Flooring"
click at [682, 184] on input "text" at bounding box center [683, 184] width 130 height 26
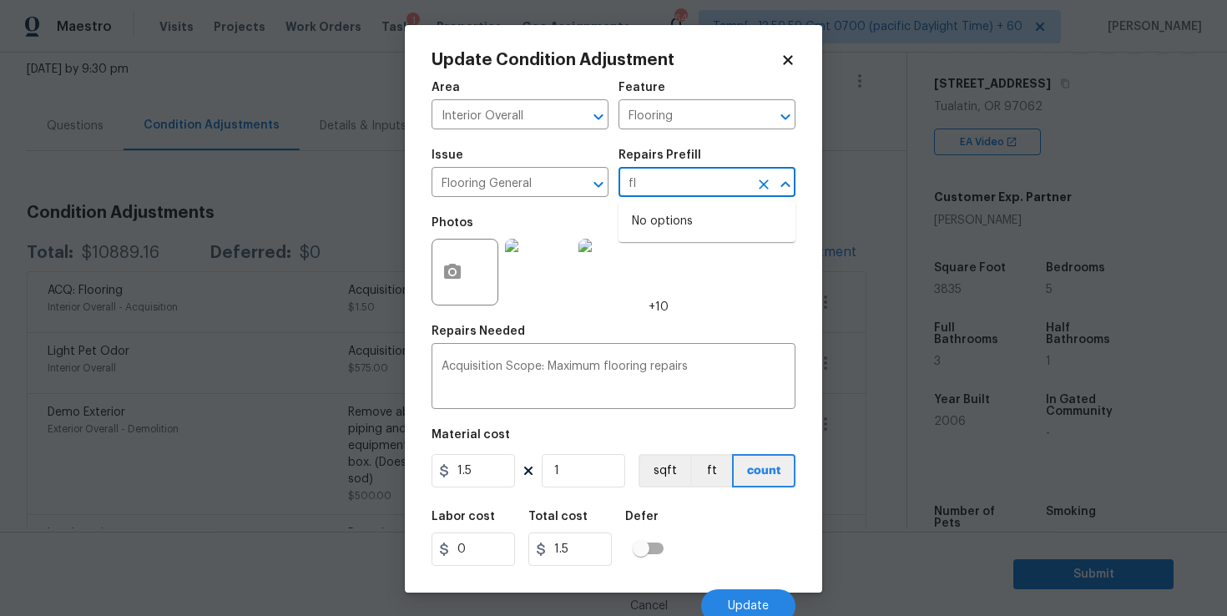
type input "f"
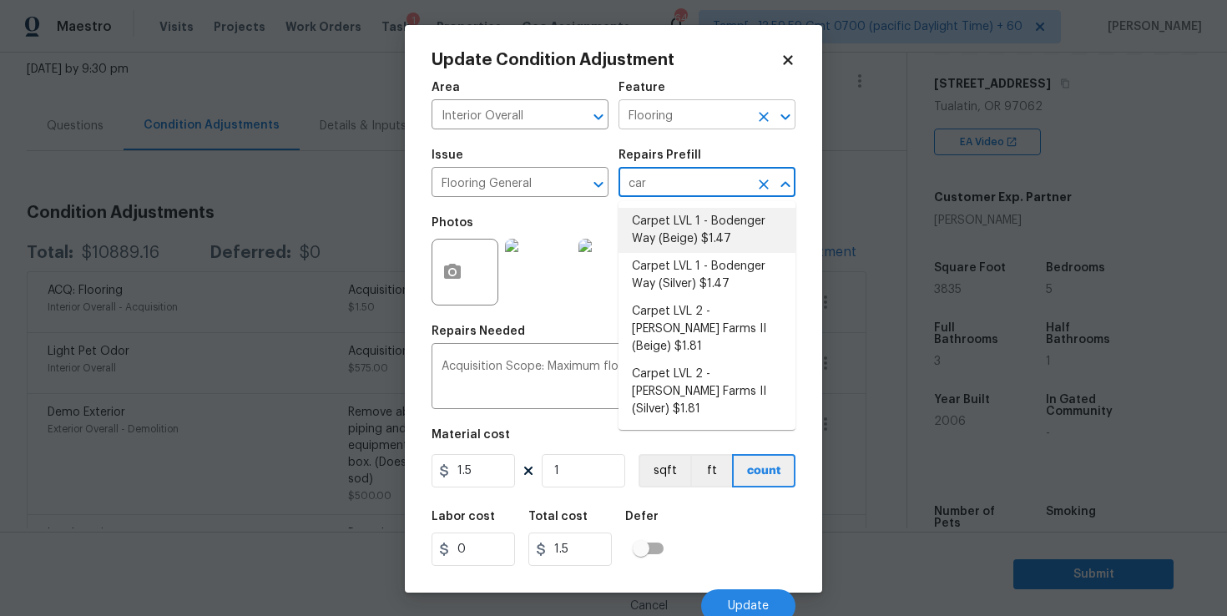
type input "car"
click at [698, 120] on input "Flooring" at bounding box center [683, 116] width 130 height 26
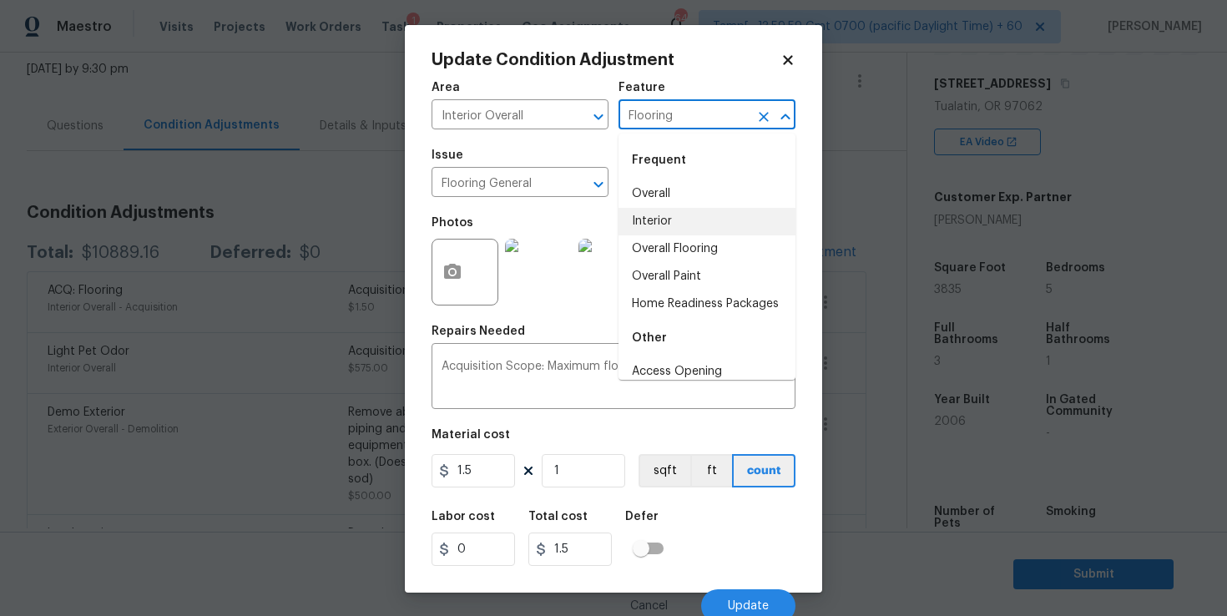
click at [698, 120] on input "Flooring" at bounding box center [683, 116] width 130 height 26
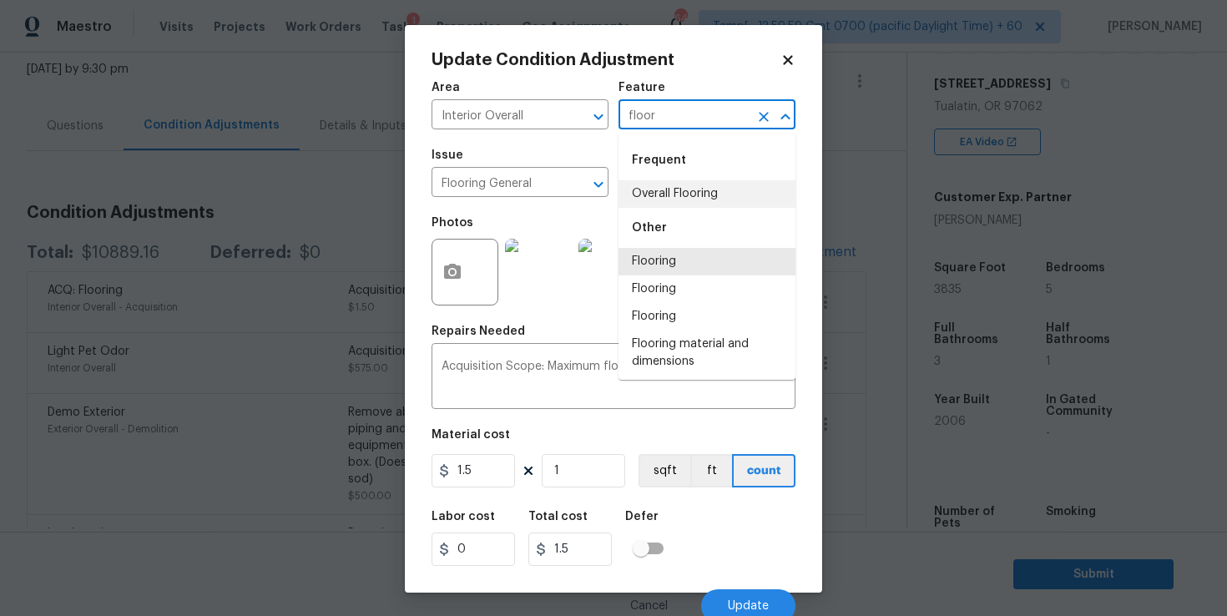
click at [670, 200] on li "Overall Flooring" at bounding box center [706, 194] width 177 height 28
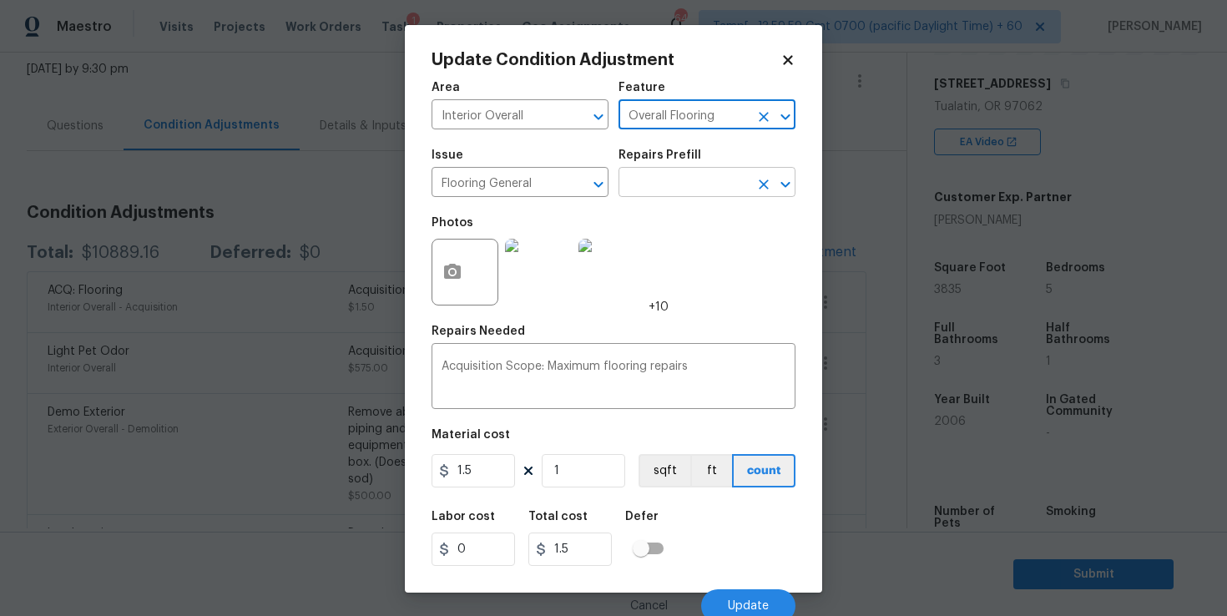
type input "Overall Flooring"
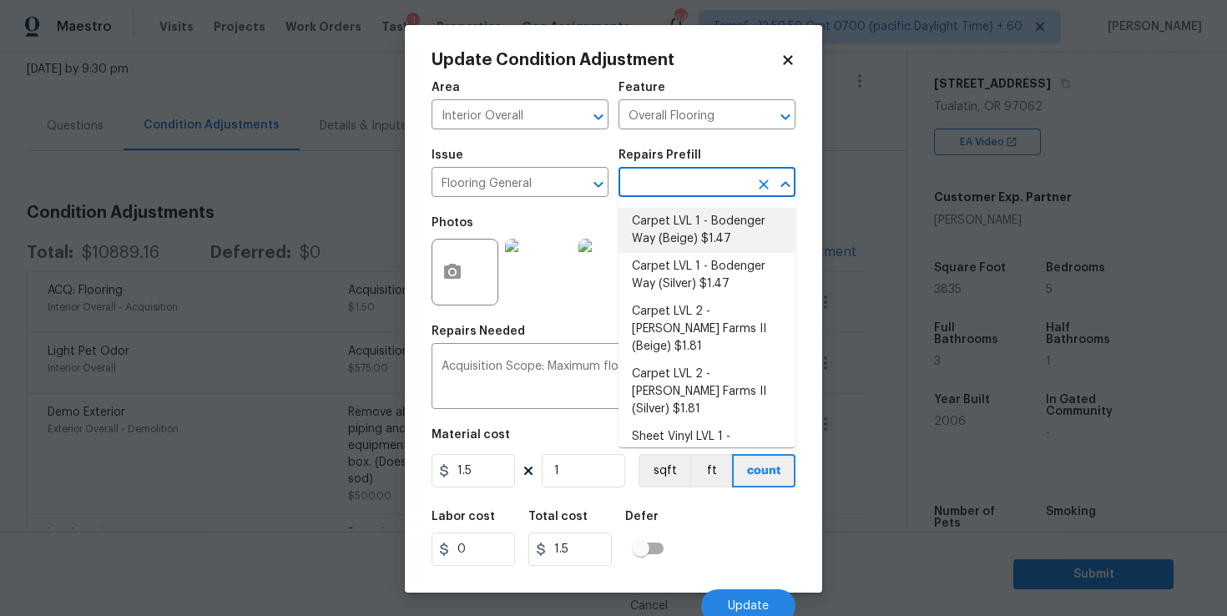
click at [673, 182] on input "text" at bounding box center [683, 184] width 130 height 26
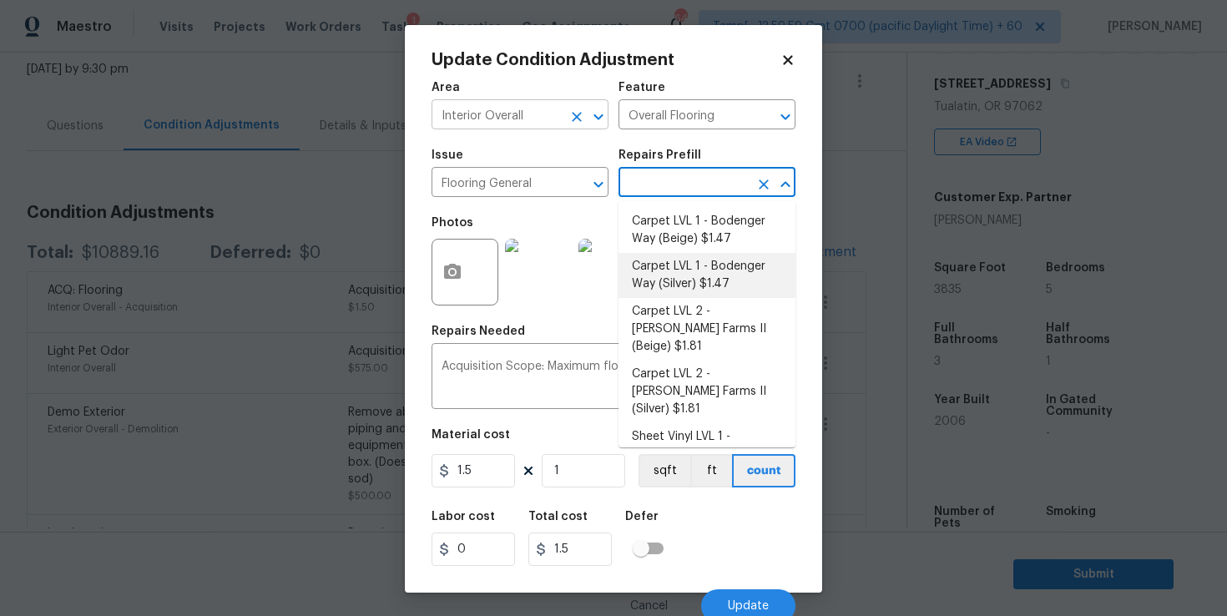
click at [531, 109] on input "Interior Overall" at bounding box center [496, 116] width 130 height 26
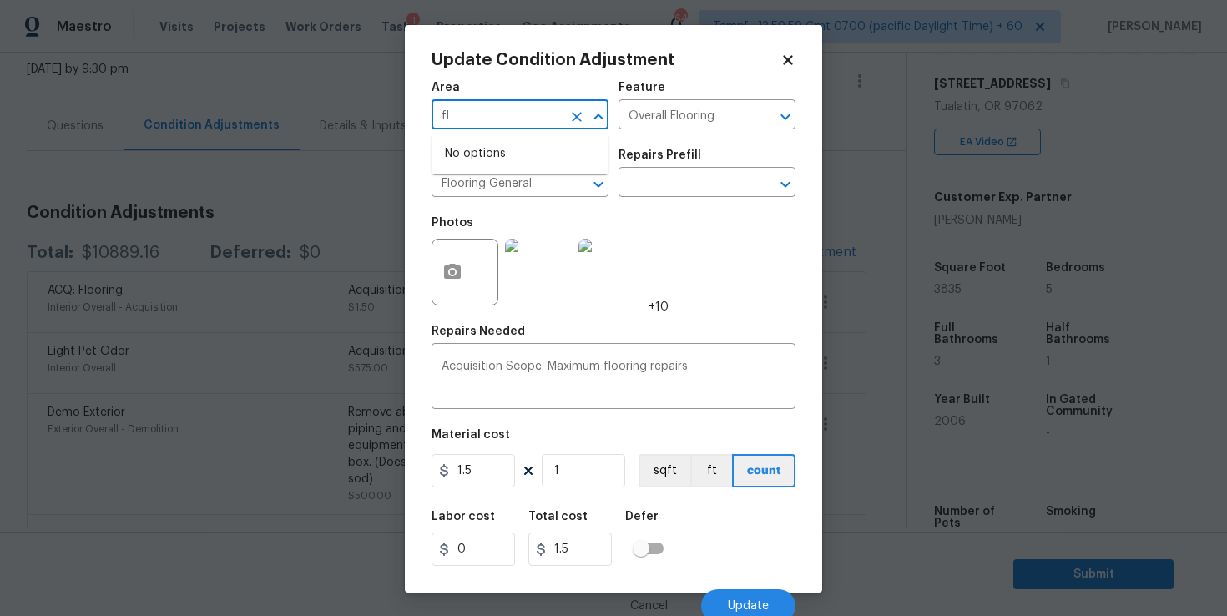
type input "f"
click at [534, 187] on li "Interior Overall" at bounding box center [519, 182] width 177 height 28
type input "Interior Overall"
click at [545, 187] on input "Flooring General" at bounding box center [496, 184] width 130 height 26
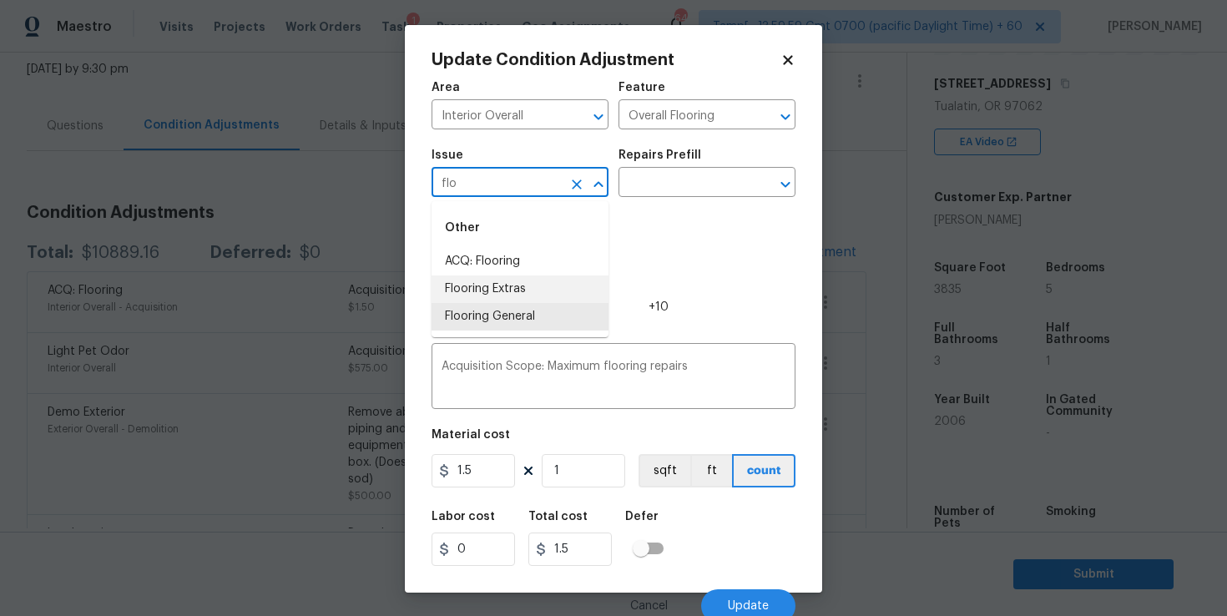
click at [497, 297] on li "Flooring Extras" at bounding box center [519, 289] width 177 height 28
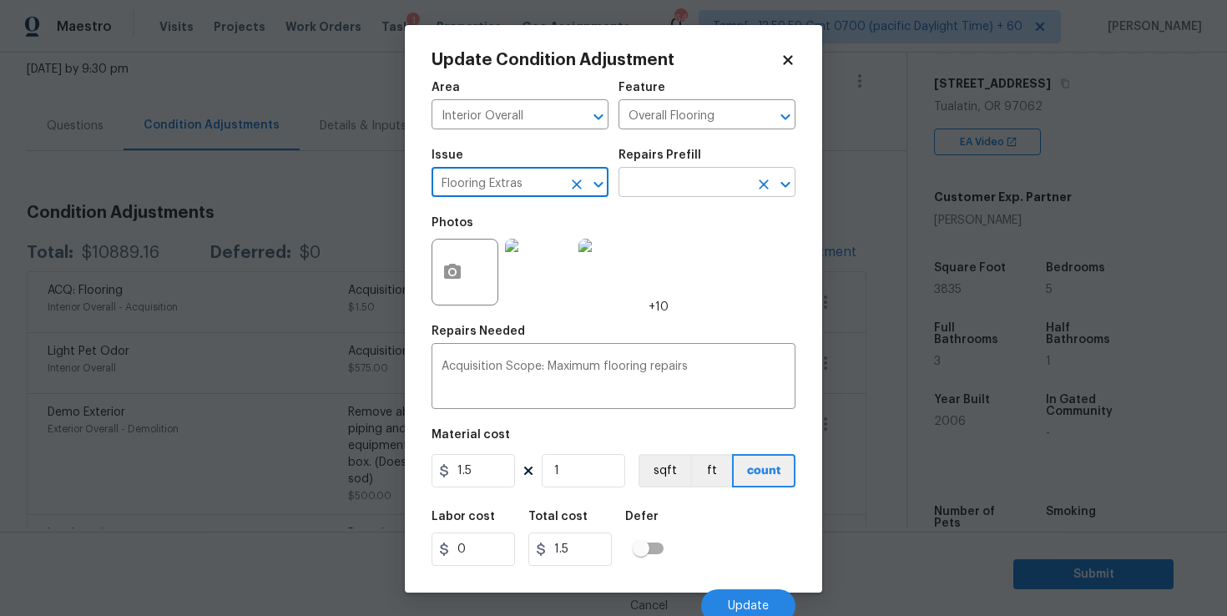
click at [701, 186] on input "text" at bounding box center [683, 184] width 130 height 26
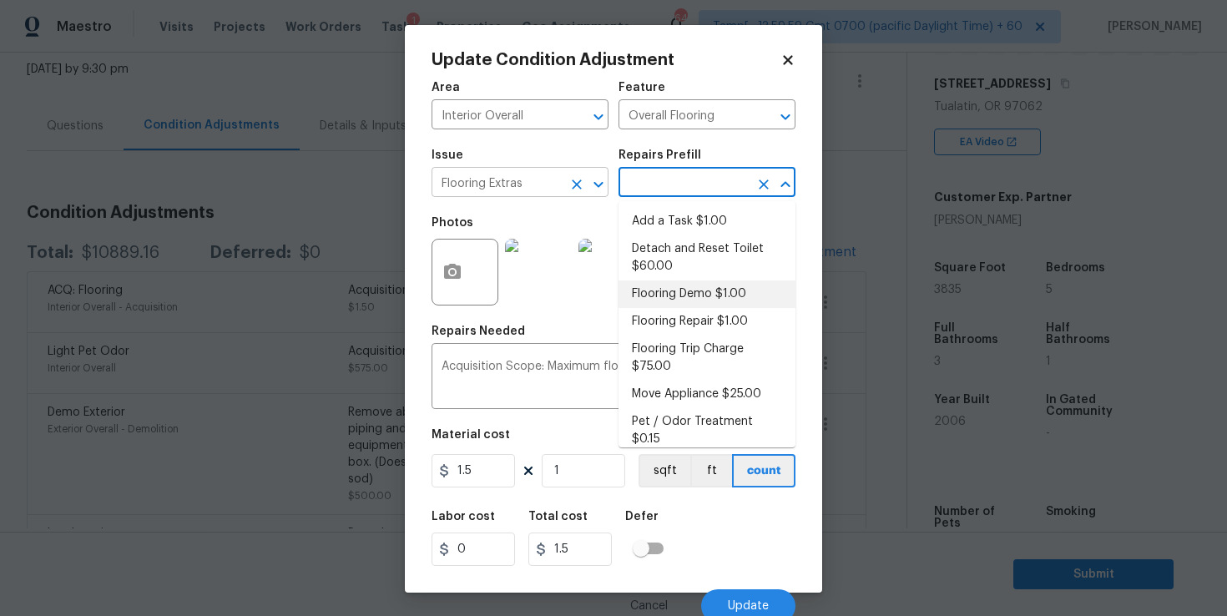
click at [531, 179] on input "Flooring Extras" at bounding box center [496, 184] width 130 height 26
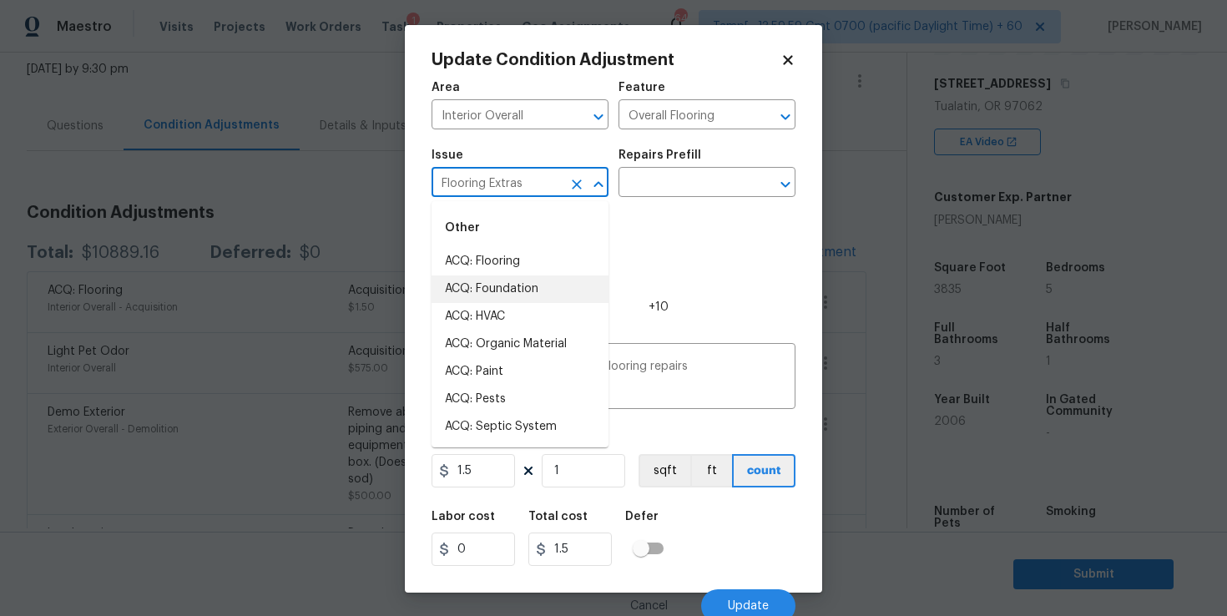
click at [531, 179] on input "Flooring Extras" at bounding box center [496, 184] width 130 height 26
type input "c"
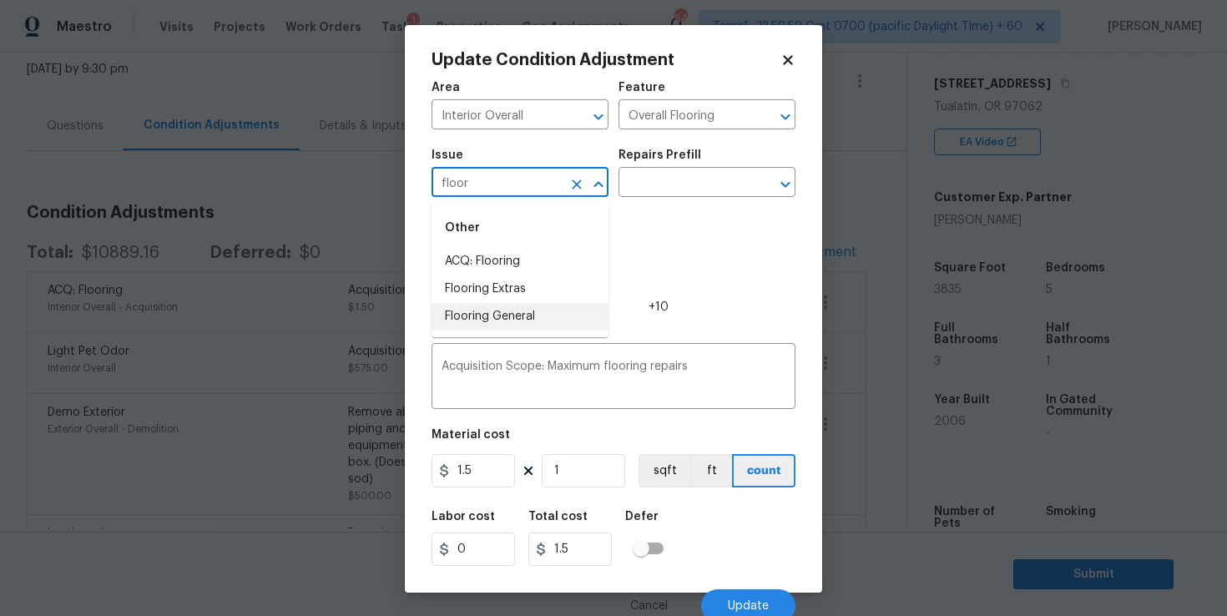
click at [537, 313] on li "Flooring General" at bounding box center [519, 317] width 177 height 28
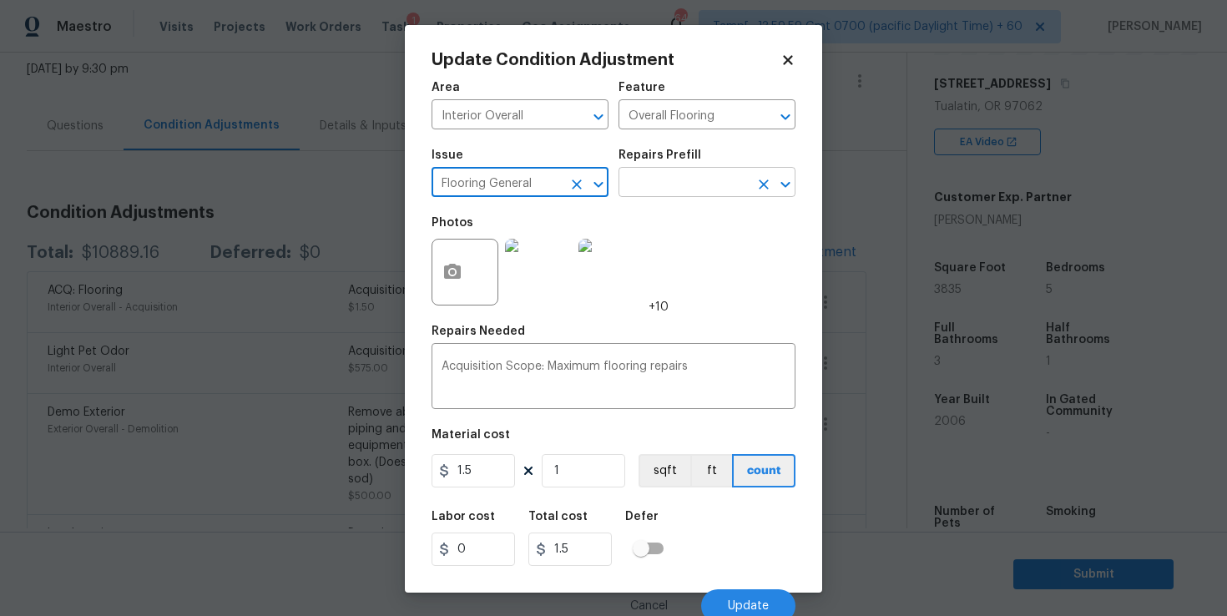
type input "Flooring General"
click at [707, 177] on input "text" at bounding box center [683, 184] width 130 height 26
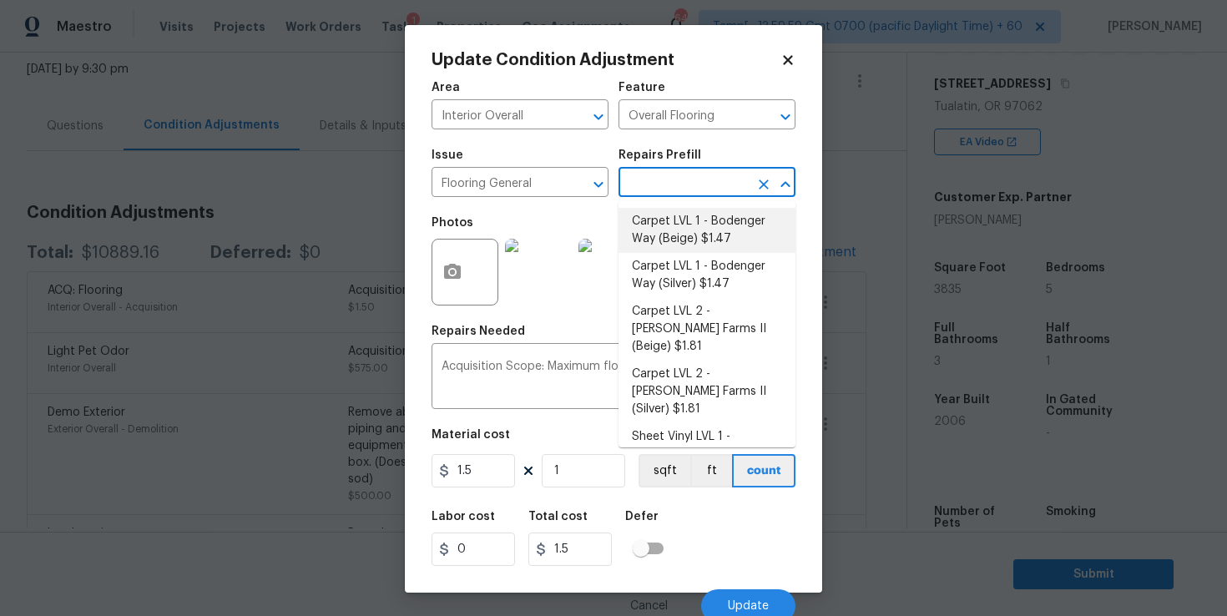
click at [703, 229] on li "Carpet LVL 1 - Bodenger Way (Beige) $1.47" at bounding box center [706, 230] width 177 height 45
type input "1.47"
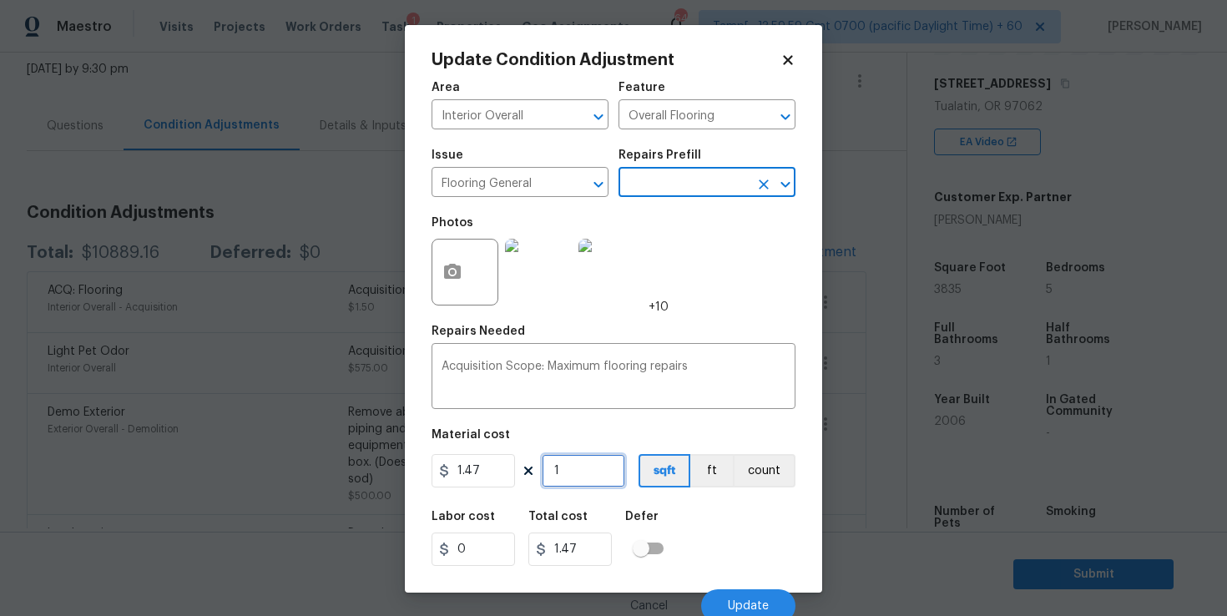
click at [580, 471] on input "1" at bounding box center [583, 470] width 83 height 33
type input "0"
type input "2"
type input "2.94"
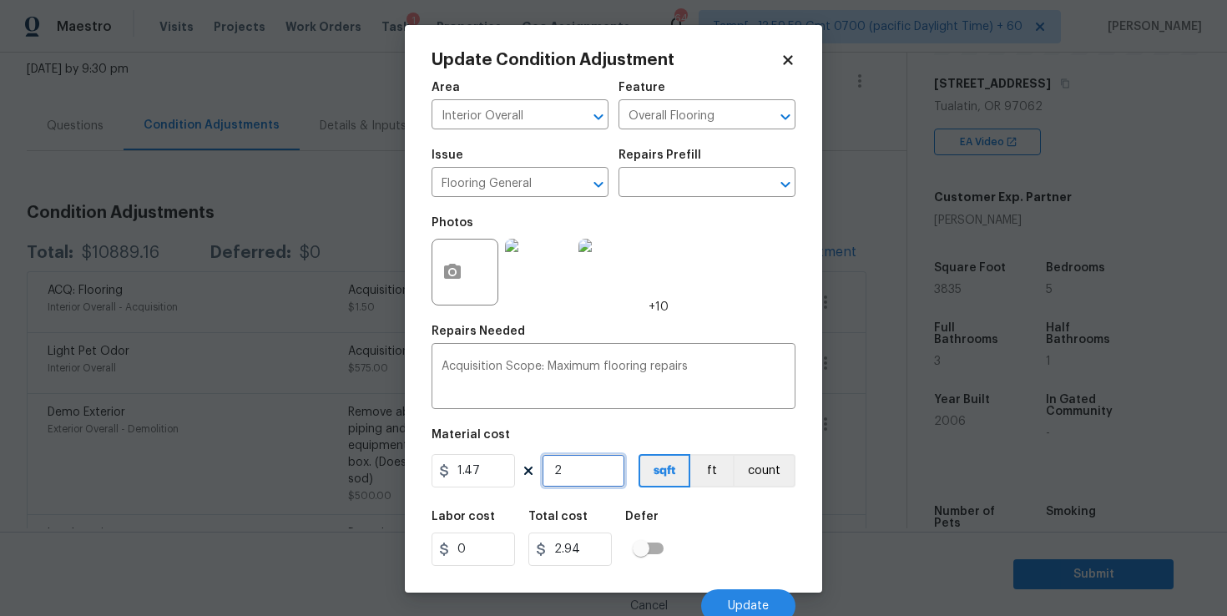
type input "24"
type input "35.28"
type input "240"
type input "352.8"
type input "2400"
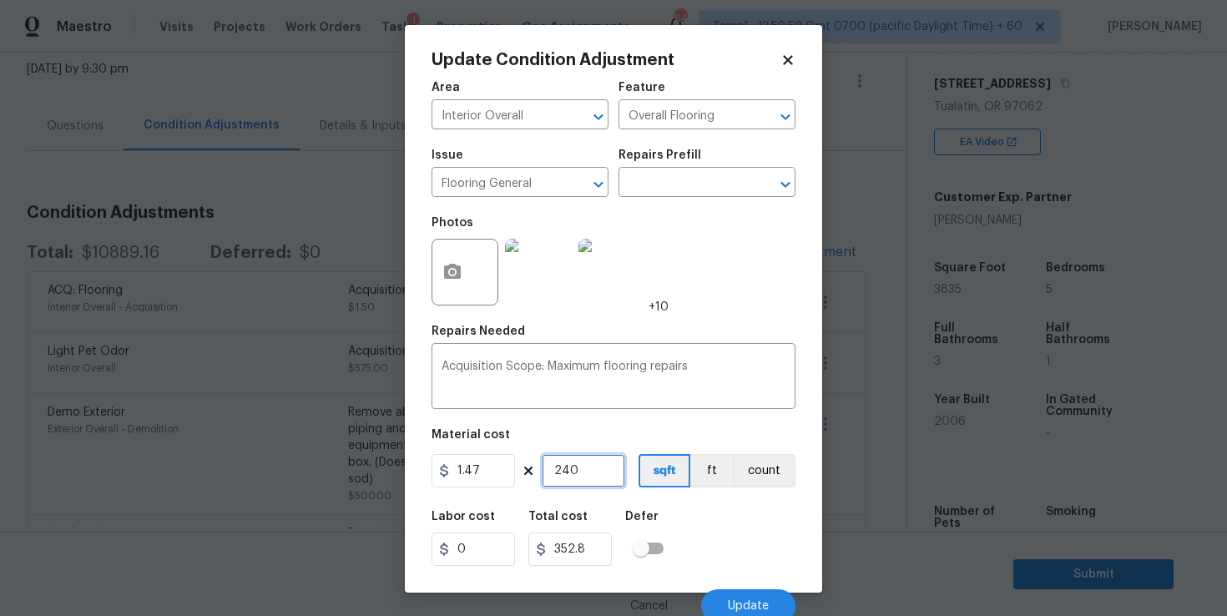
type input "3528"
type input "2400"
click at [745, 531] on div "Labor cost 0 Total cost 3528 Defer" at bounding box center [613, 538] width 364 height 75
click at [740, 601] on span "Update" at bounding box center [748, 606] width 41 height 13
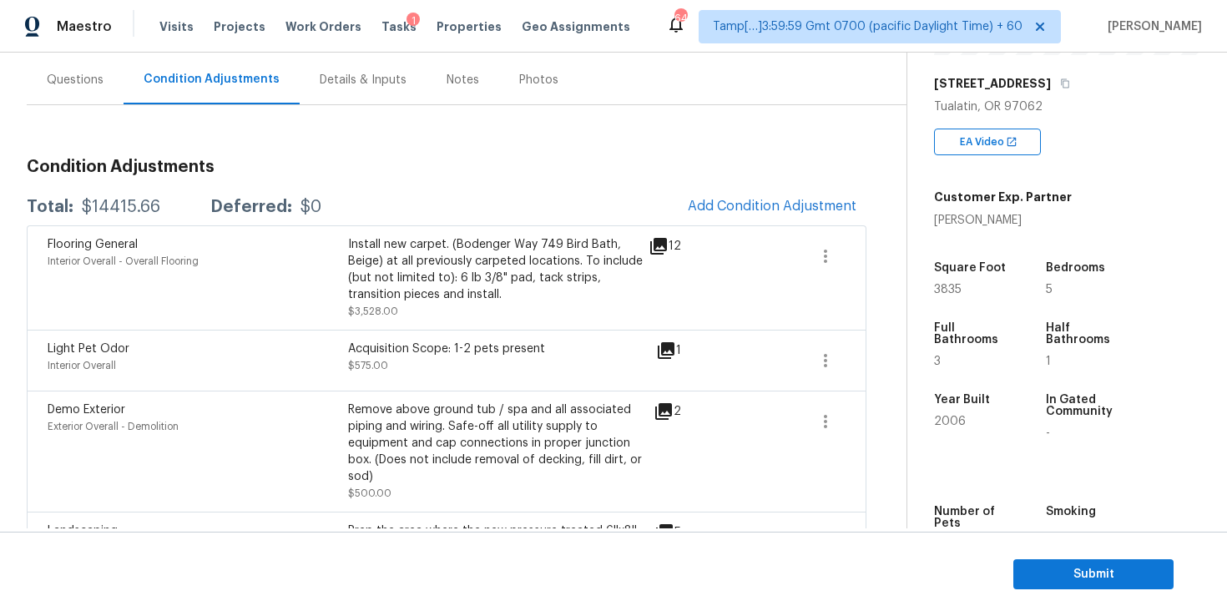
scroll to position [114, 0]
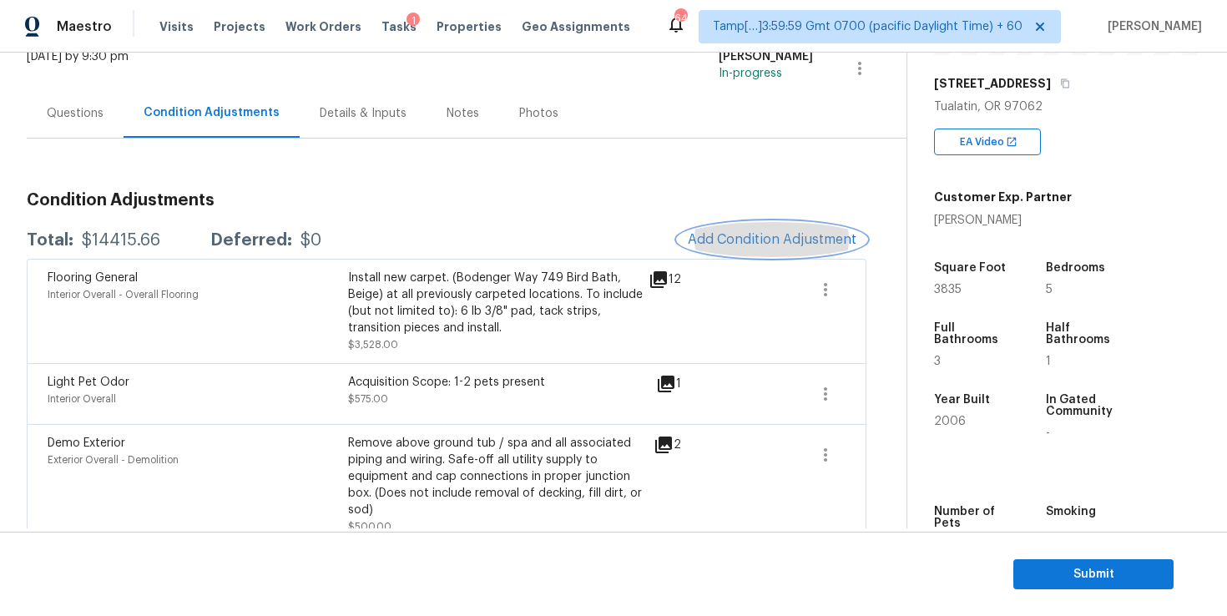
click at [709, 239] on span "Add Condition Adjustment" at bounding box center [772, 239] width 169 height 15
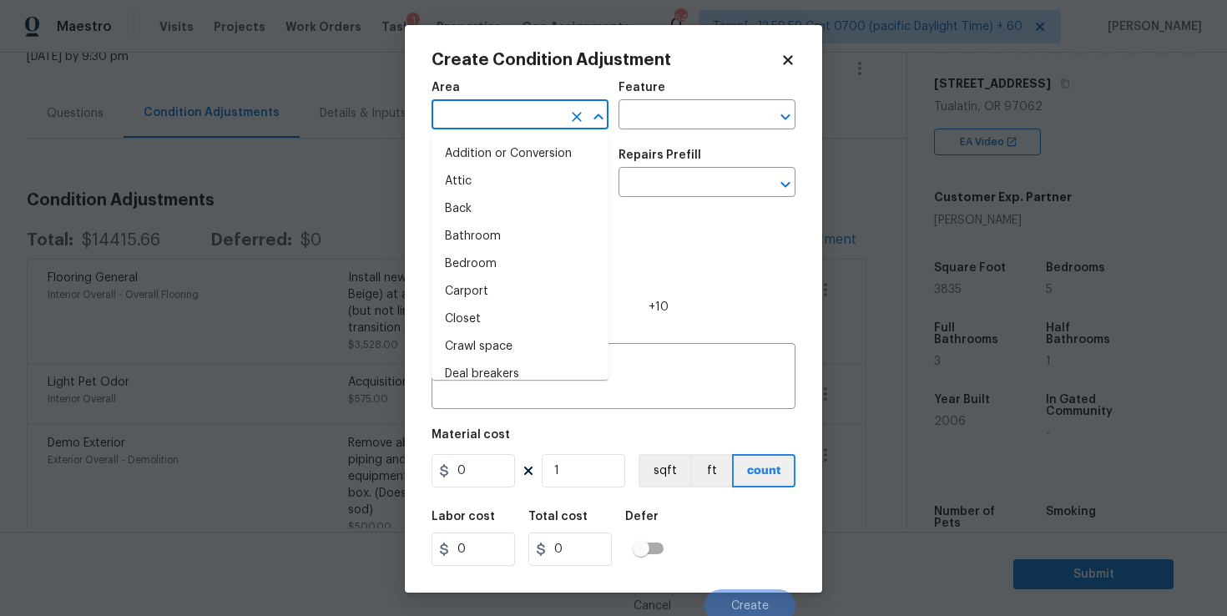
click at [523, 119] on input "text" at bounding box center [496, 116] width 130 height 26
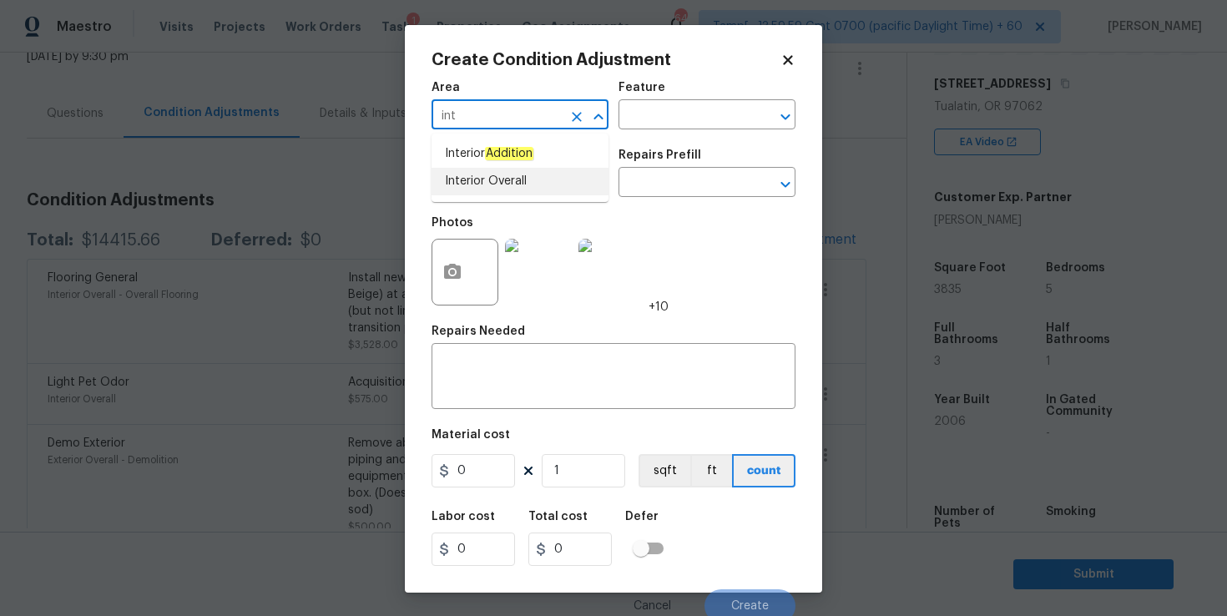
click at [517, 194] on li "Interior Overall" at bounding box center [519, 182] width 177 height 28
type input "Interior Overall"
click at [517, 188] on input "text" at bounding box center [496, 184] width 130 height 26
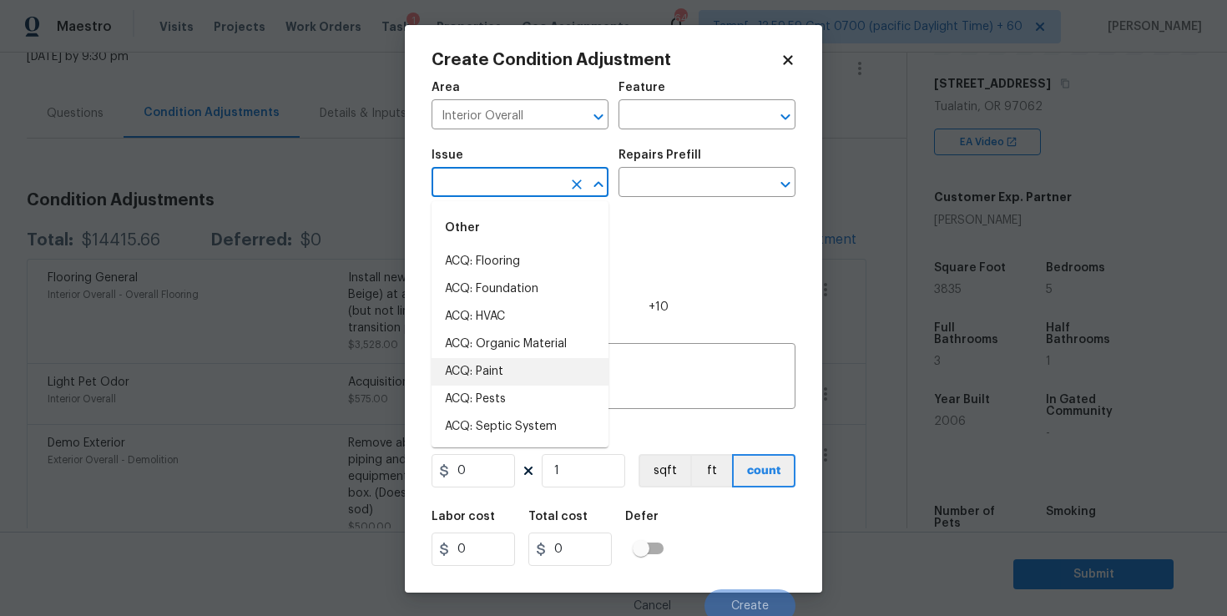
click at [517, 366] on li "ACQ: Paint" at bounding box center [519, 372] width 177 height 28
type input "ACQ: Paint"
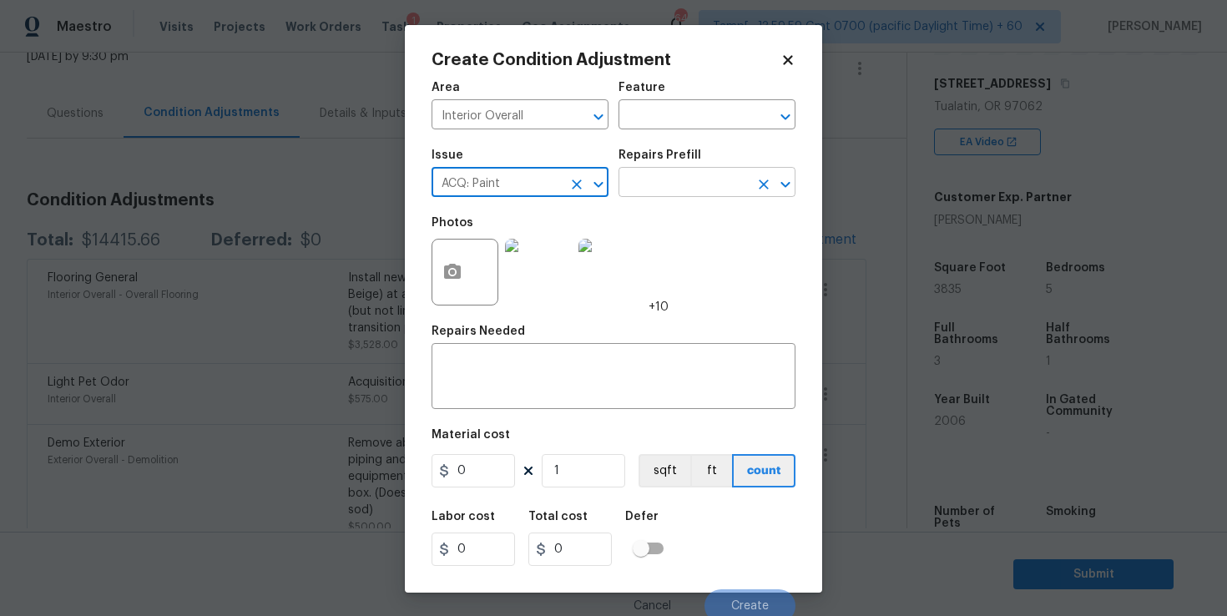
click at [680, 185] on input "text" at bounding box center [683, 184] width 130 height 26
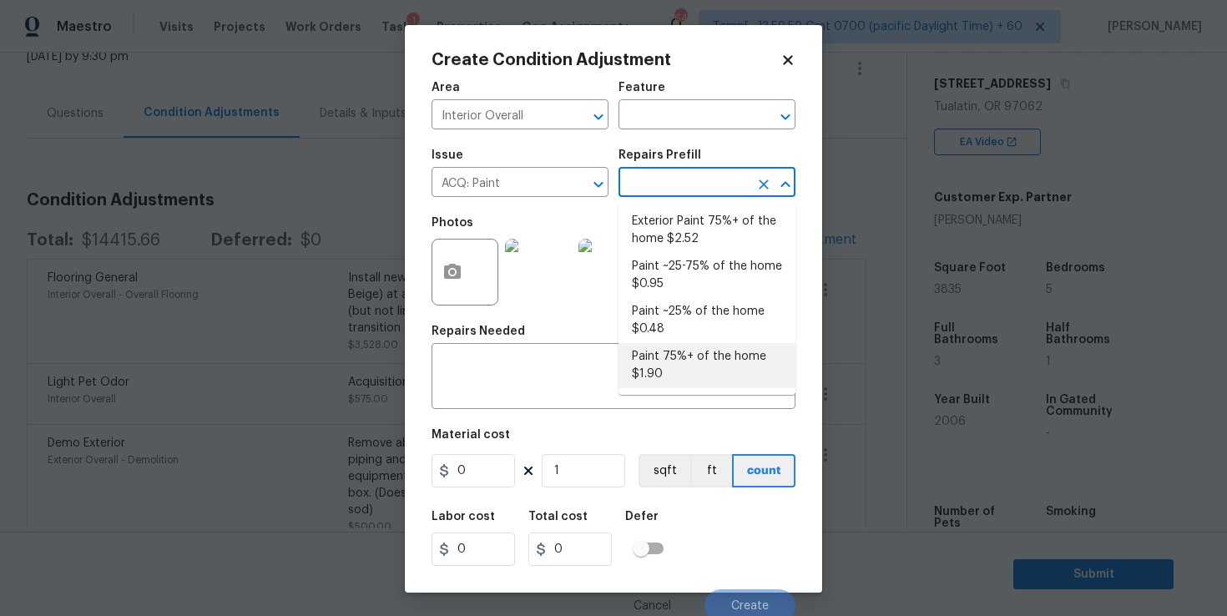
click at [696, 360] on li "Paint 75%+ of the home $1.90" at bounding box center [706, 365] width 177 height 45
type input "Acquisition"
type textarea "Acquisition Scope: 75%+ of the home will likely require interior paint"
type input "1.9"
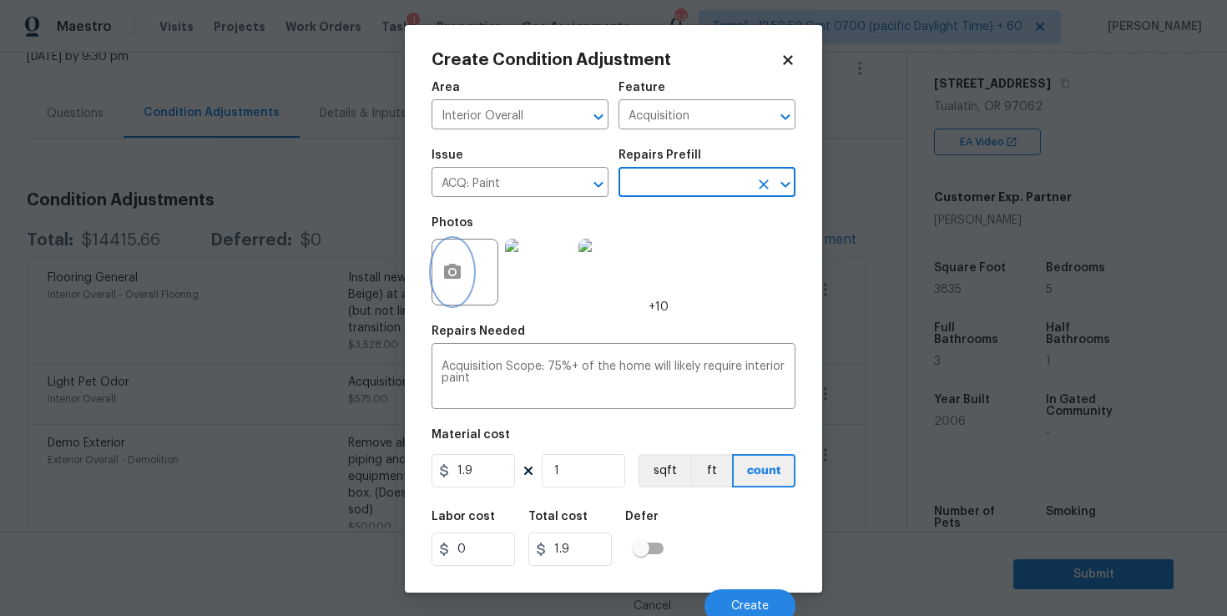
click at [461, 269] on icon "button" at bounding box center [452, 272] width 20 height 20
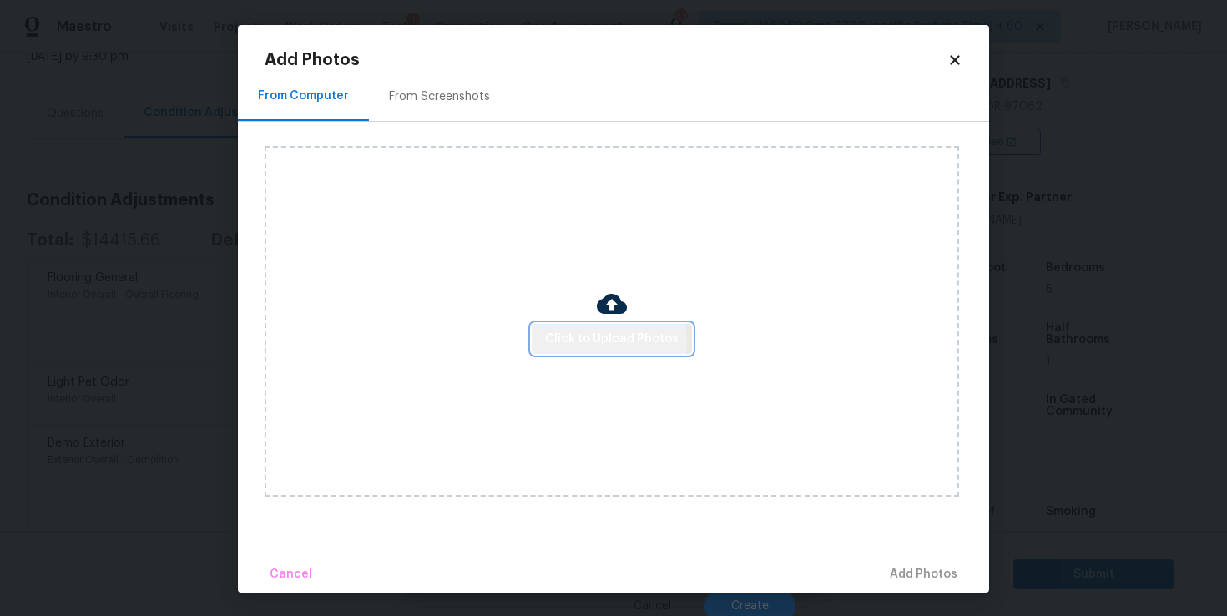
click at [603, 340] on span "Click to Upload Photos" at bounding box center [612, 339] width 134 height 21
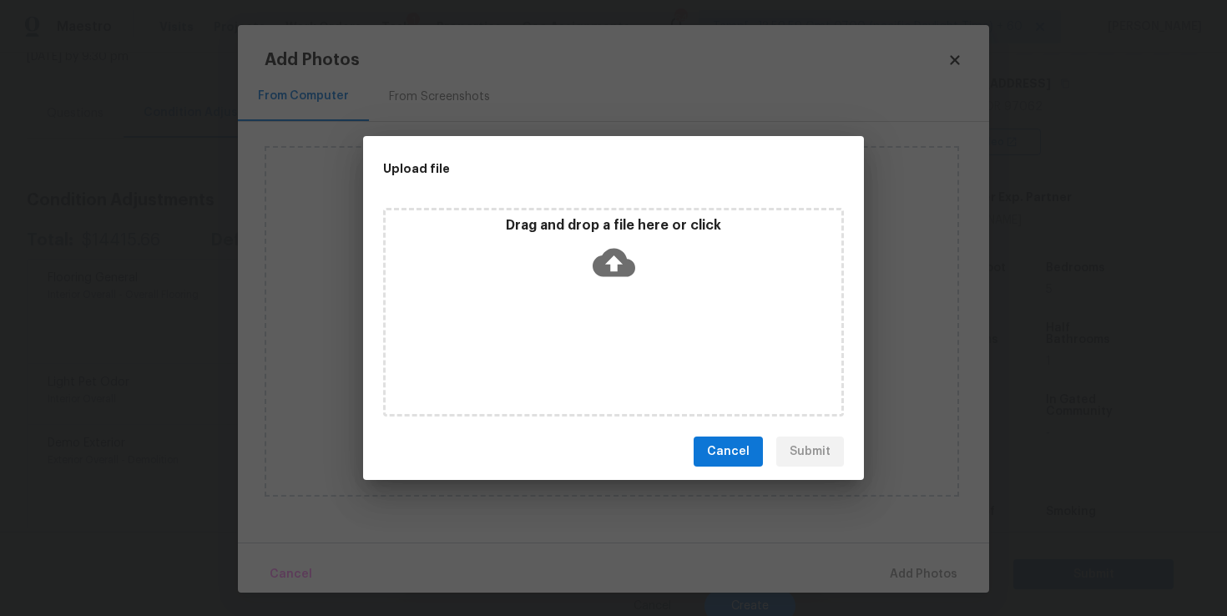
click at [606, 263] on icon at bounding box center [614, 263] width 43 height 28
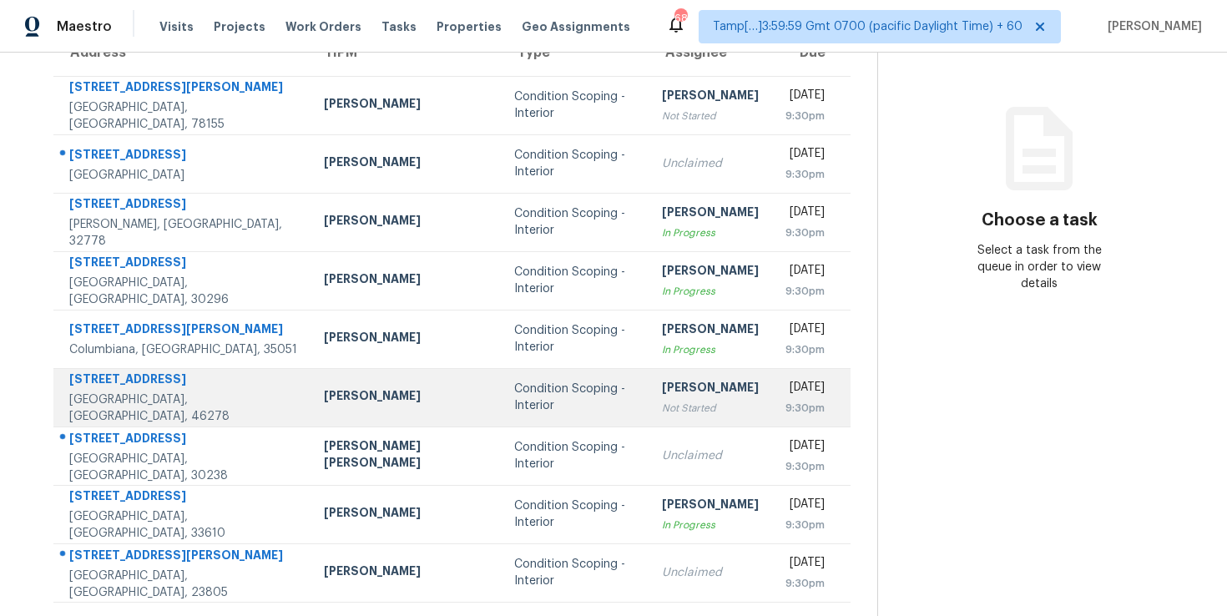
scroll to position [179, 0]
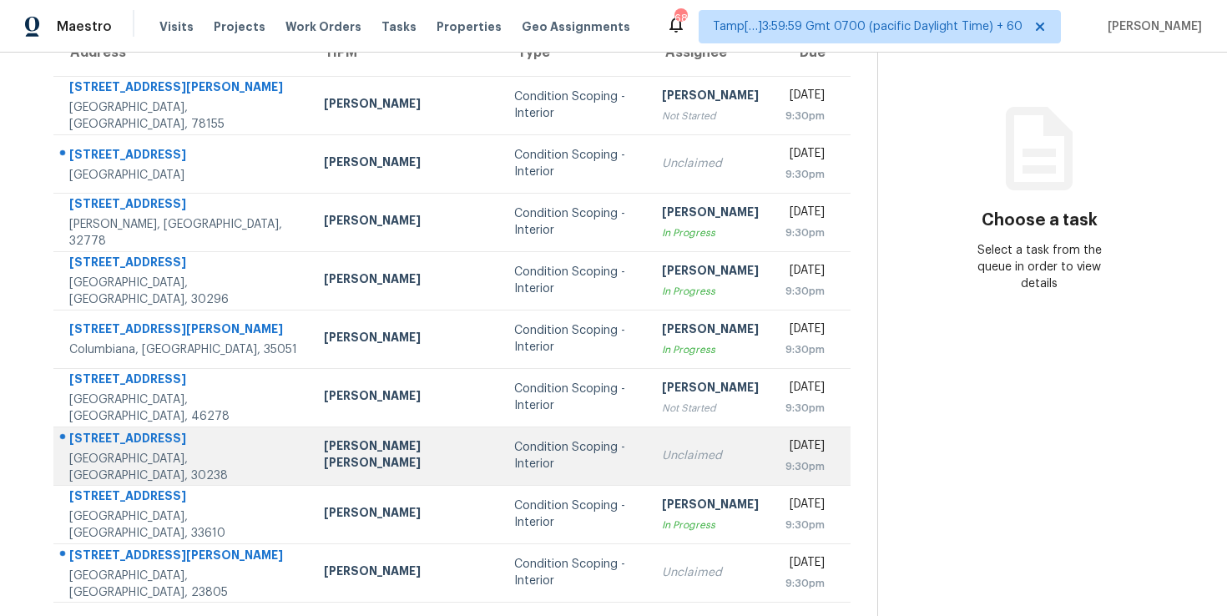
click at [648, 442] on td "Unclaimed" at bounding box center [710, 455] width 124 height 58
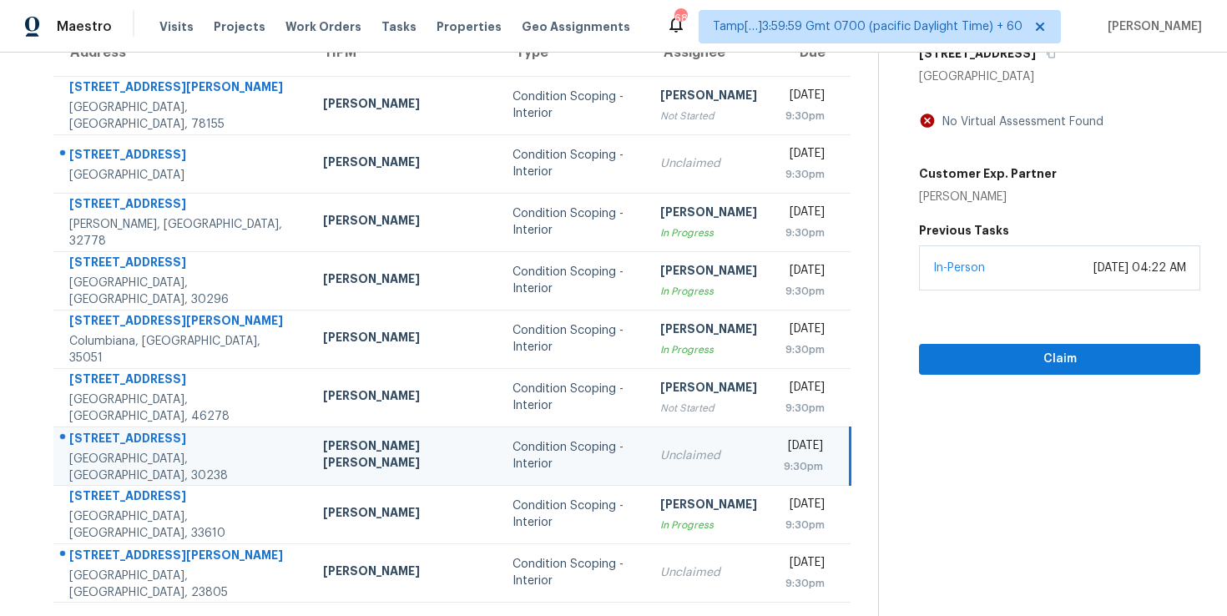
scroll to position [0, 0]
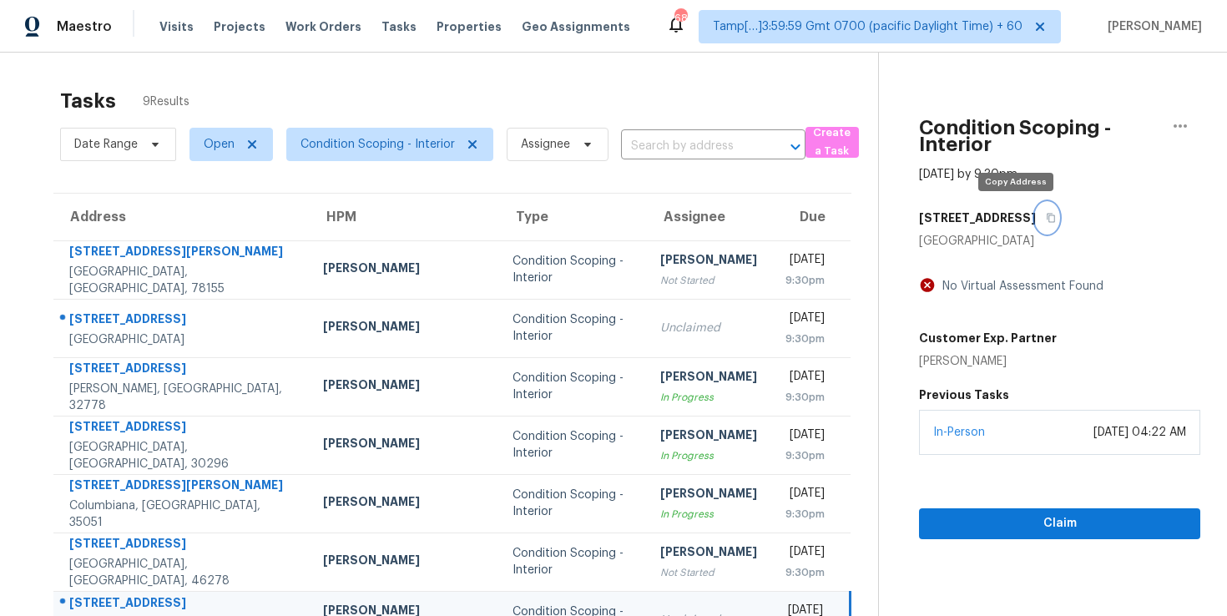
click at [1046, 213] on icon "button" at bounding box center [1051, 218] width 10 height 10
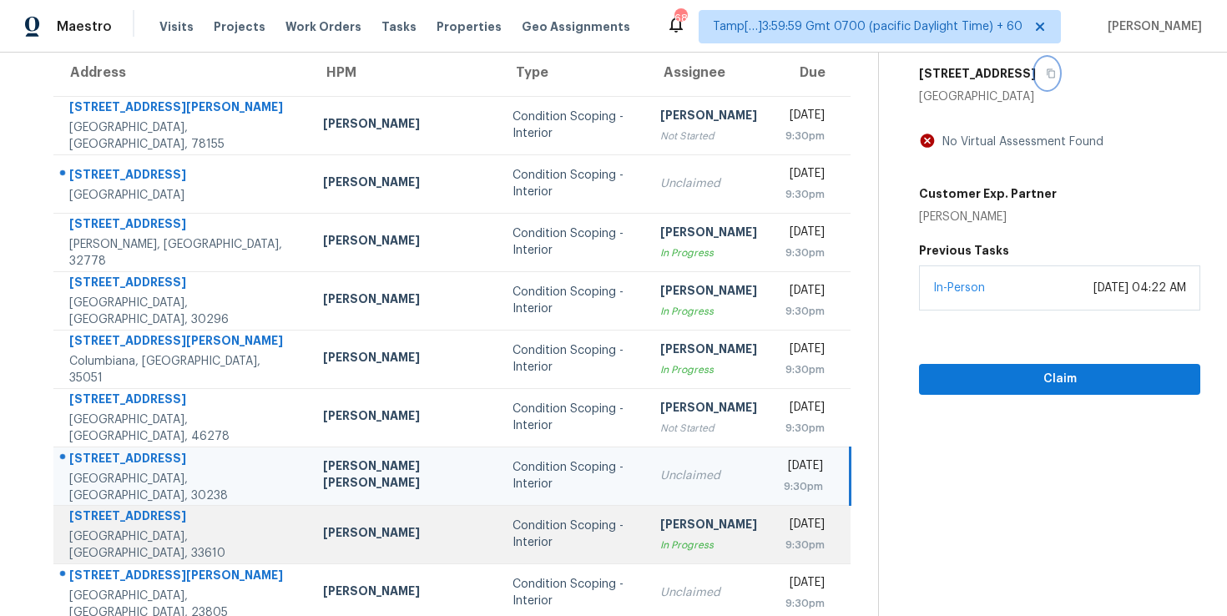
scroll to position [149, 0]
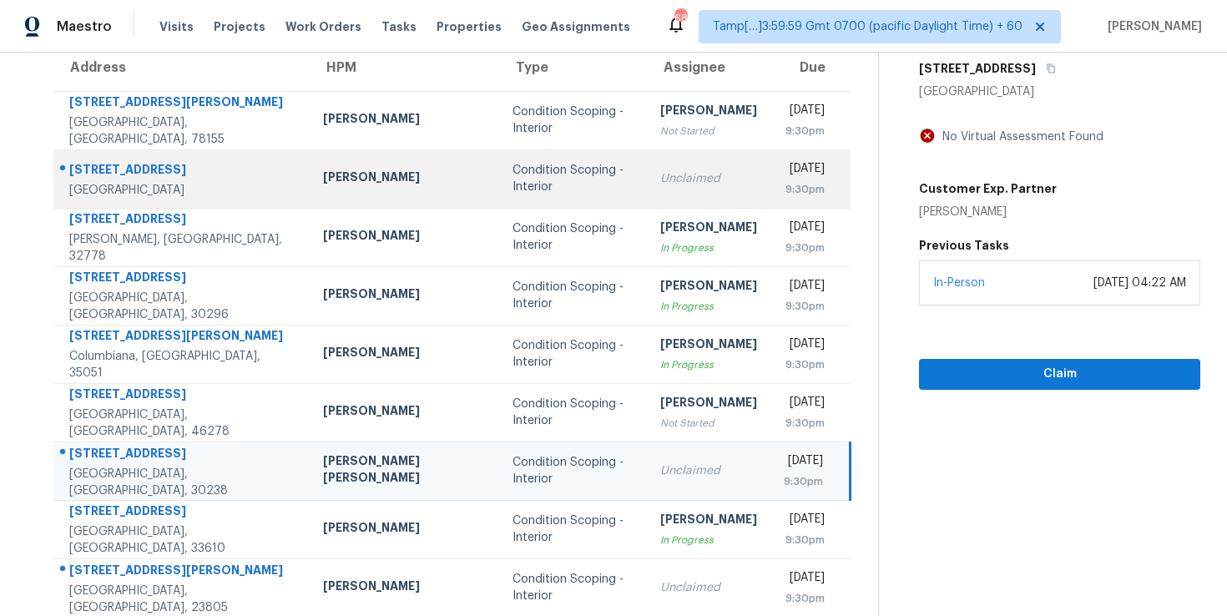
click at [512, 185] on div "Condition Scoping - Interior" at bounding box center [572, 178] width 121 height 33
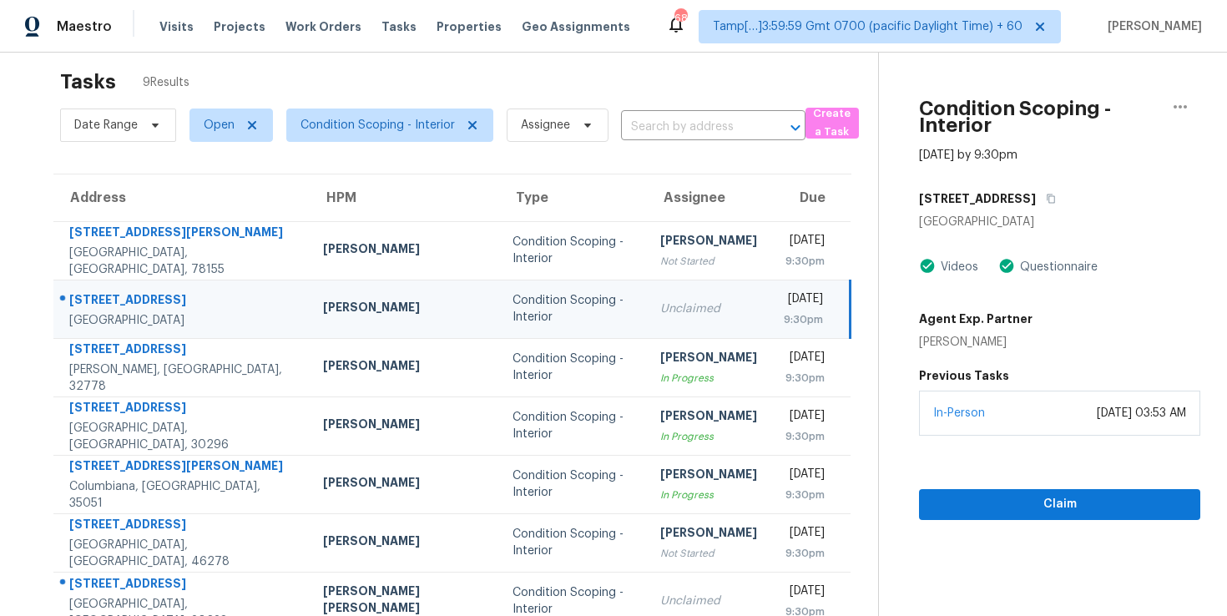
scroll to position [0, 0]
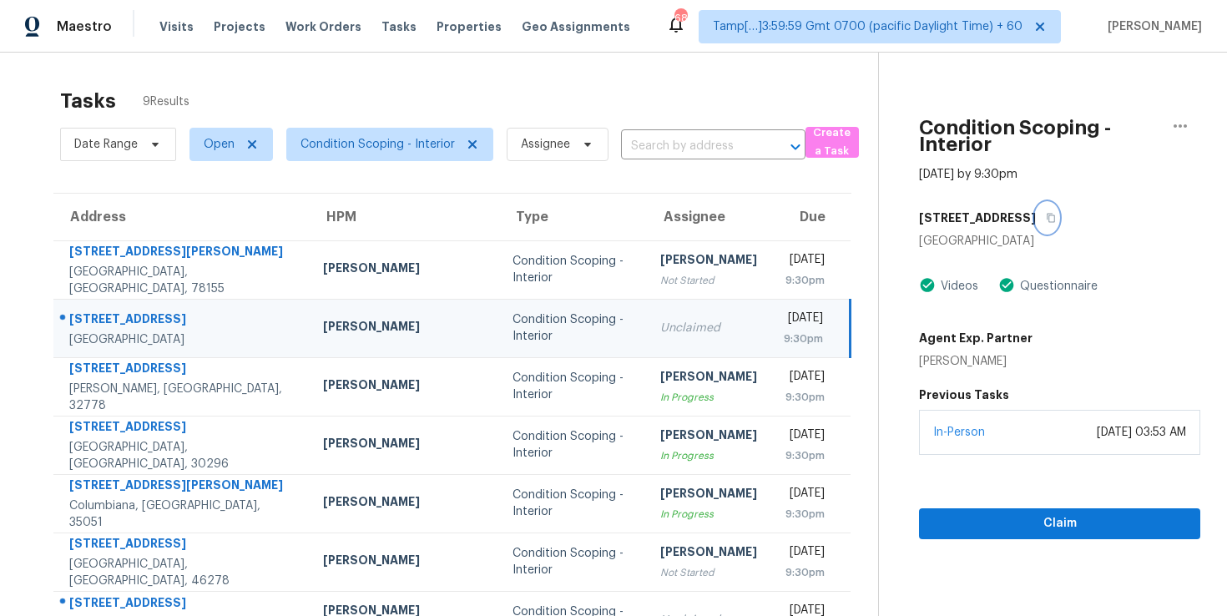
click at [1046, 216] on icon "button" at bounding box center [1051, 218] width 10 height 10
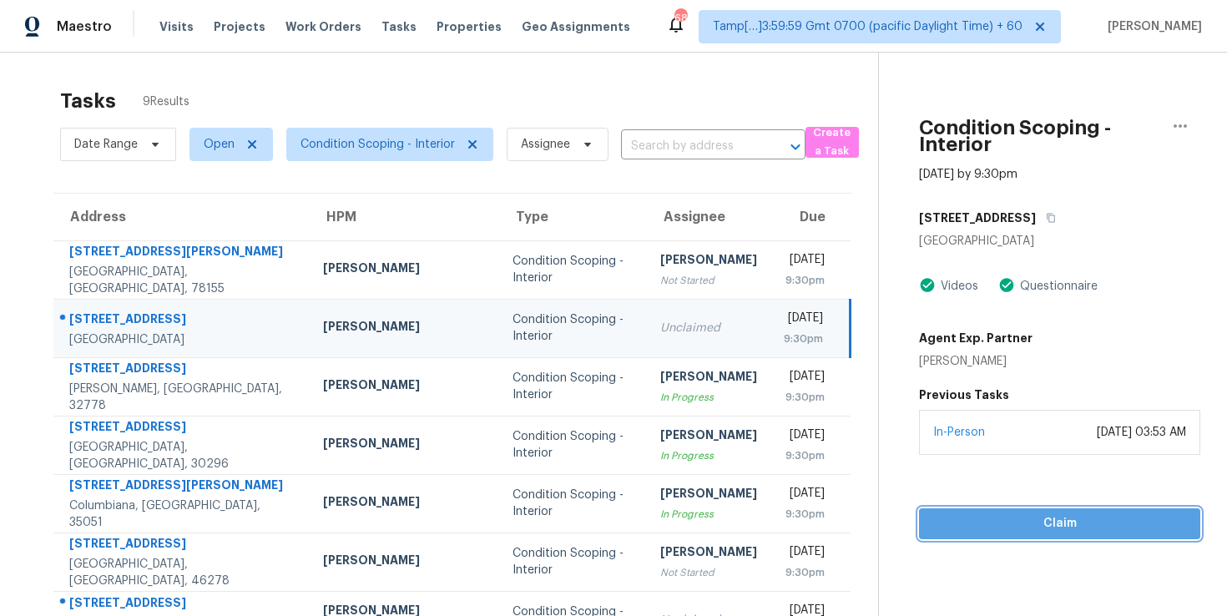
click at [971, 523] on span "Claim" at bounding box center [1059, 523] width 255 height 21
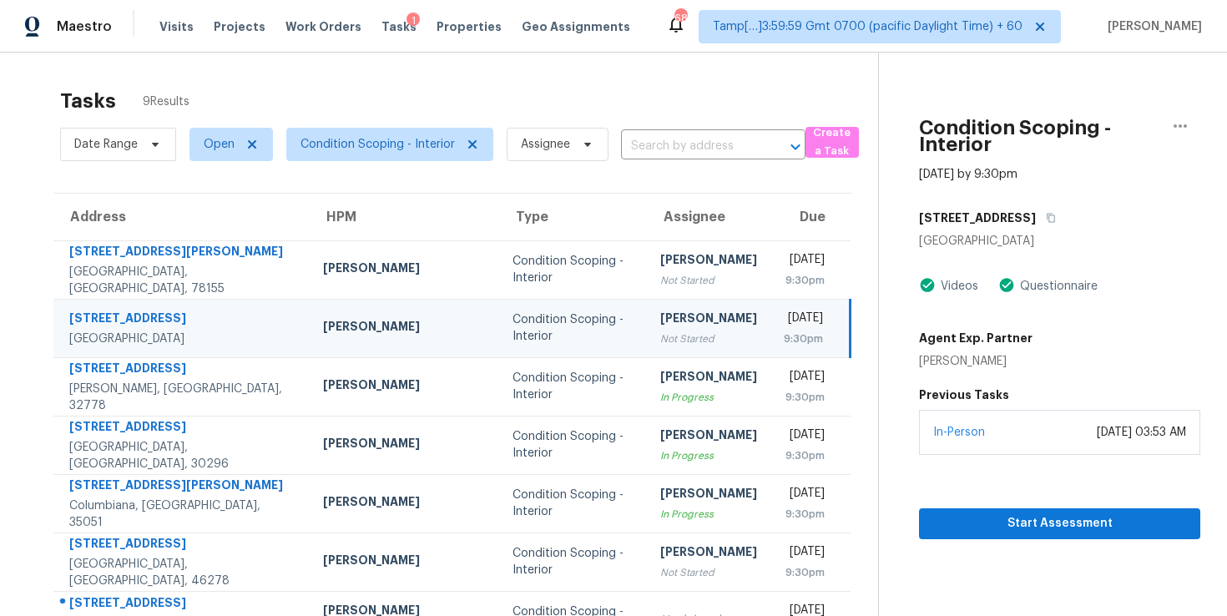
click at [676, 315] on div "[PERSON_NAME]" at bounding box center [708, 320] width 97 height 21
click at [1046, 219] on icon "button" at bounding box center [1051, 218] width 10 height 10
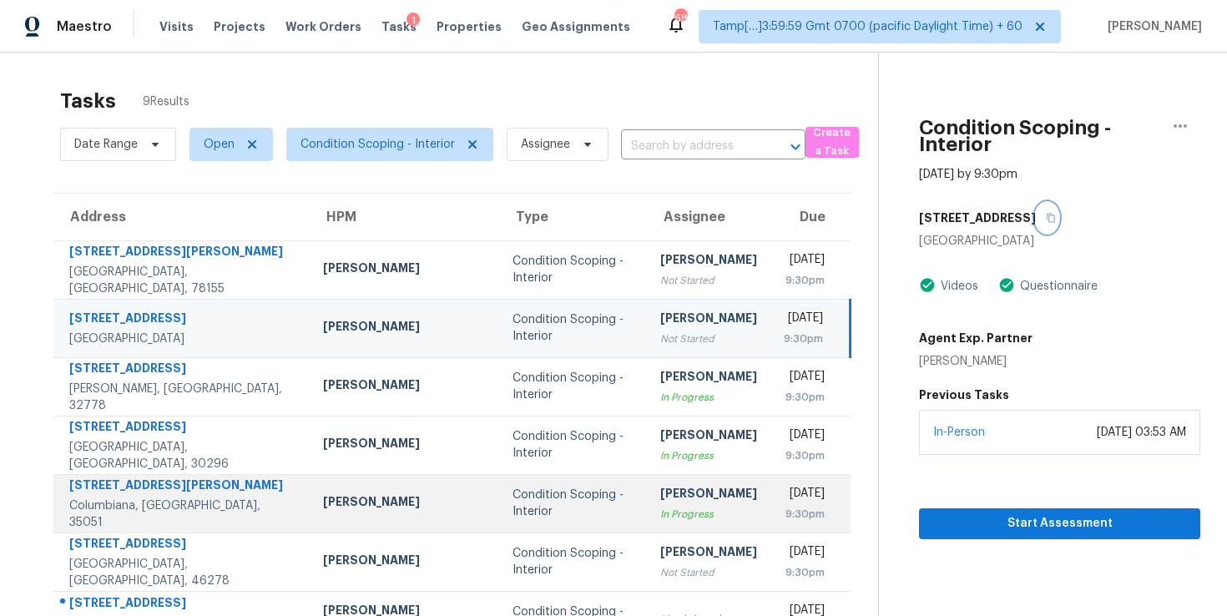
scroll to position [120, 0]
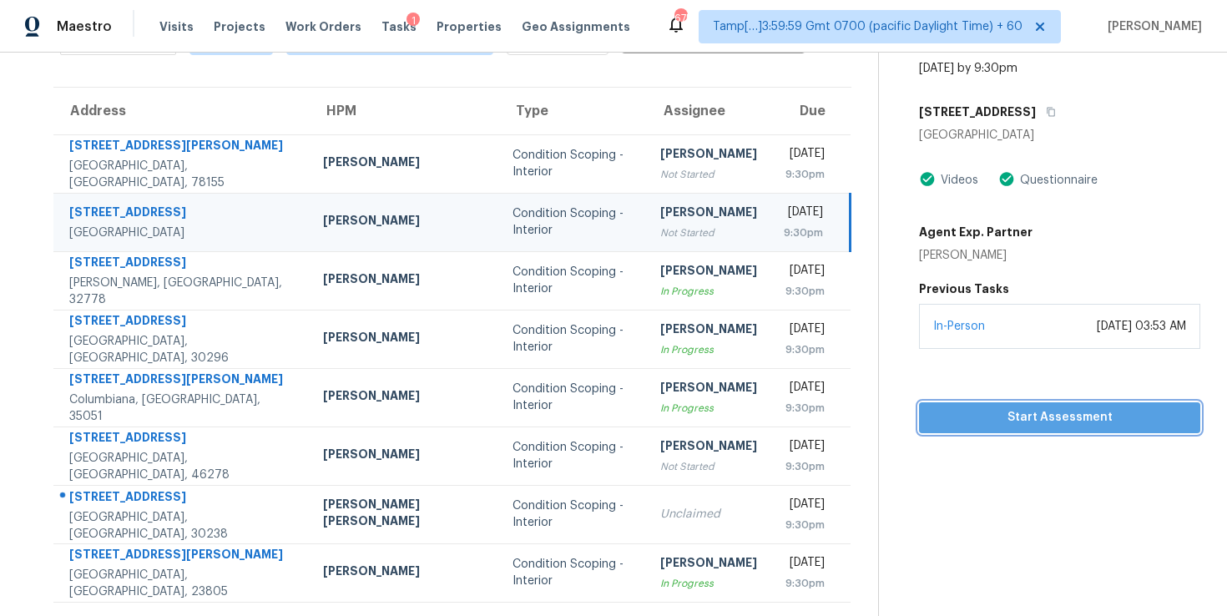
click at [940, 407] on span "Start Assessment" at bounding box center [1059, 417] width 255 height 21
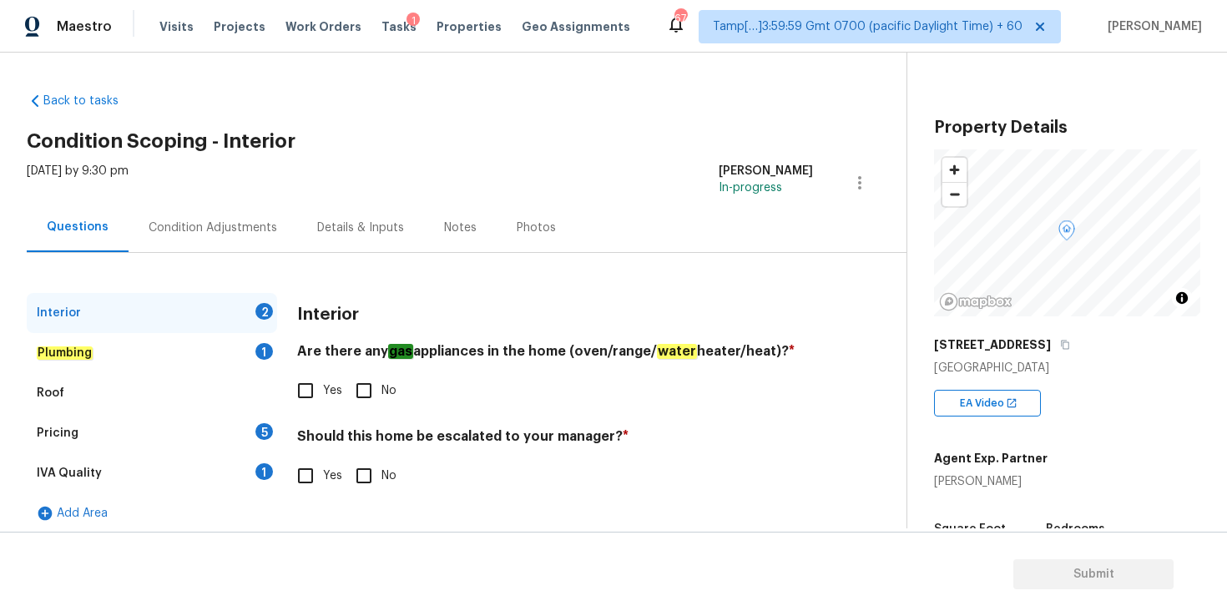
click at [368, 388] on input "No" at bounding box center [363, 390] width 35 height 35
checkbox input "true"
click at [357, 477] on input "No" at bounding box center [363, 475] width 35 height 35
checkbox input "true"
click at [200, 349] on div "Plumbing 1" at bounding box center [152, 353] width 250 height 40
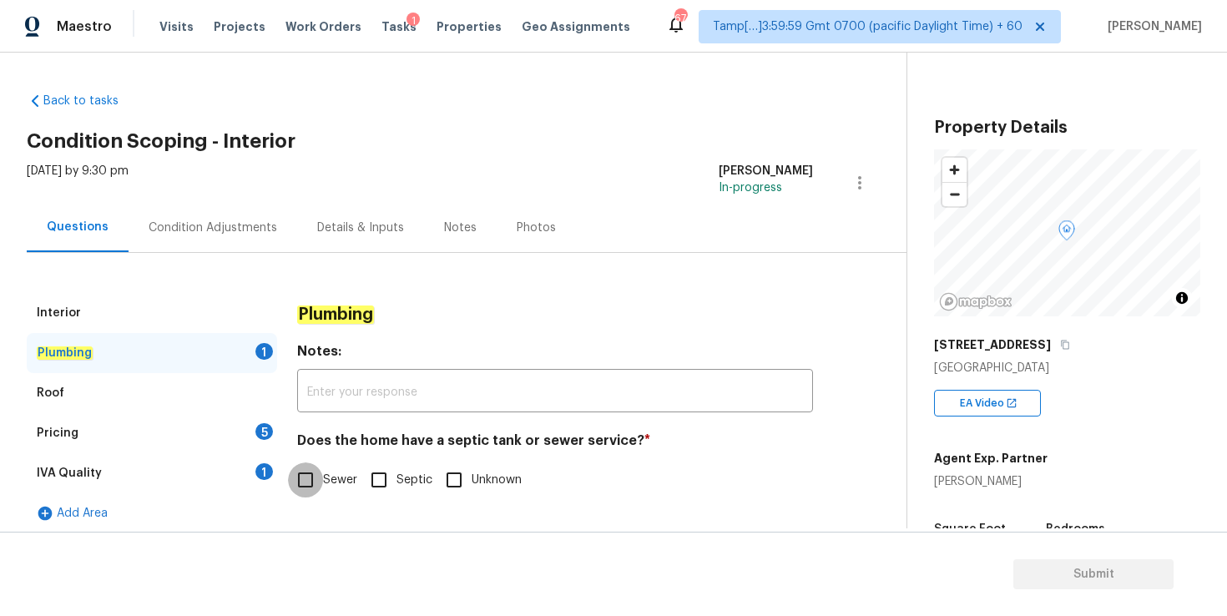
click at [313, 482] on input "Sewer" at bounding box center [305, 479] width 35 height 35
checkbox input "true"
click at [169, 381] on div "Roof" at bounding box center [152, 393] width 250 height 40
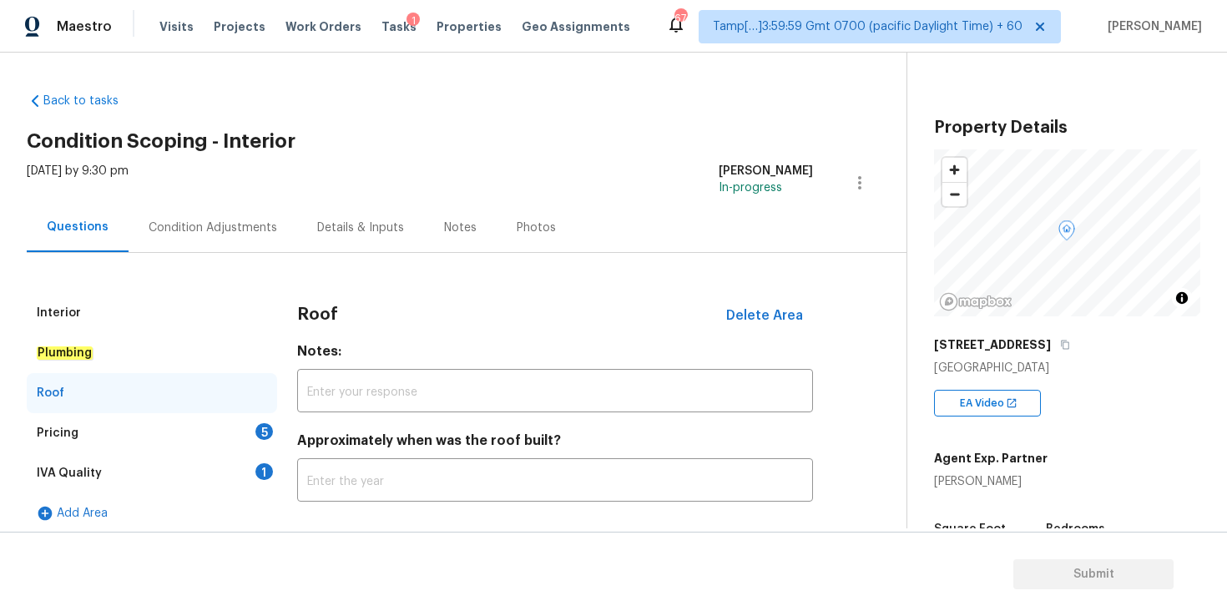
click at [182, 435] on div "Pricing 5" at bounding box center [152, 433] width 250 height 40
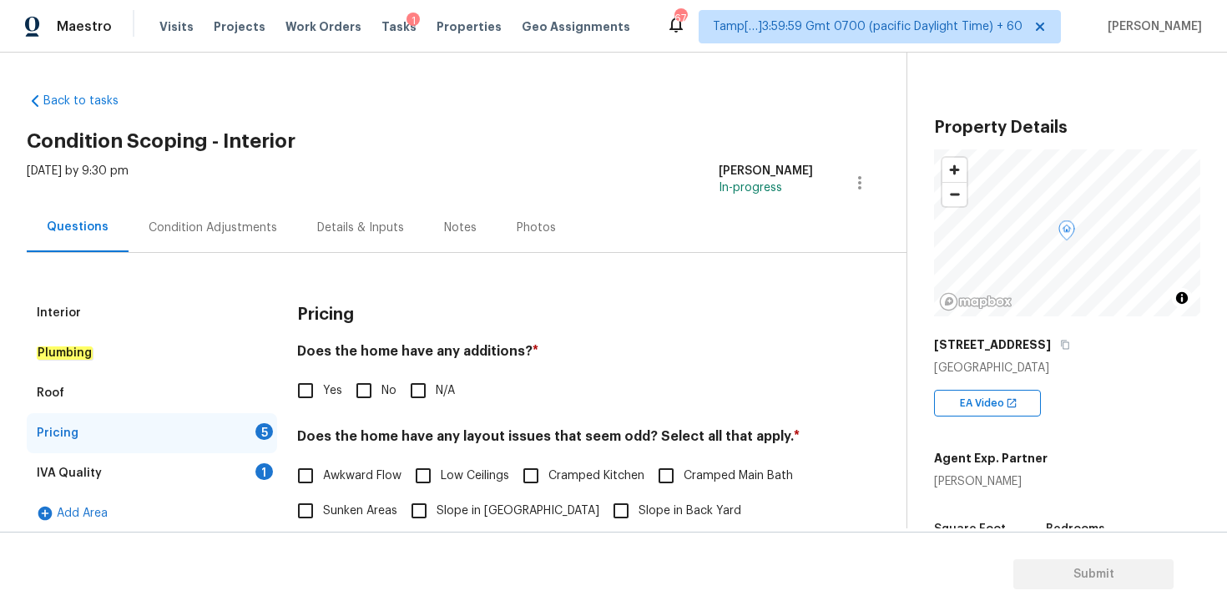
click at [416, 395] on input "N/A" at bounding box center [418, 390] width 35 height 35
checkbox input "true"
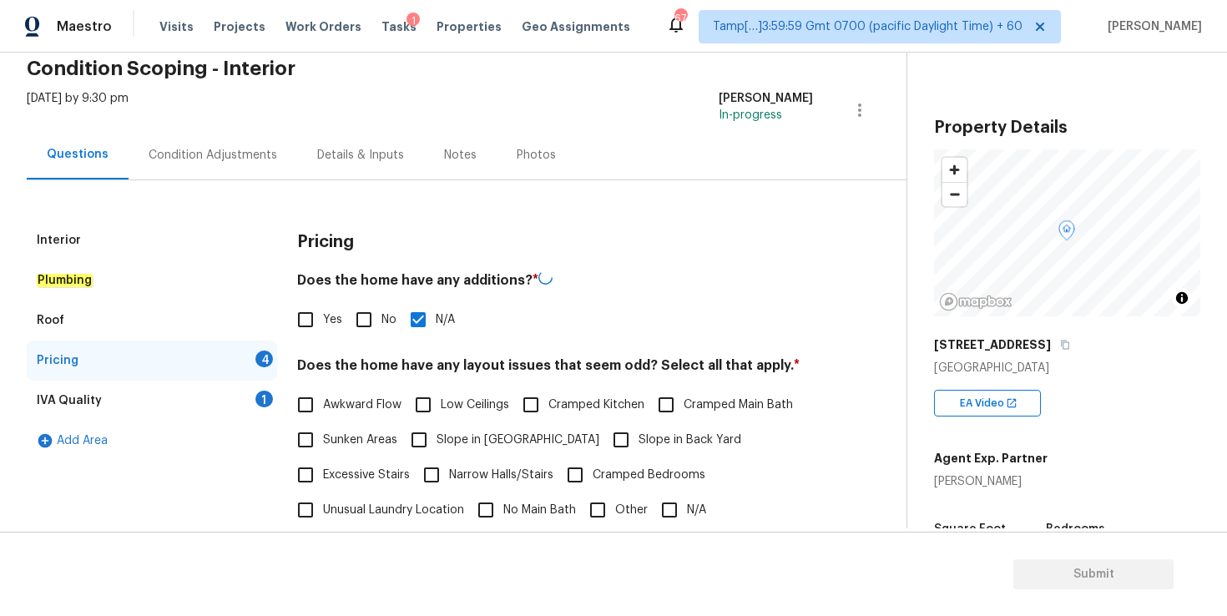
scroll to position [216, 0]
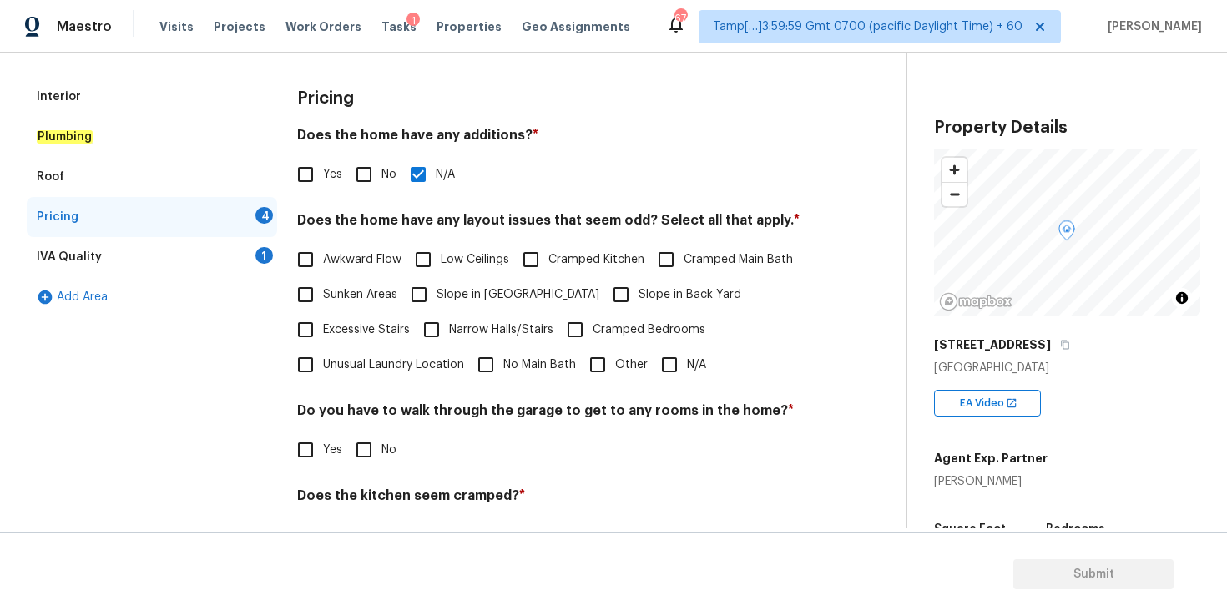
click at [679, 370] on input "N/A" at bounding box center [669, 364] width 35 height 35
checkbox input "true"
click at [362, 454] on input "No" at bounding box center [363, 449] width 35 height 35
checkbox input "true"
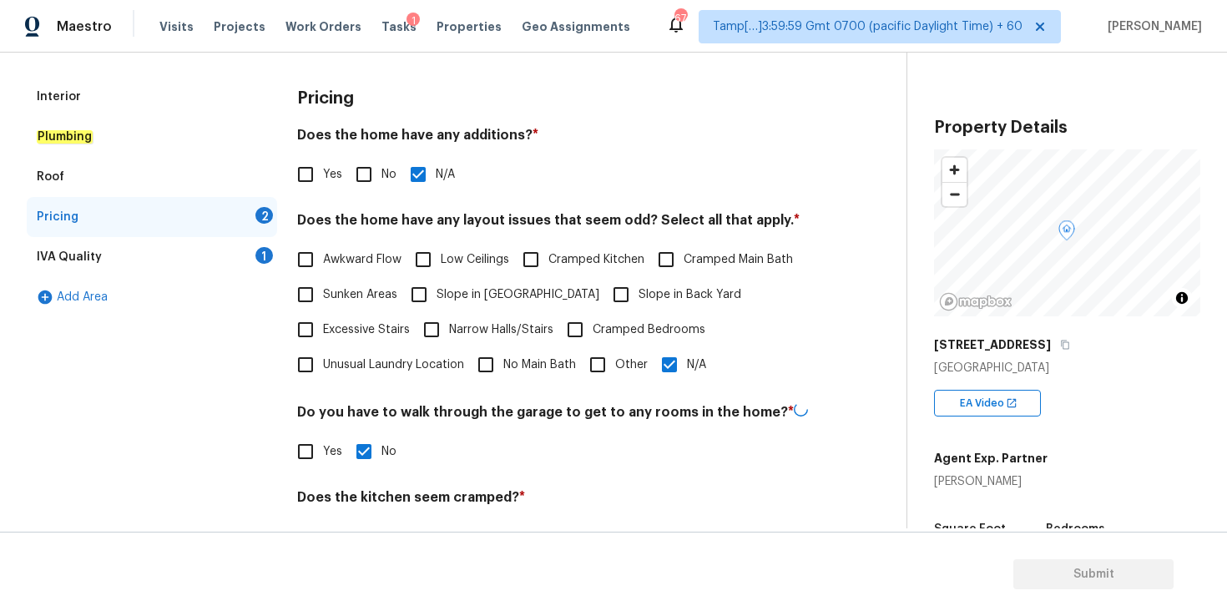
scroll to position [350, 0]
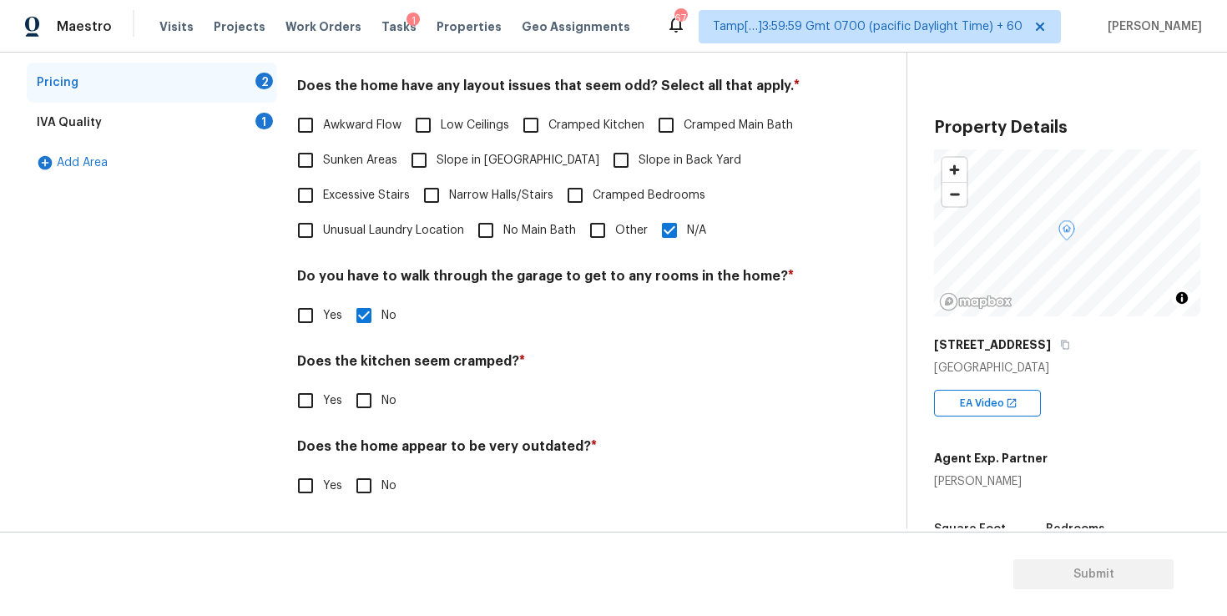
click at [366, 394] on input "No" at bounding box center [363, 400] width 35 height 35
checkbox input "true"
click at [366, 482] on input "No" at bounding box center [363, 485] width 35 height 35
checkbox input "true"
click at [187, 121] on div "IVA Quality 1" at bounding box center [152, 123] width 250 height 40
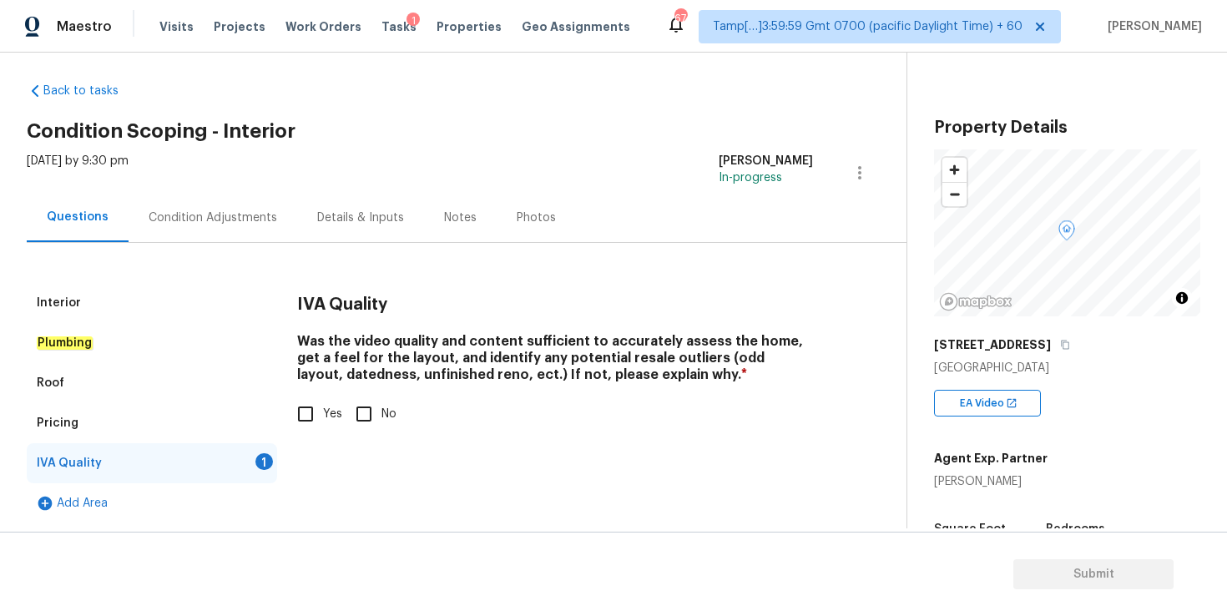
scroll to position [10, 0]
click at [310, 415] on input "Yes" at bounding box center [305, 413] width 35 height 35
checkbox input "true"
click at [242, 211] on div "Condition Adjustments" at bounding box center [213, 217] width 129 height 17
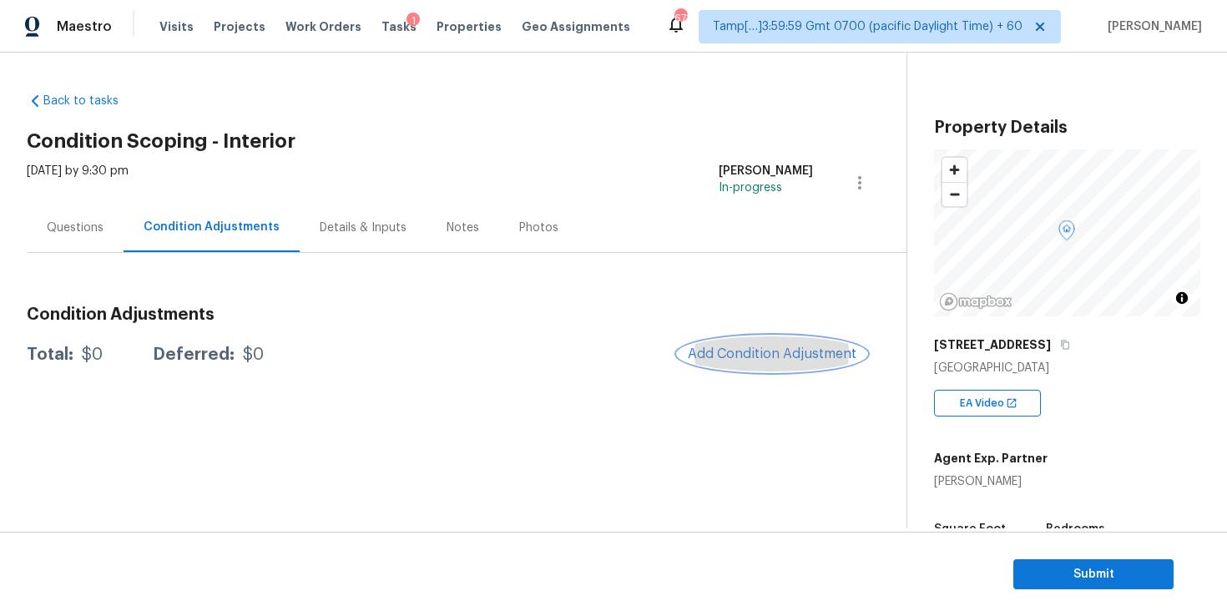
click at [759, 354] on span "Add Condition Adjustment" at bounding box center [772, 353] width 169 height 15
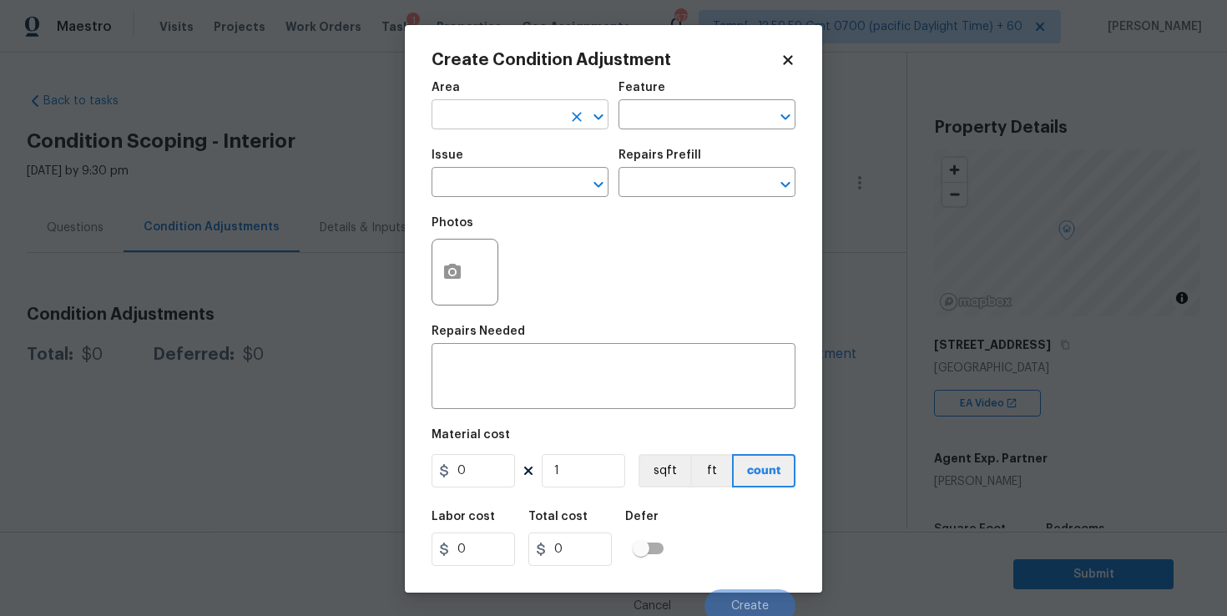
click at [506, 112] on input "text" at bounding box center [496, 116] width 130 height 26
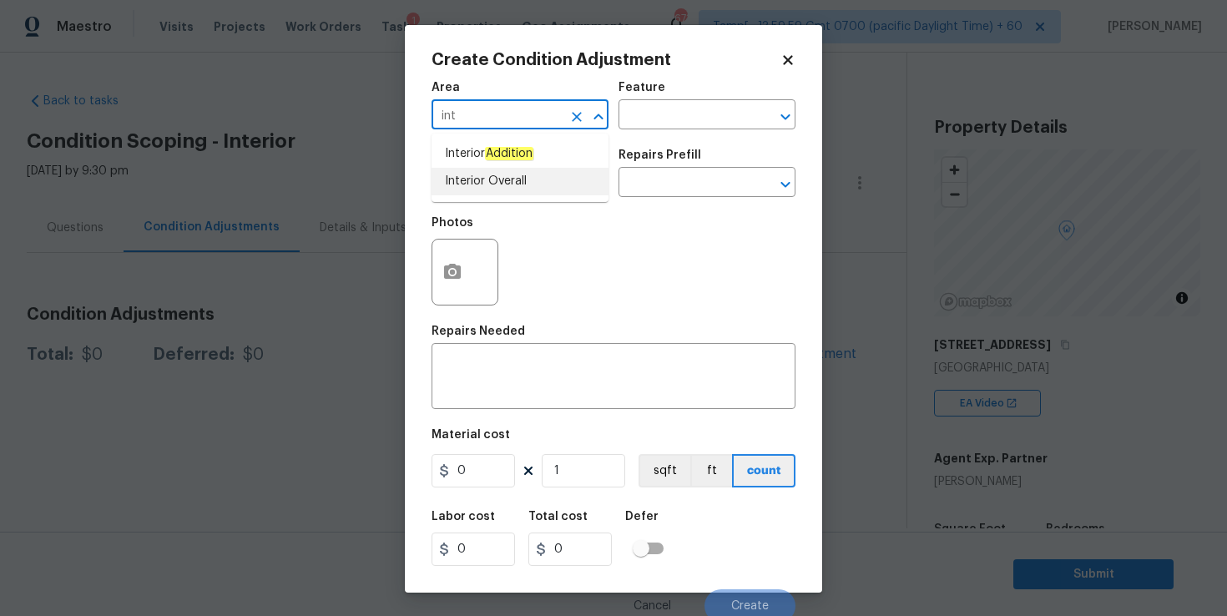
click at [511, 186] on li "Interior Overall" at bounding box center [519, 182] width 177 height 28
type input "Interior Overall"
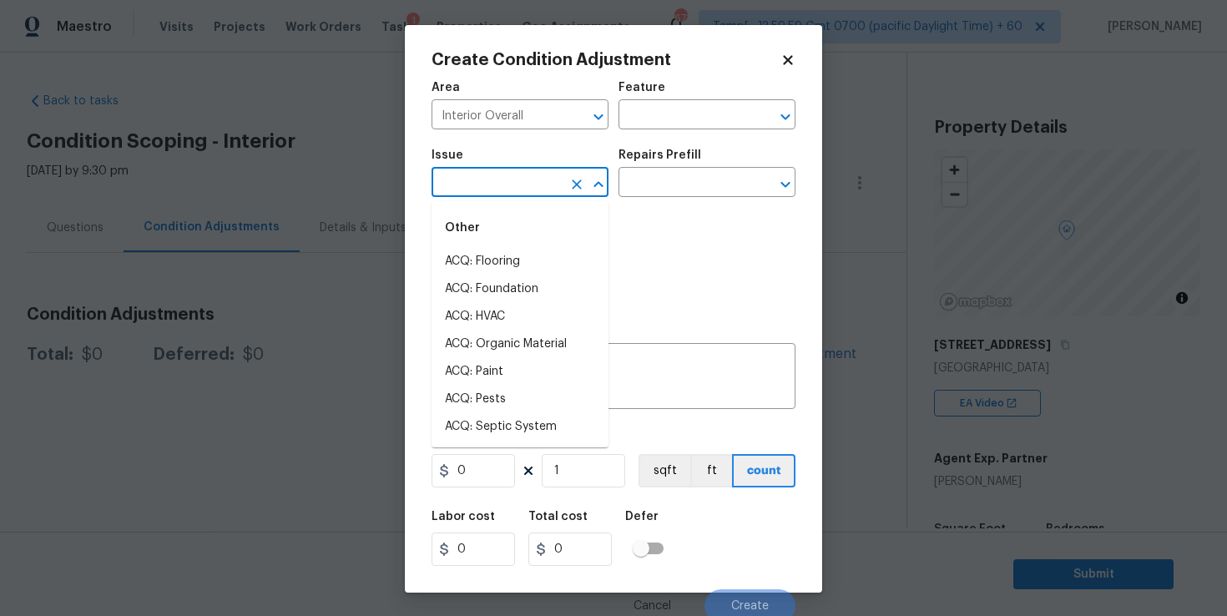
click at [507, 186] on input "text" at bounding box center [496, 184] width 130 height 26
click at [498, 269] on li "ACQ: Flooring" at bounding box center [519, 262] width 177 height 28
type input "ACQ: Flooring"
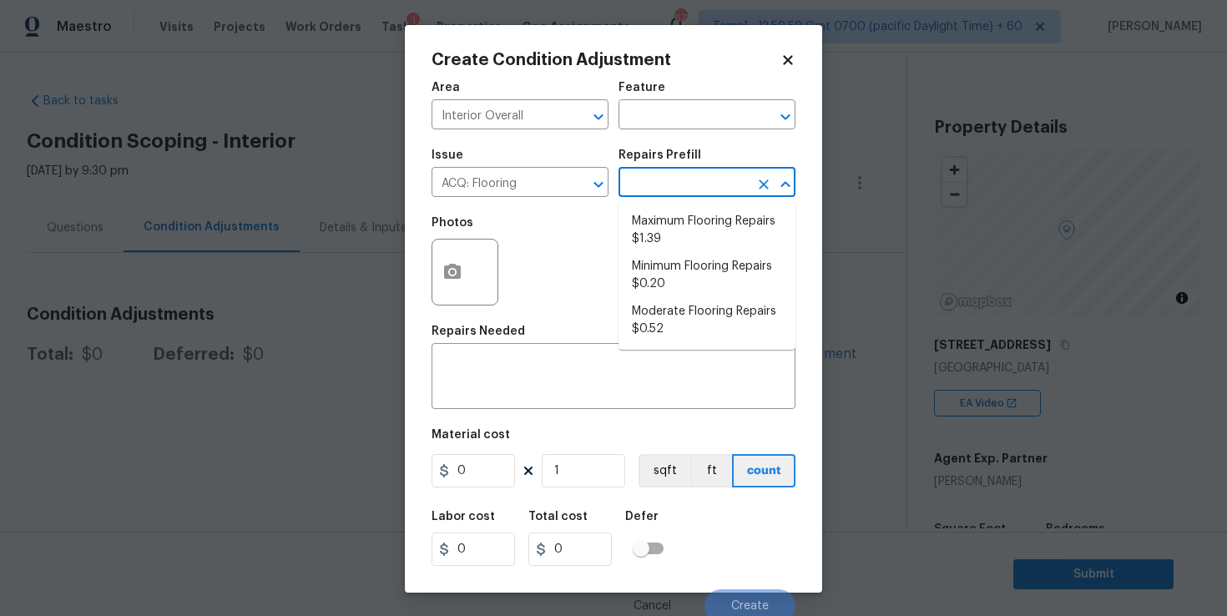
click at [678, 182] on input "text" at bounding box center [683, 184] width 130 height 26
click at [683, 266] on li "Minimum Flooring Repairs $0.20" at bounding box center [706, 275] width 177 height 45
type input "Acquisition"
type textarea "Acquisition Scope: Minimum flooring repairs"
type input "0.2"
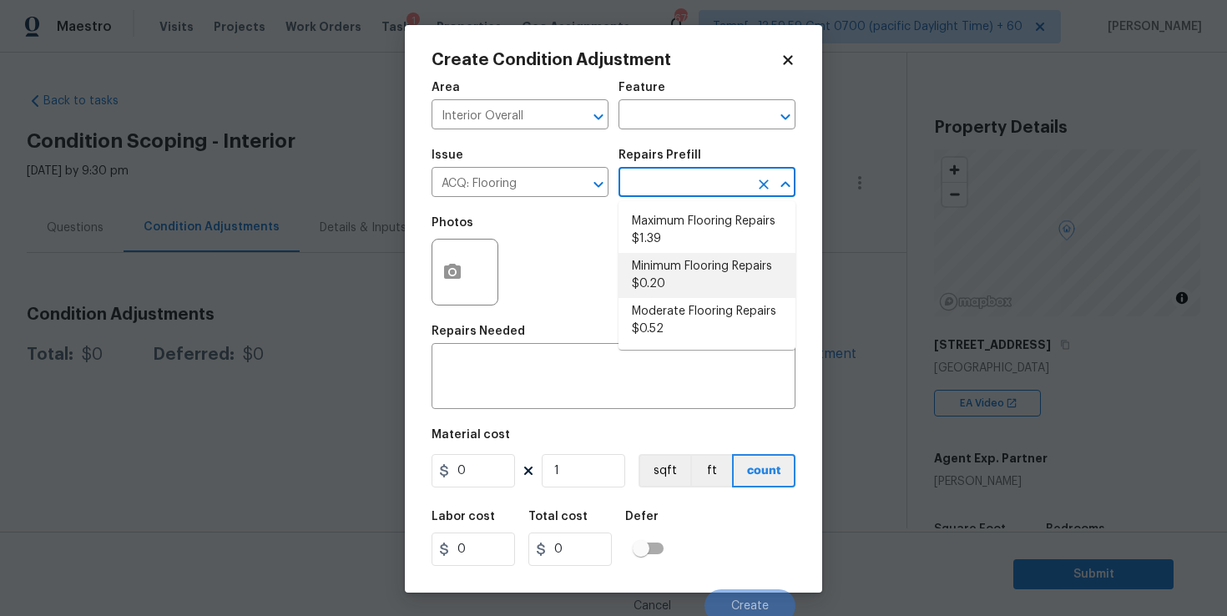
type input "0.2"
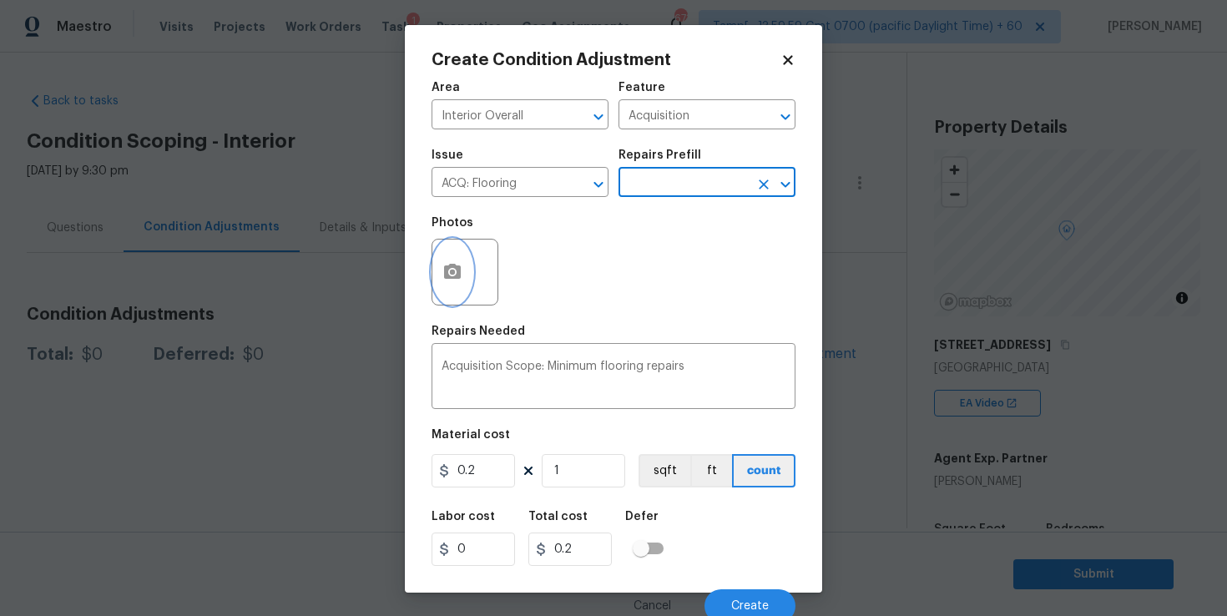
click at [451, 271] on circle "button" at bounding box center [452, 272] width 5 height 5
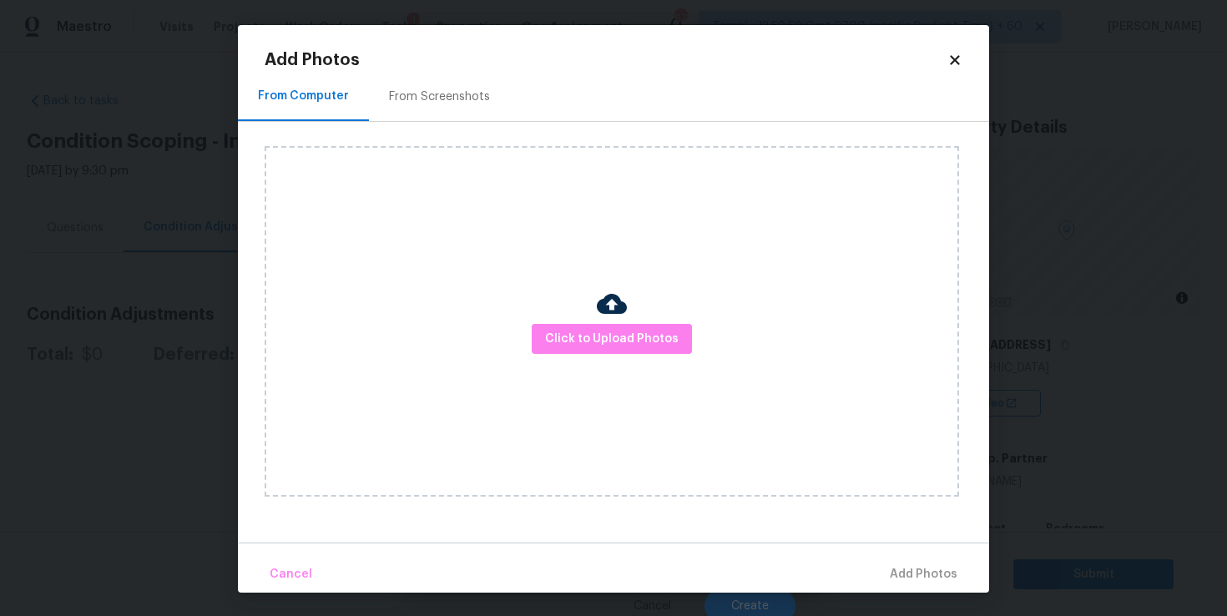
click at [779, 513] on div "Click to Upload Photos" at bounding box center [627, 321] width 724 height 399
click at [962, 56] on div "Add Photos From Computer From Screenshots Click to Upload Photos Cancel Add Pho…" at bounding box center [613, 308] width 751 height 567
click at [948, 61] on icon at bounding box center [954, 60] width 15 height 15
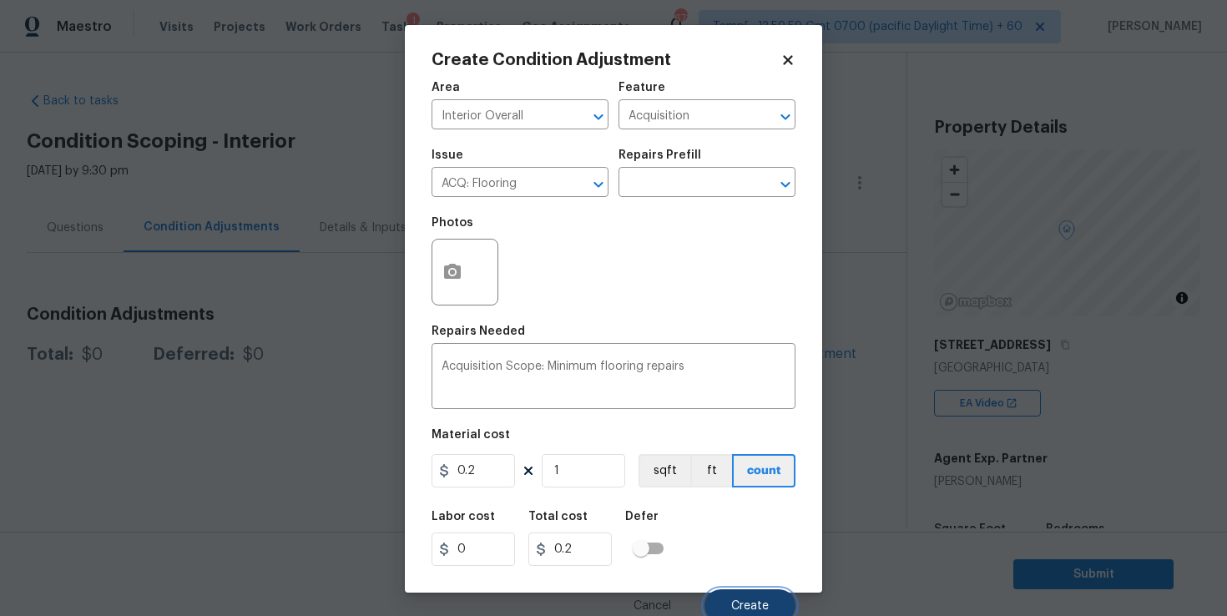
click at [740, 597] on button "Create" at bounding box center [749, 605] width 91 height 33
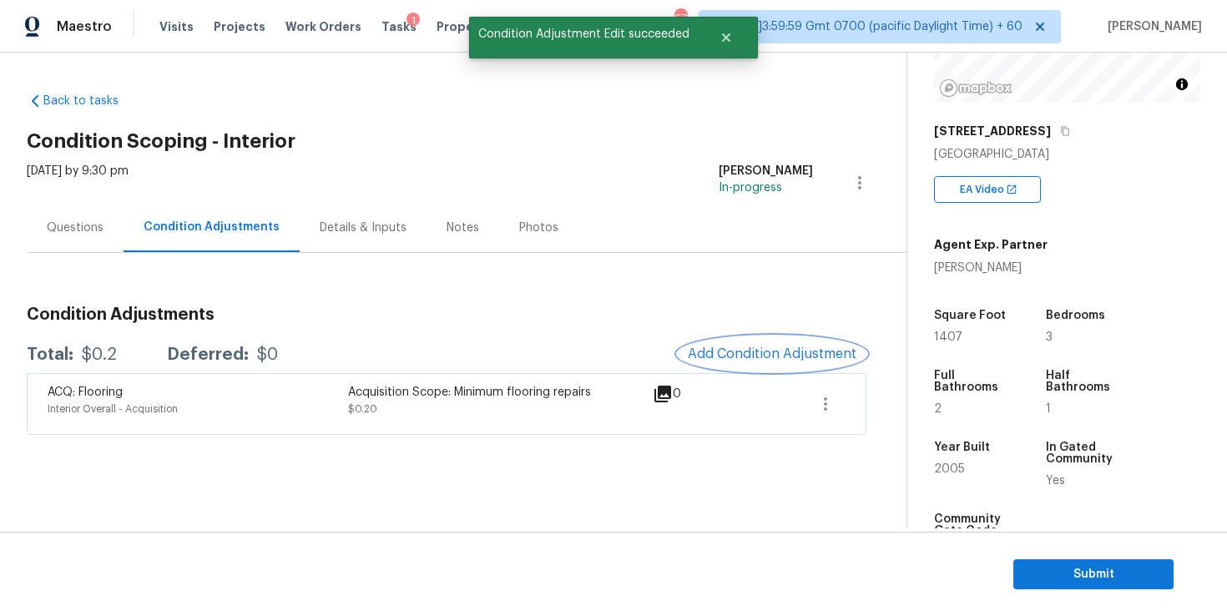
scroll to position [214, 0]
click at [825, 410] on icon "button" at bounding box center [825, 403] width 3 height 13
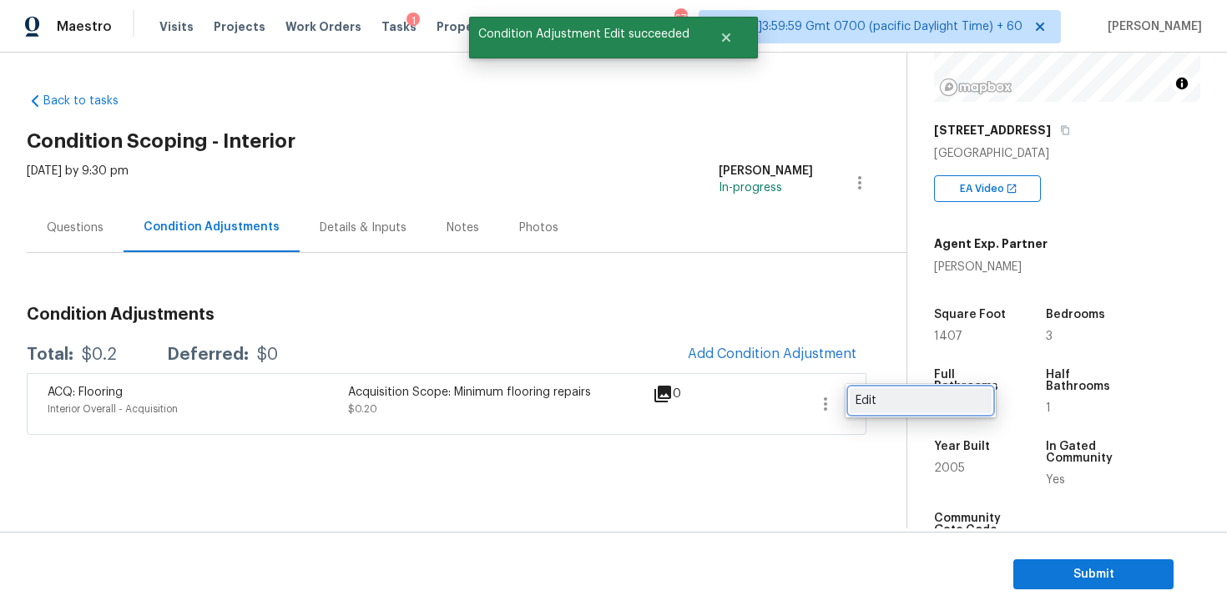
click at [865, 403] on div "Edit" at bounding box center [920, 400] width 130 height 17
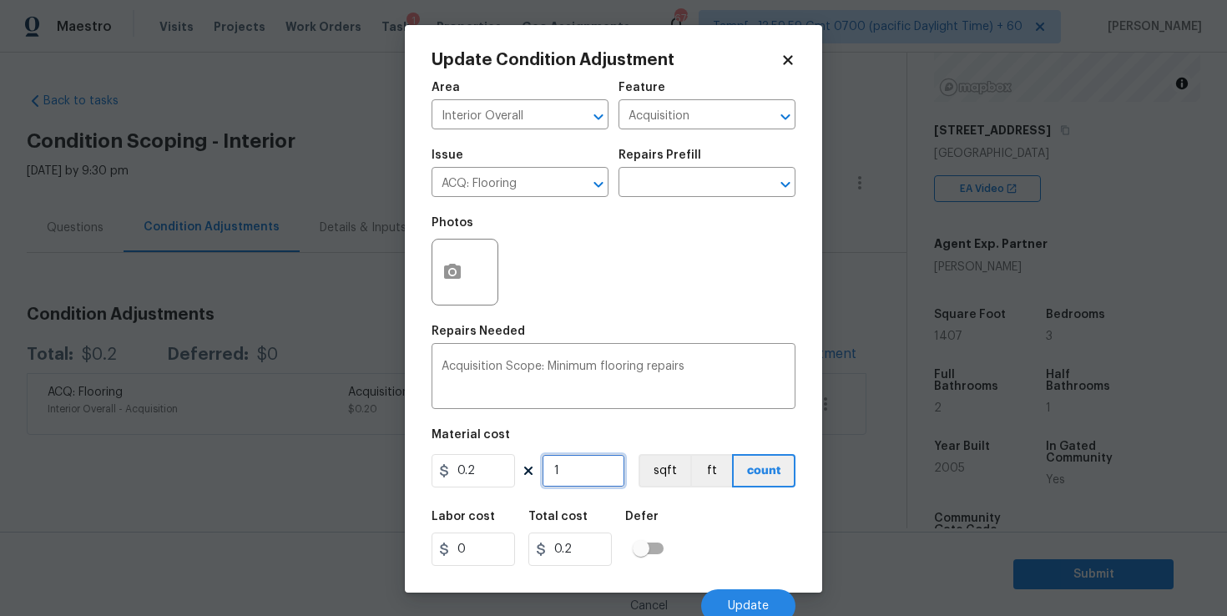
click at [574, 466] on input "1" at bounding box center [583, 470] width 83 height 33
type input "14"
type input "2.8"
type input "140"
type input "28"
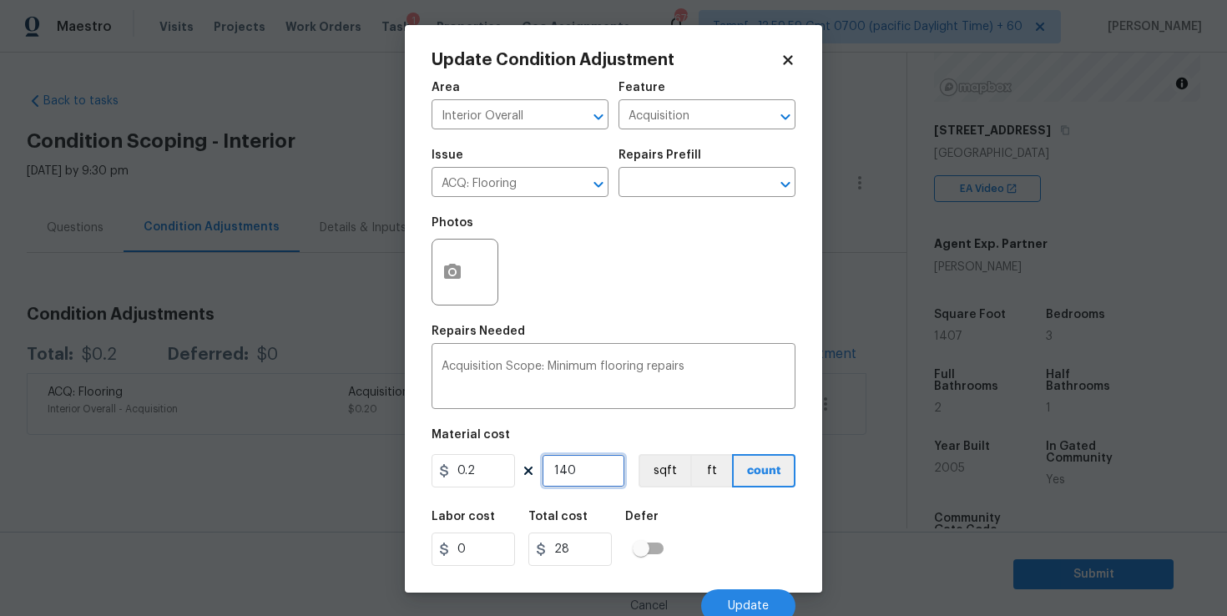
type input "1407"
type input "281.4"
type input "1407"
click at [732, 597] on button "Update" at bounding box center [748, 605] width 94 height 33
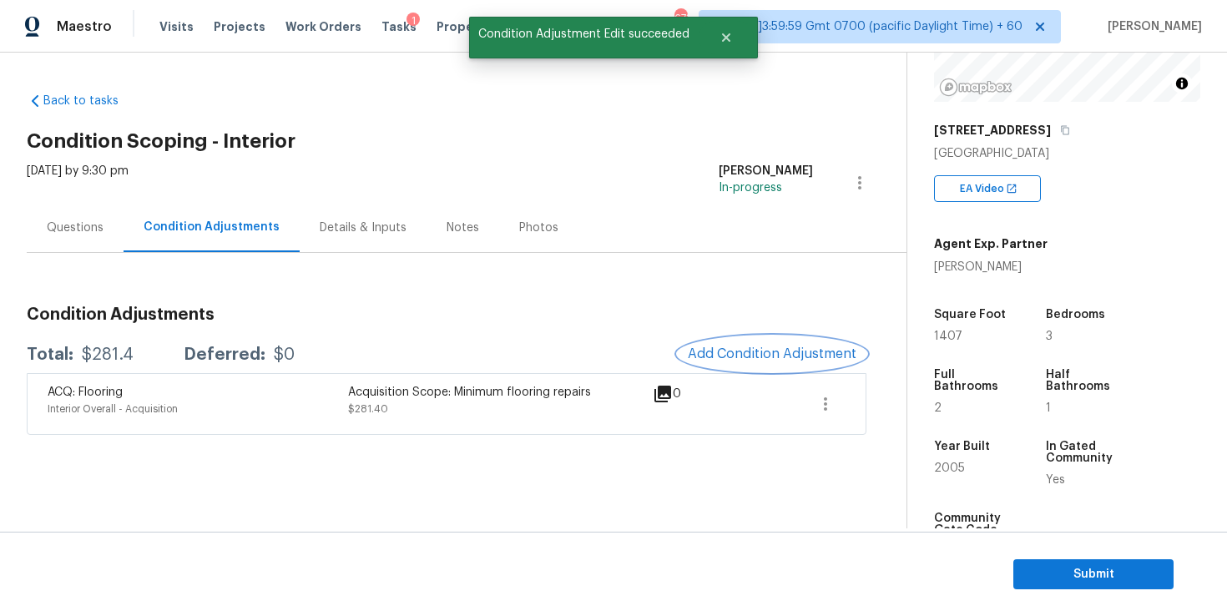
click at [741, 359] on span "Add Condition Adjustment" at bounding box center [772, 353] width 169 height 15
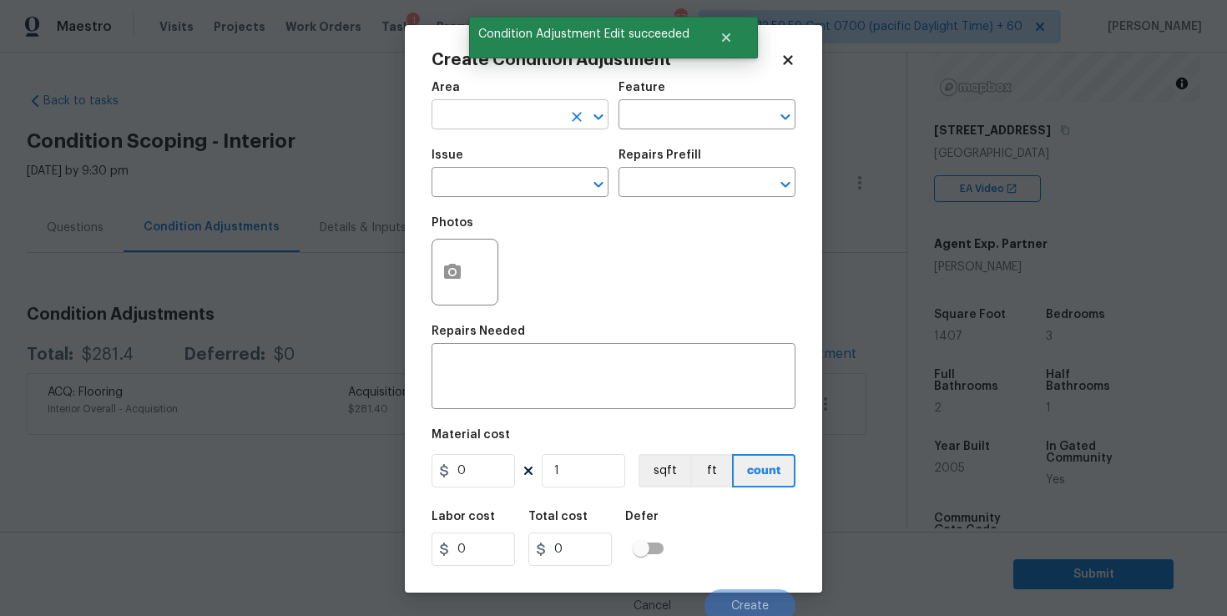
click at [523, 118] on input "text" at bounding box center [496, 116] width 130 height 26
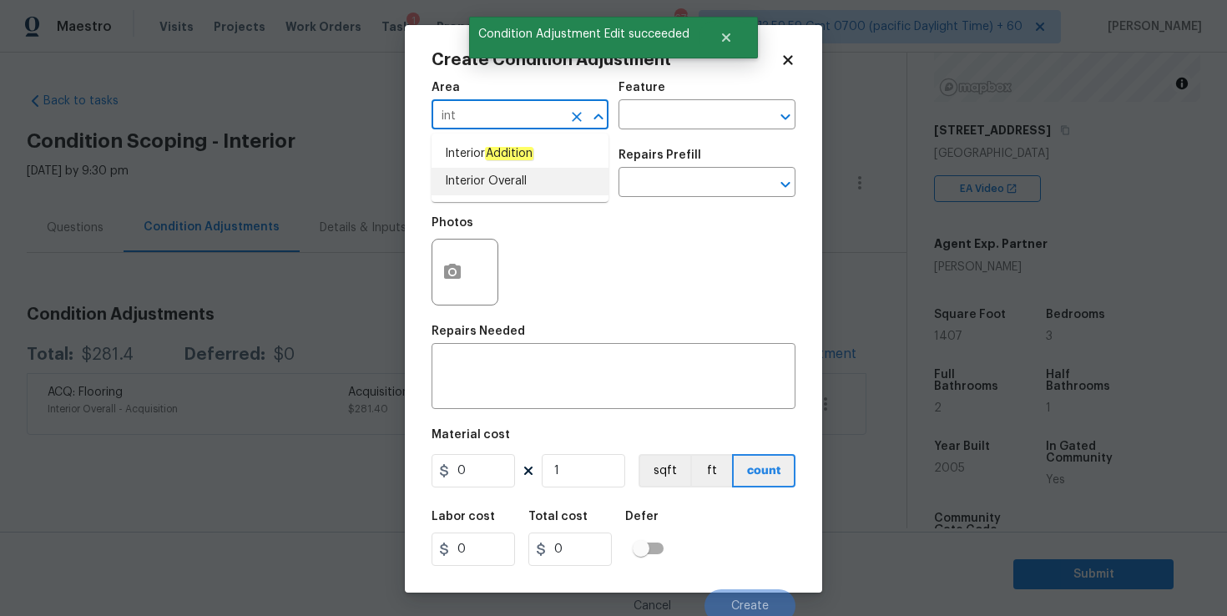
click at [518, 179] on li "Interior Overall" at bounding box center [519, 182] width 177 height 28
type input "Interior Overall"
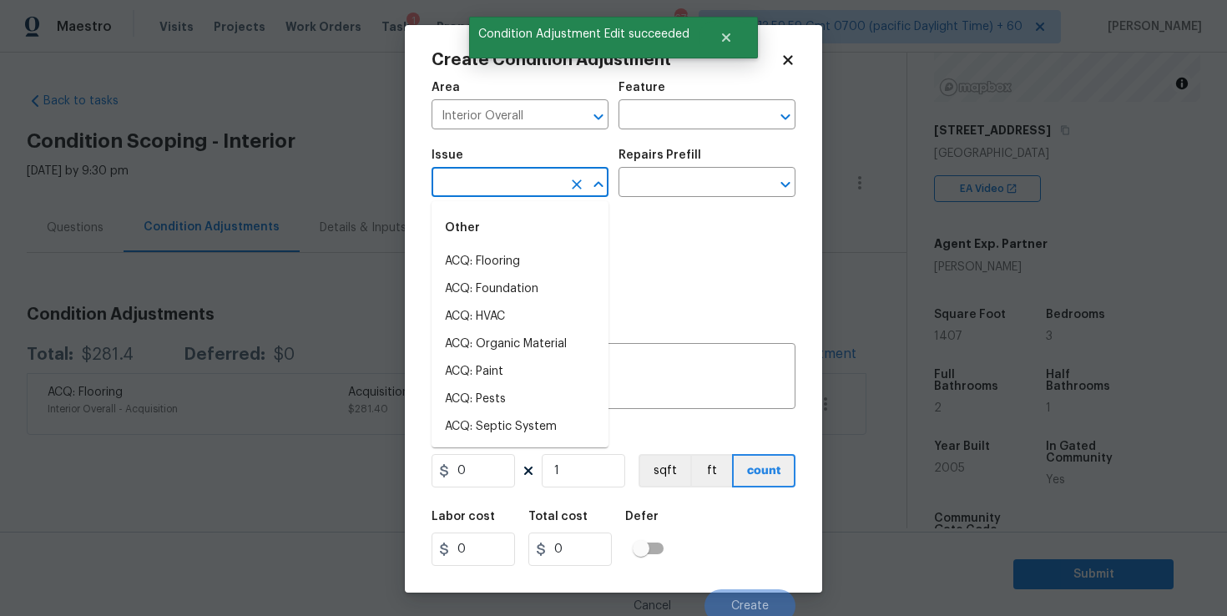
click at [518, 179] on input "text" at bounding box center [496, 184] width 130 height 26
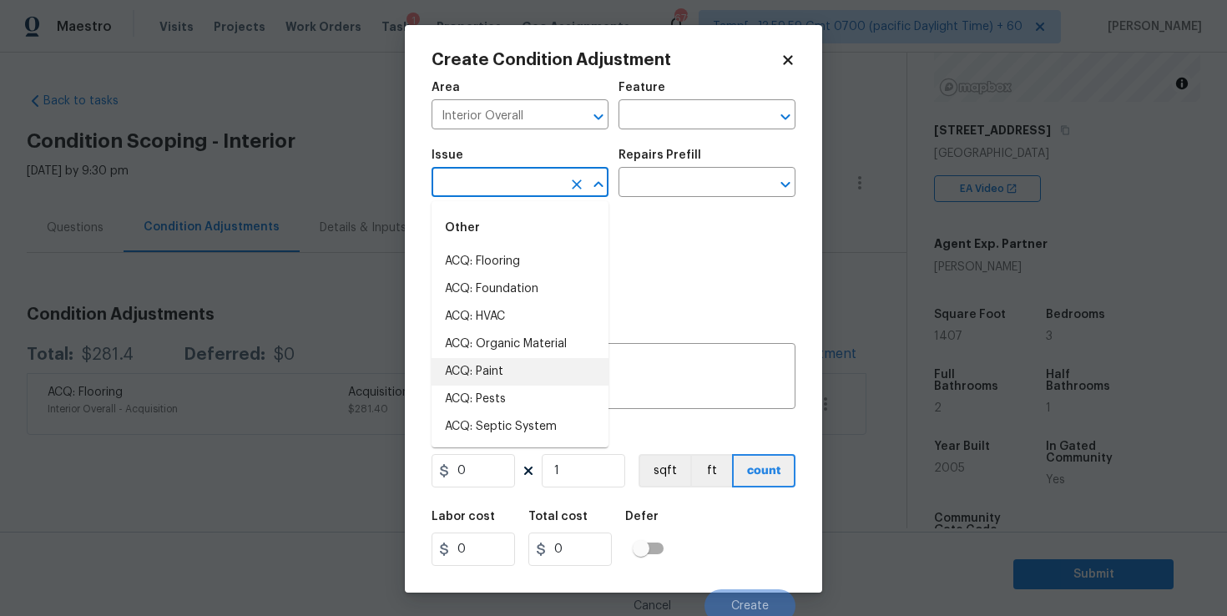
click at [505, 366] on li "ACQ: Paint" at bounding box center [519, 372] width 177 height 28
type input "ACQ: Paint"
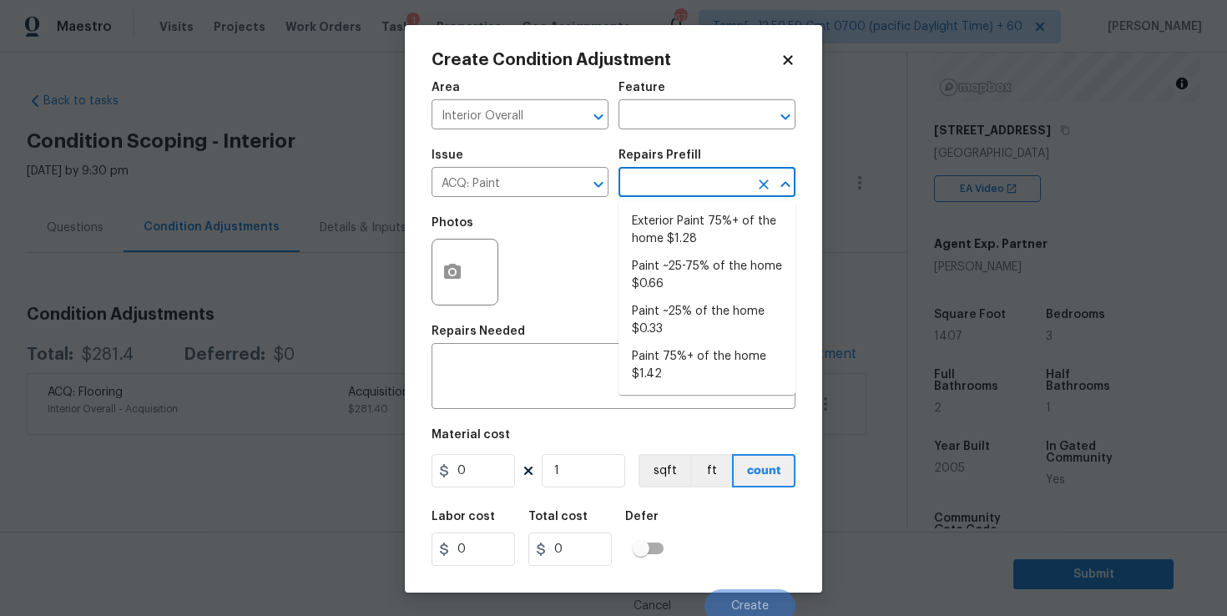
click at [673, 175] on input "text" at bounding box center [683, 184] width 130 height 26
click at [686, 277] on li "Paint ~25-75% of the home $0.66" at bounding box center [706, 275] width 177 height 45
type input "Acquisition"
type textarea "Acquisition Scope: ~25 - 75% of the home needs interior paint"
type input "0.66"
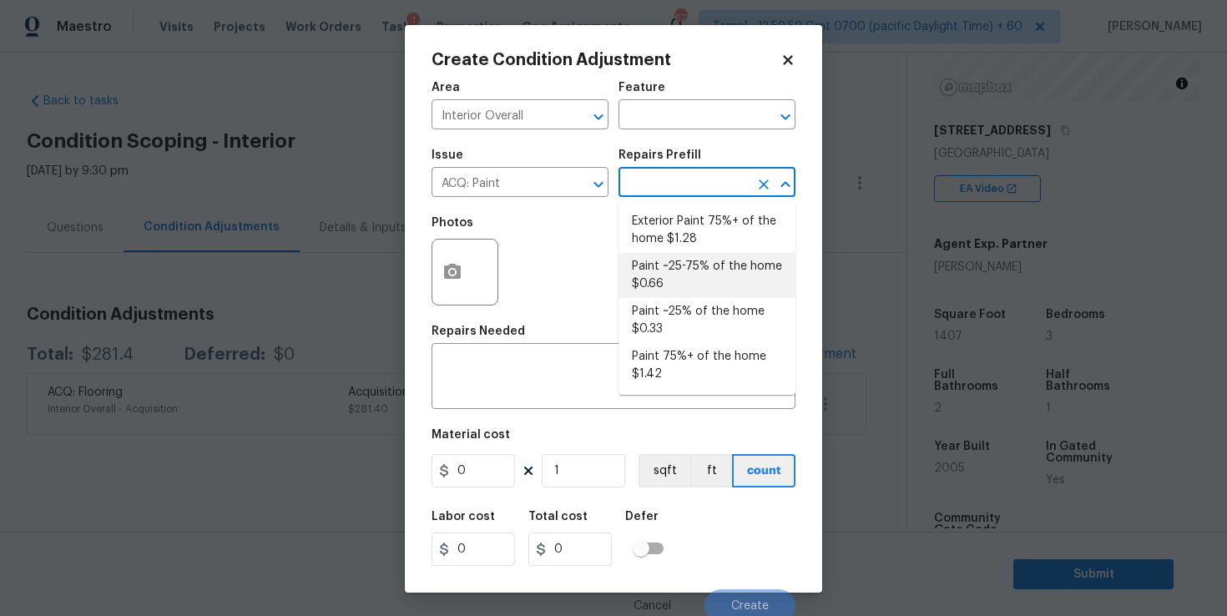
type input "0.66"
click at [544, 280] on div "Photos" at bounding box center [613, 261] width 364 height 108
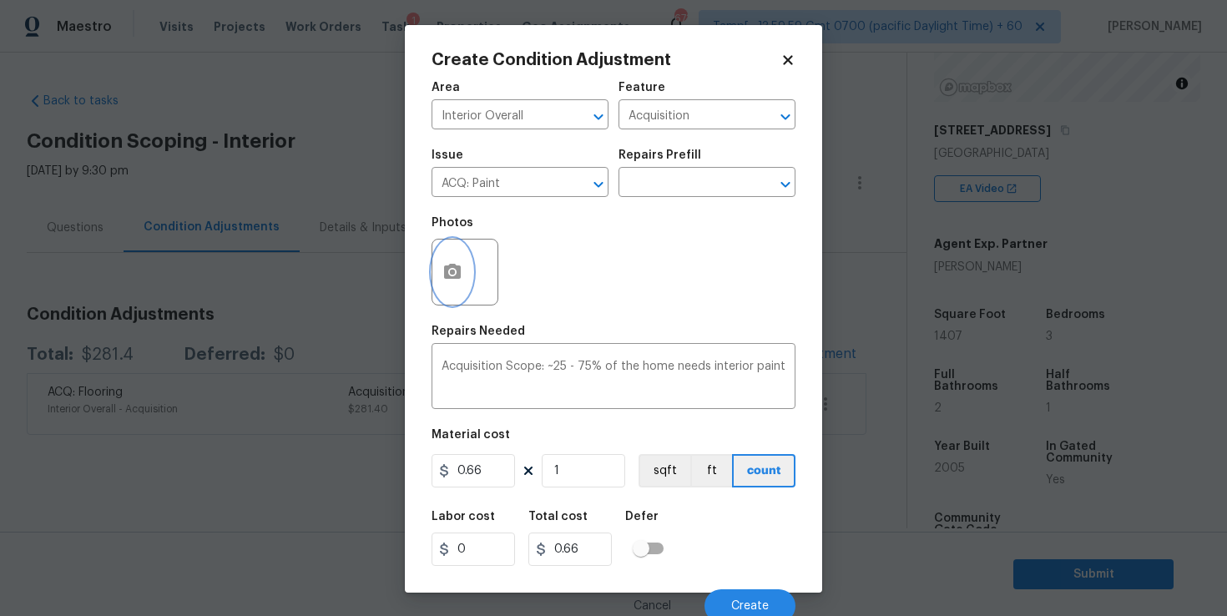
click at [457, 276] on icon "button" at bounding box center [452, 271] width 17 height 15
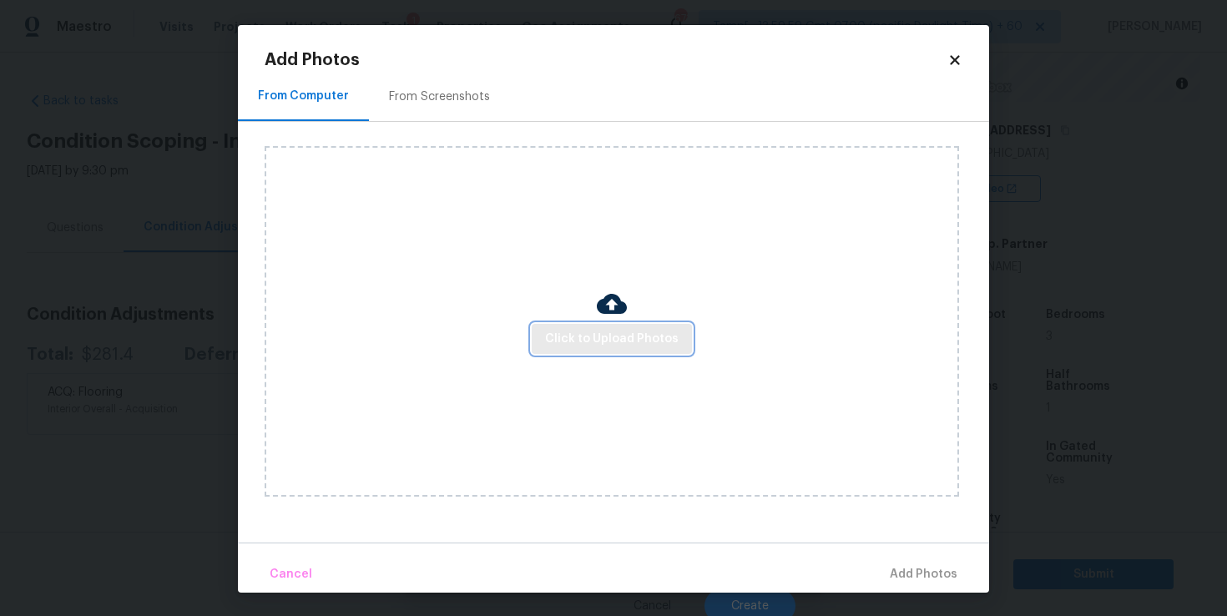
click at [569, 335] on span "Click to Upload Photos" at bounding box center [612, 339] width 134 height 21
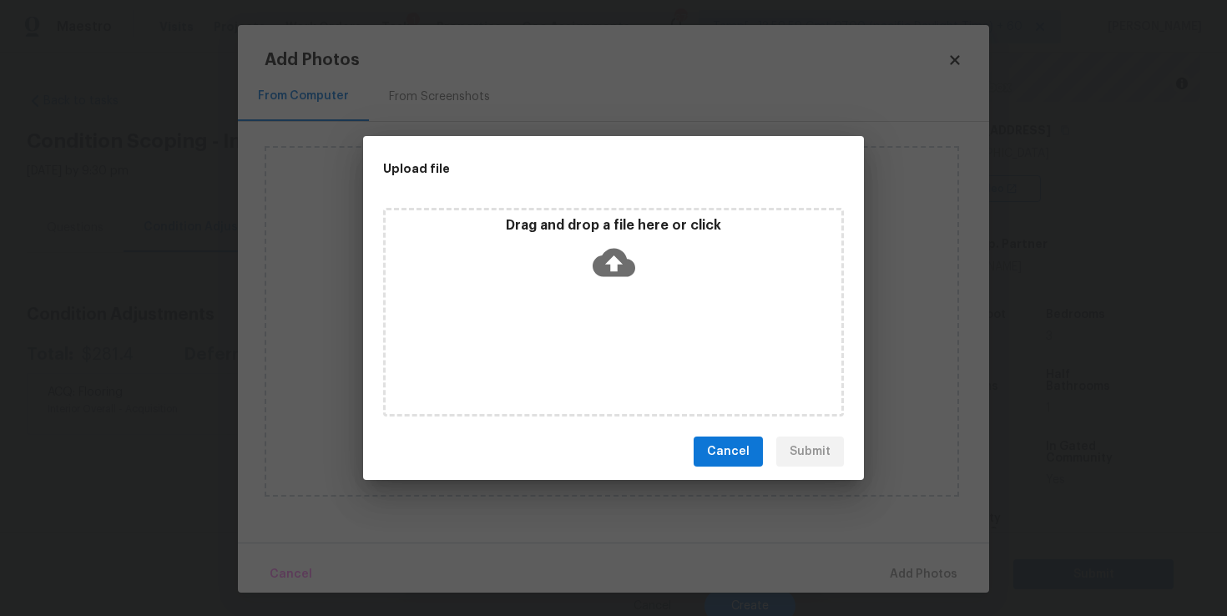
click at [613, 266] on icon at bounding box center [614, 262] width 43 height 43
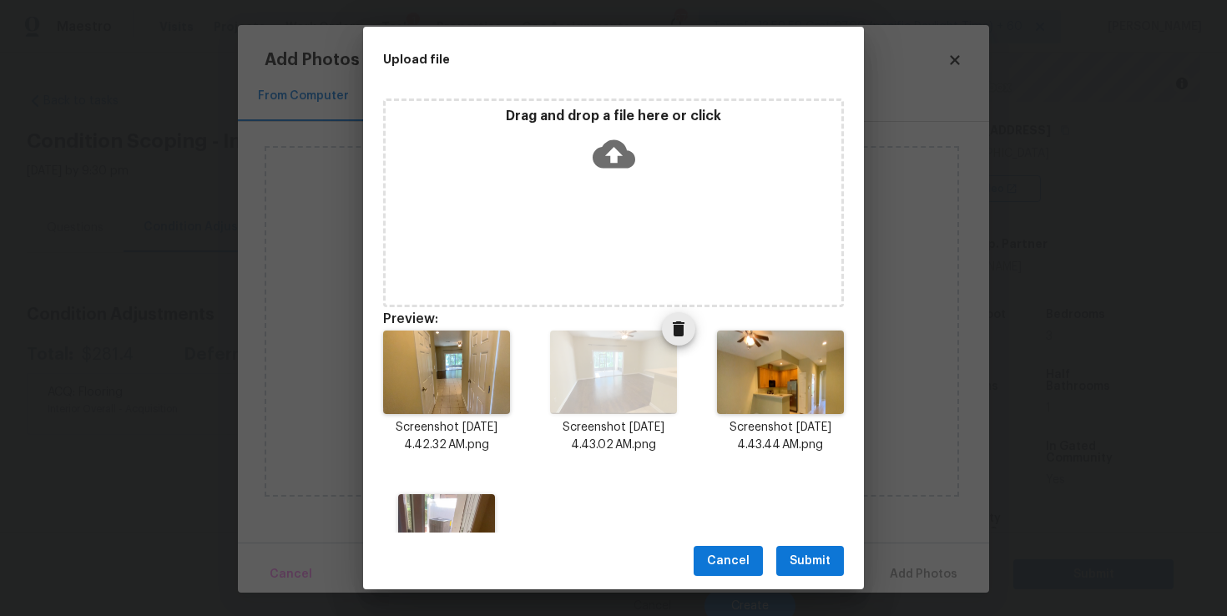
scroll to position [105, 0]
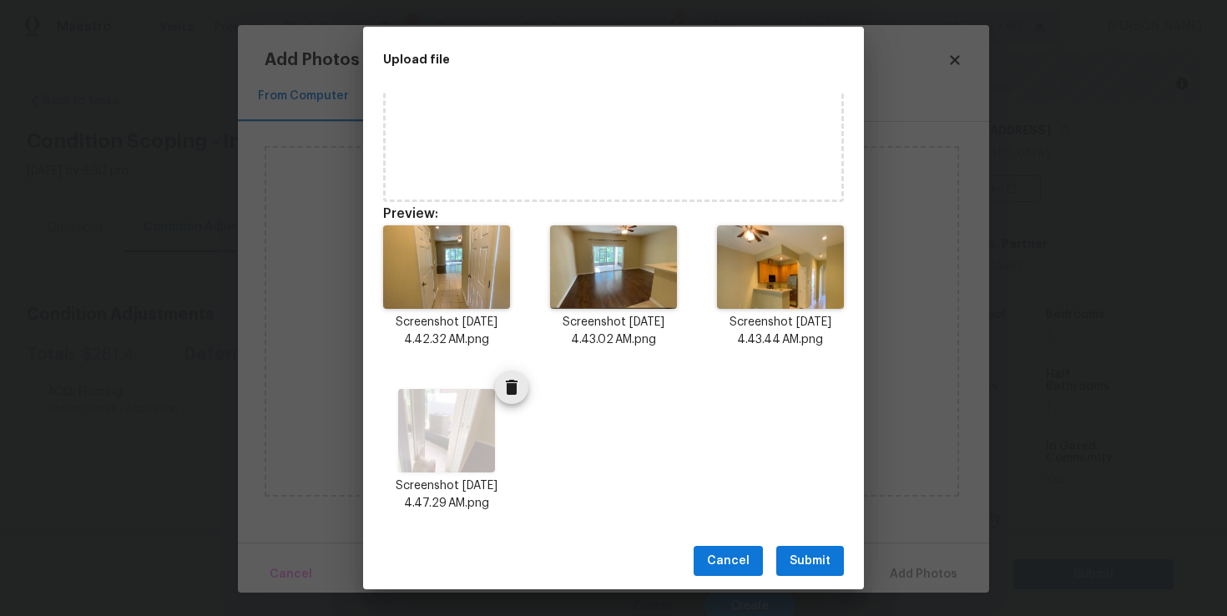
click at [518, 392] on icon "Delete" at bounding box center [512, 387] width 20 height 20
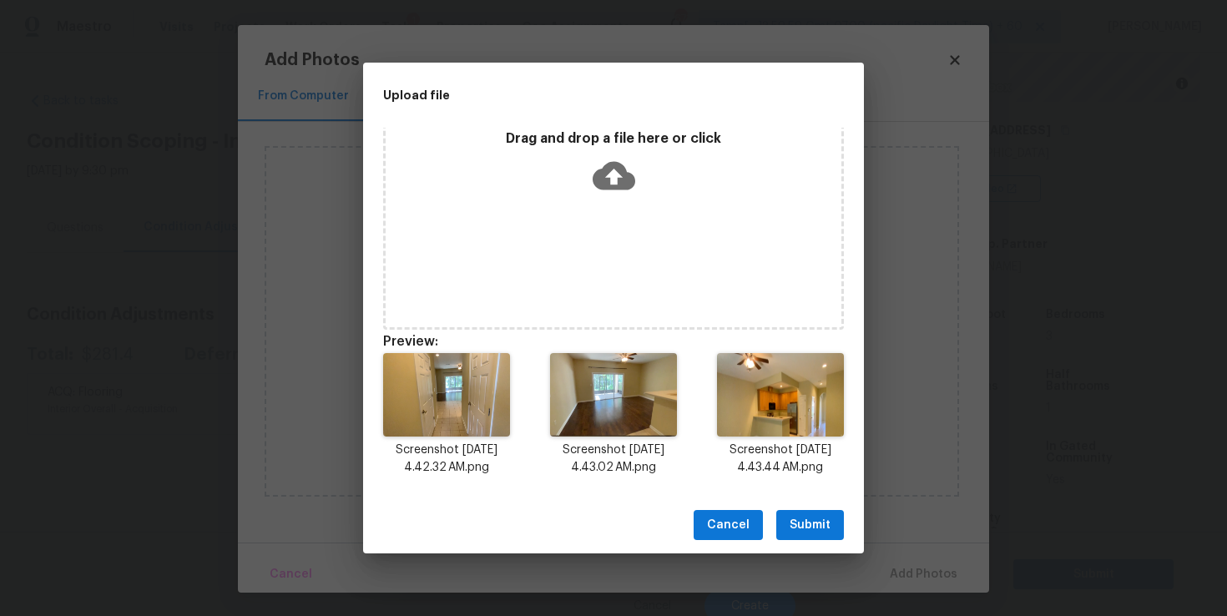
click at [800, 518] on span "Submit" at bounding box center [809, 525] width 41 height 21
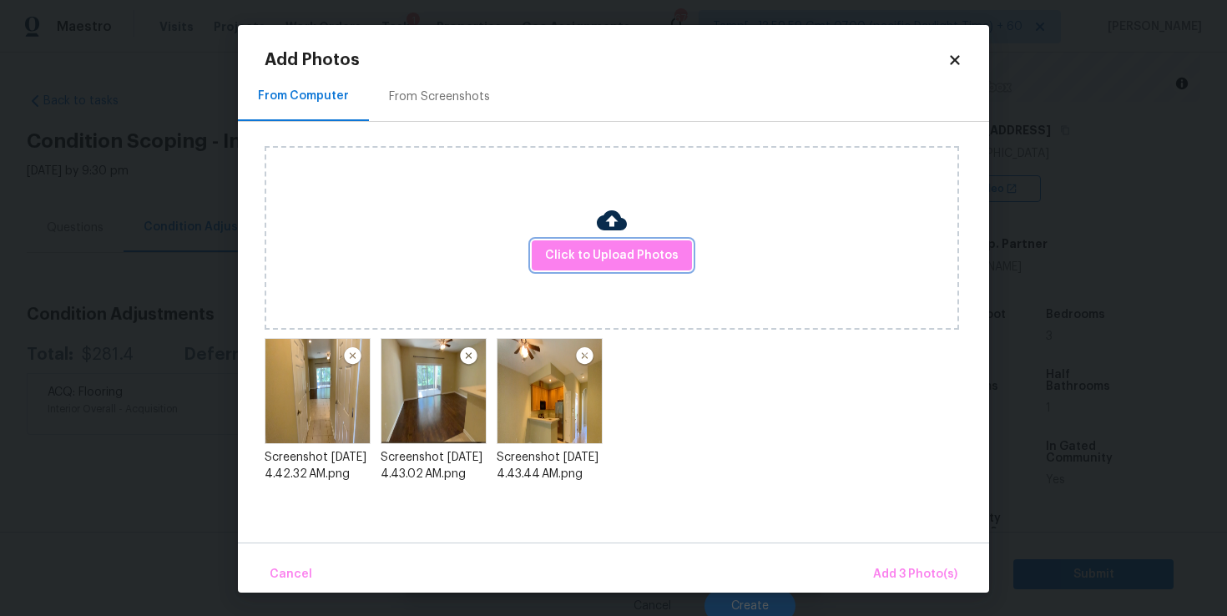
scroll to position [0, 0]
click at [616, 251] on span "Click to Upload Photos" at bounding box center [612, 255] width 134 height 21
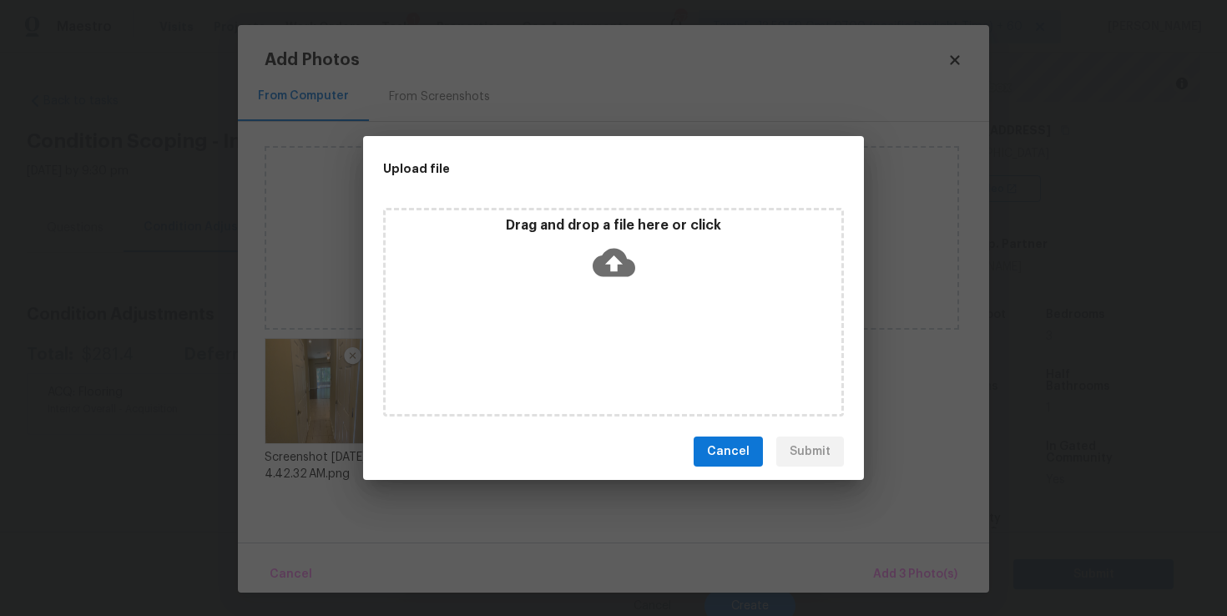
click at [614, 265] on icon at bounding box center [614, 262] width 43 height 43
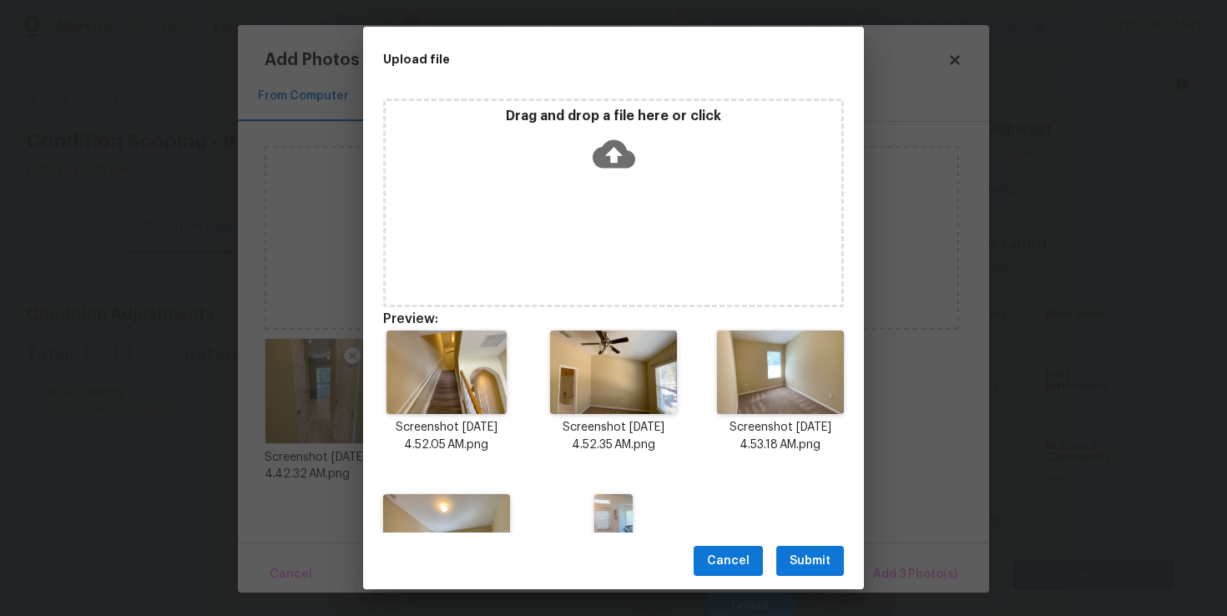
scroll to position [105, 0]
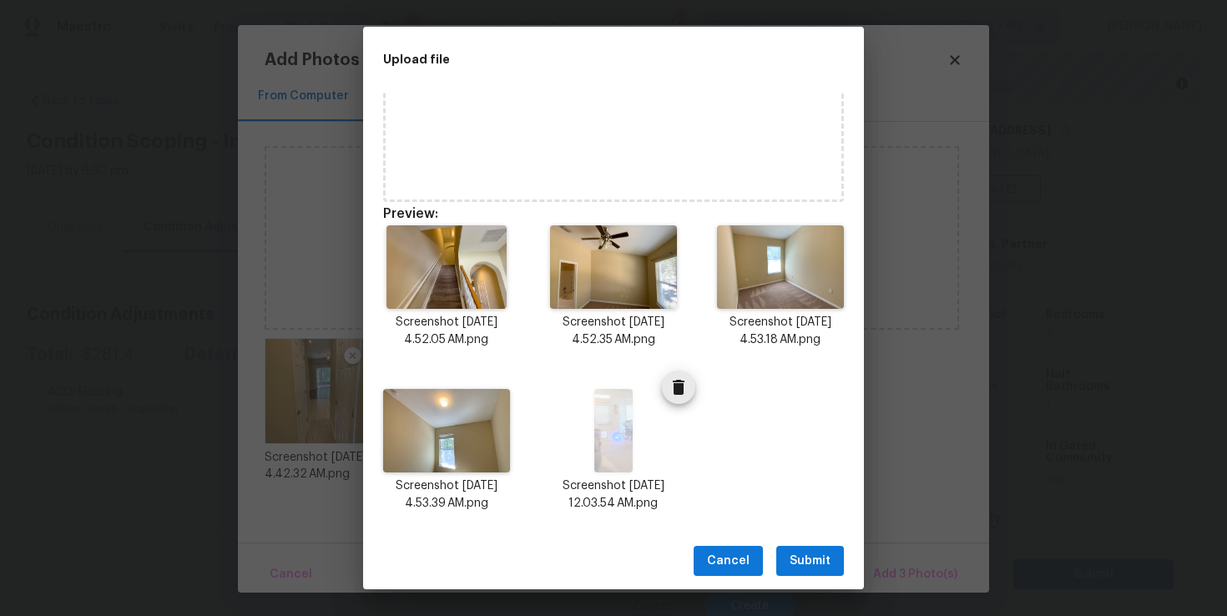
click at [677, 391] on icon "Delete" at bounding box center [679, 387] width 12 height 15
click at [804, 566] on span "Submit" at bounding box center [809, 561] width 41 height 21
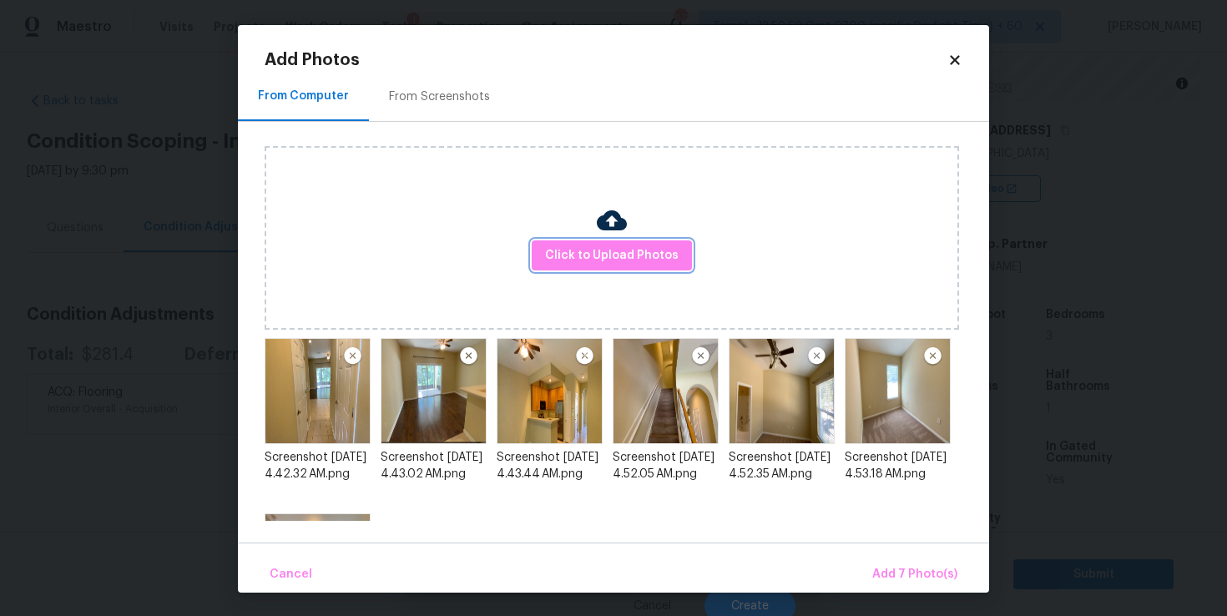
scroll to position [0, 0]
click at [920, 579] on span "Add 7 Photo(s)" at bounding box center [914, 574] width 85 height 21
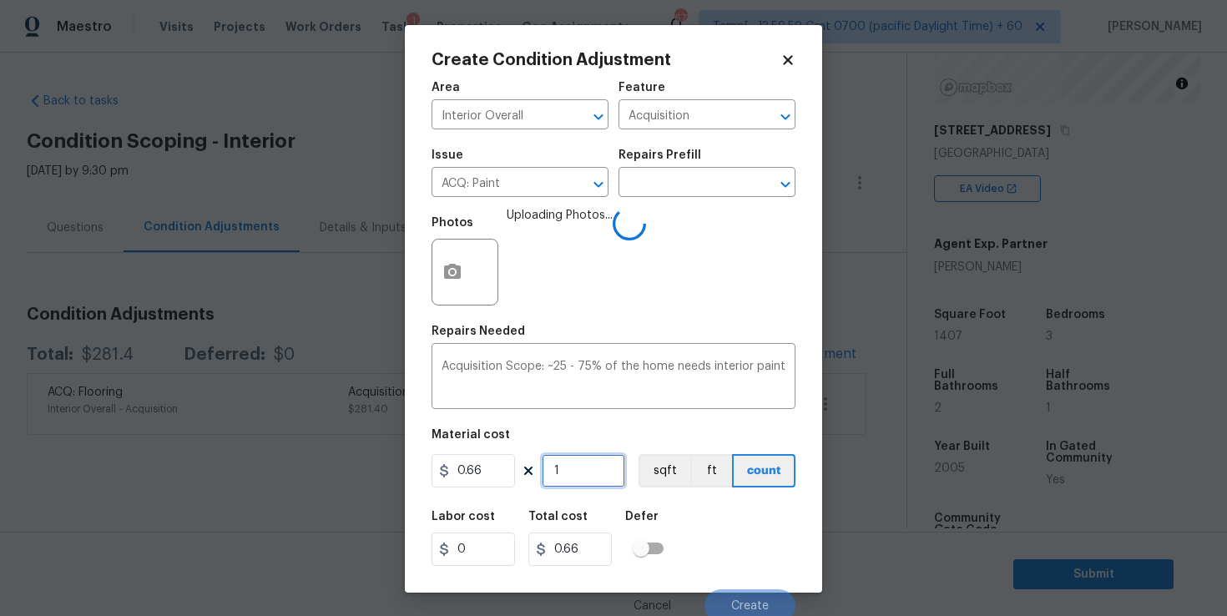
click at [594, 473] on input "1" at bounding box center [583, 470] width 83 height 33
type input "14"
type input "9.24"
type input "140"
type input "92.4"
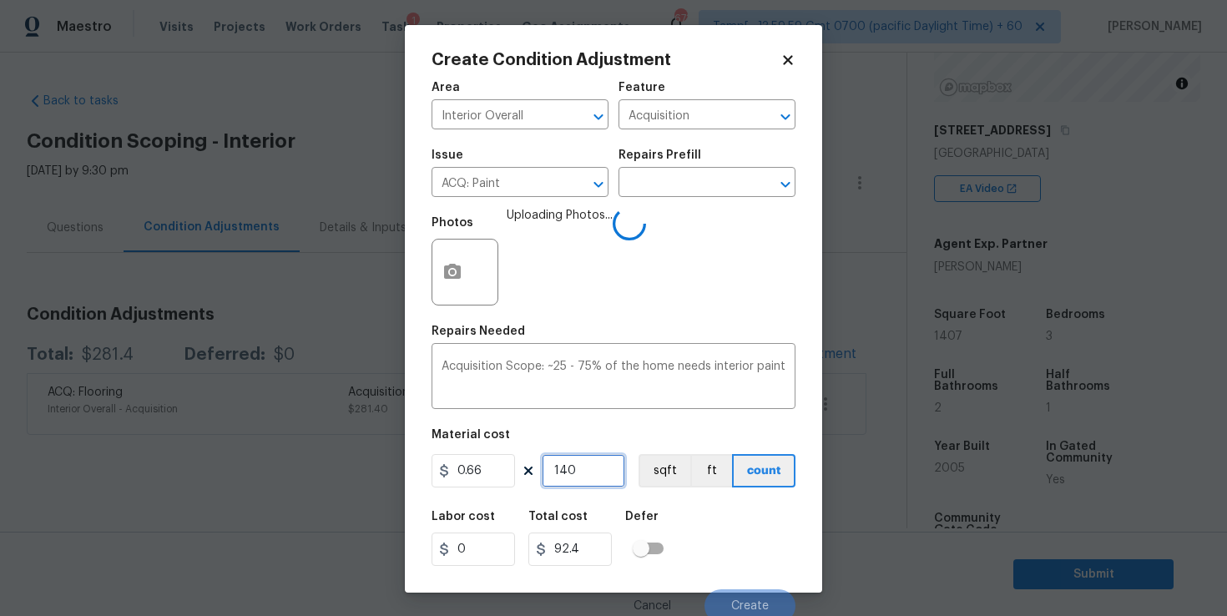
type input "1407"
type input "928.62"
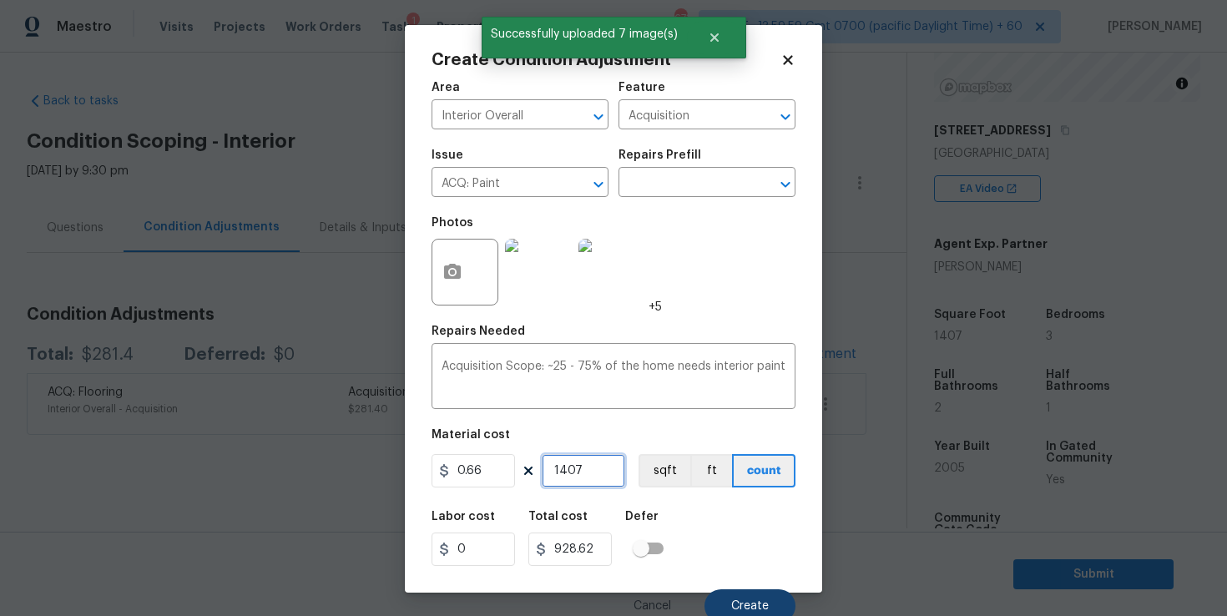
type input "1407"
click at [747, 598] on button "Create" at bounding box center [749, 605] width 91 height 33
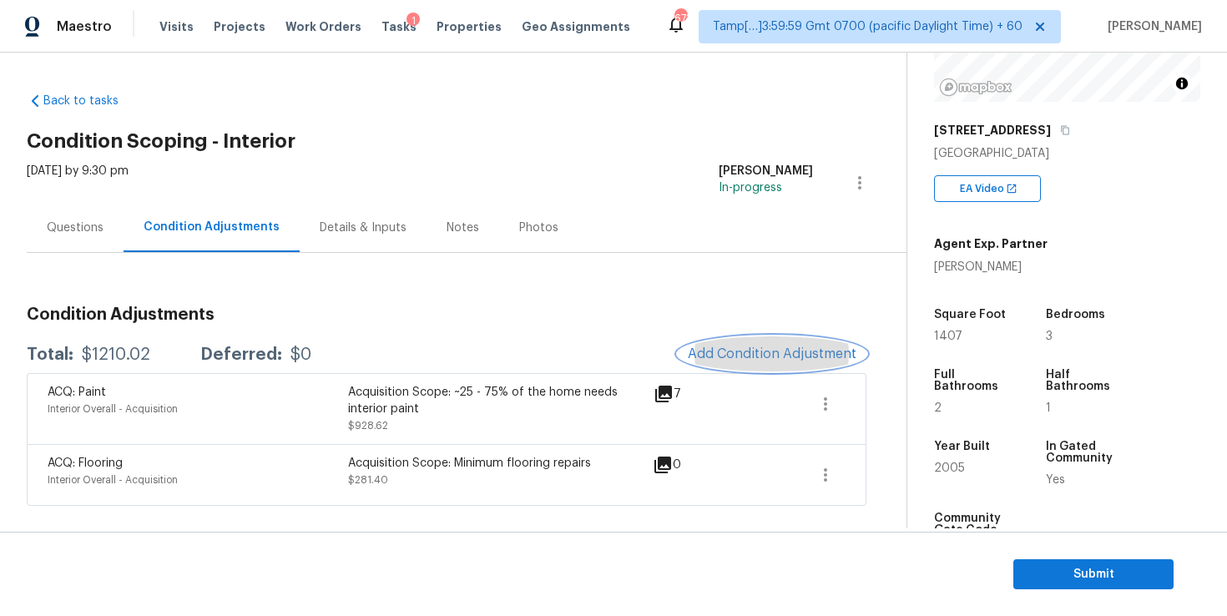
click at [756, 345] on button "Add Condition Adjustment" at bounding box center [772, 353] width 189 height 35
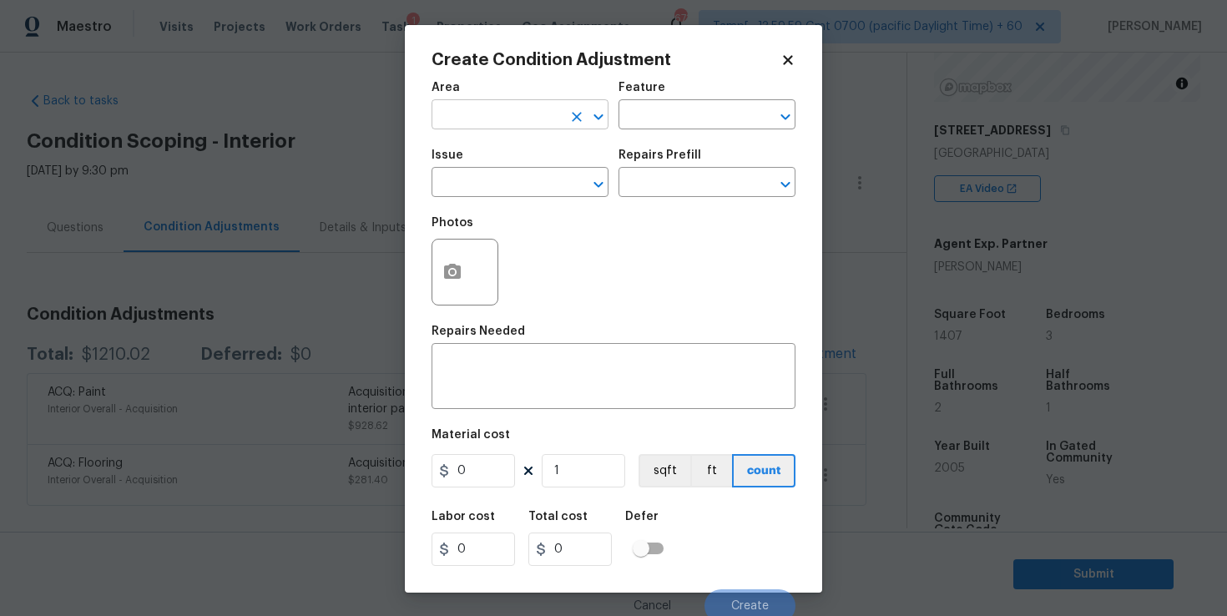
click at [538, 124] on input "text" at bounding box center [496, 116] width 130 height 26
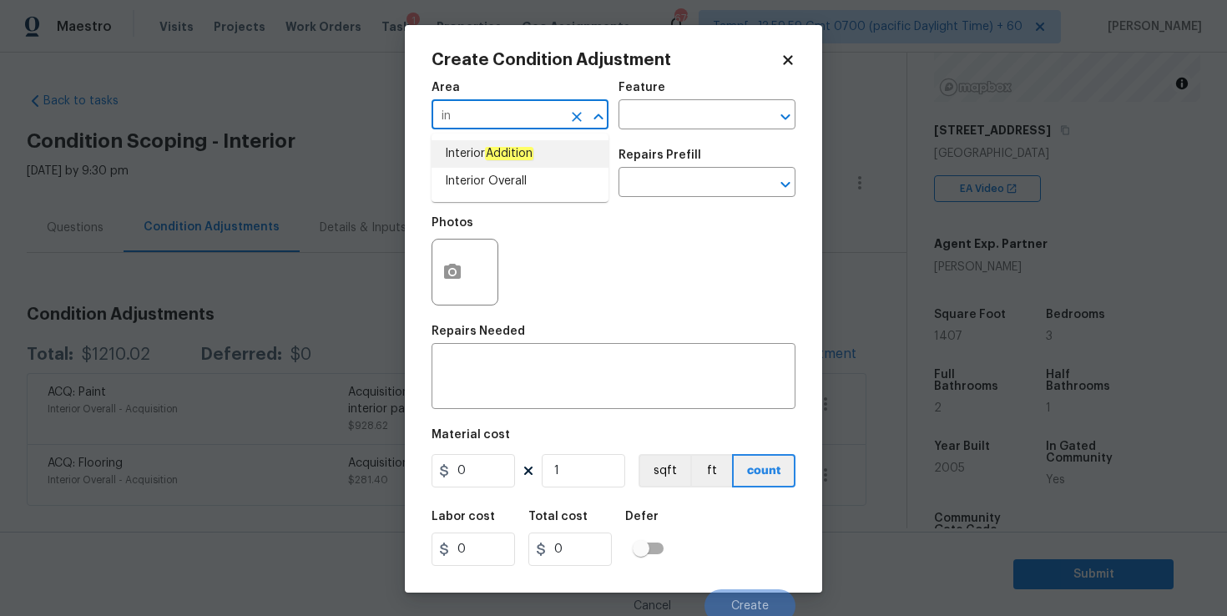
type input "i"
click at [537, 150] on li "HVAC" at bounding box center [519, 154] width 177 height 28
type input "HVAC"
click at [538, 175] on input "text" at bounding box center [496, 184] width 130 height 26
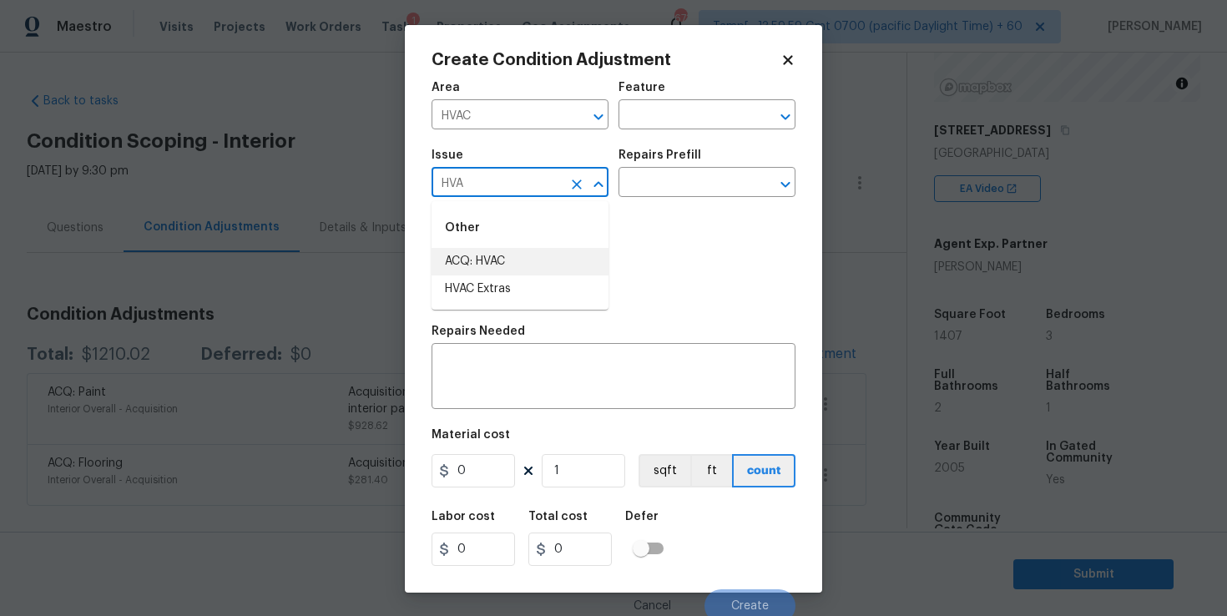
click at [526, 261] on li "ACQ: HVAC" at bounding box center [519, 262] width 177 height 28
type input "ACQ: HVAC"
click at [667, 181] on input "text" at bounding box center [683, 184] width 130 height 26
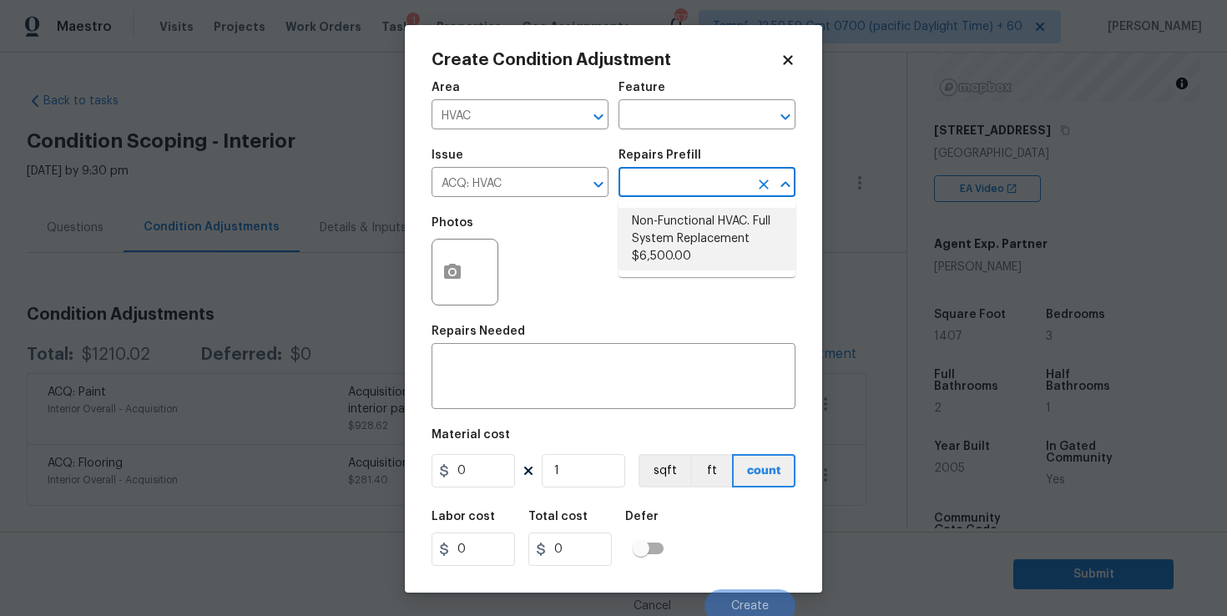
click at [691, 226] on li "Non-Functional HVAC. Full System Replacement $6,500.00" at bounding box center [706, 239] width 177 height 63
type input "Acquisition"
type textarea "Acquisition Scope: Full System Replacement"
type input "6500"
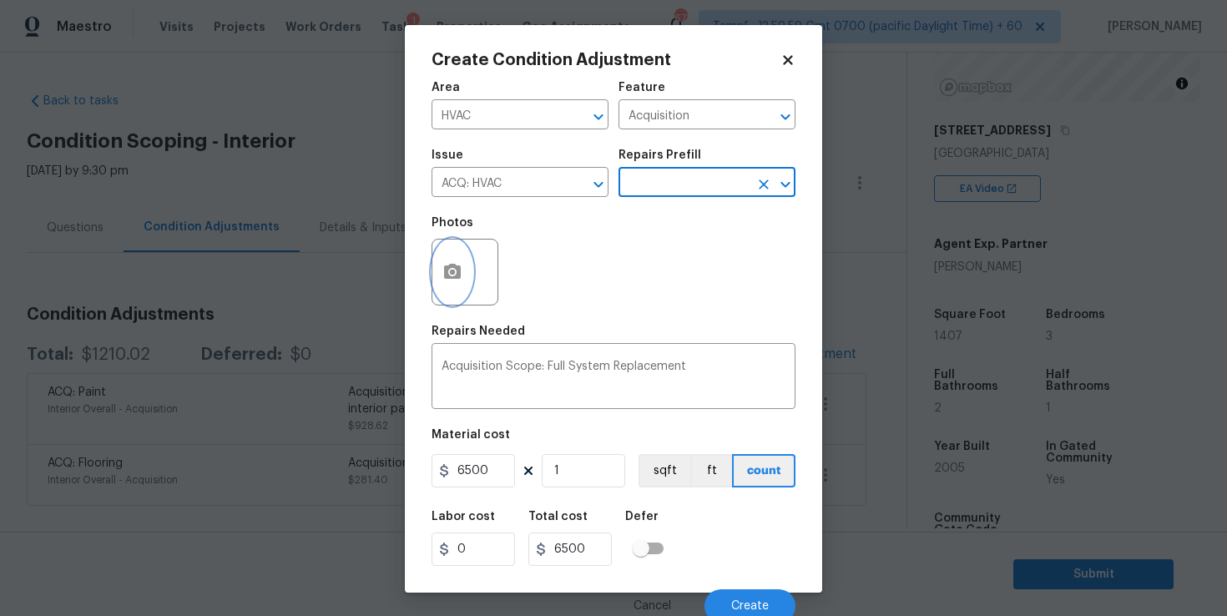
click at [462, 278] on button "button" at bounding box center [452, 272] width 40 height 65
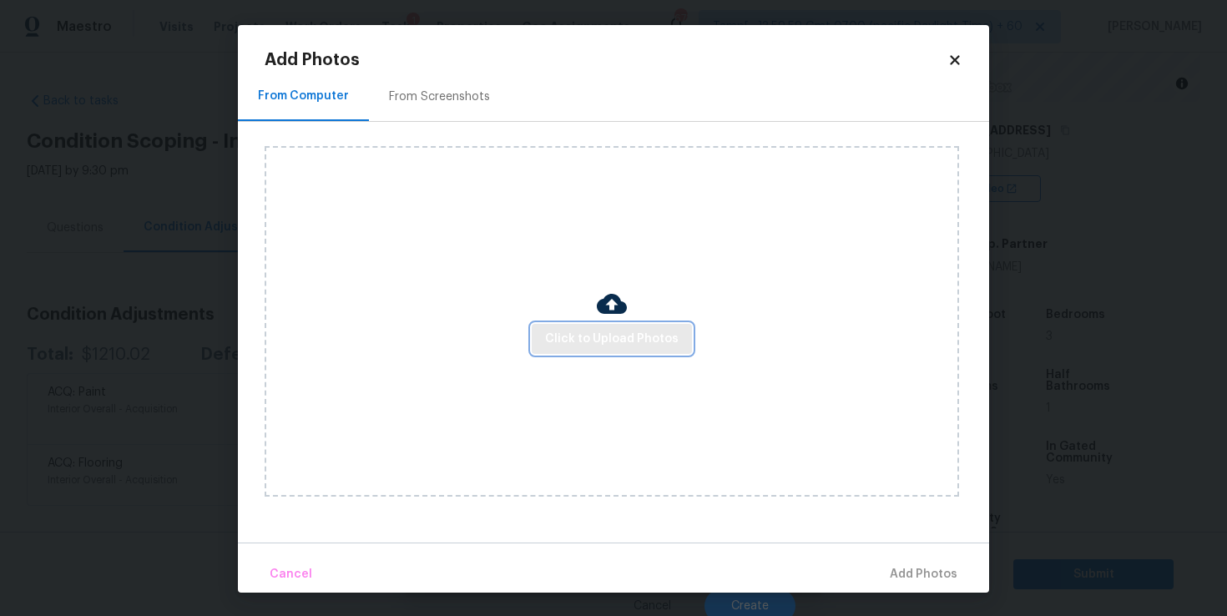
click at [618, 332] on span "Click to Upload Photos" at bounding box center [612, 339] width 134 height 21
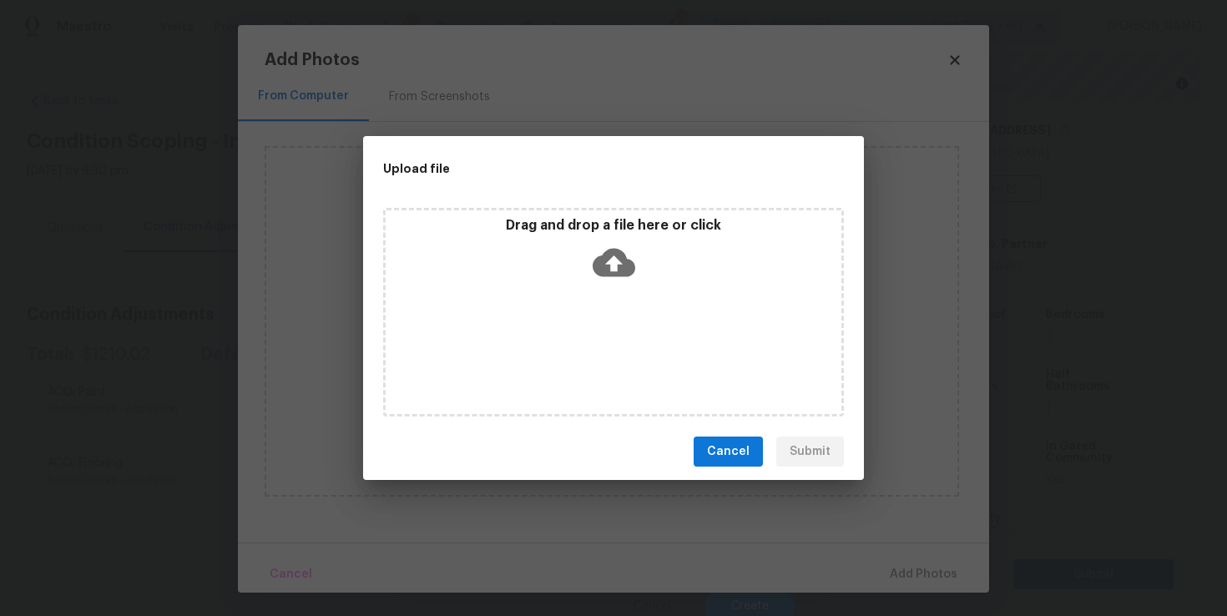
click at [617, 275] on icon at bounding box center [614, 263] width 43 height 28
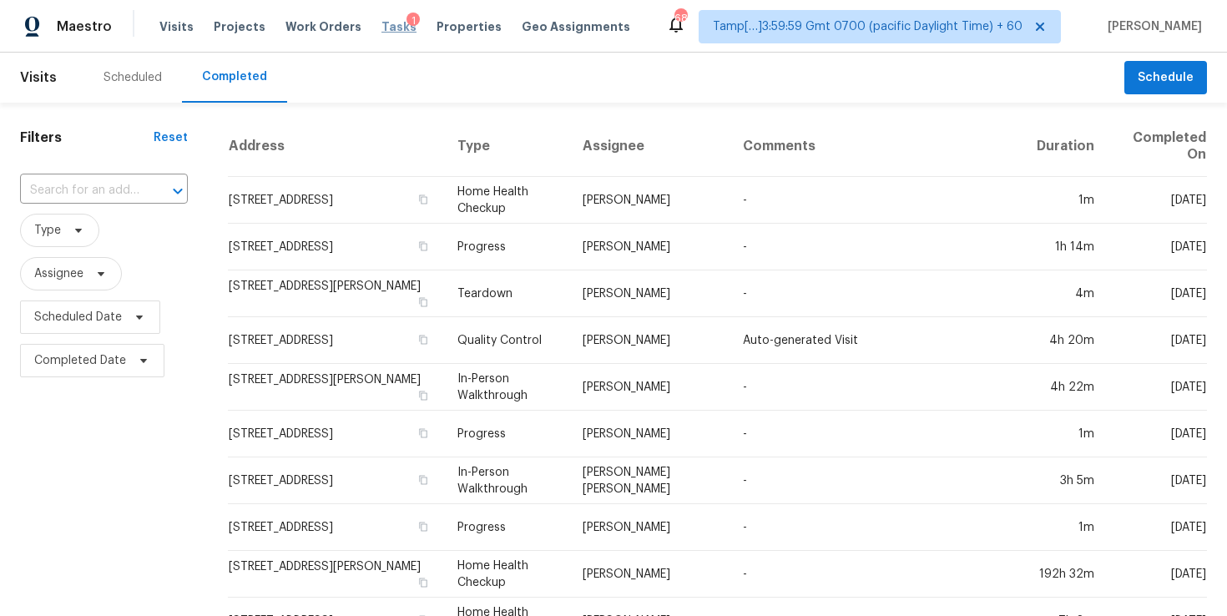
click at [386, 24] on span "Tasks" at bounding box center [398, 27] width 35 height 12
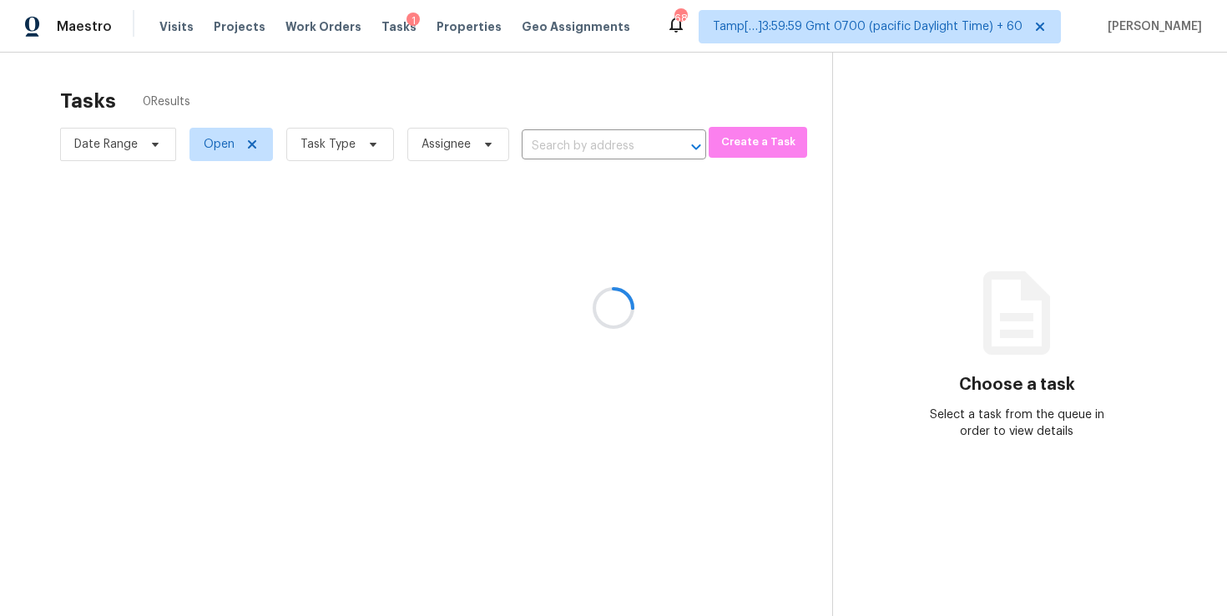
click at [180, 21] on div at bounding box center [613, 308] width 1227 height 616
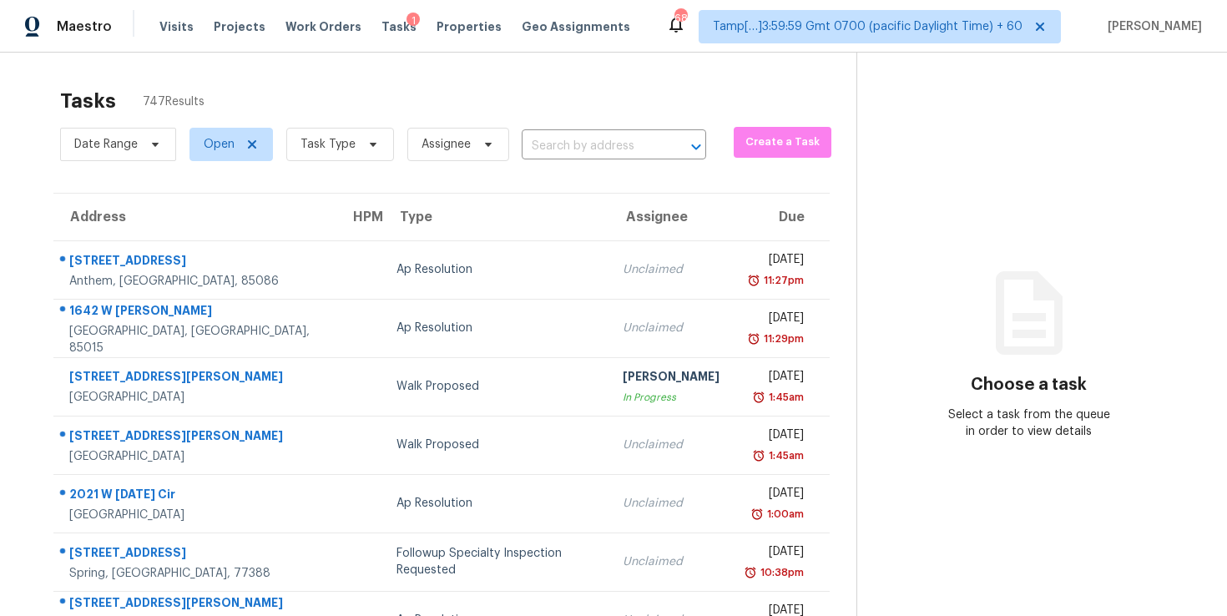
click at [173, 37] on div "Visits Projects Work Orders Tasks 1 Properties Geo Assignments" at bounding box center [404, 26] width 491 height 33
click at [173, 30] on span "Visits" at bounding box center [176, 26] width 34 height 17
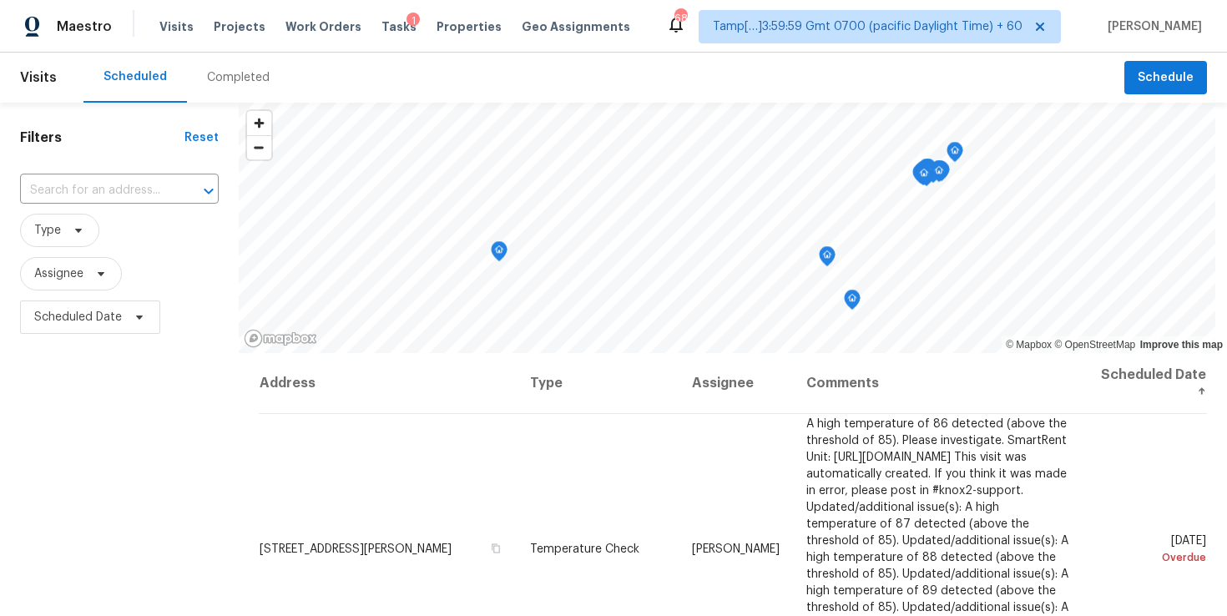
click at [235, 82] on div "Completed" at bounding box center [238, 77] width 63 height 17
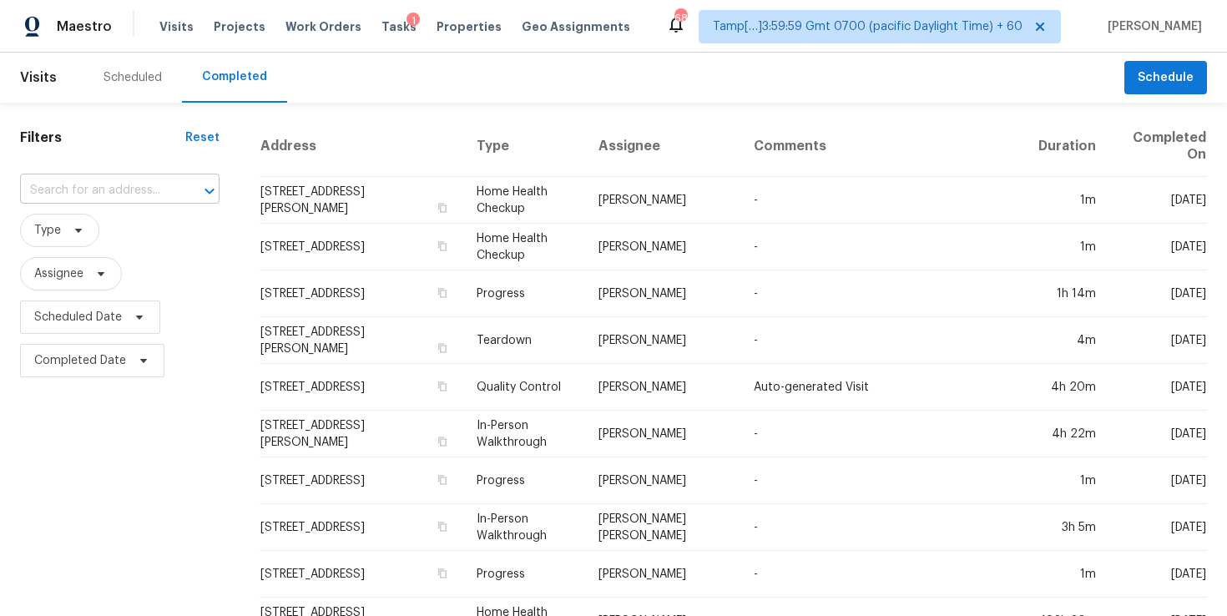
click at [147, 183] on input "text" at bounding box center [96, 191] width 153 height 26
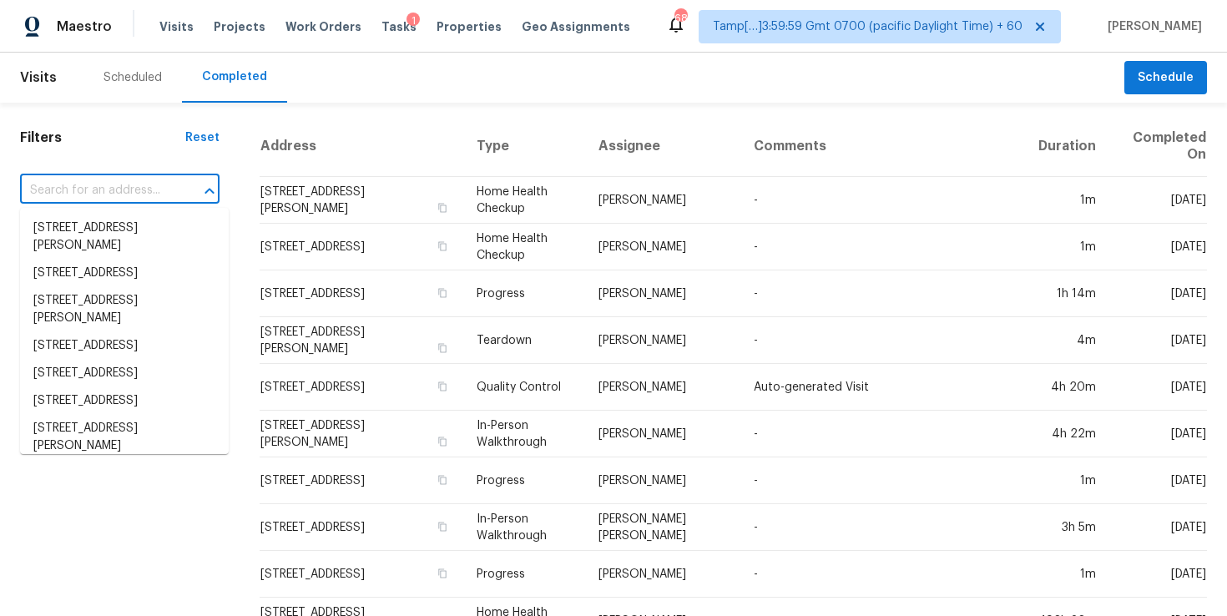
paste input "[STREET_ADDRESS]"
type input "[STREET_ADDRESS]"
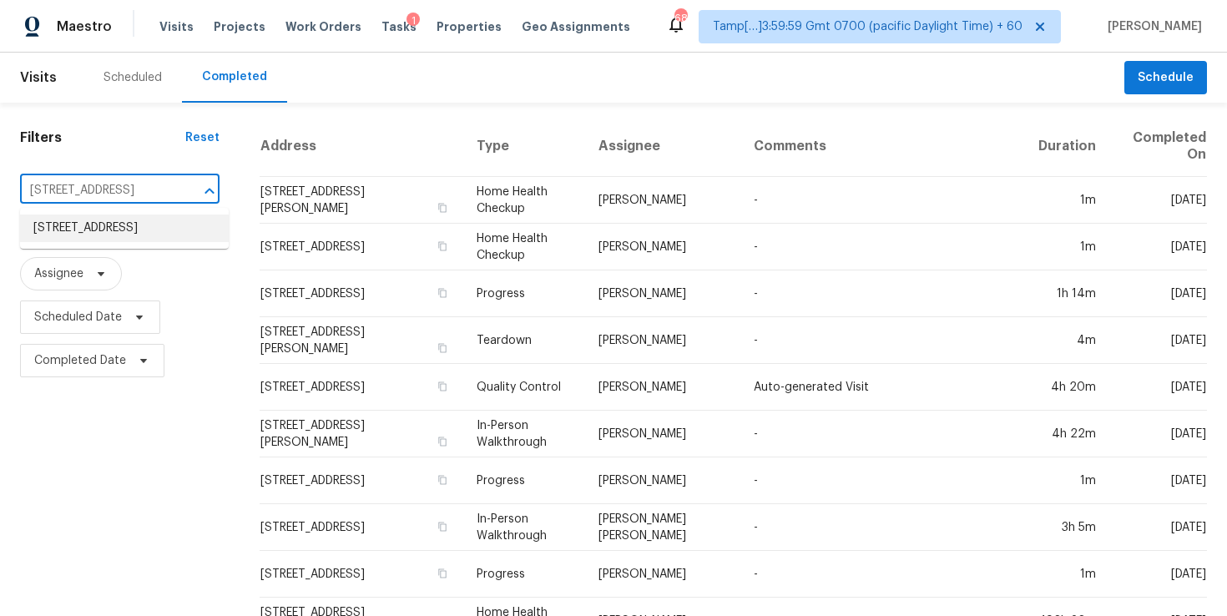
click at [159, 233] on li "[STREET_ADDRESS]" at bounding box center [124, 228] width 209 height 28
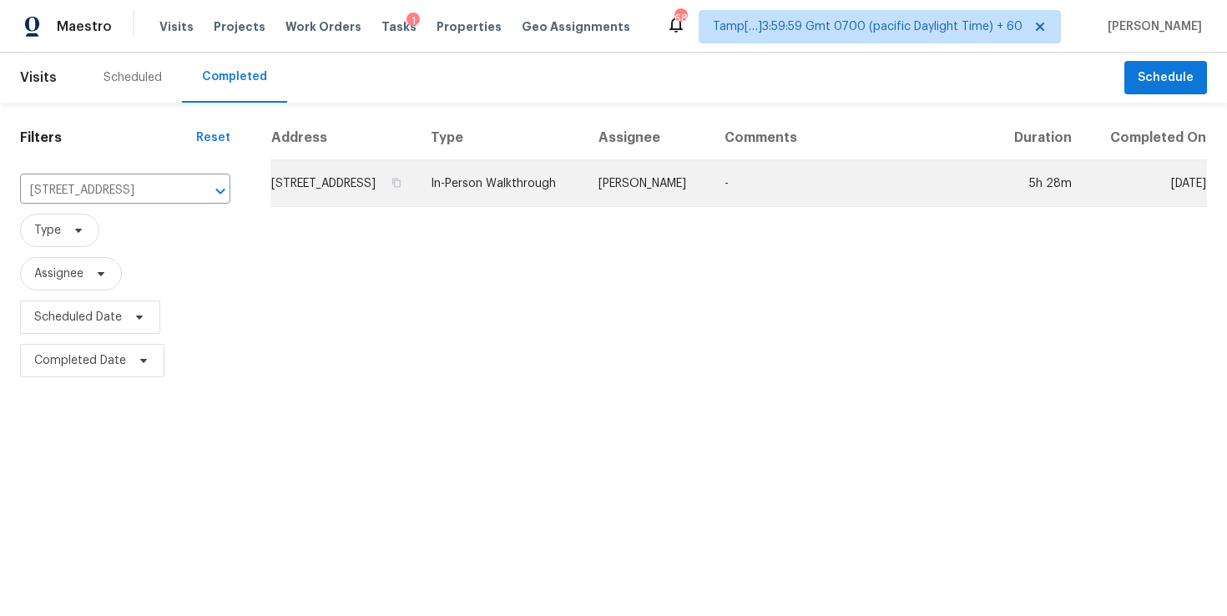
click at [536, 207] on td "In-Person Walkthrough" at bounding box center [501, 183] width 168 height 47
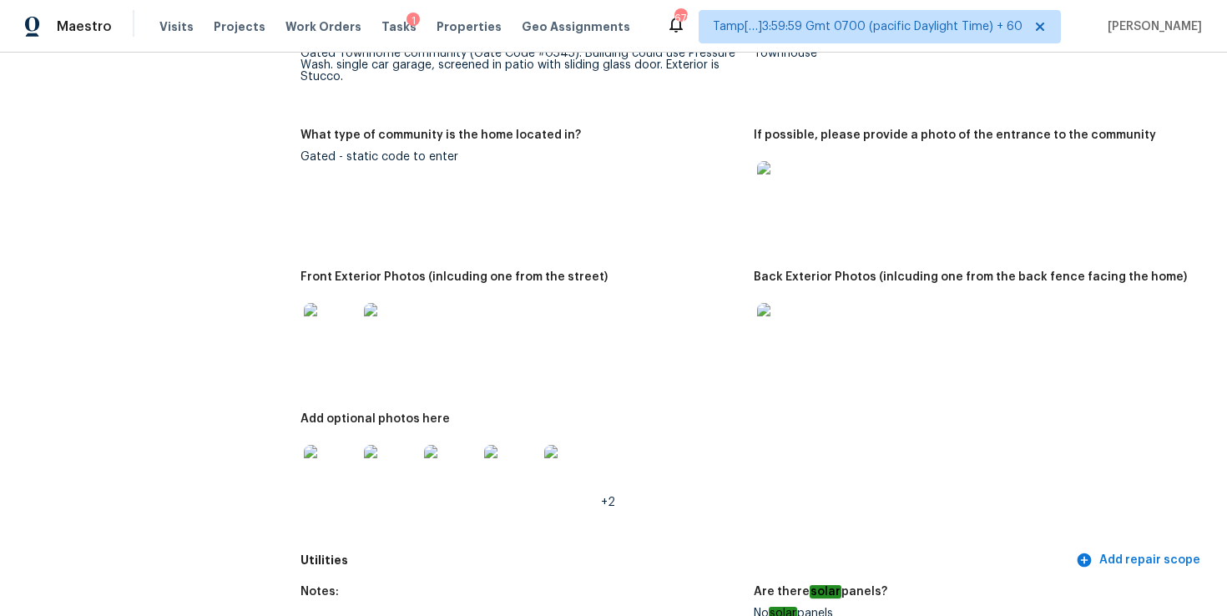
scroll to position [790, 0]
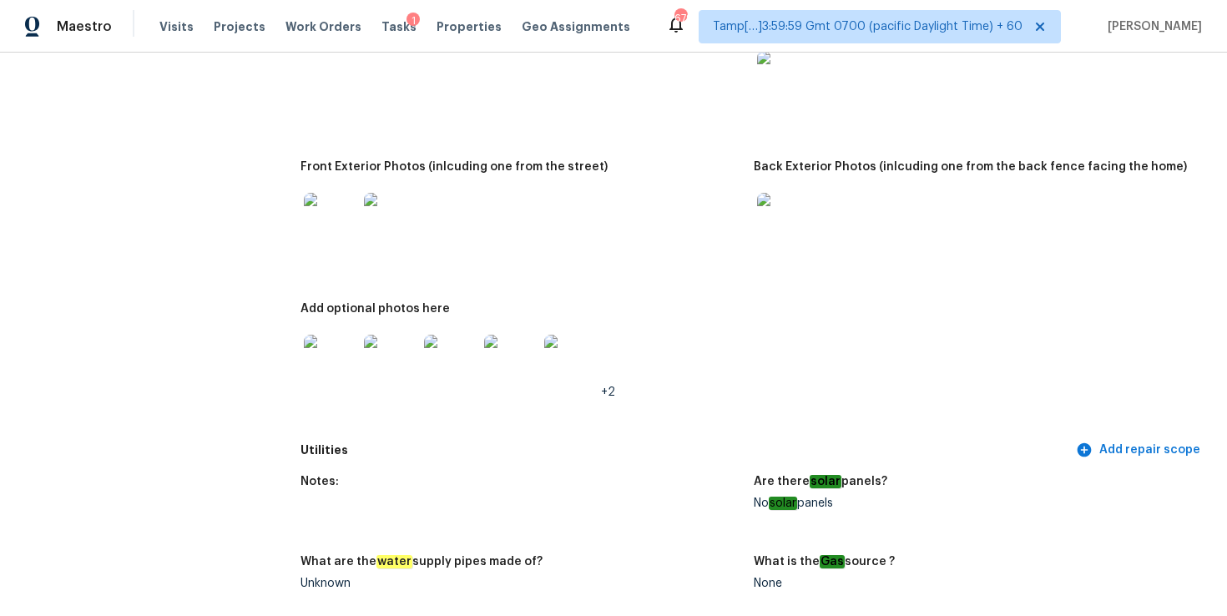
click at [396, 227] on img at bounding box center [390, 219] width 53 height 53
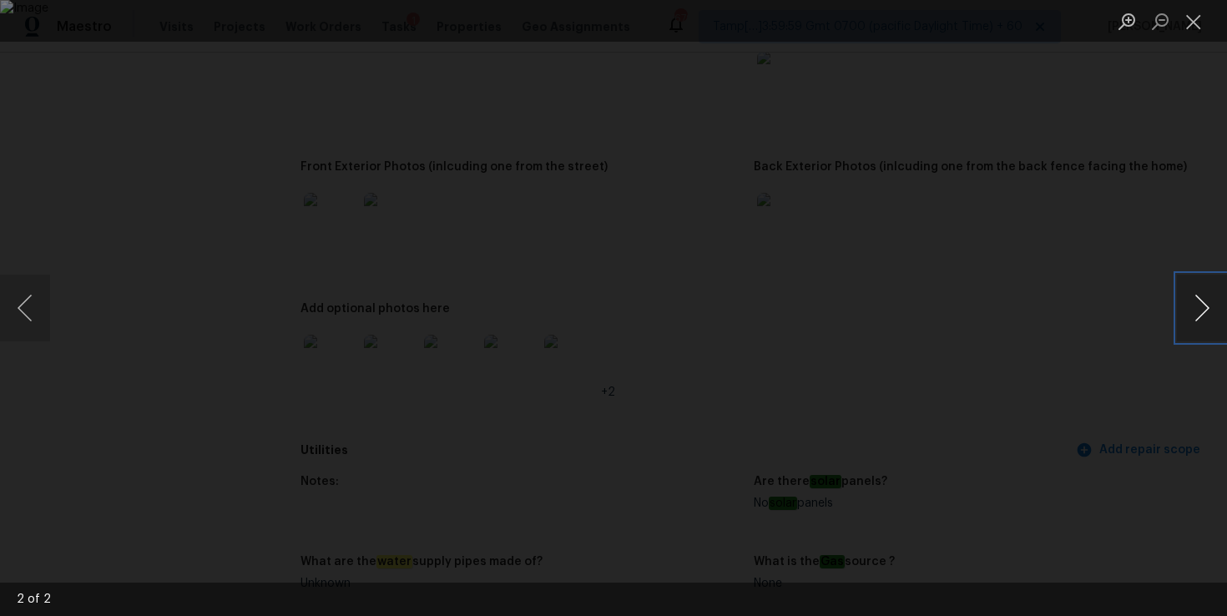
click at [1203, 310] on button "Next image" at bounding box center [1202, 308] width 50 height 67
click at [1156, 199] on div "Lightbox" at bounding box center [613, 308] width 1227 height 616
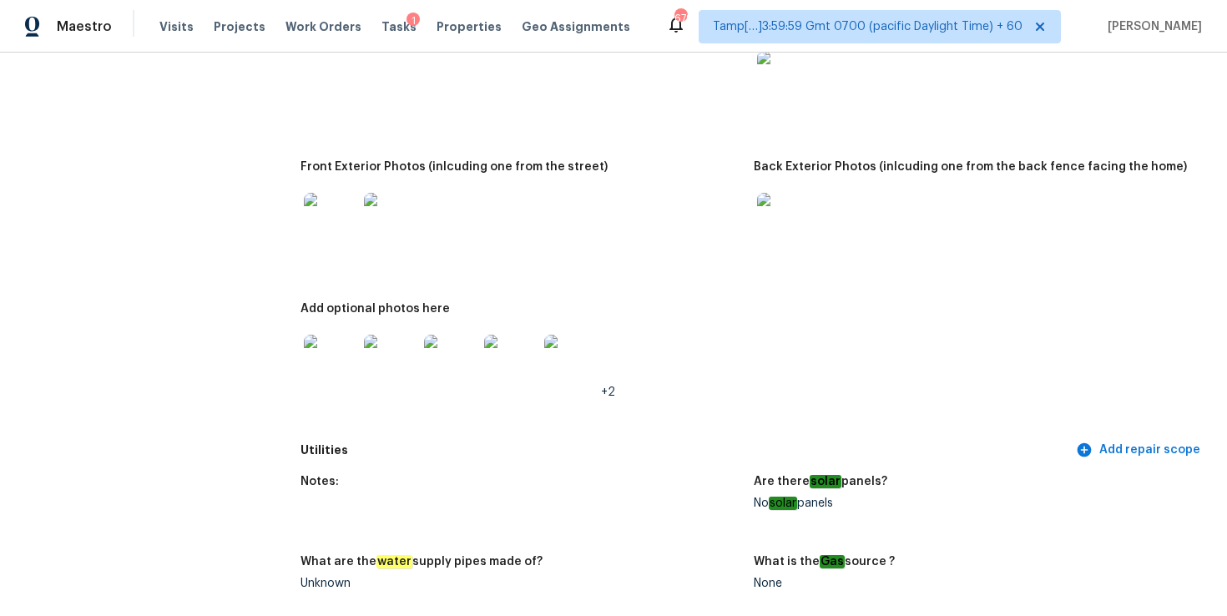
click at [335, 366] on img at bounding box center [330, 361] width 53 height 53
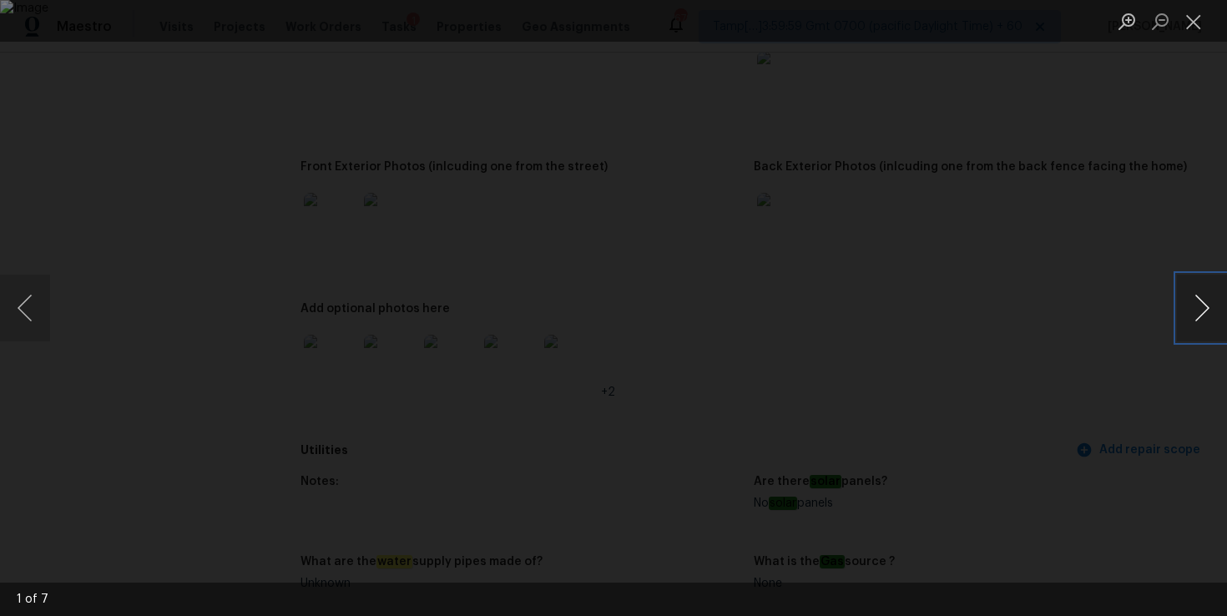
click at [1199, 311] on button "Next image" at bounding box center [1202, 308] width 50 height 67
click at [1127, 163] on div "Lightbox" at bounding box center [613, 308] width 1227 height 616
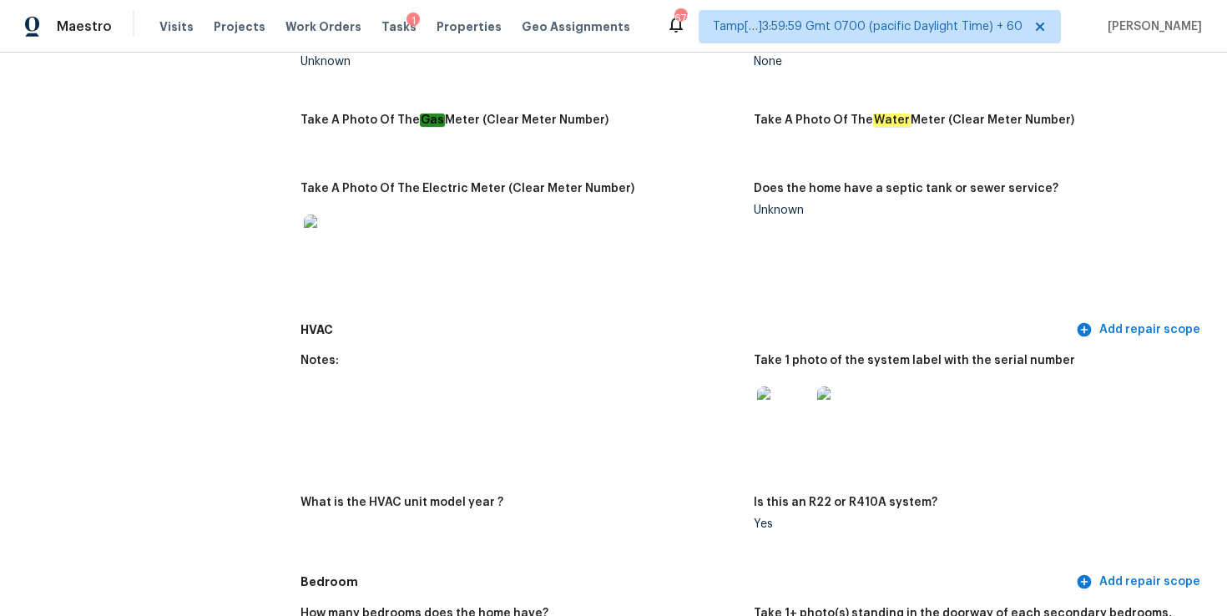
scroll to position [1470, 0]
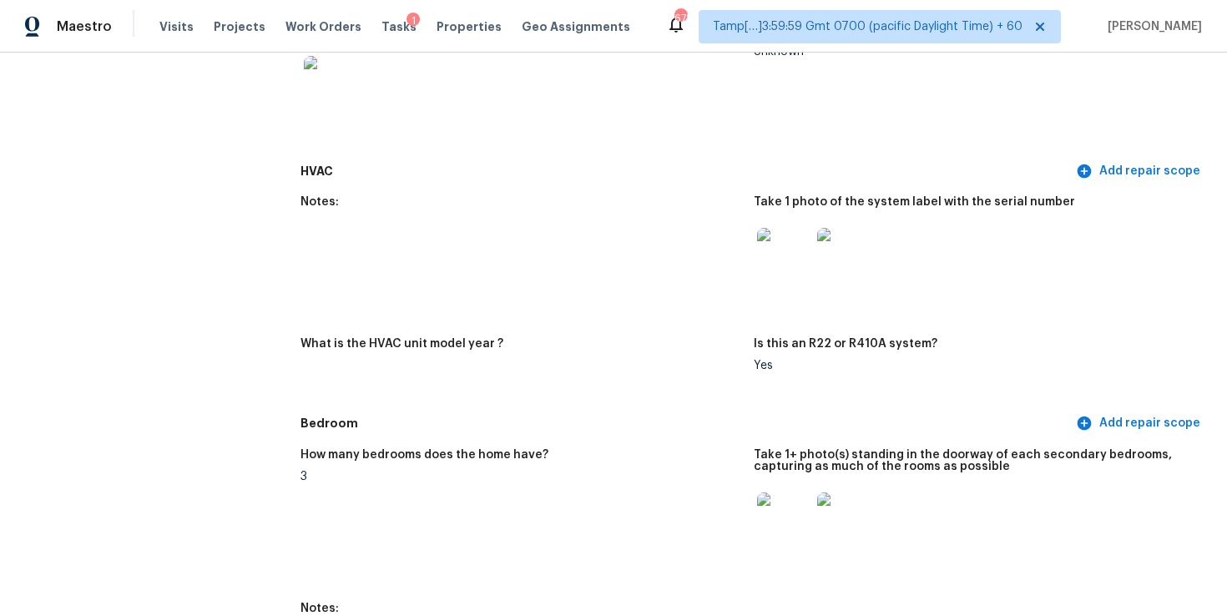
click at [781, 249] on img at bounding box center [783, 254] width 53 height 53
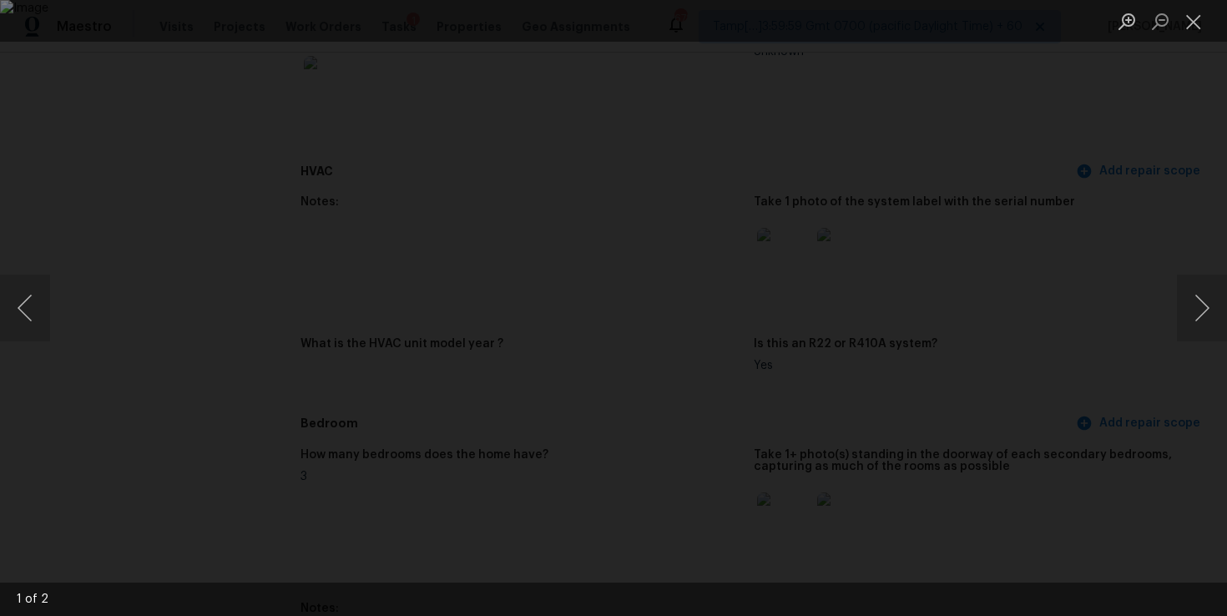
click at [781, 249] on img "Lightbox" at bounding box center [613, 308] width 1227 height 616
click at [1198, 315] on button "Next image" at bounding box center [1202, 308] width 50 height 67
click at [1092, 425] on div "Lightbox" at bounding box center [613, 308] width 1227 height 616
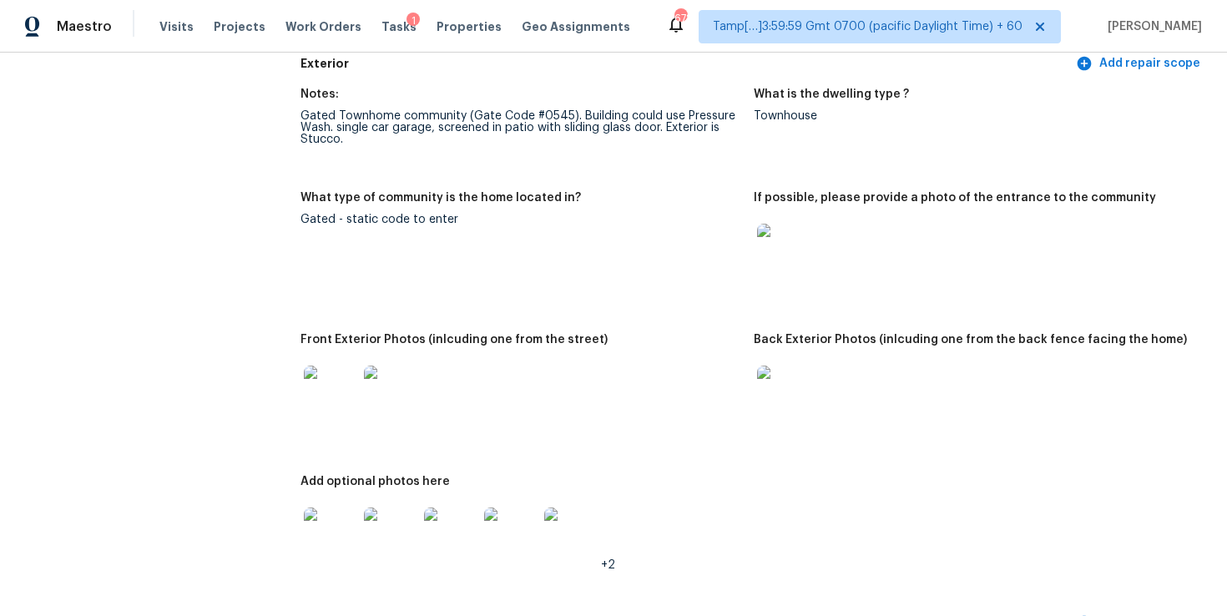
scroll to position [589, 0]
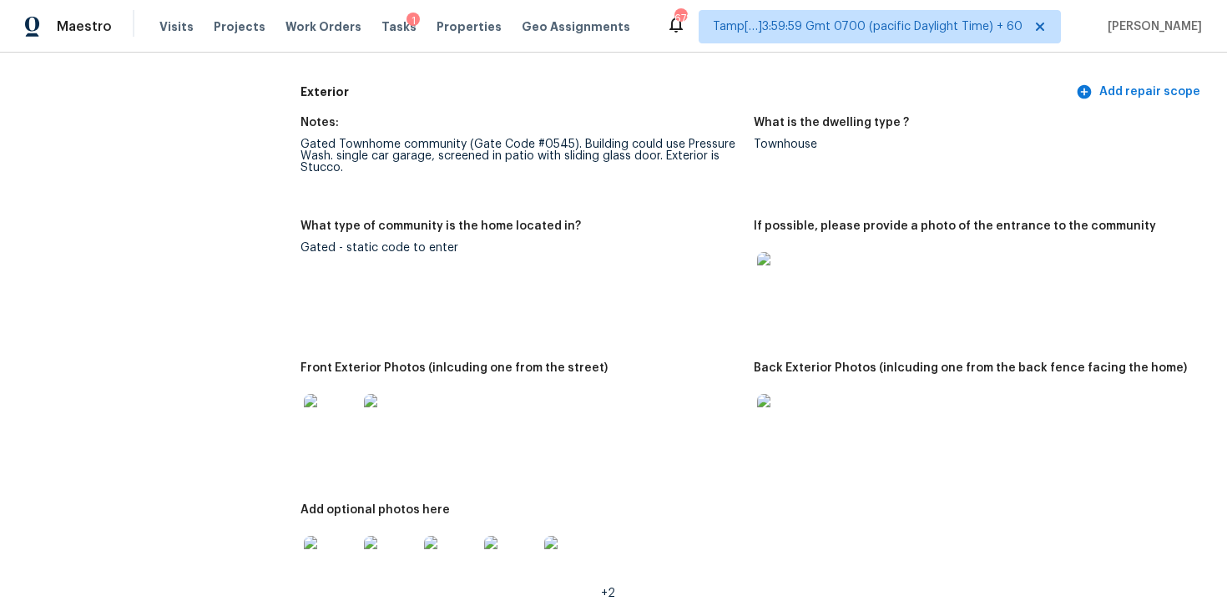
click at [330, 562] on img at bounding box center [330, 562] width 53 height 53
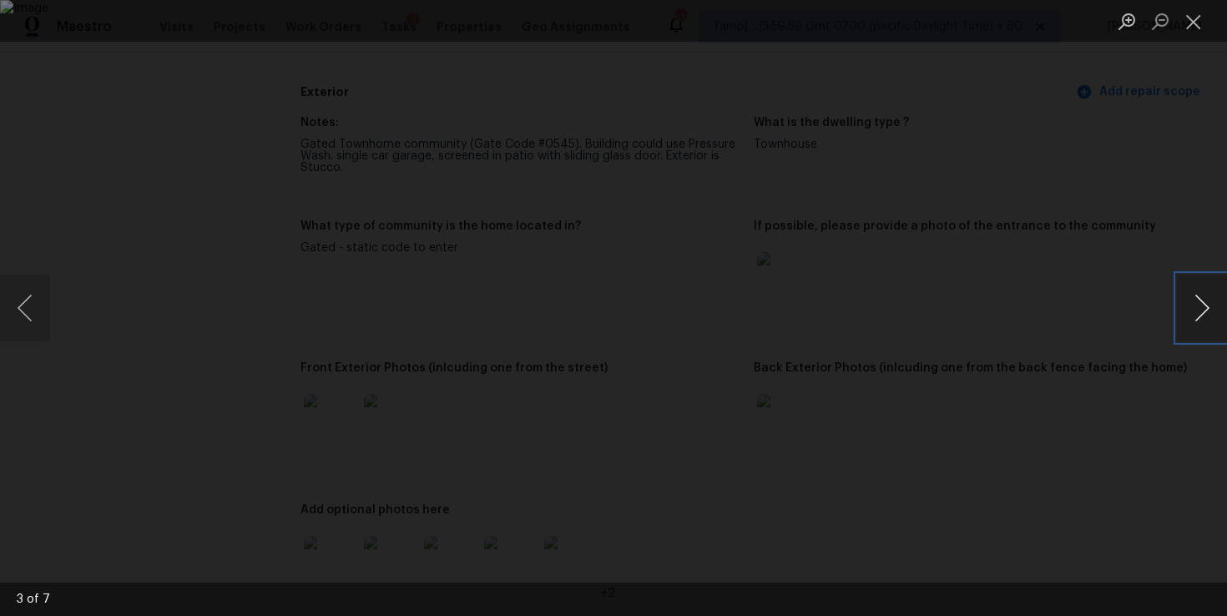
click at [1200, 310] on button "Next image" at bounding box center [1202, 308] width 50 height 67
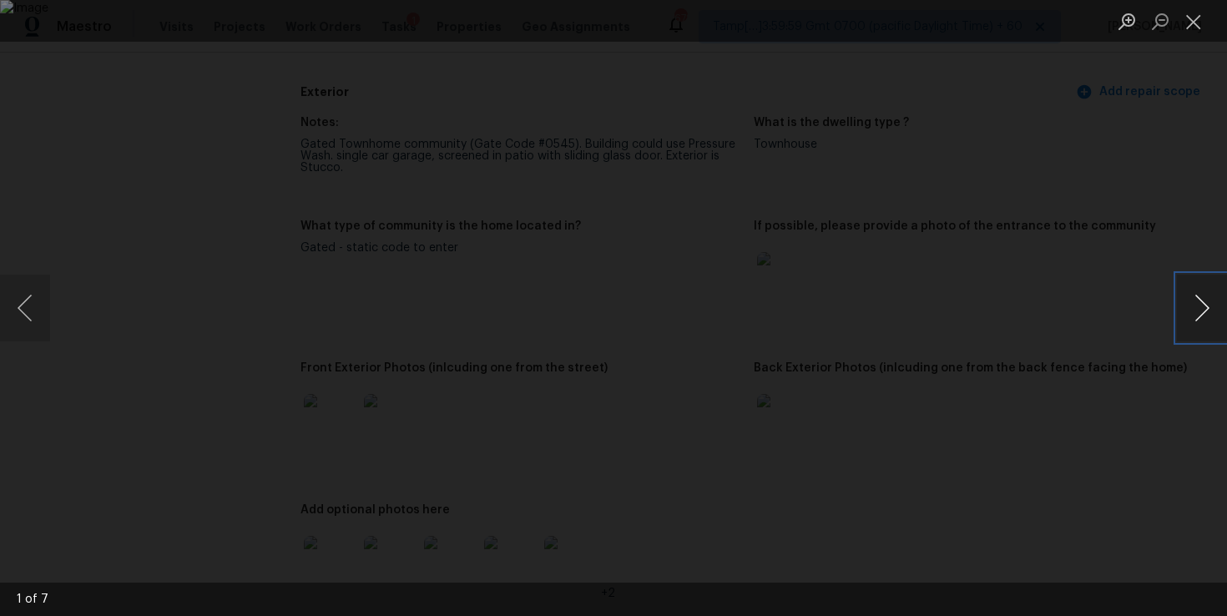
click at [1200, 310] on button "Next image" at bounding box center [1202, 308] width 50 height 67
click at [1196, 320] on button "Next image" at bounding box center [1202, 308] width 50 height 67
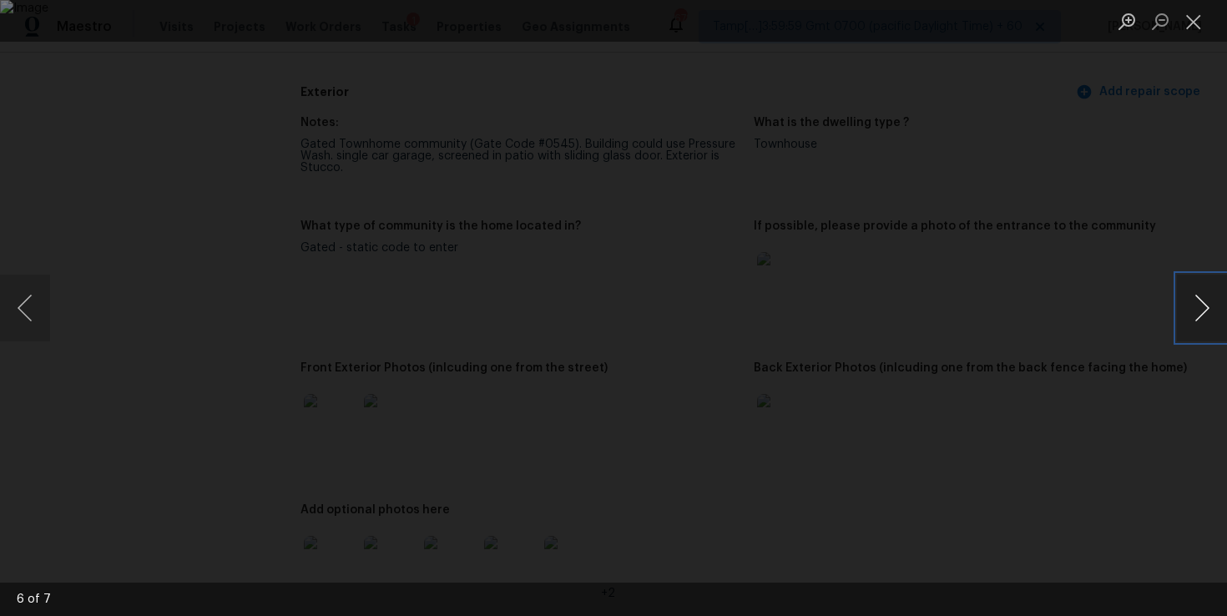
click at [1196, 321] on button "Next image" at bounding box center [1202, 308] width 50 height 67
click at [1196, 318] on button "Next image" at bounding box center [1202, 308] width 50 height 67
click at [1137, 208] on div "Lightbox" at bounding box center [613, 308] width 1227 height 616
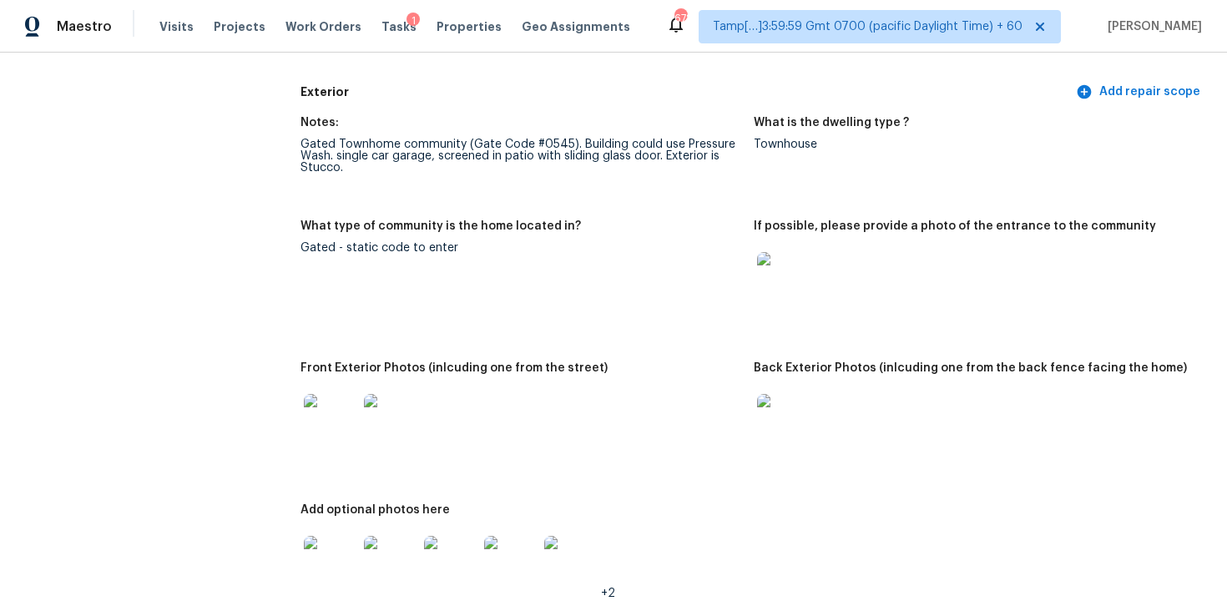
scroll to position [826, 0]
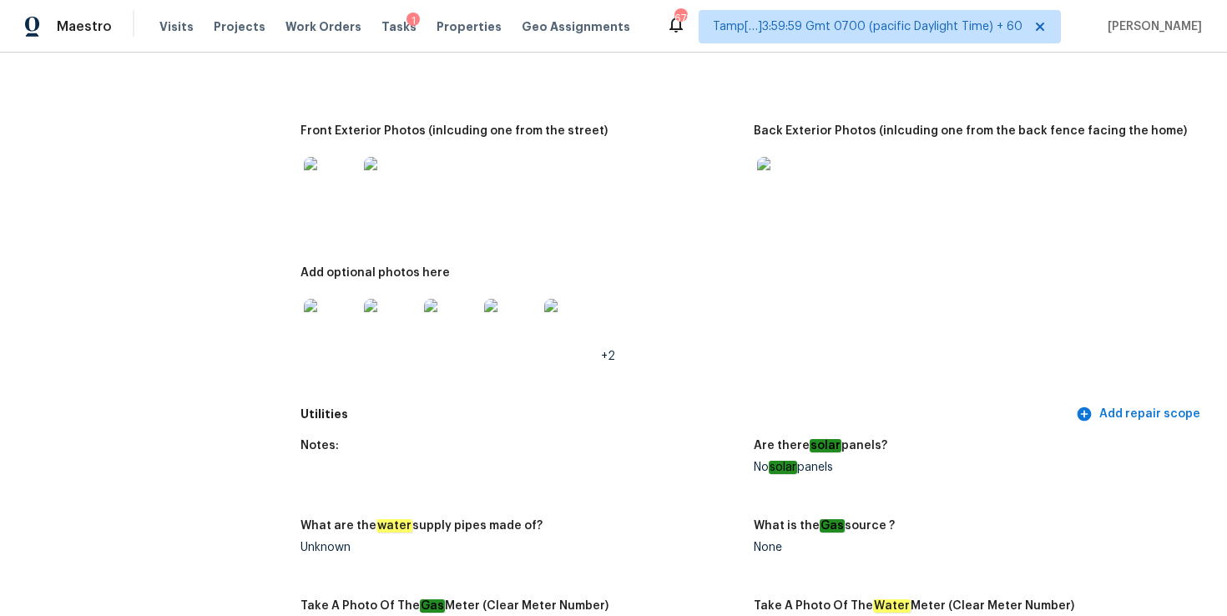
click at [345, 186] on img at bounding box center [330, 183] width 53 height 53
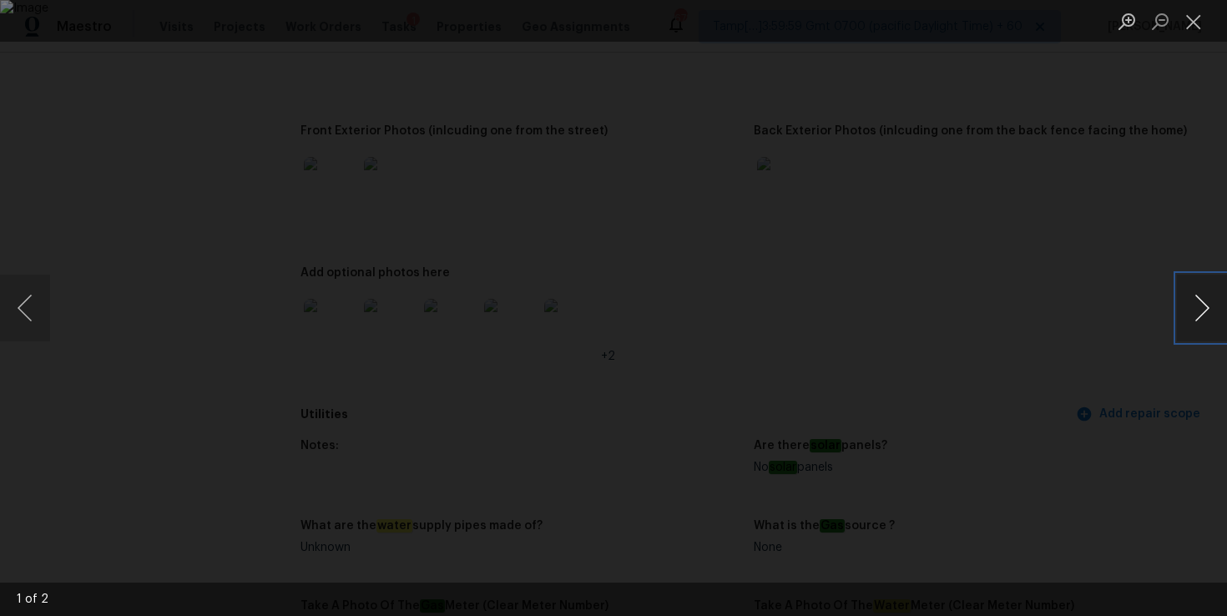
click at [1183, 310] on button "Next image" at bounding box center [1202, 308] width 50 height 67
click at [1191, 16] on button "Close lightbox" at bounding box center [1193, 21] width 33 height 29
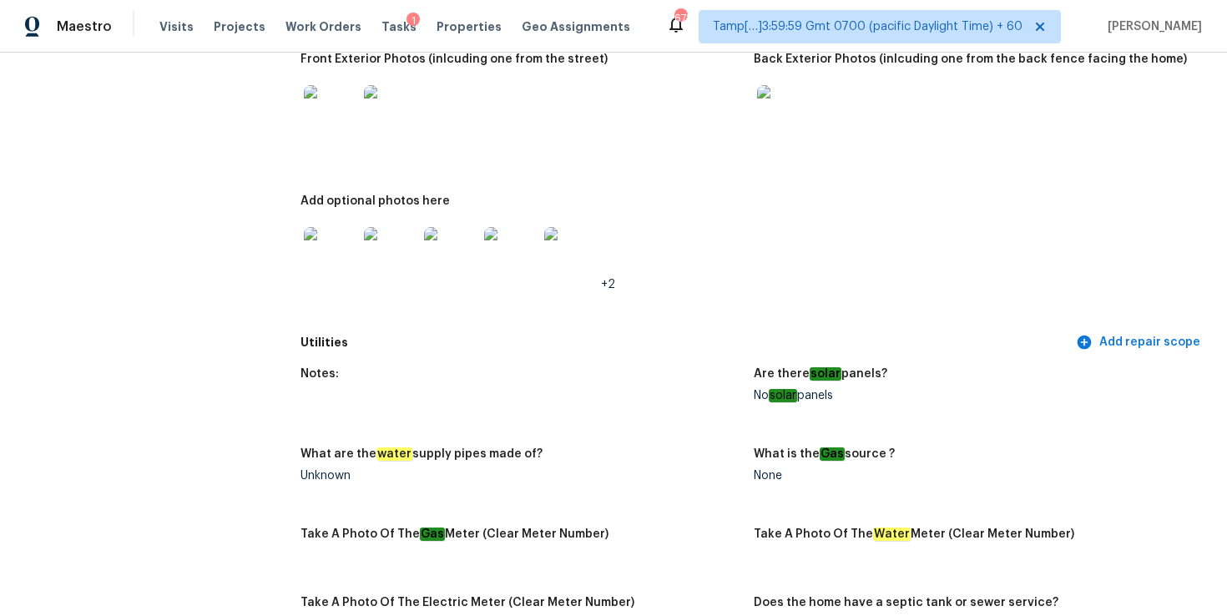
scroll to position [830, 0]
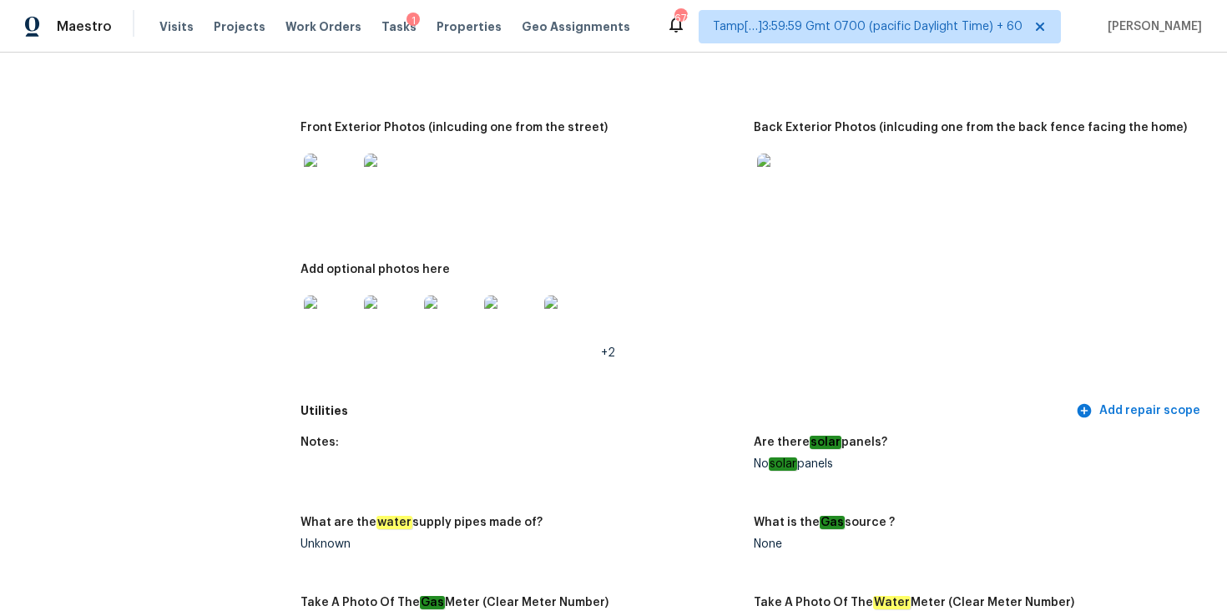
click at [796, 192] on img at bounding box center [783, 180] width 53 height 53
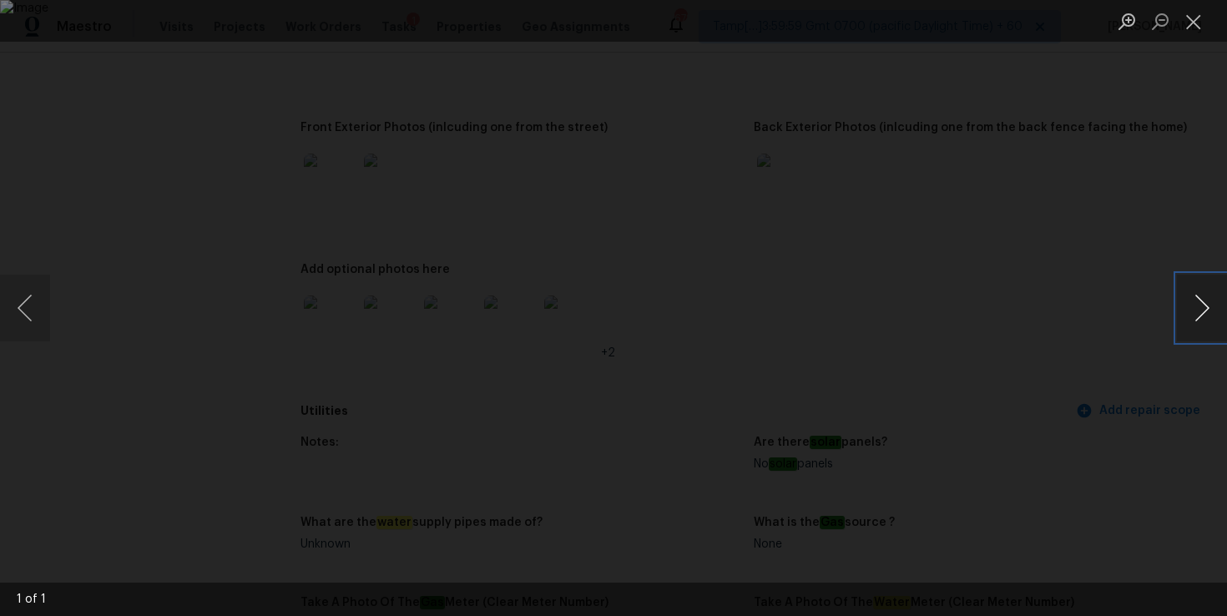
click at [1215, 308] on button "Next image" at bounding box center [1202, 308] width 50 height 67
click at [1202, 312] on button "Next image" at bounding box center [1202, 308] width 50 height 67
click at [1198, 27] on button "Close lightbox" at bounding box center [1193, 21] width 33 height 29
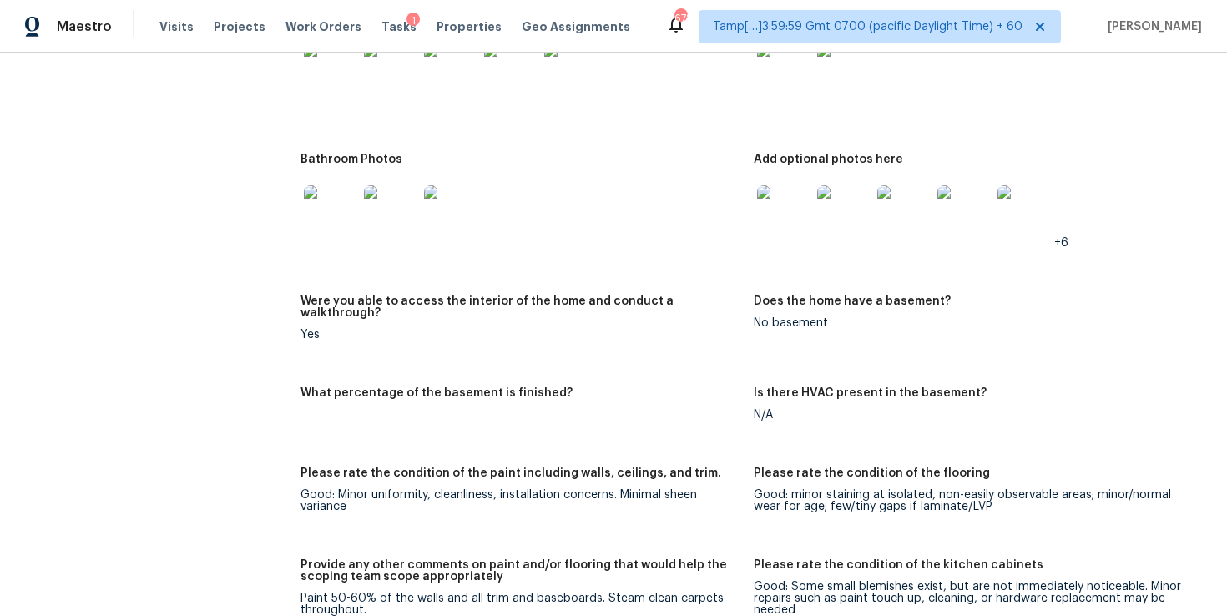
scroll to position [3181, 0]
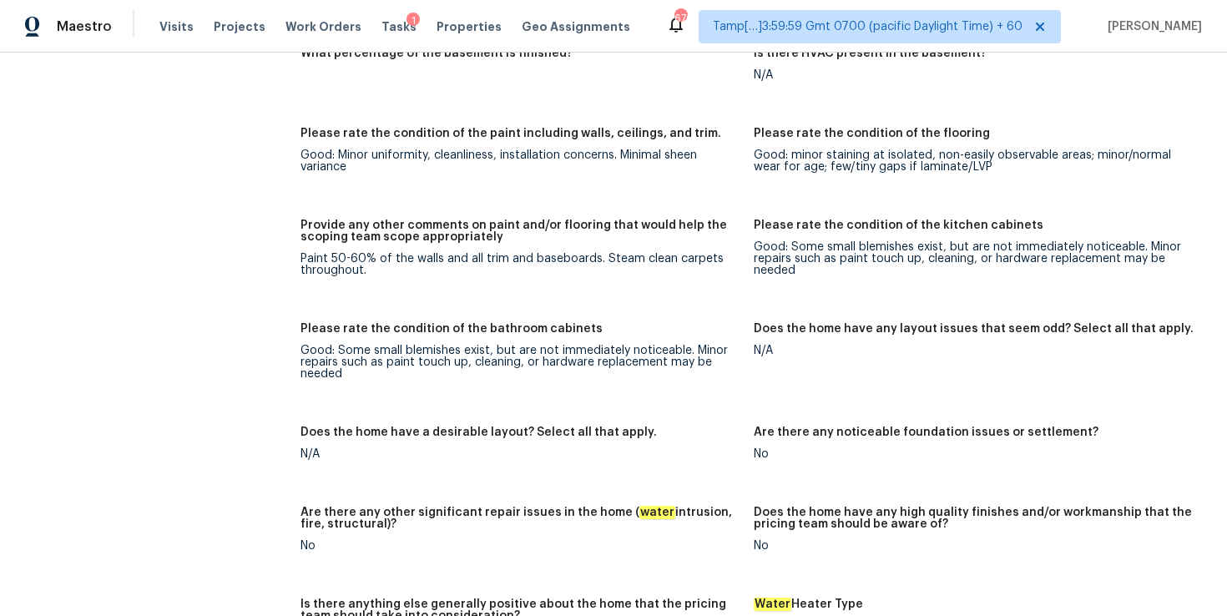
click at [519, 350] on div "Good: Some small blemishes exist, but are not immediately noticeable. Minor rep…" at bounding box center [520, 362] width 440 height 35
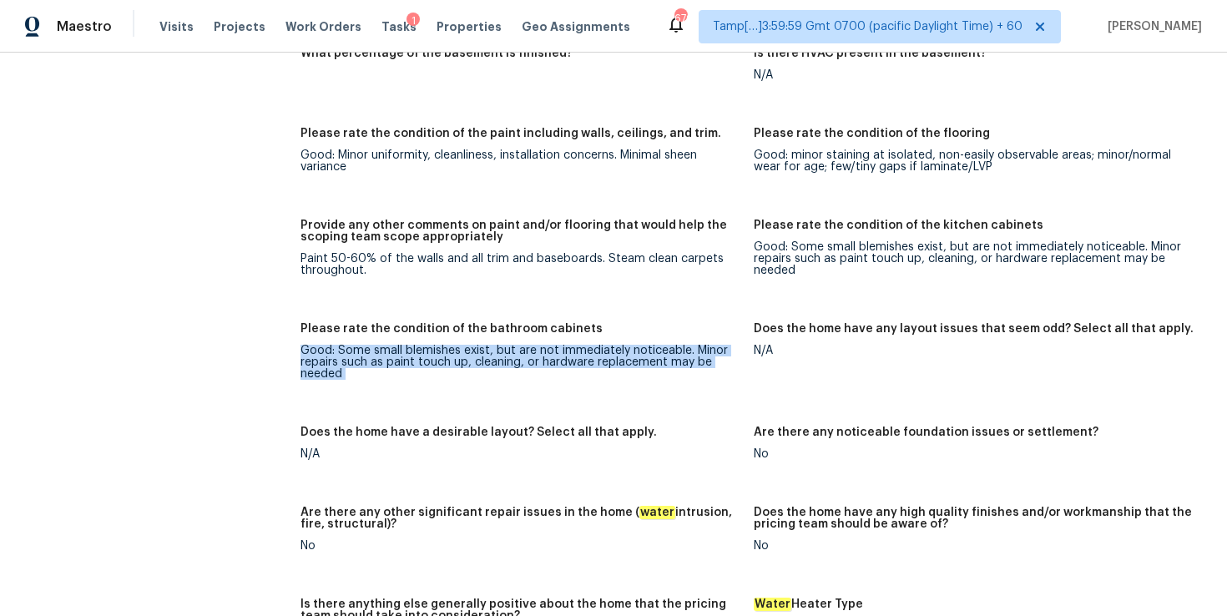
click at [519, 350] on div "Good: Some small blemishes exist, but are not immediately noticeable. Minor rep…" at bounding box center [520, 362] width 440 height 35
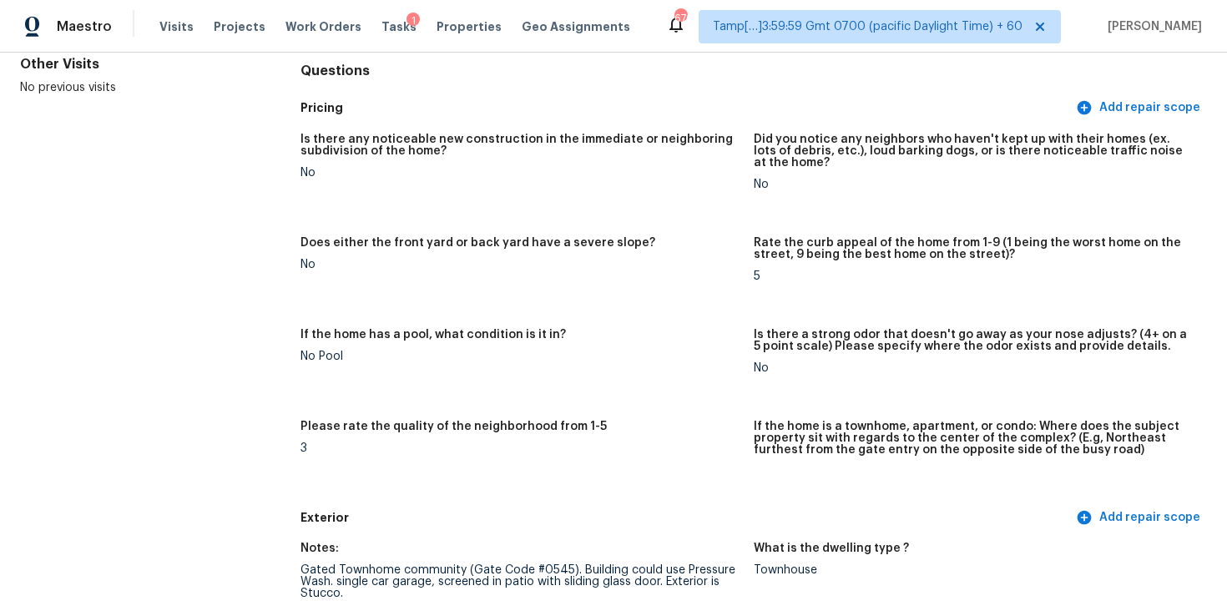
scroll to position [0, 0]
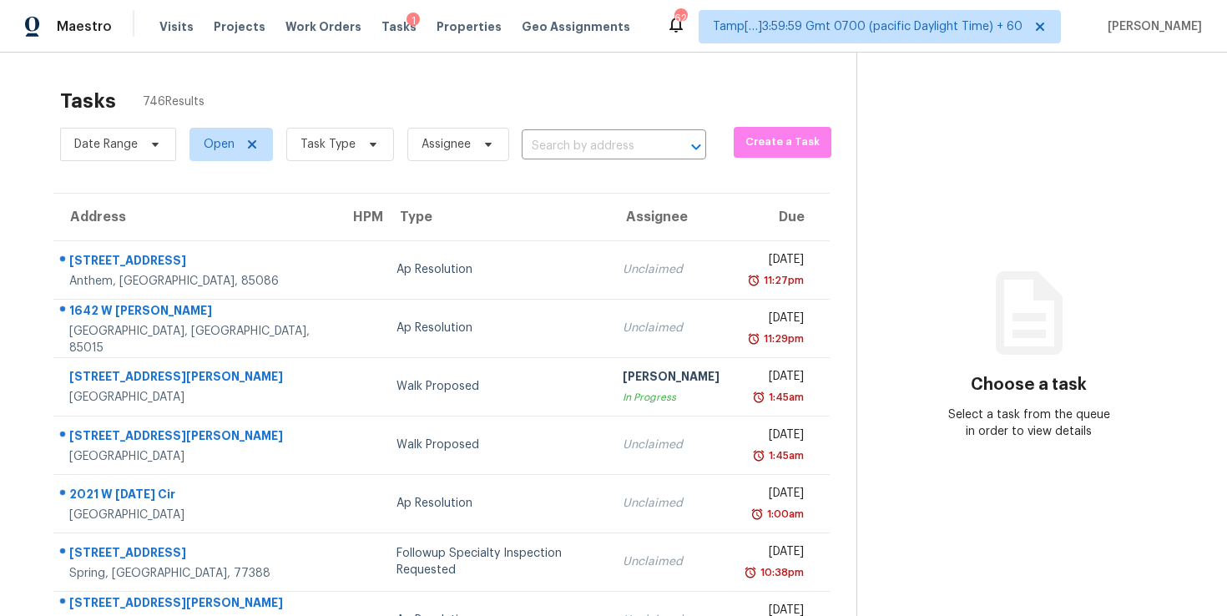
click at [610, 149] on input "text" at bounding box center [591, 147] width 138 height 26
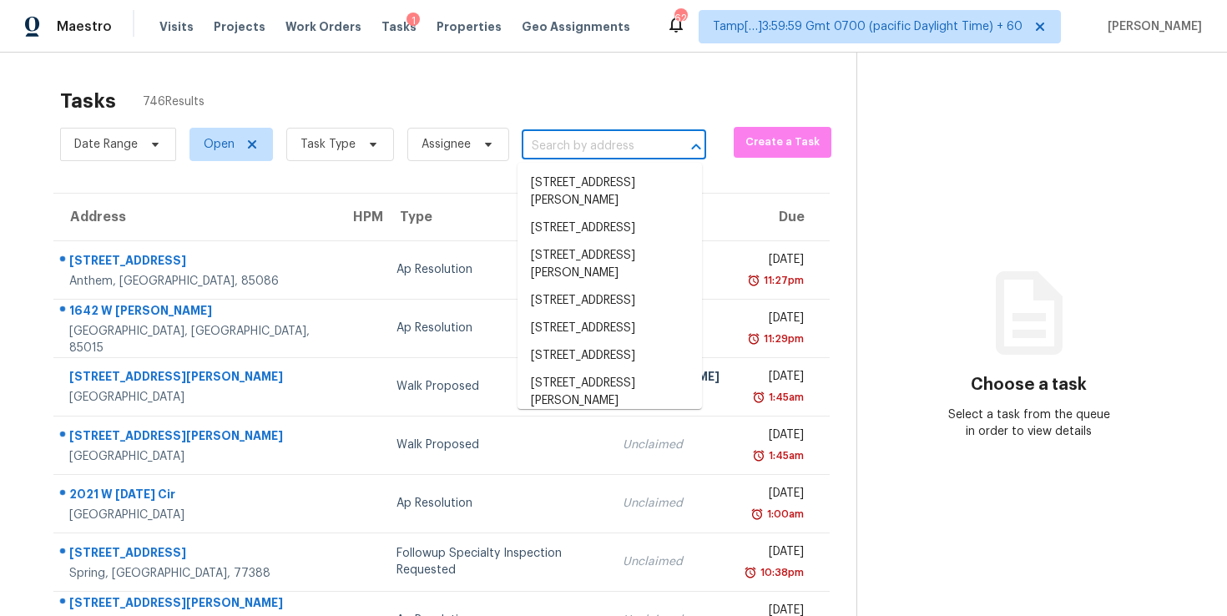
paste input "[STREET_ADDRESS]"
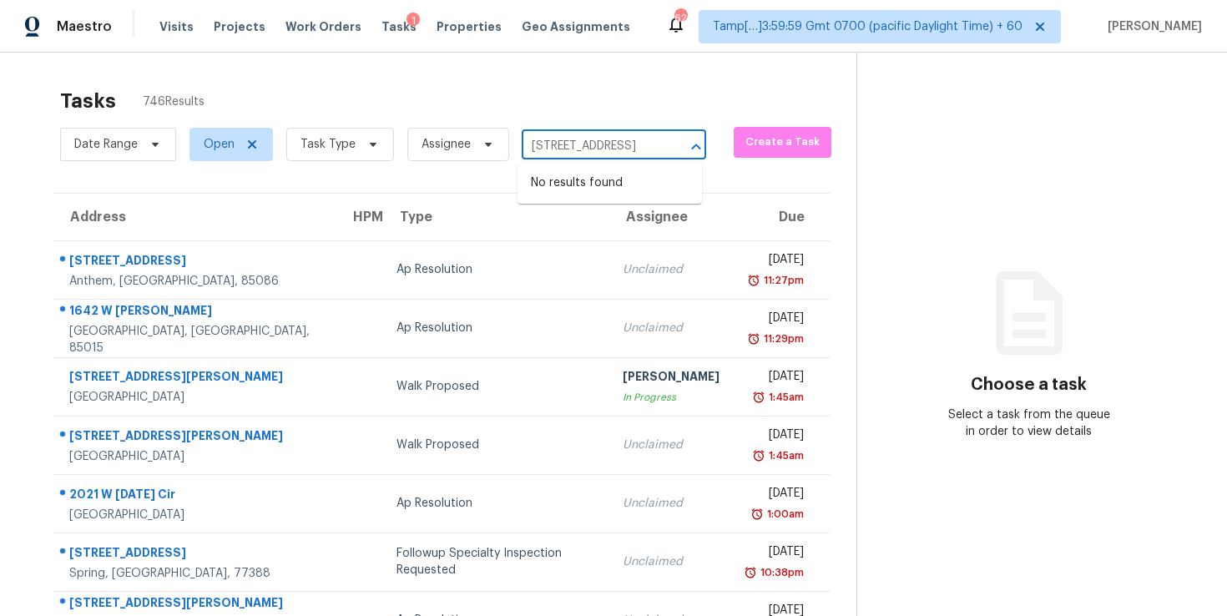
type input "[STREET_ADDRESS]"
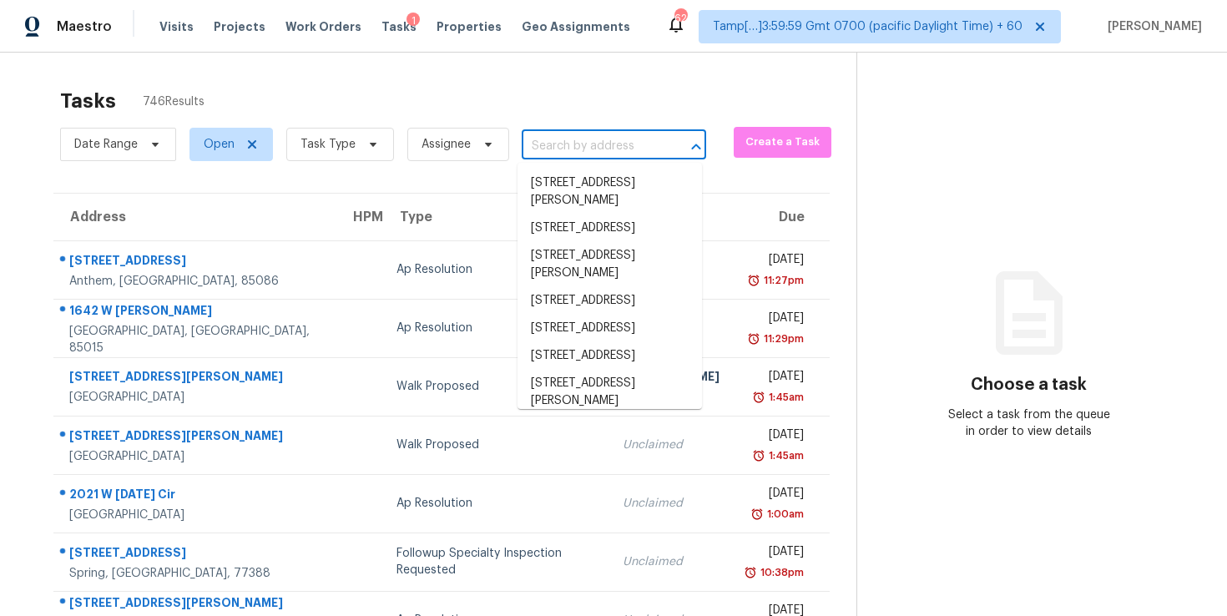
scroll to position [0, 0]
paste input "[STREET_ADDRESS]"
type input "[STREET_ADDRESS]"
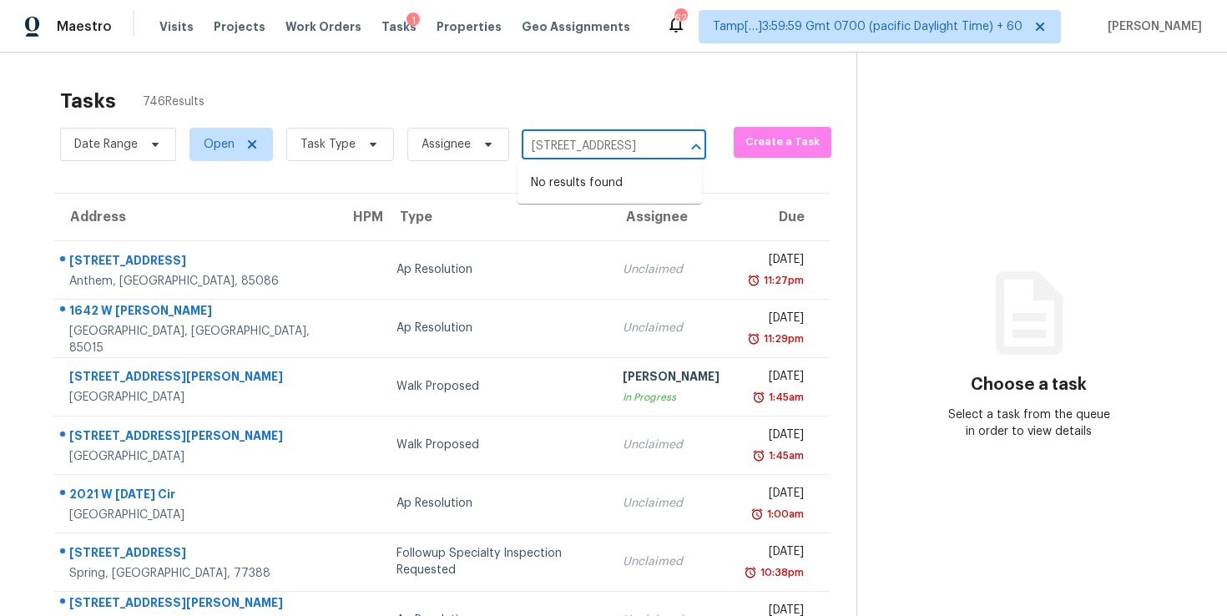
scroll to position [0, 131]
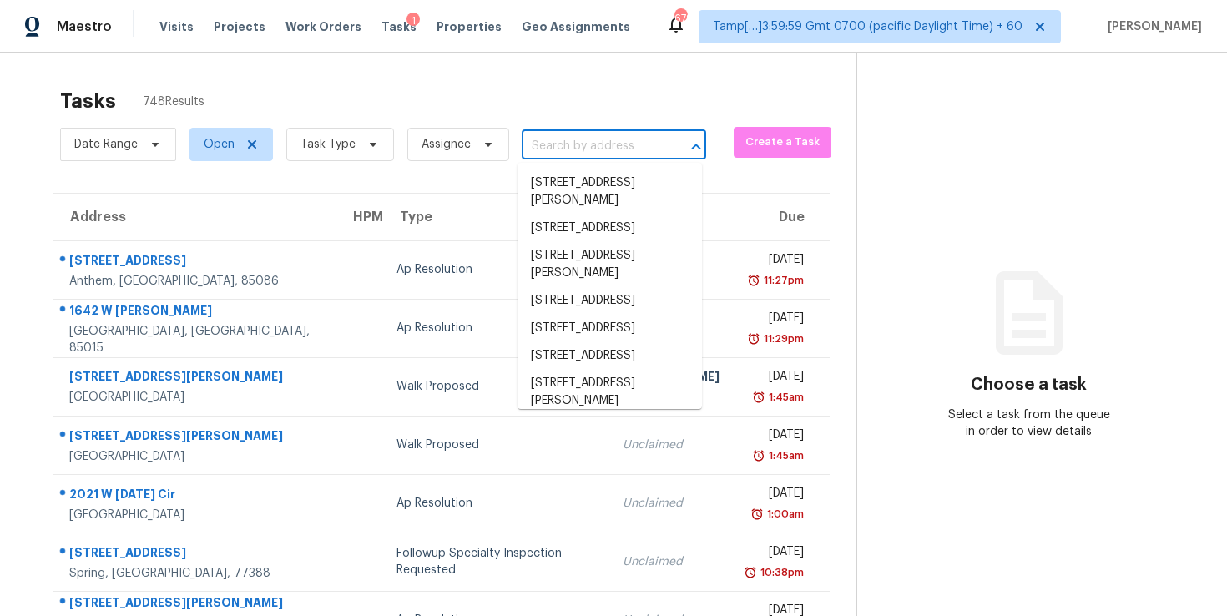
click at [591, 147] on input "text" at bounding box center [591, 147] width 138 height 26
paste input "[STREET_ADDRESS]"
type input "[STREET_ADDRESS]"
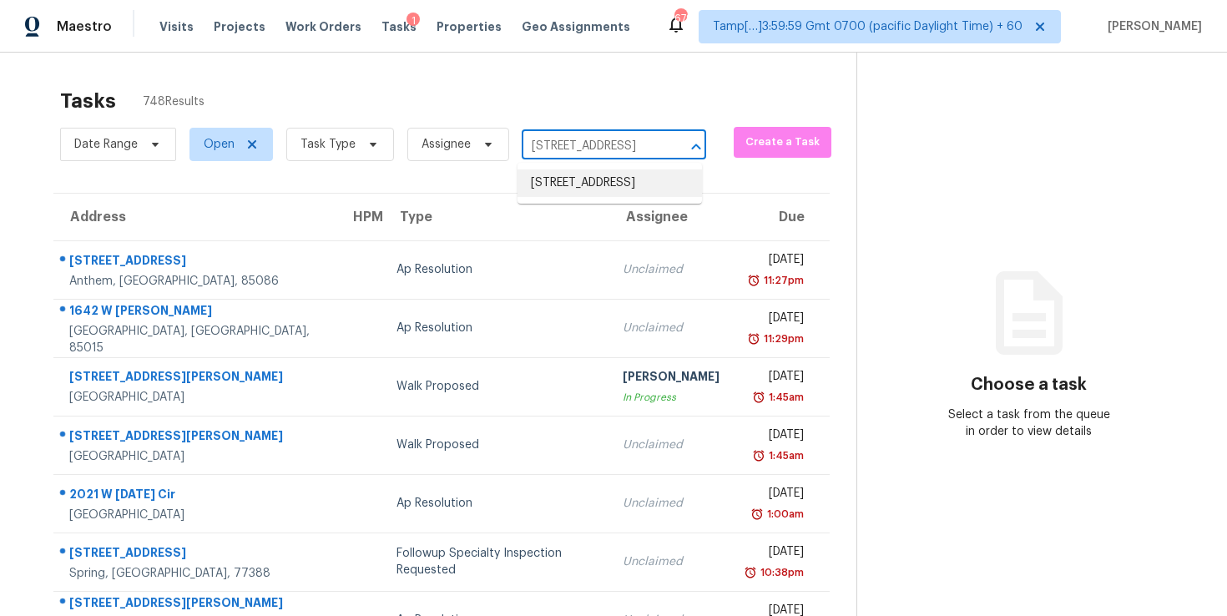
click at [601, 178] on li "[STREET_ADDRESS]" at bounding box center [609, 183] width 184 height 28
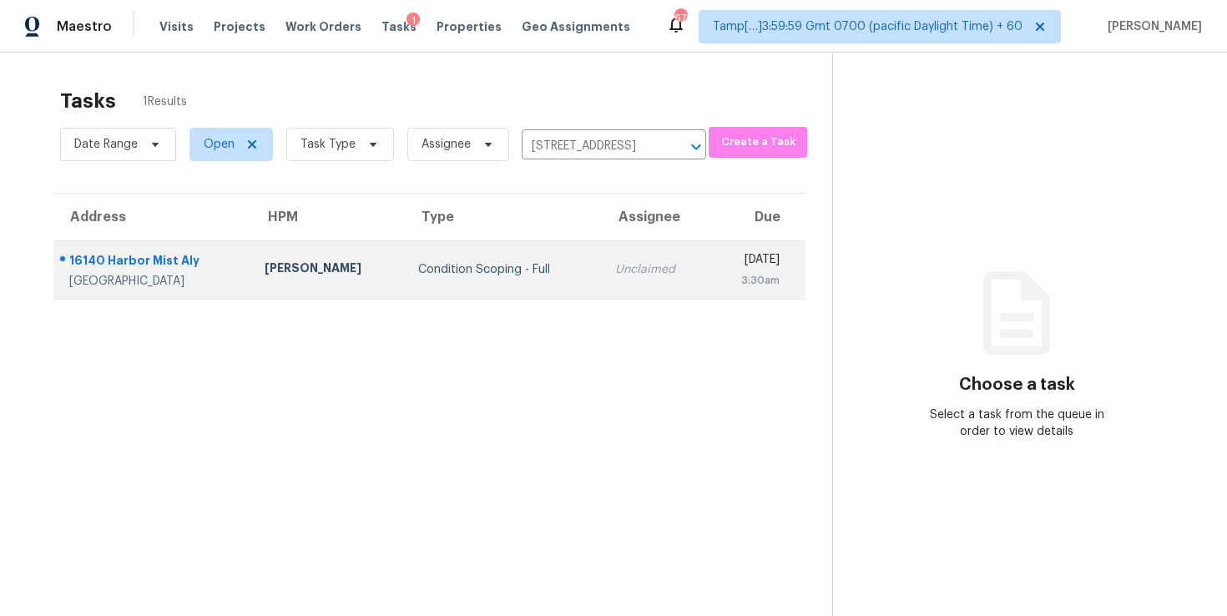
click at [602, 278] on td "Unclaimed" at bounding box center [656, 269] width 108 height 58
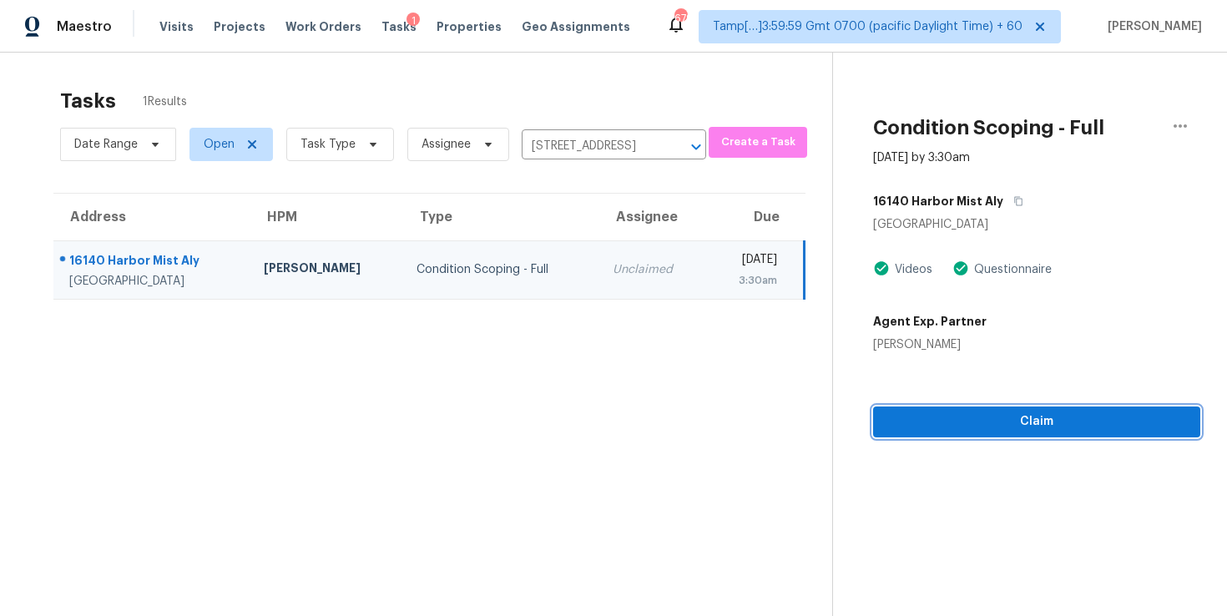
click at [944, 427] on span "Claim" at bounding box center [1036, 421] width 300 height 21
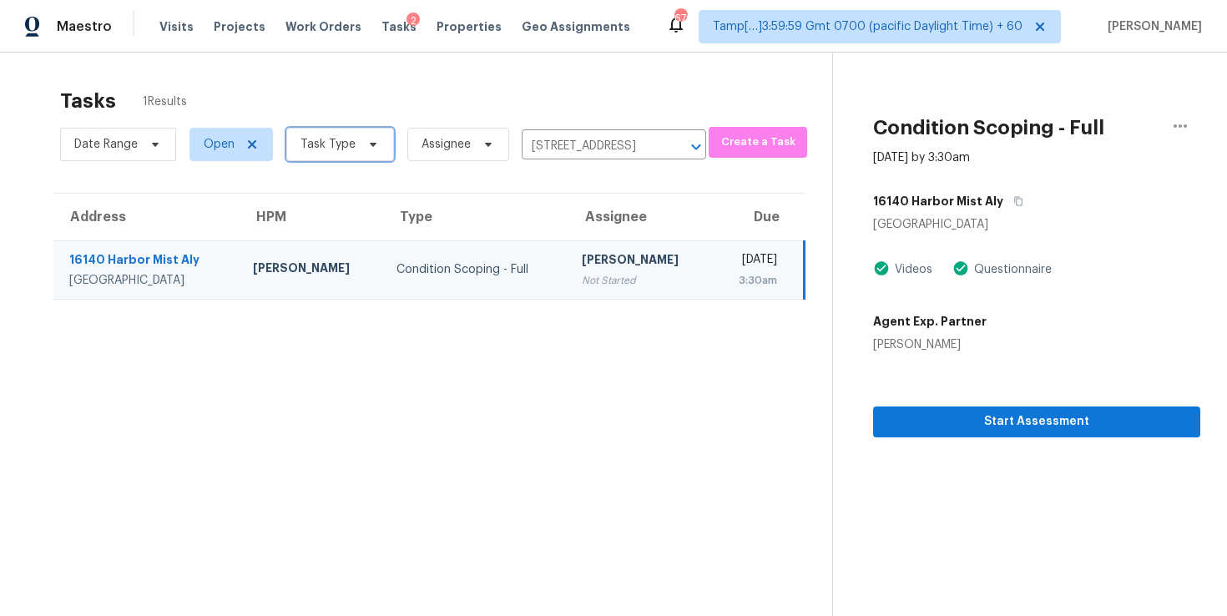
click at [361, 145] on span at bounding box center [370, 144] width 18 height 13
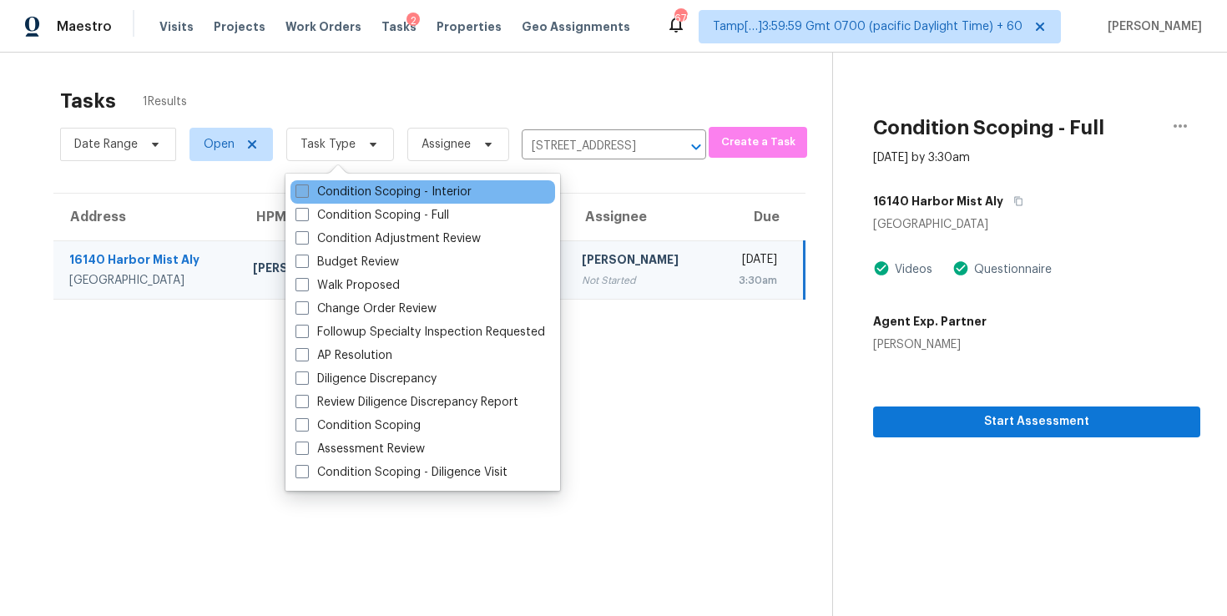
click at [372, 190] on label "Condition Scoping - Interior" at bounding box center [383, 192] width 176 height 17
click at [306, 190] on input "Condition Scoping - Interior" at bounding box center [300, 189] width 11 height 11
checkbox input "true"
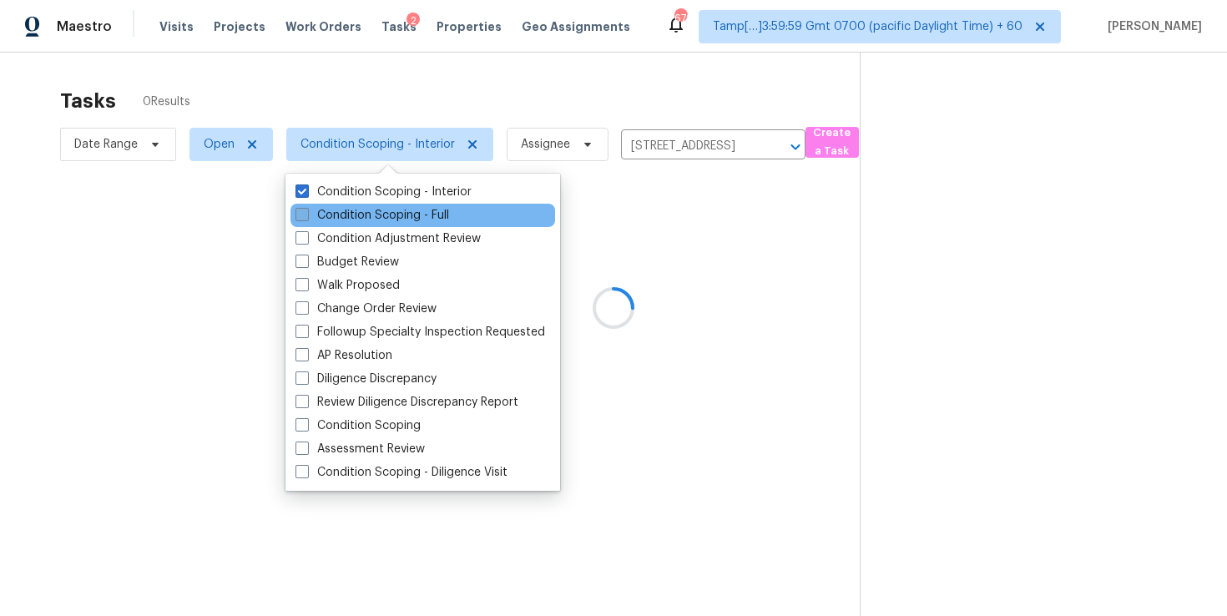
click at [382, 208] on label "Condition Scoping - Full" at bounding box center [372, 215] width 154 height 17
click at [306, 208] on input "Condition Scoping - Full" at bounding box center [300, 212] width 11 height 11
checkbox input "true"
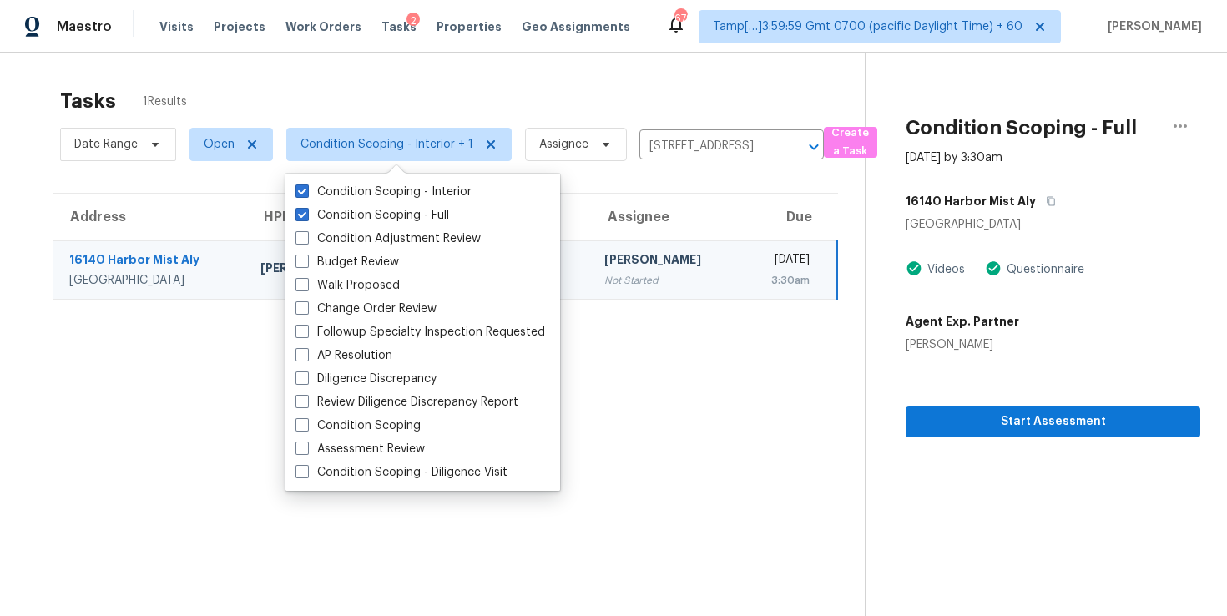
click at [455, 84] on div "Tasks 1 Results" at bounding box center [462, 100] width 804 height 43
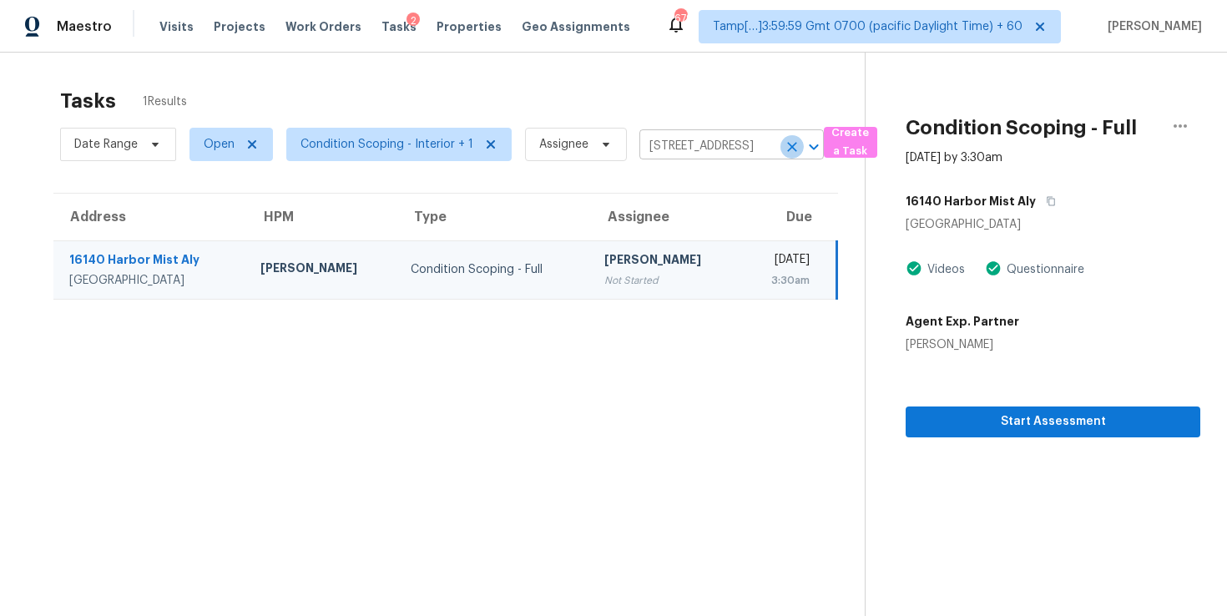
click at [788, 148] on icon "Clear" at bounding box center [792, 147] width 10 height 10
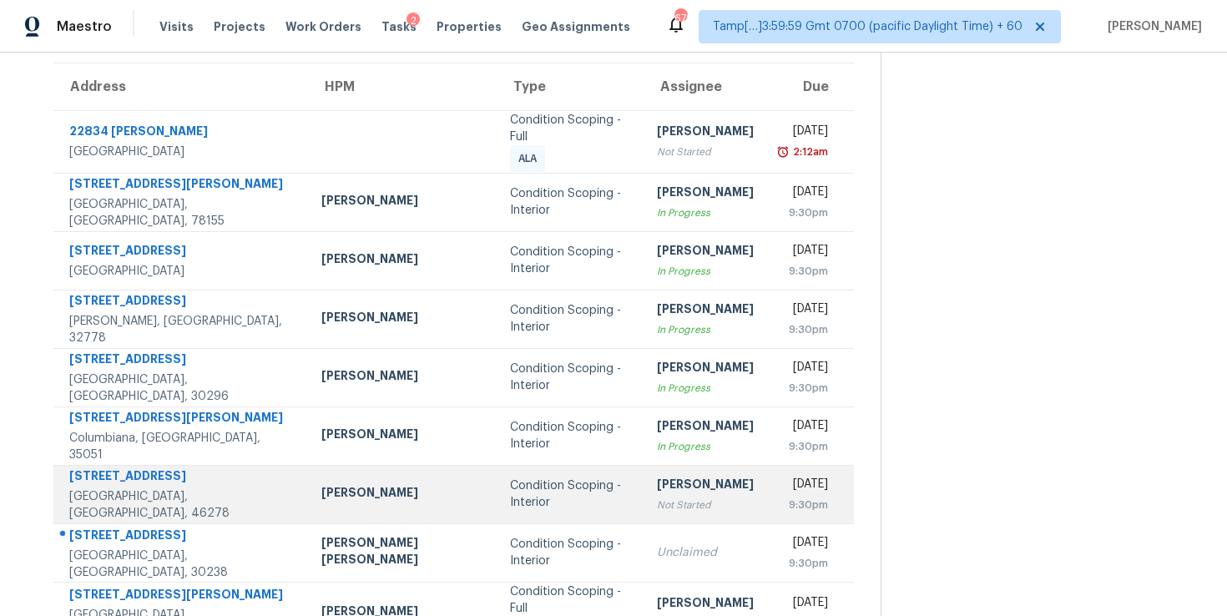
scroll to position [253, 0]
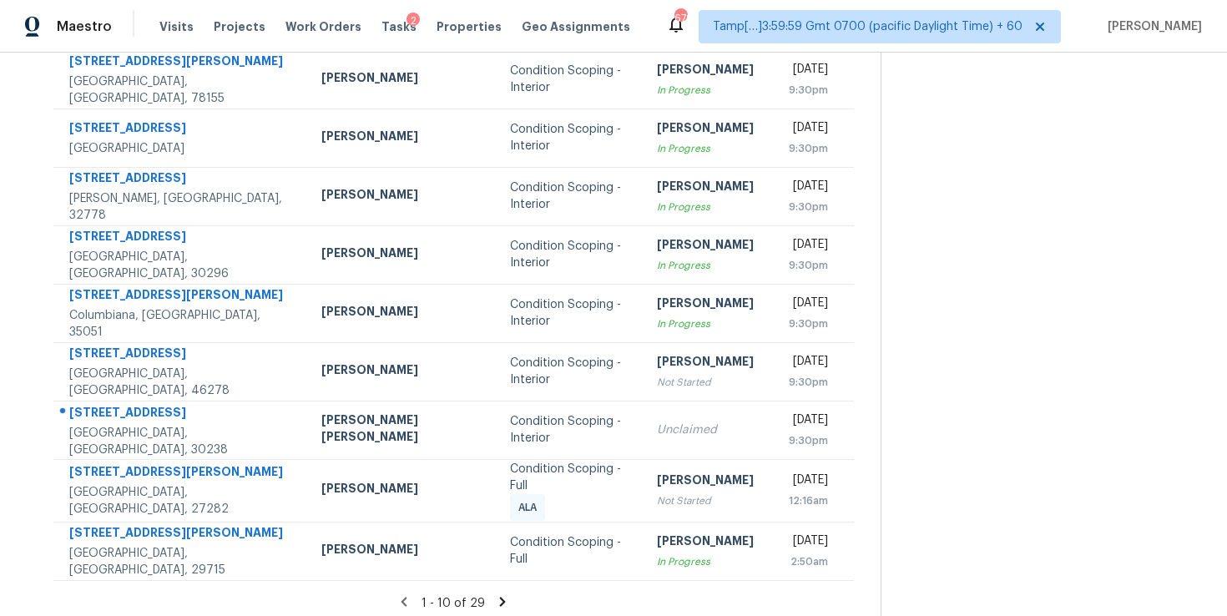
click at [500, 597] on icon at bounding box center [503, 601] width 6 height 9
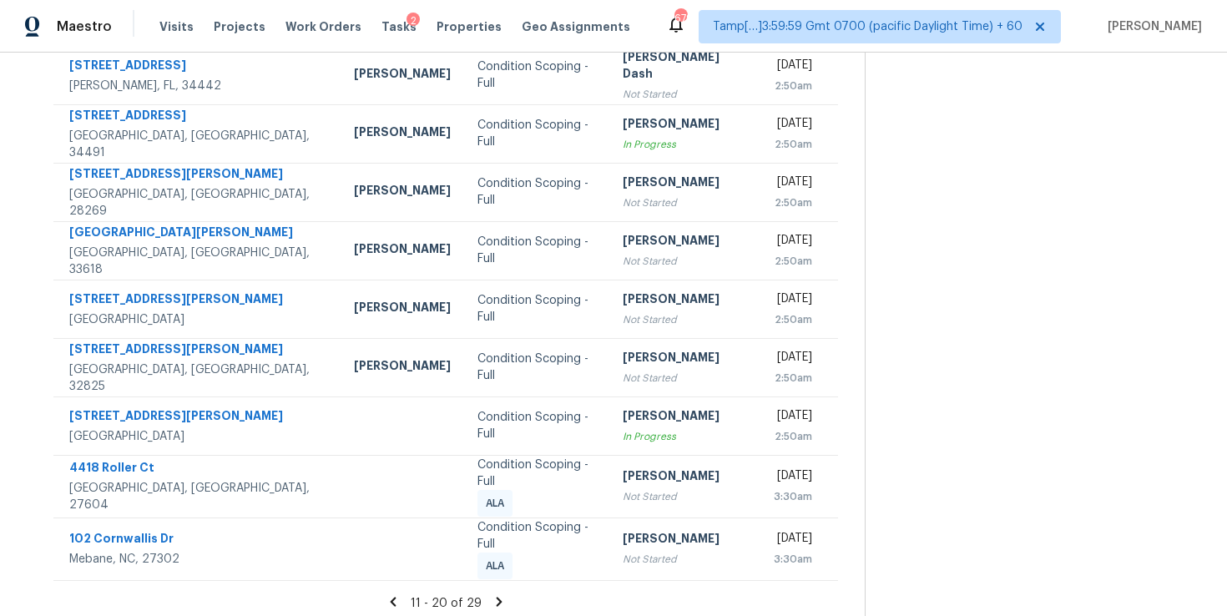
click at [496, 597] on icon at bounding box center [499, 601] width 6 height 9
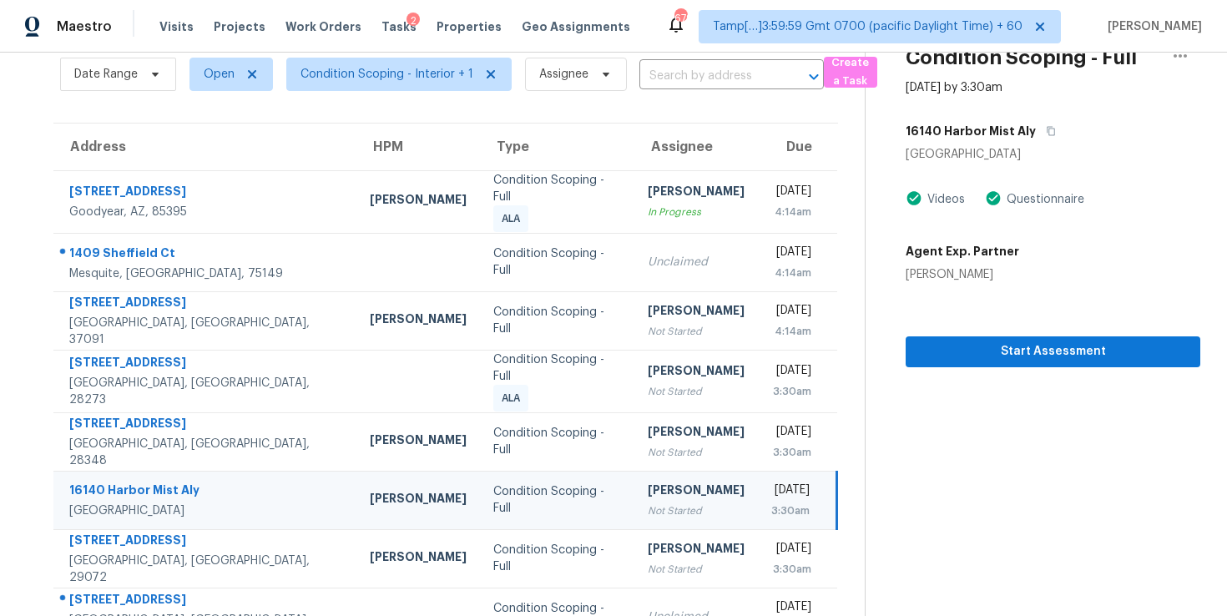
scroll to position [78, 0]
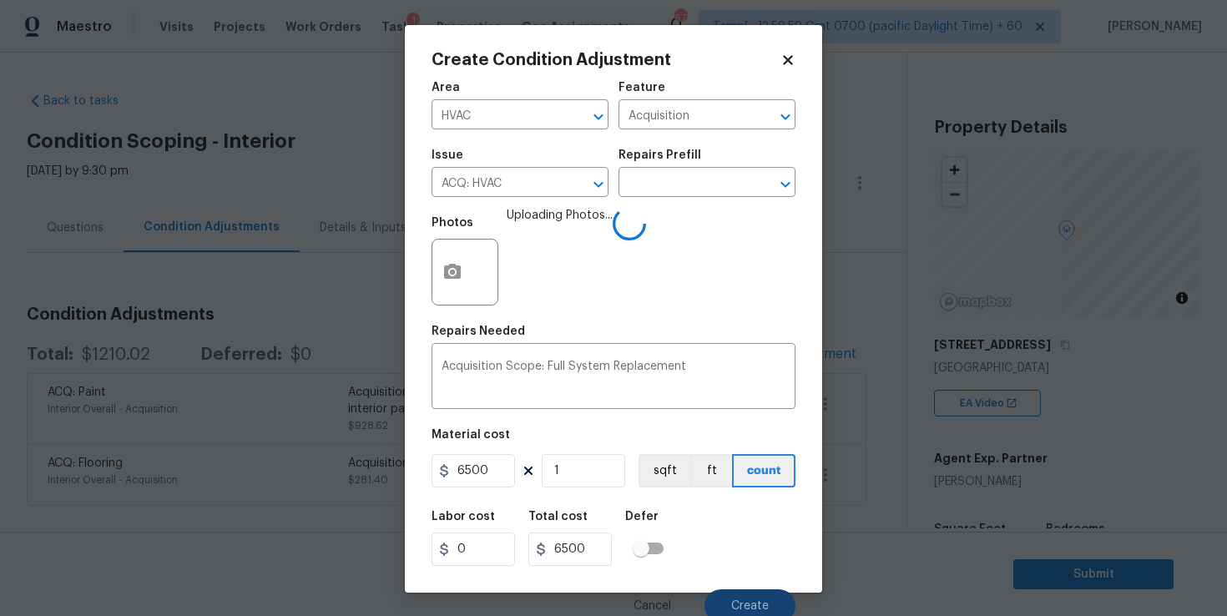
scroll to position [214, 0]
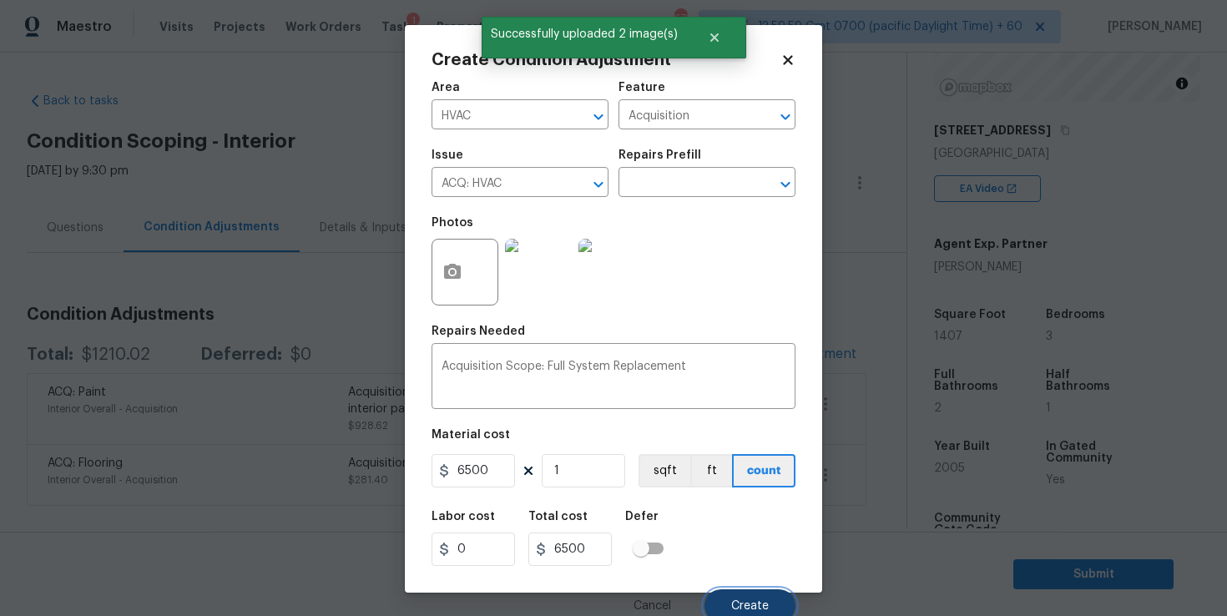
click at [746, 598] on button "Create" at bounding box center [749, 605] width 91 height 33
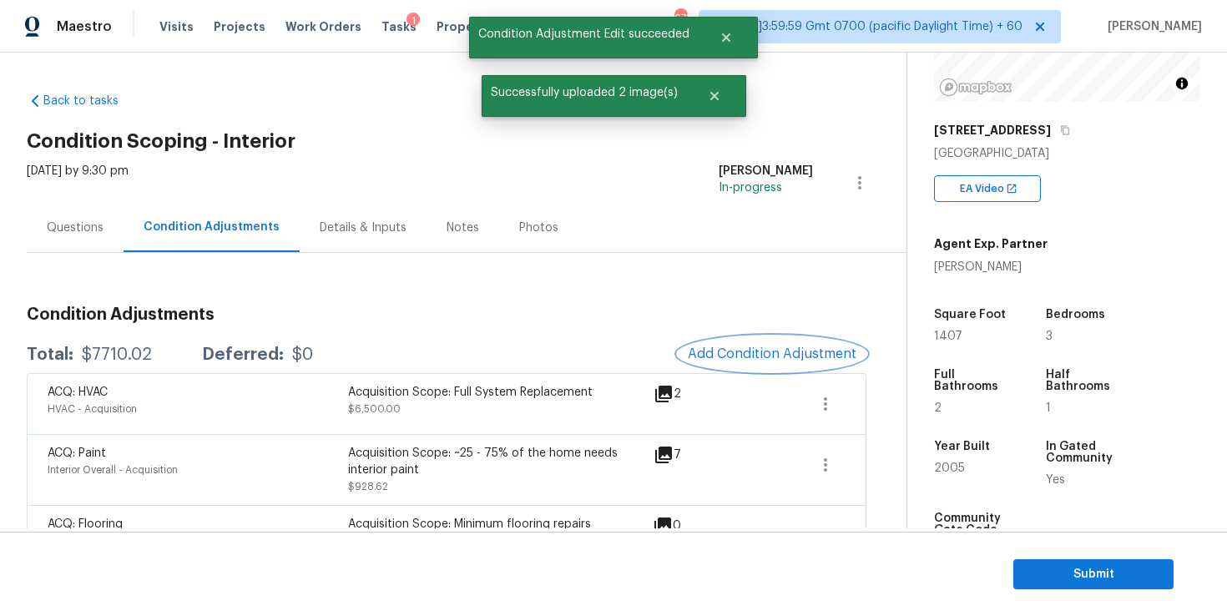
click at [753, 353] on span "Add Condition Adjustment" at bounding box center [772, 353] width 169 height 15
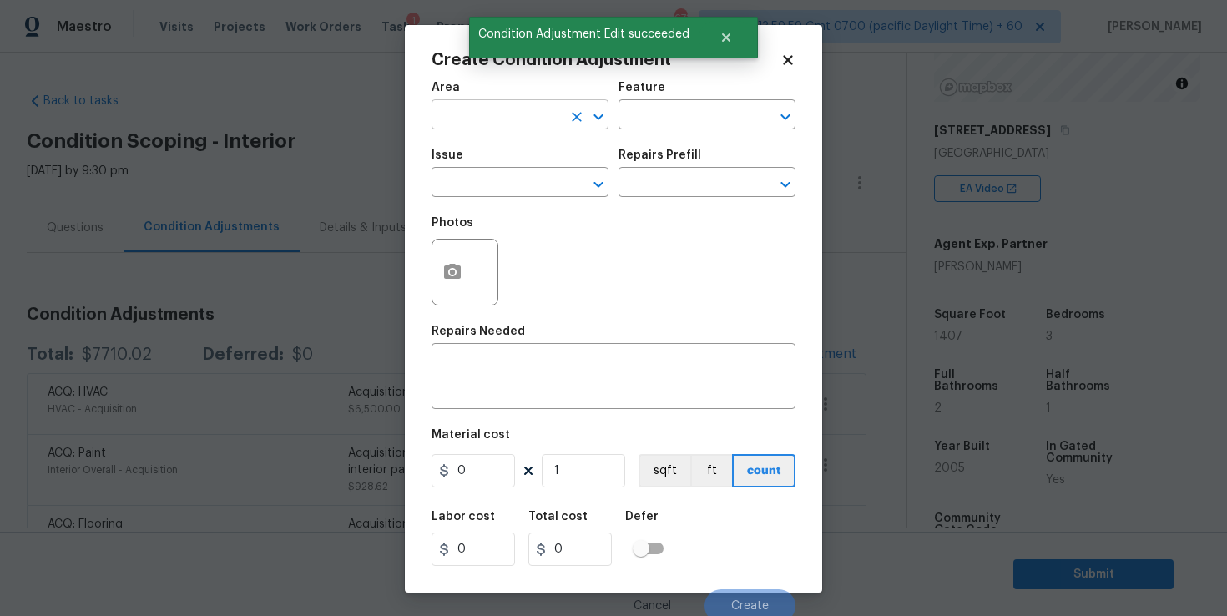
click at [486, 113] on input "text" at bounding box center [496, 116] width 130 height 26
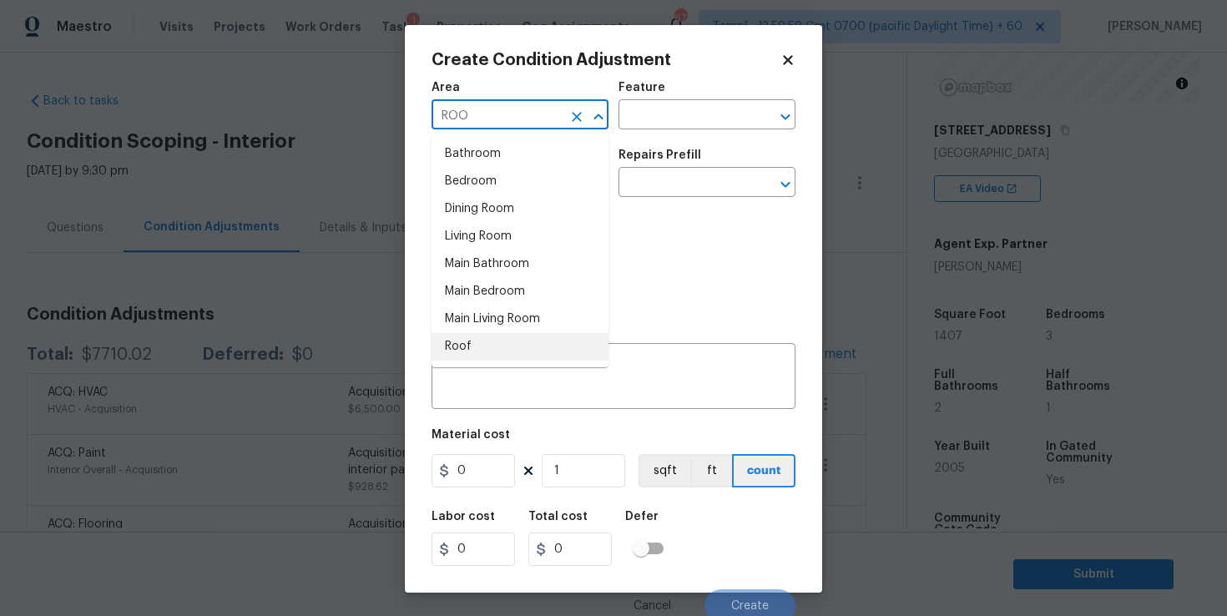
click at [496, 349] on li "Roof" at bounding box center [519, 347] width 177 height 28
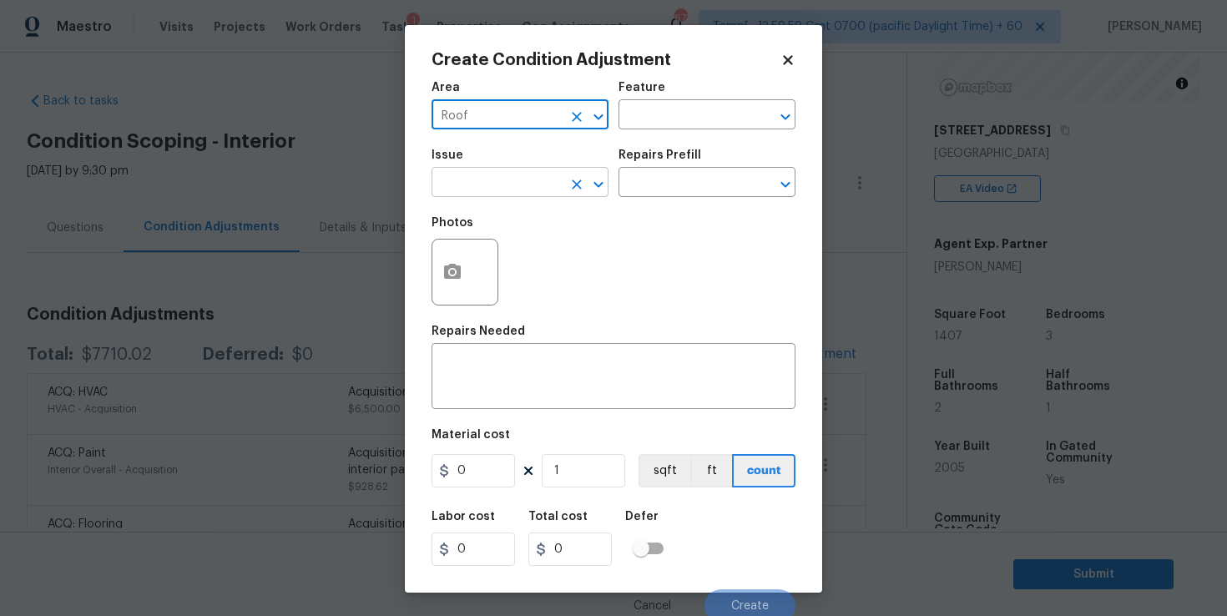
type input "Roof"
click at [497, 187] on input "text" at bounding box center [496, 184] width 130 height 26
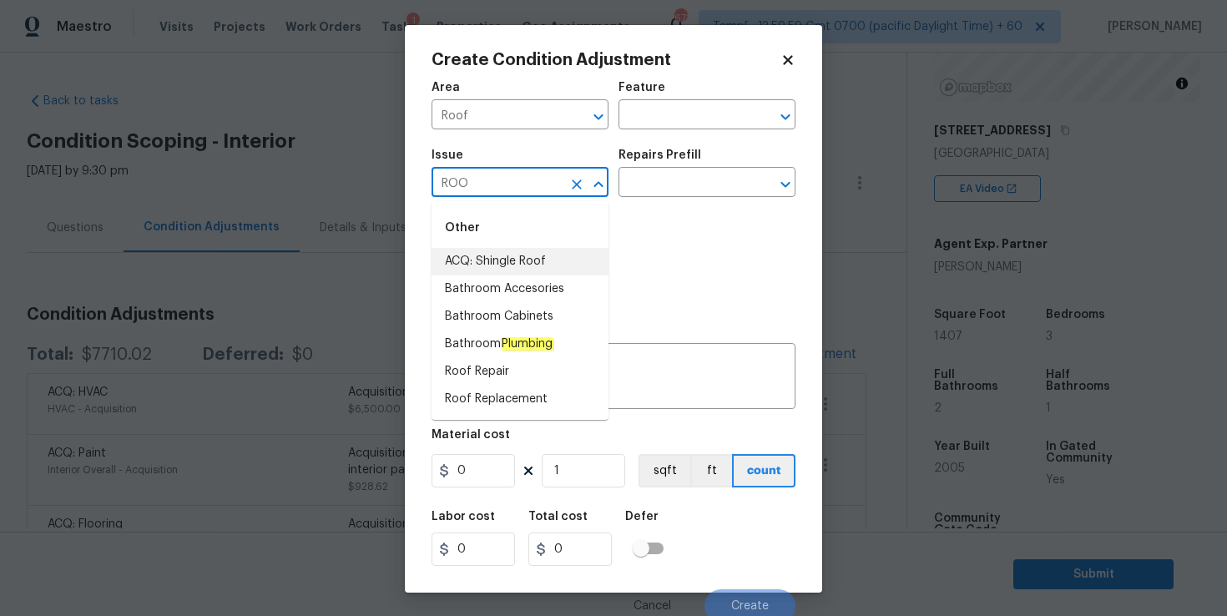
click at [528, 268] on li "ACQ: Shingle Roof" at bounding box center [519, 262] width 177 height 28
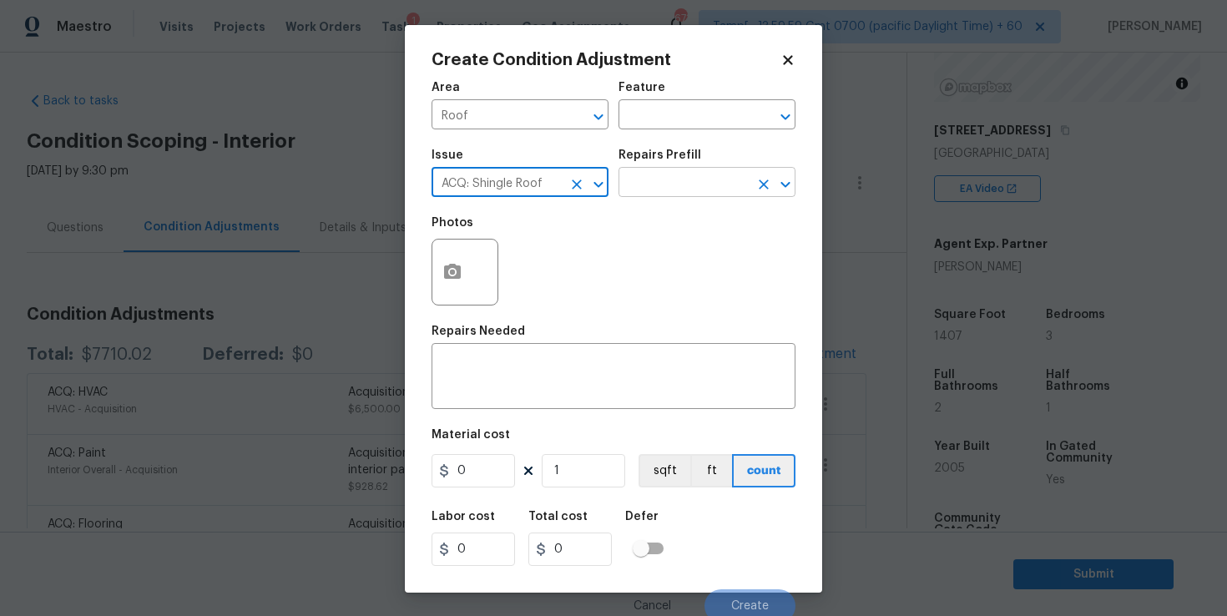
type input "ACQ: Shingle Roof"
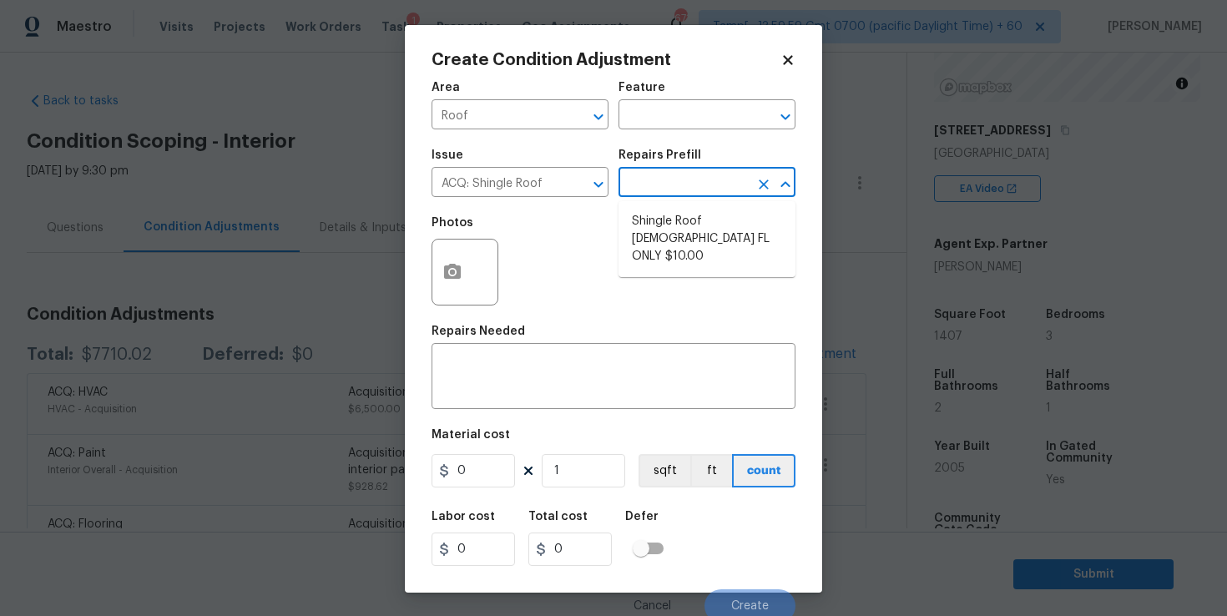
click at [638, 192] on input "text" at bounding box center [683, 184] width 130 height 26
click at [679, 219] on li "Shingle Roof 15+ Years Old FL ONLY $10.00" at bounding box center [706, 239] width 177 height 63
type input "Acquisition"
type textarea "Acquisition Scope (Florida Only): Shingle Roof 15+ years in age maintenance."
type input "10"
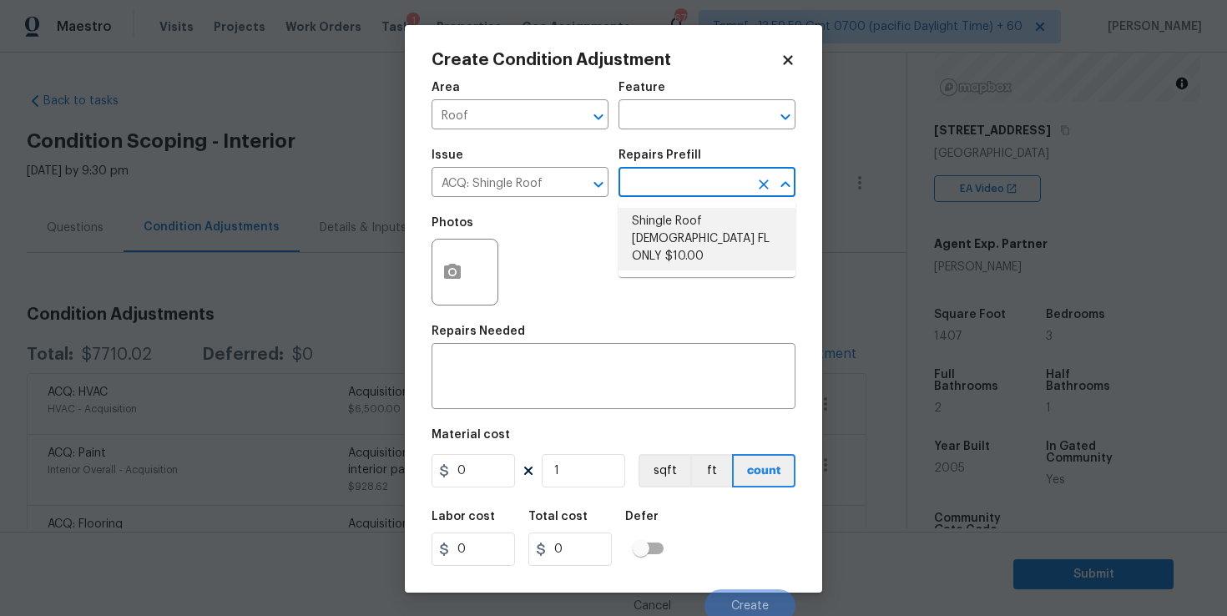
type input "10"
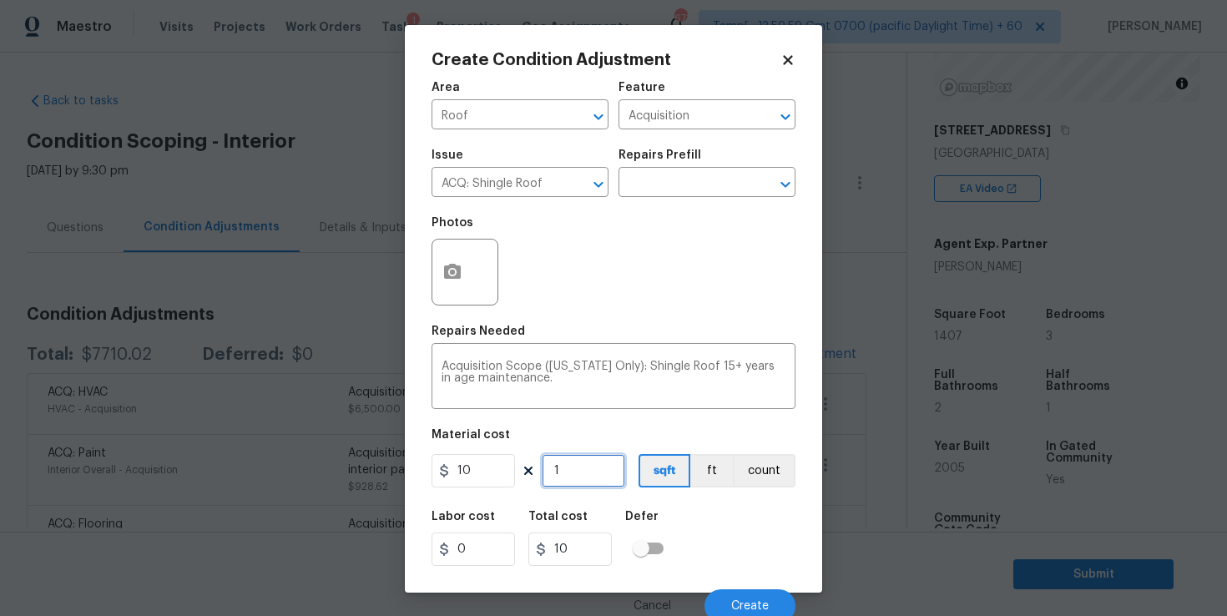
click at [581, 468] on input "1" at bounding box center [583, 470] width 83 height 33
type input "14"
type input "140"
type input "1400"
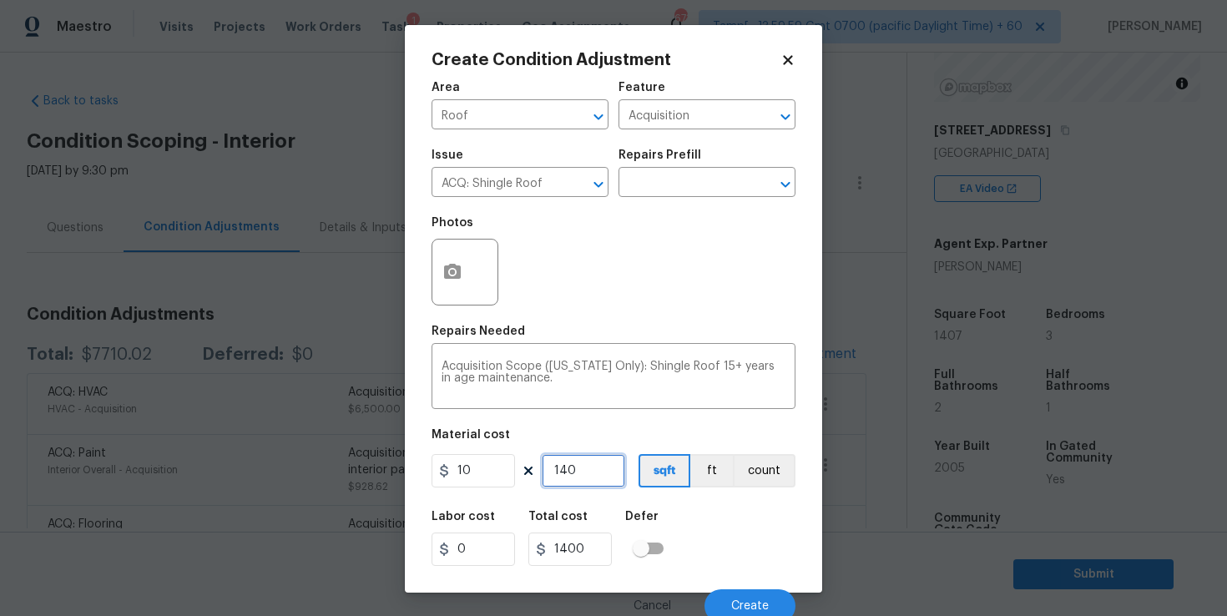
type input "1407"
type input "14070"
type input "1407"
click at [746, 537] on div "Labor cost 0 Total cost 14070 Defer" at bounding box center [613, 538] width 364 height 75
click at [744, 602] on span "Create" at bounding box center [750, 606] width 38 height 13
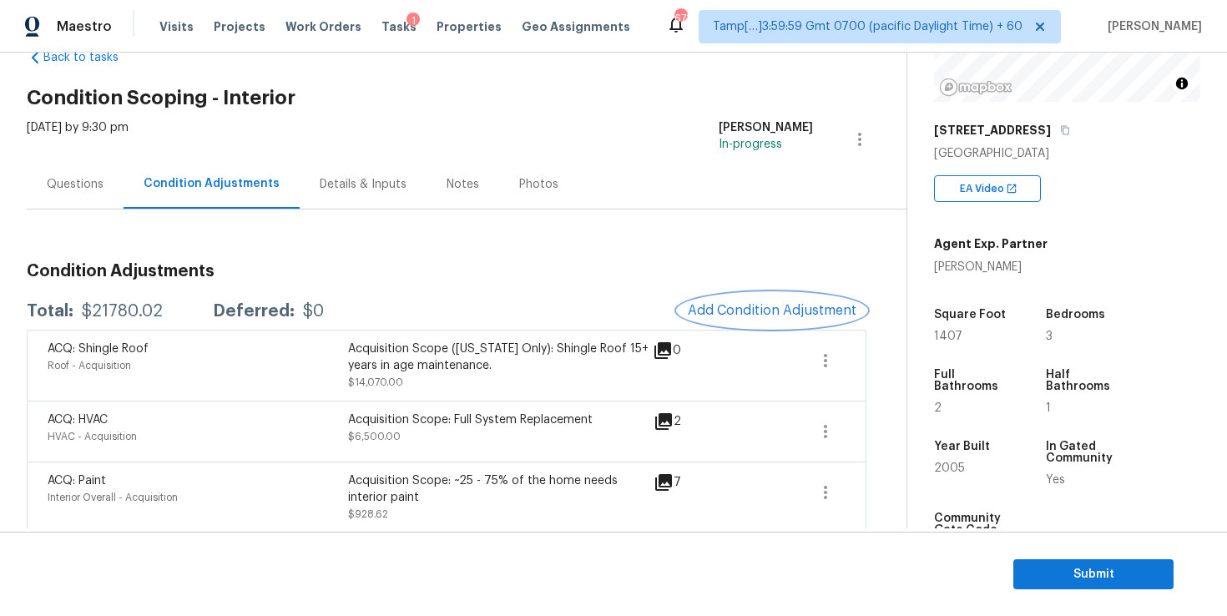
scroll to position [0, 0]
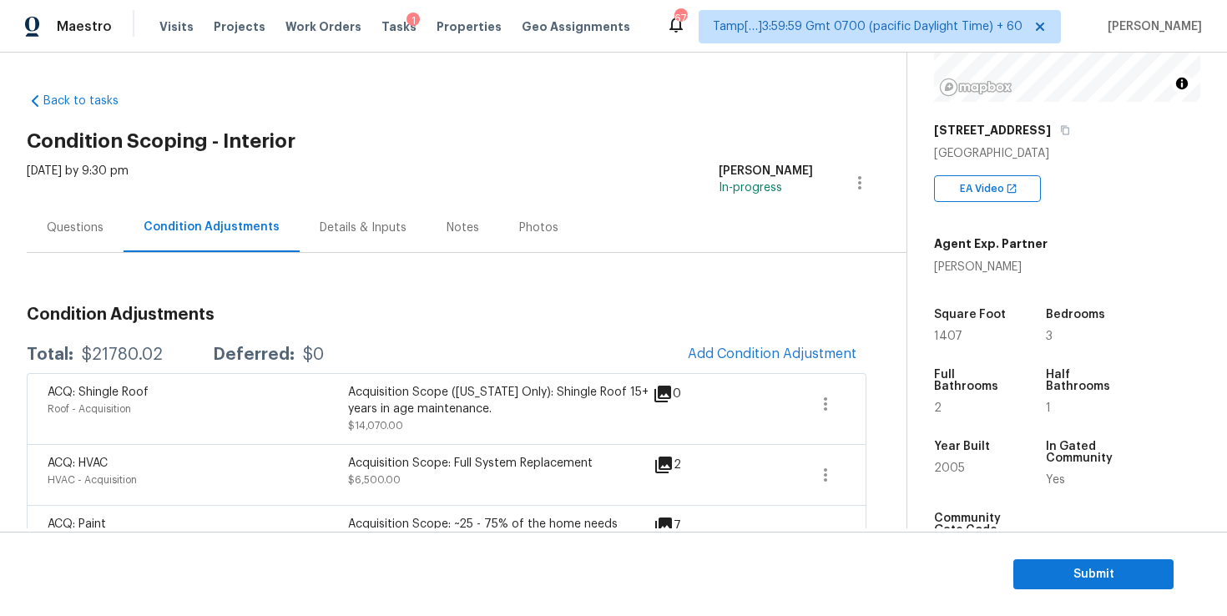
click at [686, 228] on div "Questions Condition Adjustments Details & Inputs Notes Photos" at bounding box center [467, 228] width 880 height 50
click at [737, 350] on span "Add Condition Adjustment" at bounding box center [772, 353] width 169 height 15
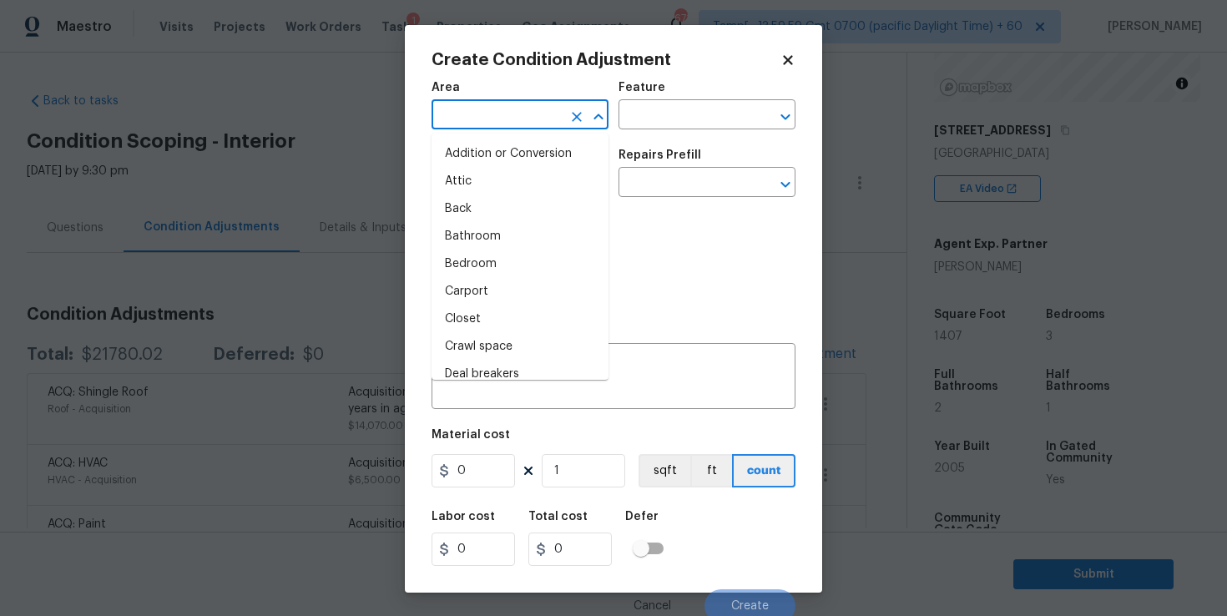
click at [512, 118] on input "text" at bounding box center [496, 116] width 130 height 26
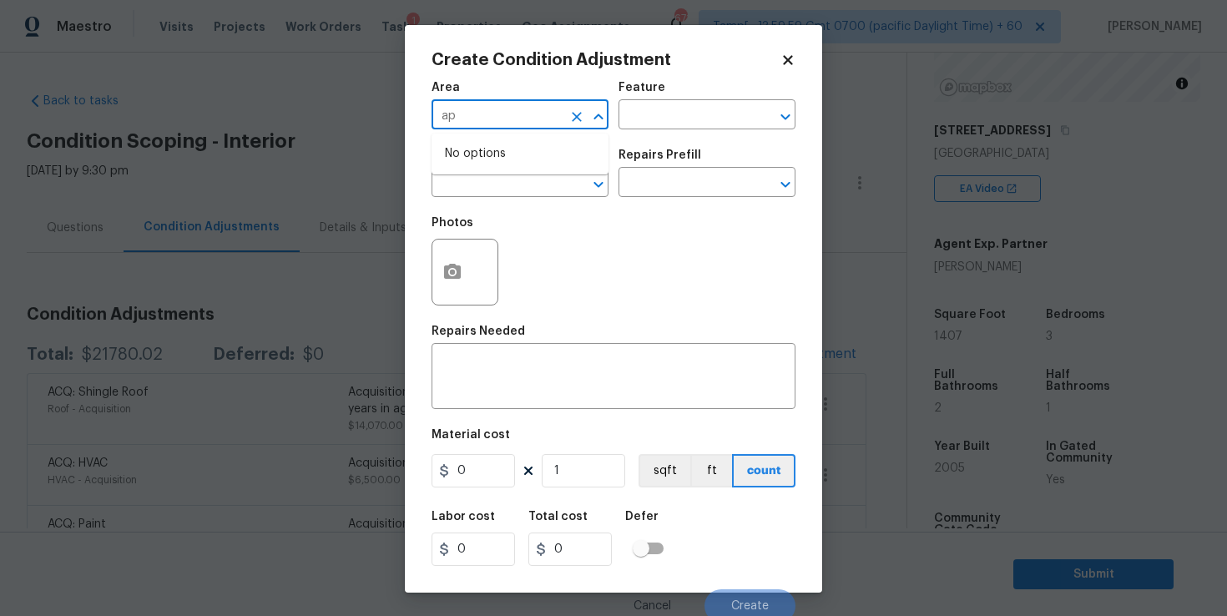
type input "a"
click at [514, 182] on li "Interior Overall" at bounding box center [519, 182] width 177 height 28
type input "Interior Overall"
click at [514, 182] on input "text" at bounding box center [496, 184] width 130 height 26
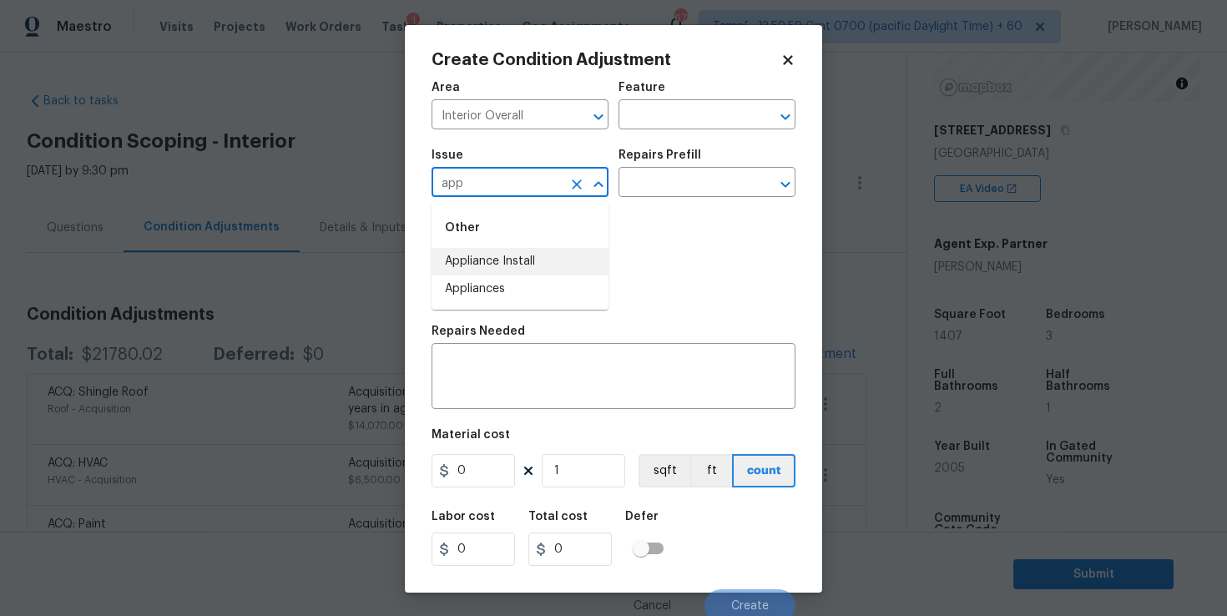
click at [520, 266] on li "Appliance Install" at bounding box center [519, 262] width 177 height 28
type input "Appliance Install"
click at [641, 184] on input "text" at bounding box center [683, 184] width 130 height 26
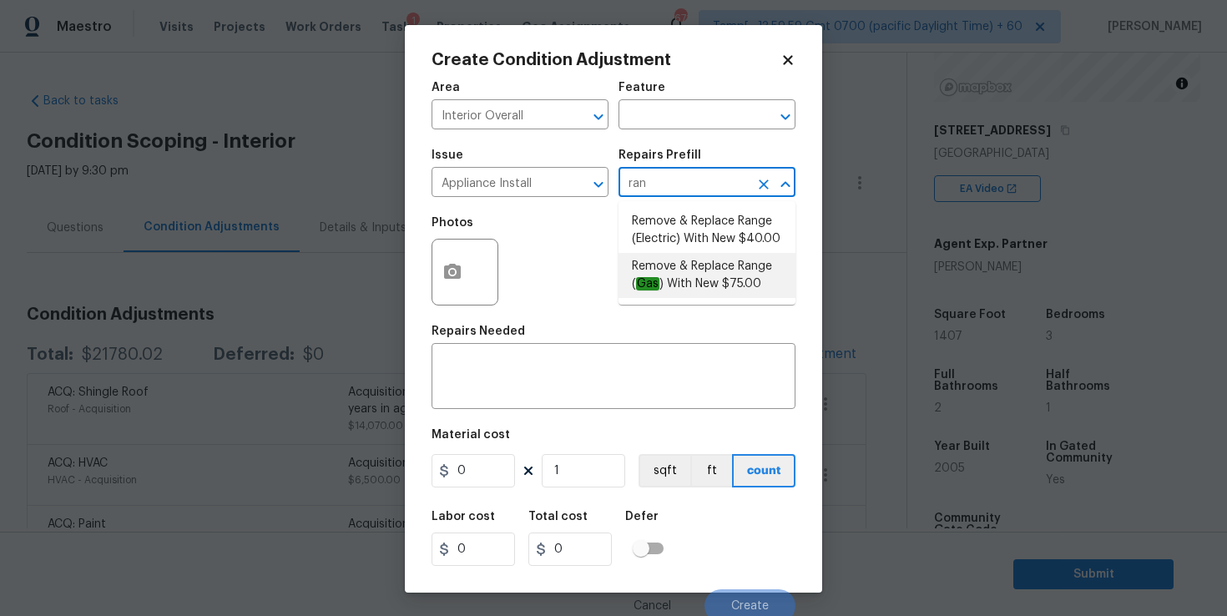
type input "rang"
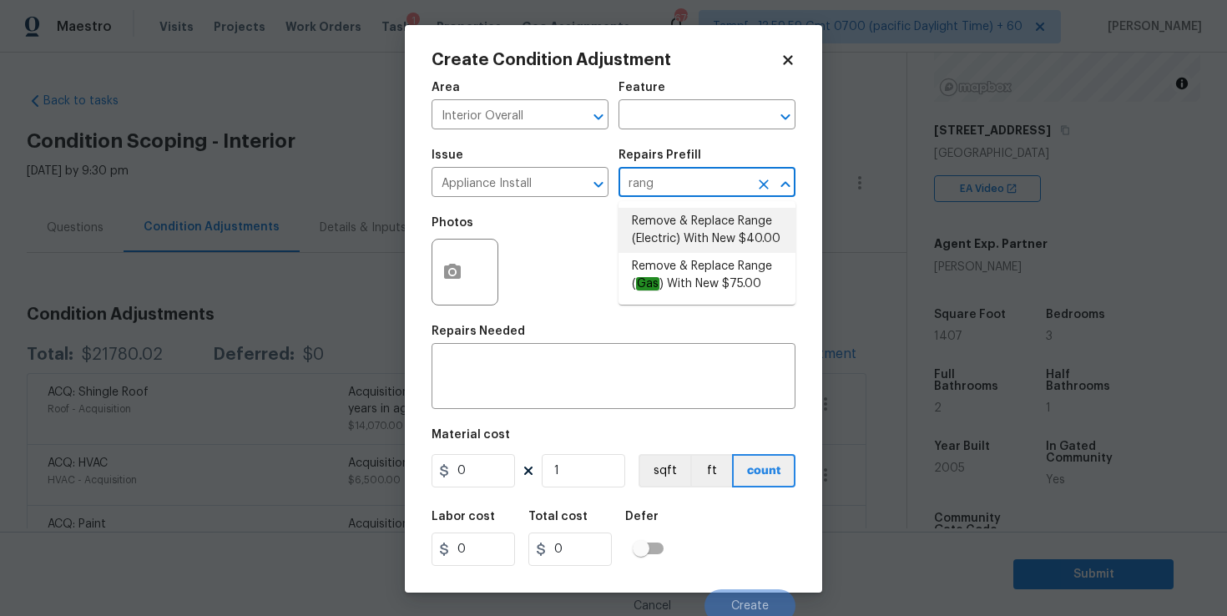
click at [725, 227] on li "Remove & Replace Range (Electric) With New $40.00" at bounding box center [706, 230] width 177 height 45
type input "Appliances"
type textarea "Remove the existing range and replace it with a new electric range provided by …"
type input "40"
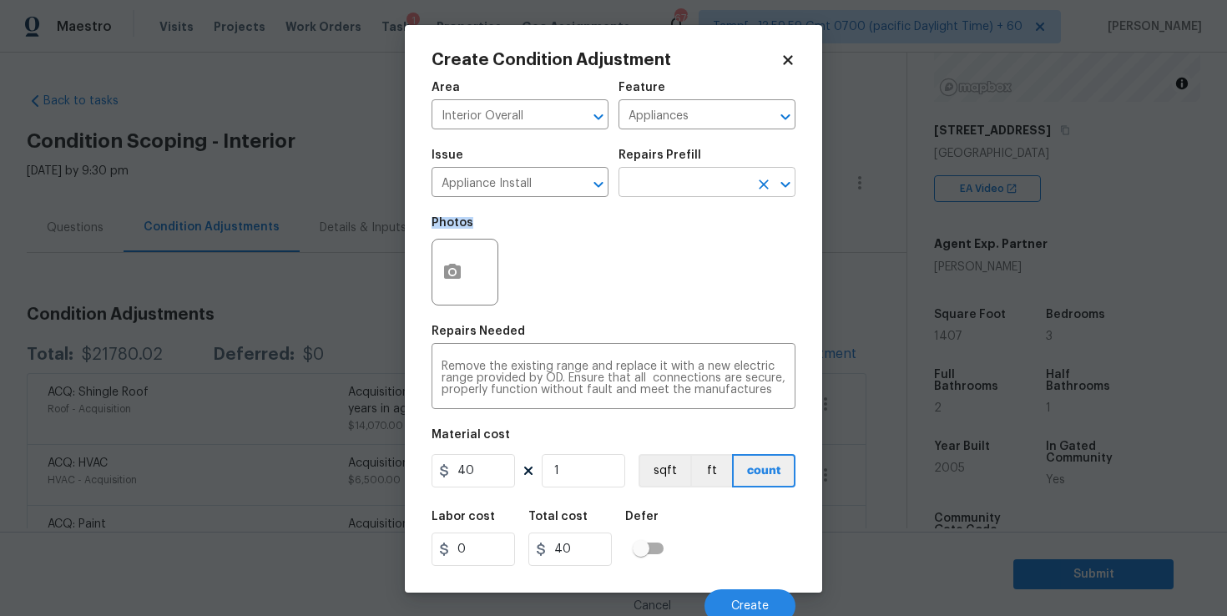
drag, startPoint x: 725, startPoint y: 227, endPoint x: 705, endPoint y: 188, distance: 44.0
click at [705, 188] on div "Area Interior Overall ​ Feature Appliances ​ Issue Appliance Install ​ Repairs …" at bounding box center [613, 347] width 364 height 551
click at [705, 188] on input "text" at bounding box center [683, 184] width 130 height 26
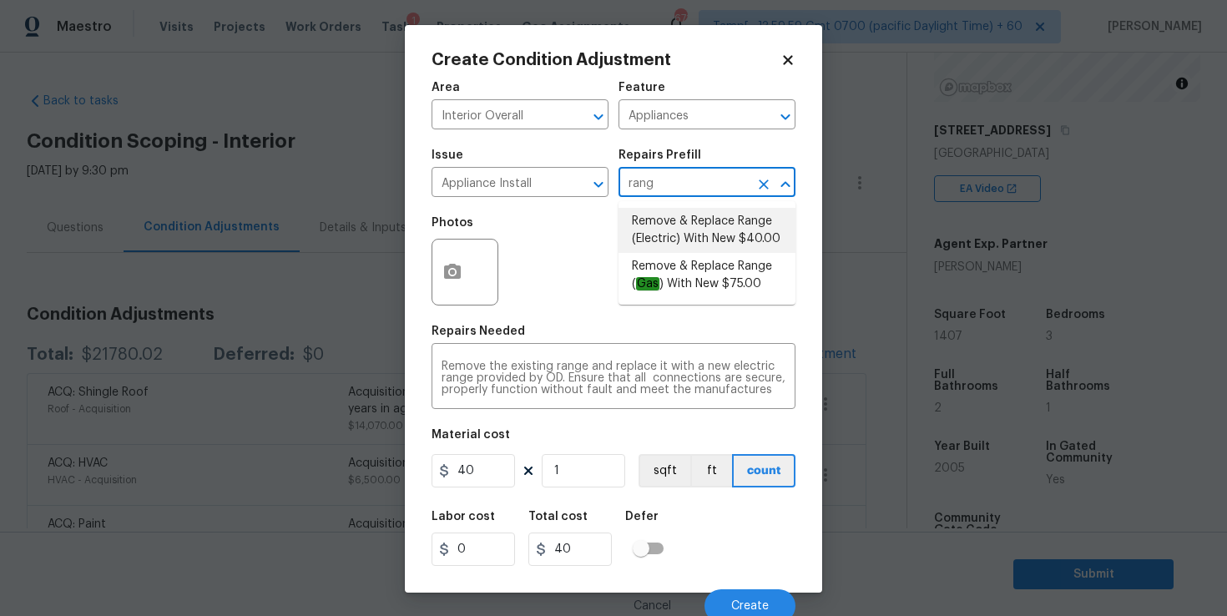
type input "rang"
click at [727, 240] on li "Remove & Replace Range (Electric) With New $40.00" at bounding box center [706, 230] width 177 height 45
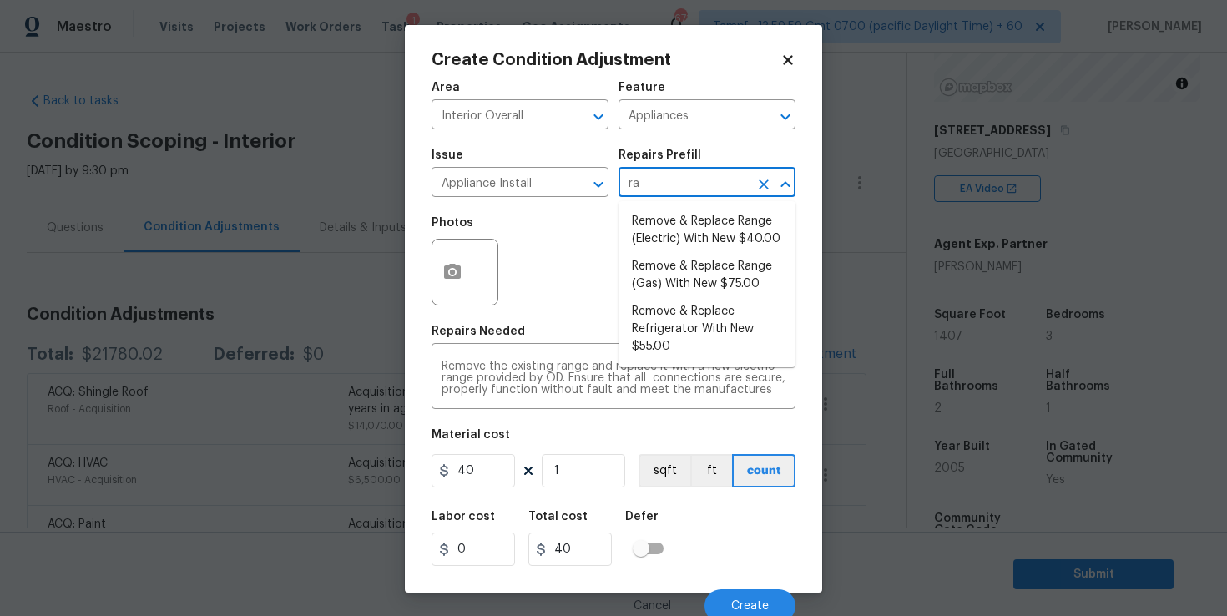
type input "ran"
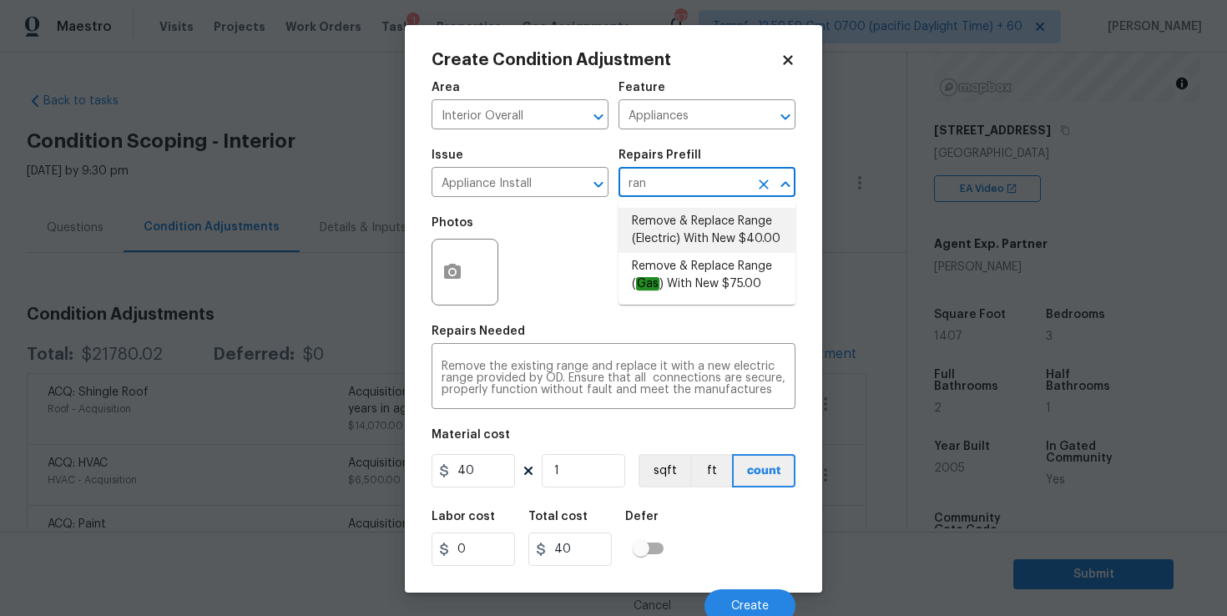
click at [693, 219] on li "Remove & Replace Range (Electric) With New $40.00" at bounding box center [706, 230] width 177 height 45
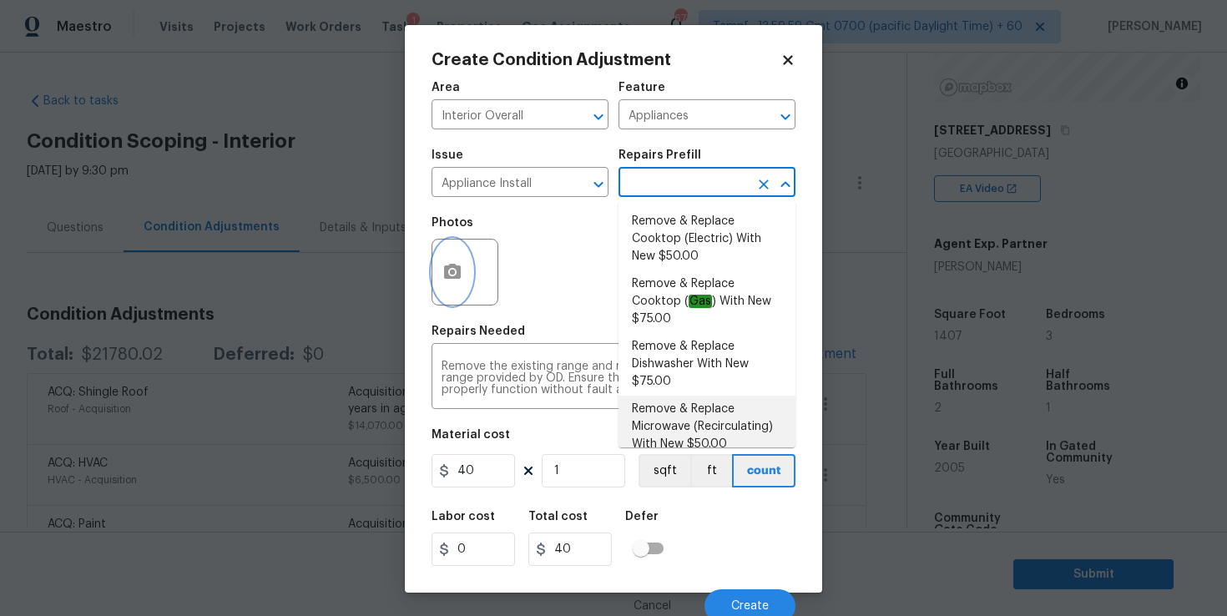
click at [443, 281] on icon "button" at bounding box center [452, 272] width 20 height 20
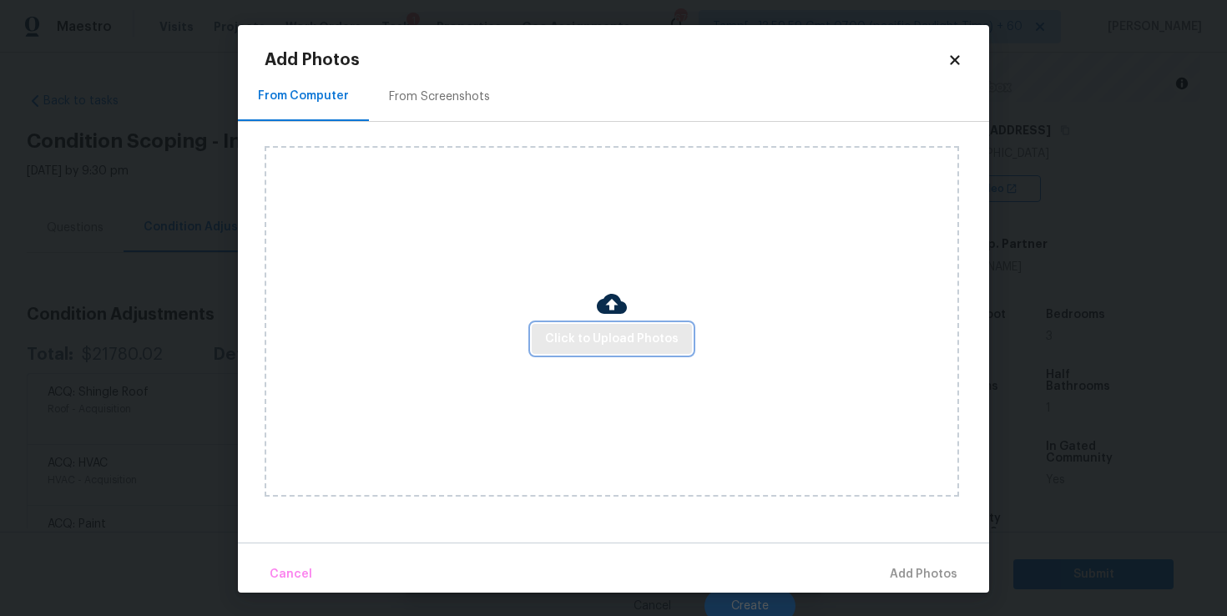
click at [588, 335] on span "Click to Upload Photos" at bounding box center [612, 339] width 134 height 21
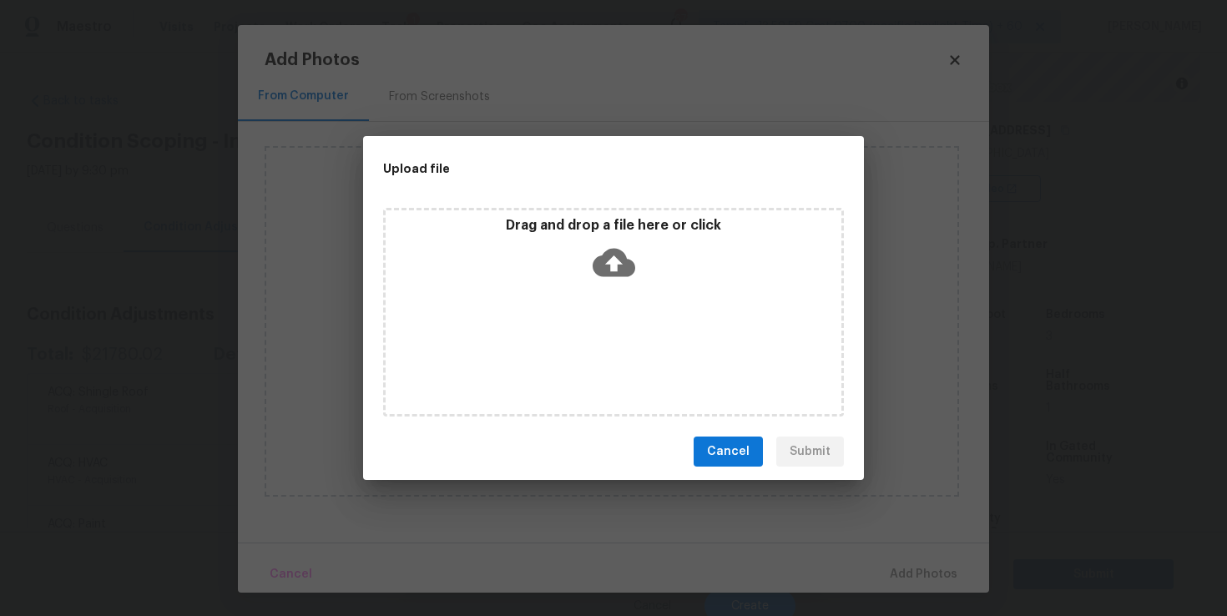
click at [610, 274] on icon at bounding box center [614, 263] width 43 height 28
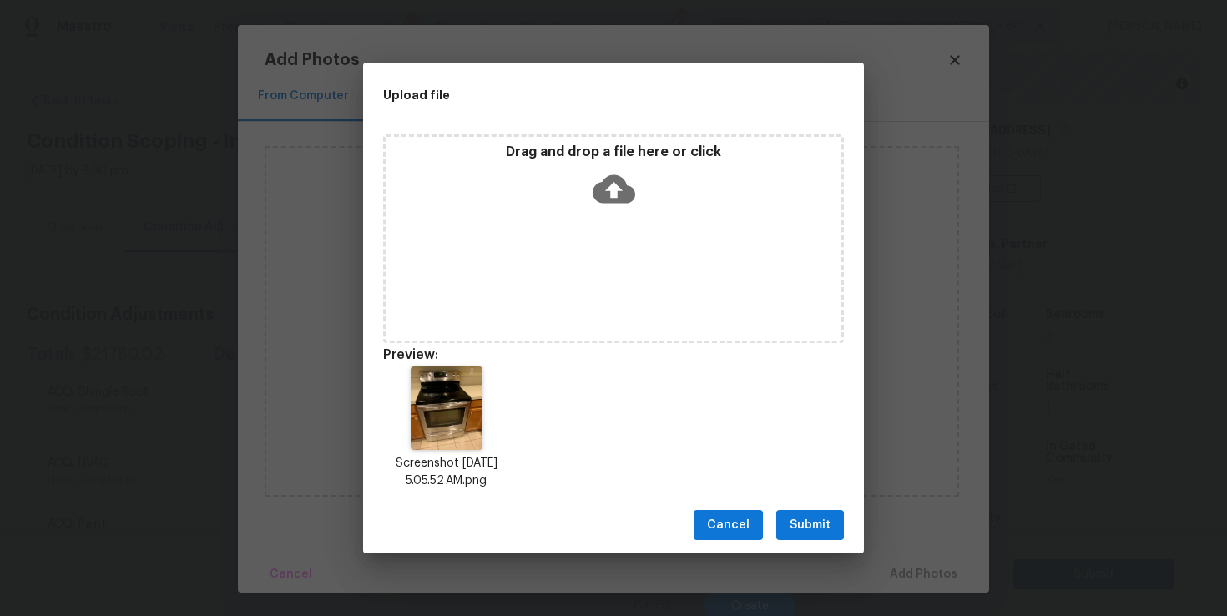
click at [808, 517] on span "Submit" at bounding box center [809, 525] width 41 height 21
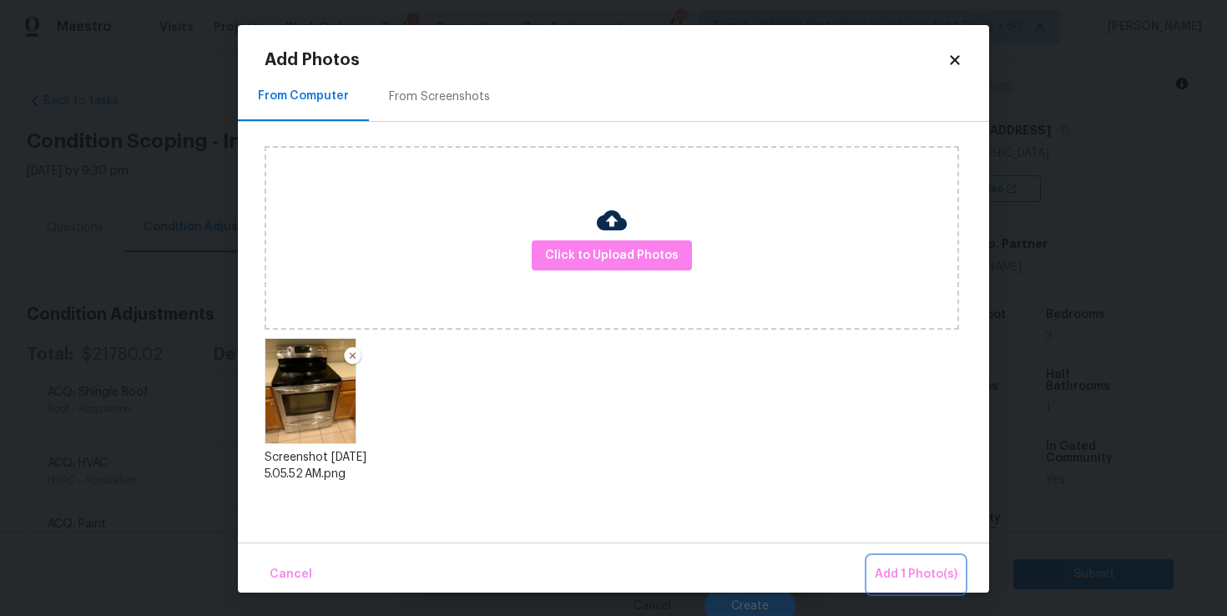
click at [910, 560] on button "Add 1 Photo(s)" at bounding box center [916, 575] width 96 height 36
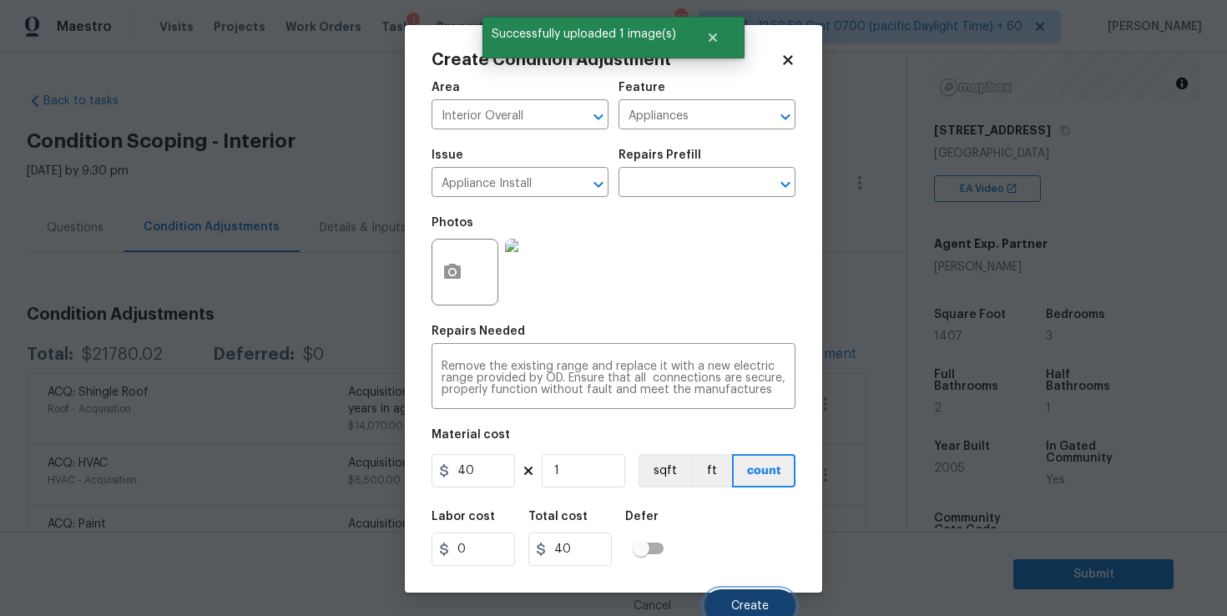
click at [761, 603] on span "Create" at bounding box center [750, 606] width 38 height 13
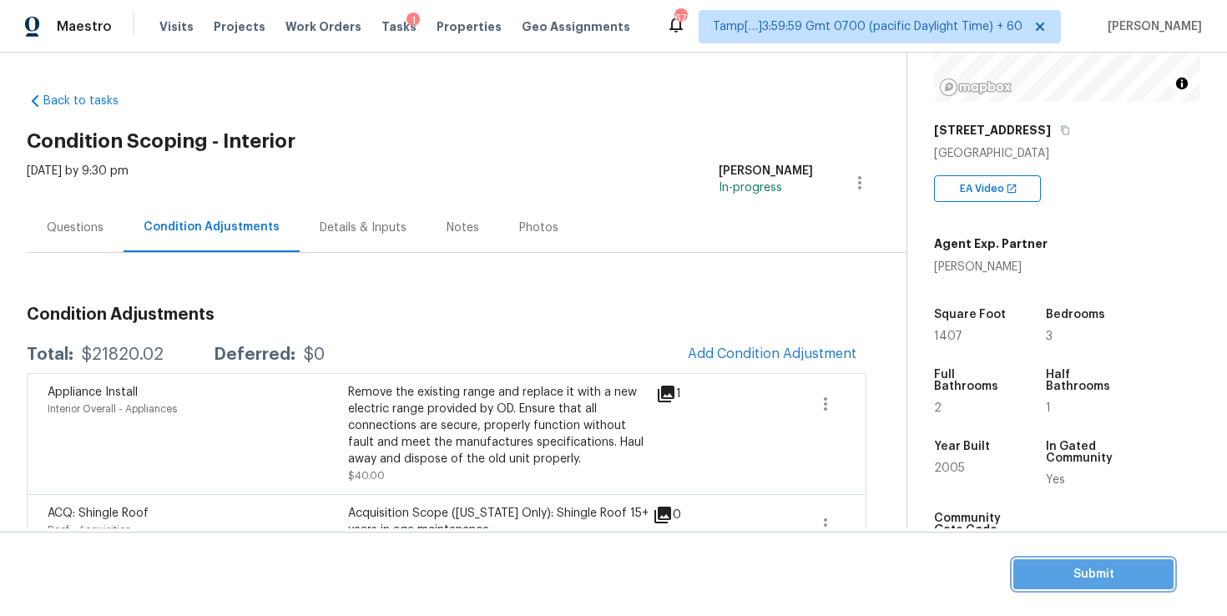
click at [1052, 580] on span "Submit" at bounding box center [1093, 574] width 134 height 21
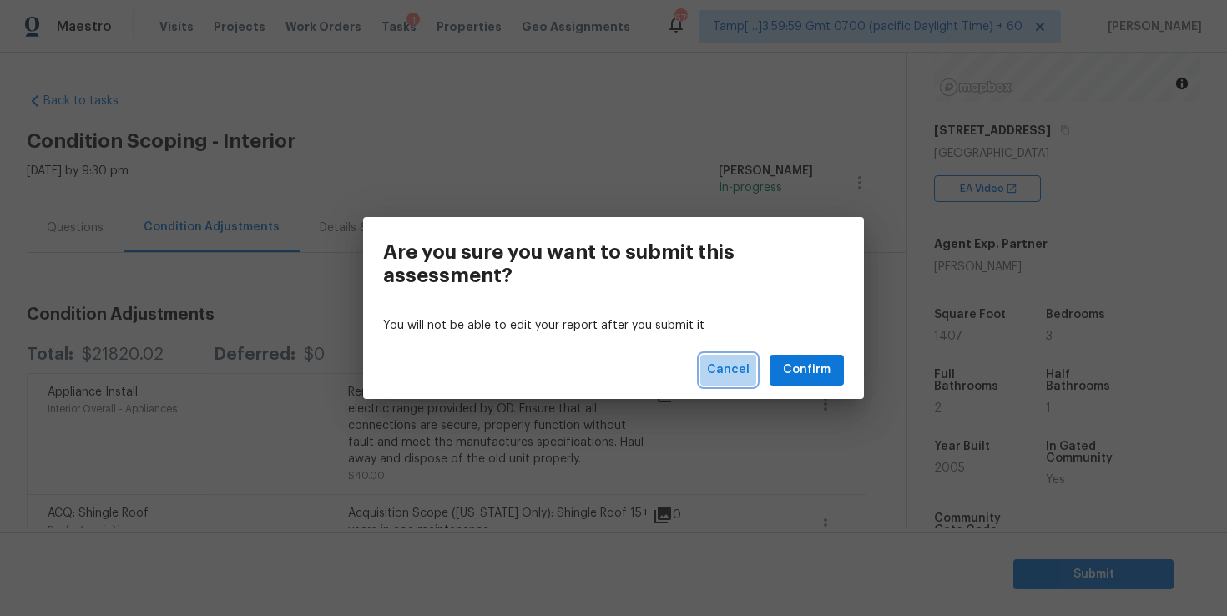
click at [732, 377] on span "Cancel" at bounding box center [728, 370] width 43 height 21
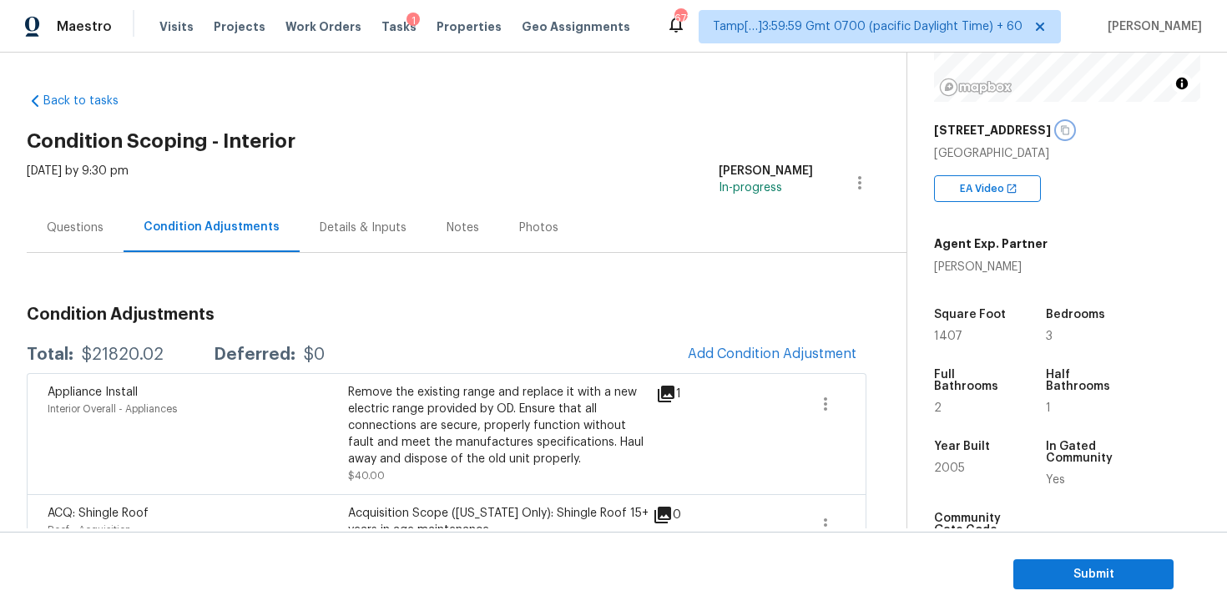
click at [1060, 129] on icon "button" at bounding box center [1065, 130] width 10 height 10
click at [1102, 578] on span "Submit" at bounding box center [1093, 574] width 134 height 21
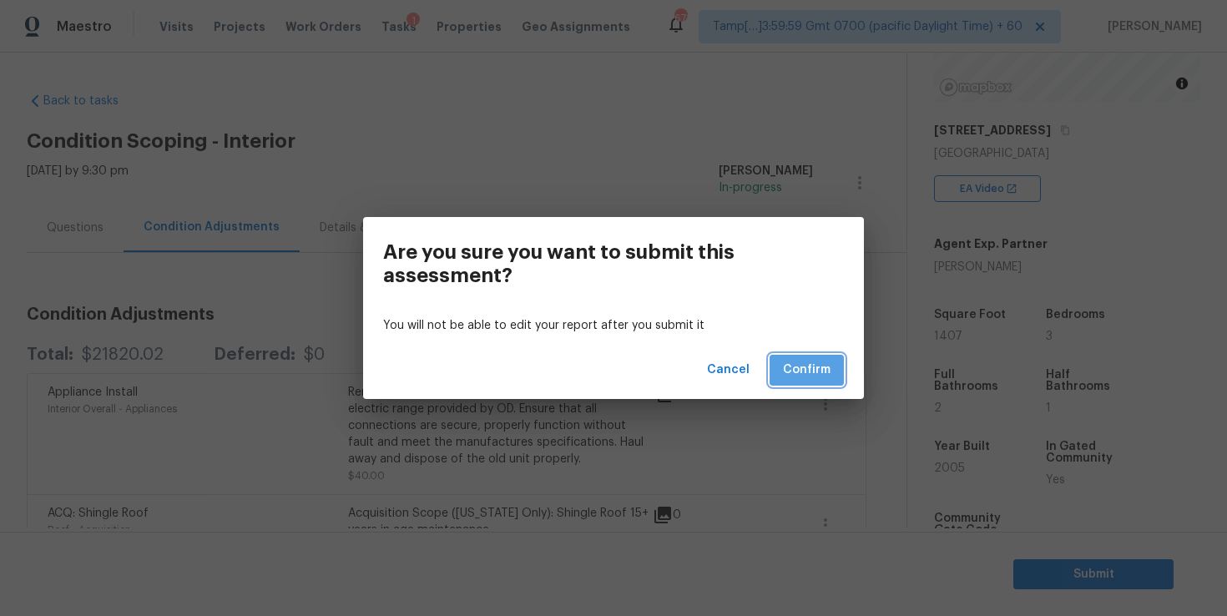
click at [809, 365] on span "Confirm" at bounding box center [807, 370] width 48 height 21
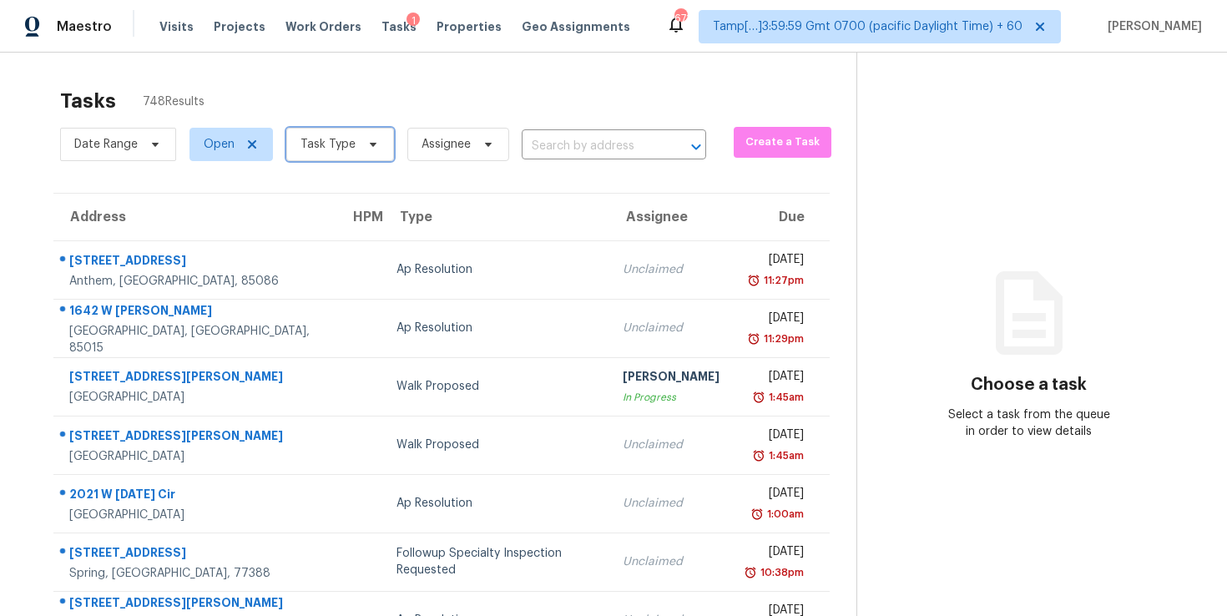
click at [345, 138] on span "Task Type" at bounding box center [327, 144] width 55 height 17
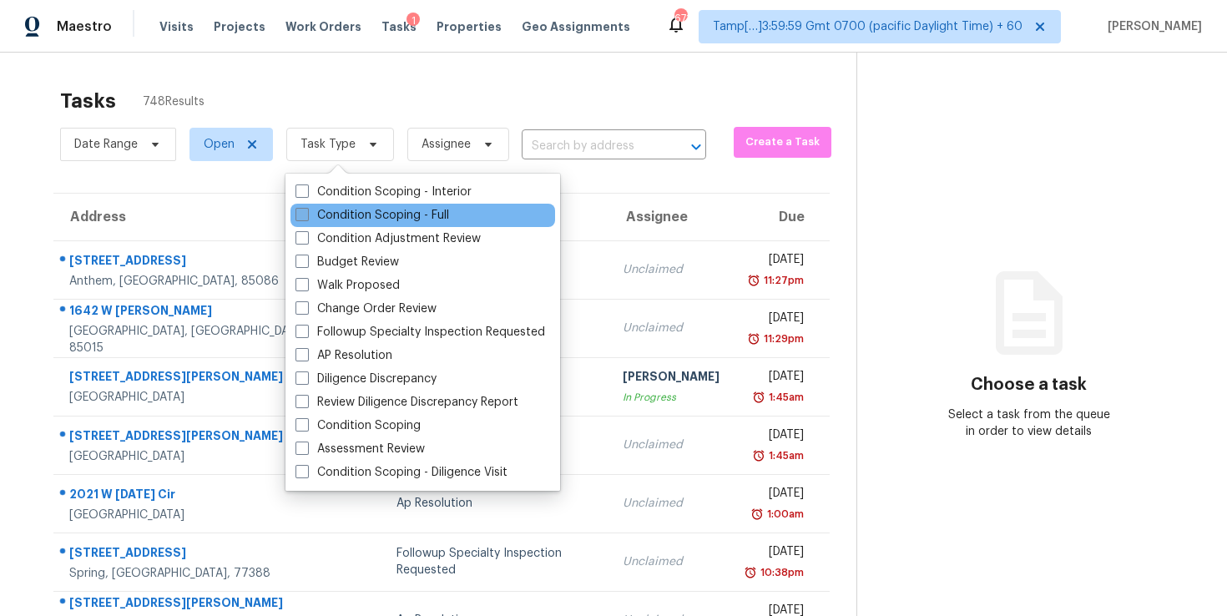
click at [400, 209] on label "Condition Scoping - Full" at bounding box center [372, 215] width 154 height 17
click at [306, 209] on input "Condition Scoping - Full" at bounding box center [300, 212] width 11 height 11
checkbox input "true"
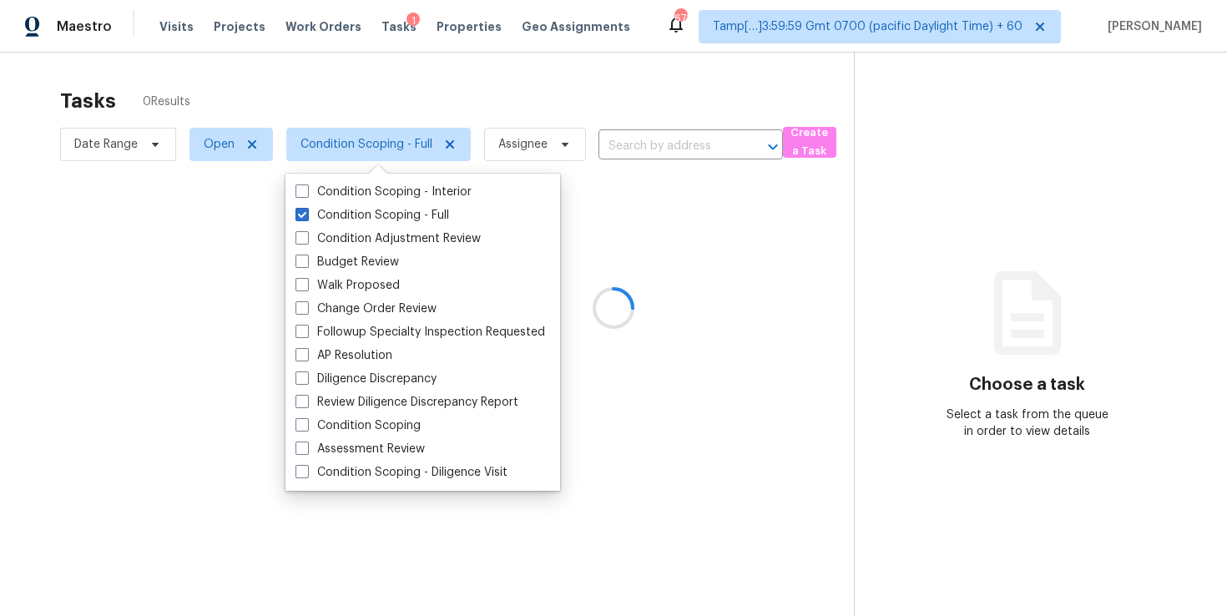
click at [490, 98] on div at bounding box center [613, 308] width 1227 height 616
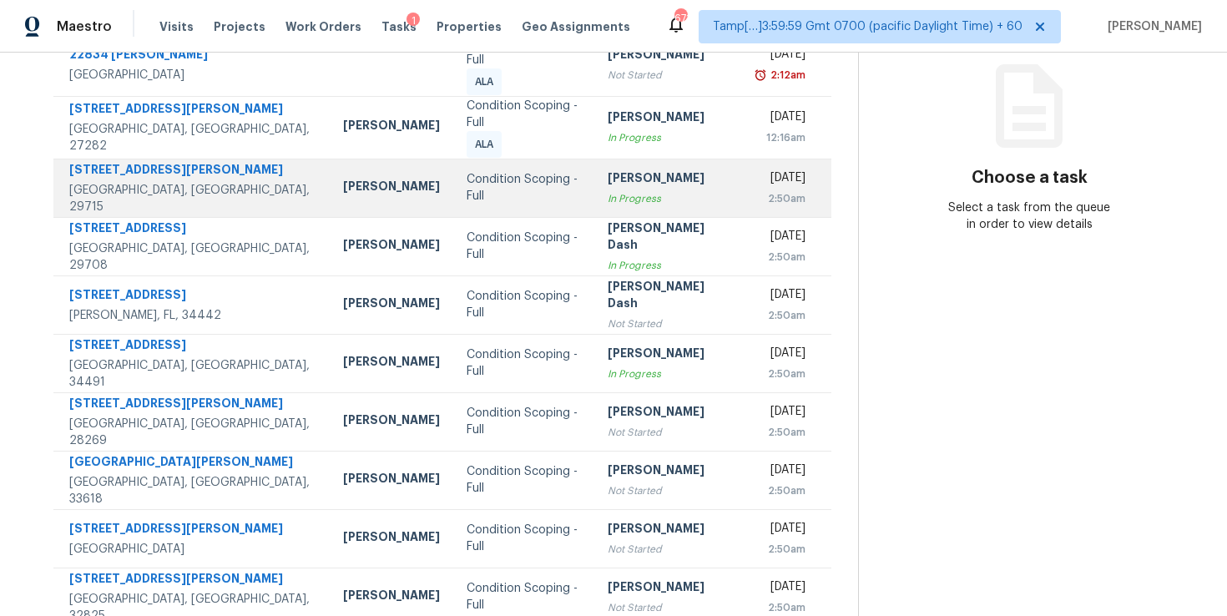
scroll to position [253, 0]
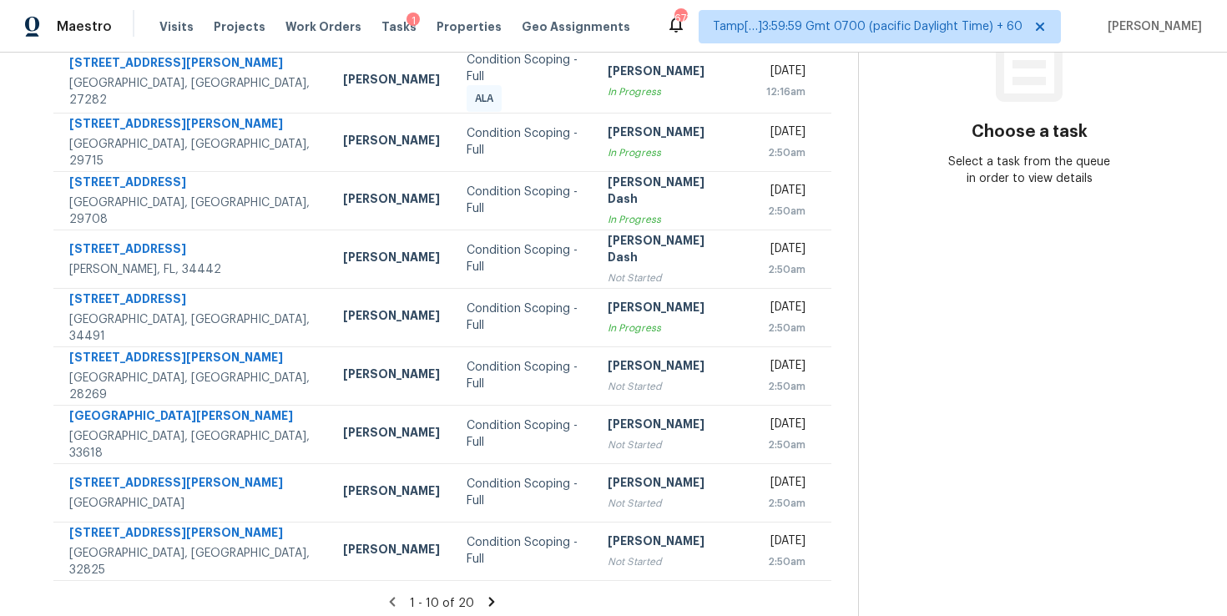
click at [489, 597] on icon at bounding box center [492, 601] width 6 height 9
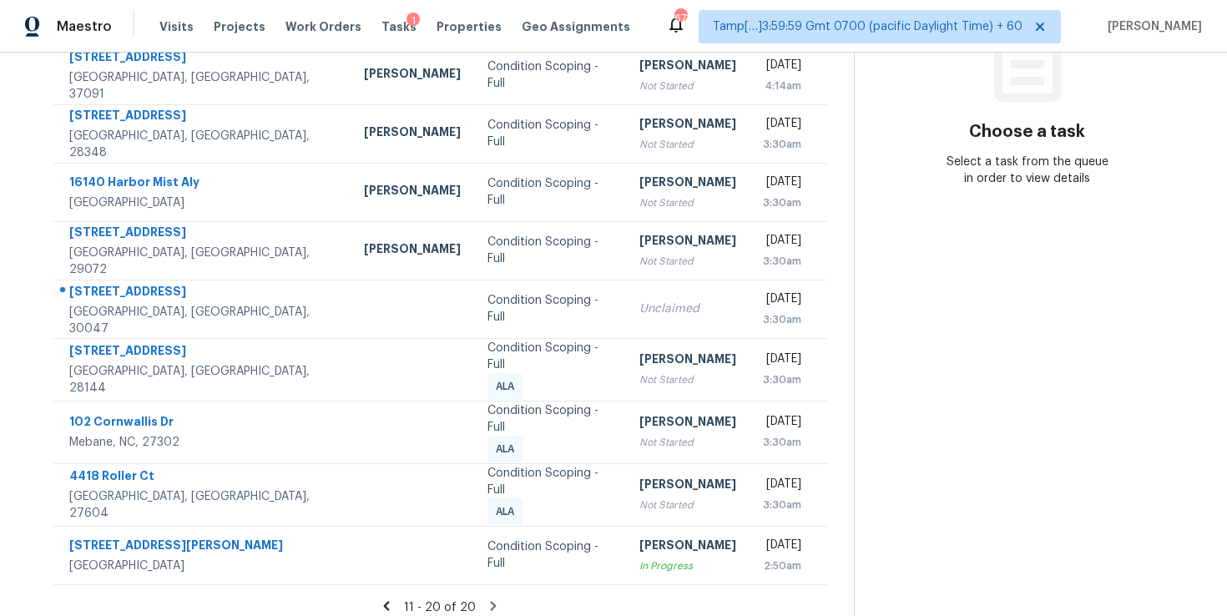
scroll to position [265, 0]
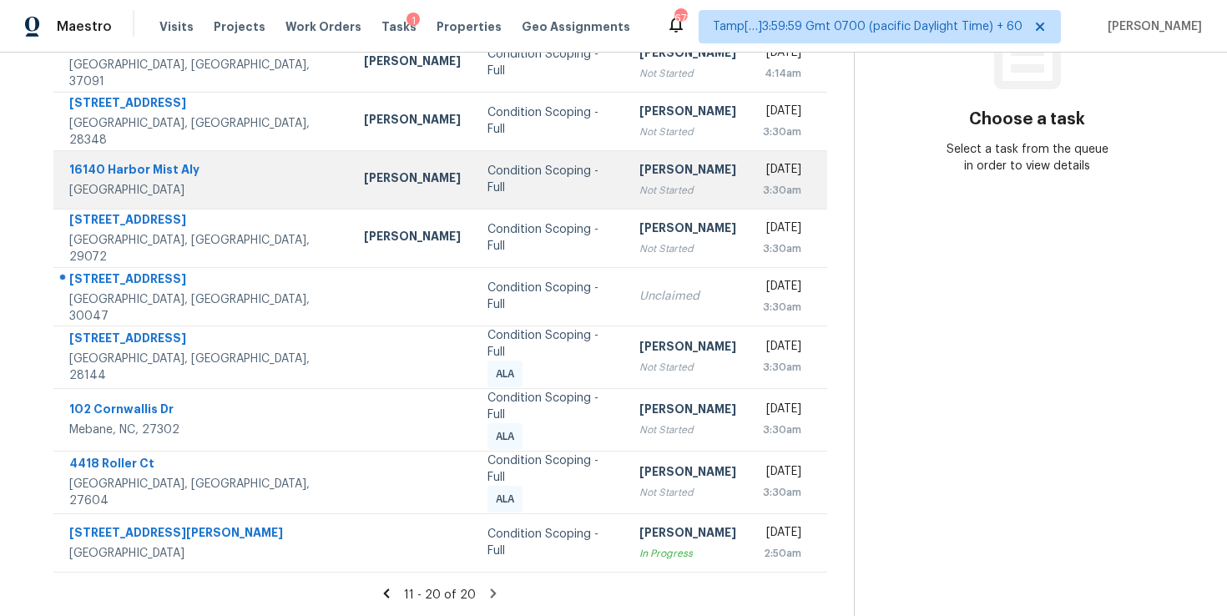
click at [639, 195] on div "Not Started" at bounding box center [687, 190] width 97 height 17
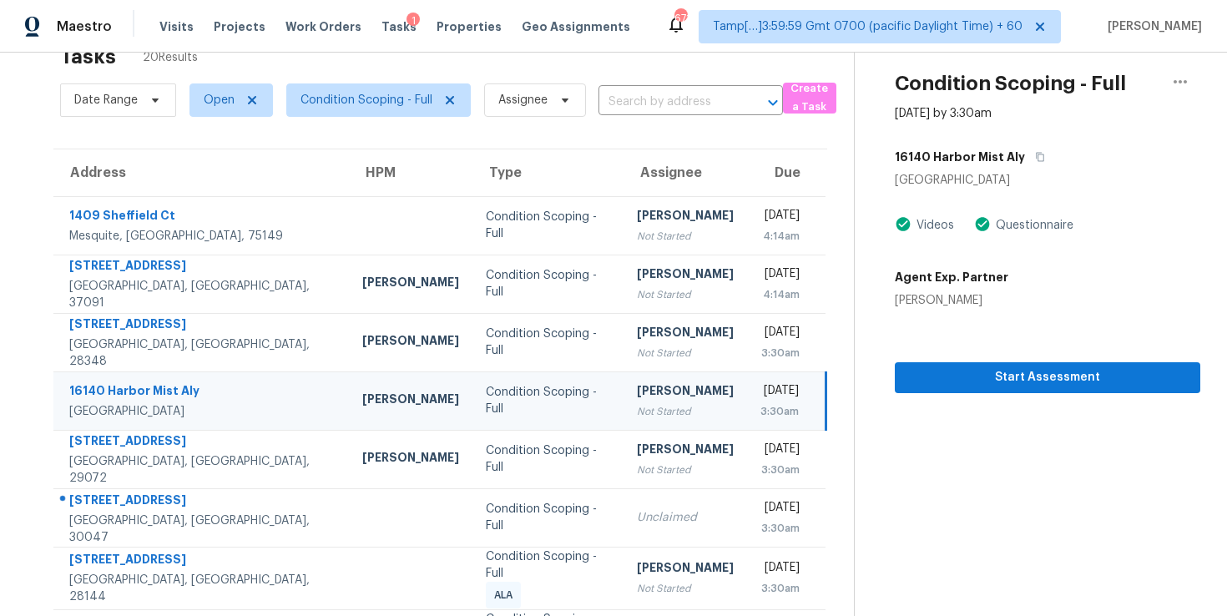
scroll to position [0, 0]
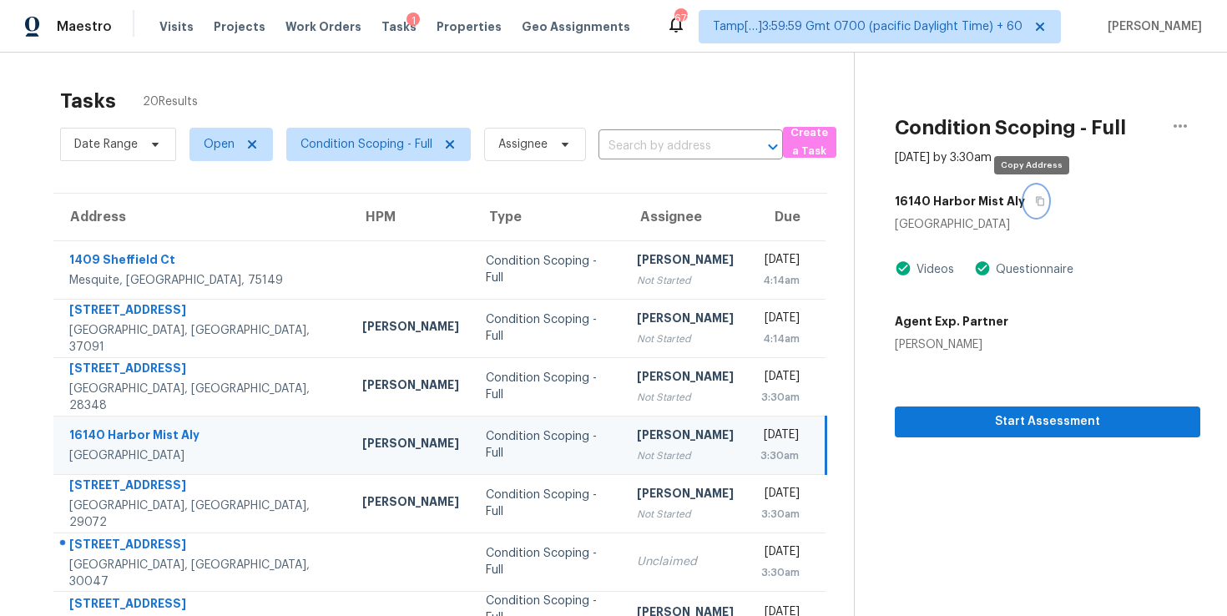
click at [1035, 201] on icon "button" at bounding box center [1040, 201] width 10 height 10
click at [760, 444] on div "Wed, Oct 15th 2025" at bounding box center [779, 436] width 38 height 21
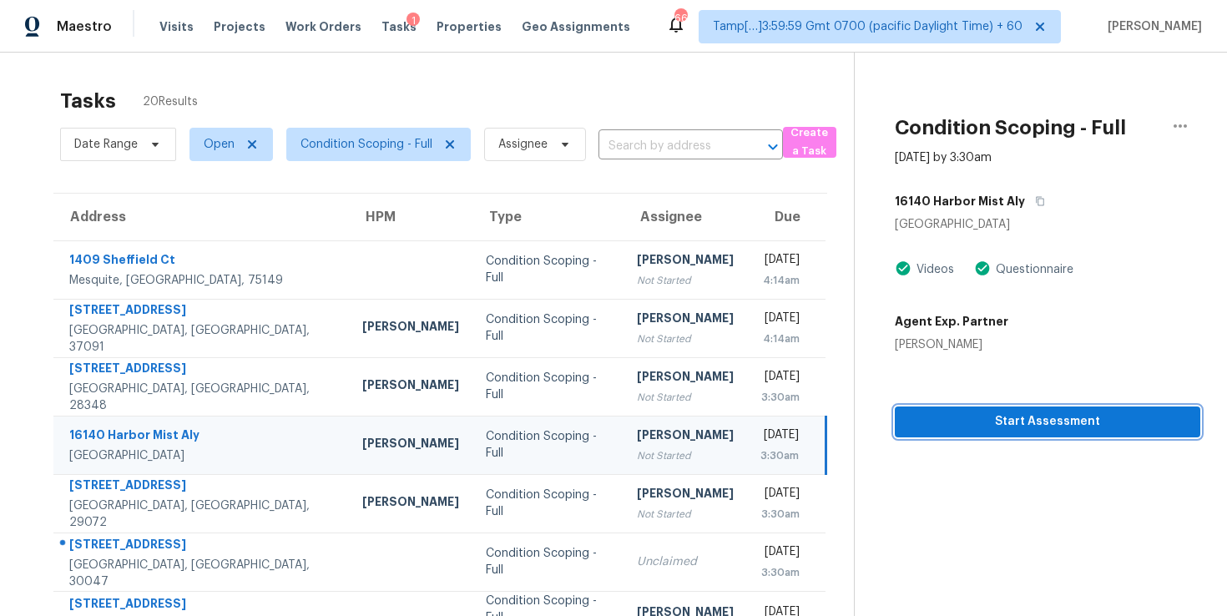
click at [971, 420] on span "Start Assessment" at bounding box center [1047, 421] width 279 height 21
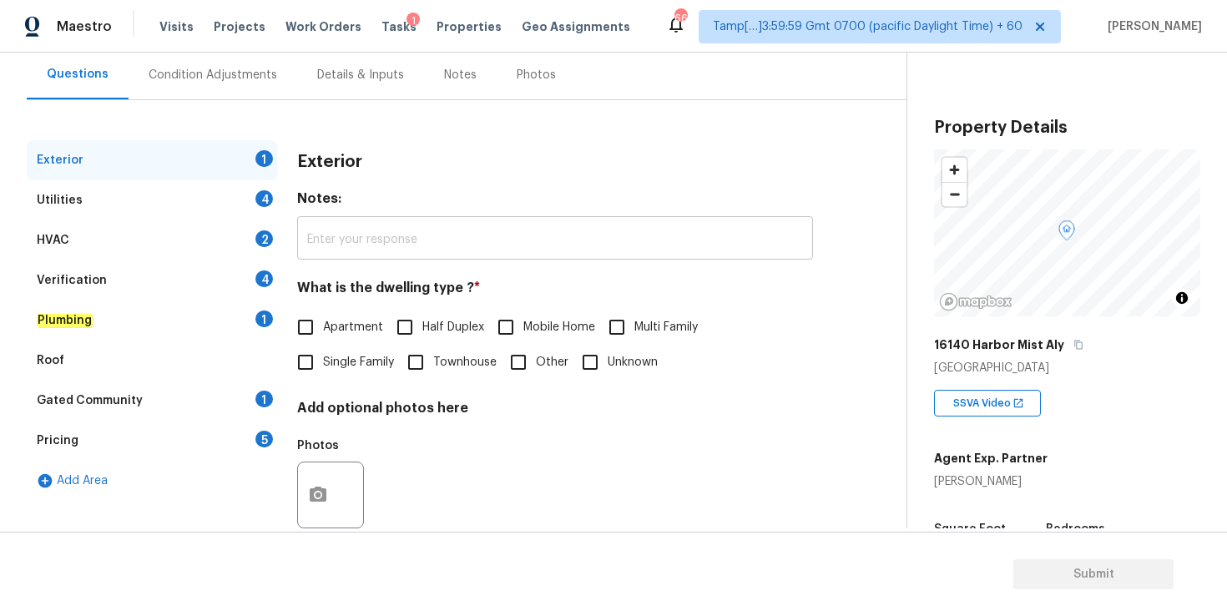
scroll to position [170, 0]
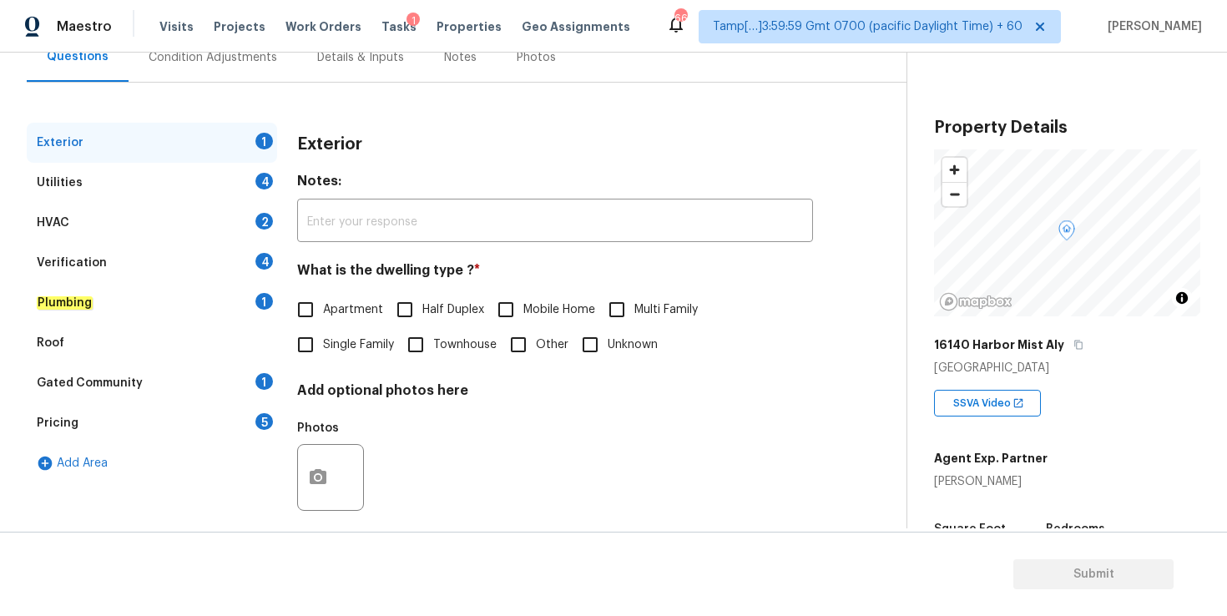
click at [305, 346] on input "Single Family" at bounding box center [305, 344] width 35 height 35
checkbox input "true"
click at [186, 178] on div "Utilities 4" at bounding box center [152, 183] width 250 height 40
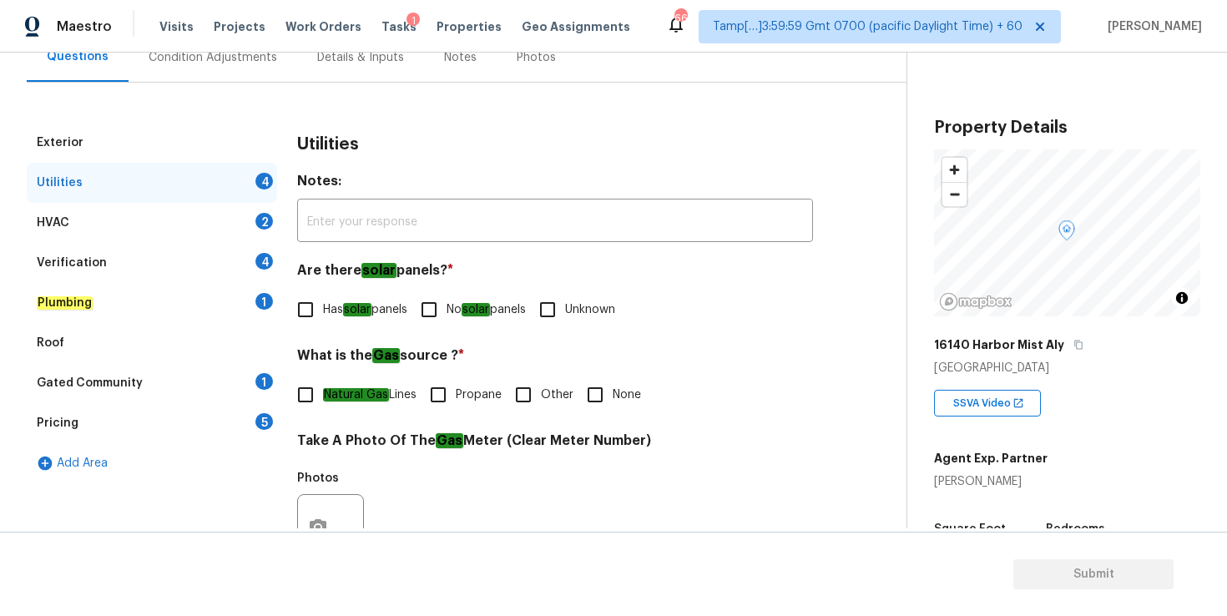
click at [435, 305] on input "No solar panels" at bounding box center [428, 309] width 35 height 35
checkbox input "true"
click at [595, 396] on input "None" at bounding box center [594, 394] width 35 height 35
checkbox input "true"
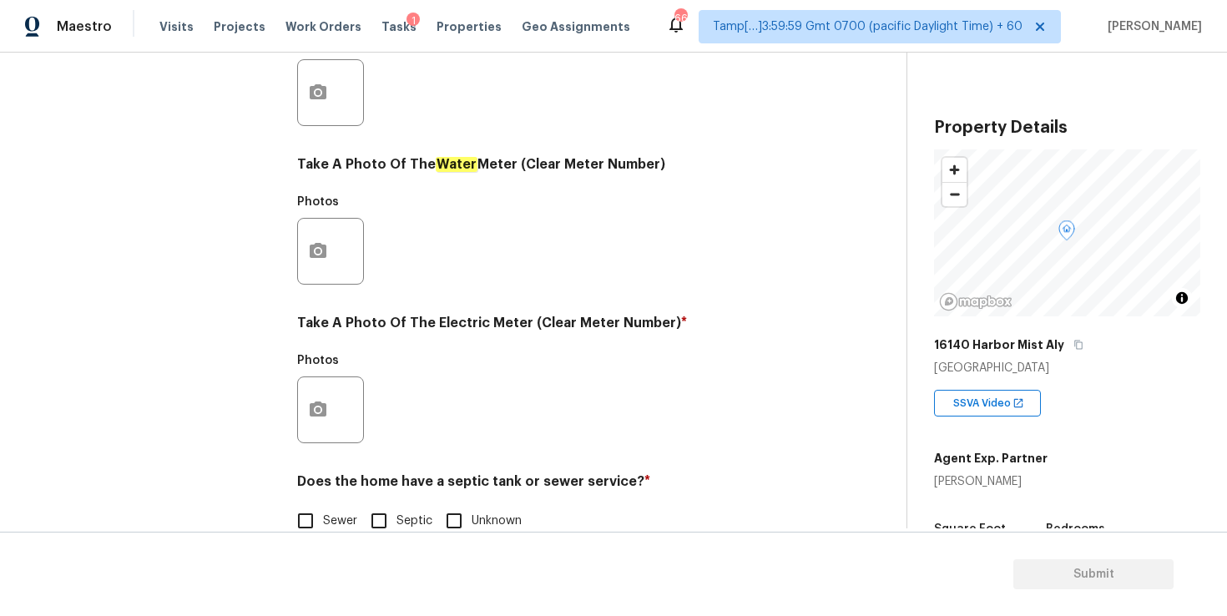
scroll to position [628, 0]
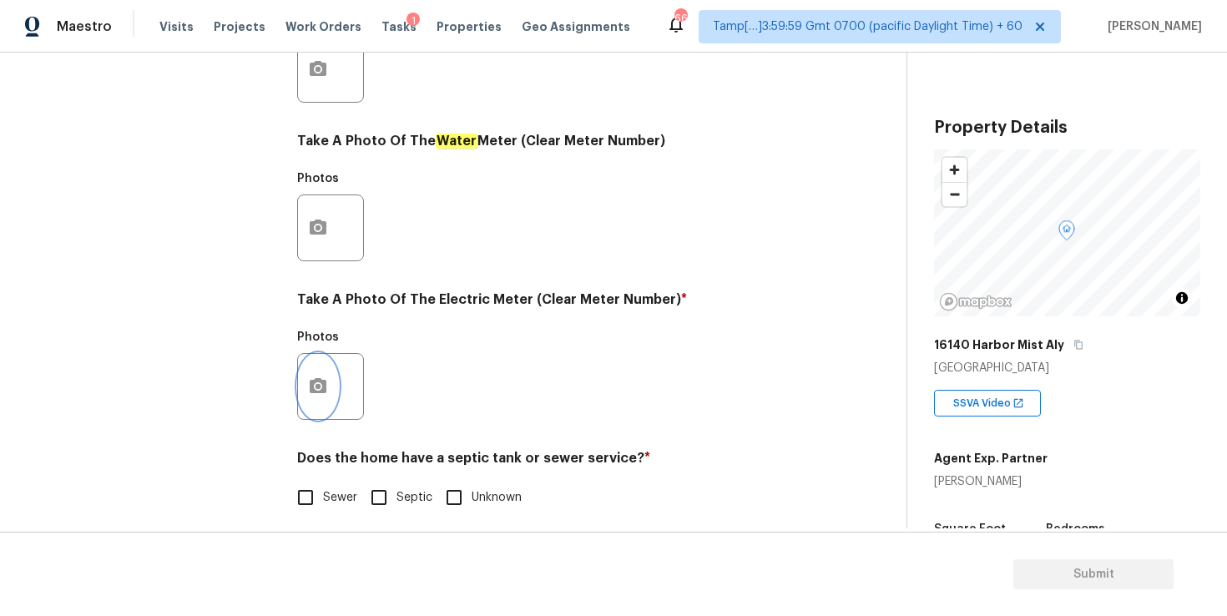
click at [323, 381] on icon "button" at bounding box center [318, 385] width 17 height 15
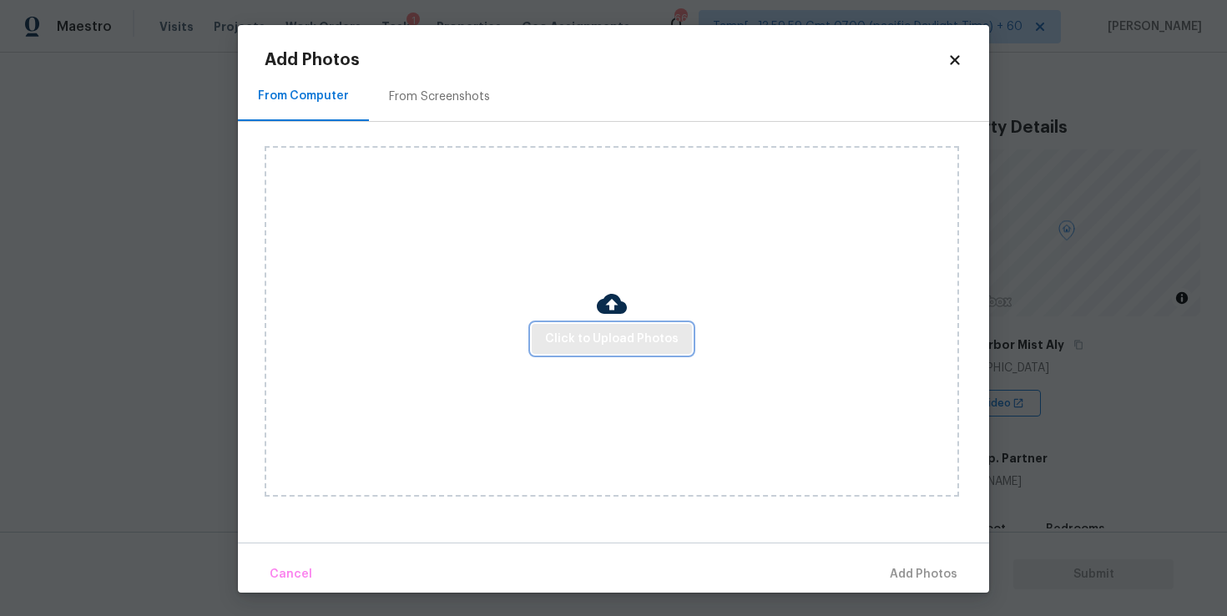
click at [597, 334] on span "Click to Upload Photos" at bounding box center [612, 339] width 134 height 21
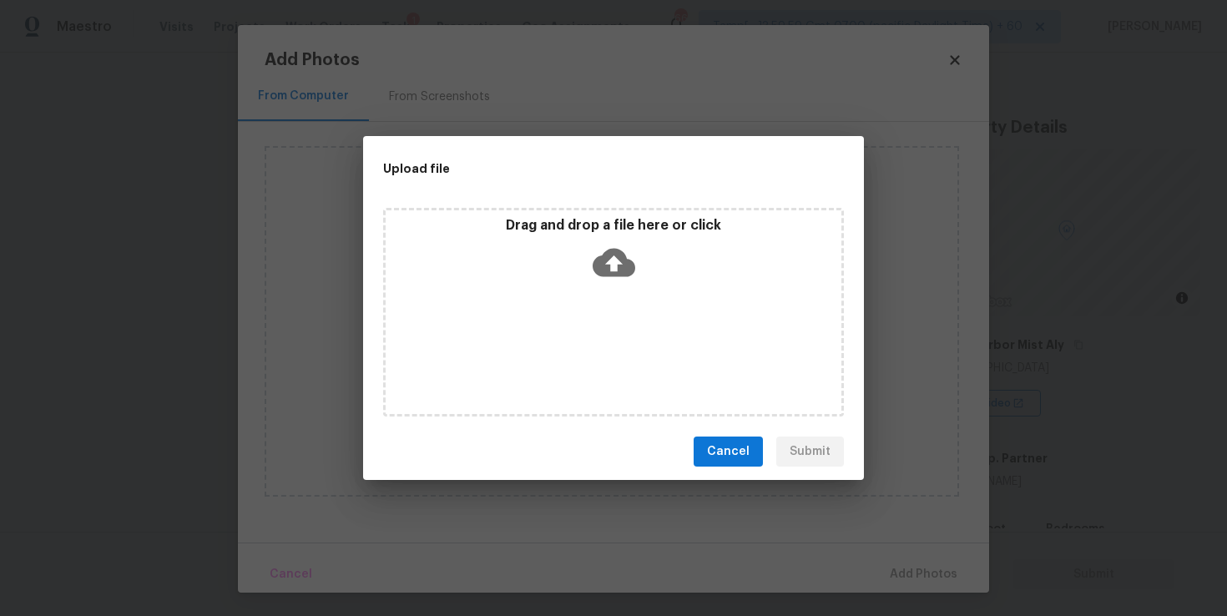
click at [611, 275] on icon at bounding box center [614, 262] width 43 height 43
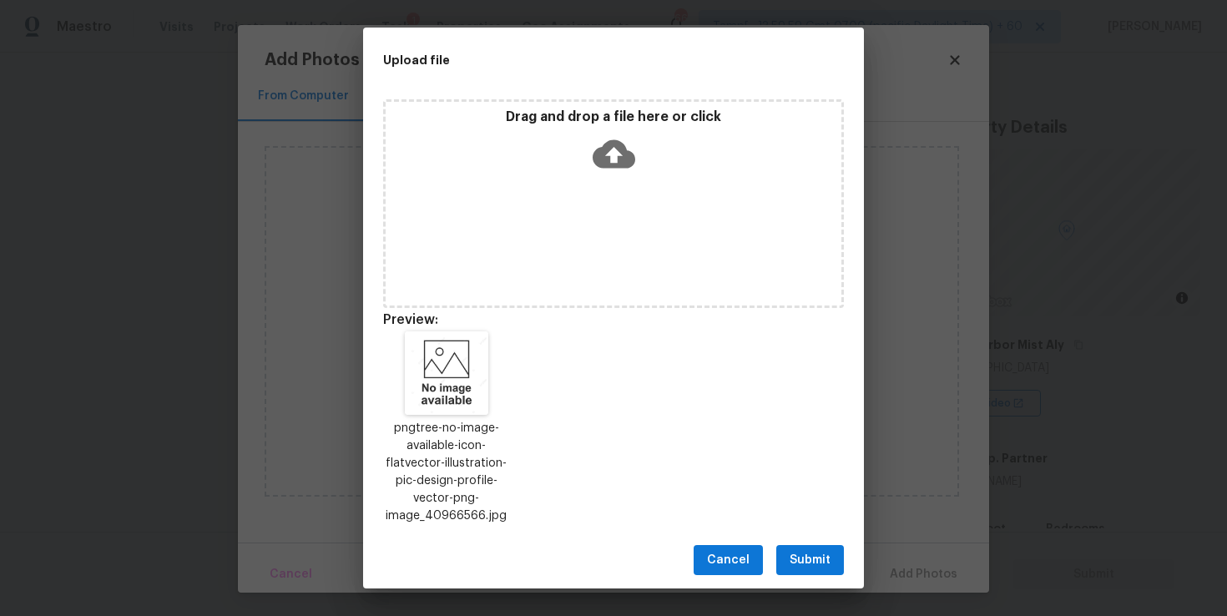
click at [809, 552] on span "Submit" at bounding box center [809, 560] width 41 height 21
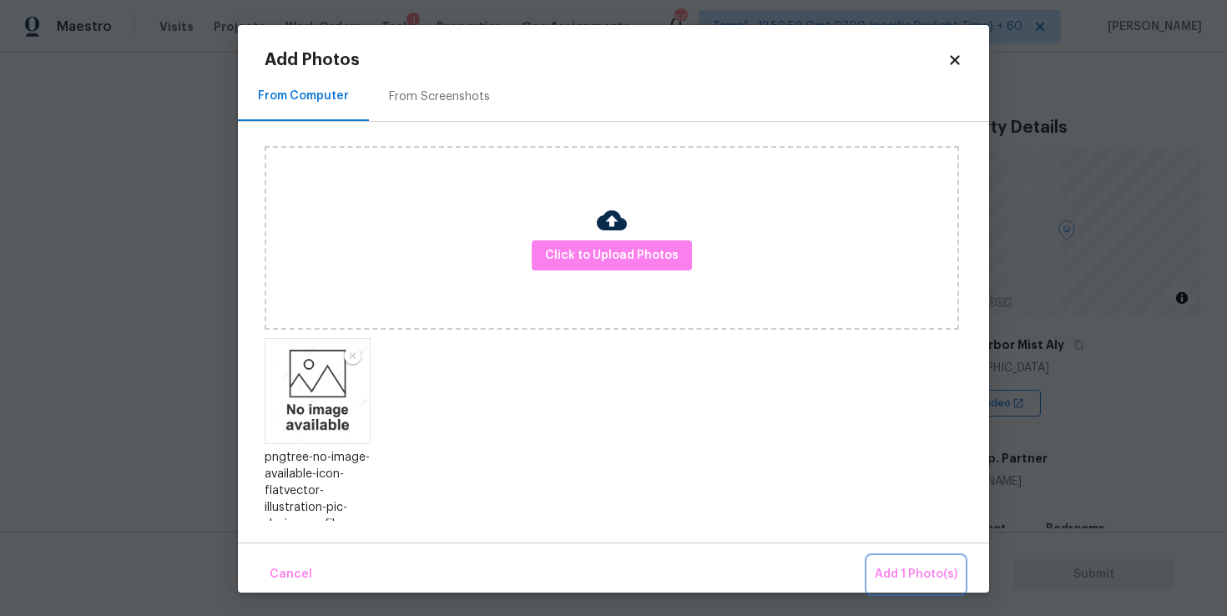
click at [900, 565] on span "Add 1 Photo(s)" at bounding box center [916, 574] width 83 height 21
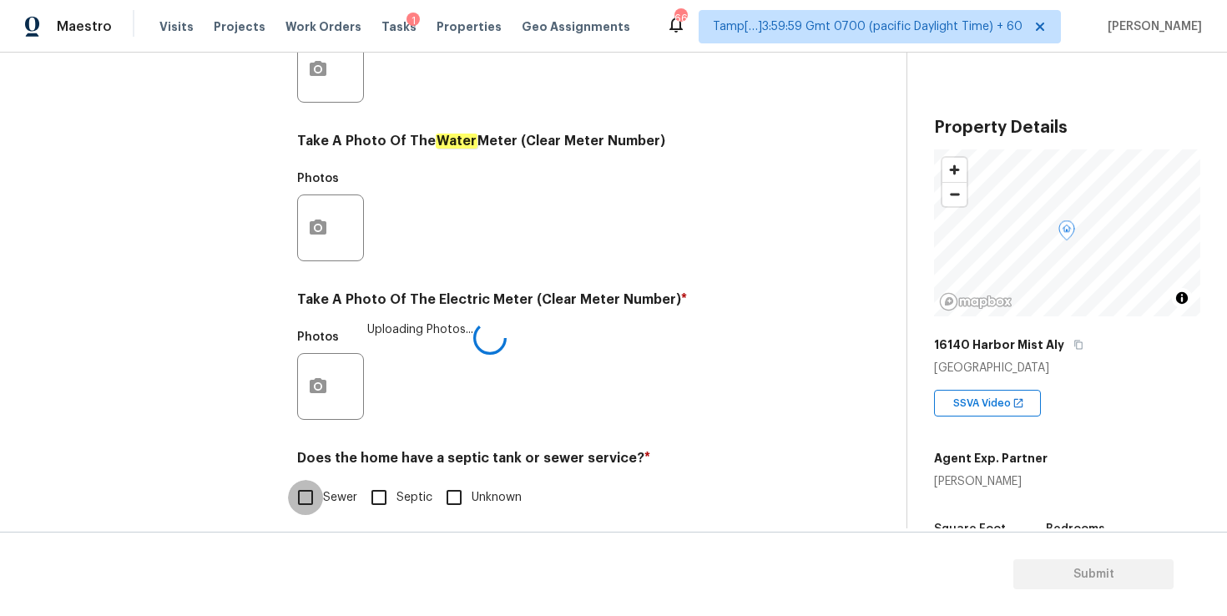
click at [303, 496] on input "Sewer" at bounding box center [305, 497] width 35 height 35
checkbox input "true"
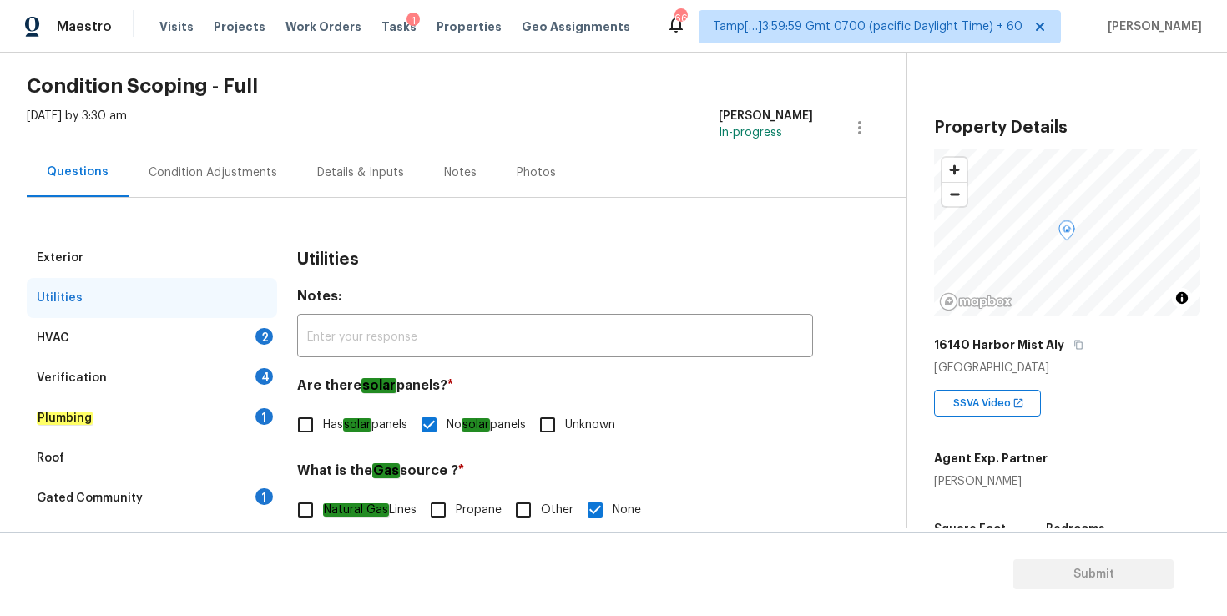
scroll to position [62, 0]
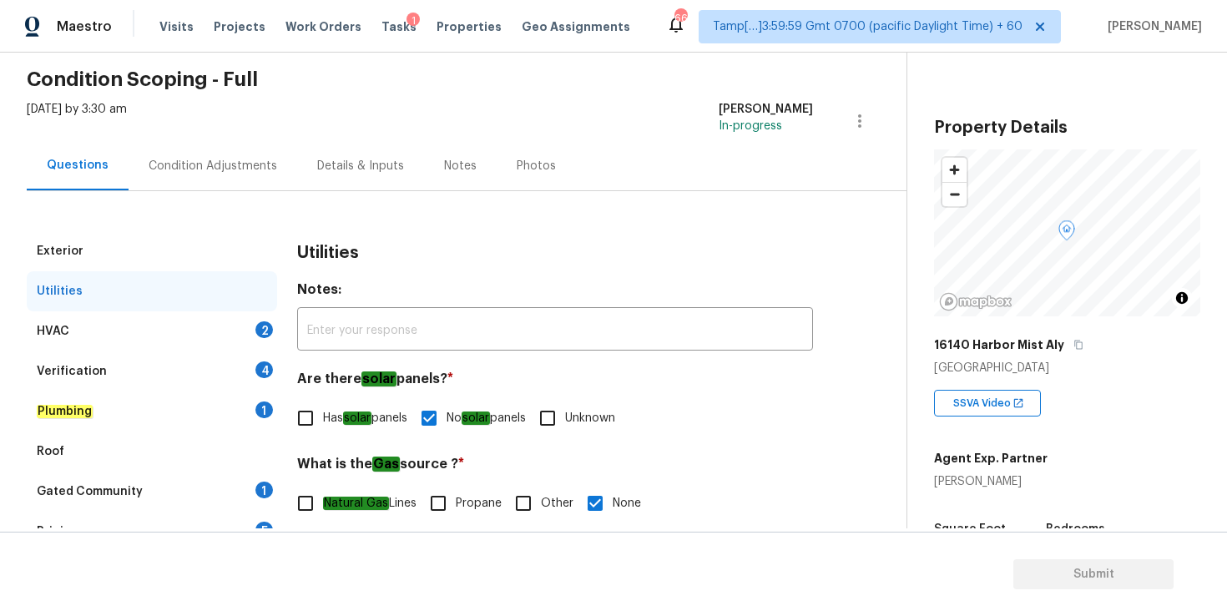
click at [179, 333] on div "HVAC 2" at bounding box center [152, 331] width 250 height 40
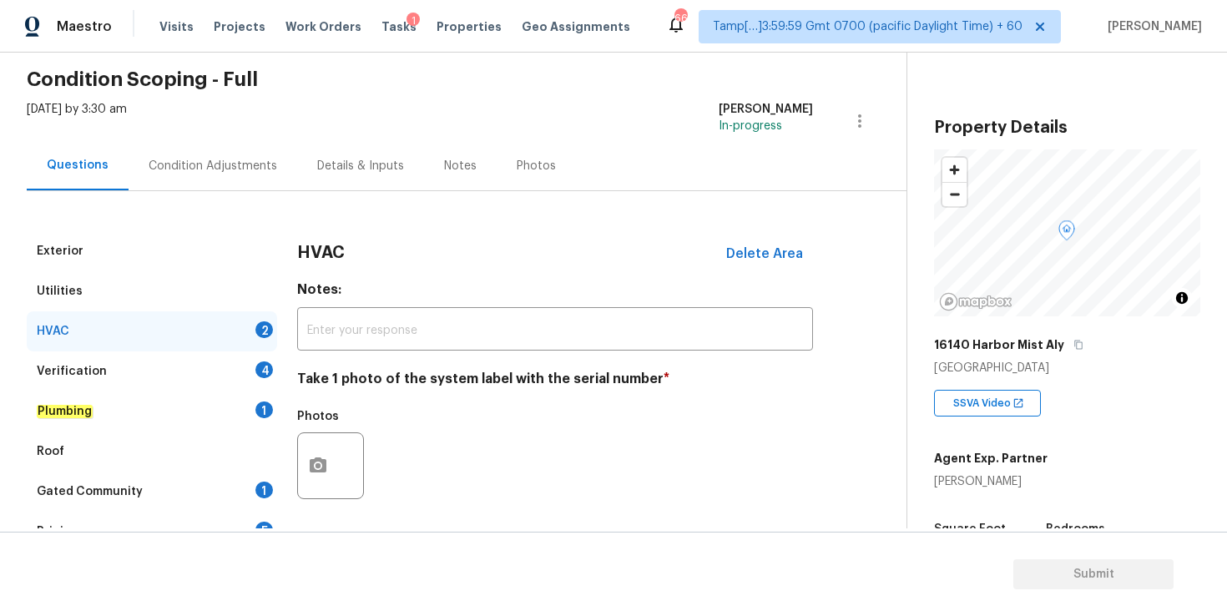
scroll to position [243, 0]
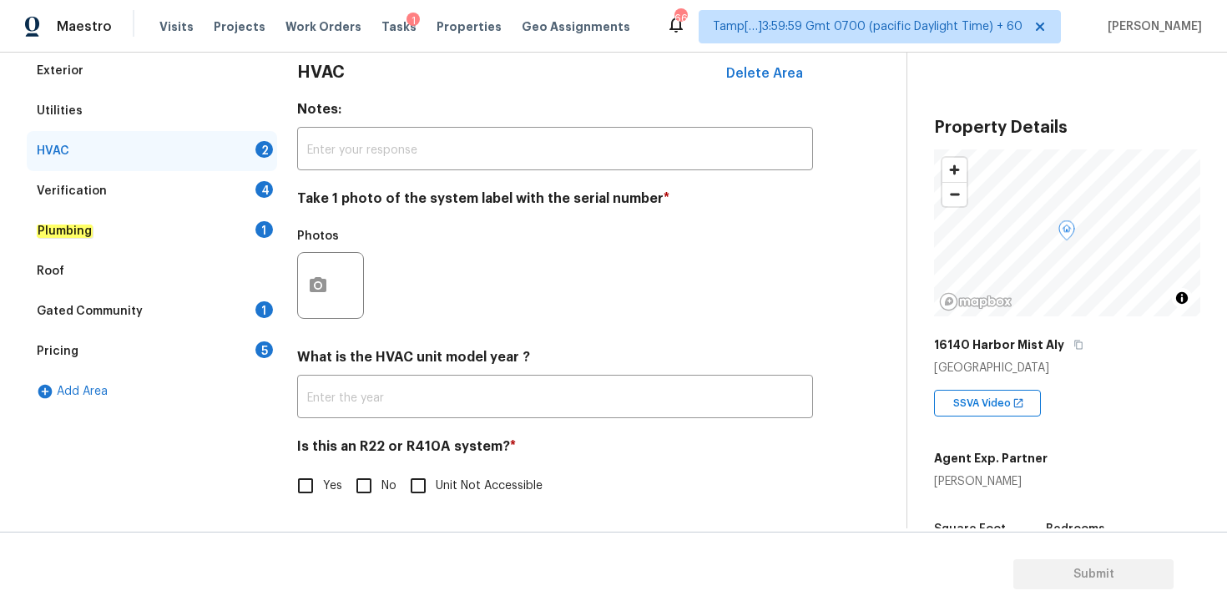
click at [310, 479] on input "Yes" at bounding box center [305, 485] width 35 height 35
checkbox input "true"
click at [326, 289] on icon "button" at bounding box center [318, 285] width 20 height 20
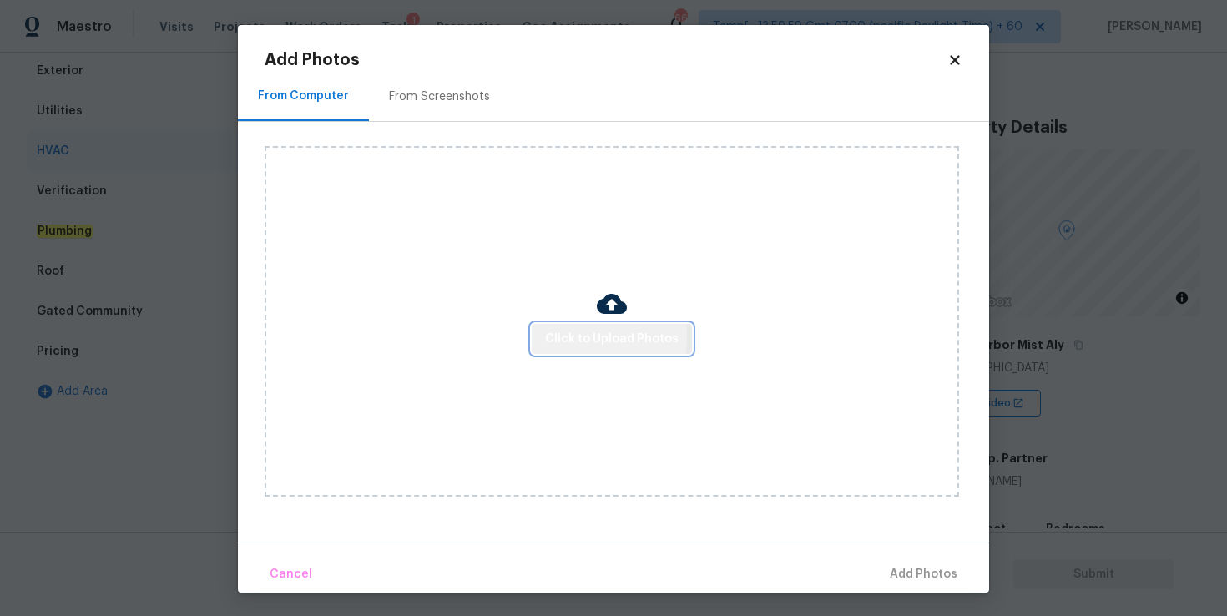
click at [560, 335] on span "Click to Upload Photos" at bounding box center [612, 339] width 134 height 21
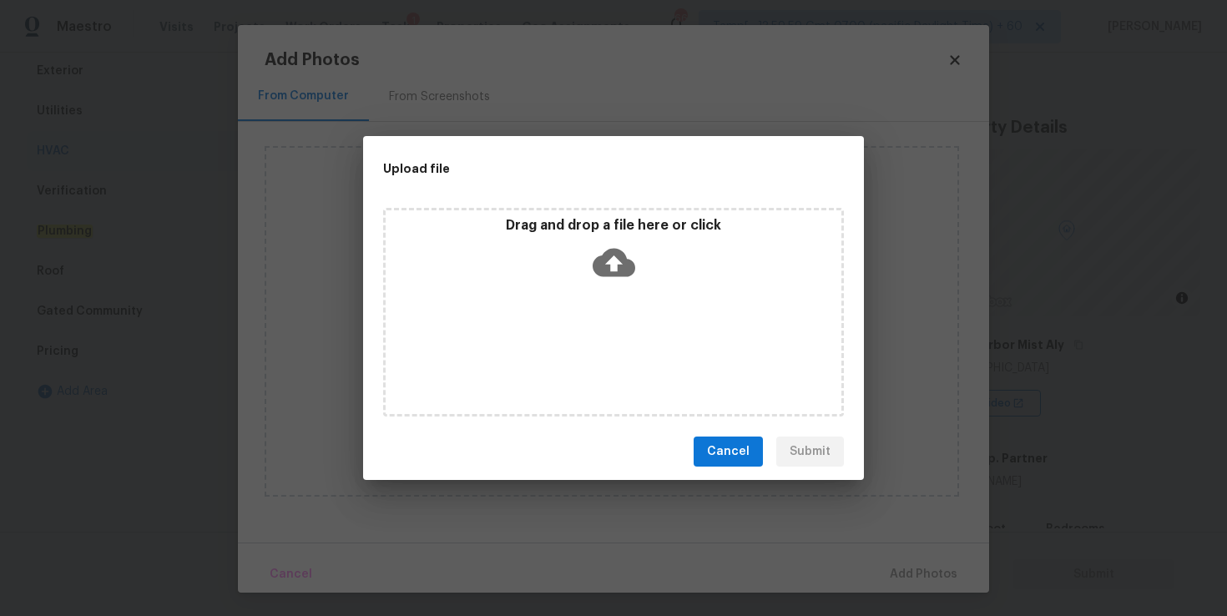
click at [603, 278] on icon at bounding box center [614, 262] width 43 height 43
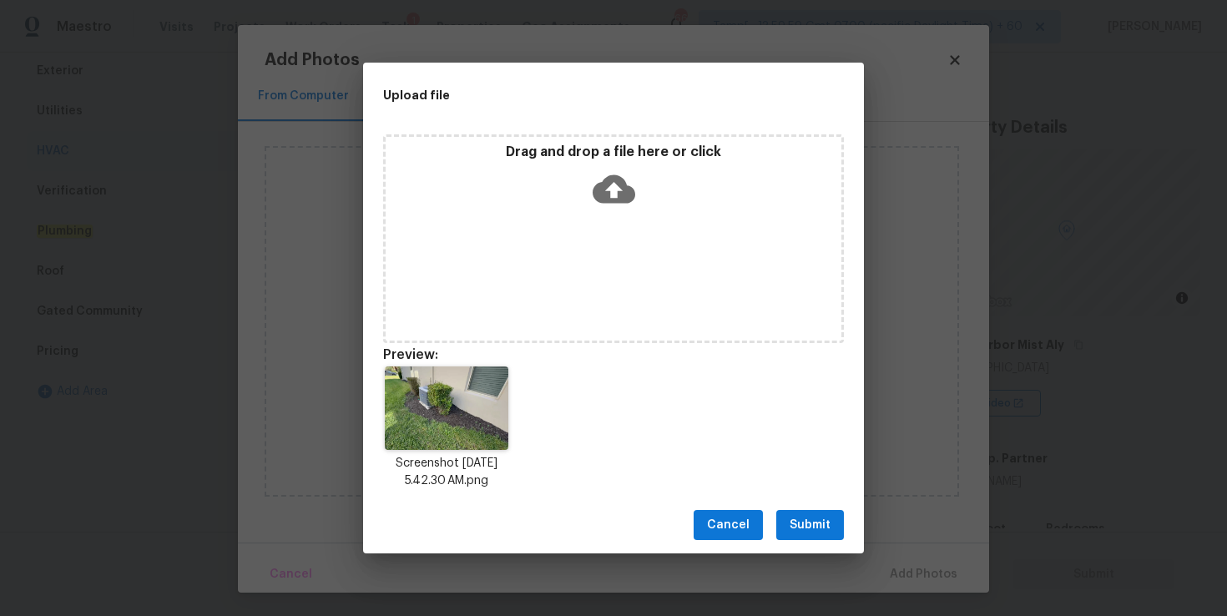
click at [805, 532] on span "Submit" at bounding box center [809, 525] width 41 height 21
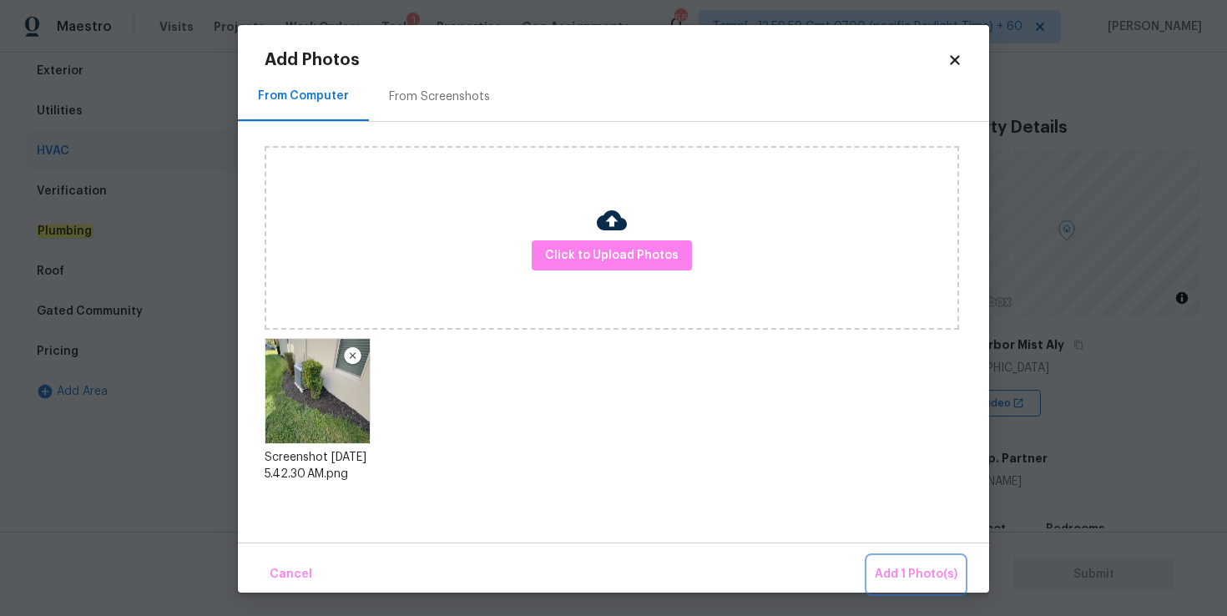
click at [935, 572] on span "Add 1 Photo(s)" at bounding box center [916, 574] width 83 height 21
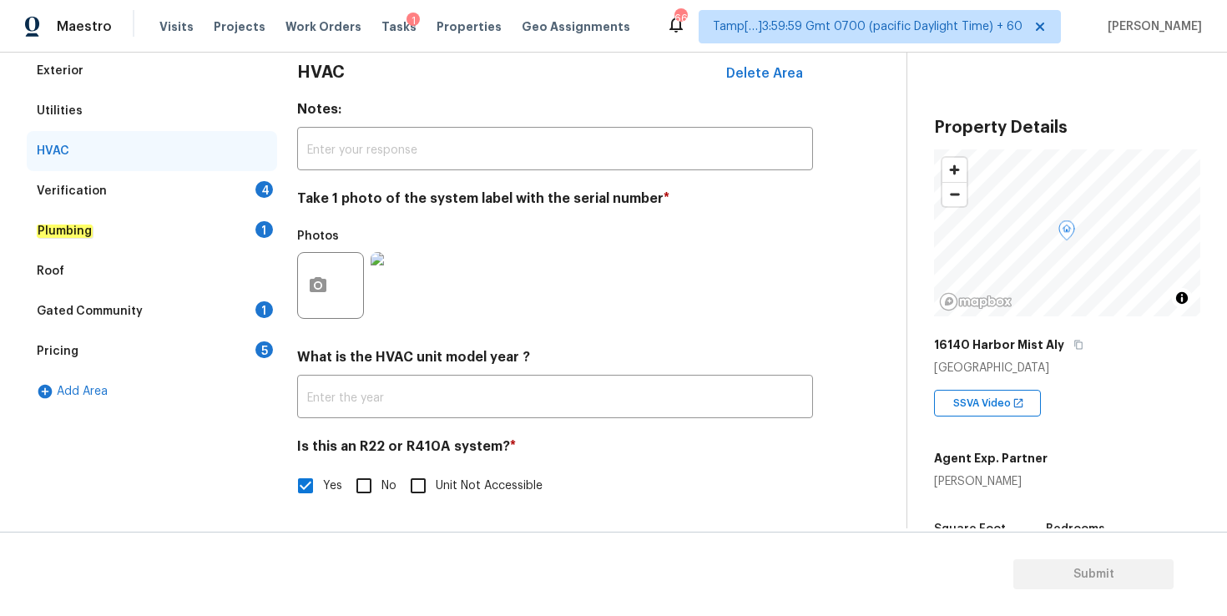
click at [121, 182] on div "Verification 4" at bounding box center [152, 191] width 250 height 40
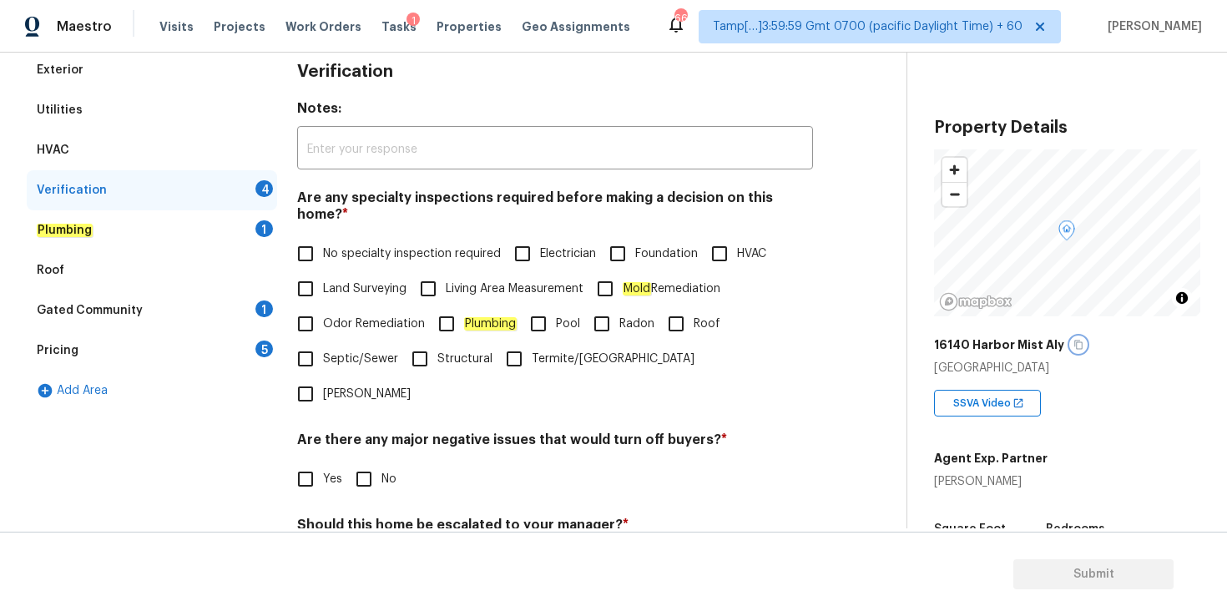
click at [1077, 347] on button "button" at bounding box center [1078, 344] width 15 height 15
click at [361, 461] on input "No" at bounding box center [363, 478] width 35 height 35
checkbox input "true"
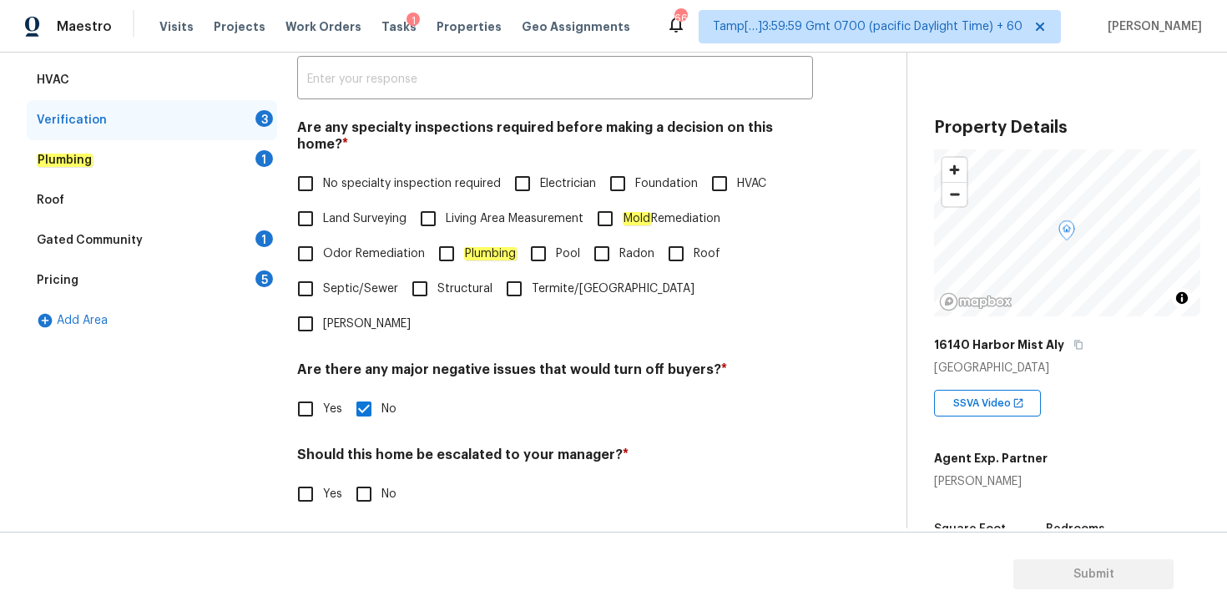
scroll to position [371, 0]
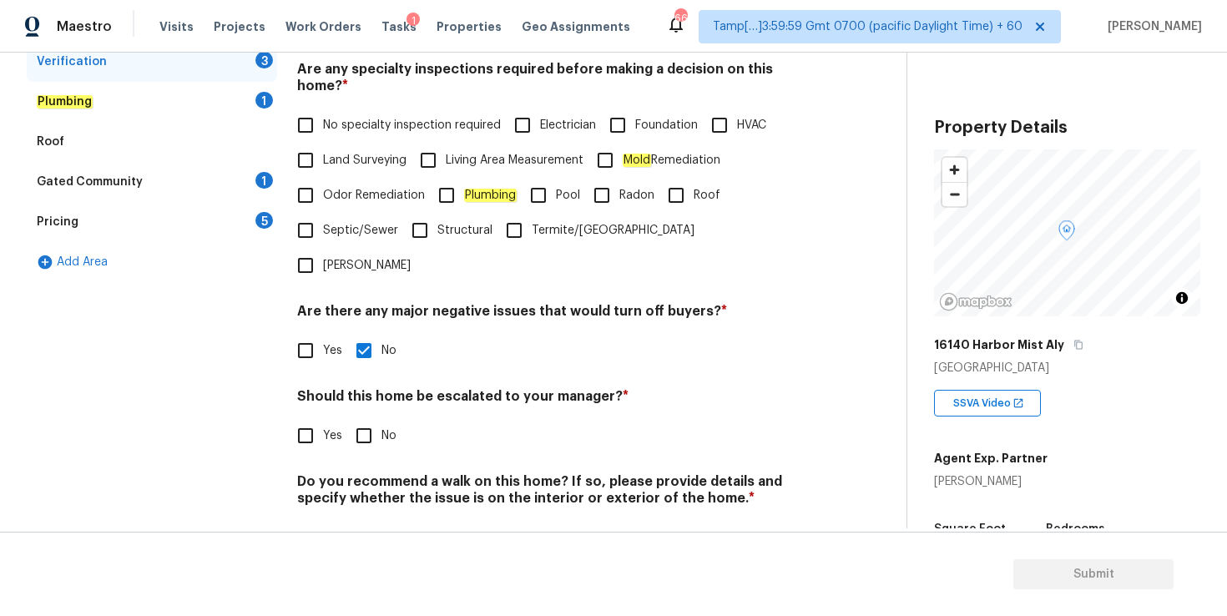
click at [363, 418] on input "No" at bounding box center [363, 435] width 35 height 35
checkbox input "true"
click at [369, 520] on input "No" at bounding box center [363, 537] width 35 height 35
checkbox input "true"
click at [164, 106] on div "Plumbing 1" at bounding box center [152, 102] width 250 height 40
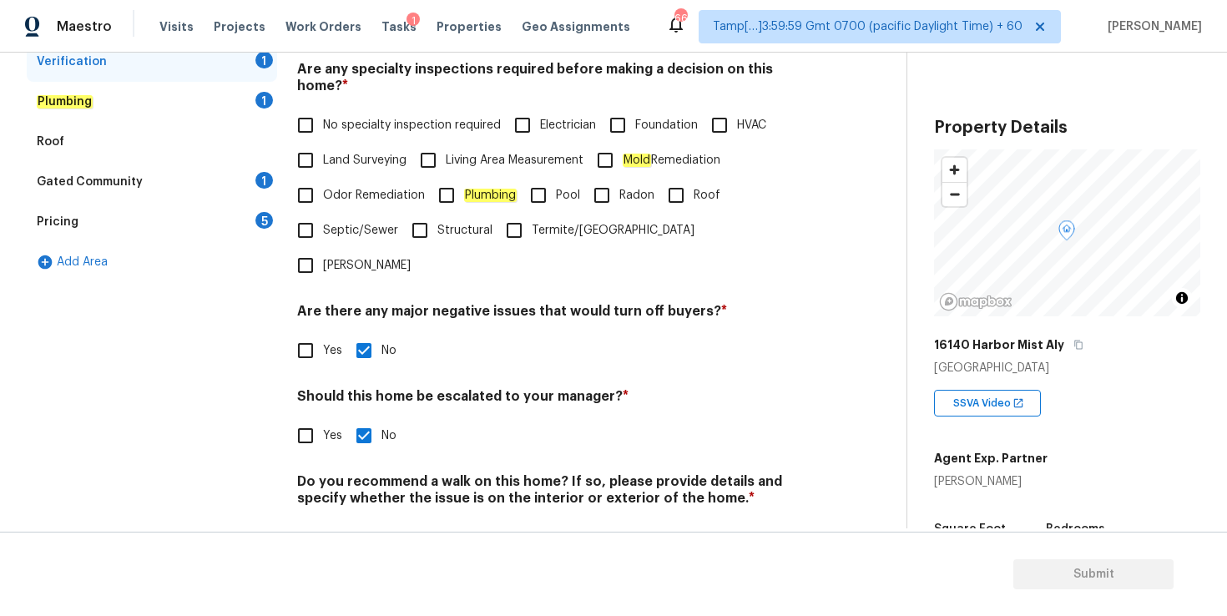
scroll to position [130, 0]
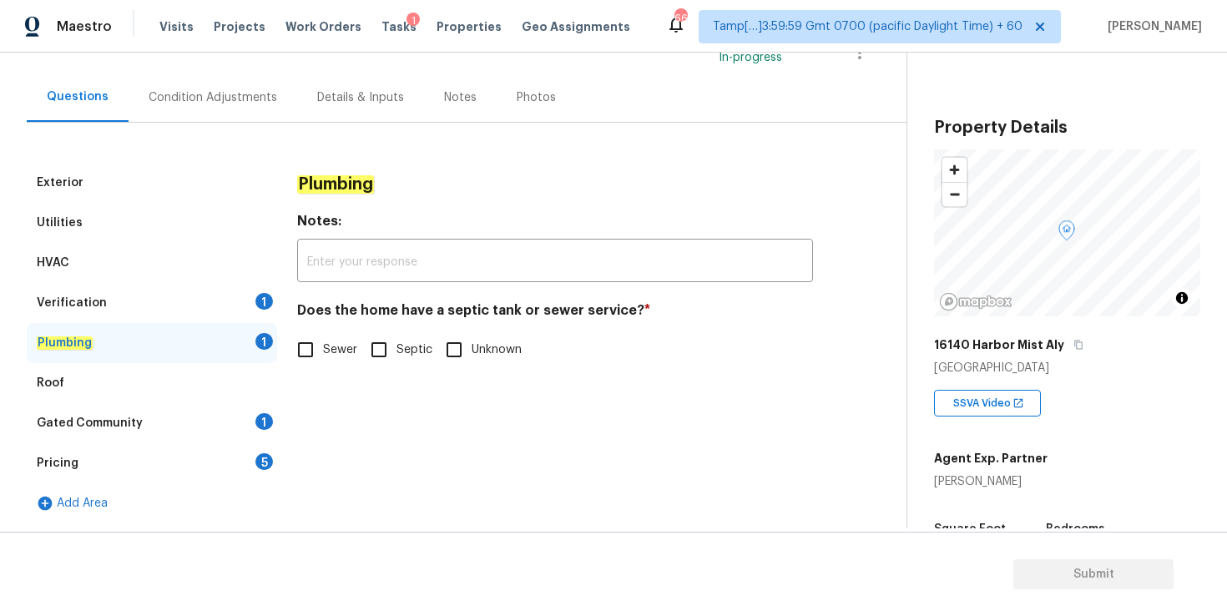
click at [205, 300] on div "Verification 1" at bounding box center [152, 303] width 250 height 40
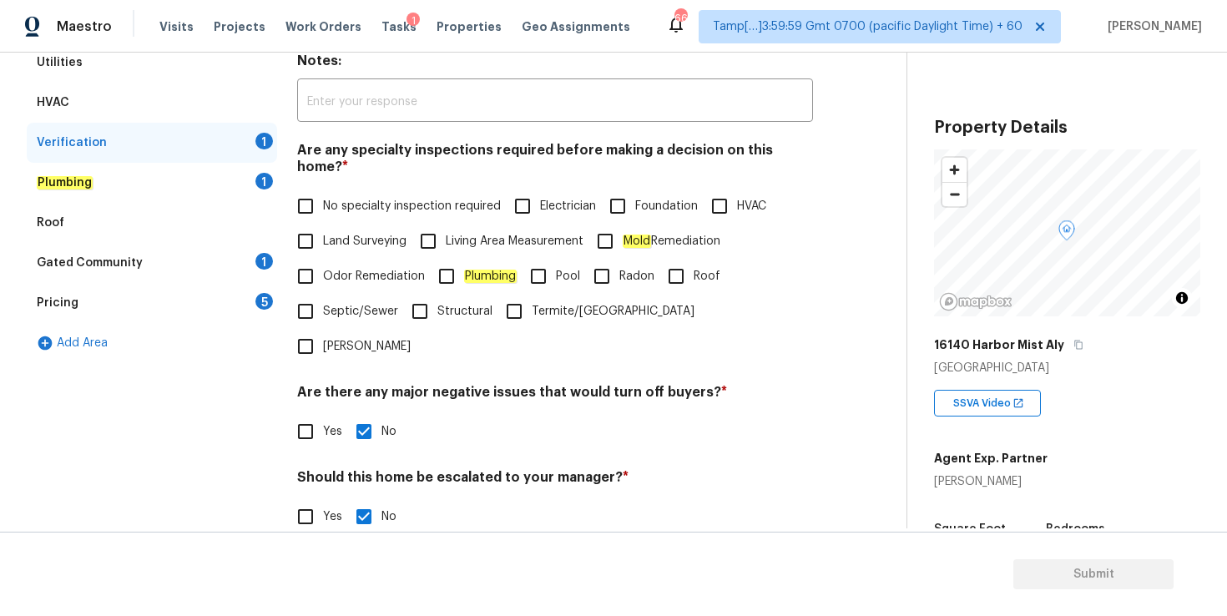
scroll to position [250, 0]
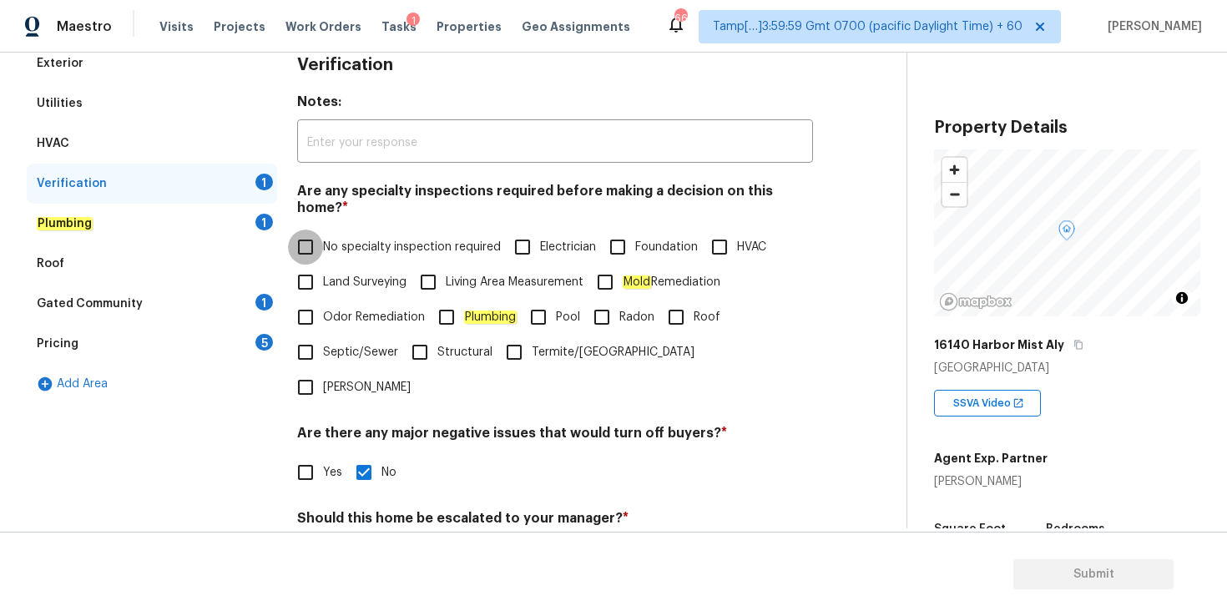
click at [306, 231] on input "No specialty inspection required" at bounding box center [305, 246] width 35 height 35
checkbox input "true"
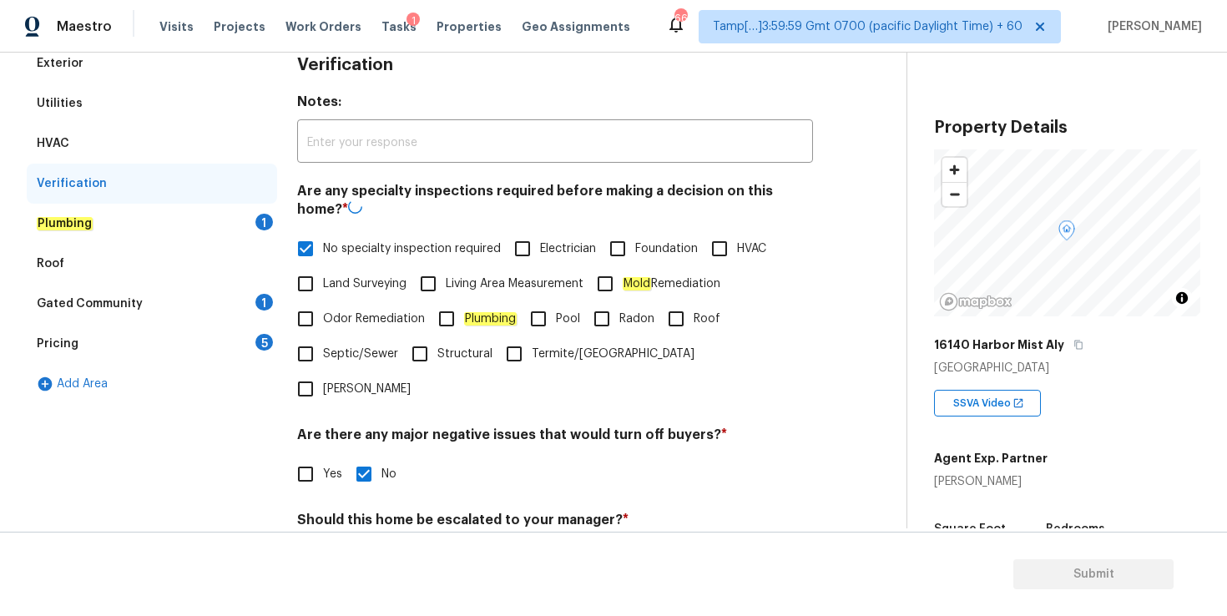
click at [194, 217] on div "Plumbing 1" at bounding box center [152, 224] width 250 height 40
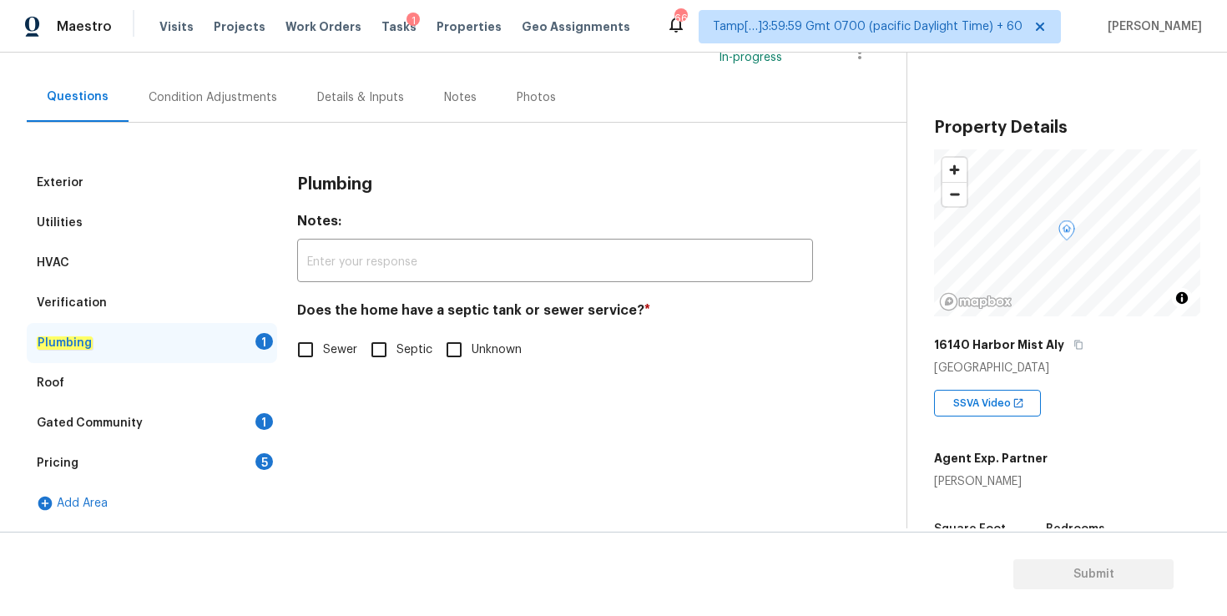
scroll to position [130, 0]
click at [306, 347] on input "Sewer" at bounding box center [305, 349] width 35 height 35
checkbox input "true"
click at [181, 423] on div "Gated Community 1" at bounding box center [152, 423] width 250 height 40
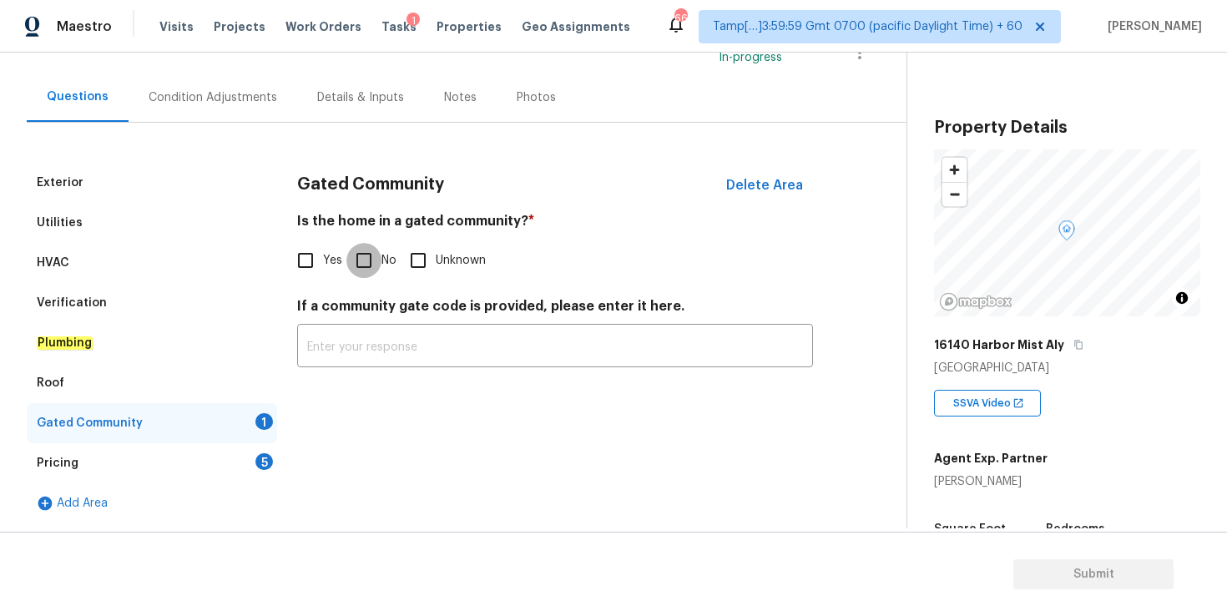
click at [365, 266] on input "No" at bounding box center [363, 260] width 35 height 35
checkbox input "true"
click at [159, 472] on div "Pricing 5" at bounding box center [152, 463] width 250 height 40
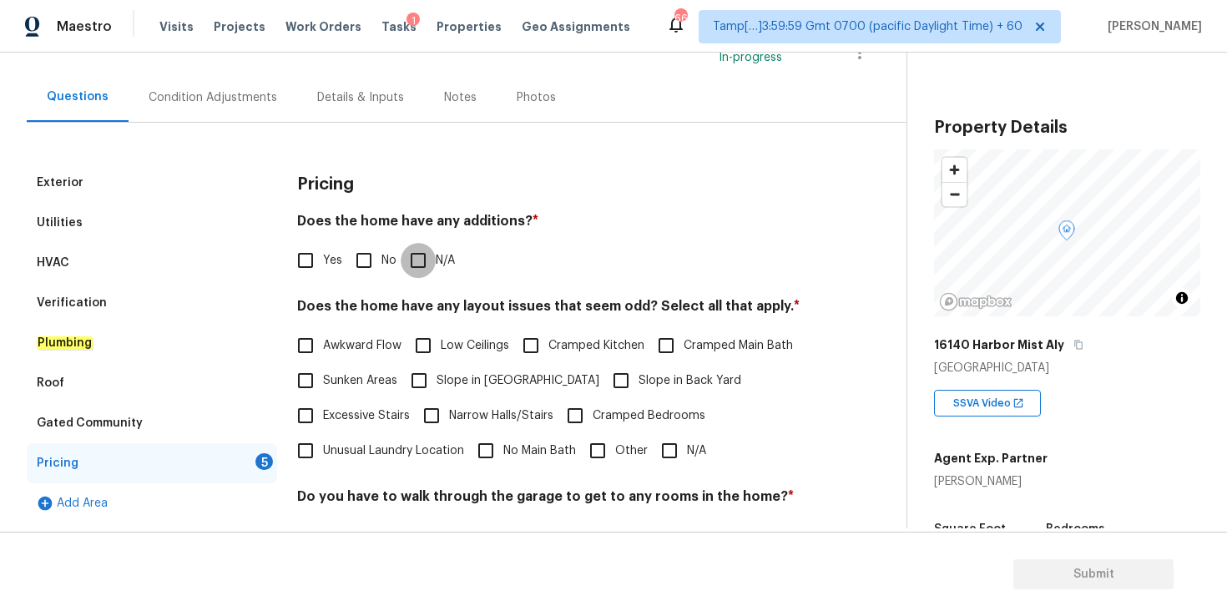
click at [419, 270] on input "N/A" at bounding box center [418, 260] width 35 height 35
checkbox input "true"
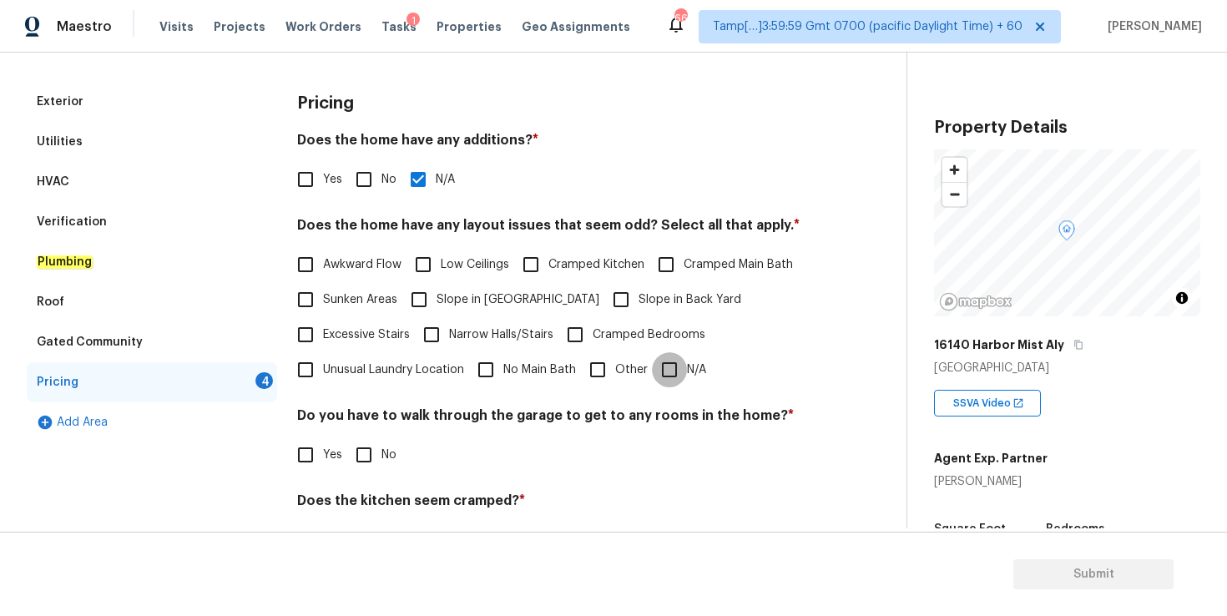
click at [668, 375] on input "N/A" at bounding box center [669, 369] width 35 height 35
checkbox input "true"
click at [359, 462] on input "No" at bounding box center [363, 454] width 35 height 35
checkbox input "true"
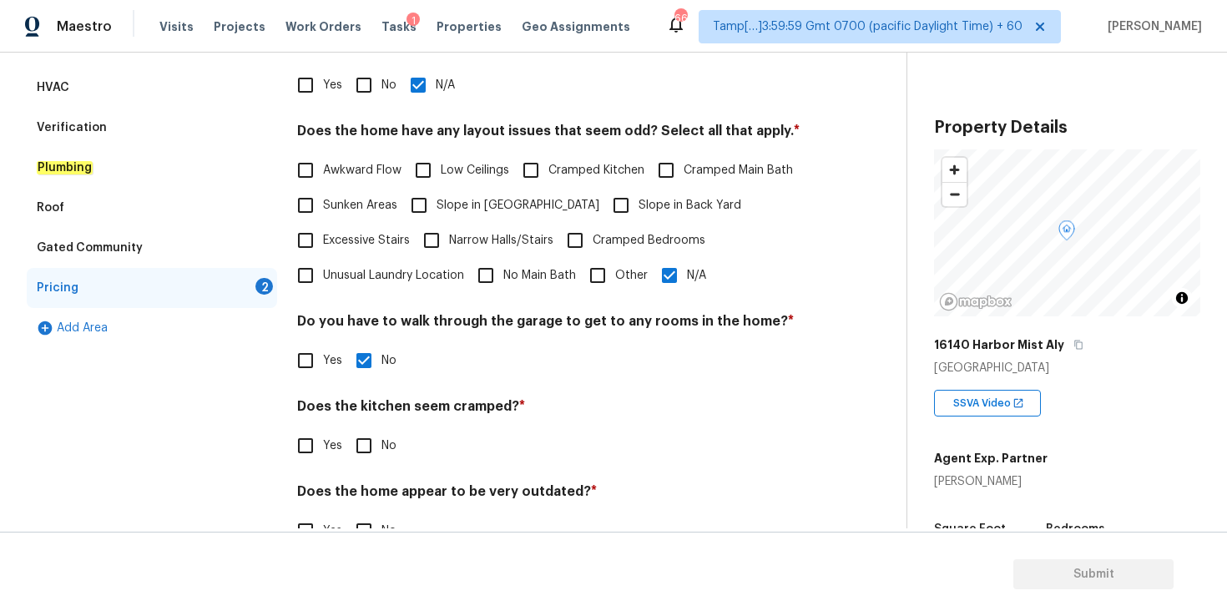
scroll to position [350, 0]
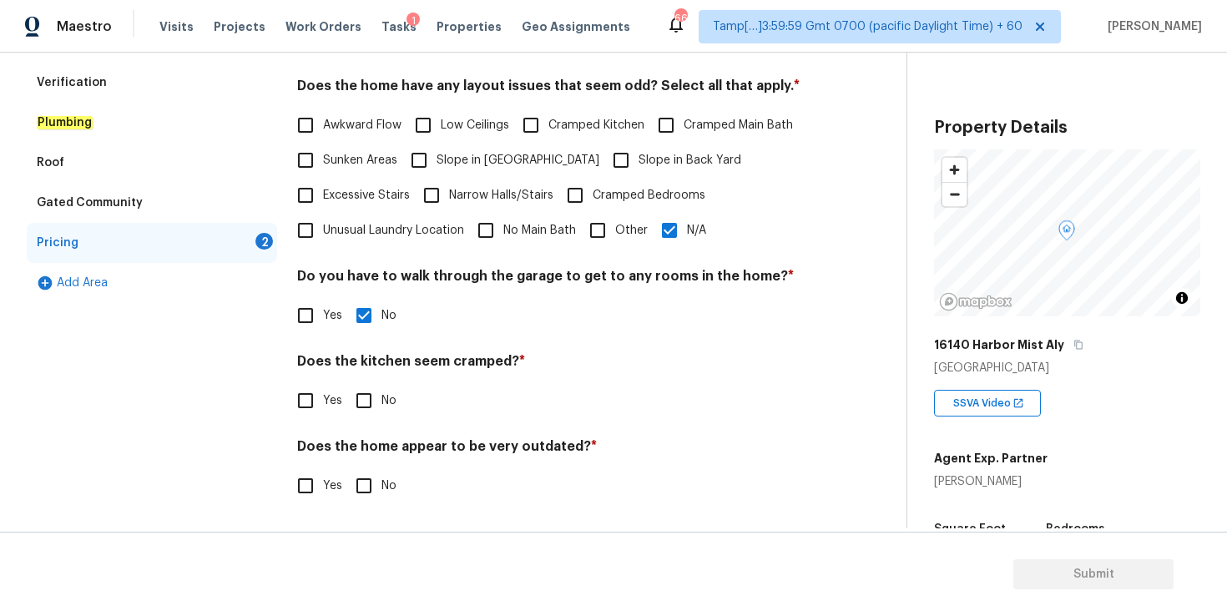
click at [365, 396] on input "No" at bounding box center [363, 400] width 35 height 35
checkbox input "true"
click at [369, 480] on input "No" at bounding box center [363, 485] width 35 height 35
checkbox input "true"
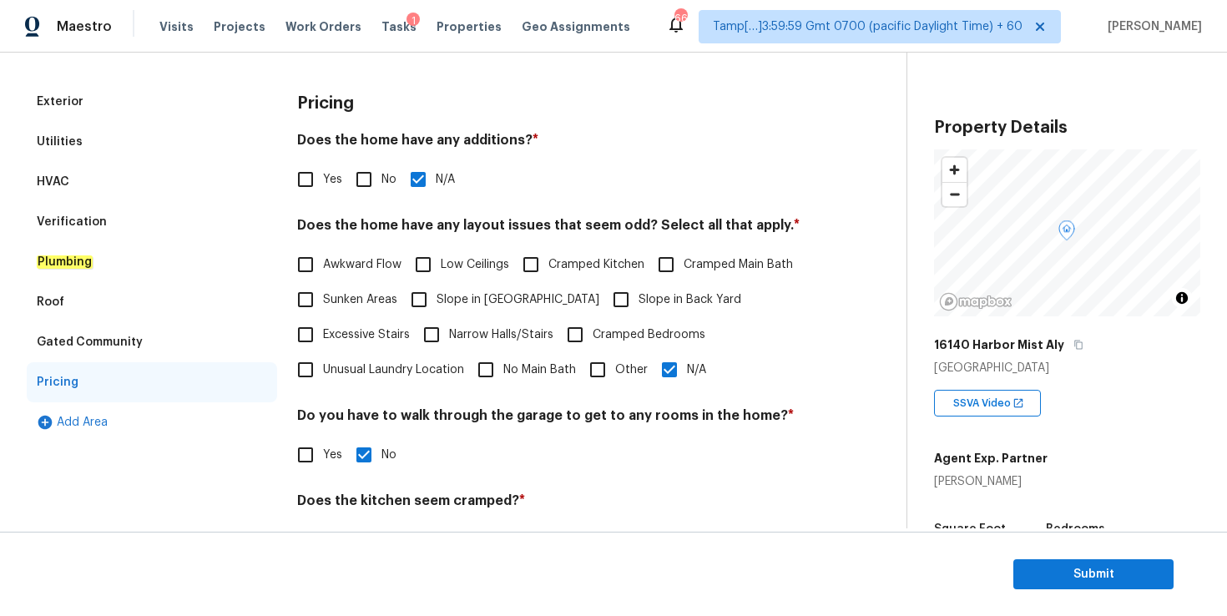
scroll to position [0, 0]
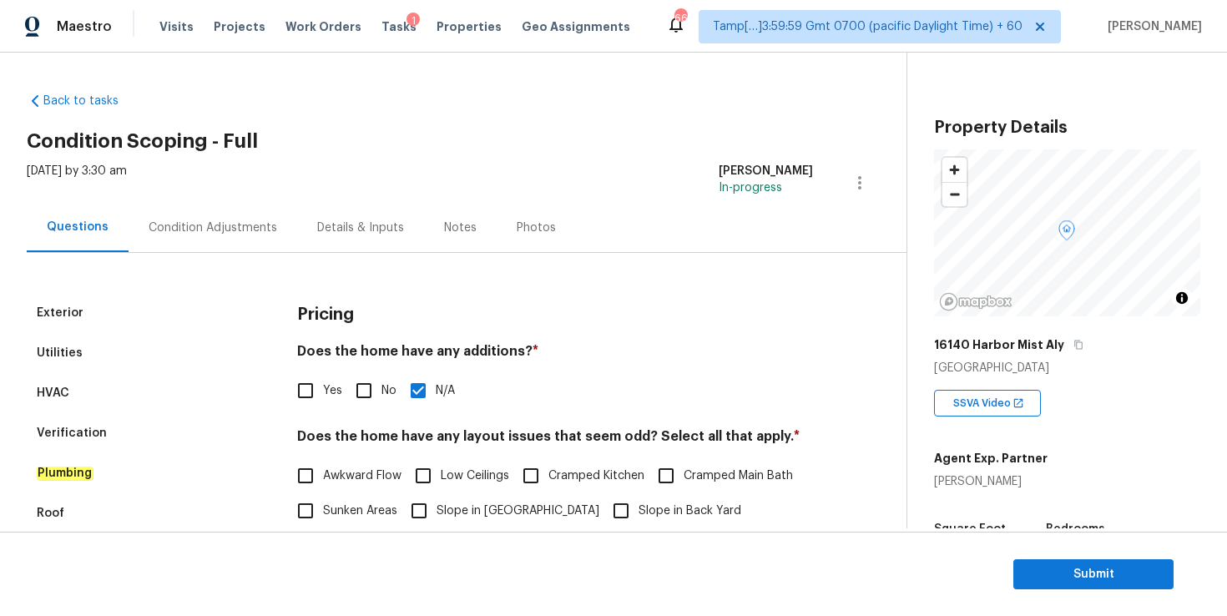
click at [249, 224] on div "Condition Adjustments" at bounding box center [213, 227] width 129 height 17
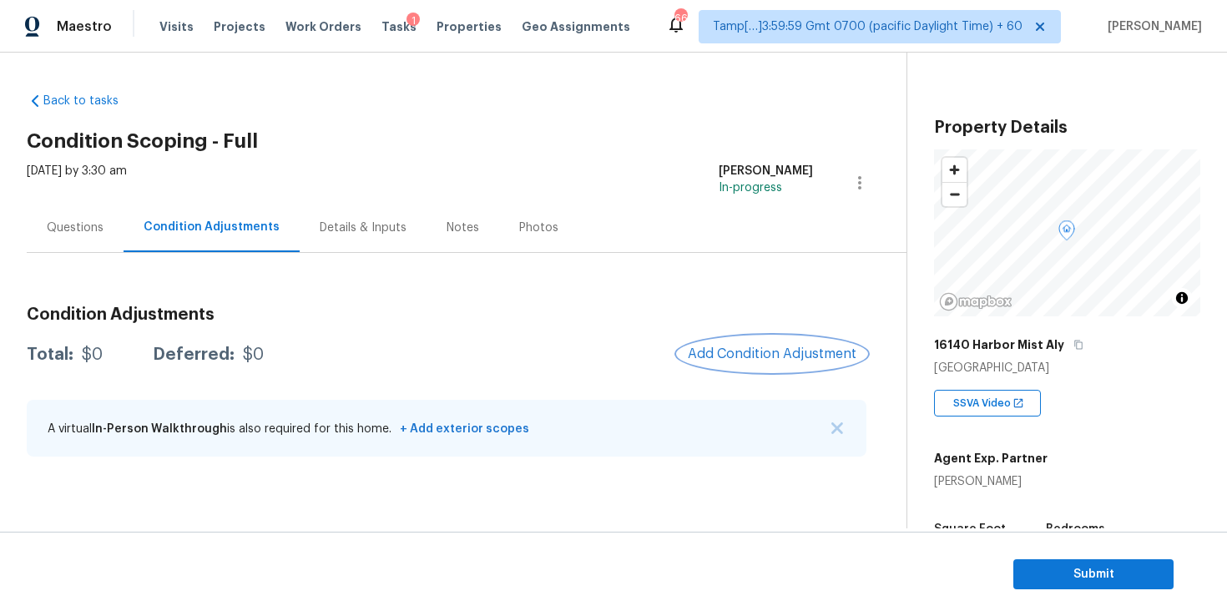
click at [798, 356] on span "Add Condition Adjustment" at bounding box center [772, 353] width 169 height 15
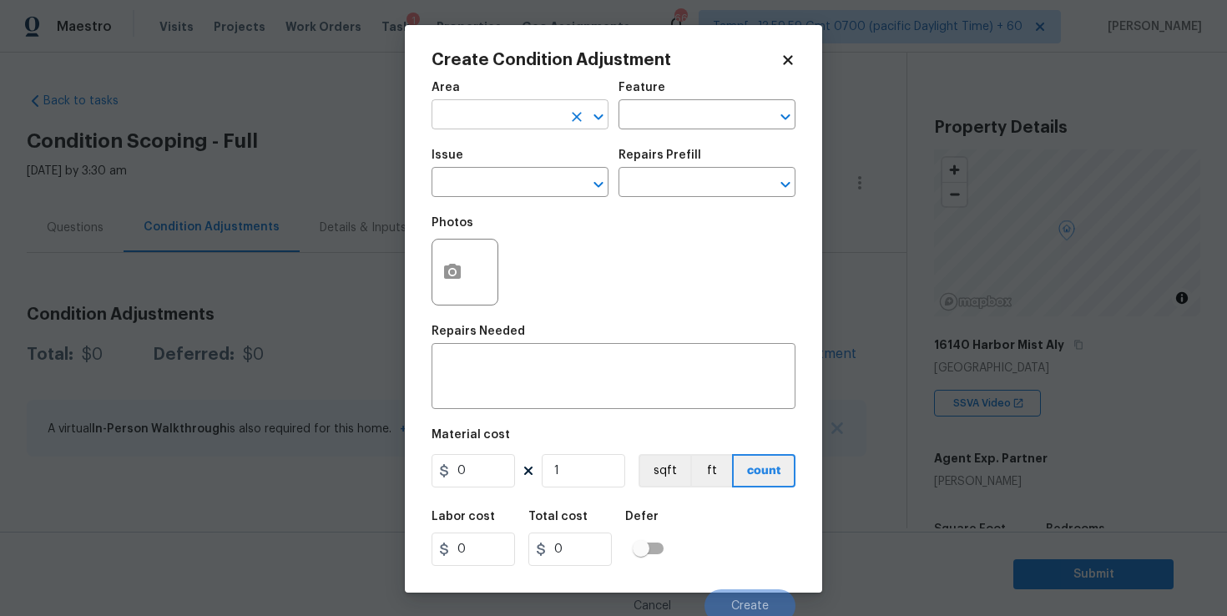
click at [510, 118] on input "text" at bounding box center [496, 116] width 130 height 26
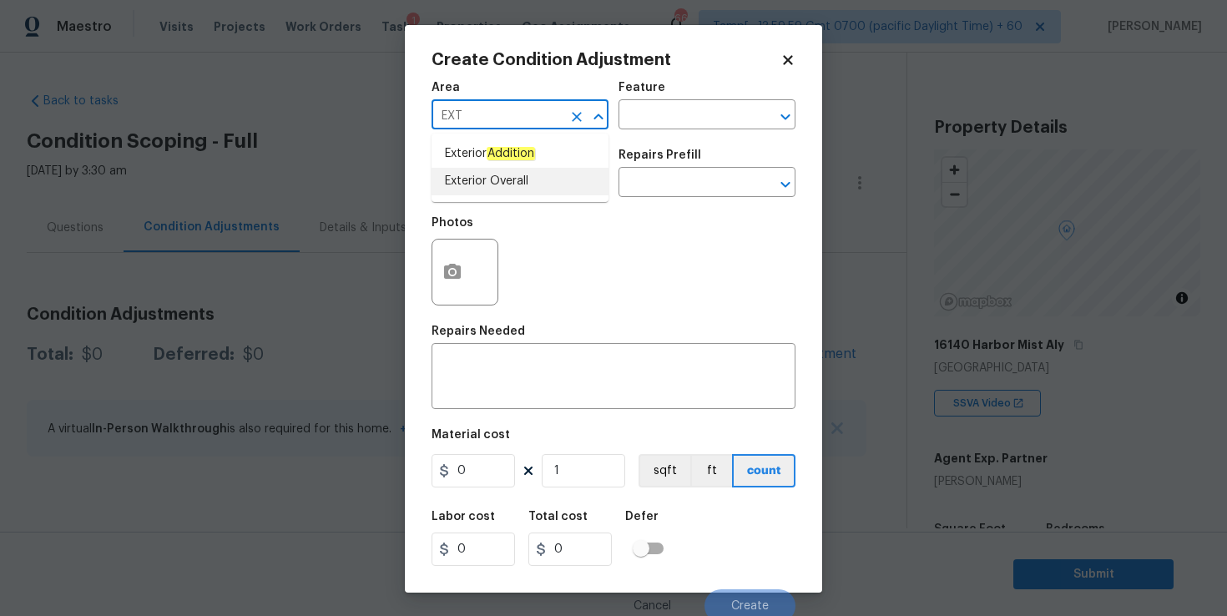
click at [503, 180] on li "Exterior Overall" at bounding box center [519, 182] width 177 height 28
type input "Exterior Overall"
click at [503, 186] on input "text" at bounding box center [496, 184] width 130 height 26
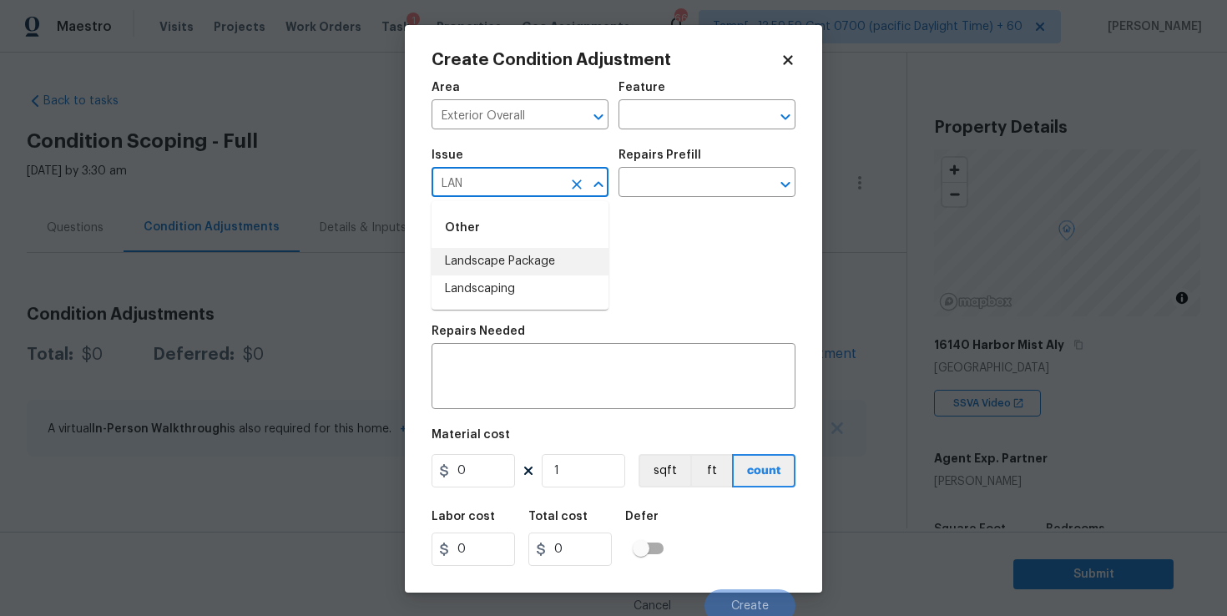
click at [540, 265] on li "Landscape Package" at bounding box center [519, 262] width 177 height 28
type input "Landscape Package"
click at [638, 194] on input "text" at bounding box center [683, 184] width 130 height 26
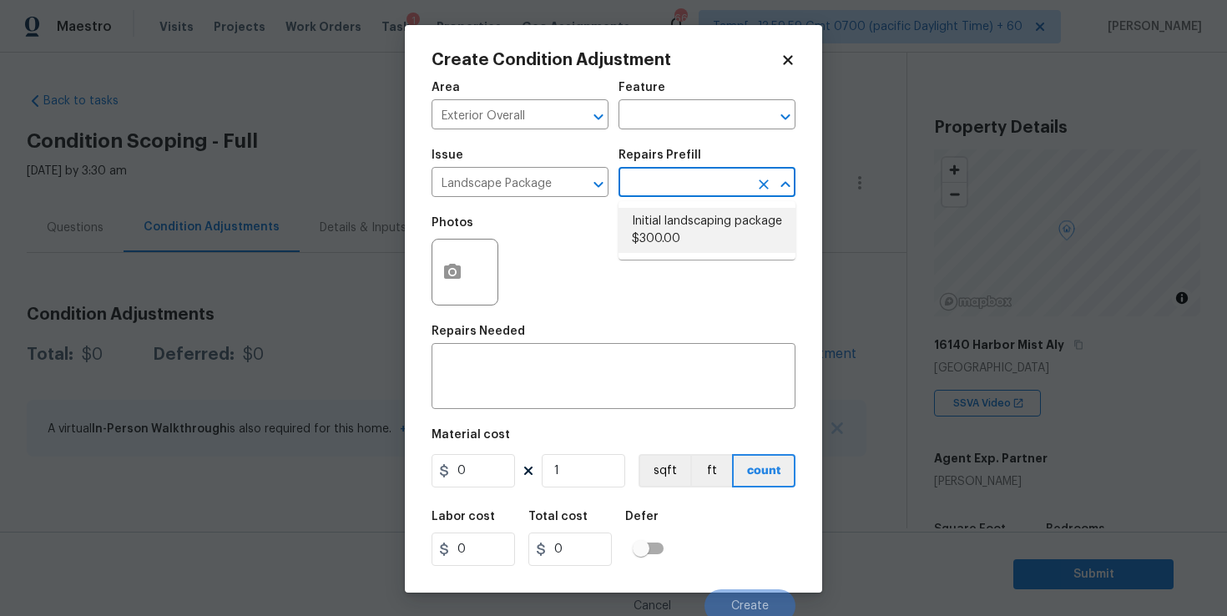
click at [673, 231] on li "Initial landscaping package $300.00" at bounding box center [706, 230] width 177 height 45
type input "Home Readiness Packages"
type textarea "Mowing of grass up to 6" in height. Mow, edge along driveways & sidewalks, trim…"
type input "300"
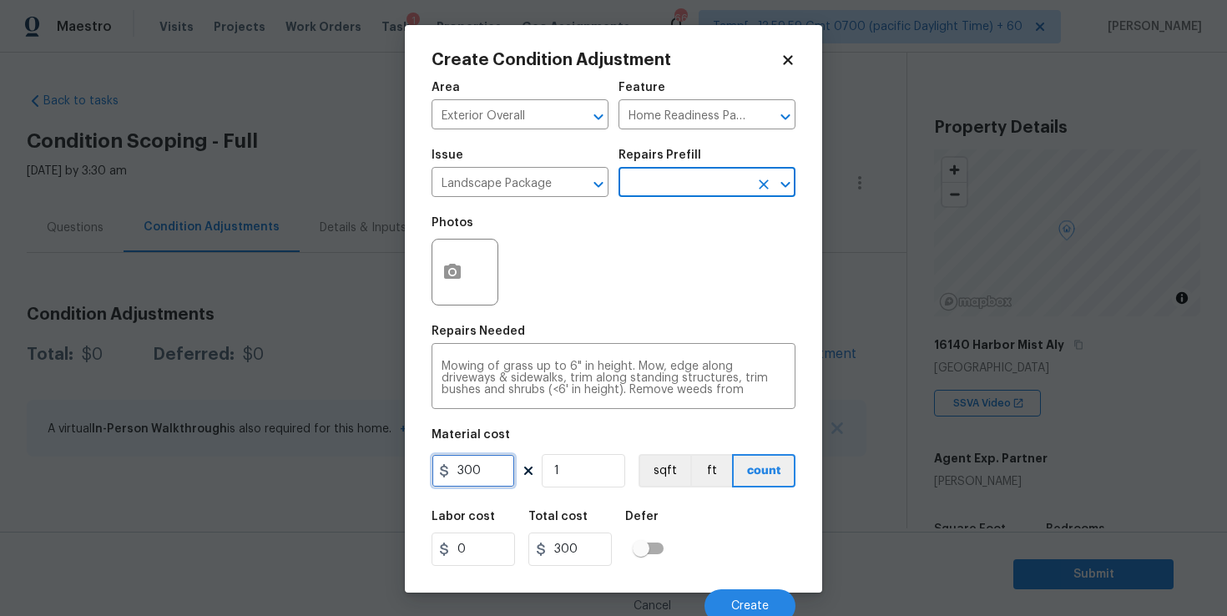
click at [483, 471] on input "300" at bounding box center [472, 470] width 83 height 33
type input "200"
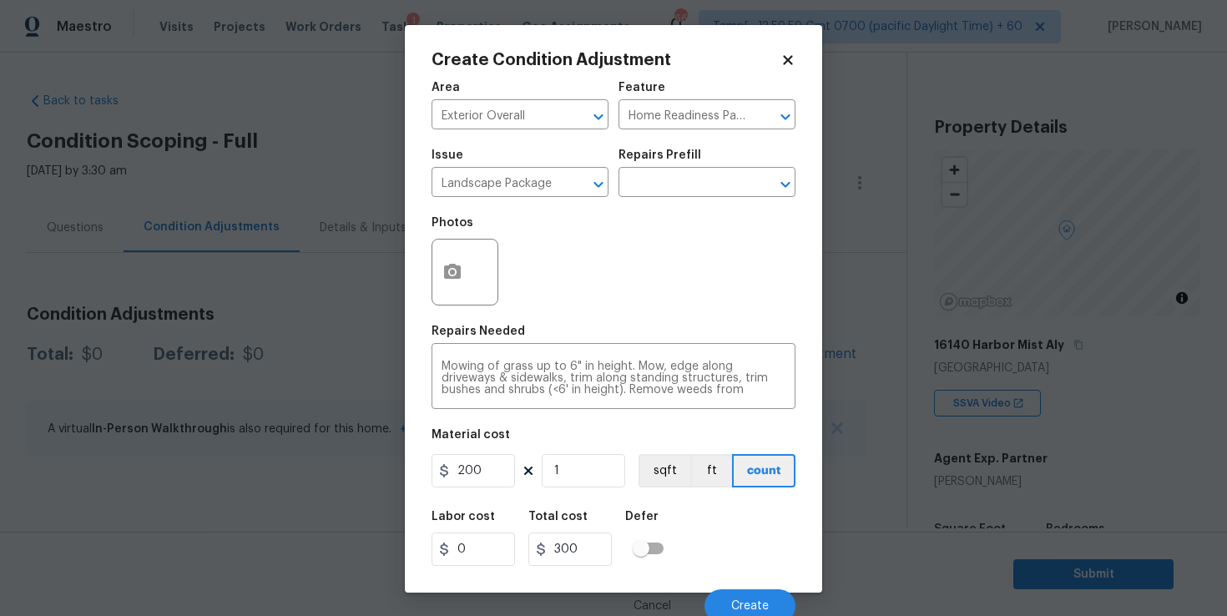
type input "200"
click at [744, 532] on div "Labor cost 0 Total cost 200 Defer" at bounding box center [613, 538] width 364 height 75
click at [455, 282] on icon "button" at bounding box center [452, 272] width 20 height 20
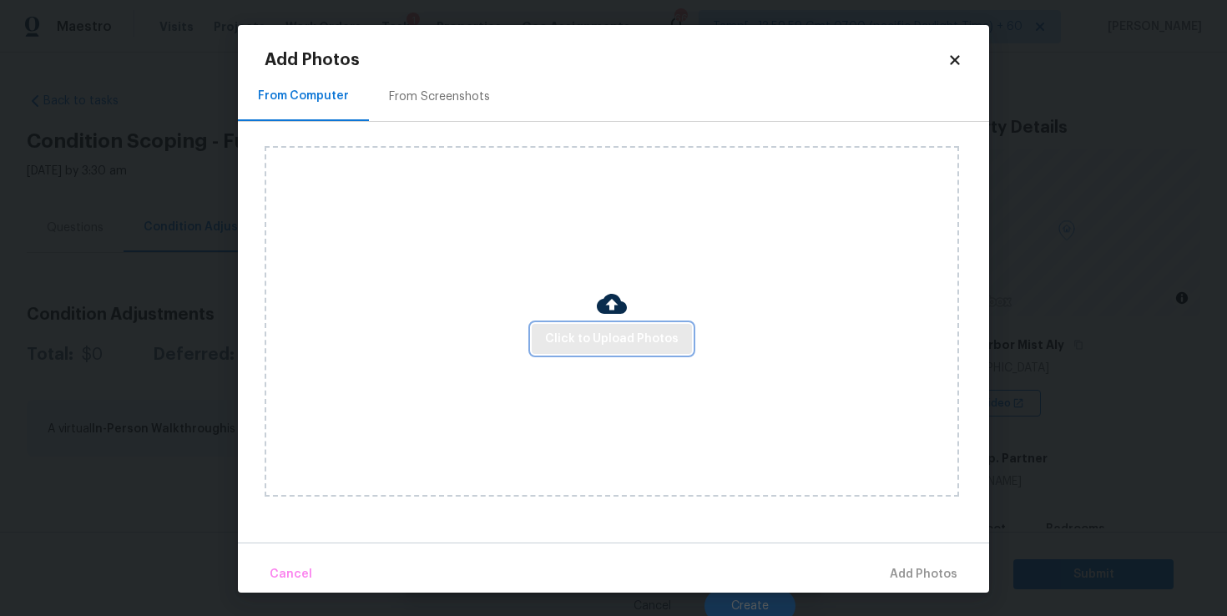
click at [643, 339] on span "Click to Upload Photos" at bounding box center [612, 339] width 134 height 21
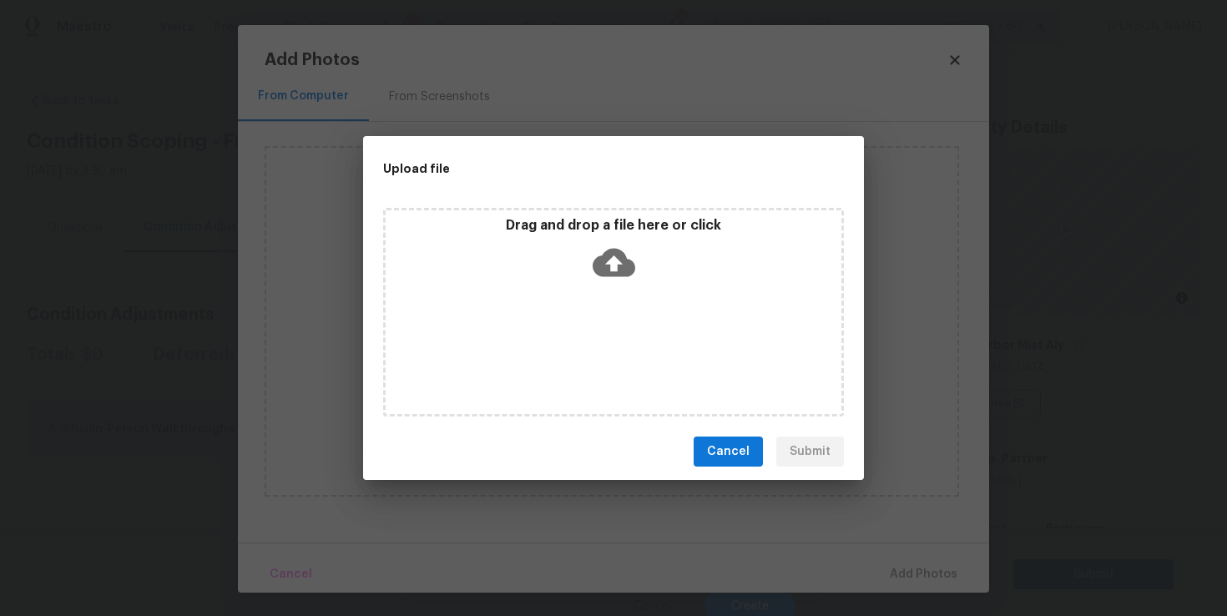
click at [618, 263] on icon at bounding box center [614, 263] width 43 height 28
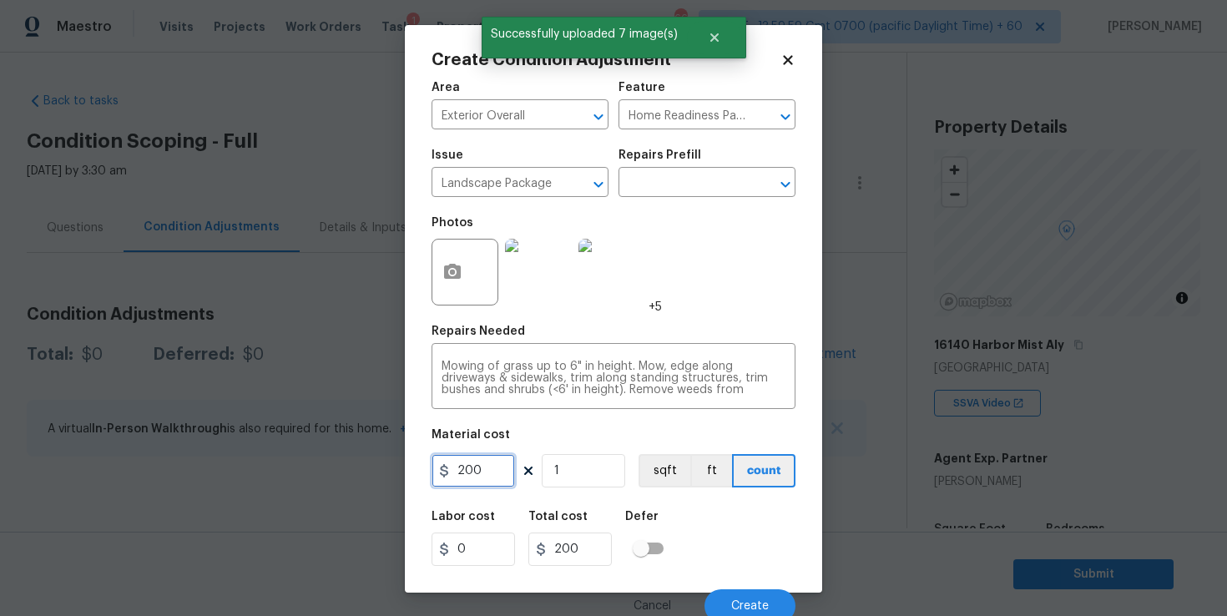
click at [492, 473] on input "200" at bounding box center [472, 470] width 83 height 33
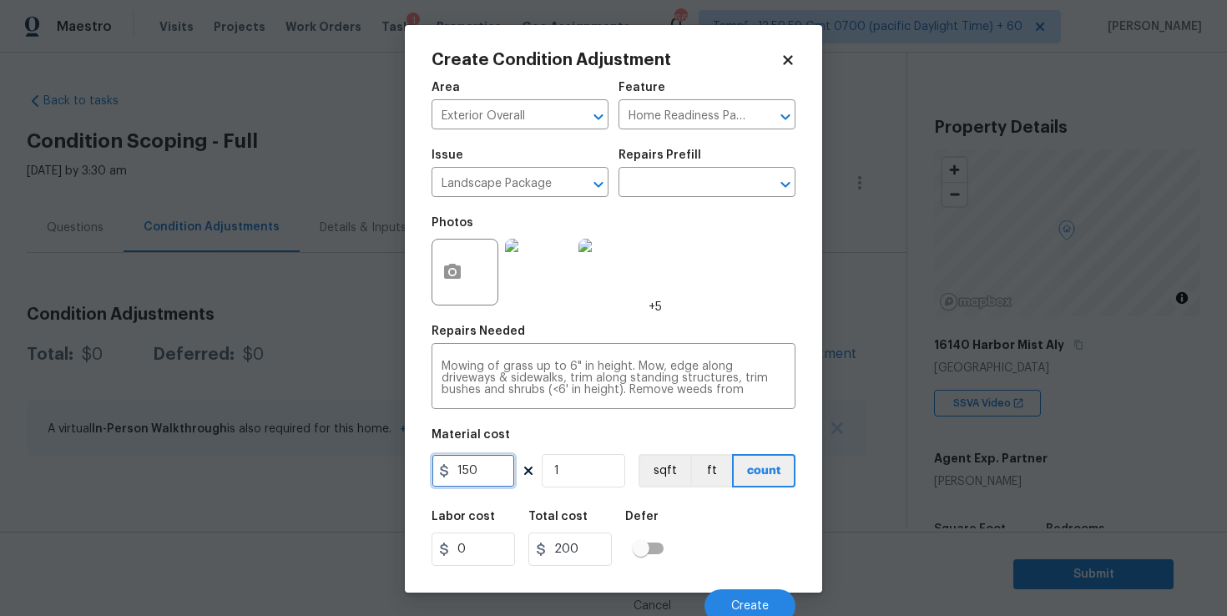
type input "150"
click at [733, 516] on div "Labor cost 0 Total cost 150 Defer" at bounding box center [613, 538] width 364 height 75
click at [735, 608] on span "Create" at bounding box center [750, 606] width 38 height 13
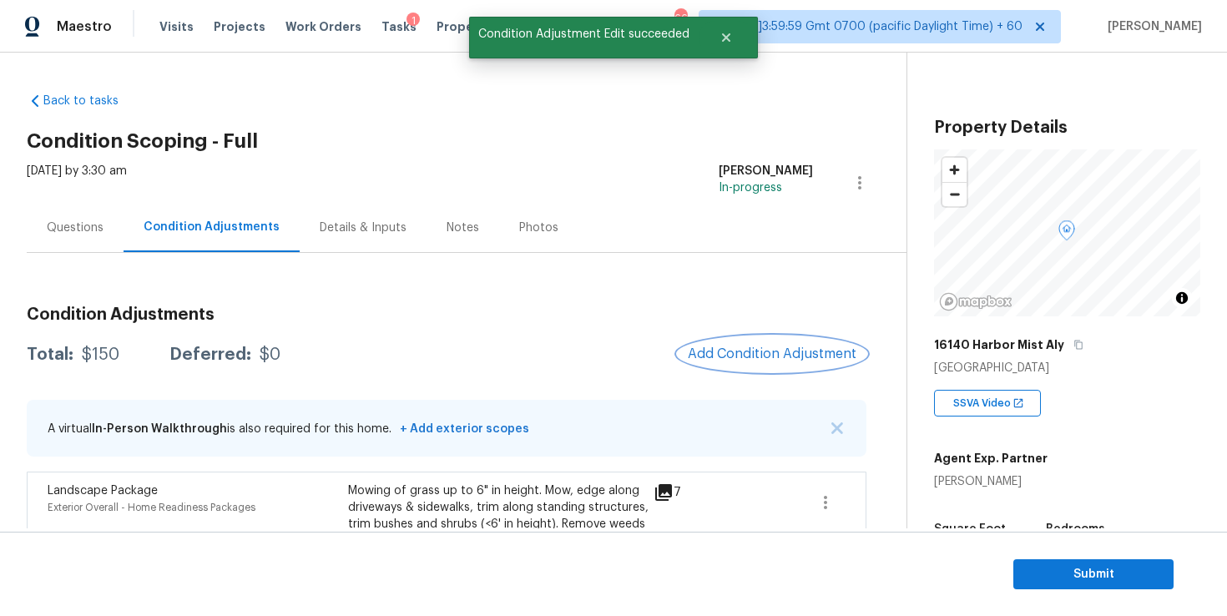
scroll to position [103, 0]
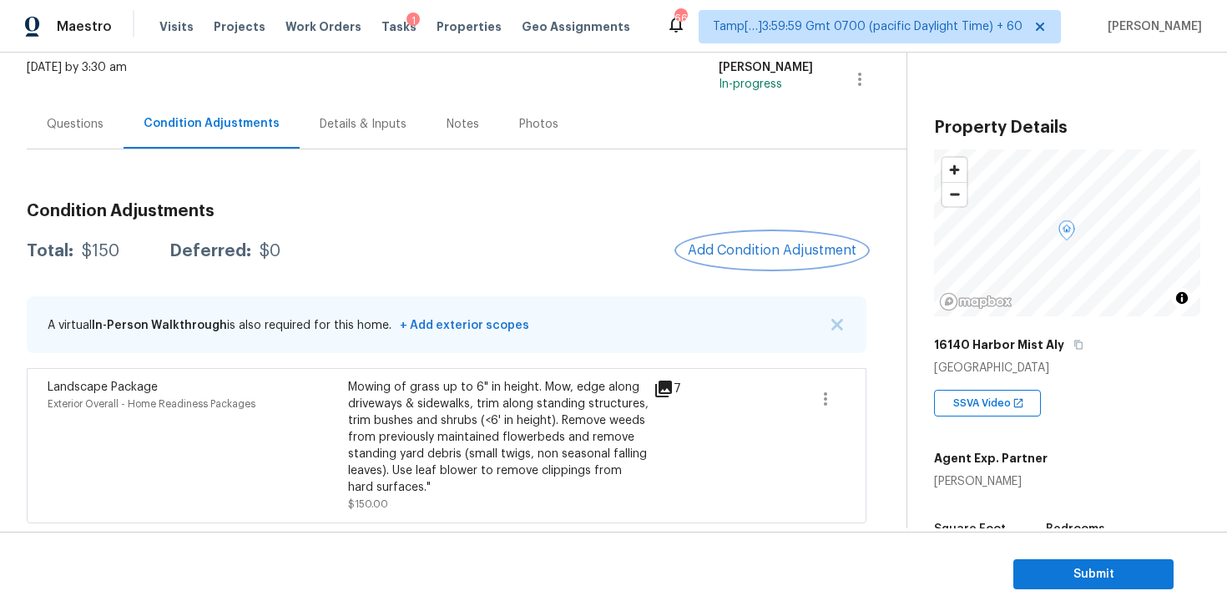
click at [714, 250] on span "Add Condition Adjustment" at bounding box center [772, 250] width 169 height 15
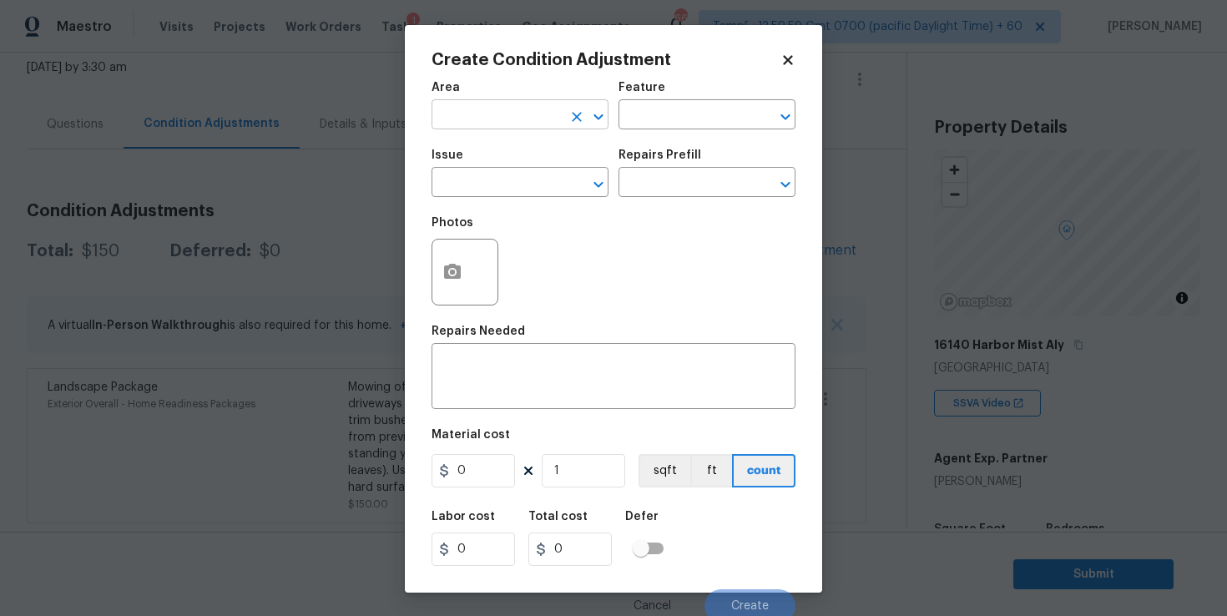
click at [502, 122] on input "text" at bounding box center [496, 116] width 130 height 26
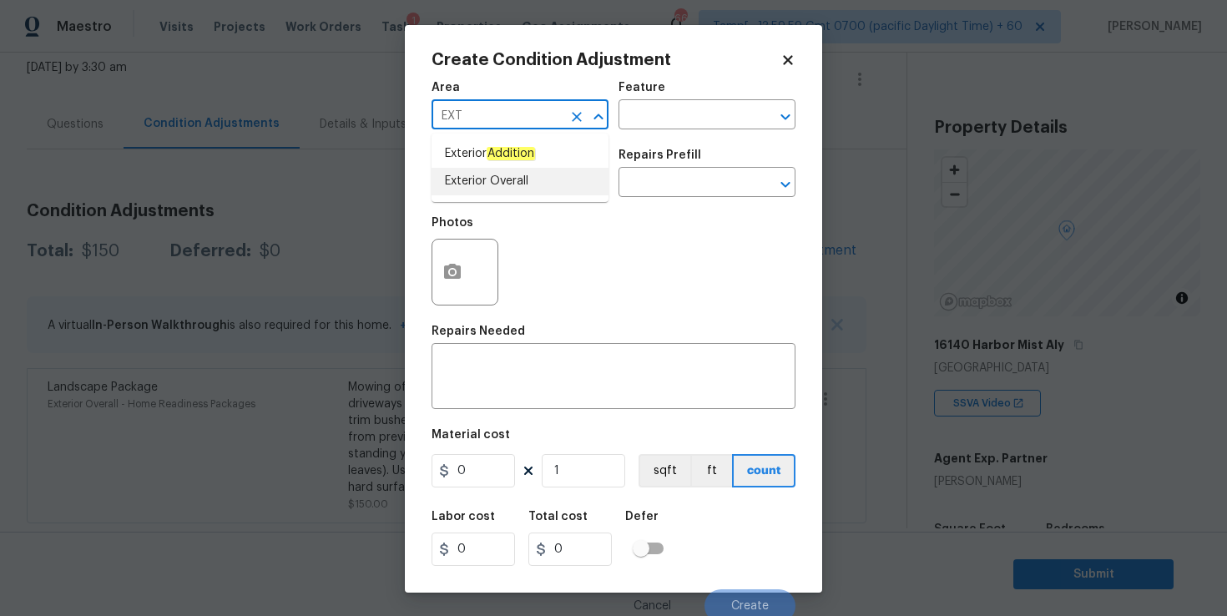
click at [510, 179] on li "Exterior Overall" at bounding box center [519, 182] width 177 height 28
type input "Exterior Overall"
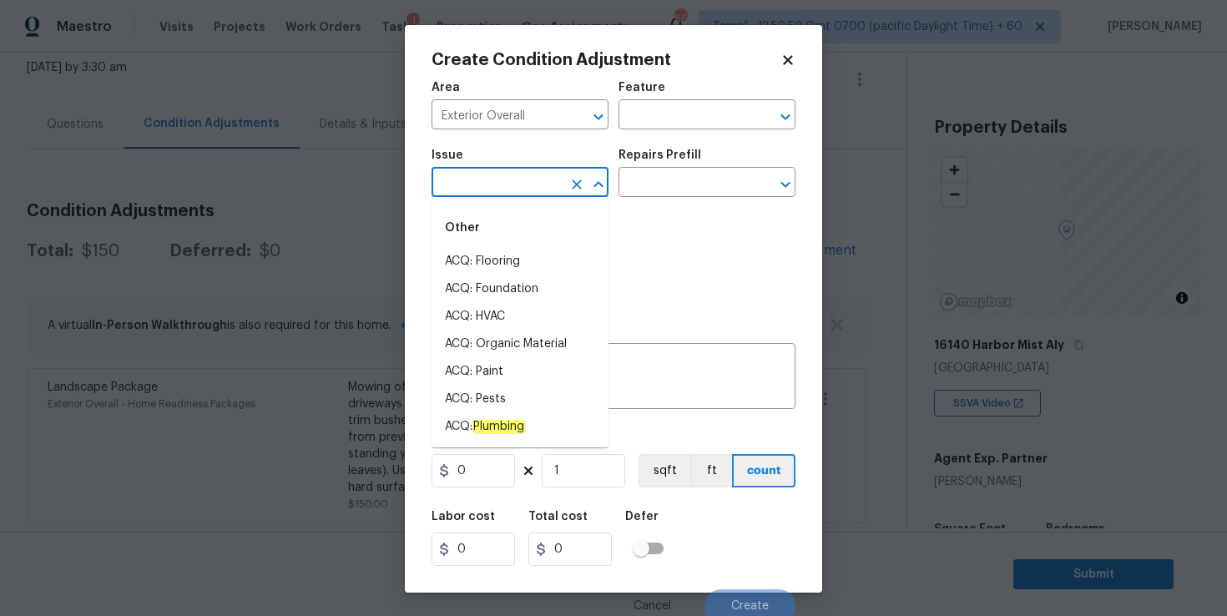
click at [510, 192] on input "text" at bounding box center [496, 184] width 130 height 26
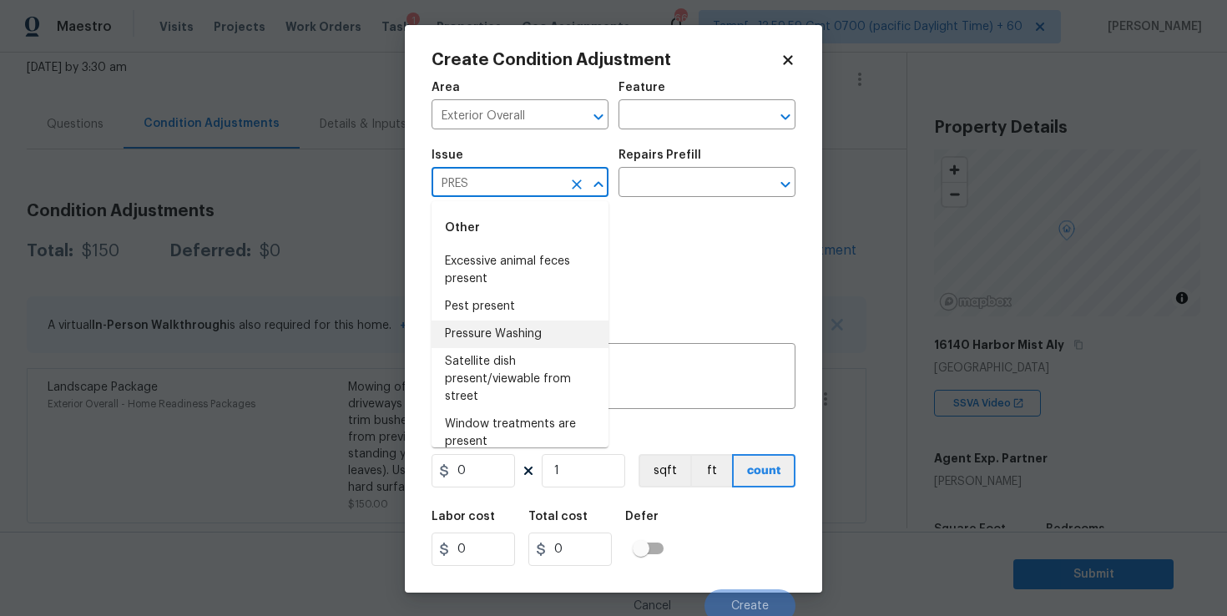
click at [527, 332] on li "Pressure Washing" at bounding box center [519, 334] width 177 height 28
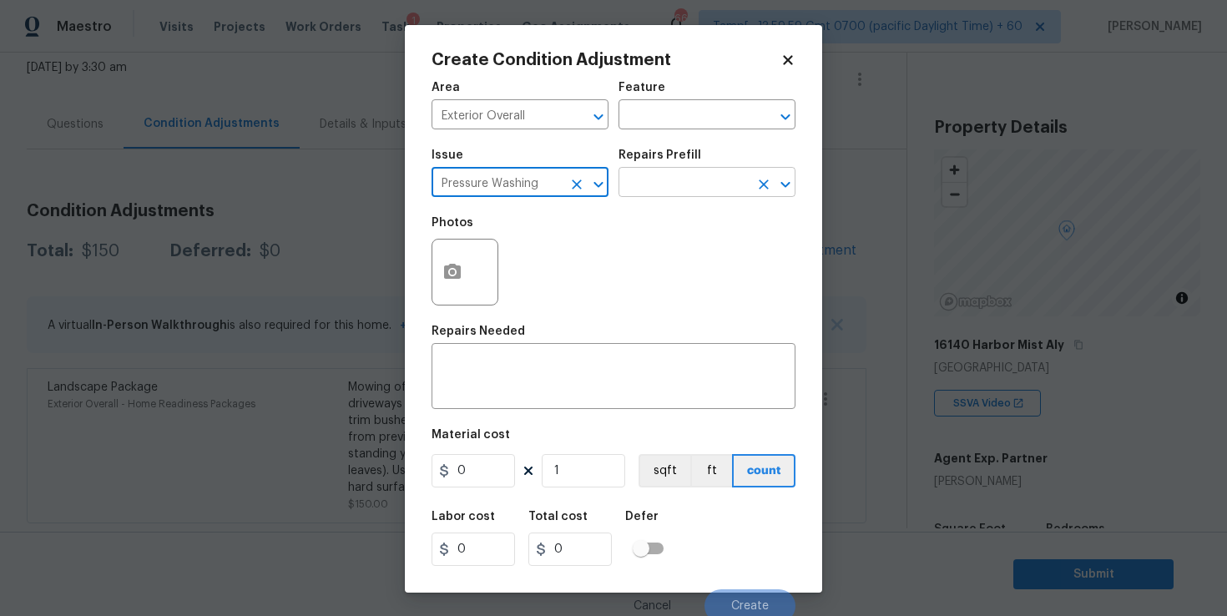
type input "Pressure Washing"
click at [658, 179] on input "text" at bounding box center [683, 184] width 130 height 26
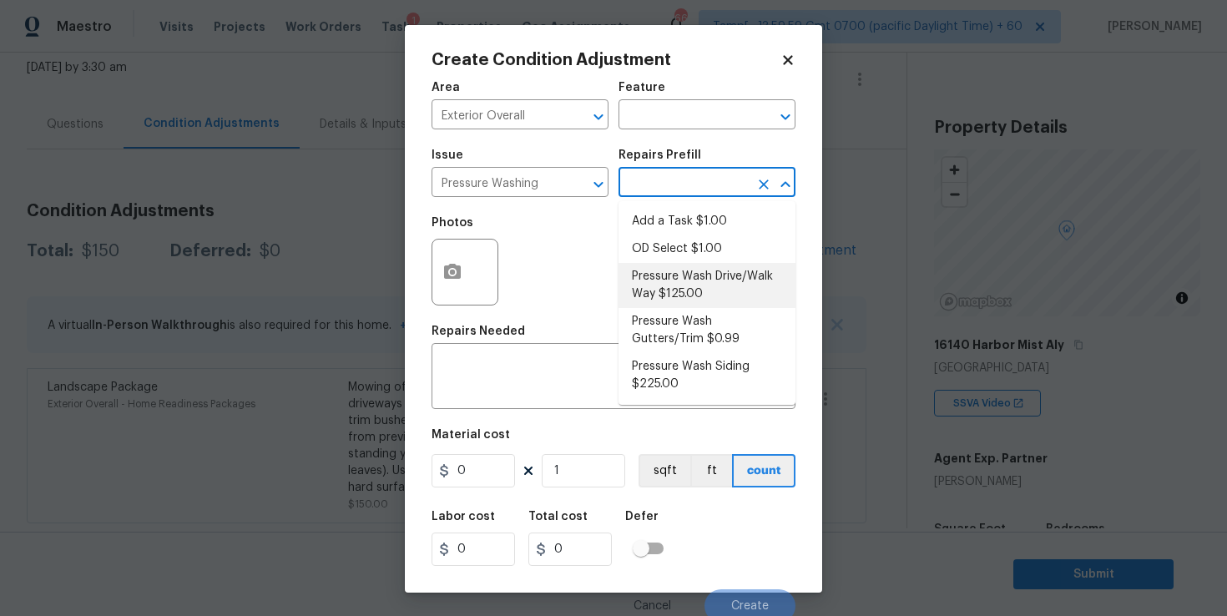
click at [723, 274] on li "Pressure Wash Drive/Walk Way $125.00" at bounding box center [706, 285] width 177 height 45
type input "Siding"
type textarea "Pressure wash the driveways/walkways as directed by the PM. Ensure that all deb…"
type input "125"
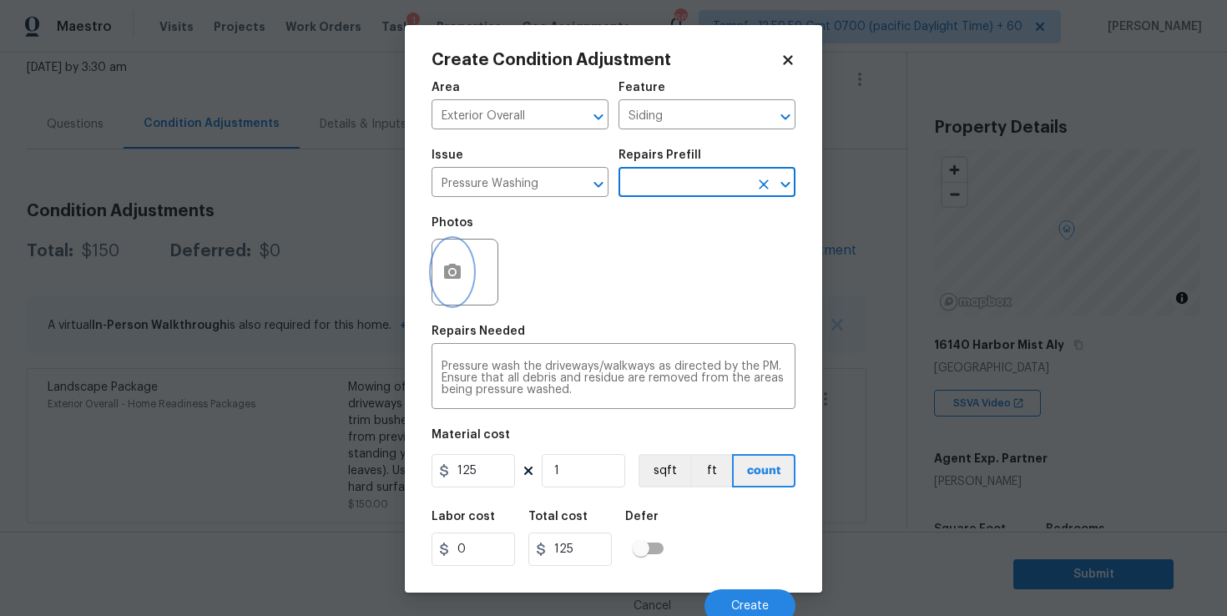
click at [460, 280] on icon "button" at bounding box center [452, 272] width 20 height 20
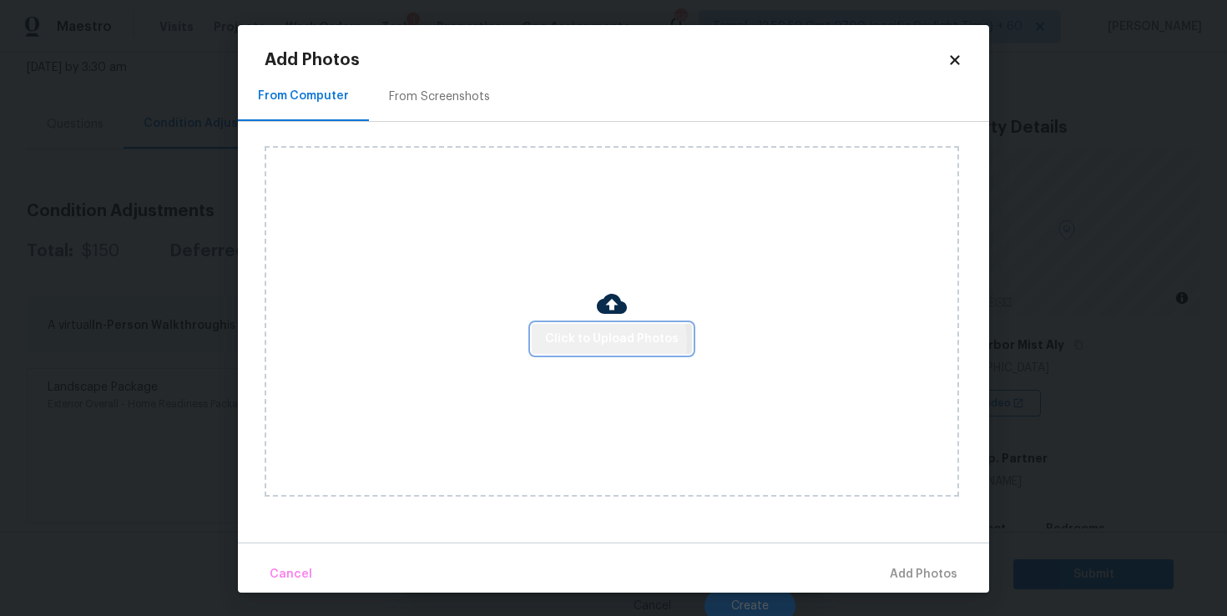
click at [590, 340] on span "Click to Upload Photos" at bounding box center [612, 339] width 134 height 21
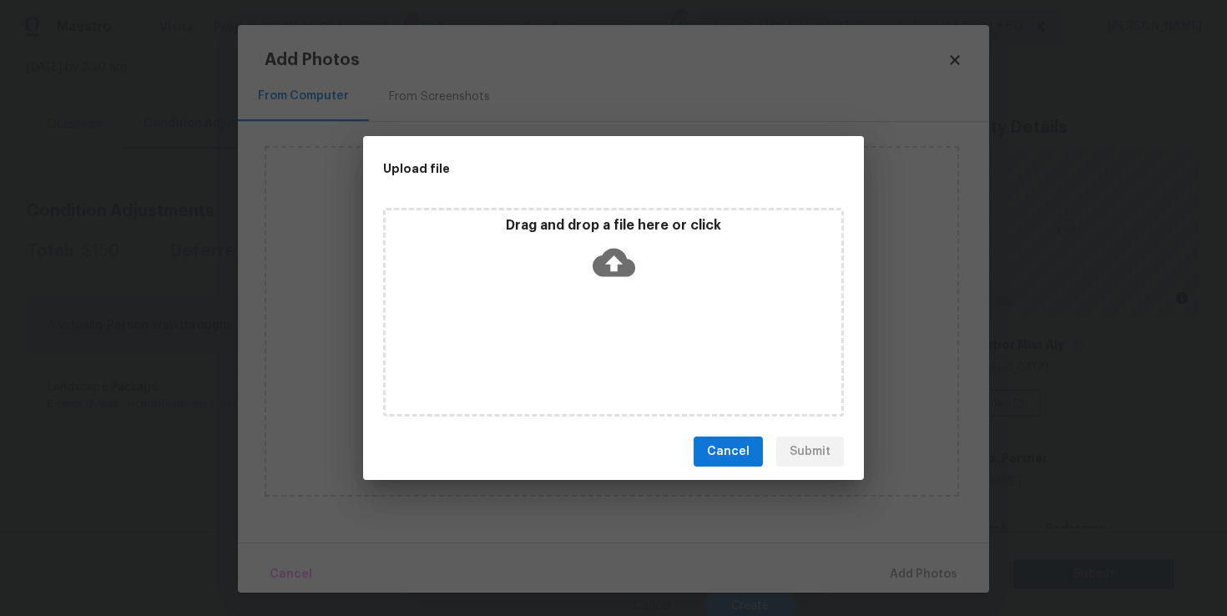
click at [617, 255] on icon at bounding box center [614, 263] width 43 height 28
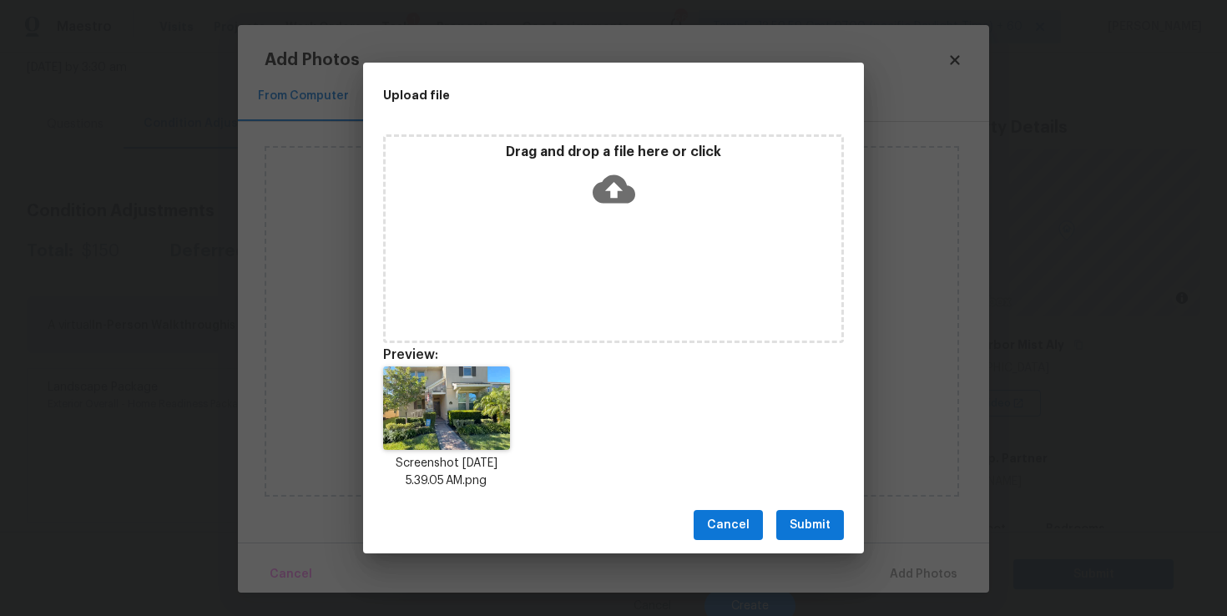
click at [618, 192] on icon at bounding box center [614, 189] width 43 height 28
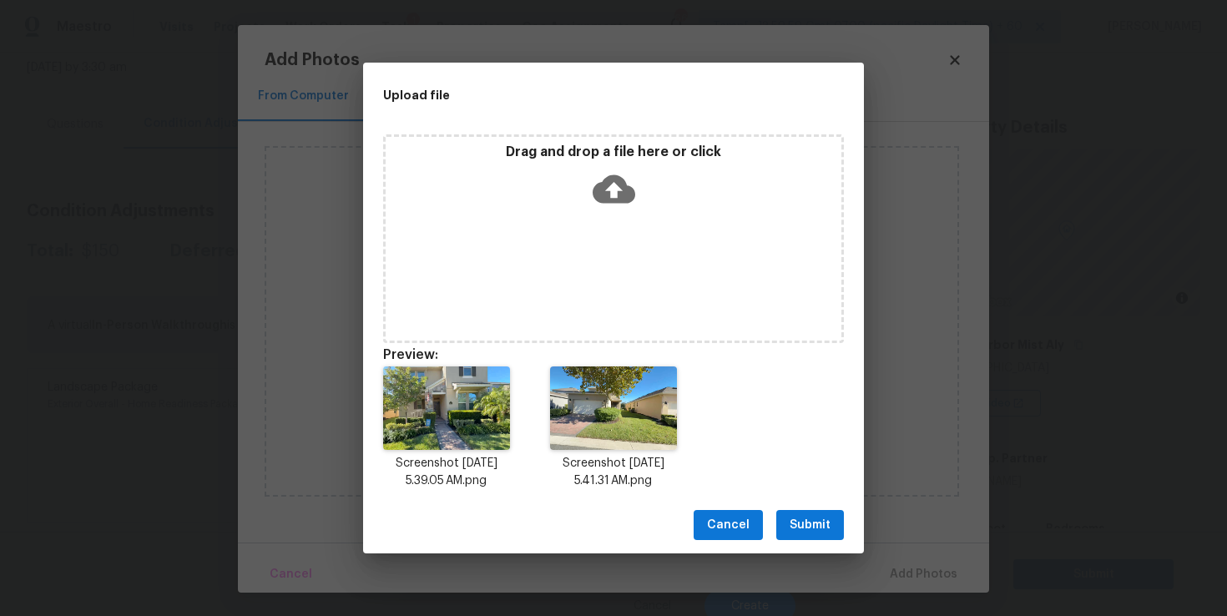
click at [815, 527] on span "Submit" at bounding box center [809, 525] width 41 height 21
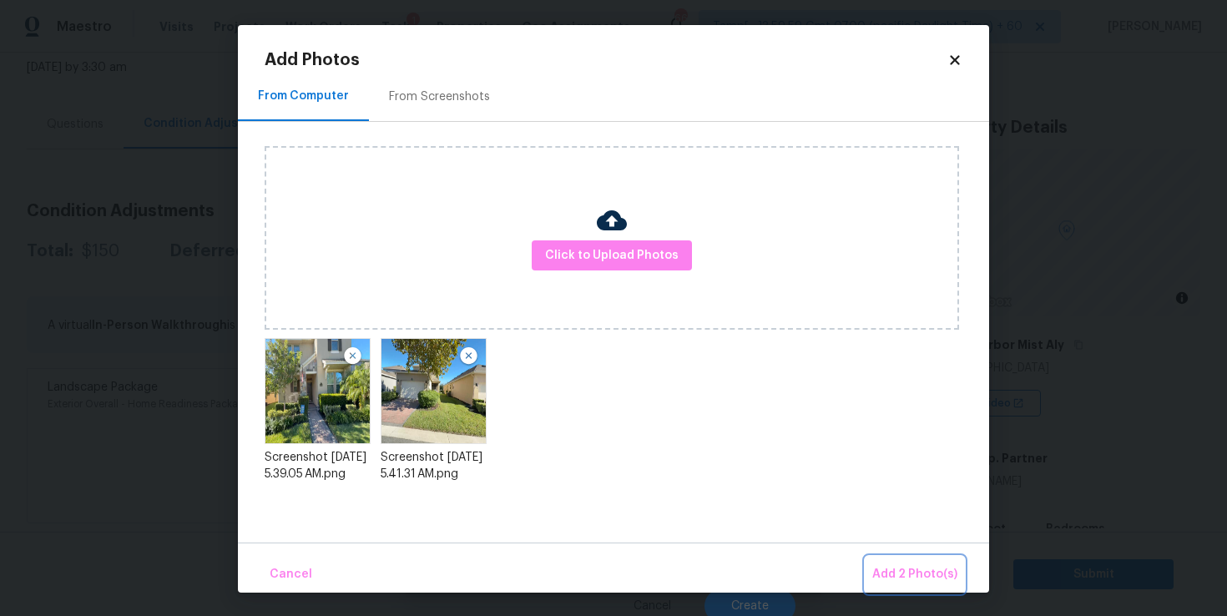
click at [930, 567] on span "Add 2 Photo(s)" at bounding box center [914, 574] width 85 height 21
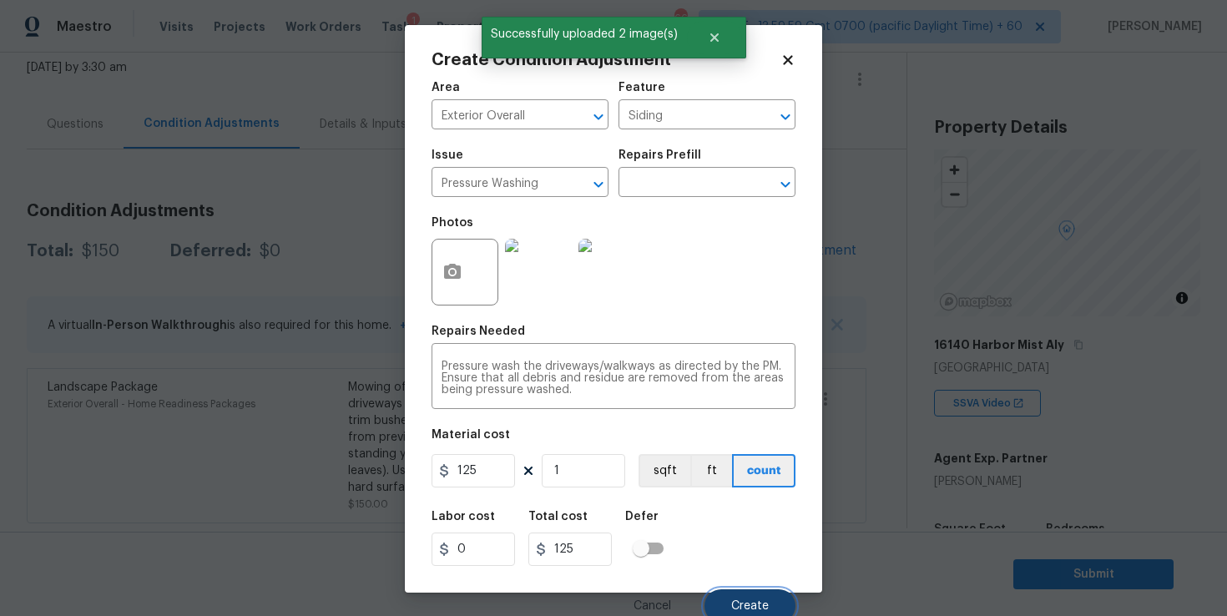
click at [739, 597] on button "Create" at bounding box center [749, 605] width 91 height 33
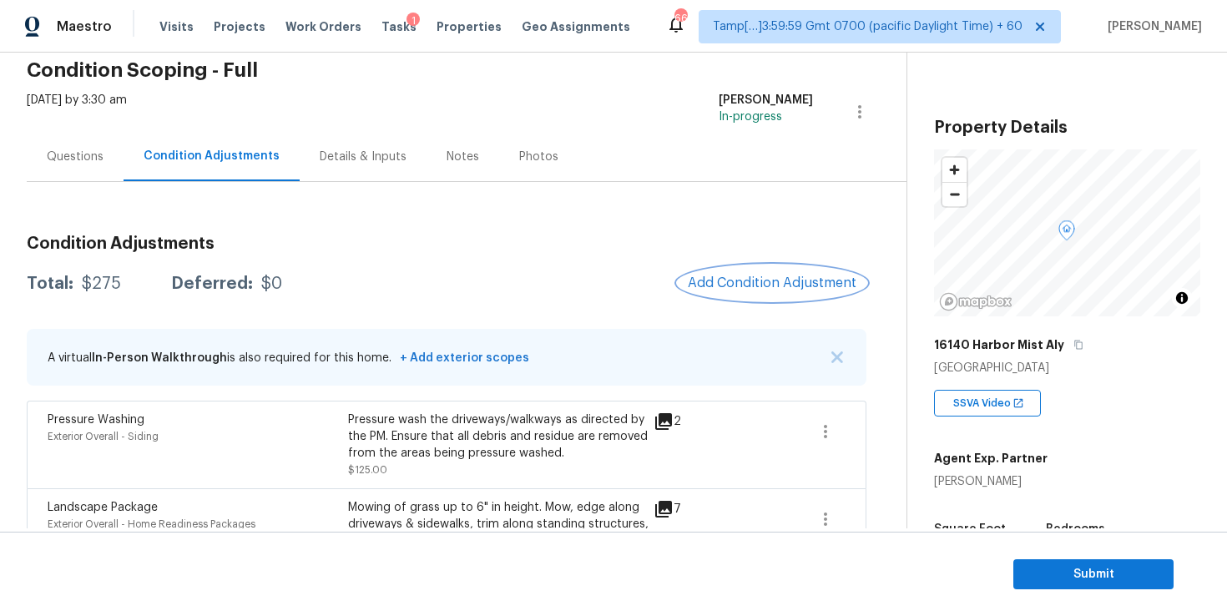
scroll to position [149, 0]
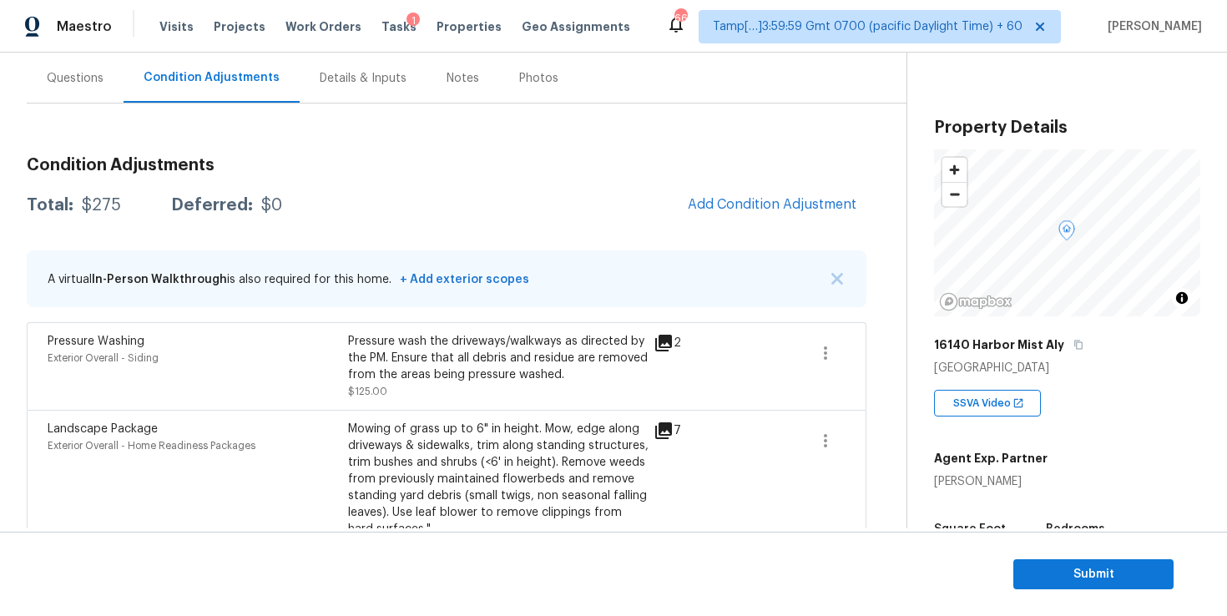
click at [1077, 350] on div "16140 Harbor Mist Aly" at bounding box center [1067, 345] width 266 height 30
click at [1075, 340] on icon "button" at bounding box center [1079, 344] width 8 height 9
click at [746, 209] on span "Add Condition Adjustment" at bounding box center [772, 204] width 169 height 15
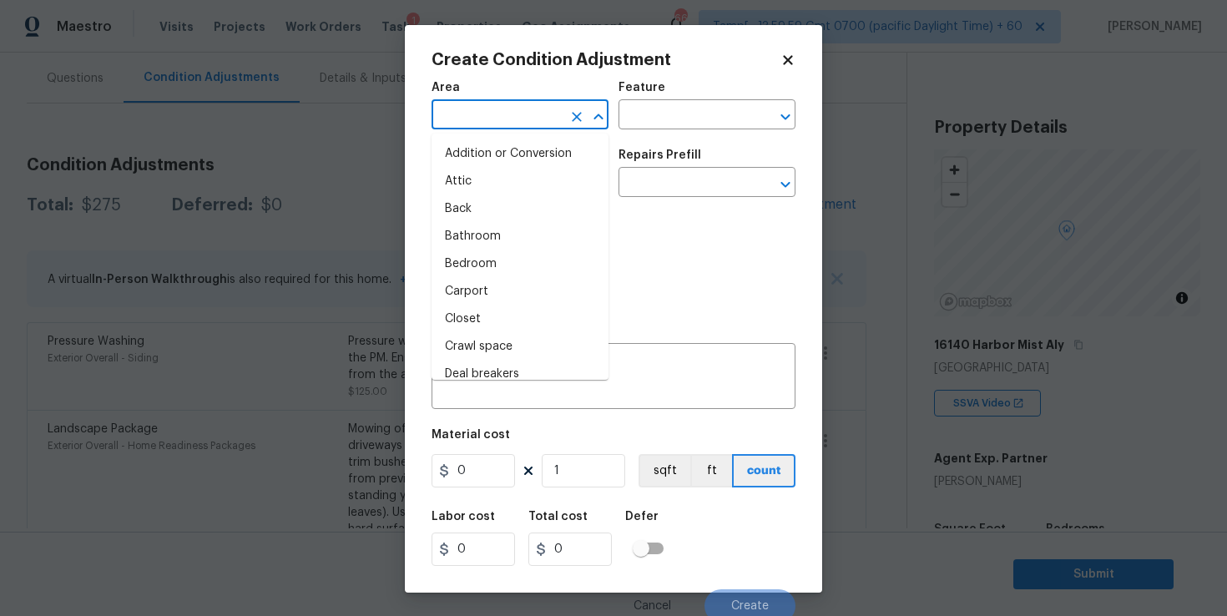
click at [502, 117] on input "text" at bounding box center [496, 116] width 130 height 26
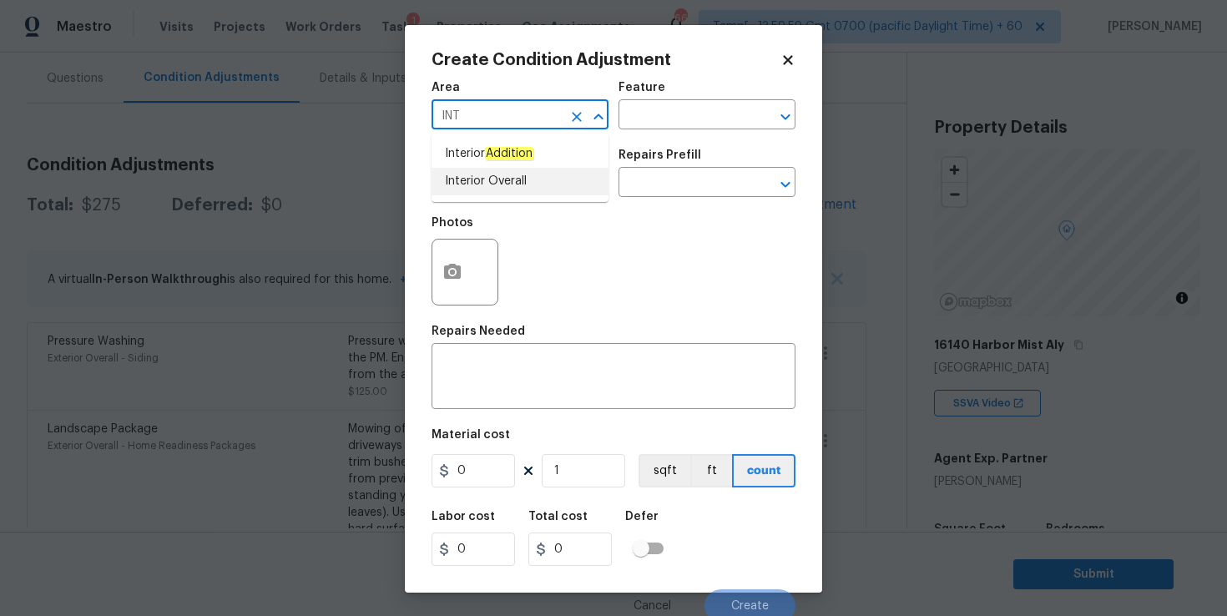
click at [508, 191] on li "Interior Overall" at bounding box center [519, 182] width 177 height 28
type input "Interior Overall"
click at [508, 189] on input "text" at bounding box center [496, 184] width 130 height 26
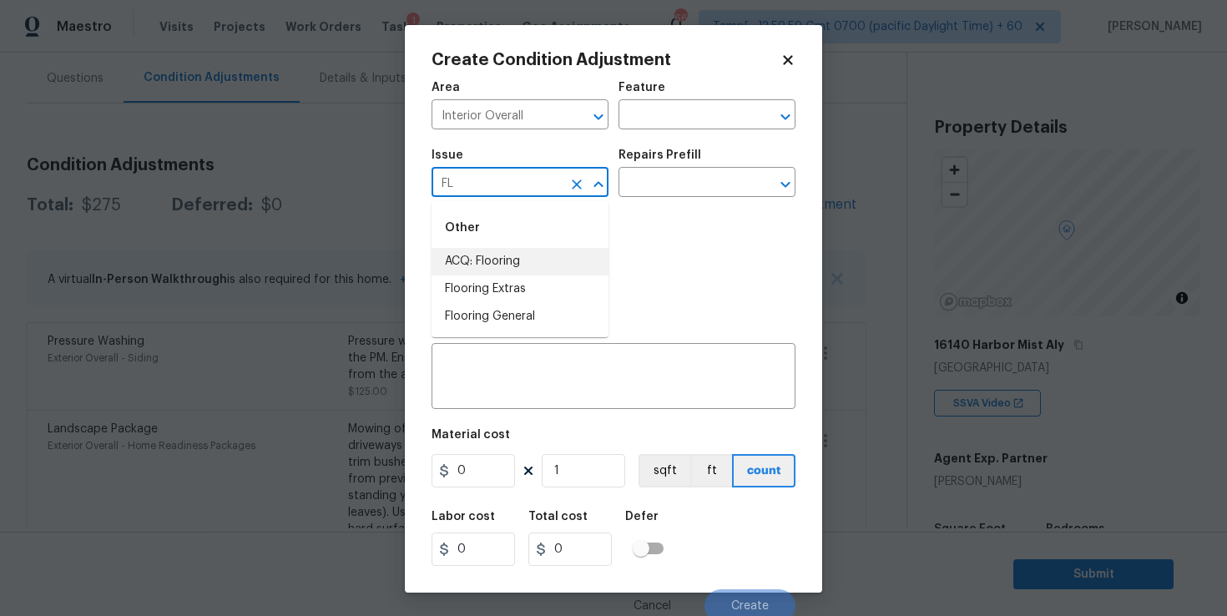
click at [507, 263] on li "ACQ: Flooring" at bounding box center [519, 262] width 177 height 28
type input "ACQ: Flooring"
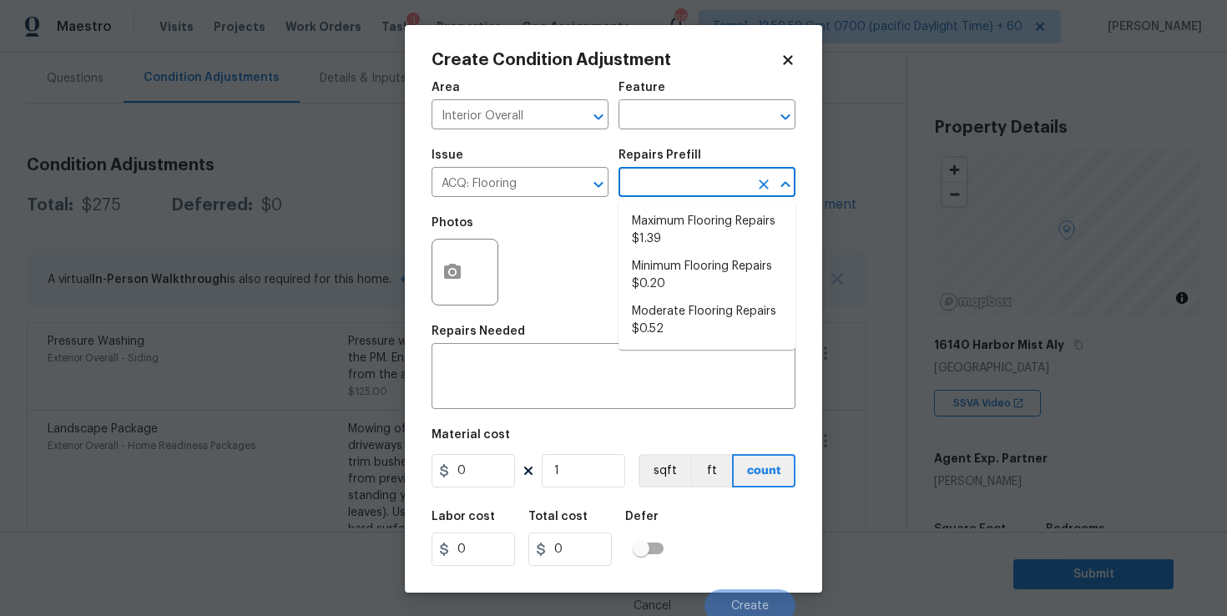
click at [678, 179] on input "text" at bounding box center [683, 184] width 130 height 26
click at [689, 283] on li "Minimum Flooring Repairs $0.20" at bounding box center [706, 275] width 177 height 45
type input "Acquisition"
type textarea "Acquisition Scope: Minimum flooring repairs"
type input "0.2"
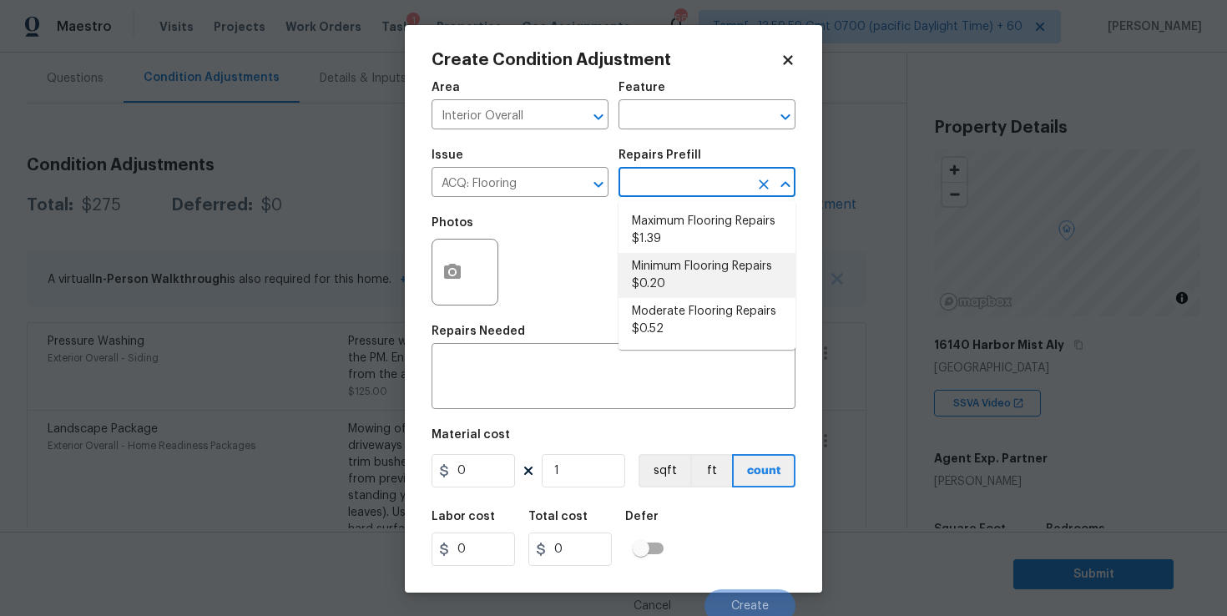
type input "0.2"
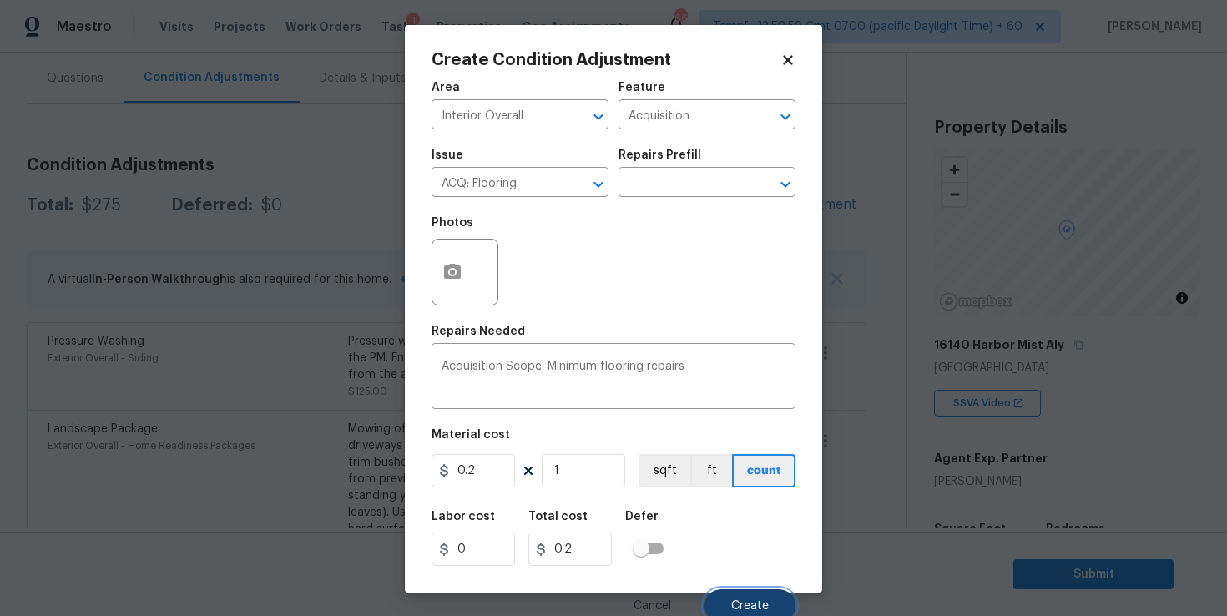
click at [762, 598] on button "Create" at bounding box center [749, 605] width 91 height 33
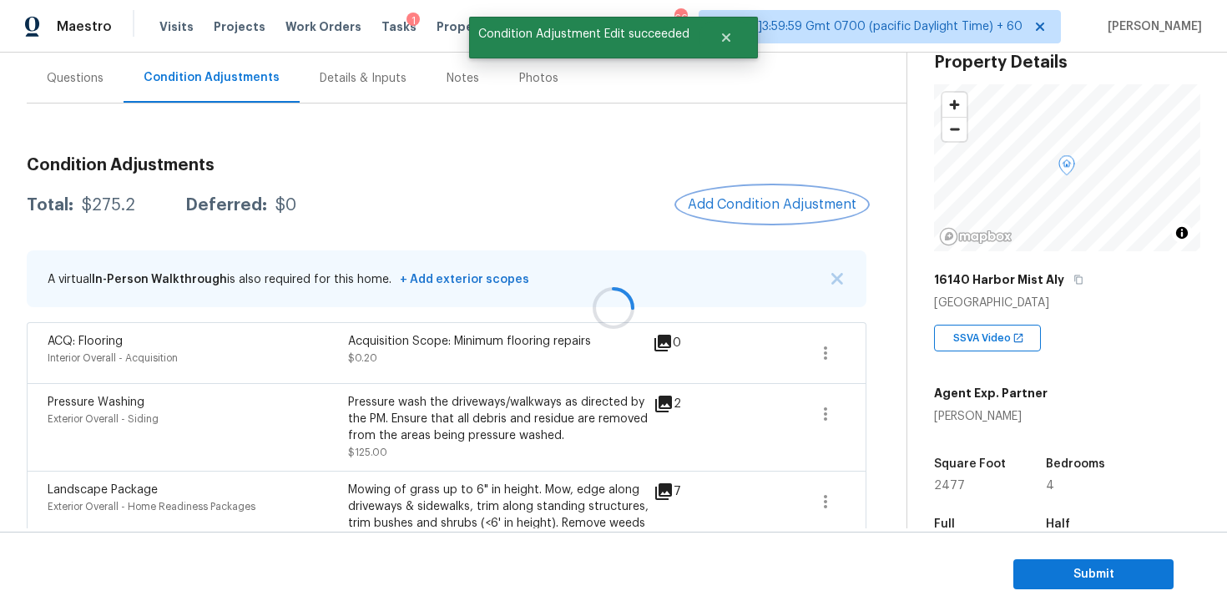
scroll to position [201, 0]
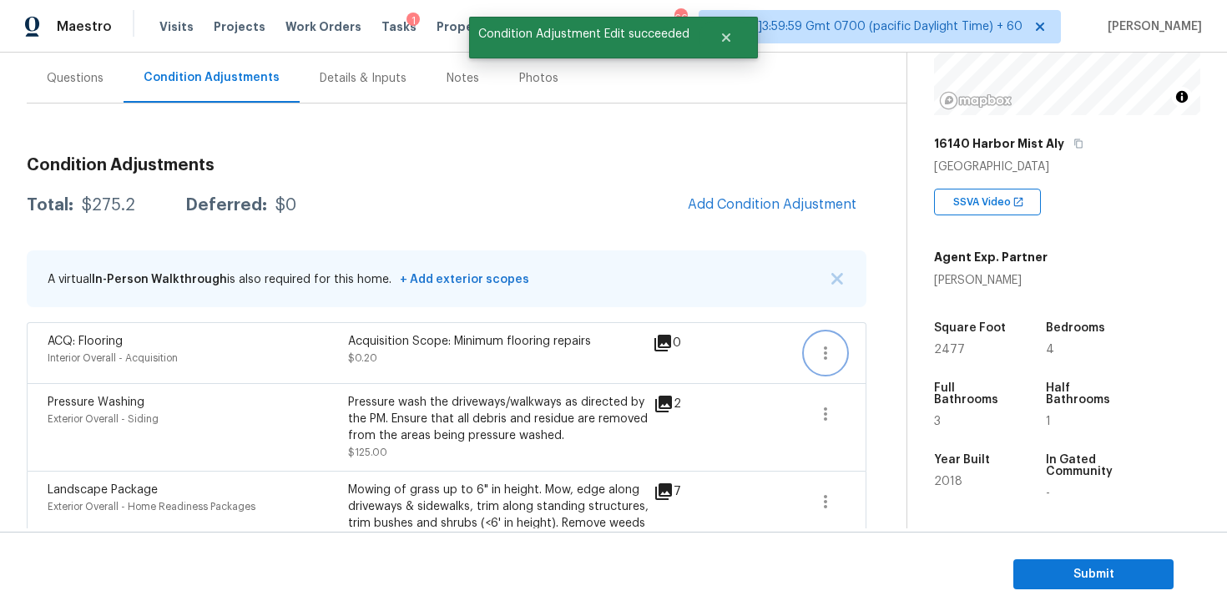
click at [831, 355] on icon "button" at bounding box center [825, 353] width 20 height 20
click at [890, 345] on div "Edit" at bounding box center [920, 349] width 130 height 17
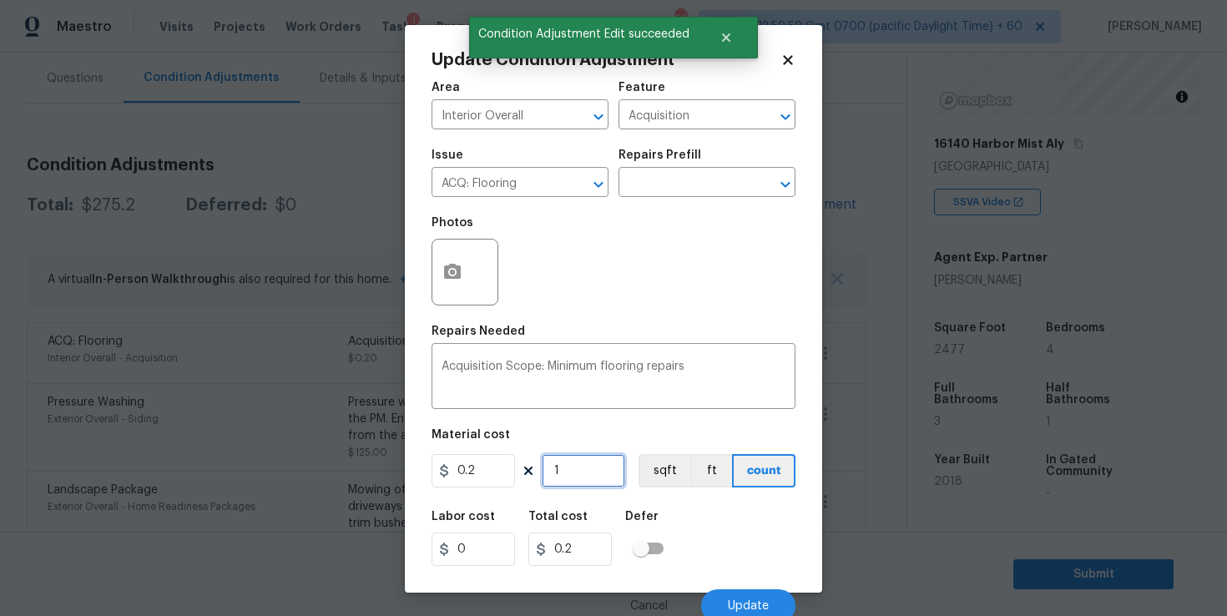
click at [578, 467] on input "1" at bounding box center [583, 470] width 83 height 33
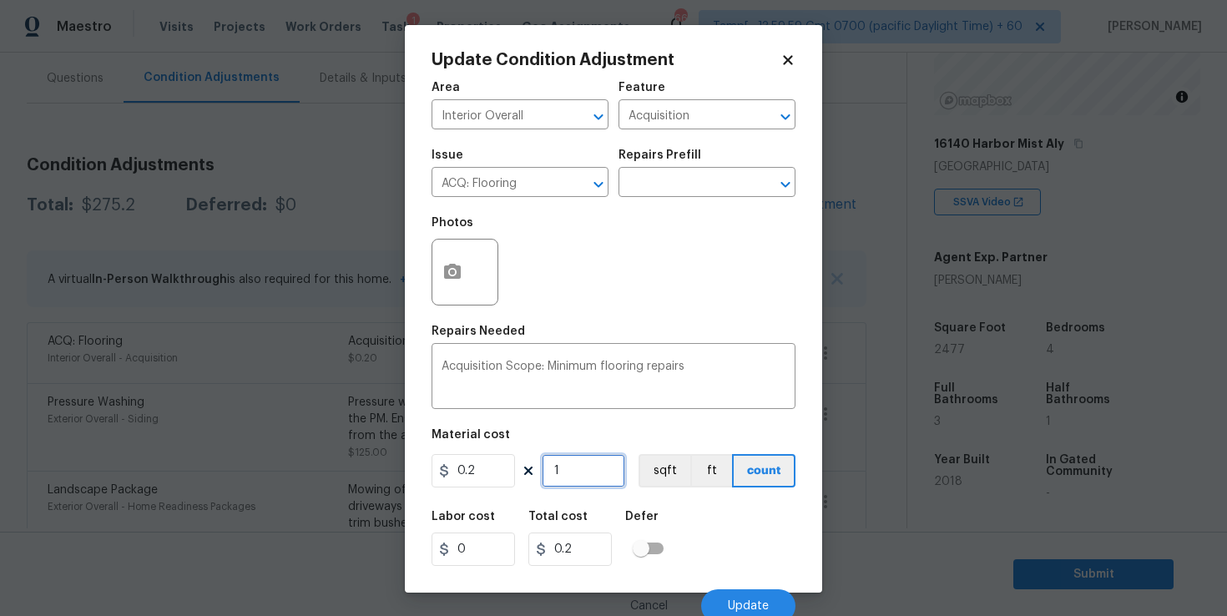
type input "2"
type input "0.4"
type input "24"
type input "4.8"
type input "247"
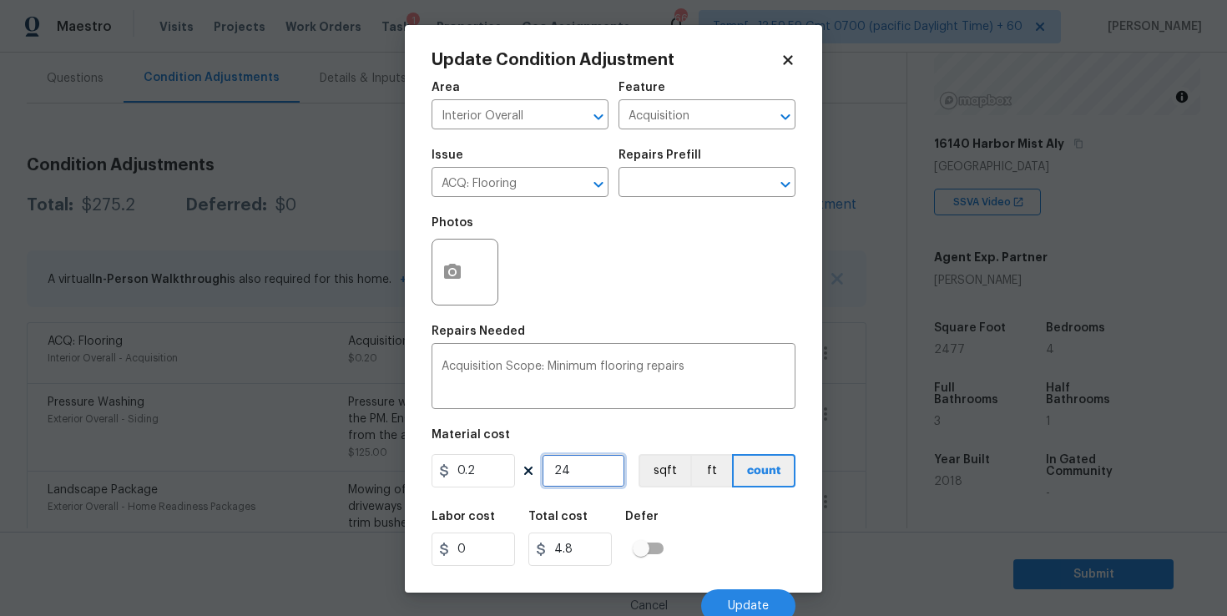
type input "49.4"
type input "2477"
type input "495.4"
type input "2477"
click at [733, 601] on span "Update" at bounding box center [748, 606] width 41 height 13
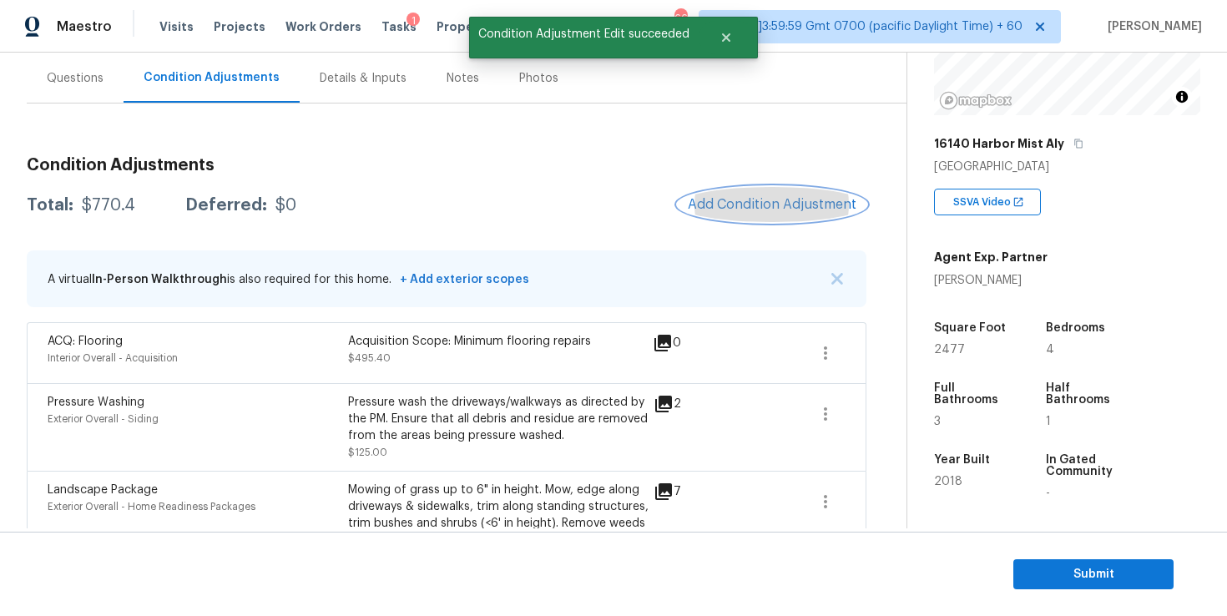
click at [711, 205] on span "Add Condition Adjustment" at bounding box center [772, 204] width 169 height 15
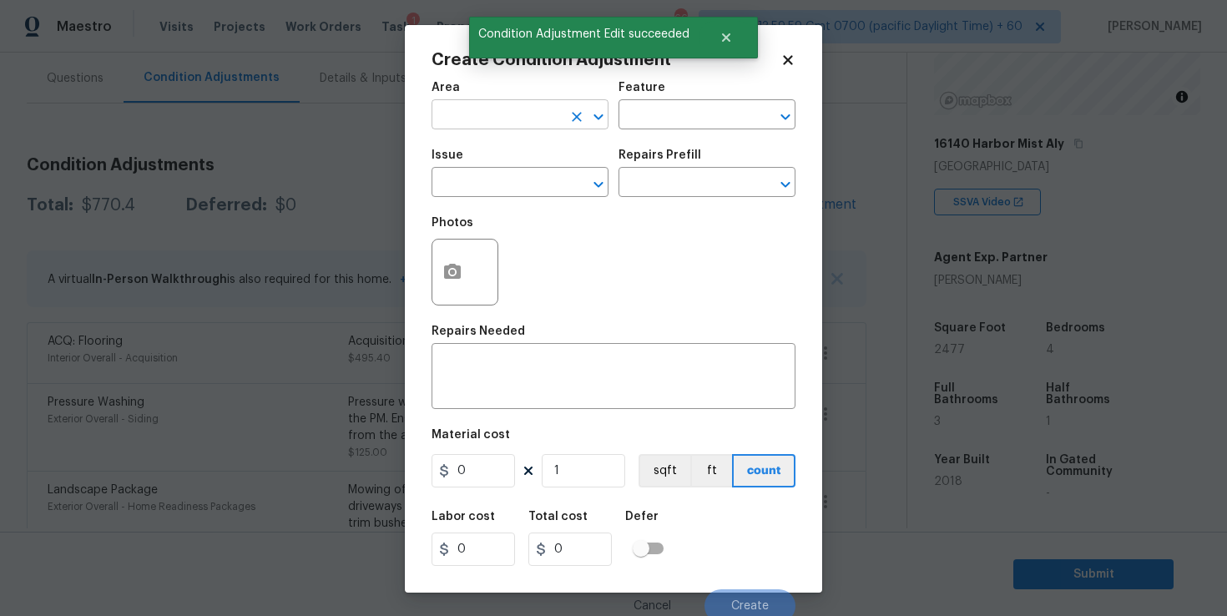
click at [466, 121] on input "text" at bounding box center [496, 116] width 130 height 26
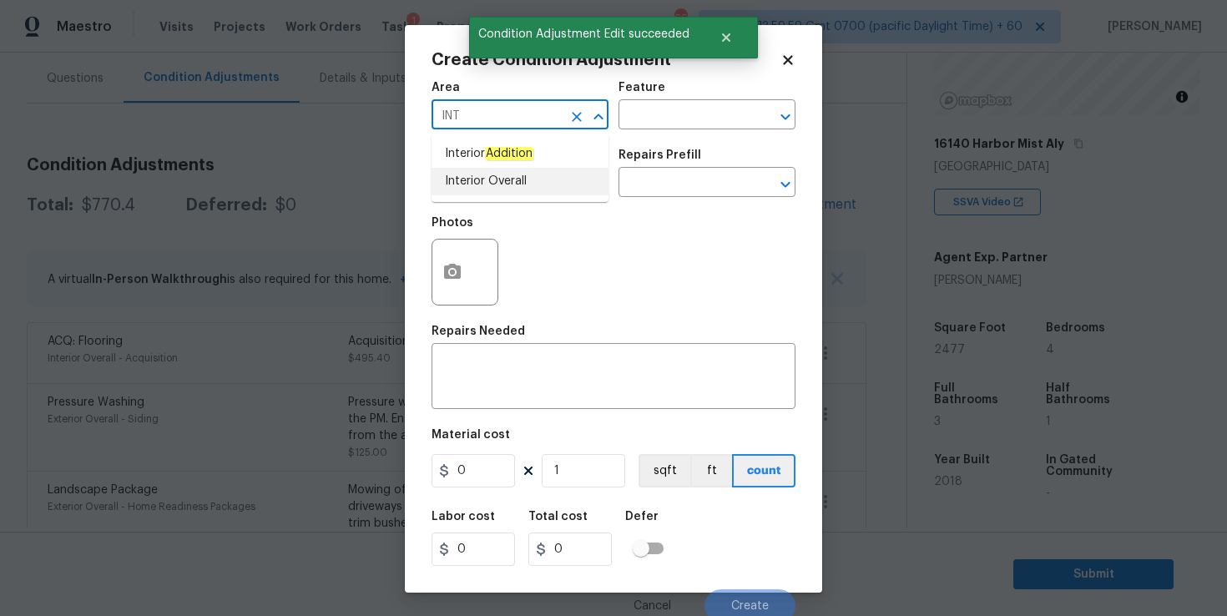
click at [484, 187] on li "Interior Overall" at bounding box center [519, 182] width 177 height 28
type input "Interior Overall"
click at [484, 187] on input "text" at bounding box center [496, 184] width 130 height 26
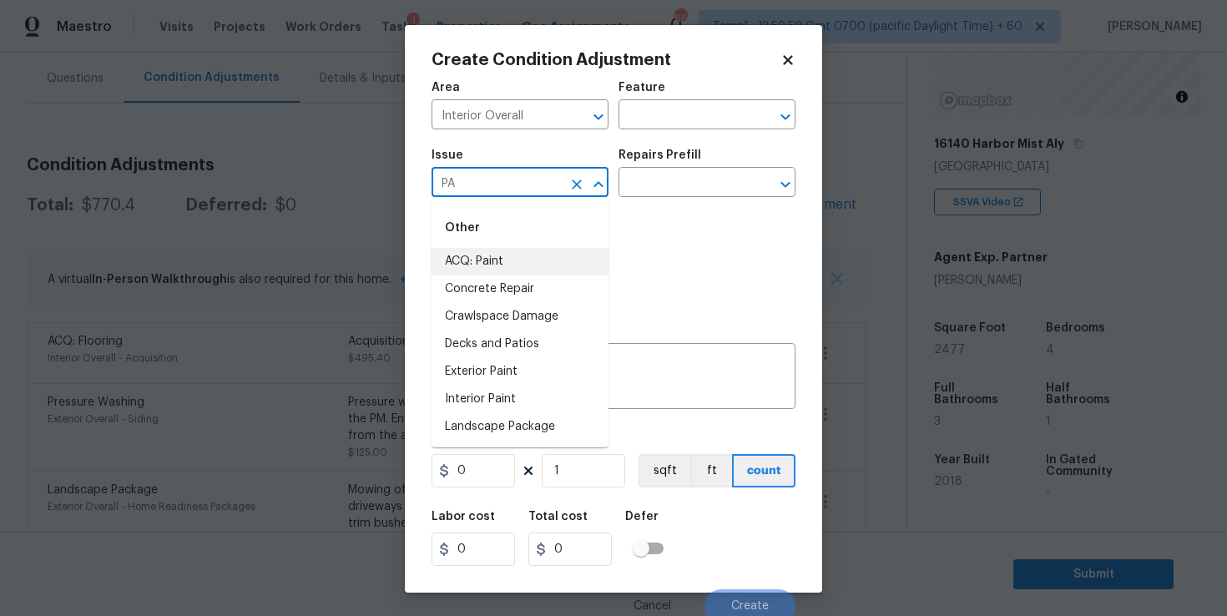
click at [512, 254] on li "ACQ: Paint" at bounding box center [519, 262] width 177 height 28
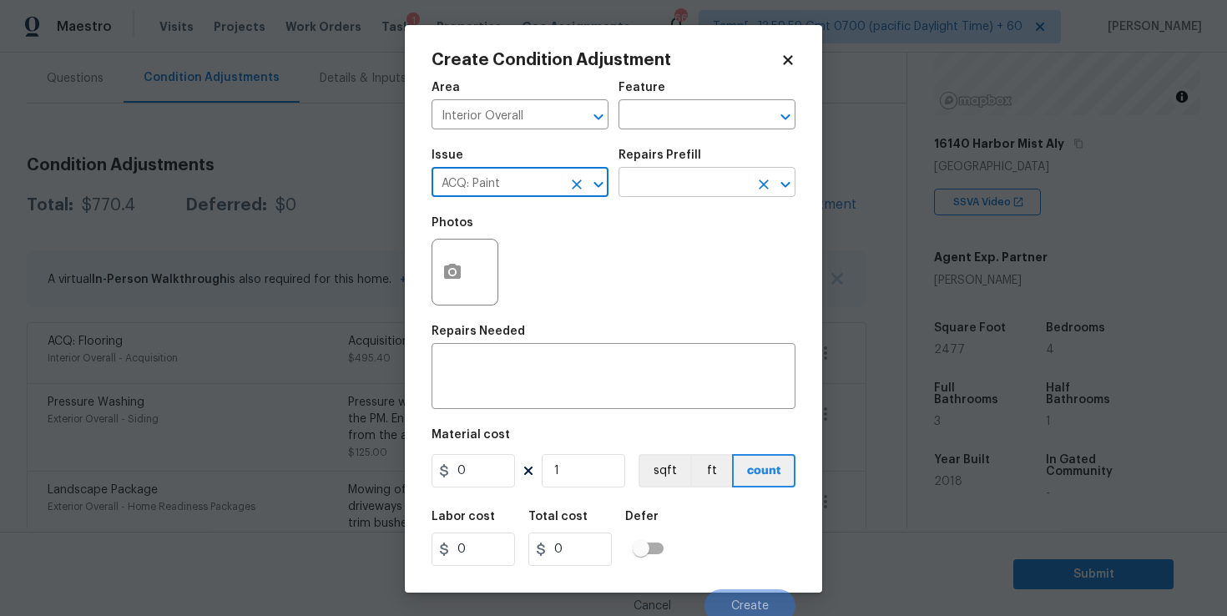
type input "ACQ: Paint"
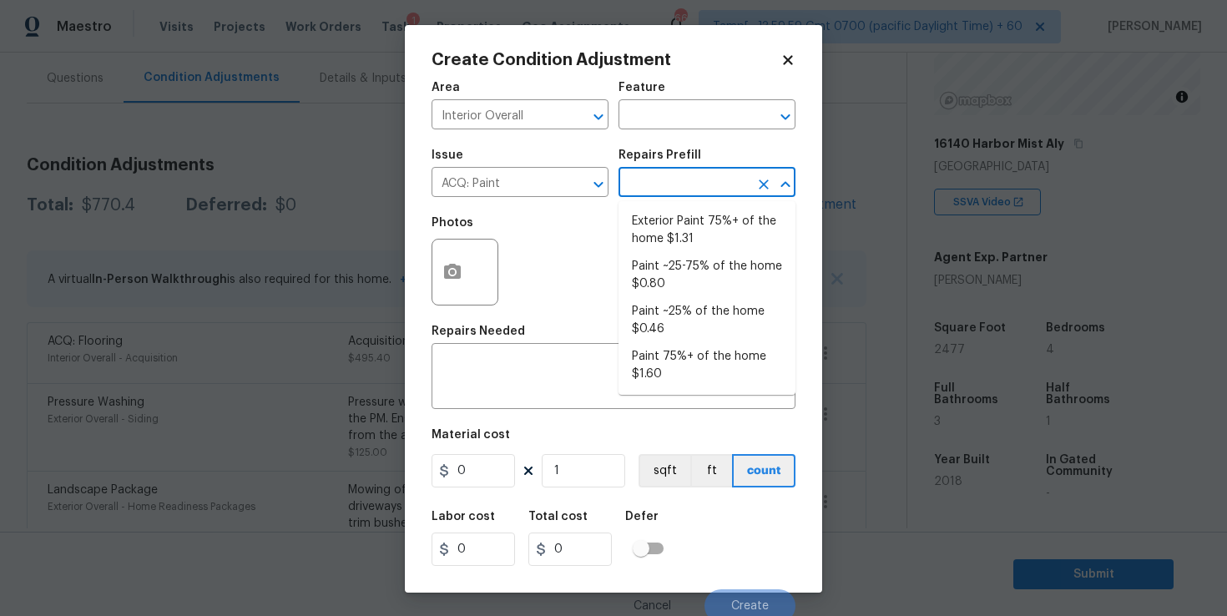
click at [666, 176] on input "text" at bounding box center [683, 184] width 130 height 26
click at [703, 310] on li "Paint ~25% of the home $0.46" at bounding box center [706, 320] width 177 height 45
type input "Acquisition"
type textarea "Acquisition Scope: ~25% of the home needs interior paint"
type input "0.46"
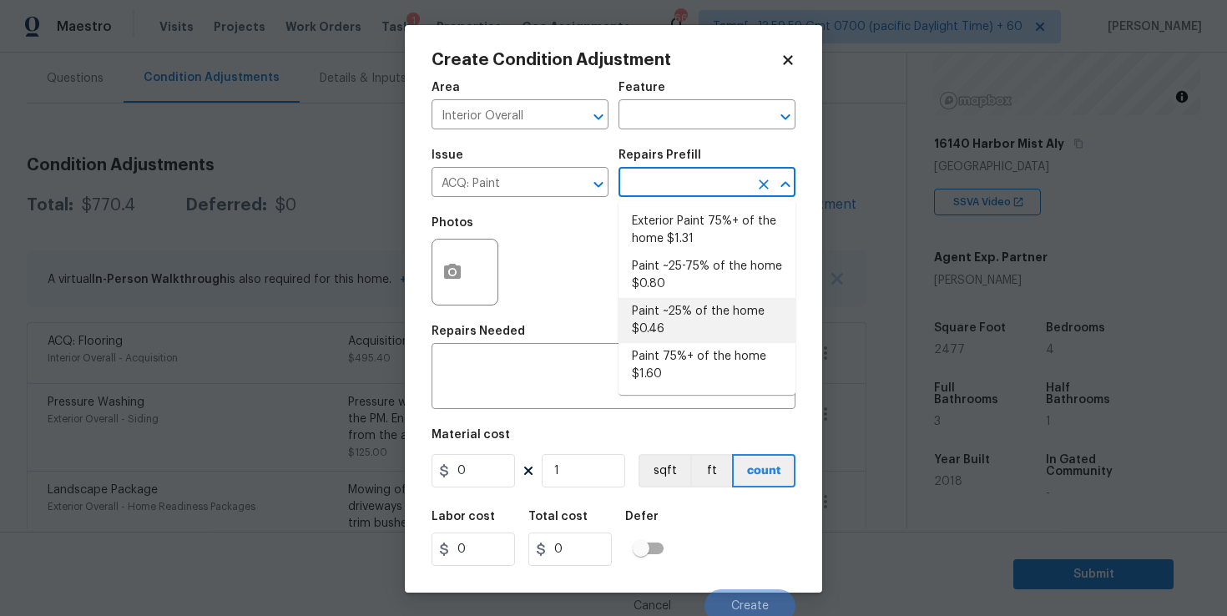
type input "0.46"
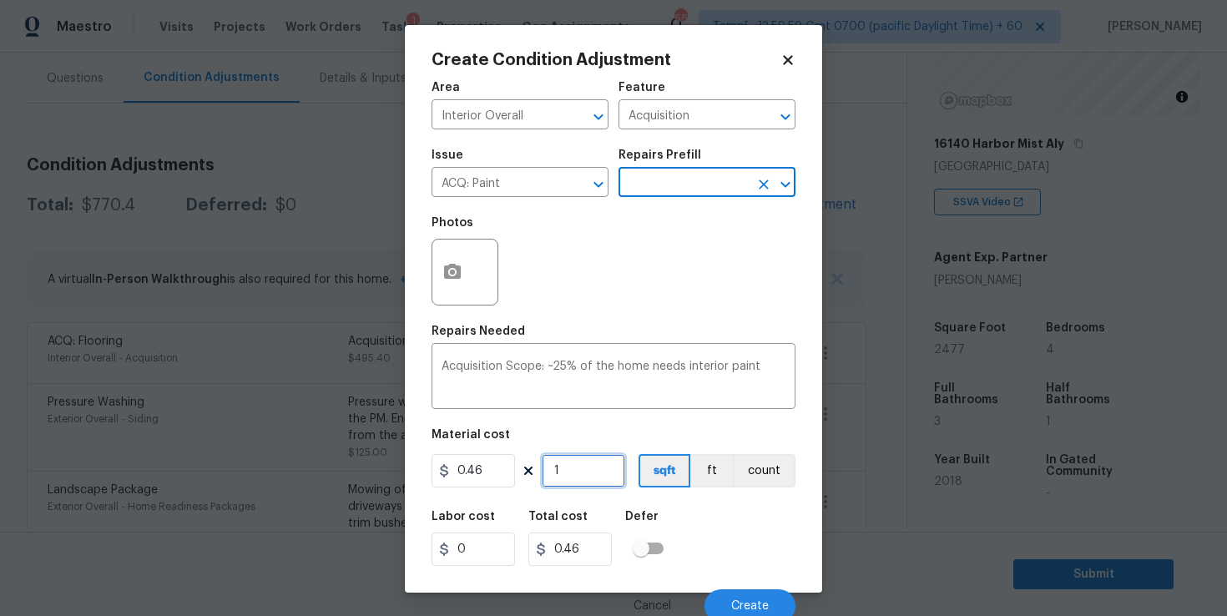
click at [587, 474] on input "1" at bounding box center [583, 470] width 83 height 33
type input "2"
type input "0.92"
type input "24"
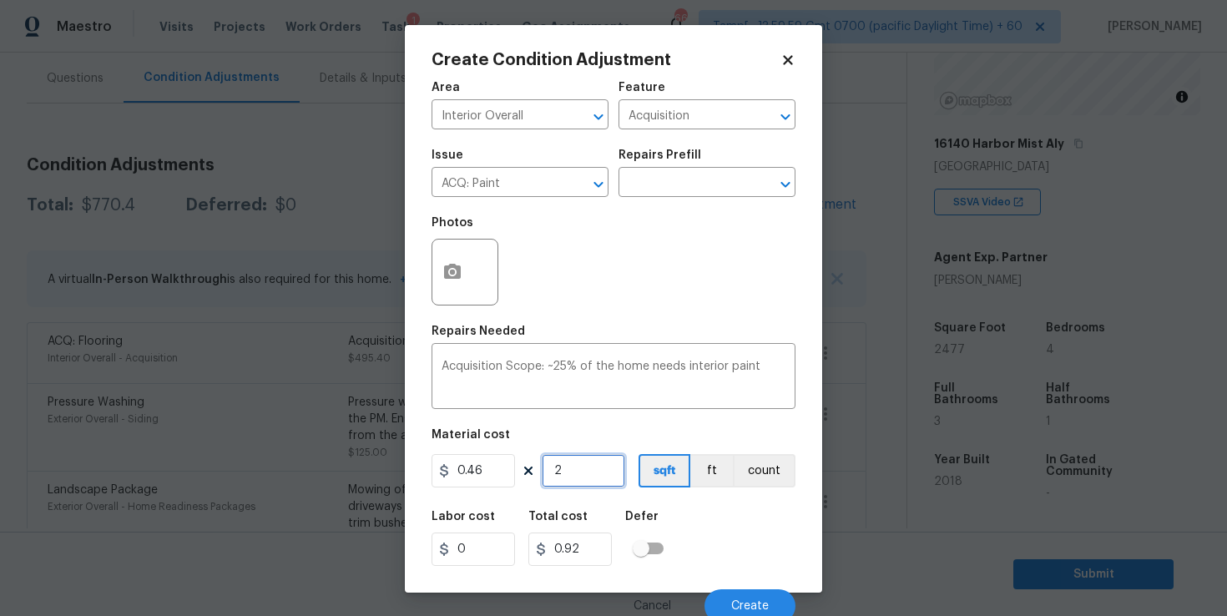
type input "11.04"
type input "247"
type input "113.62"
type input "2477"
type input "1139.42"
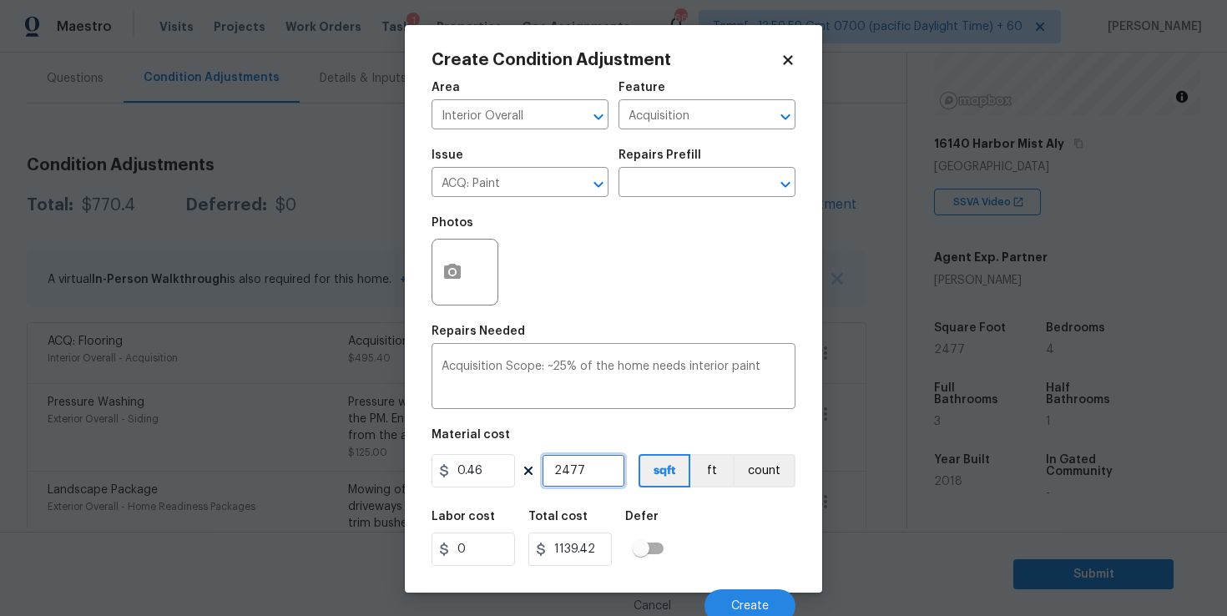
type input "2477"
click at [717, 535] on div "Labor cost 0 Total cost 1139.42 Defer" at bounding box center [613, 538] width 364 height 75
click at [765, 603] on span "Create" at bounding box center [750, 606] width 38 height 13
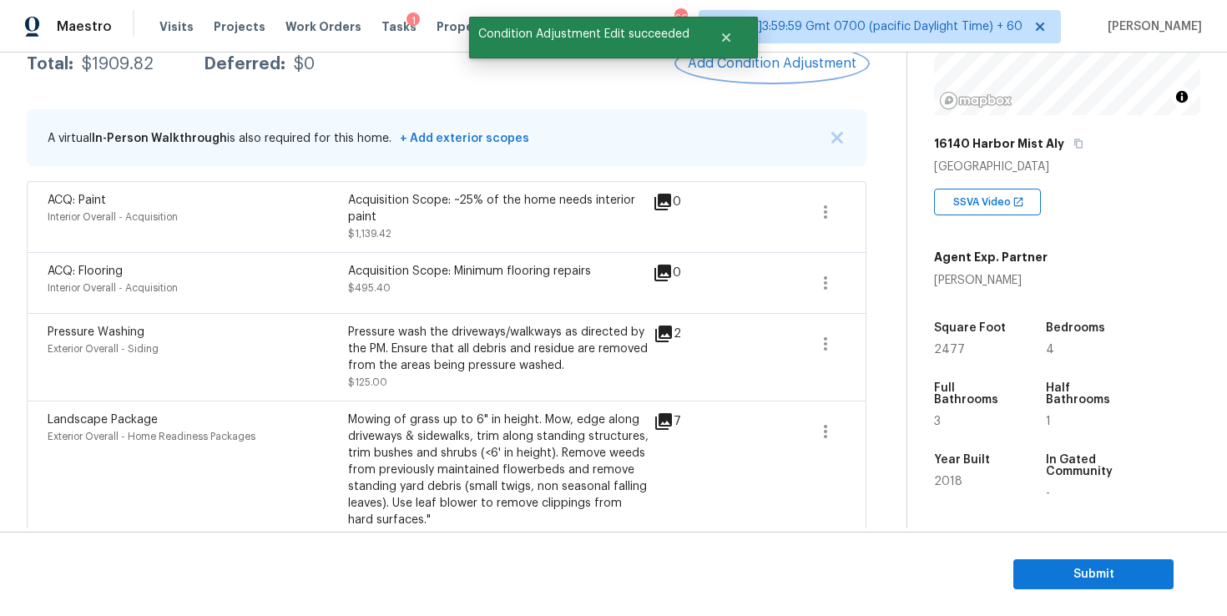
scroll to position [324, 0]
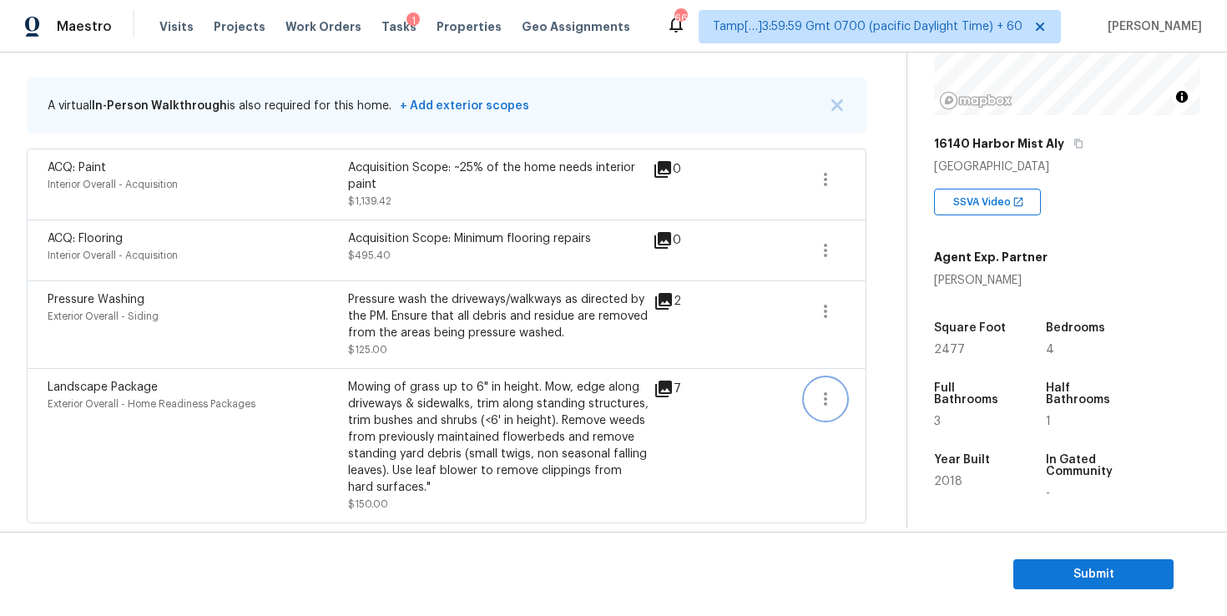
click at [823, 396] on icon "button" at bounding box center [825, 399] width 20 height 20
click at [878, 393] on div "Edit" at bounding box center [920, 395] width 130 height 17
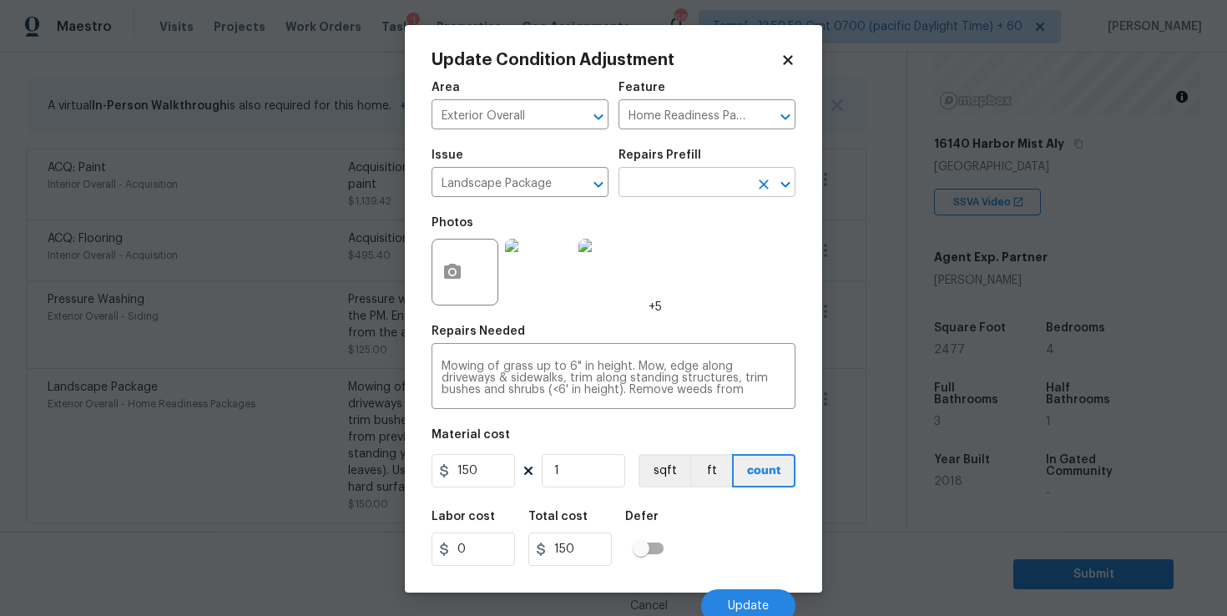
click at [647, 188] on input "text" at bounding box center [683, 184] width 130 height 26
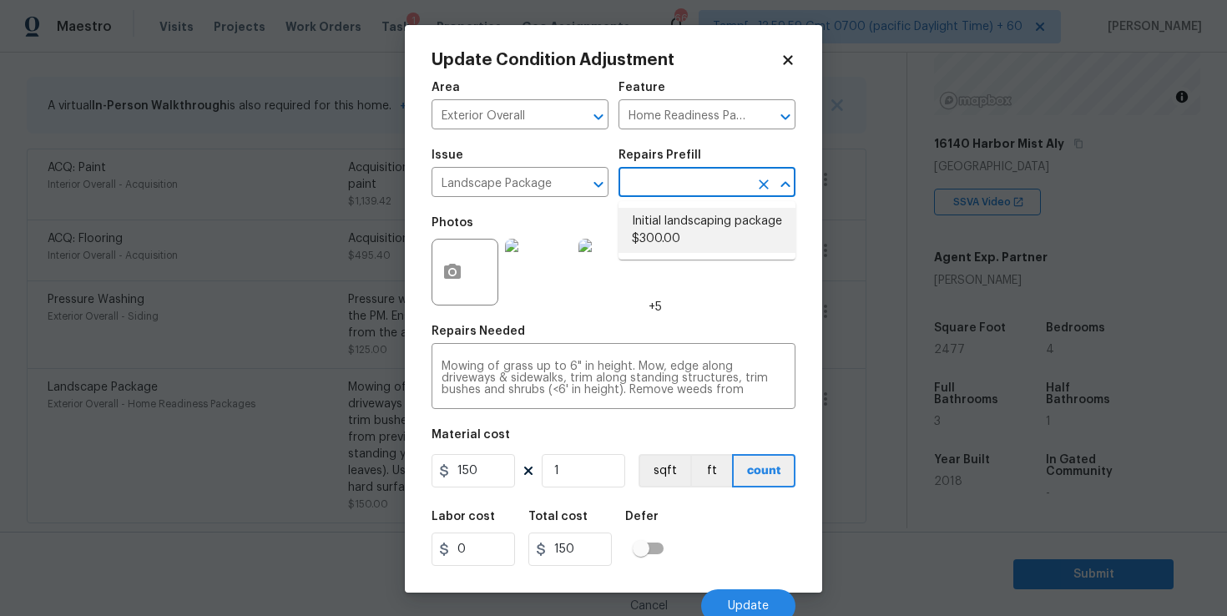
click at [668, 223] on li "Initial landscaping package $300.00" at bounding box center [706, 230] width 177 height 45
type input "300"
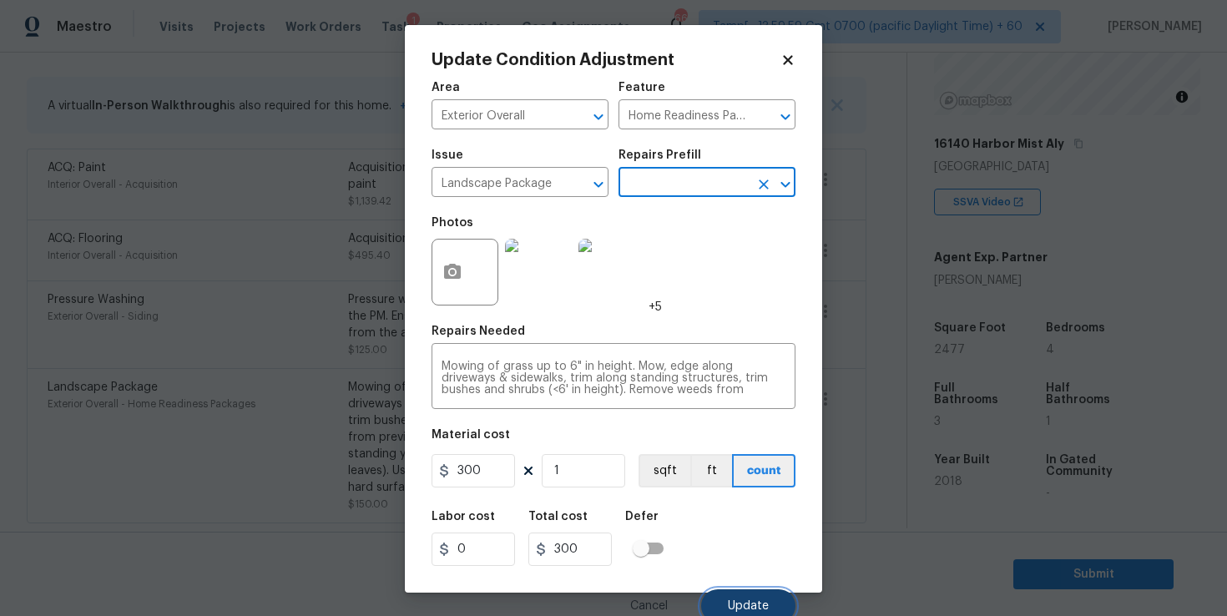
click at [749, 599] on button "Update" at bounding box center [748, 605] width 94 height 33
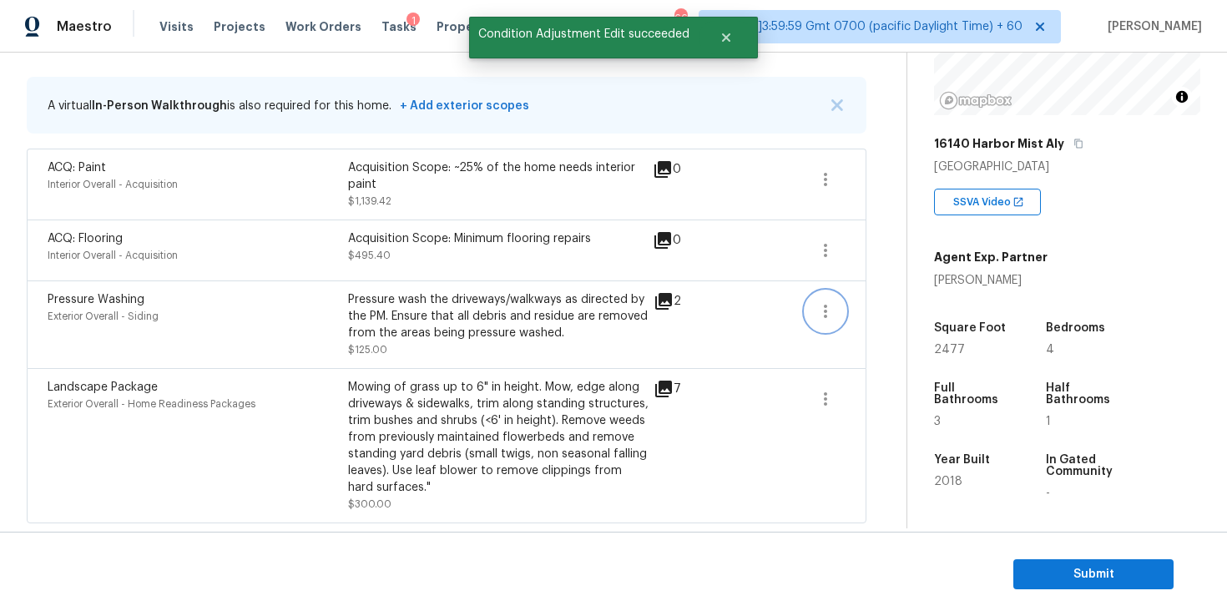
click at [830, 314] on icon "button" at bounding box center [825, 311] width 20 height 20
click at [855, 308] on link "Edit" at bounding box center [921, 307] width 142 height 25
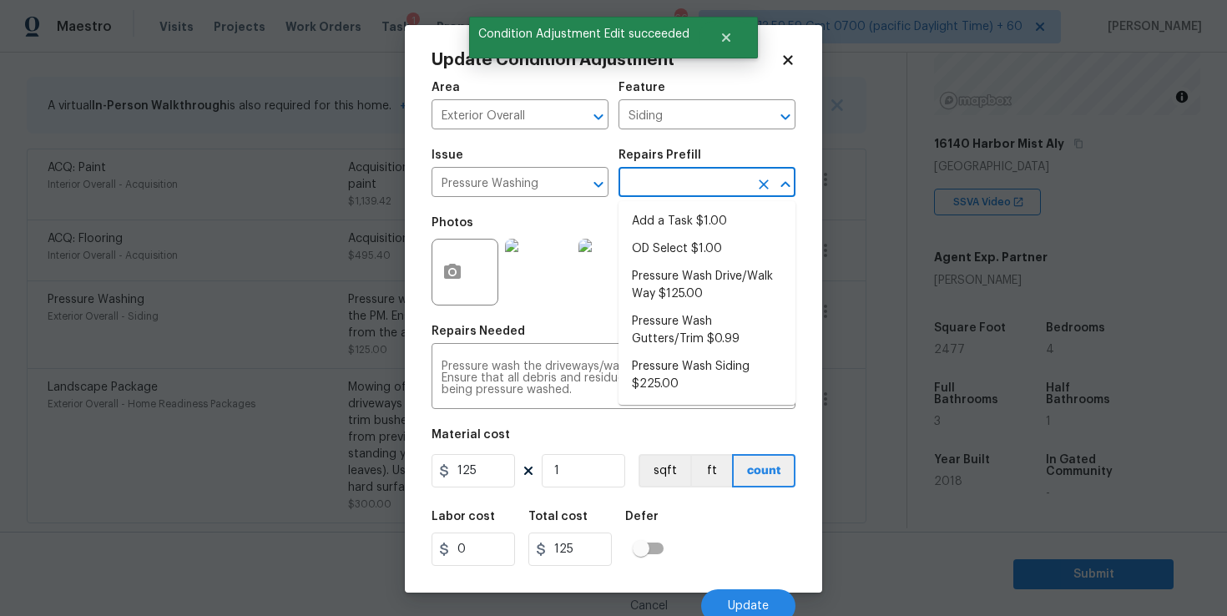
click at [663, 181] on input "text" at bounding box center [683, 184] width 130 height 26
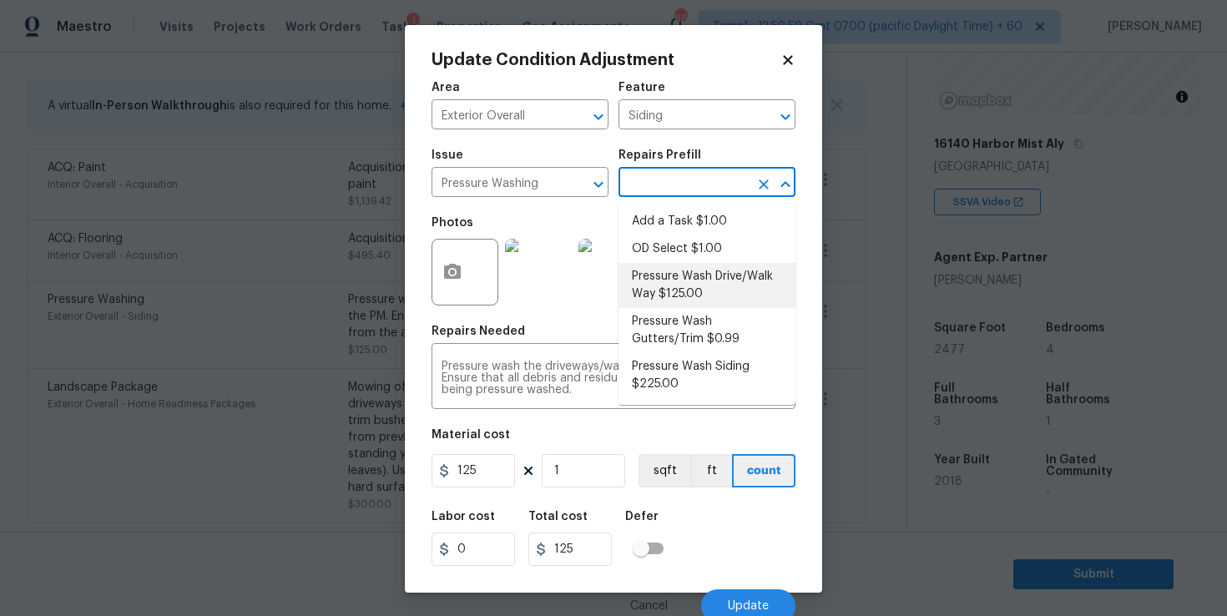
click at [700, 268] on li "Pressure Wash Drive/Walk Way $125.00" at bounding box center [706, 285] width 177 height 45
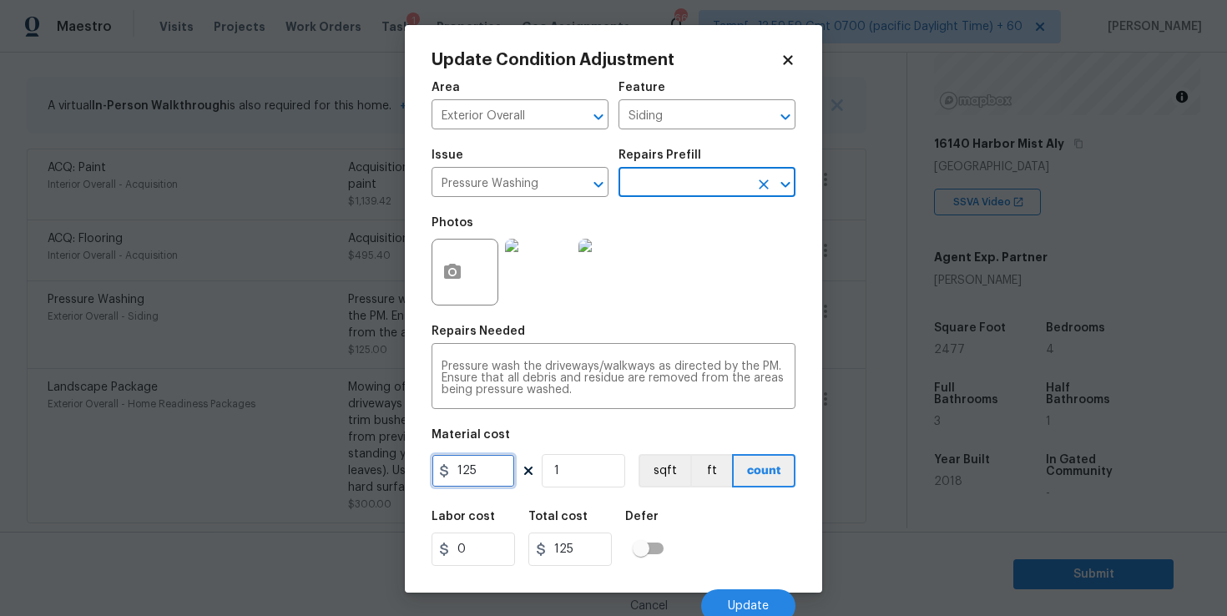
click at [487, 475] on input "125" at bounding box center [472, 470] width 83 height 33
type input "200"
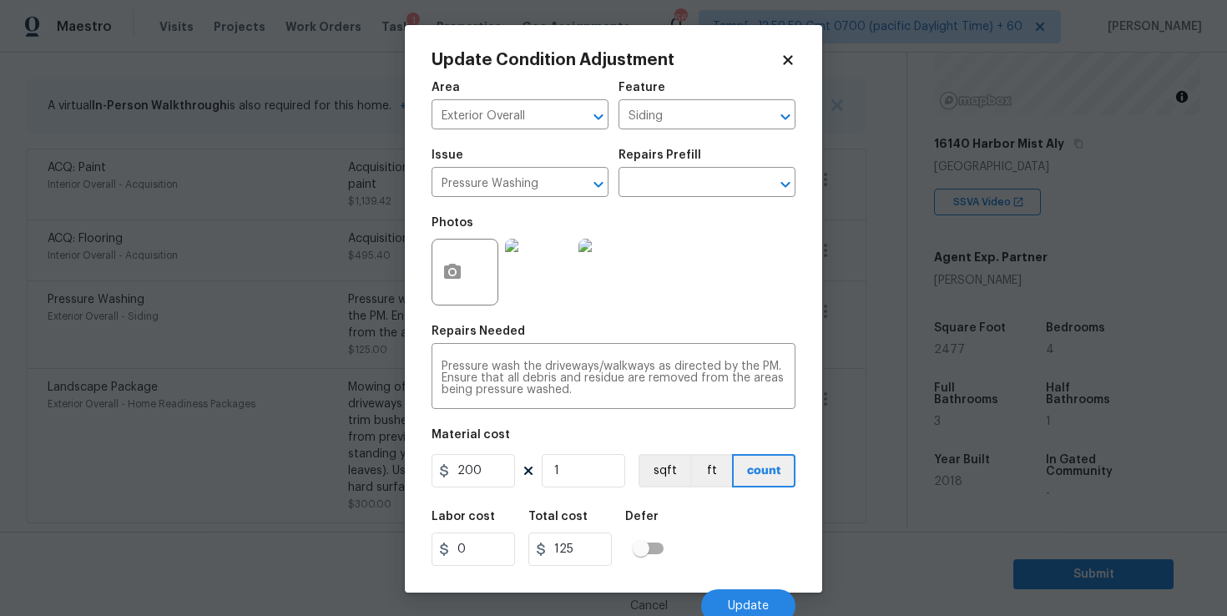
type input "200"
click at [742, 542] on div "Labor cost 0 Total cost 200 Defer" at bounding box center [613, 538] width 364 height 75
click at [745, 605] on span "Update" at bounding box center [748, 606] width 41 height 13
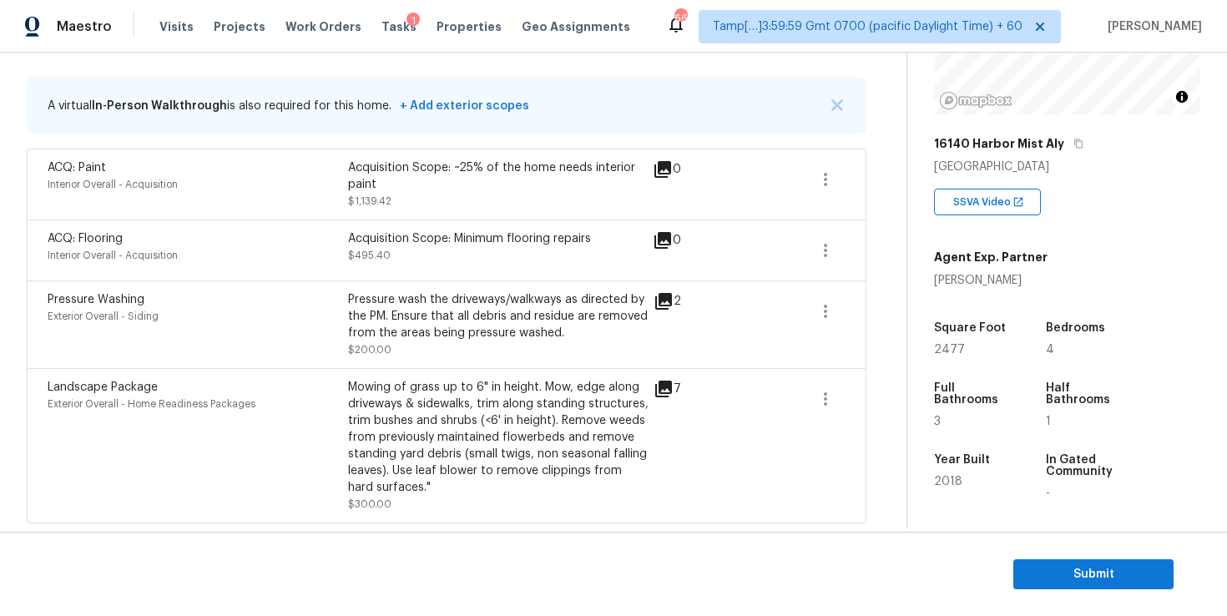
scroll to position [0, 0]
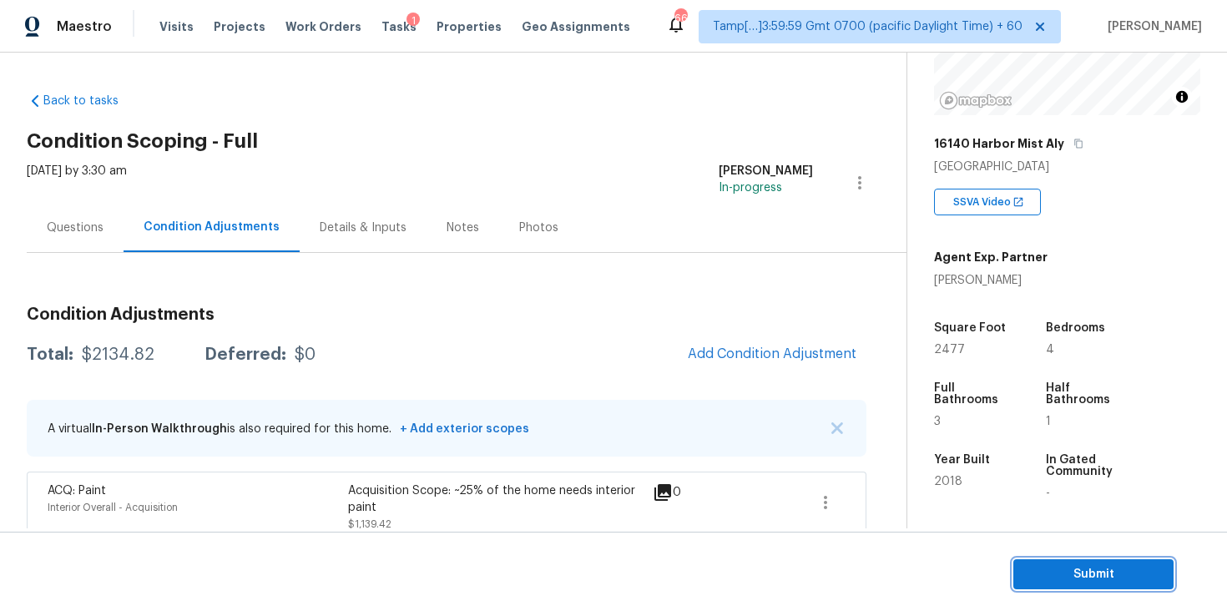
click at [1047, 567] on span "Submit" at bounding box center [1093, 574] width 134 height 21
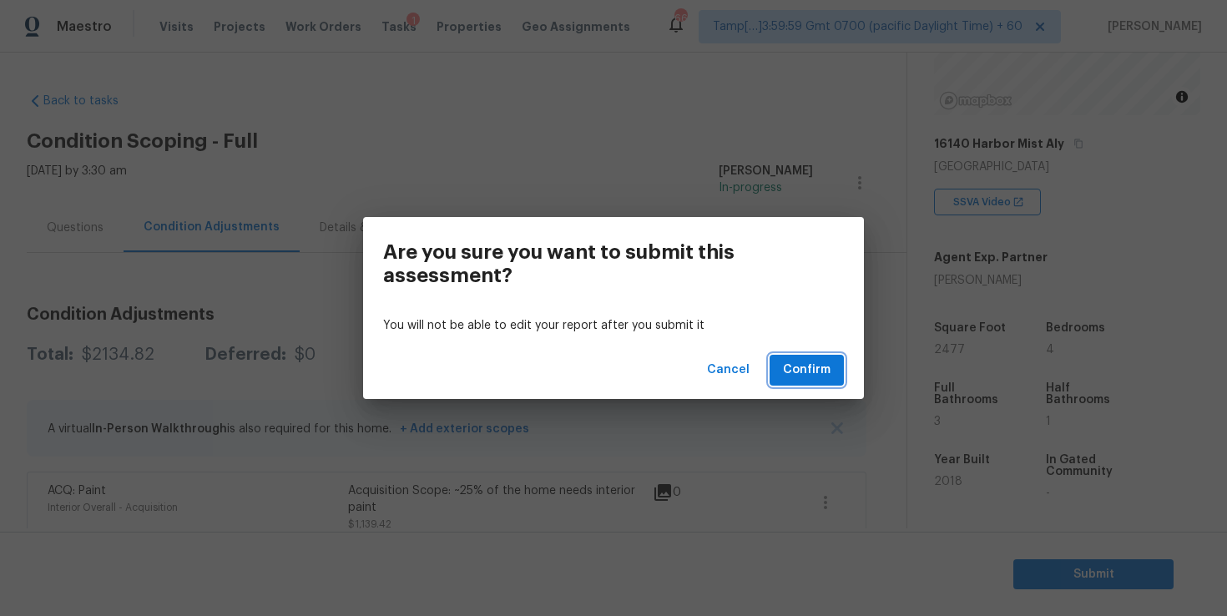
click at [828, 380] on span "Confirm" at bounding box center [807, 370] width 48 height 21
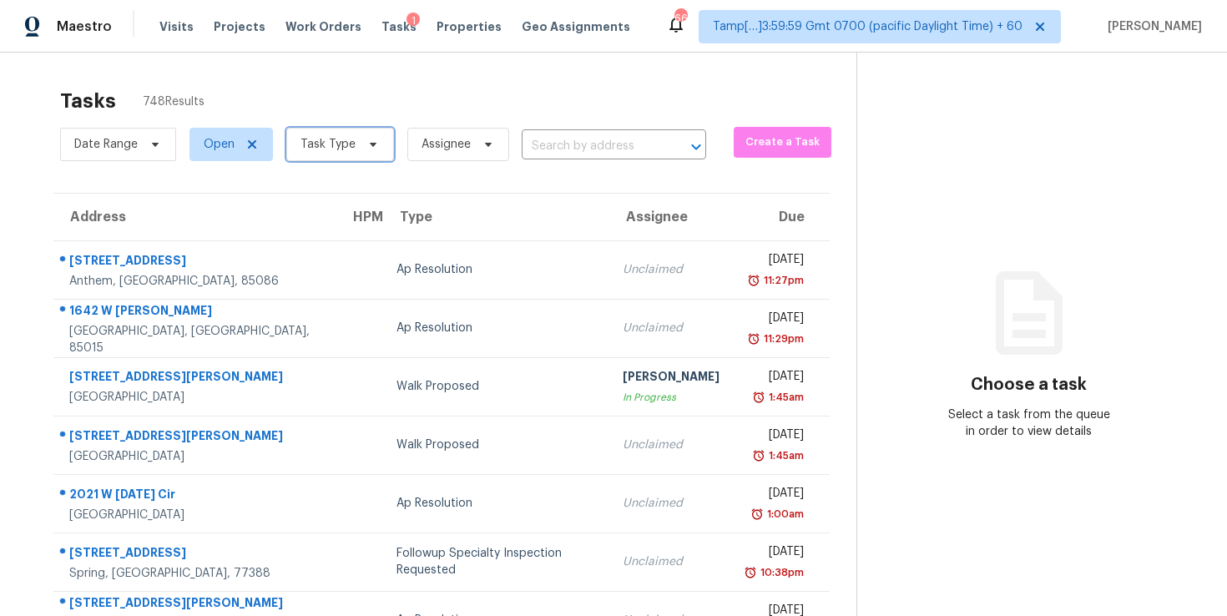
click at [361, 146] on span at bounding box center [370, 144] width 18 height 13
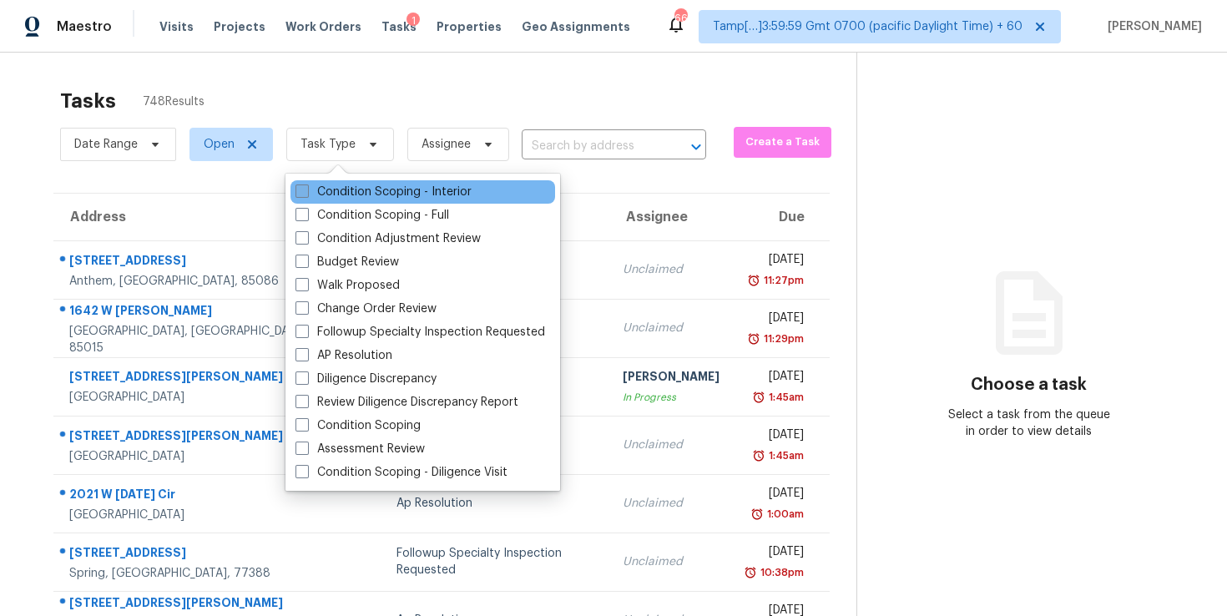
click at [370, 187] on label "Condition Scoping - Interior" at bounding box center [383, 192] width 176 height 17
click at [306, 187] on input "Condition Scoping - Interior" at bounding box center [300, 189] width 11 height 11
checkbox input "true"
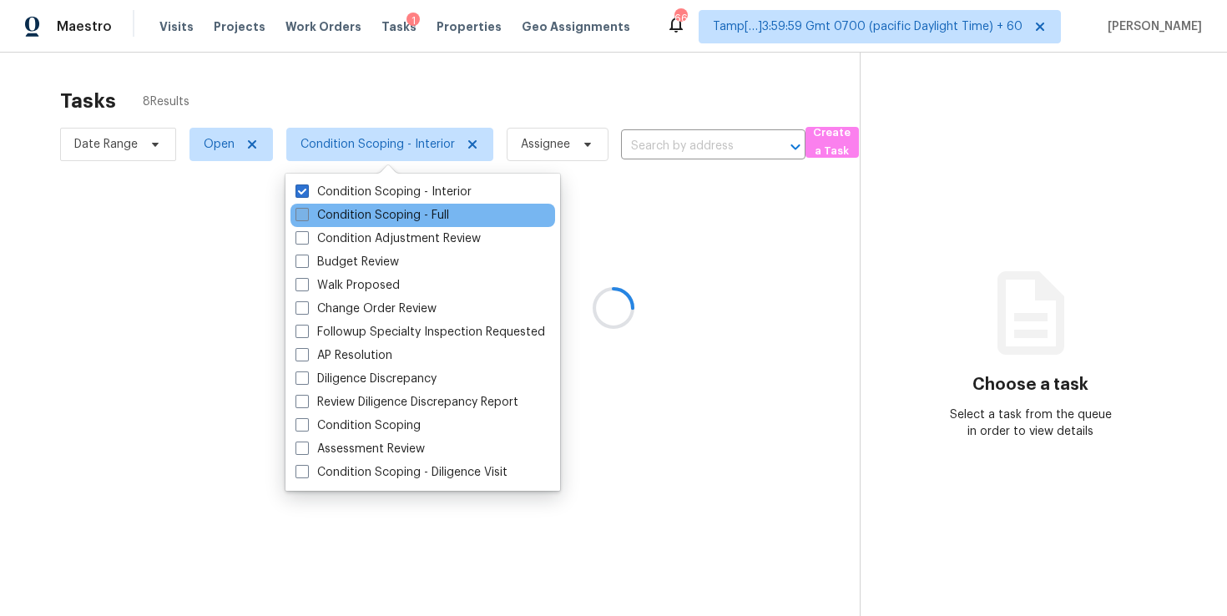
click at [376, 207] on label "Condition Scoping - Full" at bounding box center [372, 215] width 154 height 17
click at [306, 207] on input "Condition Scoping - Full" at bounding box center [300, 212] width 11 height 11
checkbox input "true"
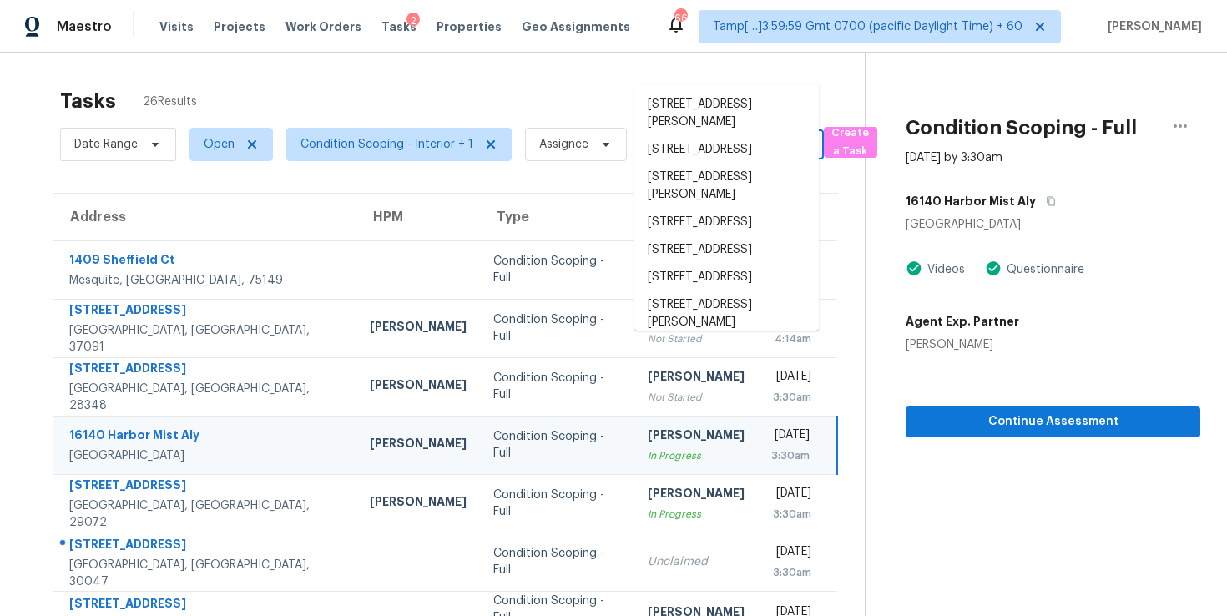
scroll to position [78, 0]
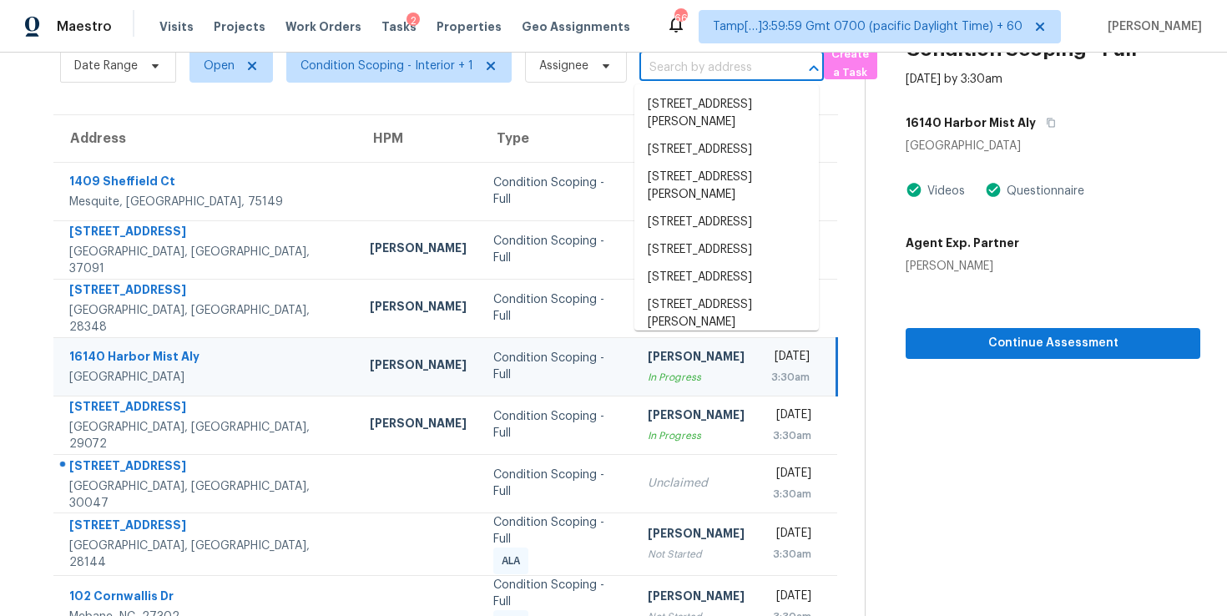
type input "[STREET_ADDRESS]"
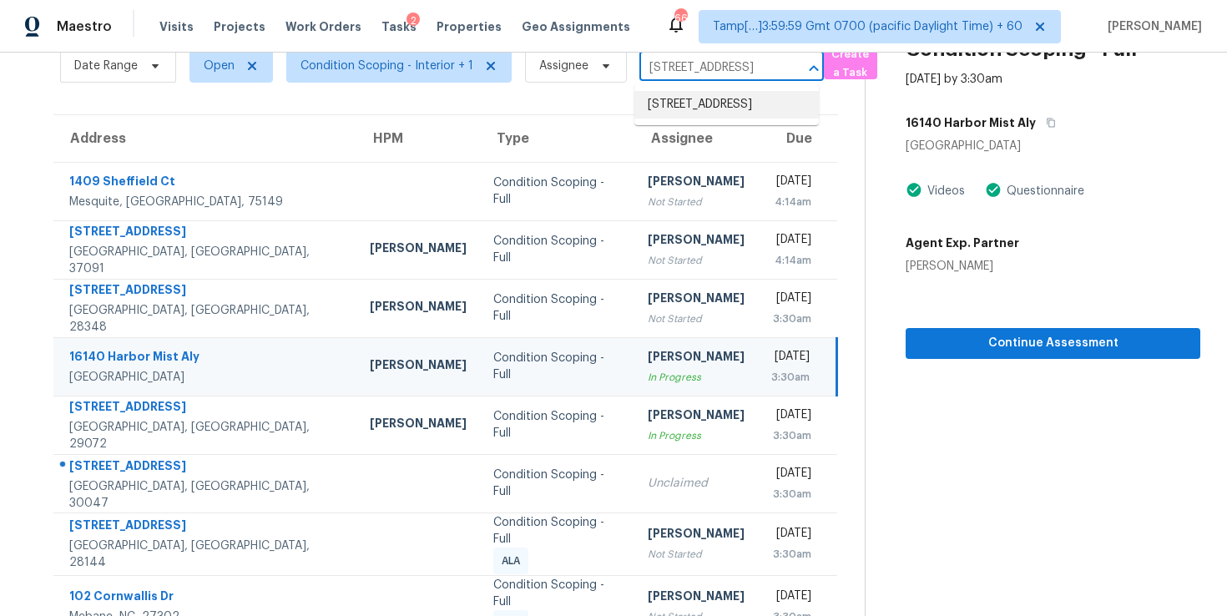
click at [721, 115] on li "[STREET_ADDRESS]" at bounding box center [726, 105] width 184 height 28
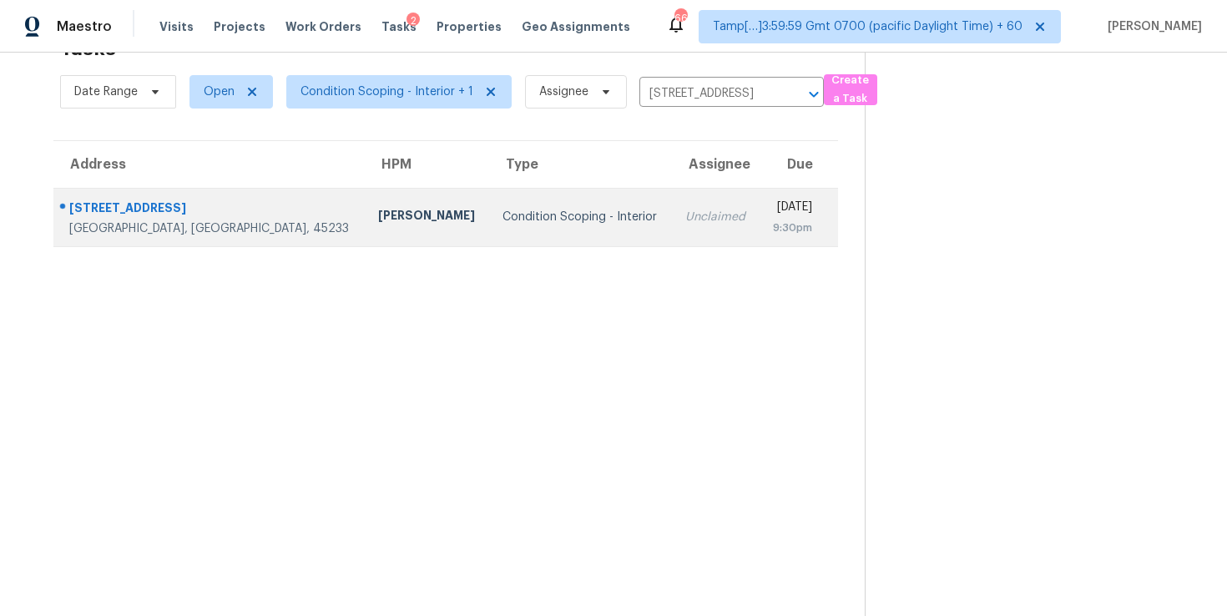
click at [772, 228] on div "9:30pm" at bounding box center [792, 227] width 40 height 17
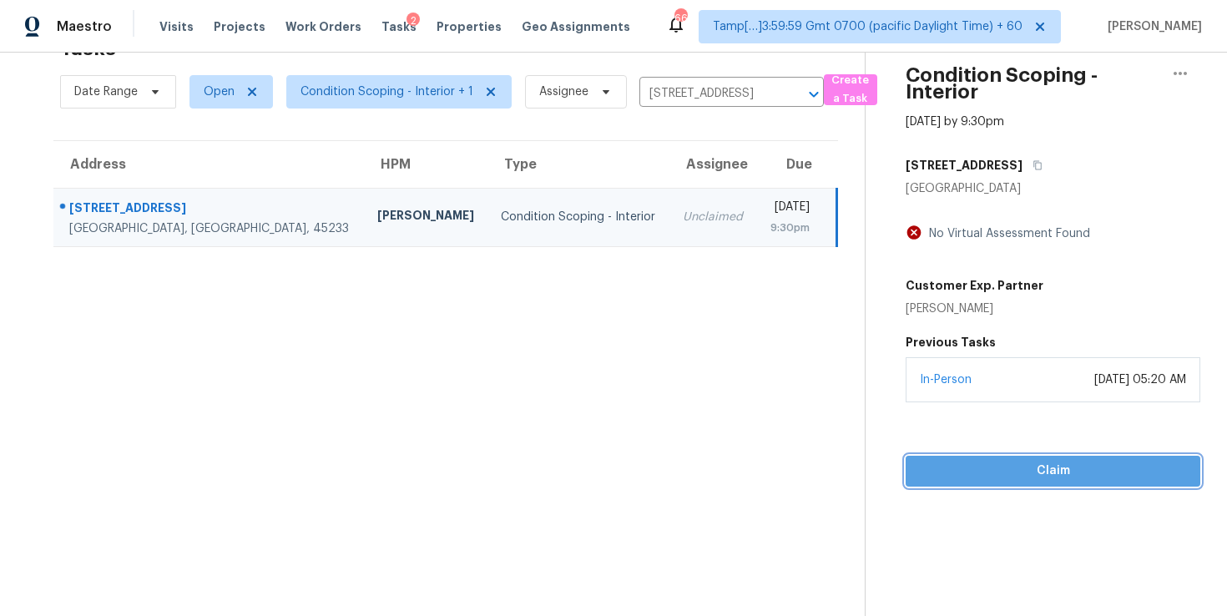
click at [1026, 484] on button "Claim" at bounding box center [1052, 471] width 295 height 31
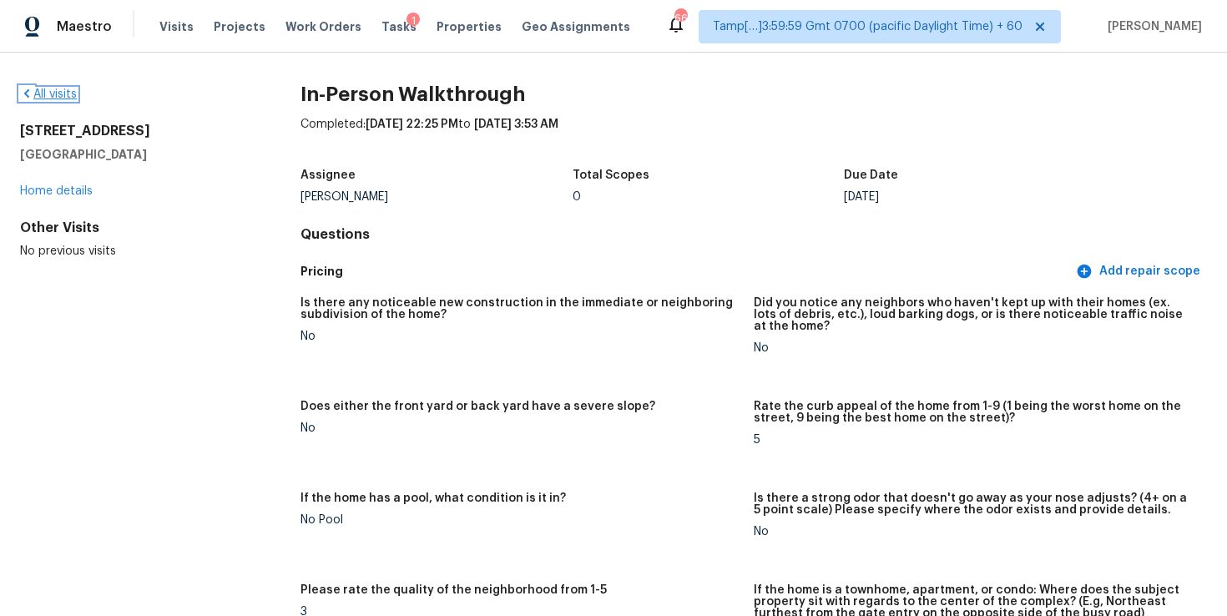
click at [68, 97] on link "All visits" at bounding box center [48, 94] width 57 height 12
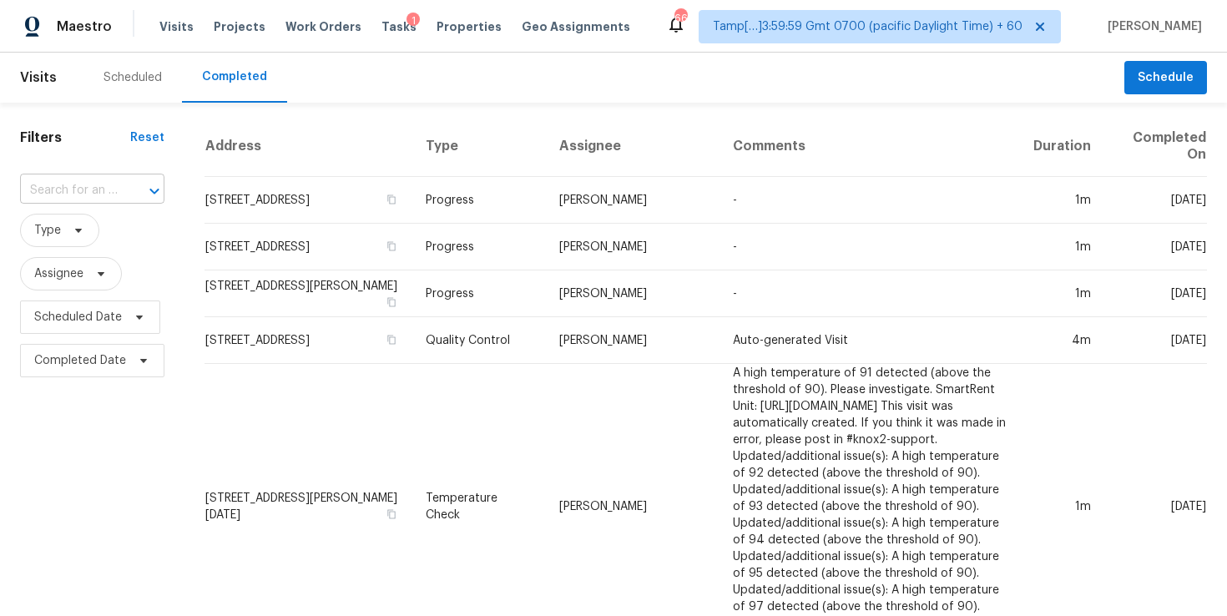
click at [87, 194] on input "text" at bounding box center [69, 191] width 98 height 26
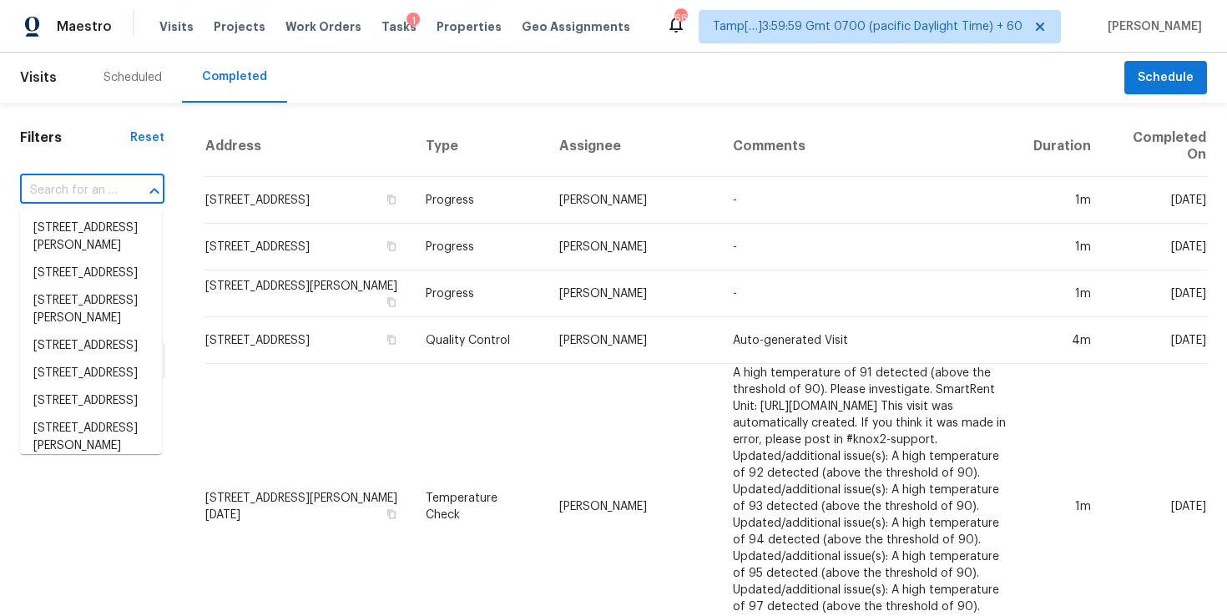
paste input "[STREET_ADDRESS]"
type input "[STREET_ADDRESS]"
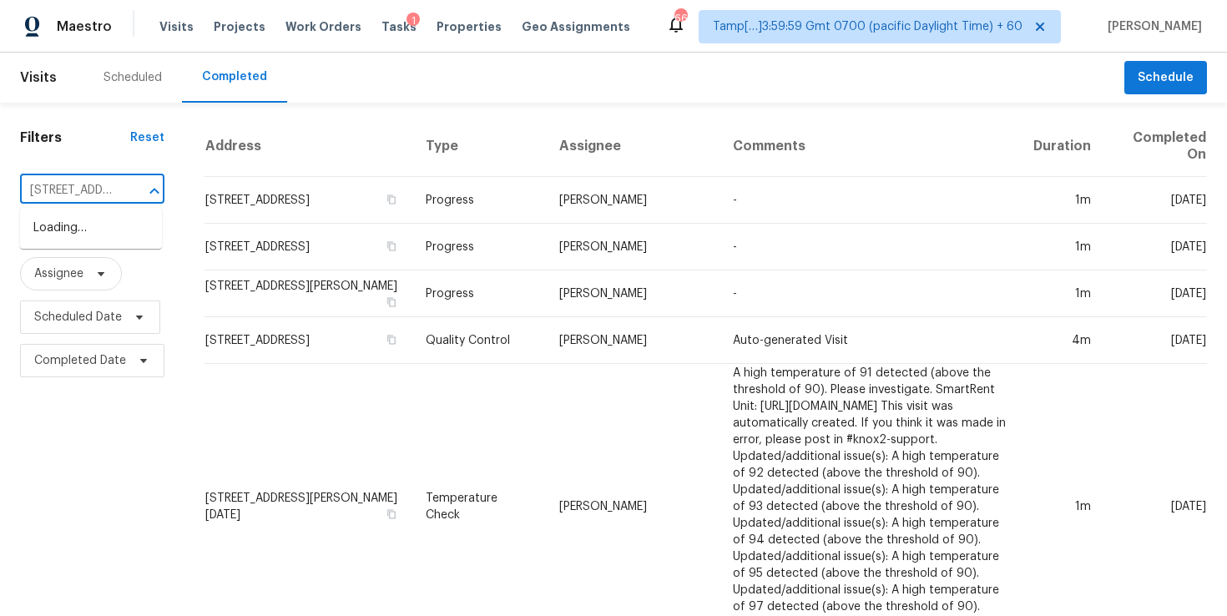
scroll to position [0, 127]
click at [112, 235] on li "[STREET_ADDRESS]" at bounding box center [91, 228] width 142 height 28
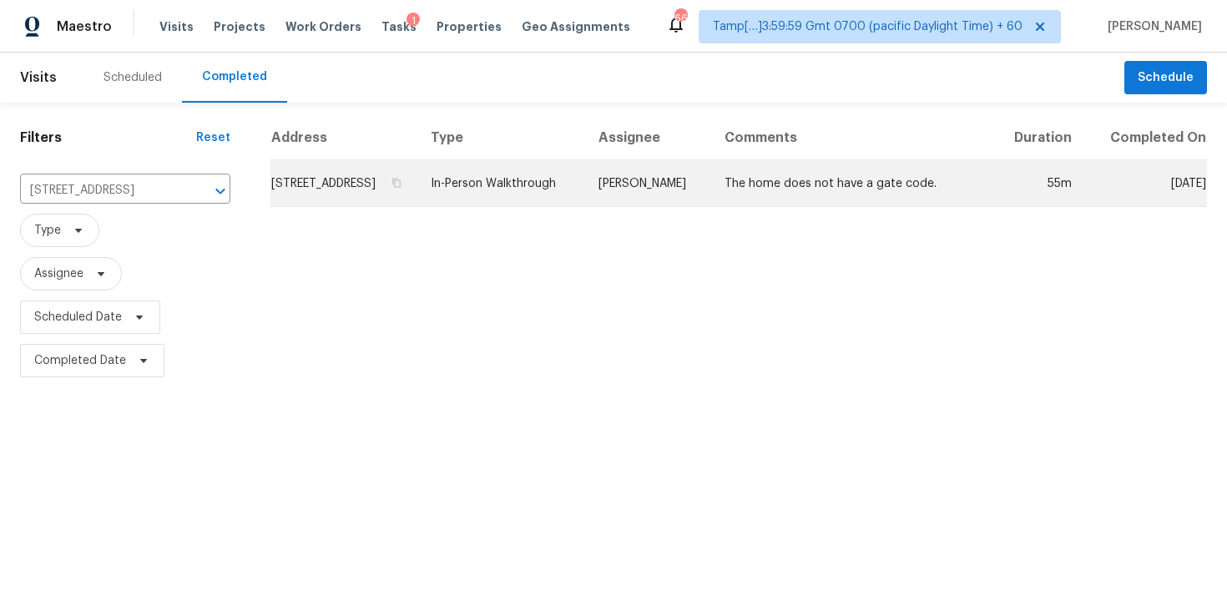
click at [552, 194] on td "In-Person Walkthrough" at bounding box center [501, 183] width 168 height 47
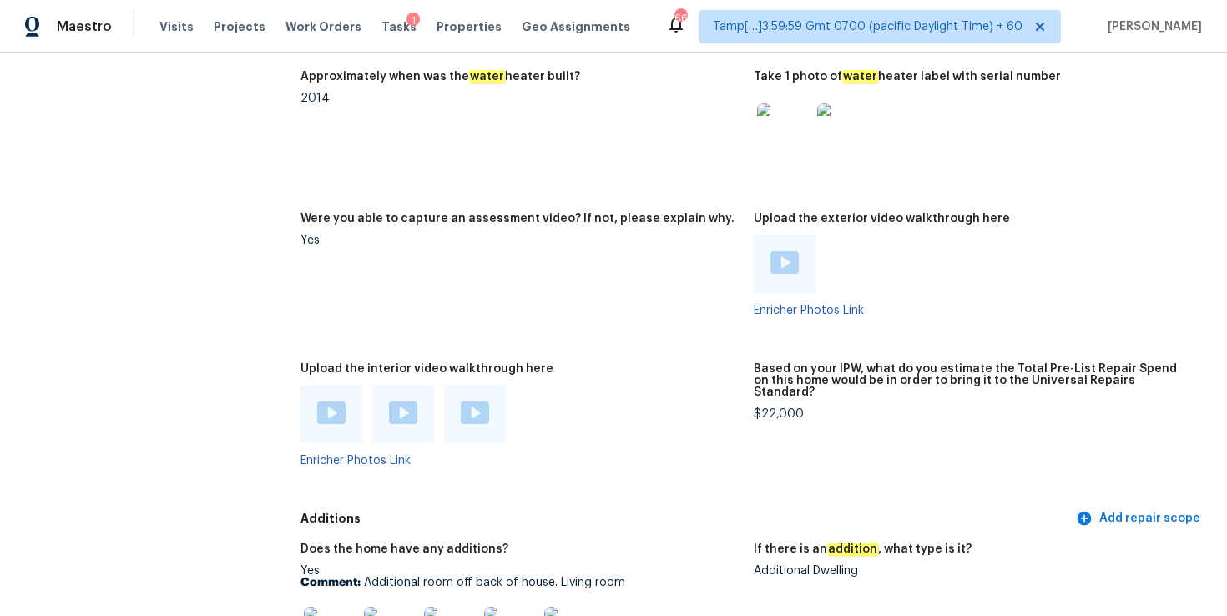
scroll to position [3663, 0]
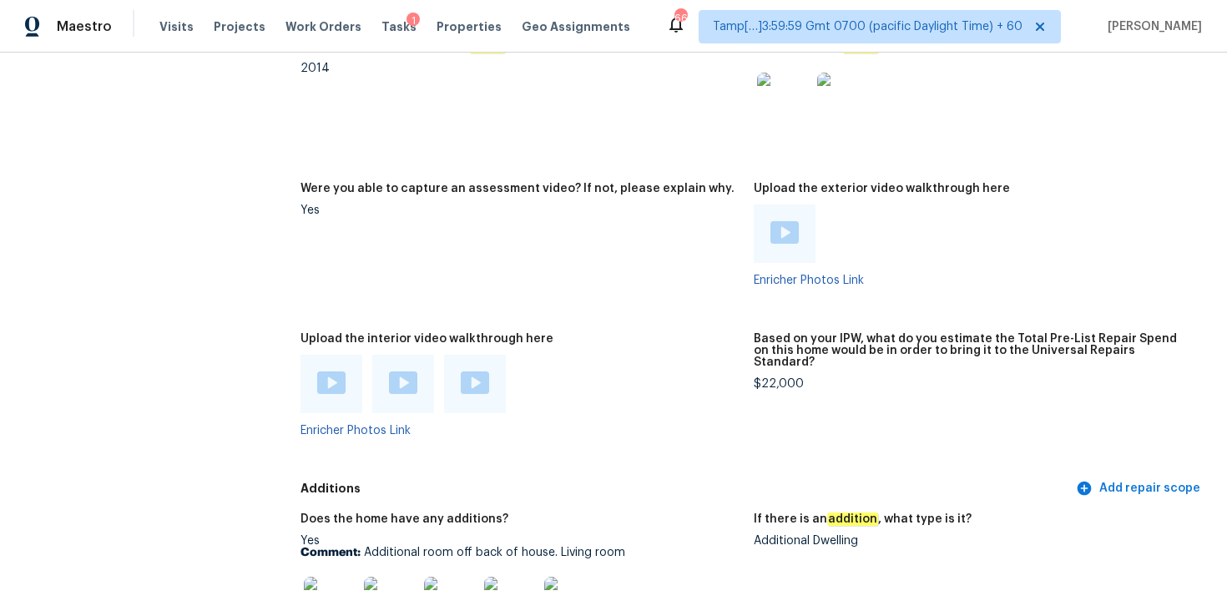
click at [334, 371] on img at bounding box center [331, 382] width 28 height 23
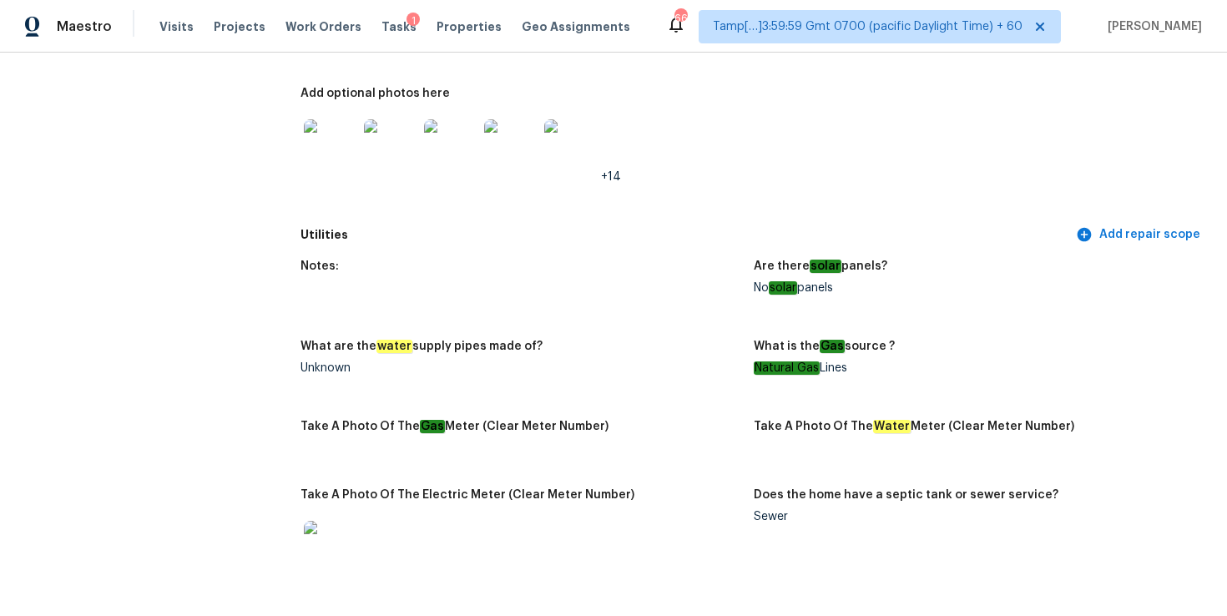
scroll to position [3781, 0]
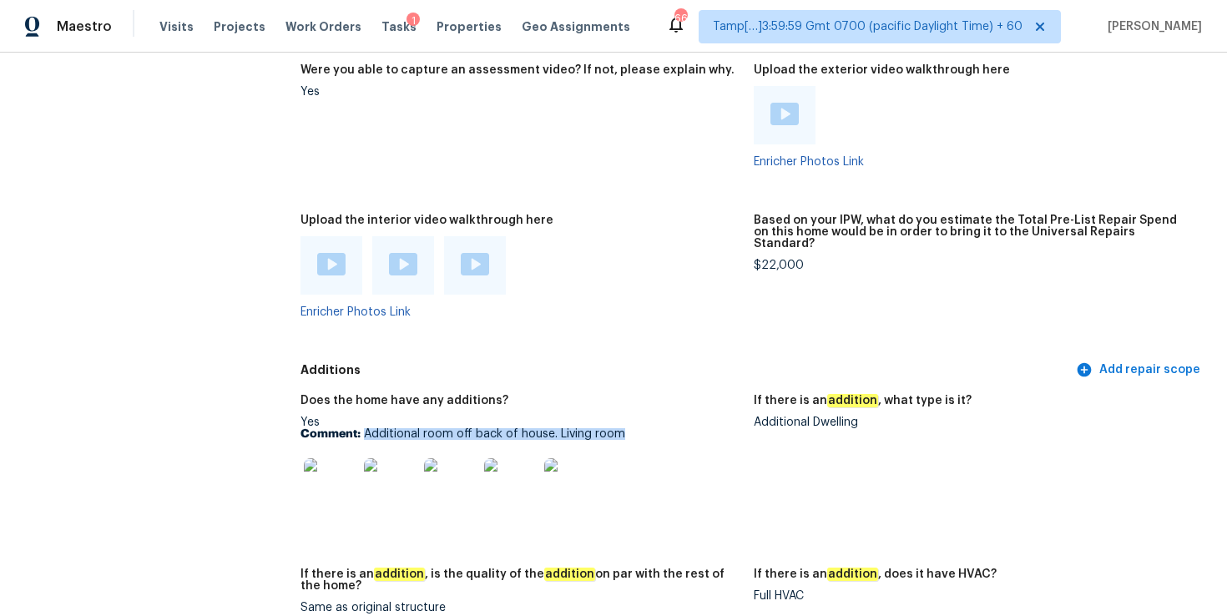
drag, startPoint x: 363, startPoint y: 398, endPoint x: 626, endPoint y: 396, distance: 262.9
click at [626, 428] on p "Comment: Additional room off back of house. Living room" at bounding box center [520, 434] width 440 height 12
copy p "Additional room off back of house. Living room"
click at [340, 458] on img at bounding box center [330, 484] width 53 height 53
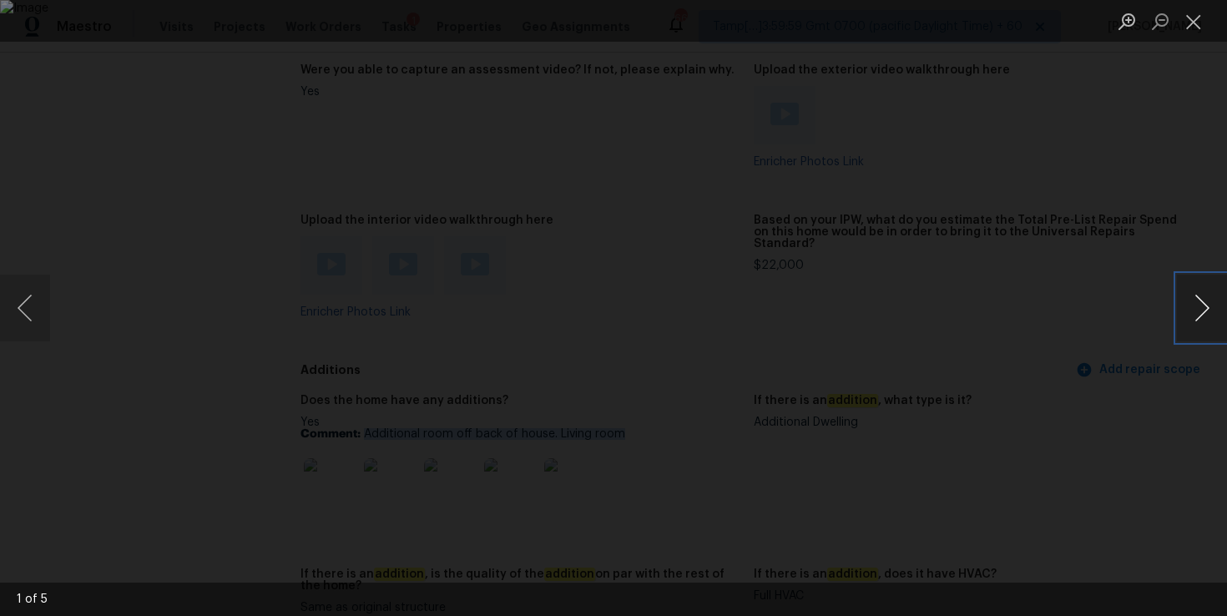
click at [1209, 306] on button "Next image" at bounding box center [1202, 308] width 50 height 67
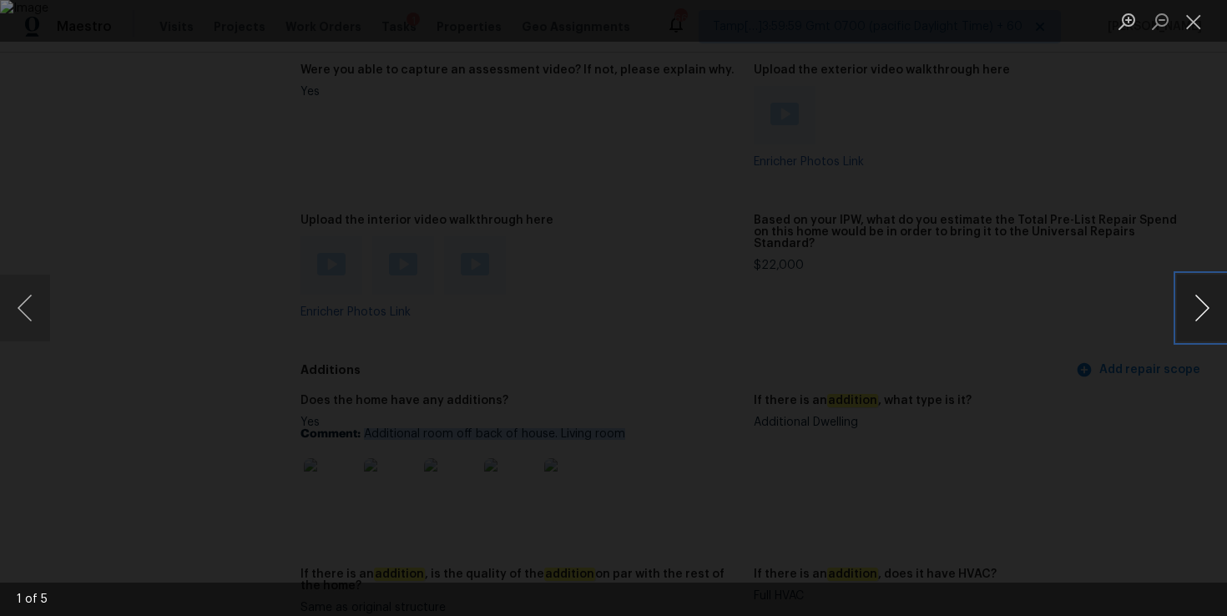
click at [1214, 320] on button "Next image" at bounding box center [1202, 308] width 50 height 67
click at [1191, 316] on button "Next image" at bounding box center [1202, 308] width 50 height 67
click at [1199, 313] on button "Next image" at bounding box center [1202, 308] width 50 height 67
click at [1193, 323] on button "Next image" at bounding box center [1202, 308] width 50 height 67
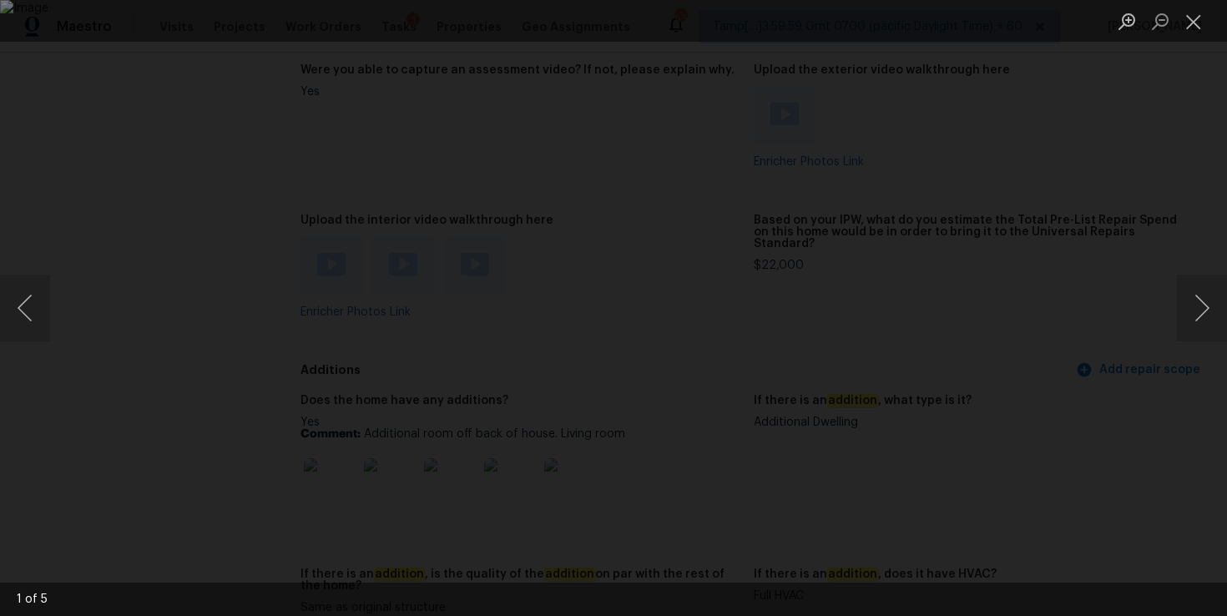
click at [1186, 119] on div "Lightbox" at bounding box center [613, 308] width 1227 height 616
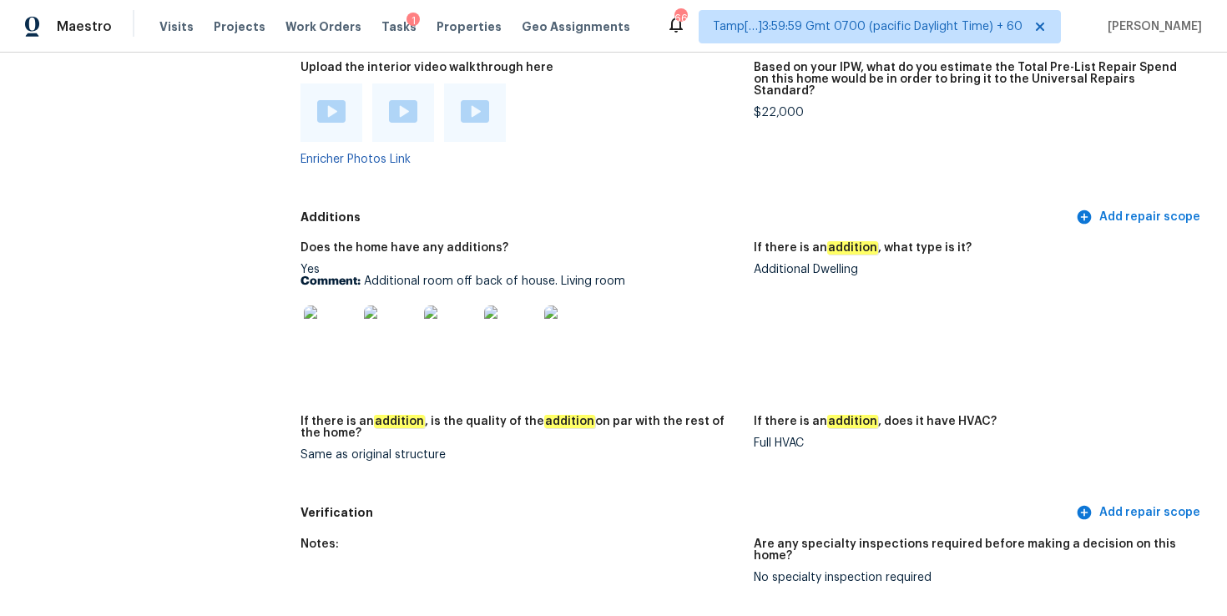
scroll to position [3935, 0]
click at [635, 201] on div "Additions Add repair scope" at bounding box center [753, 216] width 906 height 31
click at [422, 84] on div at bounding box center [403, 112] width 62 height 58
click at [406, 99] on img at bounding box center [403, 110] width 28 height 23
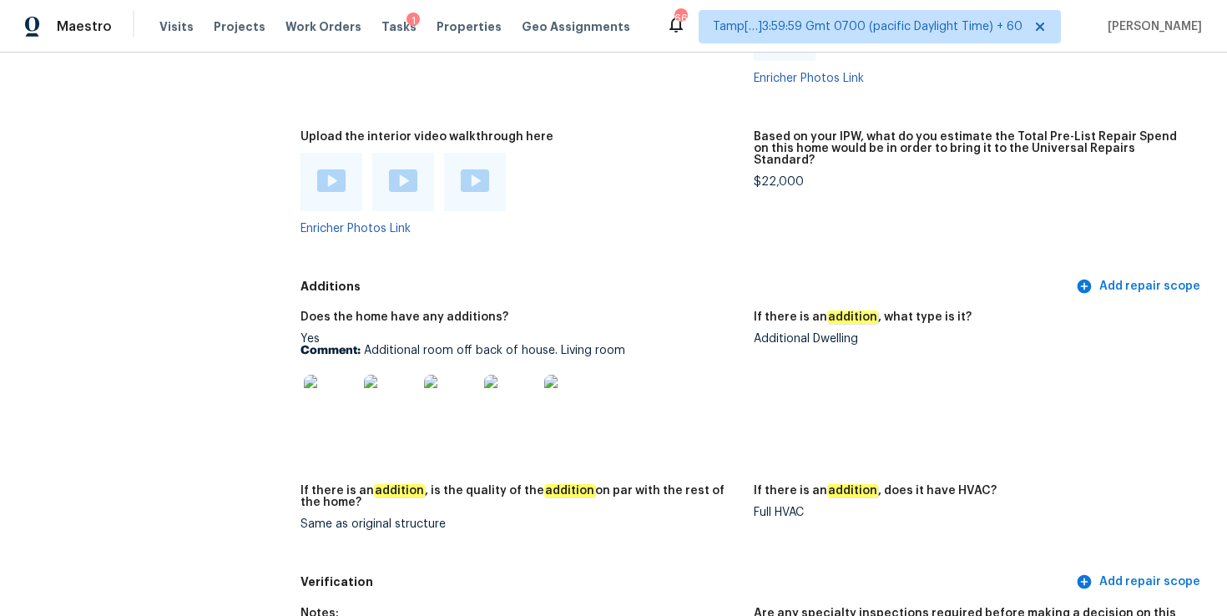
scroll to position [3867, 0]
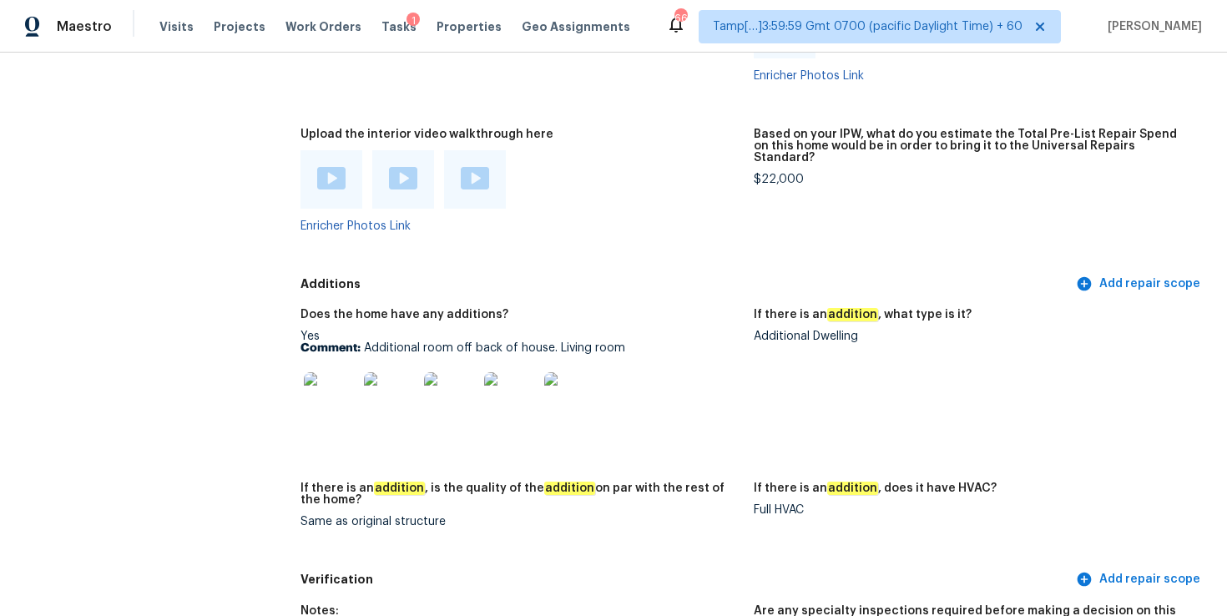
click at [479, 167] on img at bounding box center [475, 178] width 28 height 23
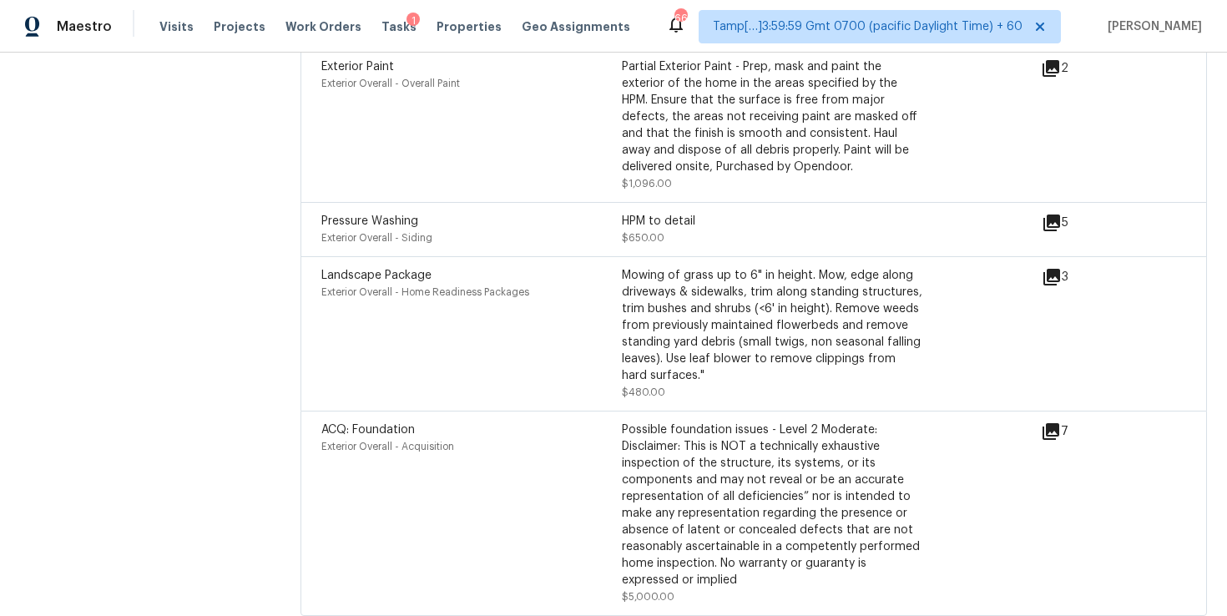
scroll to position [4871, 0]
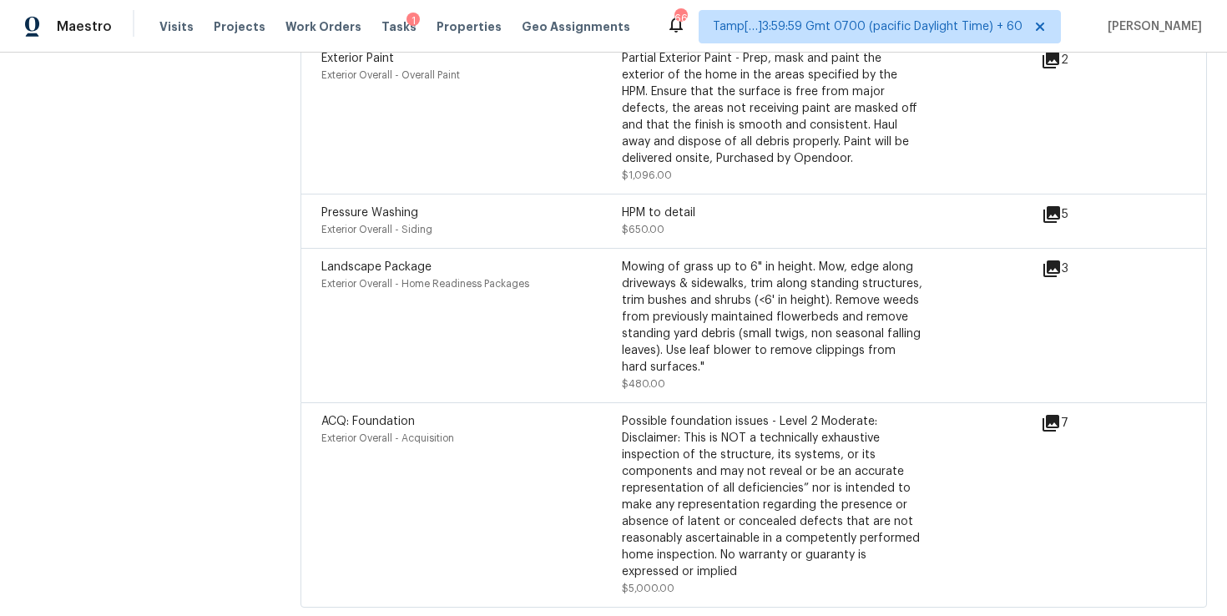
click at [1054, 413] on icon at bounding box center [1051, 423] width 20 height 20
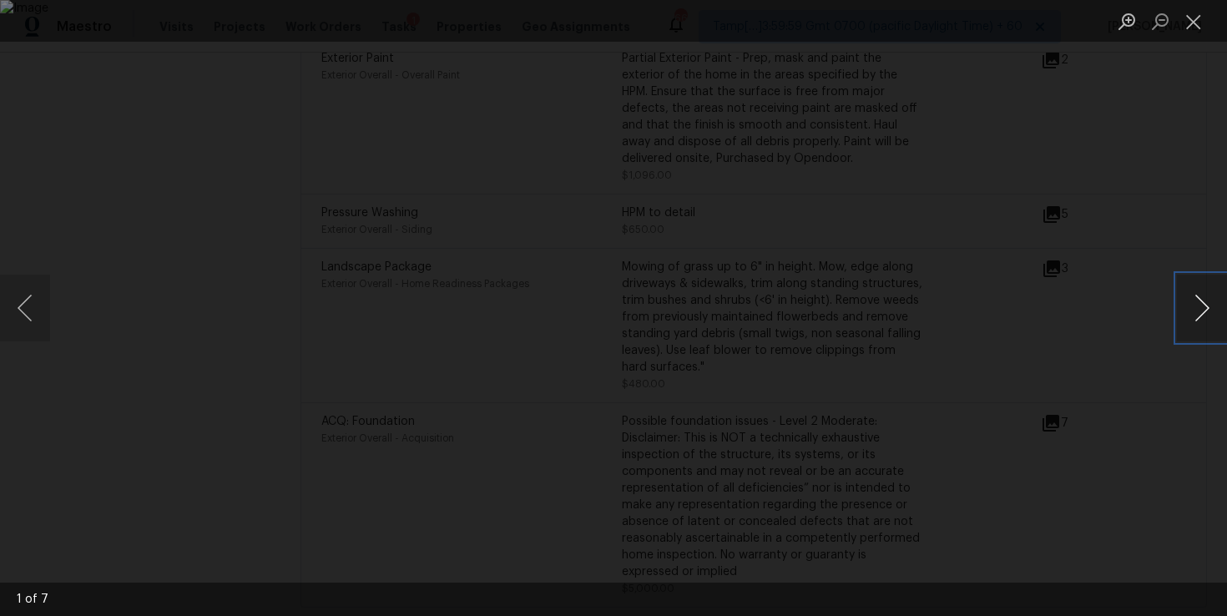
click at [1201, 318] on button "Next image" at bounding box center [1202, 308] width 50 height 67
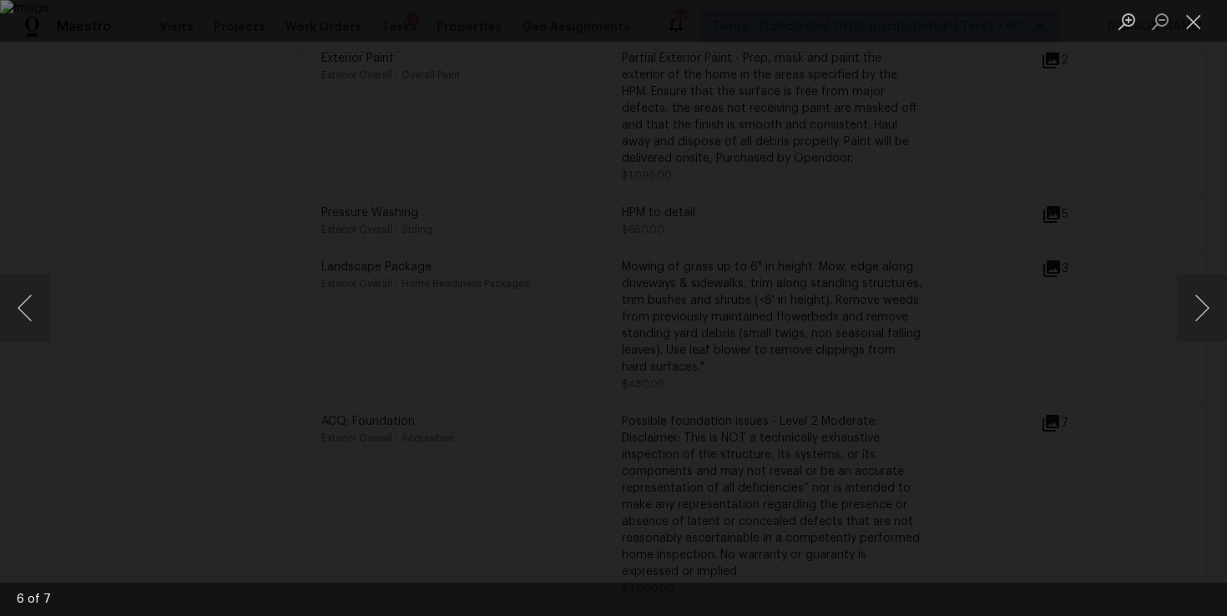
click at [1192, 72] on div "Lightbox" at bounding box center [613, 308] width 1227 height 616
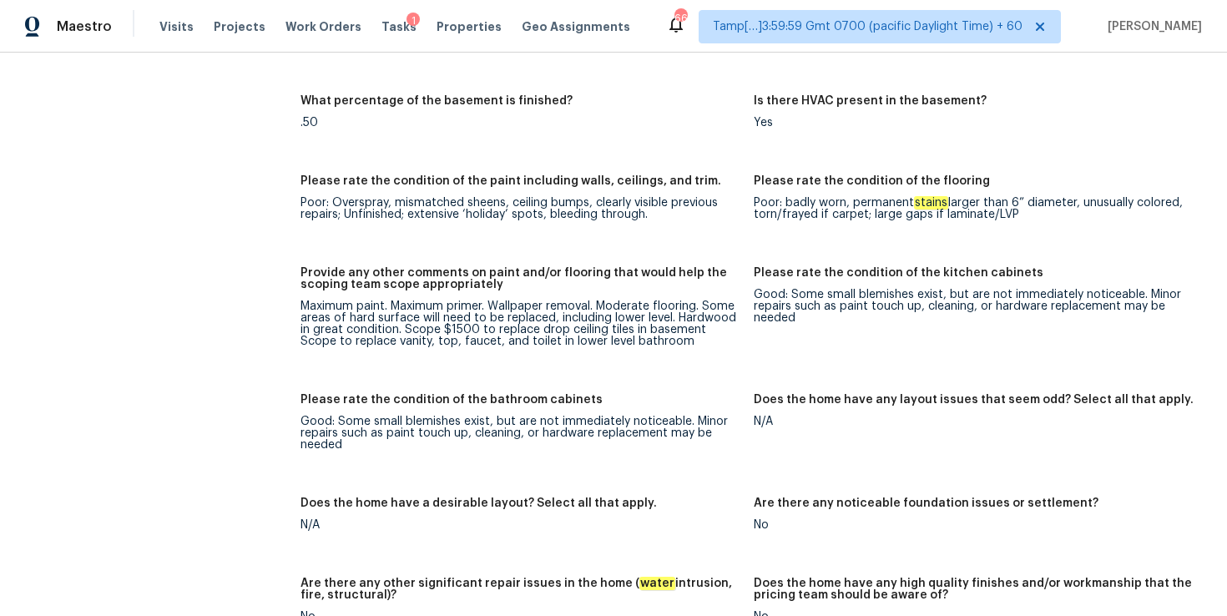
scroll to position [2614, 0]
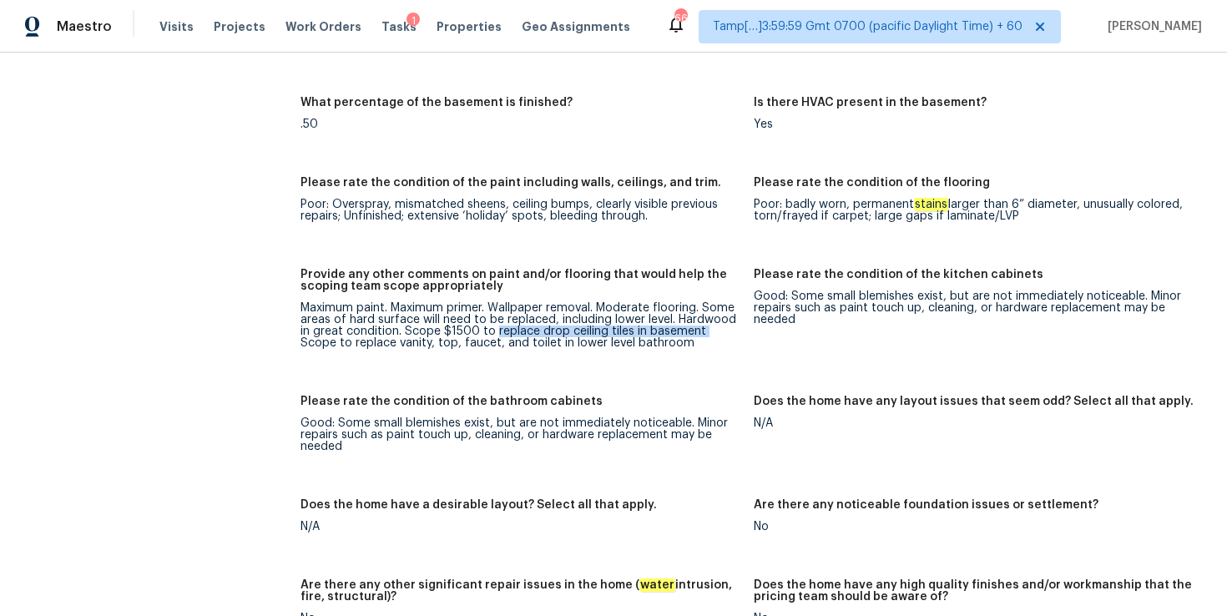
drag, startPoint x: 494, startPoint y: 306, endPoint x: 704, endPoint y: 307, distance: 210.3
click at [704, 307] on div "Maximum paint. Maximum primer. Wallpaper removal. Moderate flooring. Some areas…" at bounding box center [520, 325] width 440 height 47
copy div "replace drop ceiling tiles in basement"
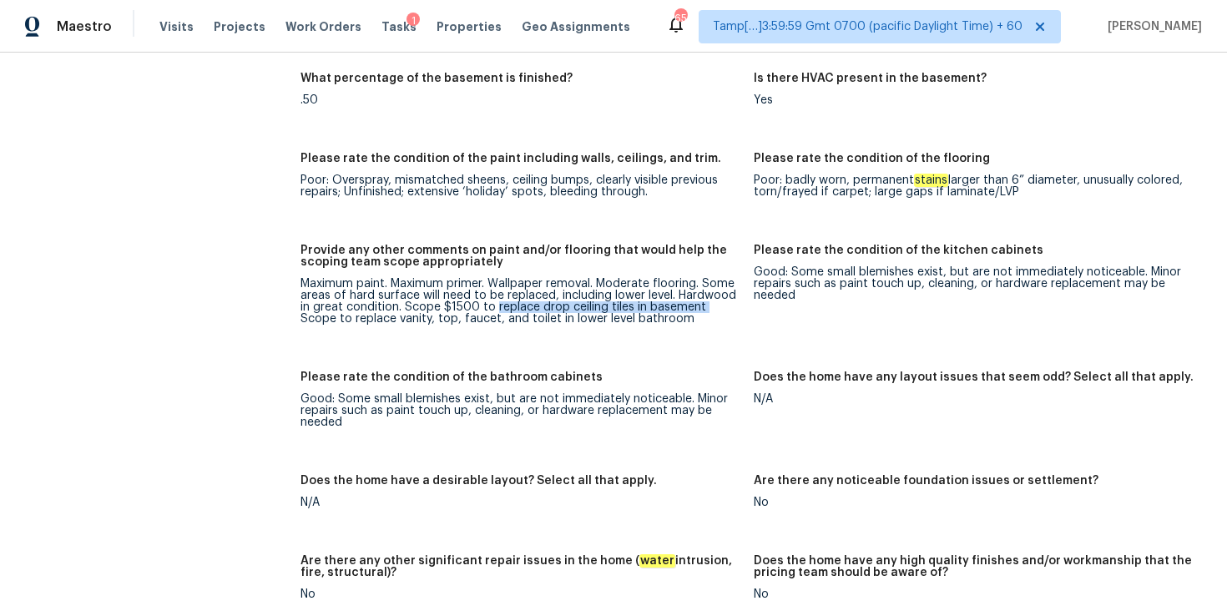
scroll to position [2640, 0]
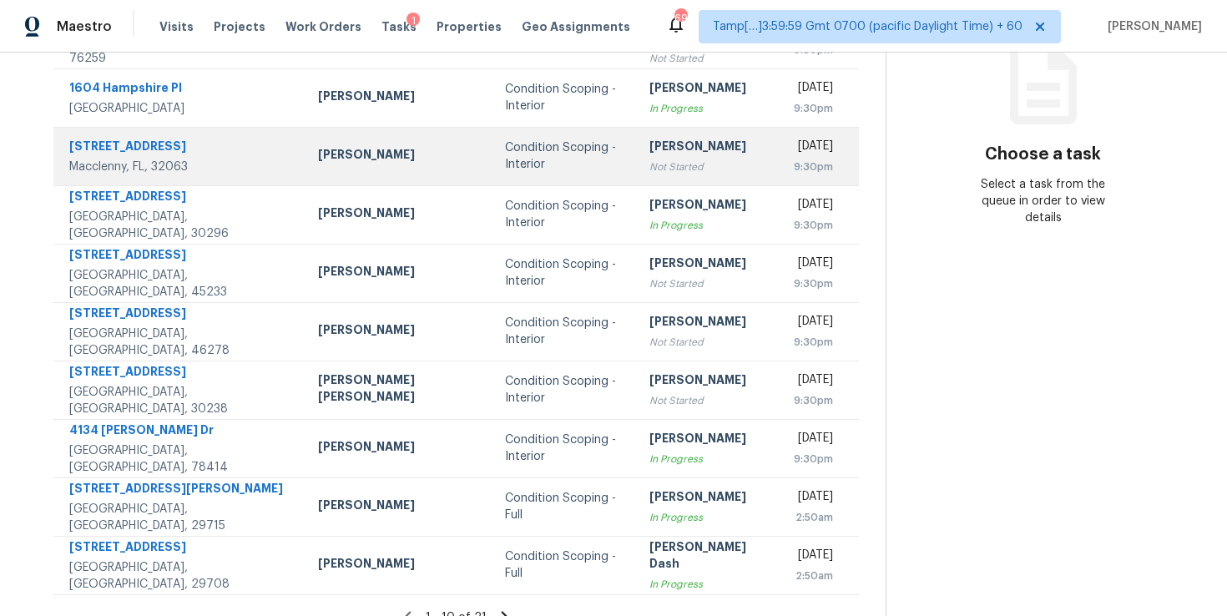
scroll to position [253, 0]
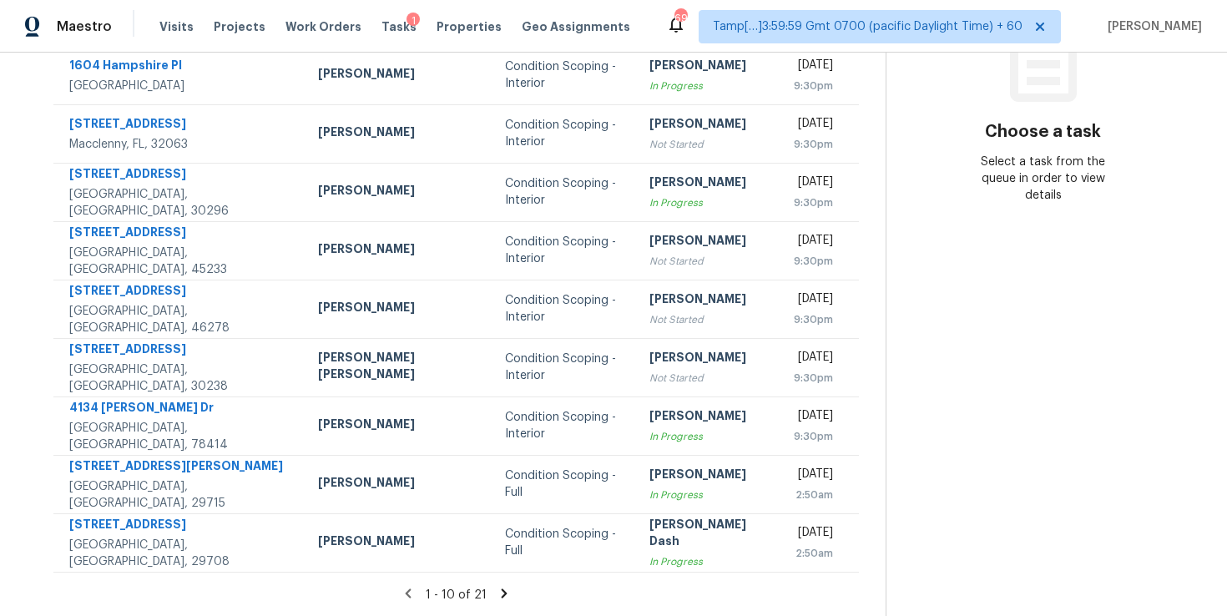
click at [497, 598] on icon at bounding box center [504, 593] width 15 height 15
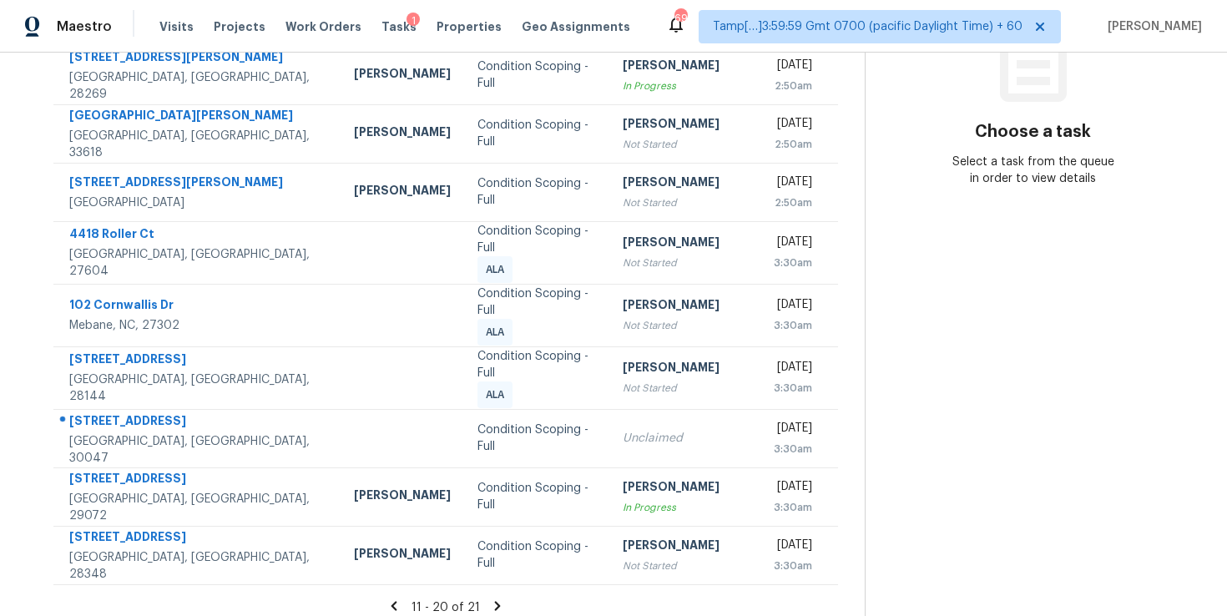
click at [496, 598] on icon at bounding box center [497, 605] width 15 height 15
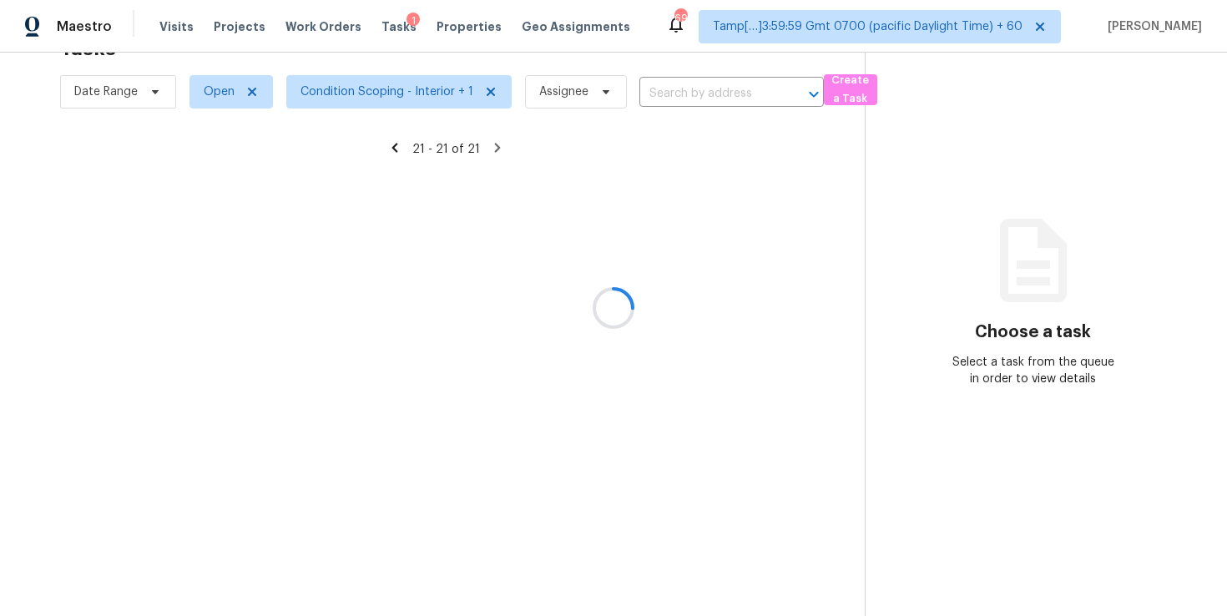
scroll to position [53, 0]
click at [398, 154] on div at bounding box center [613, 308] width 1227 height 616
click at [398, 150] on div at bounding box center [613, 308] width 1227 height 616
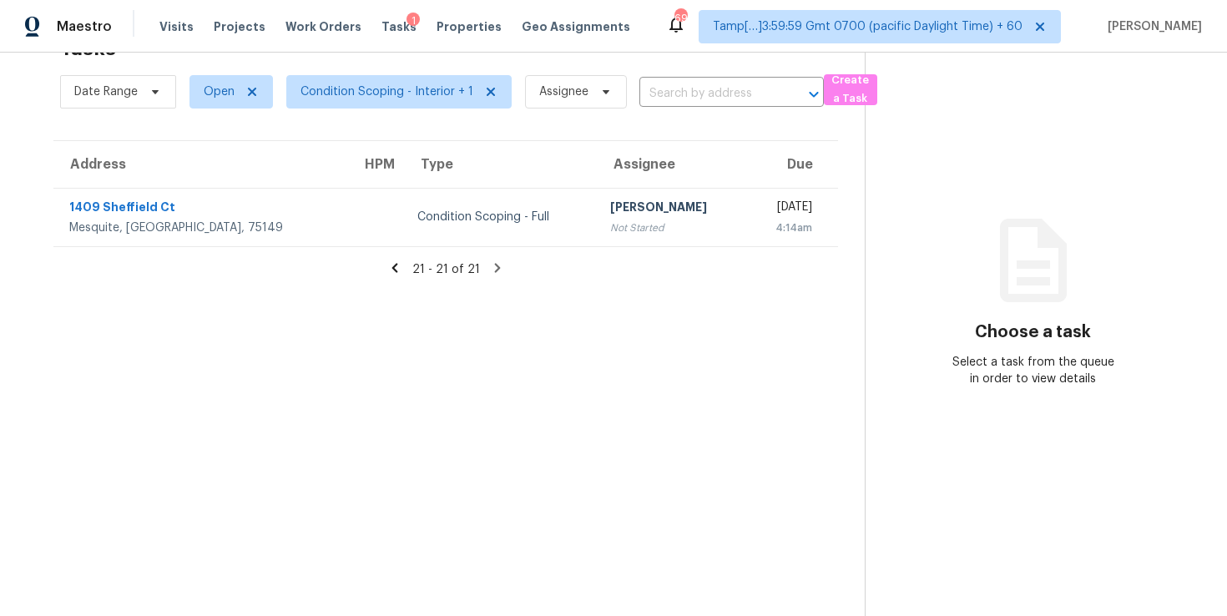
click at [397, 270] on icon at bounding box center [394, 267] width 6 height 9
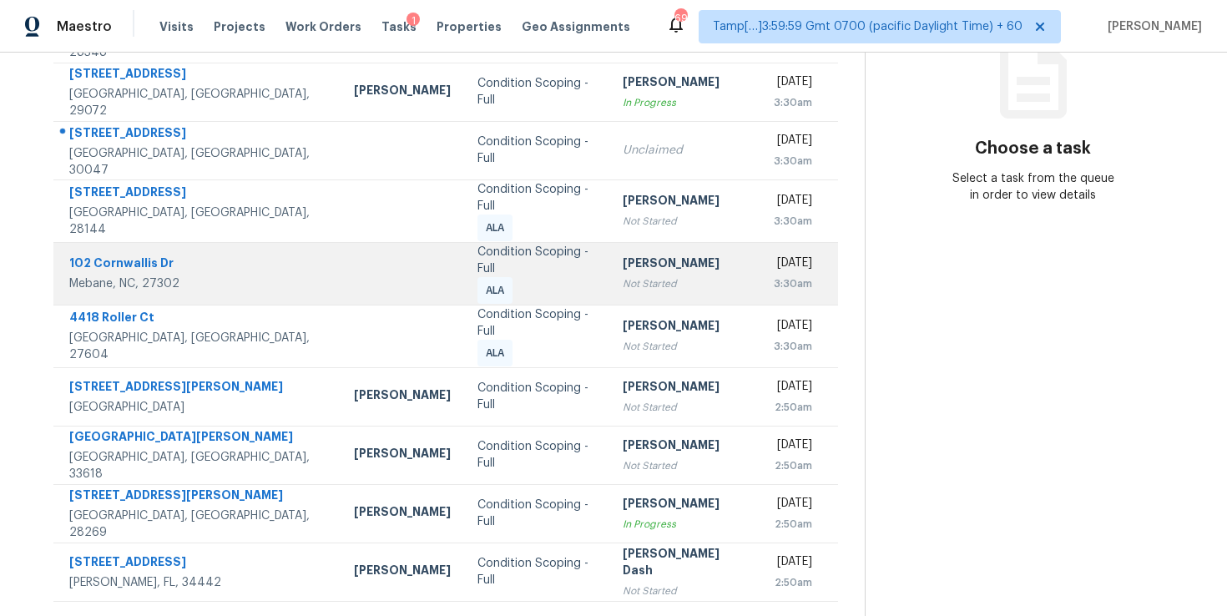
scroll to position [253, 0]
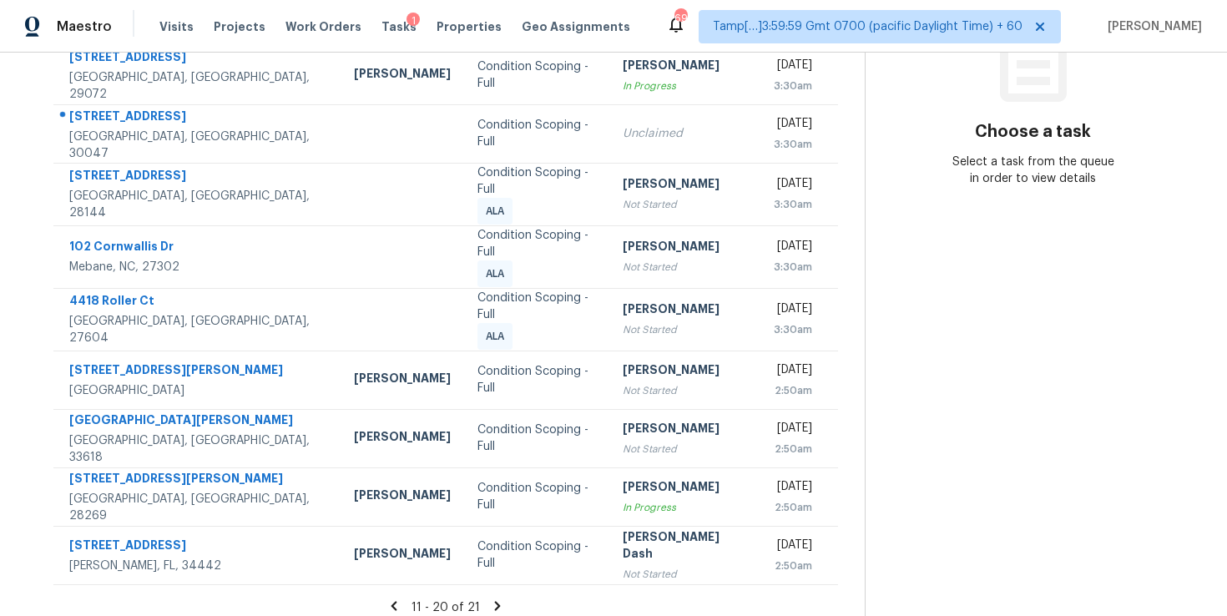
click at [398, 598] on icon at bounding box center [393, 605] width 15 height 15
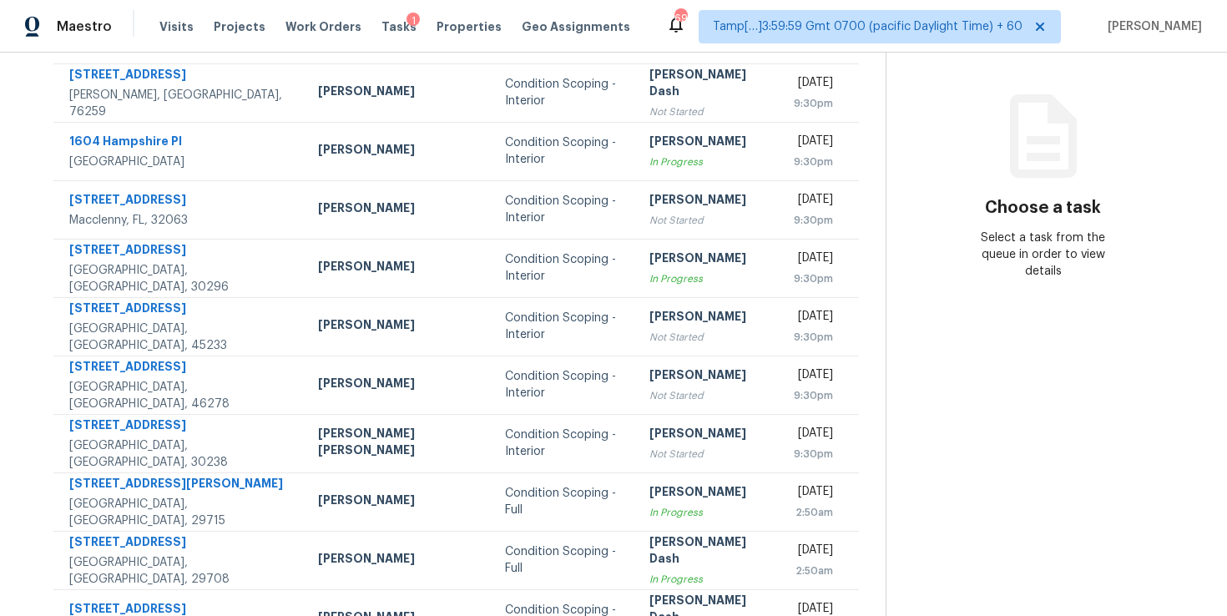
scroll to position [175, 0]
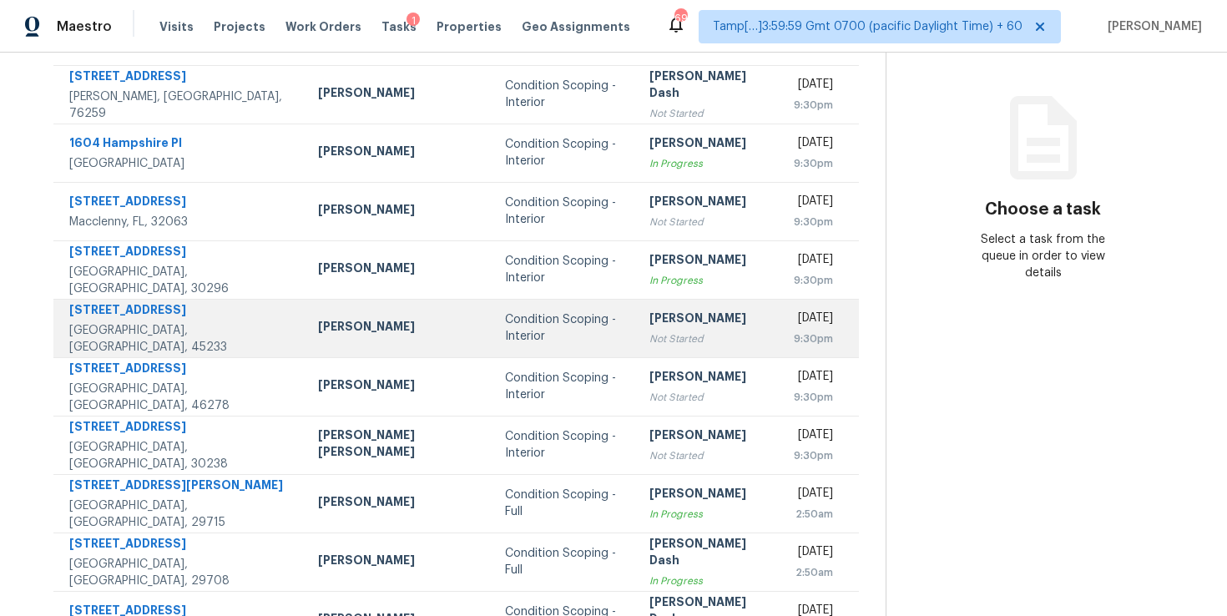
click at [649, 317] on div "[PERSON_NAME]" at bounding box center [708, 320] width 118 height 21
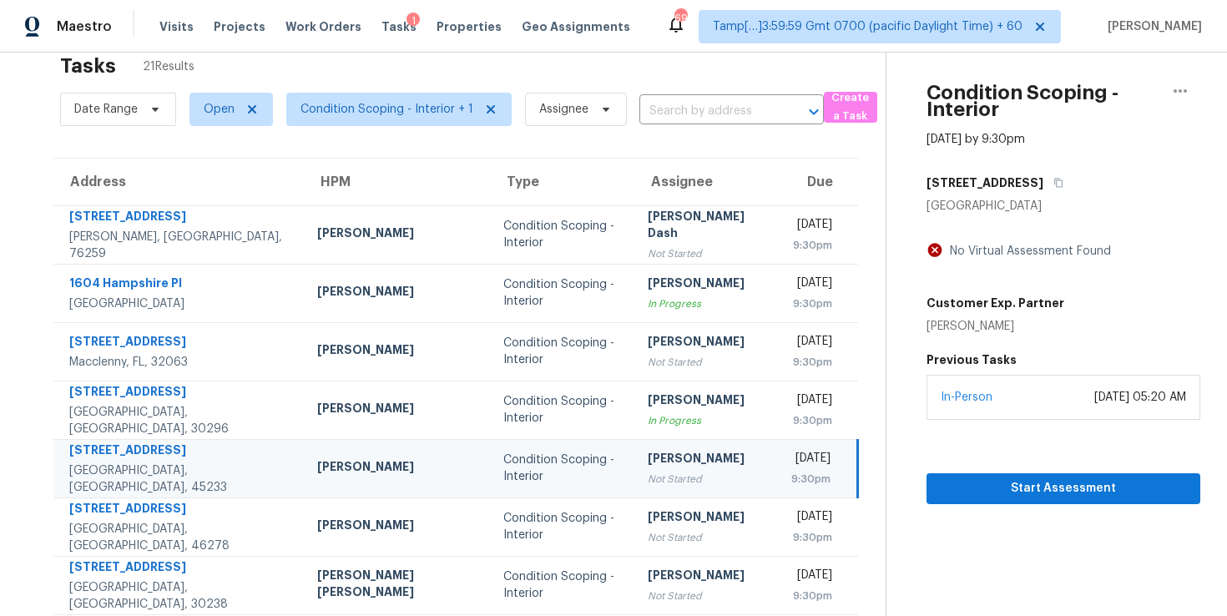
scroll to position [11, 0]
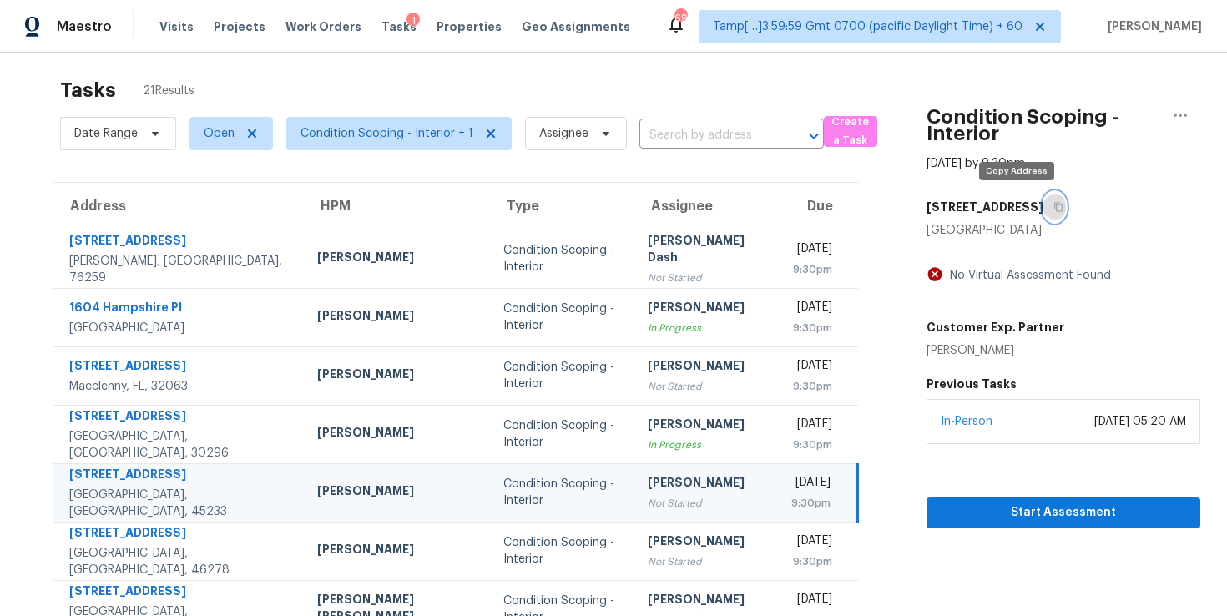
click at [1053, 202] on icon "button" at bounding box center [1058, 207] width 10 height 10
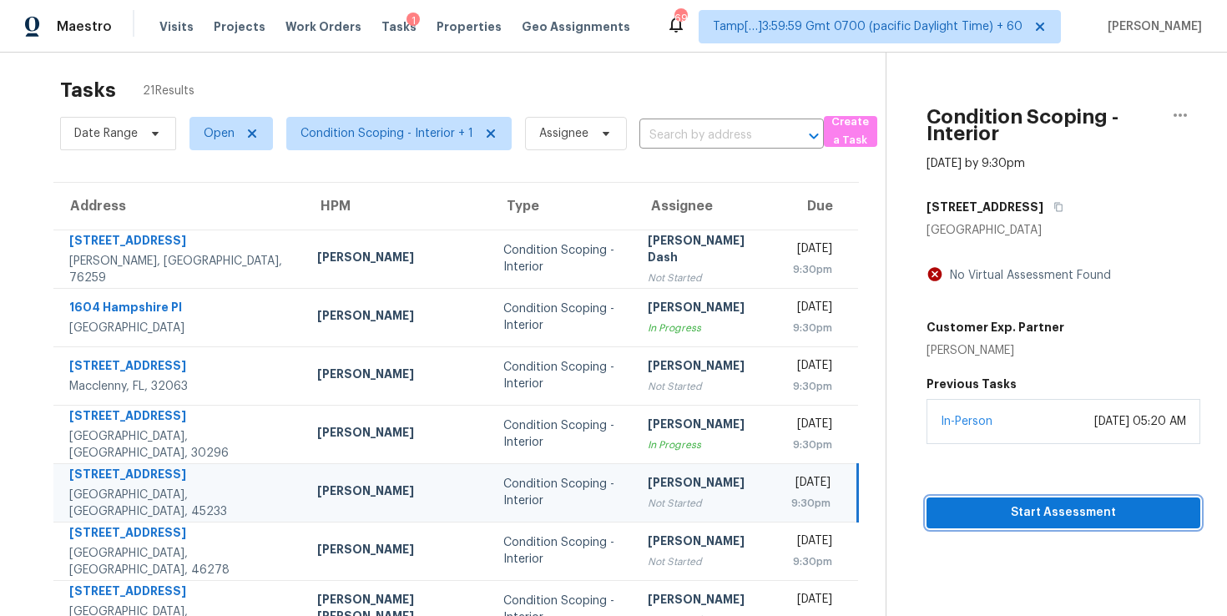
click at [998, 519] on span "Start Assessment" at bounding box center [1063, 512] width 247 height 21
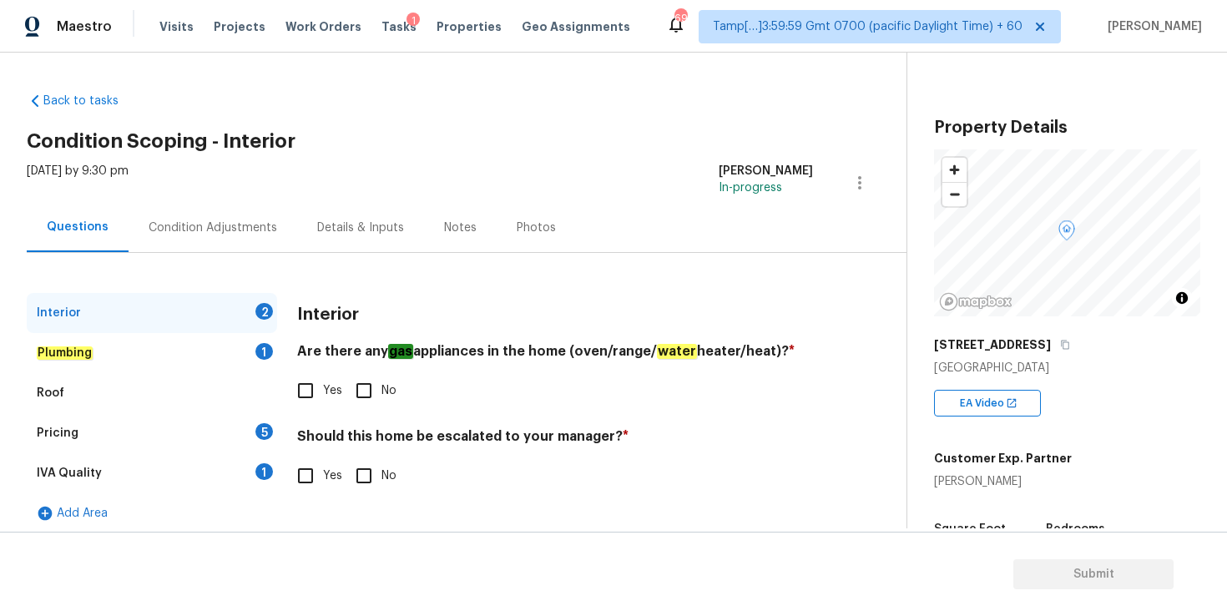
click at [306, 396] on input "Yes" at bounding box center [305, 390] width 35 height 35
checkbox input "true"
click at [365, 477] on input "No" at bounding box center [363, 475] width 35 height 35
checkbox input "true"
click at [155, 350] on div "Plumbing 1" at bounding box center [152, 353] width 250 height 40
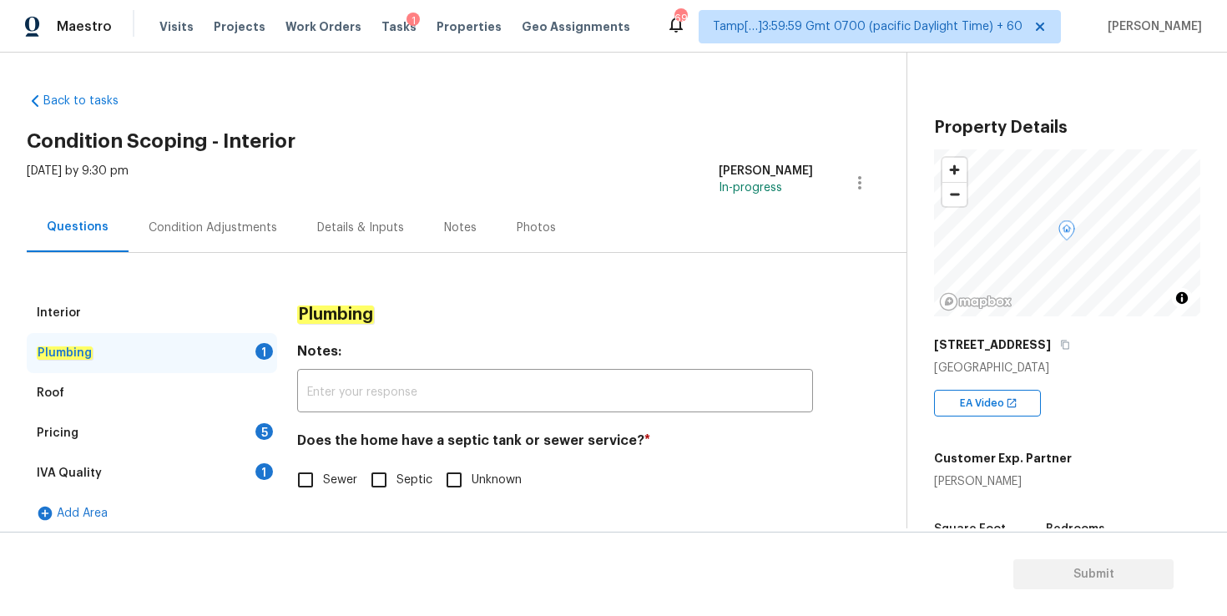
click at [304, 477] on input "Sewer" at bounding box center [305, 479] width 35 height 35
checkbox input "true"
click at [156, 388] on div "Roof" at bounding box center [152, 393] width 250 height 40
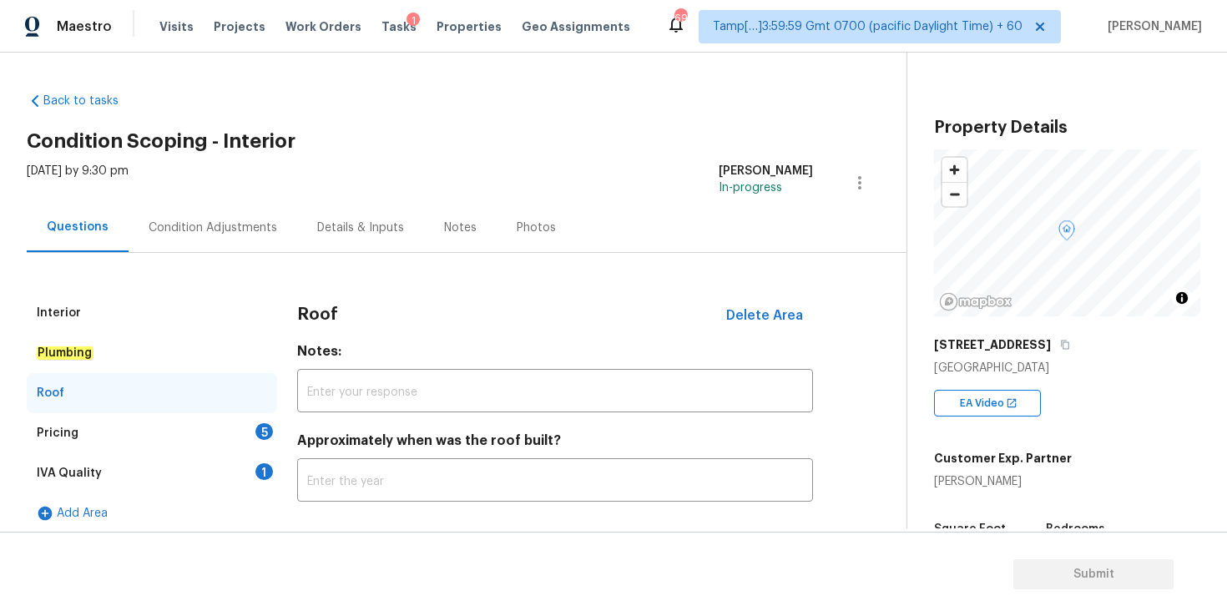
click at [166, 442] on div "Pricing 5" at bounding box center [152, 433] width 250 height 40
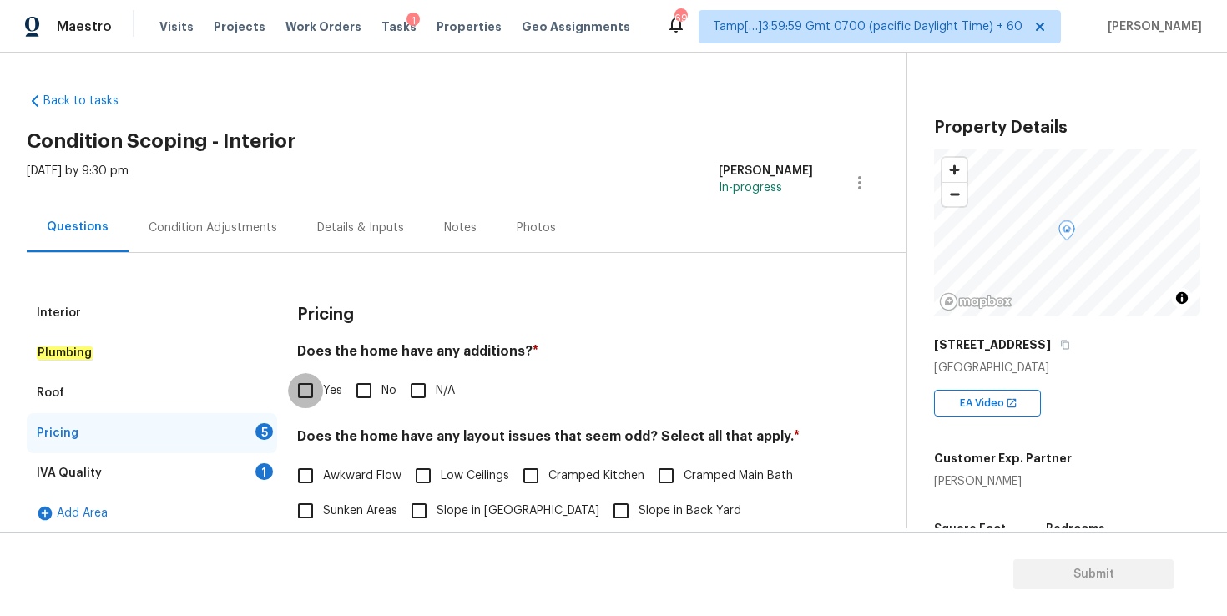
click at [317, 393] on input "Yes" at bounding box center [305, 390] width 35 height 35
checkbox input "true"
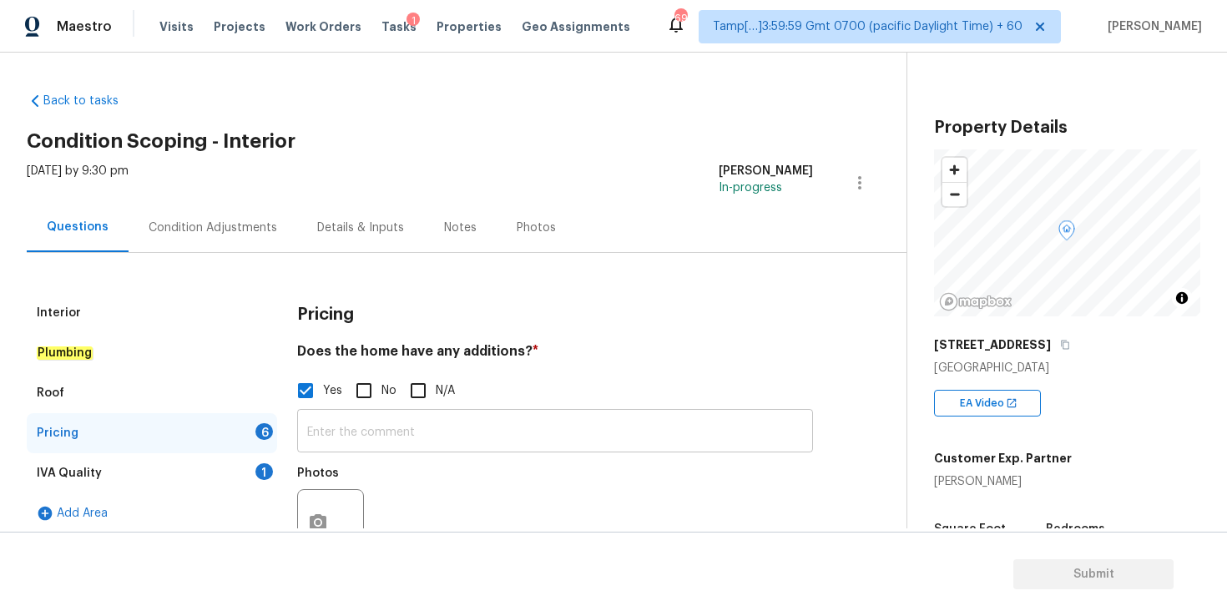
click at [466, 420] on input "text" at bounding box center [555, 432] width 516 height 39
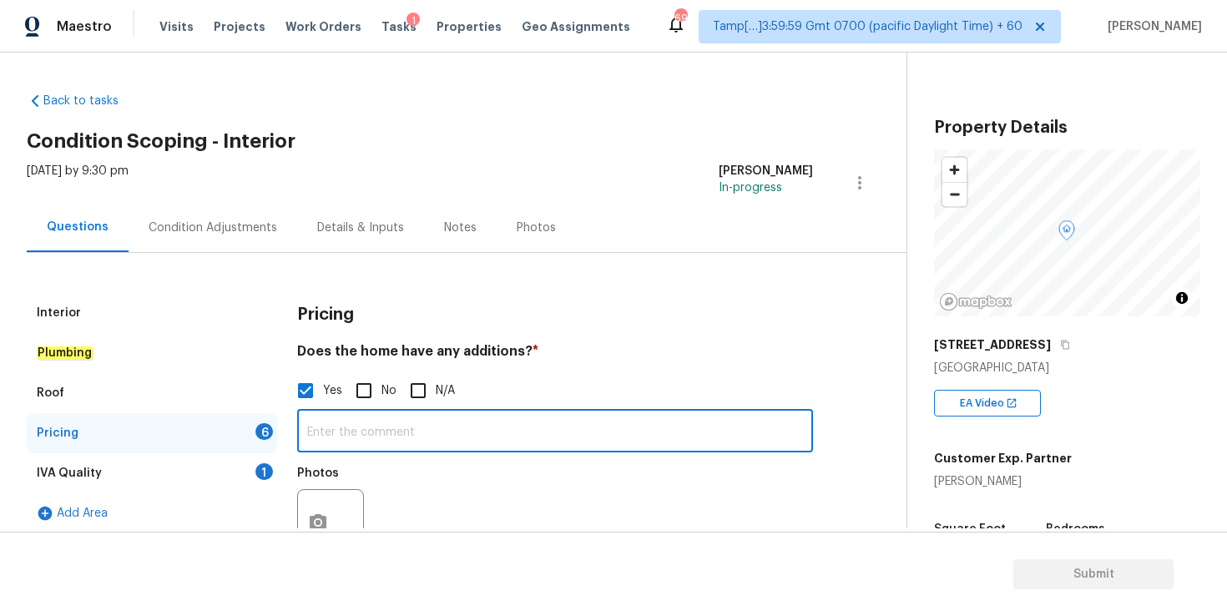
paste input "Additional room off back of house. Living room"
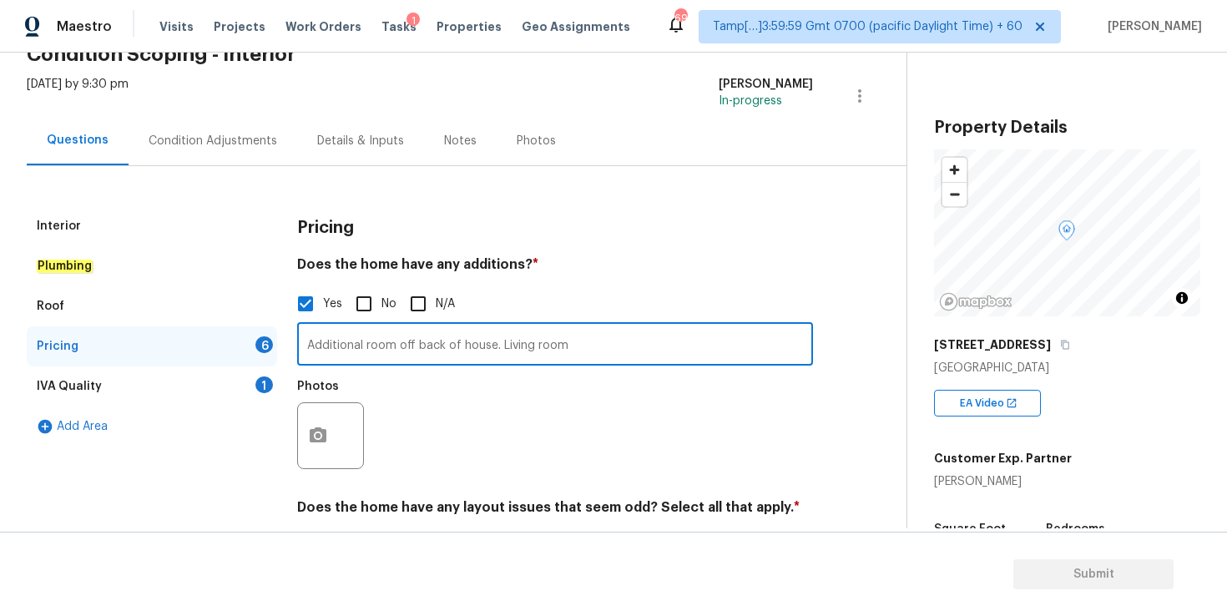
type input "Additional room off back of house. Living room"
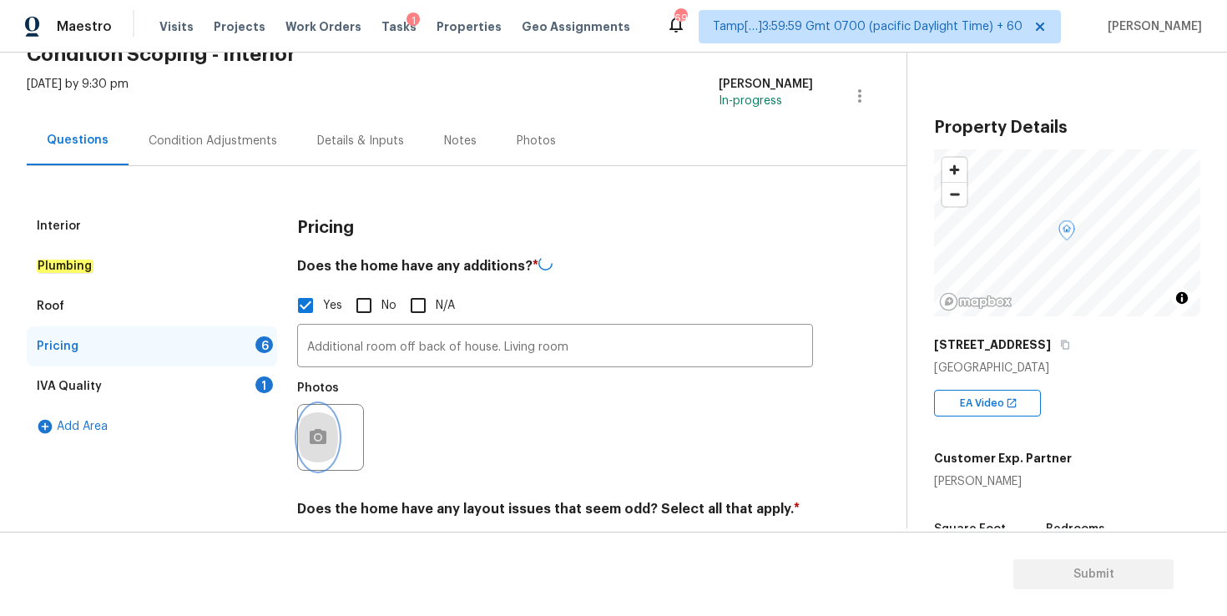
click at [320, 438] on icon "button" at bounding box center [318, 437] width 20 height 20
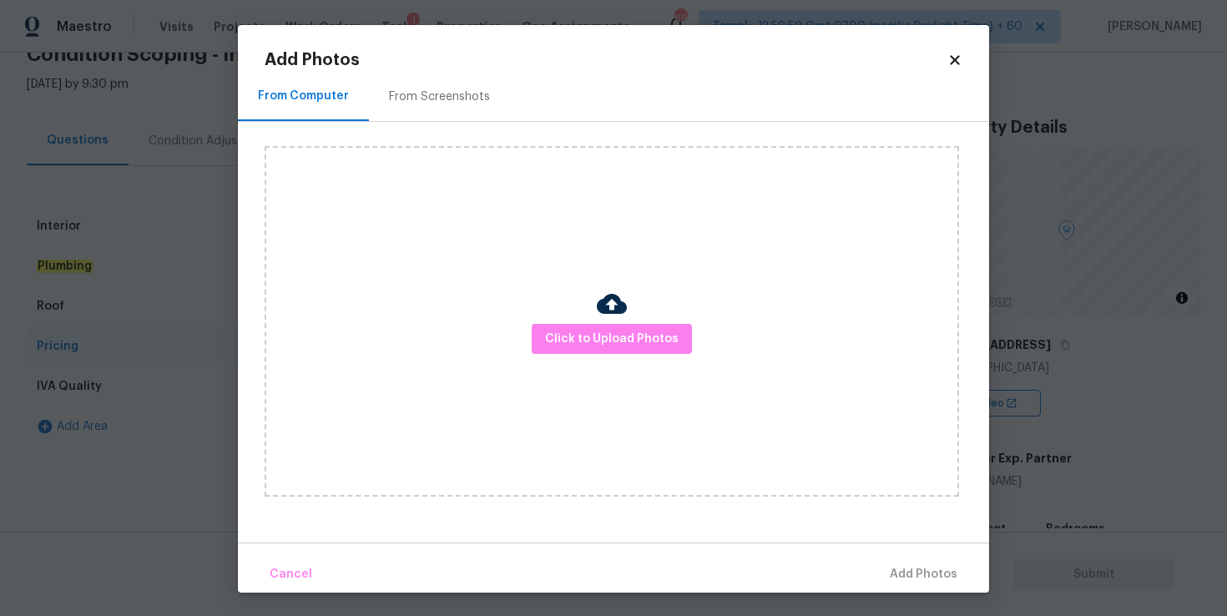
click at [570, 361] on div "Click to Upload Photos" at bounding box center [612, 321] width 694 height 350
click at [575, 338] on span "Click to Upload Photos" at bounding box center [612, 339] width 134 height 21
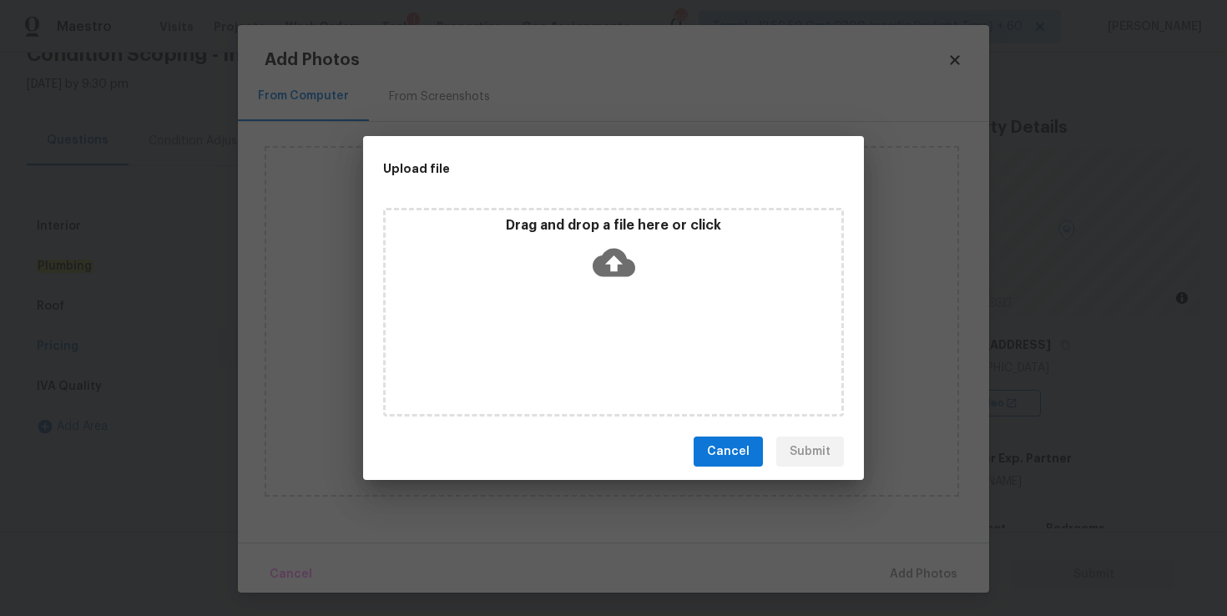
click at [631, 253] on icon at bounding box center [614, 262] width 43 height 43
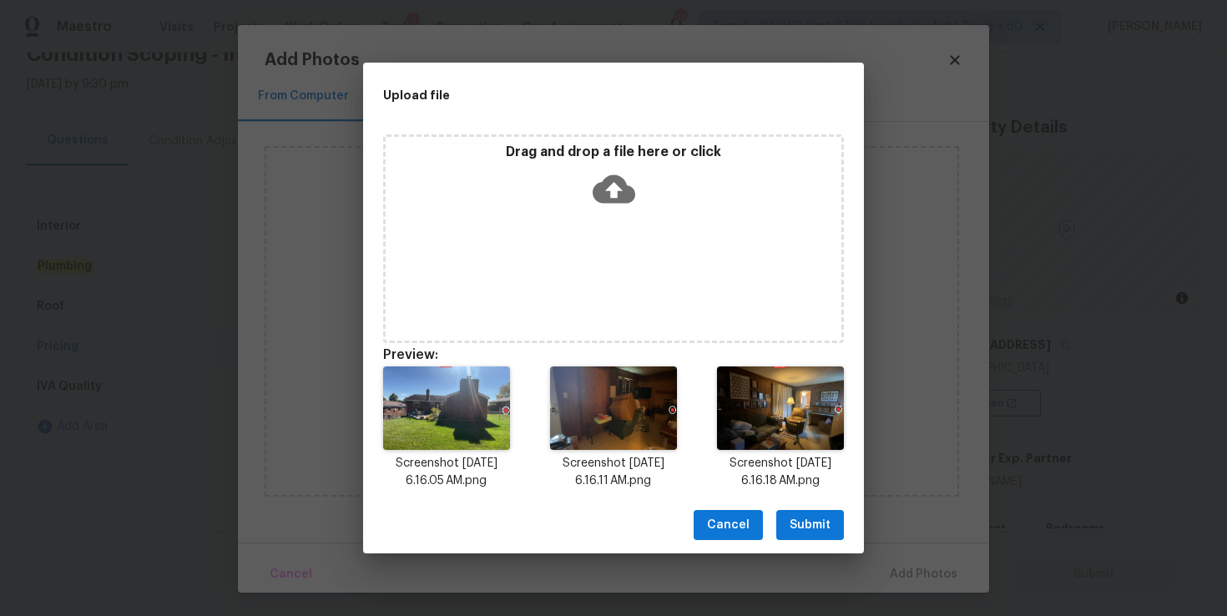
click at [822, 515] on span "Submit" at bounding box center [809, 525] width 41 height 21
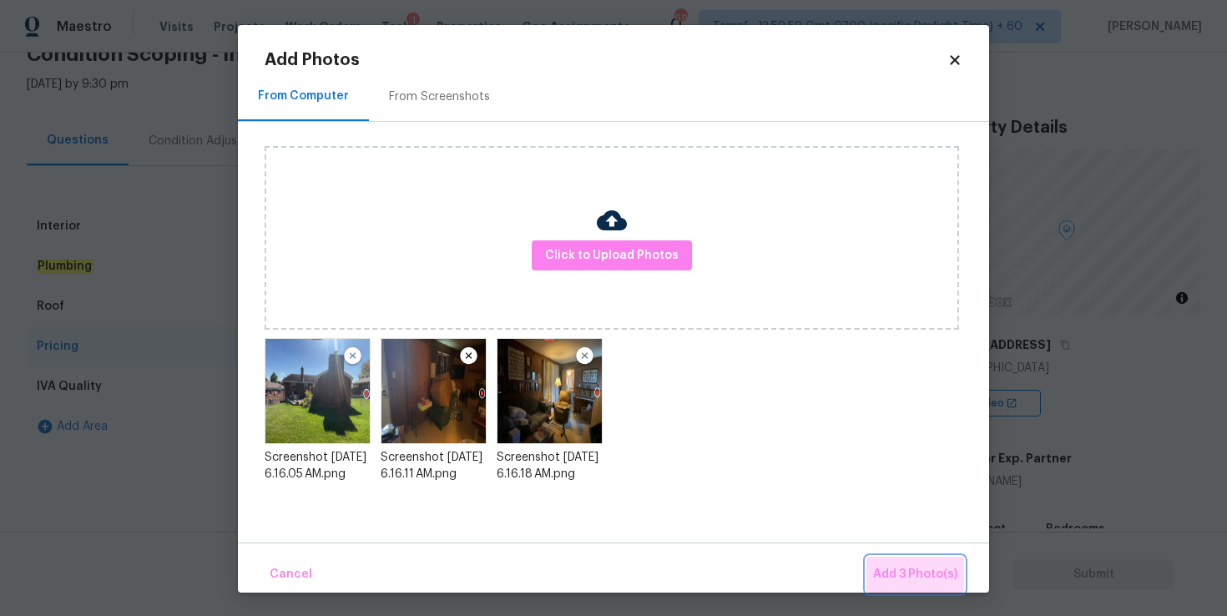
click at [920, 572] on span "Add 3 Photo(s)" at bounding box center [915, 574] width 84 height 21
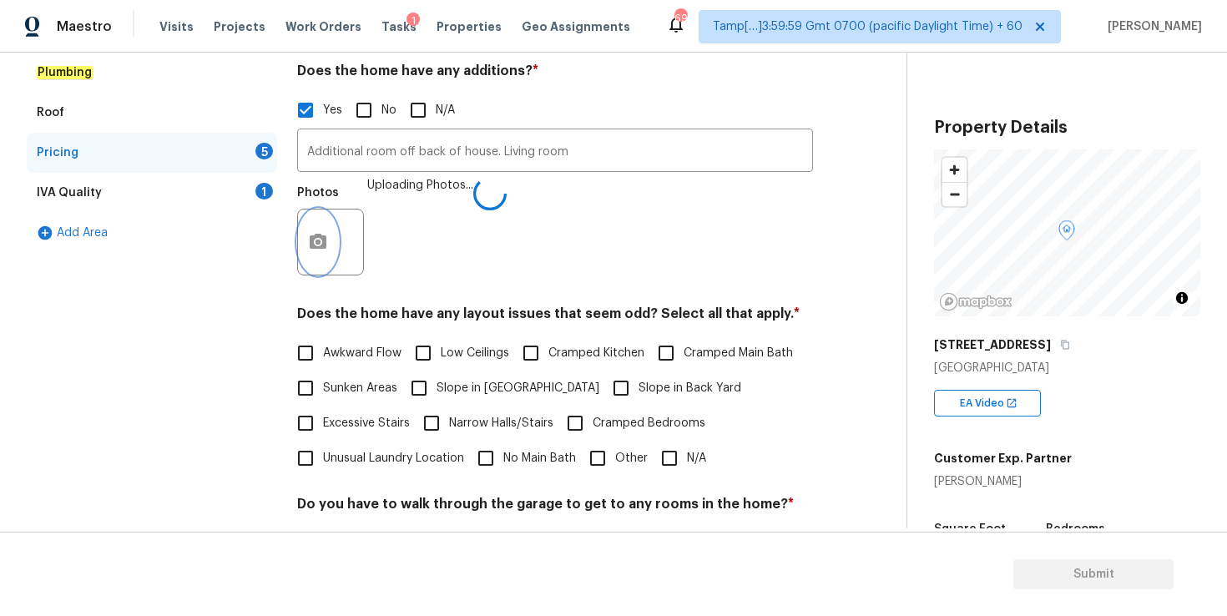
scroll to position [280, 0]
click at [668, 462] on input "N/A" at bounding box center [669, 458] width 35 height 35
checkbox input "true"
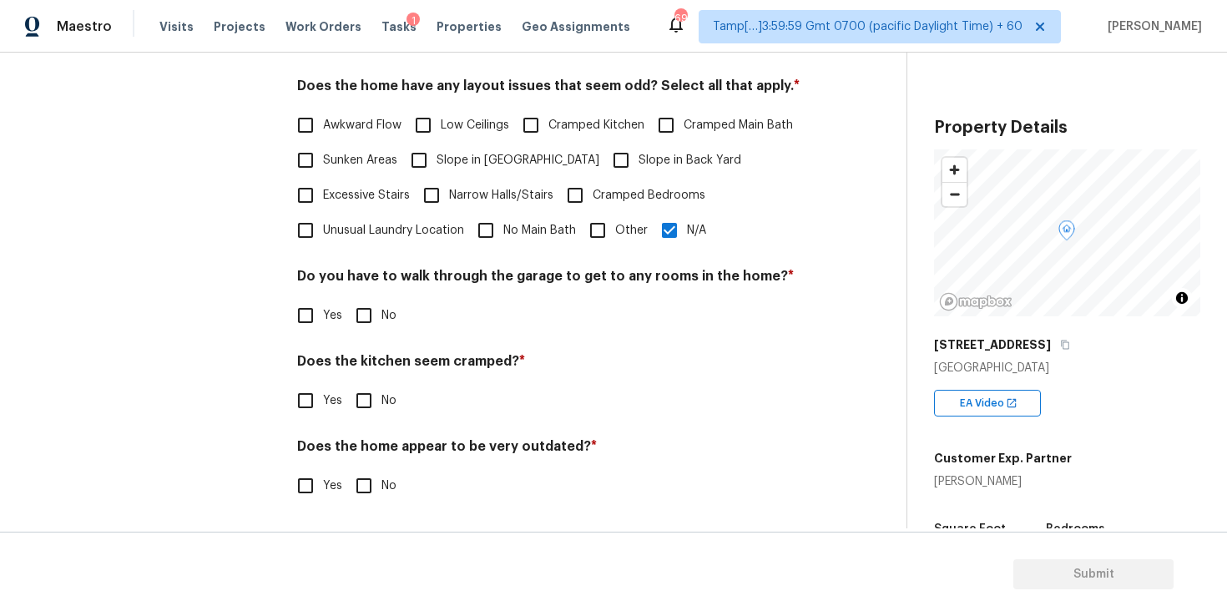
click at [362, 315] on input "No" at bounding box center [363, 315] width 35 height 35
checkbox input "true"
click at [366, 405] on input "No" at bounding box center [363, 400] width 35 height 35
checkbox input "true"
click at [364, 488] on input "No" at bounding box center [363, 487] width 35 height 35
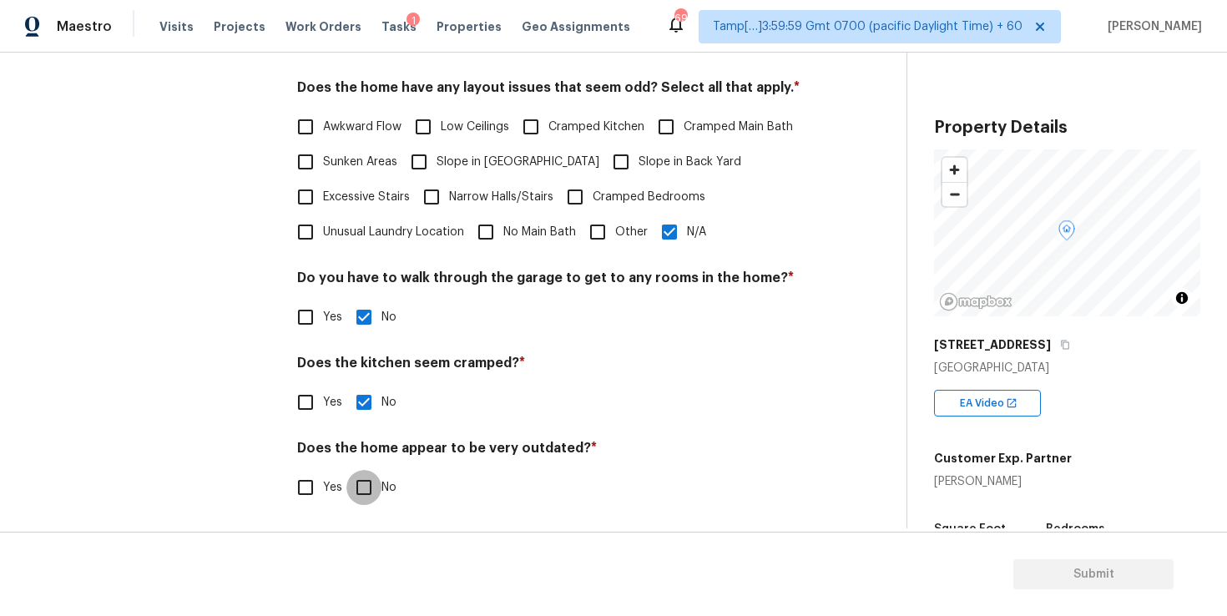
checkbox input "true"
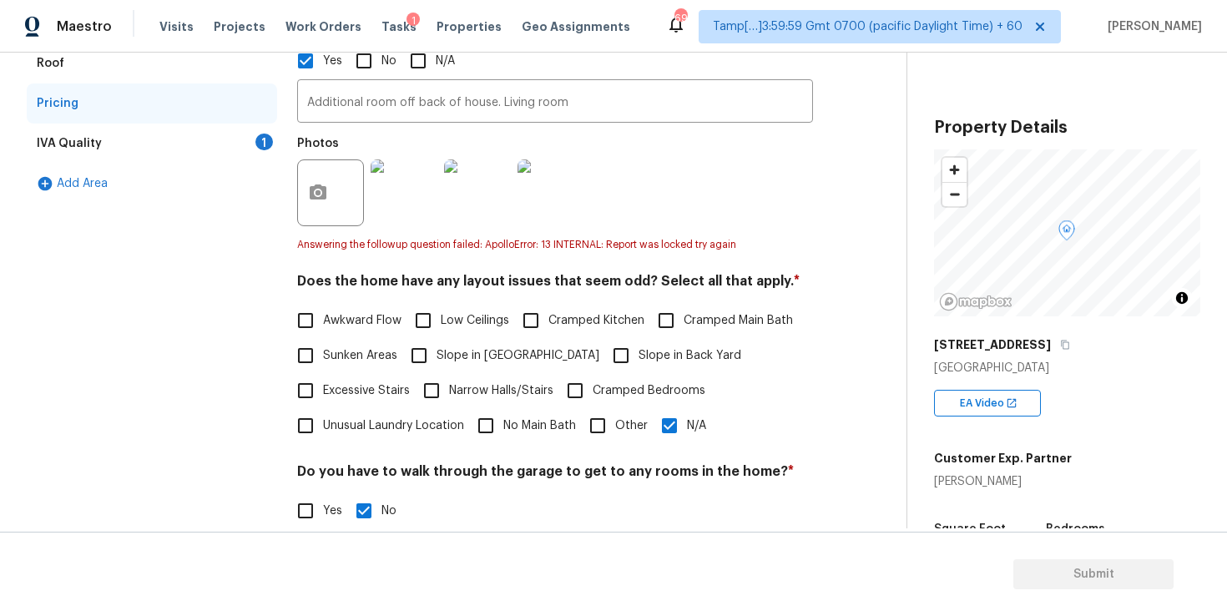
scroll to position [315, 0]
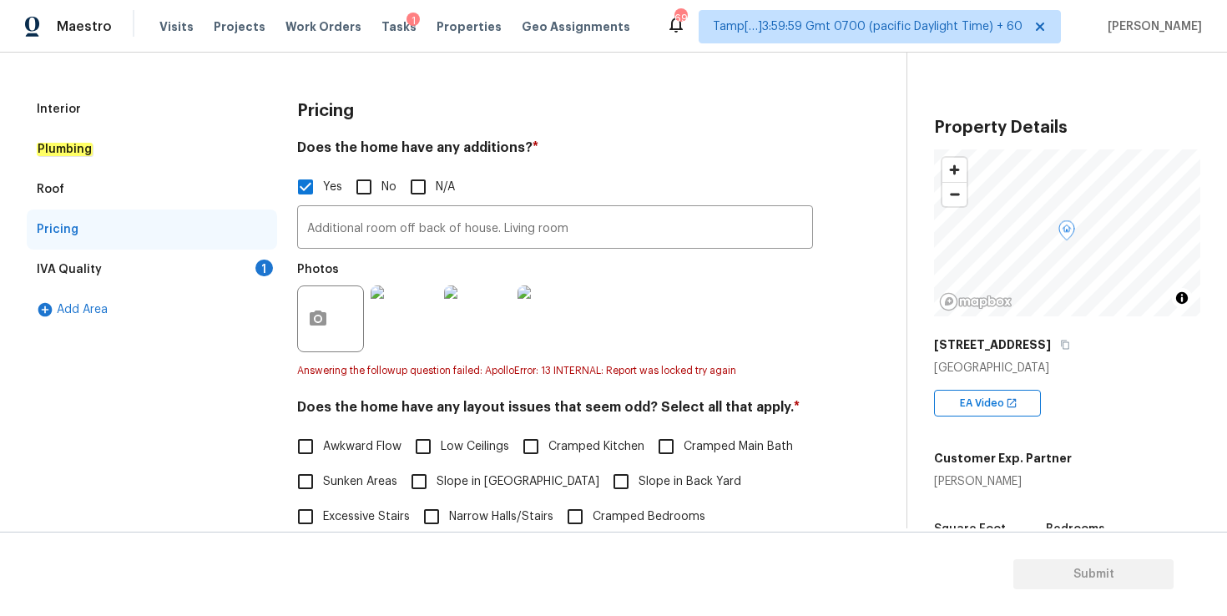
click at [159, 276] on div "IVA Quality 1" at bounding box center [152, 270] width 250 height 40
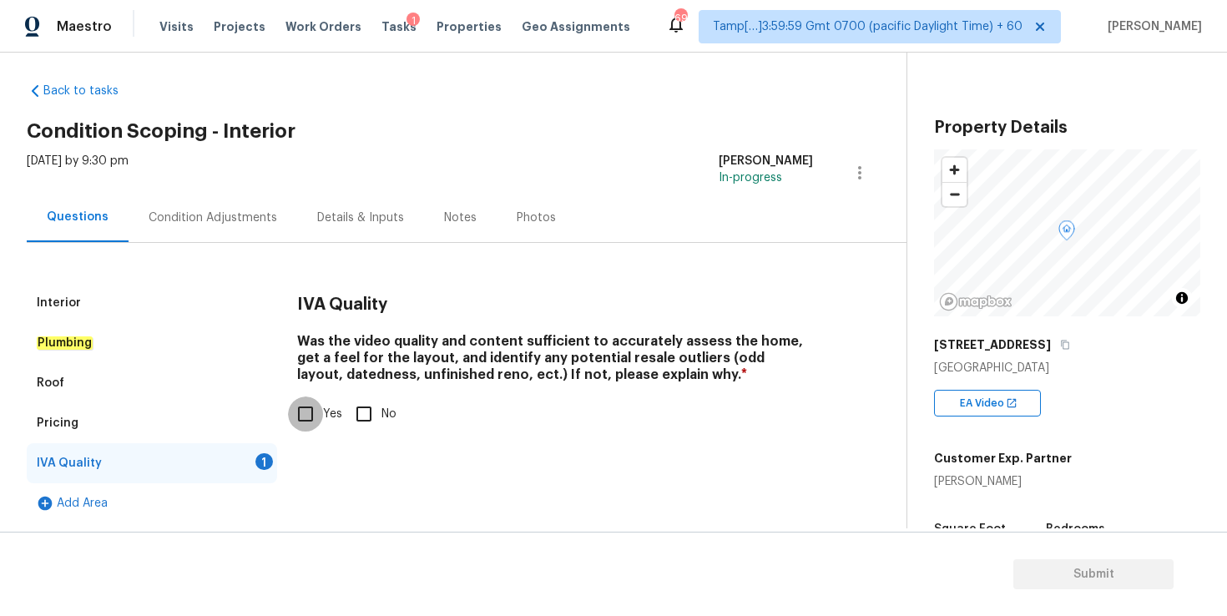
click at [312, 413] on input "Yes" at bounding box center [305, 413] width 35 height 35
checkbox input "true"
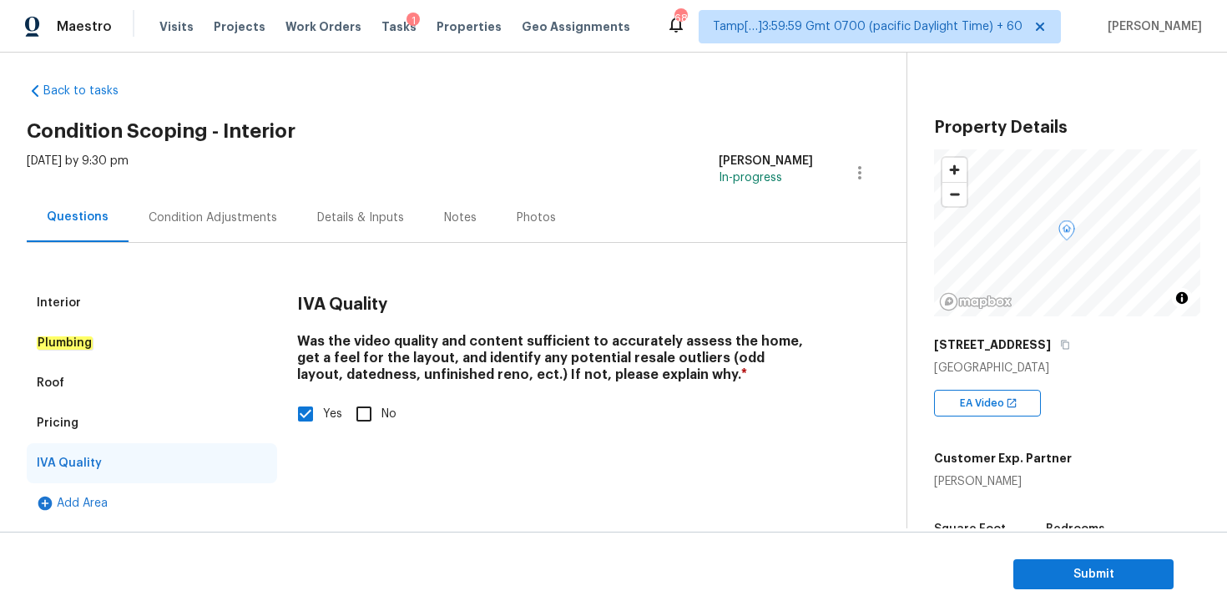
click at [258, 216] on div "Condition Adjustments" at bounding box center [213, 217] width 129 height 17
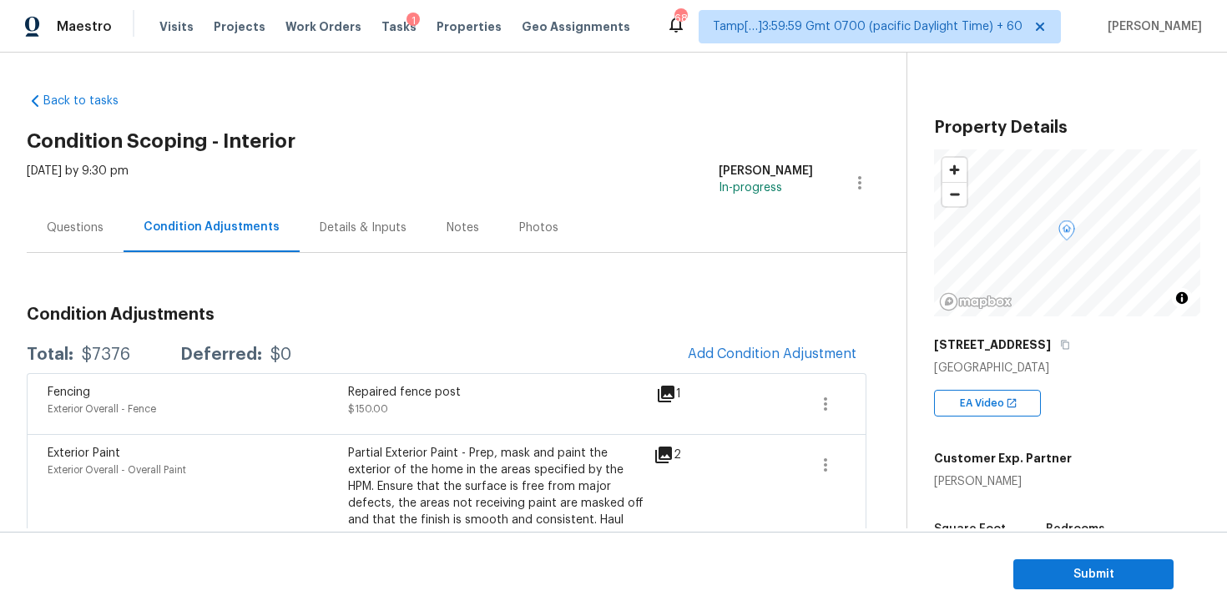
scroll to position [111, 0]
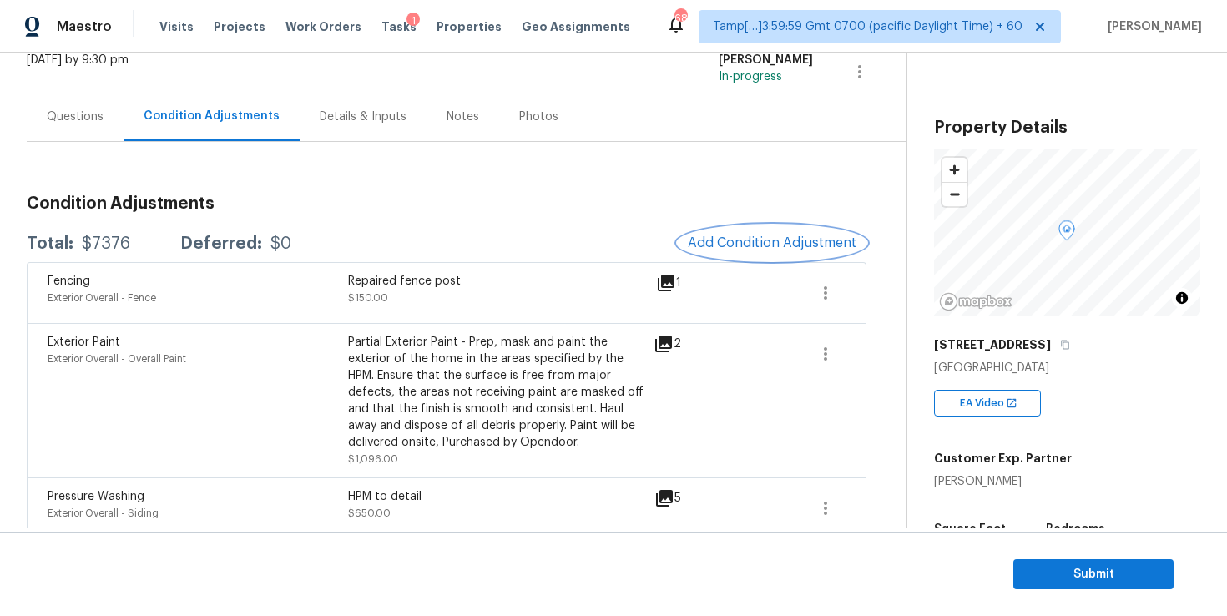
click at [764, 246] on span "Add Condition Adjustment" at bounding box center [772, 242] width 169 height 15
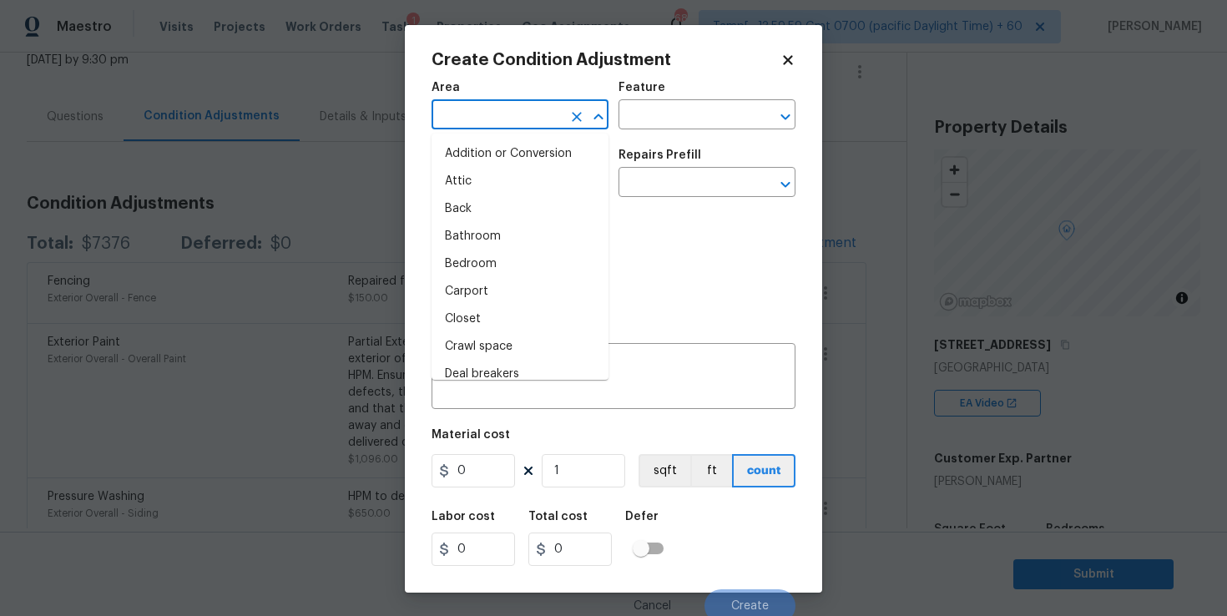
click at [507, 114] on input "text" at bounding box center [496, 116] width 130 height 26
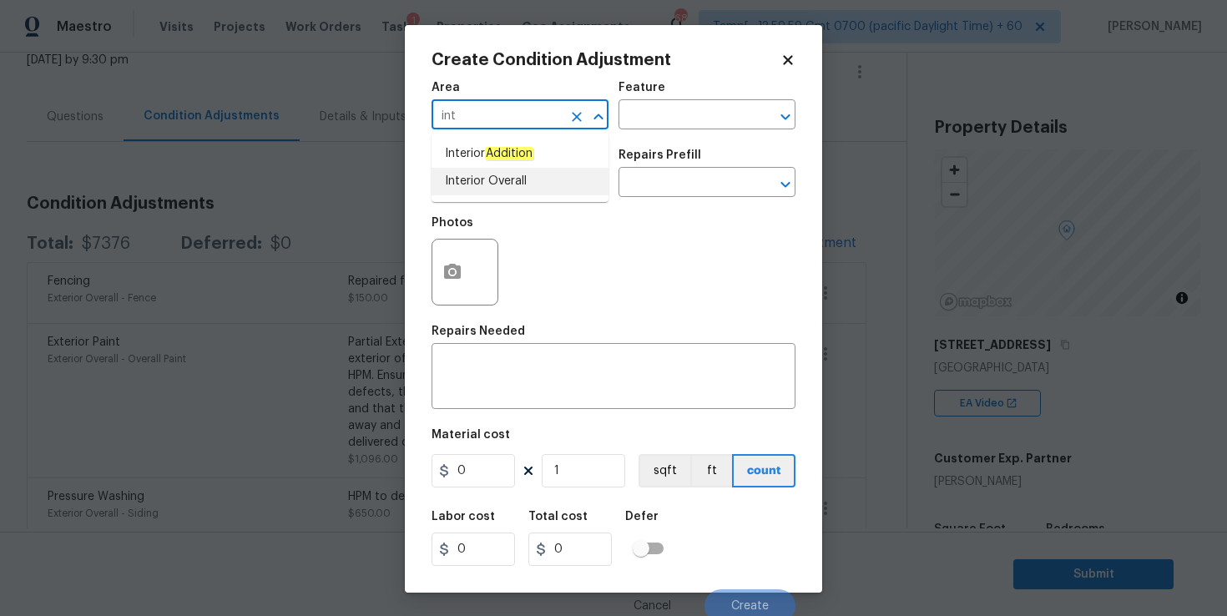
click at [507, 182] on li "Interior Overall" at bounding box center [519, 182] width 177 height 28
type input "Interior Overall"
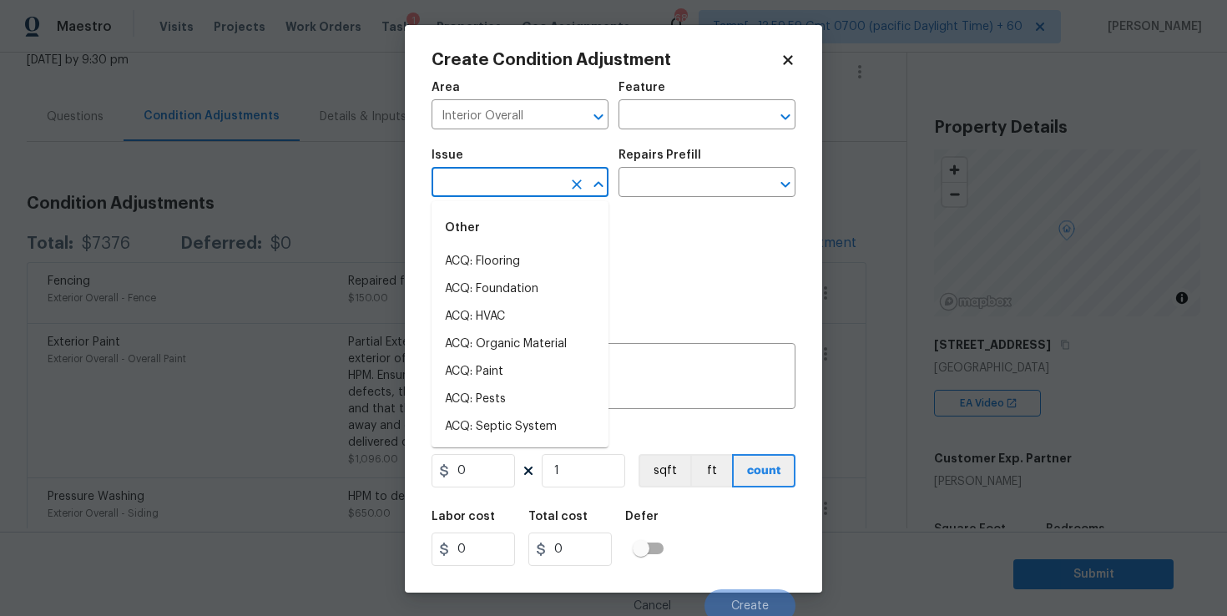
click at [507, 182] on input "text" at bounding box center [496, 184] width 130 height 26
click at [518, 265] on em "Leak" at bounding box center [524, 261] width 27 height 13
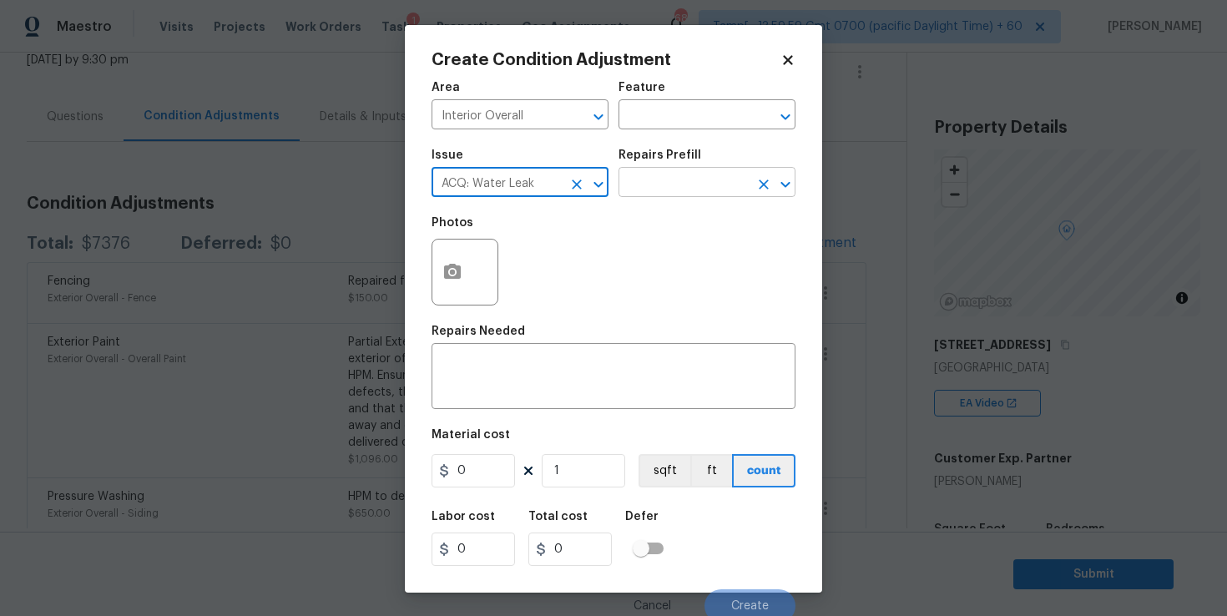
type input "ACQ: Water Leak"
click at [653, 195] on input "text" at bounding box center [683, 184] width 130 height 26
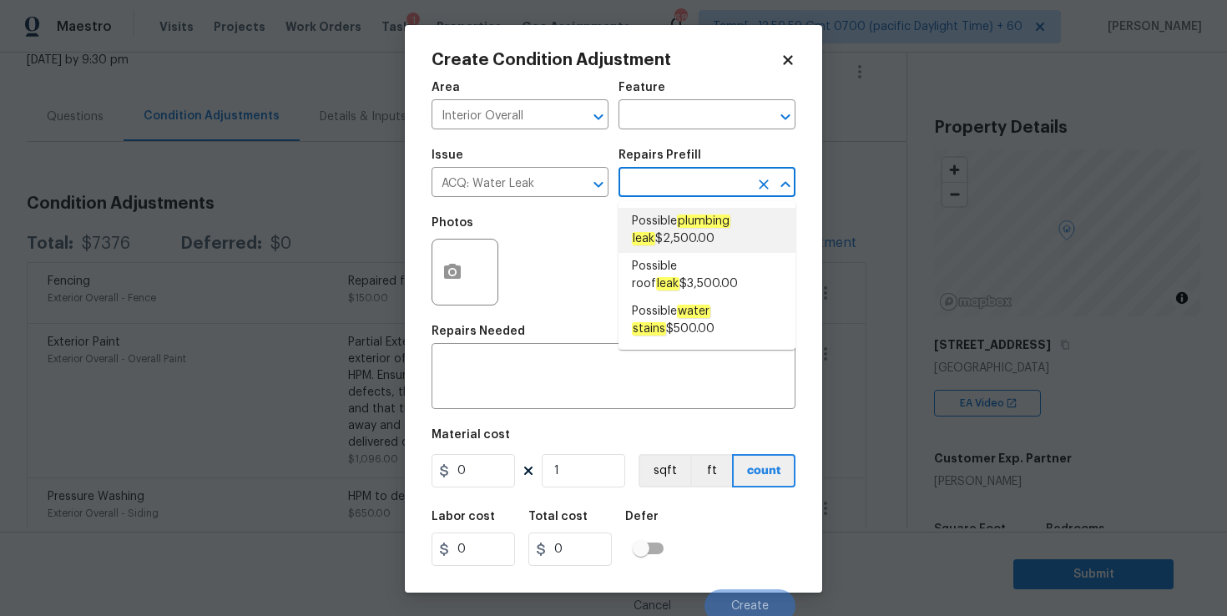
click at [680, 234] on span "Possible plumbing leak $2,500.00" at bounding box center [707, 230] width 150 height 35
type input "Acquisition"
type textarea "Acquisition Scope: Possible plumbing leak"
type input "2500"
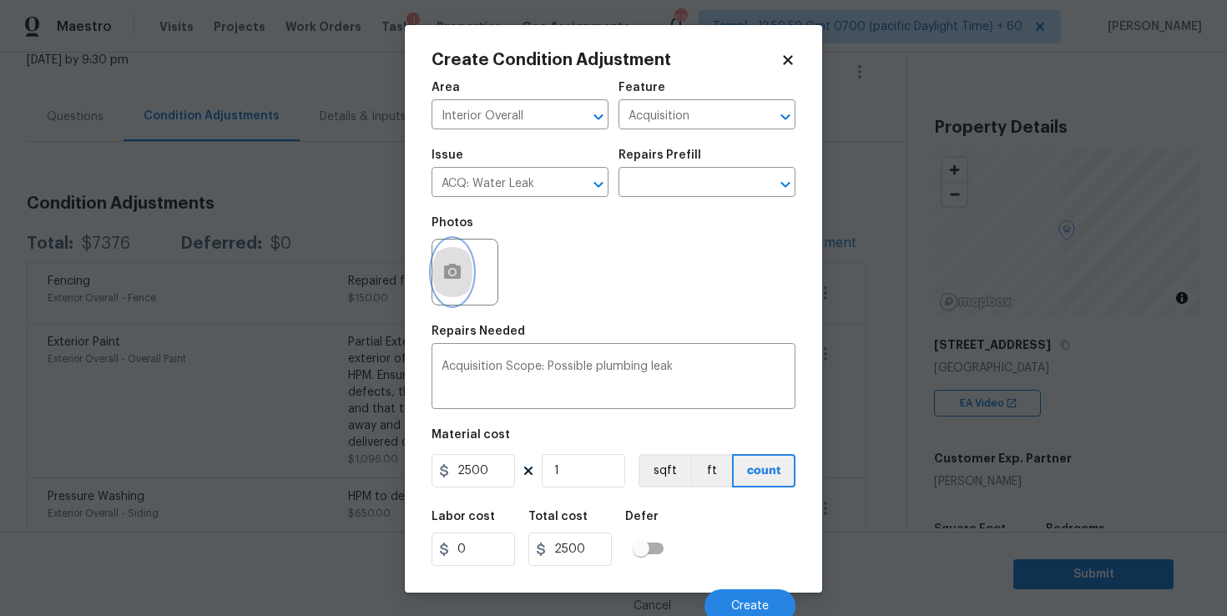
click at [461, 274] on icon "button" at bounding box center [452, 271] width 17 height 15
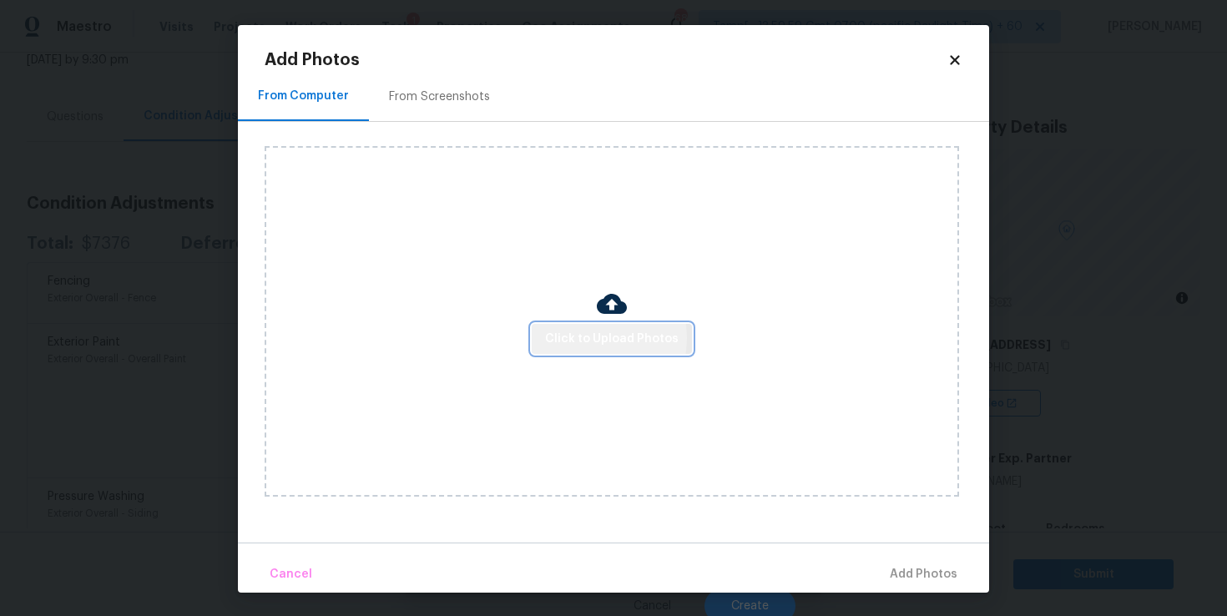
click at [589, 337] on span "Click to Upload Photos" at bounding box center [612, 339] width 134 height 21
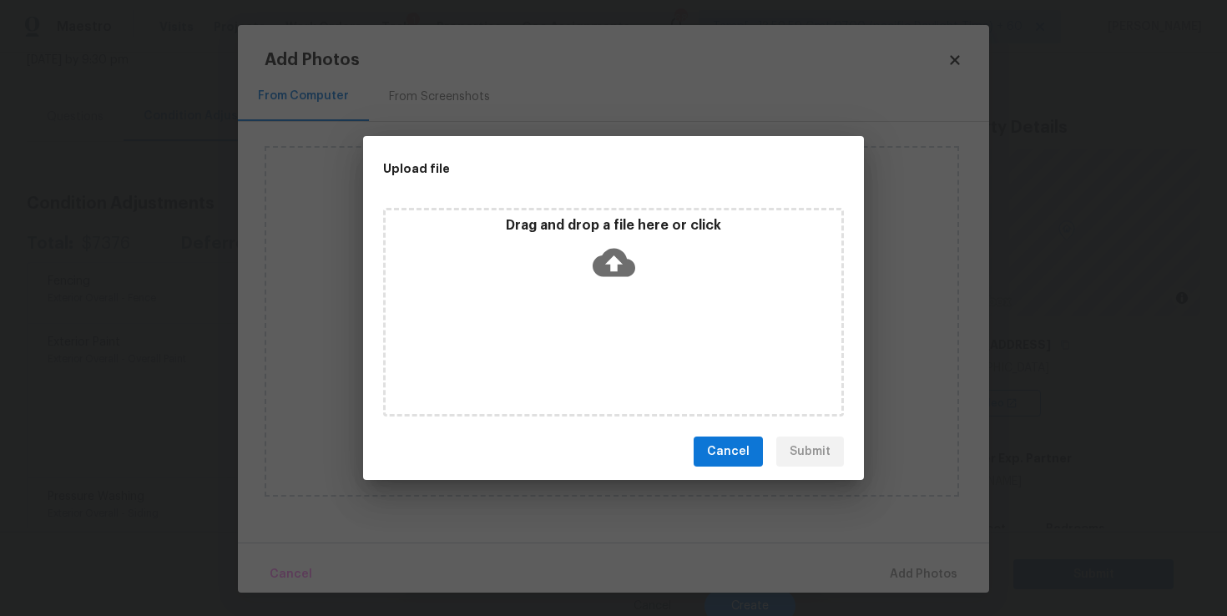
click at [611, 265] on icon at bounding box center [614, 262] width 43 height 43
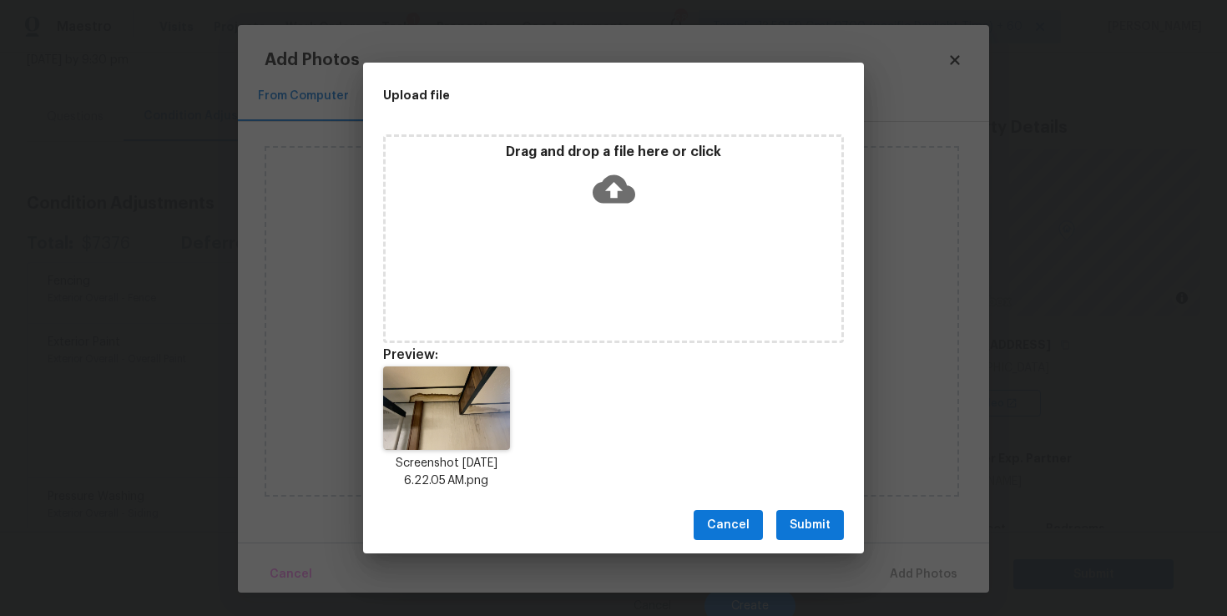
click at [826, 522] on span "Submit" at bounding box center [809, 525] width 41 height 21
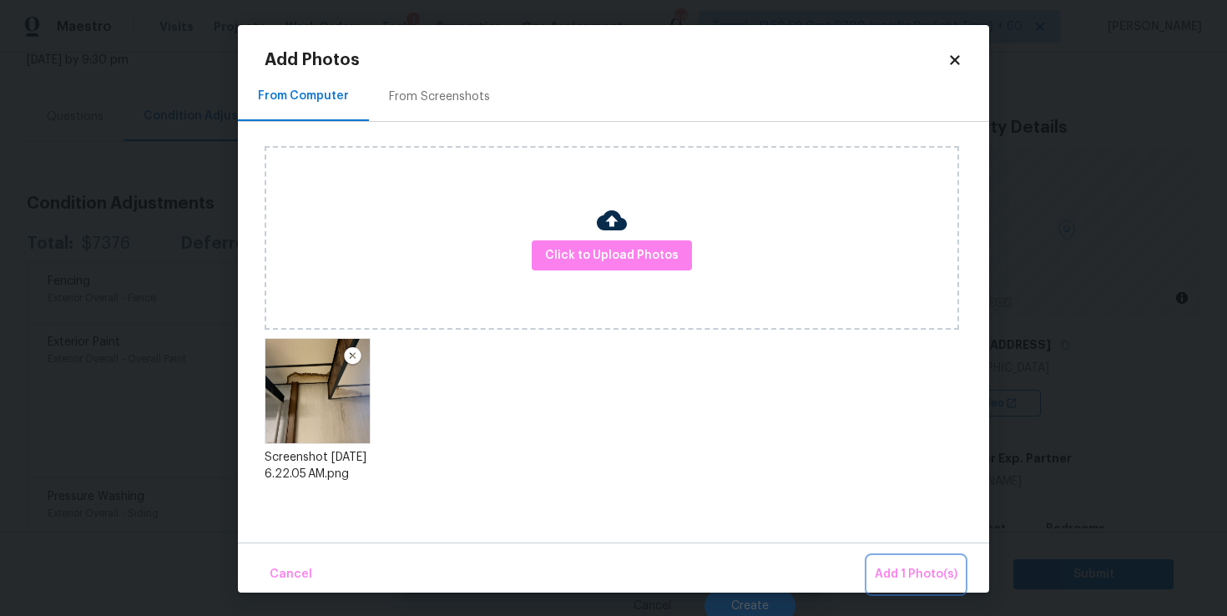
click at [895, 570] on span "Add 1 Photo(s)" at bounding box center [916, 574] width 83 height 21
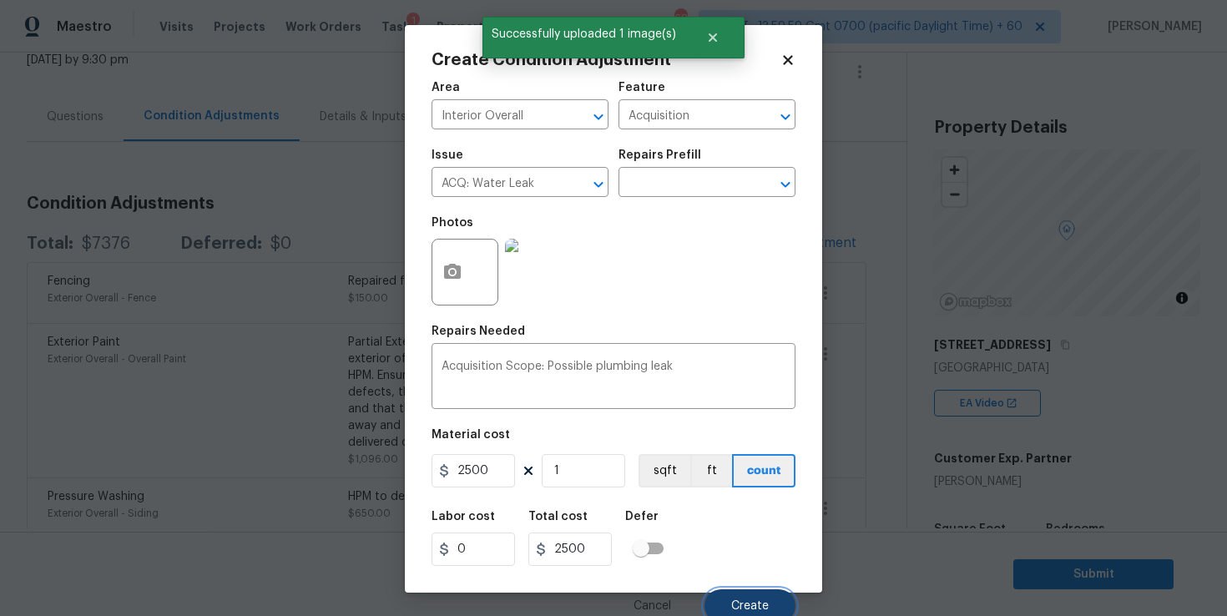
click at [759, 601] on span "Create" at bounding box center [750, 606] width 38 height 13
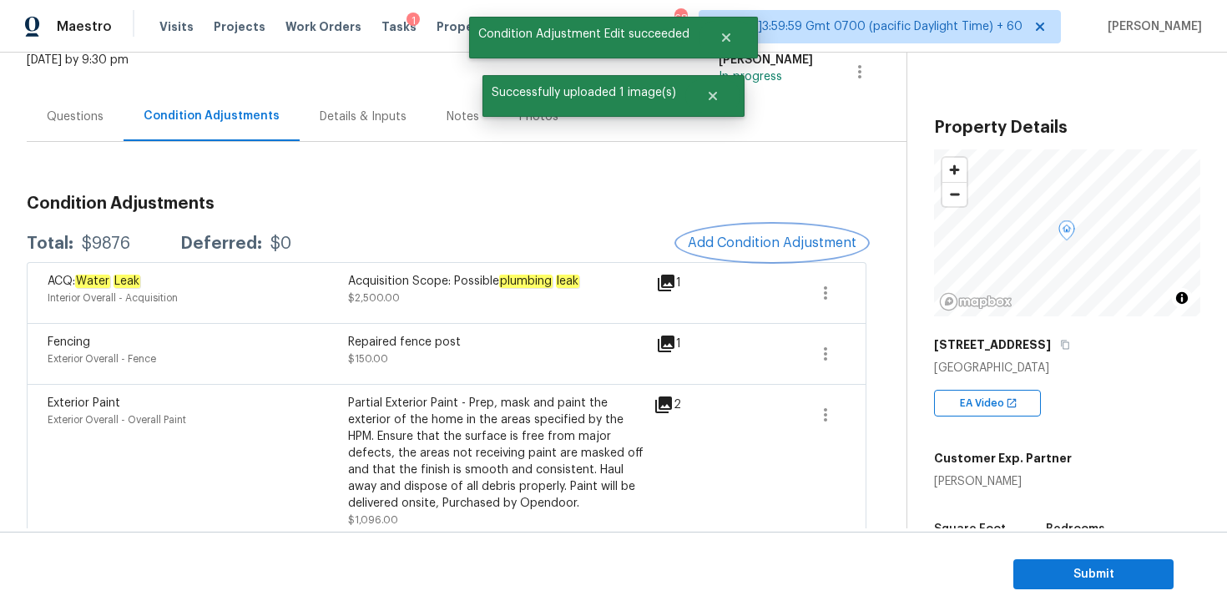
click at [732, 242] on span "Add Condition Adjustment" at bounding box center [772, 242] width 169 height 15
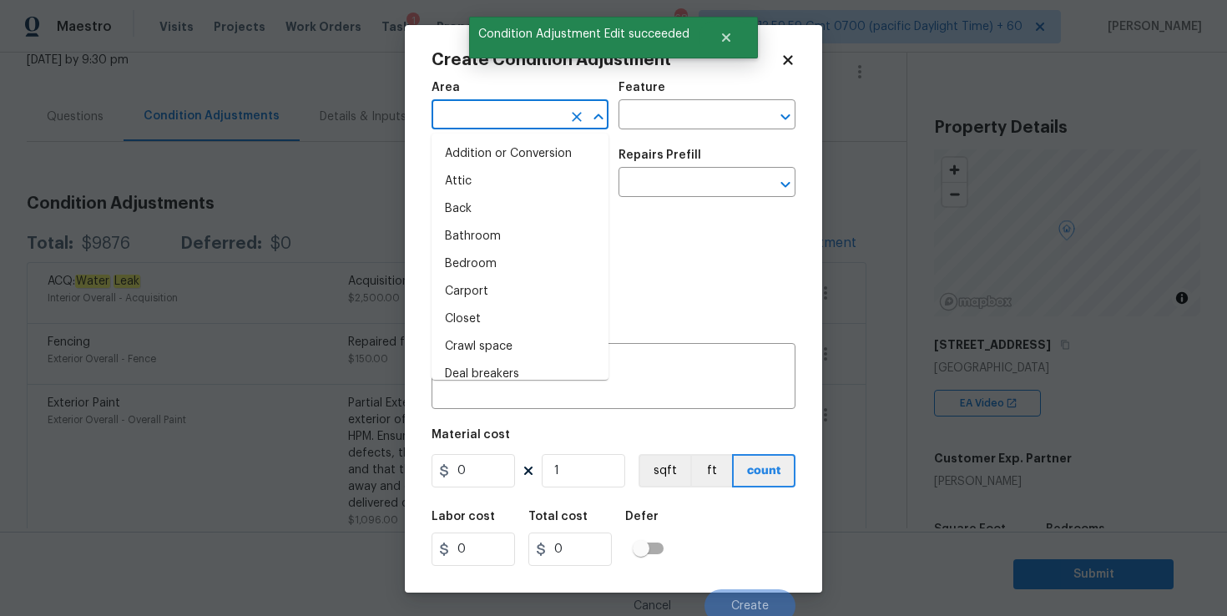
click at [522, 113] on input "text" at bounding box center [496, 116] width 130 height 26
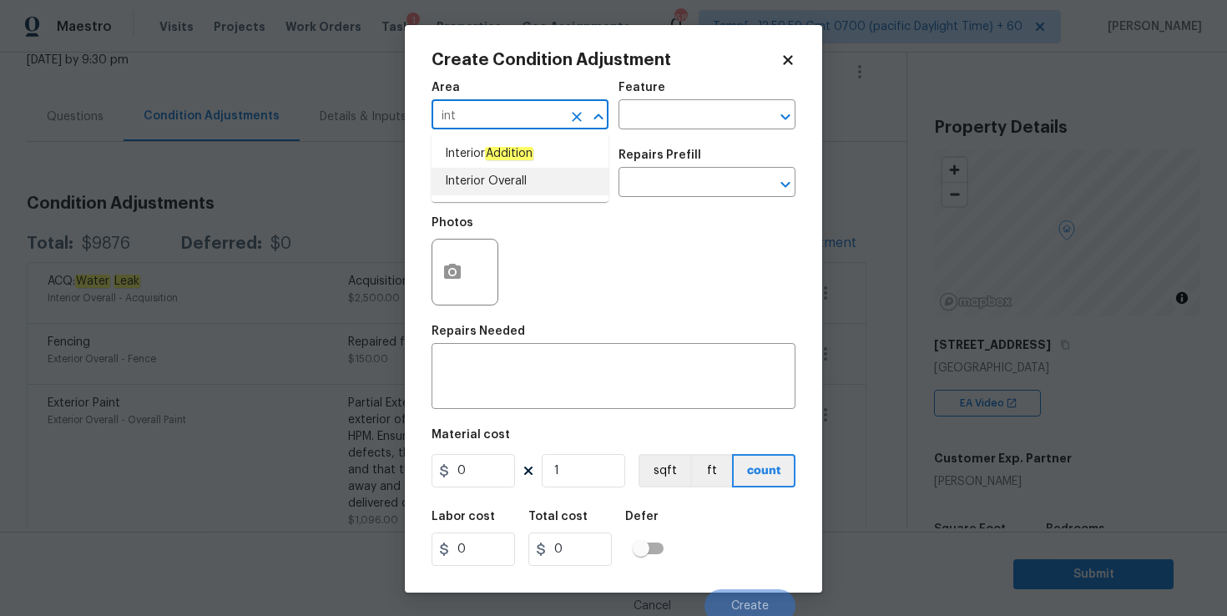
click at [516, 182] on li "Interior Overall" at bounding box center [519, 182] width 177 height 28
type input "Interior Overall"
click at [516, 182] on input "text" at bounding box center [496, 184] width 130 height 26
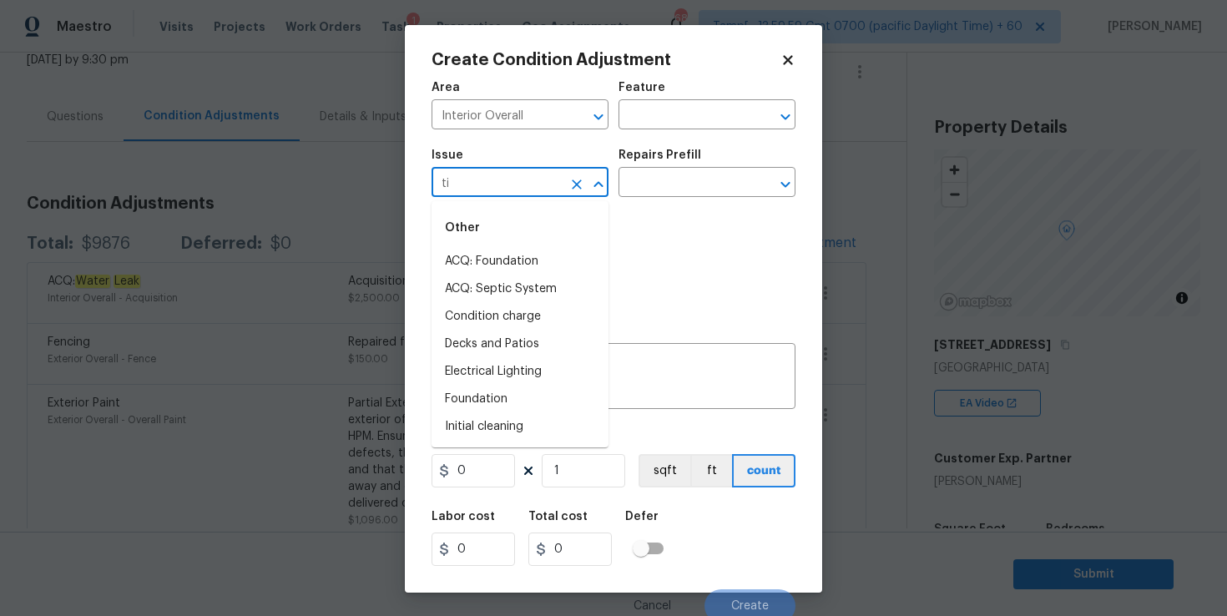
type input "t"
click at [524, 295] on li "Drywall" at bounding box center [519, 289] width 177 height 28
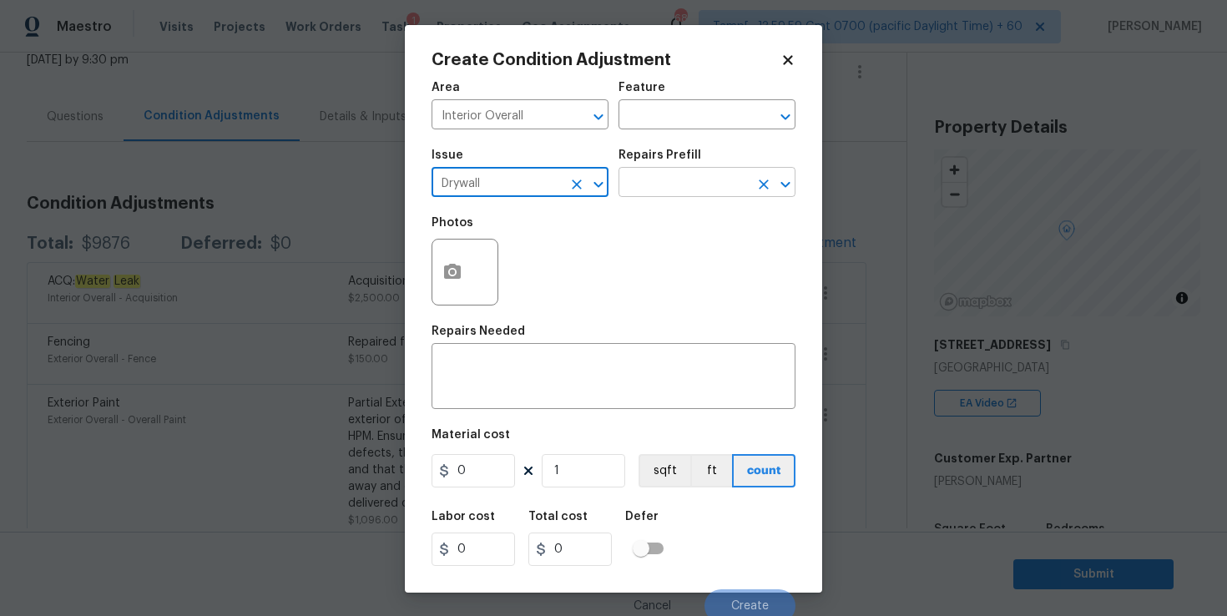
click at [667, 186] on input "text" at bounding box center [683, 184] width 130 height 26
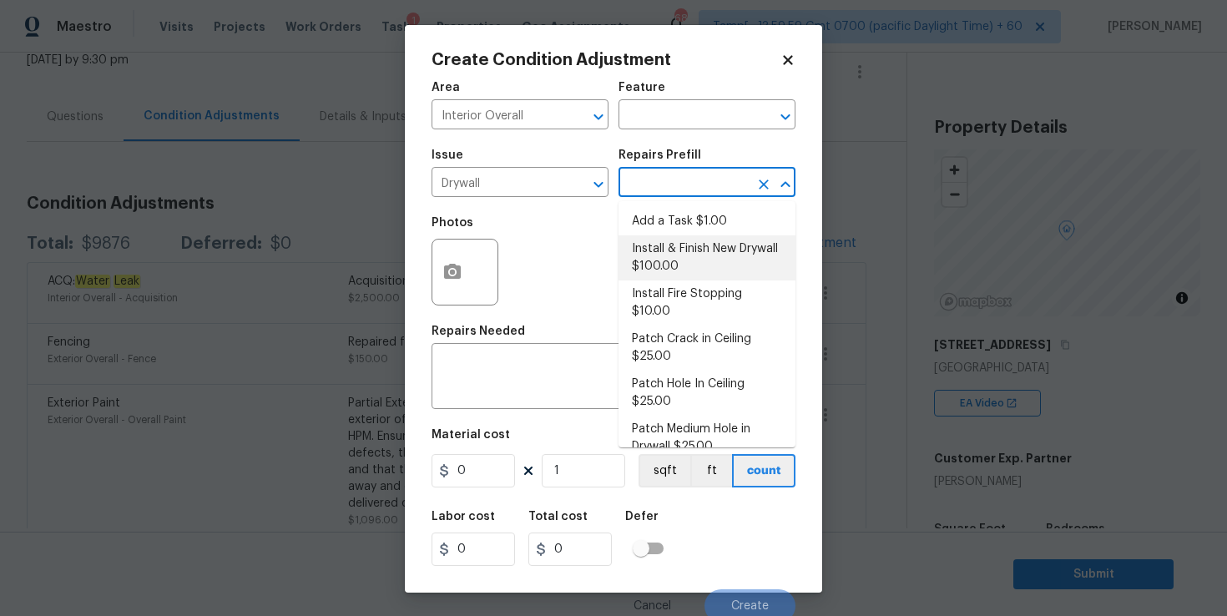
scroll to position [93, 0]
click at [764, 187] on icon "Clear" at bounding box center [763, 184] width 17 height 17
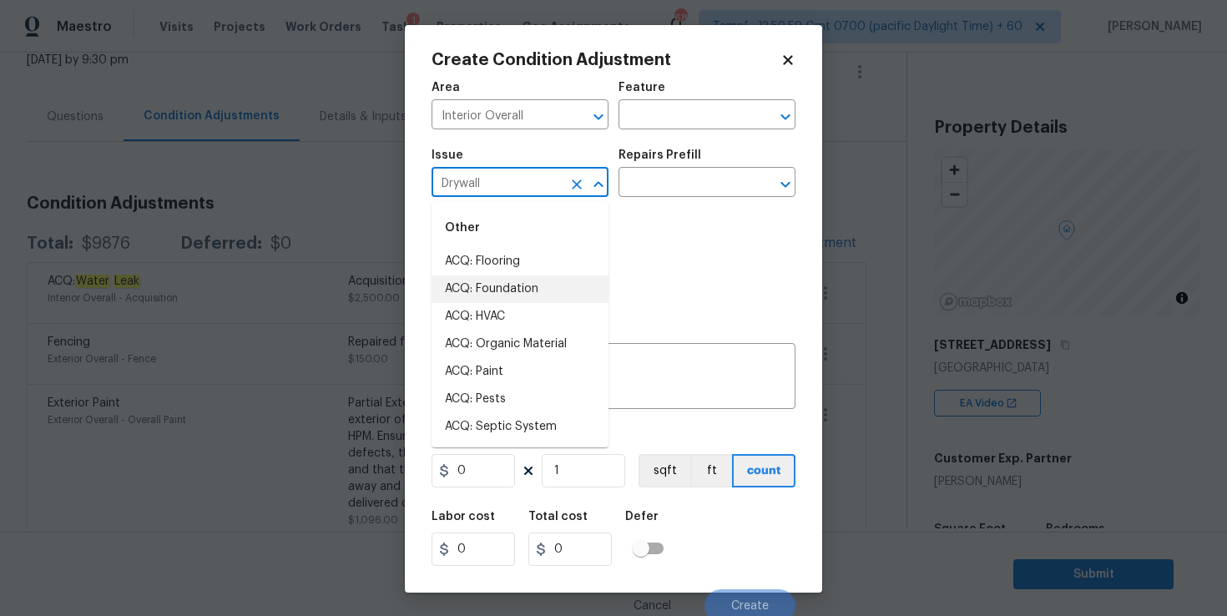
click at [535, 183] on input "Drywall" at bounding box center [496, 184] width 130 height 26
click at [527, 117] on input "Interior Overall" at bounding box center [496, 116] width 130 height 26
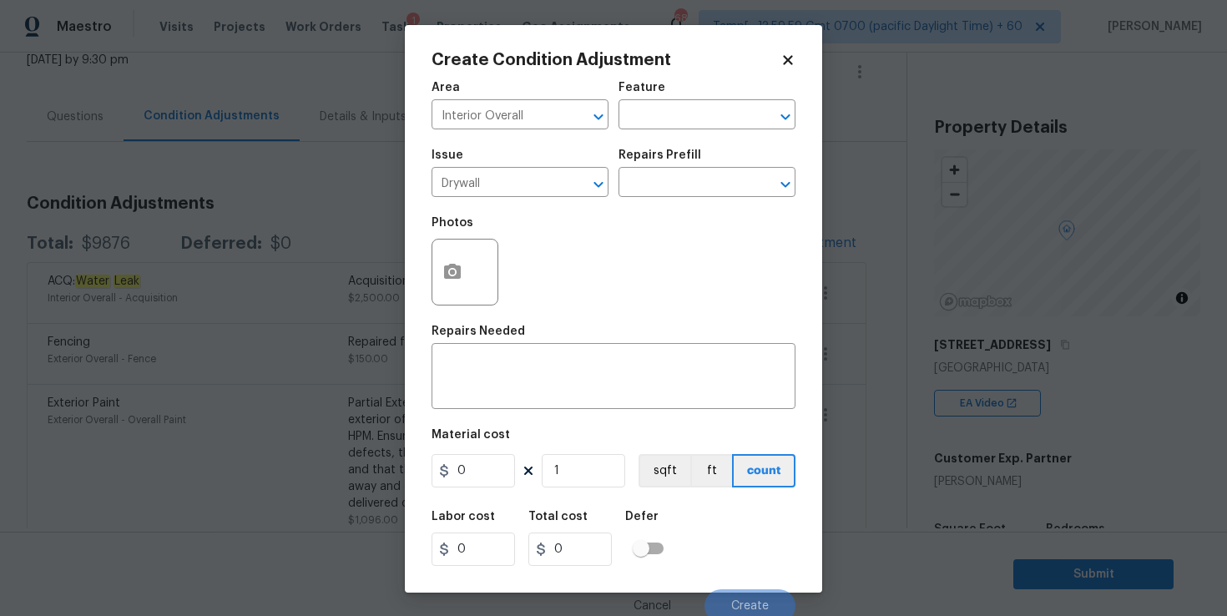
click at [650, 147] on div "Issue Drywall ​ Repairs Prefill ​" at bounding box center [613, 173] width 364 height 68
click at [512, 185] on input "Drywall" at bounding box center [496, 184] width 130 height 26
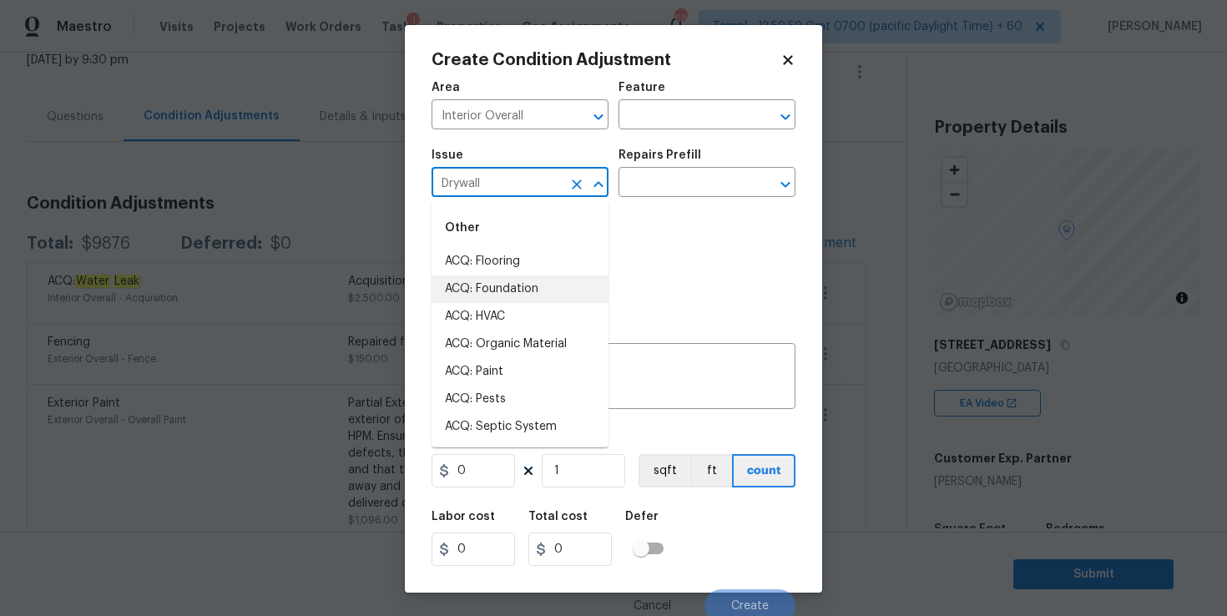
click at [512, 185] on input "Drywall" at bounding box center [496, 184] width 130 height 26
click at [516, 362] on li "ACQ: Paint" at bounding box center [519, 372] width 177 height 28
type input "ACQ: Paint"
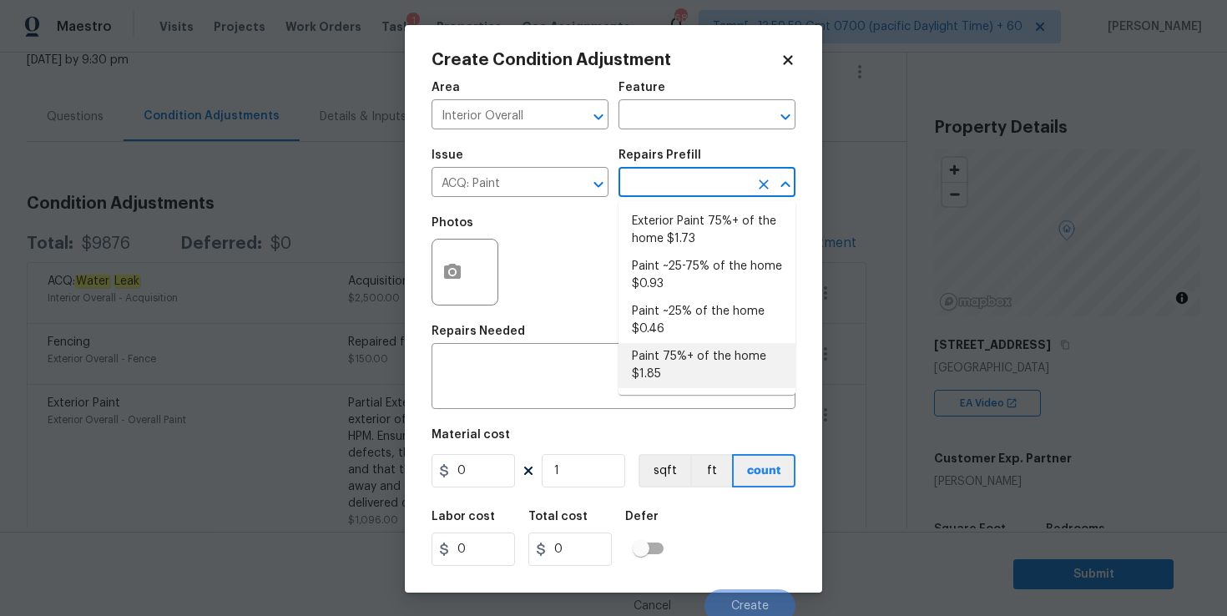
click at [668, 190] on input "text" at bounding box center [683, 184] width 130 height 26
click at [688, 361] on li "Paint 75%+ of the home $1.85" at bounding box center [706, 365] width 177 height 45
type input "Acquisition"
type textarea "Acquisition Scope: 75%+ of the home will likely require interior paint"
type input "1.85"
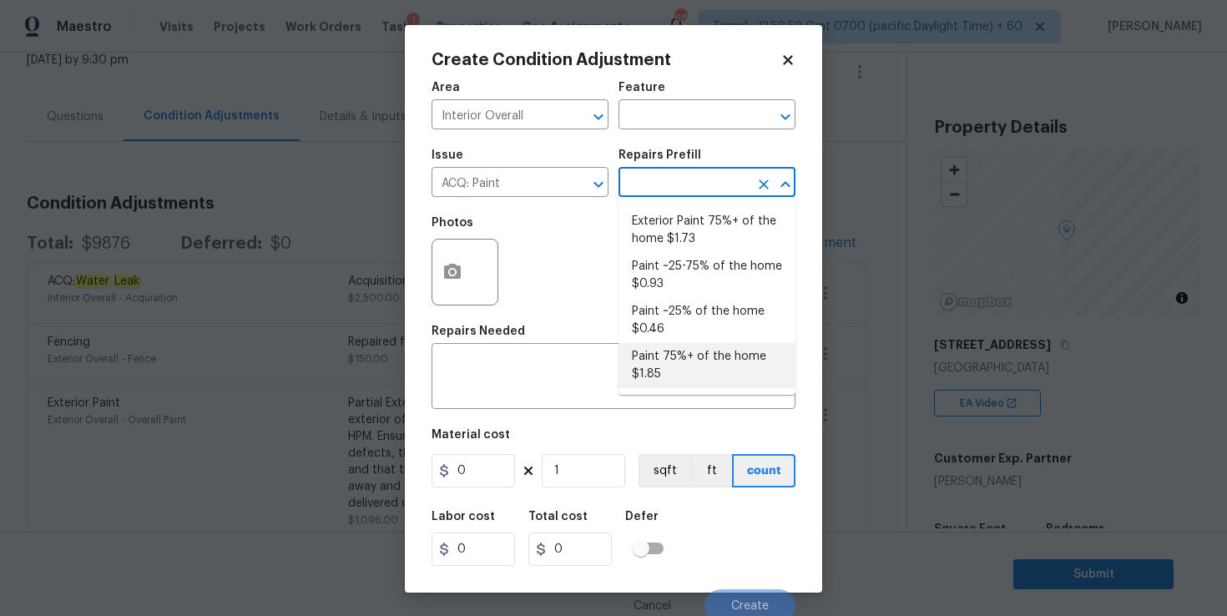
type input "1.85"
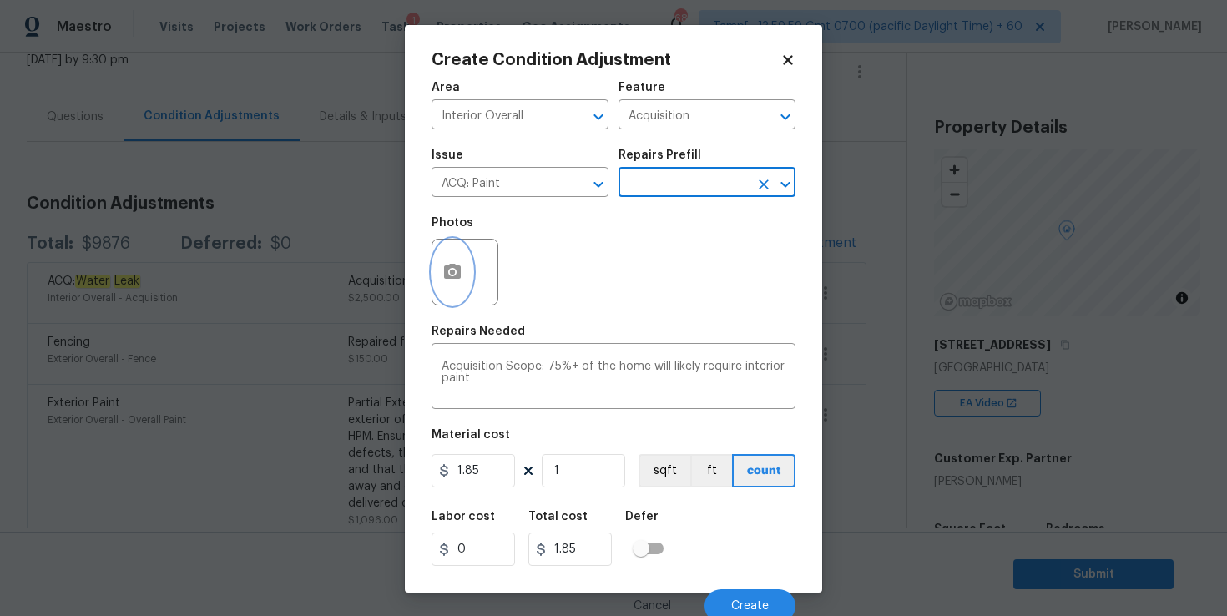
click at [459, 265] on icon "button" at bounding box center [452, 272] width 20 height 20
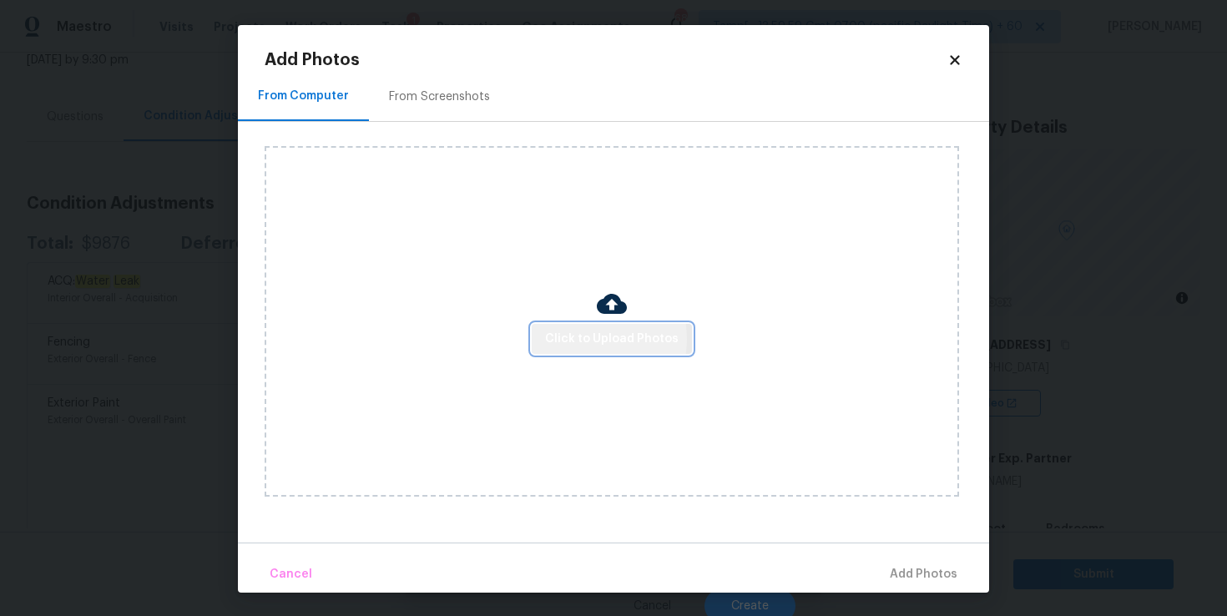
click at [579, 339] on span "Click to Upload Photos" at bounding box center [612, 339] width 134 height 21
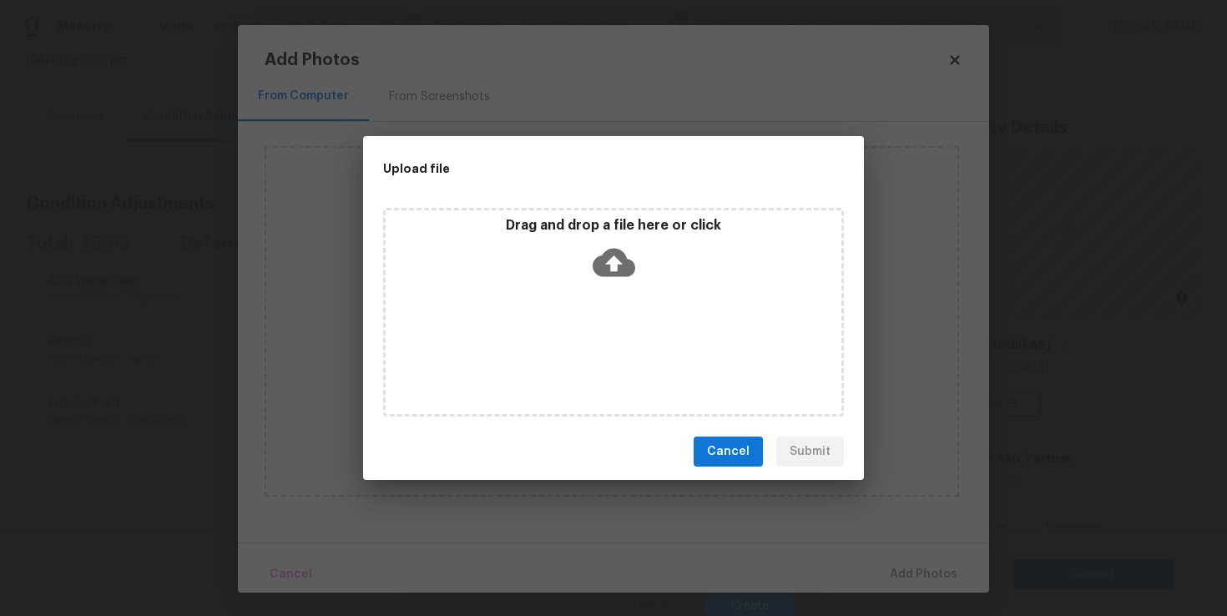
click at [615, 264] on icon at bounding box center [614, 262] width 43 height 43
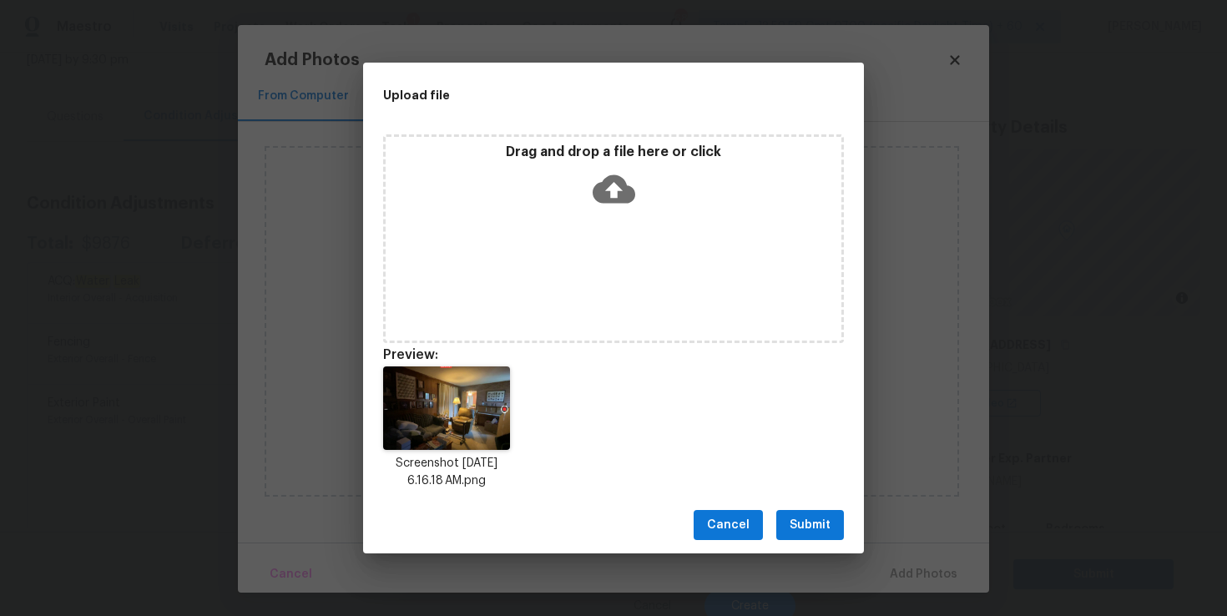
click at [611, 189] on icon at bounding box center [614, 189] width 43 height 43
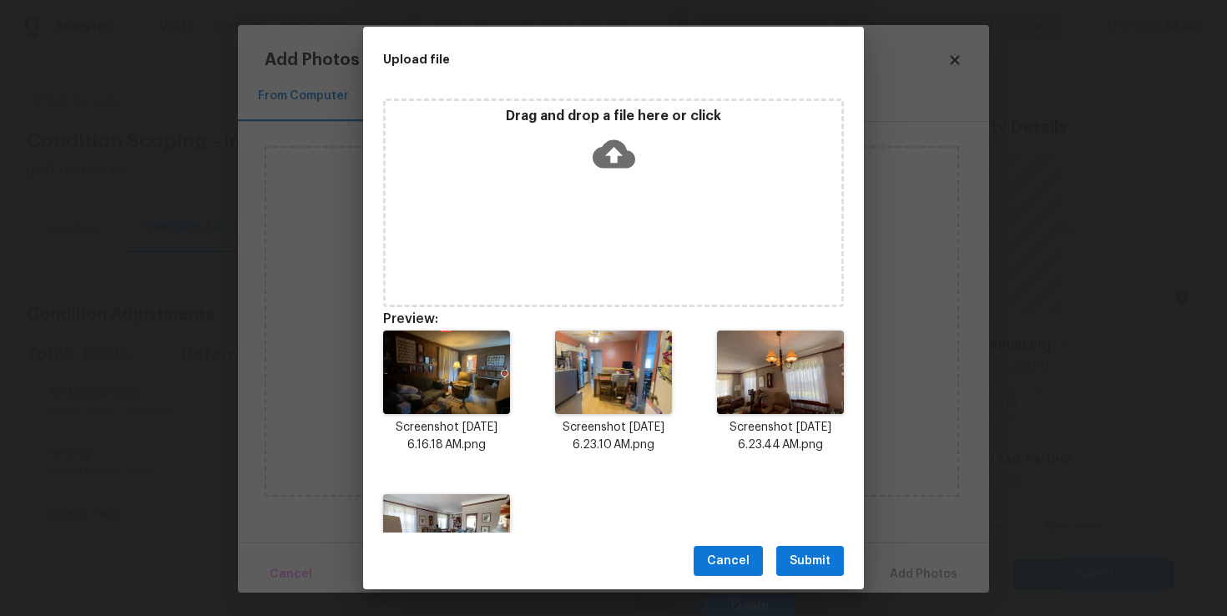
scroll to position [111, 0]
click at [819, 561] on span "Submit" at bounding box center [809, 561] width 41 height 21
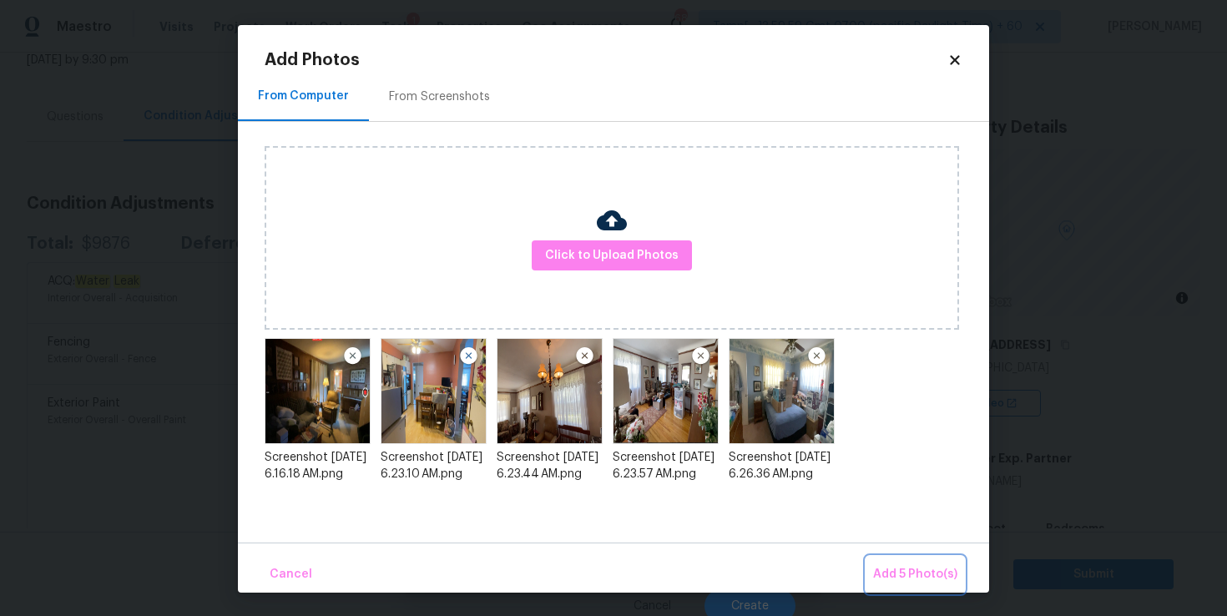
click at [893, 572] on span "Add 5 Photo(s)" at bounding box center [915, 574] width 84 height 21
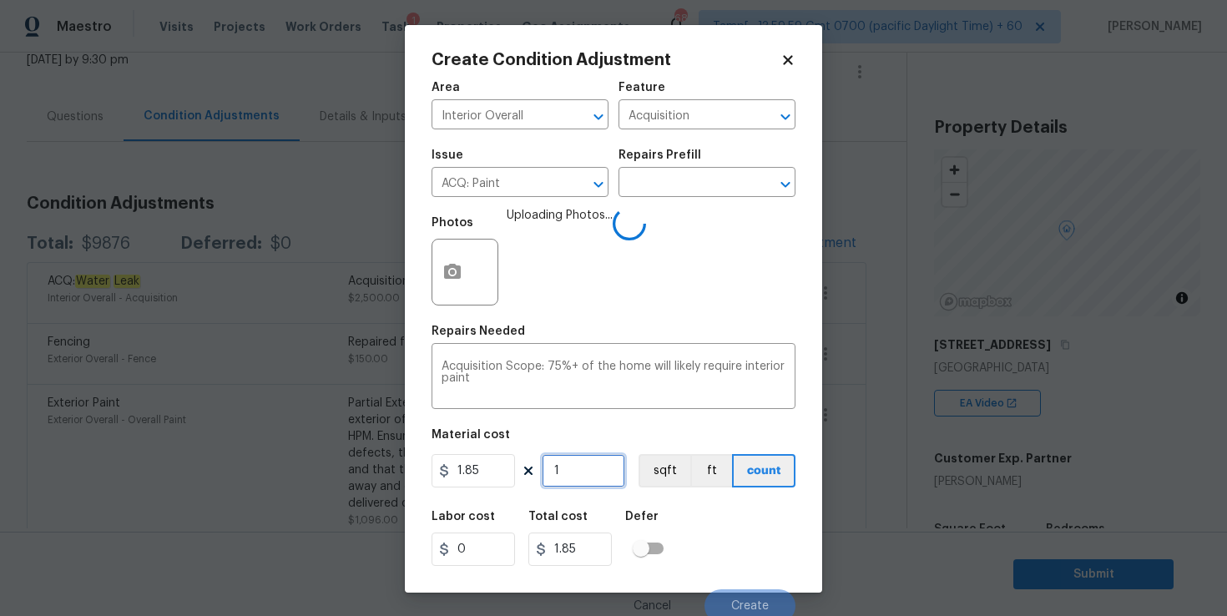
click at [572, 477] on input "1" at bounding box center [583, 470] width 83 height 33
type input "14"
type input "25.9"
type input "148"
type input "273.8"
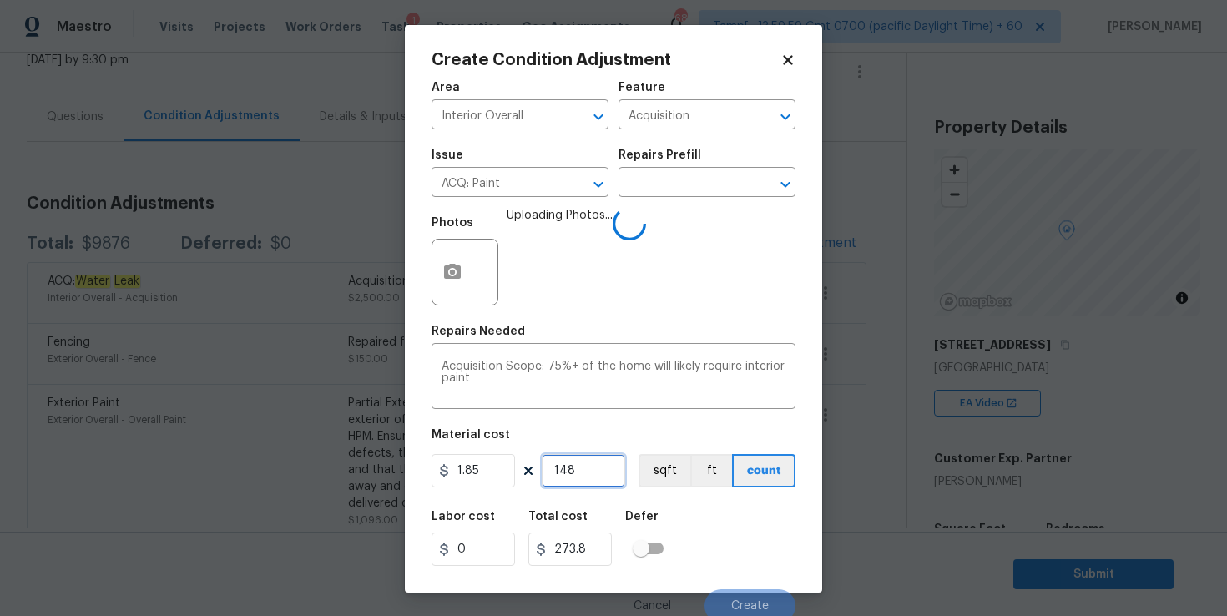
type input "1484"
type input "2745.4"
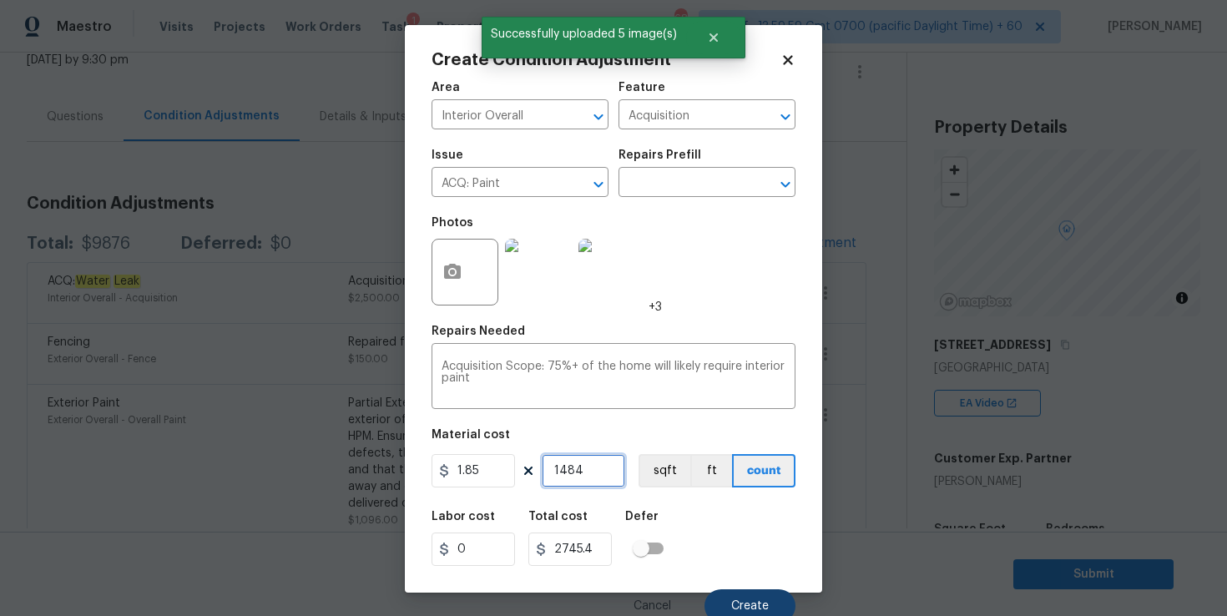
type input "1484"
click at [754, 596] on button "Create" at bounding box center [749, 605] width 91 height 33
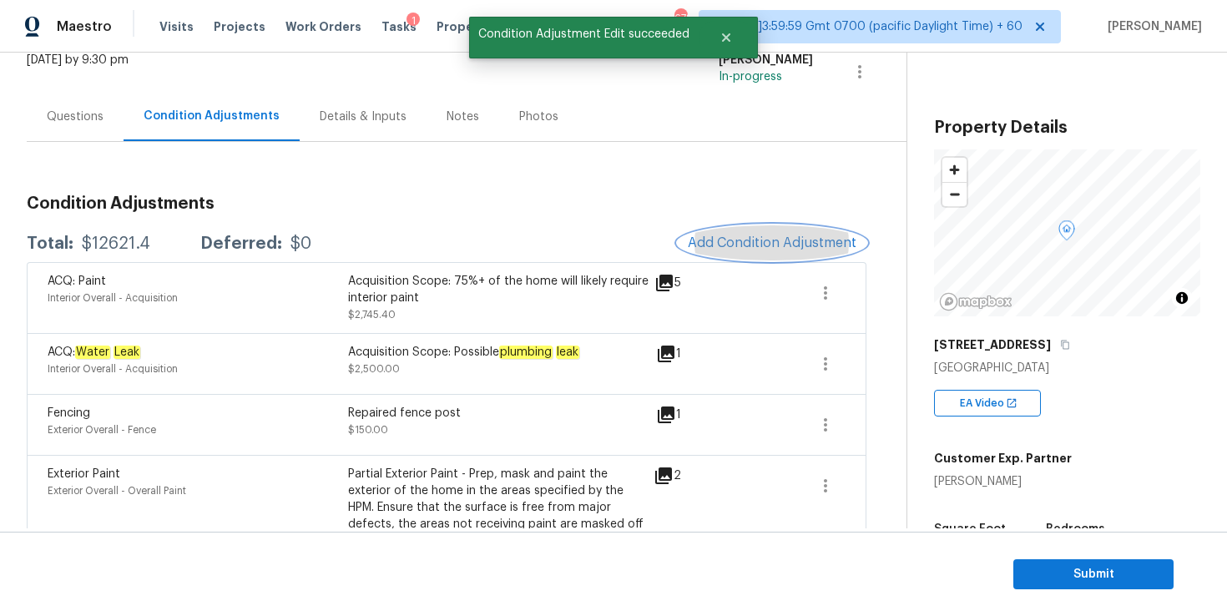
click at [723, 239] on span "Add Condition Adjustment" at bounding box center [772, 242] width 169 height 15
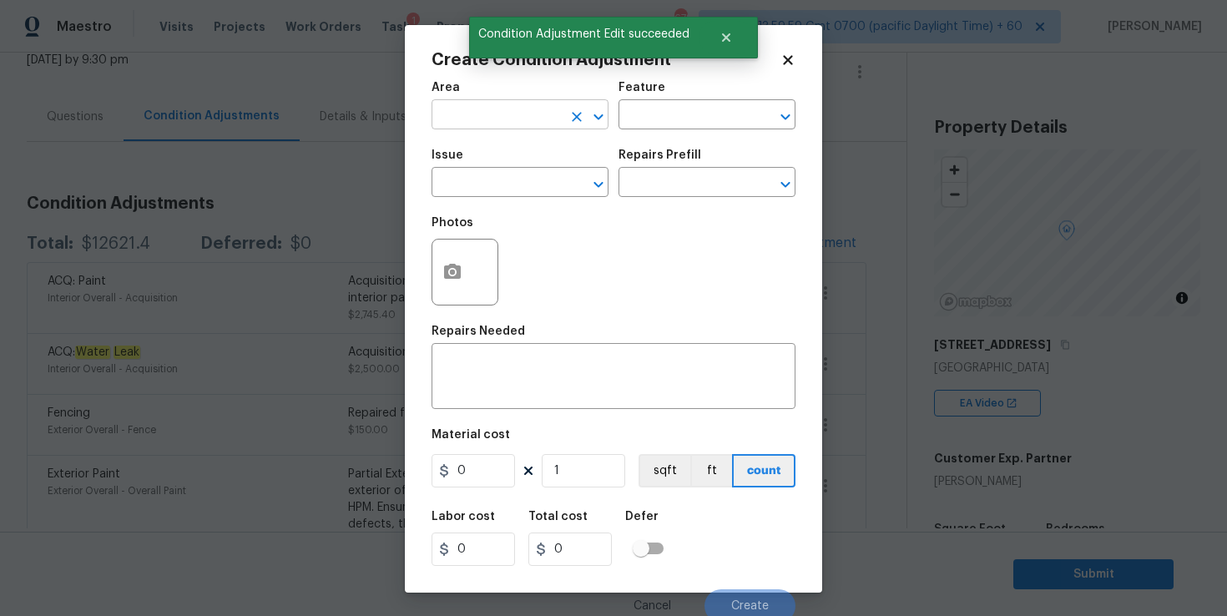
click at [517, 113] on input "text" at bounding box center [496, 116] width 130 height 26
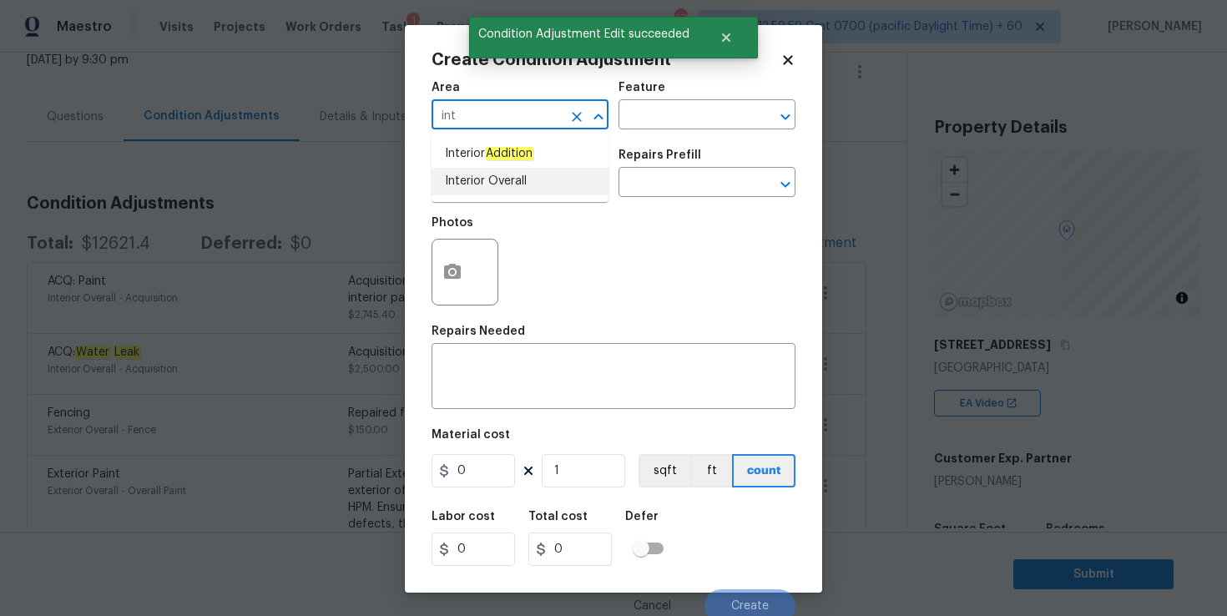
click at [515, 182] on li "Interior Overall" at bounding box center [519, 182] width 177 height 28
type input "Interior Overall"
click at [515, 182] on input "text" at bounding box center [496, 184] width 130 height 26
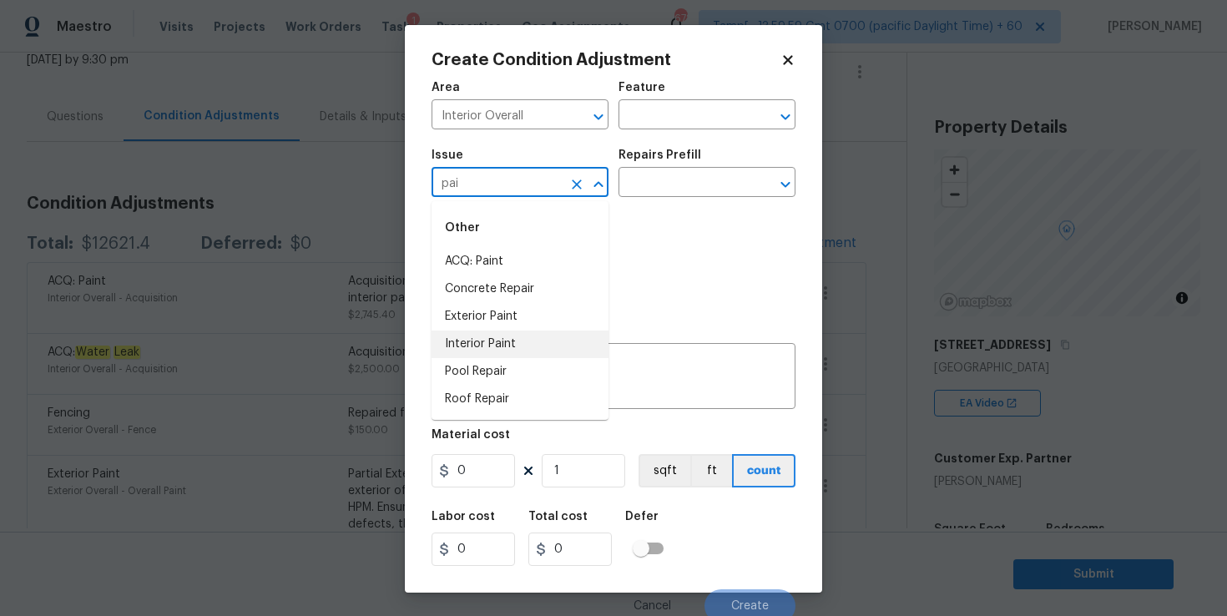
click at [530, 333] on li "Interior Paint" at bounding box center [519, 344] width 177 height 28
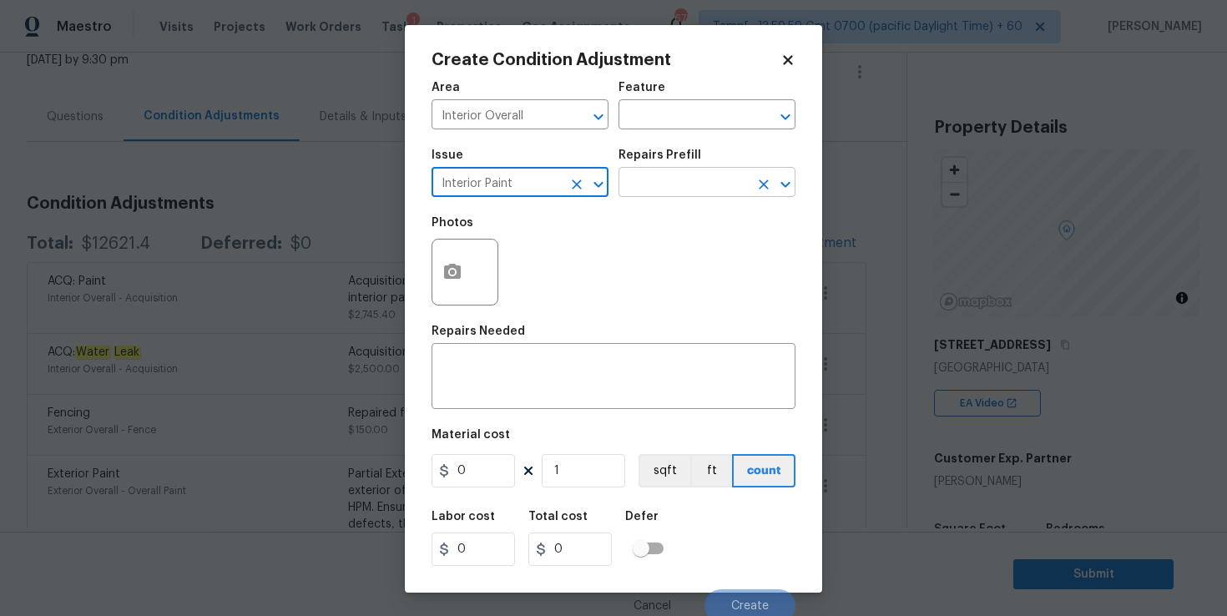
type input "Interior Paint"
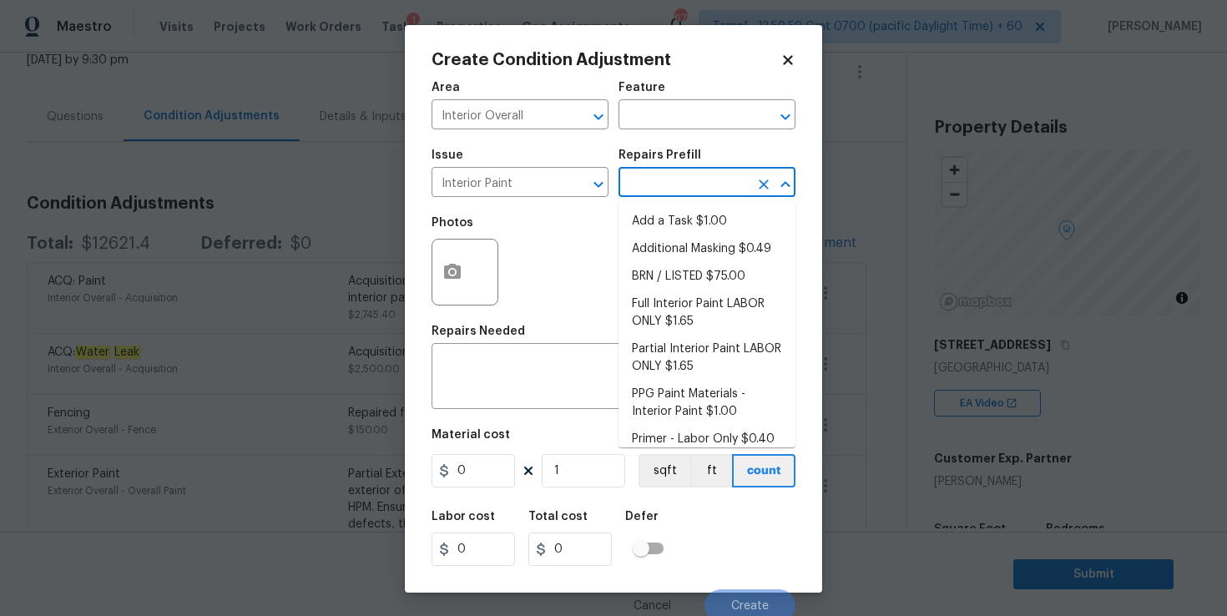
click at [663, 189] on input "text" at bounding box center [683, 184] width 130 height 26
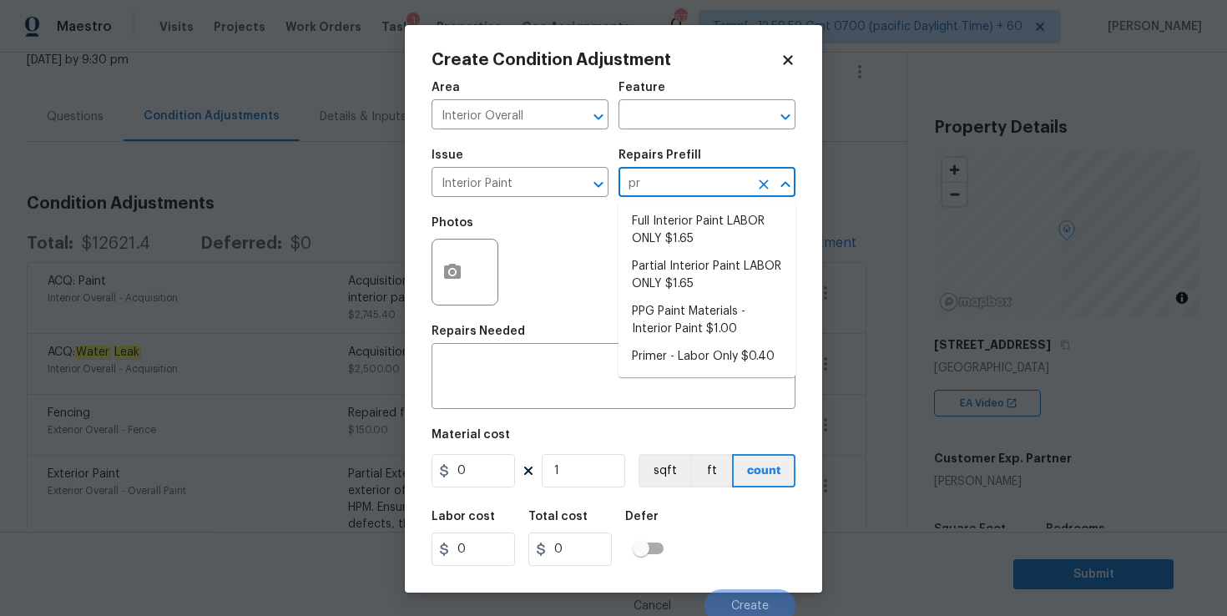
type input "pri"
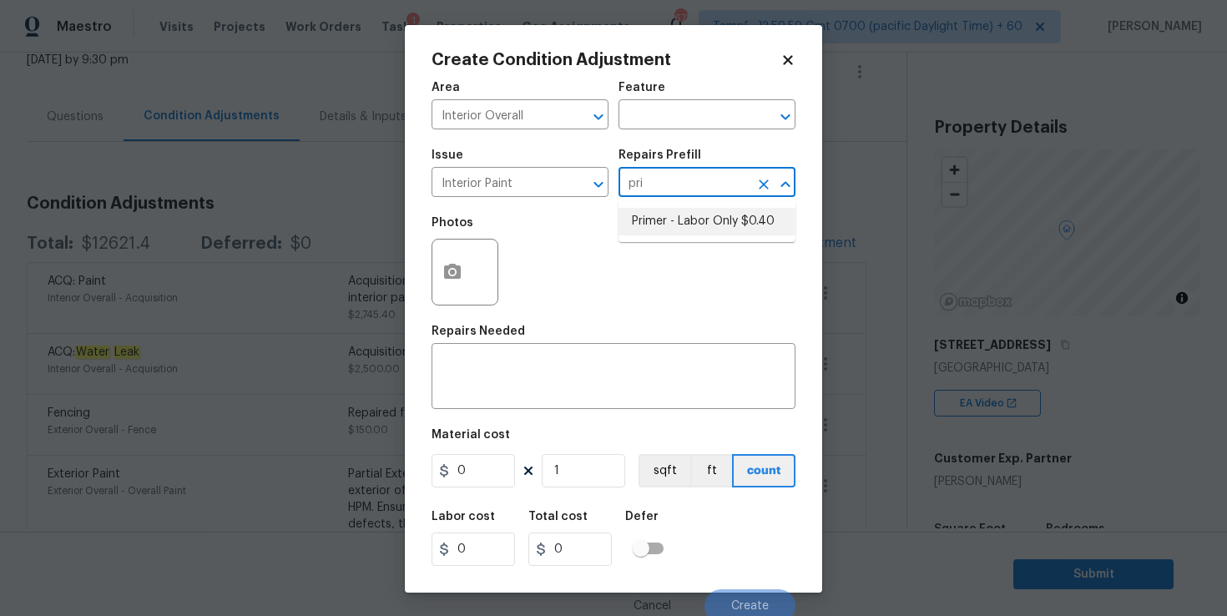
click at [678, 229] on li "Primer - Labor Only $0.40" at bounding box center [706, 222] width 177 height 28
type input "Overall Paint"
type textarea "Interior primer - PRIMER PROVIDED BY OPENDOOR - All nails, screws, drywall anch…"
type input "0.4"
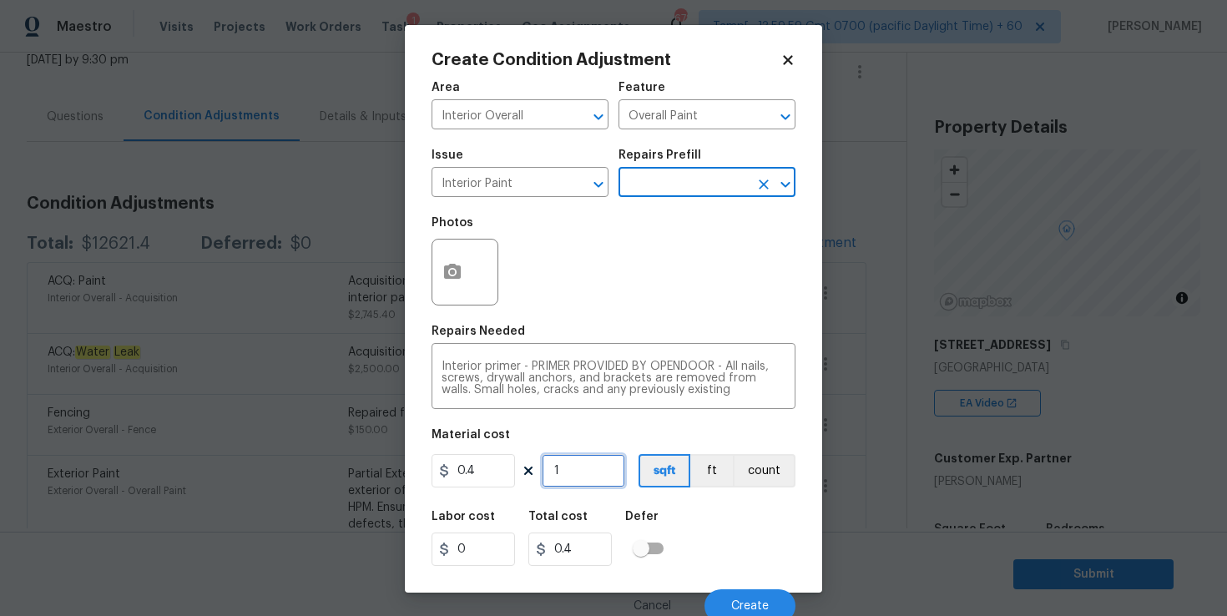
click at [579, 468] on input "1" at bounding box center [583, 470] width 83 height 33
type input "7"
type input "2.8"
type input "70"
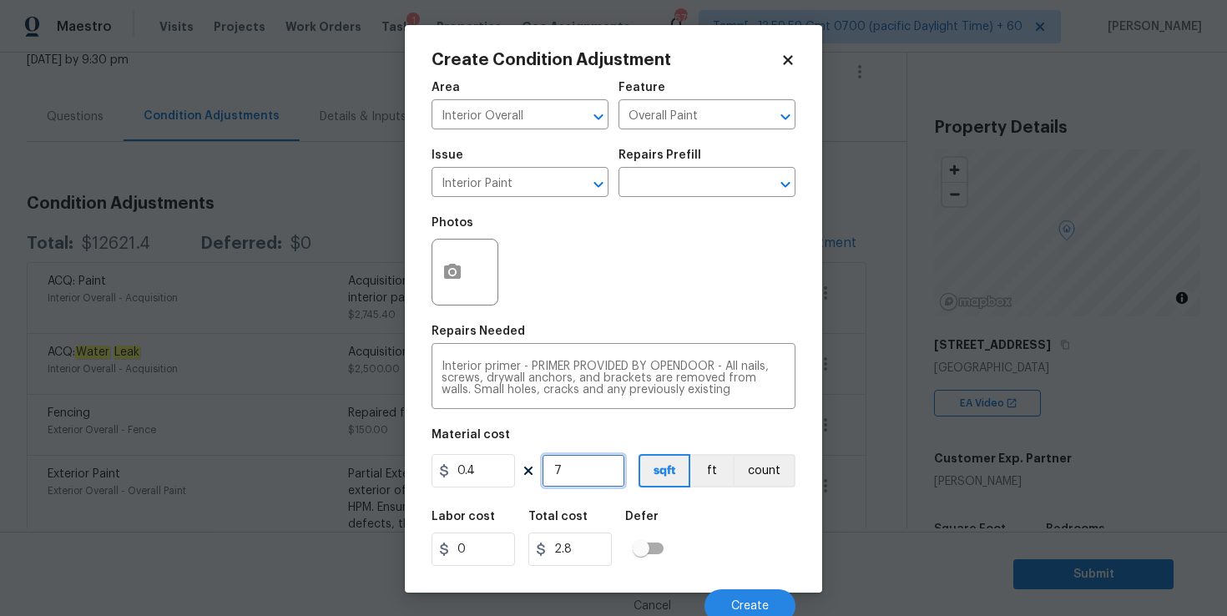
type input "28"
type input "700"
type input "280"
type input "700"
click at [458, 272] on icon "button" at bounding box center [452, 271] width 17 height 15
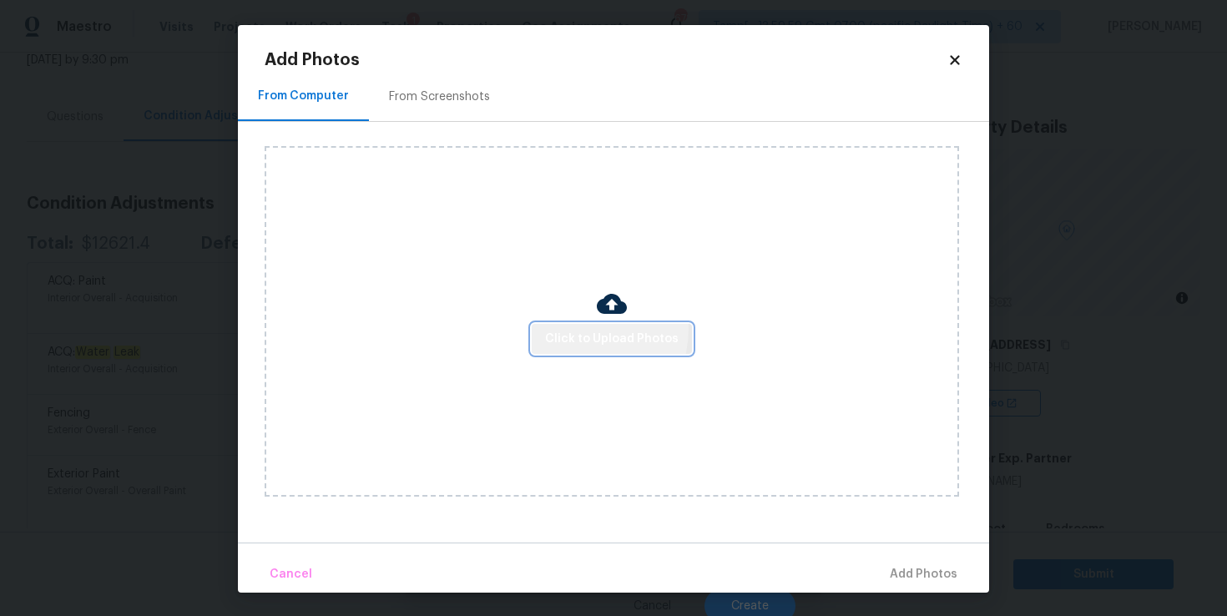
click at [581, 329] on span "Click to Upload Photos" at bounding box center [612, 339] width 134 height 21
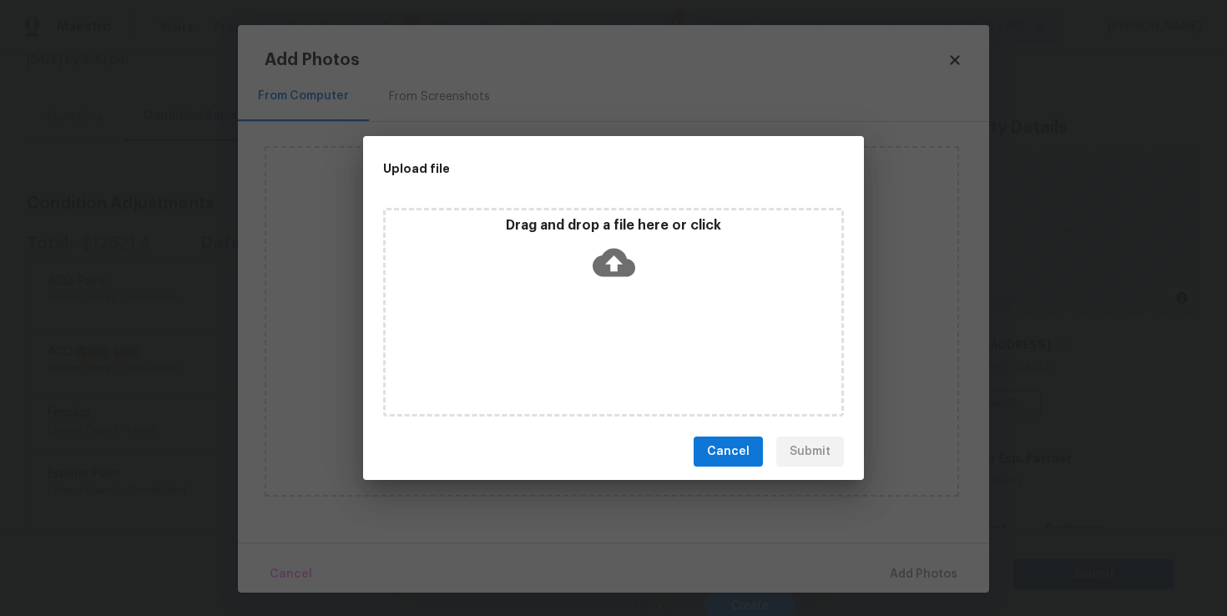
click at [611, 265] on icon at bounding box center [614, 262] width 43 height 43
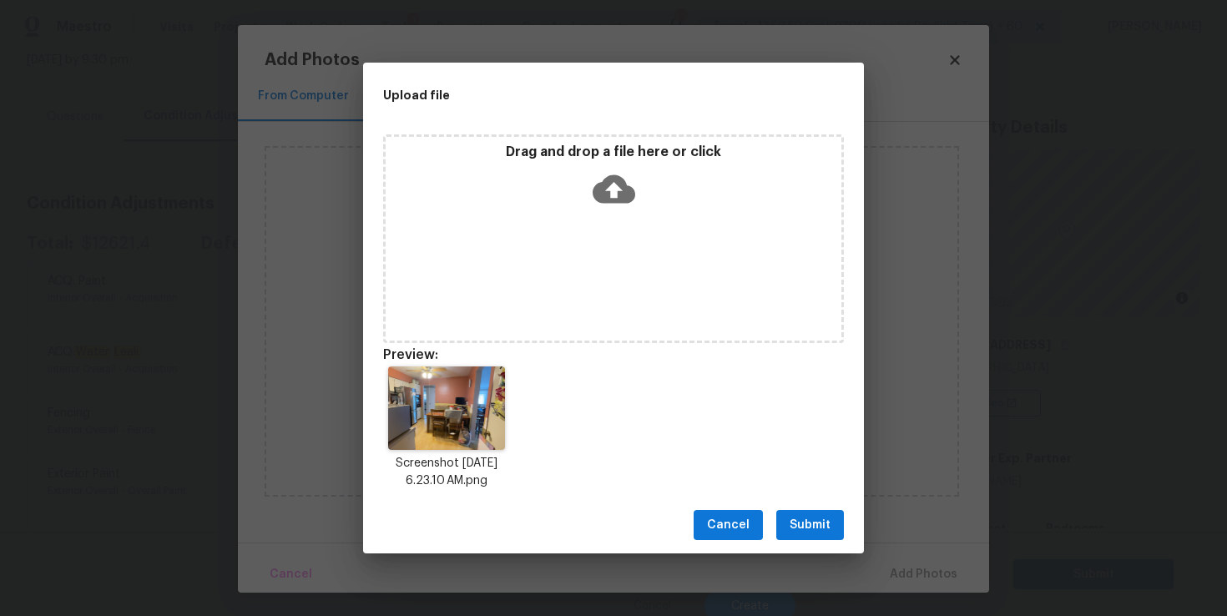
click at [616, 186] on icon at bounding box center [614, 189] width 43 height 43
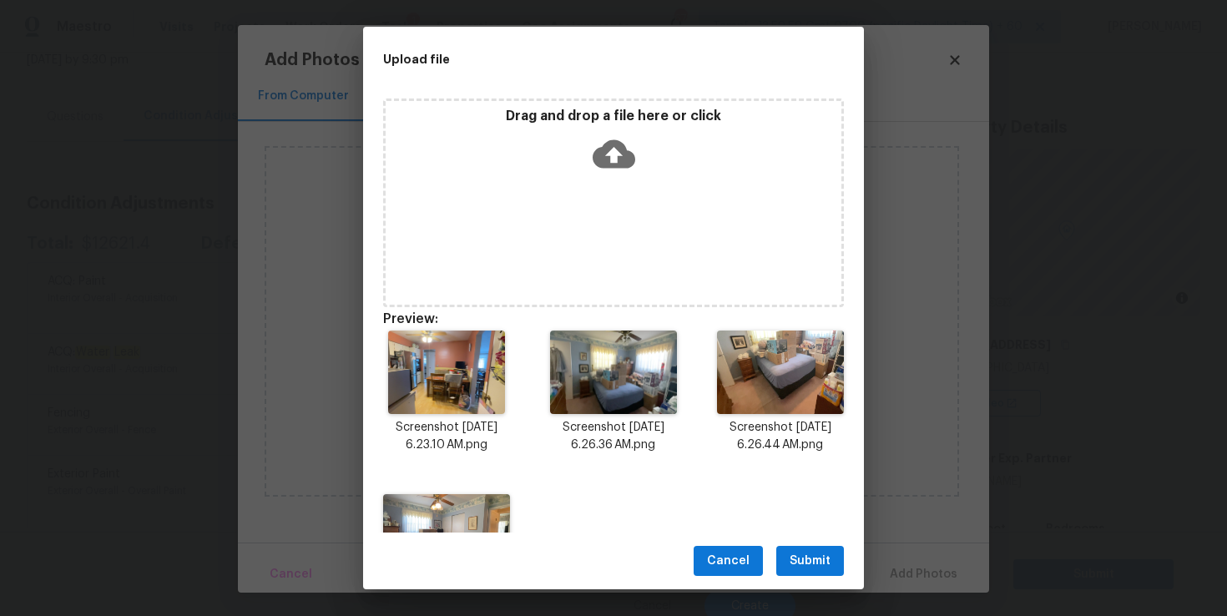
click at [813, 564] on span "Submit" at bounding box center [809, 561] width 41 height 21
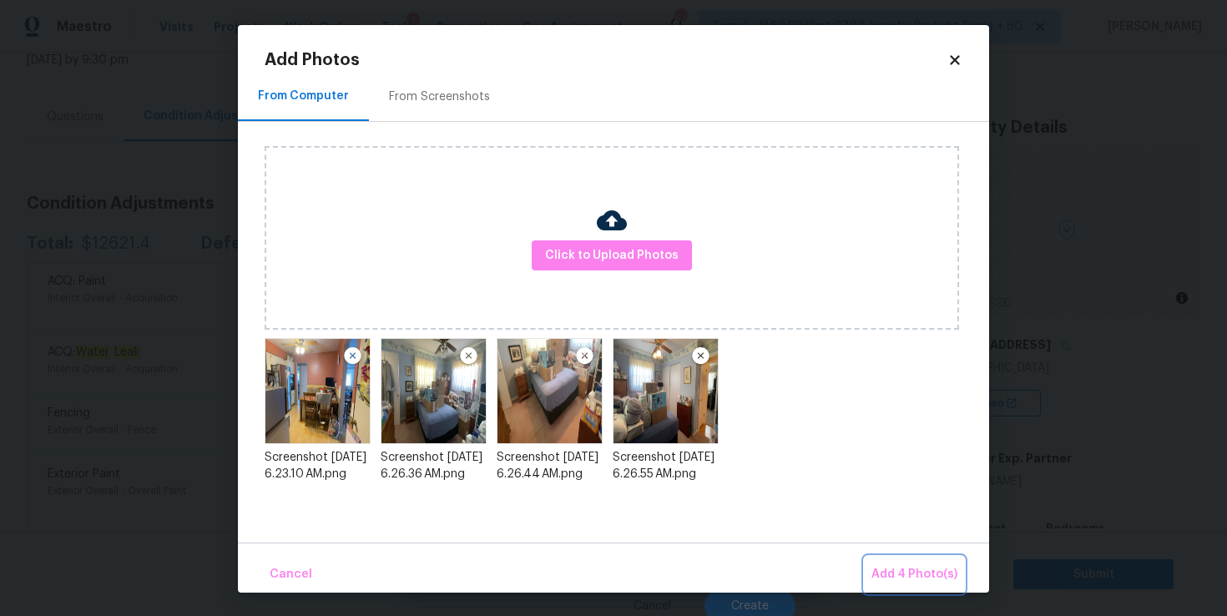
click at [900, 575] on span "Add 4 Photo(s)" at bounding box center [914, 574] width 86 height 21
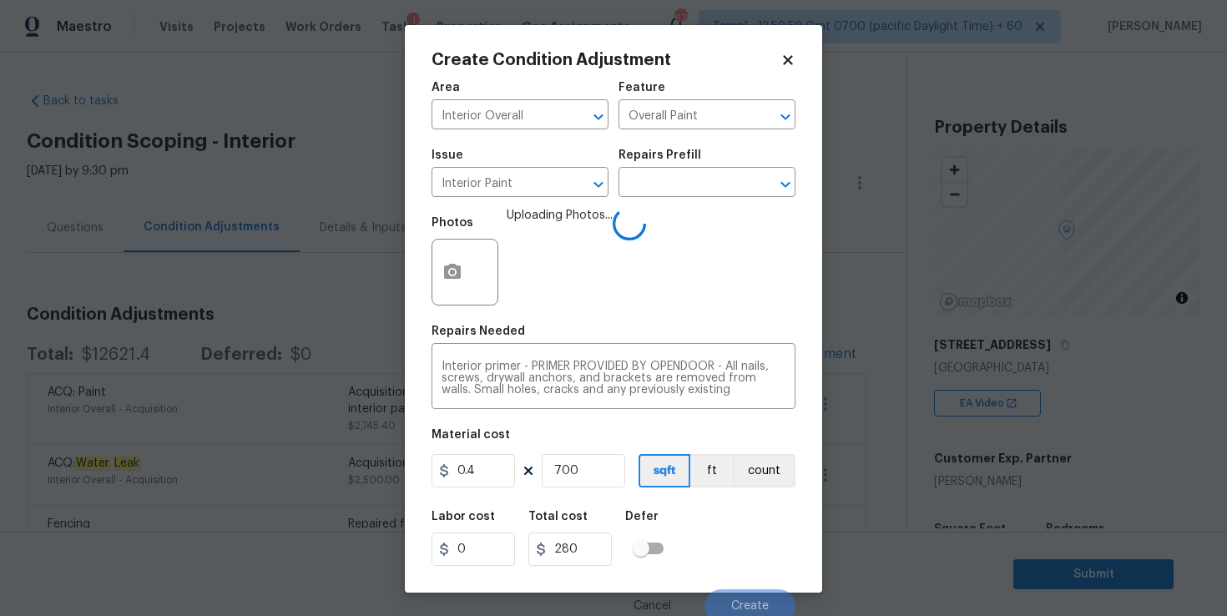
scroll to position [111, 0]
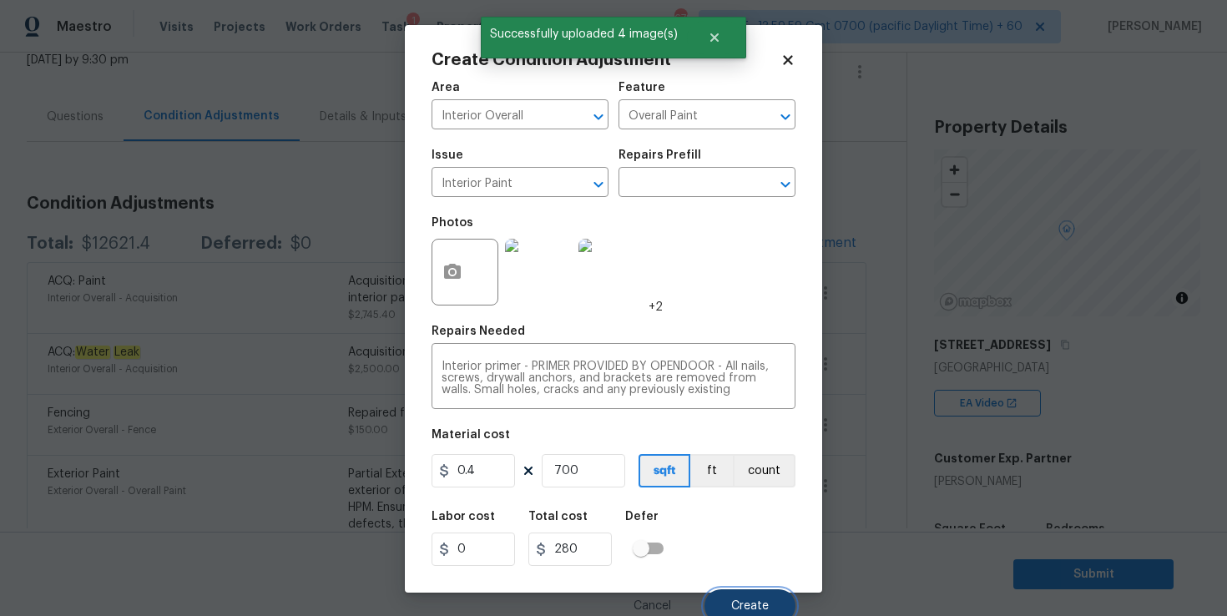
click at [750, 599] on button "Create" at bounding box center [749, 605] width 91 height 33
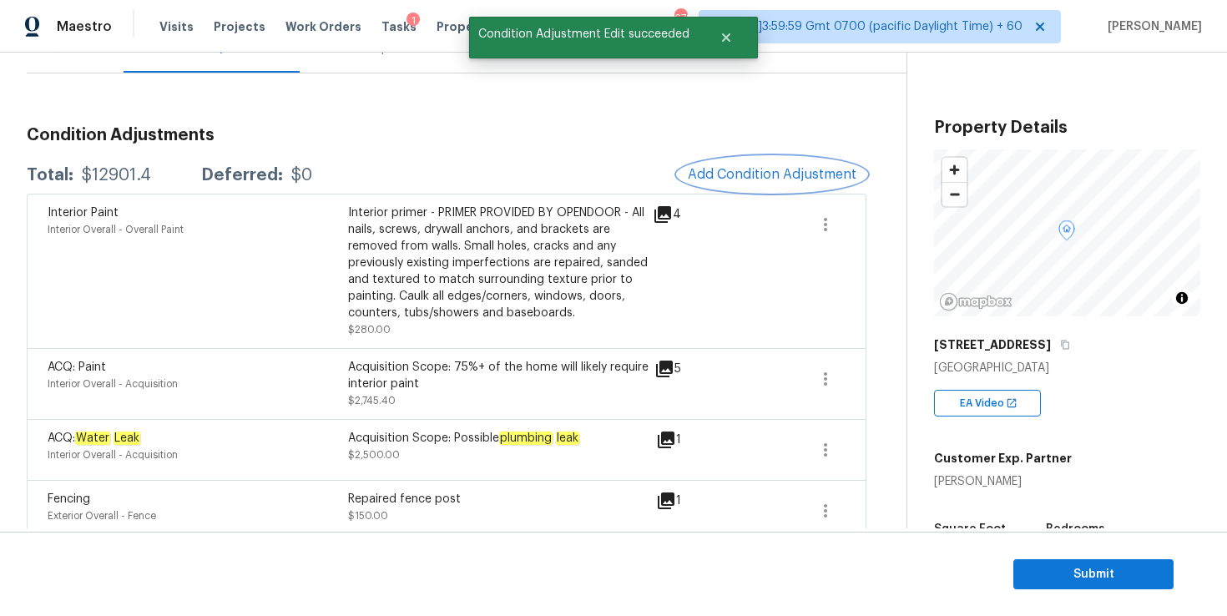
scroll to position [0, 0]
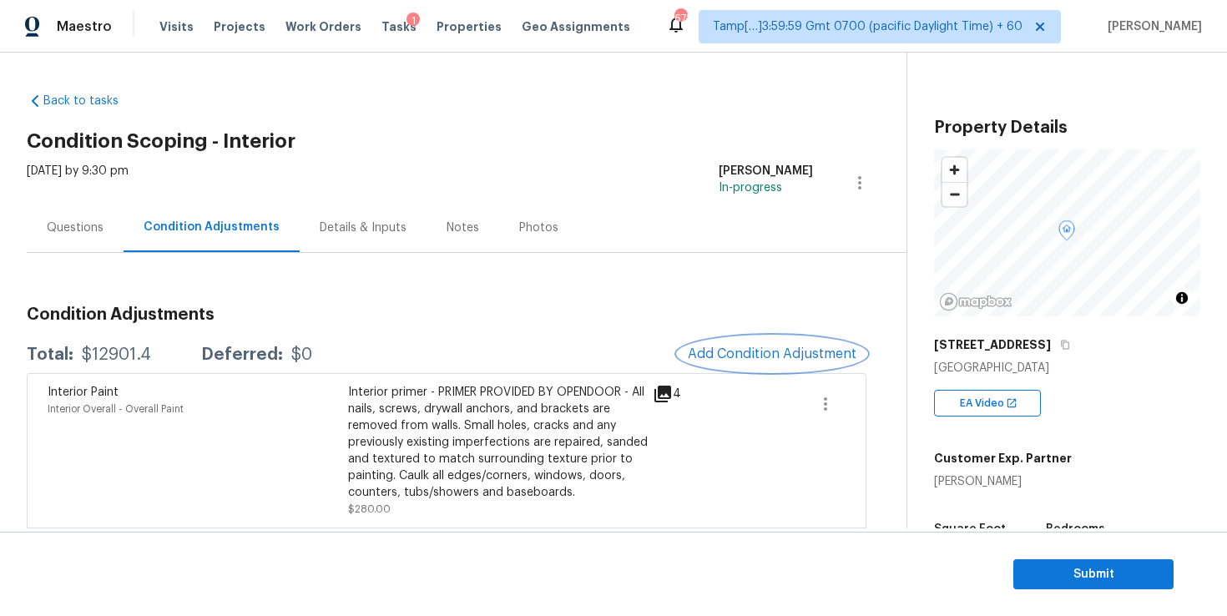
click at [770, 350] on span "Add Condition Adjustment" at bounding box center [772, 353] width 169 height 15
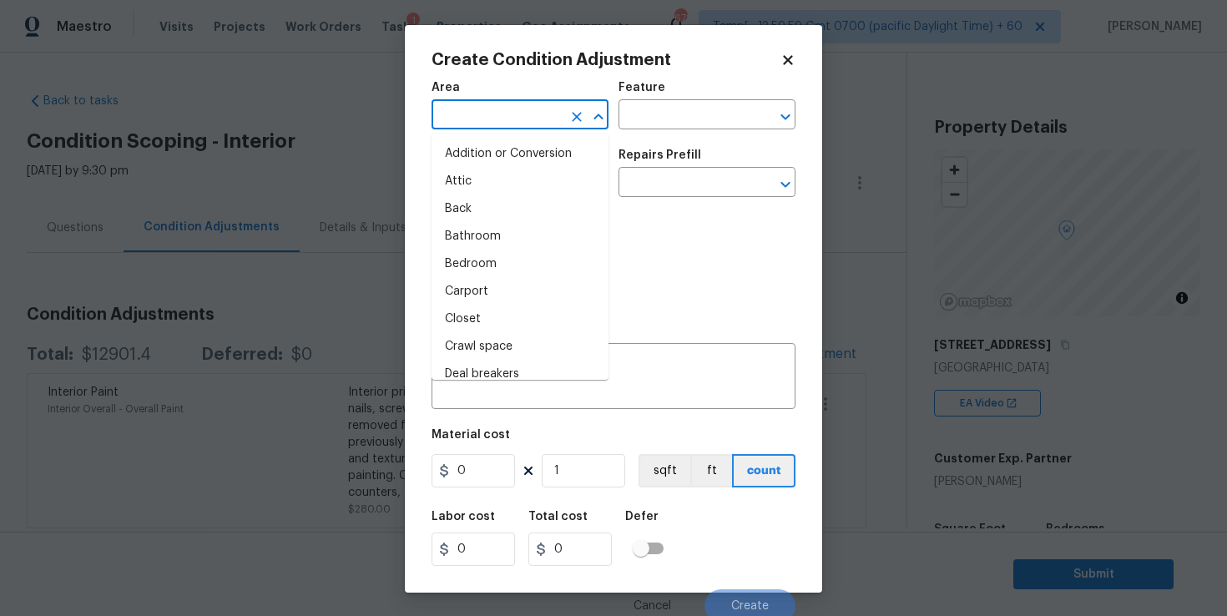
click at [517, 113] on input "text" at bounding box center [496, 116] width 130 height 26
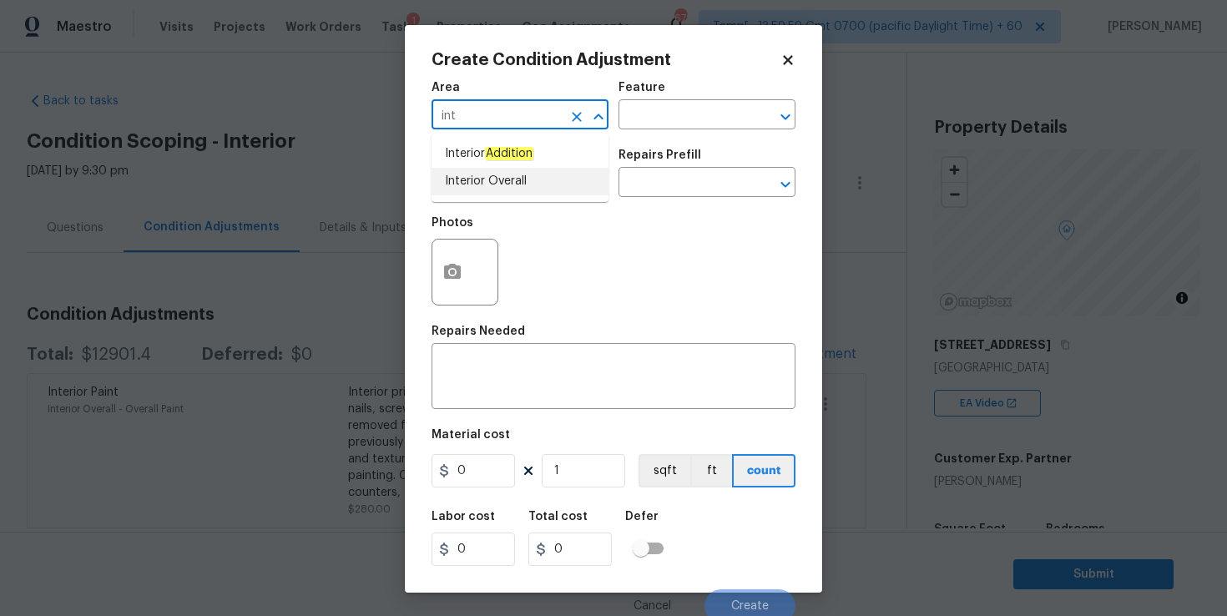
click at [511, 180] on li "Interior Overall" at bounding box center [519, 182] width 177 height 28
type input "Interior Overall"
click at [511, 180] on input "text" at bounding box center [496, 184] width 130 height 26
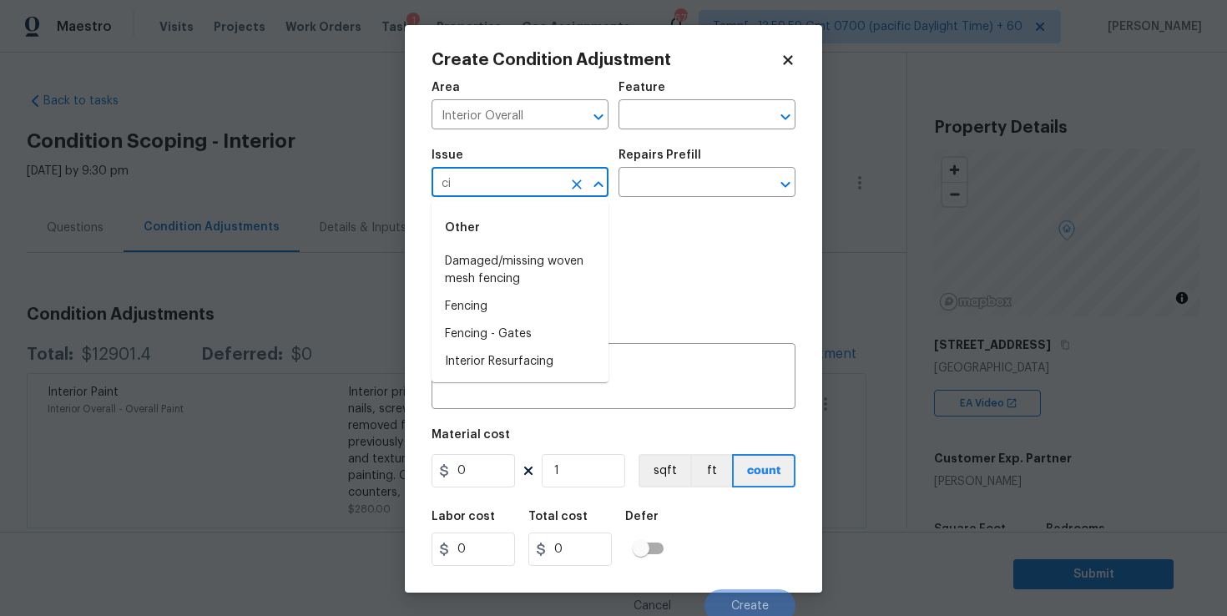
type input "c"
click at [507, 280] on li "Drywall" at bounding box center [519, 289] width 177 height 28
type input "Drywall"
click at [639, 189] on input "text" at bounding box center [683, 184] width 130 height 26
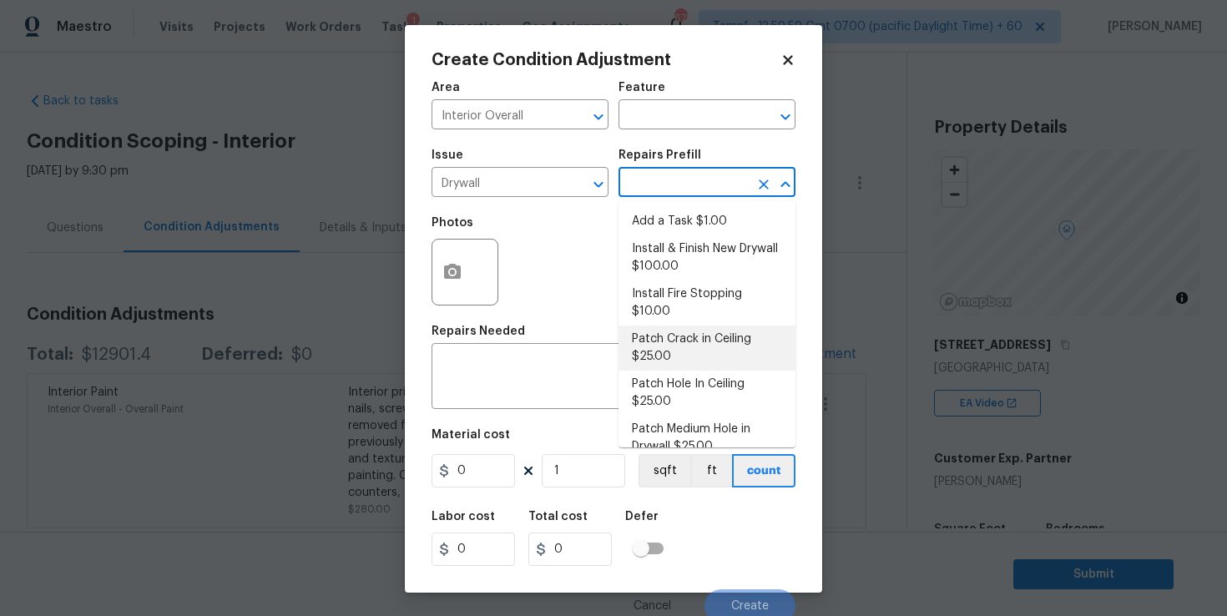
click at [704, 326] on li "Patch Crack in Ceiling $25.00" at bounding box center [706, 347] width 177 height 45
type input "Walls and Ceiling"
type textarea "Prep/scrape all loose material from the damaged area; prime if needed. Patch th…"
type input "25"
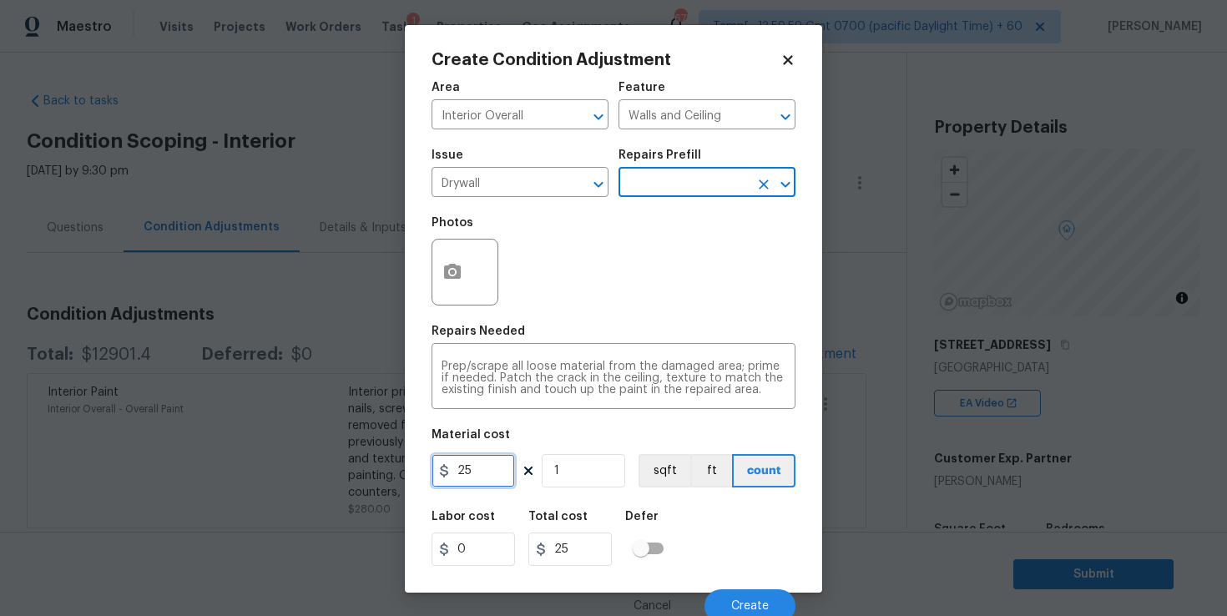
click at [485, 461] on input "25" at bounding box center [472, 470] width 83 height 33
type input "1500"
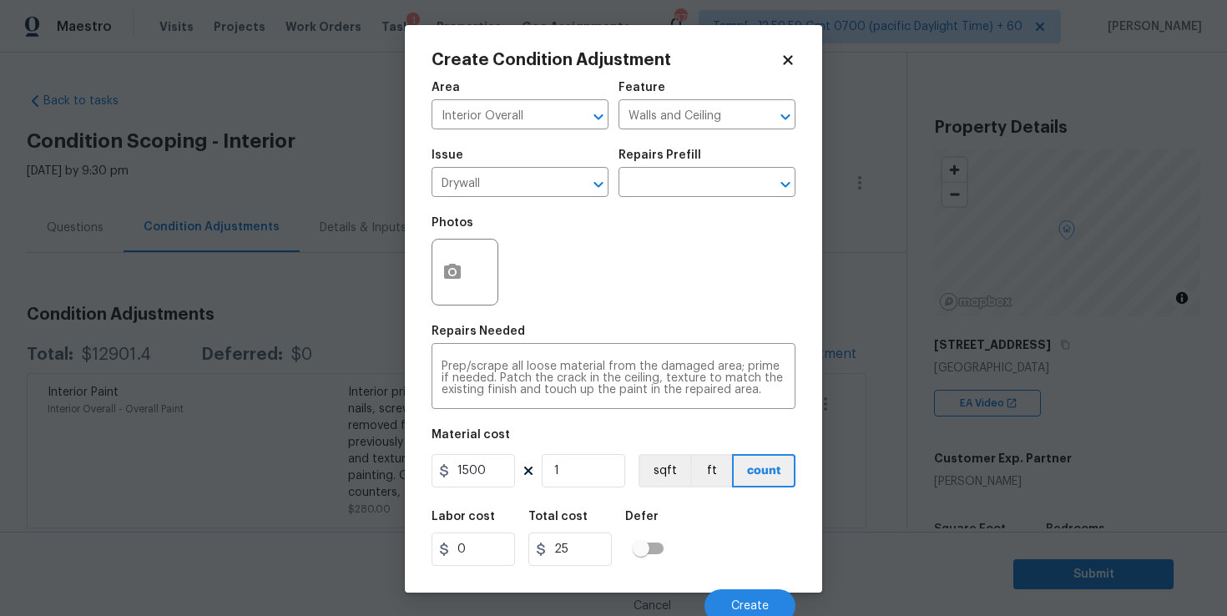
type input "1500"
click at [634, 386] on textarea "Prep/scrape all loose material from the damaged area; prime if needed. Patch th…" at bounding box center [613, 378] width 344 height 35
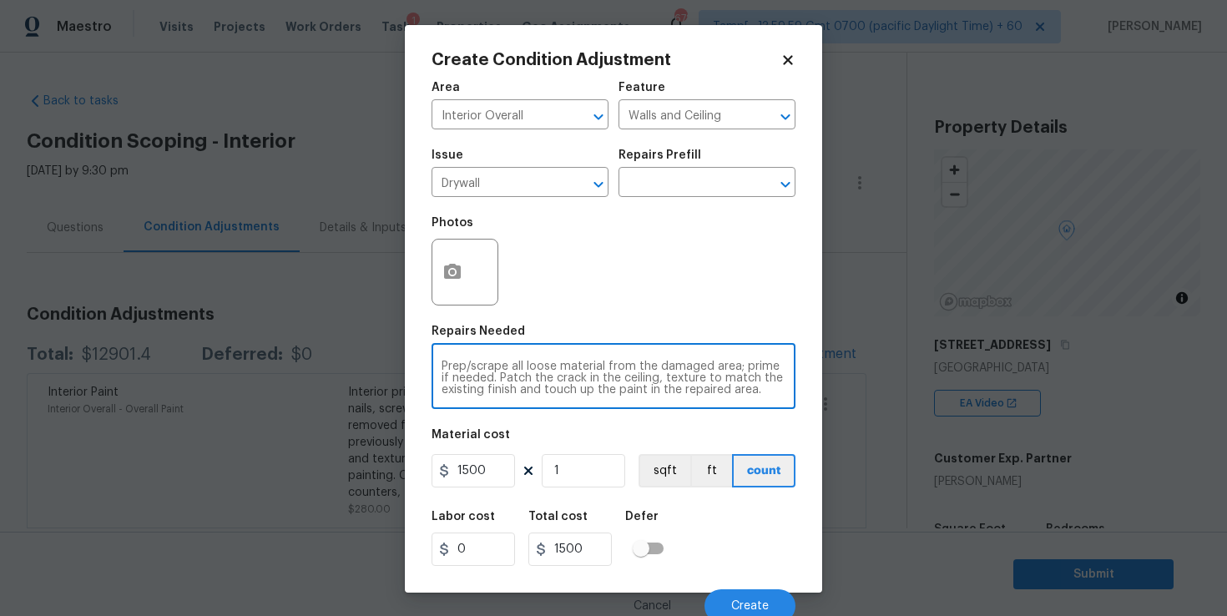
click at [634, 386] on textarea "Prep/scrape all loose material from the damaged area; prime if needed. Patch th…" at bounding box center [613, 378] width 344 height 35
paste textarea "replace drop ceiling tiles in basement"
click at [446, 370] on textarea "replace drop ceiling tiles in basement" at bounding box center [613, 378] width 344 height 35
type textarea "Replace drop ceiling tiles in basement"
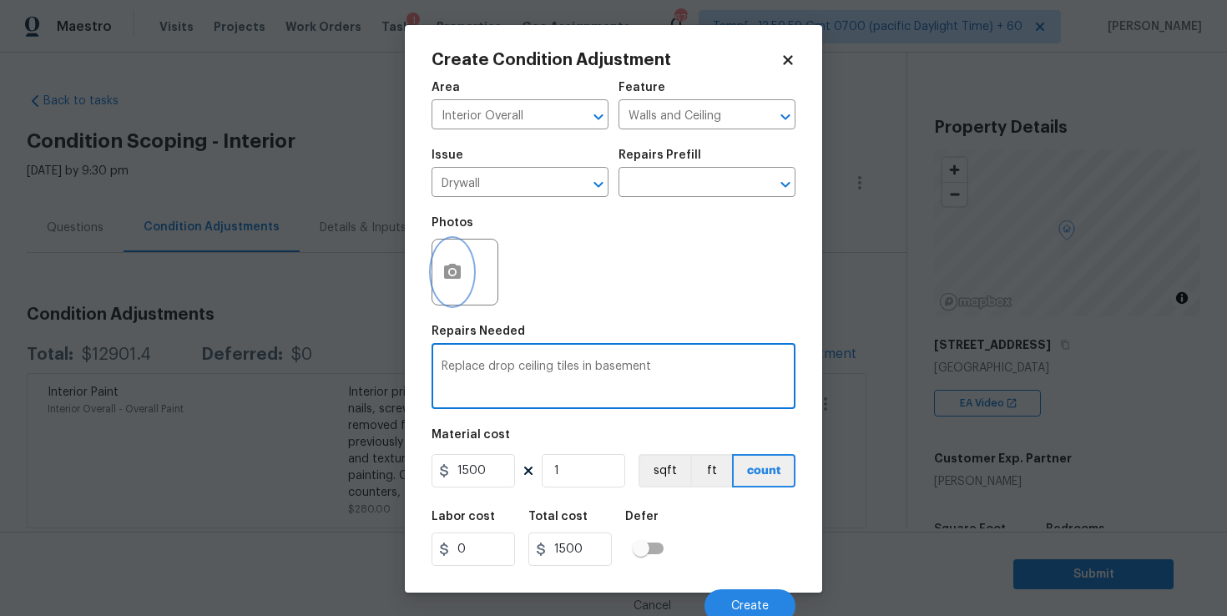
click at [456, 267] on icon "button" at bounding box center [452, 271] width 17 height 15
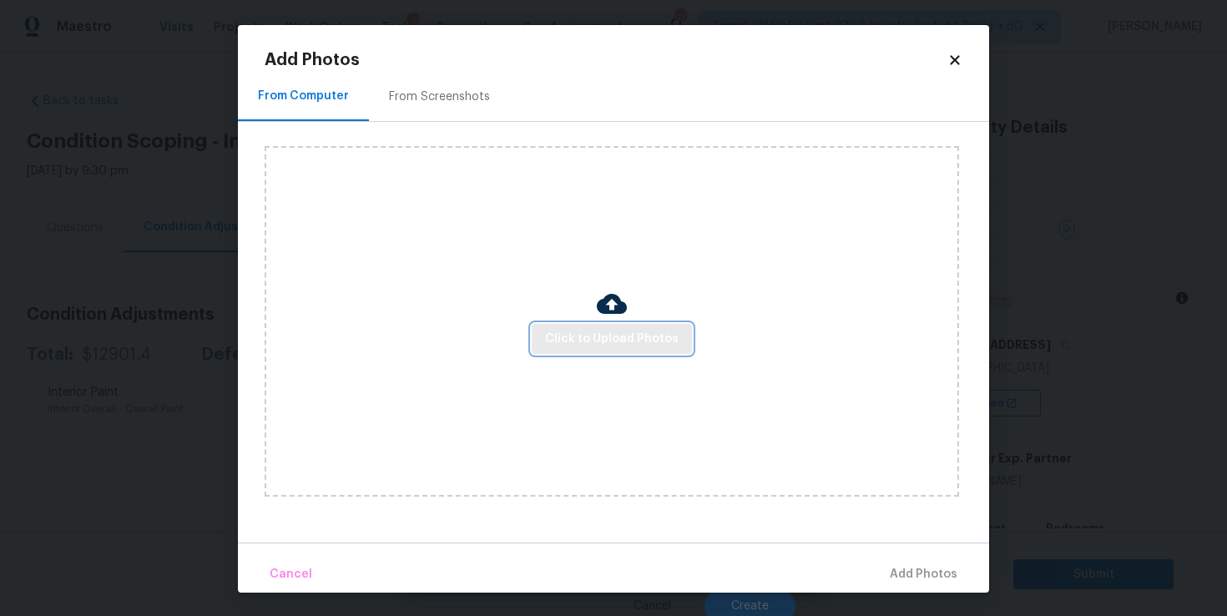
click at [573, 338] on span "Click to Upload Photos" at bounding box center [612, 339] width 134 height 21
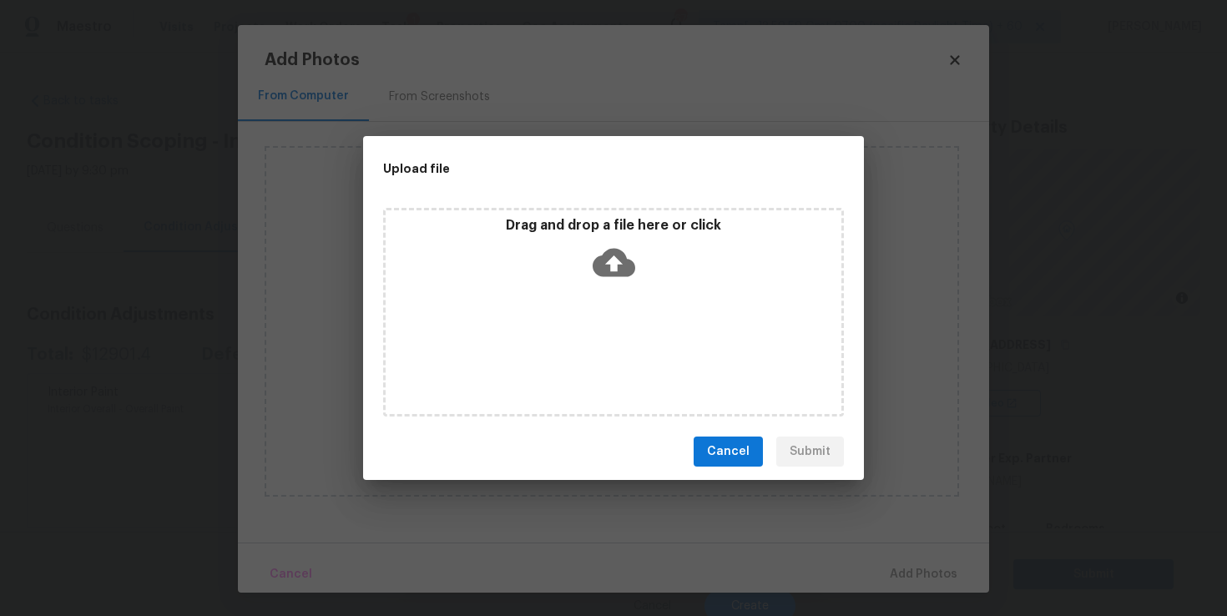
click at [611, 270] on icon at bounding box center [614, 262] width 43 height 43
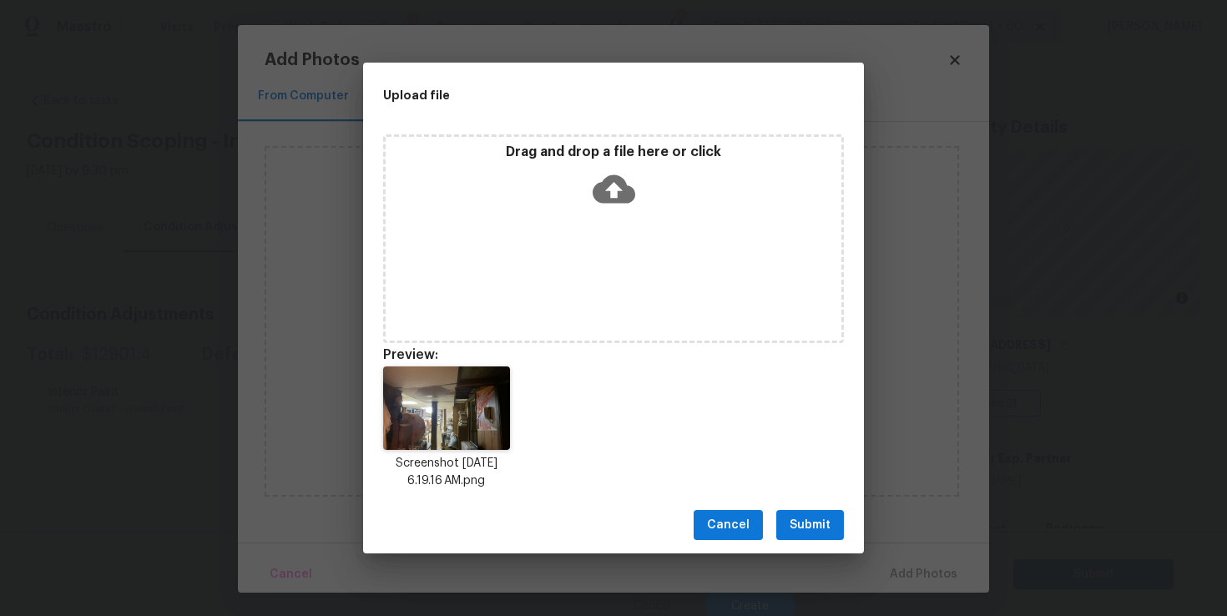
click at [809, 525] on span "Submit" at bounding box center [809, 525] width 41 height 21
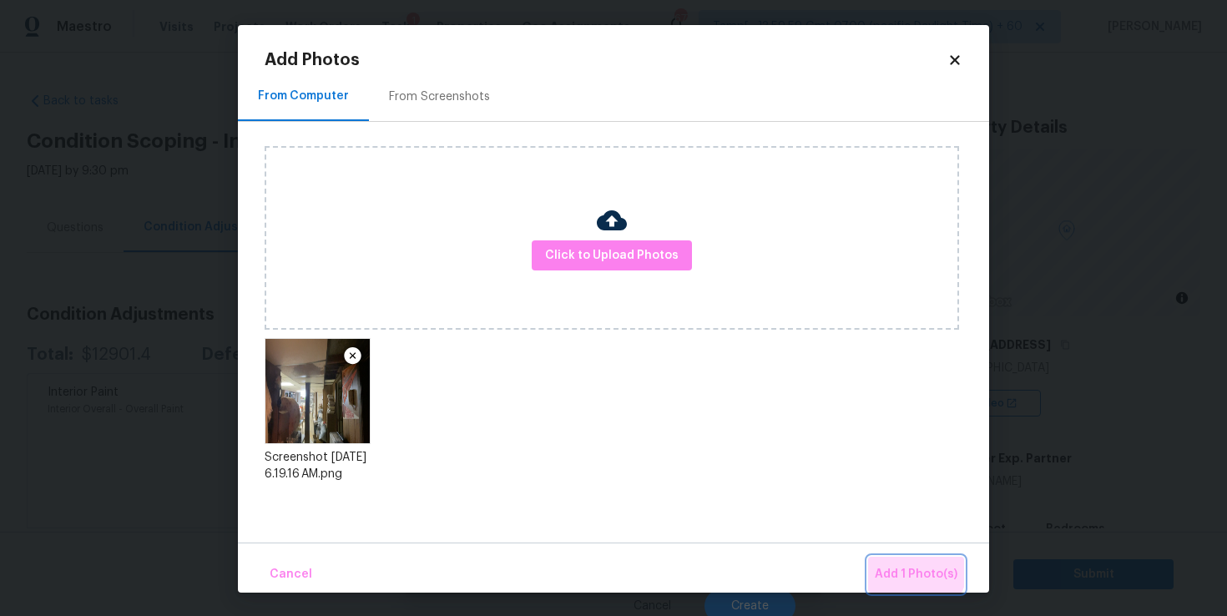
click at [917, 568] on span "Add 1 Photo(s)" at bounding box center [916, 574] width 83 height 21
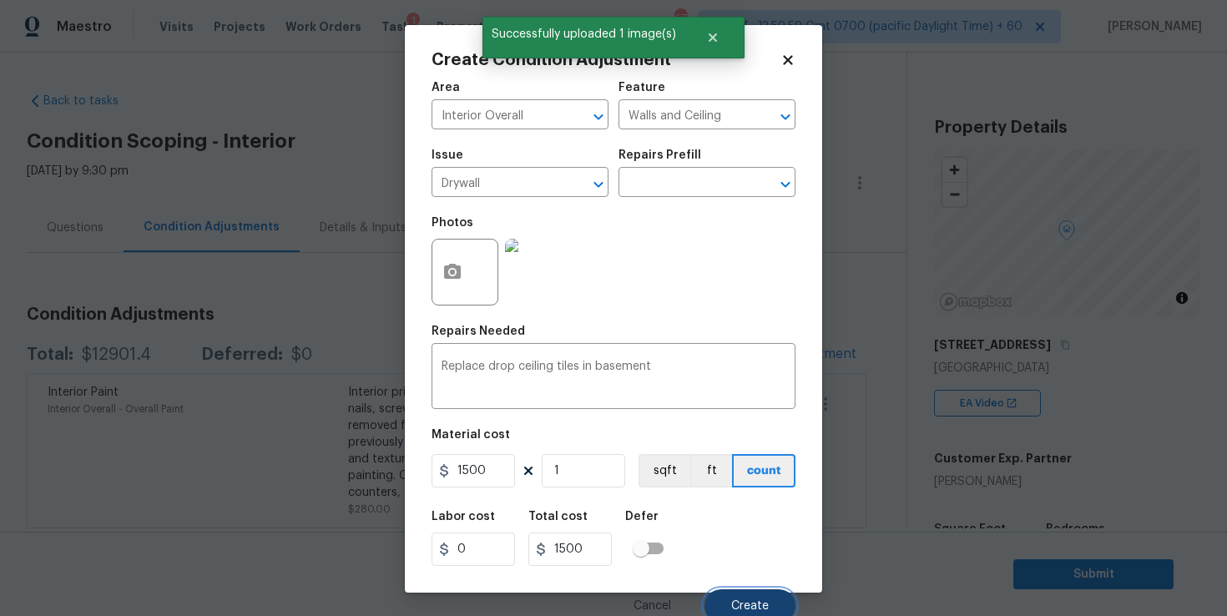
click at [764, 603] on span "Create" at bounding box center [750, 606] width 38 height 13
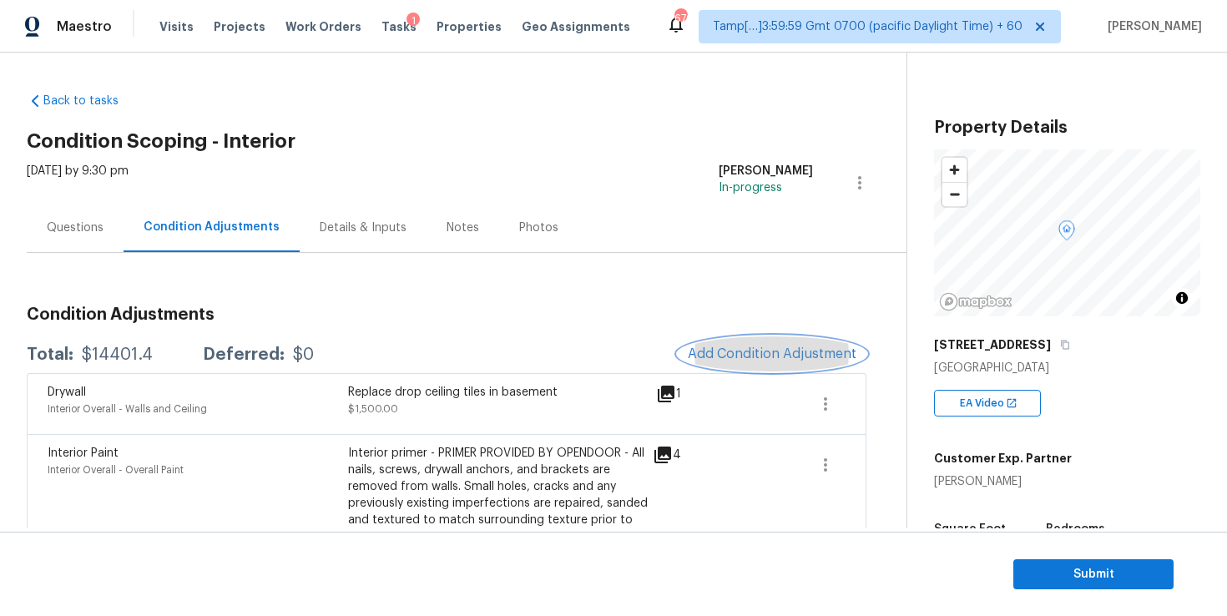
click at [749, 349] on span "Add Condition Adjustment" at bounding box center [772, 353] width 169 height 15
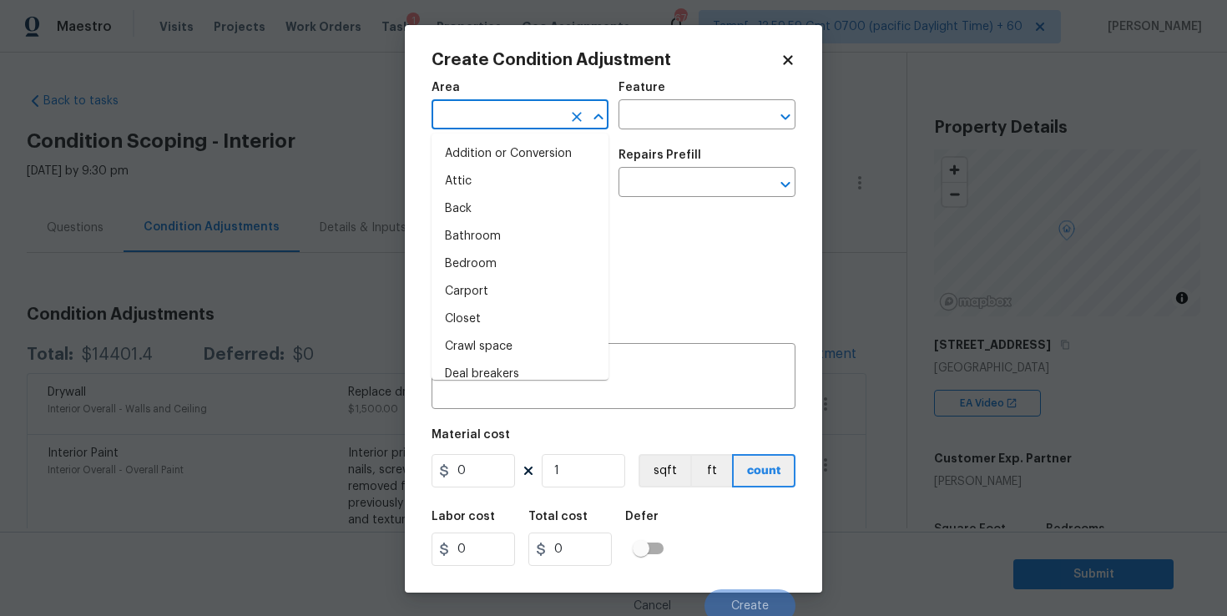
click at [507, 123] on input "text" at bounding box center [496, 116] width 130 height 26
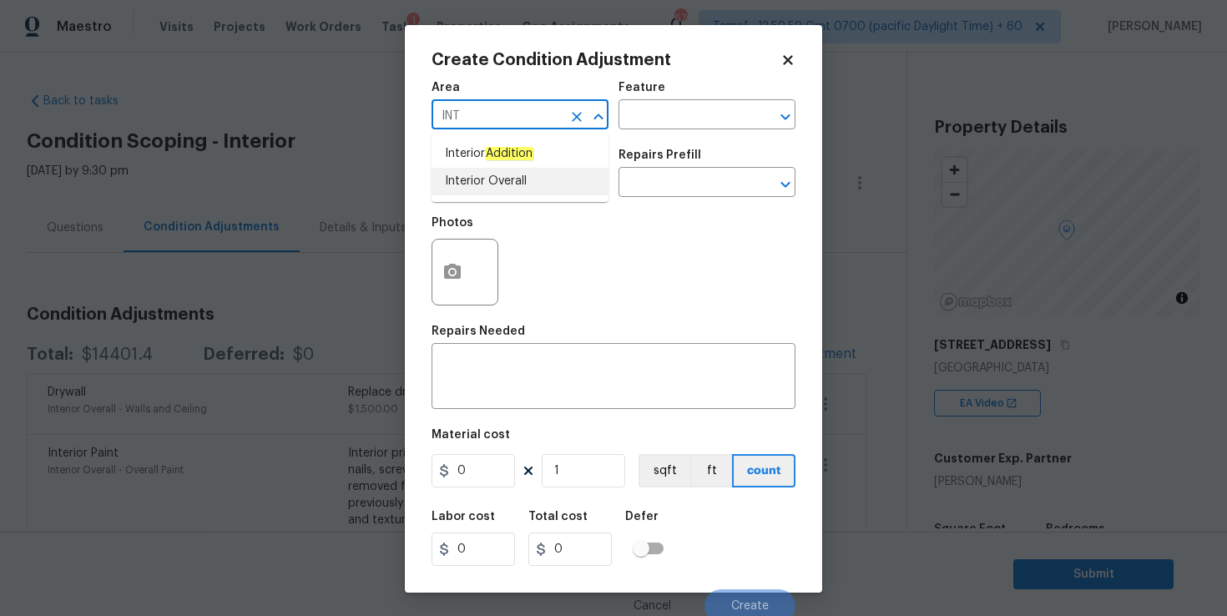
click at [475, 179] on li "Interior Overall" at bounding box center [519, 182] width 177 height 28
type input "Interior Overall"
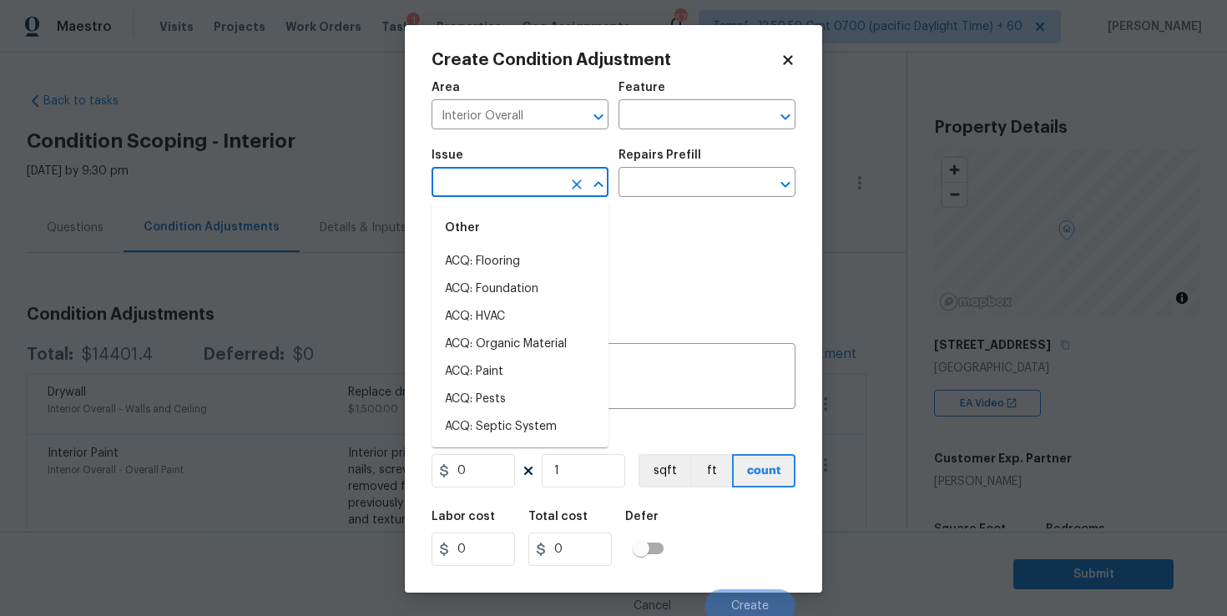
click at [475, 179] on input "text" at bounding box center [496, 184] width 130 height 26
type input "T"
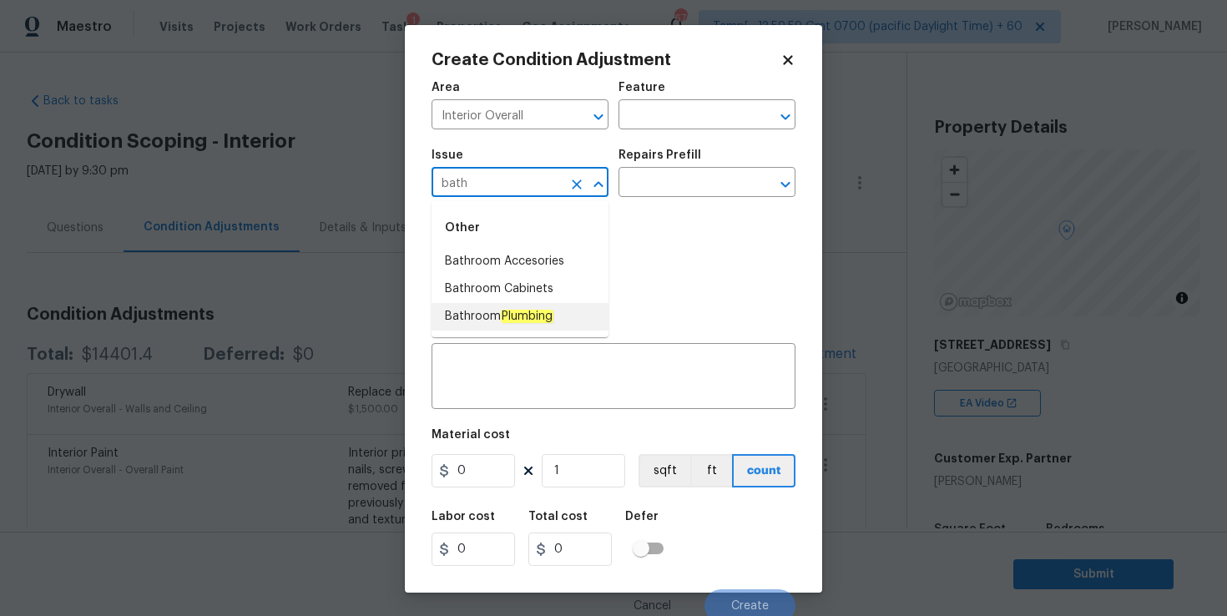
click at [528, 315] on em "Plumbing" at bounding box center [527, 316] width 53 height 13
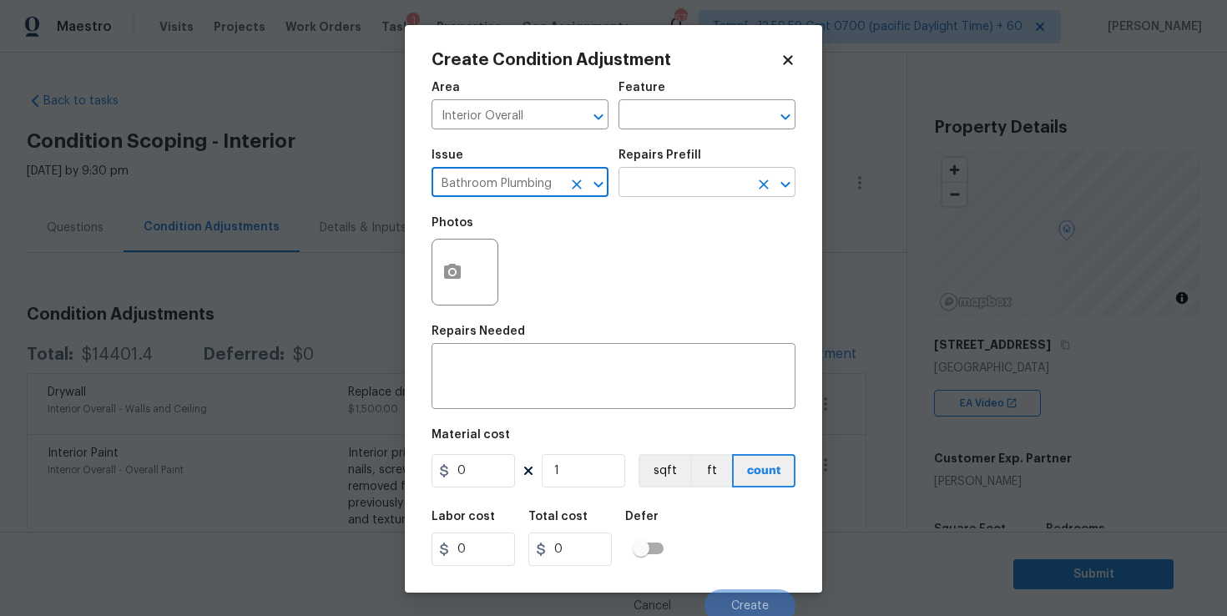
type input "Bathroom Plumbing"
drag, startPoint x: 663, startPoint y: 190, endPoint x: 664, endPoint y: 180, distance: 10.0
click at [663, 190] on input "text" at bounding box center [683, 184] width 130 height 26
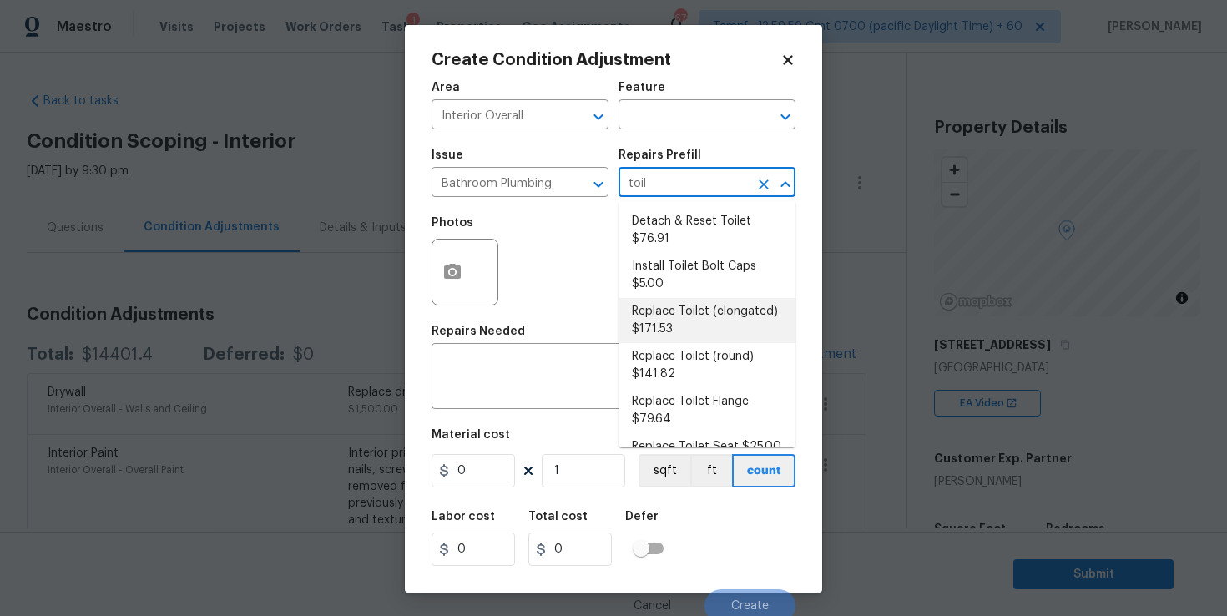
scroll to position [20, 0]
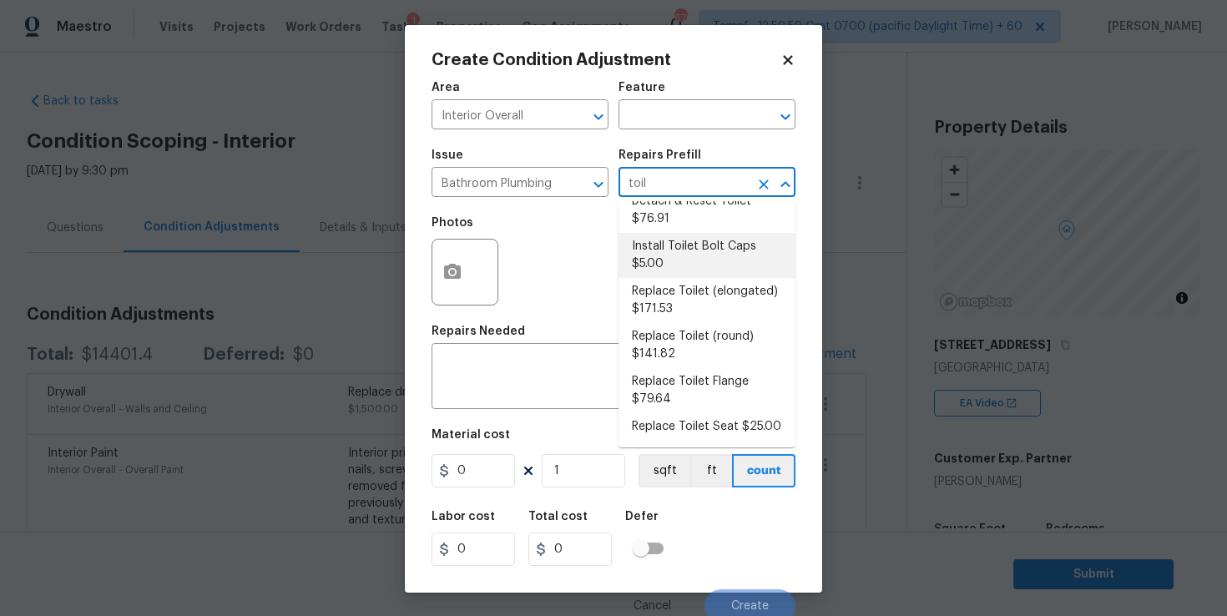
type input "toil"
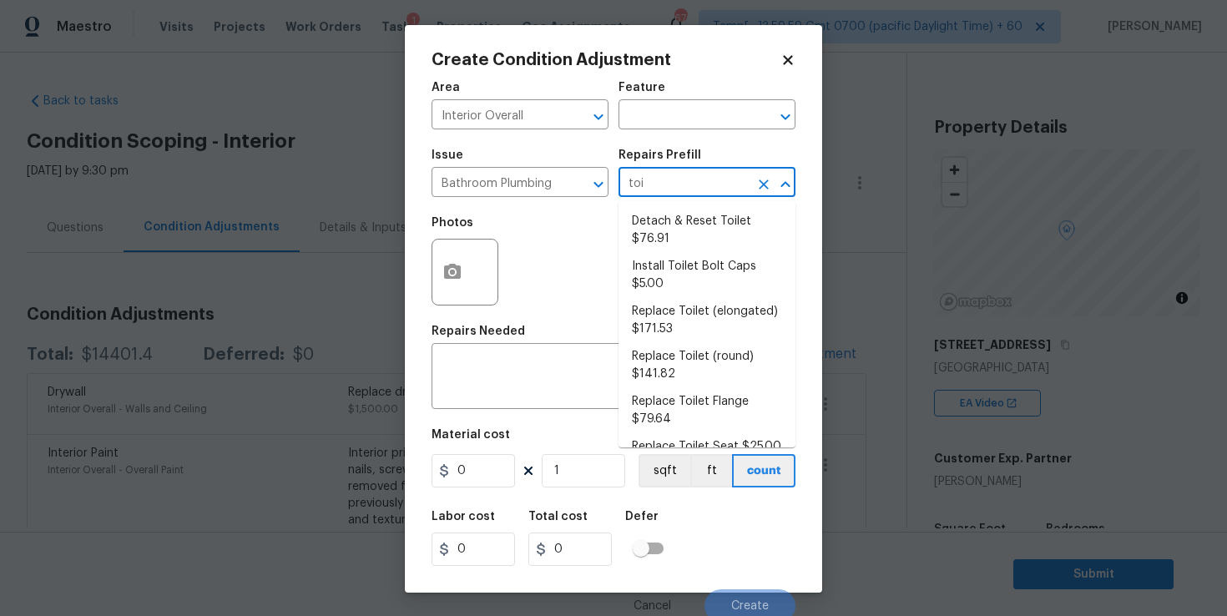
type input "toil"
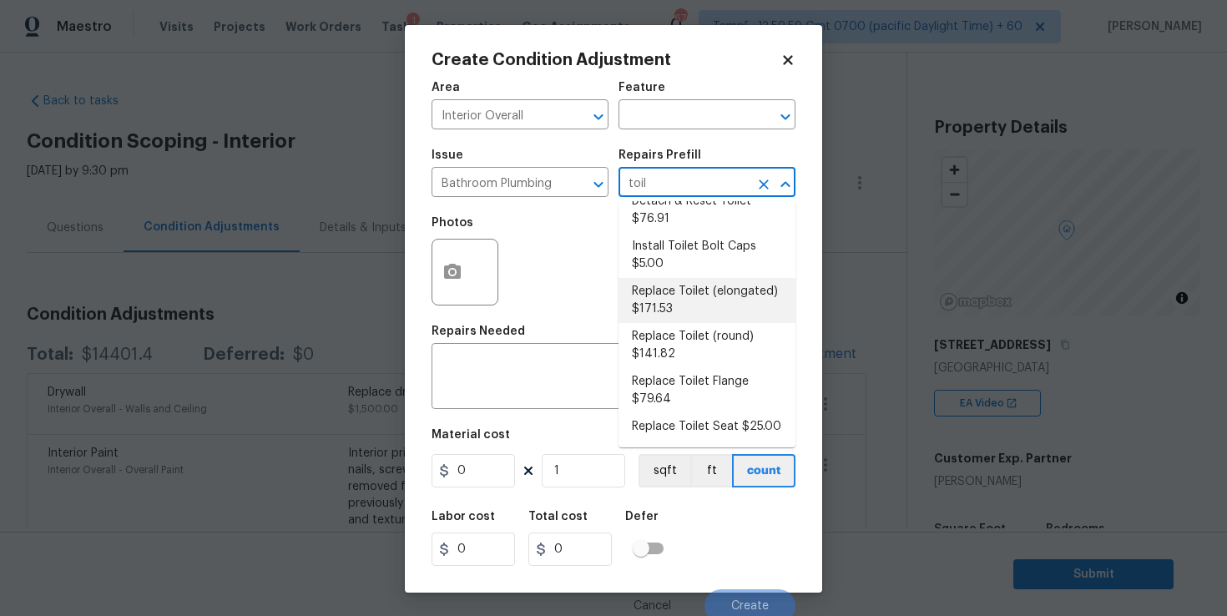
click at [719, 298] on li "Replace Toilet (elongated) $171.53" at bounding box center [706, 300] width 177 height 45
type input "Plumbing"
type textarea "Remove the existing toilet, prep the flange, install a new elongated toilet wit…"
type input "171.53"
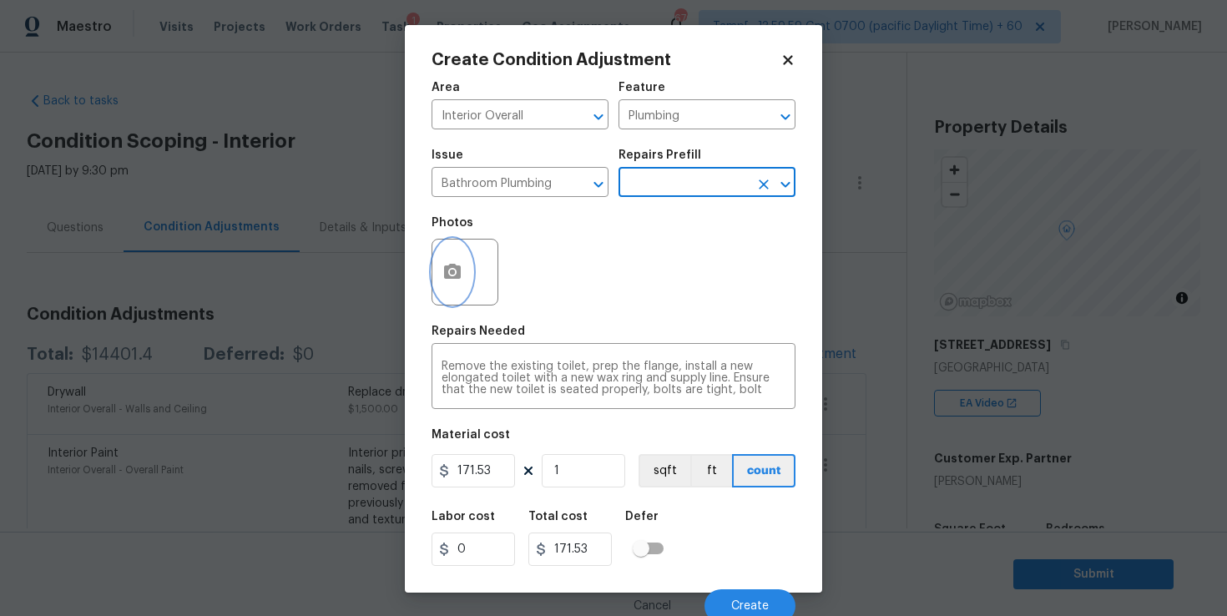
click at [455, 273] on circle "button" at bounding box center [452, 272] width 5 height 5
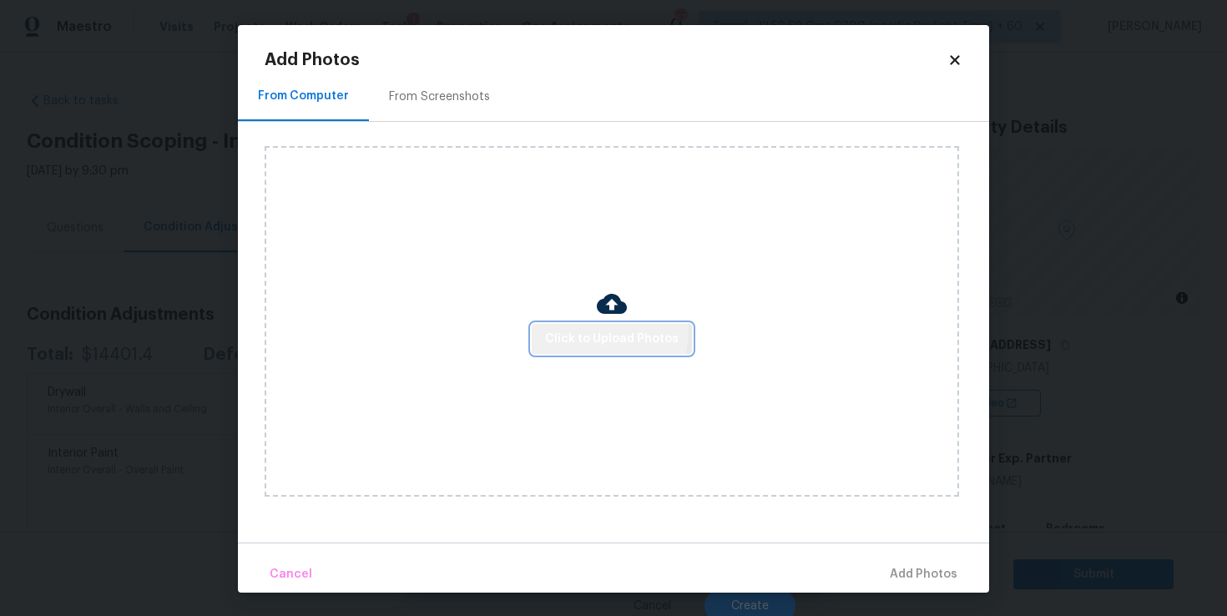
click at [582, 330] on span "Click to Upload Photos" at bounding box center [612, 339] width 134 height 21
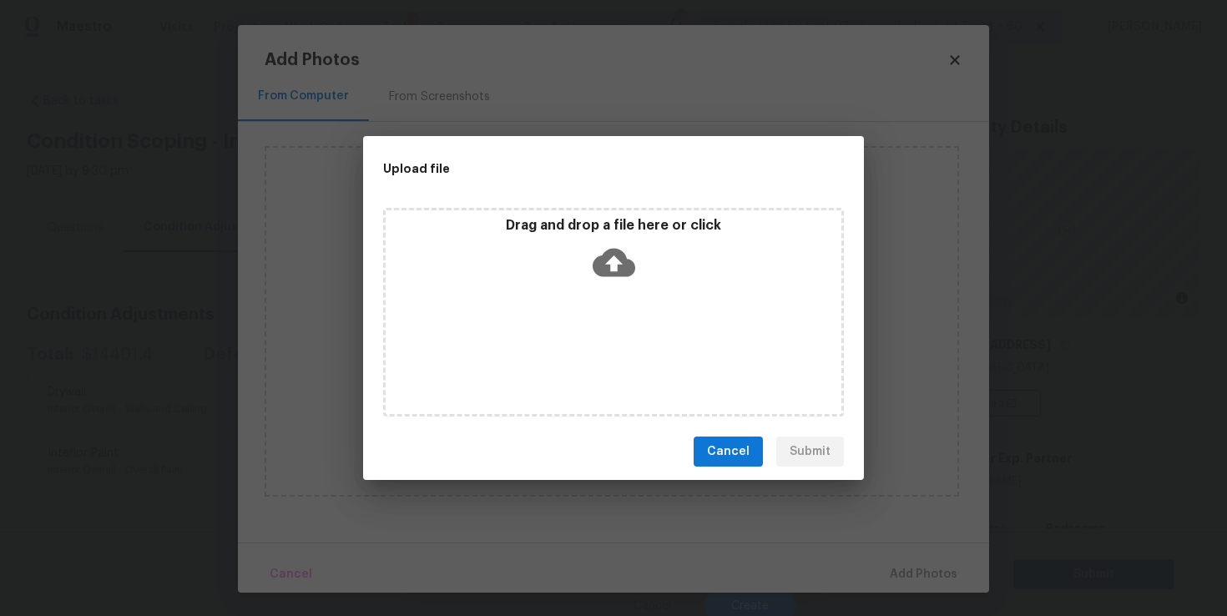
click at [608, 251] on icon at bounding box center [614, 263] width 43 height 28
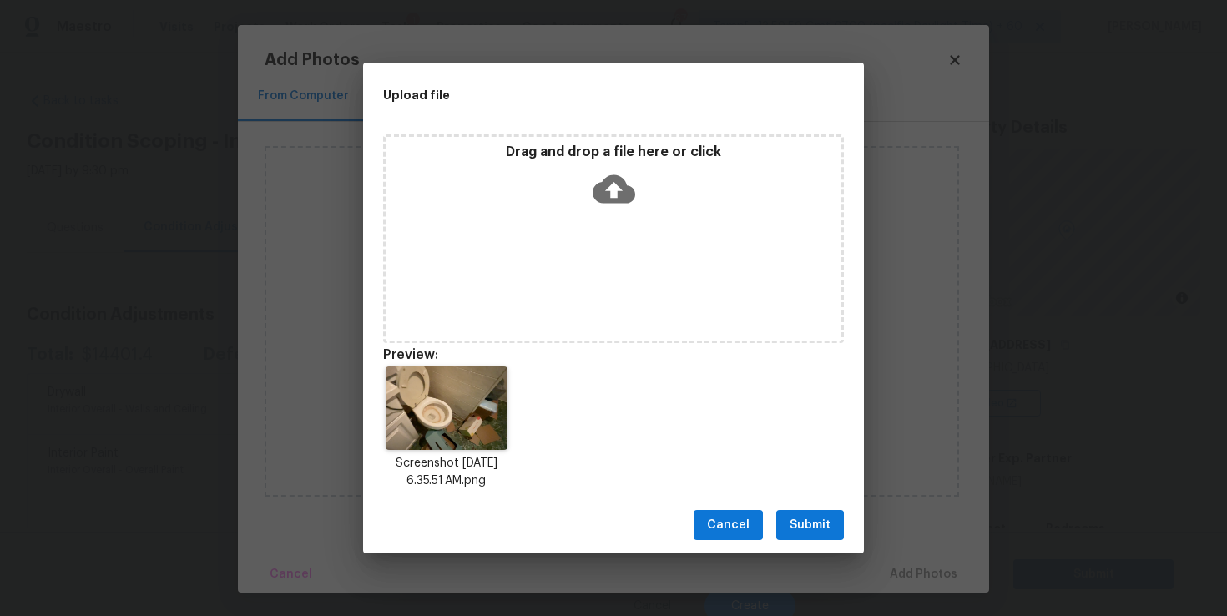
click at [799, 529] on span "Submit" at bounding box center [809, 525] width 41 height 21
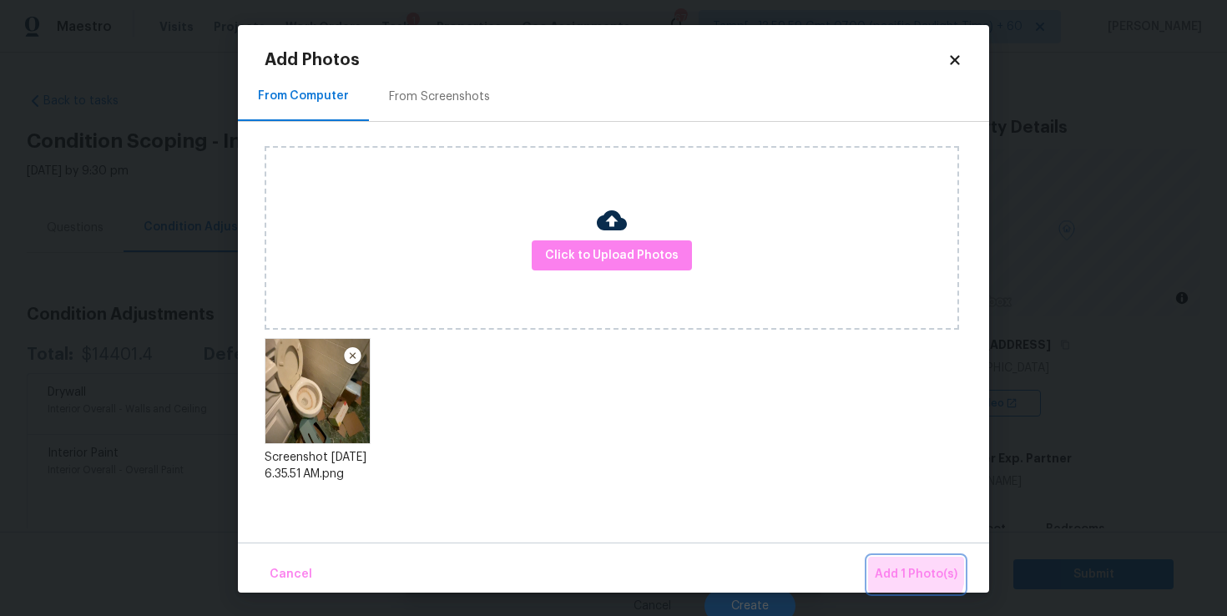
click at [889, 567] on span "Add 1 Photo(s)" at bounding box center [916, 574] width 83 height 21
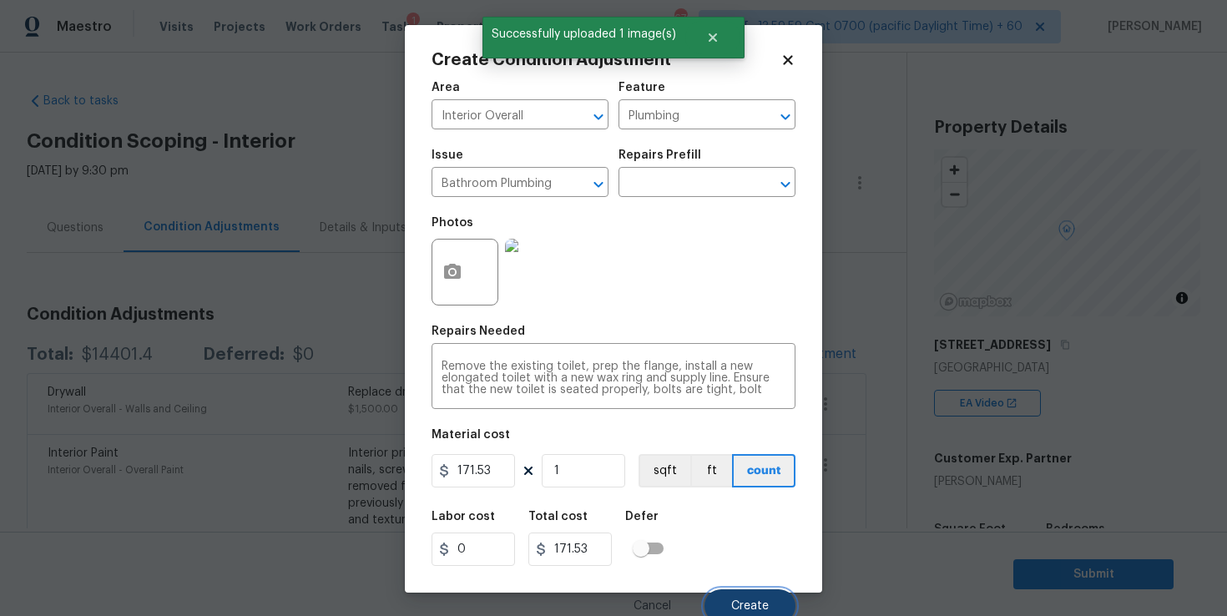
click at [744, 597] on button "Create" at bounding box center [749, 605] width 91 height 33
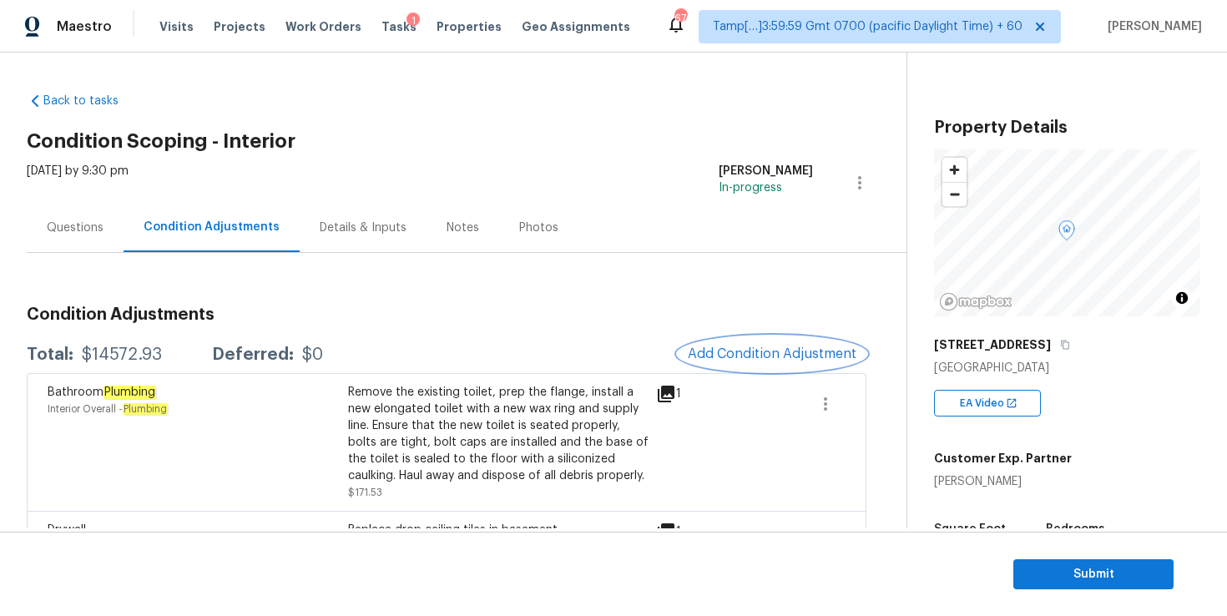
click at [772, 349] on span "Add Condition Adjustment" at bounding box center [772, 353] width 169 height 15
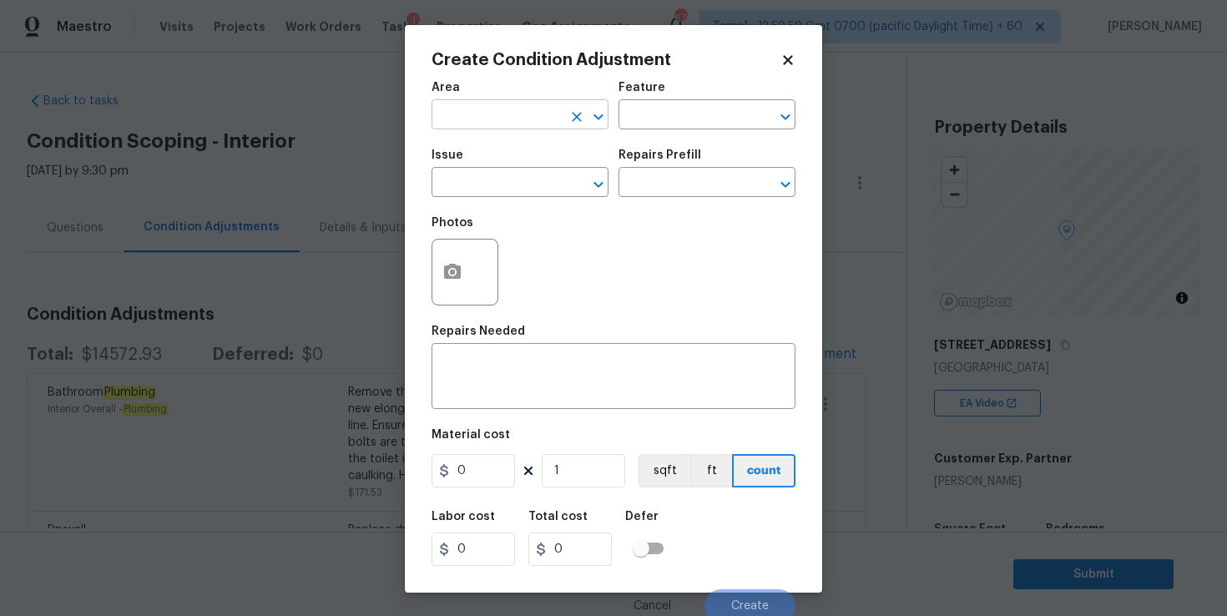
click at [554, 114] on input "text" at bounding box center [496, 116] width 130 height 26
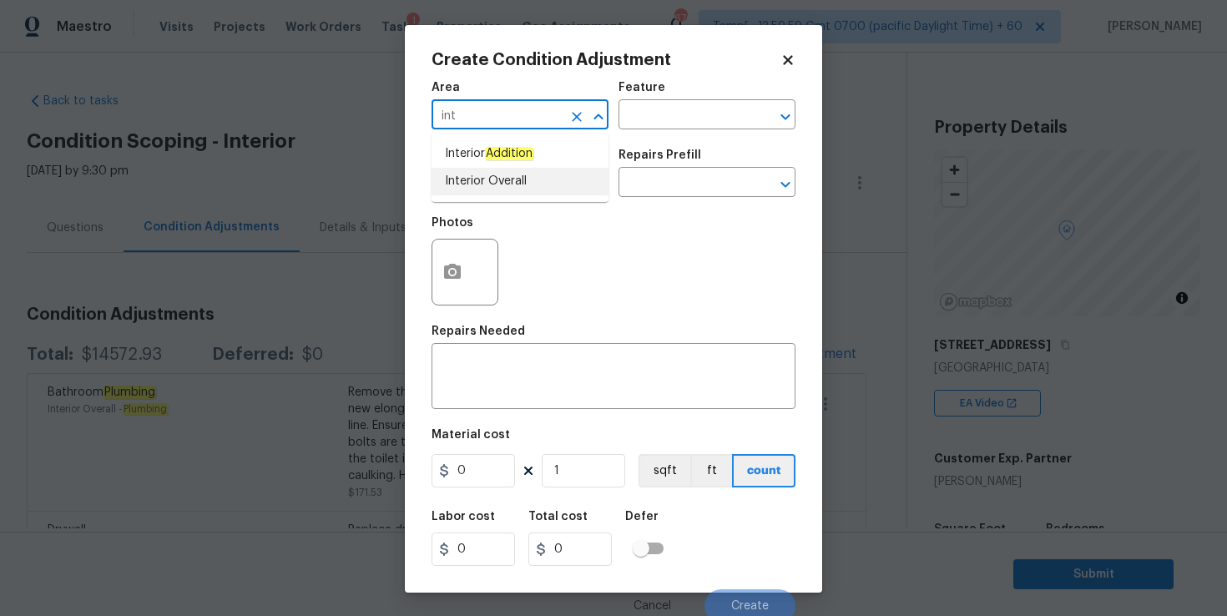
click at [533, 188] on li "Interior Overall" at bounding box center [519, 182] width 177 height 28
type input "Interior Overall"
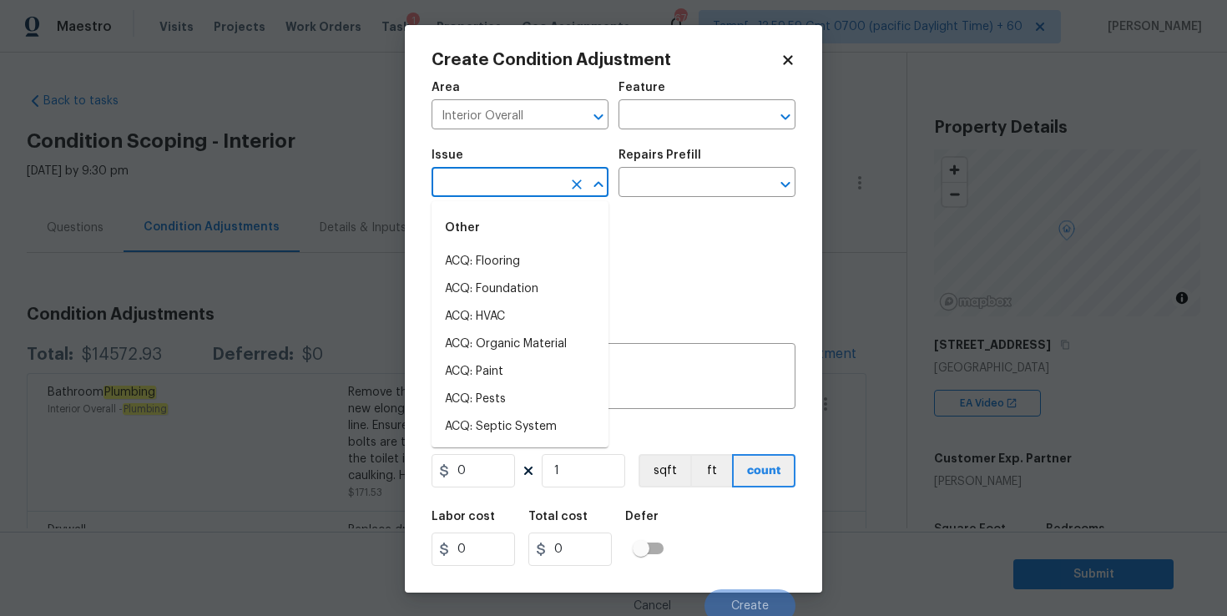
click at [533, 188] on input "text" at bounding box center [496, 184] width 130 height 26
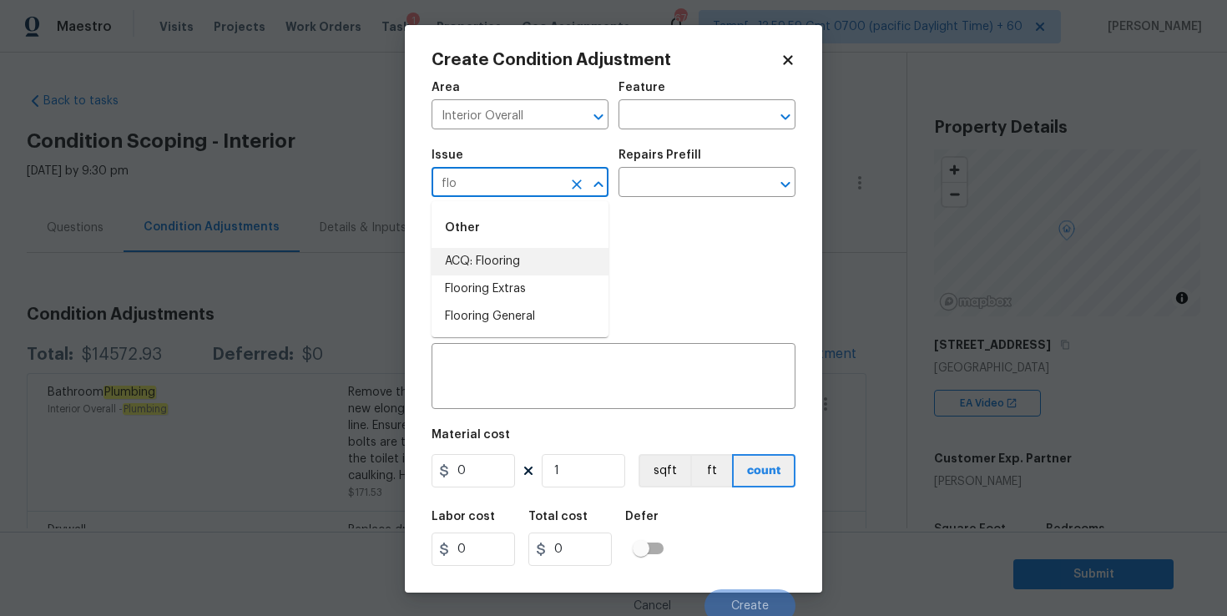
click at [527, 260] on li "ACQ: Flooring" at bounding box center [519, 262] width 177 height 28
type input "ACQ: Flooring"
click at [660, 184] on input "text" at bounding box center [683, 184] width 130 height 26
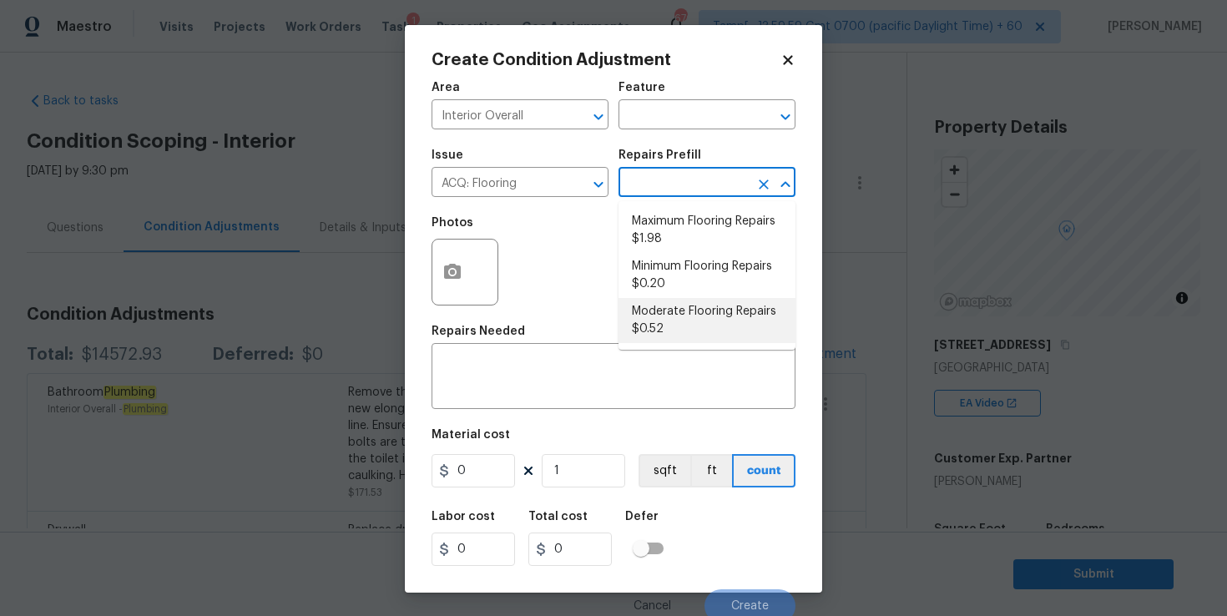
click at [692, 312] on li "Moderate Flooring Repairs $0.52" at bounding box center [706, 320] width 177 height 45
type input "Acquisition"
type textarea "Acquisition Scope: Moderate flooring repairs"
type input "0.52"
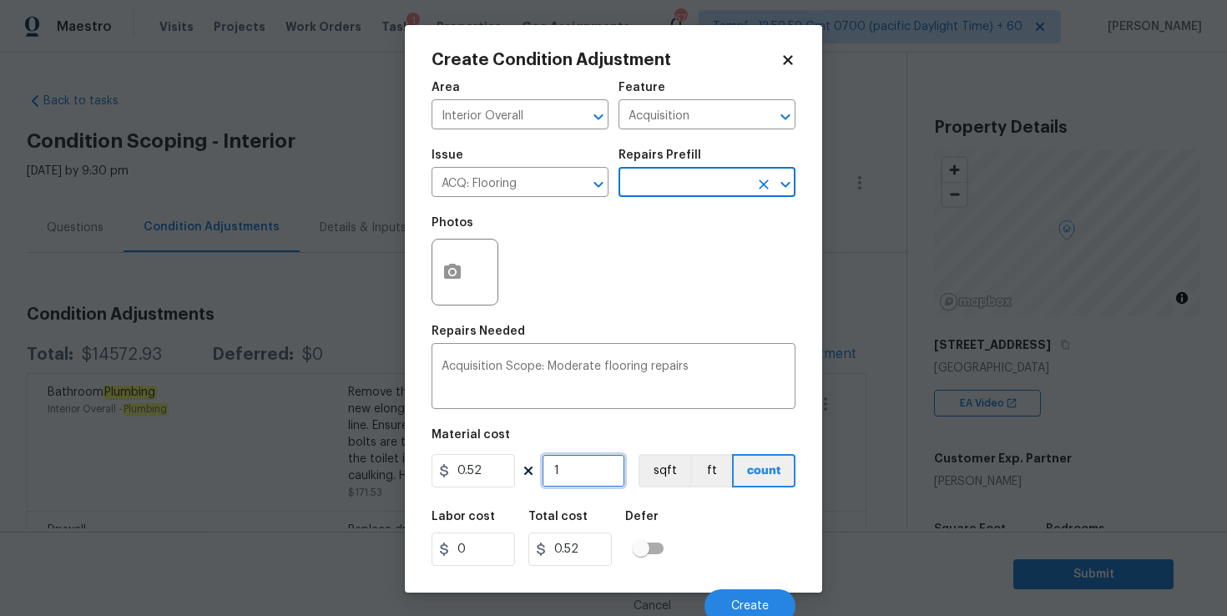
click at [582, 465] on input "1" at bounding box center [583, 470] width 83 height 33
type input "14"
type input "7.28"
type input "148"
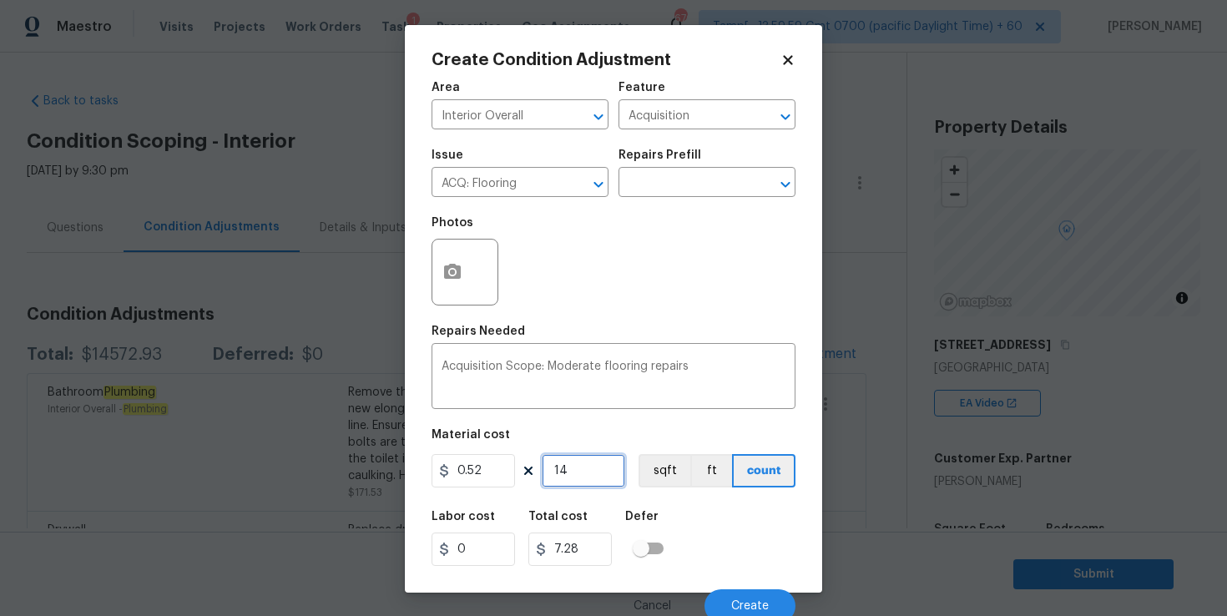
type input "76.96"
type input "1484"
type input "771.68"
type input "1484"
click at [751, 603] on span "Create" at bounding box center [750, 606] width 38 height 13
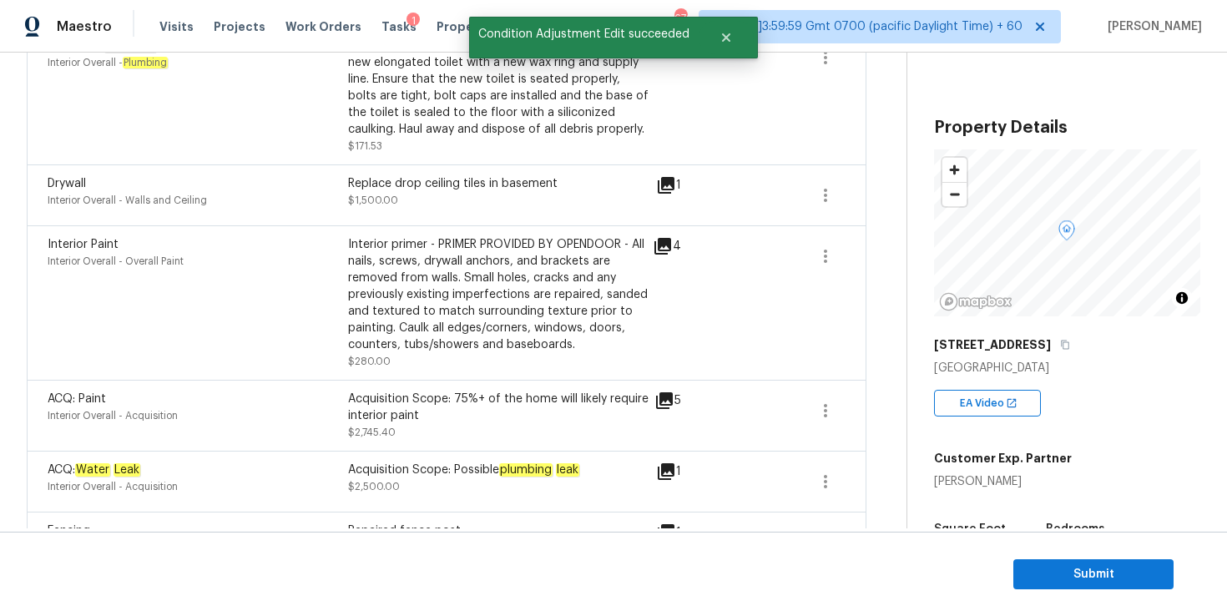
scroll to position [465, 0]
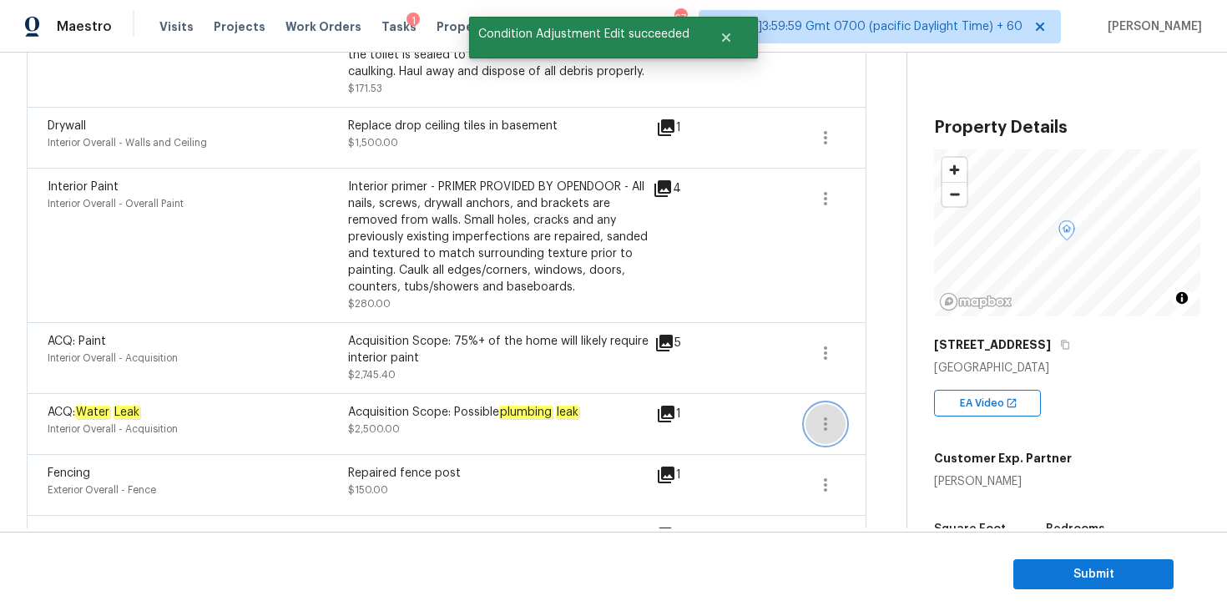
click at [824, 432] on icon "button" at bounding box center [825, 424] width 20 height 20
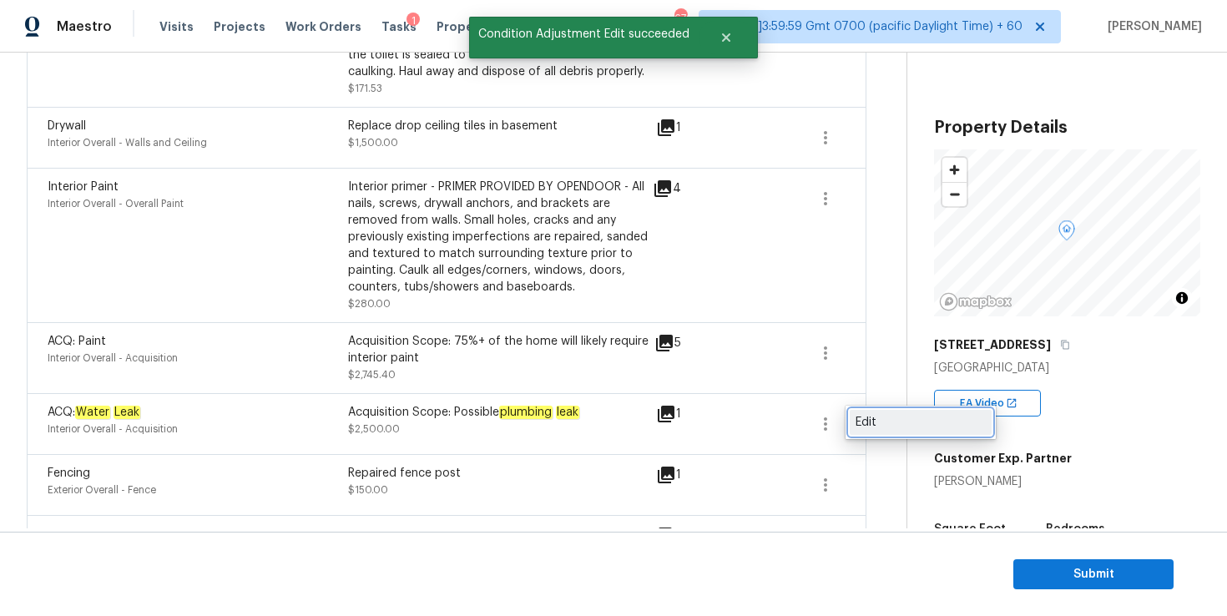
click at [861, 426] on div "Edit" at bounding box center [920, 422] width 130 height 17
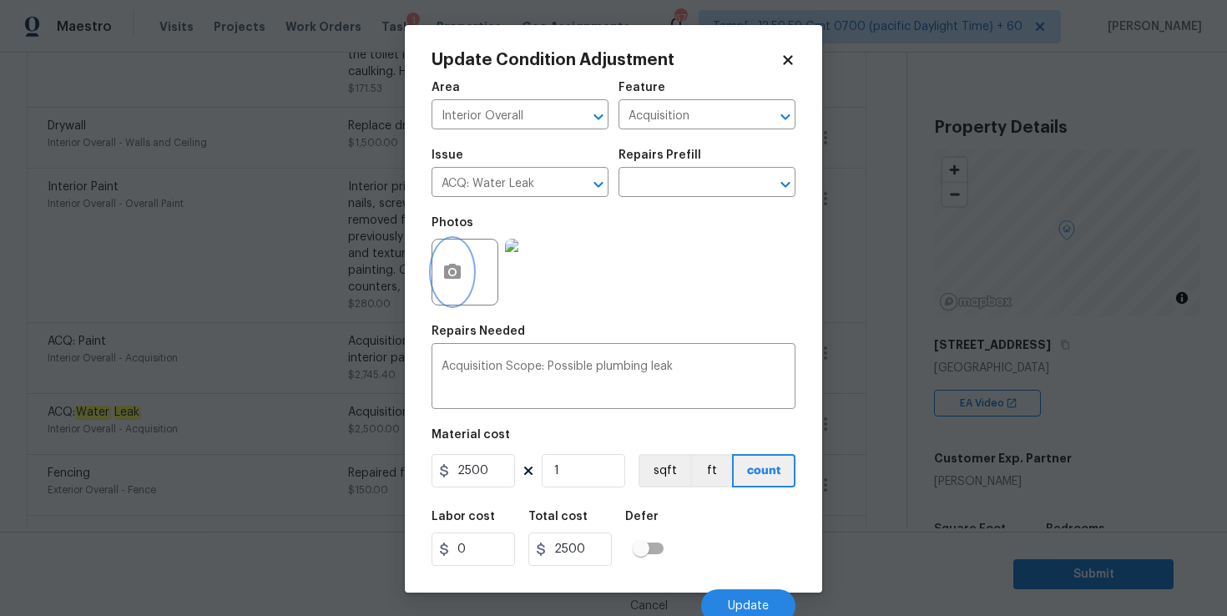
click at [459, 275] on icon "button" at bounding box center [452, 271] width 17 height 15
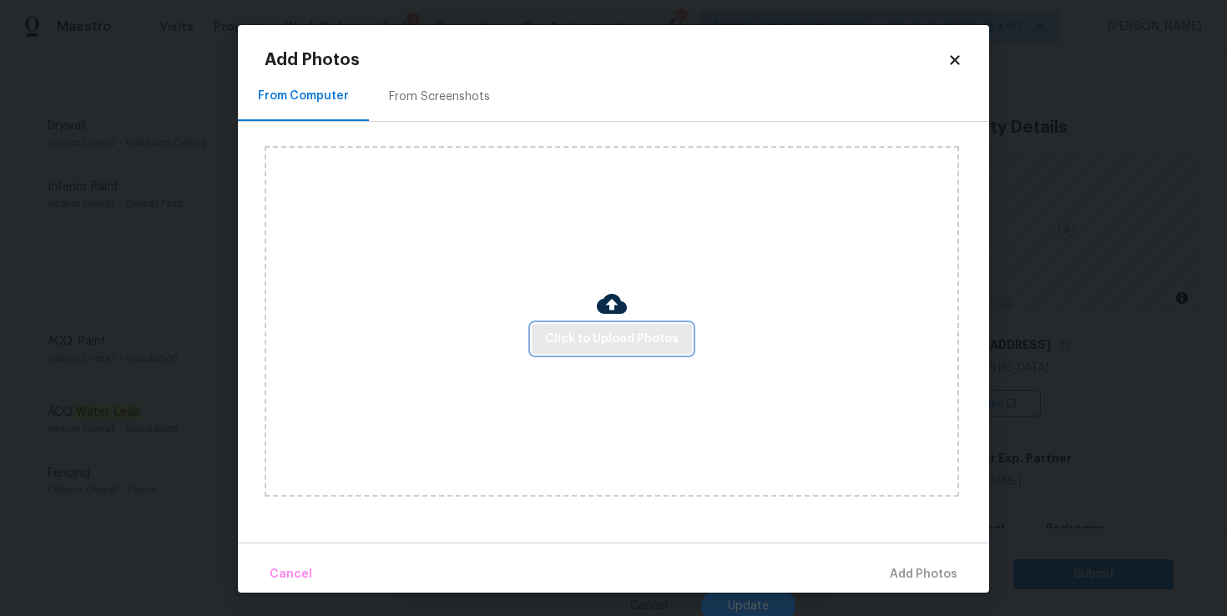
click at [578, 339] on span "Click to Upload Photos" at bounding box center [612, 339] width 134 height 21
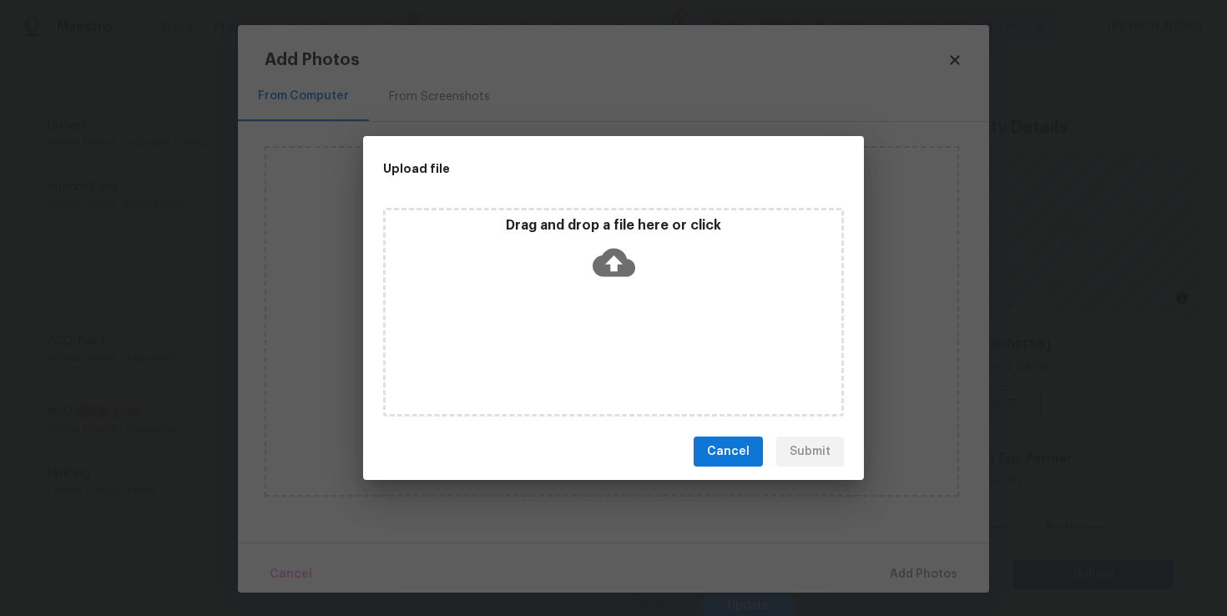
click at [613, 273] on icon at bounding box center [614, 263] width 43 height 28
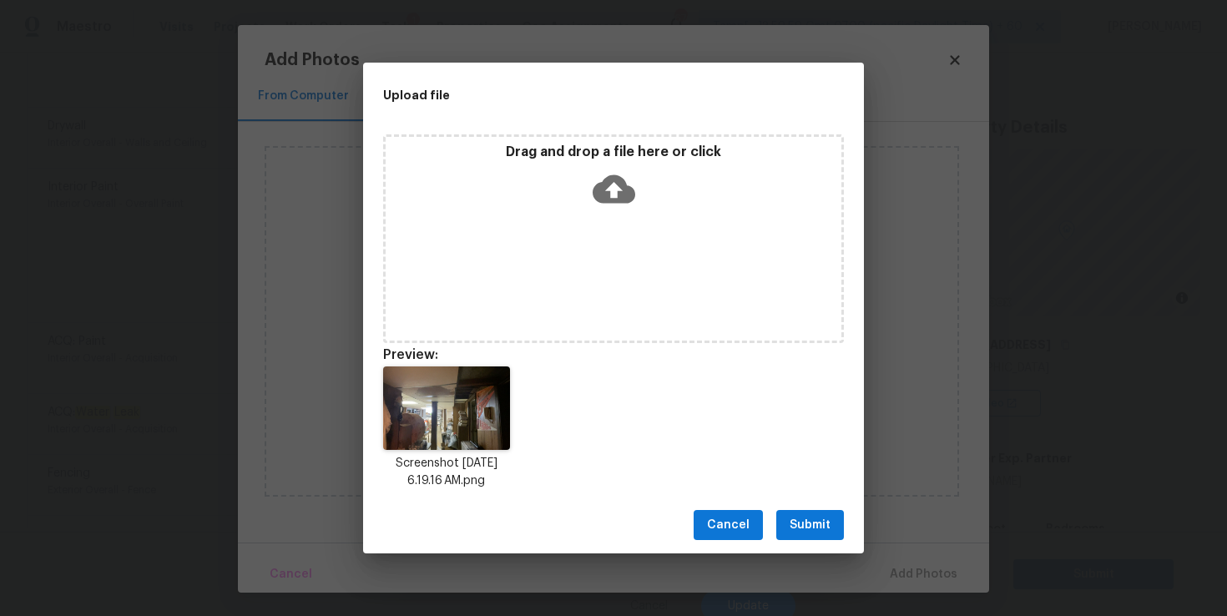
click at [831, 512] on button "Submit" at bounding box center [810, 525] width 68 height 31
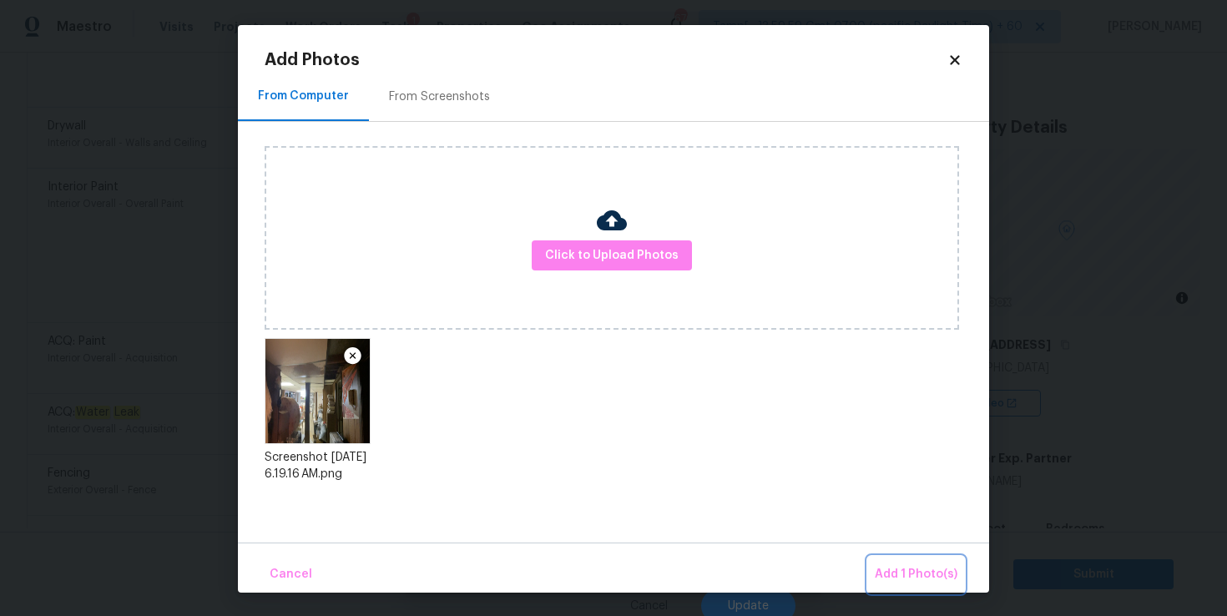
click at [920, 571] on span "Add 1 Photo(s)" at bounding box center [916, 574] width 83 height 21
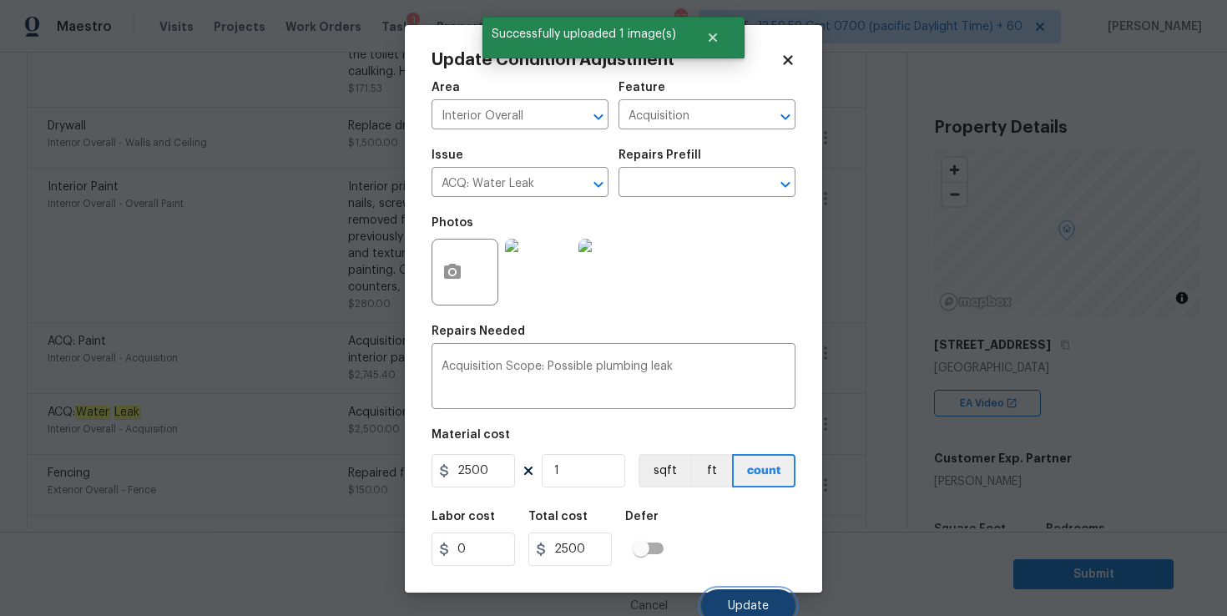
click at [754, 601] on span "Update" at bounding box center [748, 606] width 41 height 13
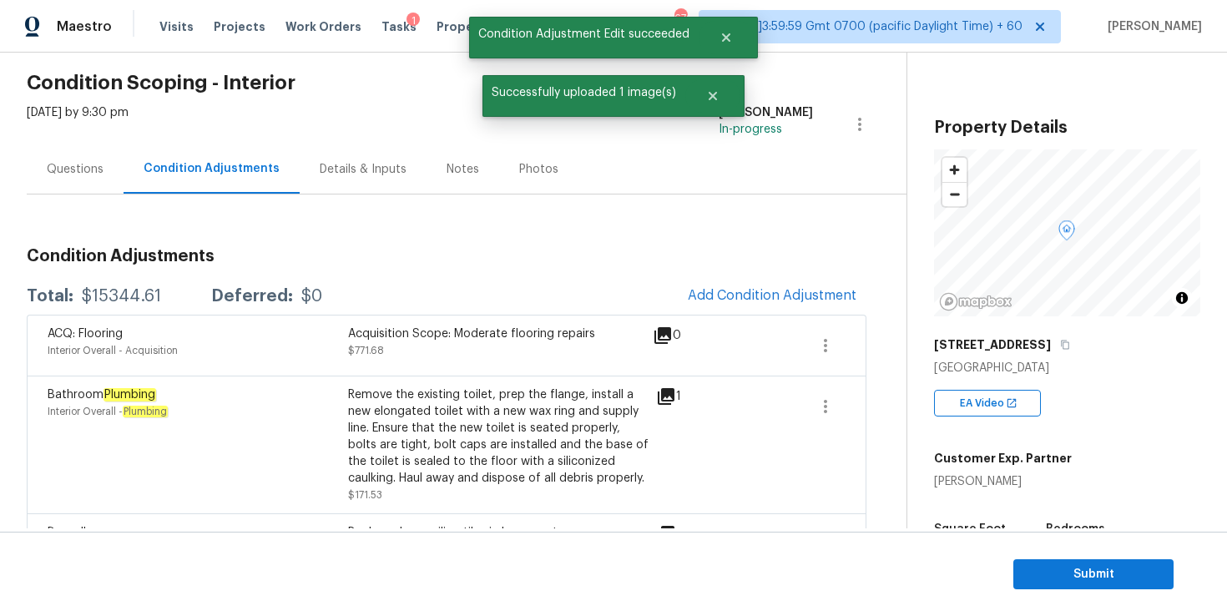
scroll to position [0, 0]
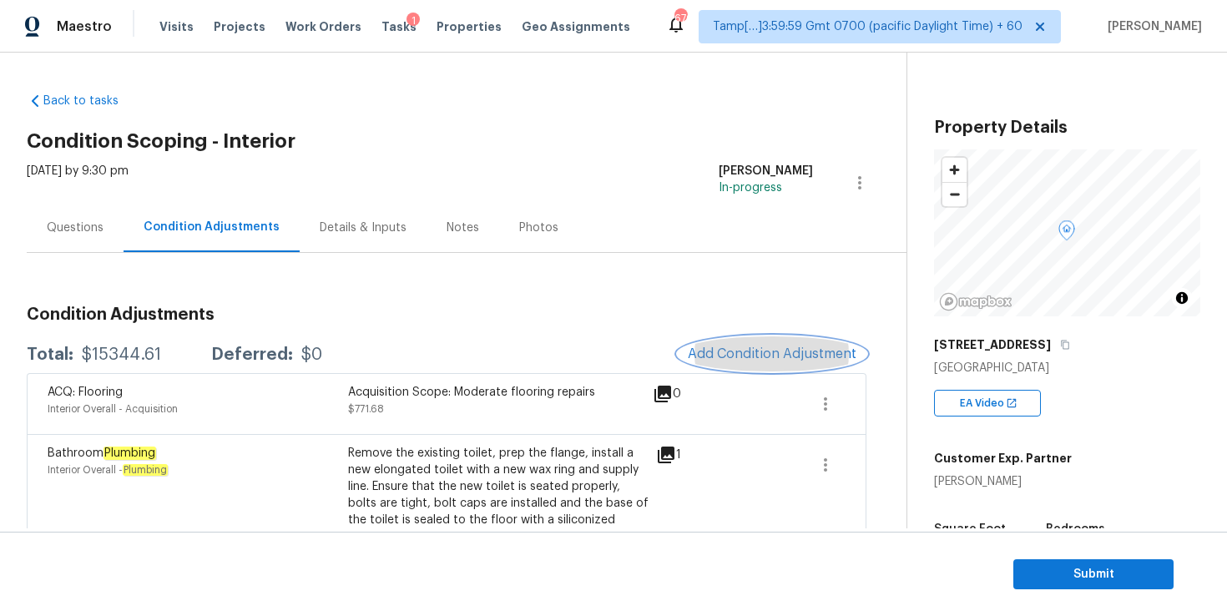
click at [733, 347] on span "Add Condition Adjustment" at bounding box center [772, 353] width 169 height 15
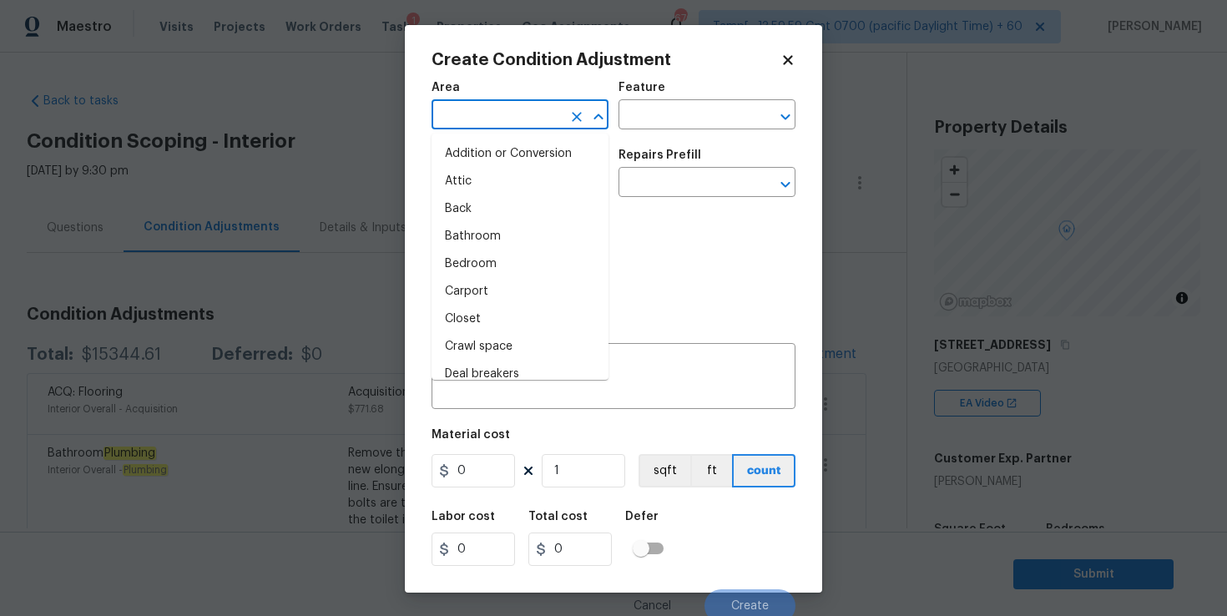
click at [514, 110] on input "text" at bounding box center [496, 116] width 130 height 26
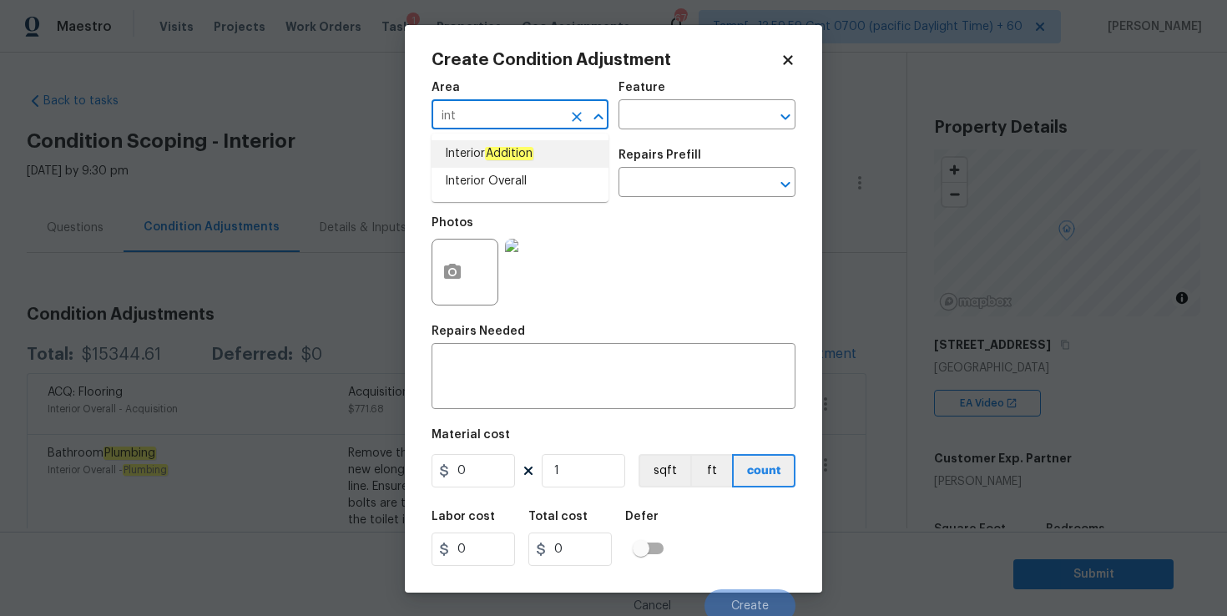
click at [503, 183] on li "Interior Overall" at bounding box center [519, 182] width 177 height 28
type input "Interior Overall"
click at [503, 183] on input "text" at bounding box center [496, 184] width 130 height 26
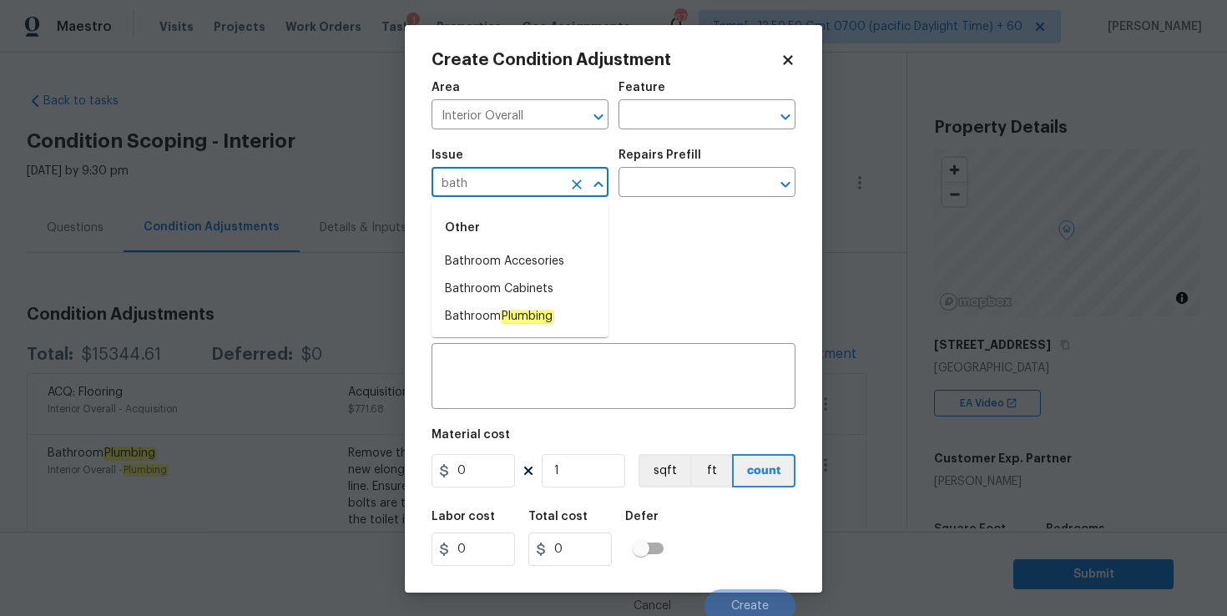
click at [537, 250] on li "Bathroom Accesories" at bounding box center [519, 262] width 177 height 28
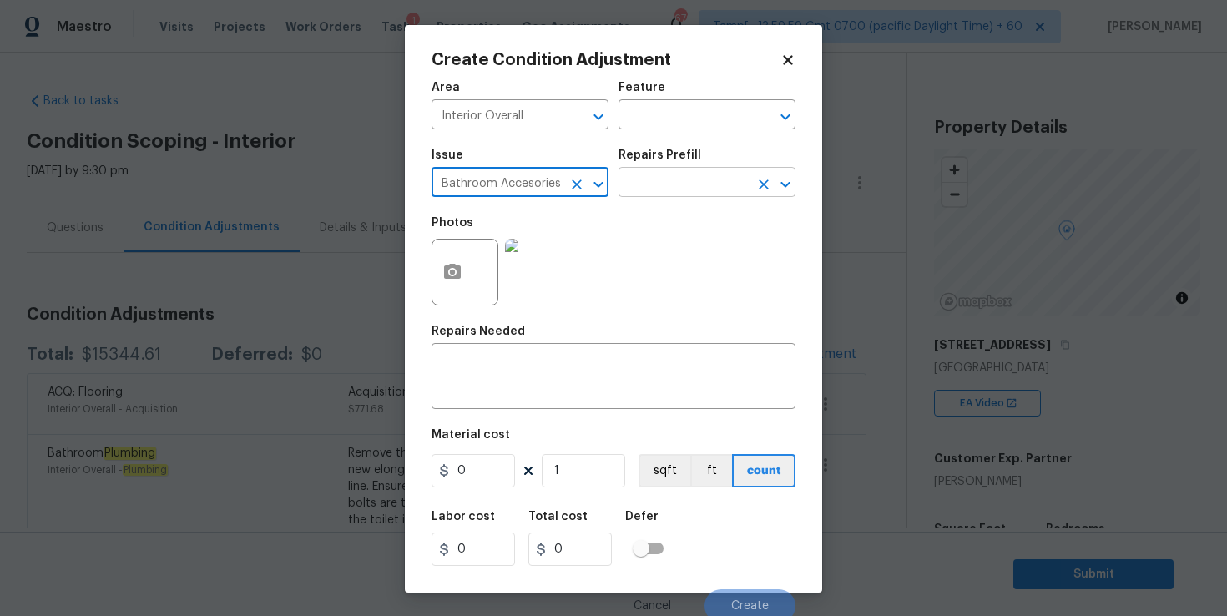
type input "Bathroom Accesories"
click at [680, 175] on input "text" at bounding box center [683, 184] width 130 height 26
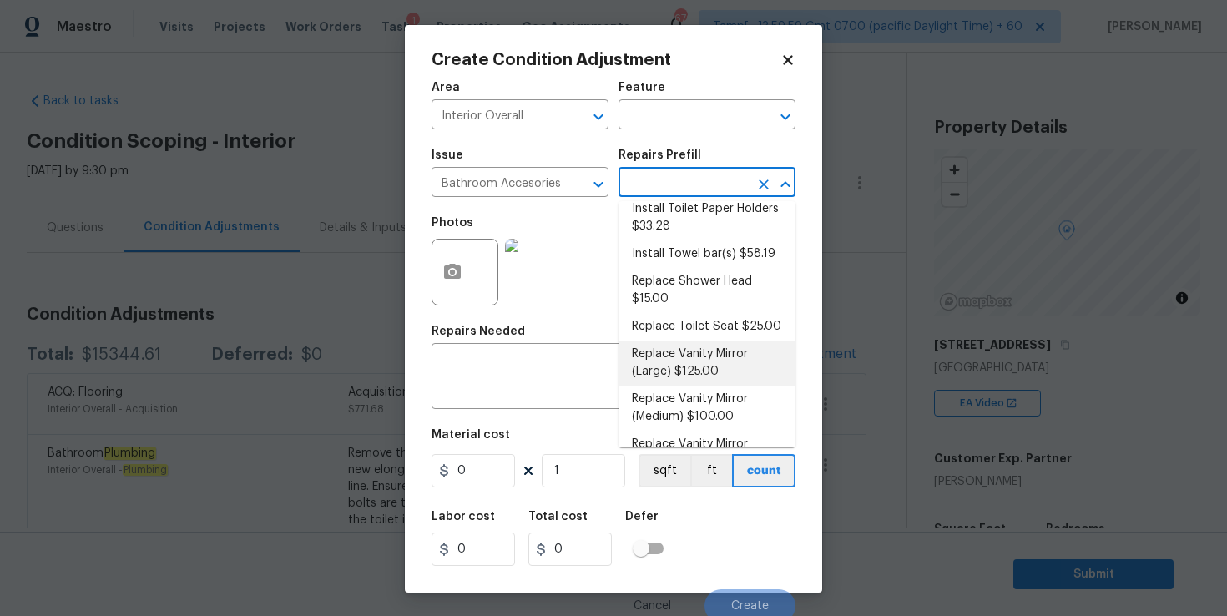
scroll to position [191, 0]
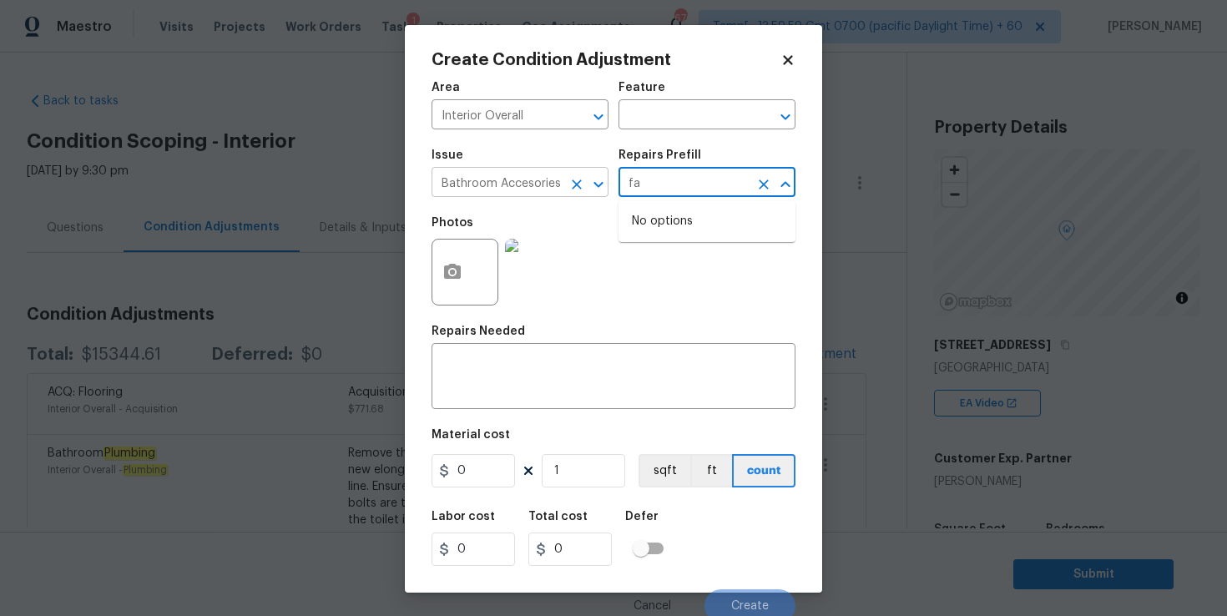
type input "fa"
click at [540, 176] on input "Bathroom Accesories" at bounding box center [496, 184] width 130 height 26
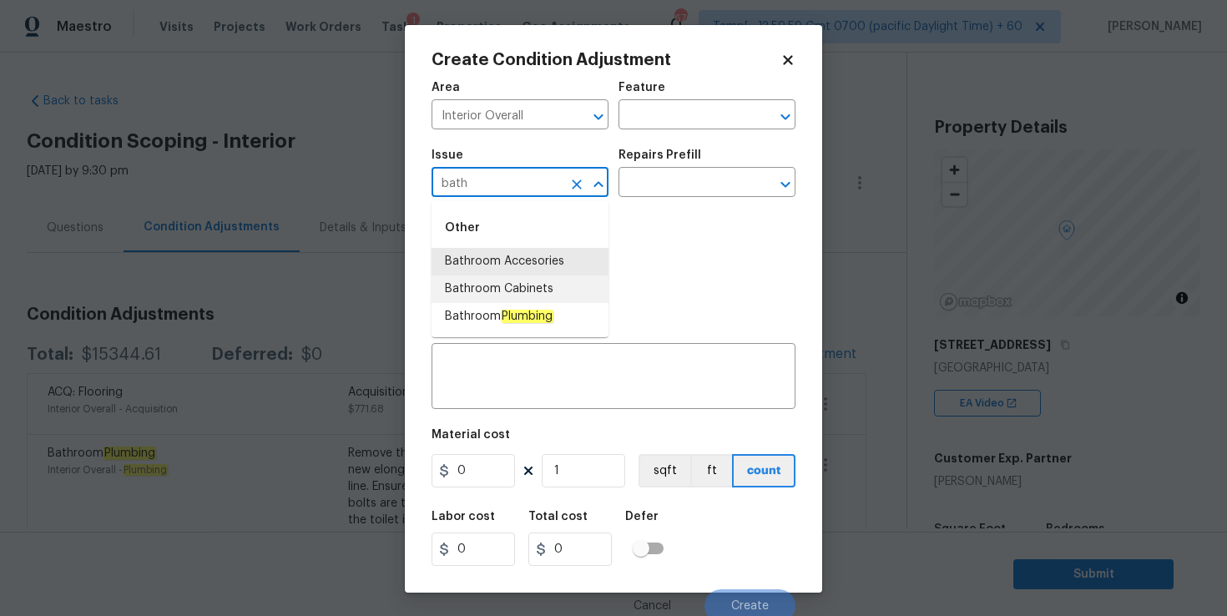
click at [541, 279] on li "Bathroom Cabinets" at bounding box center [519, 289] width 177 height 28
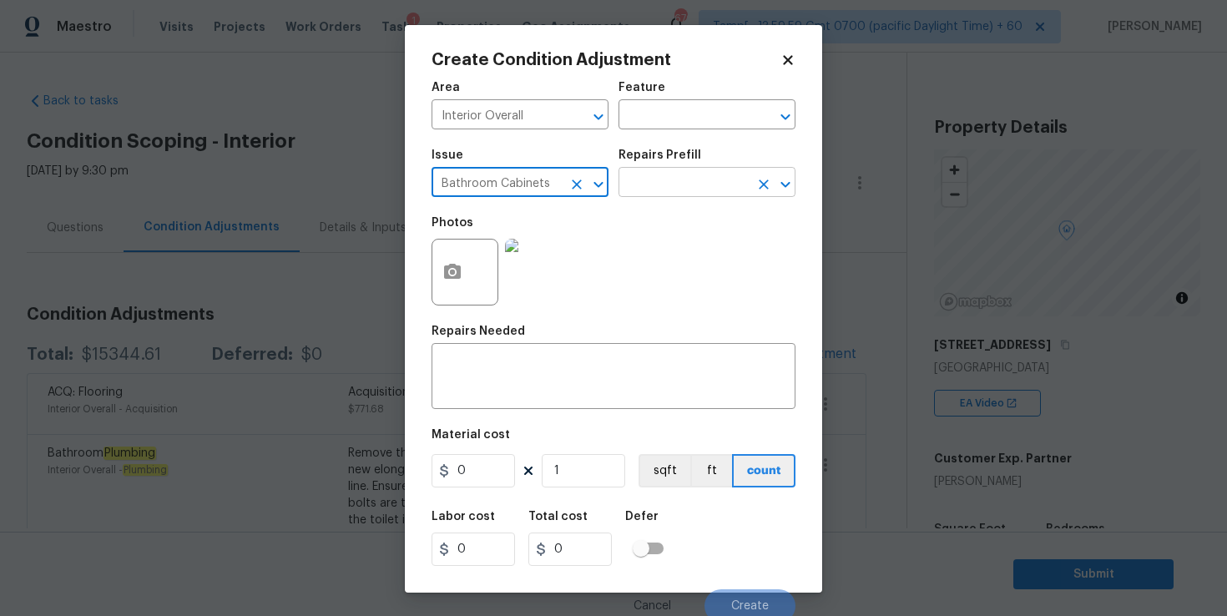
type input "Bathroom Cabinets"
click at [651, 191] on input "text" at bounding box center [683, 184] width 130 height 26
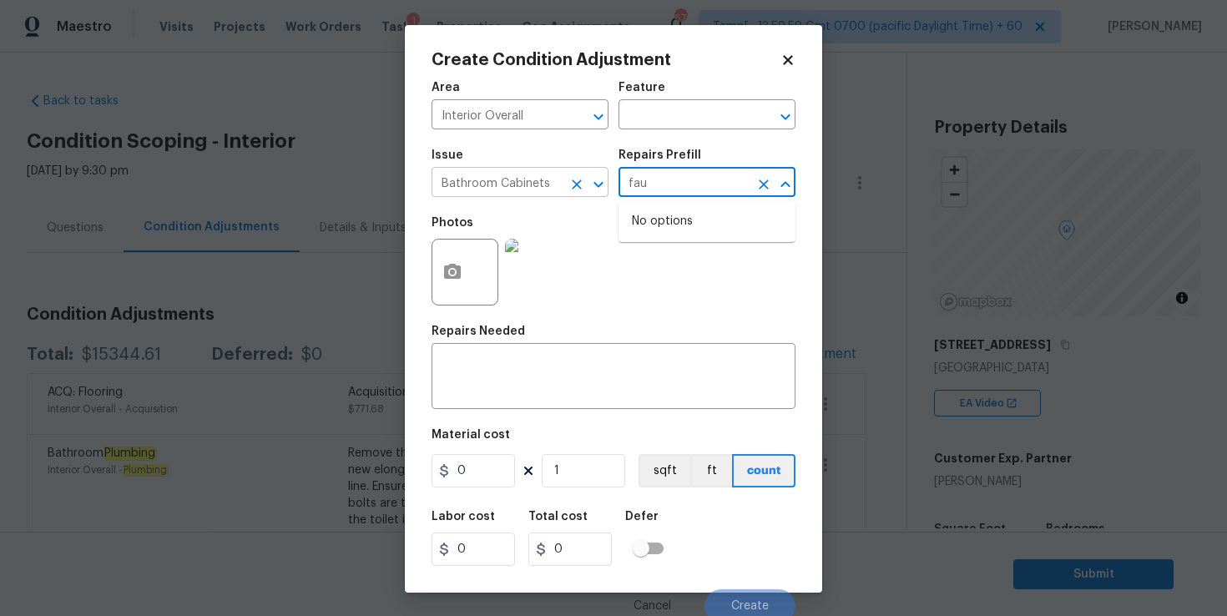
type input "fau"
click at [545, 190] on input "Bathroom Cabinets" at bounding box center [496, 184] width 130 height 26
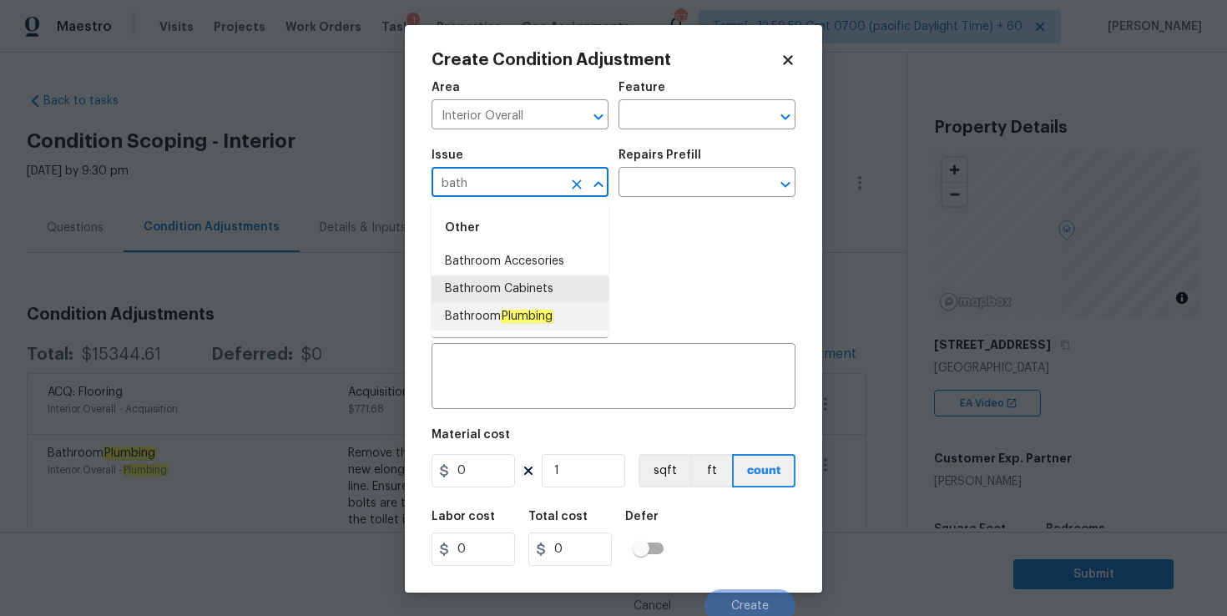
click at [537, 320] on em "Plumbing" at bounding box center [527, 316] width 53 height 13
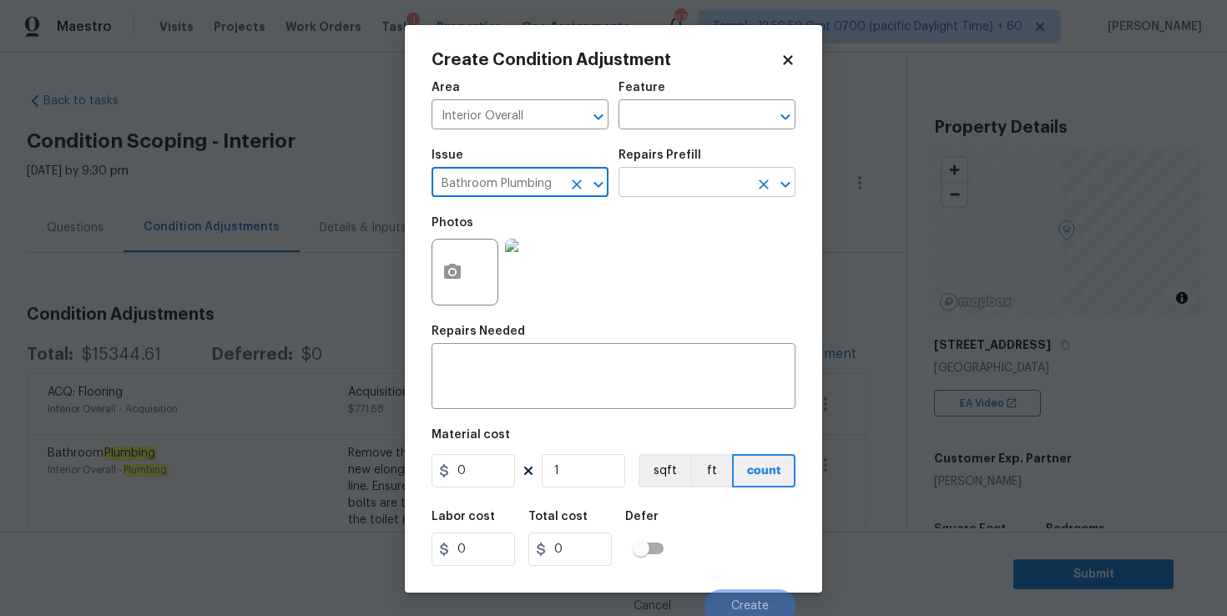
type input "Bathroom Plumbing"
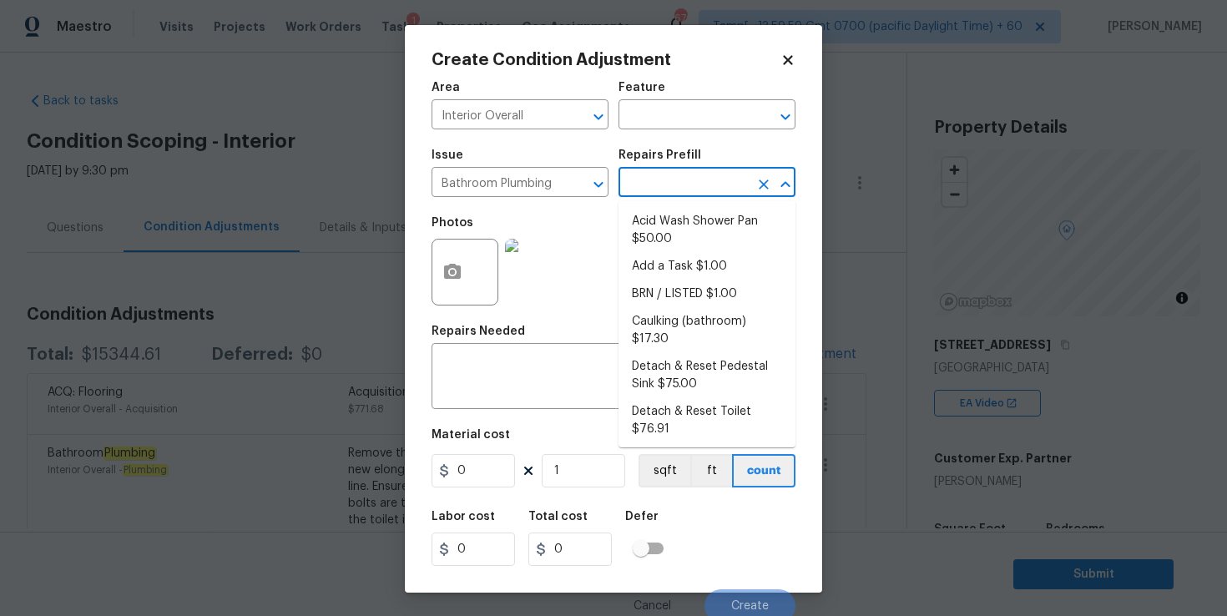
click at [648, 187] on input "text" at bounding box center [683, 184] width 130 height 26
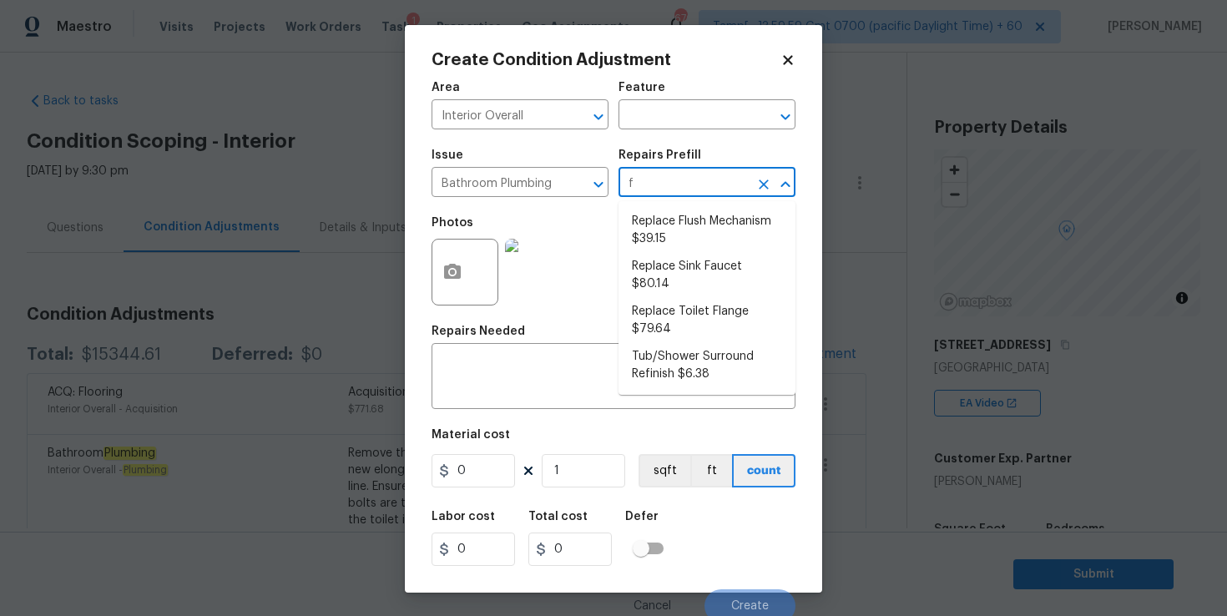
type input "fa"
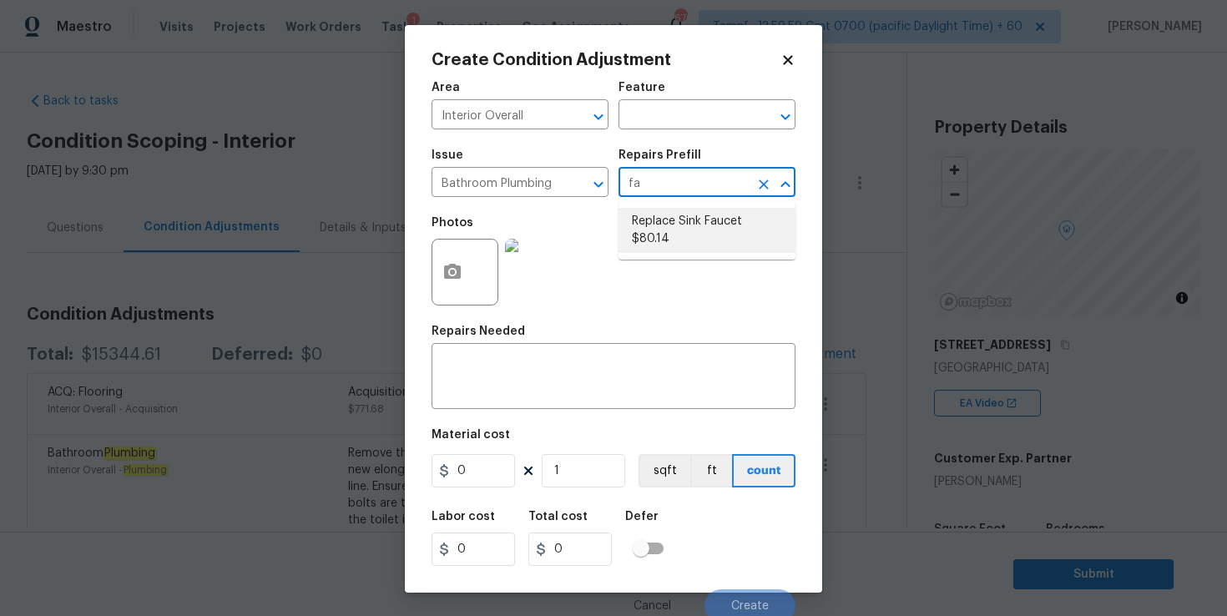
click at [673, 216] on li "Replace Sink Faucet $80.14" at bounding box center [706, 230] width 177 height 45
type input "Plumbing"
type textarea "Remove and replace the existing sink faucet with new (PM to approve finish). En…"
type input "80.14"
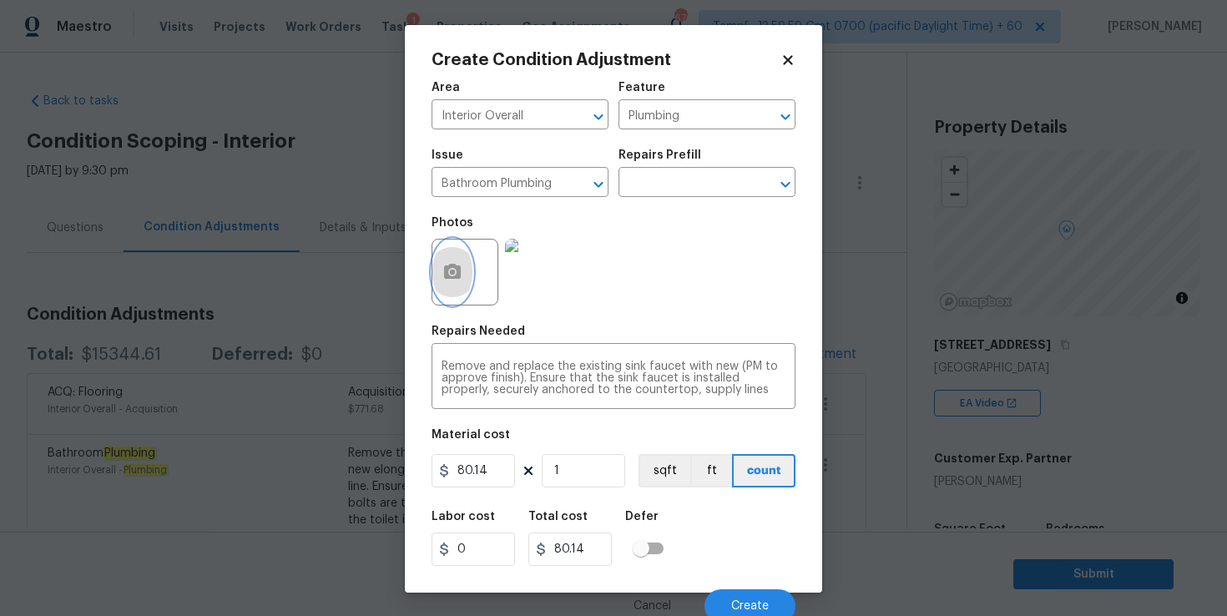
click at [461, 276] on icon "button" at bounding box center [452, 271] width 17 height 15
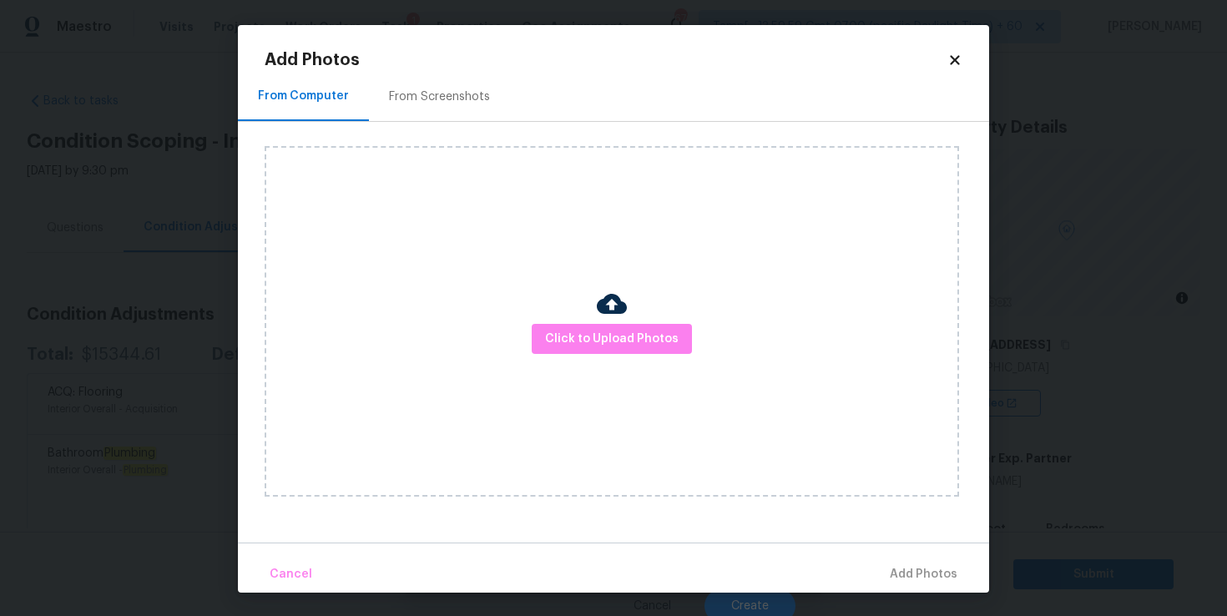
scroll to position [2, 0]
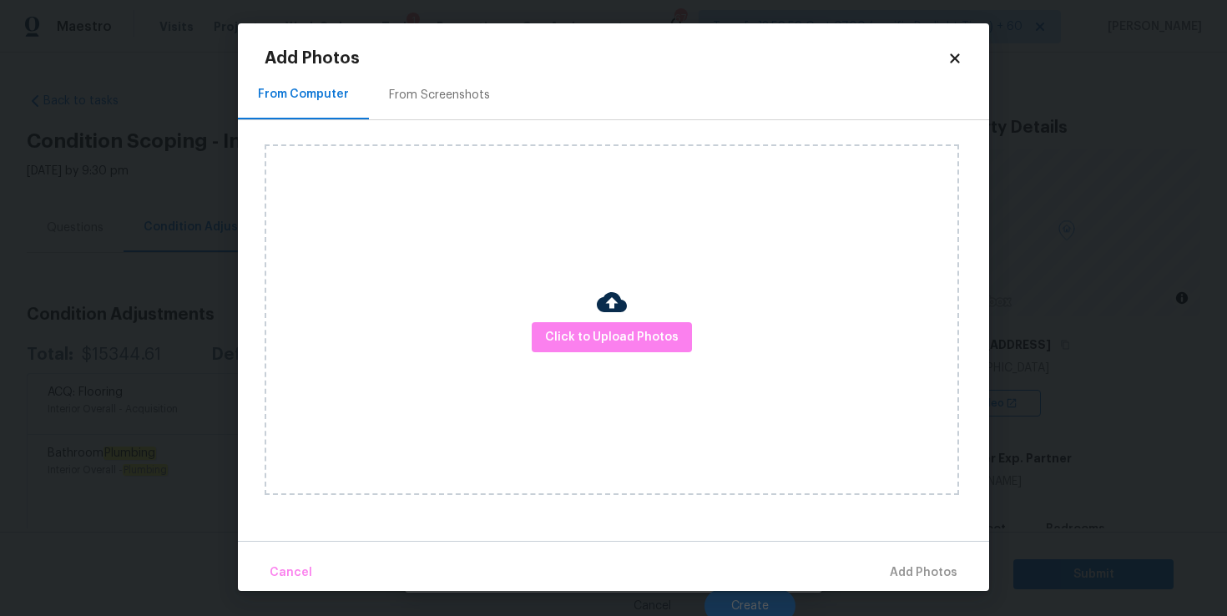
click at [947, 58] on icon at bounding box center [954, 58] width 15 height 15
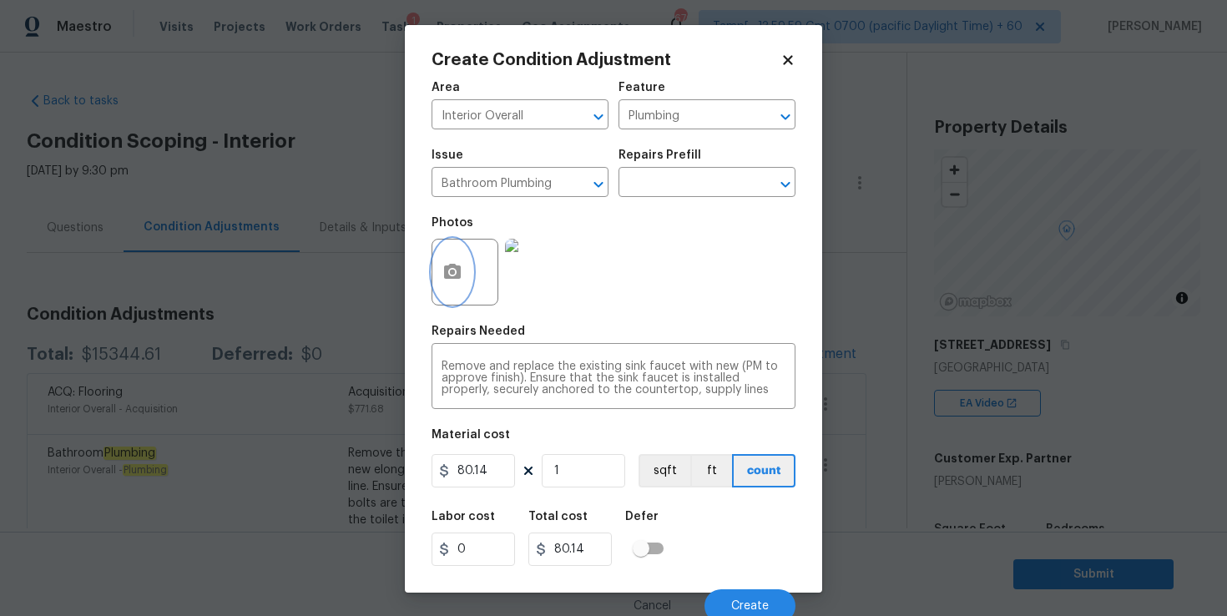
scroll to position [0, 0]
click at [790, 63] on icon at bounding box center [787, 59] width 9 height 9
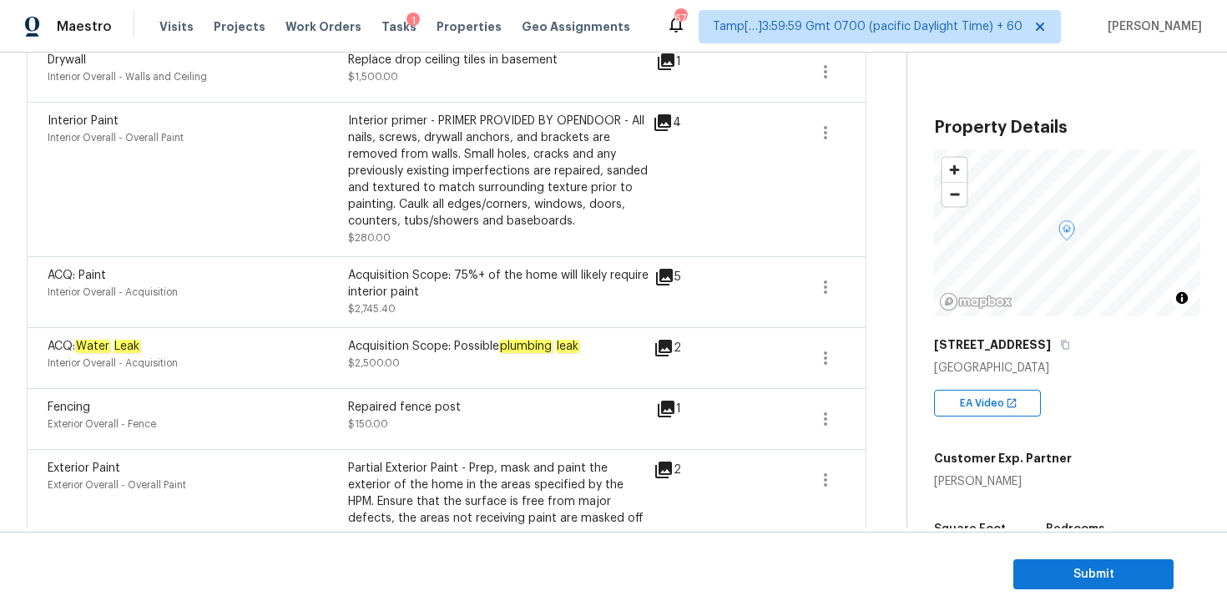
scroll to position [532, 0]
click at [827, 358] on icon "button" at bounding box center [825, 356] width 20 height 20
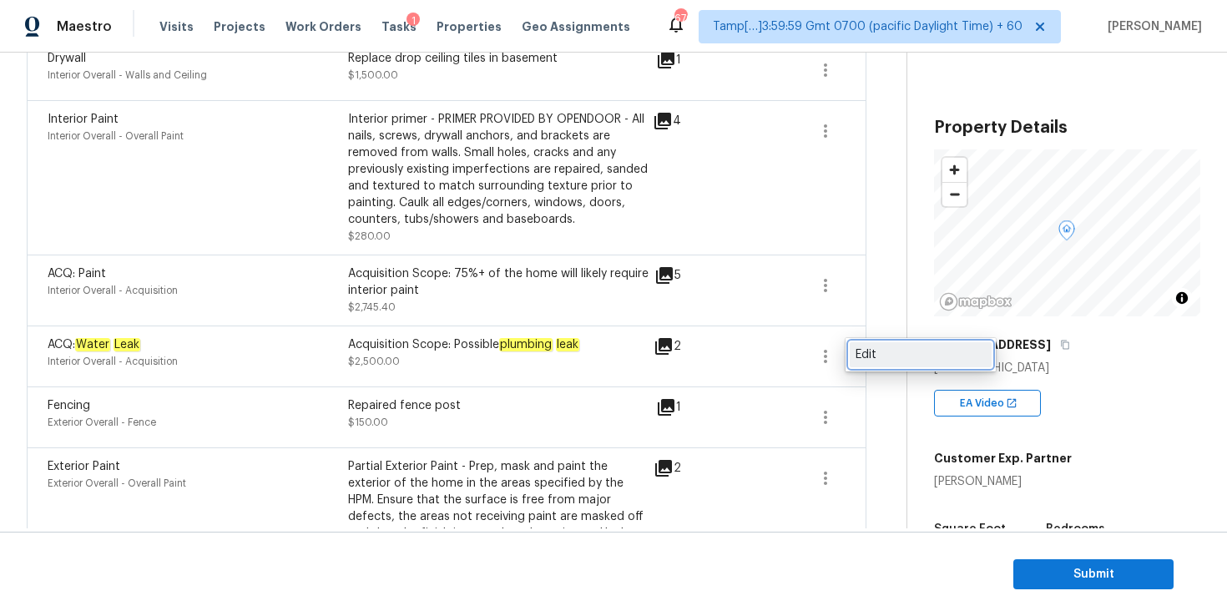
click at [873, 353] on div "Edit" at bounding box center [920, 354] width 130 height 17
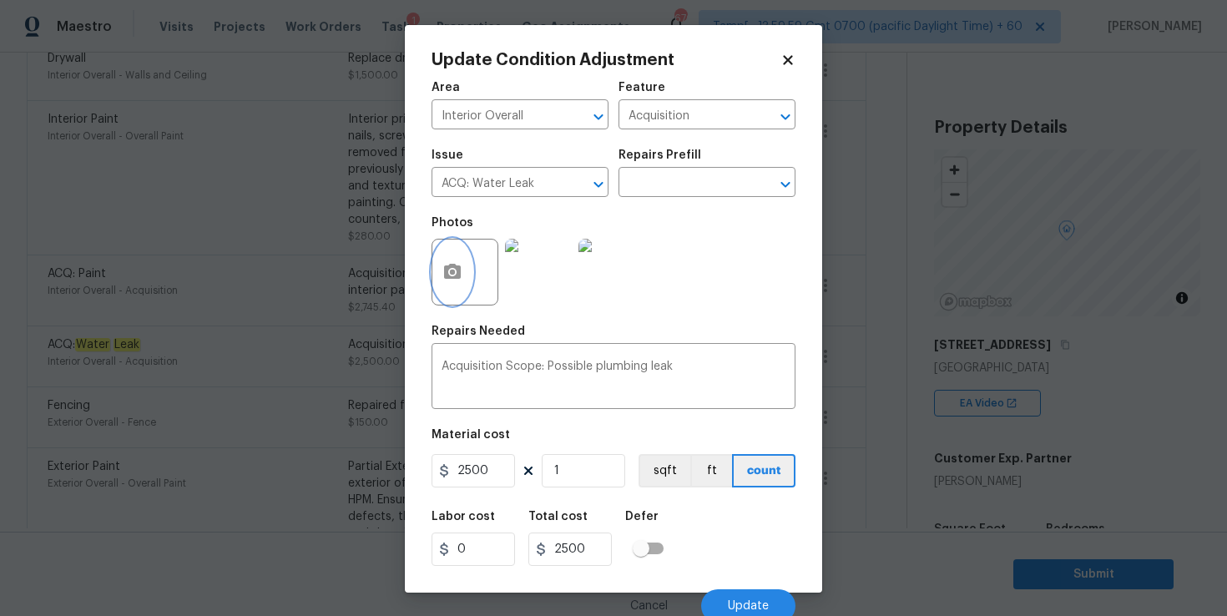
click at [457, 272] on icon "button" at bounding box center [452, 271] width 17 height 15
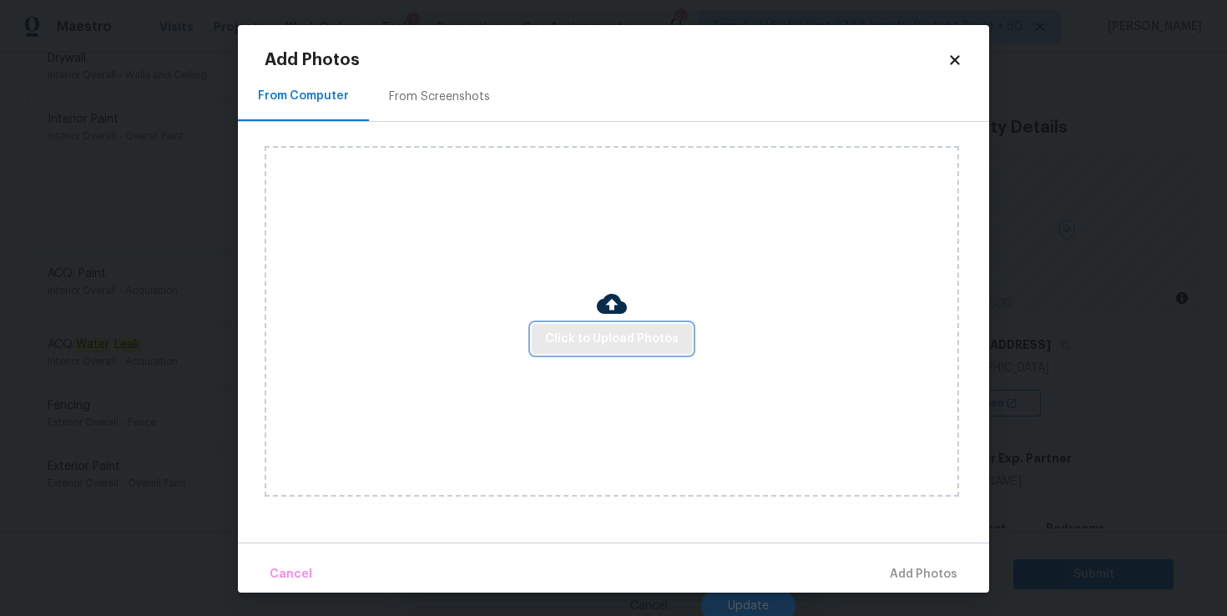
click at [586, 331] on span "Click to Upload Photos" at bounding box center [612, 339] width 134 height 21
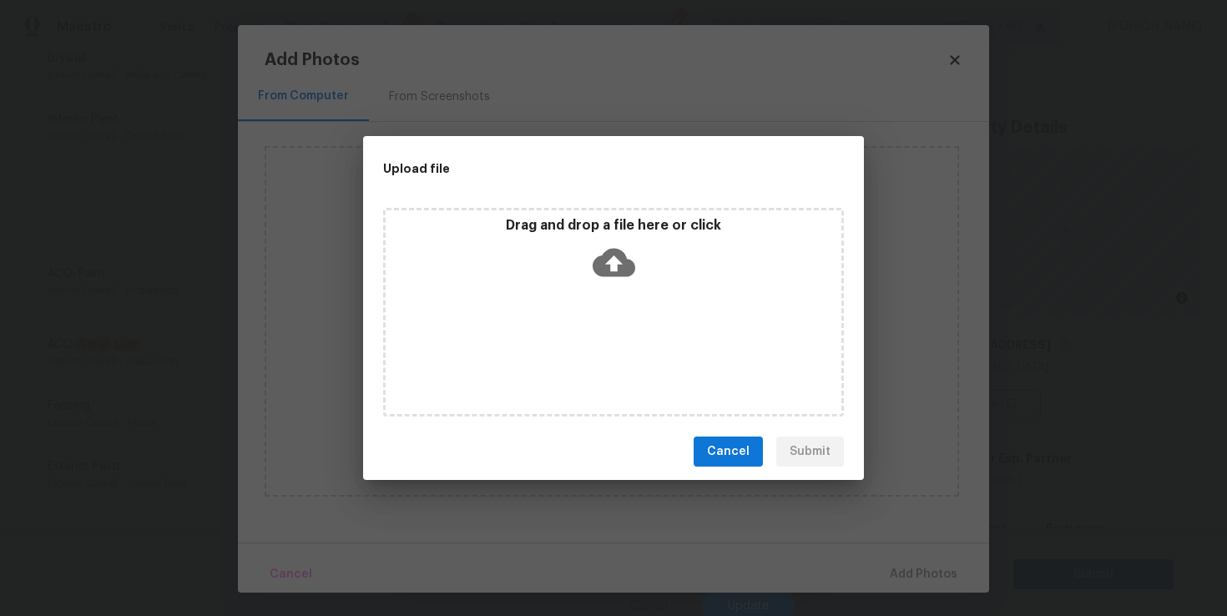
click at [613, 256] on icon at bounding box center [614, 262] width 43 height 43
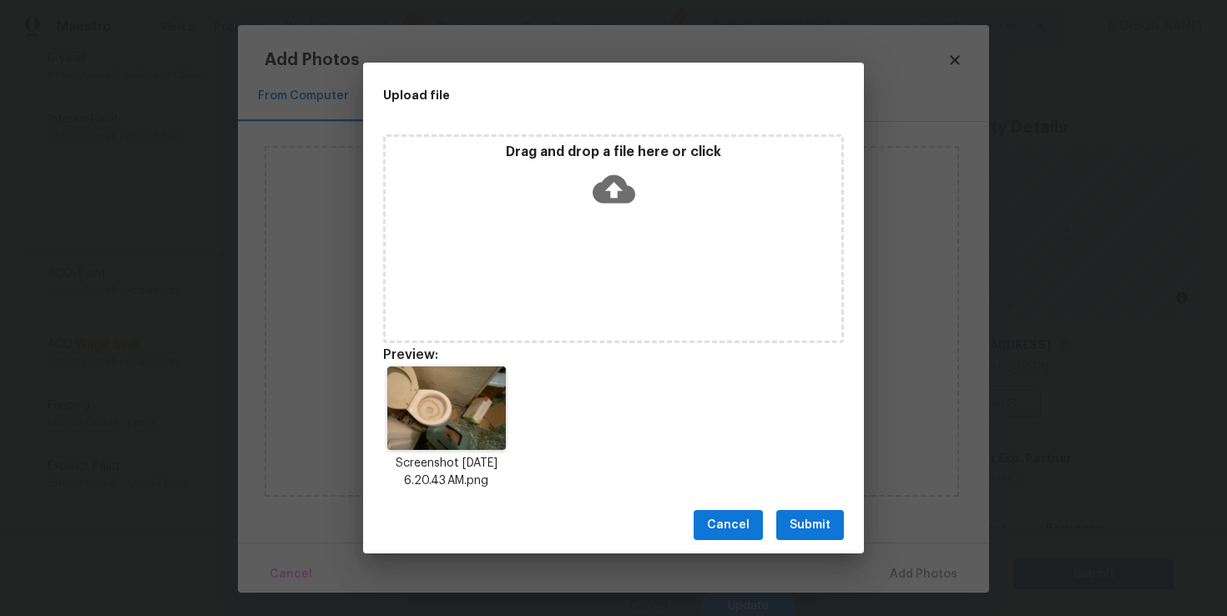
click at [823, 520] on span "Submit" at bounding box center [809, 525] width 41 height 21
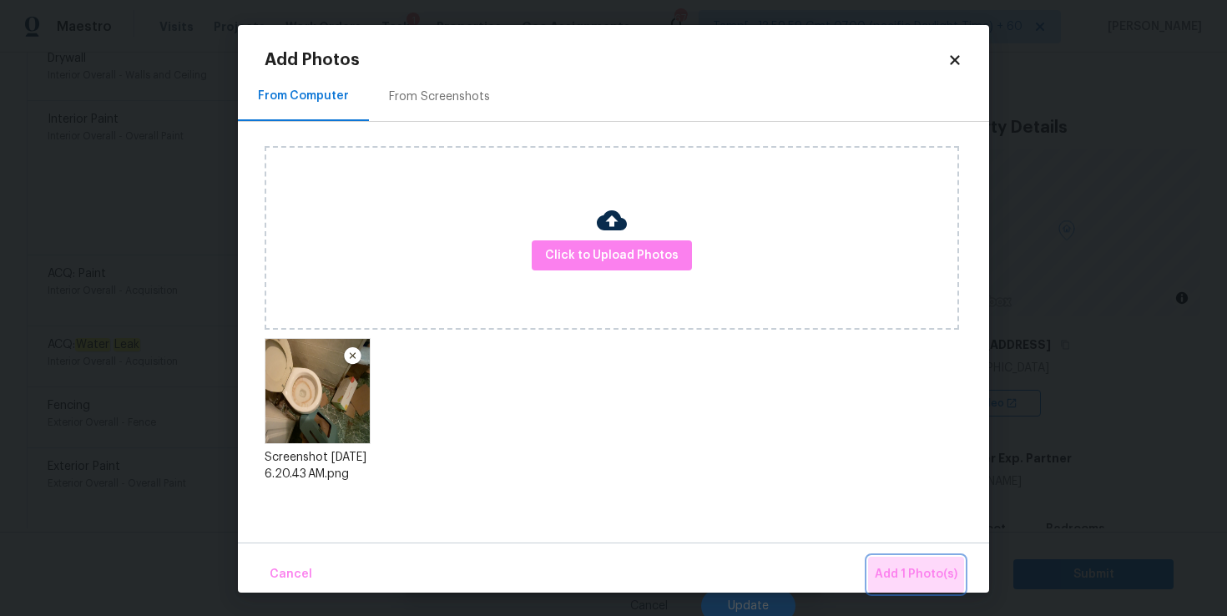
click at [925, 572] on span "Add 1 Photo(s)" at bounding box center [916, 574] width 83 height 21
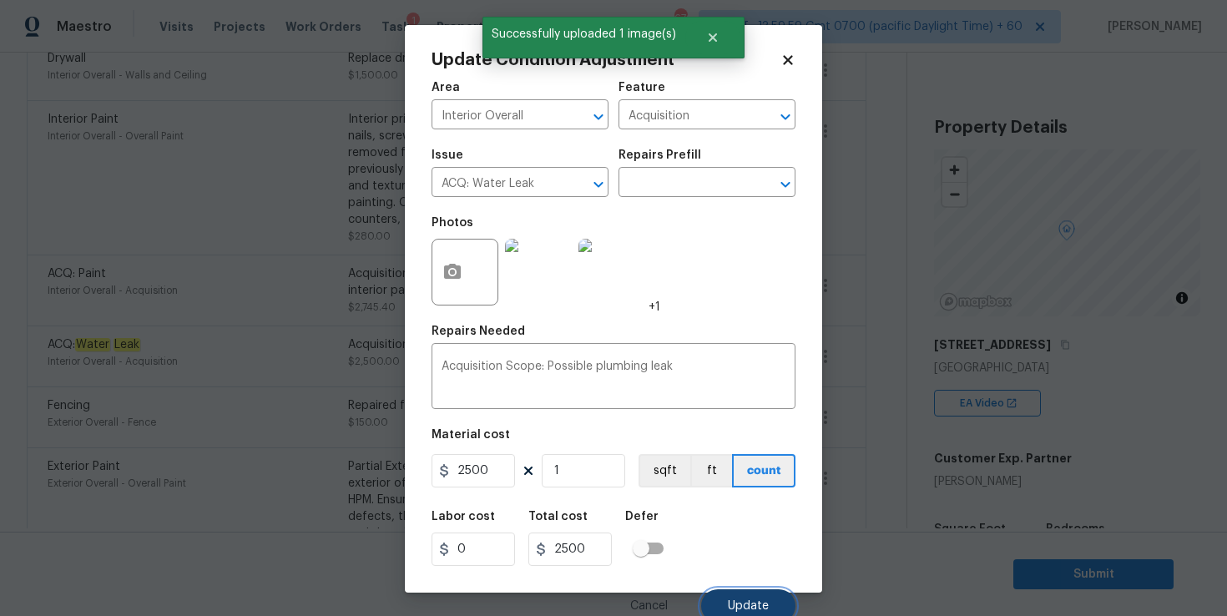
click at [750, 596] on button "Update" at bounding box center [748, 605] width 94 height 33
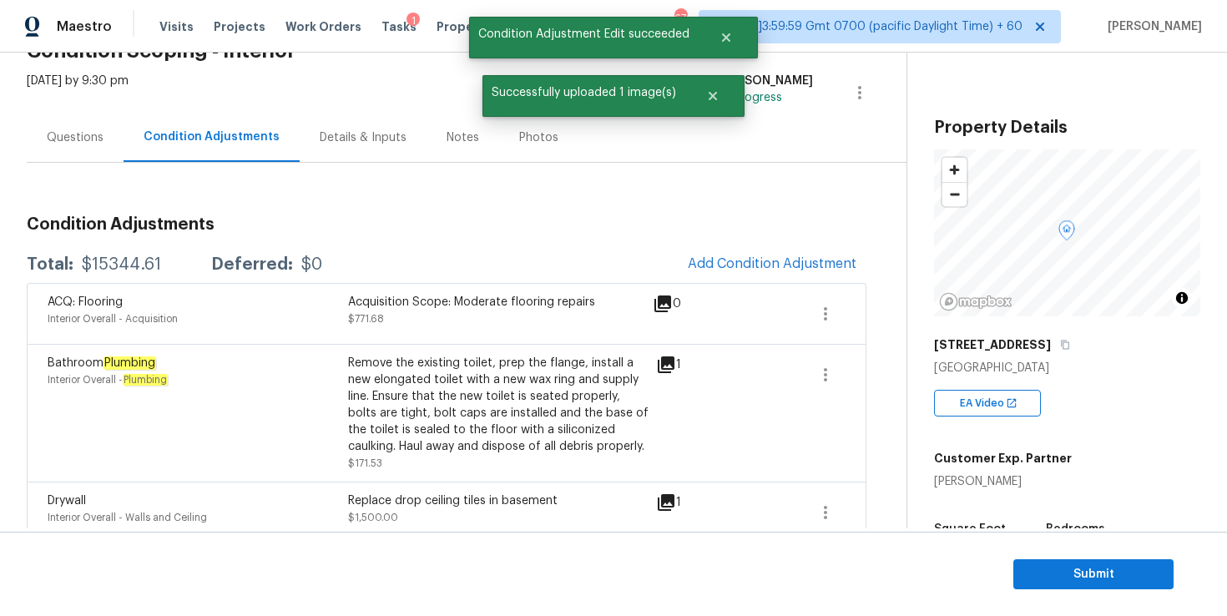
scroll to position [68, 0]
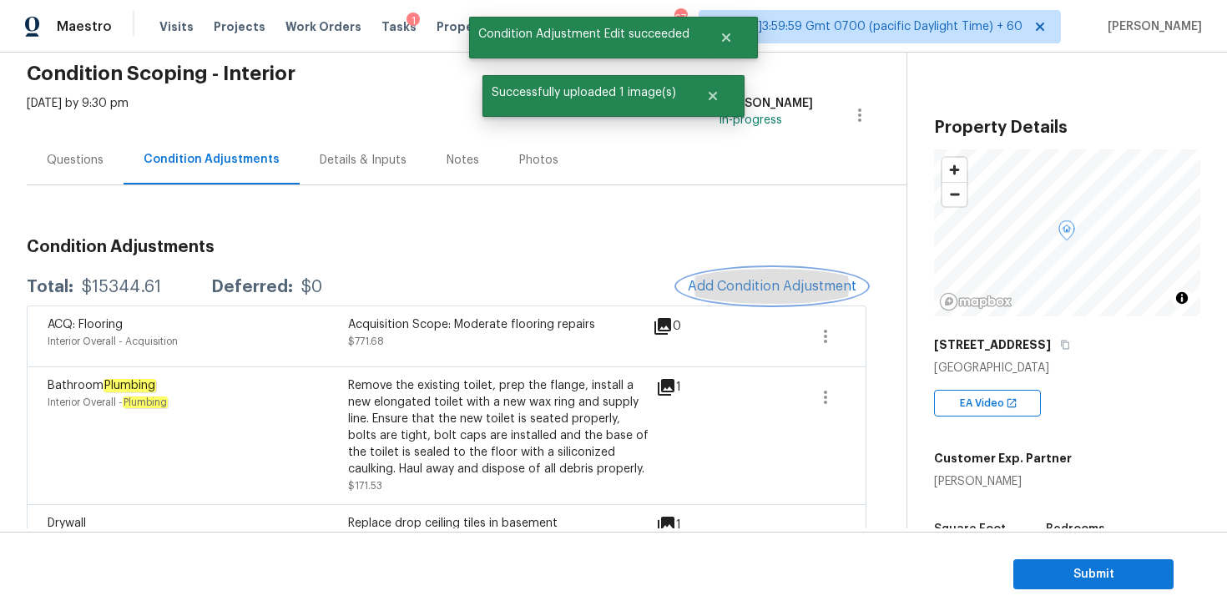
click at [711, 288] on span "Add Condition Adjustment" at bounding box center [772, 286] width 169 height 15
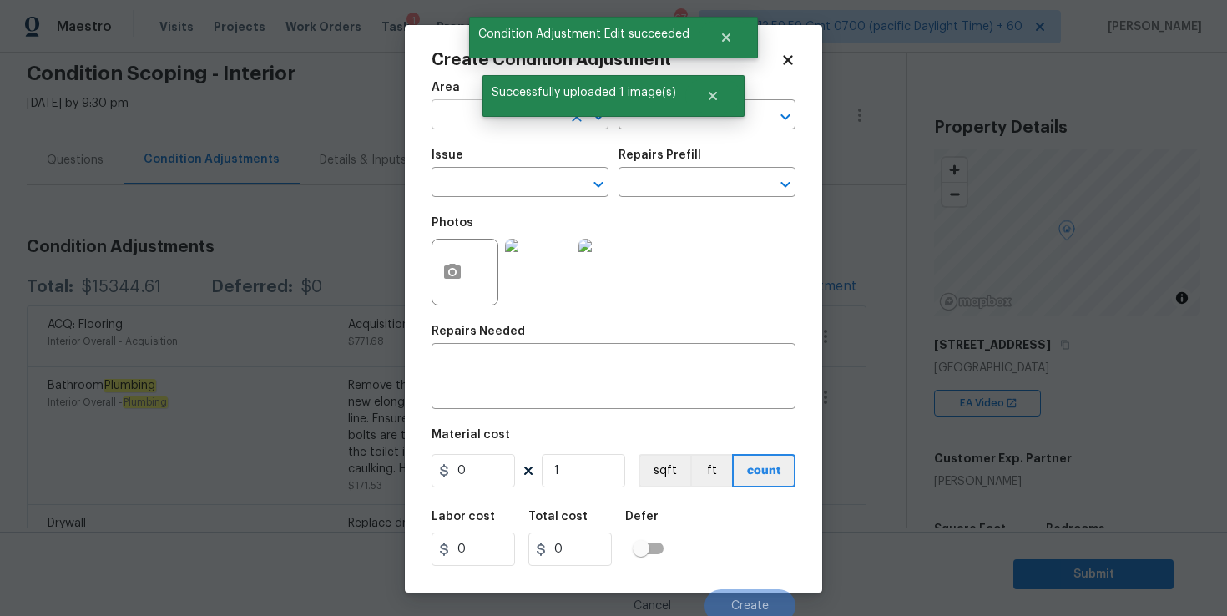
click at [464, 124] on input "text" at bounding box center [496, 116] width 130 height 26
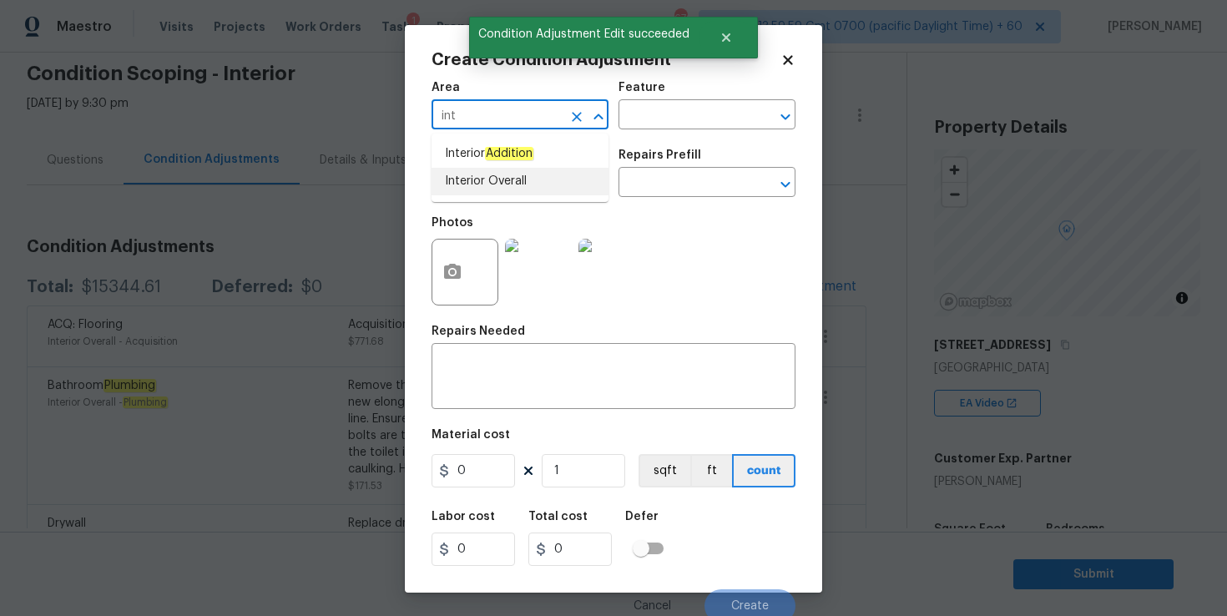
click at [477, 189] on li "Interior Overall" at bounding box center [519, 182] width 177 height 28
type input "Interior Overall"
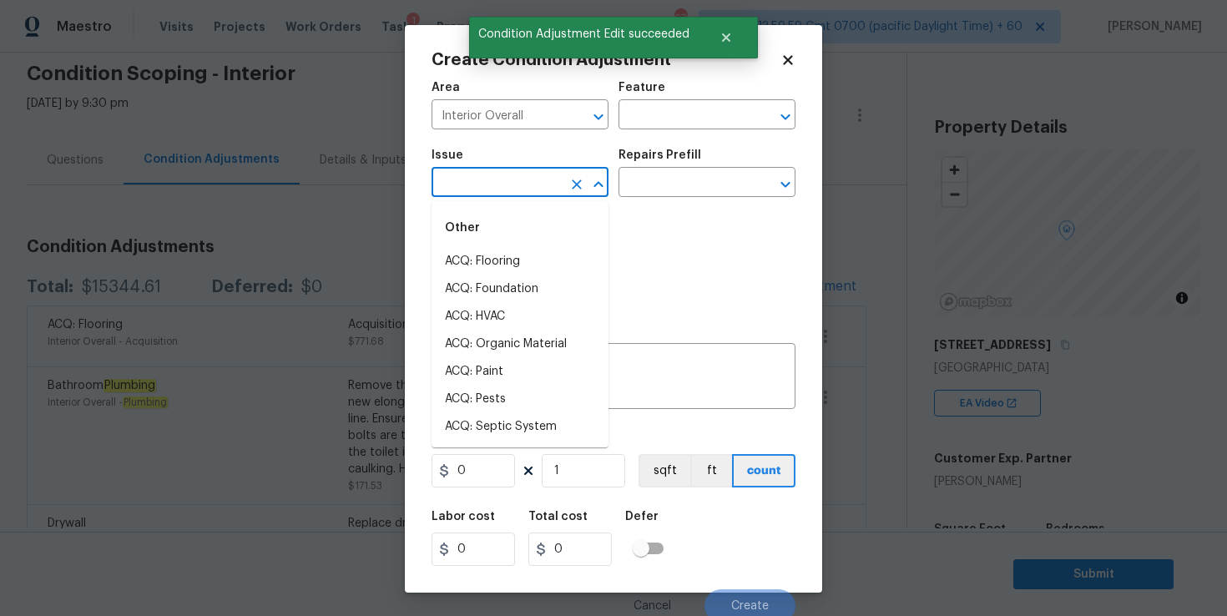
click at [477, 189] on input "text" at bounding box center [496, 184] width 130 height 26
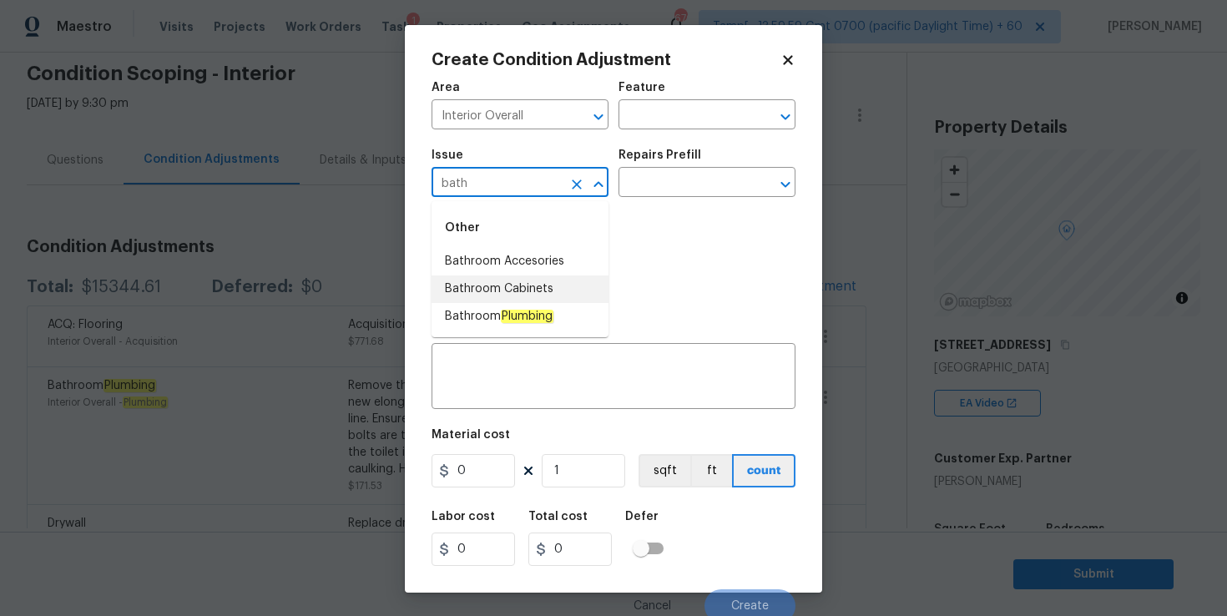
click at [552, 265] on li "Bathroom Accesories" at bounding box center [519, 262] width 177 height 28
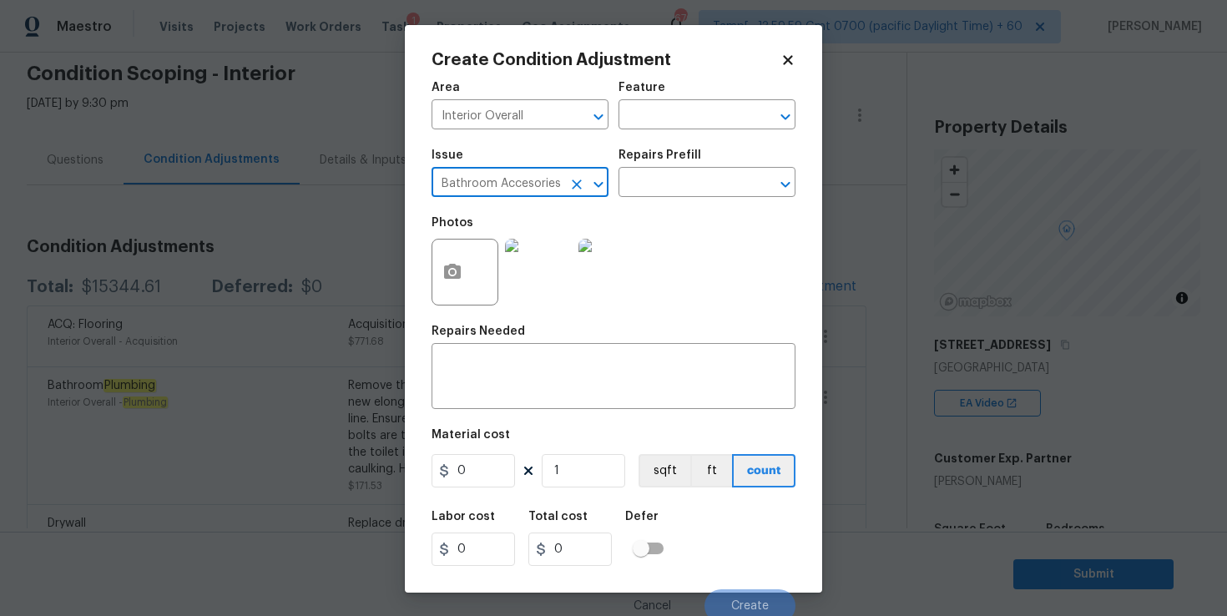
type input "Bathroom Accesories"
click at [655, 199] on div "Issue Bathroom Accesories ​ Repairs Prefill ​" at bounding box center [613, 173] width 364 height 68
click at [657, 186] on input "text" at bounding box center [683, 184] width 130 height 26
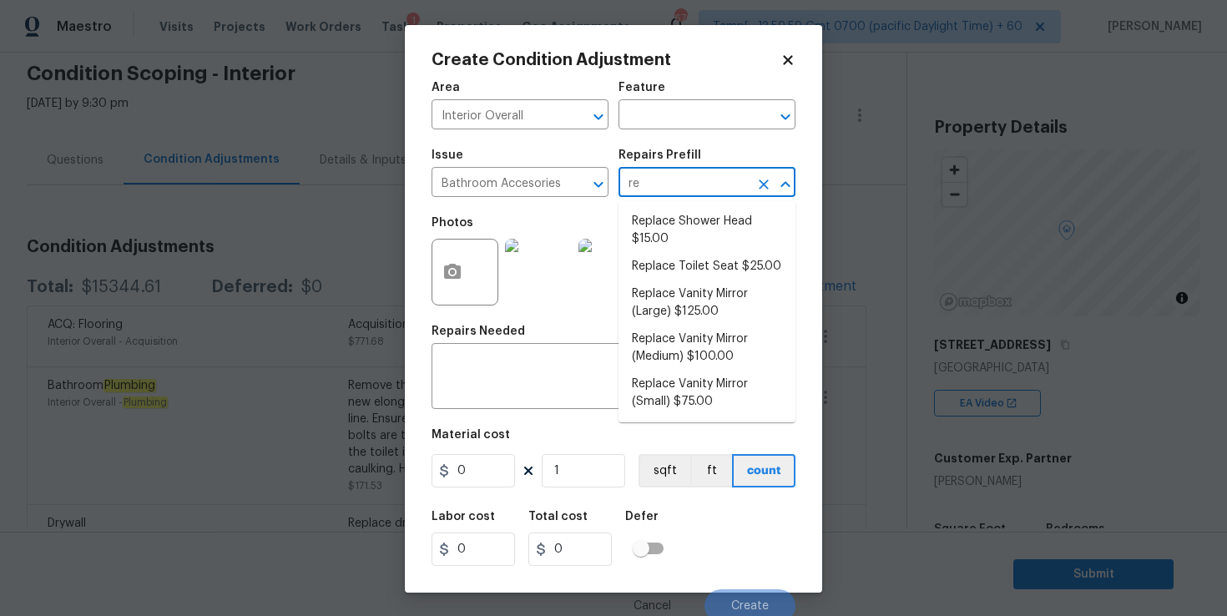
type input "r"
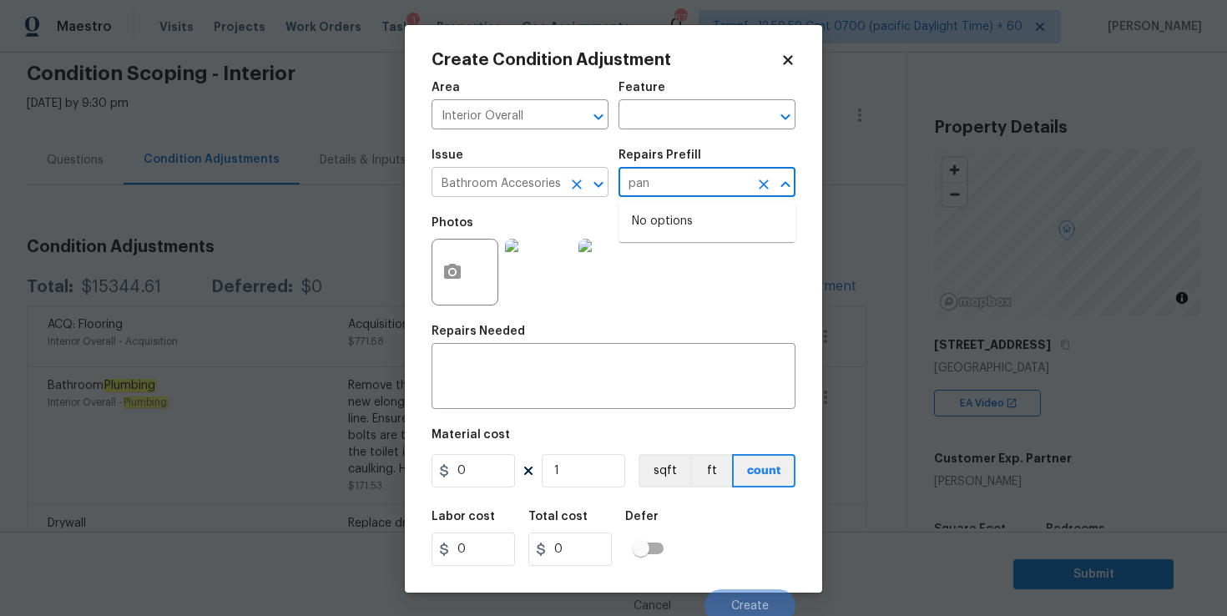
type input "pan"
click at [546, 185] on input "Bathroom Accesories" at bounding box center [496, 184] width 130 height 26
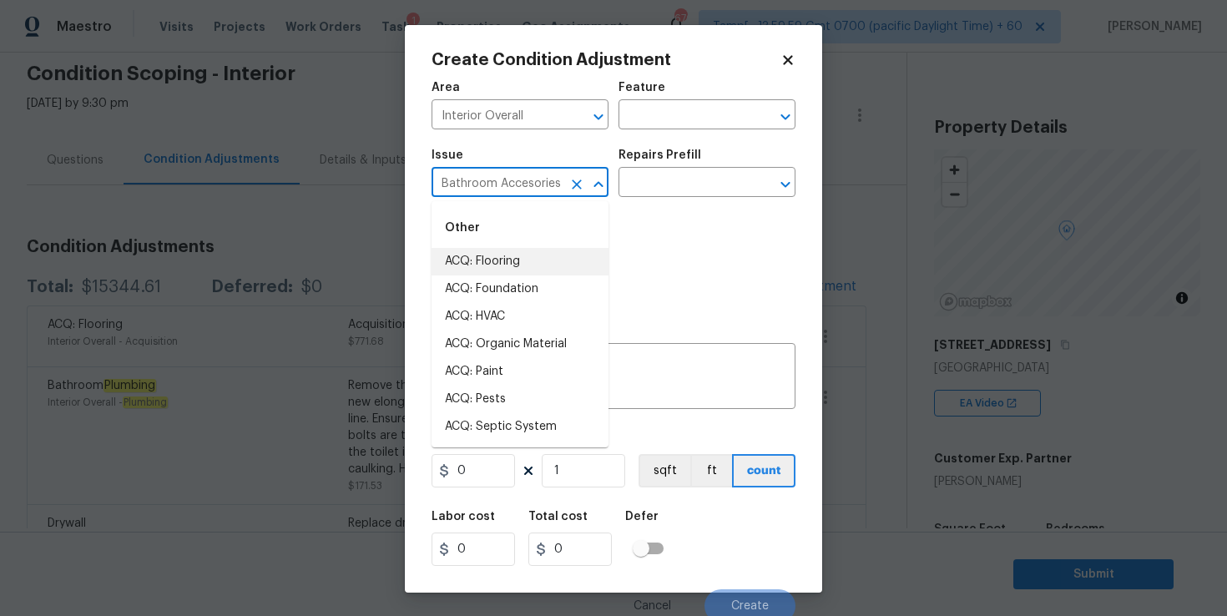
click at [546, 185] on input "Bathroom Accesories" at bounding box center [496, 184] width 130 height 26
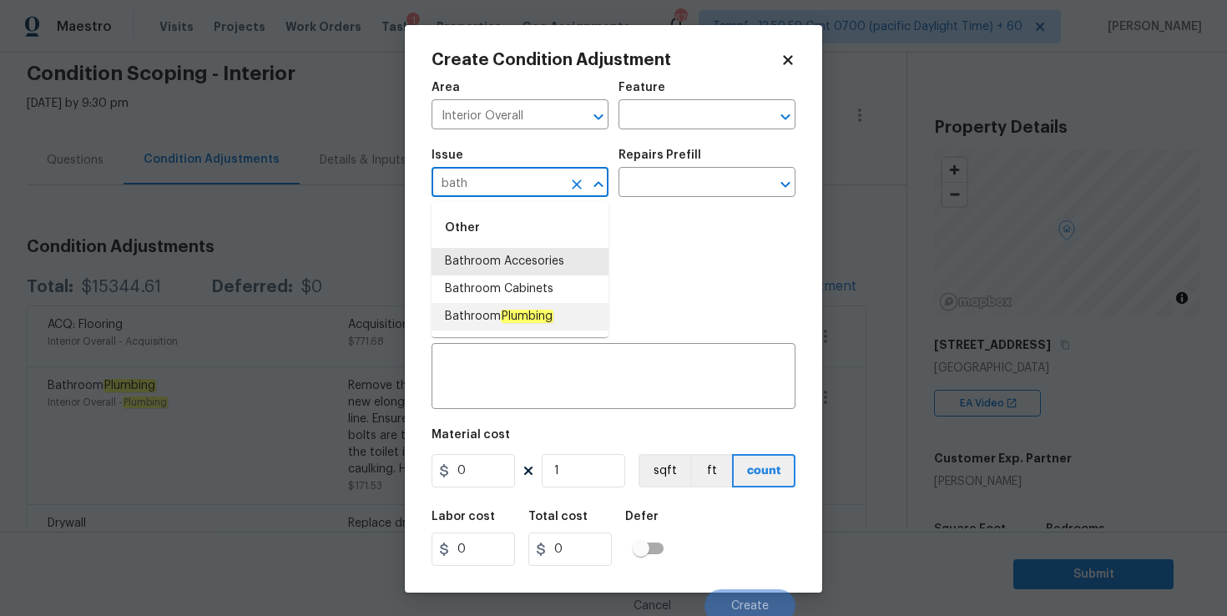
click at [553, 312] on em "Plumbing" at bounding box center [527, 316] width 53 height 13
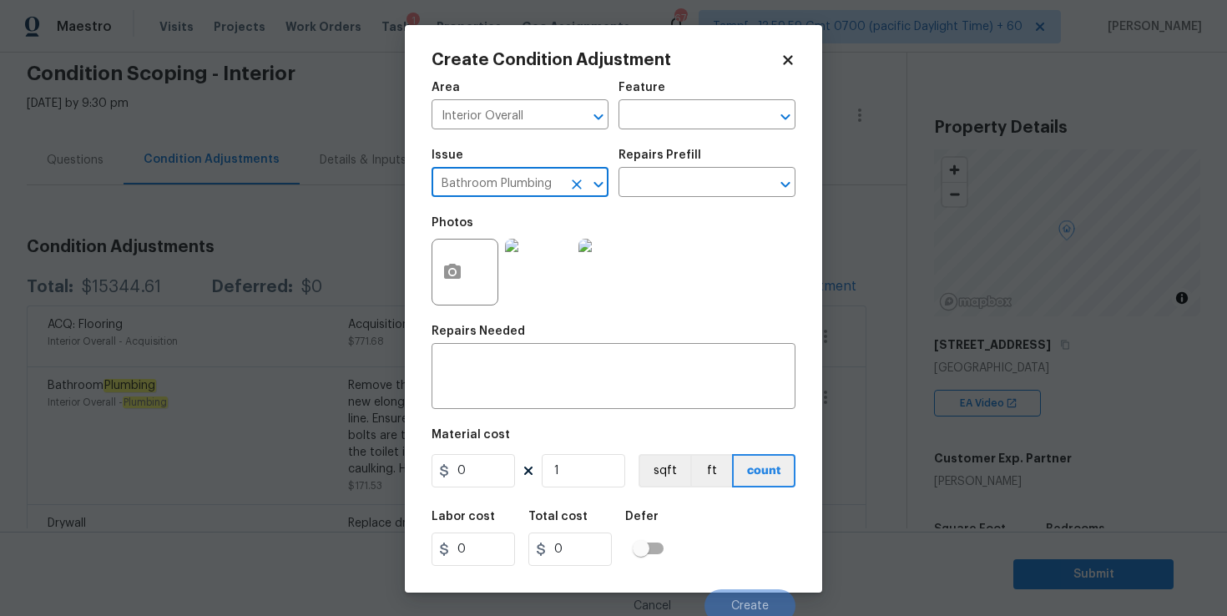
type input "Bathroom Plumbing"
click at [667, 200] on div "Issue Bathroom Plumbing ​ Repairs Prefill ​" at bounding box center [613, 173] width 364 height 68
click at [667, 189] on input "text" at bounding box center [683, 184] width 130 height 26
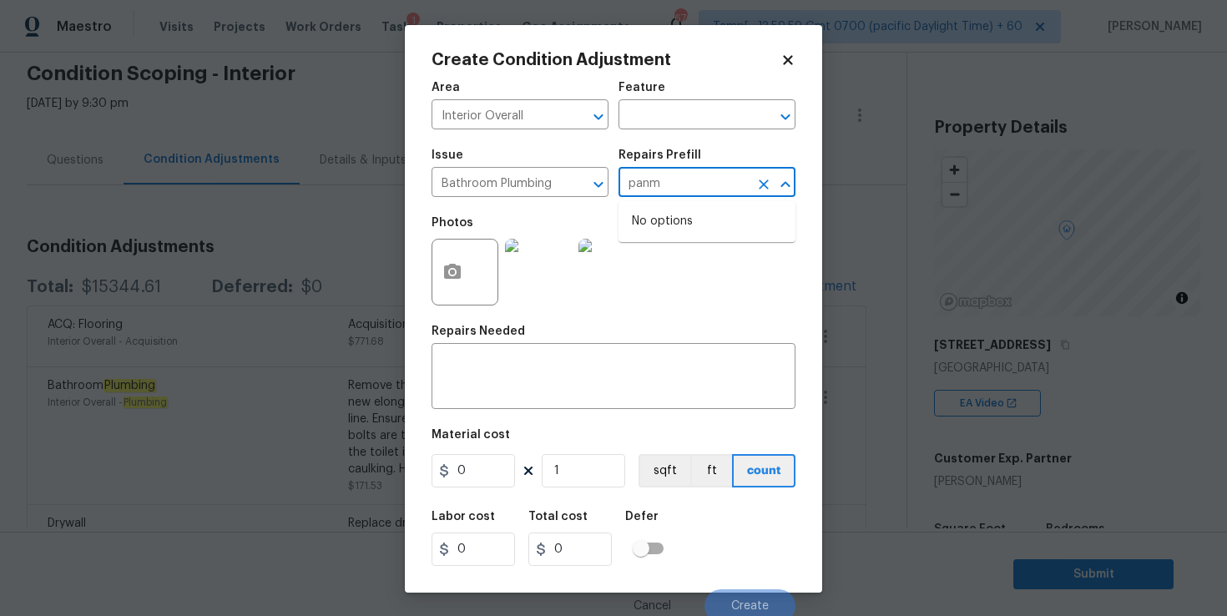
type input "pan"
click at [689, 236] on li "Acid Wash Shower Pan $50.00" at bounding box center [706, 230] width 177 height 45
type input "Plumbing"
type textarea "Prep and acid wash/deep clean the shower pan."
type input "50"
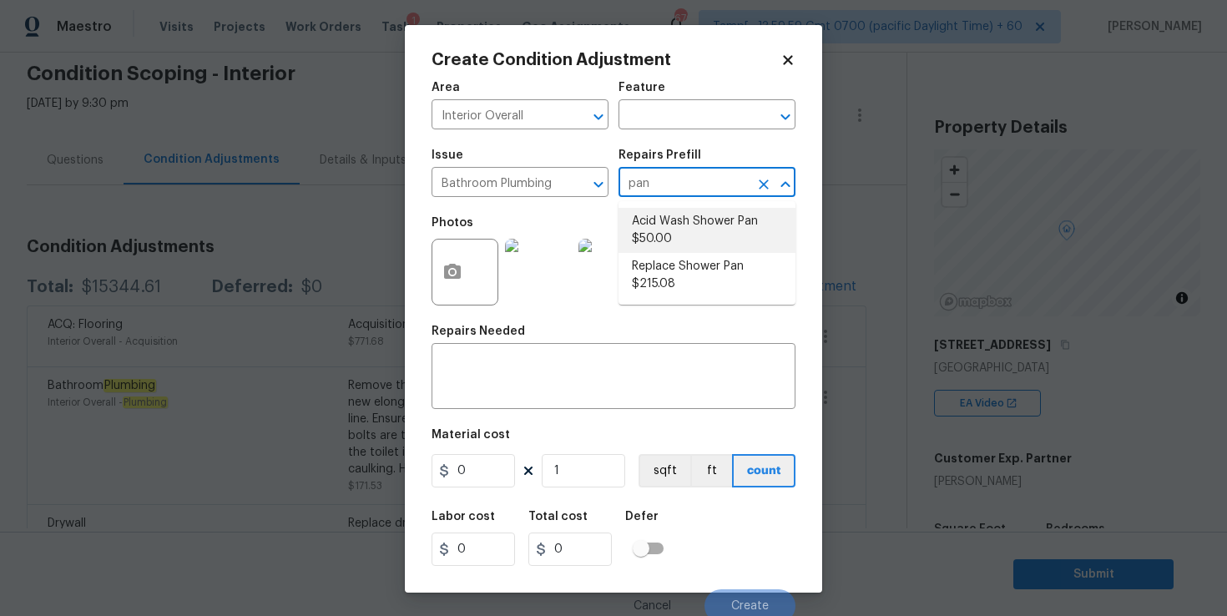
type input "50"
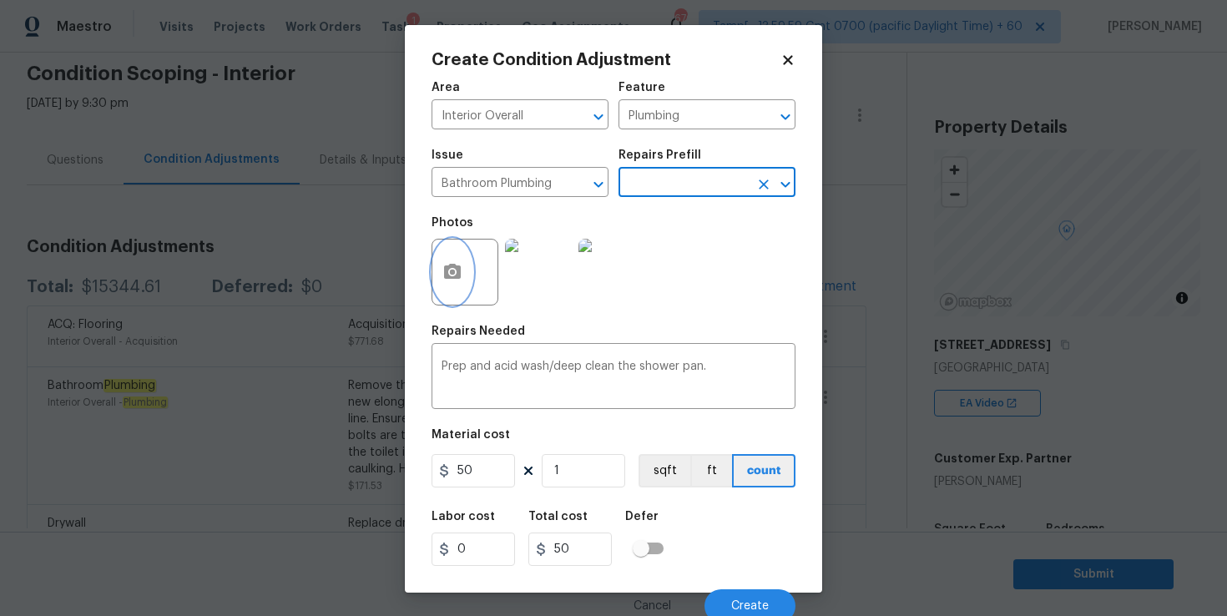
click at [458, 279] on icon "button" at bounding box center [452, 271] width 17 height 15
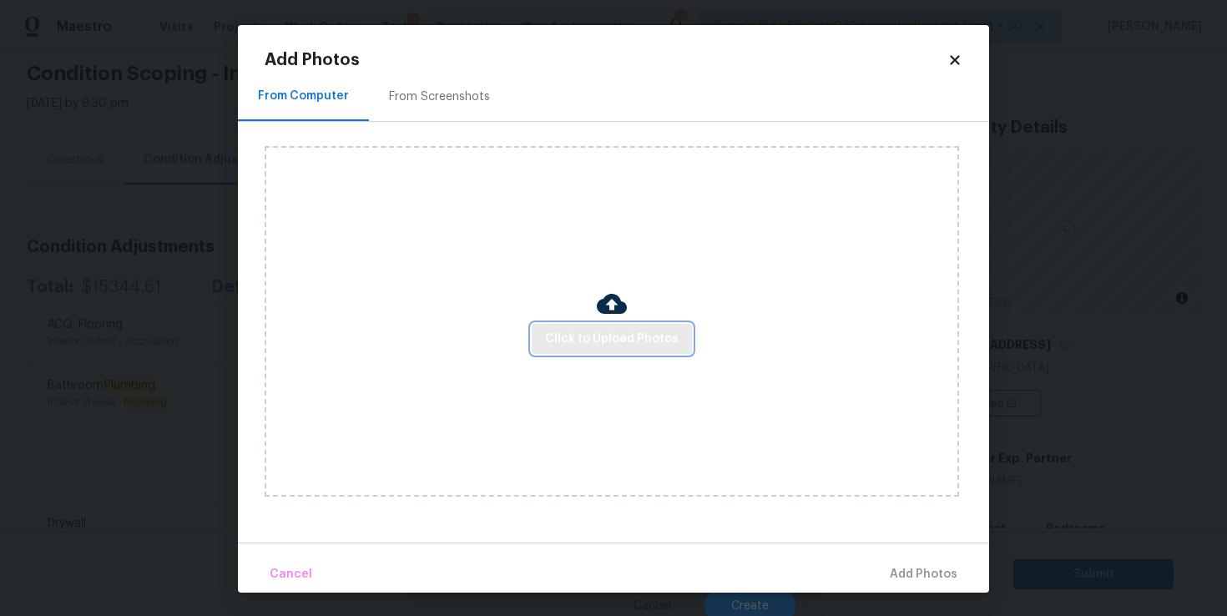
click at [569, 336] on span "Click to Upload Photos" at bounding box center [612, 339] width 134 height 21
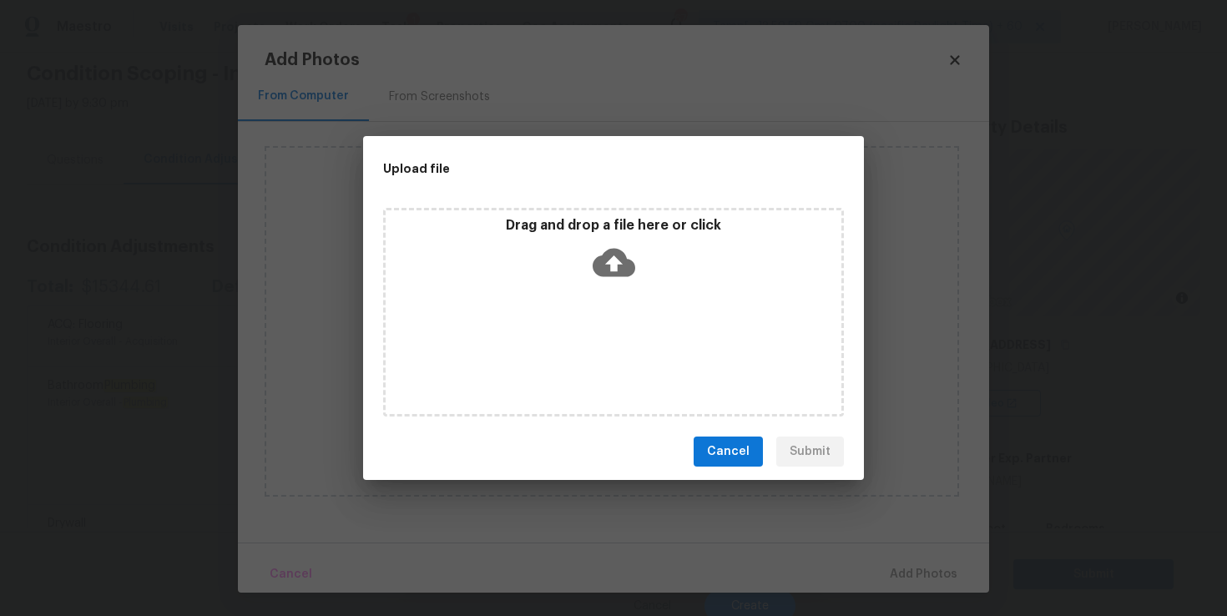
click at [612, 270] on icon at bounding box center [614, 263] width 43 height 28
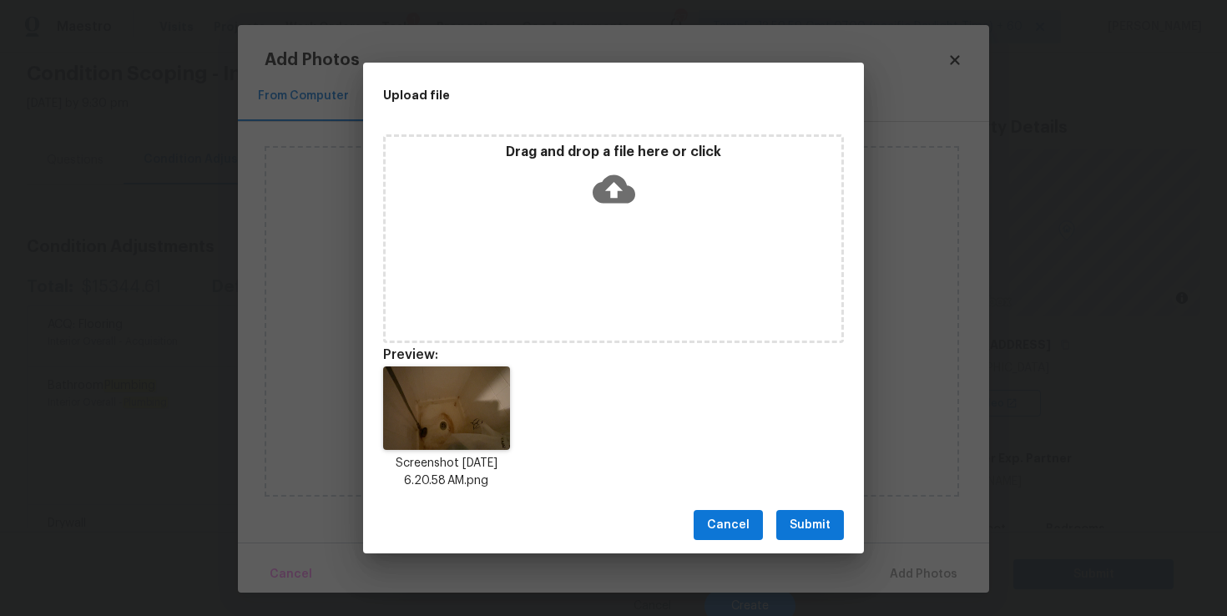
click at [814, 523] on span "Submit" at bounding box center [809, 525] width 41 height 21
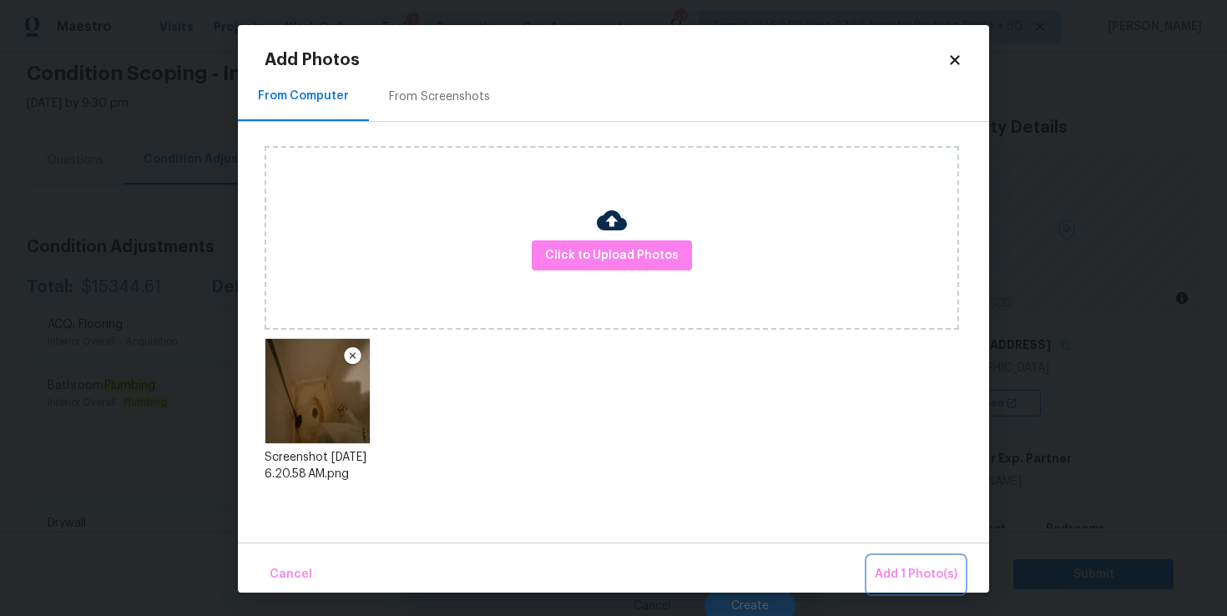
click at [914, 573] on span "Add 1 Photo(s)" at bounding box center [916, 574] width 83 height 21
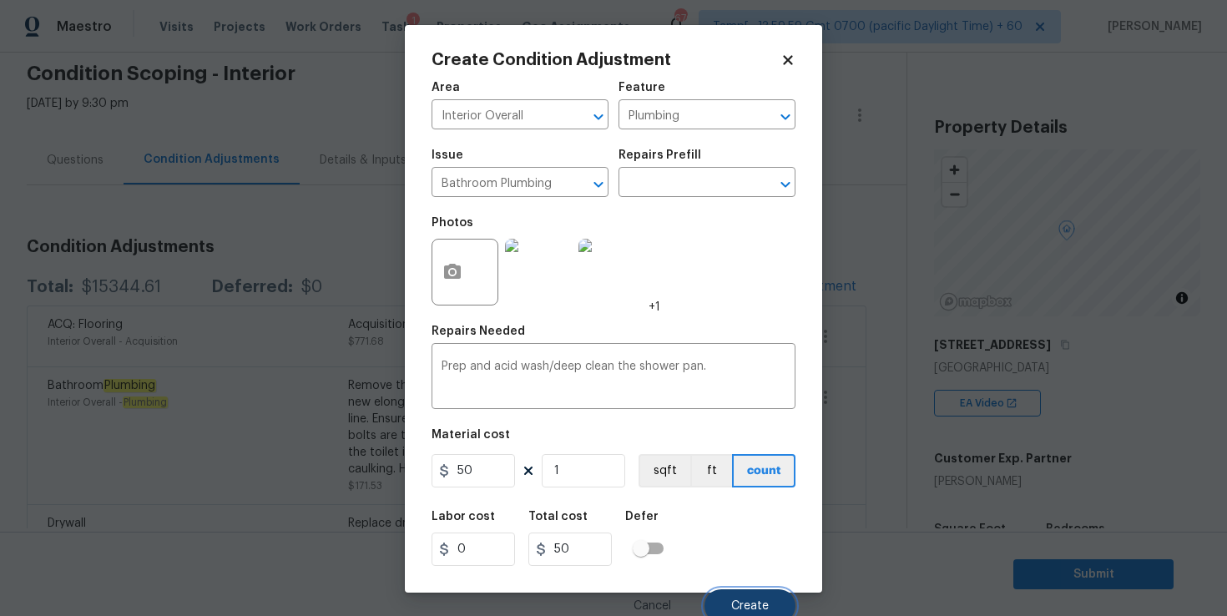
click at [764, 595] on button "Create" at bounding box center [749, 605] width 91 height 33
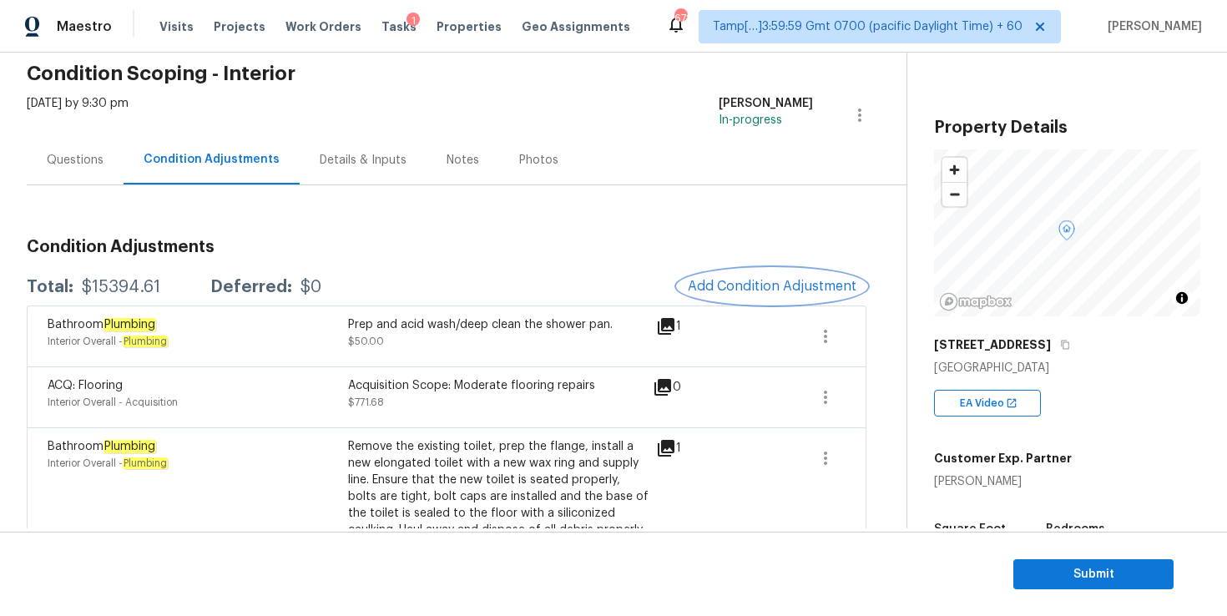
click at [719, 288] on span "Add Condition Adjustment" at bounding box center [772, 286] width 169 height 15
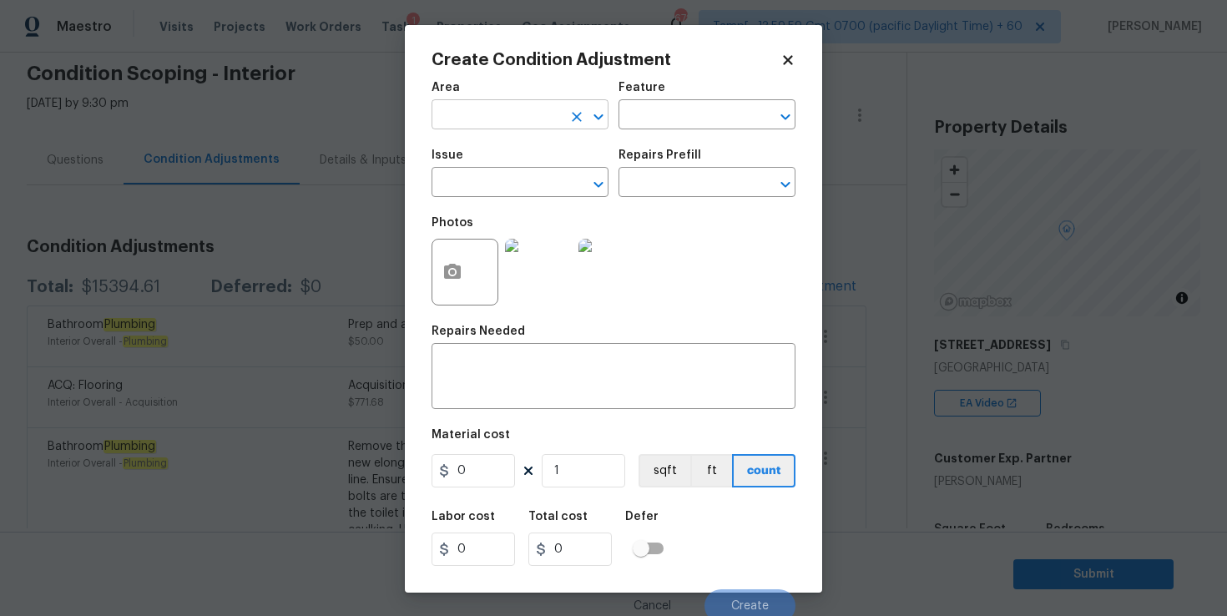
click at [524, 116] on input "text" at bounding box center [496, 116] width 130 height 26
click at [683, 262] on div "Photos" at bounding box center [613, 261] width 364 height 108
click at [459, 280] on icon "button" at bounding box center [452, 272] width 20 height 20
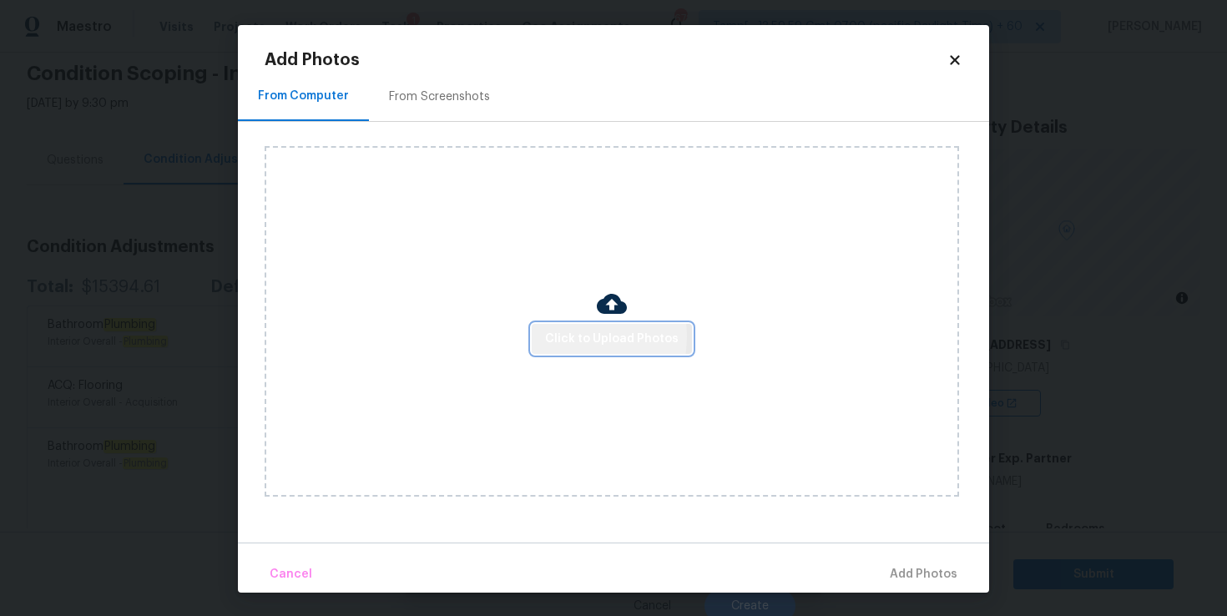
click at [568, 335] on span "Click to Upload Photos" at bounding box center [612, 339] width 134 height 21
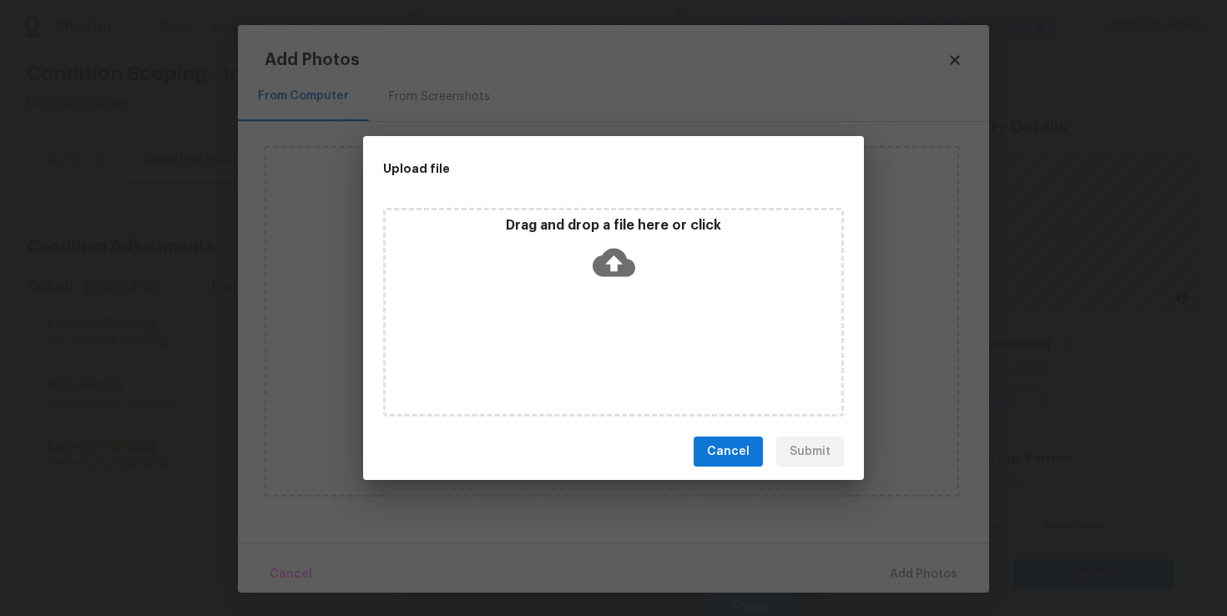
click at [635, 255] on div "Drag and drop a file here or click" at bounding box center [614, 253] width 456 height 72
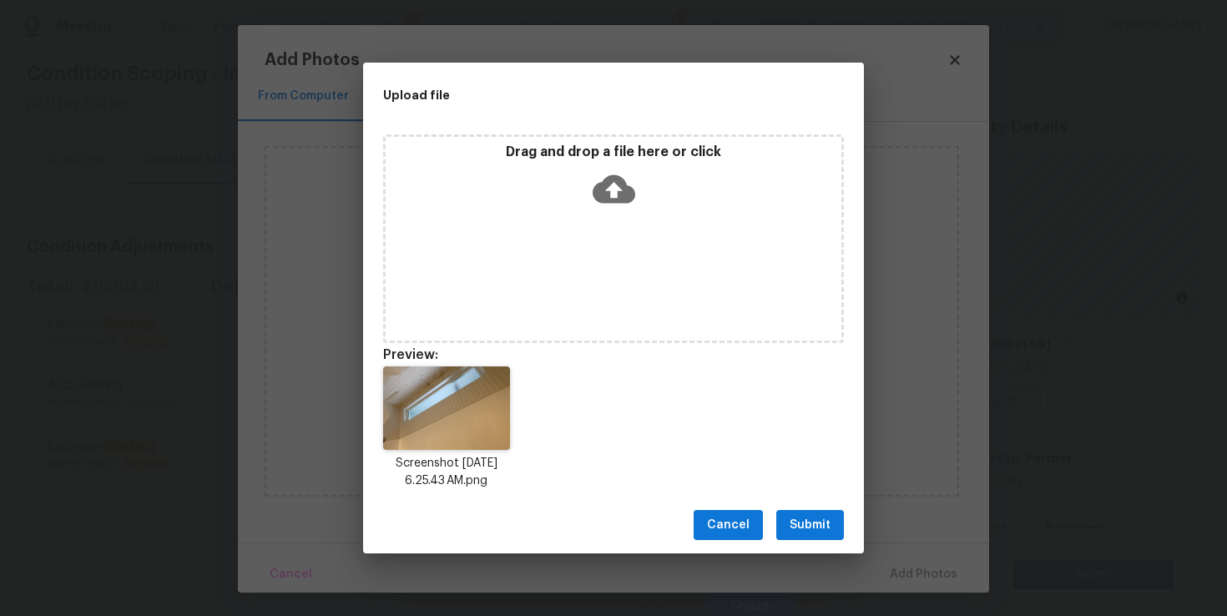
click at [820, 517] on span "Submit" at bounding box center [809, 525] width 41 height 21
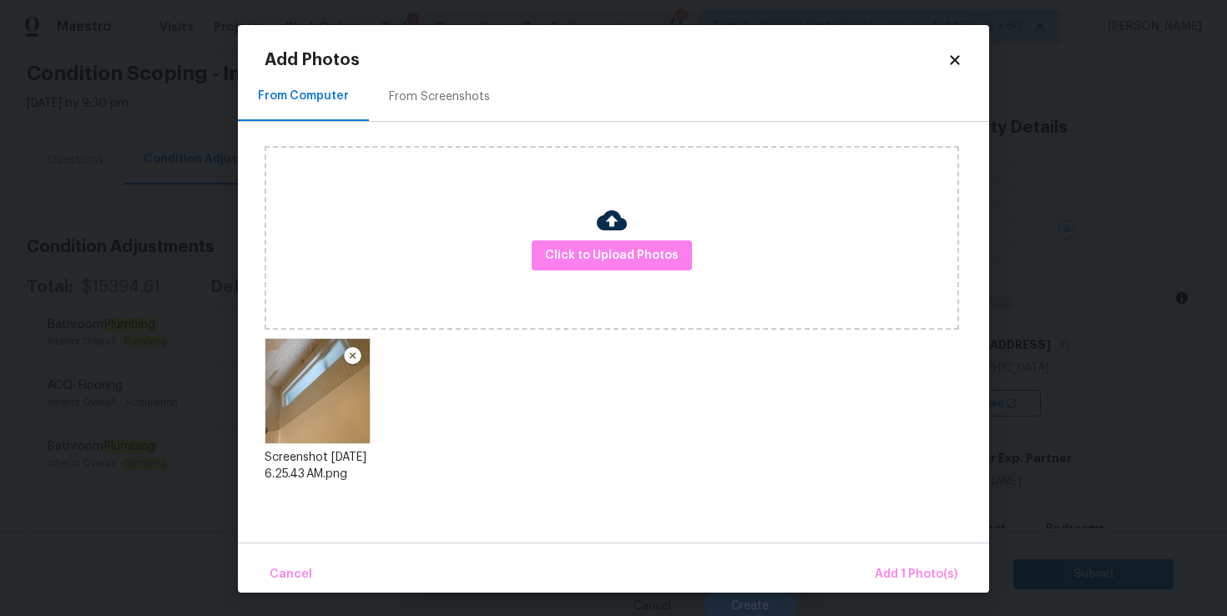
click at [337, 406] on img at bounding box center [318, 391] width 106 height 106
click at [894, 562] on button "Add 1 Photo(s)" at bounding box center [916, 575] width 96 height 36
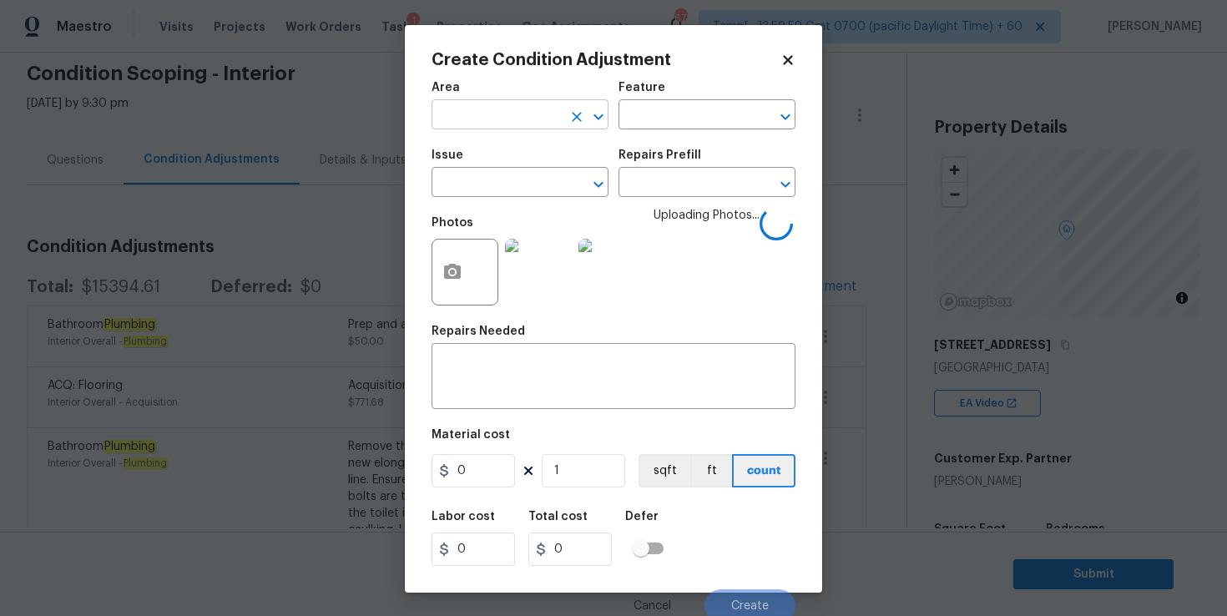
click at [516, 118] on input "text" at bounding box center [496, 116] width 130 height 26
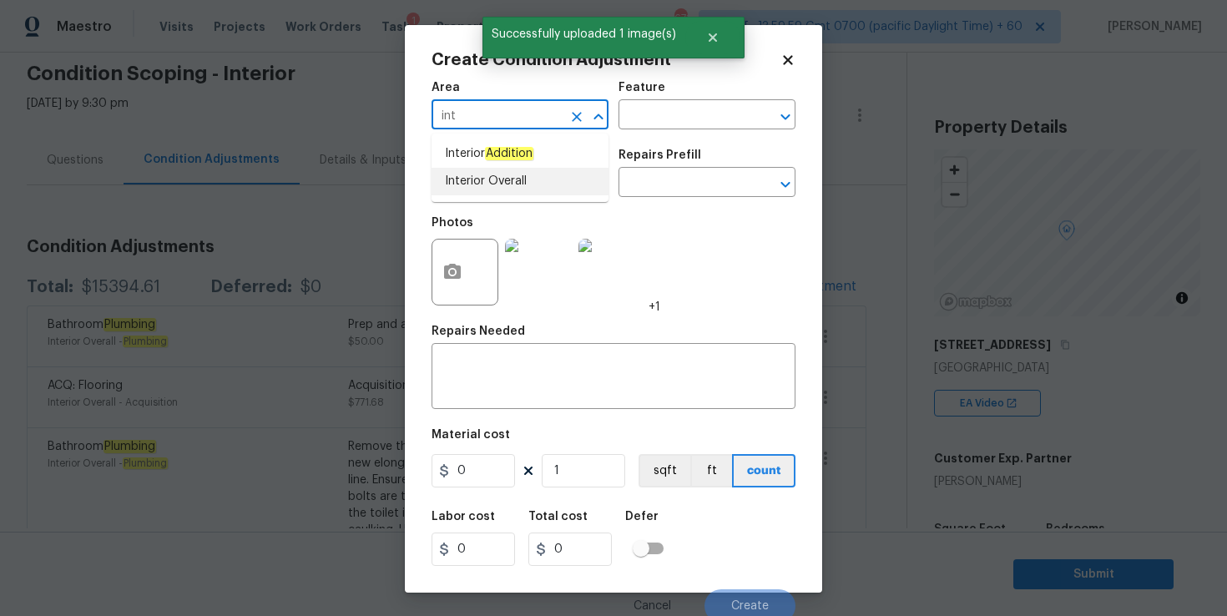
click at [512, 185] on li "Interior Overall" at bounding box center [519, 182] width 177 height 28
type input "Interior Overall"
click at [512, 185] on input "text" at bounding box center [496, 184] width 130 height 26
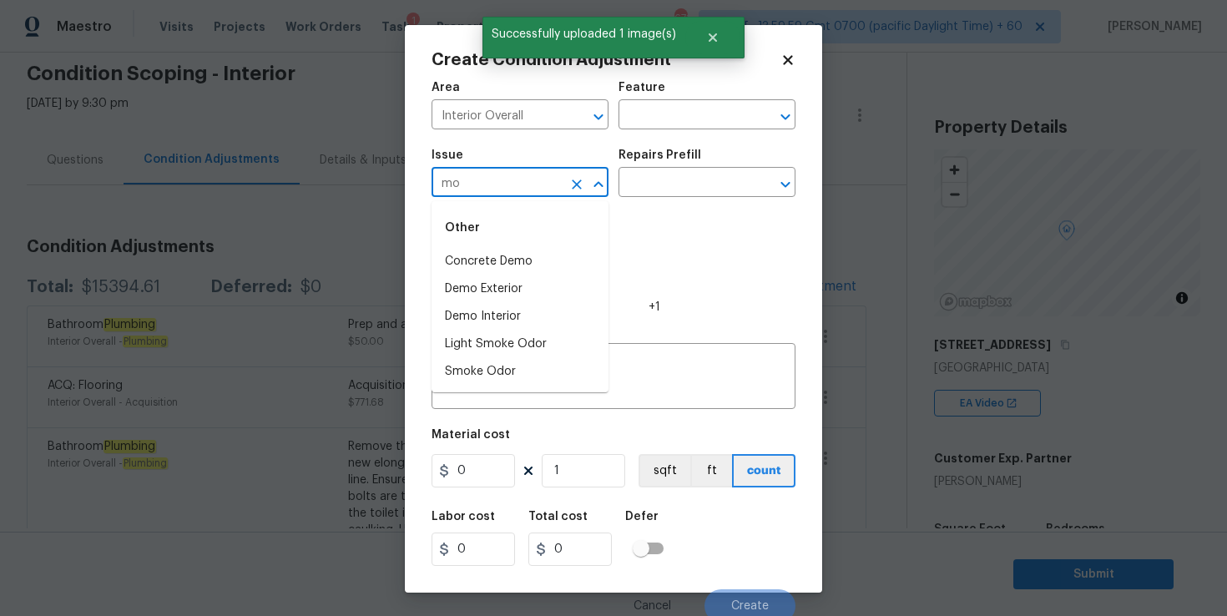
type input "m"
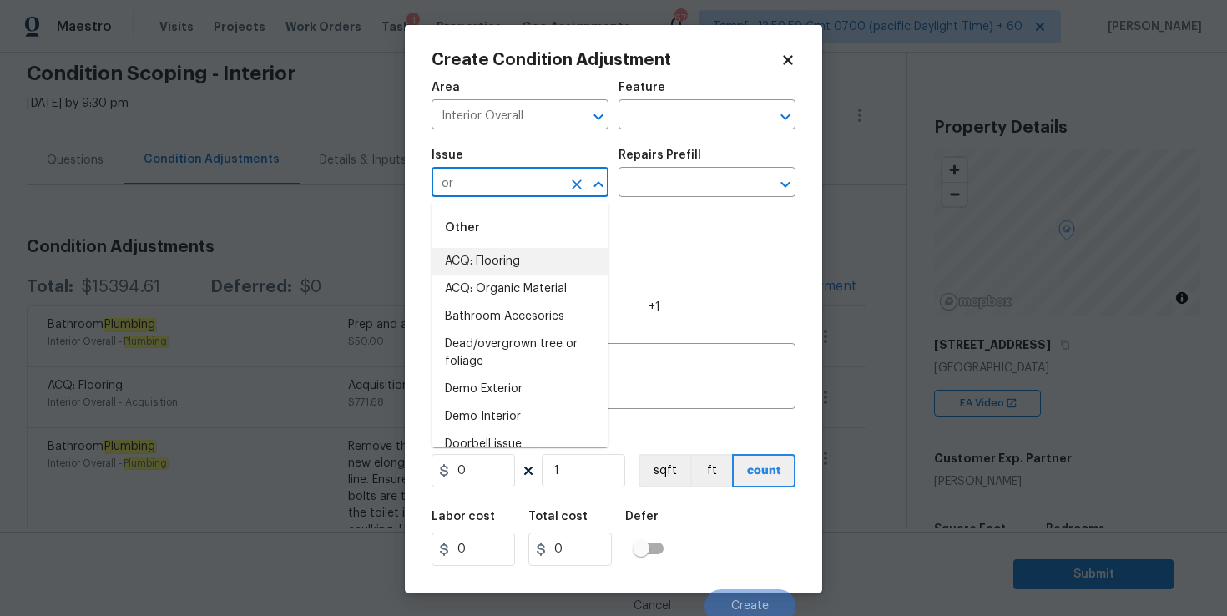
click at [527, 294] on li "ACQ: Organic Material" at bounding box center [519, 289] width 177 height 28
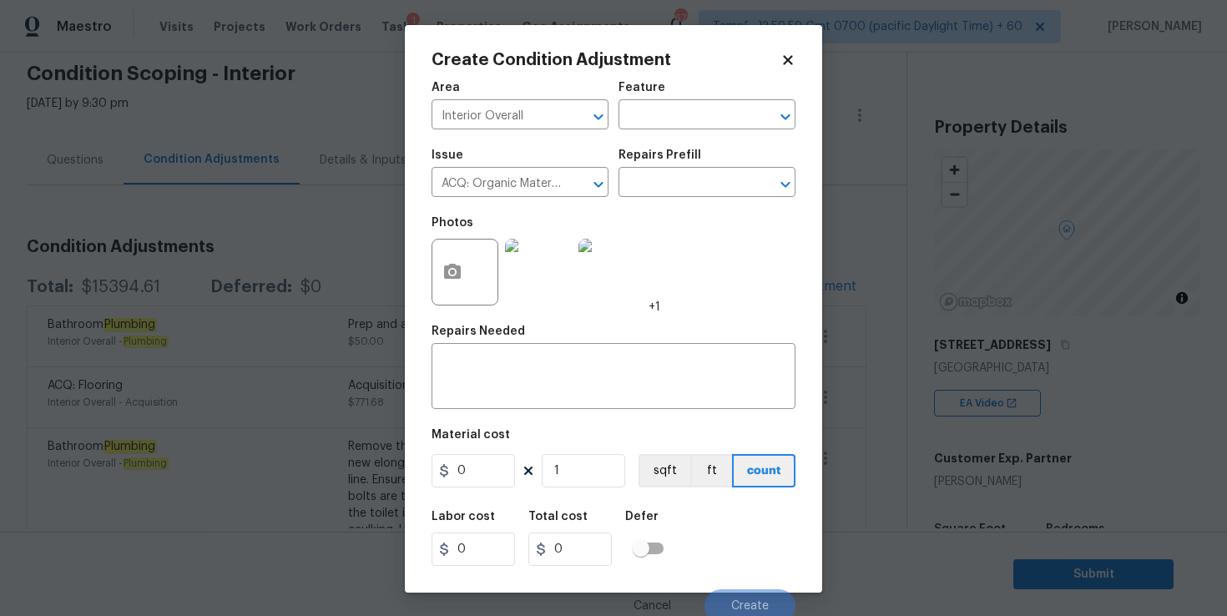
click at [545, 269] on img at bounding box center [538, 272] width 67 height 67
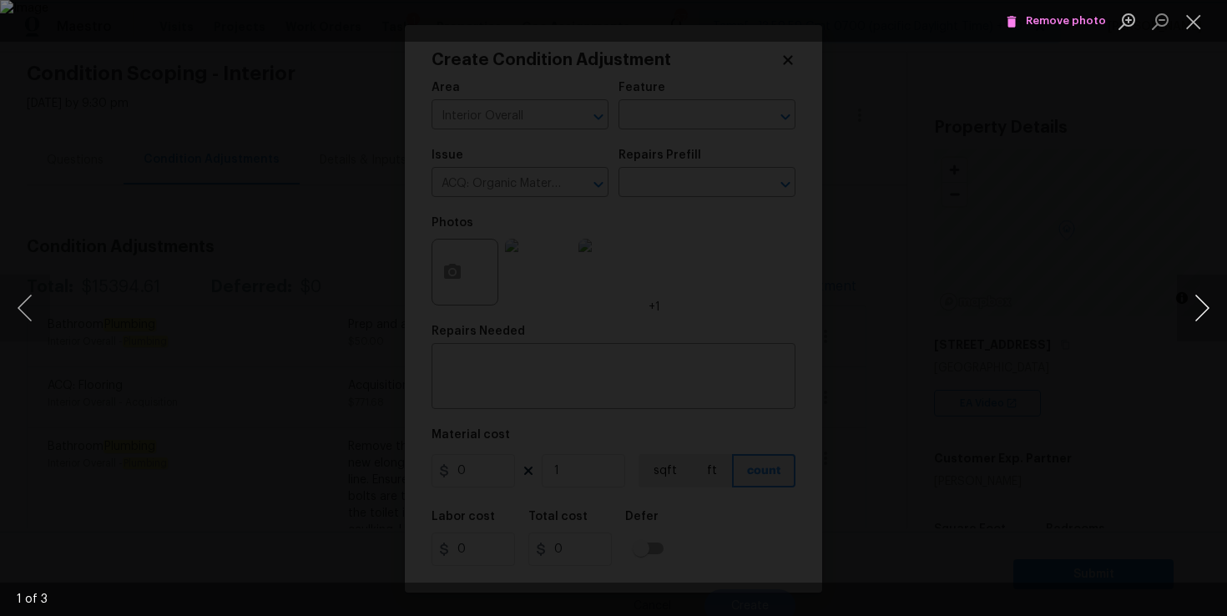
click at [1207, 307] on button "Next image" at bounding box center [1202, 308] width 50 height 67
click at [13, 308] on button "Previous image" at bounding box center [25, 308] width 50 height 67
click at [1198, 19] on button "Close lightbox" at bounding box center [1193, 21] width 33 height 29
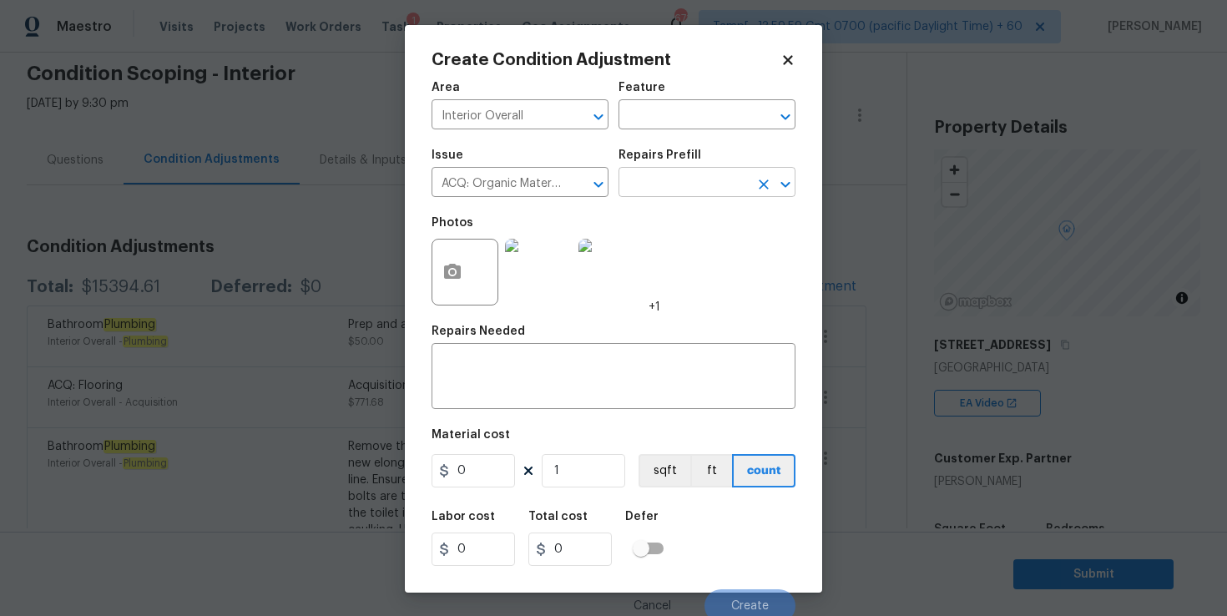
click at [667, 191] on input "text" at bounding box center [683, 184] width 130 height 26
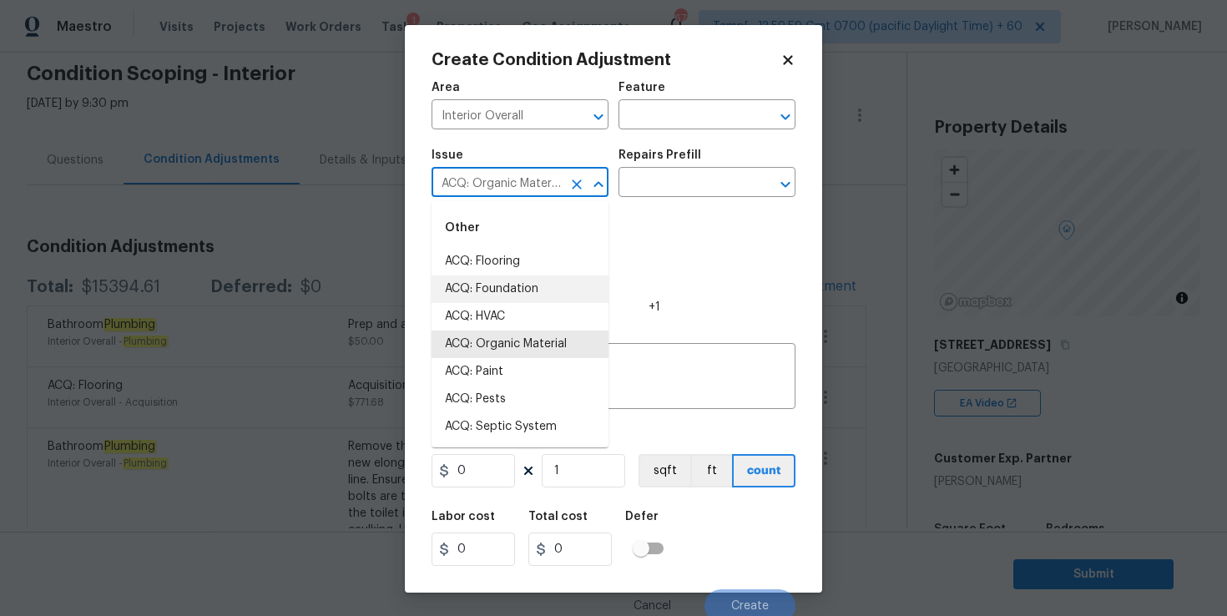
click at [550, 184] on input "ACQ: Organic Material" at bounding box center [496, 184] width 130 height 26
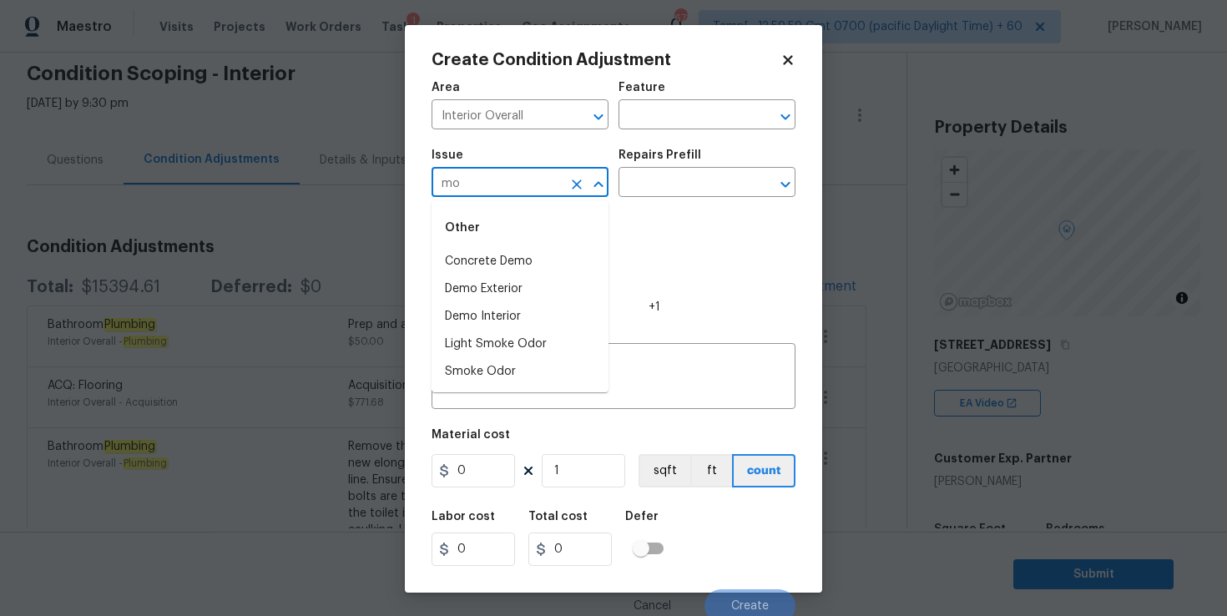
type input "m"
click at [537, 252] on li "ACQ: Organic Material" at bounding box center [519, 262] width 177 height 28
type input "ACQ: Organic Material"
click at [674, 177] on input "text" at bounding box center [683, 184] width 130 height 26
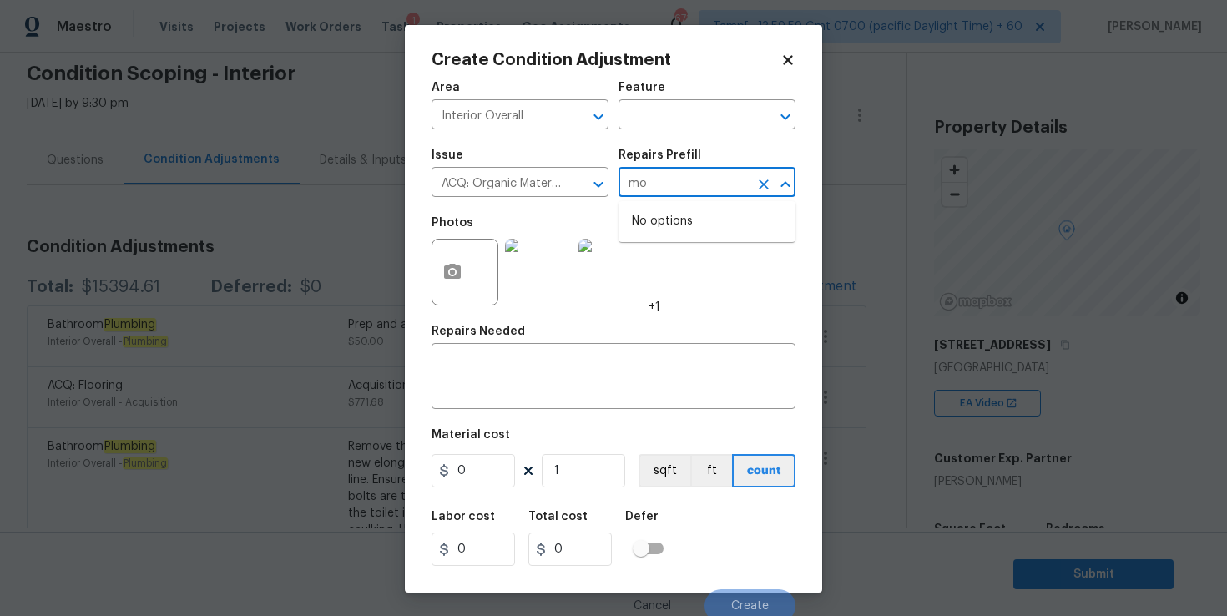
type input "m"
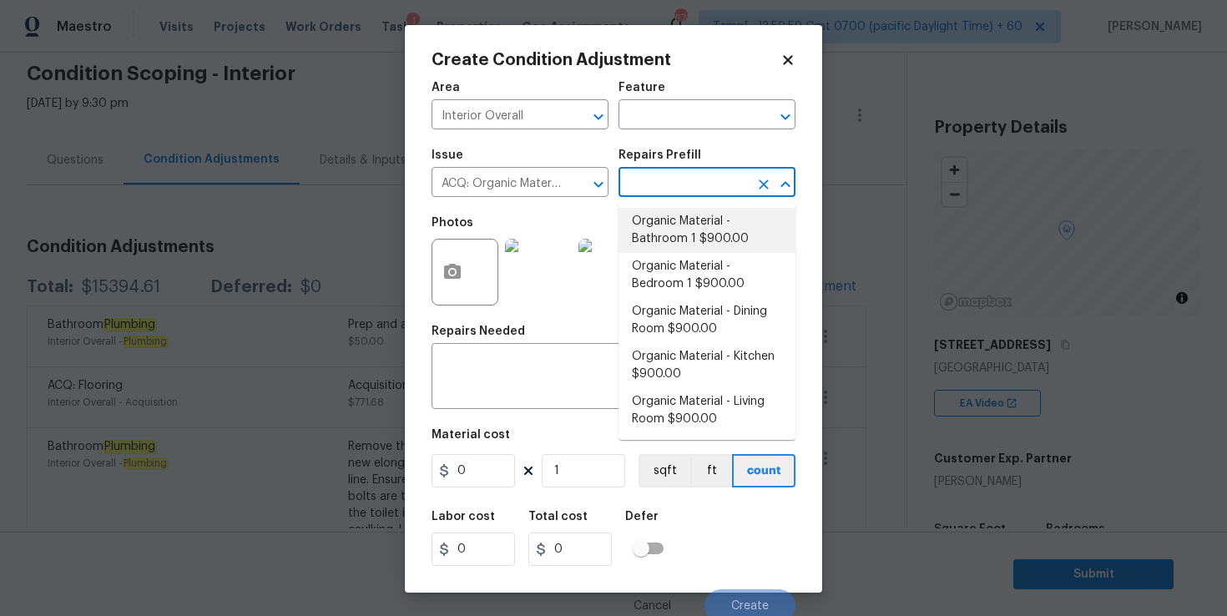
click at [692, 224] on li "Organic Material - Bathroom 1 $900.00" at bounding box center [706, 230] width 177 height 45
type input "Acquisition"
type textarea "Acquisition Scope: Conditions Conducive to Organic Material - Bathroom 1 Discla…"
type input "900"
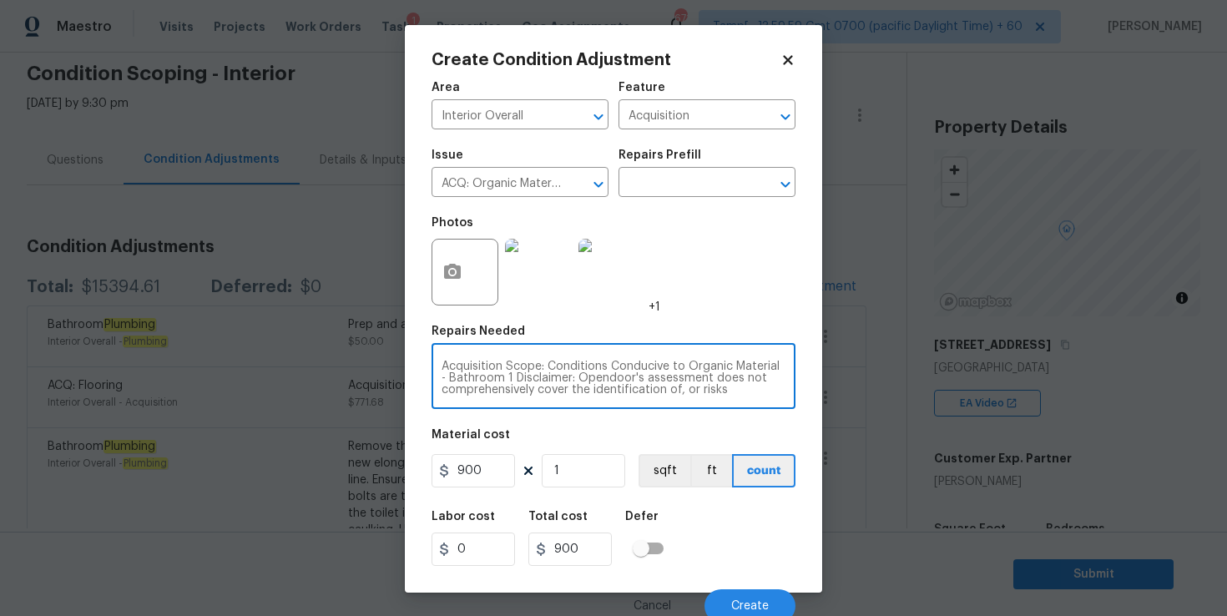
click at [578, 377] on textarea "Acquisition Scope: Conditions Conducive to Organic Material - Bathroom 1 Discla…" at bounding box center [613, 378] width 344 height 35
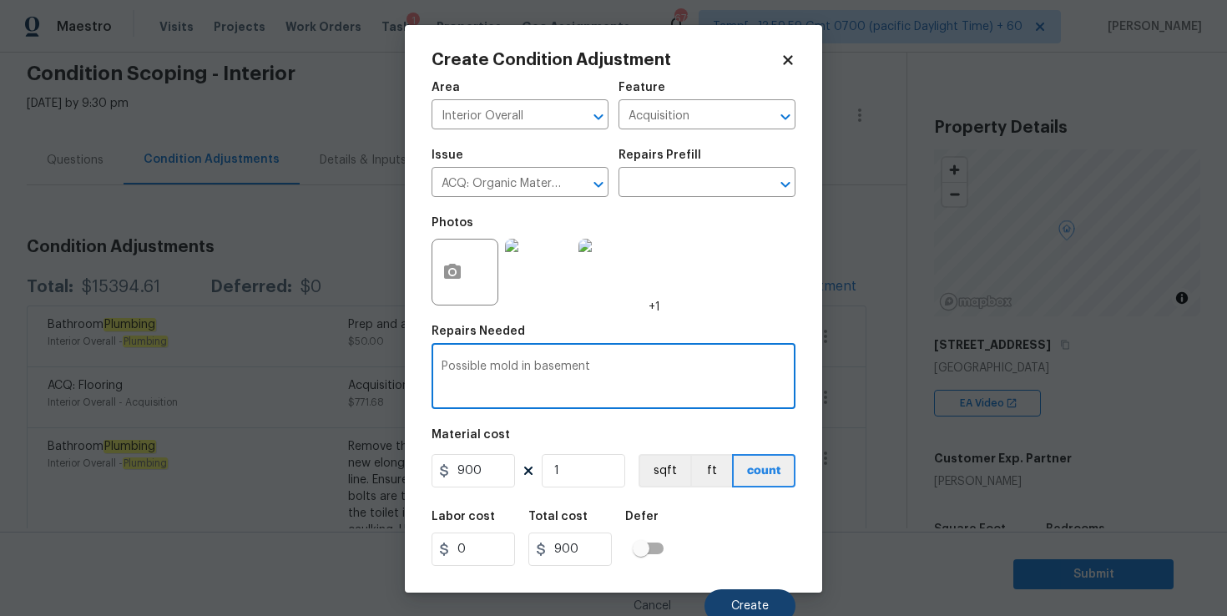
type textarea "Possible mold in basement"
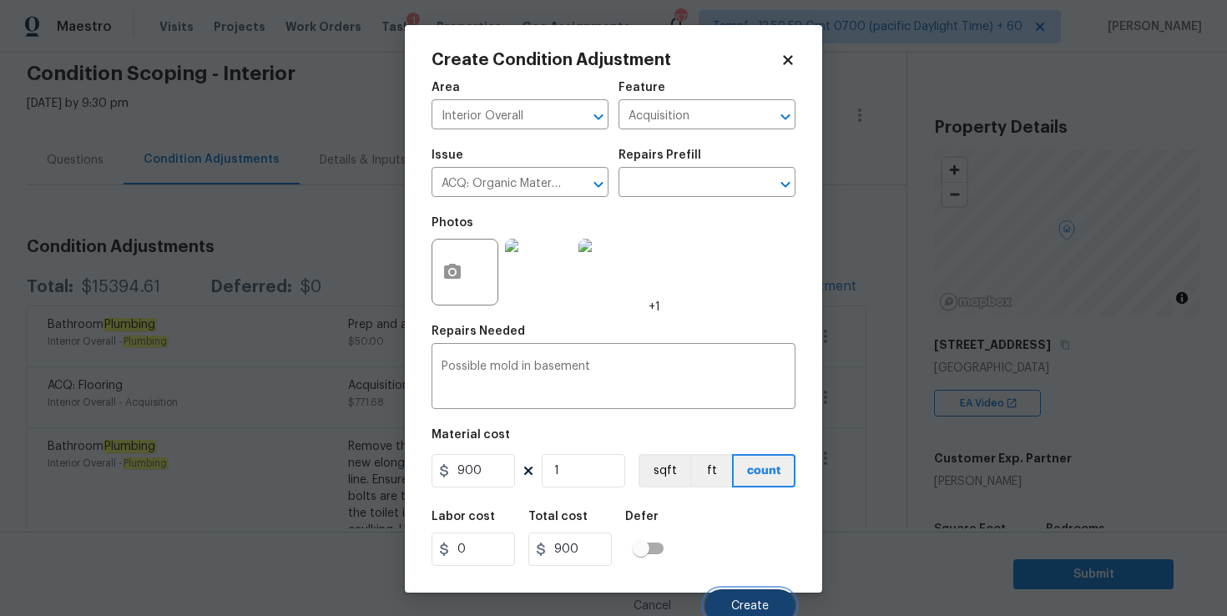
click at [739, 597] on button "Create" at bounding box center [749, 605] width 91 height 33
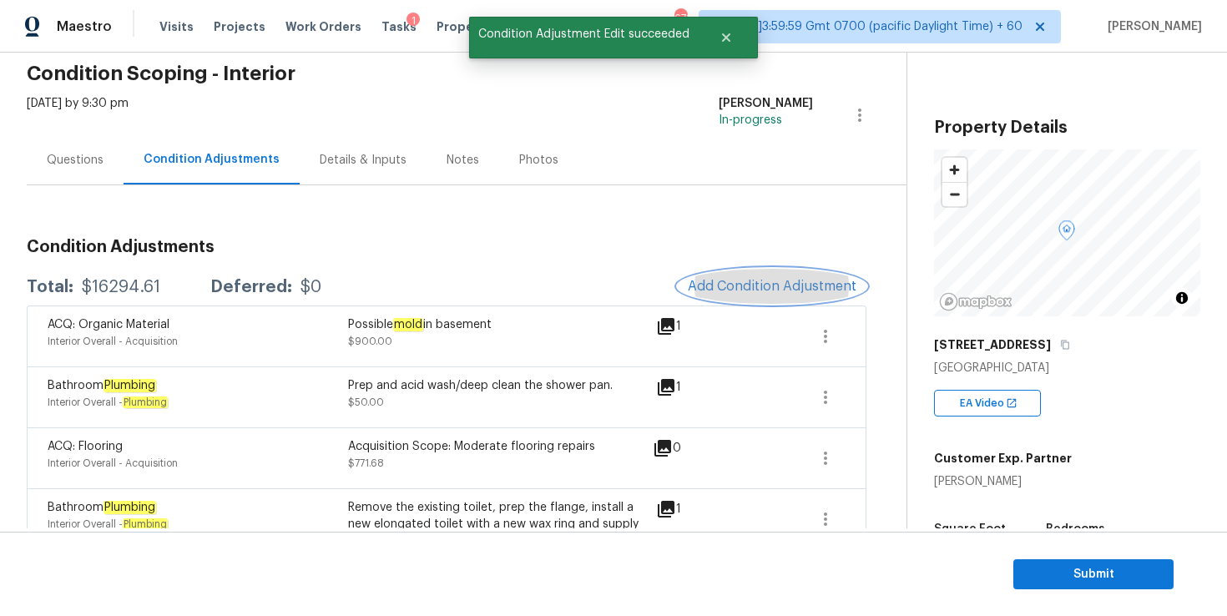
click at [716, 290] on span "Add Condition Adjustment" at bounding box center [772, 286] width 169 height 15
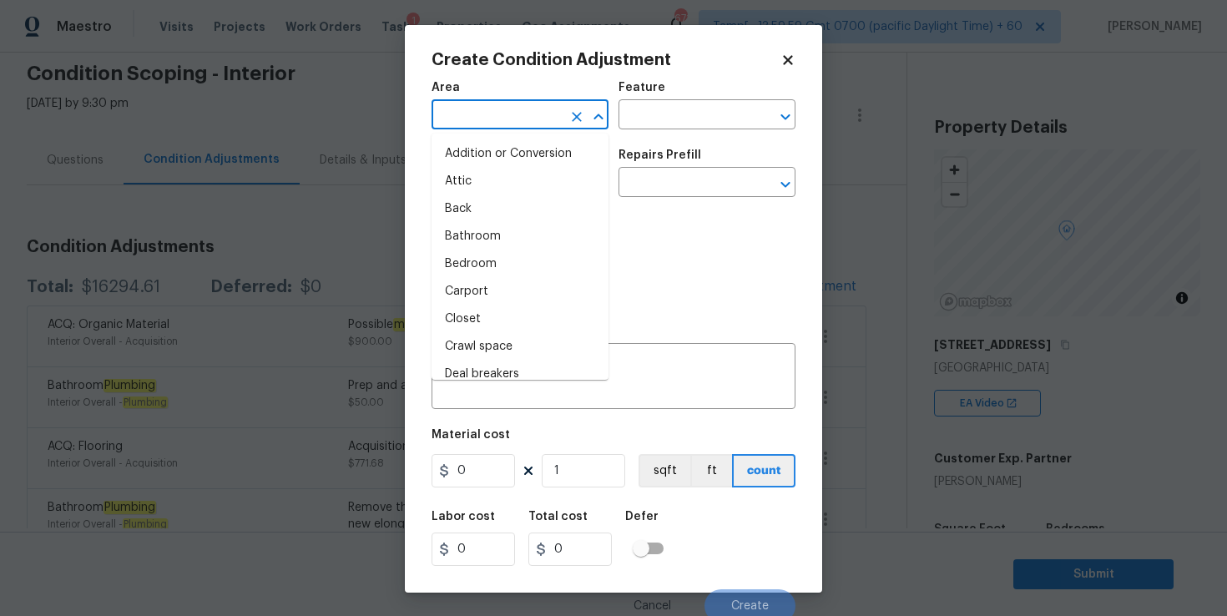
click at [522, 119] on input "text" at bounding box center [496, 116] width 130 height 26
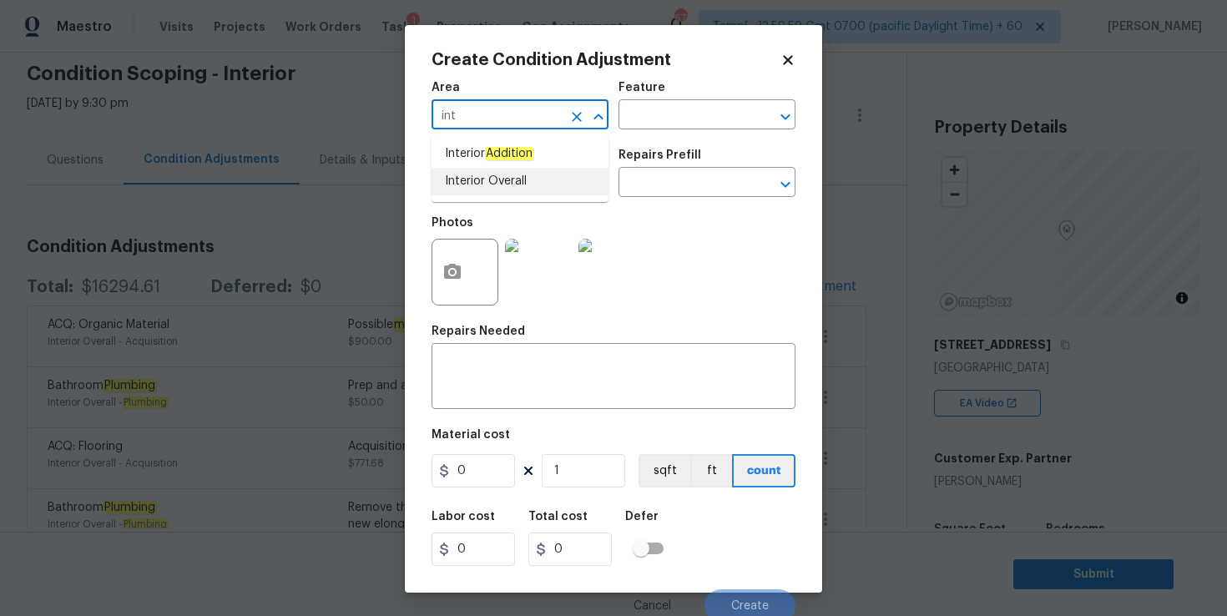
click at [522, 178] on li "Interior Overall" at bounding box center [519, 182] width 177 height 28
type input "Interior Overall"
click at [522, 180] on input "text" at bounding box center [496, 184] width 130 height 26
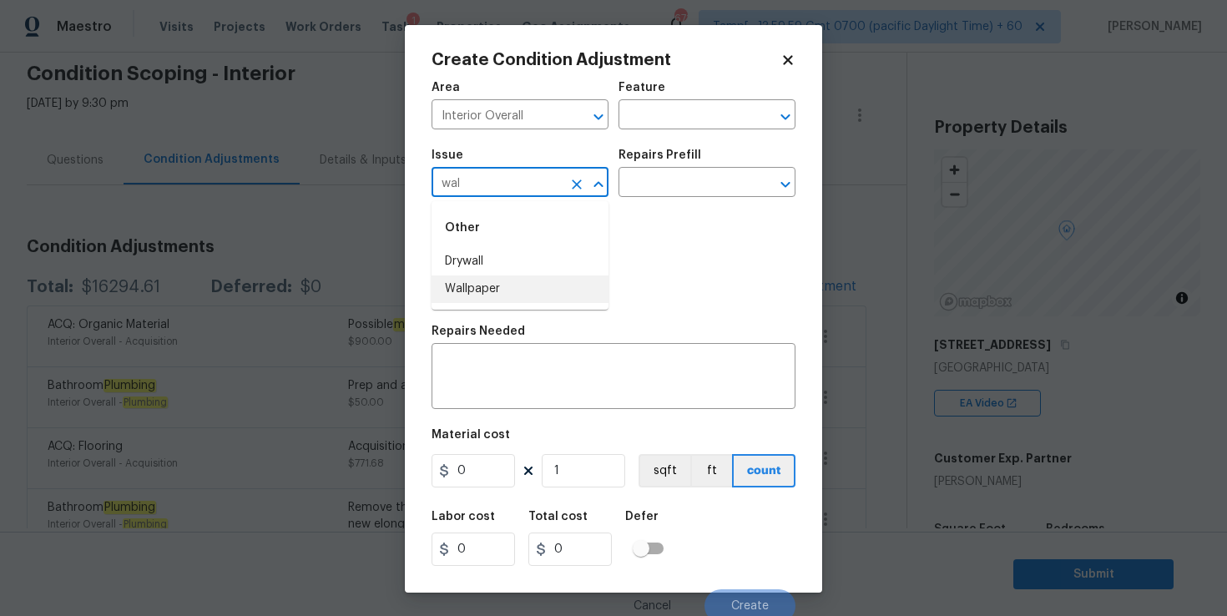
click at [526, 287] on li "Wallpaper" at bounding box center [519, 289] width 177 height 28
type input "Wallpaper"
click at [666, 172] on input "text" at bounding box center [683, 184] width 130 height 26
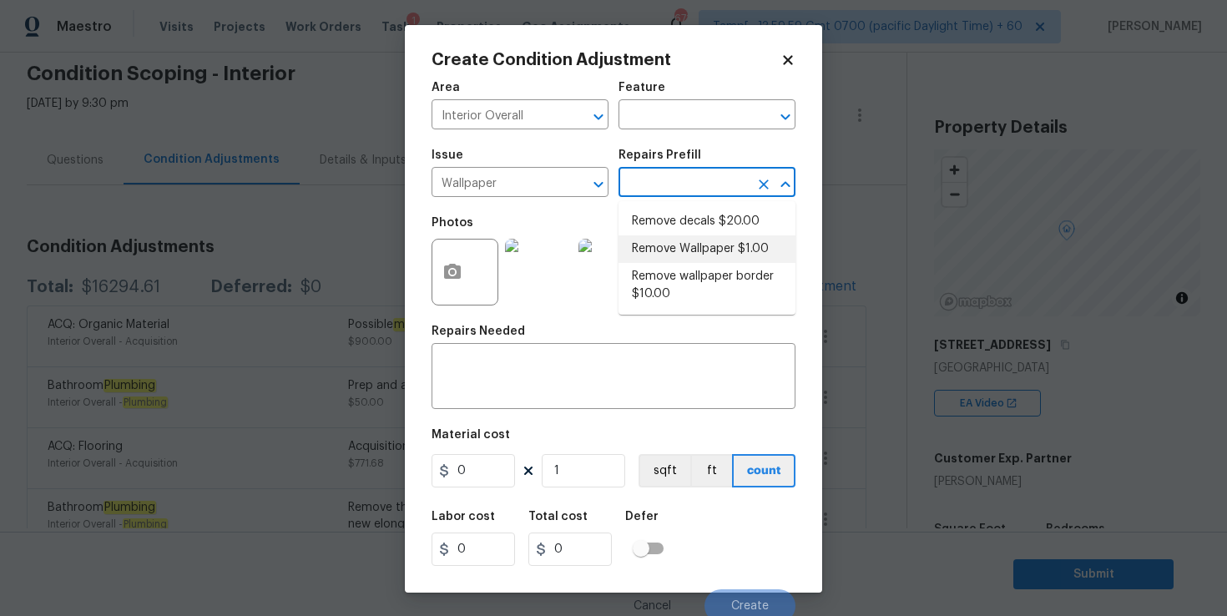
click at [687, 243] on li "Remove Wallpaper $1.00" at bounding box center [706, 249] width 177 height 28
type input "Walls and Ceiling"
type textarea "Remove wallpaper and texture walls to best match existing conditions"
type input "1"
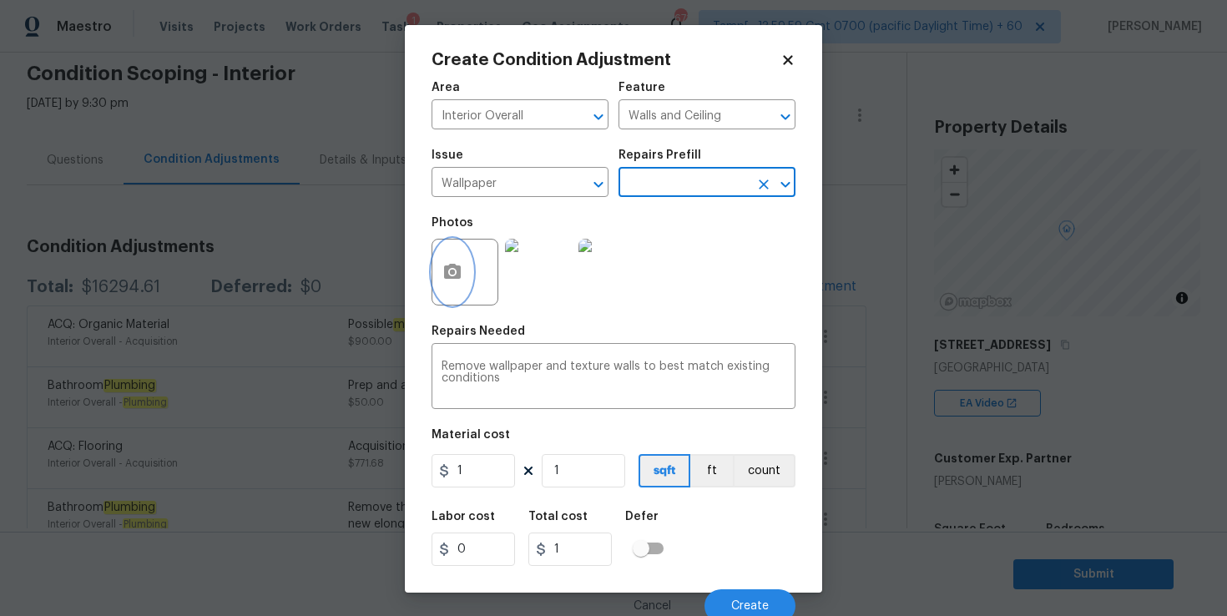
click at [456, 274] on icon "button" at bounding box center [452, 271] width 17 height 15
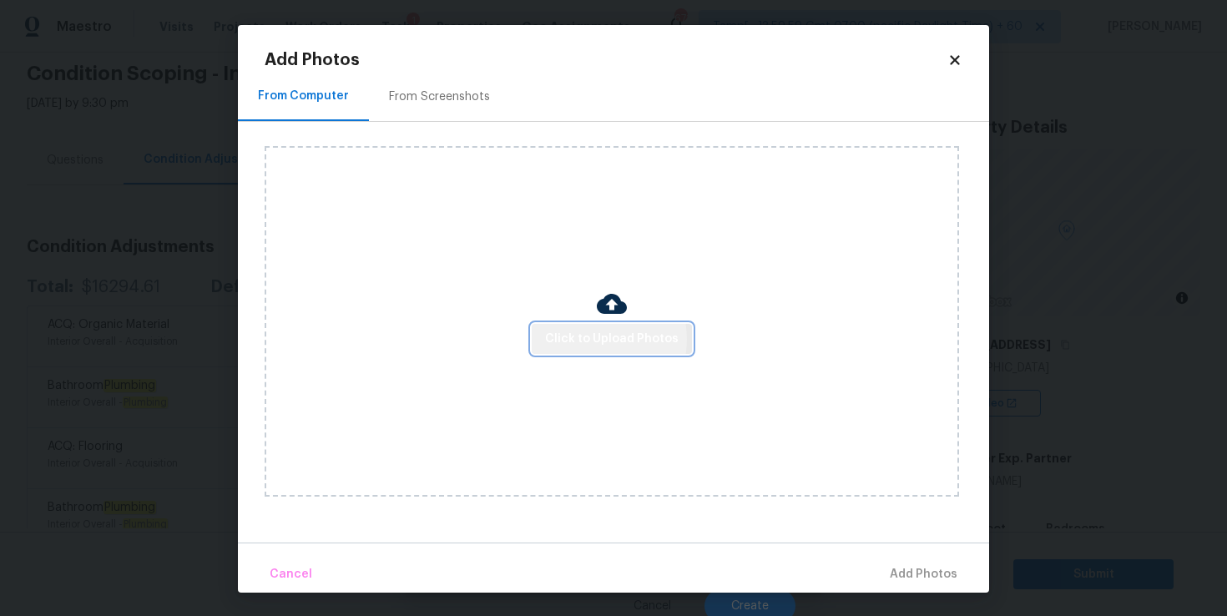
click at [585, 339] on span "Click to Upload Photos" at bounding box center [612, 339] width 134 height 21
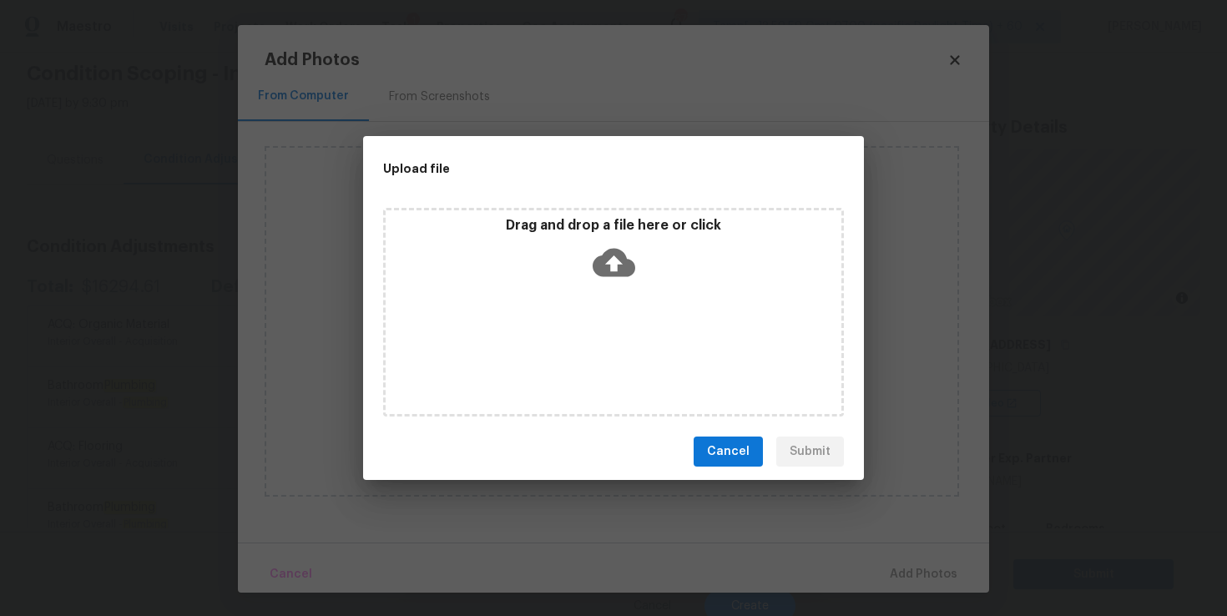
click at [615, 265] on icon at bounding box center [614, 262] width 43 height 43
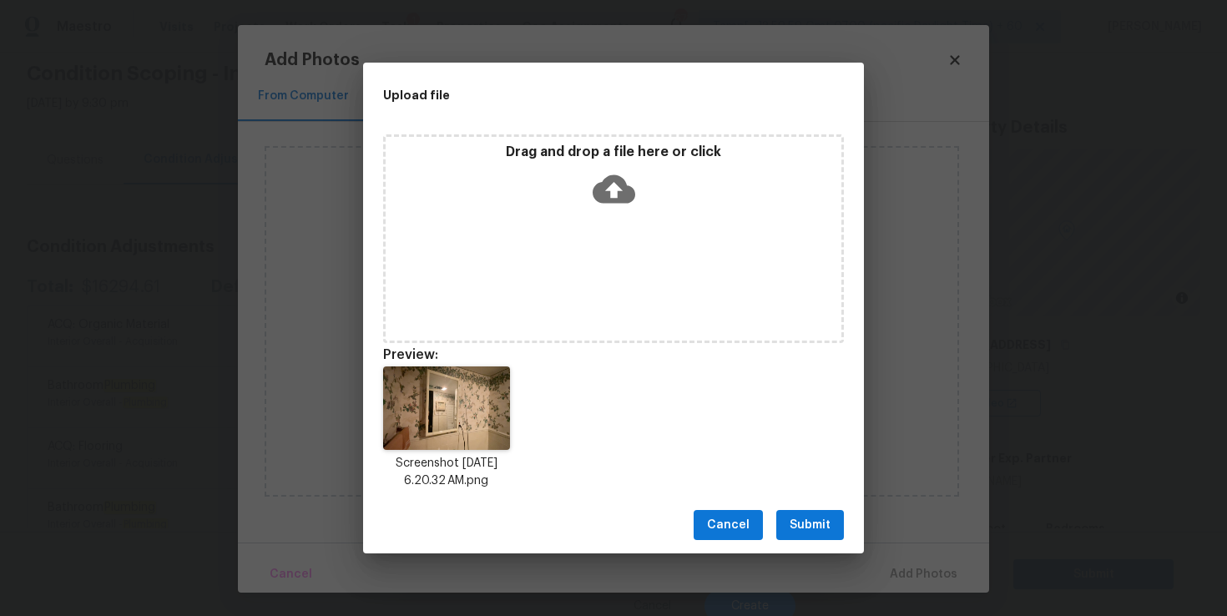
click at [604, 190] on icon at bounding box center [614, 189] width 43 height 28
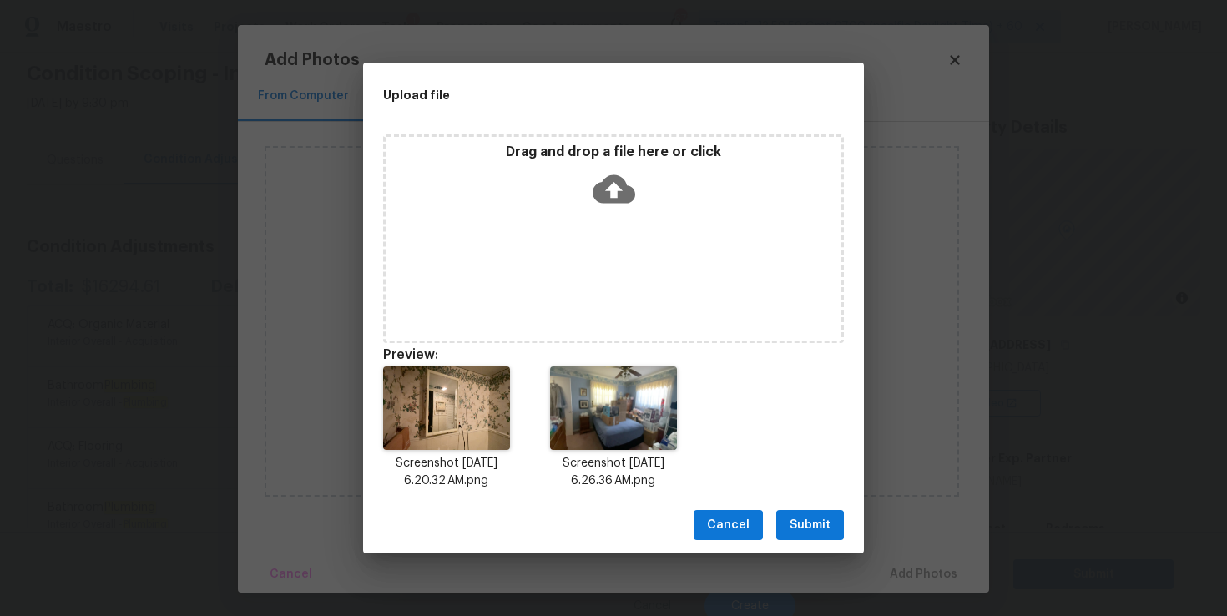
click at [820, 526] on span "Submit" at bounding box center [809, 525] width 41 height 21
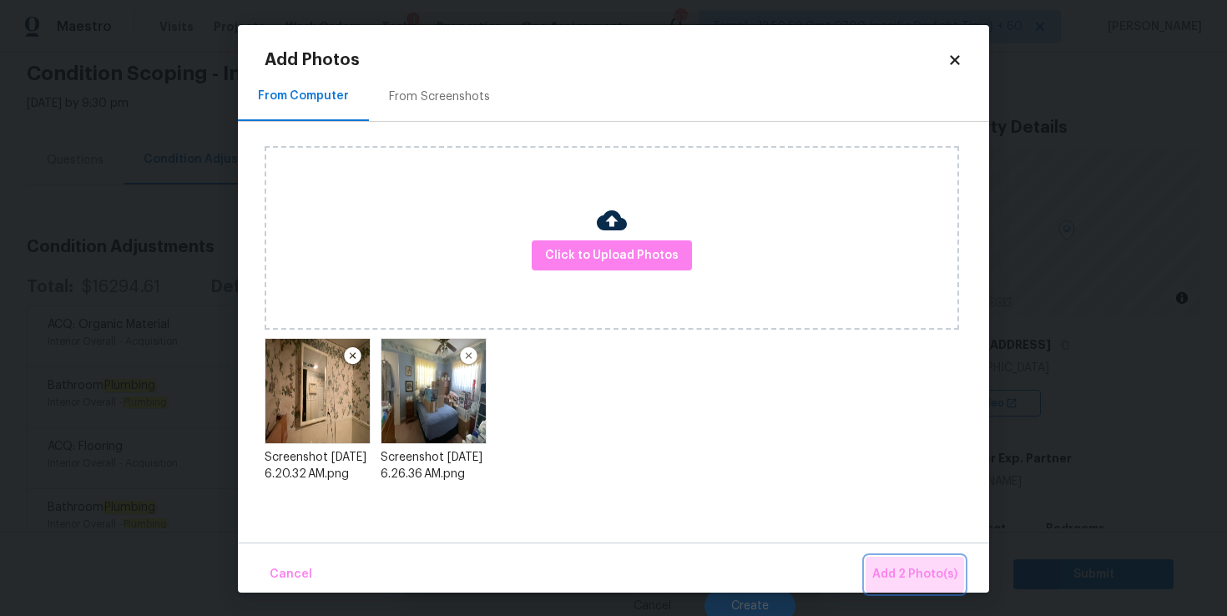
click at [915, 567] on span "Add 2 Photo(s)" at bounding box center [914, 574] width 85 height 21
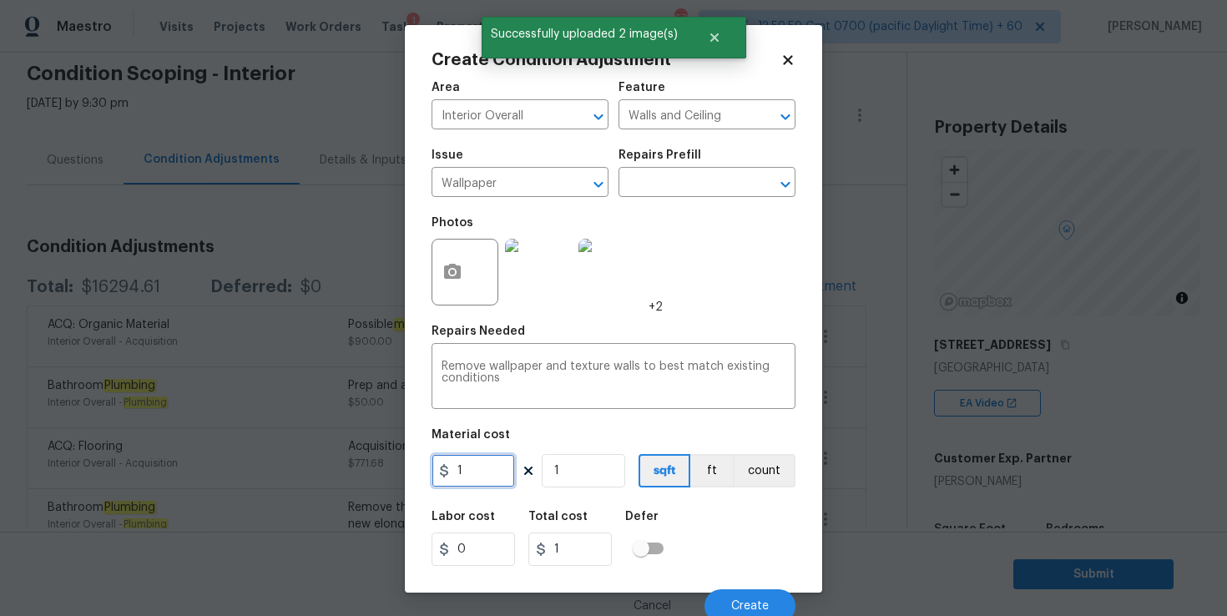
click at [464, 468] on input "1" at bounding box center [472, 470] width 83 height 33
click at [468, 470] on input "1" at bounding box center [472, 470] width 83 height 33
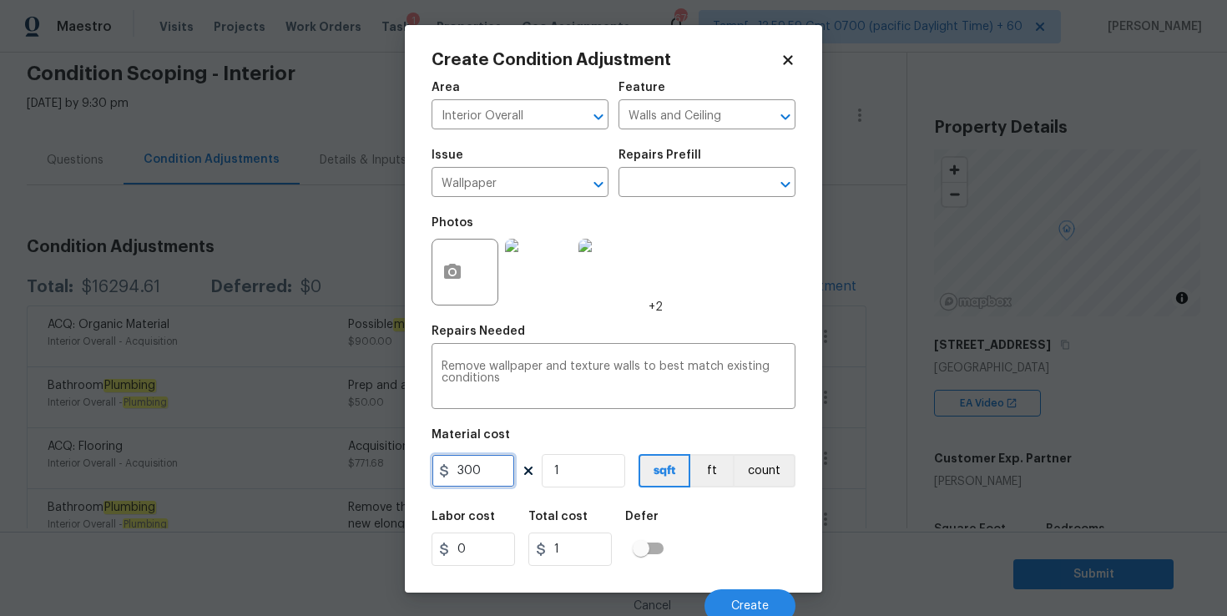
type input "300"
click at [680, 545] on div "Labor cost 0 Total cost 300 Defer" at bounding box center [613, 538] width 364 height 75
click at [754, 598] on button "Create" at bounding box center [749, 605] width 91 height 33
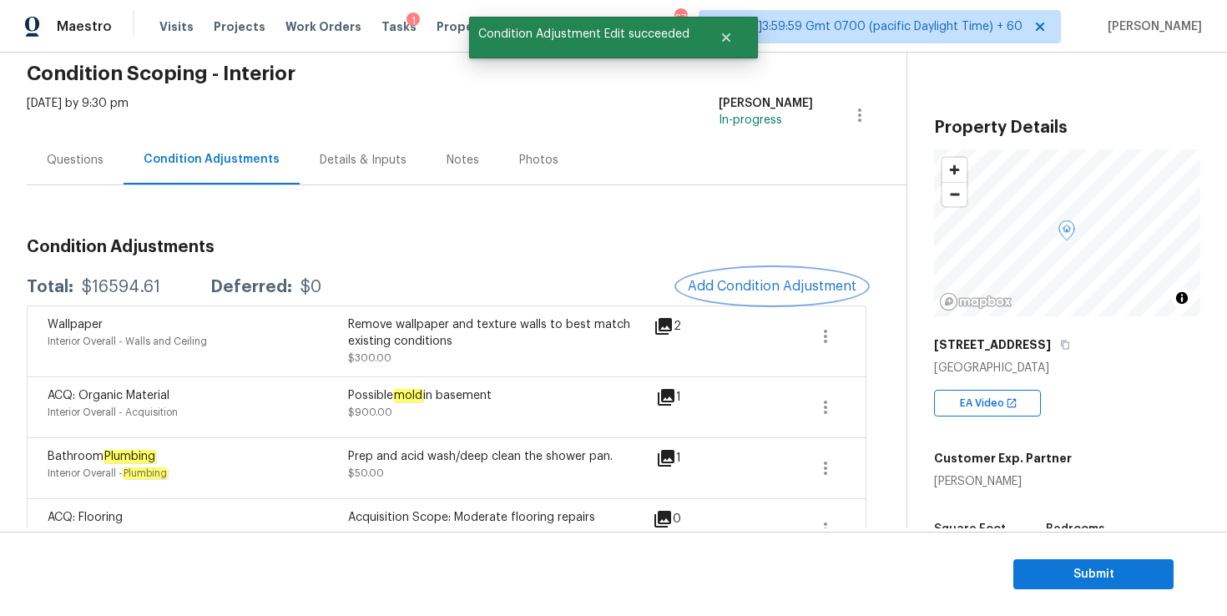
click at [739, 281] on span "Add Condition Adjustment" at bounding box center [772, 286] width 169 height 15
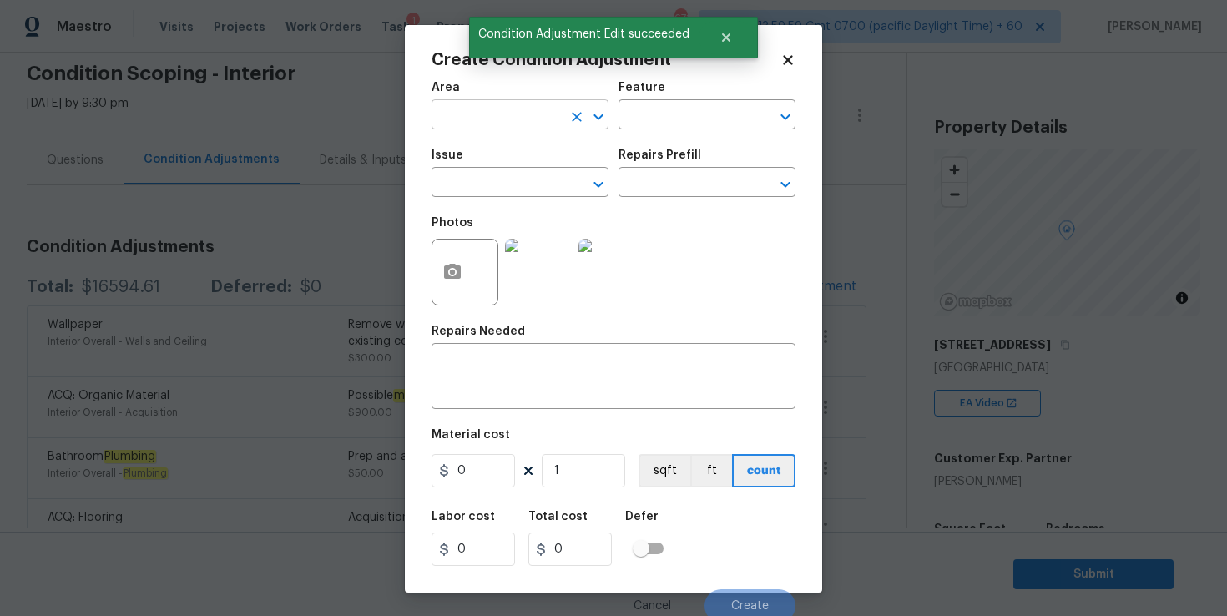
click at [477, 125] on input "text" at bounding box center [496, 116] width 130 height 26
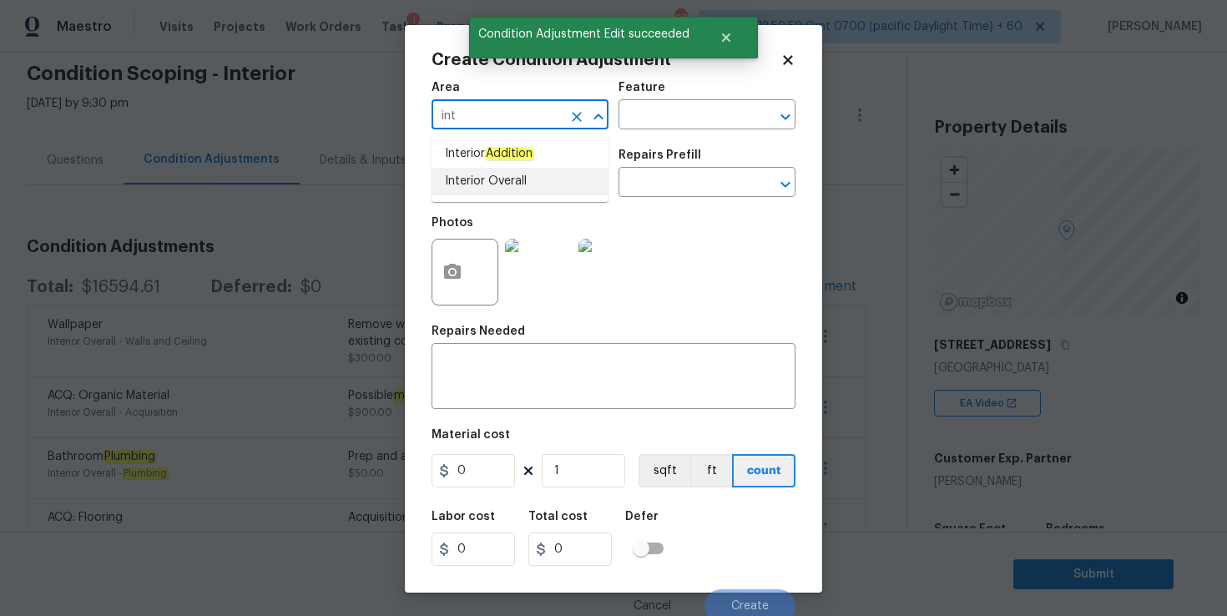
click at [517, 183] on li "Interior Overall" at bounding box center [519, 182] width 177 height 28
type input "Interior Overall"
click at [517, 183] on input "text" at bounding box center [496, 184] width 130 height 26
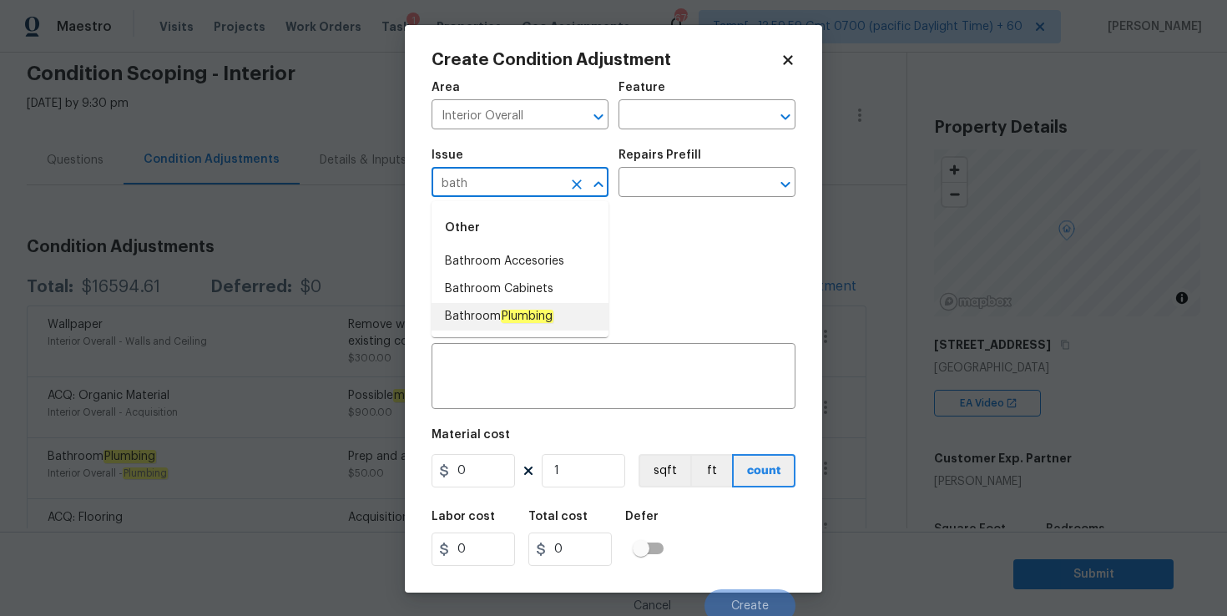
click at [538, 313] on em "Plumbing" at bounding box center [527, 316] width 53 height 13
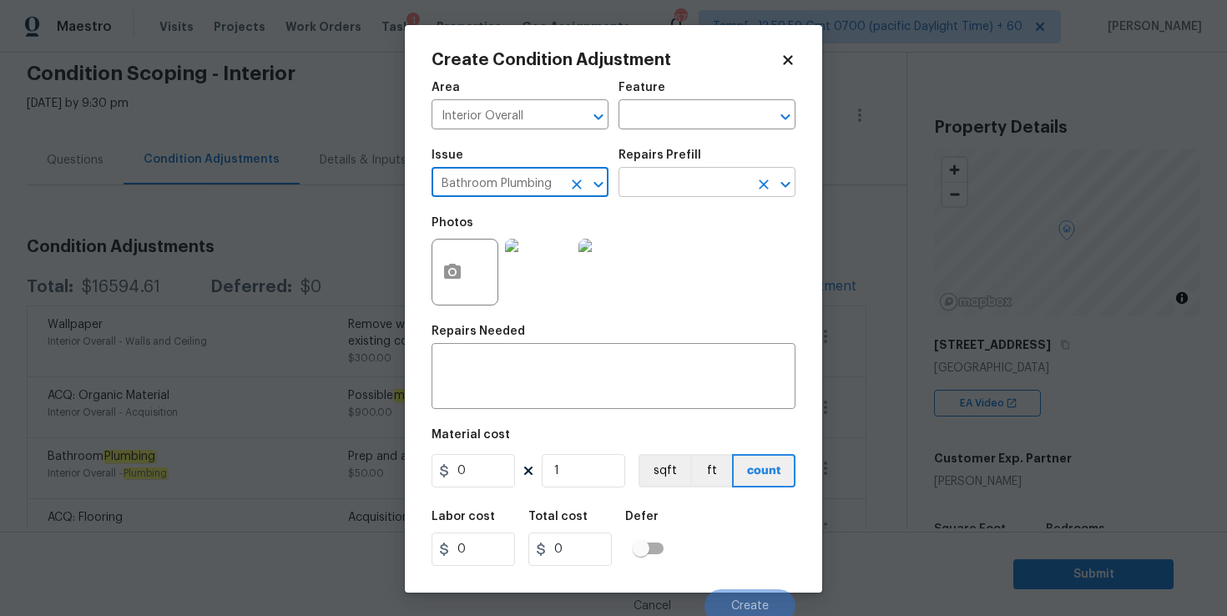
type input "Bathroom Plumbing"
click at [657, 189] on input "text" at bounding box center [683, 184] width 130 height 26
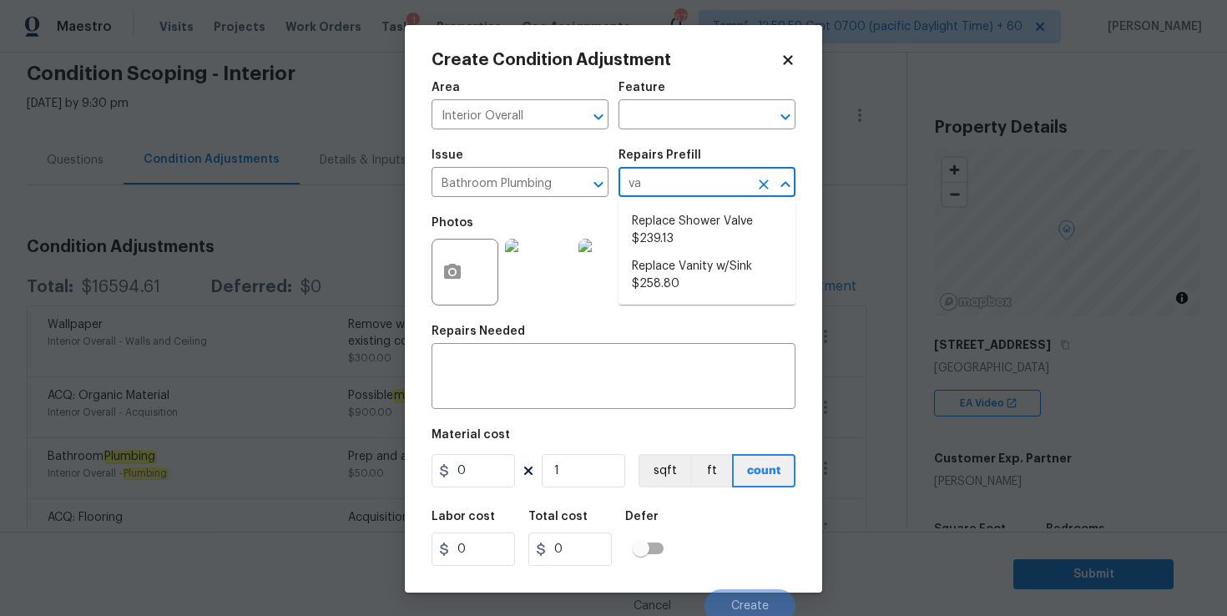
type input "van"
click at [688, 228] on li "Replace Vanity w/Sink $258.80" at bounding box center [706, 230] width 177 height 45
type input "Plumbing"
type textarea "Remove and replace the existing vanity sink with new. Ensure that the vanity si…"
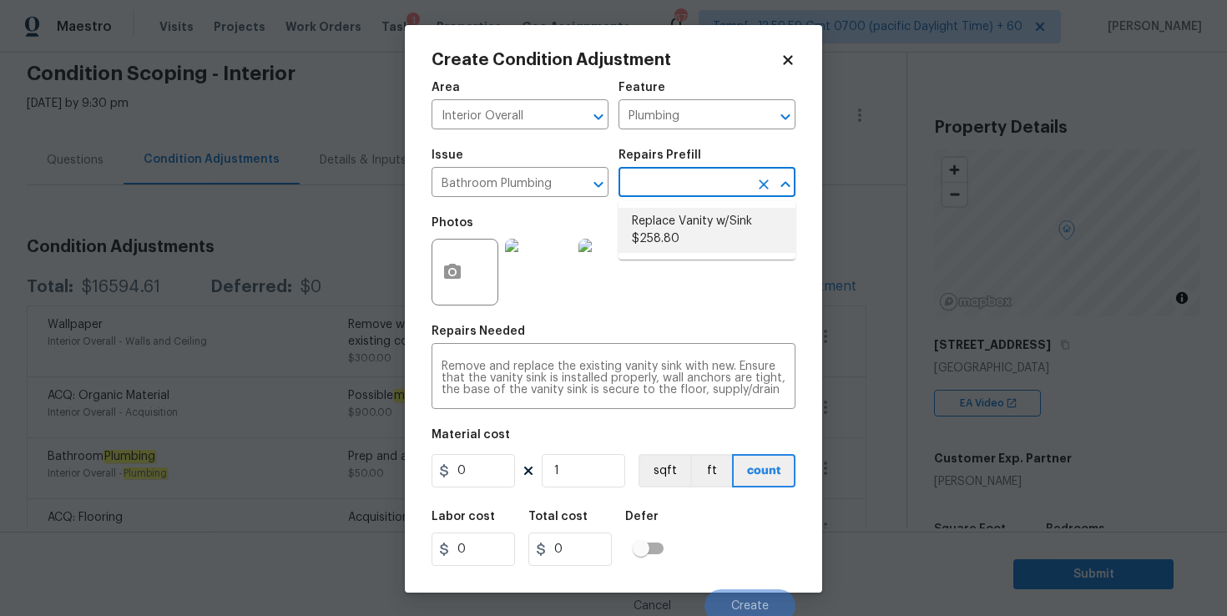
type input "258.8"
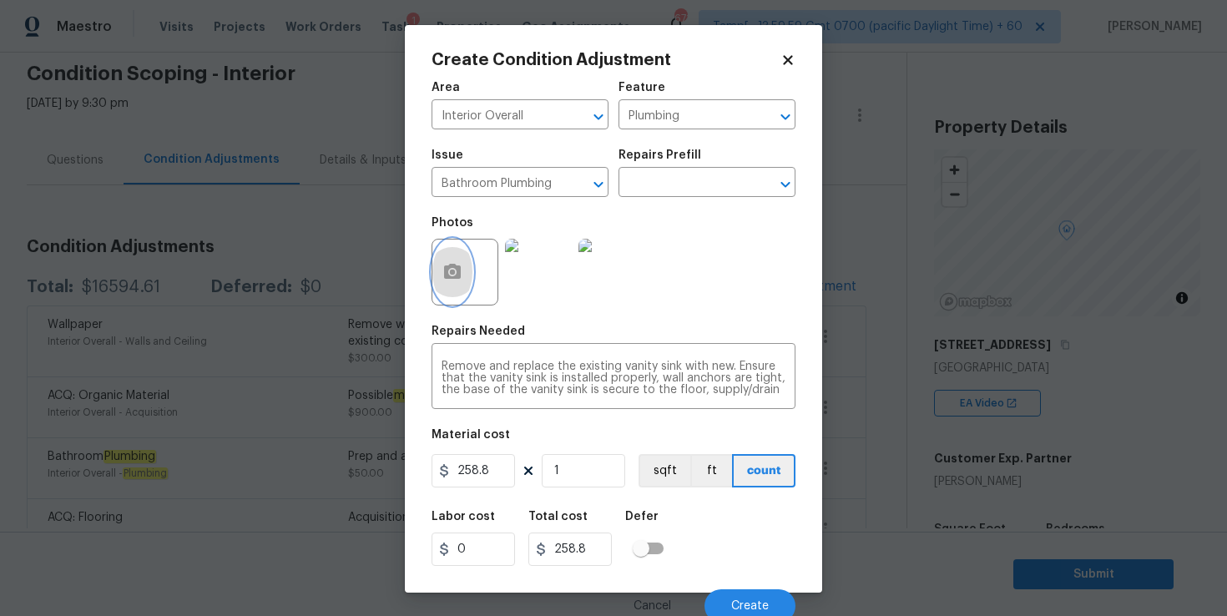
click at [456, 267] on icon "button" at bounding box center [452, 271] width 17 height 15
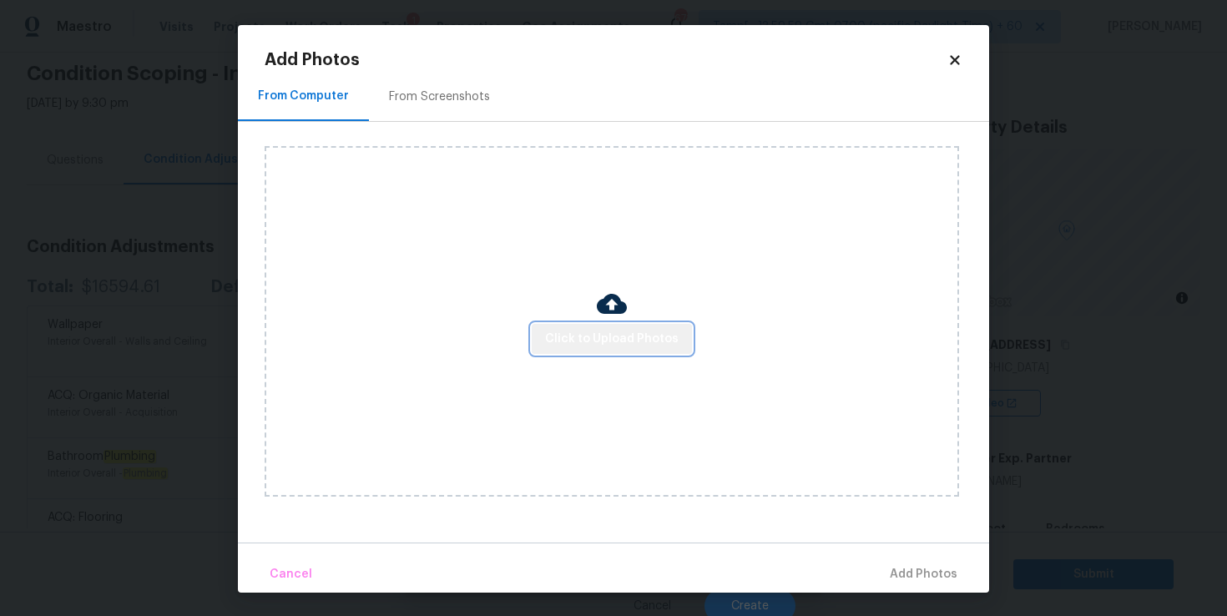
click at [637, 339] on span "Click to Upload Photos" at bounding box center [612, 339] width 134 height 21
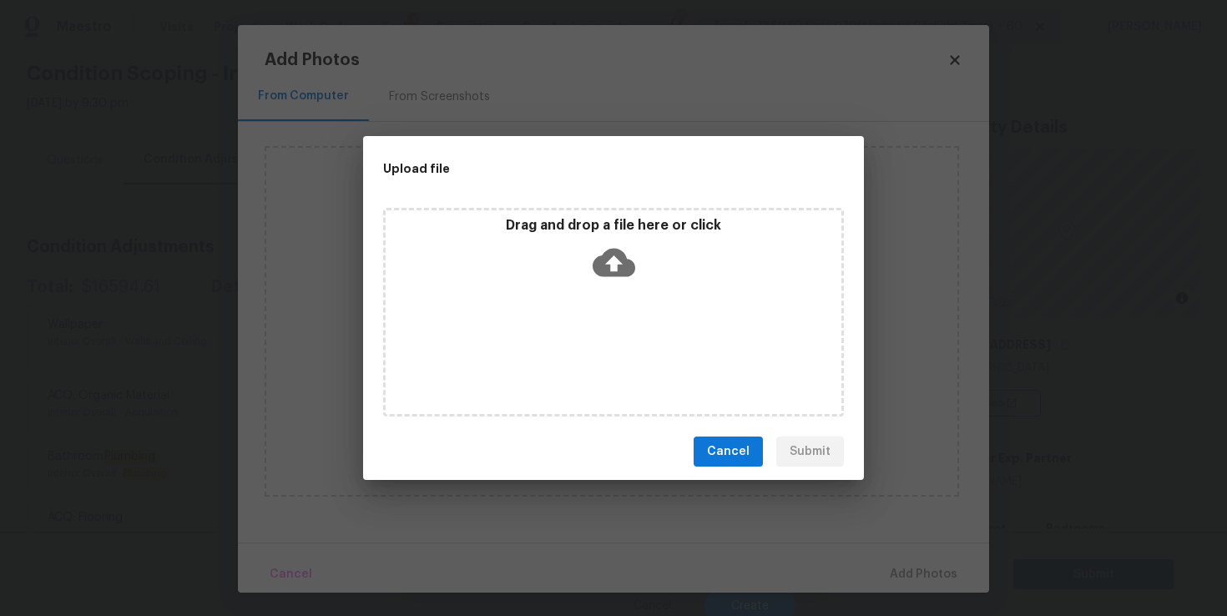
click at [734, 456] on span "Cancel" at bounding box center [728, 451] width 43 height 21
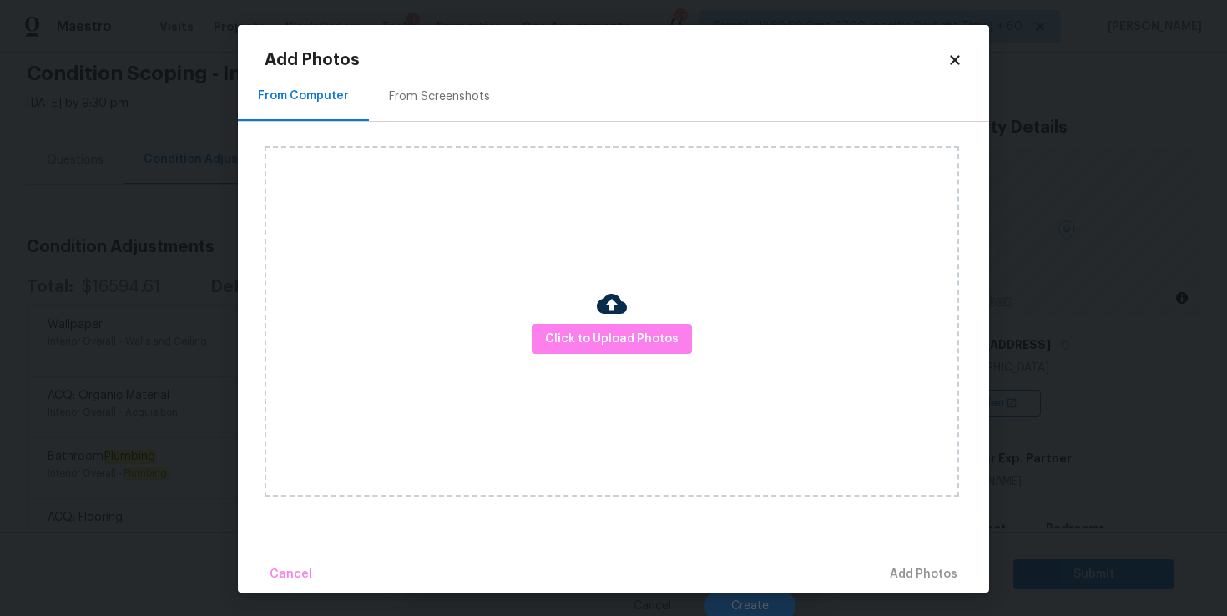
click at [951, 68] on div "Add Photos" at bounding box center [614, 60] width 698 height 17
click at [953, 63] on icon at bounding box center [954, 59] width 9 height 9
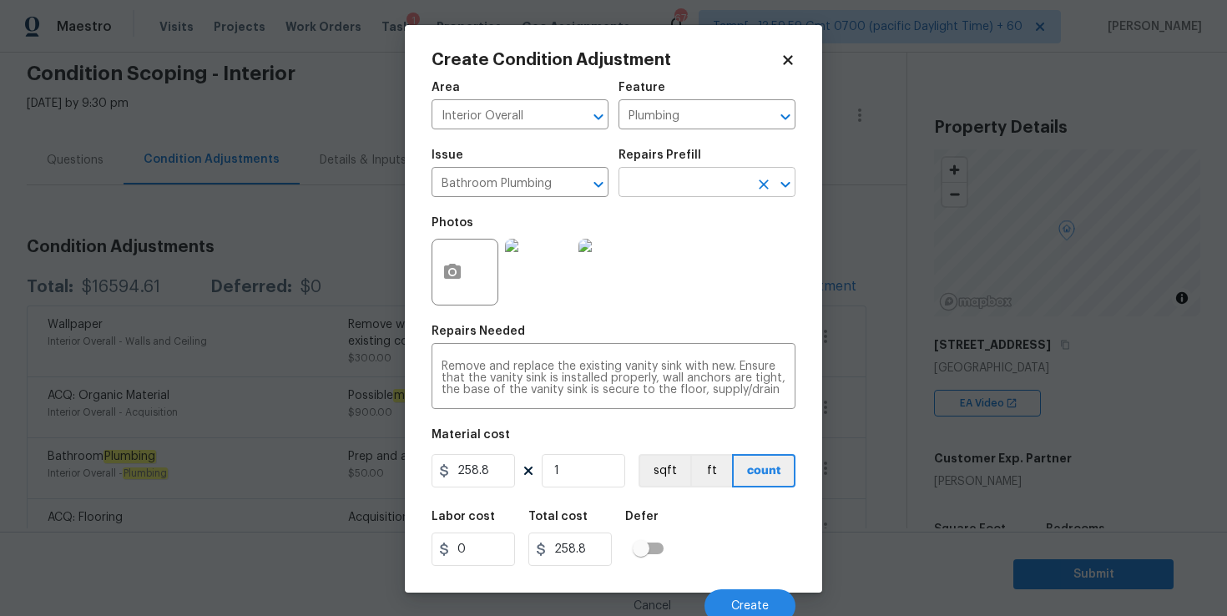
click at [658, 181] on input "text" at bounding box center [683, 184] width 130 height 26
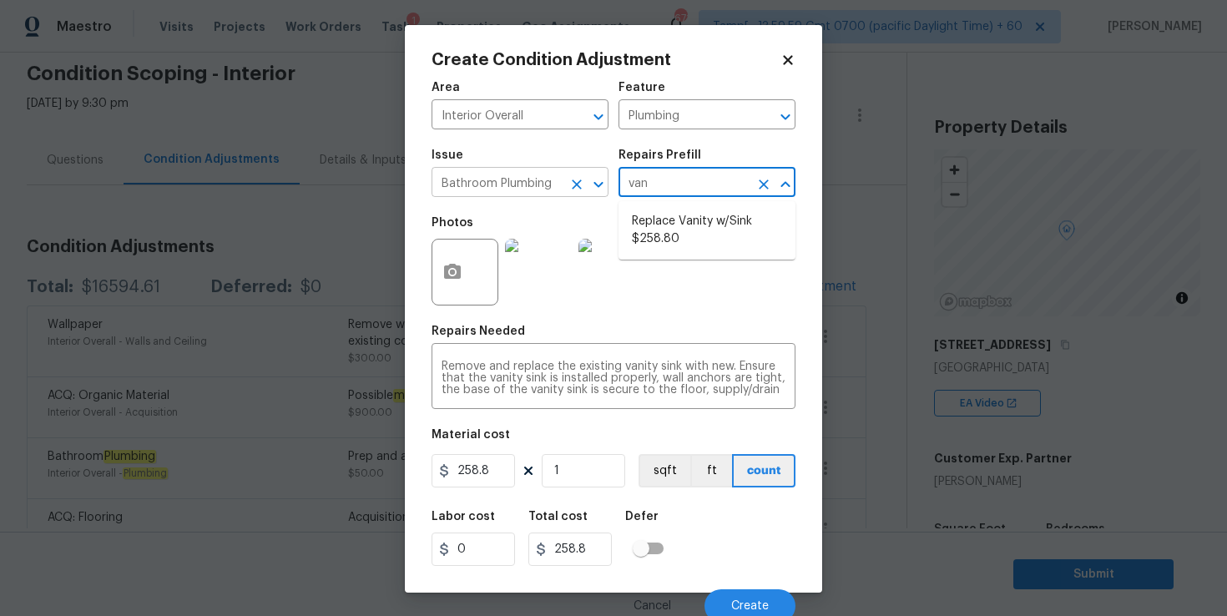
type input "van"
click at [547, 187] on input "Bathroom Plumbing" at bounding box center [496, 184] width 130 height 26
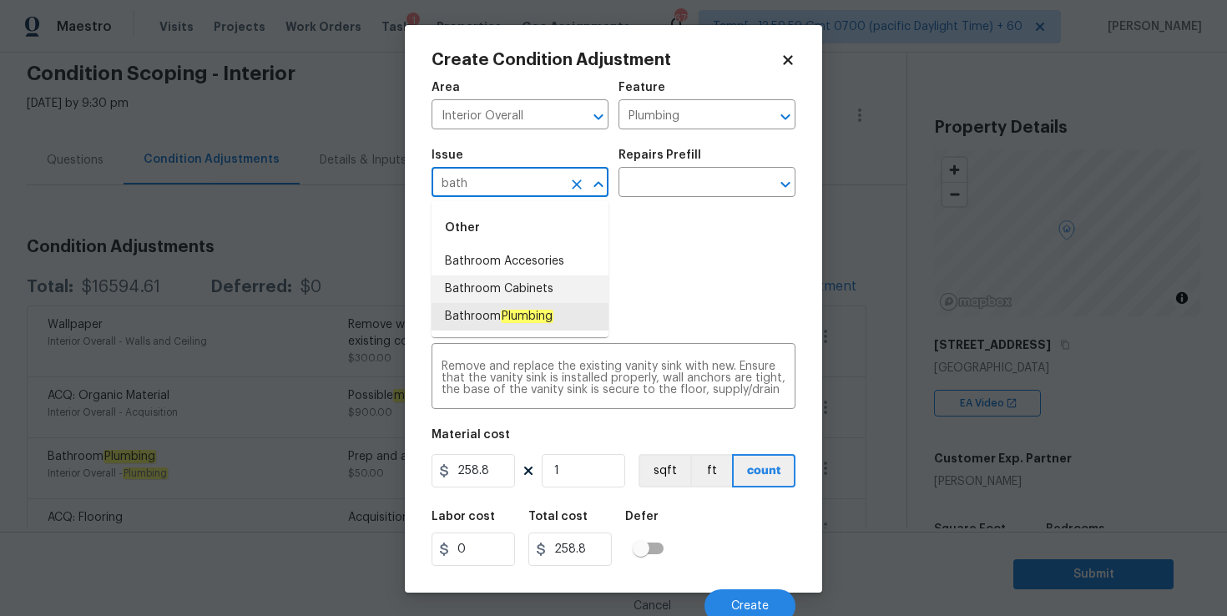
click at [554, 292] on li "Bathroom Cabinets" at bounding box center [519, 289] width 177 height 28
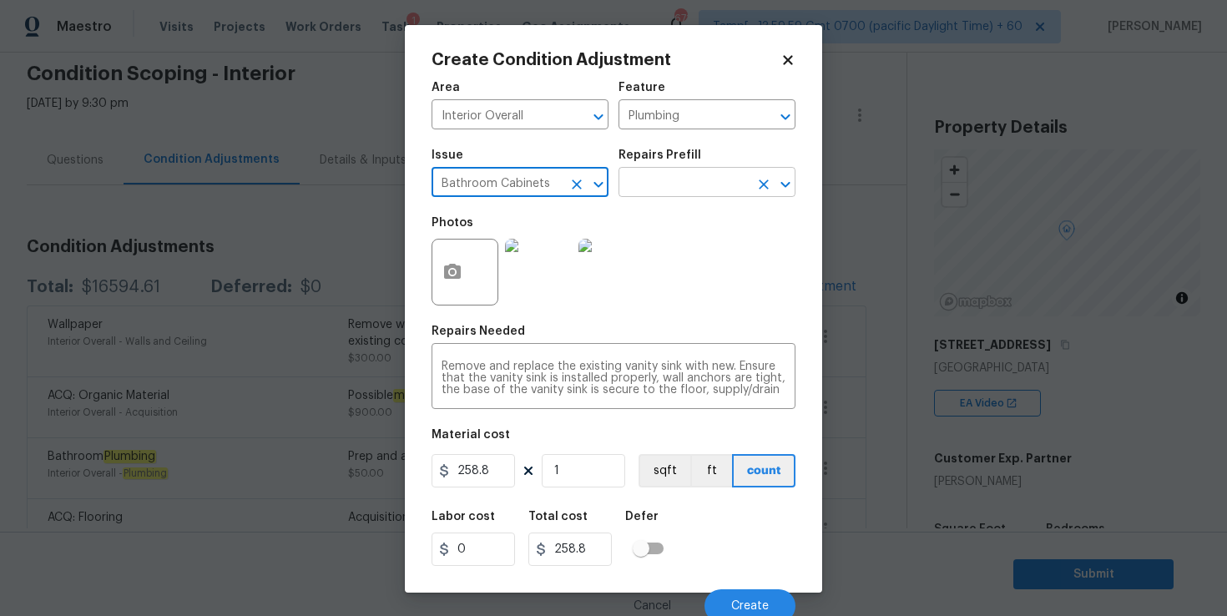
type input "Bathroom Cabinets"
click at [642, 194] on input "text" at bounding box center [683, 184] width 130 height 26
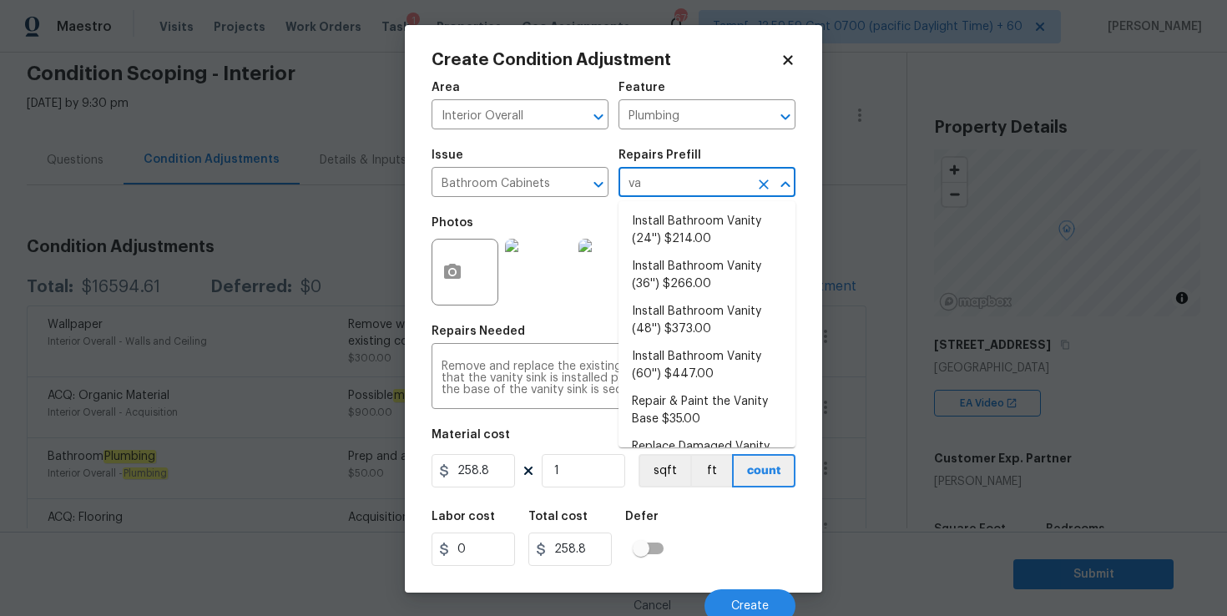
type input "van"
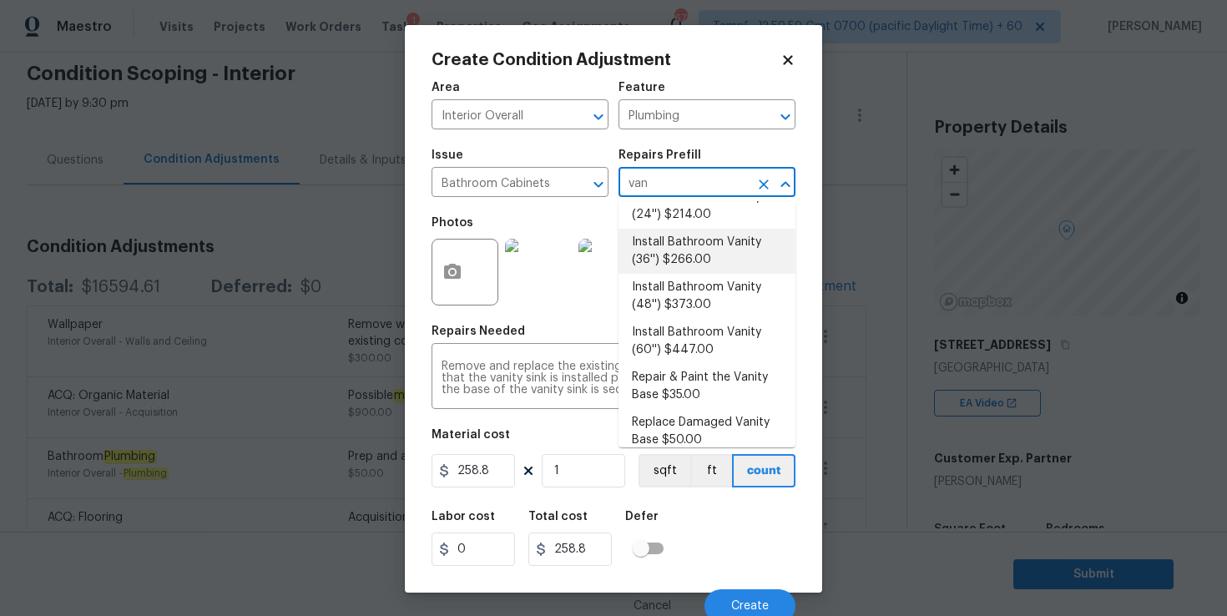
scroll to position [38, 0]
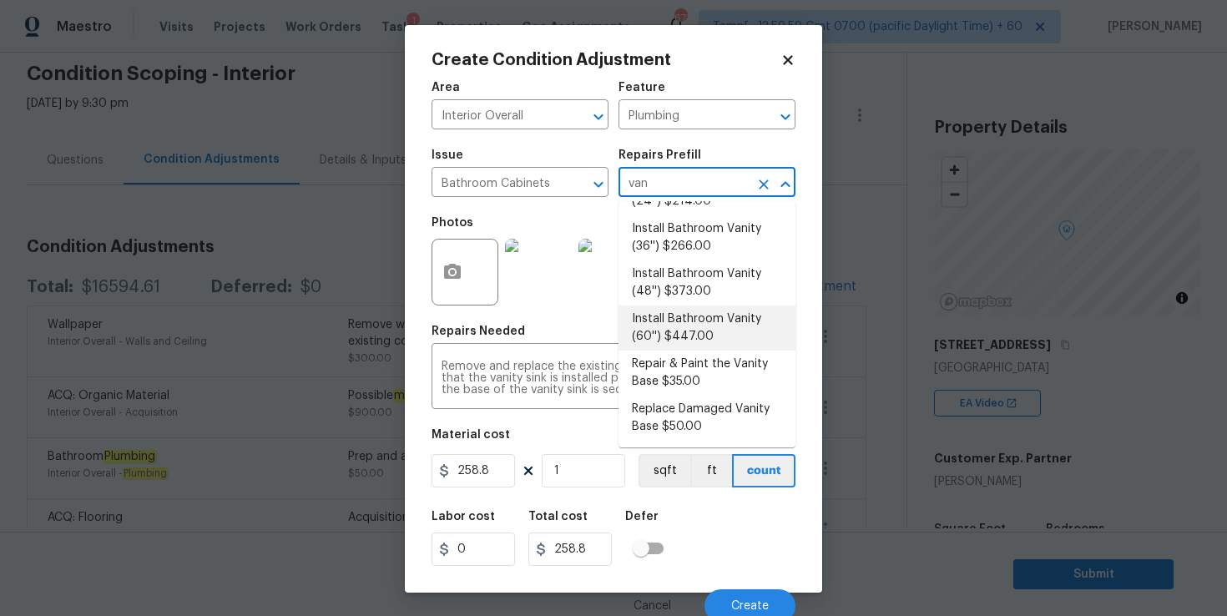
click at [724, 323] on li "Install Bathroom Vanity (60'') $447.00" at bounding box center [706, 327] width 177 height 45
type input "Cabinets"
type textarea "Remove the existing bathroom vanity (if present) and install a new 60'' bathroo…"
type input "447"
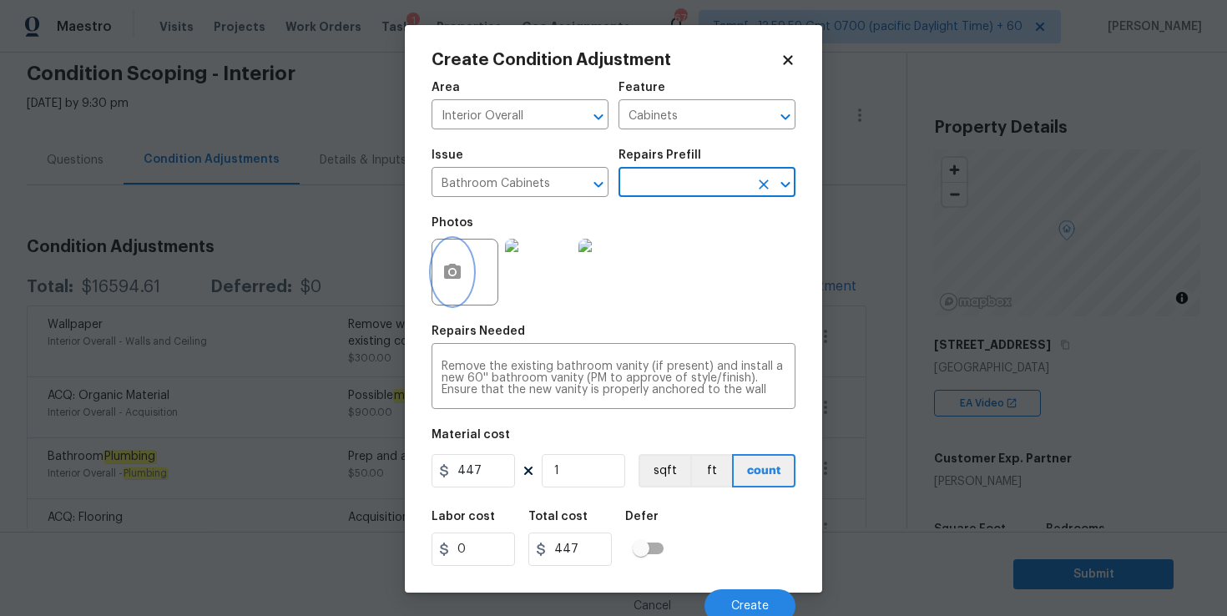
click at [456, 269] on icon "button" at bounding box center [452, 271] width 17 height 15
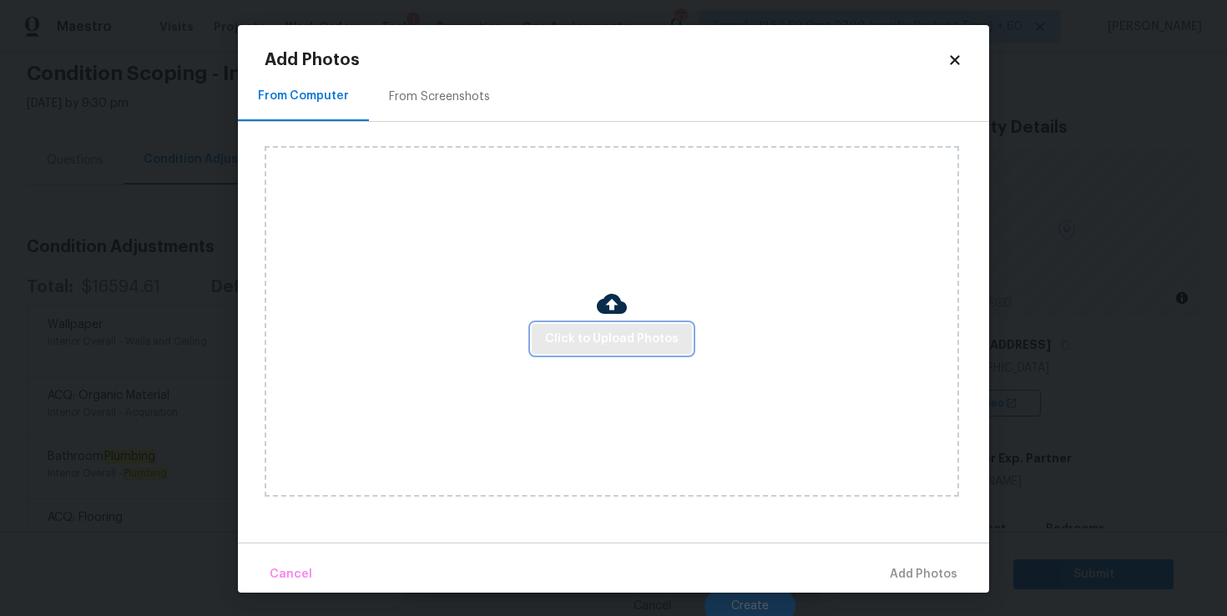
click at [563, 336] on span "Click to Upload Photos" at bounding box center [612, 339] width 134 height 21
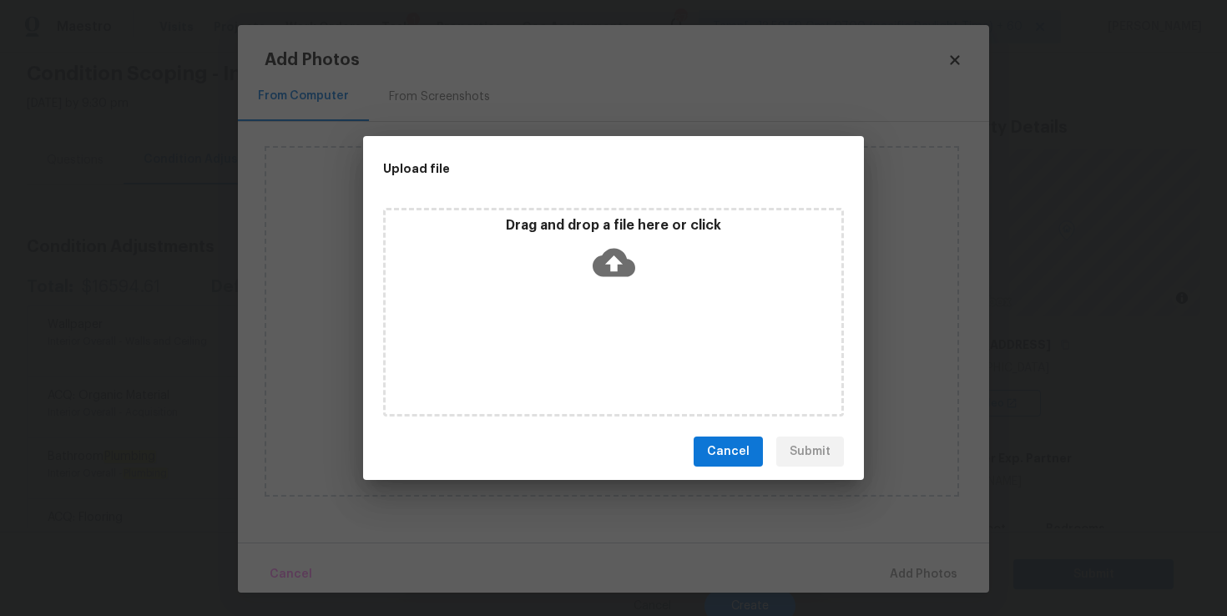
click at [609, 258] on icon at bounding box center [614, 262] width 43 height 43
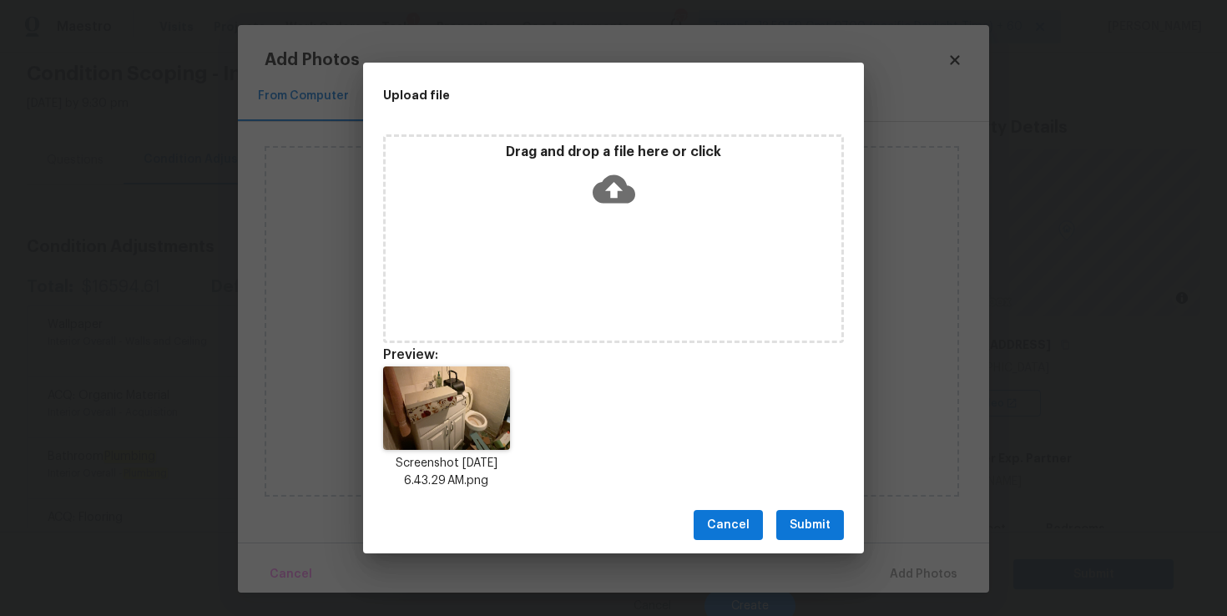
click at [807, 514] on button "Submit" at bounding box center [810, 525] width 68 height 31
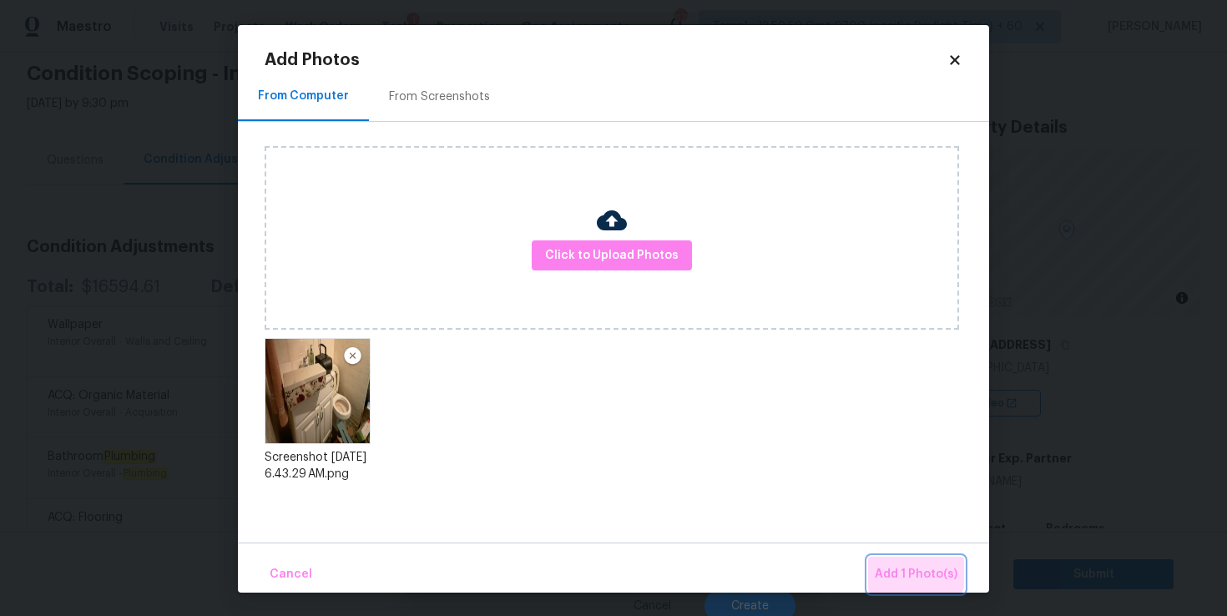
click at [902, 559] on button "Add 1 Photo(s)" at bounding box center [916, 575] width 96 height 36
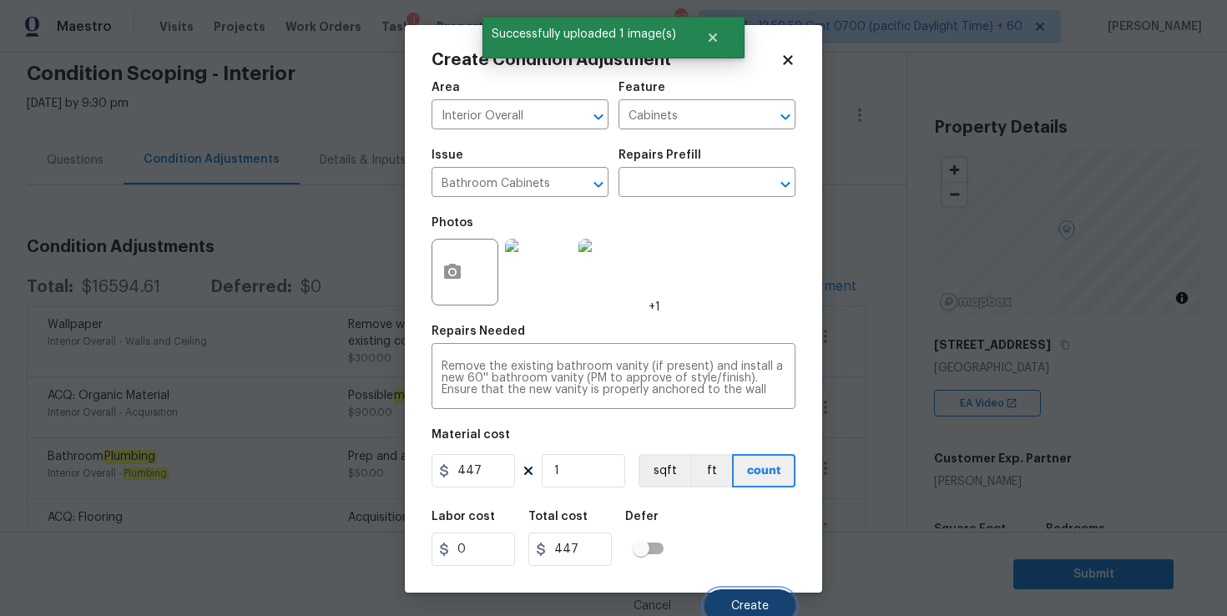
click at [751, 606] on span "Create" at bounding box center [750, 606] width 38 height 13
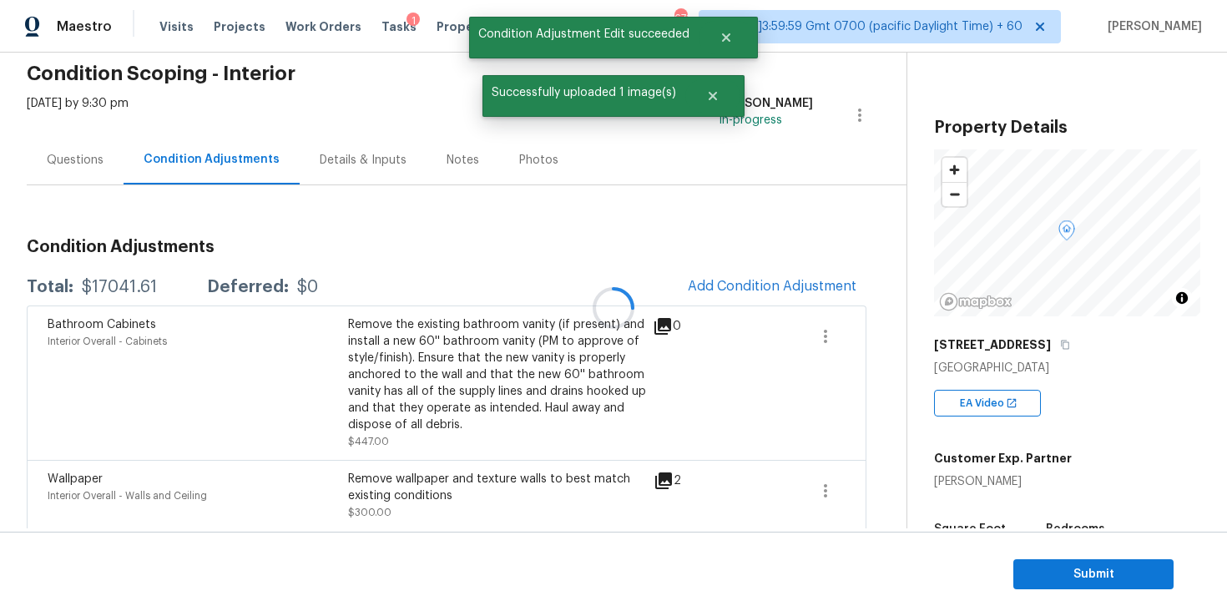
click at [83, 154] on div at bounding box center [613, 308] width 1227 height 616
click at [80, 163] on div "Questions" at bounding box center [75, 160] width 57 height 17
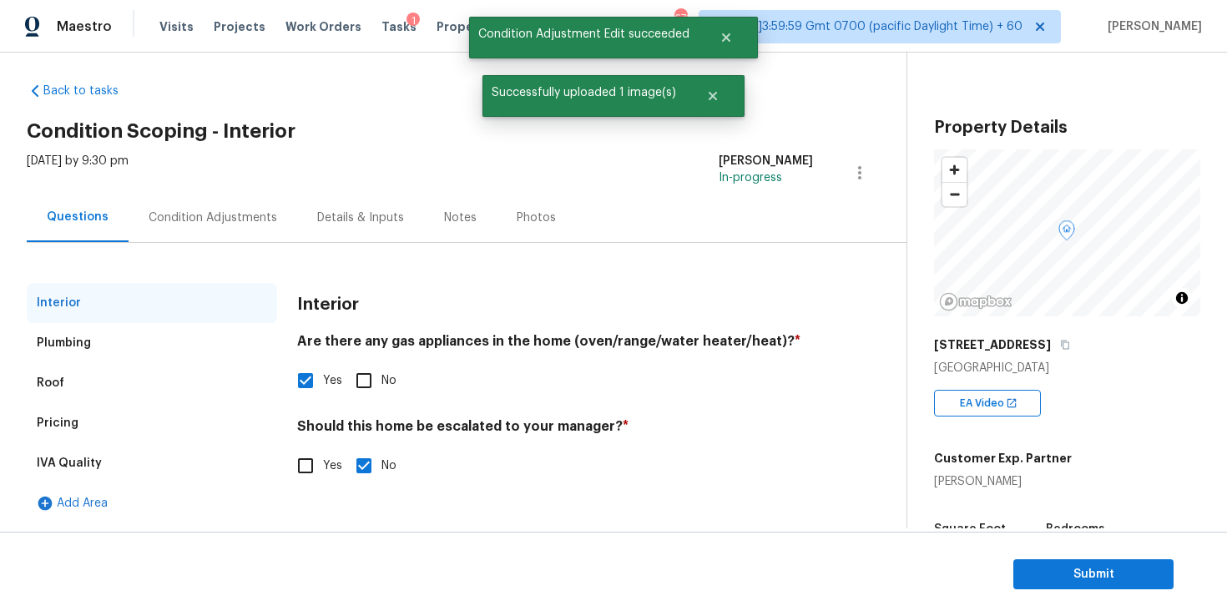
scroll to position [10, 0]
click at [120, 341] on div "Plumbing" at bounding box center [152, 343] width 250 height 40
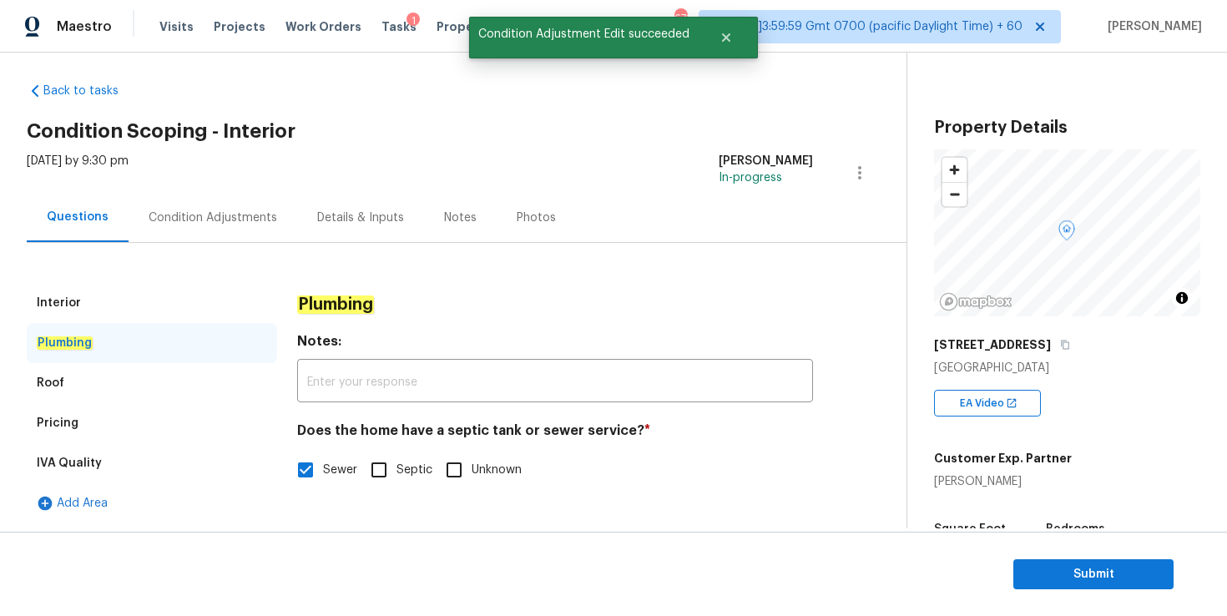
click at [108, 380] on div "Roof" at bounding box center [152, 383] width 250 height 40
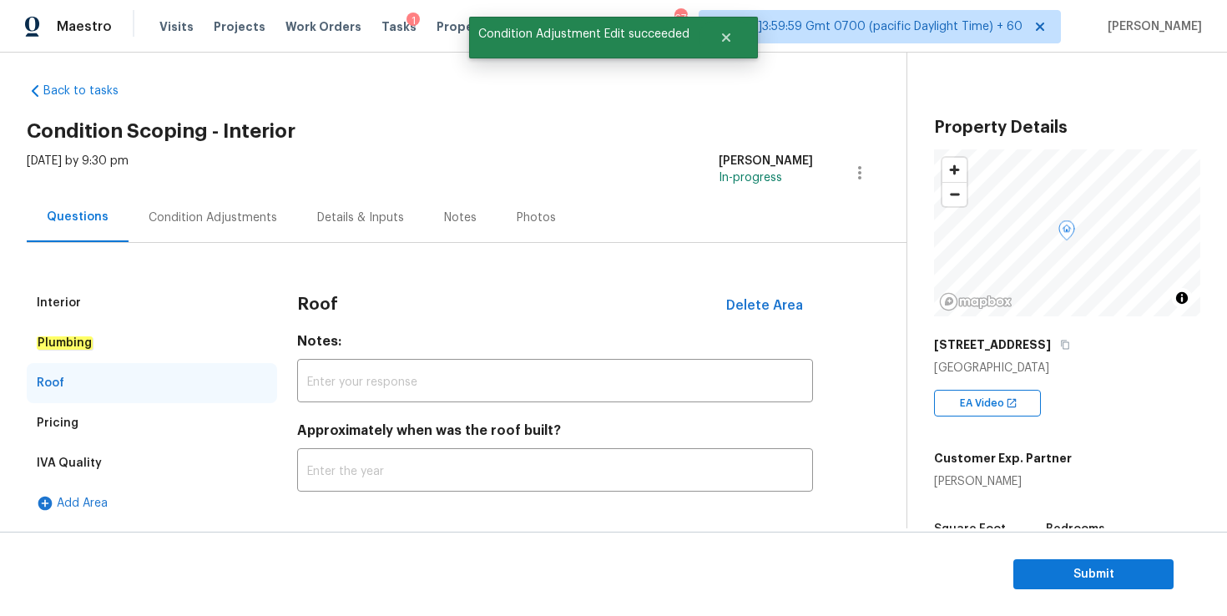
click at [119, 416] on div "Pricing" at bounding box center [152, 423] width 250 height 40
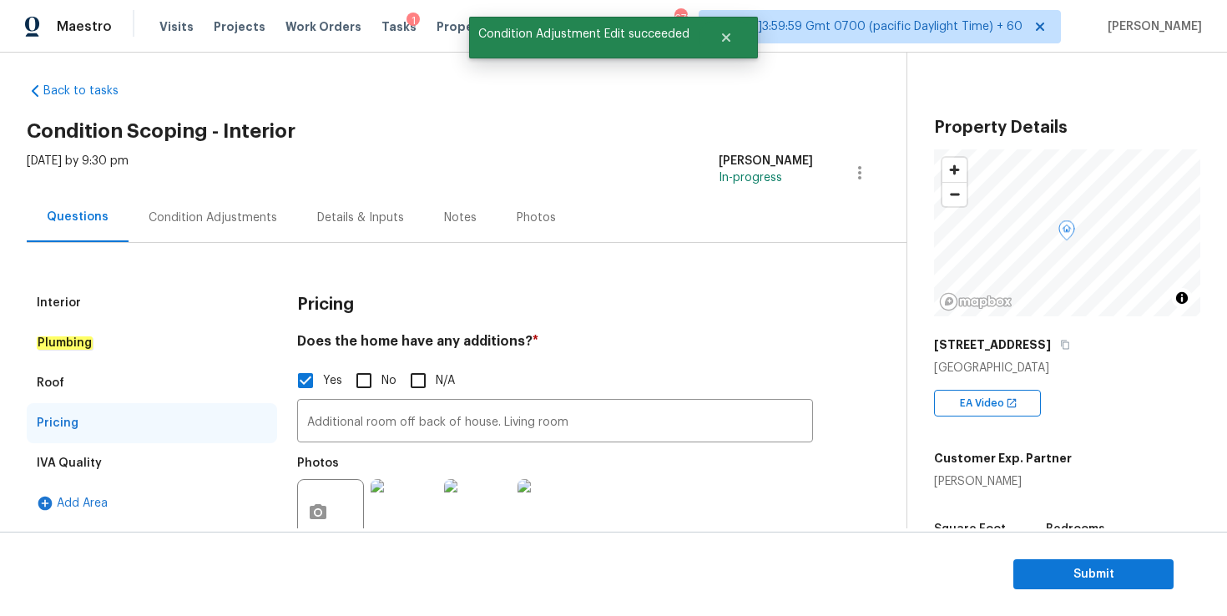
scroll to position [68, 0]
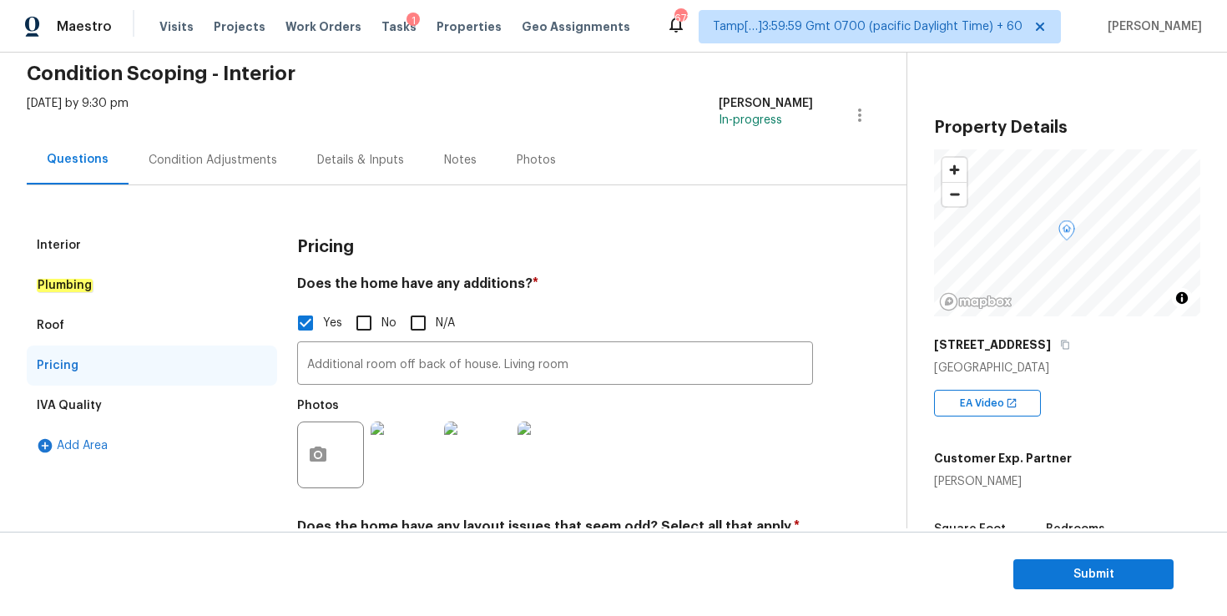
click at [109, 366] on div "Pricing" at bounding box center [152, 365] width 250 height 40
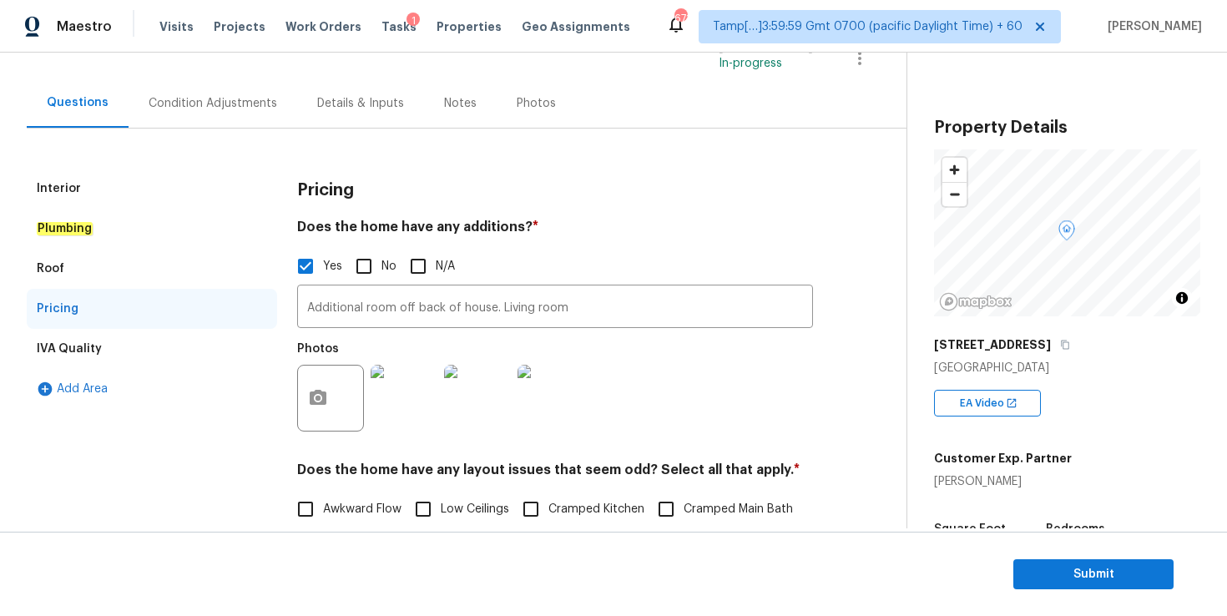
scroll to position [119, 0]
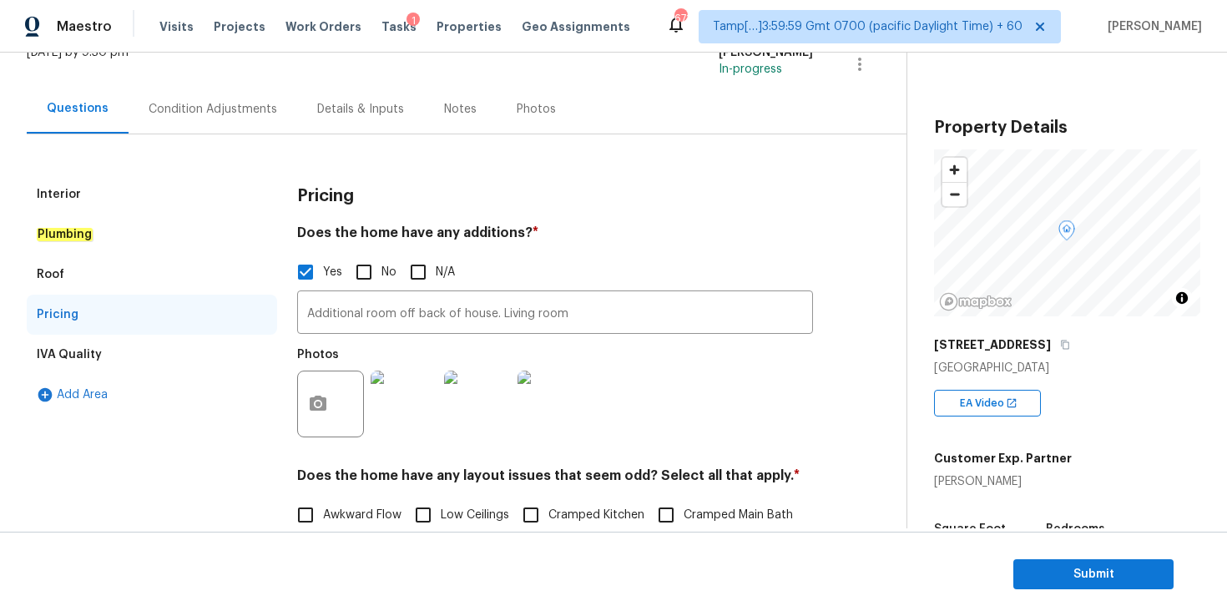
click at [134, 199] on div "Interior" at bounding box center [152, 194] width 250 height 40
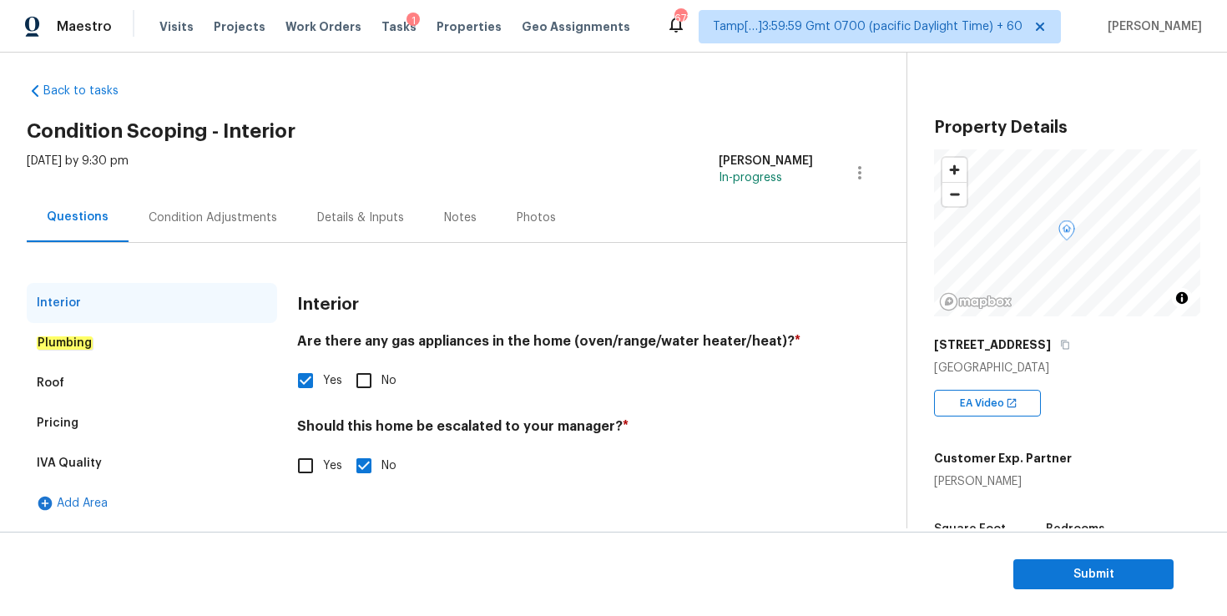
scroll to position [10, 0]
click at [164, 340] on div "Plumbing" at bounding box center [152, 343] width 250 height 40
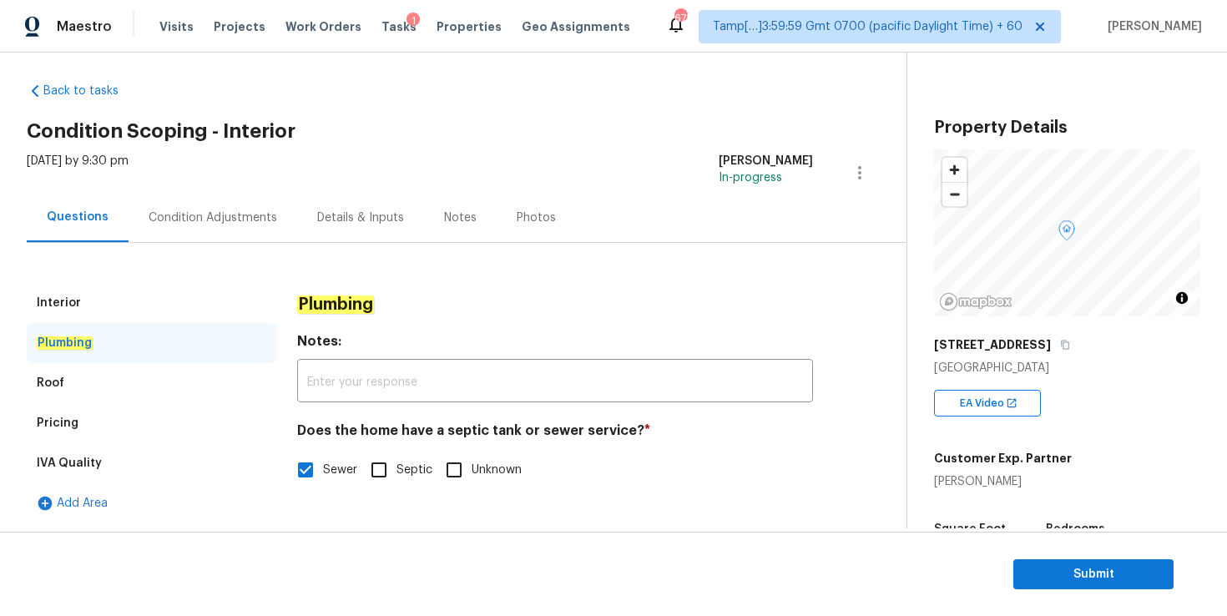
click at [146, 380] on div "Roof" at bounding box center [152, 383] width 250 height 40
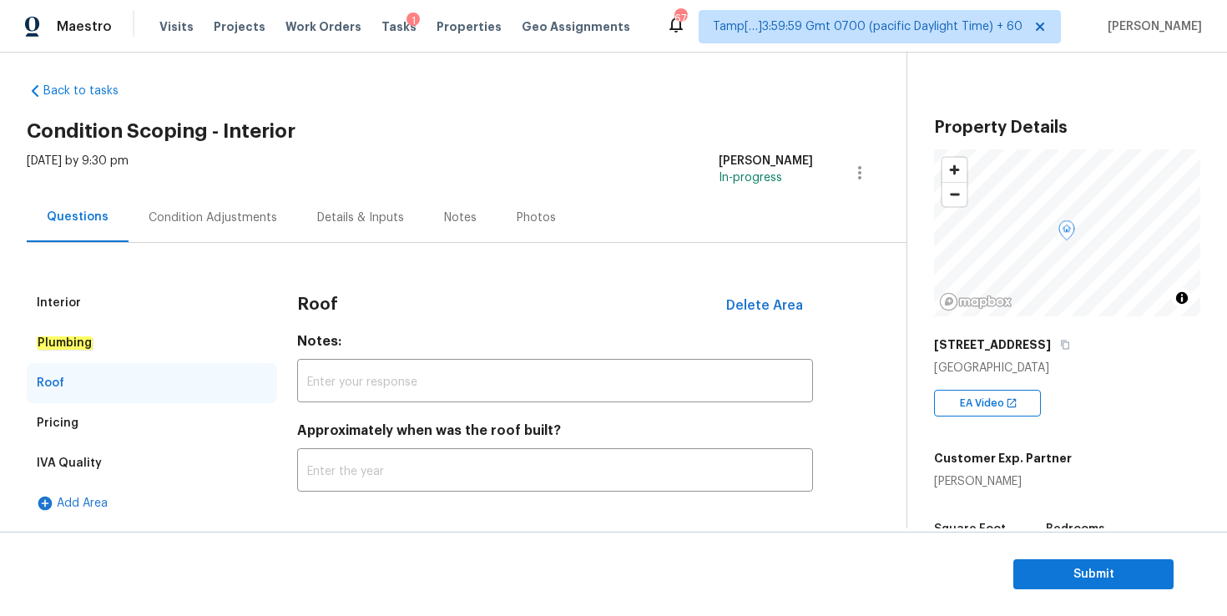
click at [150, 417] on div "Pricing" at bounding box center [152, 423] width 250 height 40
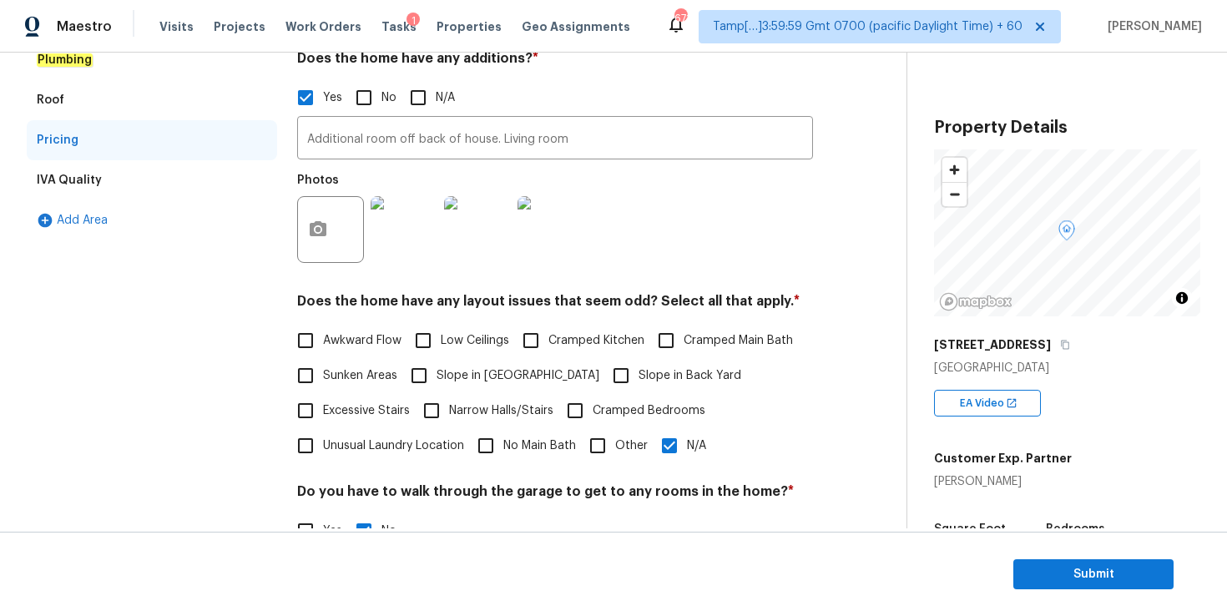
scroll to position [191, 0]
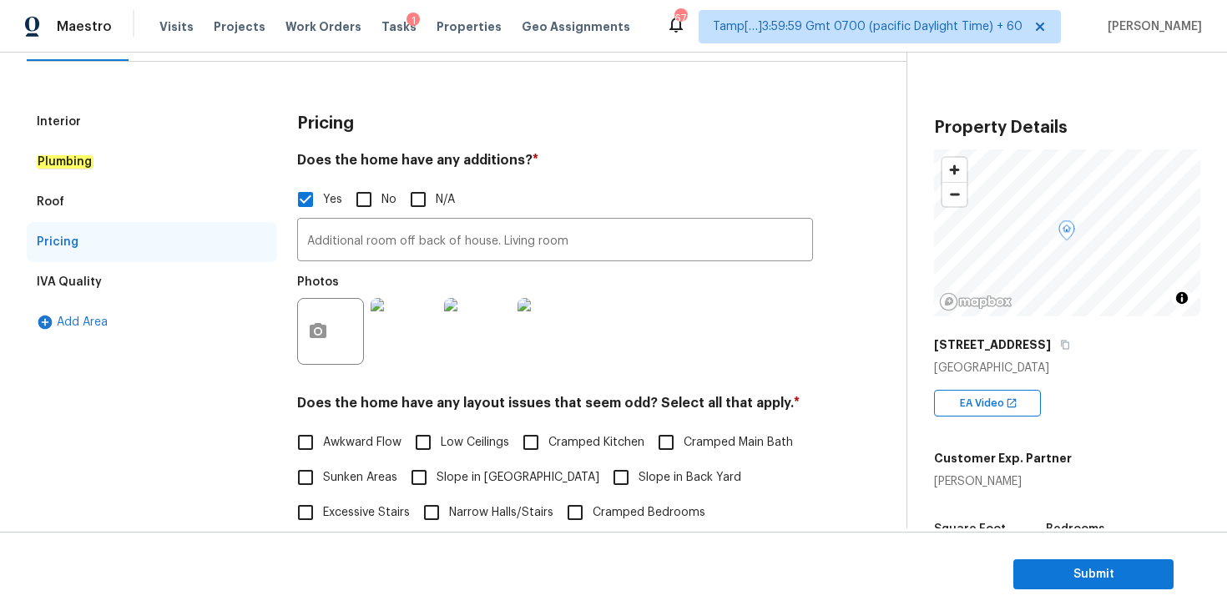
click at [169, 273] on div "IVA Quality" at bounding box center [152, 282] width 250 height 40
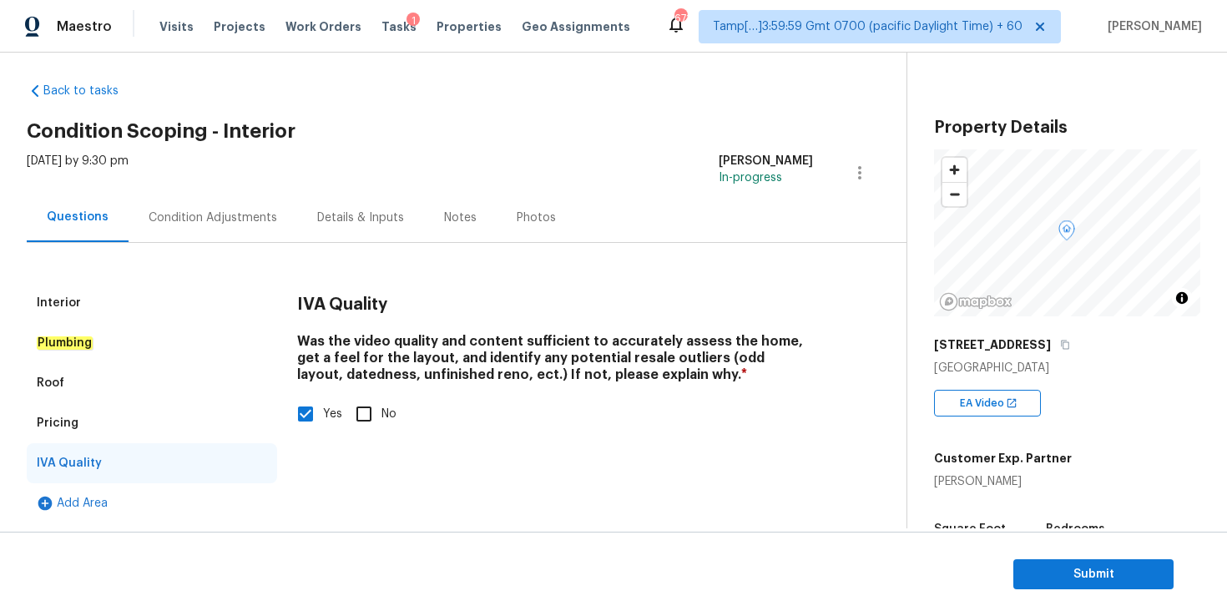
scroll to position [10, 0]
click at [154, 317] on div "Interior" at bounding box center [152, 303] width 250 height 40
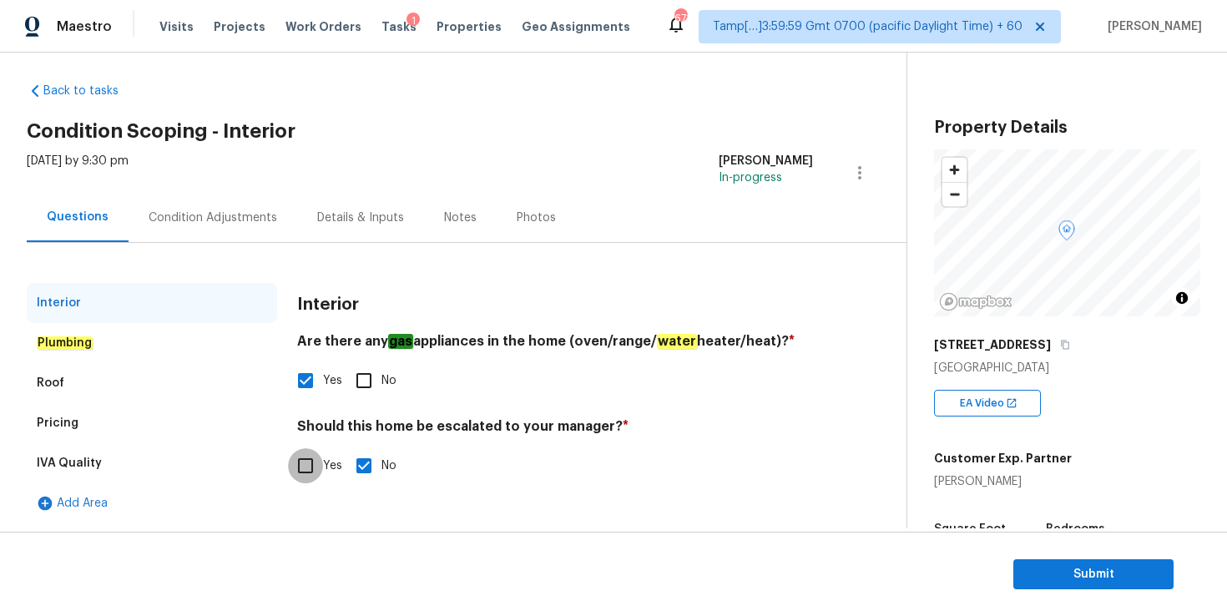
click at [293, 474] on input "Yes" at bounding box center [305, 465] width 35 height 35
checkbox input "true"
checkbox input "false"
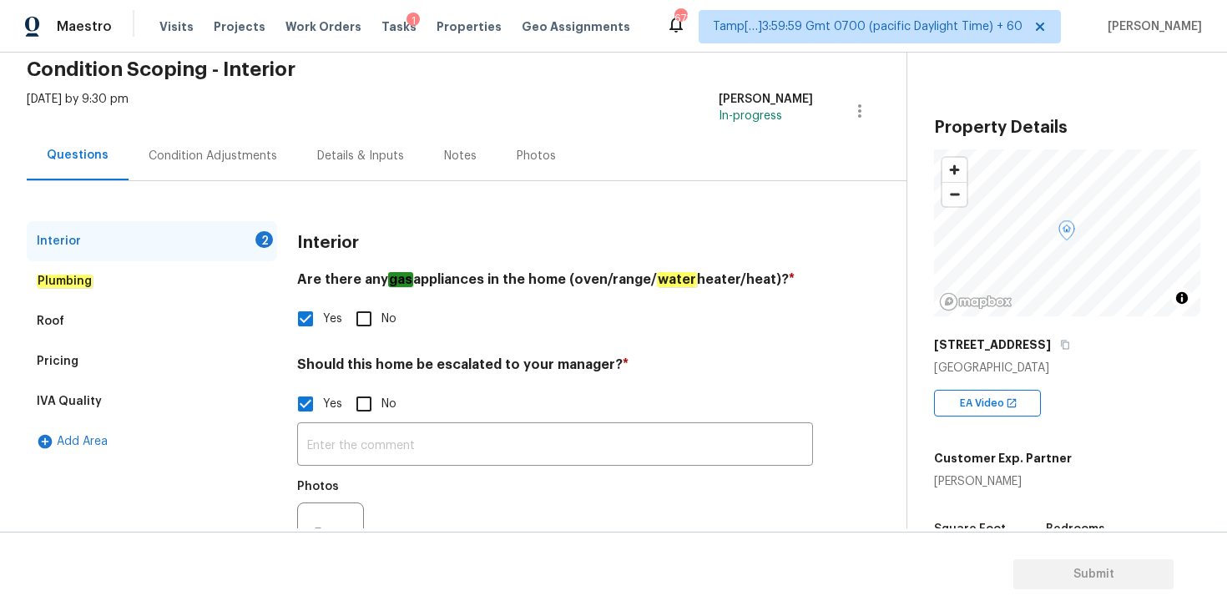
scroll to position [133, 0]
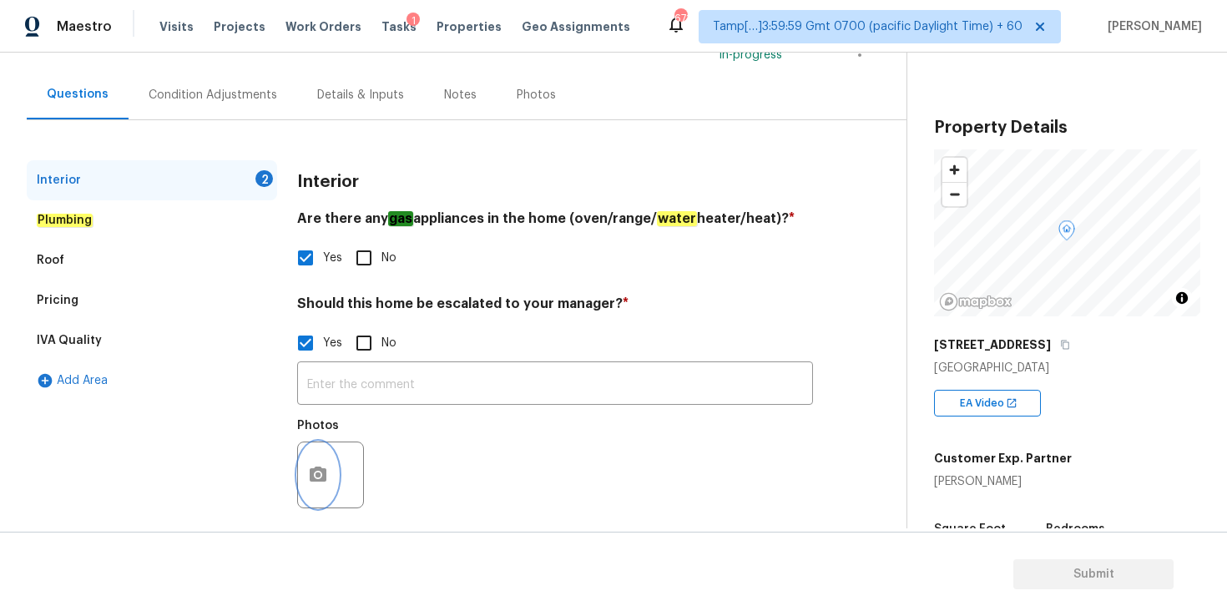
click at [328, 477] on button "button" at bounding box center [318, 474] width 40 height 65
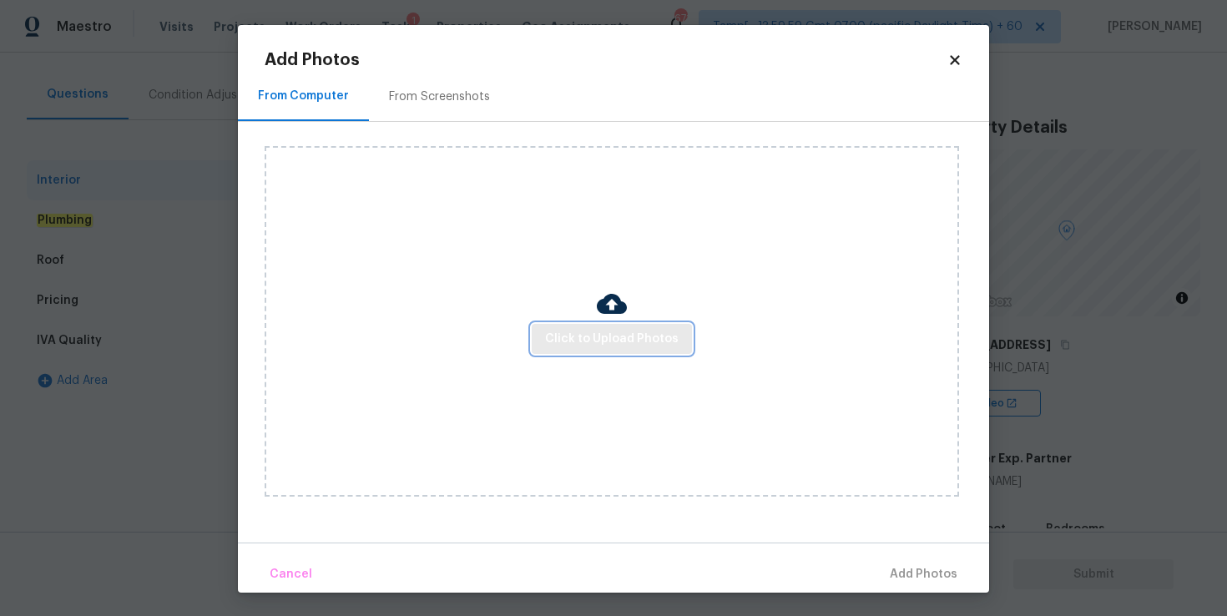
click at [598, 326] on button "Click to Upload Photos" at bounding box center [612, 339] width 160 height 31
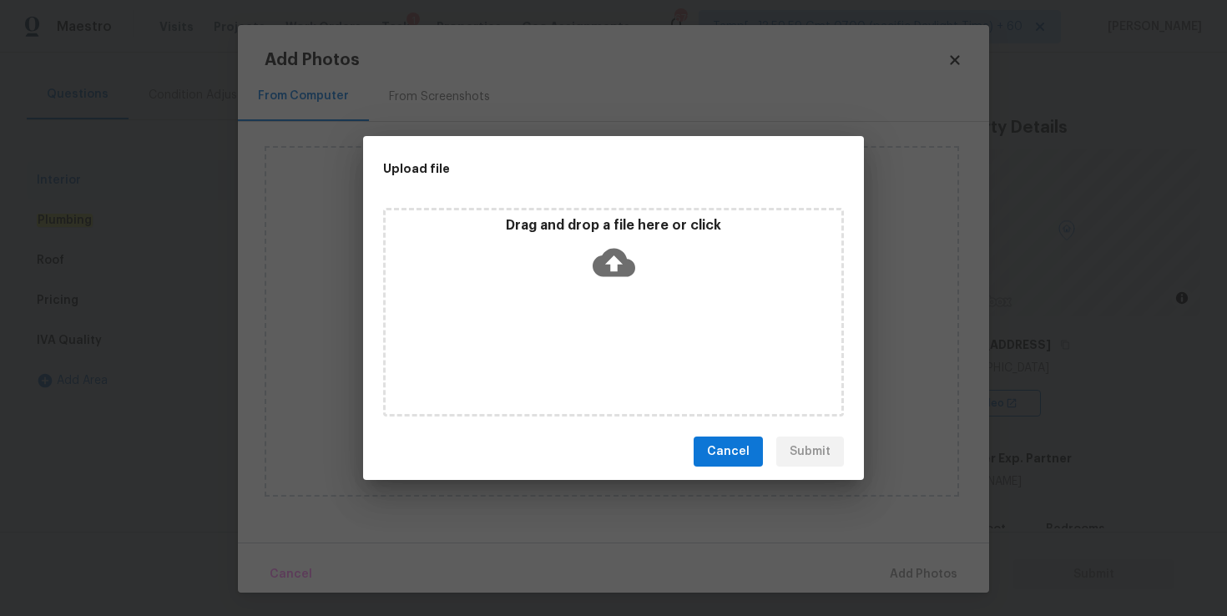
click at [613, 270] on icon at bounding box center [614, 263] width 43 height 28
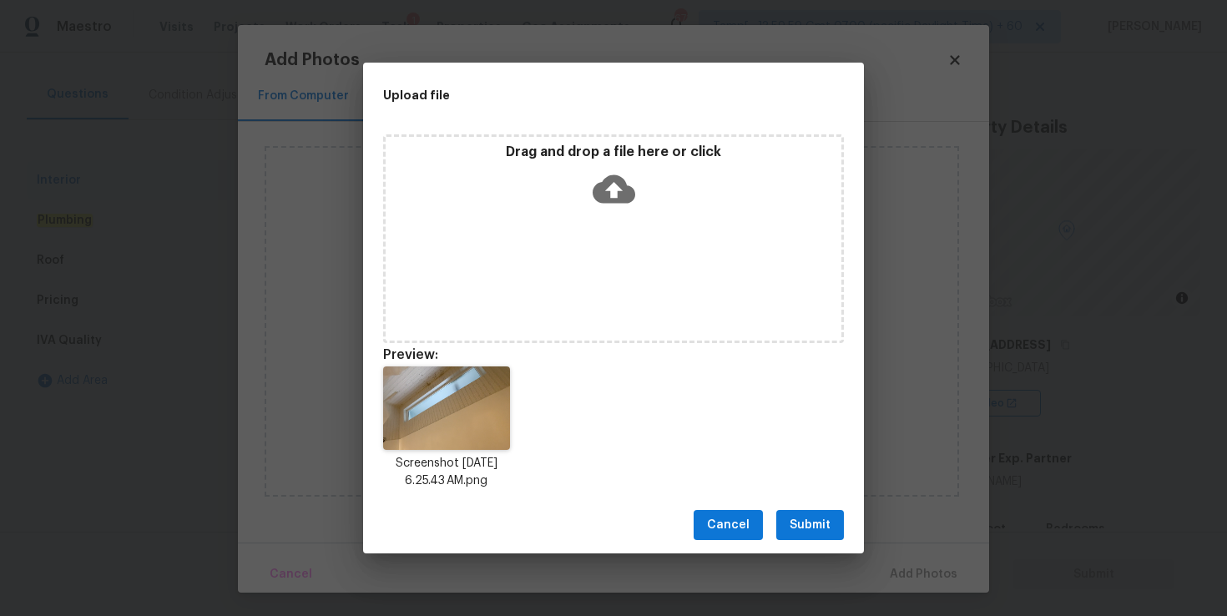
click at [820, 528] on span "Submit" at bounding box center [809, 525] width 41 height 21
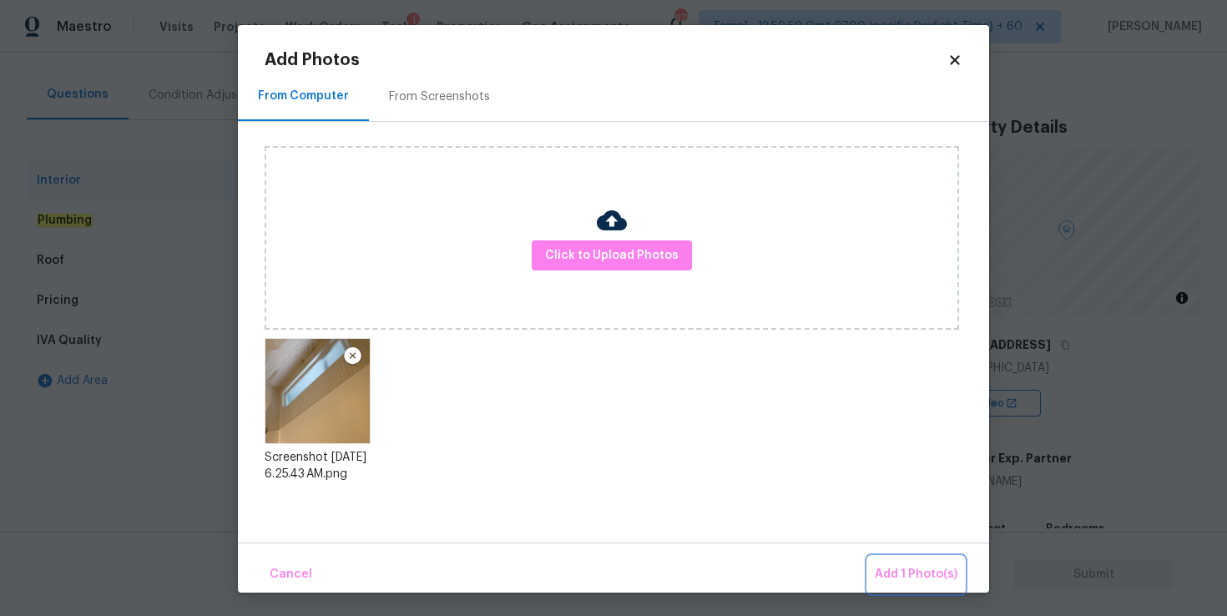
click at [908, 565] on span "Add 1 Photo(s)" at bounding box center [916, 574] width 83 height 21
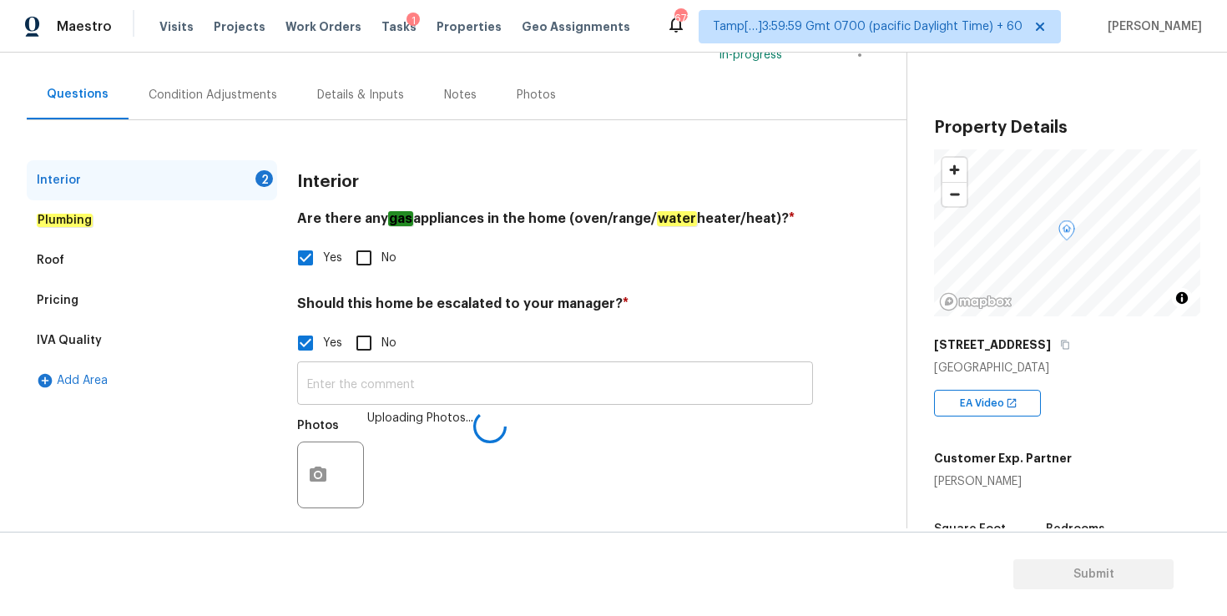
click at [561, 389] on input "text" at bounding box center [555, 385] width 516 height 39
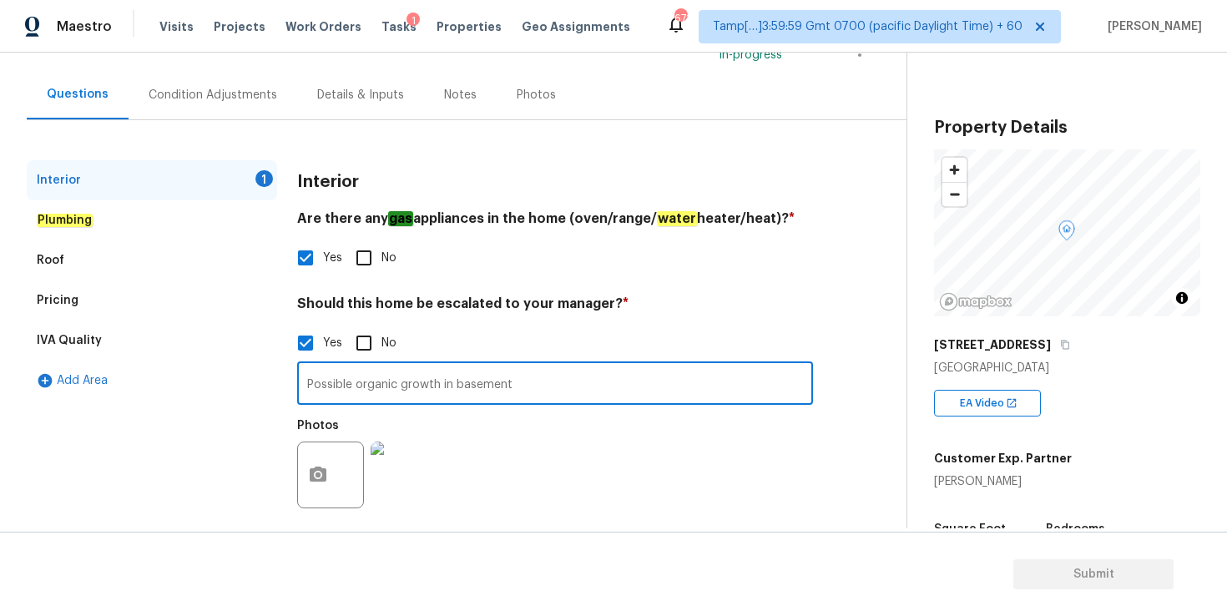
scroll to position [134, 0]
type input "Possible organic growth in basement"
click at [567, 451] on div "Photos" at bounding box center [555, 463] width 516 height 108
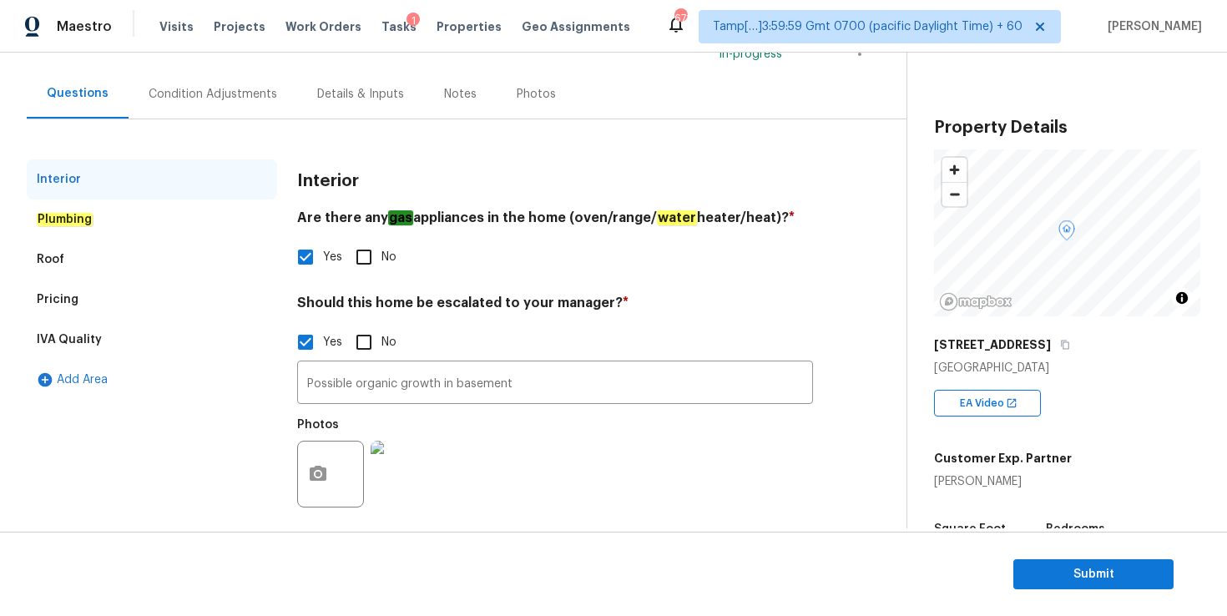
click at [243, 100] on div "Condition Adjustments" at bounding box center [213, 94] width 129 height 17
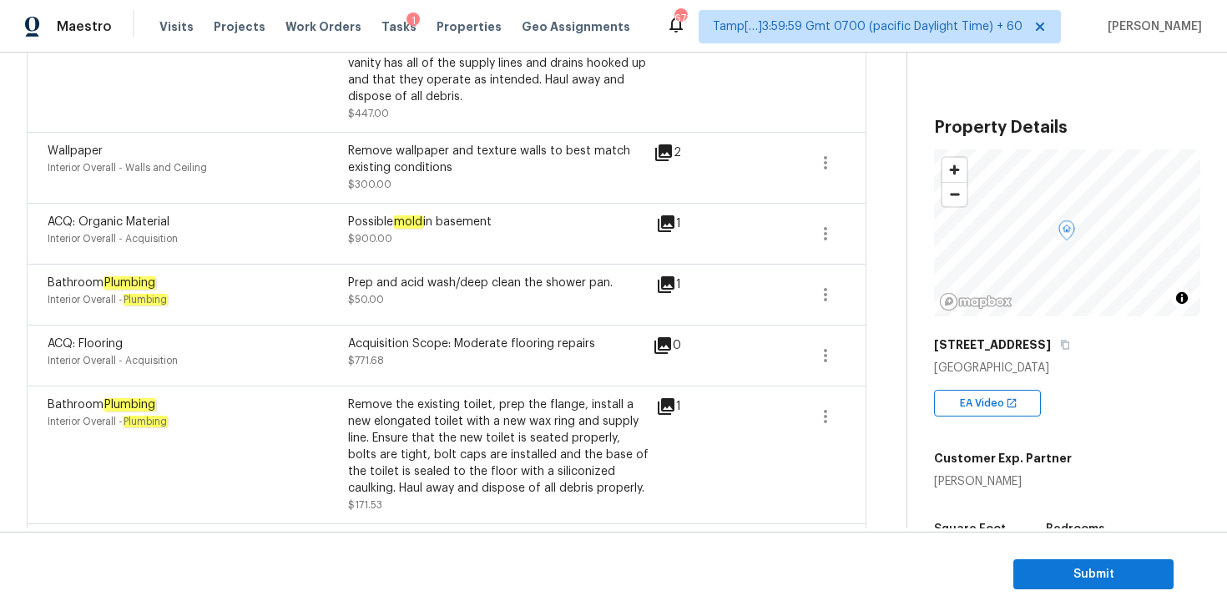
scroll to position [396, 0]
click at [826, 359] on icon "button" at bounding box center [825, 354] width 3 height 13
click at [876, 356] on div "Edit" at bounding box center [920, 352] width 130 height 17
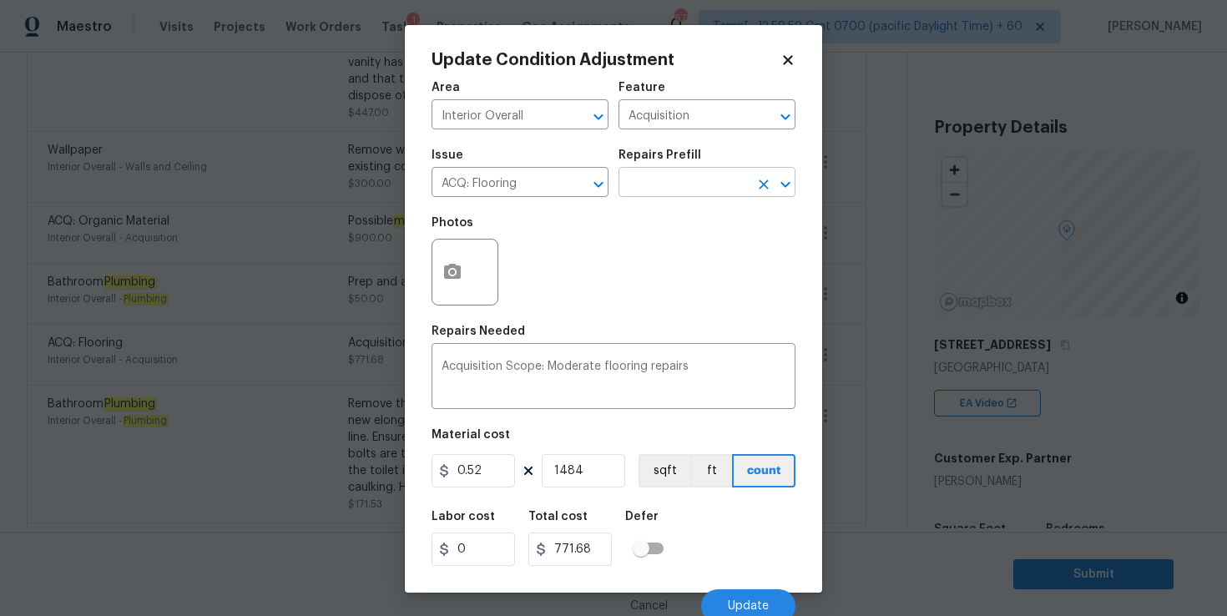
click at [667, 191] on input "text" at bounding box center [683, 184] width 130 height 26
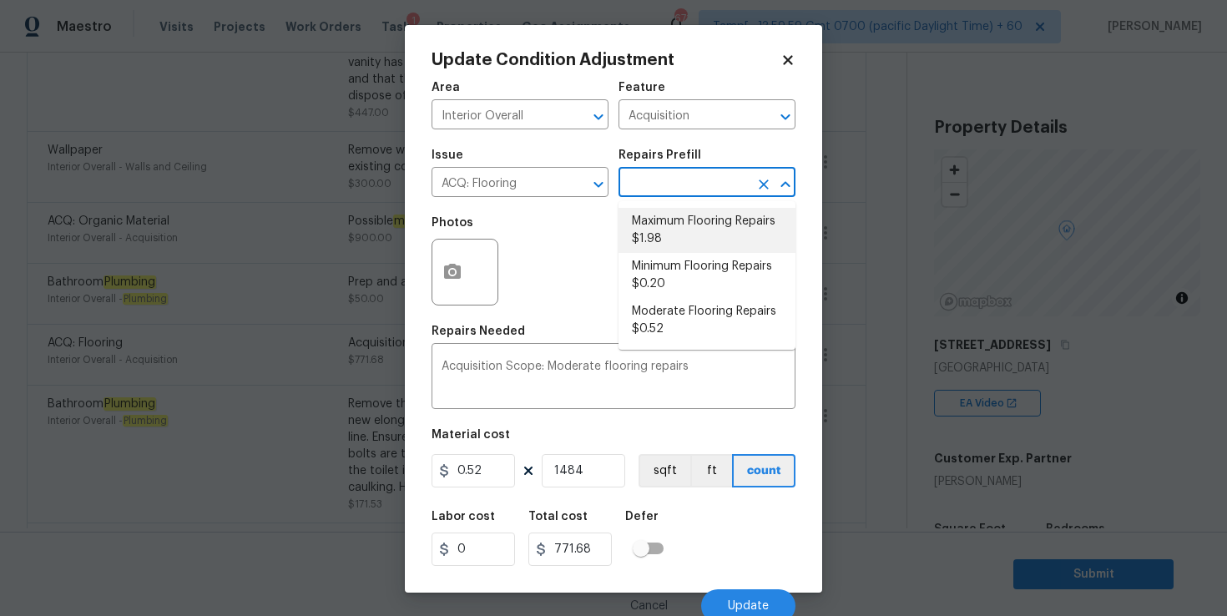
click at [686, 226] on li "Maximum Flooring Repairs $1.98" at bounding box center [706, 230] width 177 height 45
type textarea "Acquisition Scope: Maximum flooring repairs"
type input "1.98"
type input "2938.32"
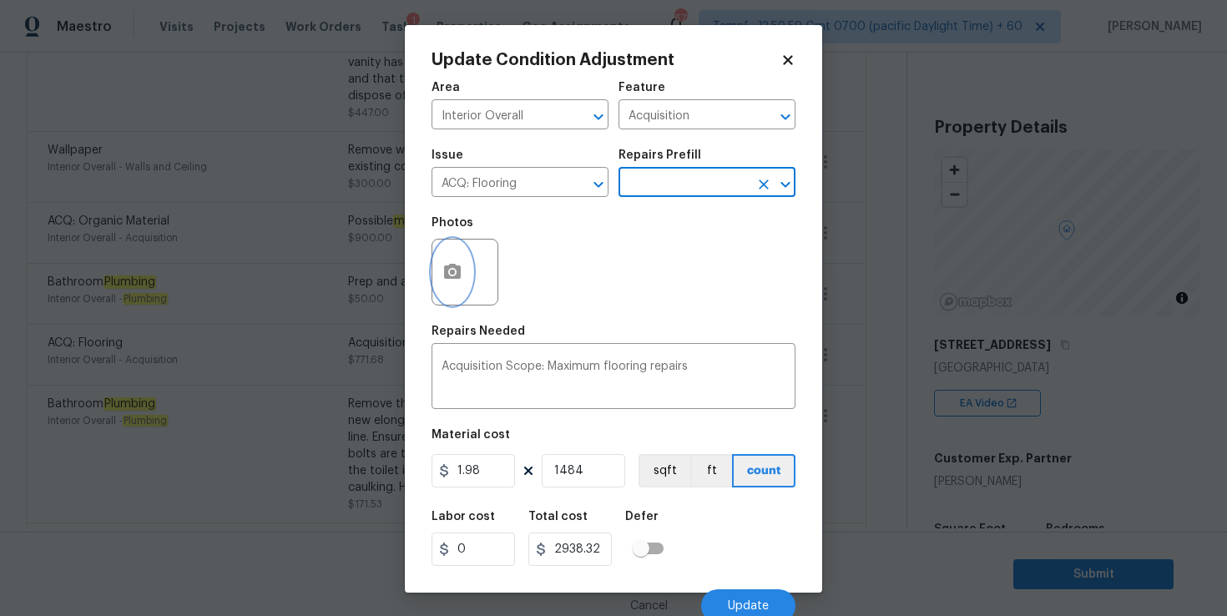
click at [451, 276] on icon "button" at bounding box center [452, 272] width 20 height 20
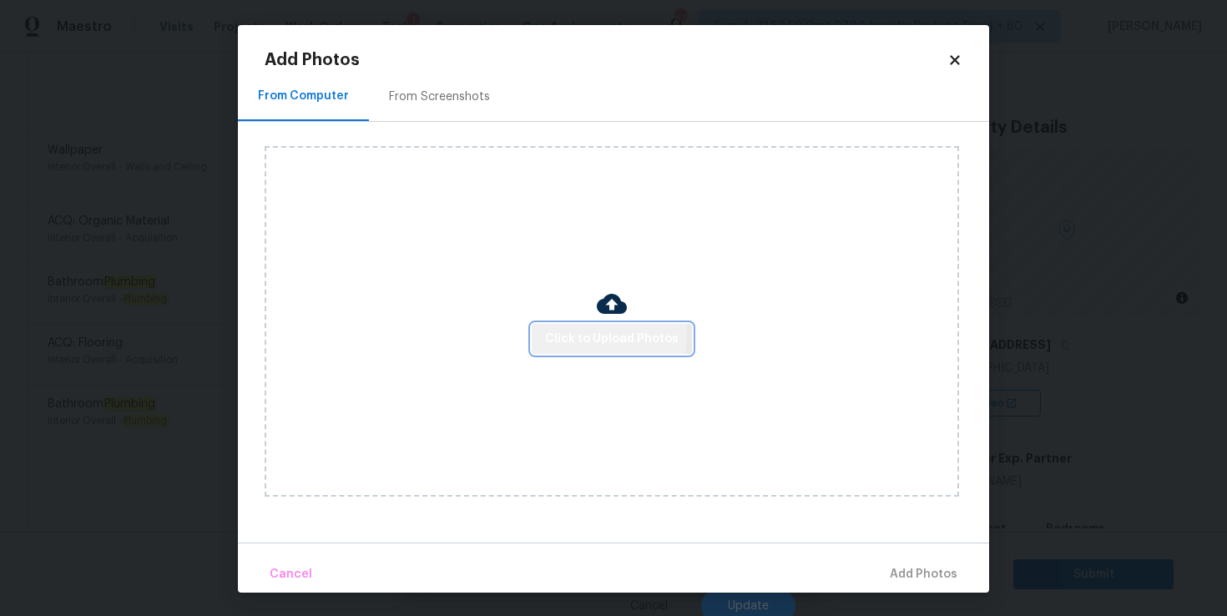
click at [593, 335] on span "Click to Upload Photos" at bounding box center [612, 339] width 134 height 21
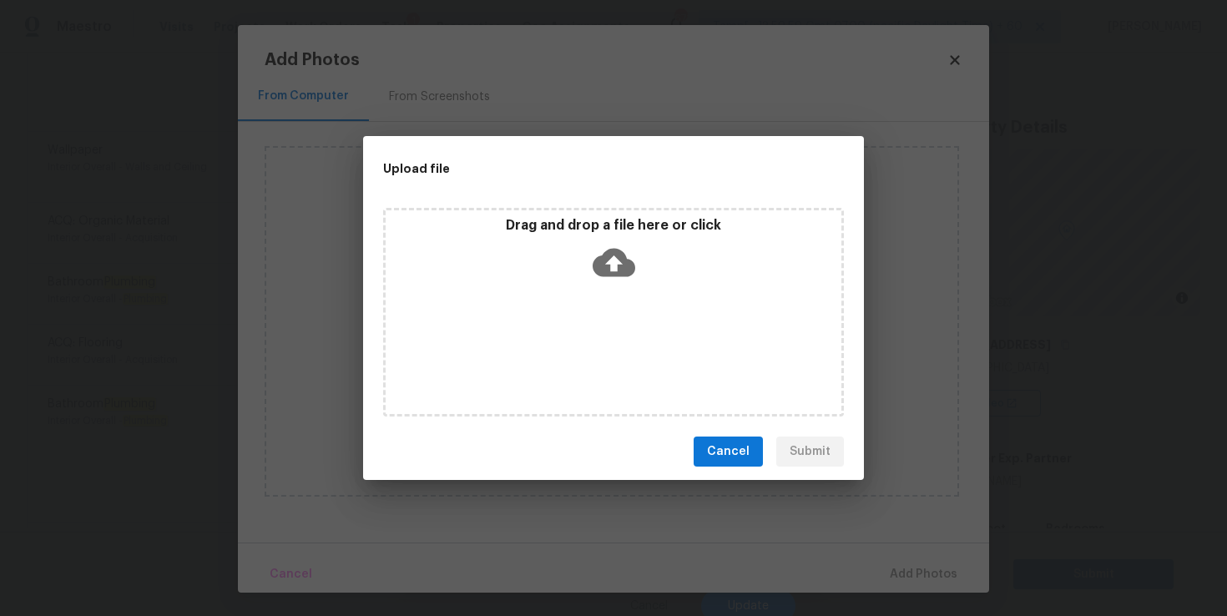
click at [618, 255] on icon at bounding box center [614, 263] width 43 height 28
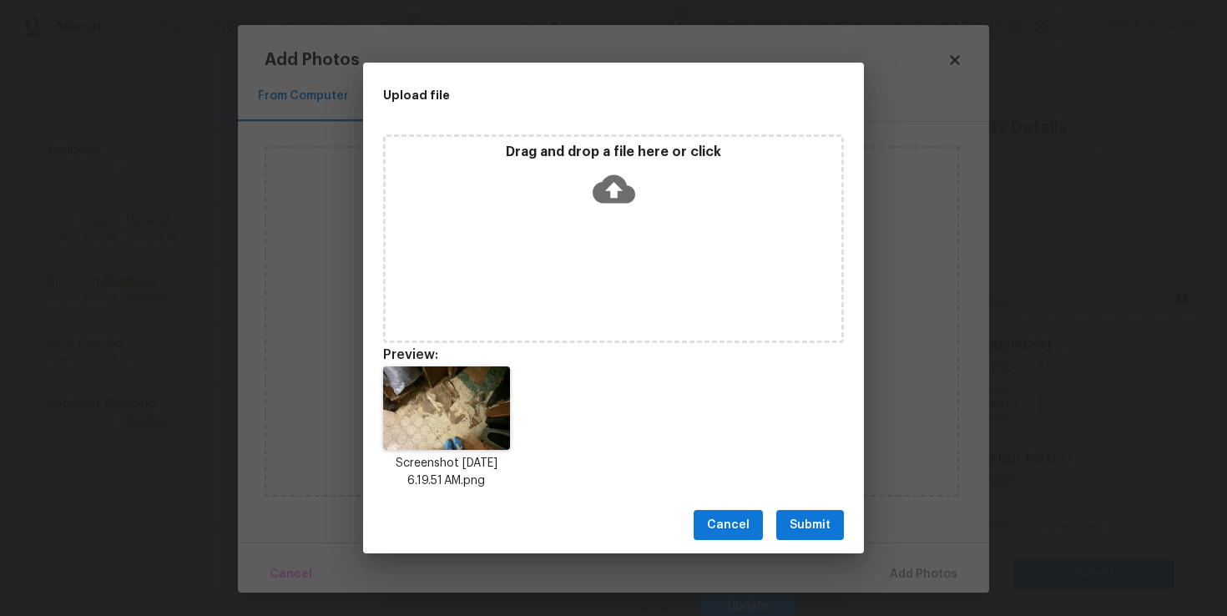
click at [589, 188] on div "Drag and drop a file here or click" at bounding box center [614, 180] width 456 height 72
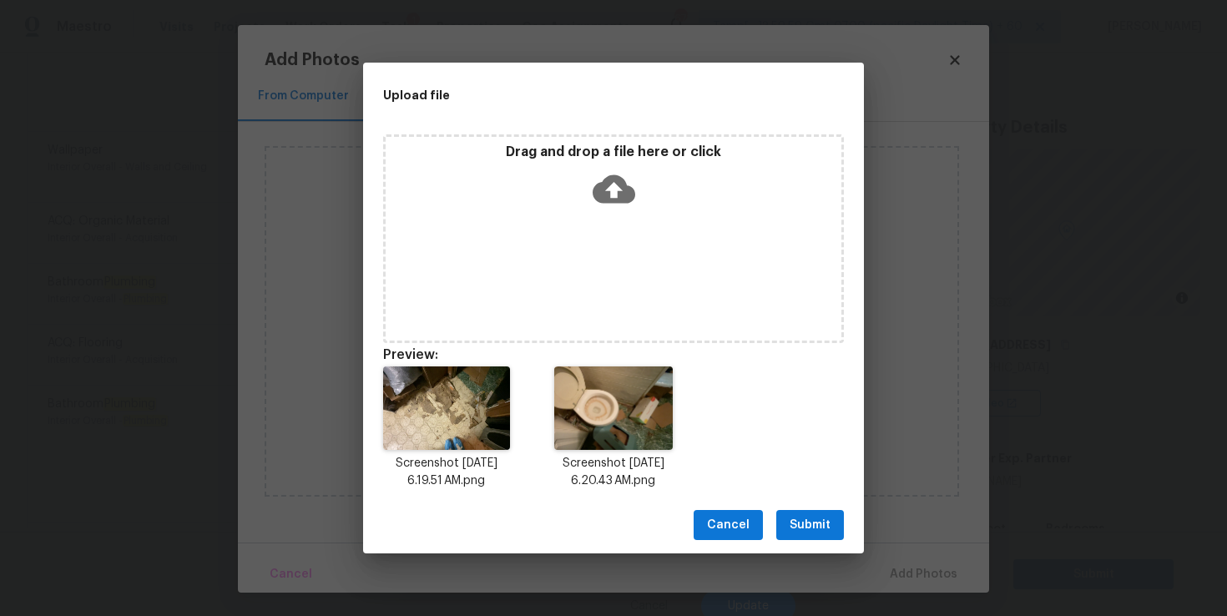
click at [611, 195] on icon at bounding box center [614, 189] width 43 height 43
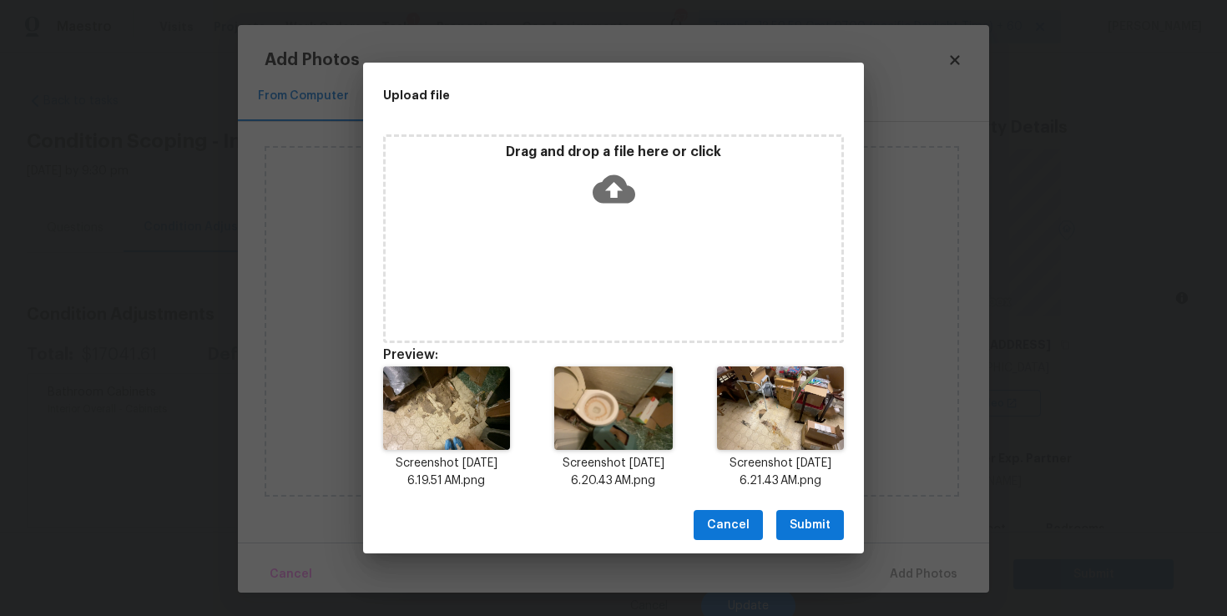
scroll to position [396, 0]
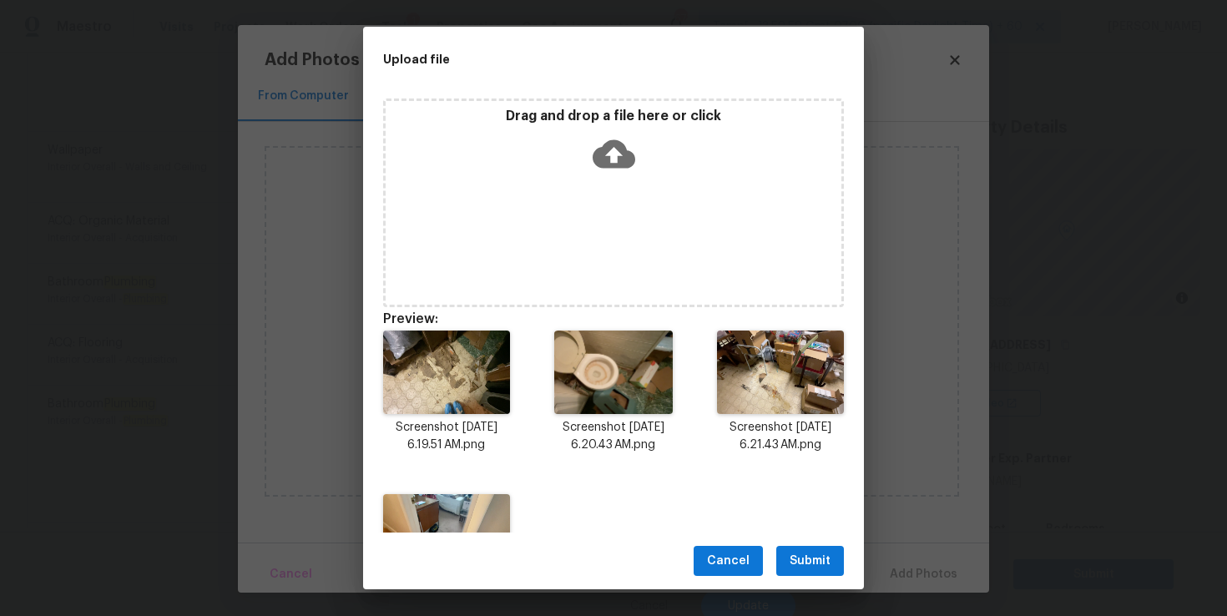
click at [834, 559] on button "Submit" at bounding box center [810, 561] width 68 height 31
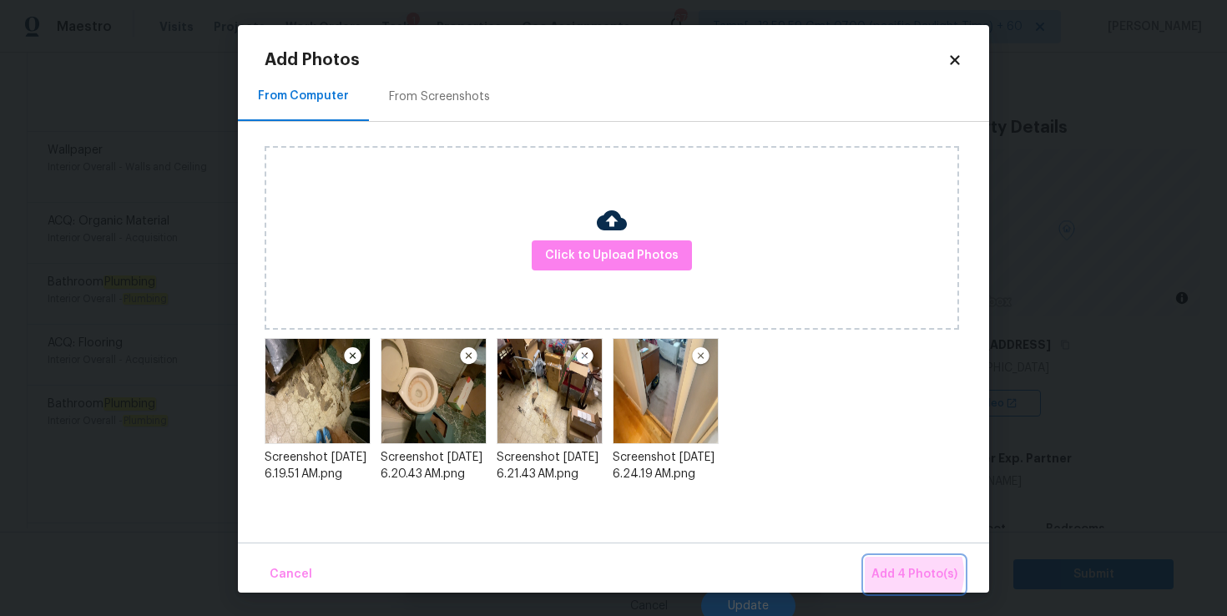
click at [902, 573] on span "Add 4 Photo(s)" at bounding box center [914, 574] width 86 height 21
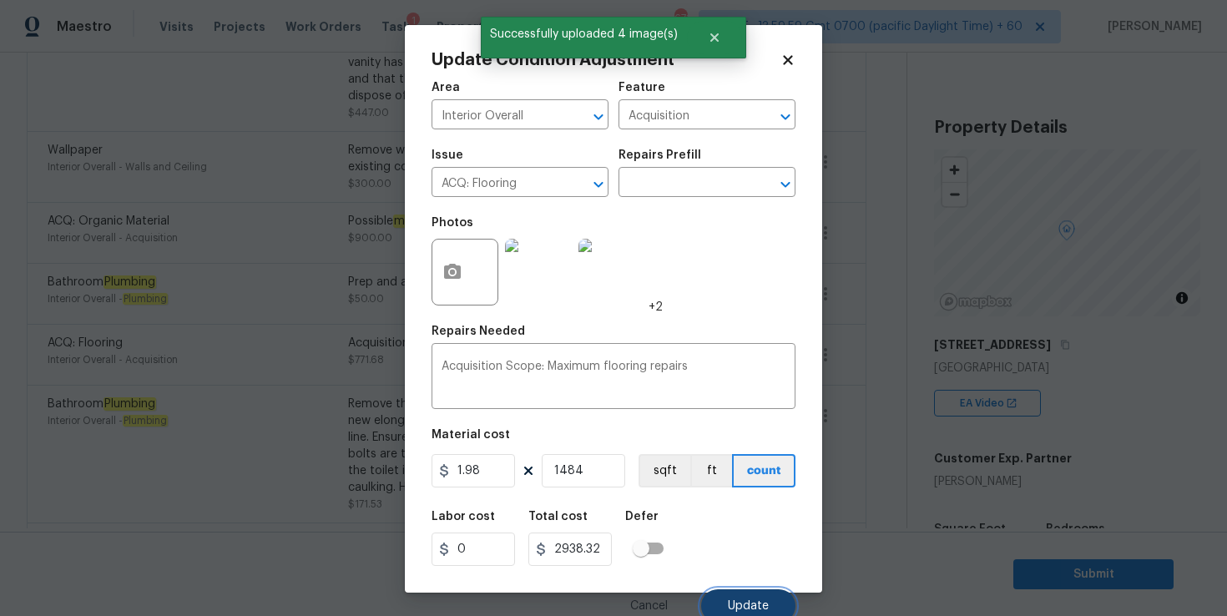
click at [754, 608] on span "Update" at bounding box center [748, 606] width 41 height 13
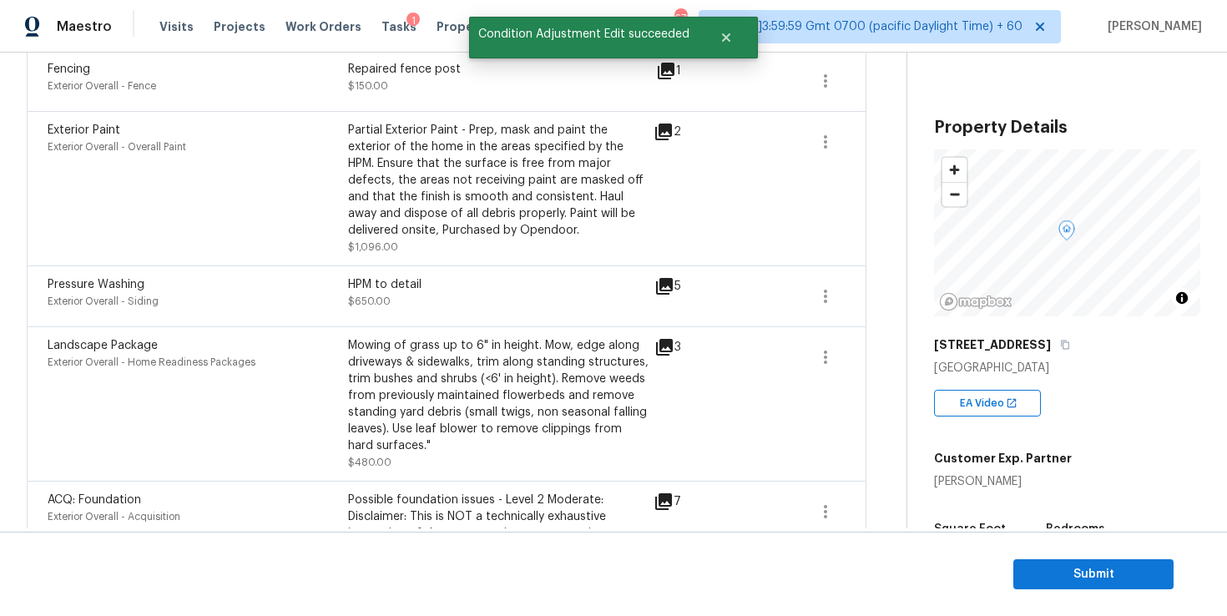
scroll to position [1382, 0]
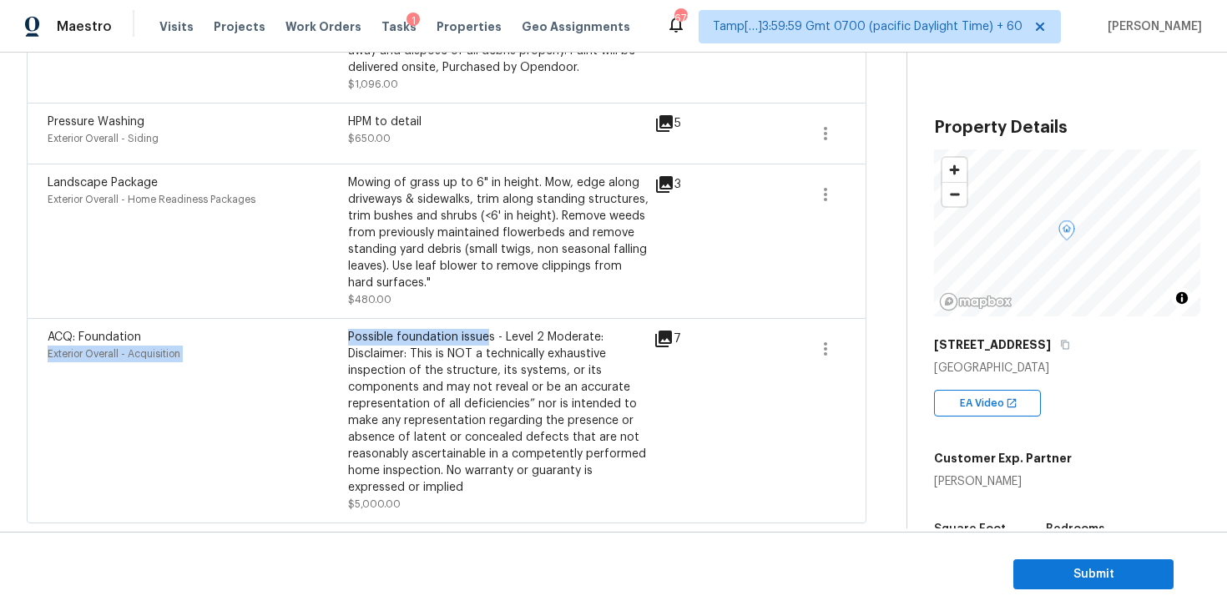
drag, startPoint x: 346, startPoint y: 335, endPoint x: 483, endPoint y: 340, distance: 137.0
click at [483, 340] on div "ACQ: Foundation Exterior Overall - Acquisition Possible foundation issues - Lev…" at bounding box center [348, 421] width 601 height 184
click at [496, 350] on div "Possible foundation issues - Level 2 Moderate: Disclaimer: This is NOT a techni…" at bounding box center [498, 412] width 300 height 167
drag, startPoint x: 348, startPoint y: 337, endPoint x: 492, endPoint y: 340, distance: 144.4
click at [492, 340] on div "Possible foundation issues - Level 2 Moderate: Disclaimer: This is NOT a techni…" at bounding box center [498, 412] width 300 height 167
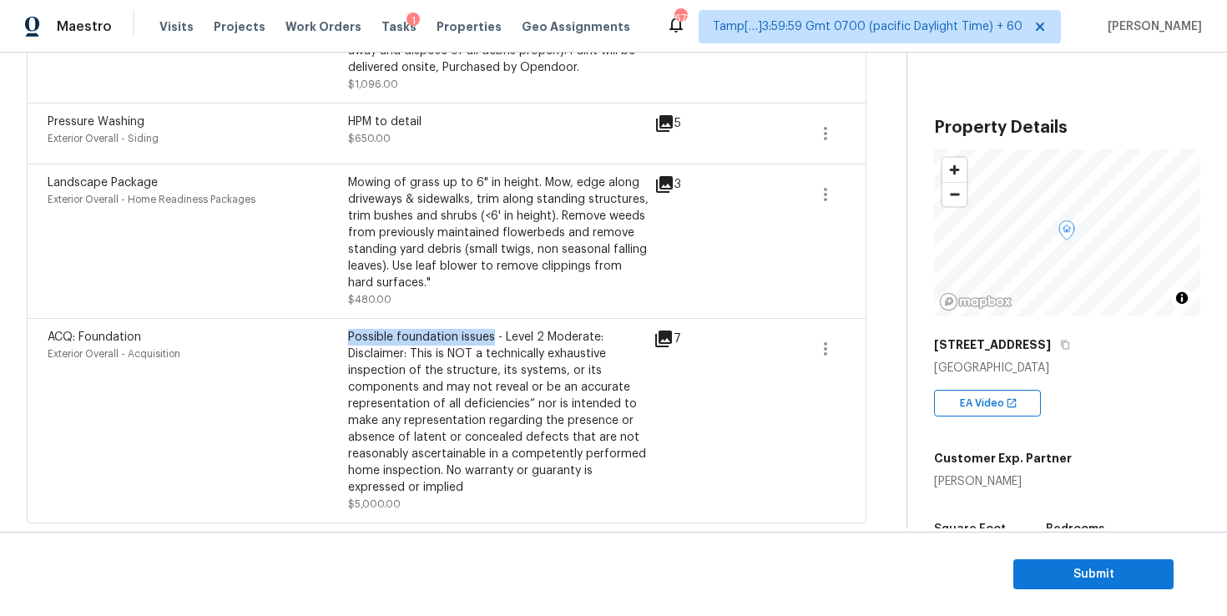
copy div "Possible foundation issues"
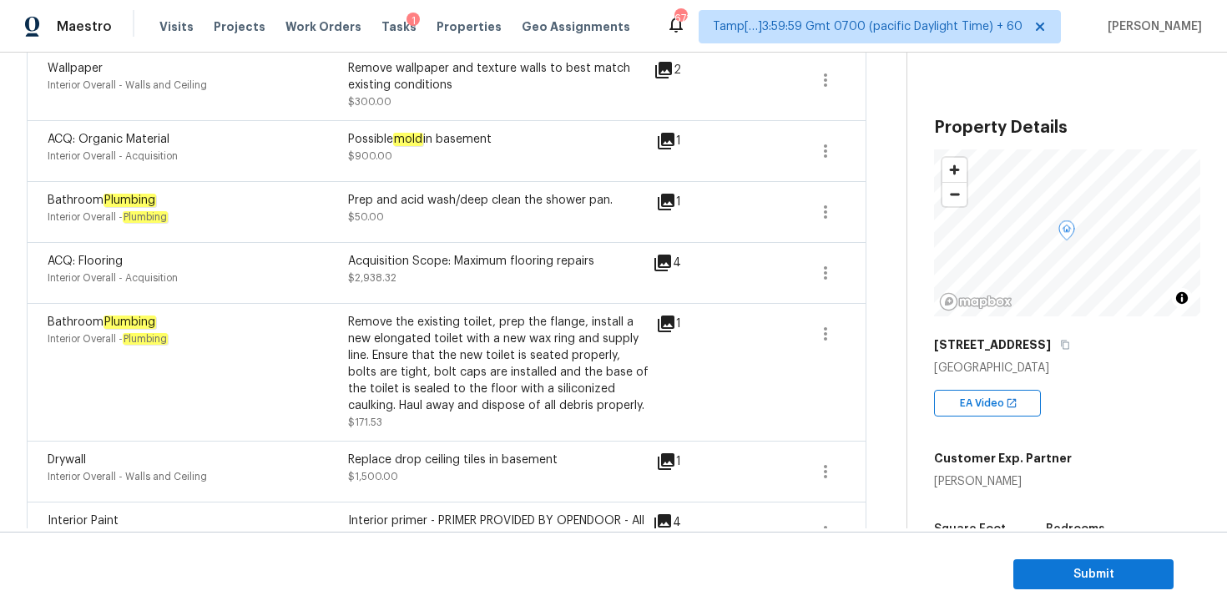
scroll to position [0, 0]
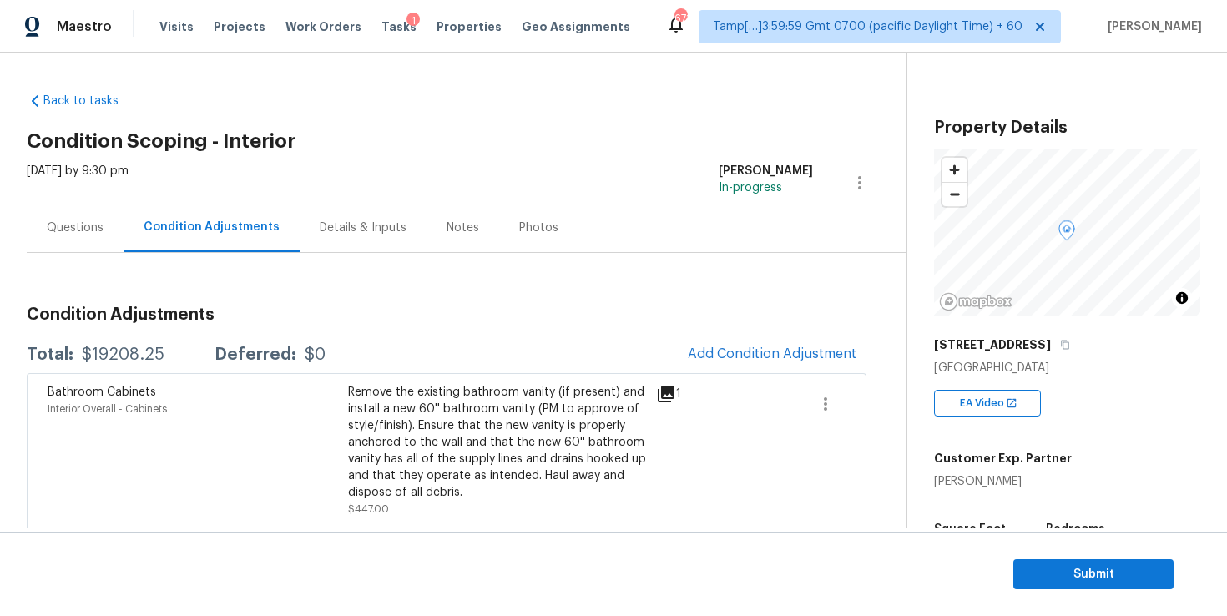
click at [85, 218] on div "Questions" at bounding box center [75, 227] width 97 height 49
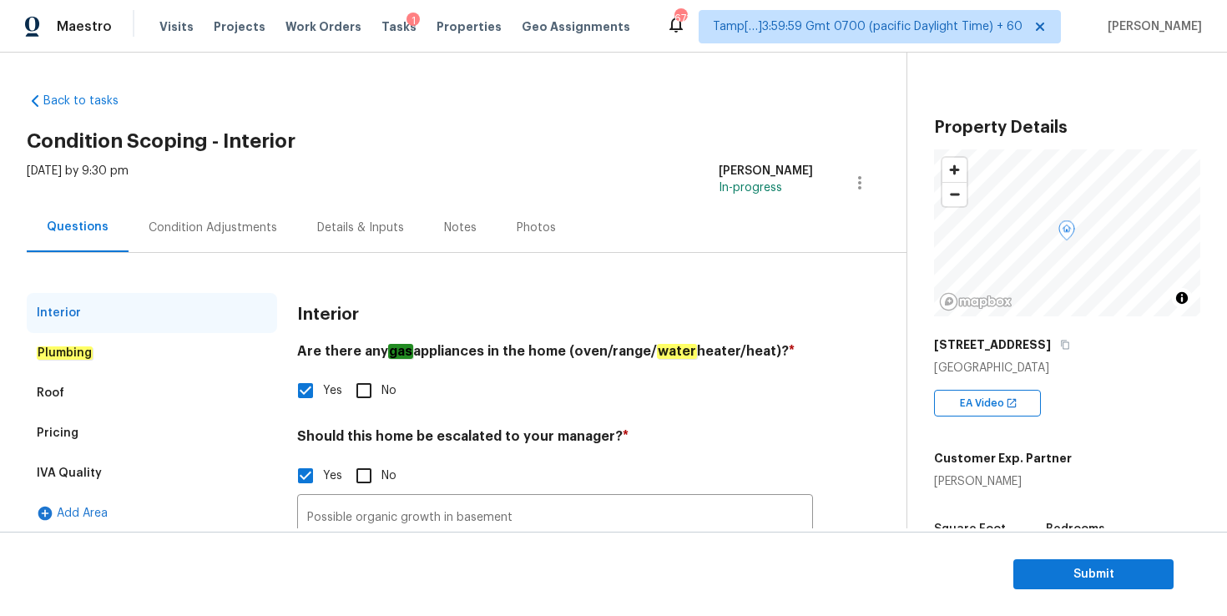
scroll to position [124, 0]
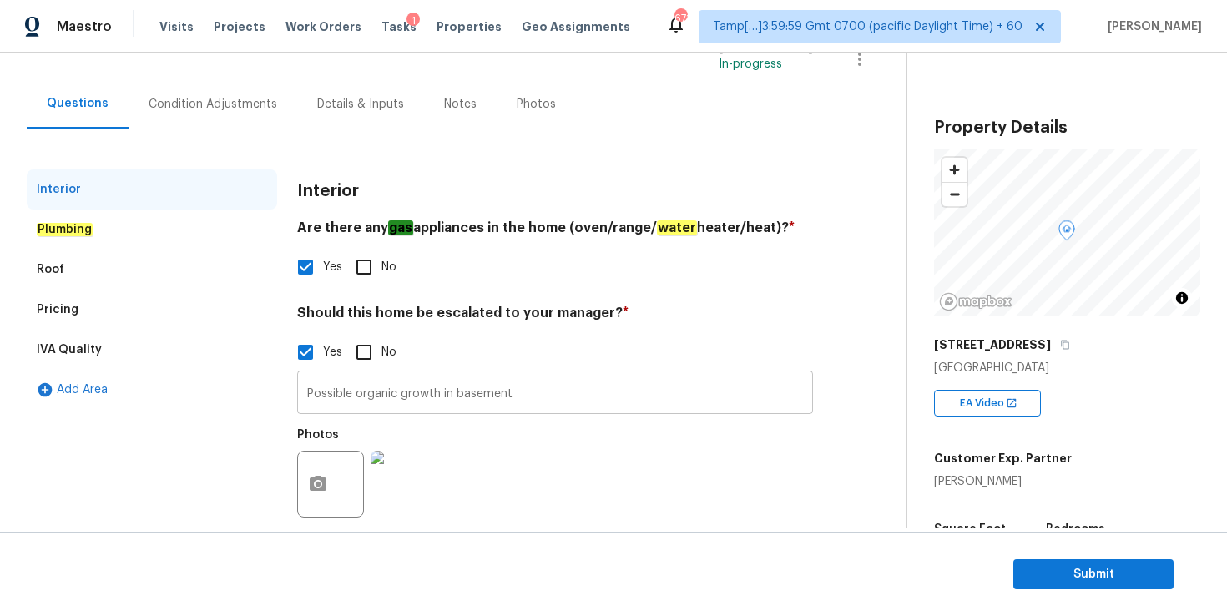
click at [531, 389] on input "Possible organic growth in basement" at bounding box center [555, 394] width 516 height 39
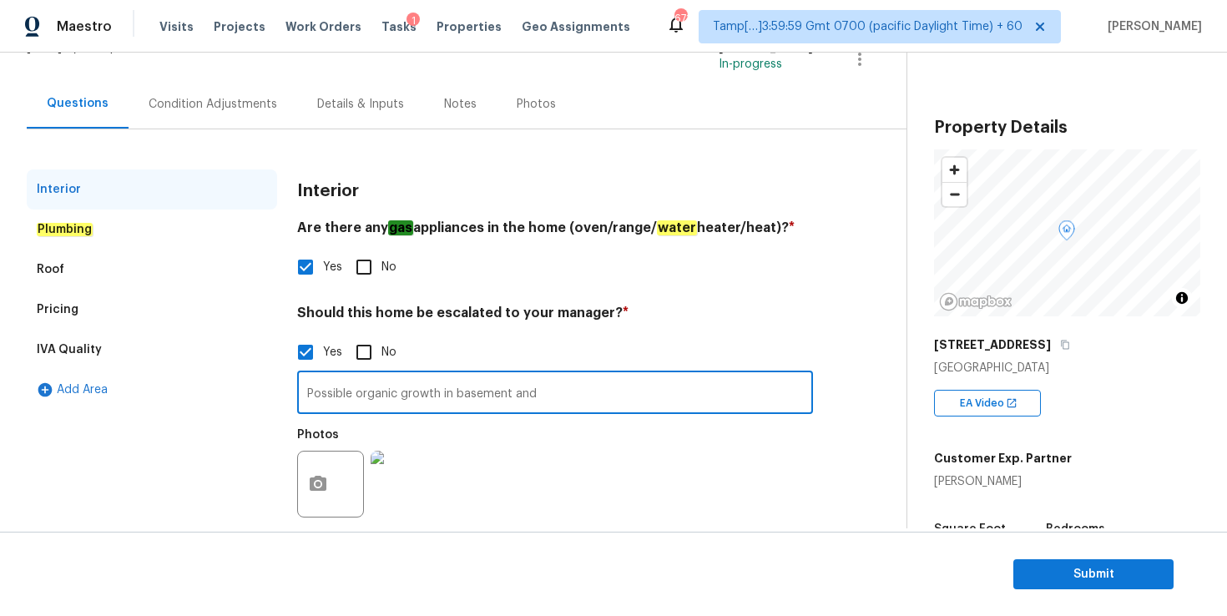
paste input "Possible foundation issues"
type input "Possible organic growth in basement and Possible foundation issues"
click at [676, 266] on div "Yes No" at bounding box center [555, 267] width 516 height 35
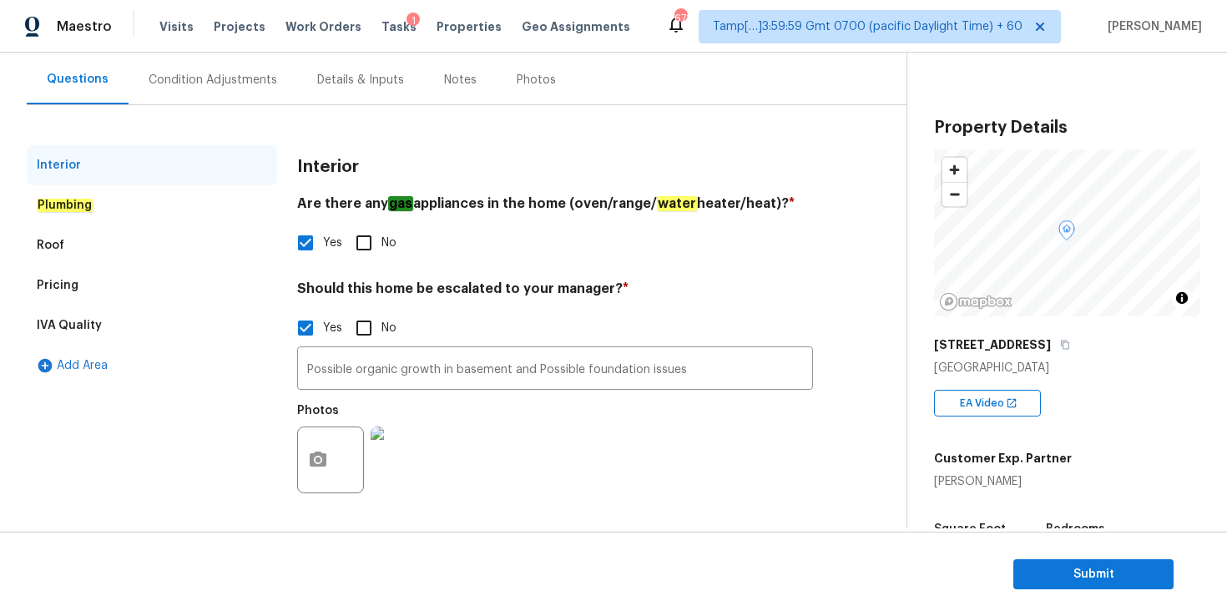
scroll to position [148, 0]
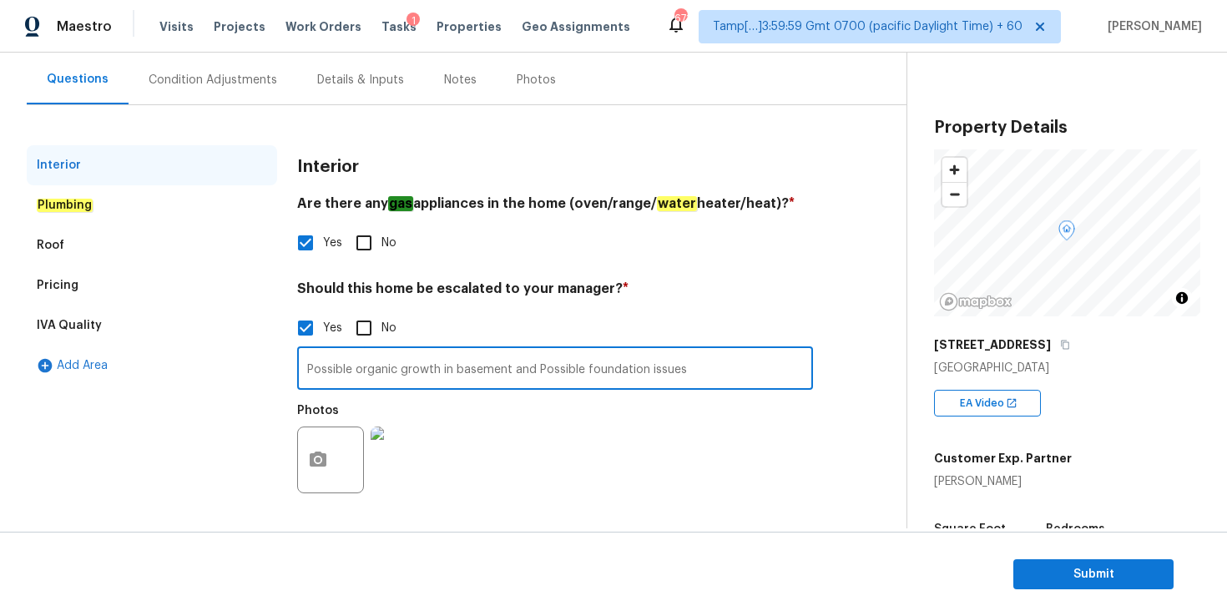
click at [687, 371] on input "Possible organic growth in basement and Possible foundation issues" at bounding box center [555, 369] width 516 height 39
click at [240, 93] on div "Condition Adjustments" at bounding box center [213, 79] width 169 height 49
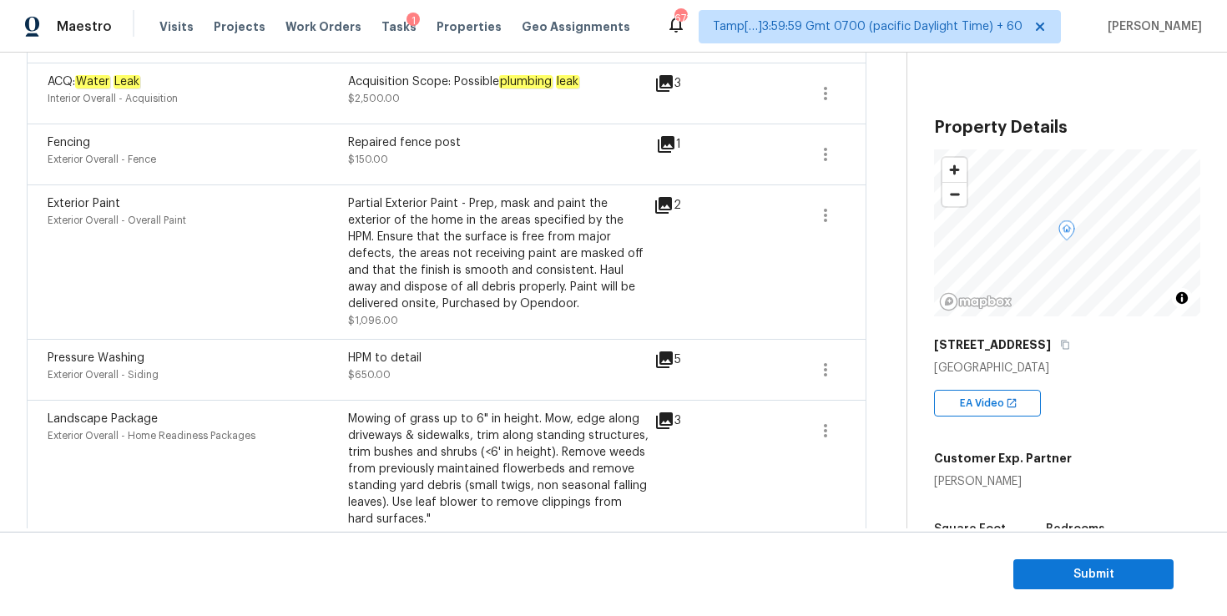
scroll to position [1382, 0]
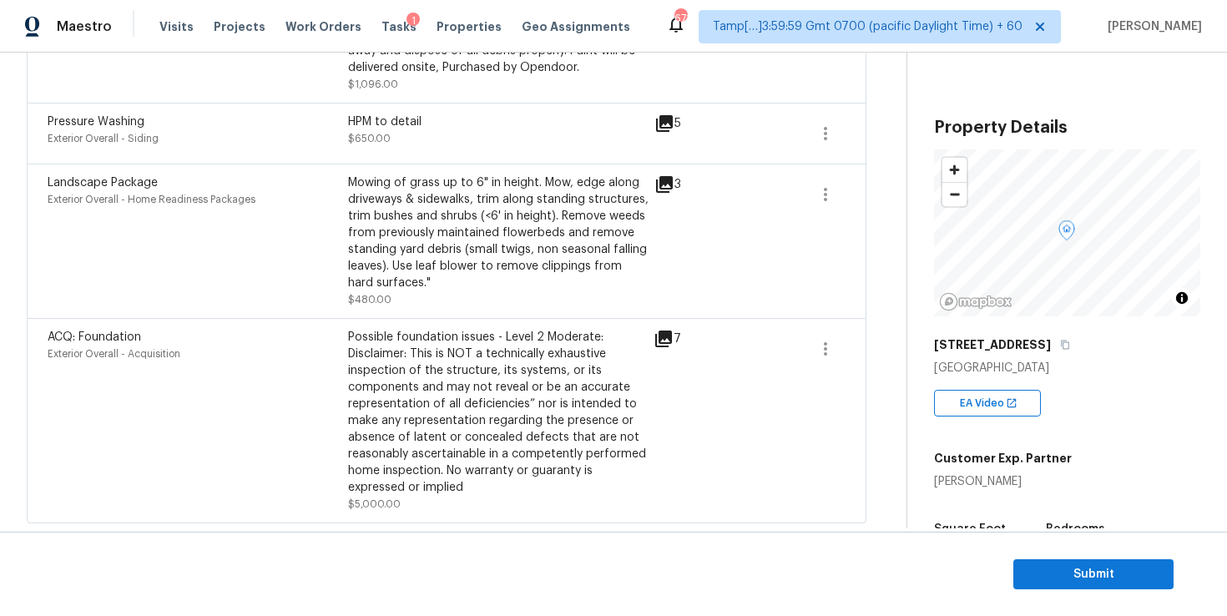
click at [666, 334] on icon at bounding box center [663, 338] width 17 height 17
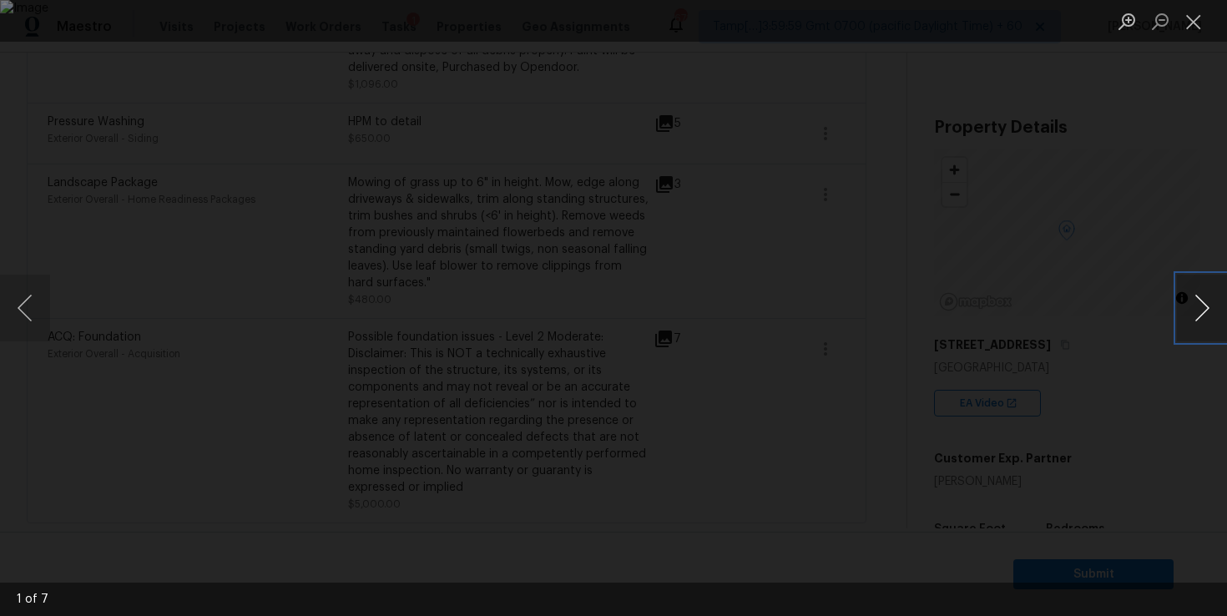
click at [1203, 306] on button "Next image" at bounding box center [1202, 308] width 50 height 67
click at [1186, 80] on div "Lightbox" at bounding box center [613, 308] width 1227 height 616
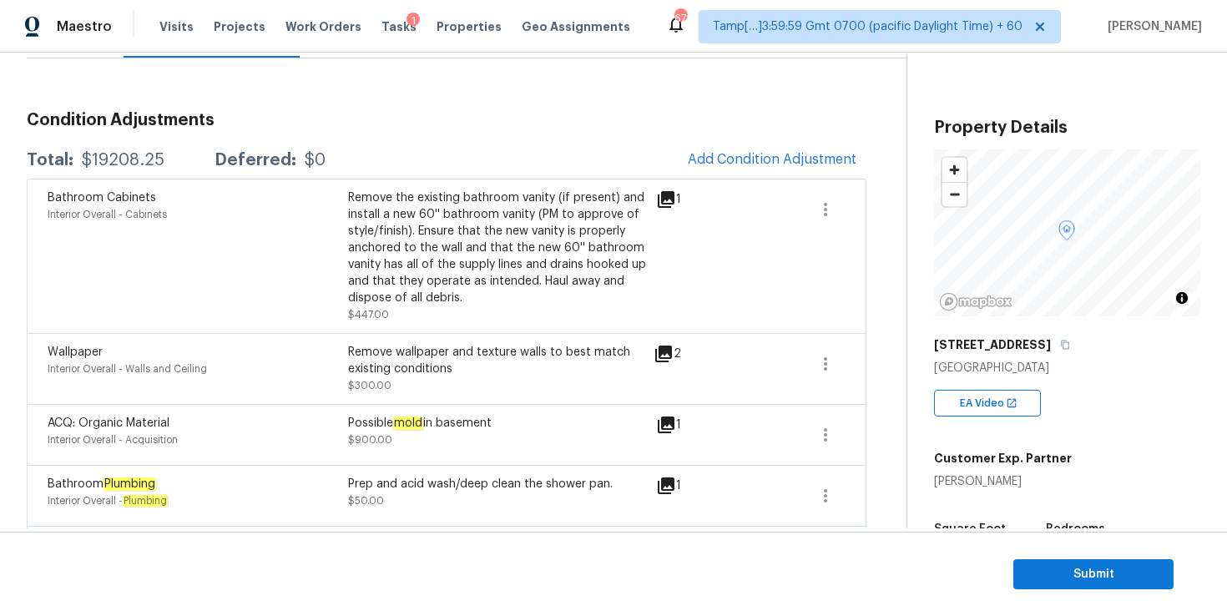
scroll to position [0, 0]
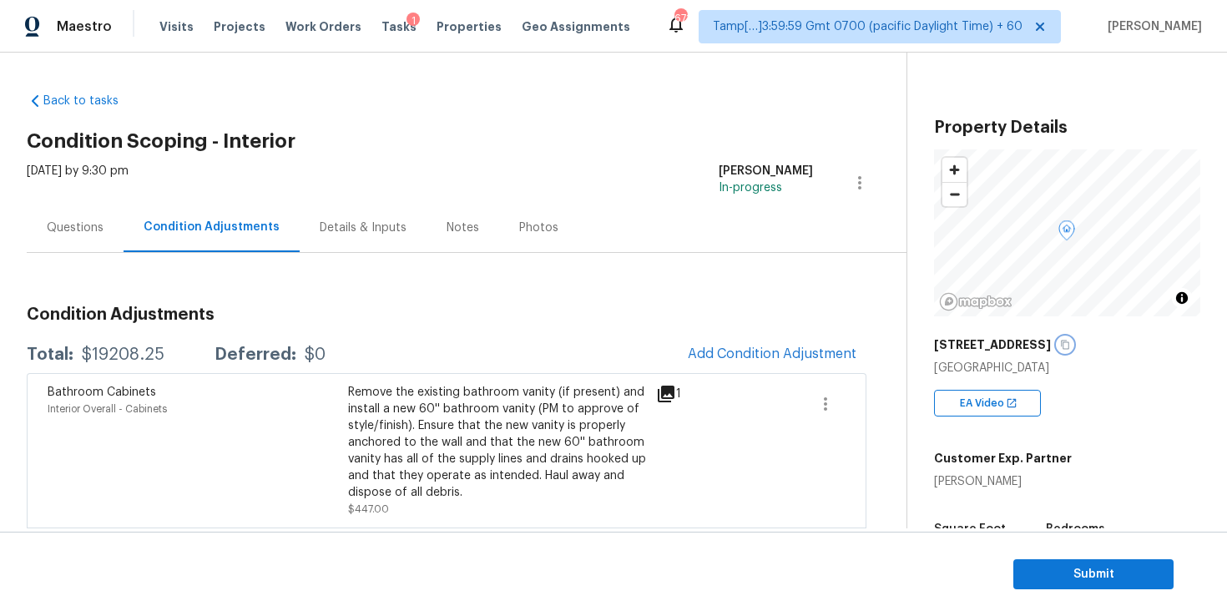
click at [1060, 343] on icon "button" at bounding box center [1065, 345] width 10 height 10
click at [1091, 571] on span "Submit" at bounding box center [1093, 574] width 134 height 21
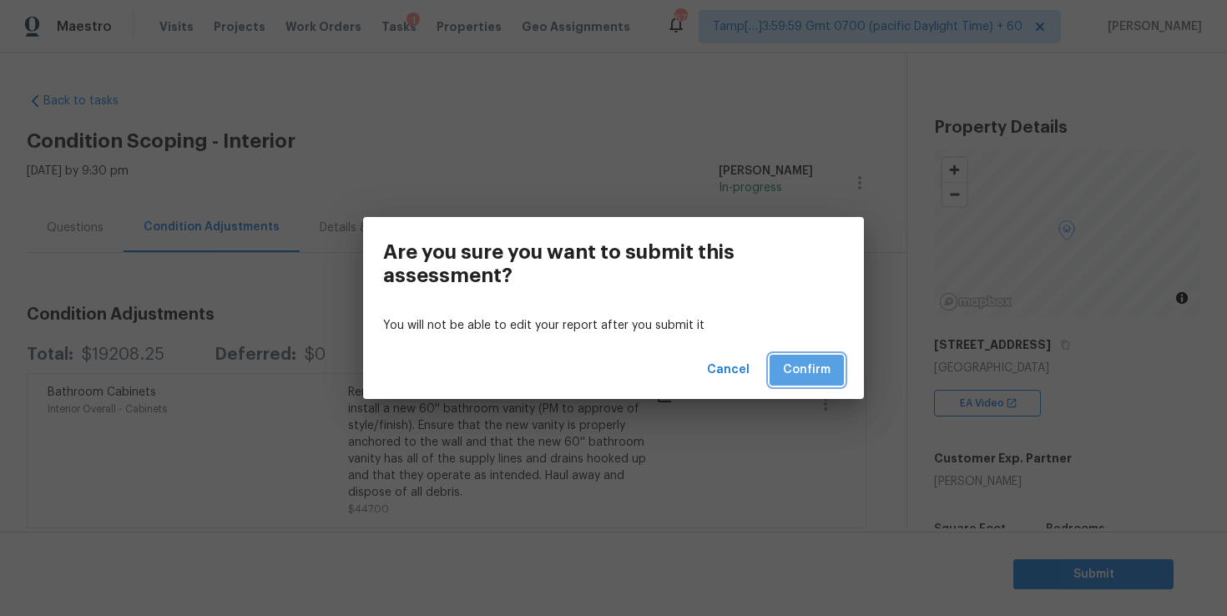
click at [829, 374] on span "Confirm" at bounding box center [807, 370] width 48 height 21
